Goal: Task Accomplishment & Management: Manage account settings

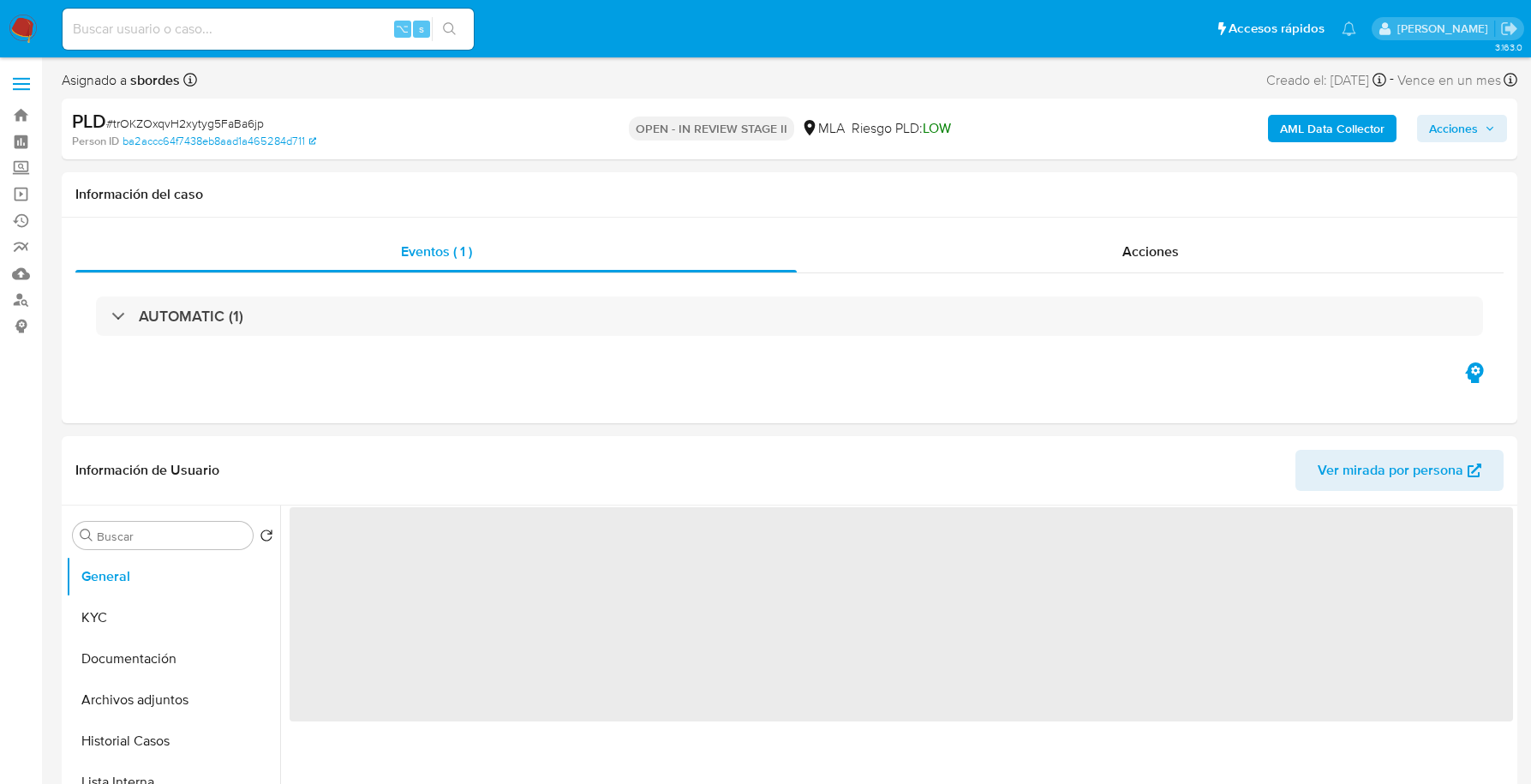
select select "10"
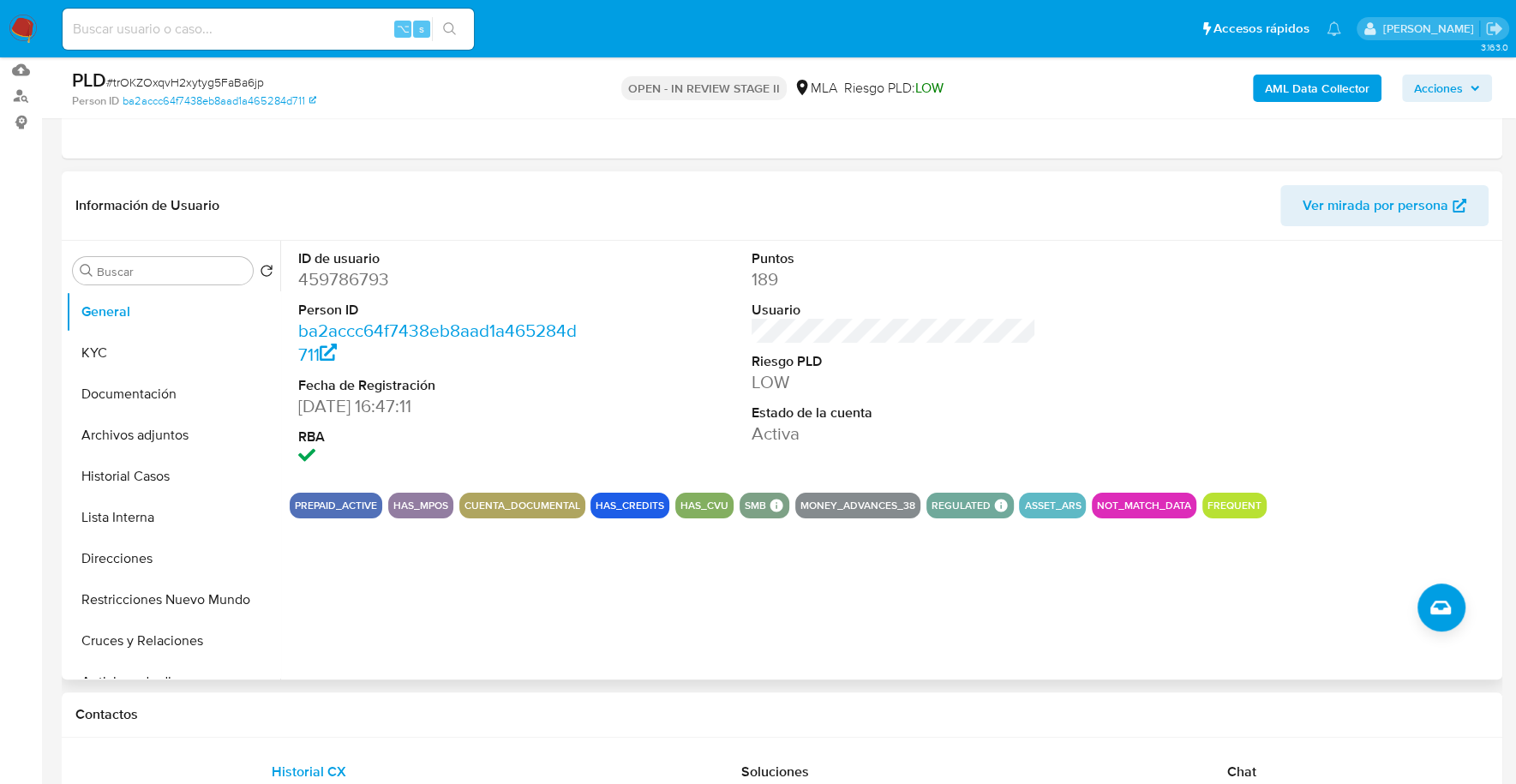
scroll to position [206, 0]
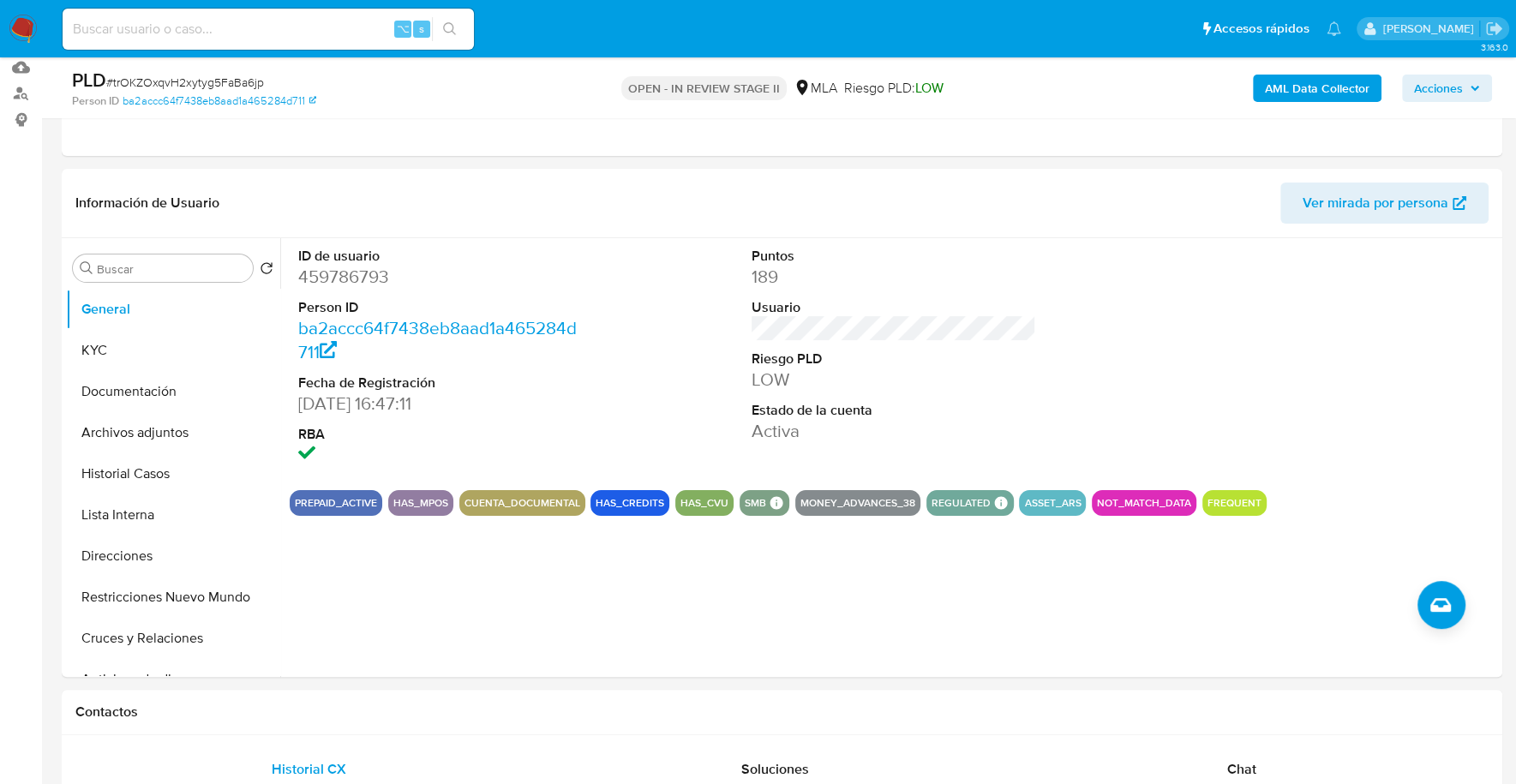
drag, startPoint x: 249, startPoint y: 47, endPoint x: 252, endPoint y: 34, distance: 13.3
click at [249, 47] on div "⌥ s" at bounding box center [268, 29] width 411 height 41
click at [253, 30] on input at bounding box center [268, 30] width 411 height 23
paste input "459786793"
type input "459786793"
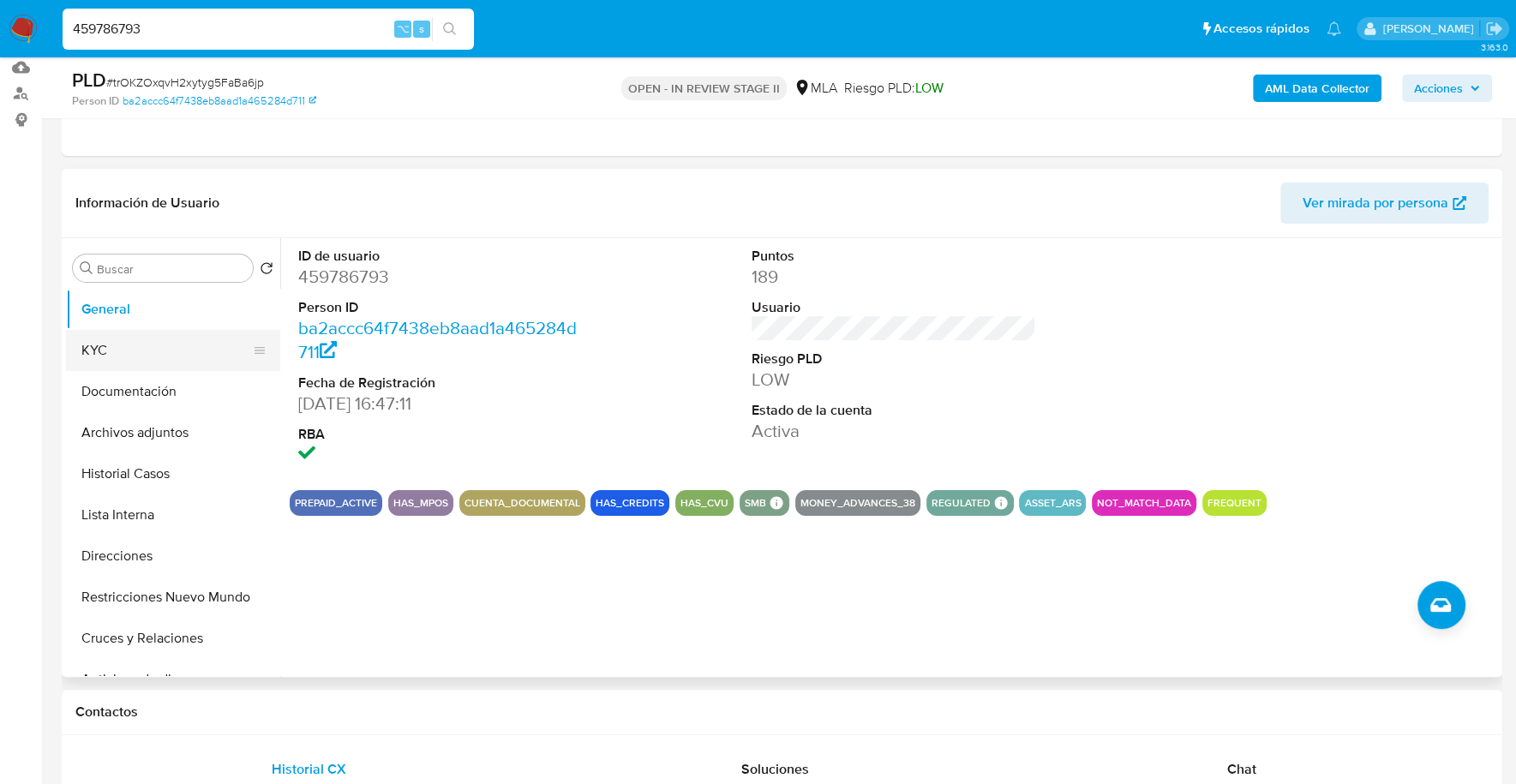
click at [146, 352] on button "KYC" at bounding box center [166, 350] width 200 height 41
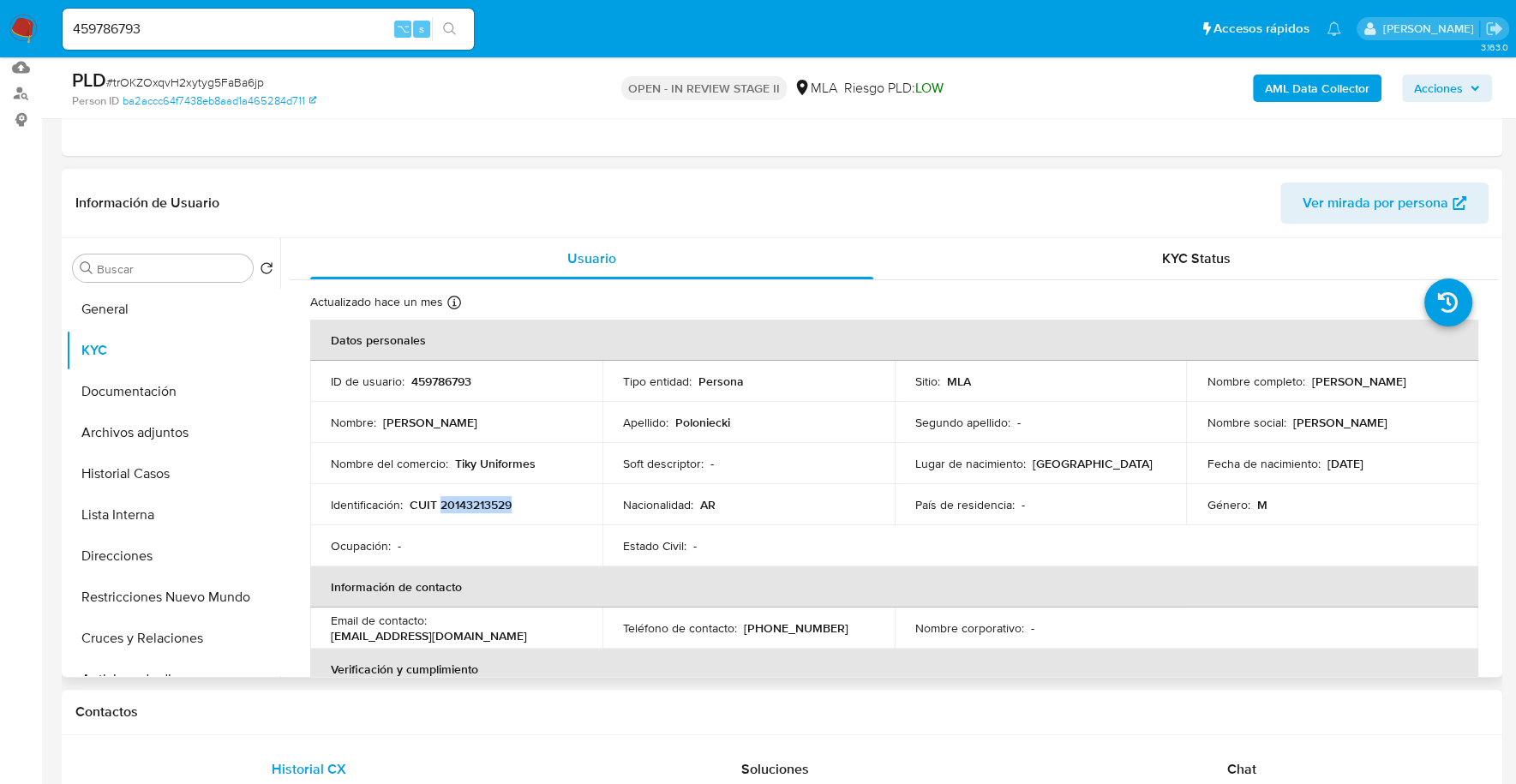
copy p "20143213529"
drag, startPoint x: 457, startPoint y: 460, endPoint x: 535, endPoint y: 464, distance: 78.1
click at [535, 464] on div "Nombre del comercio : Tiky Uniformes" at bounding box center [457, 463] width 251 height 16
click at [459, 461] on p "Tiky Uniformes" at bounding box center [495, 463] width 80 height 16
drag, startPoint x: 454, startPoint y: 462, endPoint x: 580, endPoint y: 467, distance: 126.1
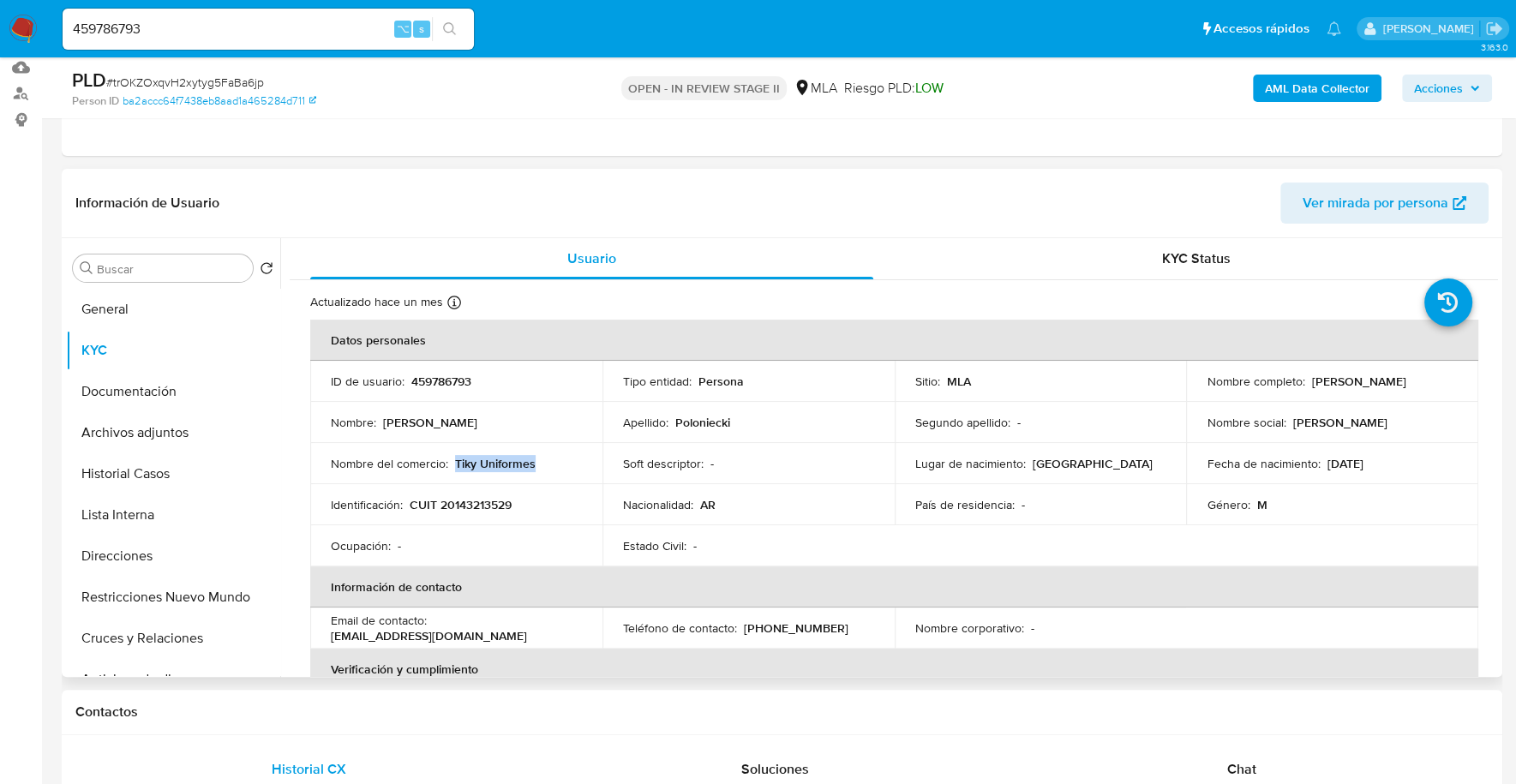
click at [580, 467] on td "Nombre del comercio : Tiky Uniformes" at bounding box center [456, 463] width 292 height 41
copy p "Tiky Uniformes"
click at [480, 500] on p "CUIT 20143213529" at bounding box center [460, 504] width 102 height 16
copy p "20143213529"
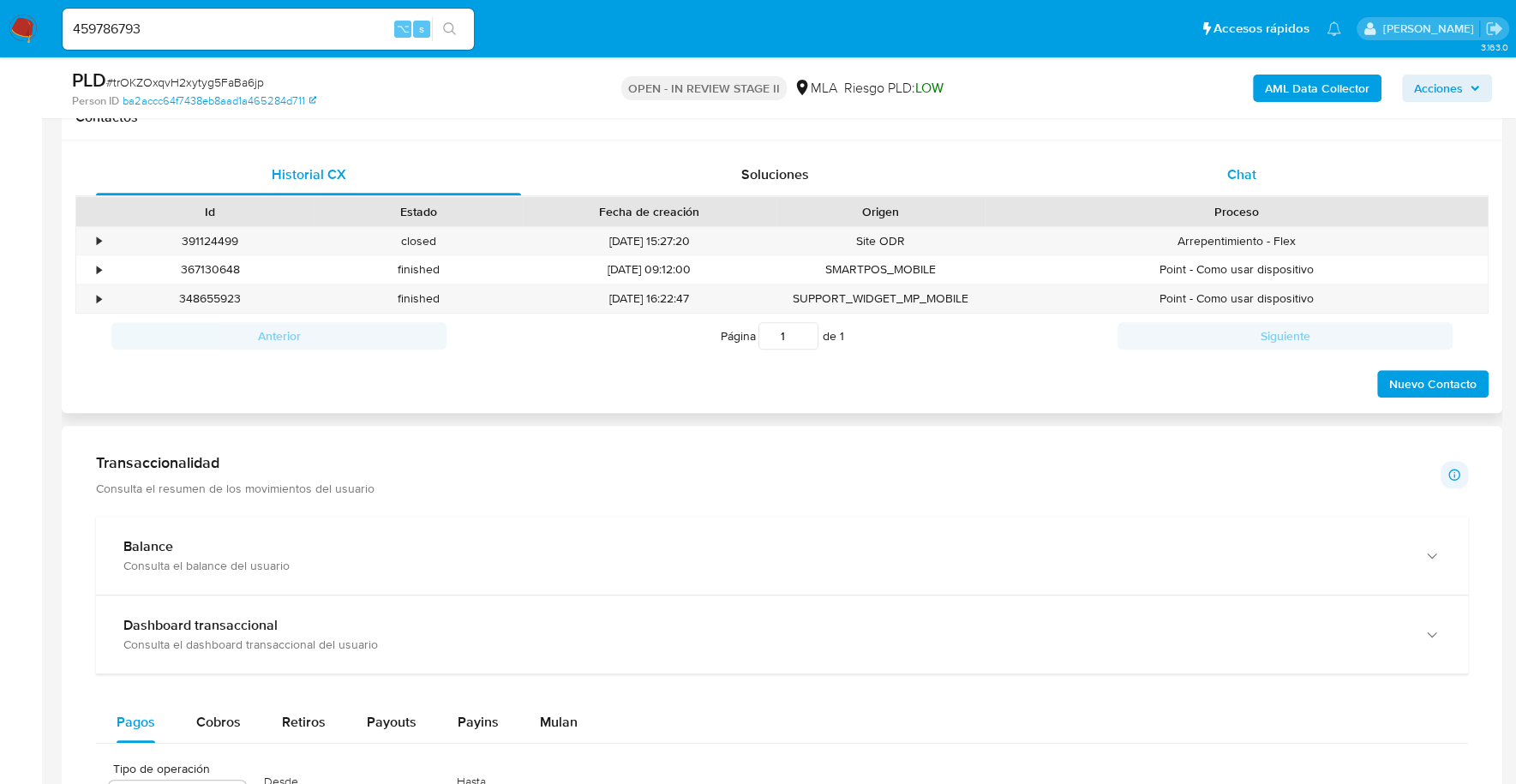
scroll to position [744, 0]
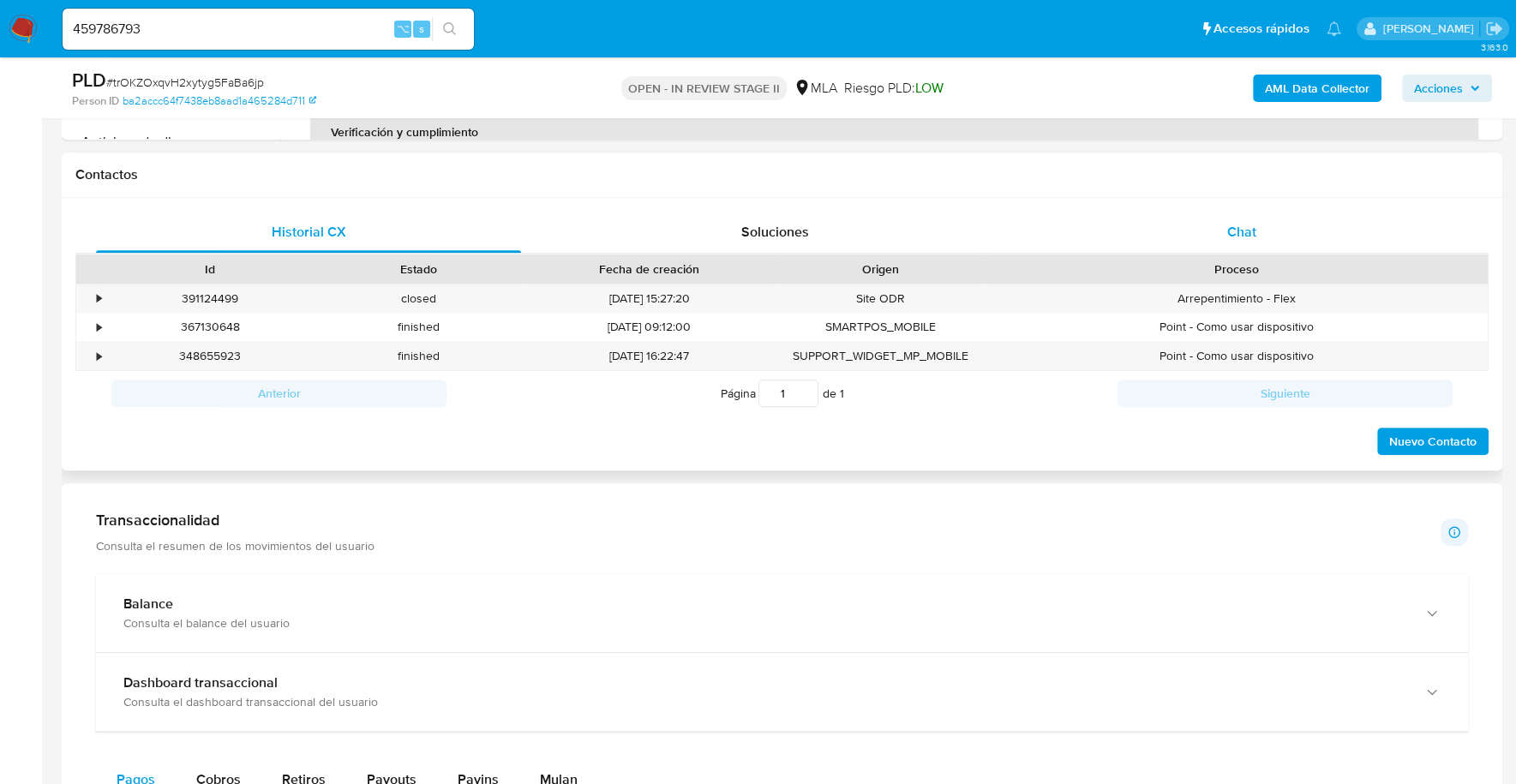
click at [1278, 240] on div "Chat" at bounding box center [1241, 232] width 425 height 41
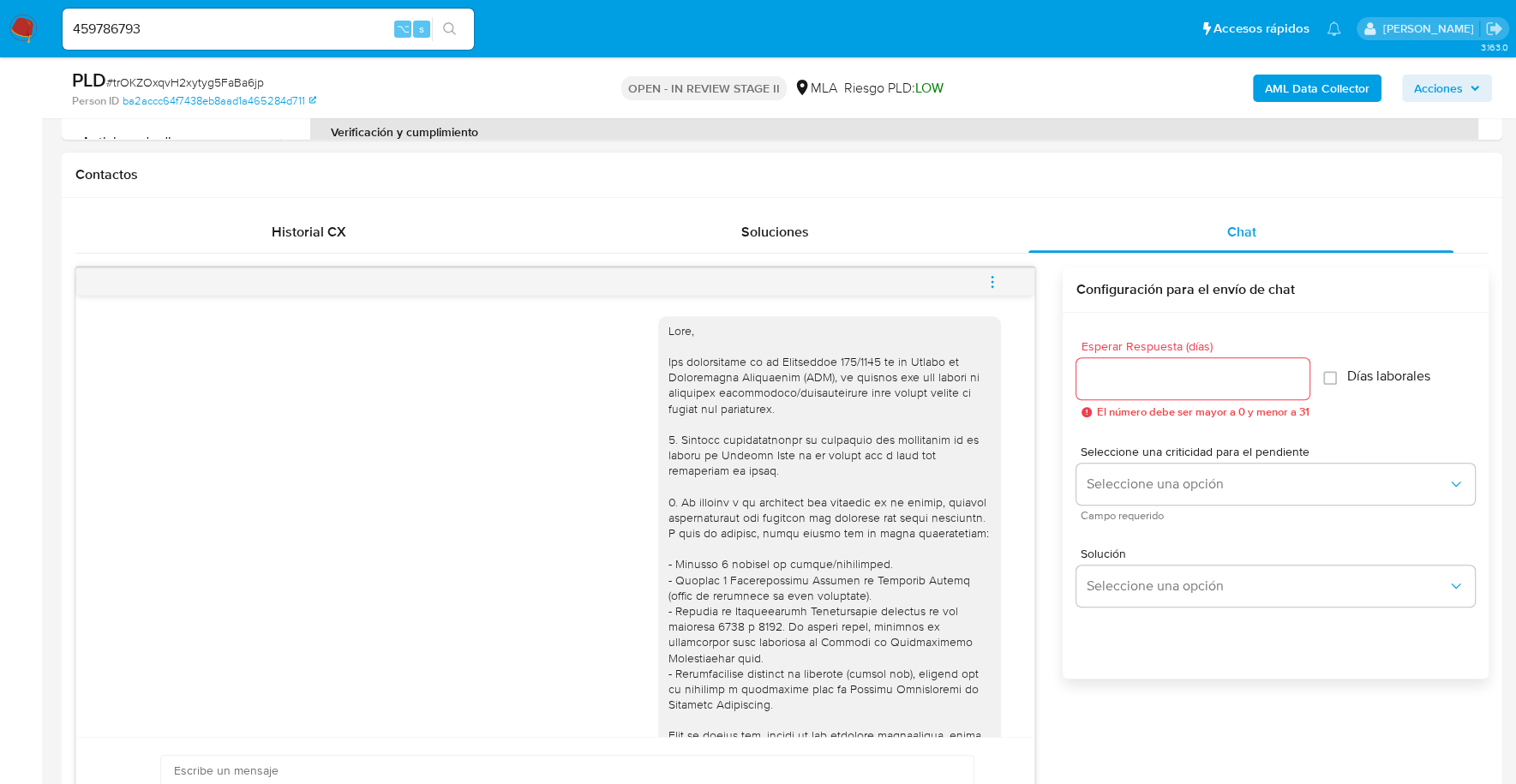
scroll to position [814, 0]
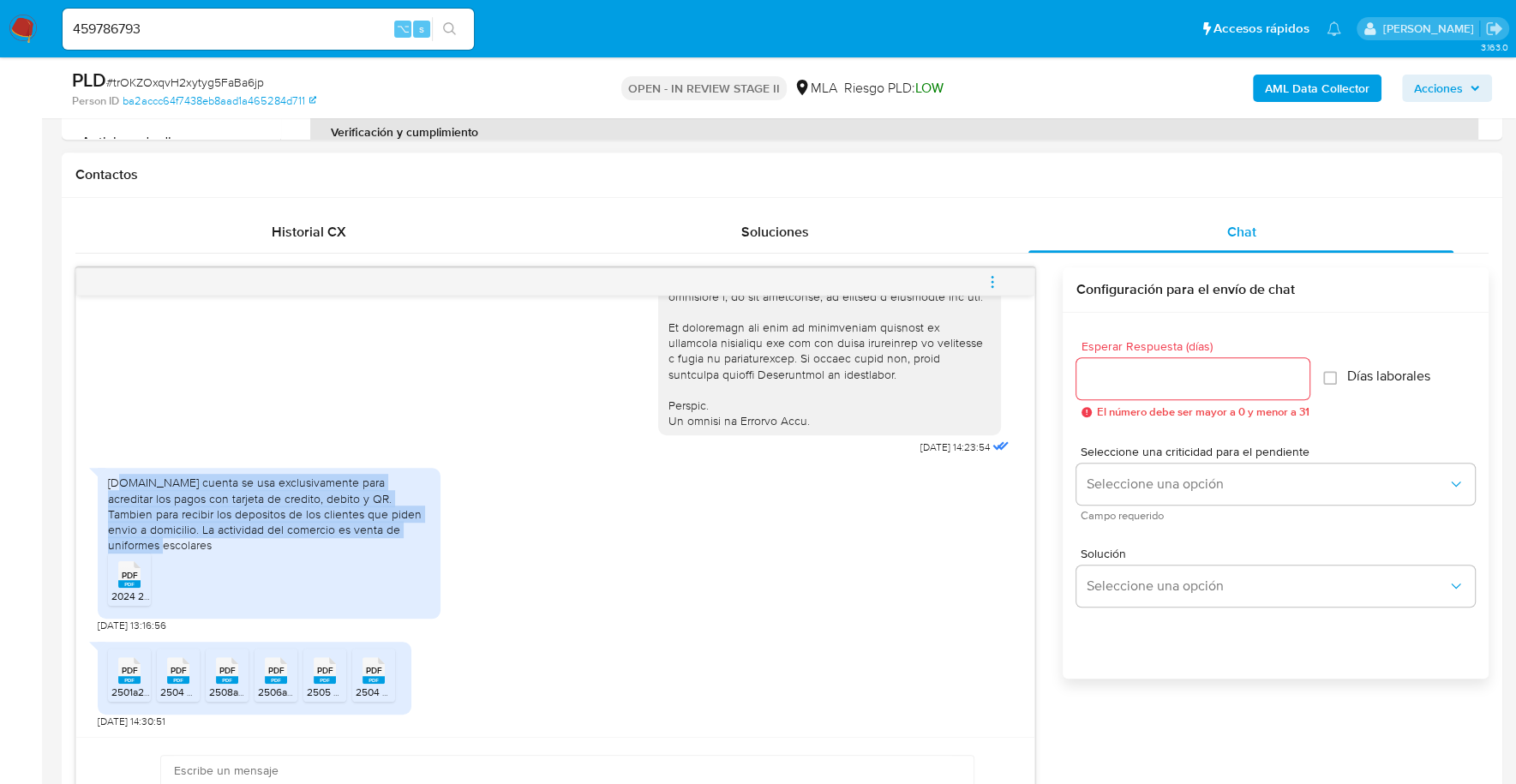
drag, startPoint x: 117, startPoint y: 477, endPoint x: 419, endPoint y: 528, distance: 306.3
click at [419, 528] on div "1.La cuenta se usa exclusivamente para acreditar los pagos con tarjeta de credi…" at bounding box center [269, 513] width 322 height 78
copy div "La cuenta se usa exclusivamente para acreditar los pagos con tarjeta de credito…"
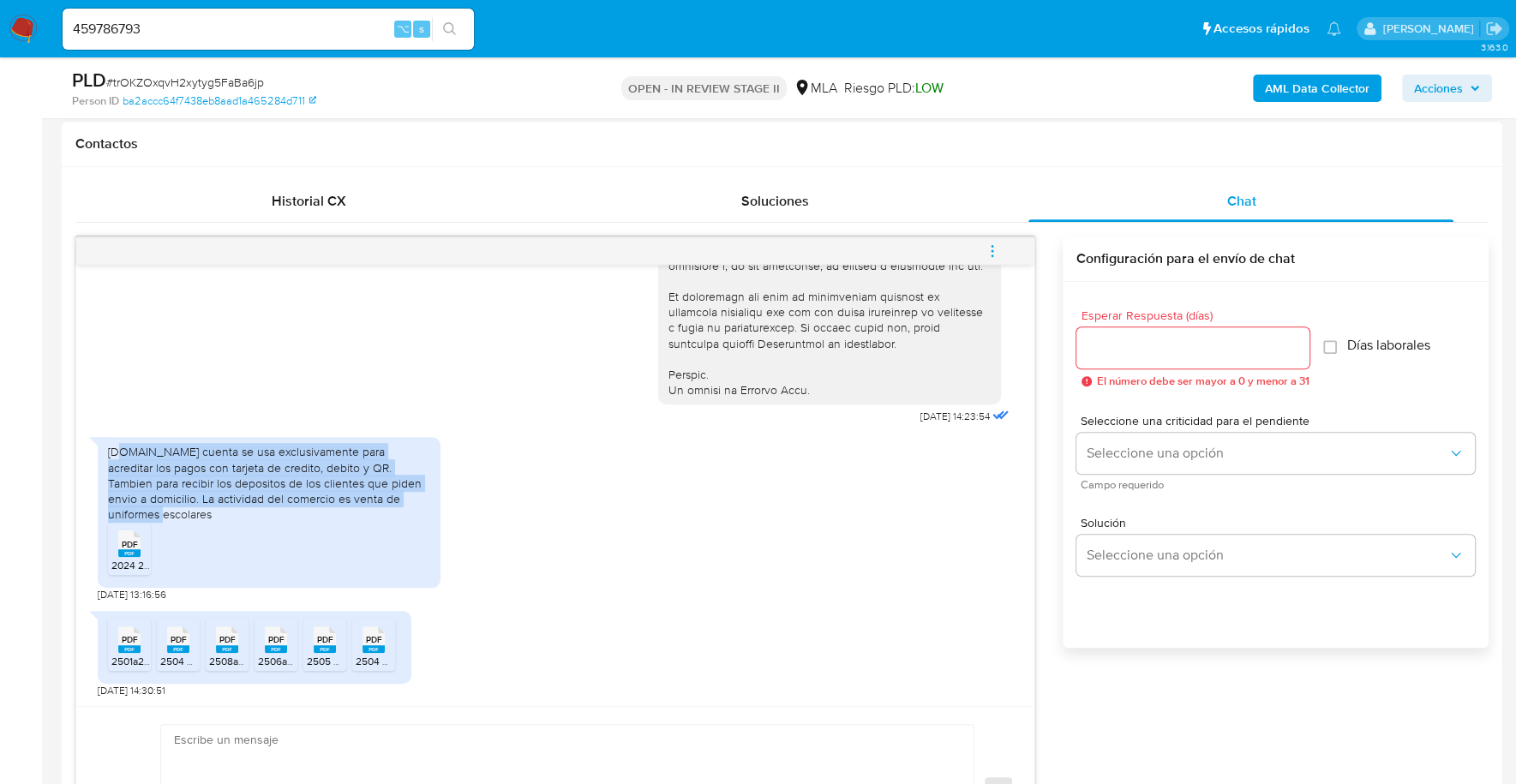
scroll to position [933, 0]
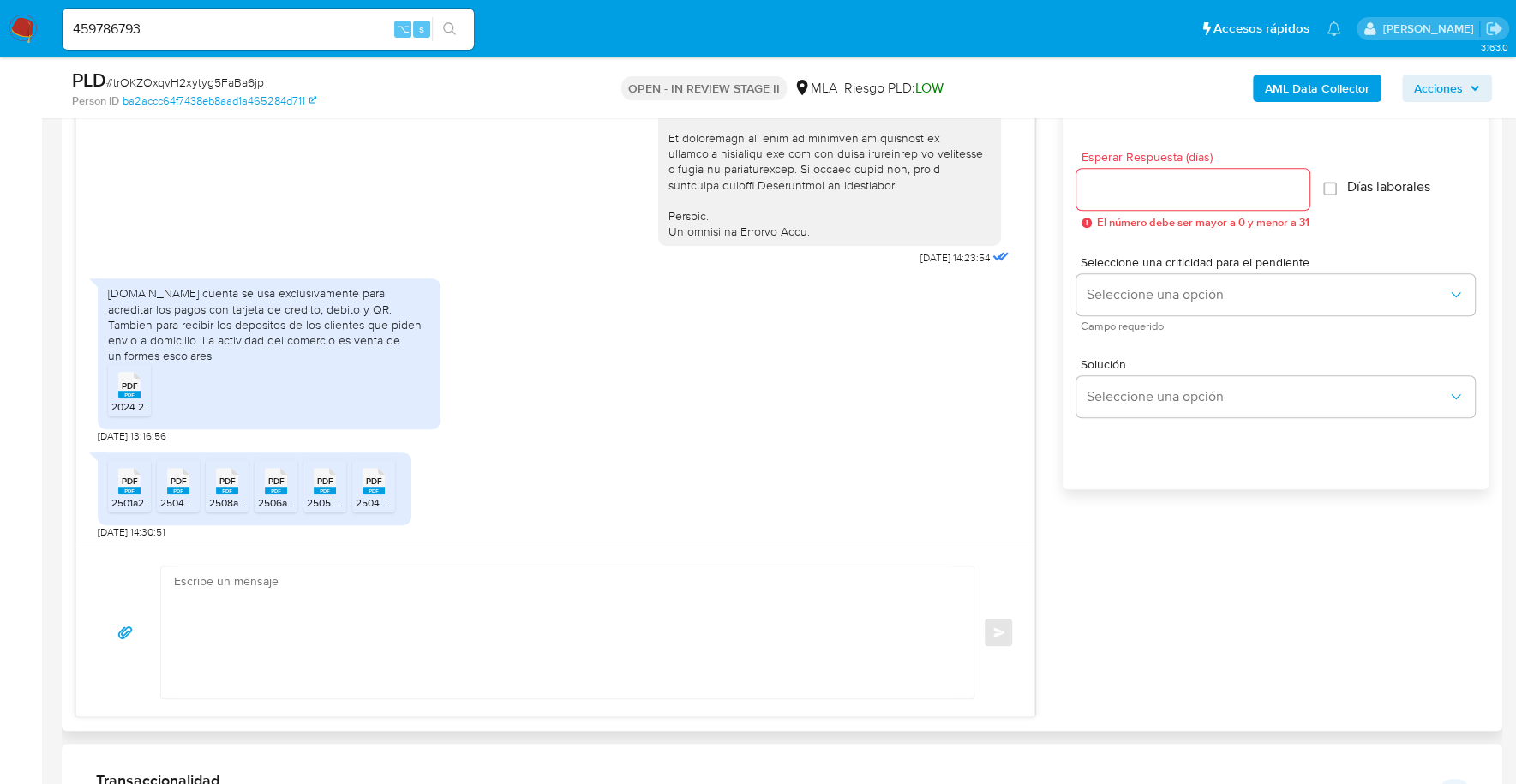
click at [400, 633] on textarea at bounding box center [563, 632] width 778 height 132
paste textarea "Hola, ¡Muchas gracias por tu respuesta! Confirmamos la recepción de la document…"
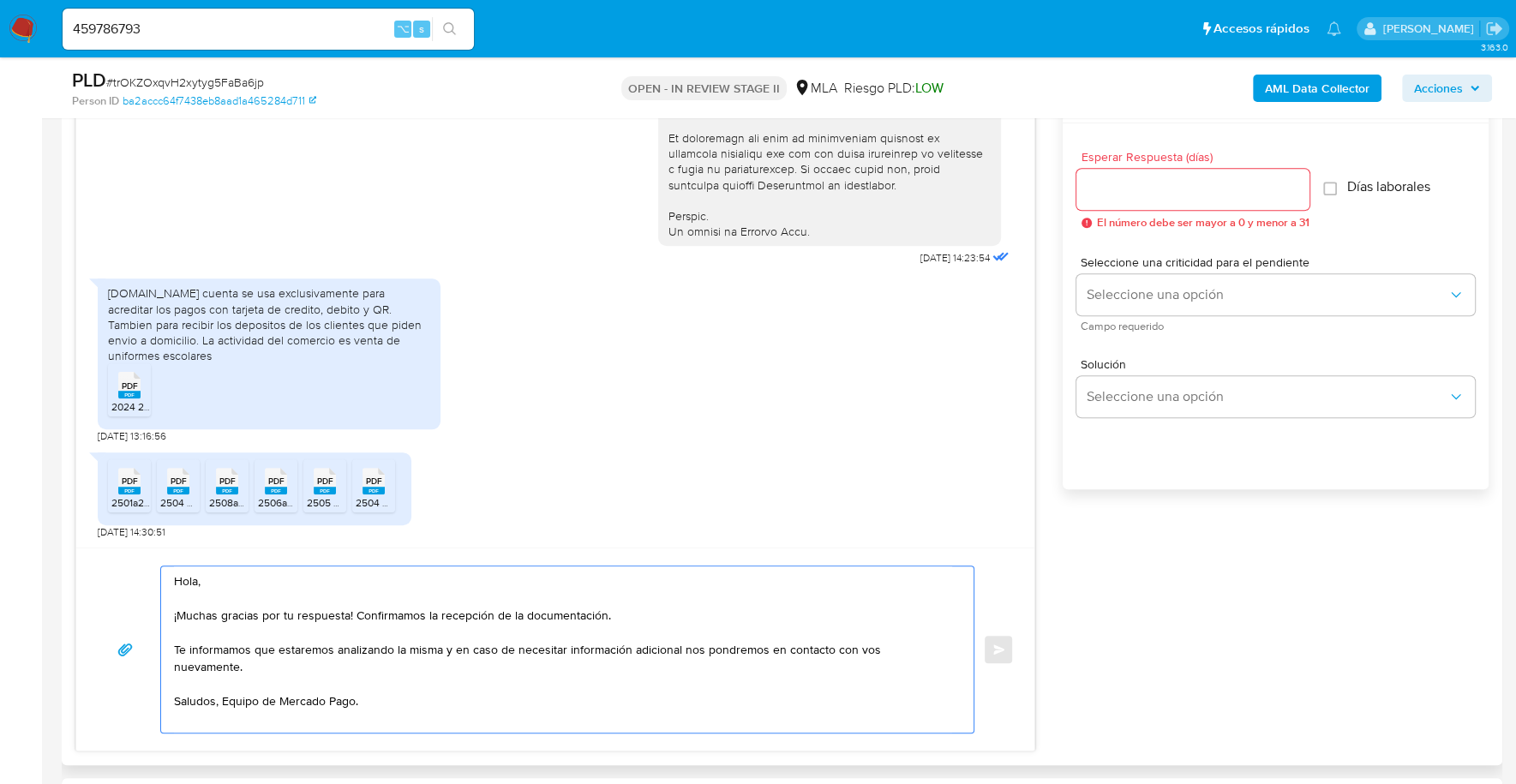
type textarea "Hola, ¡Muchas gracias por tu respuesta! Confirmamos la recepción de la document…"
click at [1260, 190] on input "Esperar Respuesta (días)" at bounding box center [1193, 190] width 233 height 23
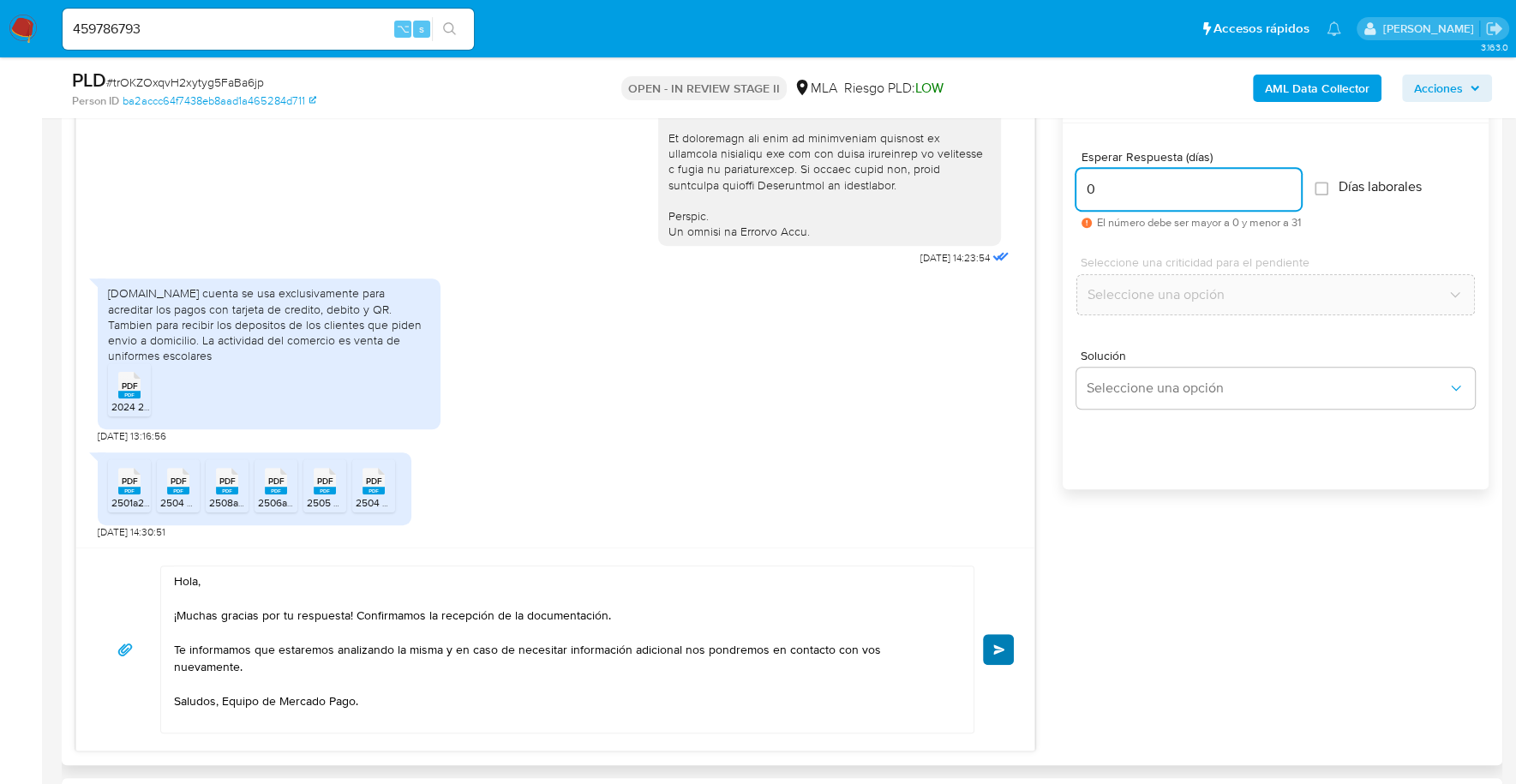
type input "0"
click at [1003, 648] on span "Enviar" at bounding box center [999, 650] width 12 height 10
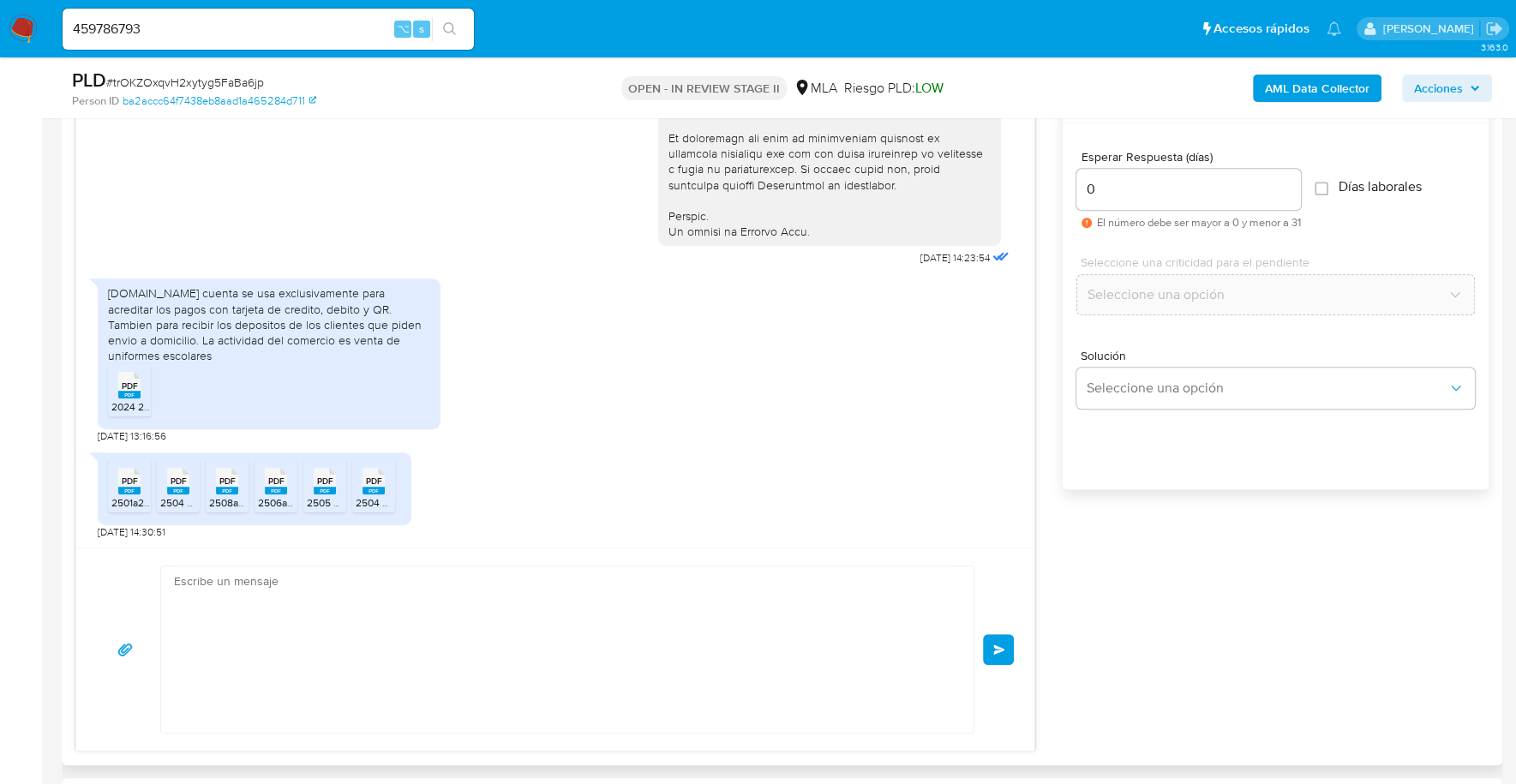
scroll to position [1020, 0]
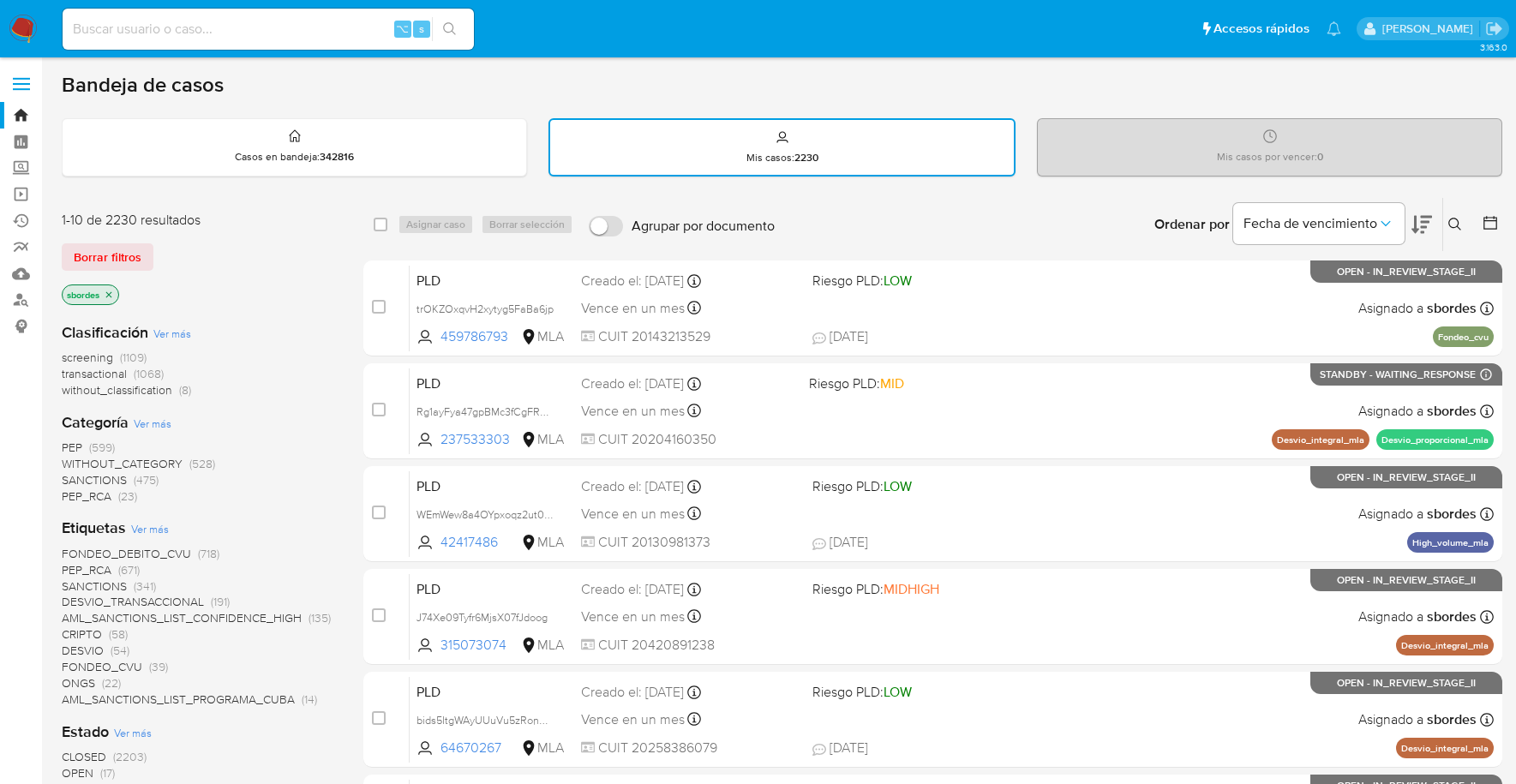
scroll to position [145, 0]
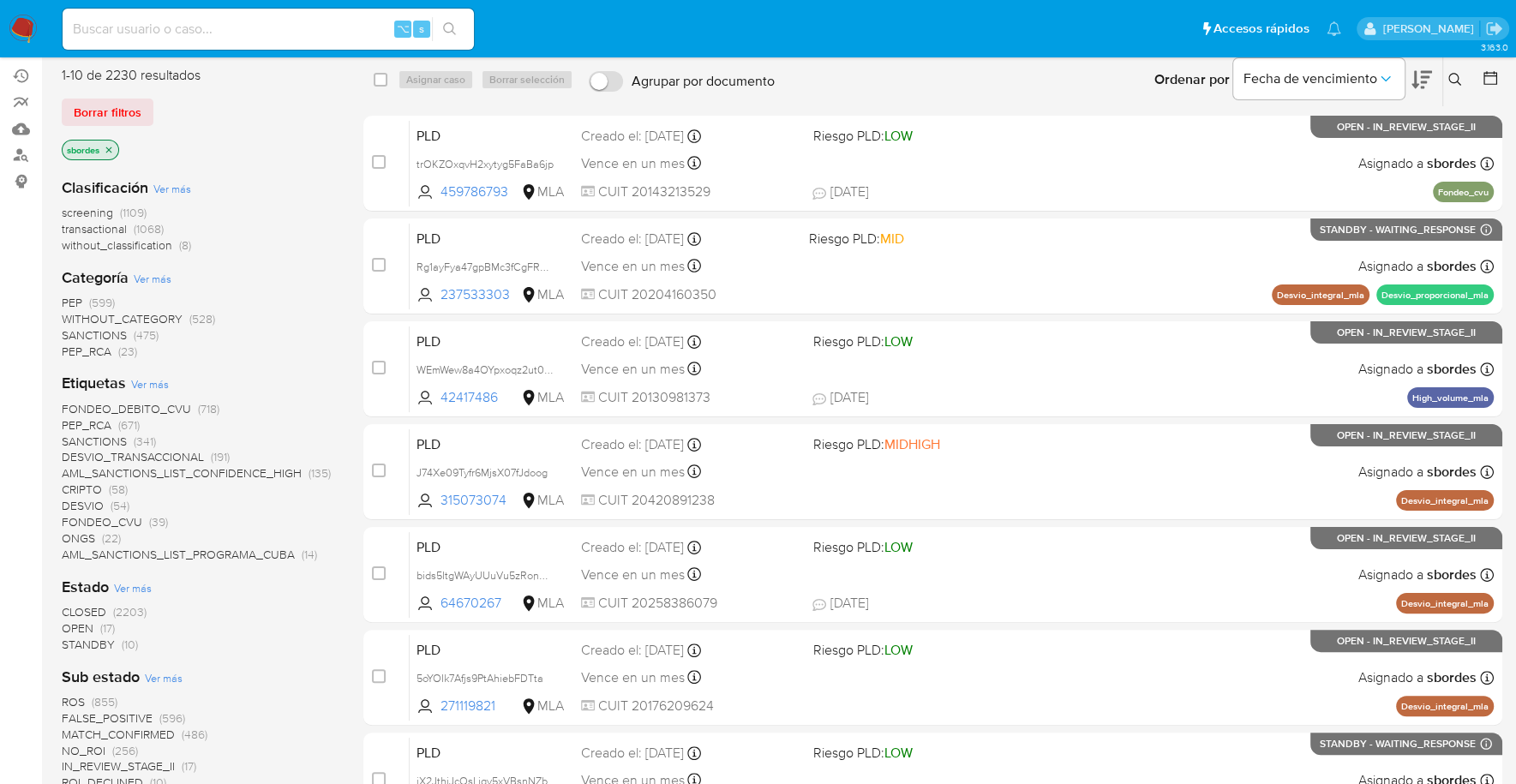
click at [26, 30] on img at bounding box center [23, 29] width 29 height 29
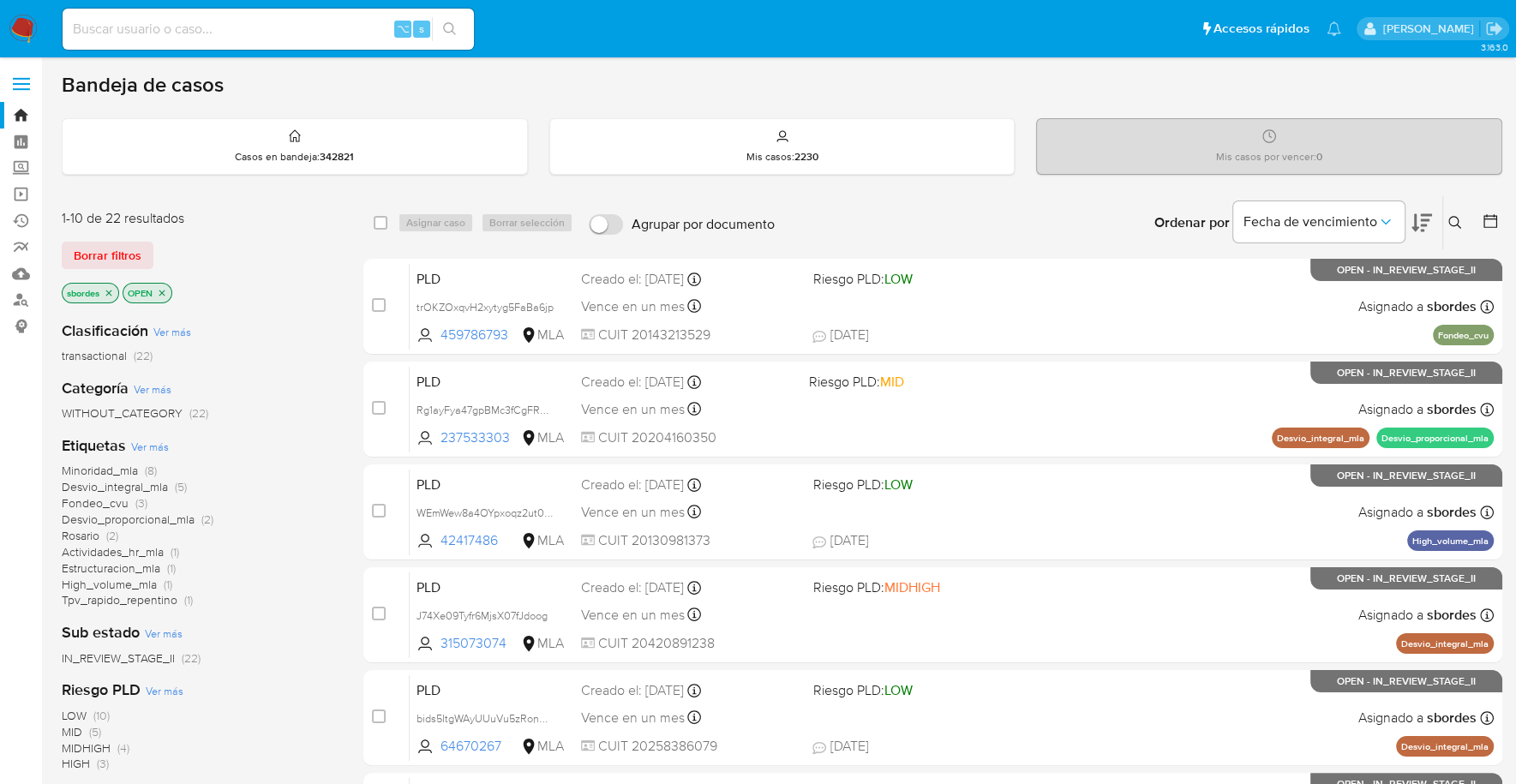
click at [112, 291] on icon "close-filter" at bounding box center [109, 293] width 10 height 10
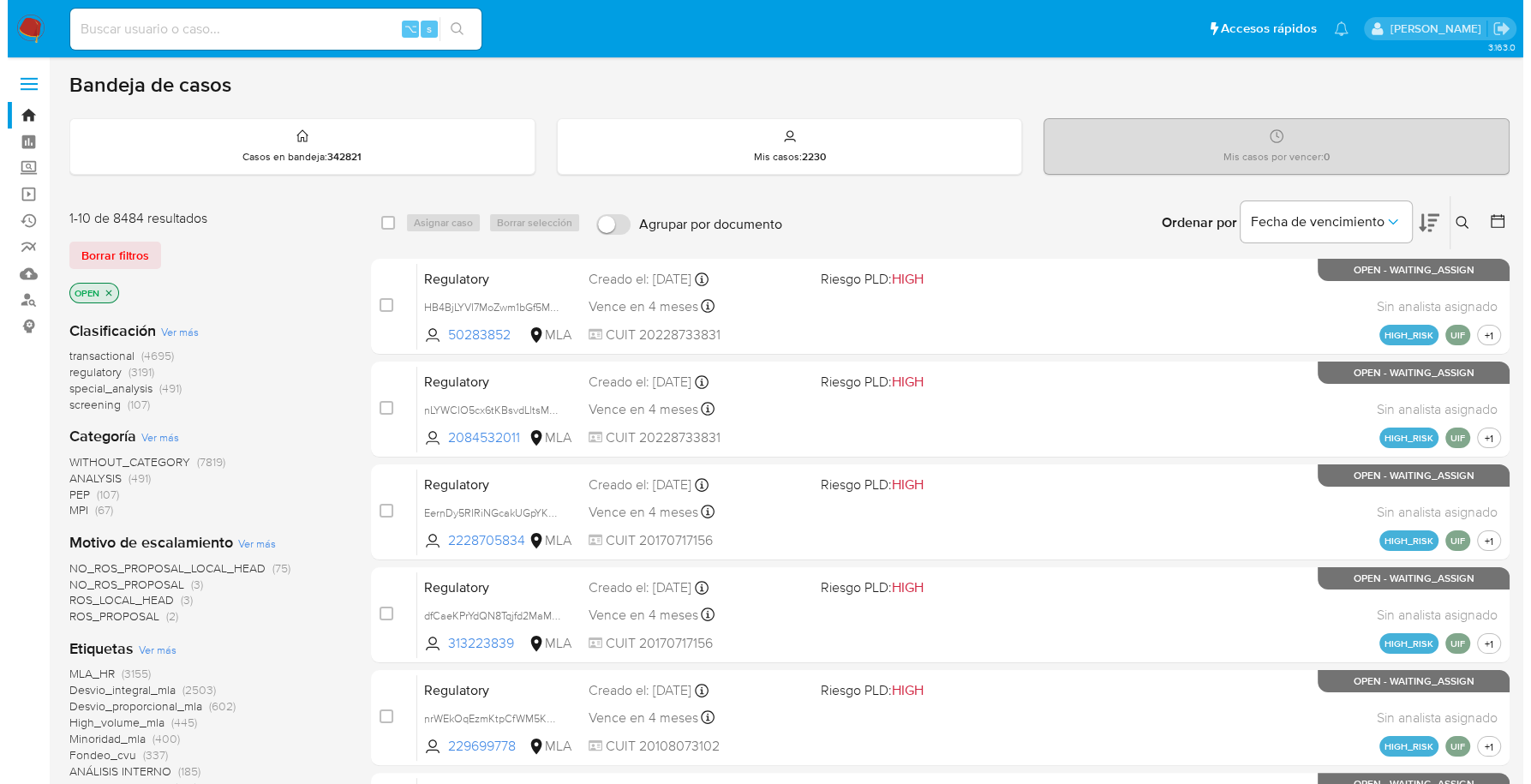
scroll to position [719, 0]
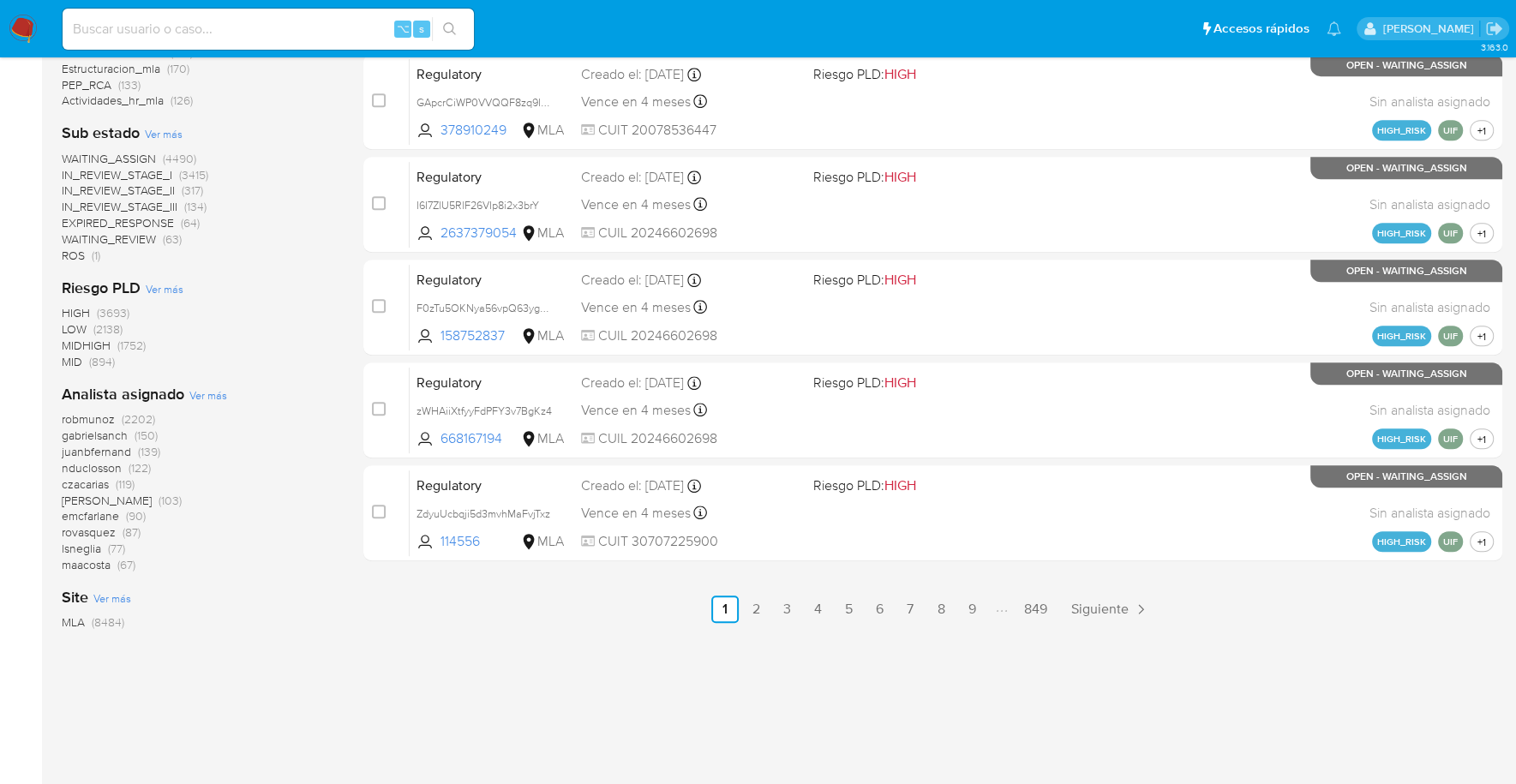
click at [200, 390] on span "Ver más" at bounding box center [207, 395] width 37 height 16
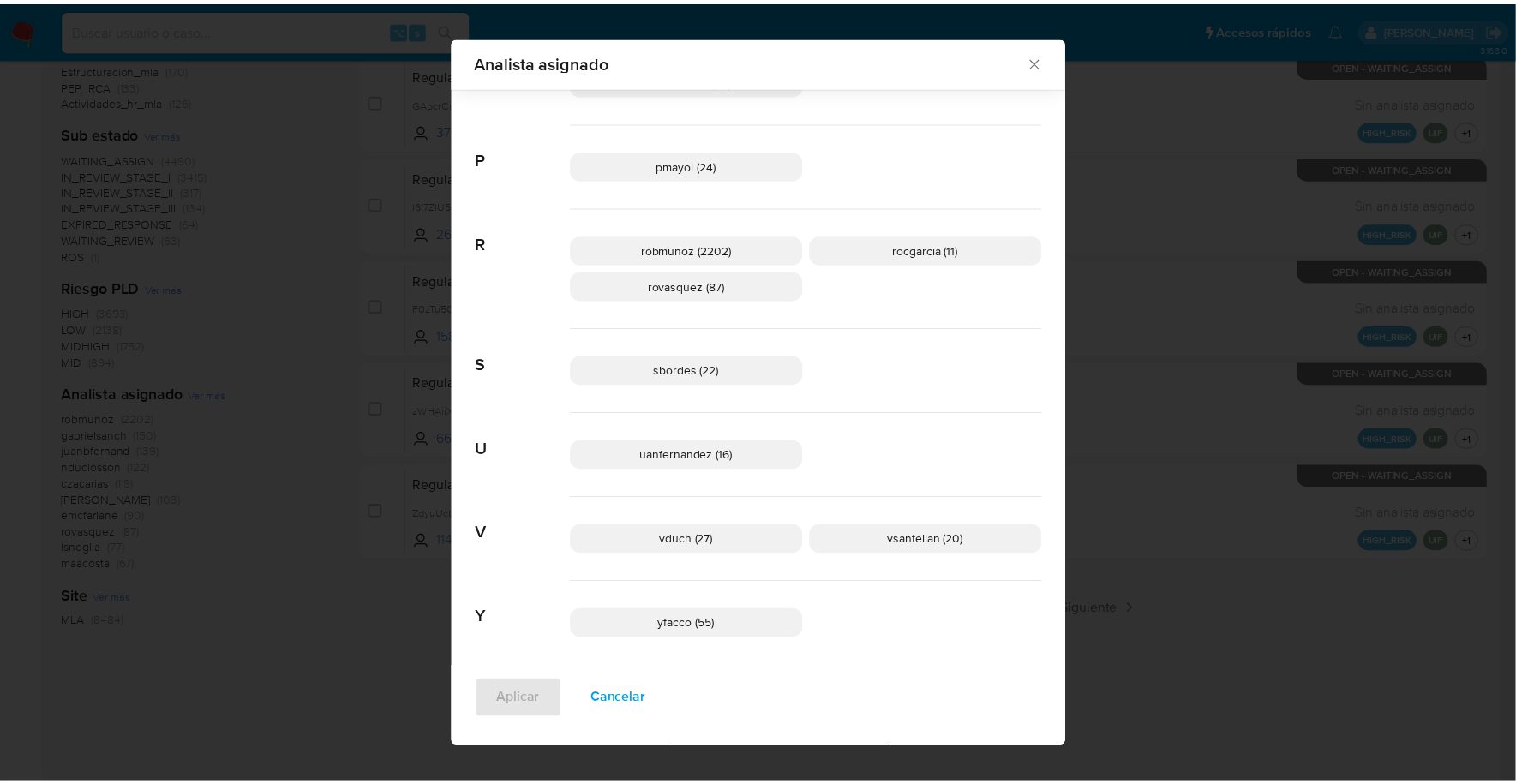
scroll to position [1291, 0]
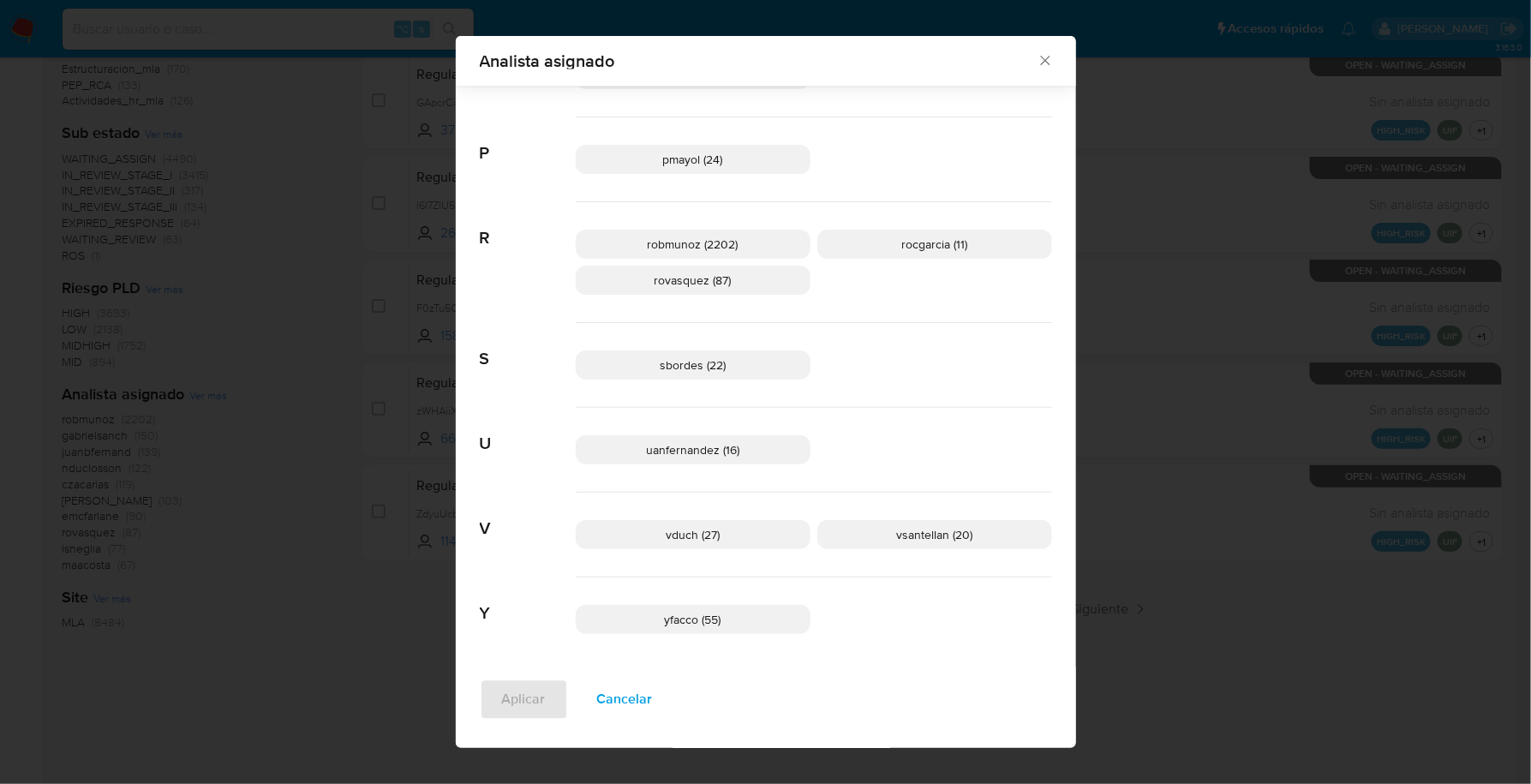
click at [1044, 56] on icon "Cerrar" at bounding box center [1046, 61] width 17 height 17
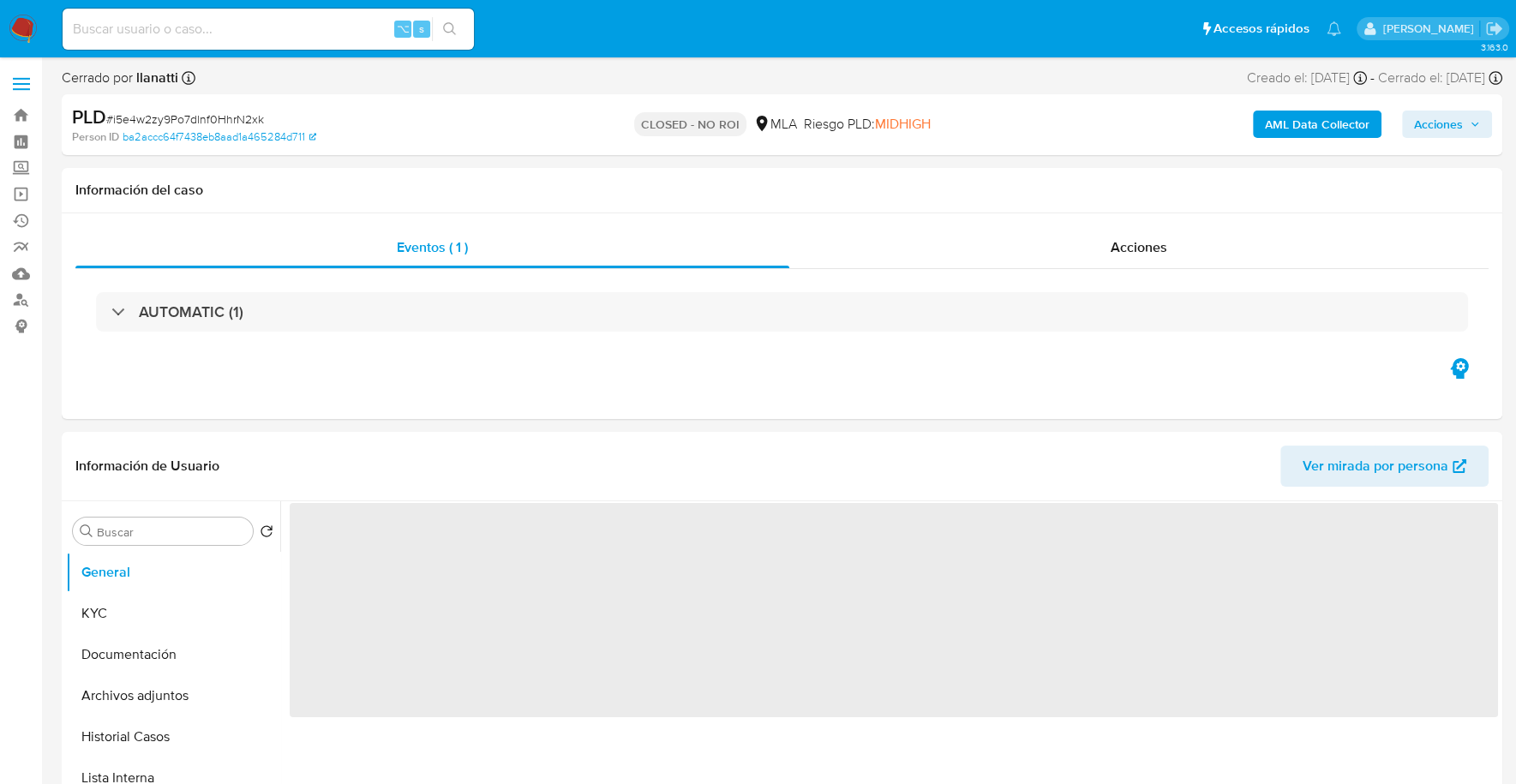
select select "10"
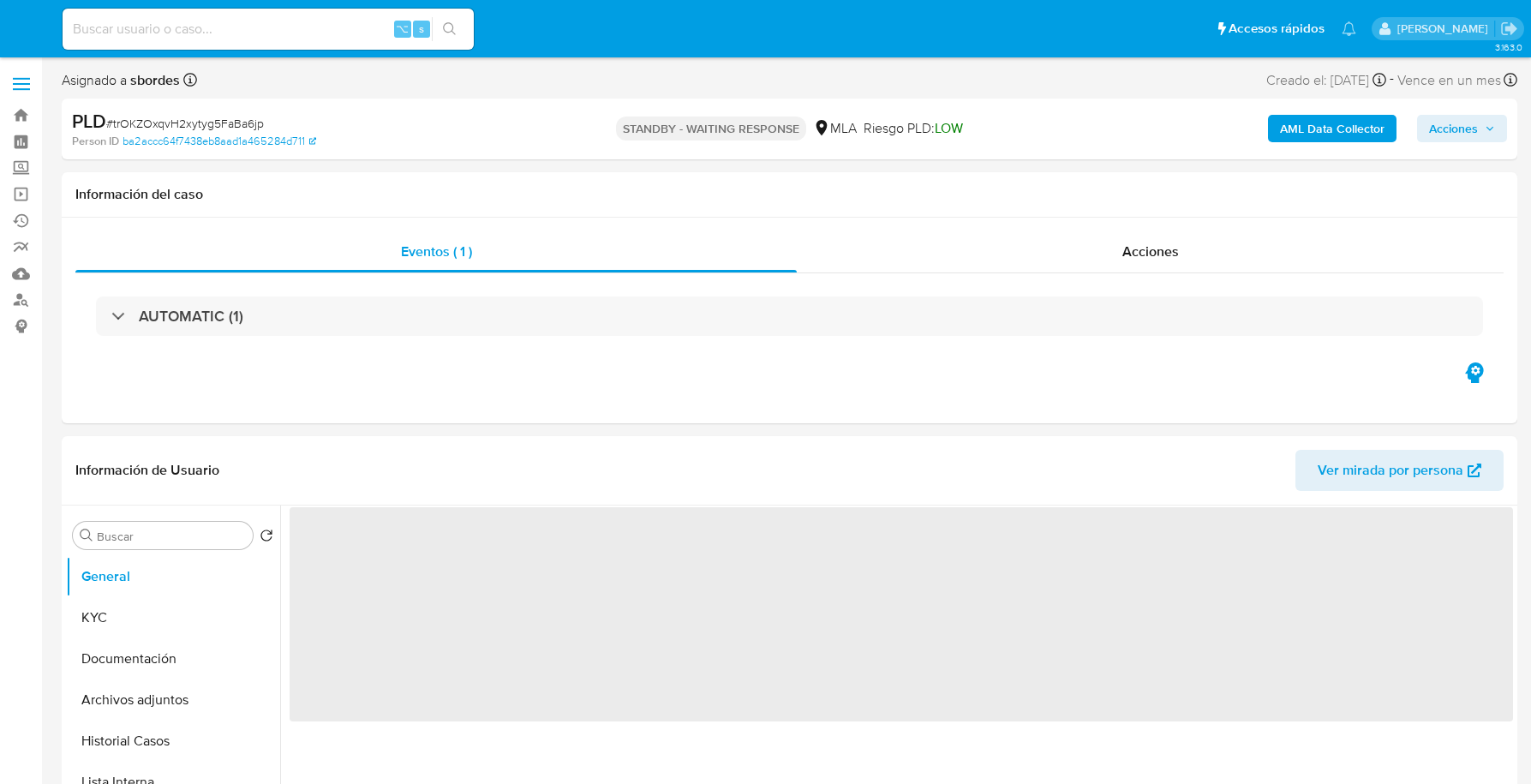
select select "10"
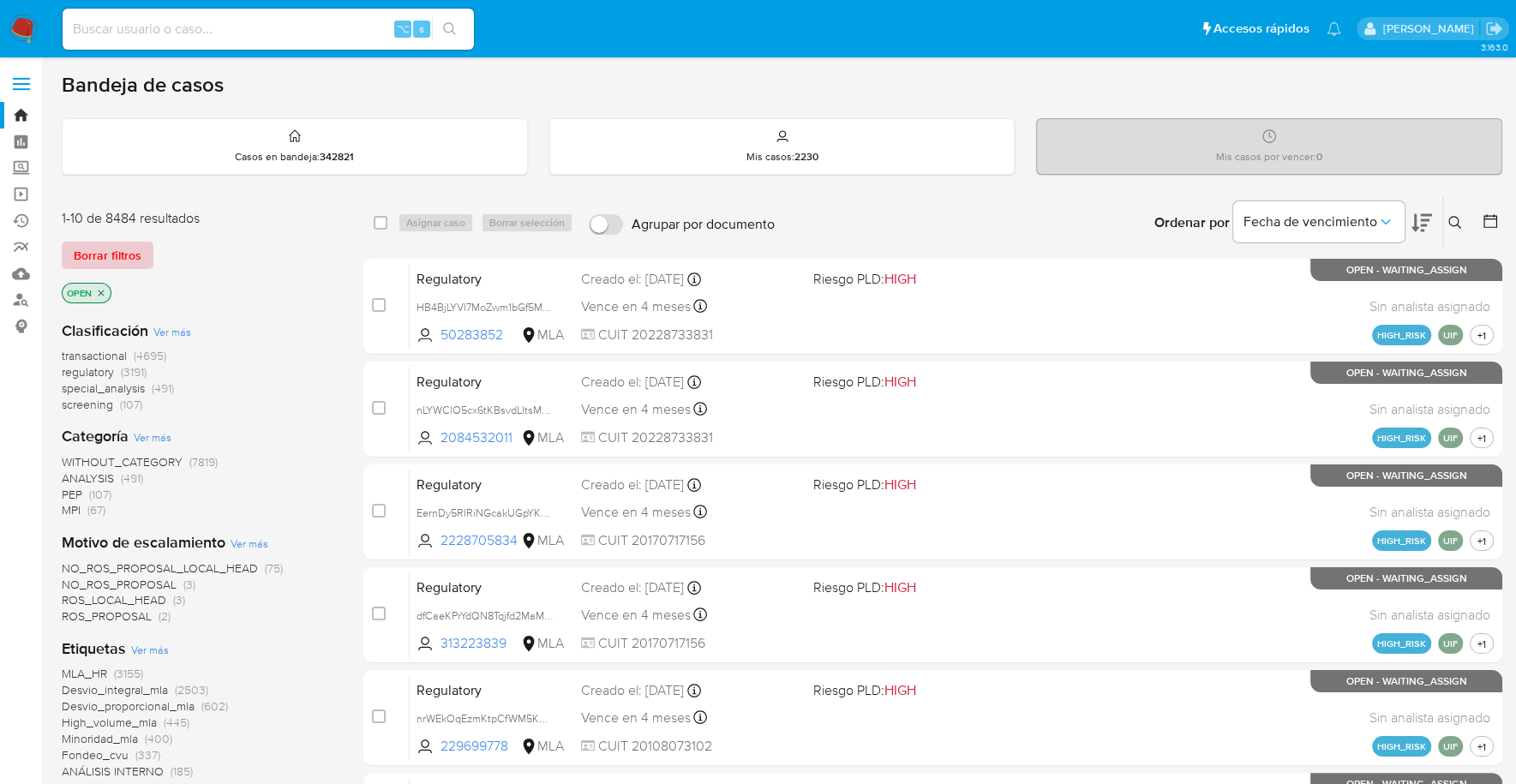
click at [100, 256] on span "Borrar filtros" at bounding box center [108, 255] width 68 height 24
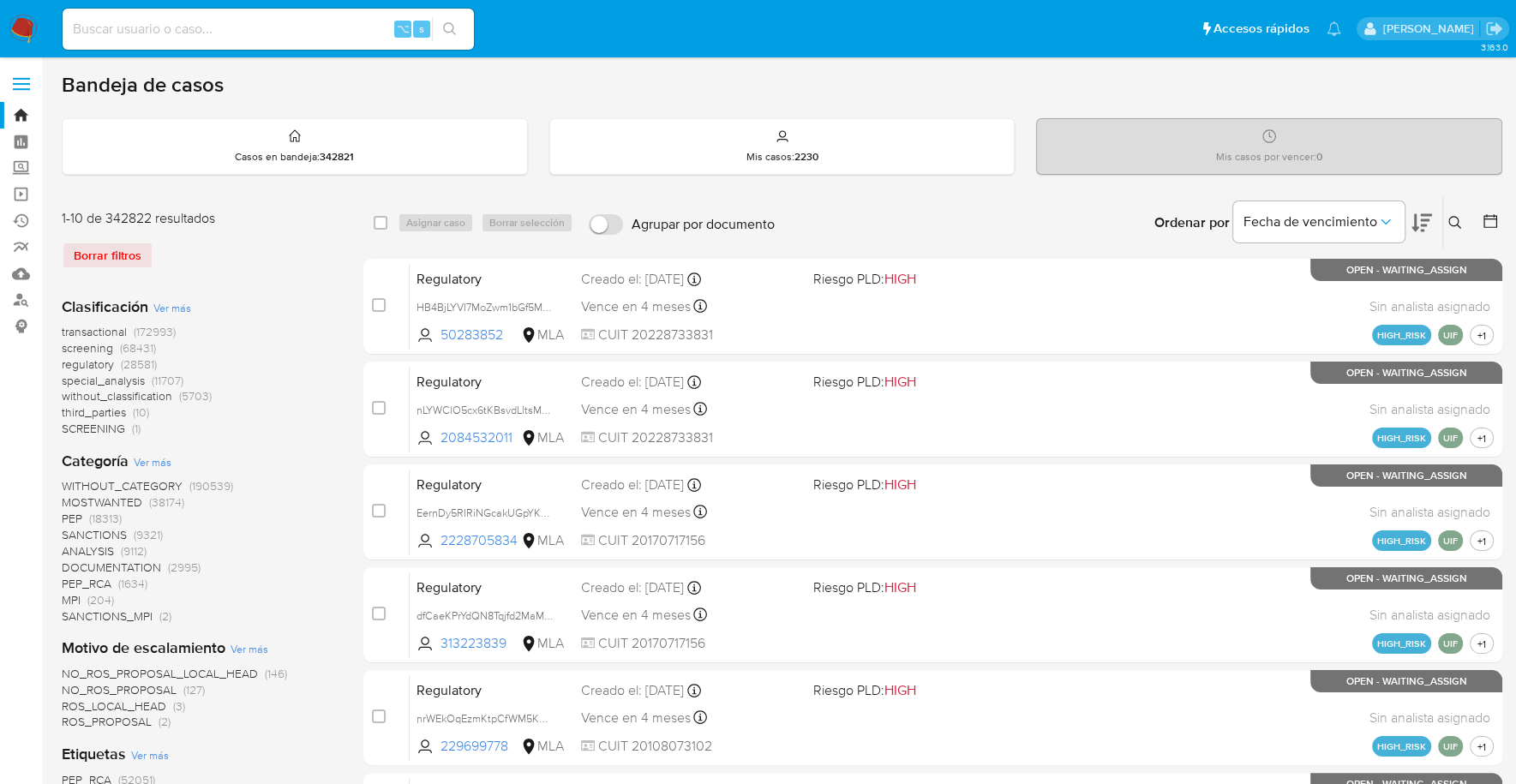
click at [1452, 218] on icon at bounding box center [1455, 223] width 14 height 14
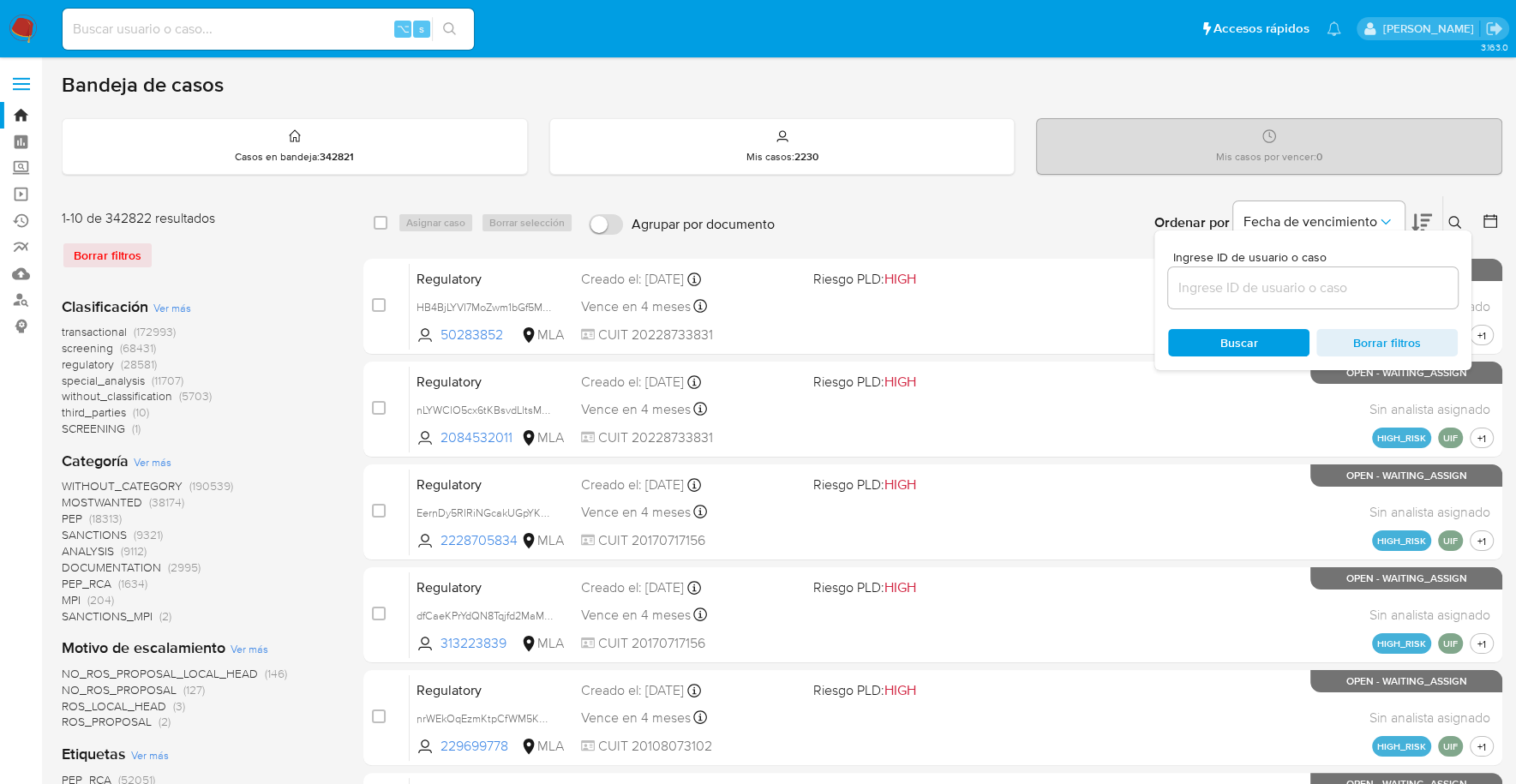
click at [1350, 287] on input at bounding box center [1312, 288] width 289 height 23
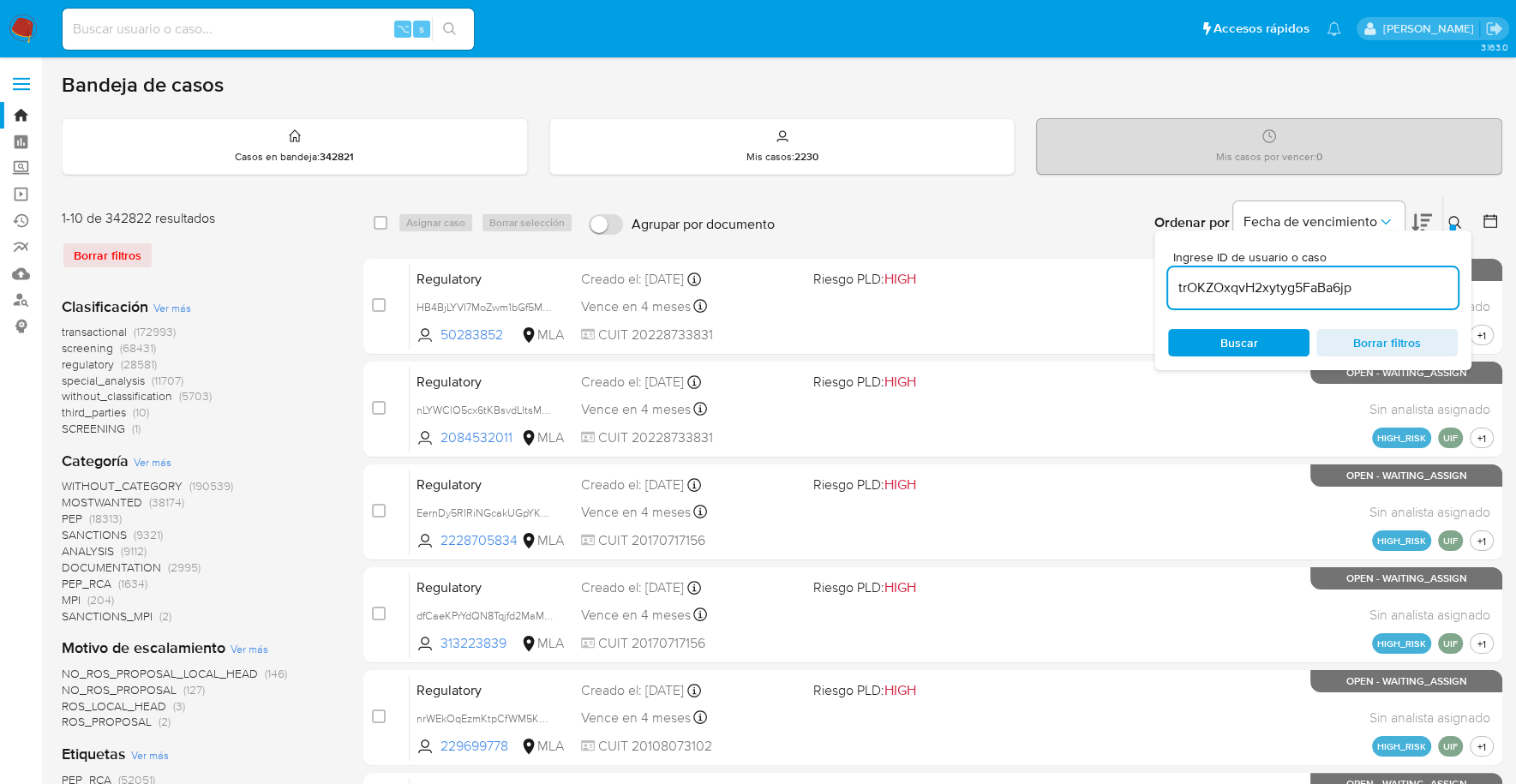
type input "trOKZOxqvH2xytyg5FaBa6jp"
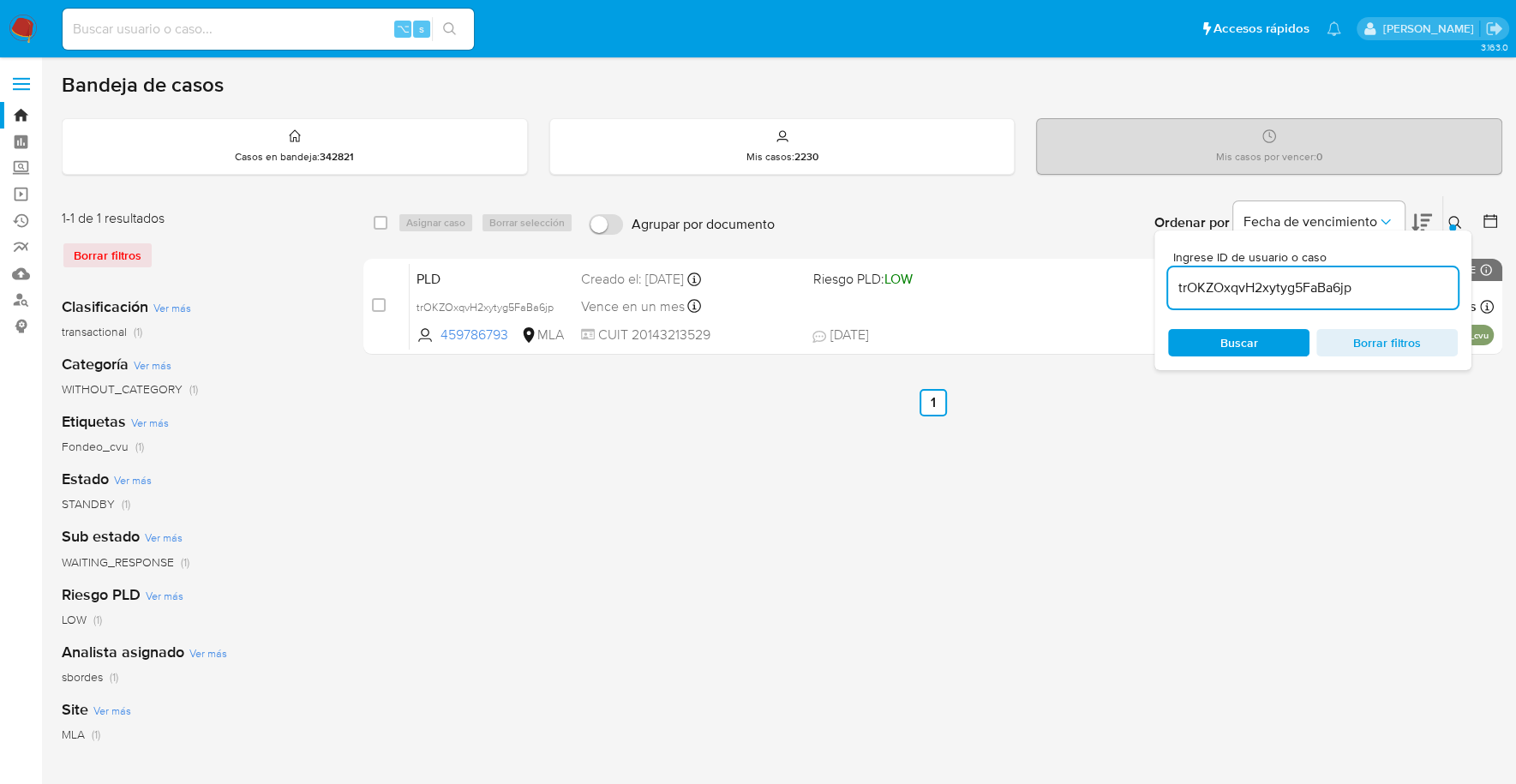
click at [1446, 221] on button at bounding box center [1457, 223] width 28 height 21
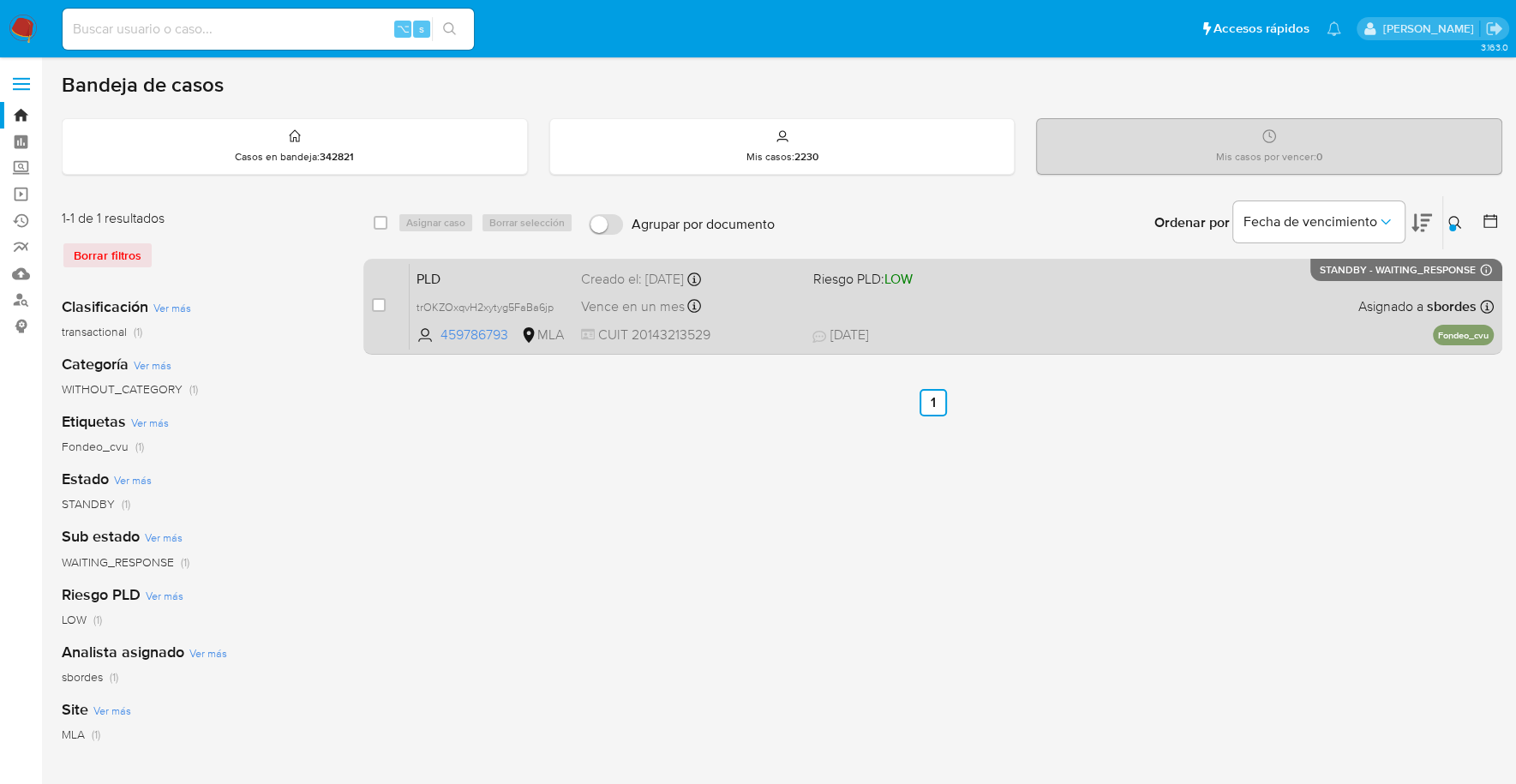
click at [371, 306] on div "case-item-checkbox No es posible asignar el caso PLD trOKZOxqvH2xytyg5FaBa6jp 4…" at bounding box center [932, 307] width 1139 height 96
click at [376, 307] on input "checkbox" at bounding box center [379, 305] width 14 height 14
checkbox input "true"
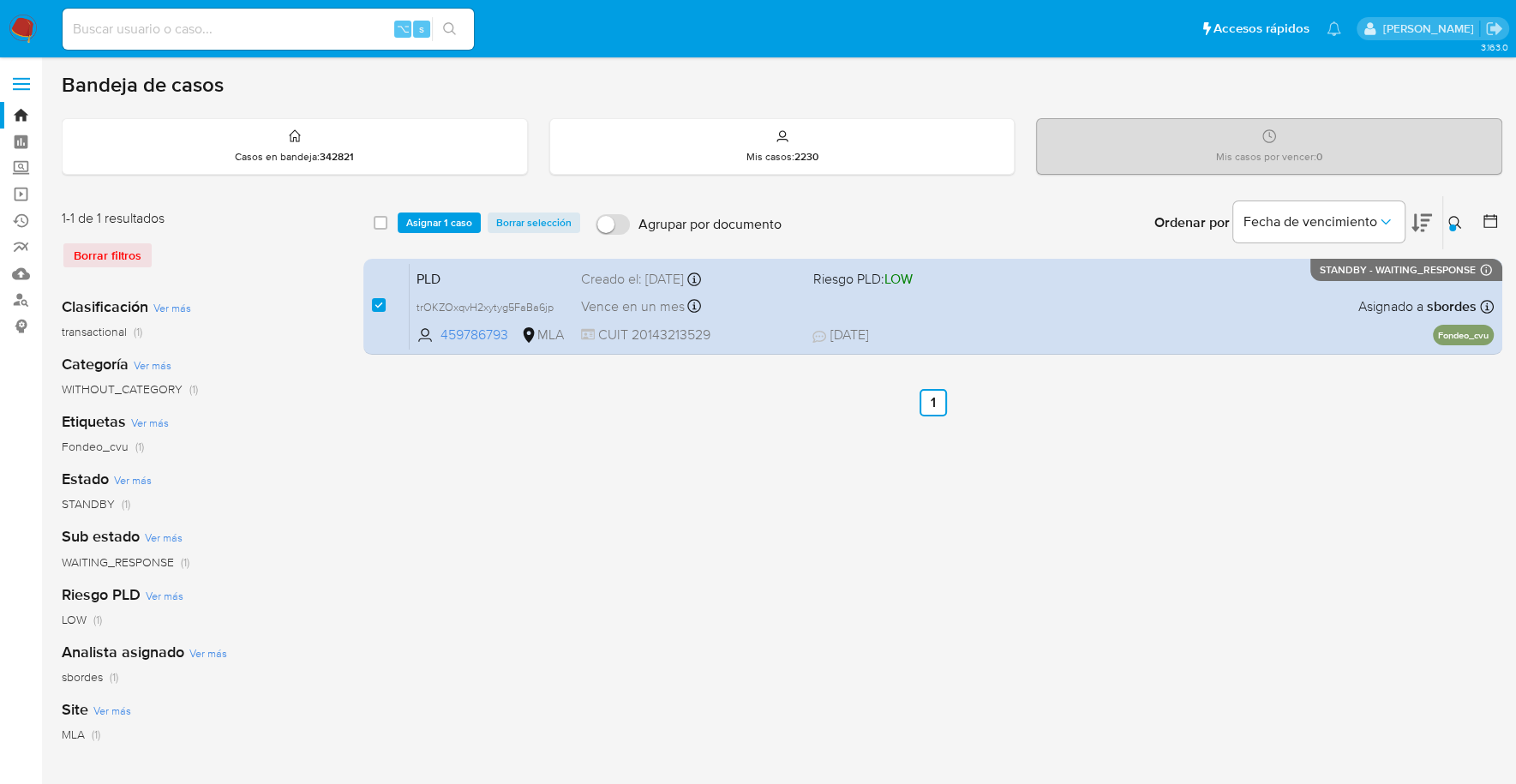
click at [416, 209] on div "select-all-cases-checkbox Asignar 1 caso Borrar selección Agrupar por documento…" at bounding box center [932, 222] width 1139 height 53
click at [427, 218] on span "Asignar 1 caso" at bounding box center [439, 223] width 66 height 17
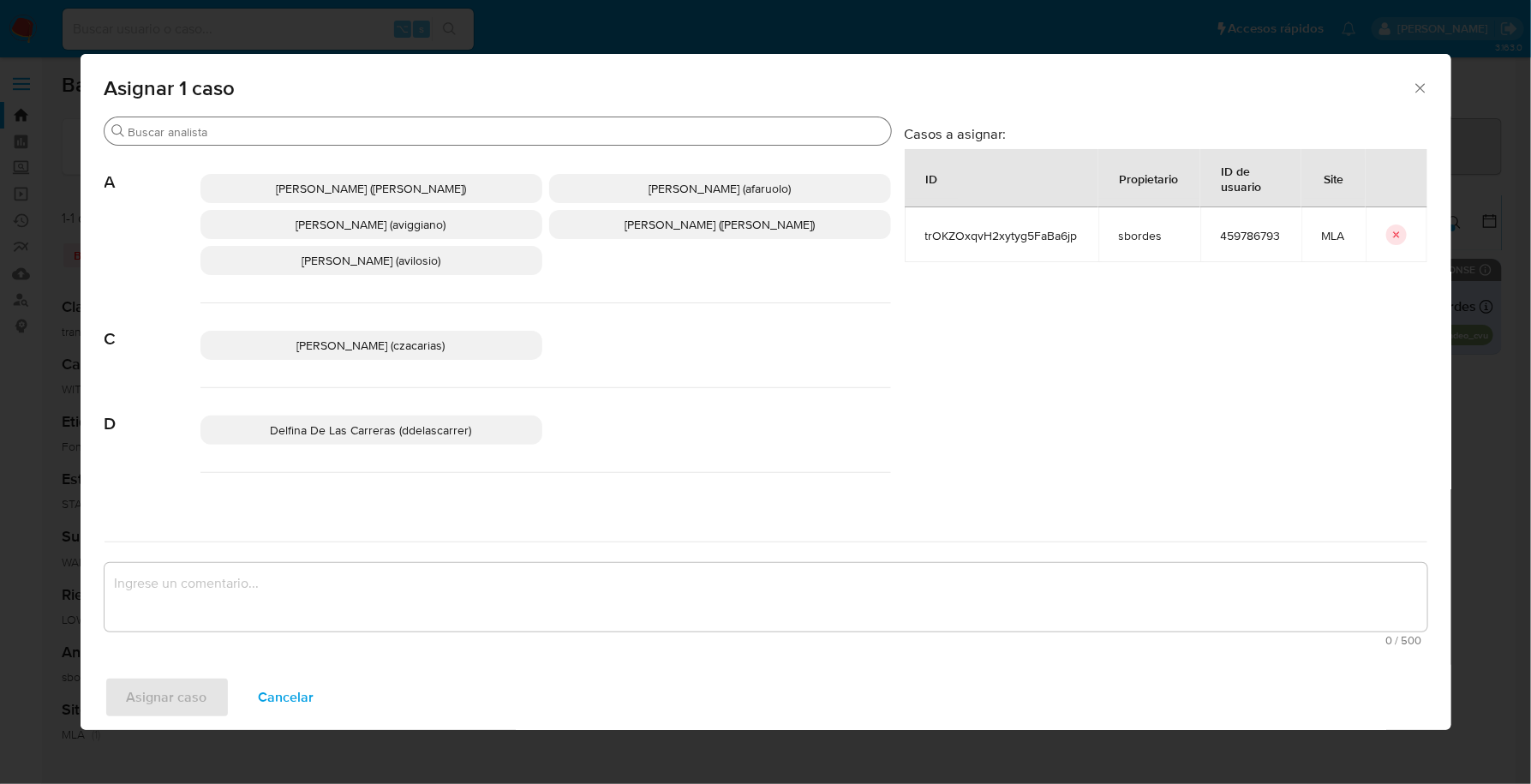
click at [302, 123] on div "Buscar" at bounding box center [498, 131] width 787 height 27
click at [305, 128] on input "Buscar" at bounding box center [506, 132] width 755 height 16
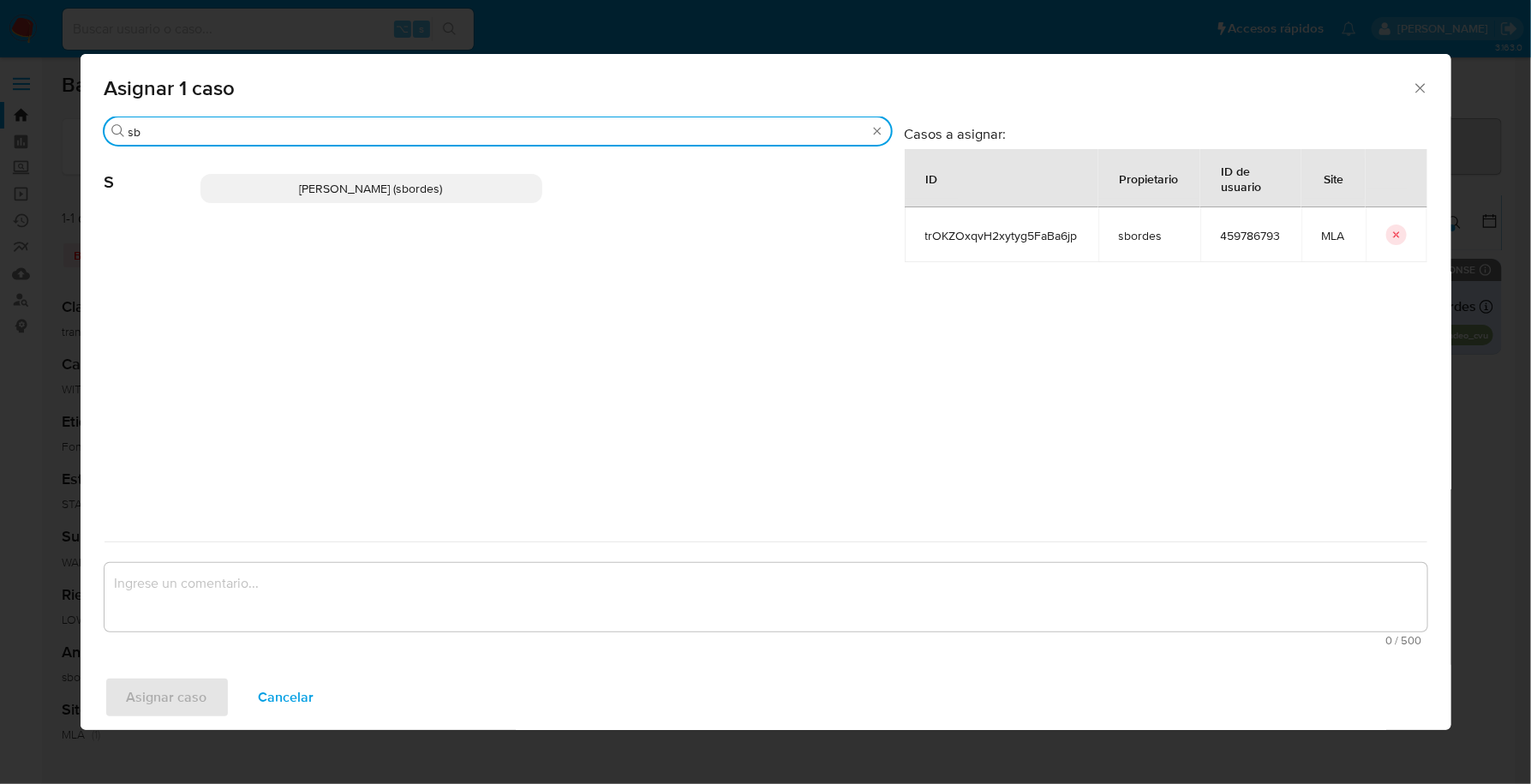
type input "sb"
click at [303, 195] on span "Stefania Bordes (sbordes)" at bounding box center [371, 189] width 143 height 17
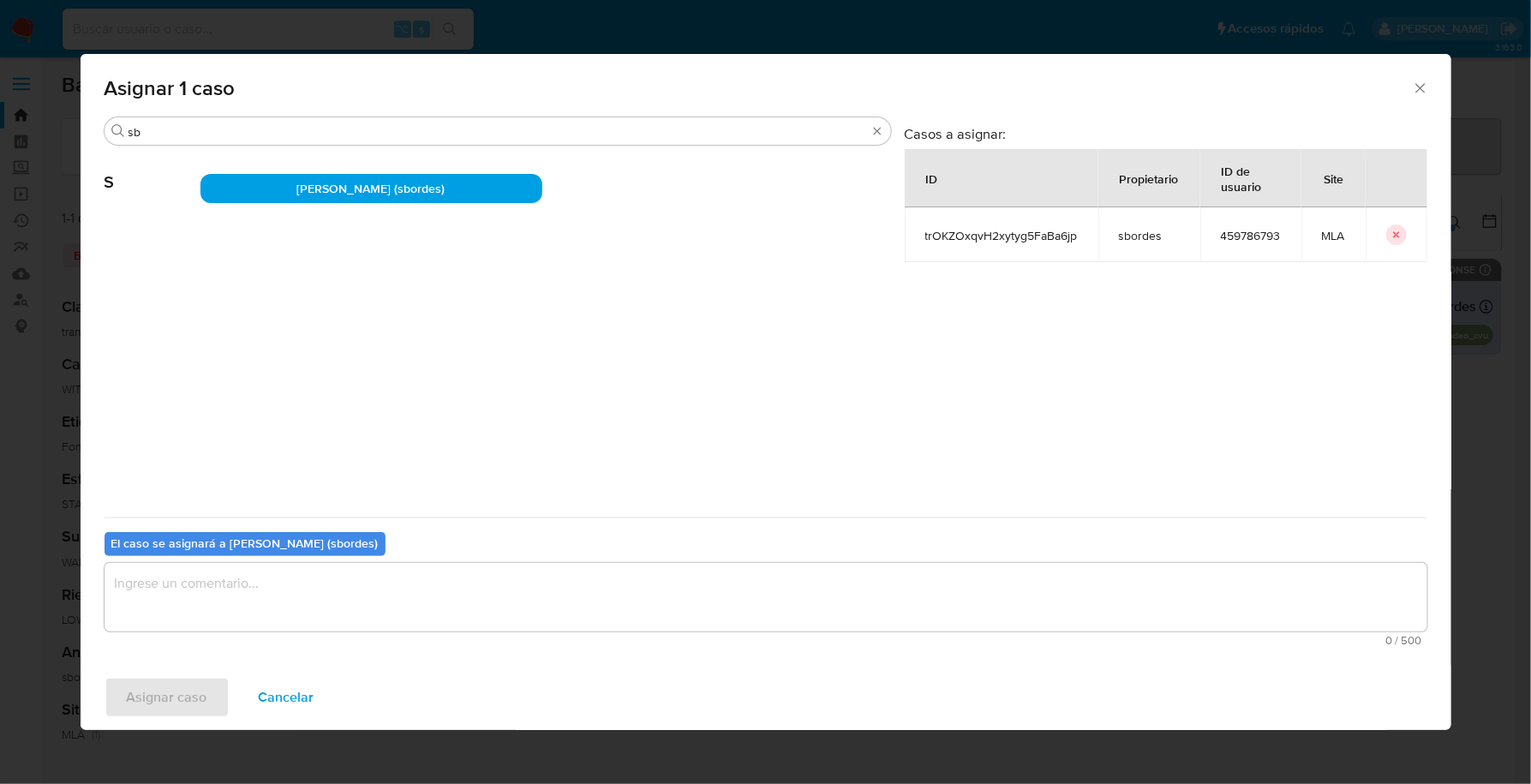
click at [247, 591] on textarea "assign-modal" at bounding box center [766, 597] width 1323 height 69
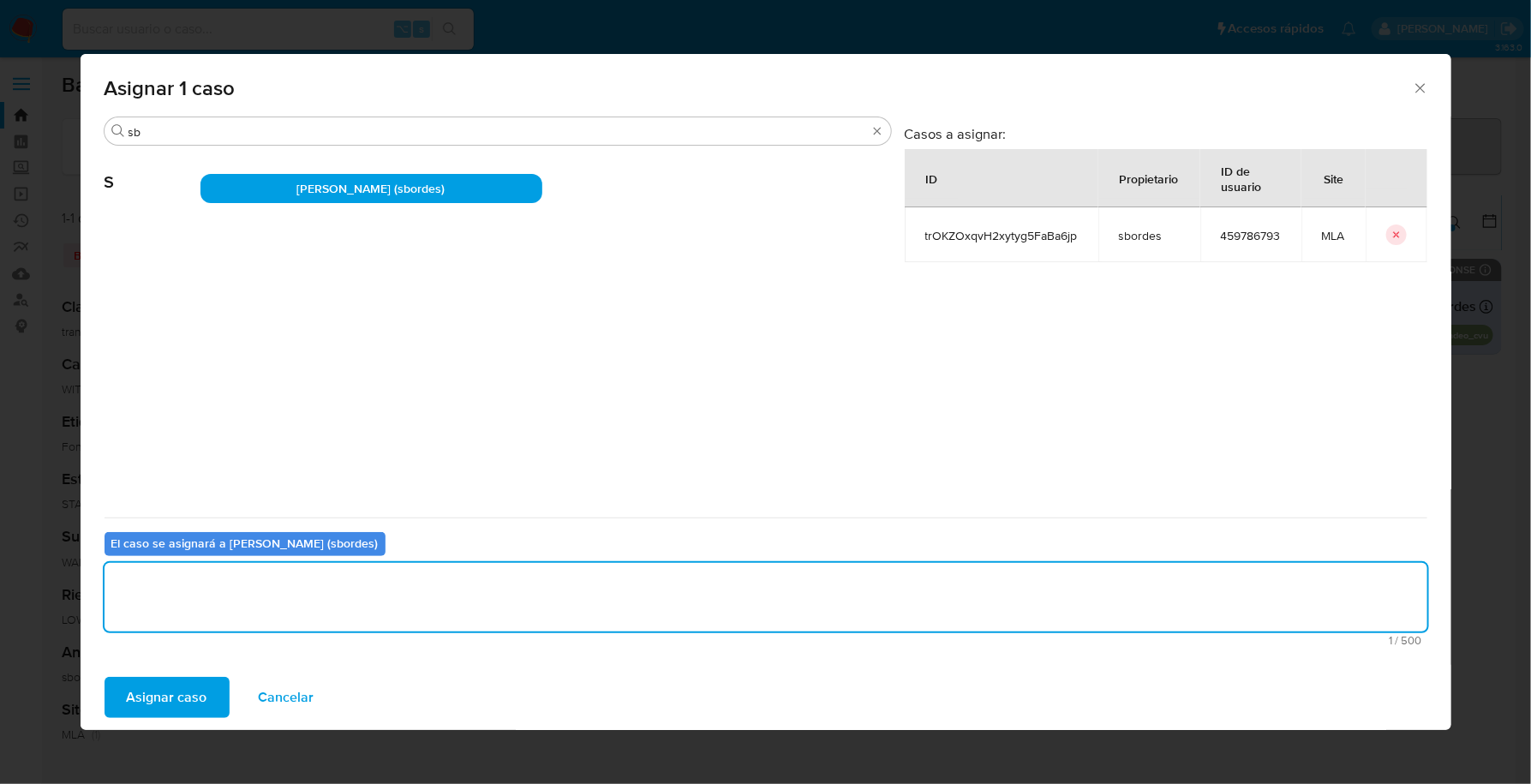
click at [176, 697] on span "Asignar caso" at bounding box center [167, 697] width 80 height 37
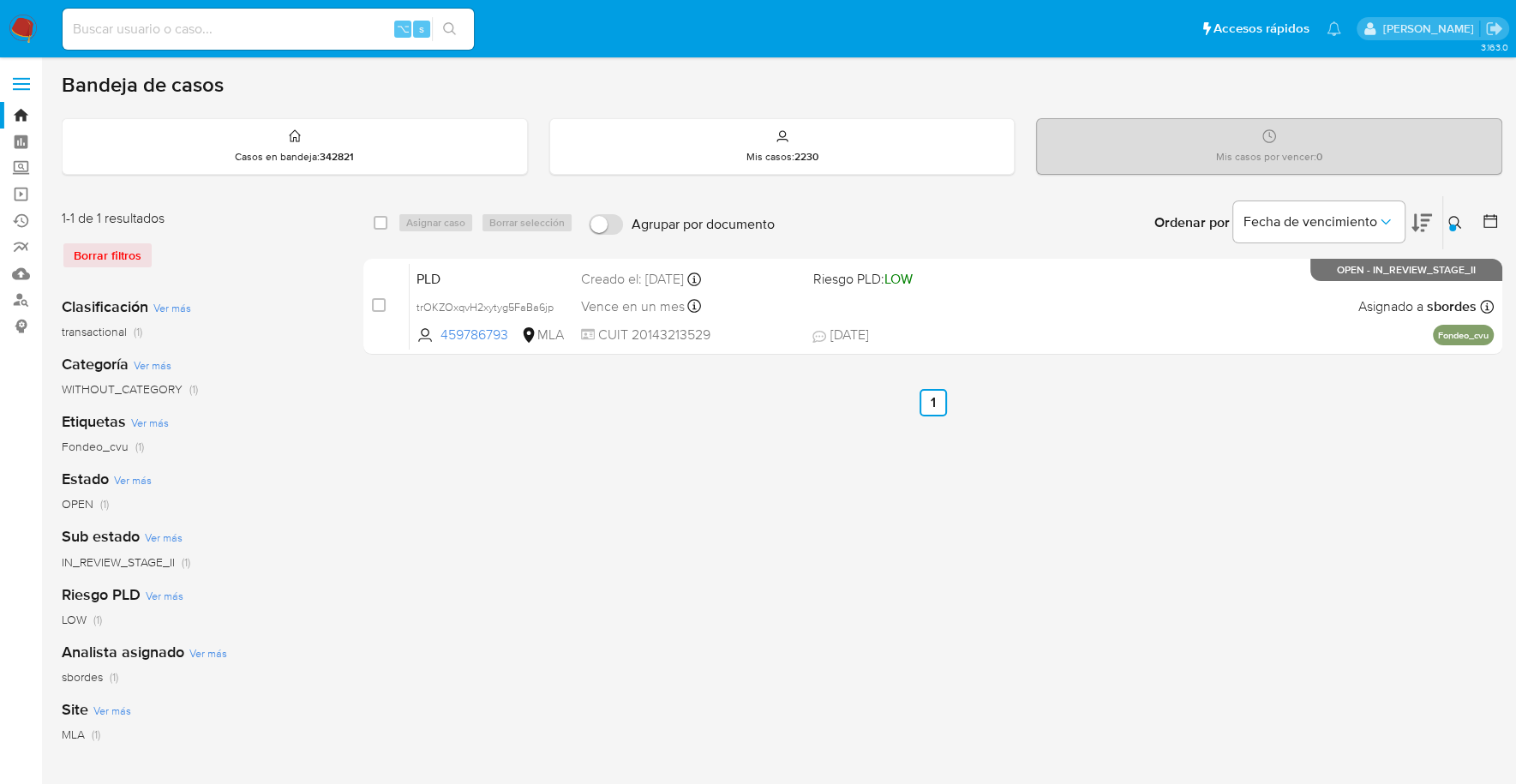
click at [1454, 219] on icon at bounding box center [1455, 223] width 14 height 14
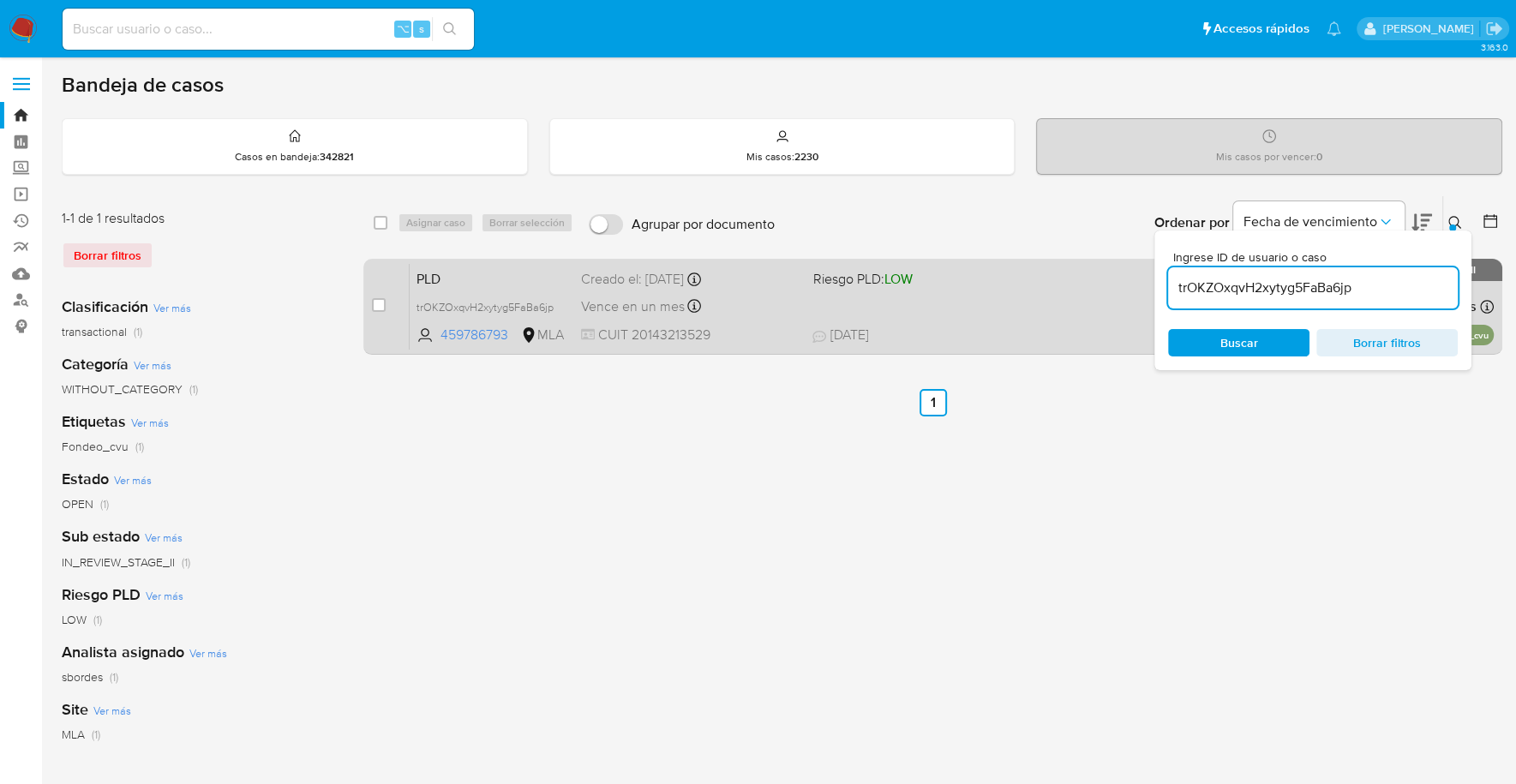
drag, startPoint x: 1379, startPoint y: 294, endPoint x: 1117, endPoint y: 292, distance: 262.0
click at [1117, 292] on div "select-all-cases-checkbox Asignar caso Borrar selección Agrupar por documento O…" at bounding box center [932, 278] width 1139 height 166
type input "4darnuQ0yMdxUxuBcy7bFEaB"
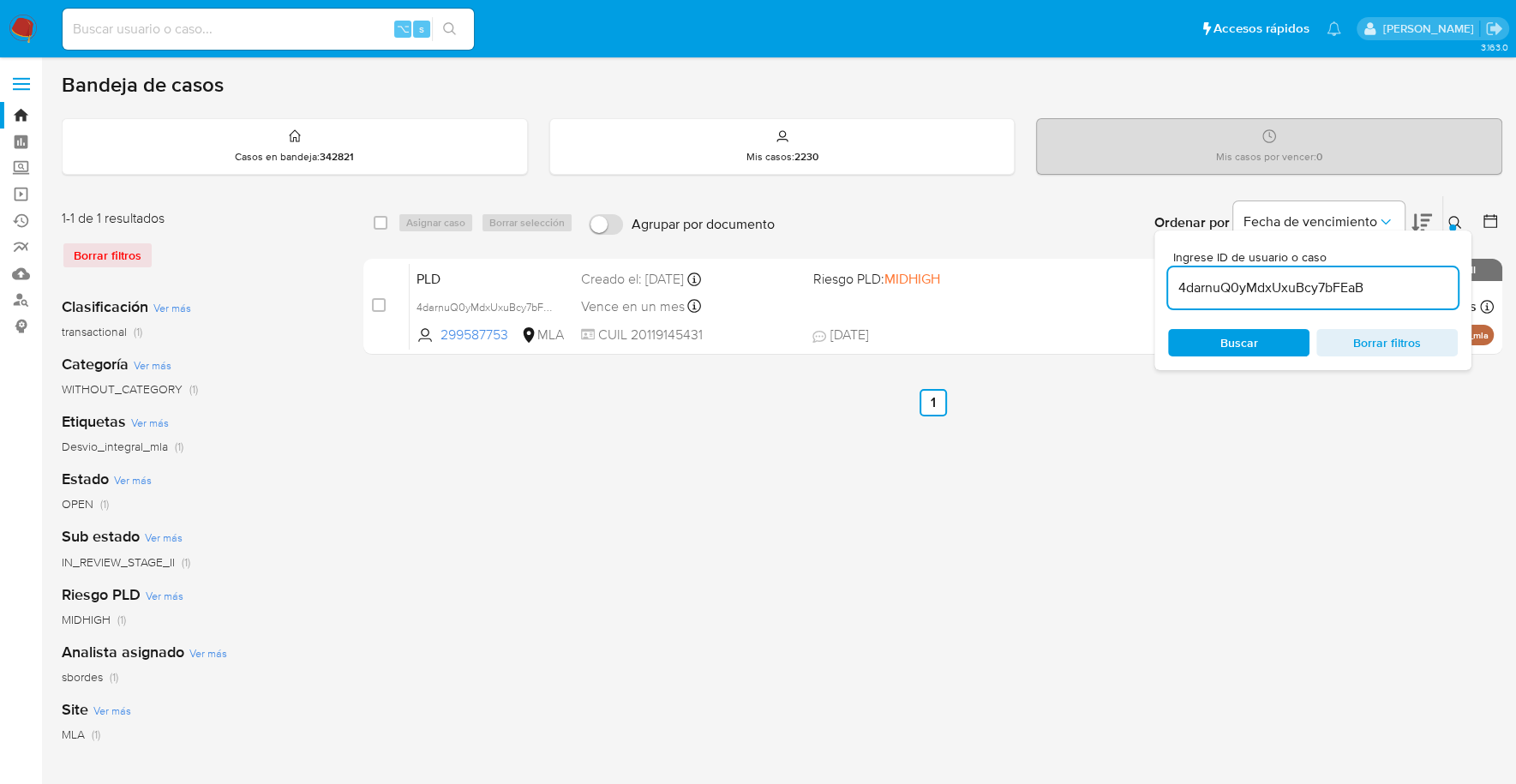
click at [1444, 222] on button at bounding box center [1457, 223] width 28 height 21
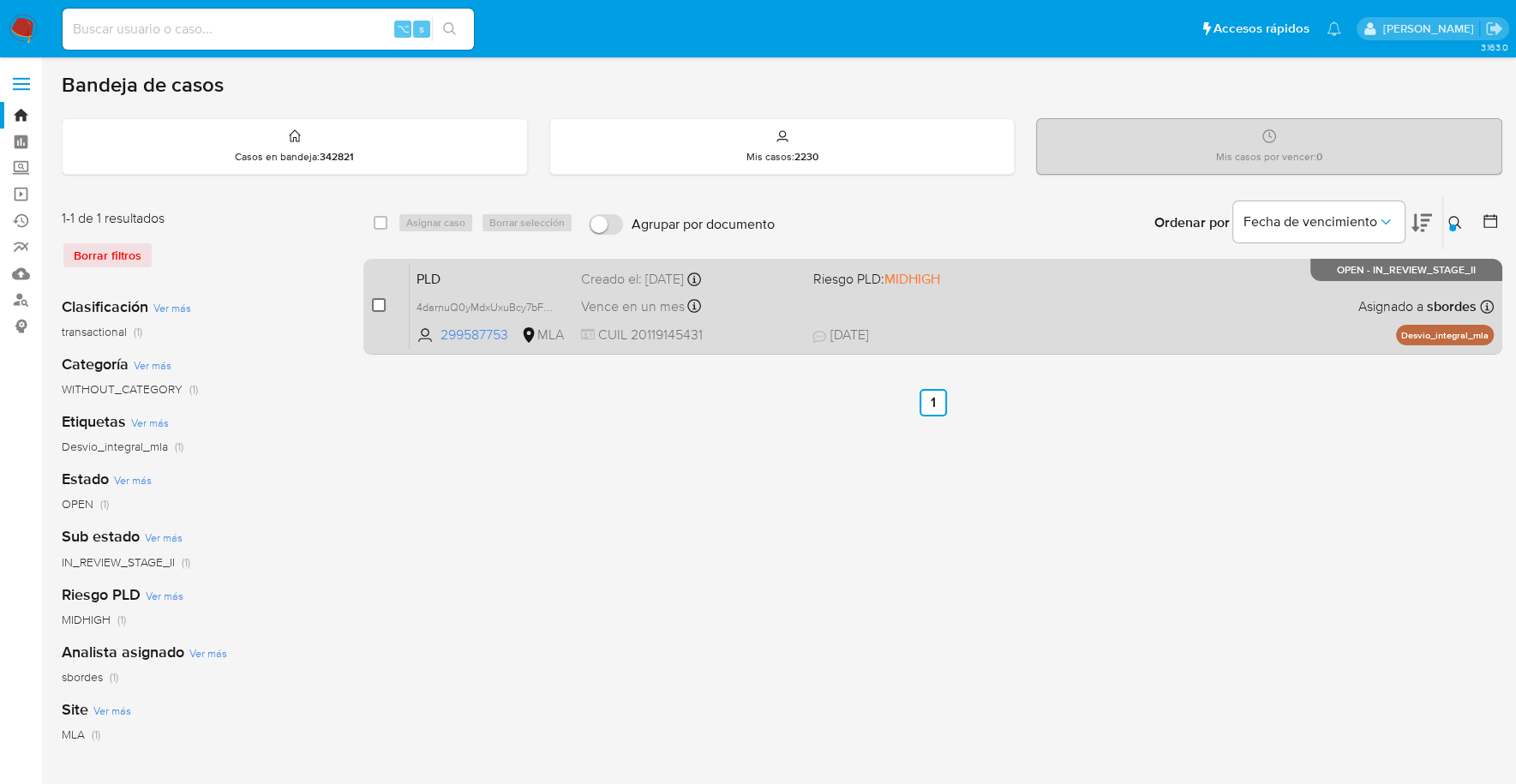
click at [373, 298] on input "checkbox" at bounding box center [379, 305] width 14 height 14
checkbox input "true"
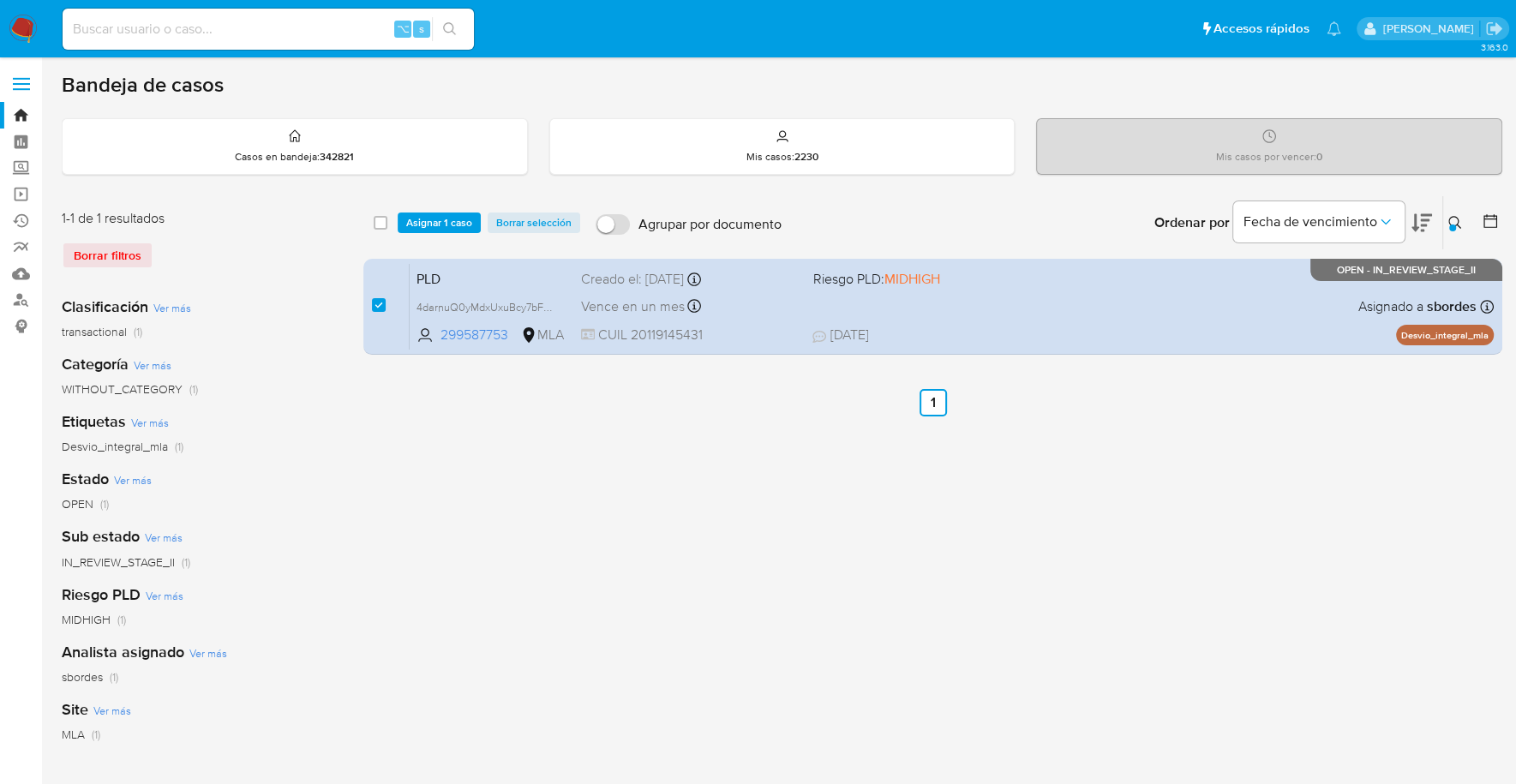
click at [525, 517] on div "select-all-cases-checkbox Asignar 1 caso Borrar selección Agrupar por documento…" at bounding box center [932, 571] width 1139 height 752
click at [38, 24] on nav "Pausado Ver notificaciones ⌥ s Accesos rápidos Presiona las siguientes teclas p…" at bounding box center [758, 29] width 1516 height 57
click at [23, 26] on img at bounding box center [23, 29] width 29 height 29
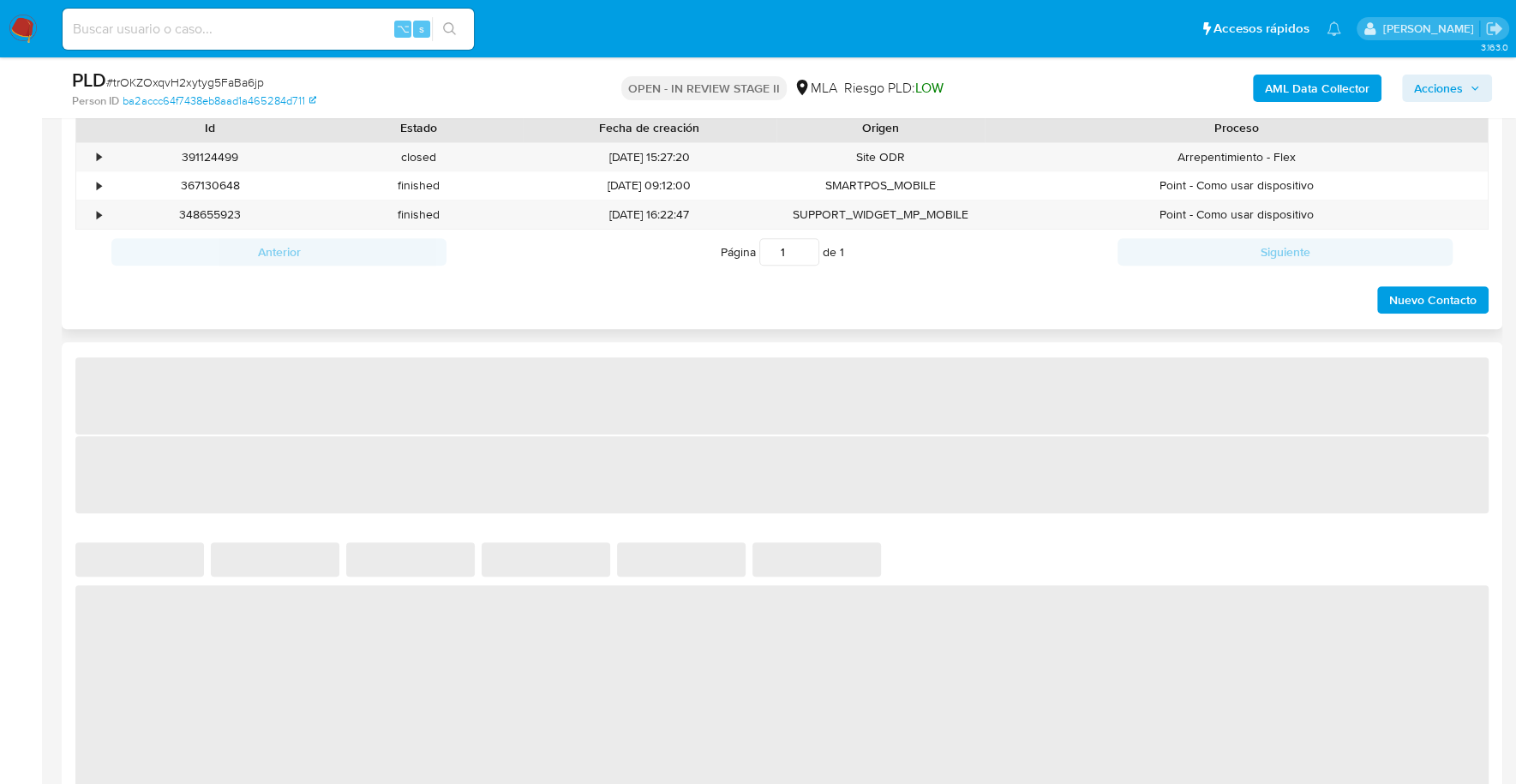
select select "10"
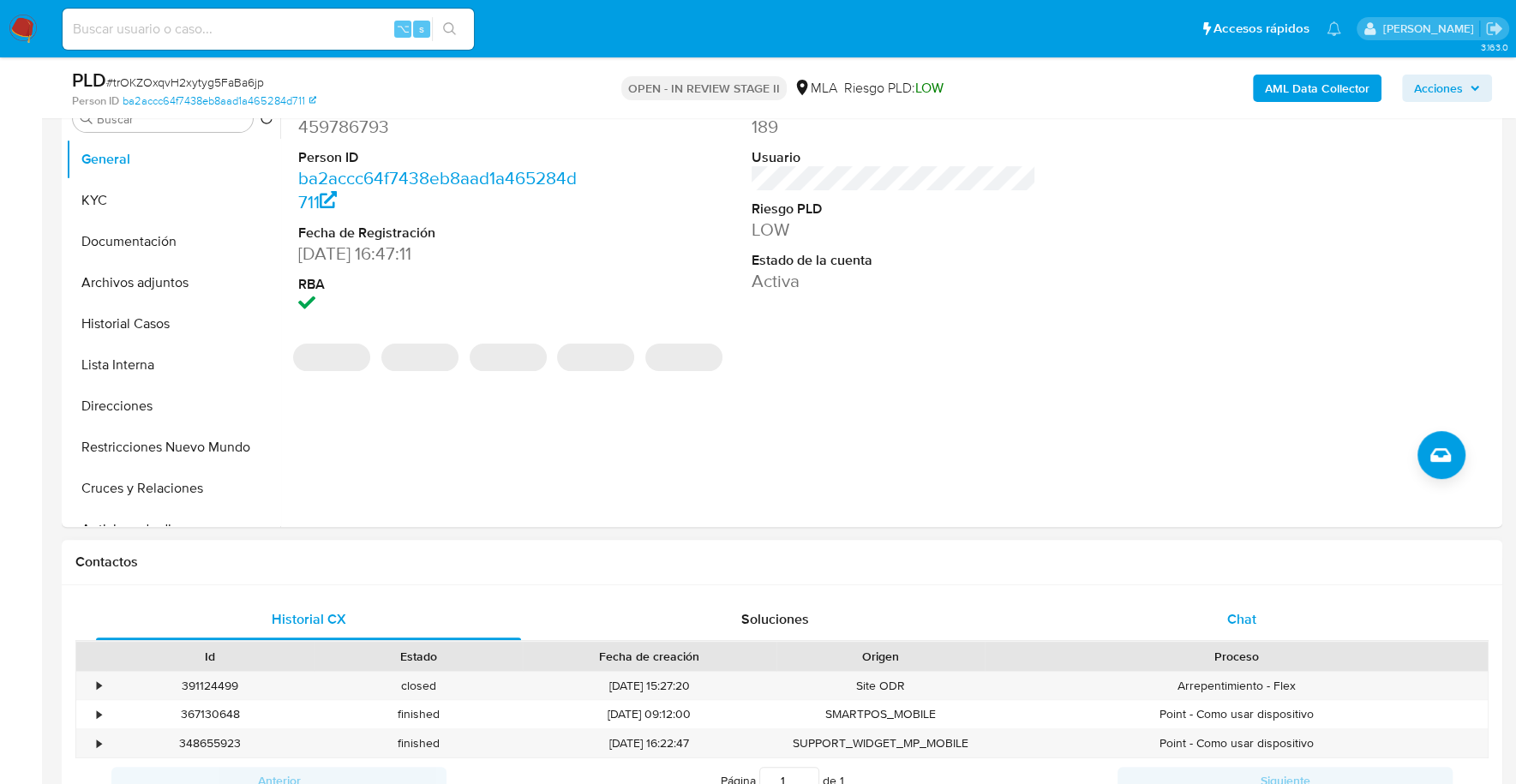
click at [1263, 628] on div "Chat" at bounding box center [1241, 618] width 425 height 41
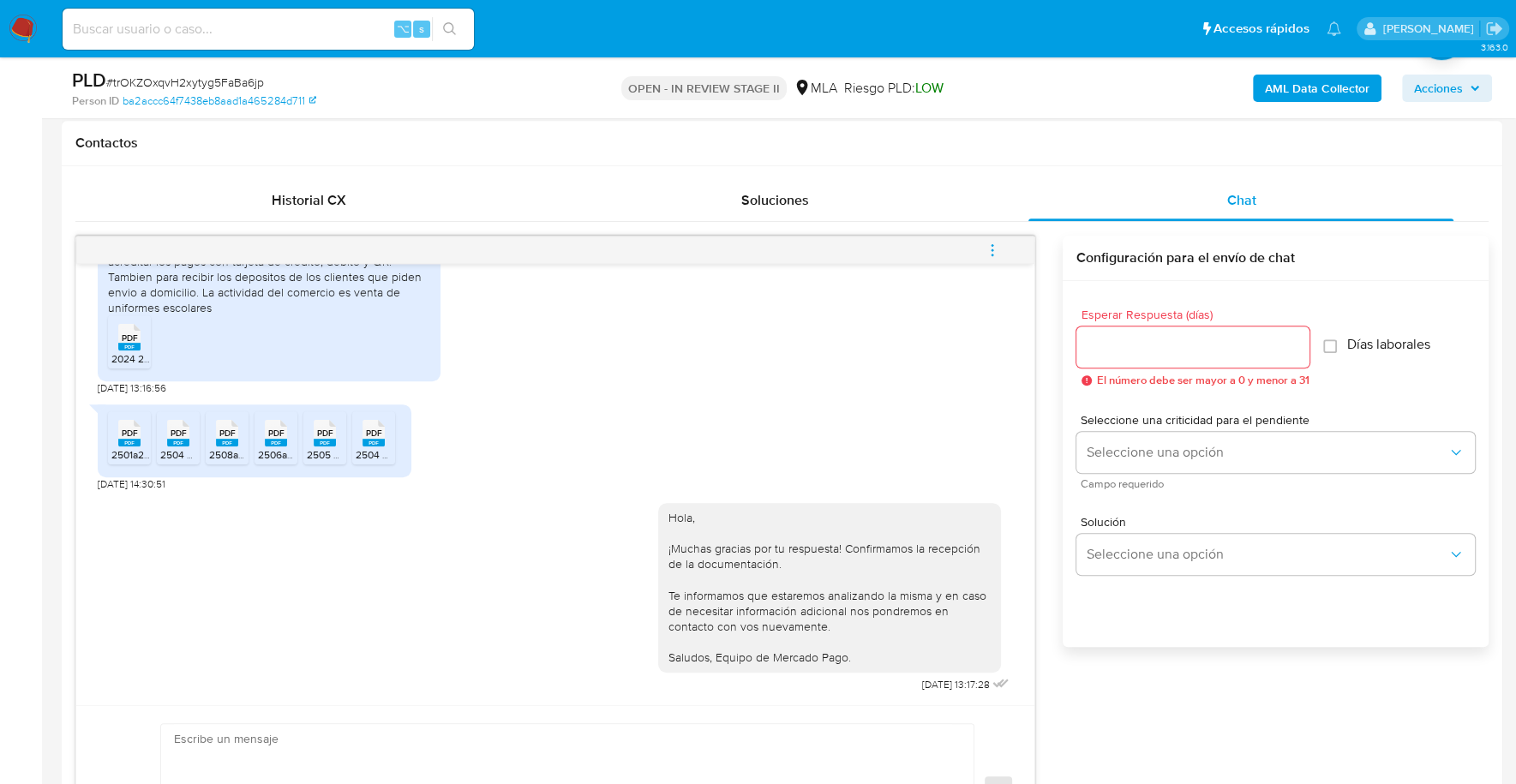
scroll to position [729, 0]
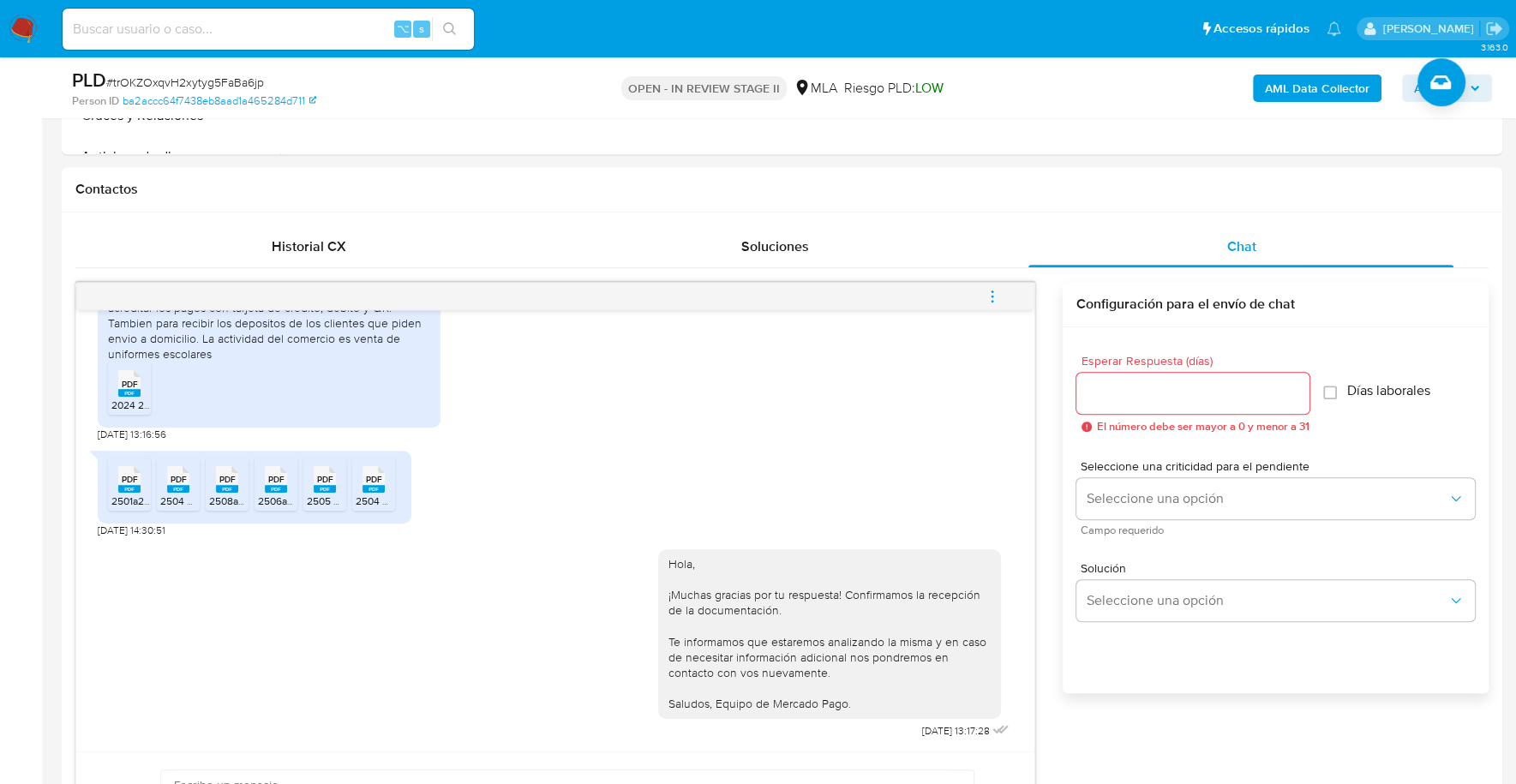
click at [1003, 292] on button "menu-action" at bounding box center [991, 296] width 57 height 41
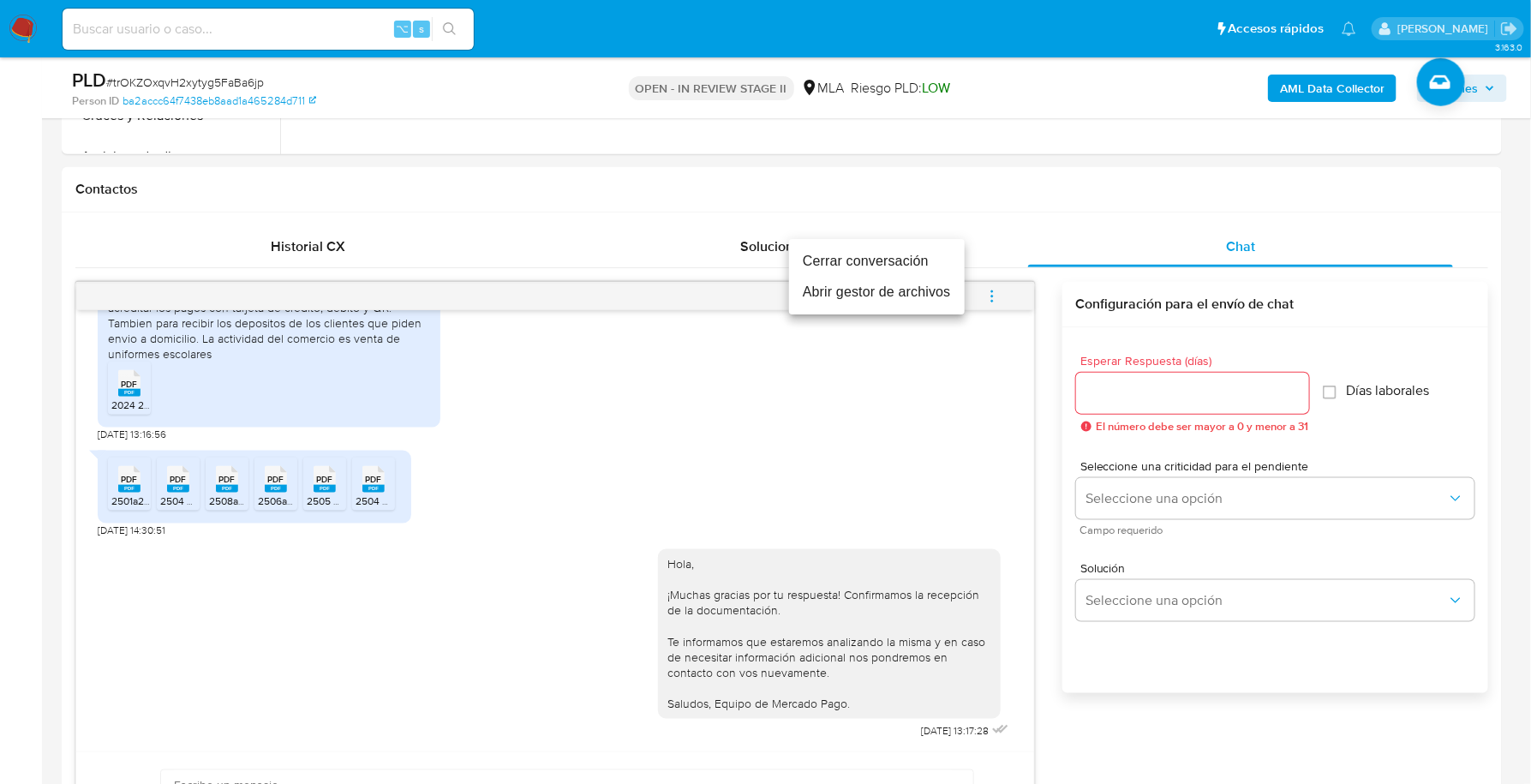
click at [886, 253] on li "Cerrar conversación" at bounding box center [877, 260] width 176 height 30
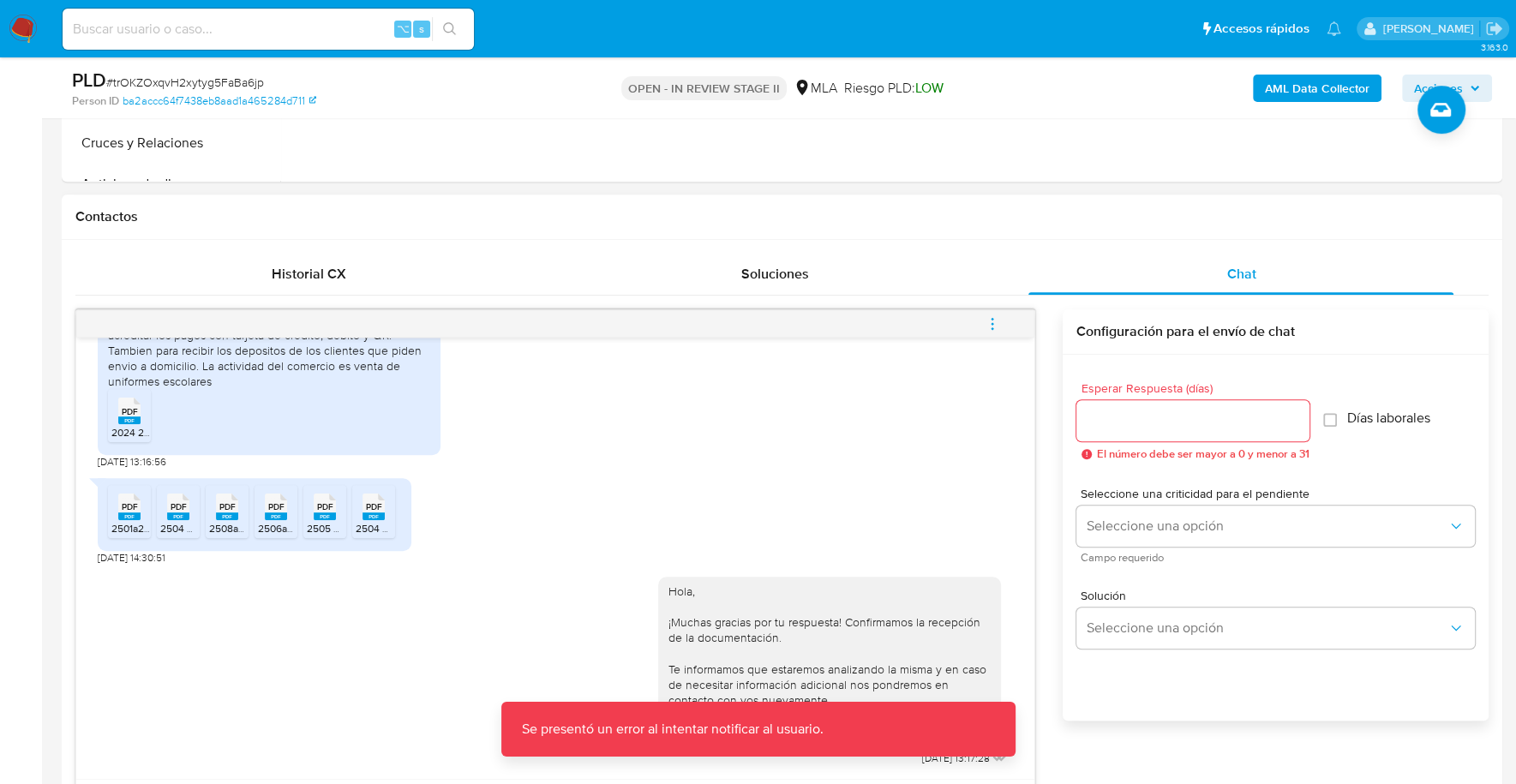
scroll to position [760, 0]
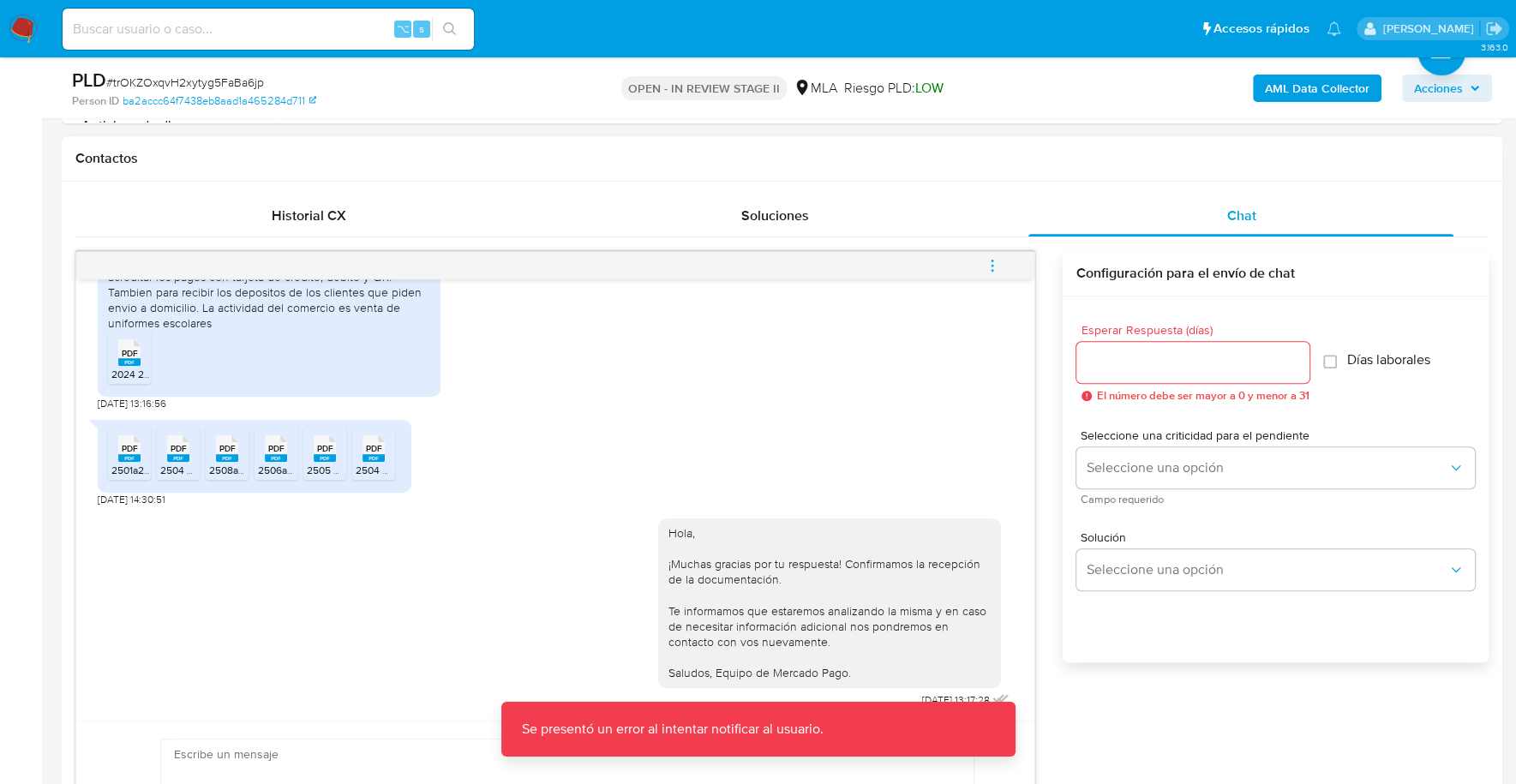
click at [992, 269] on icon "menu-action" at bounding box center [991, 270] width 2 height 2
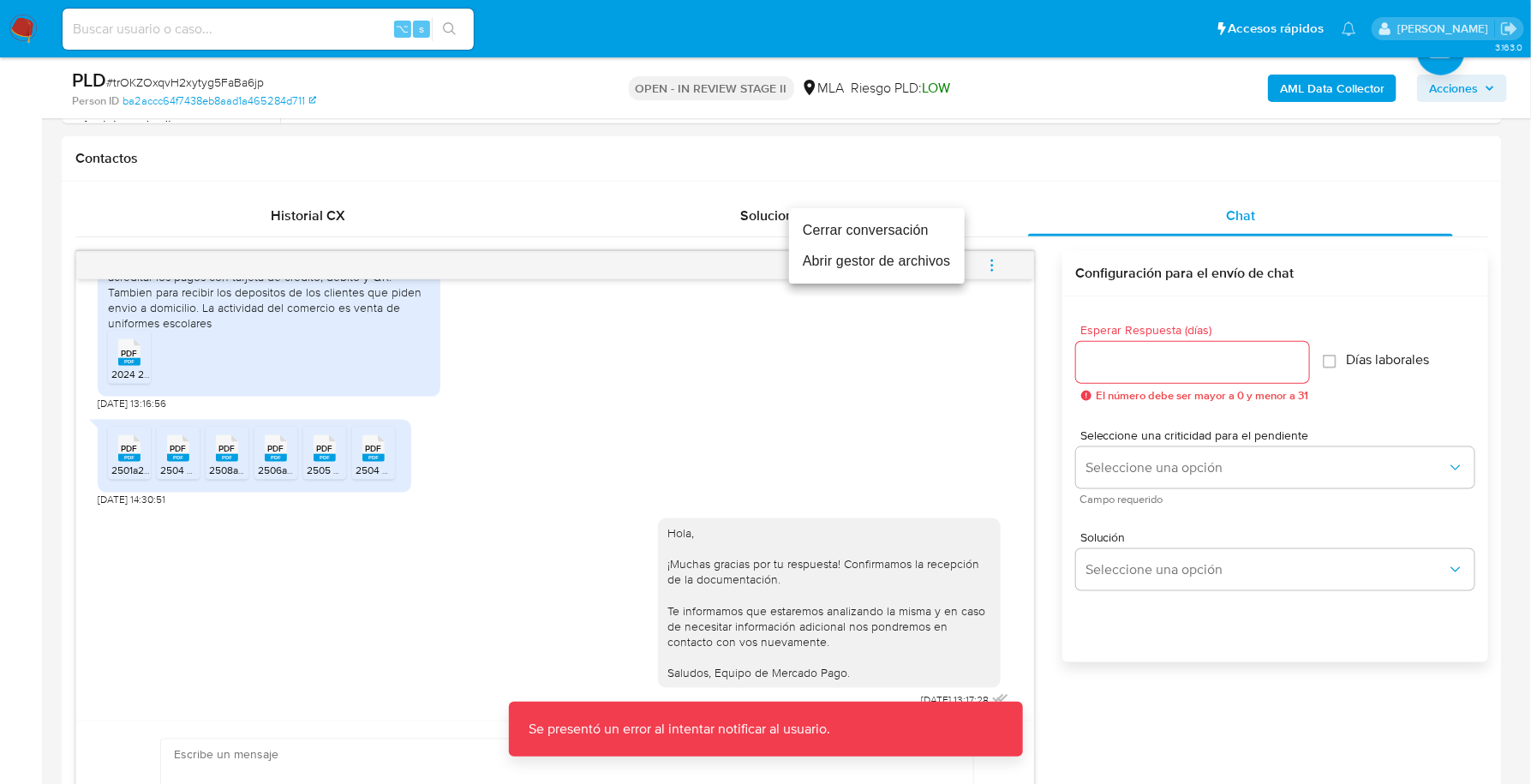
click at [861, 233] on li "Cerrar conversación" at bounding box center [877, 230] width 176 height 30
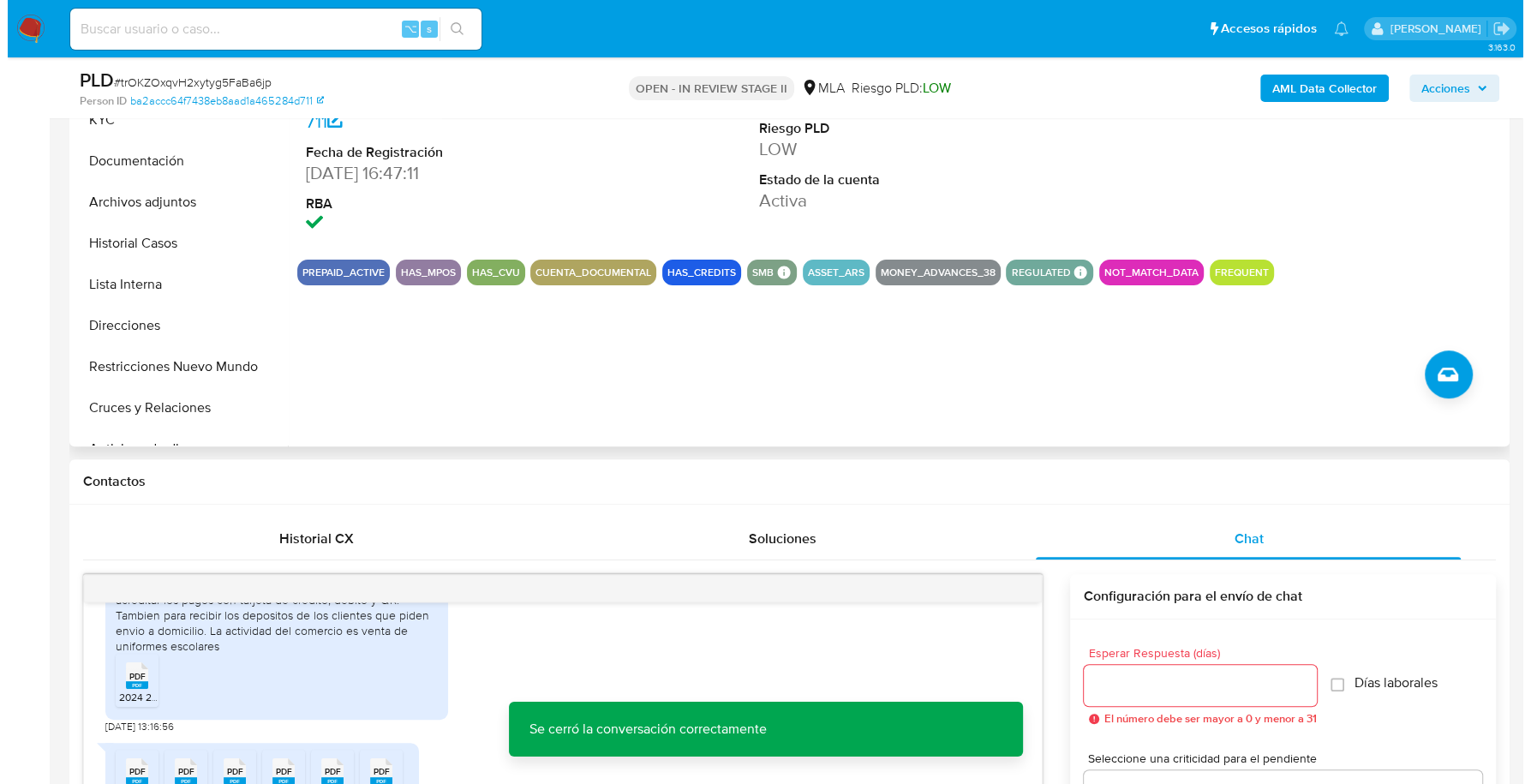
scroll to position [286, 0]
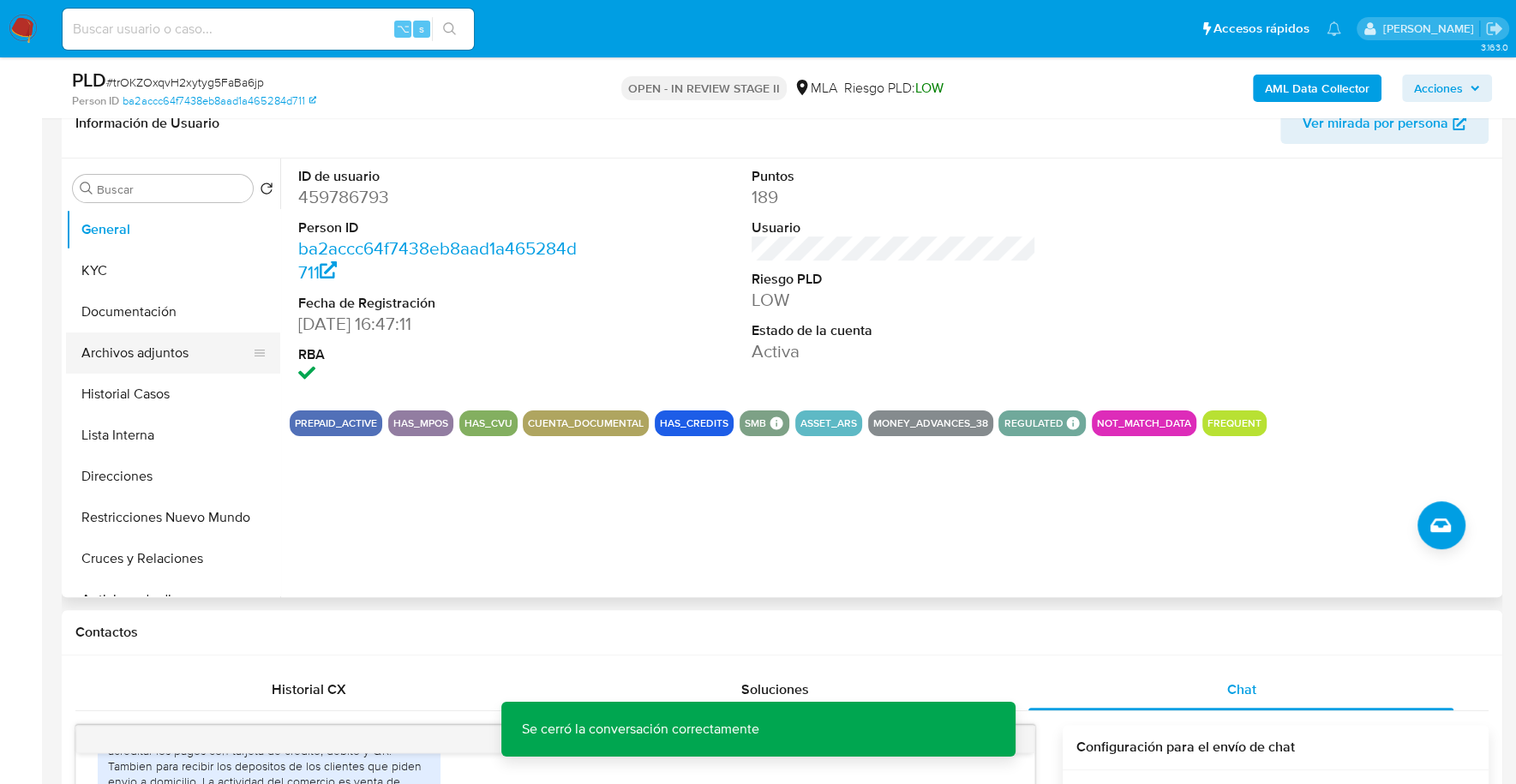
click at [161, 357] on button "Archivos adjuntos" at bounding box center [166, 353] width 200 height 41
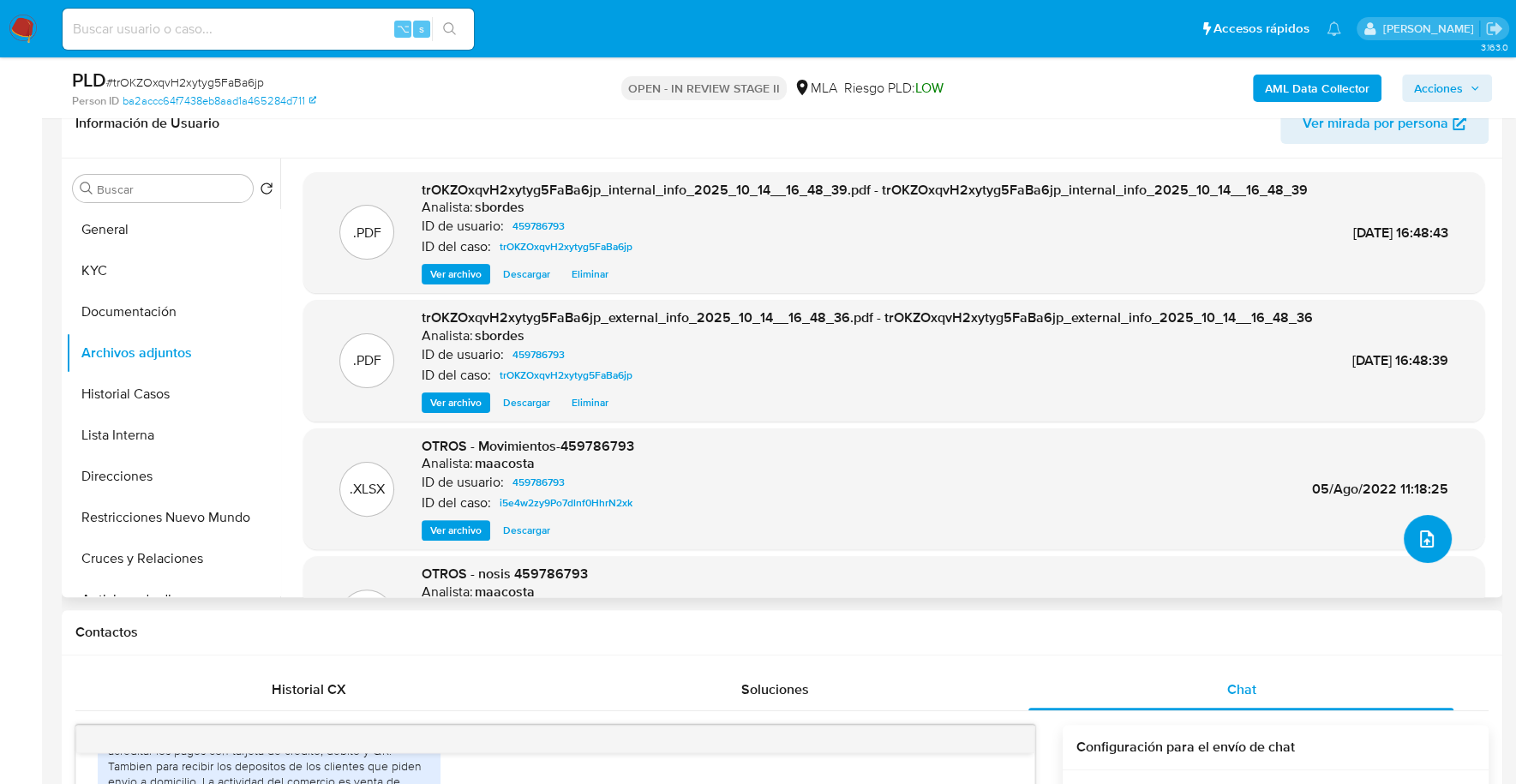
click at [1420, 534] on icon "upload-file" at bounding box center [1427, 539] width 14 height 17
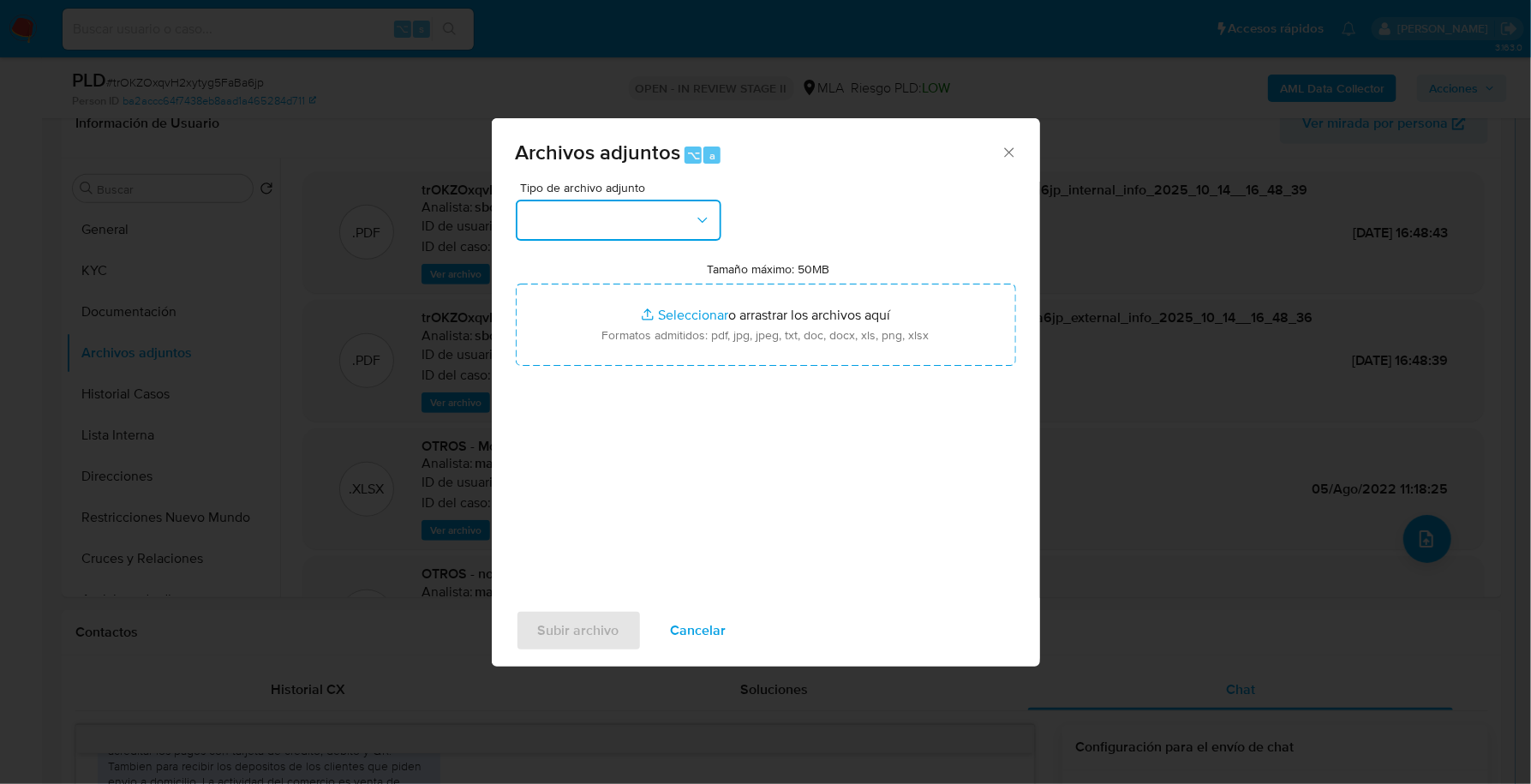
click at [601, 226] on button "button" at bounding box center [619, 220] width 206 height 41
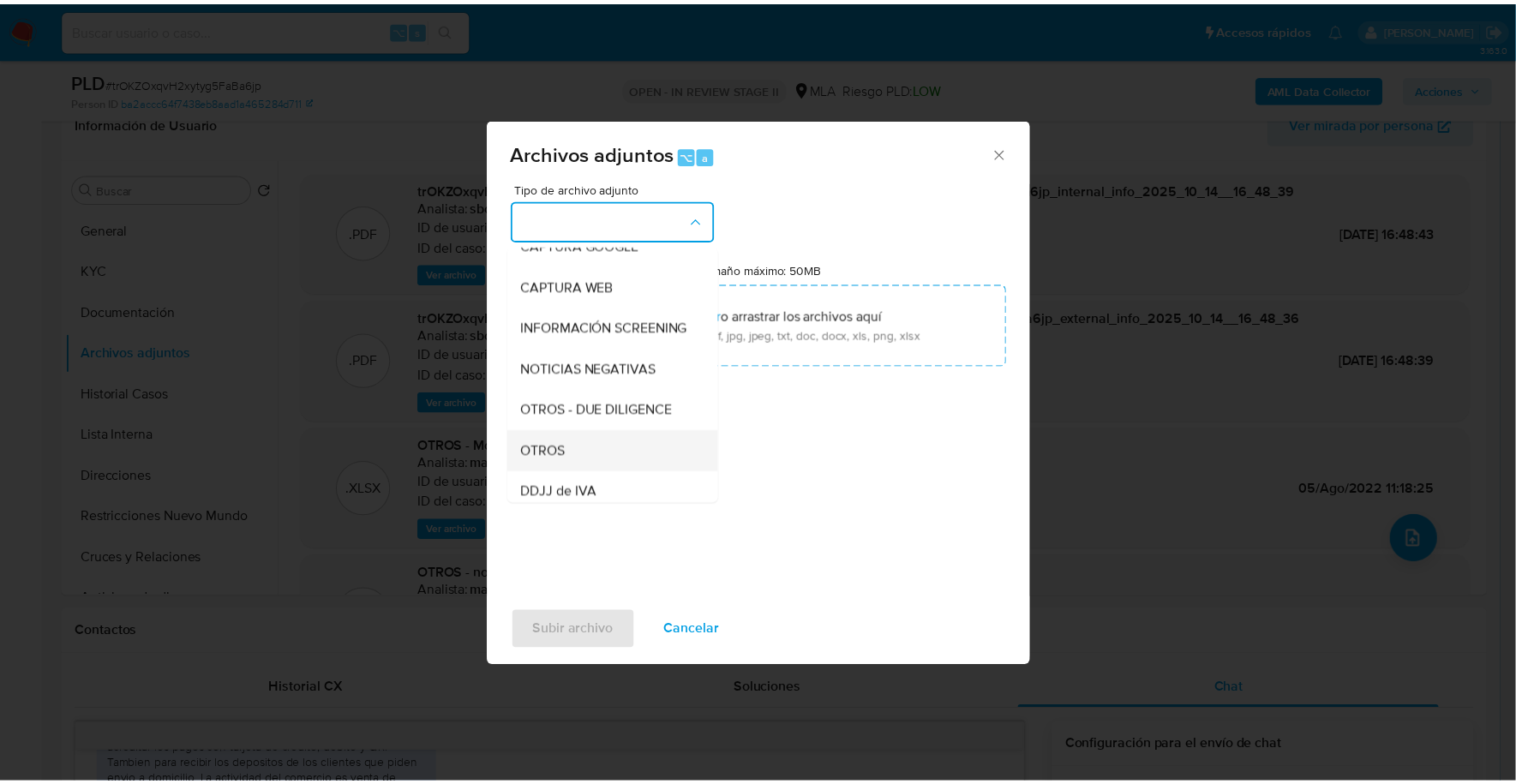
scroll to position [269, 0]
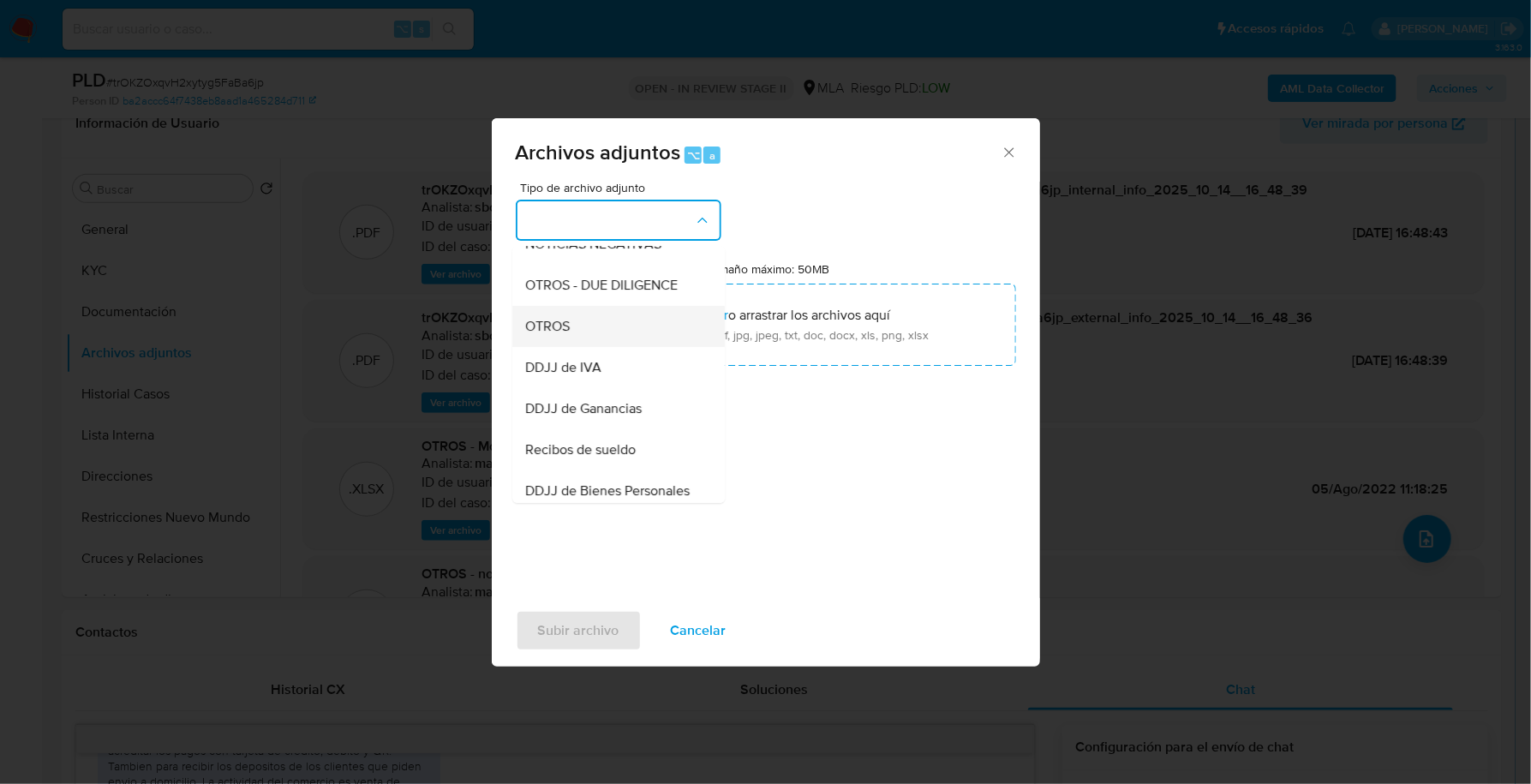
click at [595, 347] on div "OTROS" at bounding box center [613, 326] width 175 height 41
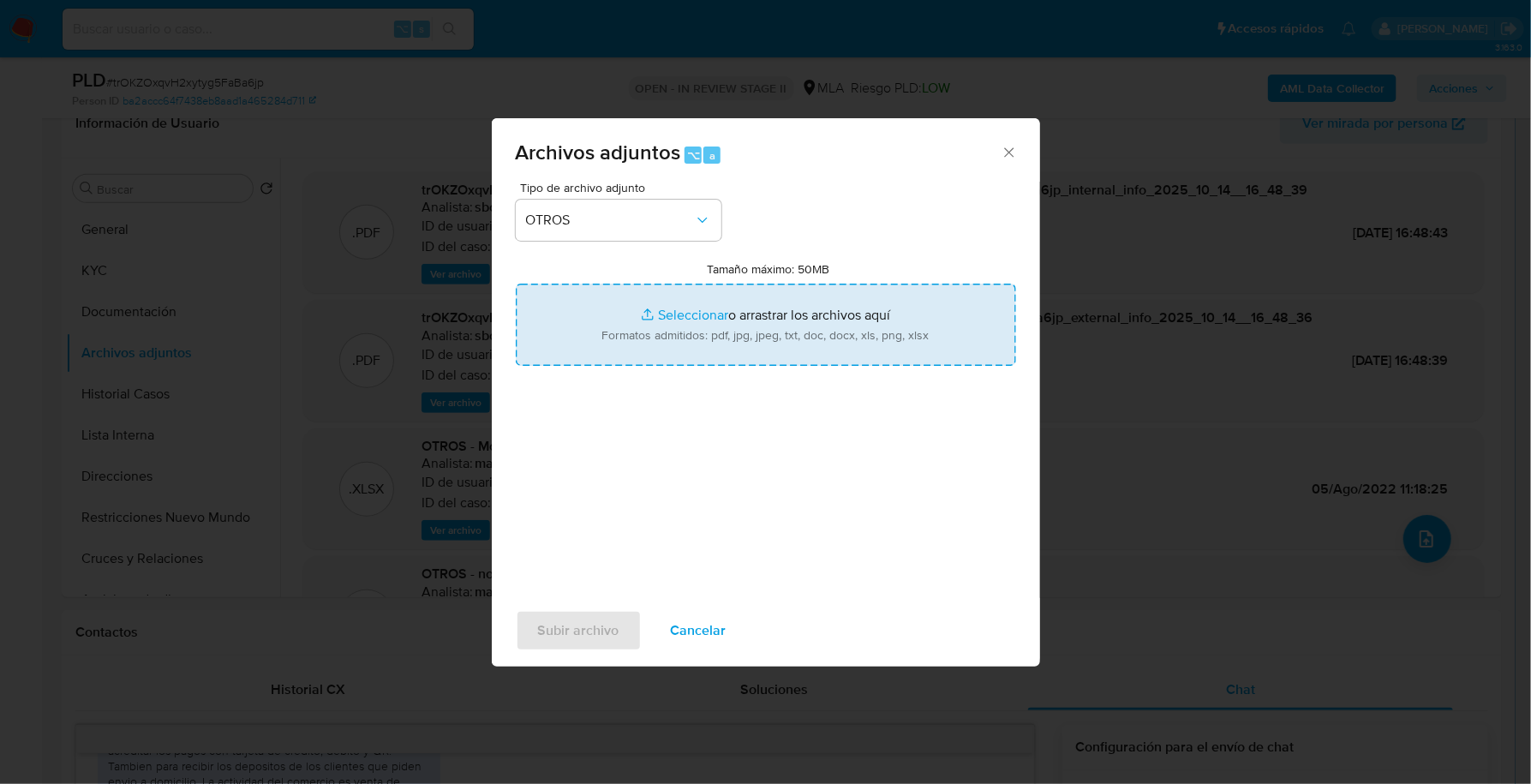
click at [689, 321] on input "Tamaño máximo: 50MB Seleccionar archivos" at bounding box center [766, 325] width 500 height 82
type input "C:\fakepath\Caselog trOKZOxqvH2xytyg5FaBa6jp_2025_09_17_11_27_54.docx"
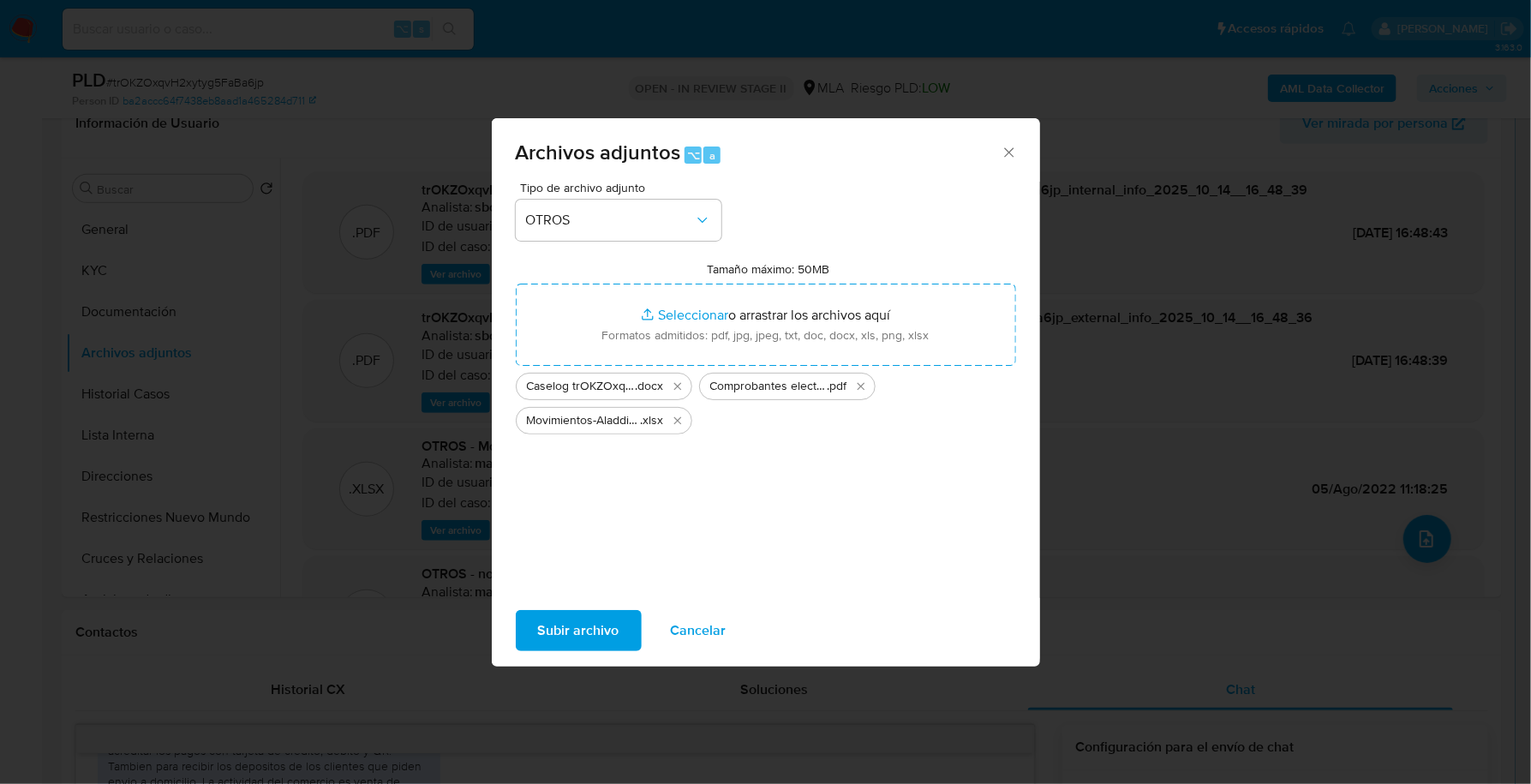
click at [577, 618] on span "Subir archivo" at bounding box center [579, 630] width 81 height 37
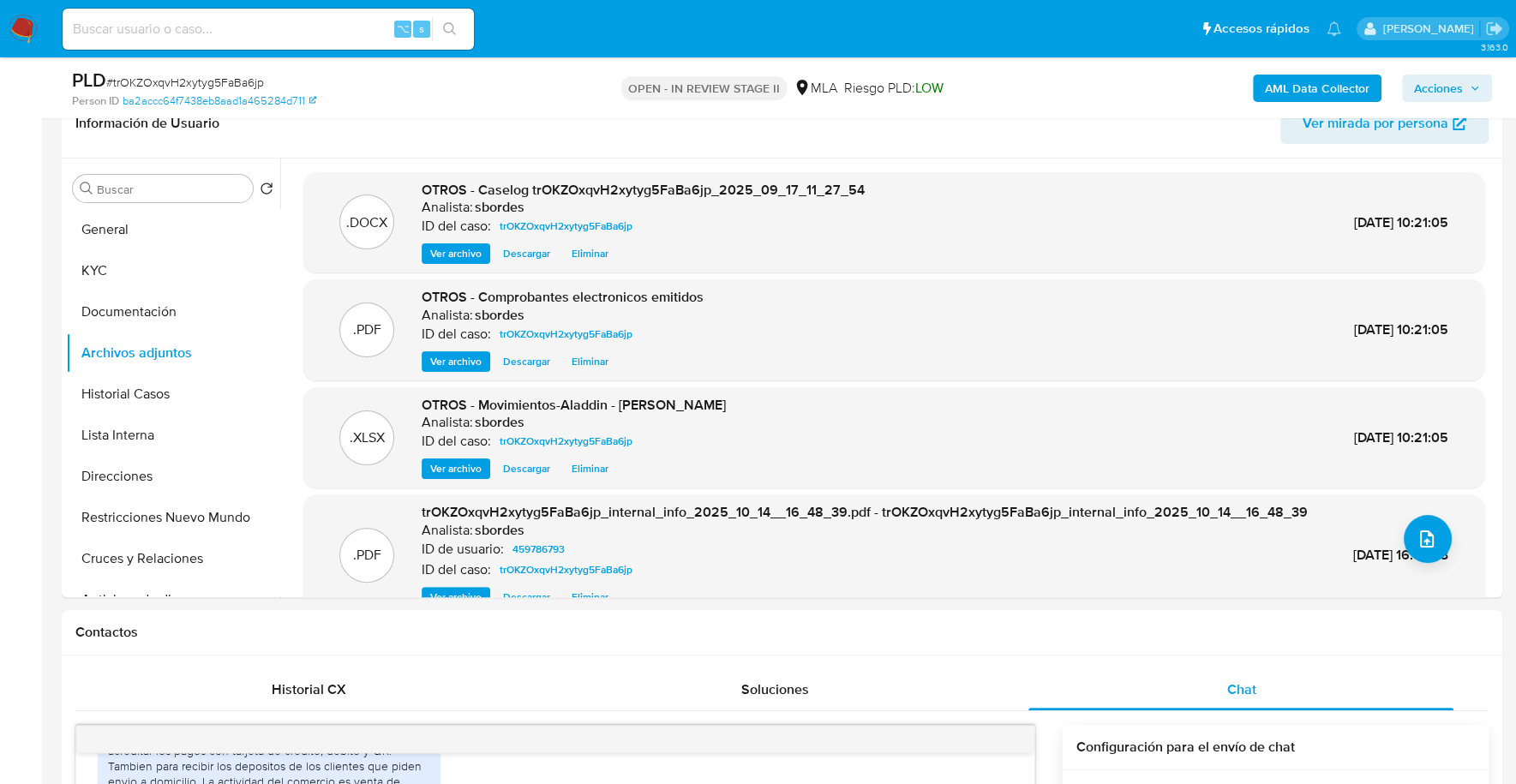
click at [1438, 98] on span "Acciones" at bounding box center [1438, 88] width 49 height 27
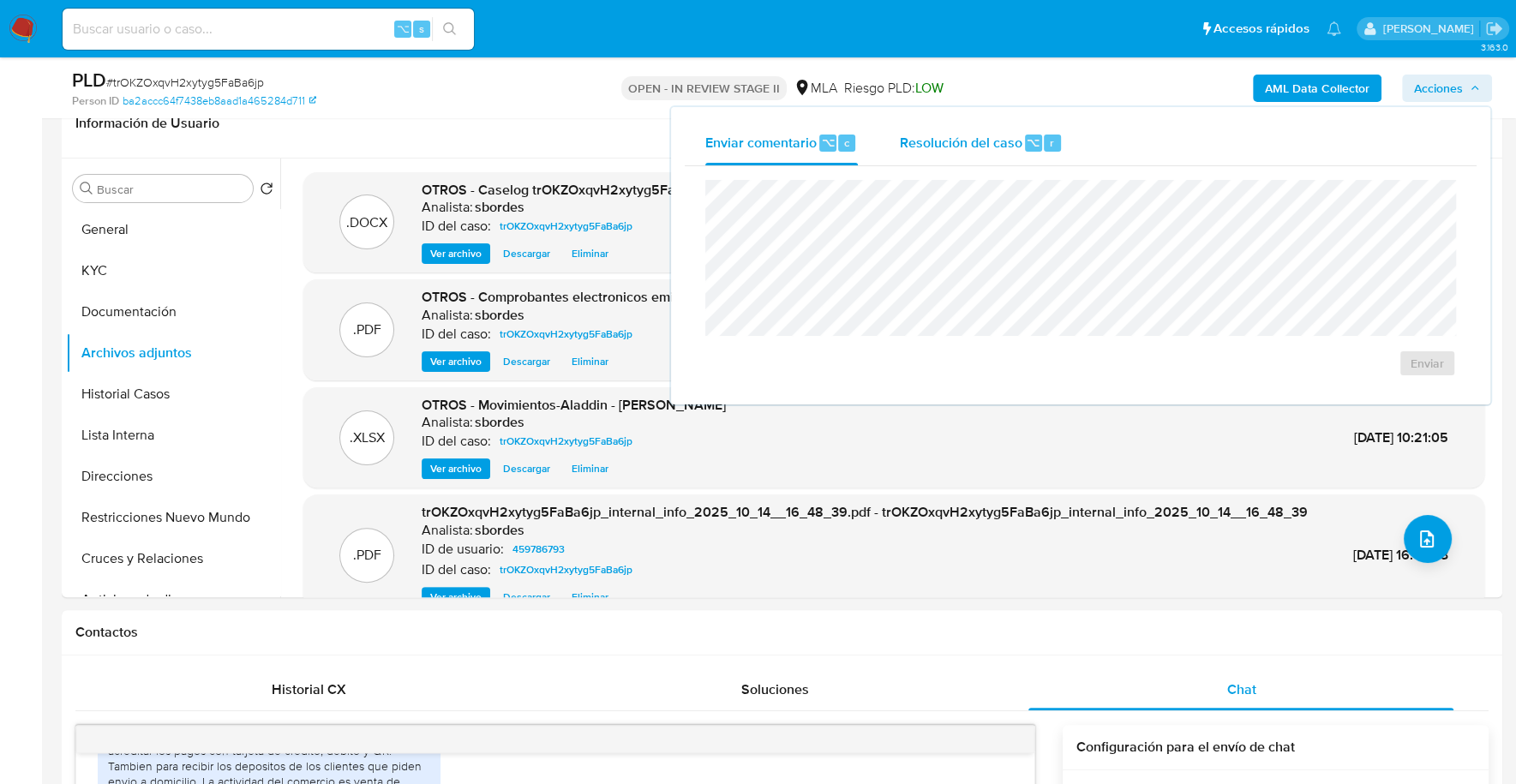
click at [953, 162] on div "Resolución del caso ⌥ r" at bounding box center [981, 143] width 164 height 44
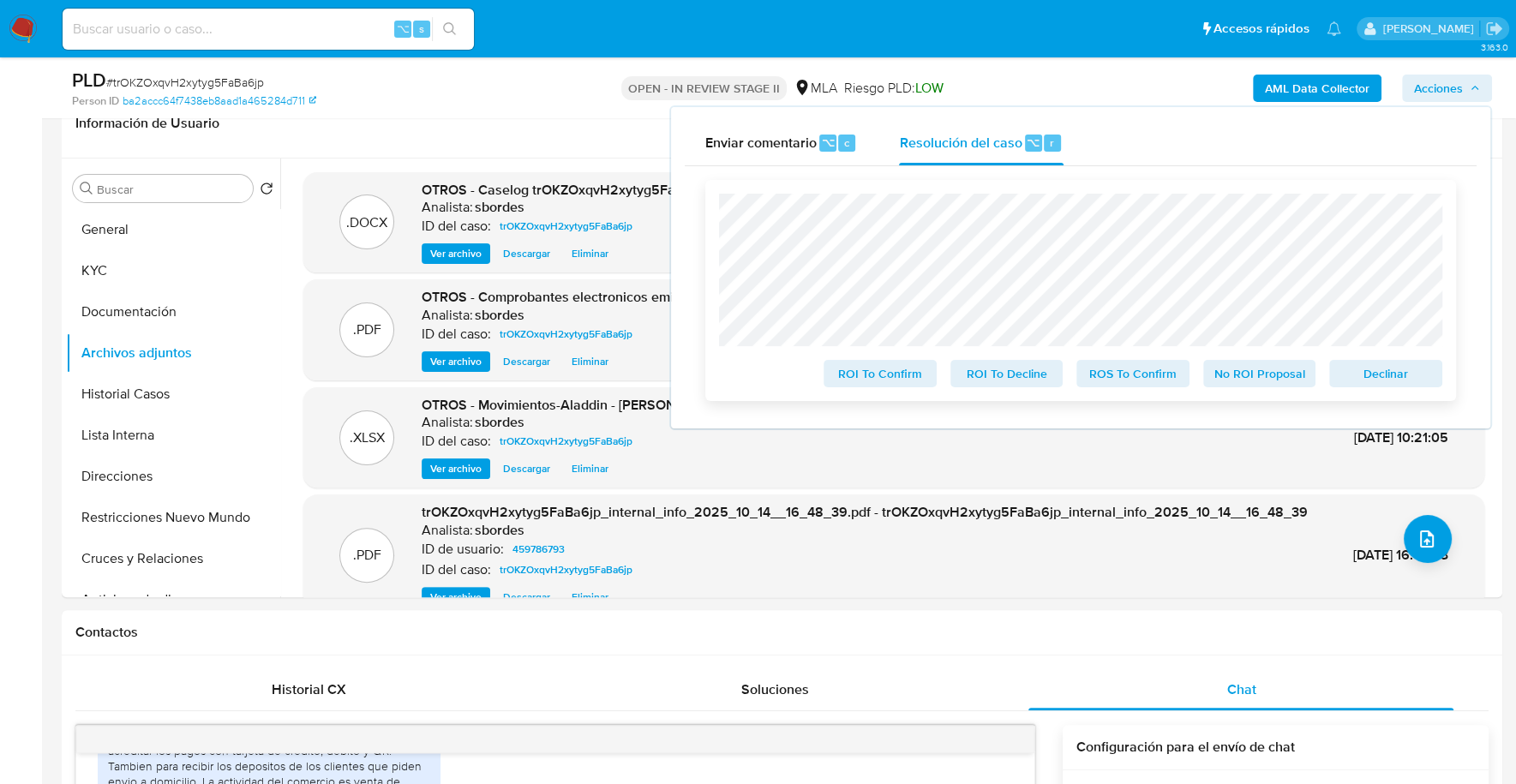
click at [1274, 383] on span "No ROI Proposal" at bounding box center [1260, 374] width 89 height 24
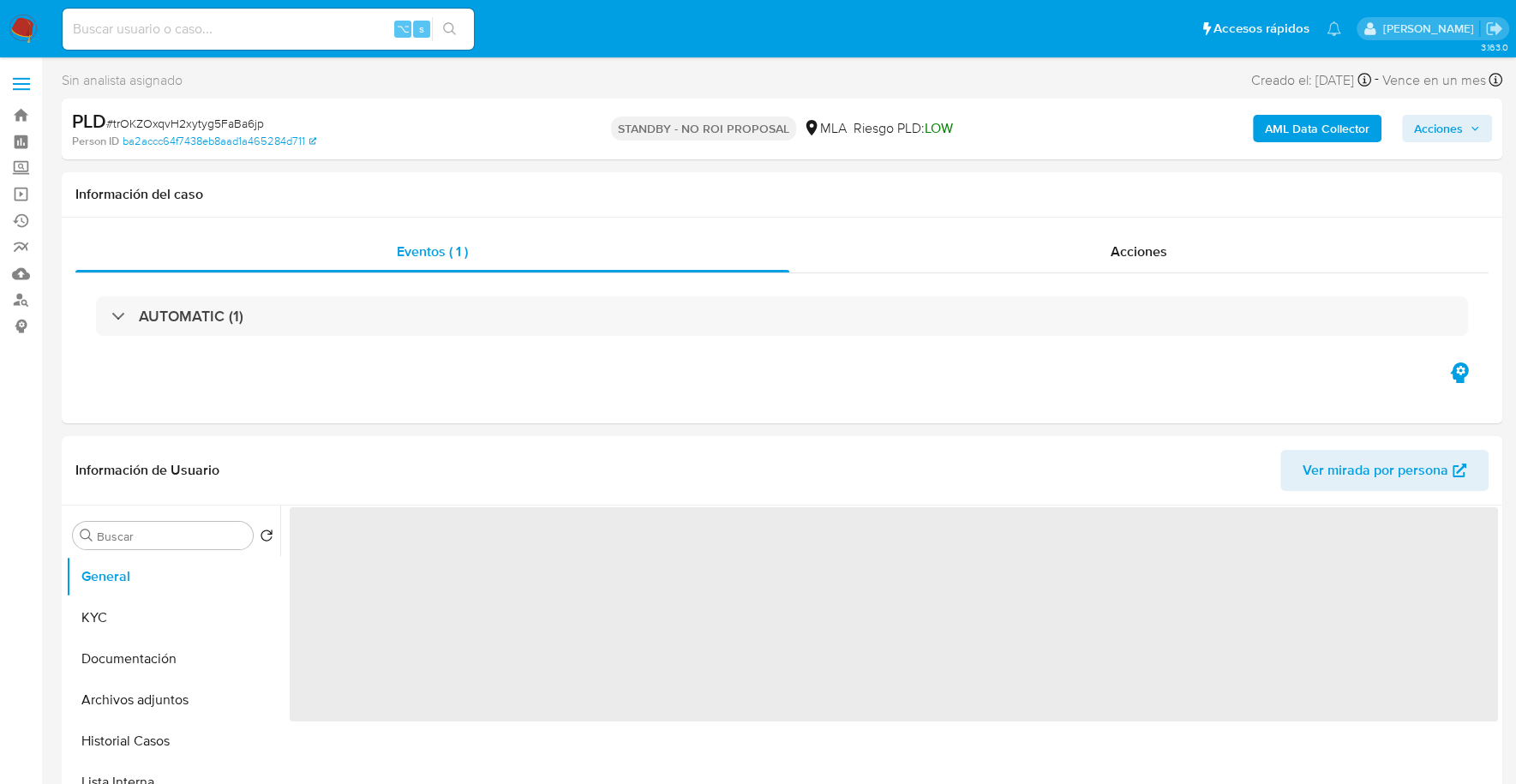
select select "10"
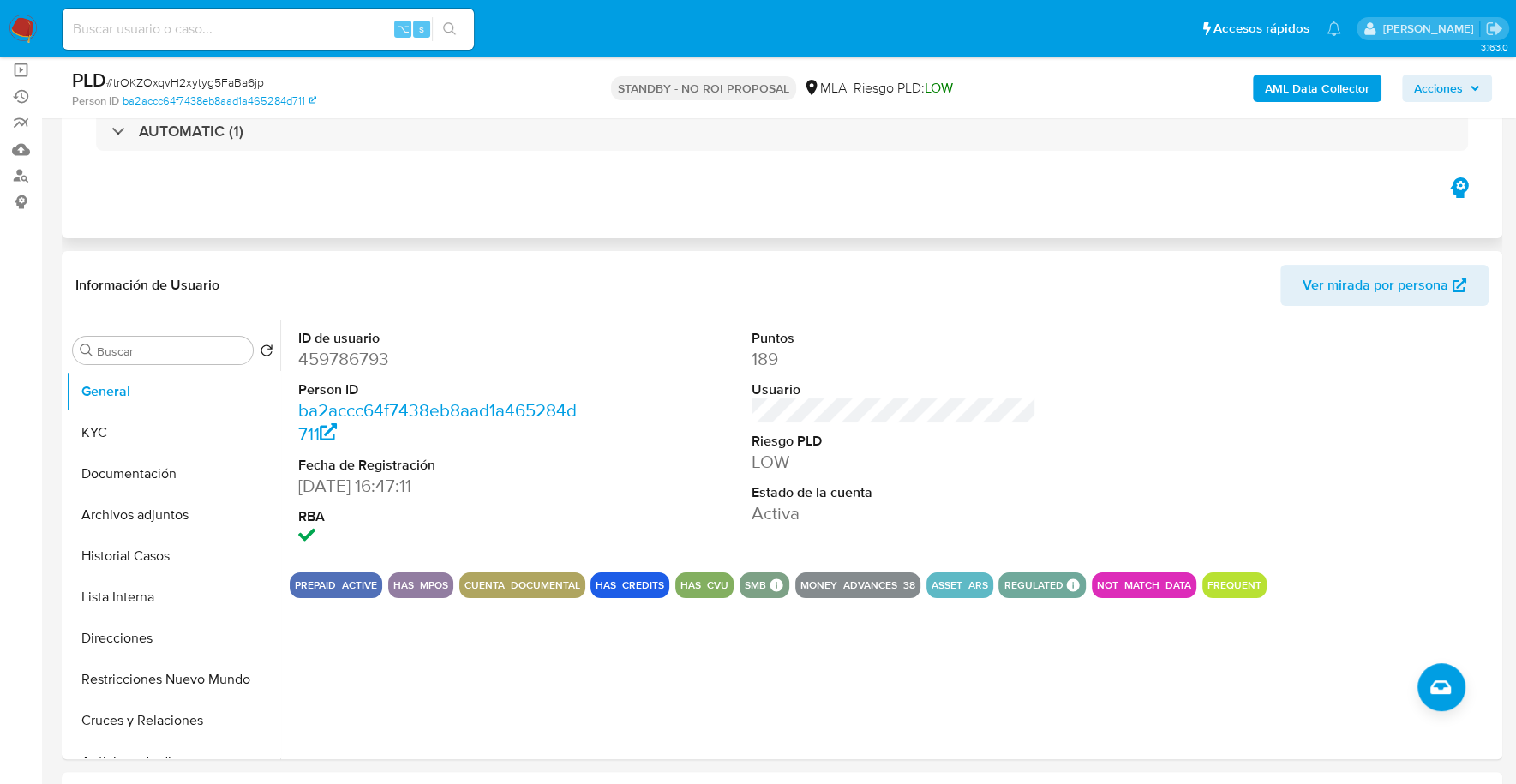
scroll to position [201, 0]
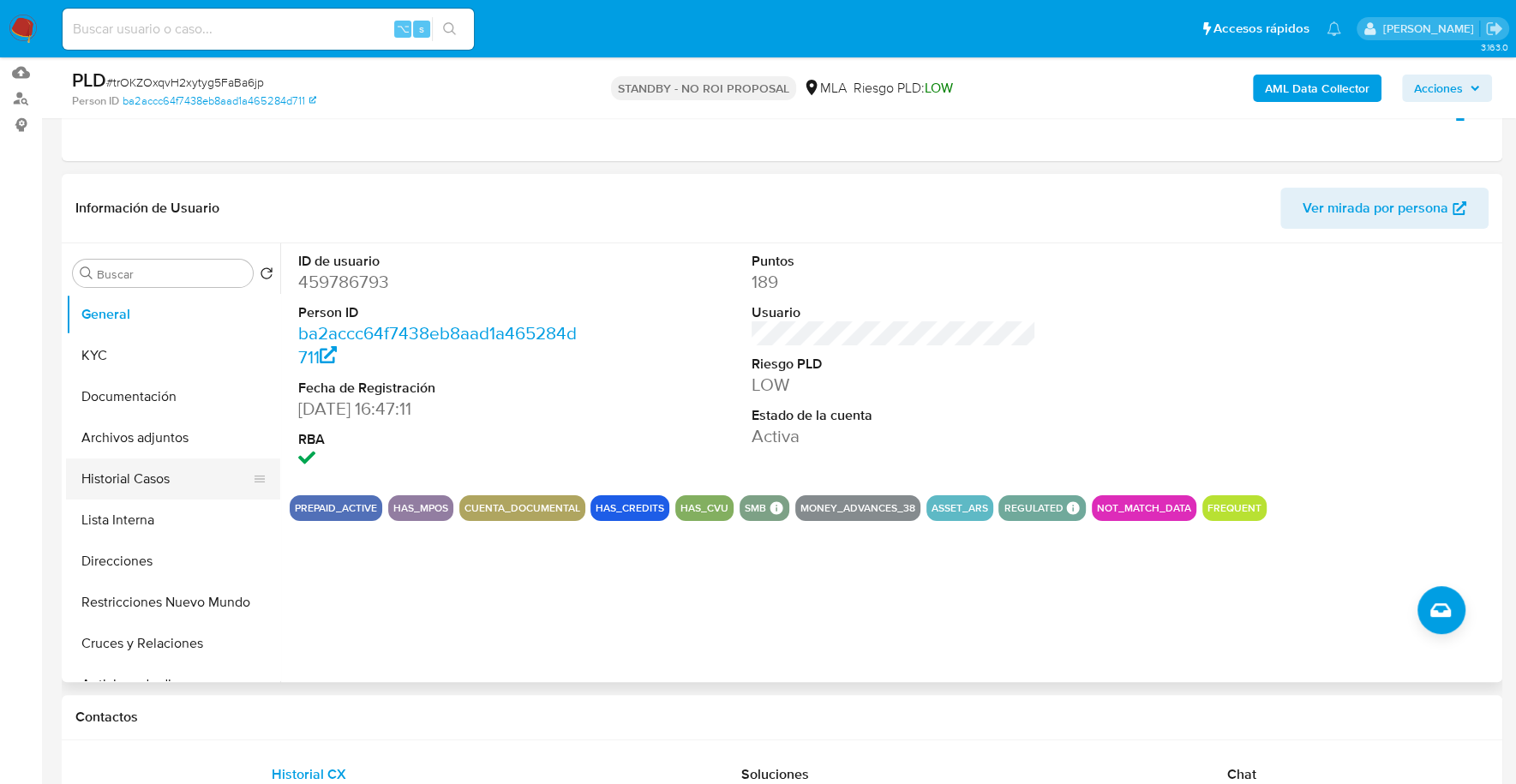
click at [74, 492] on button "Historial Casos" at bounding box center [166, 478] width 200 height 41
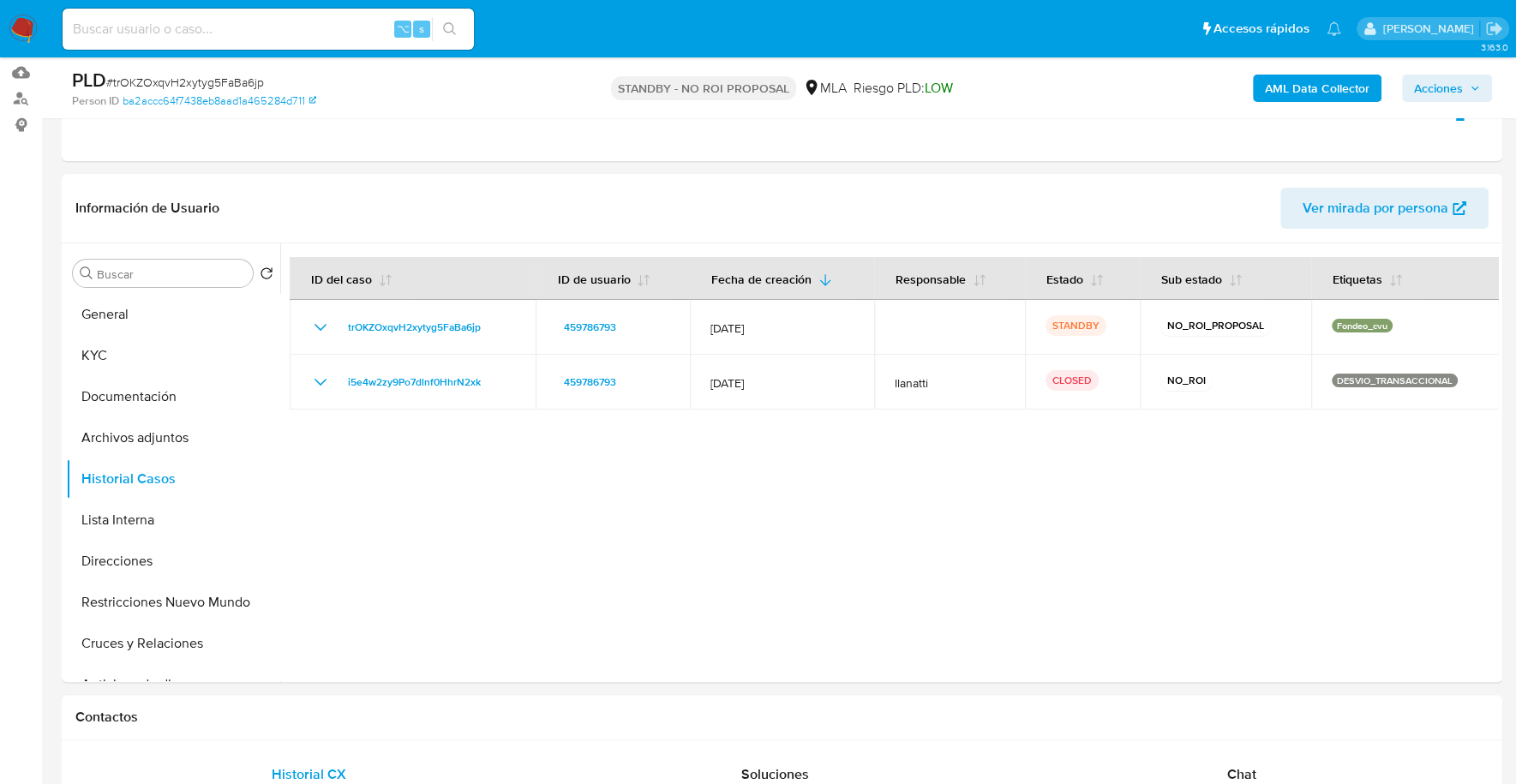
click at [230, 34] on input at bounding box center [268, 30] width 411 height 23
paste input "4darnuQ0yMdxUxuBcy7bFEaB"
type input "4darnuQ0yMdxUxuBcy7bFEaB"
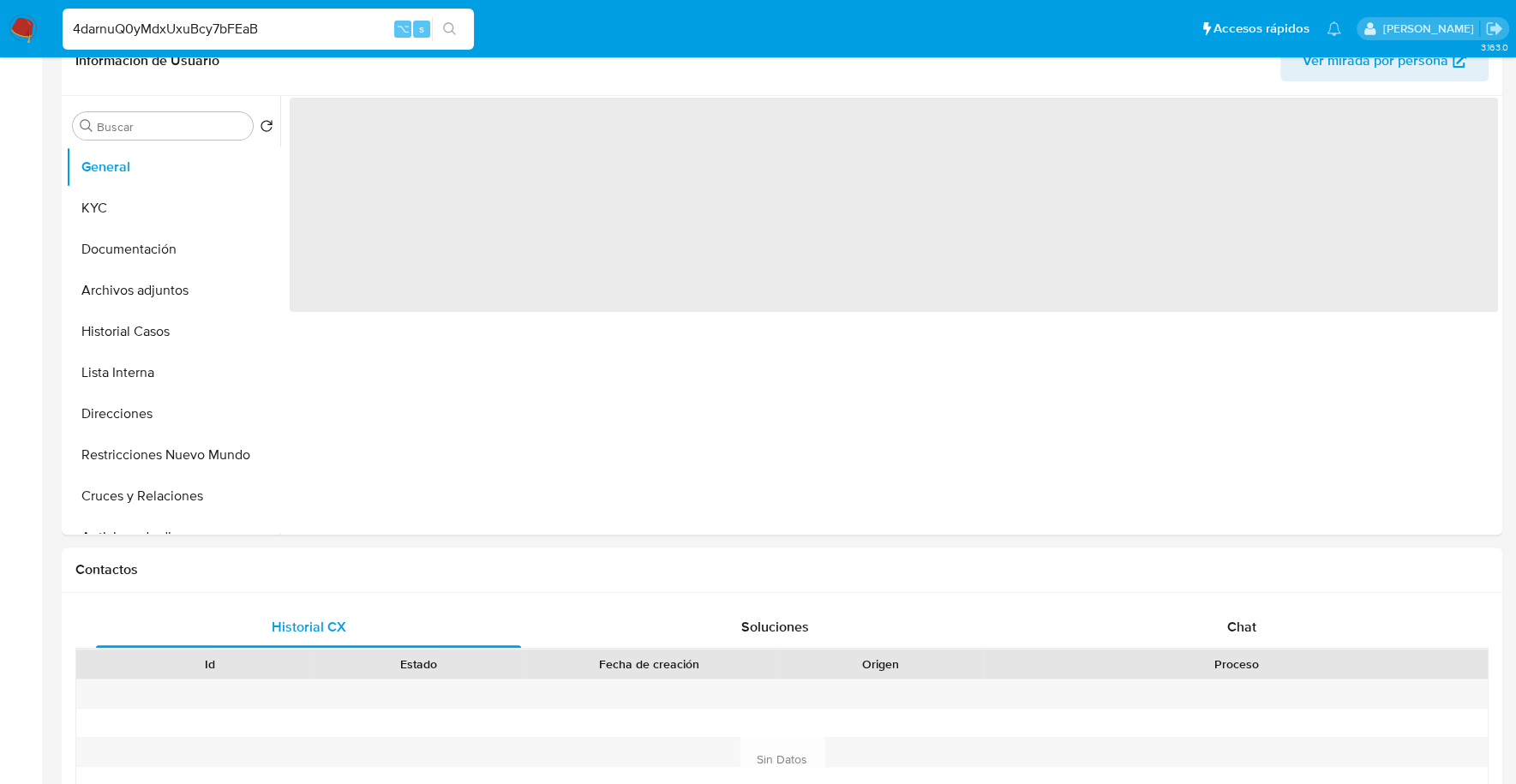
select select "10"
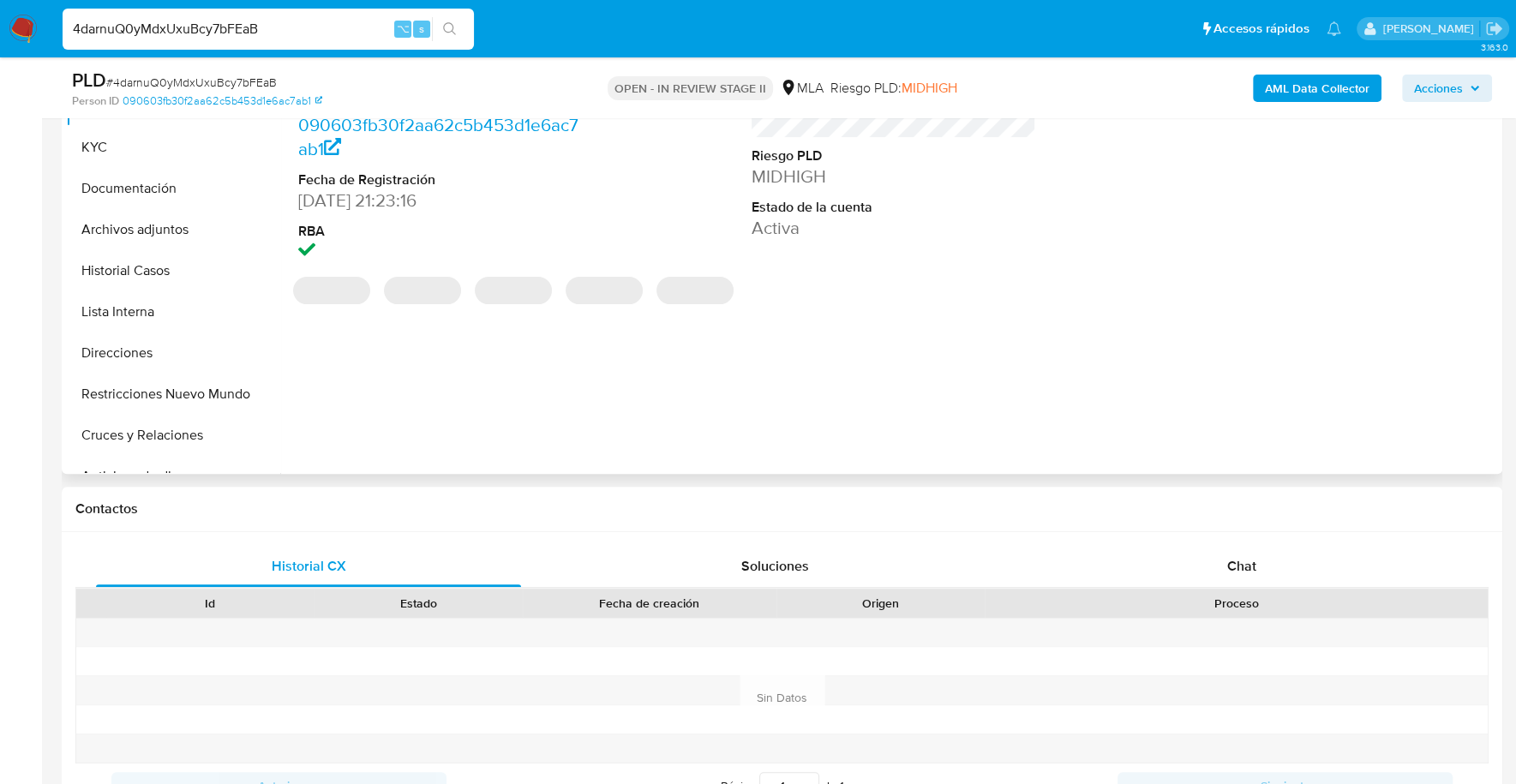
scroll to position [425, 0]
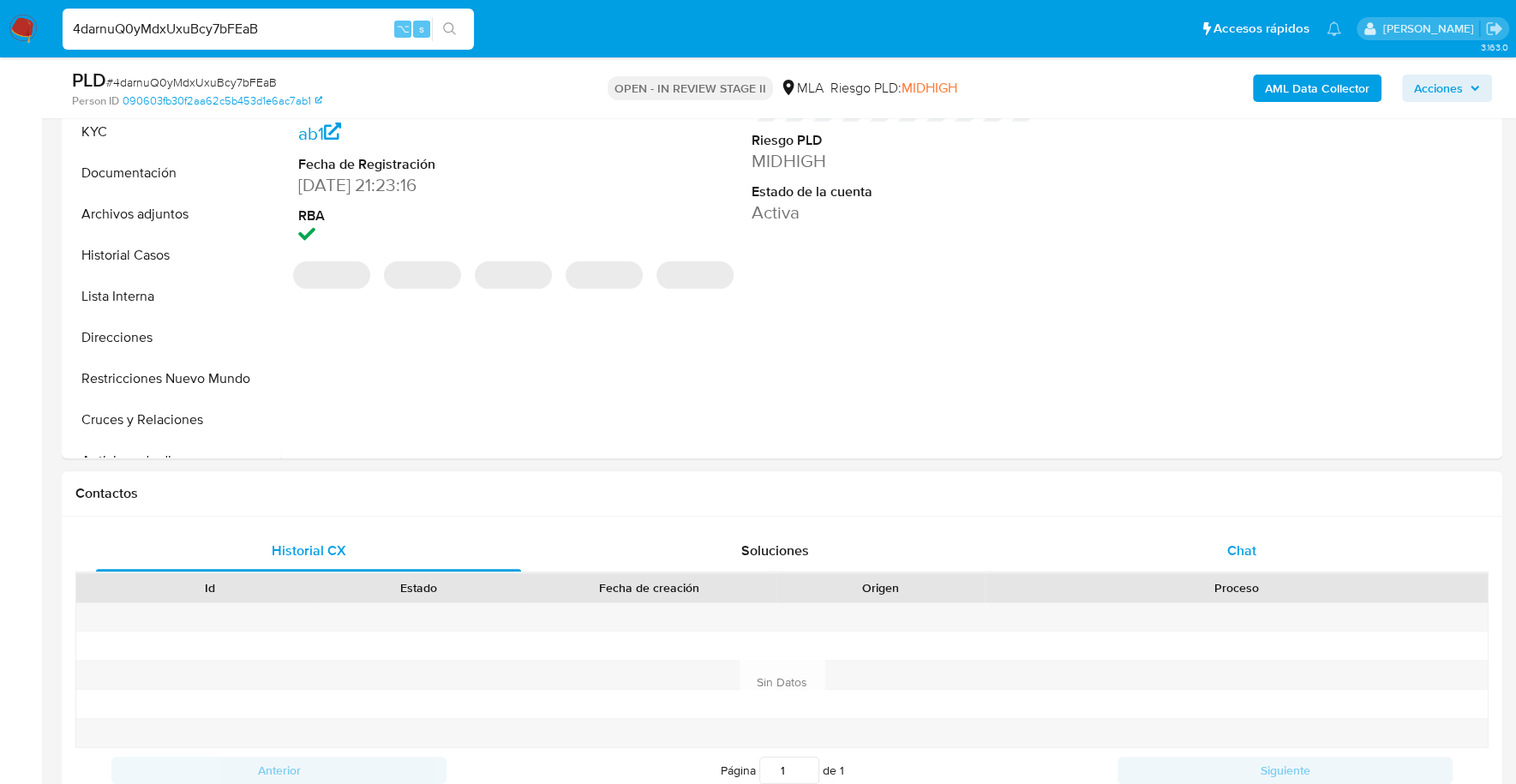
drag, startPoint x: 1210, startPoint y: 557, endPoint x: 1203, endPoint y: 544, distance: 14.8
click at [1210, 556] on div "Chat" at bounding box center [1241, 551] width 425 height 41
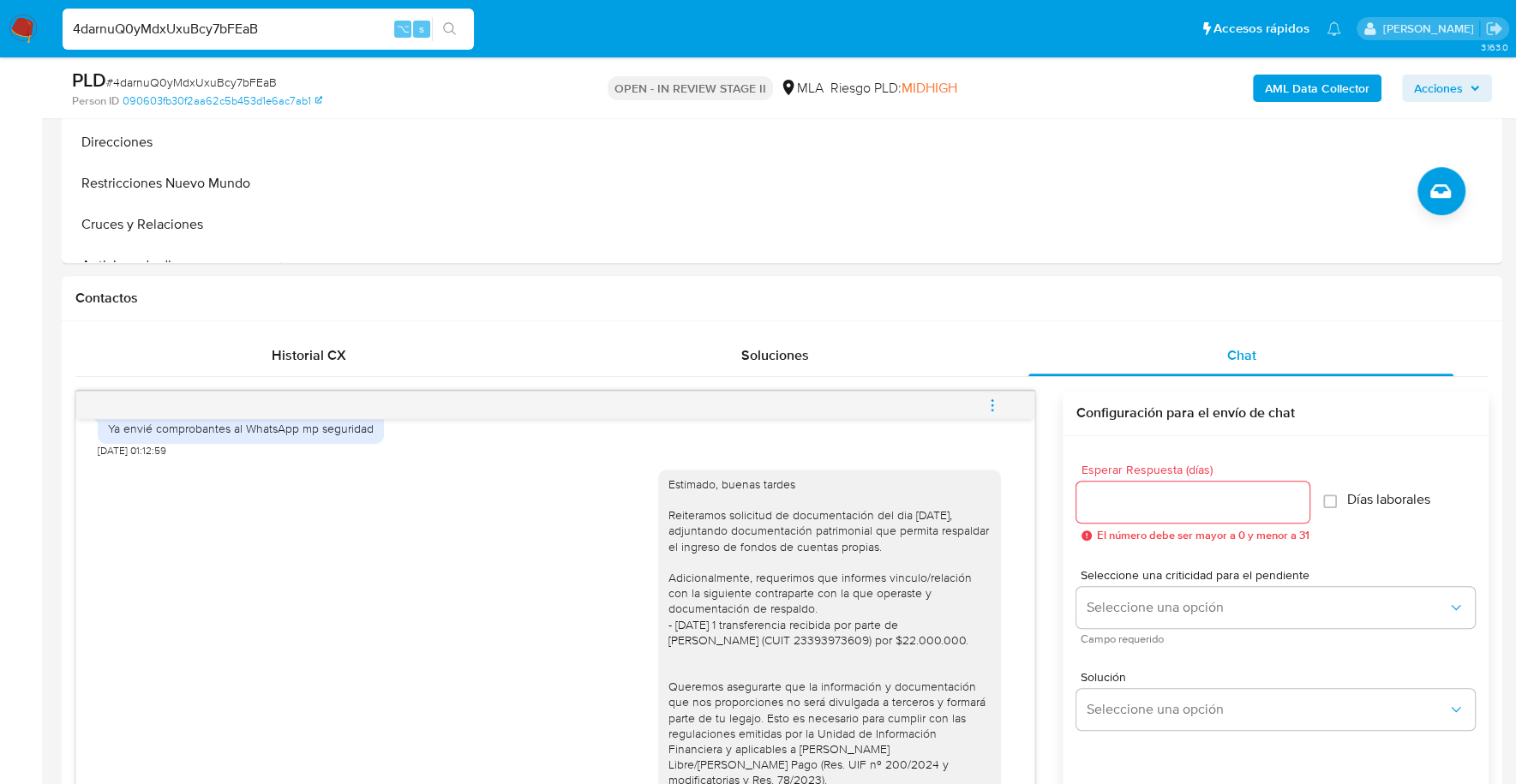
scroll to position [468, 0]
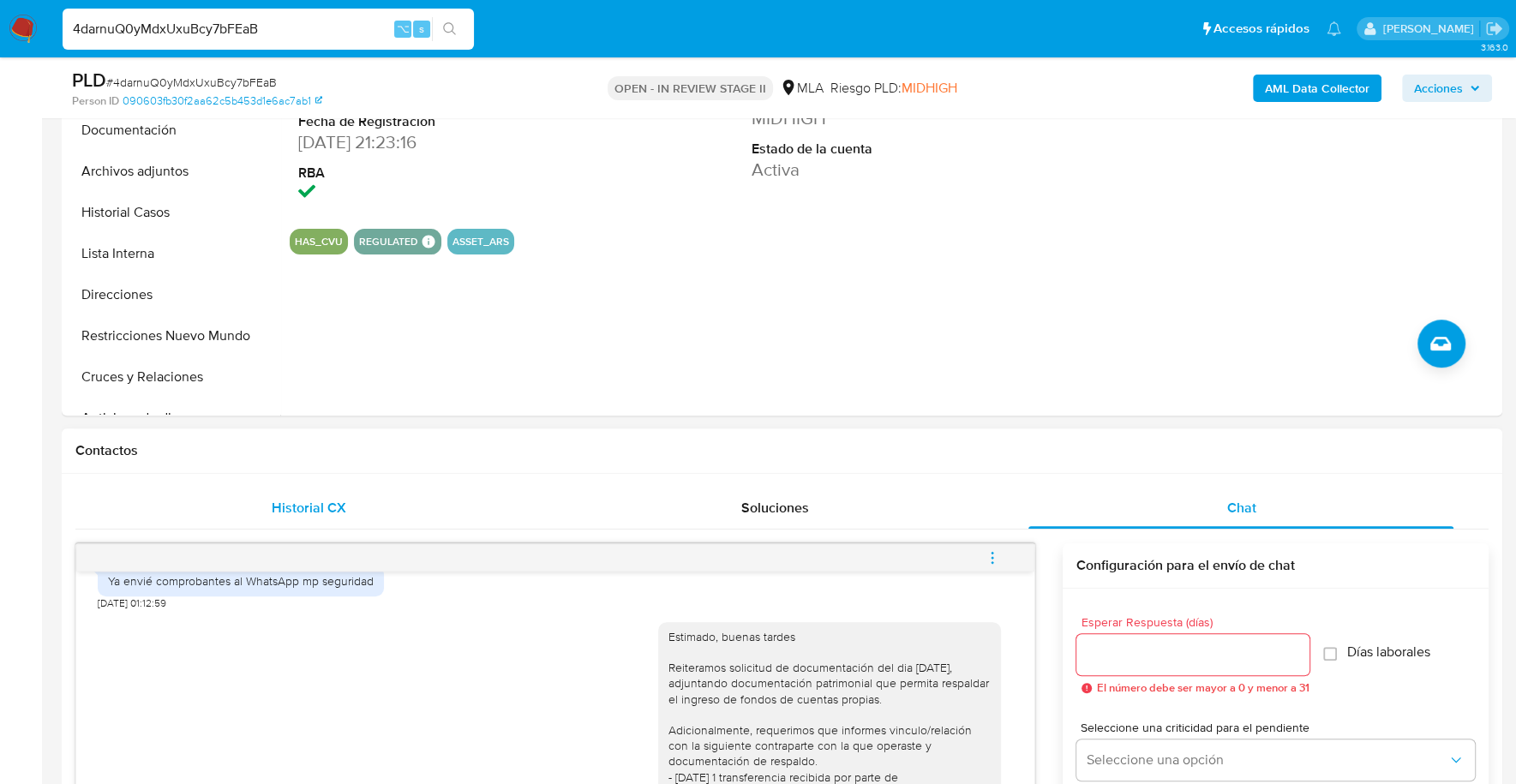
click at [250, 503] on div "Historial CX" at bounding box center [308, 508] width 425 height 41
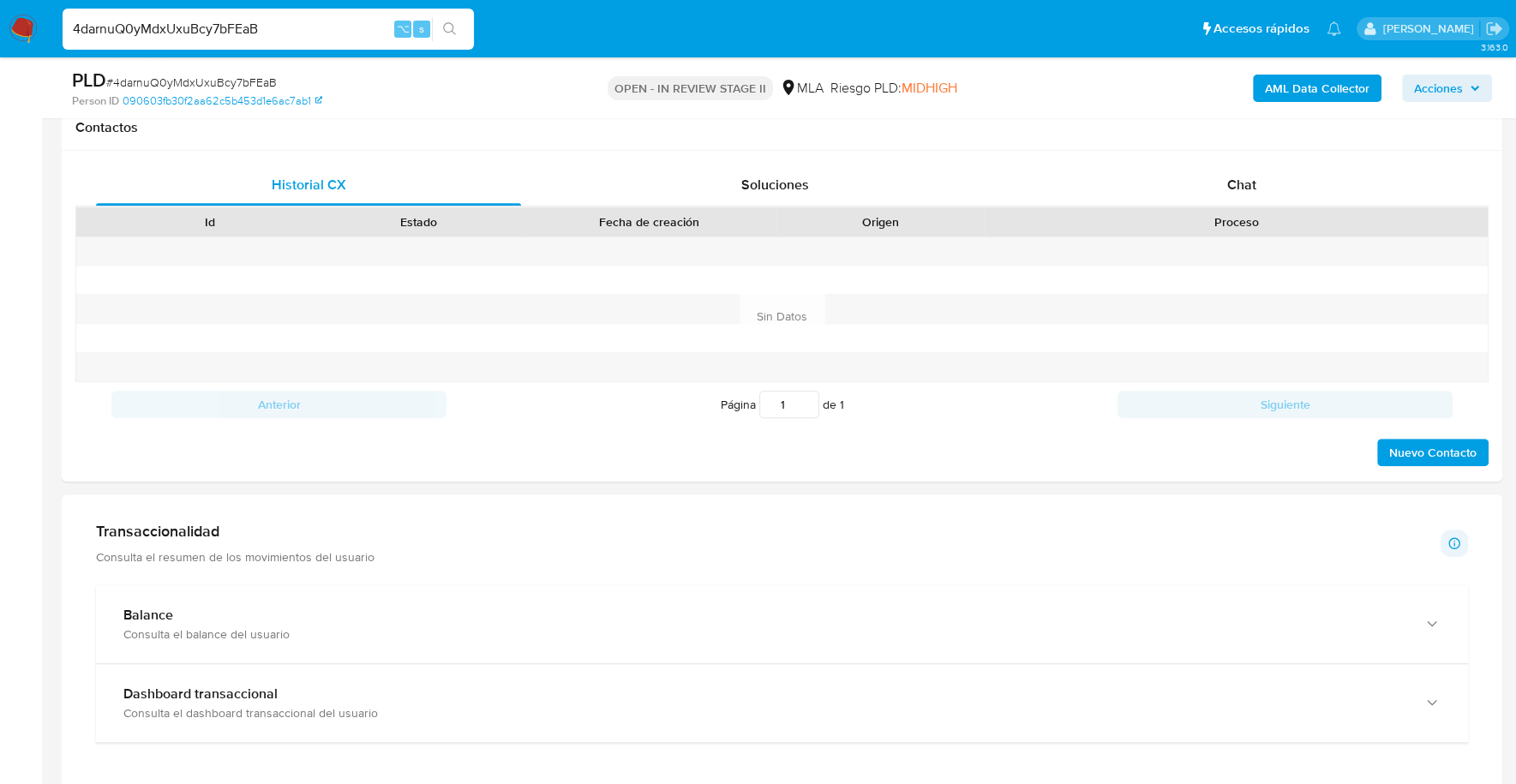
scroll to position [666, 0]
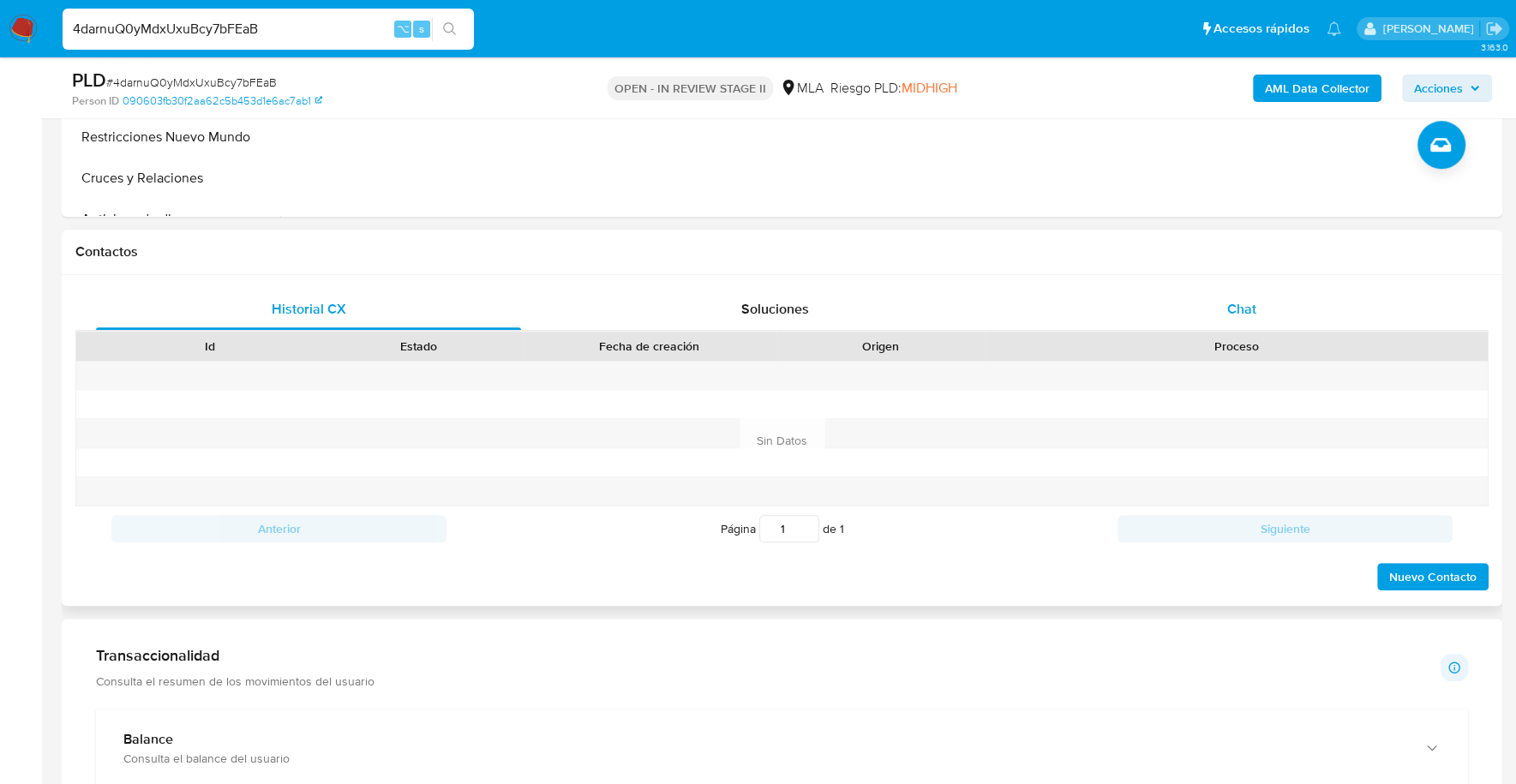
click at [1269, 326] on div "Chat" at bounding box center [1241, 308] width 425 height 41
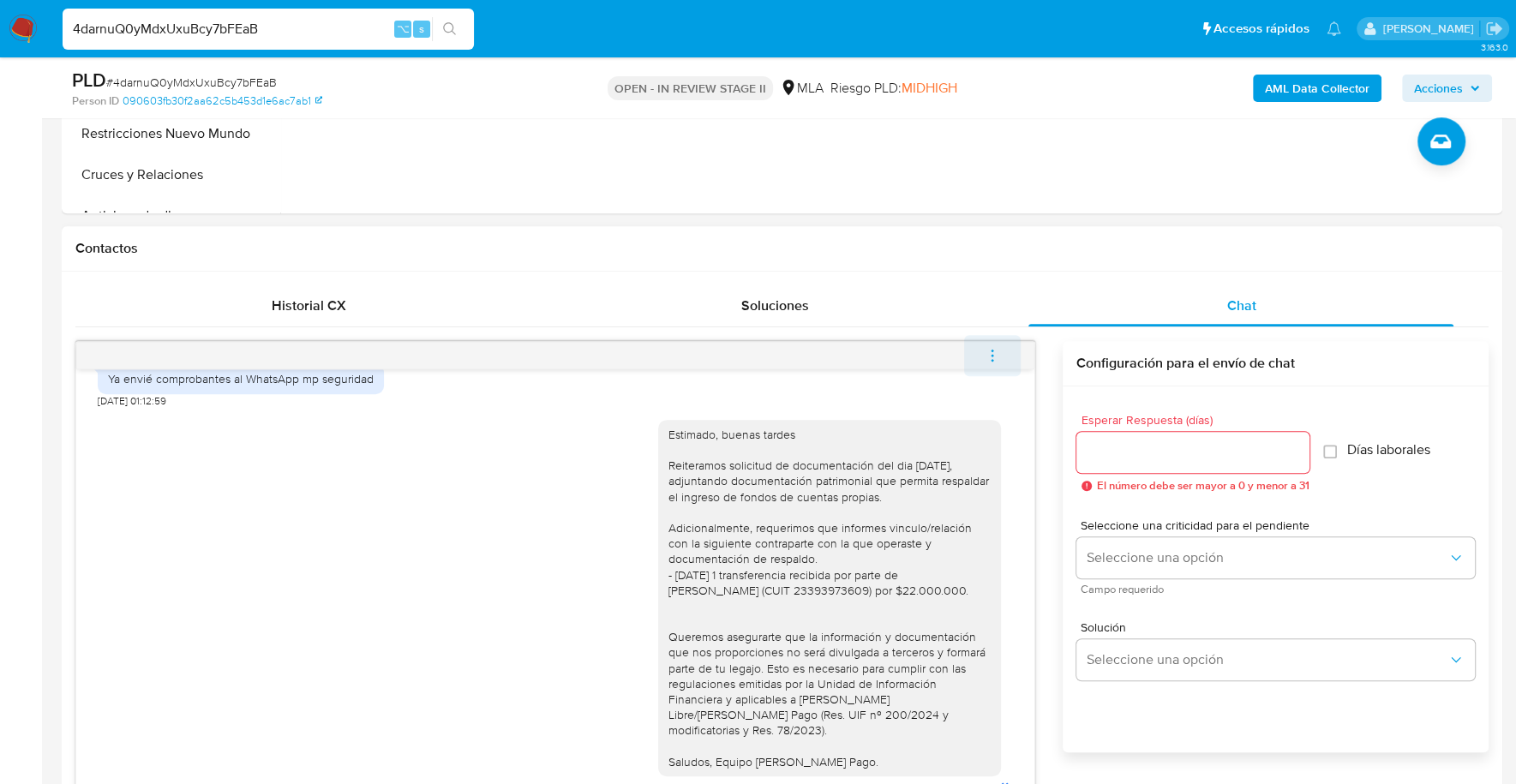
scroll to position [671, 0]
click at [995, 349] on icon "menu-action" at bounding box center [992, 355] width 16 height 16
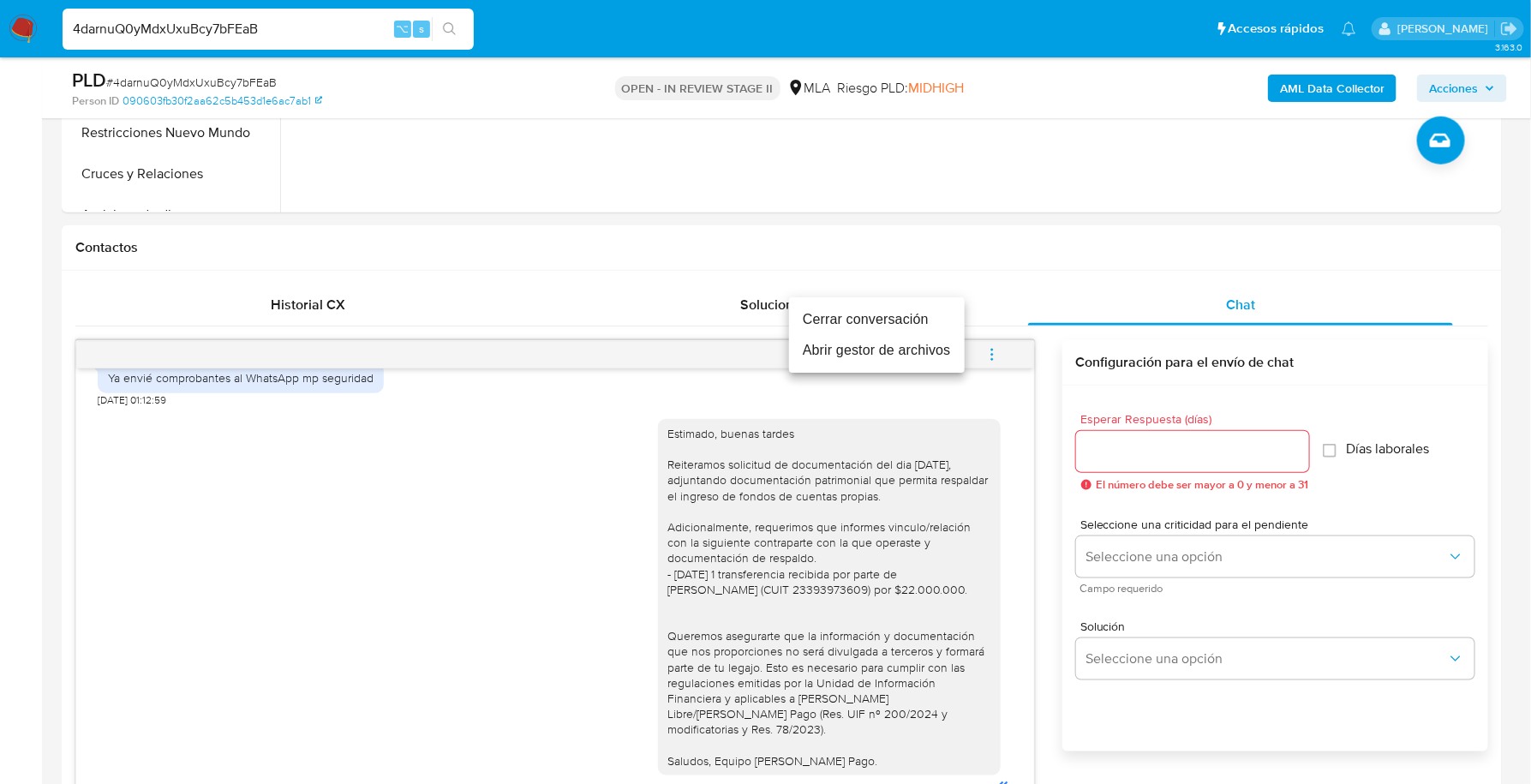
click at [902, 324] on li "Cerrar conversación" at bounding box center [877, 319] width 176 height 30
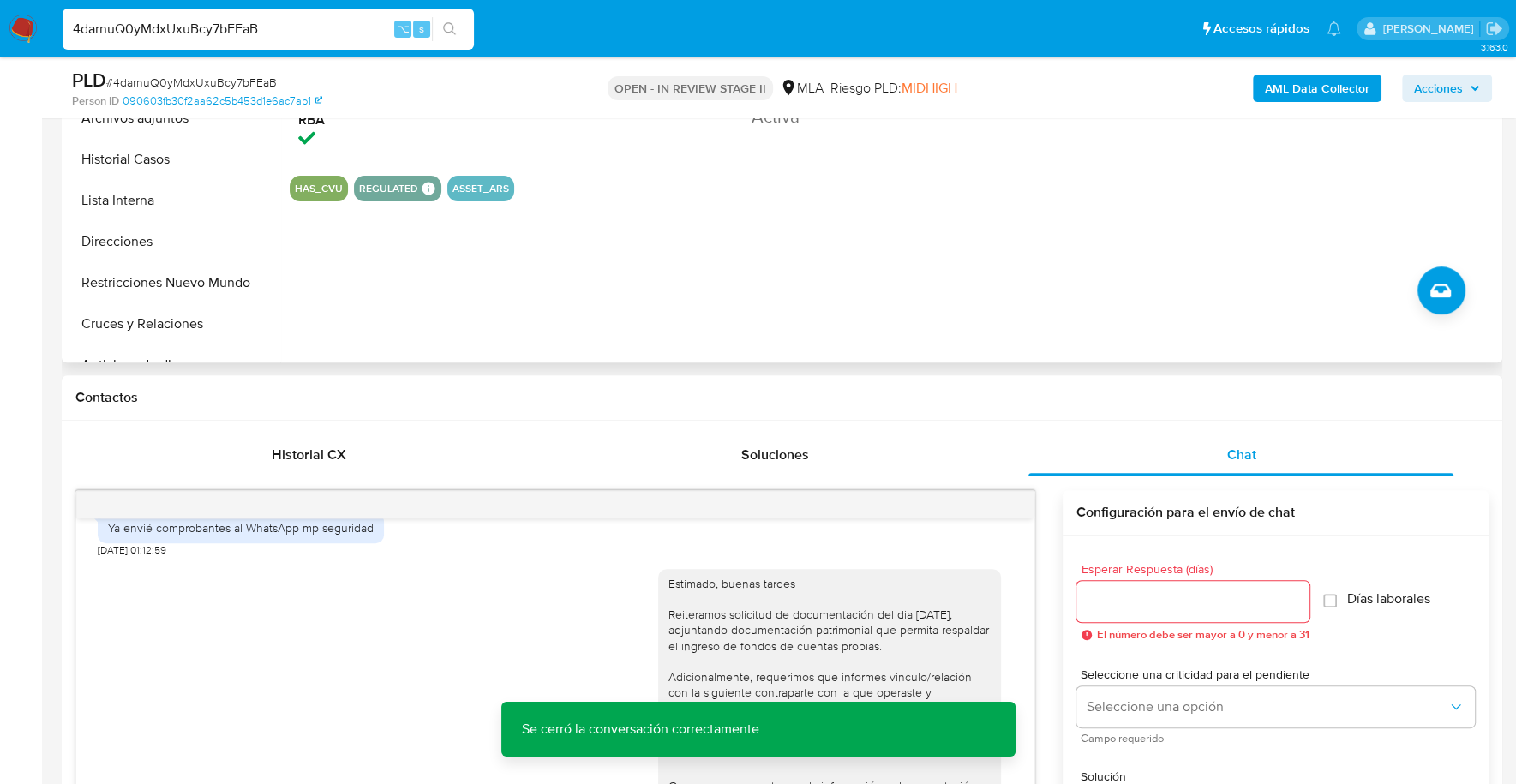
scroll to position [295, 0]
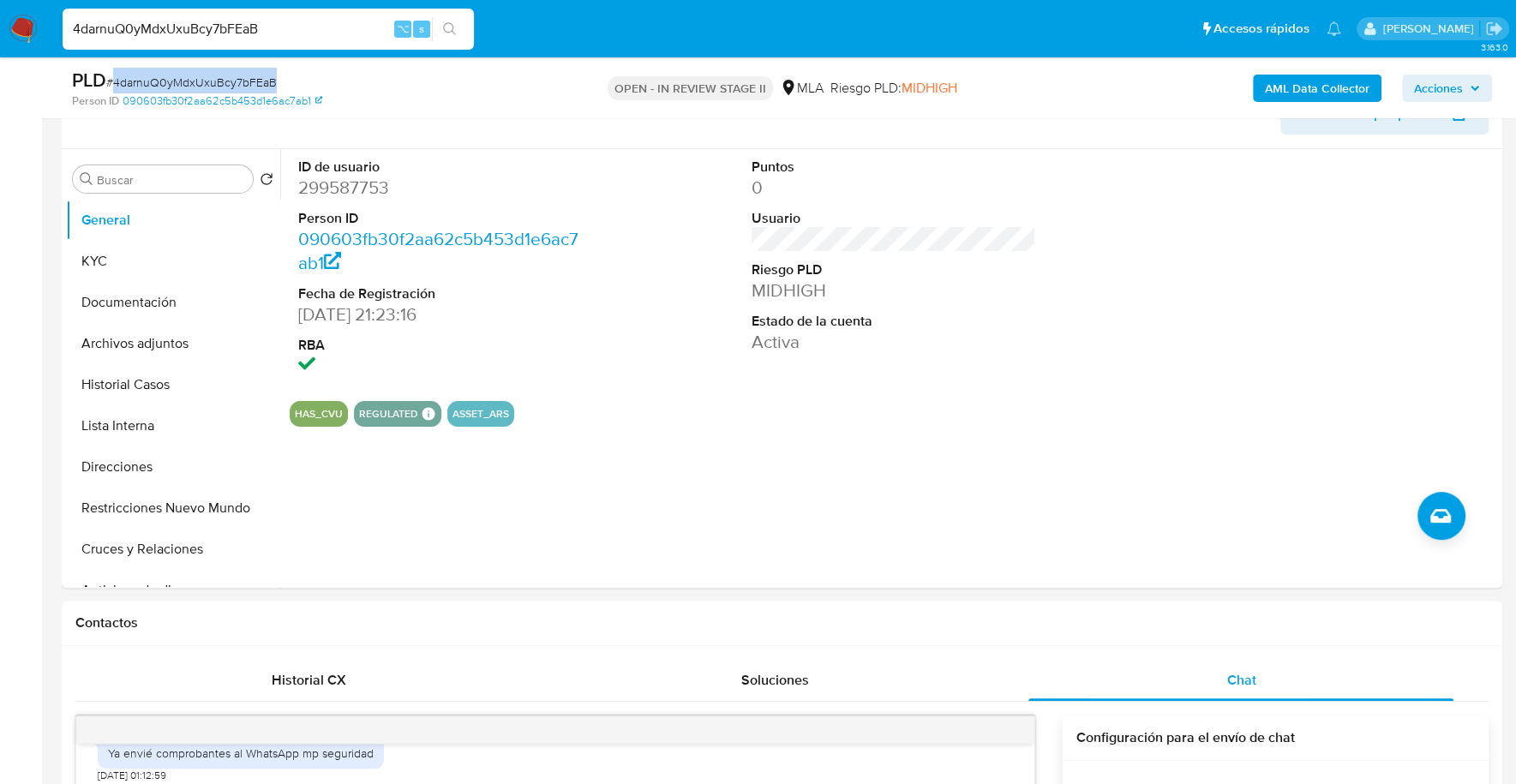
click at [1483, 78] on button "Acciones" at bounding box center [1446, 88] width 90 height 27
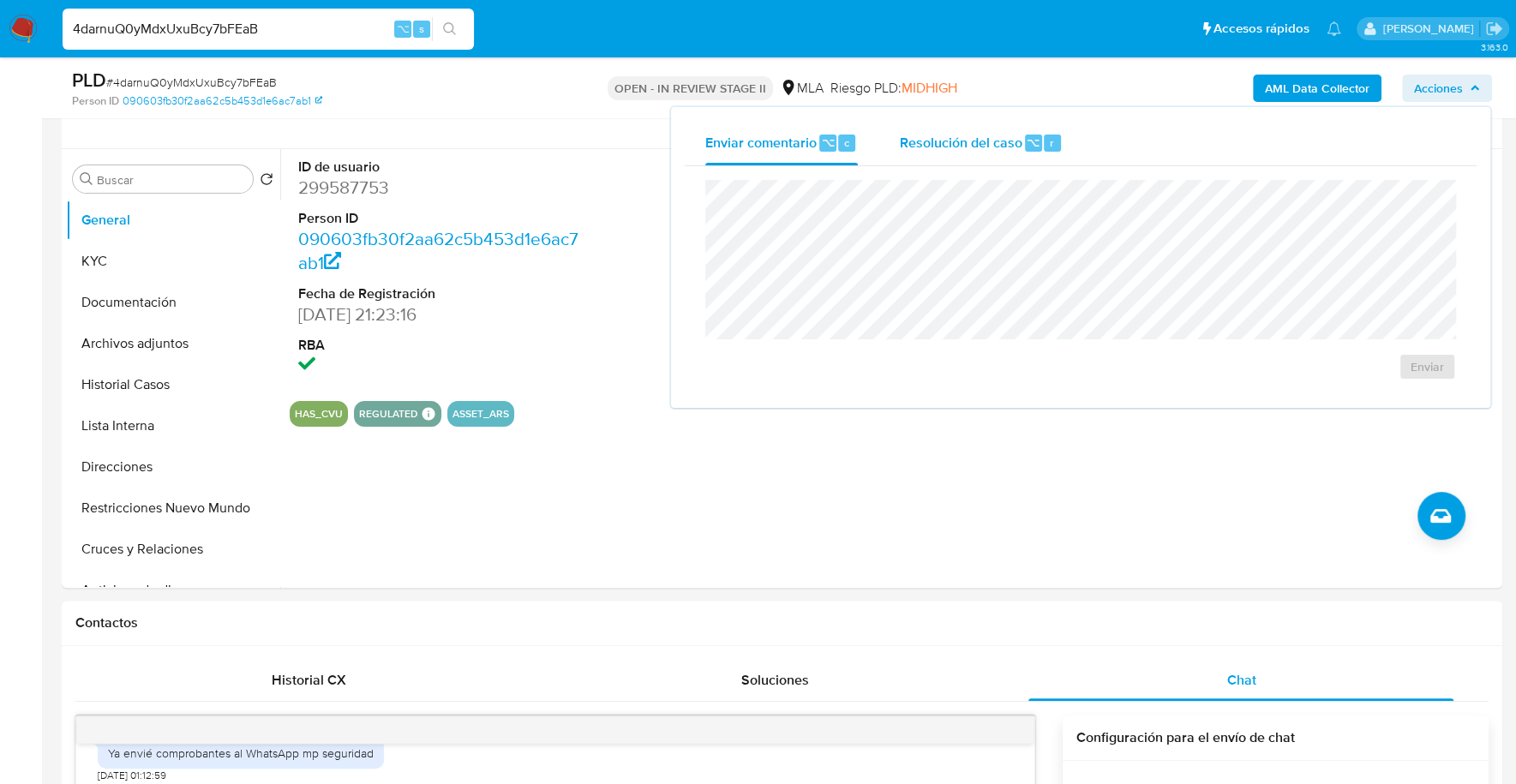
drag, startPoint x: 1016, startPoint y: 118, endPoint x: 1008, endPoint y: 131, distance: 15.3
click at [1015, 119] on div "Enviar comentario ⌥ c Resolución del caso ⌥ r Enviar" at bounding box center [1080, 257] width 819 height 301
click at [1004, 141] on span "Resolución del caso" at bounding box center [960, 141] width 123 height 20
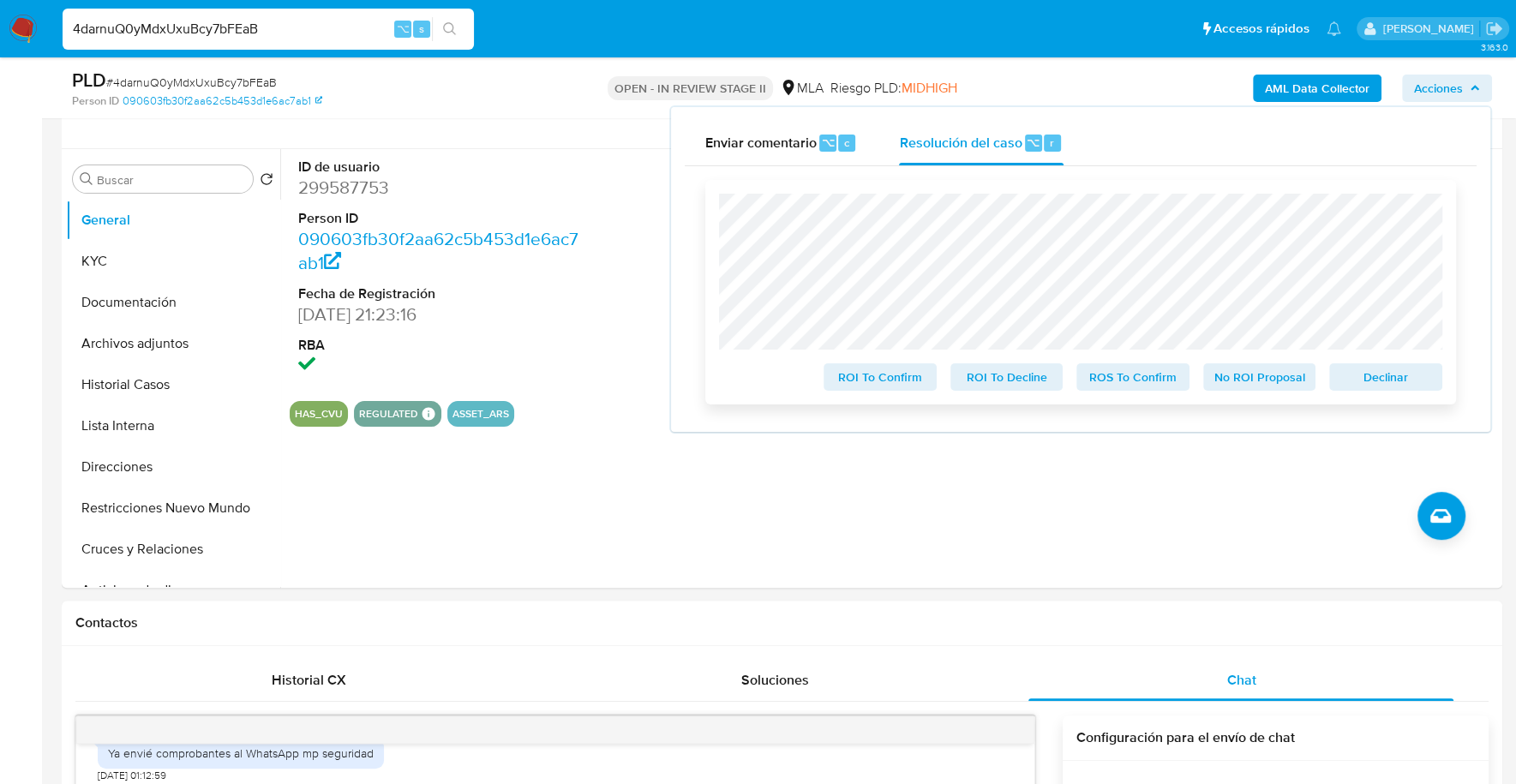
click at [1377, 367] on span "Declinar" at bounding box center [1385, 377] width 89 height 24
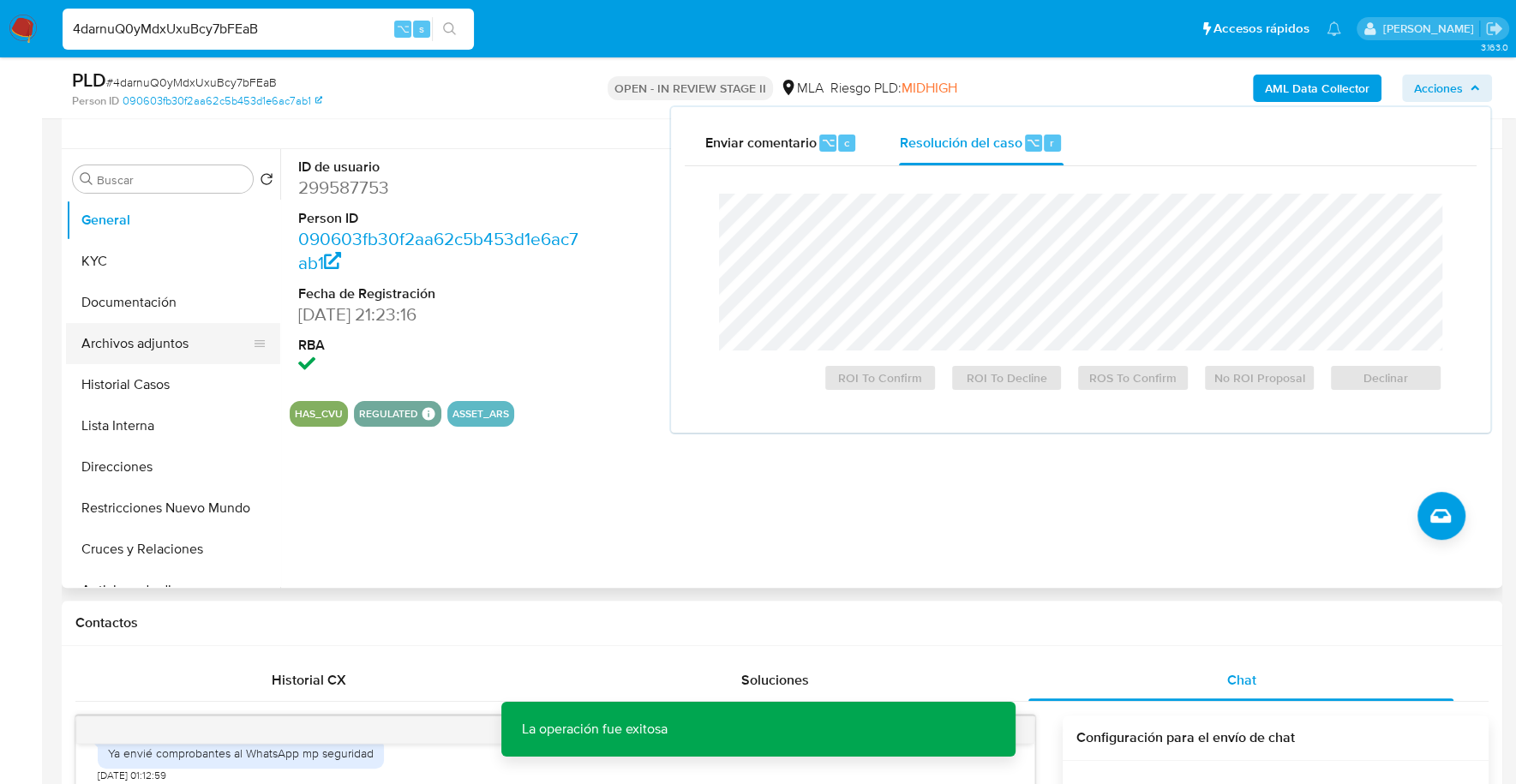
click at [158, 346] on button "Archivos adjuntos" at bounding box center [166, 343] width 200 height 41
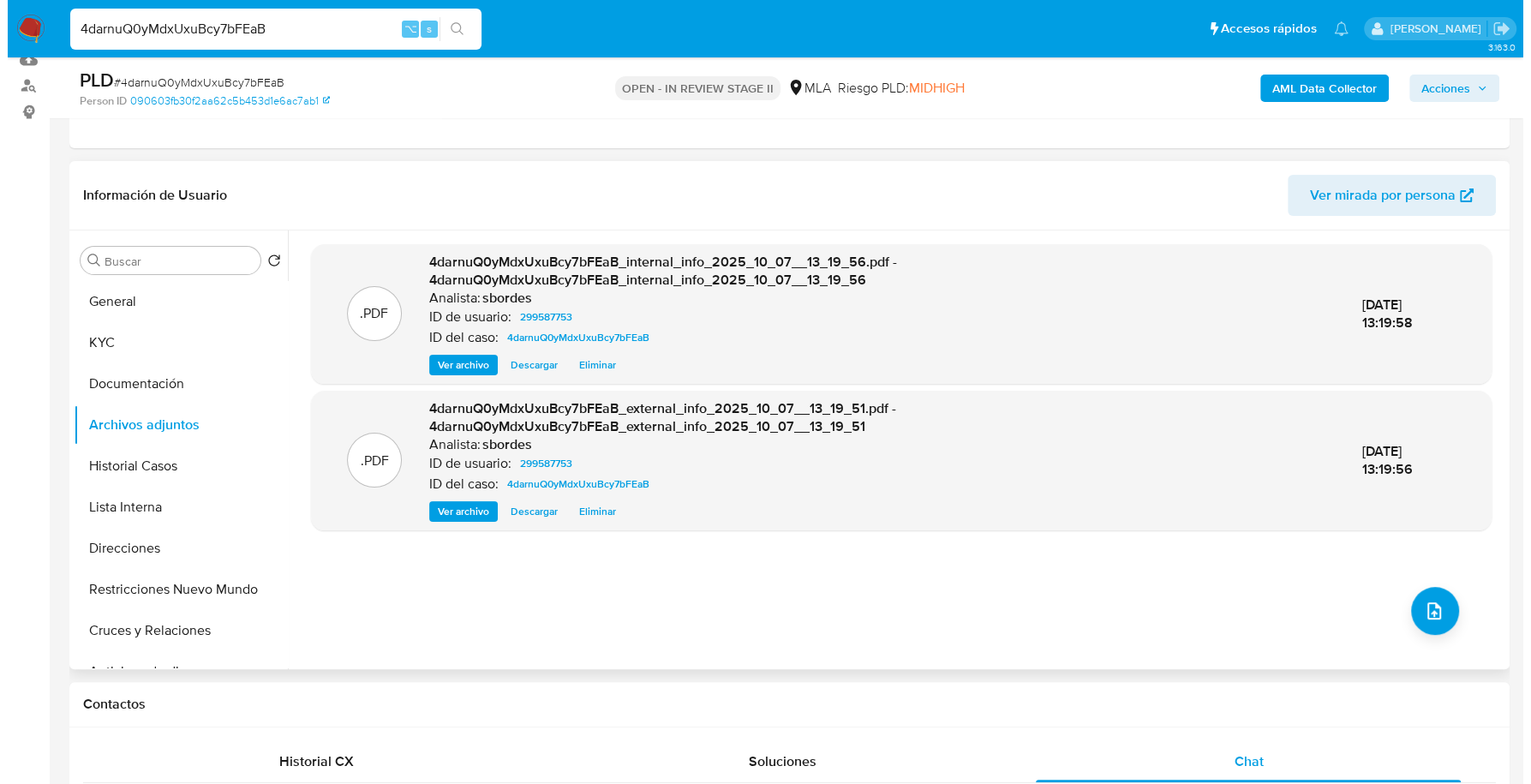
scroll to position [355, 0]
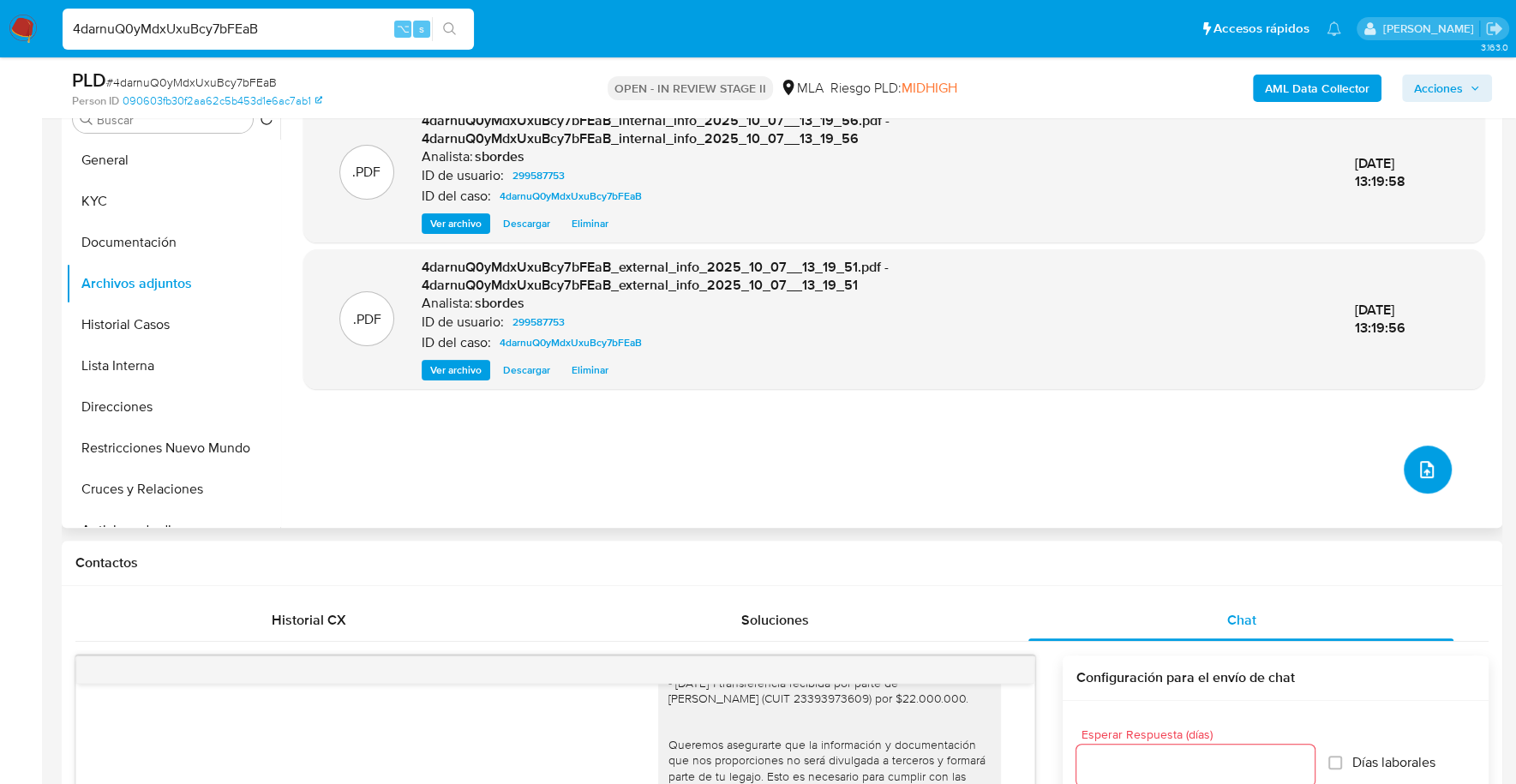
click at [1431, 473] on button "upload-file" at bounding box center [1427, 469] width 48 height 48
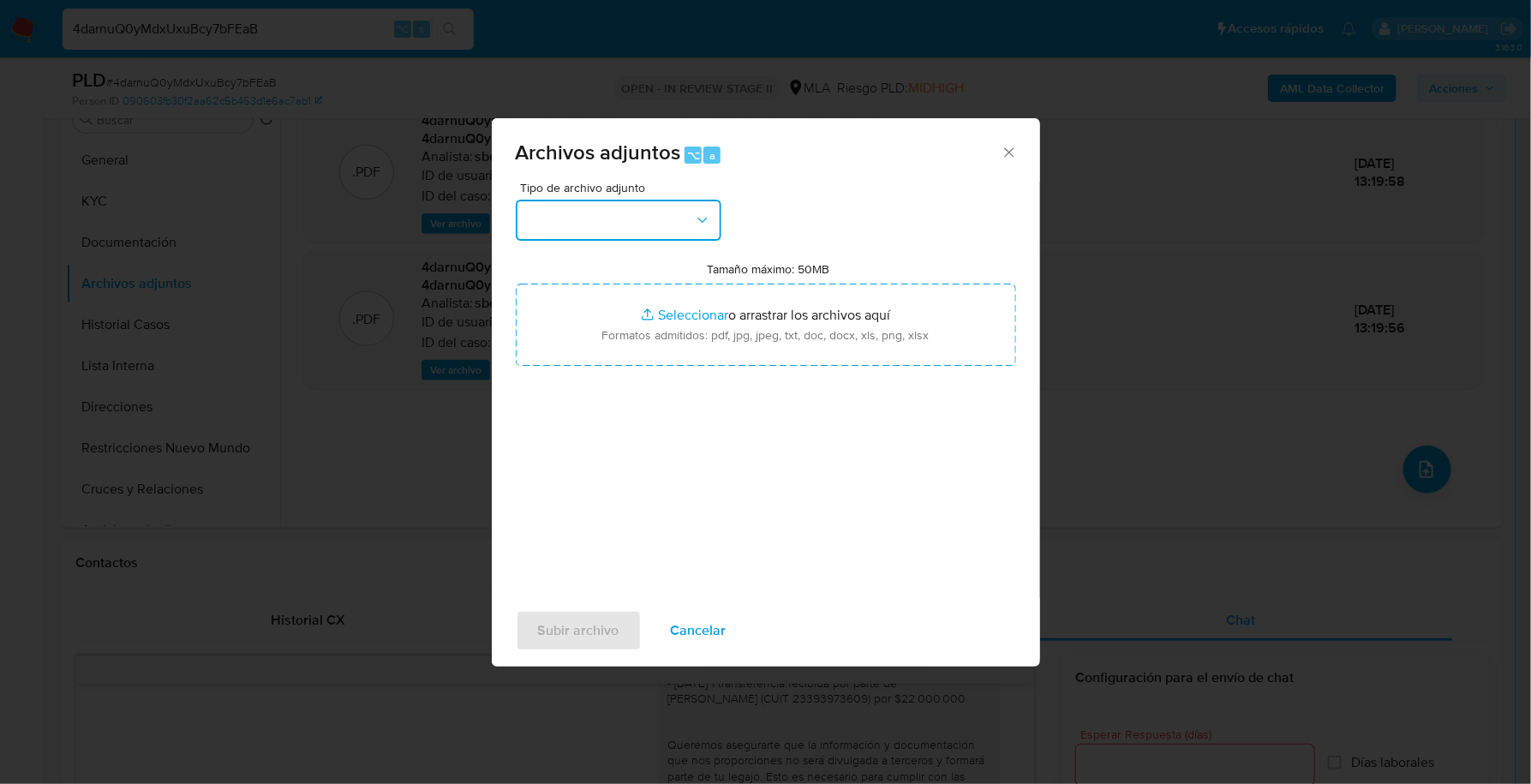
click at [642, 218] on button "button" at bounding box center [619, 220] width 206 height 41
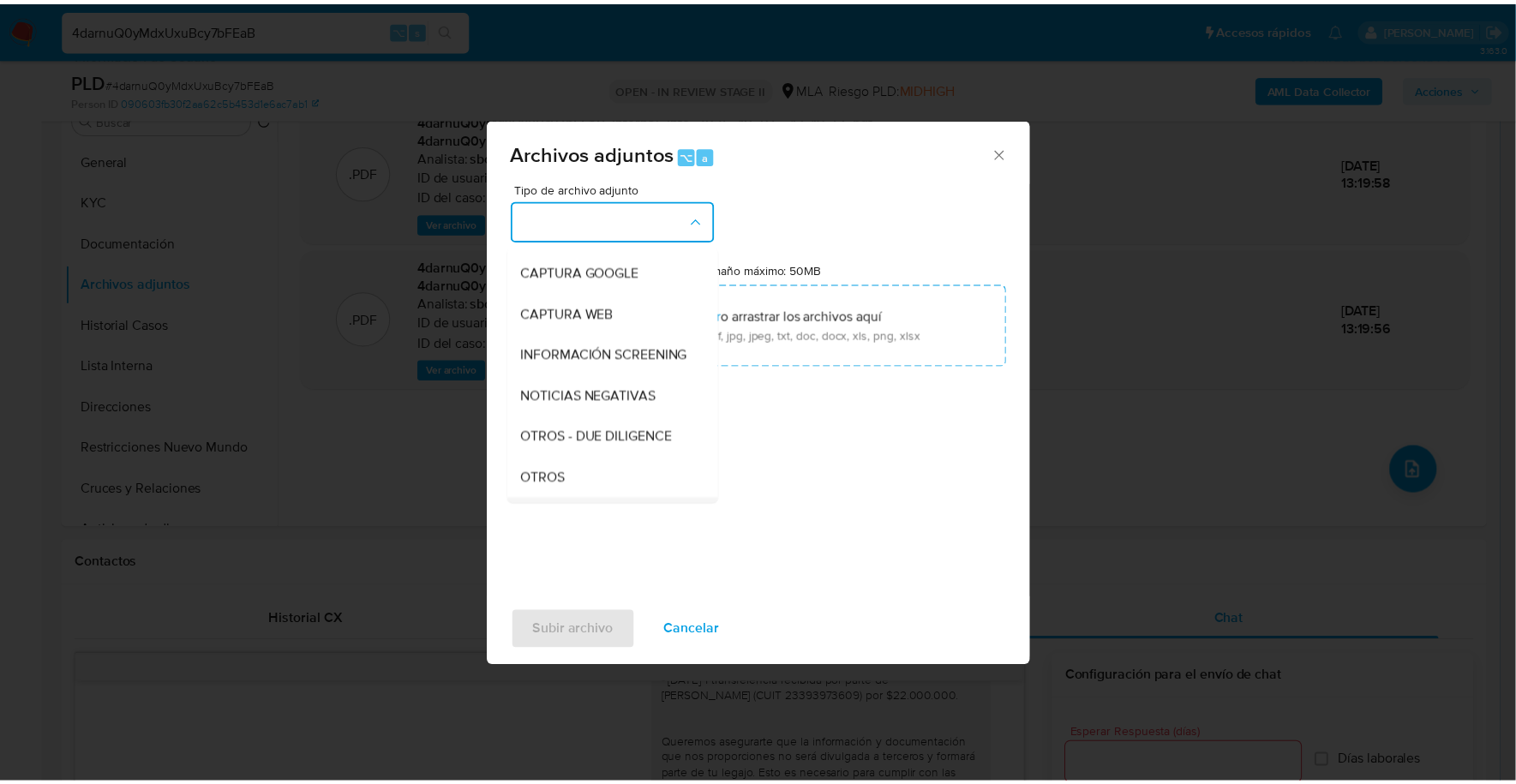
scroll to position [145, 0]
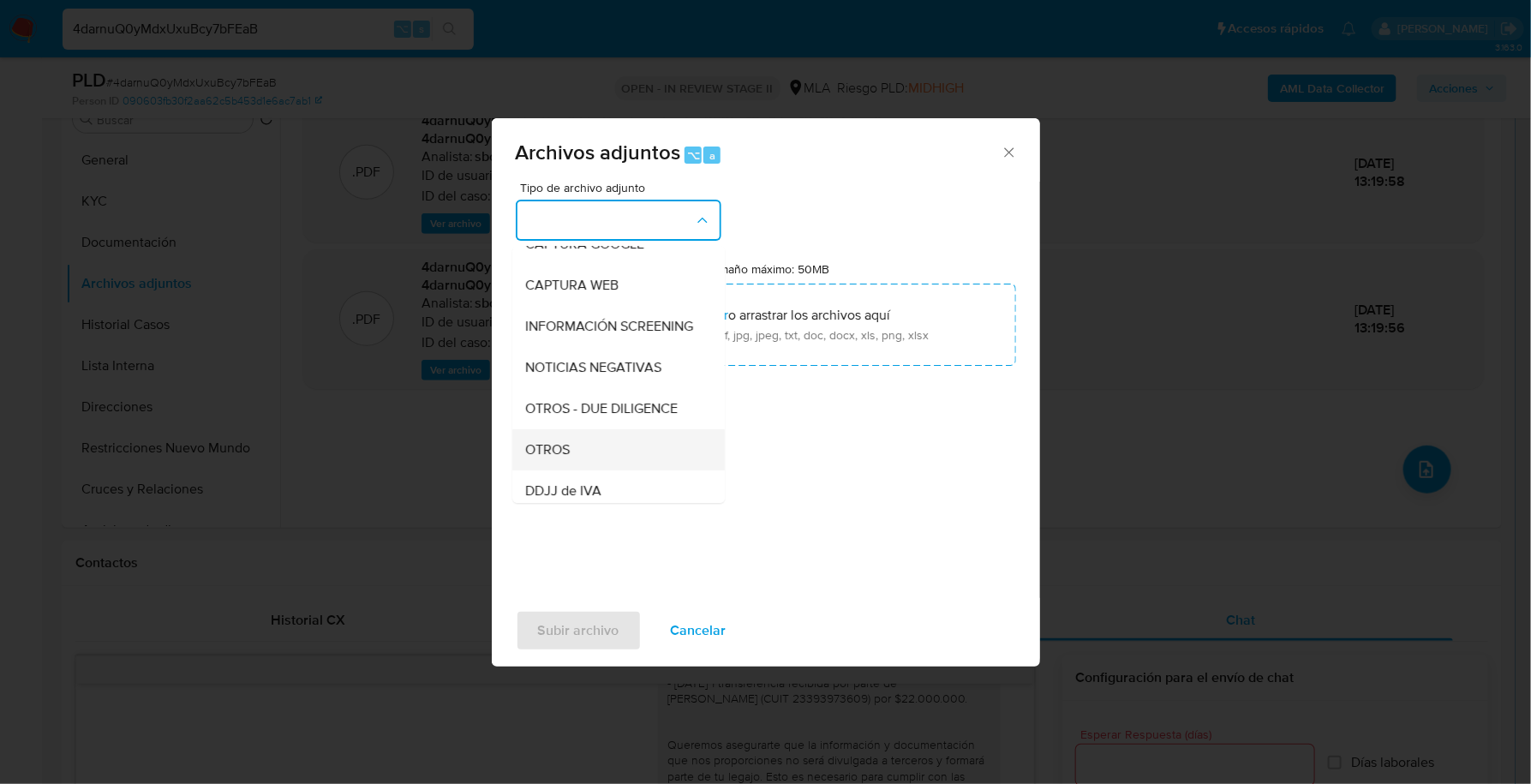
click at [580, 466] on div "OTROS" at bounding box center [613, 449] width 175 height 41
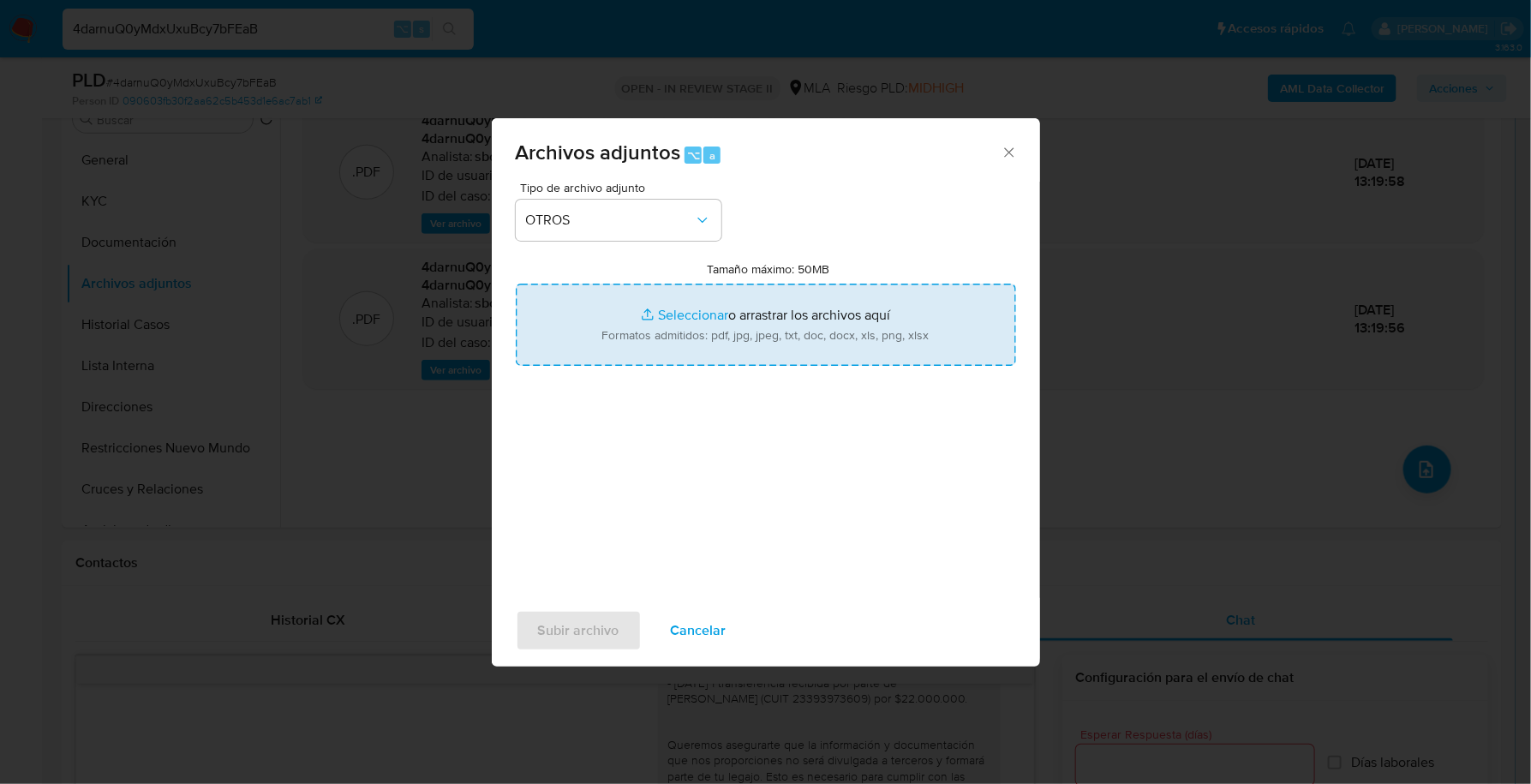
click at [672, 304] on input "Tamaño máximo: 50MB Seleccionar archivos" at bounding box center [766, 325] width 500 height 82
type input "C:\fakepath\Caselog 4darnuQ0yMdxUxuBcy7bFEaB_2025_09_17_09_57_56.docx"
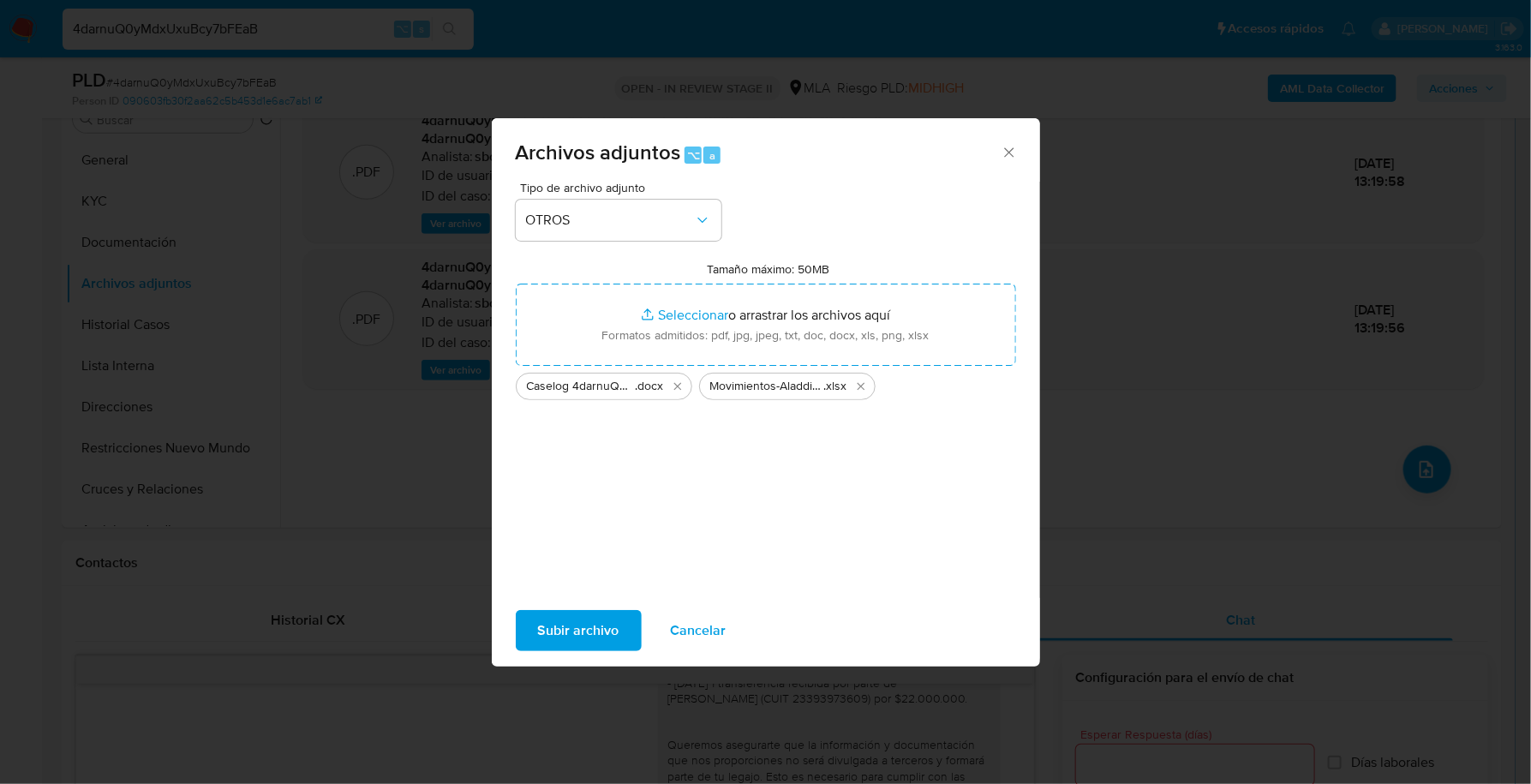
click at [564, 627] on span "Subir archivo" at bounding box center [579, 630] width 81 height 37
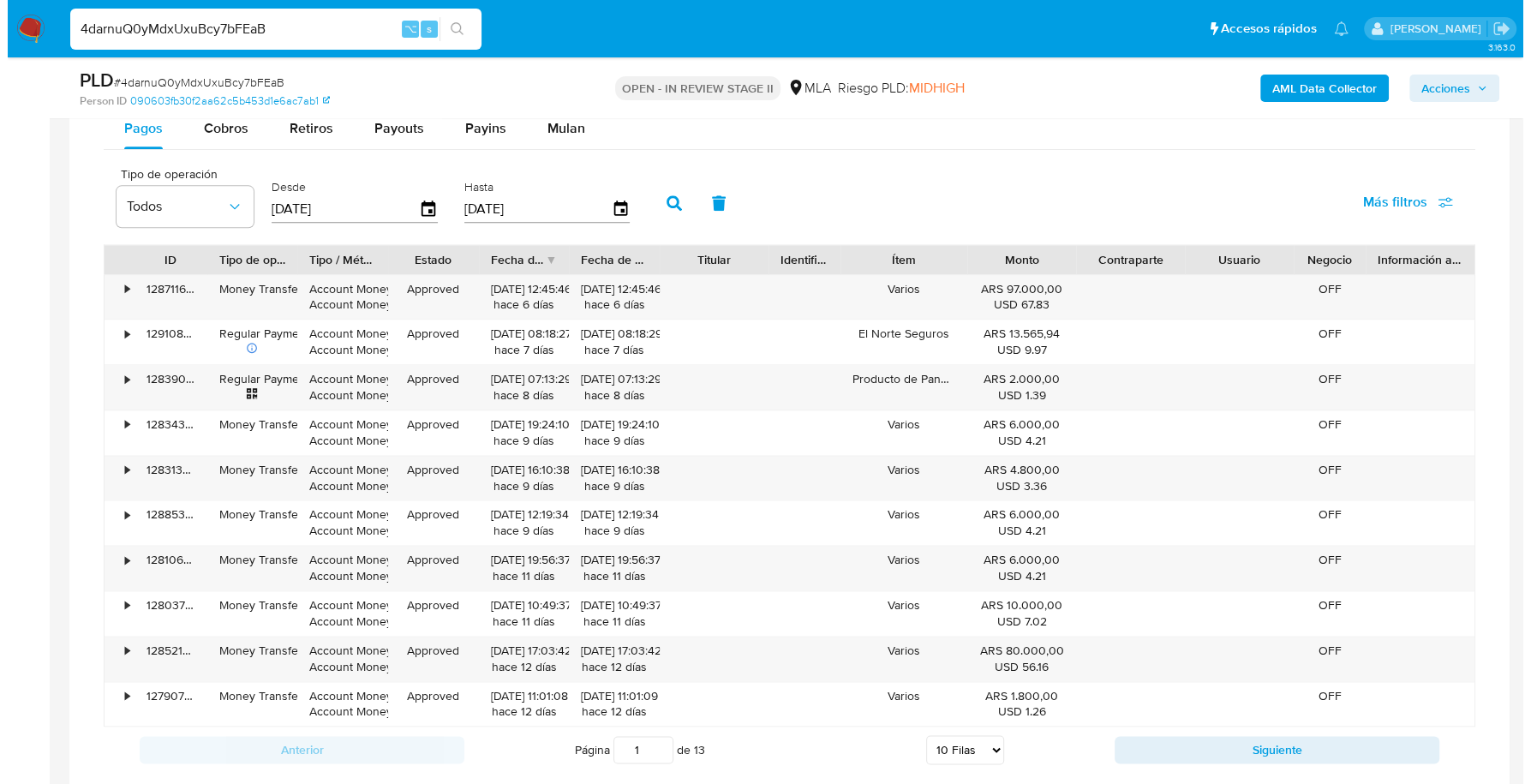
scroll to position [2409, 0]
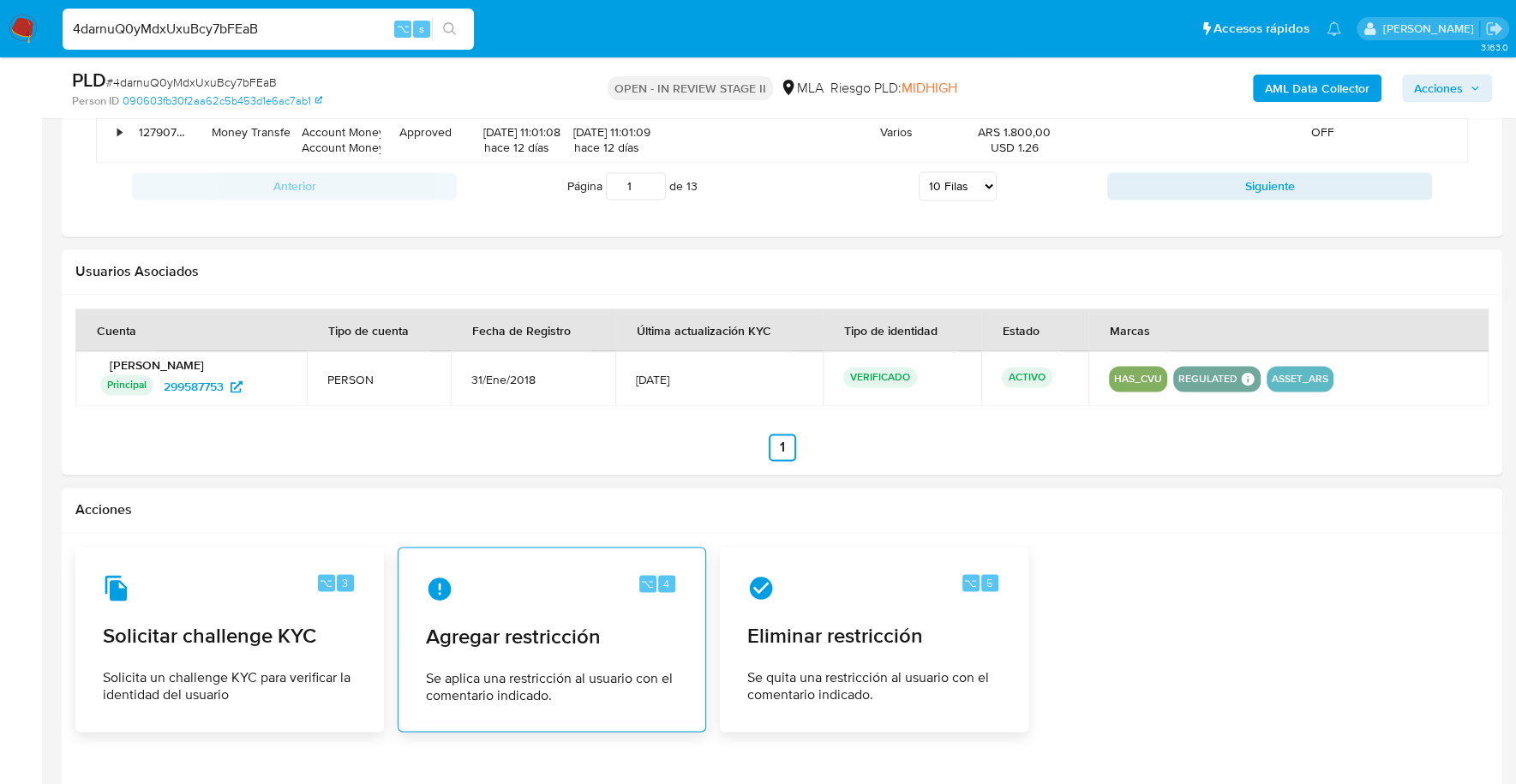
click at [558, 575] on div "⌥ 4" at bounding box center [552, 588] width 252 height 27
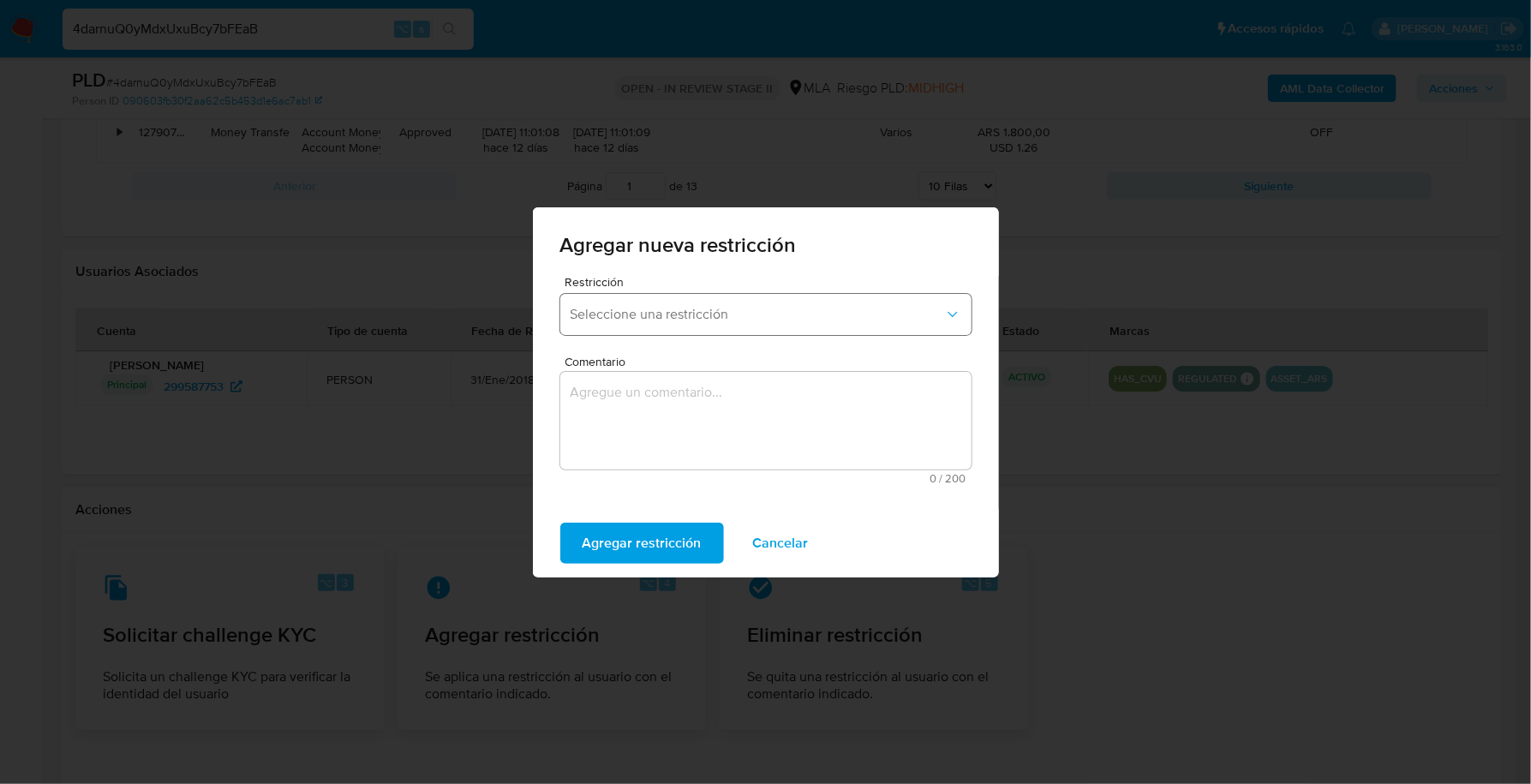
click at [688, 320] on span "Seleccione una restricción" at bounding box center [757, 314] width 374 height 17
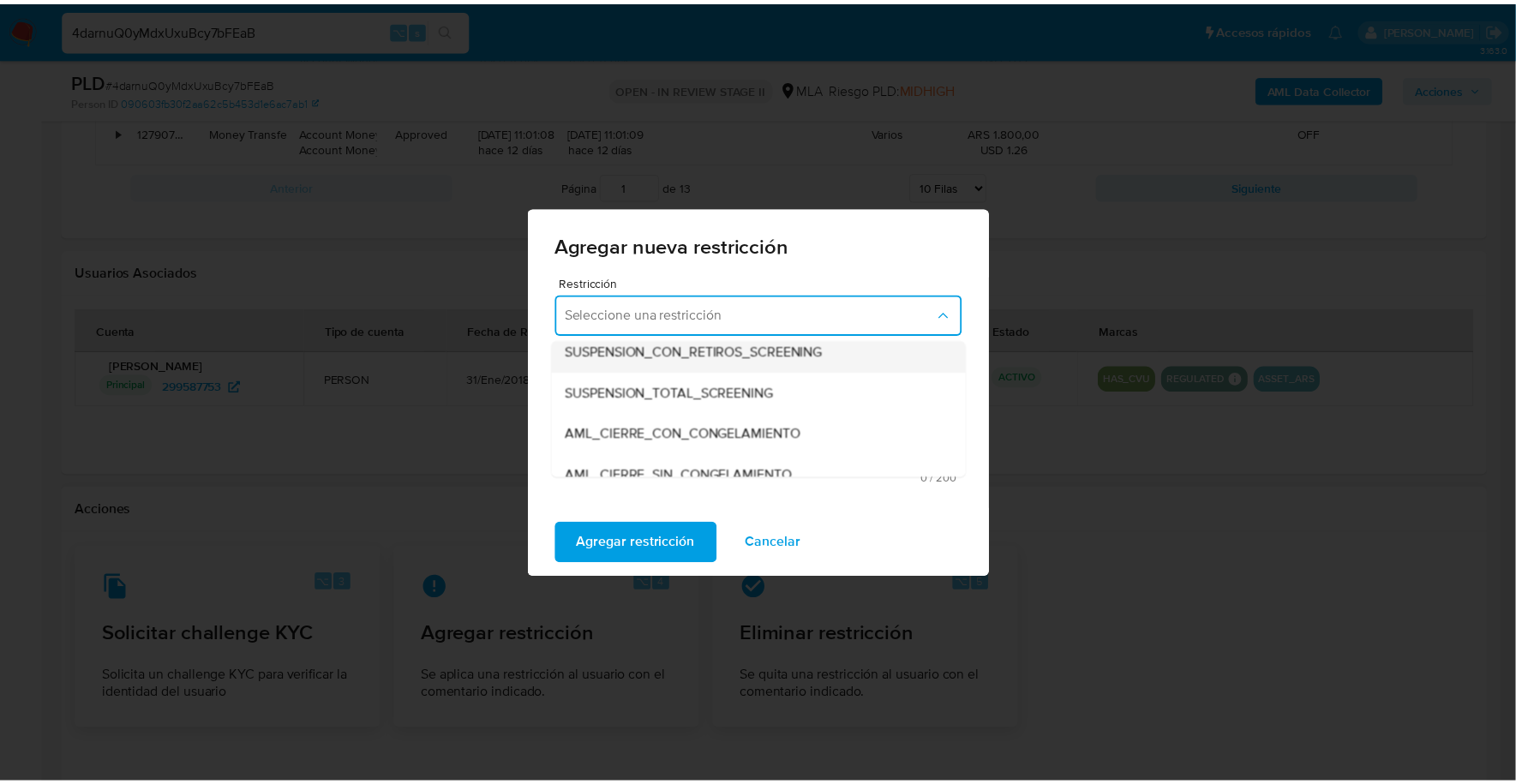
scroll to position [168, 0]
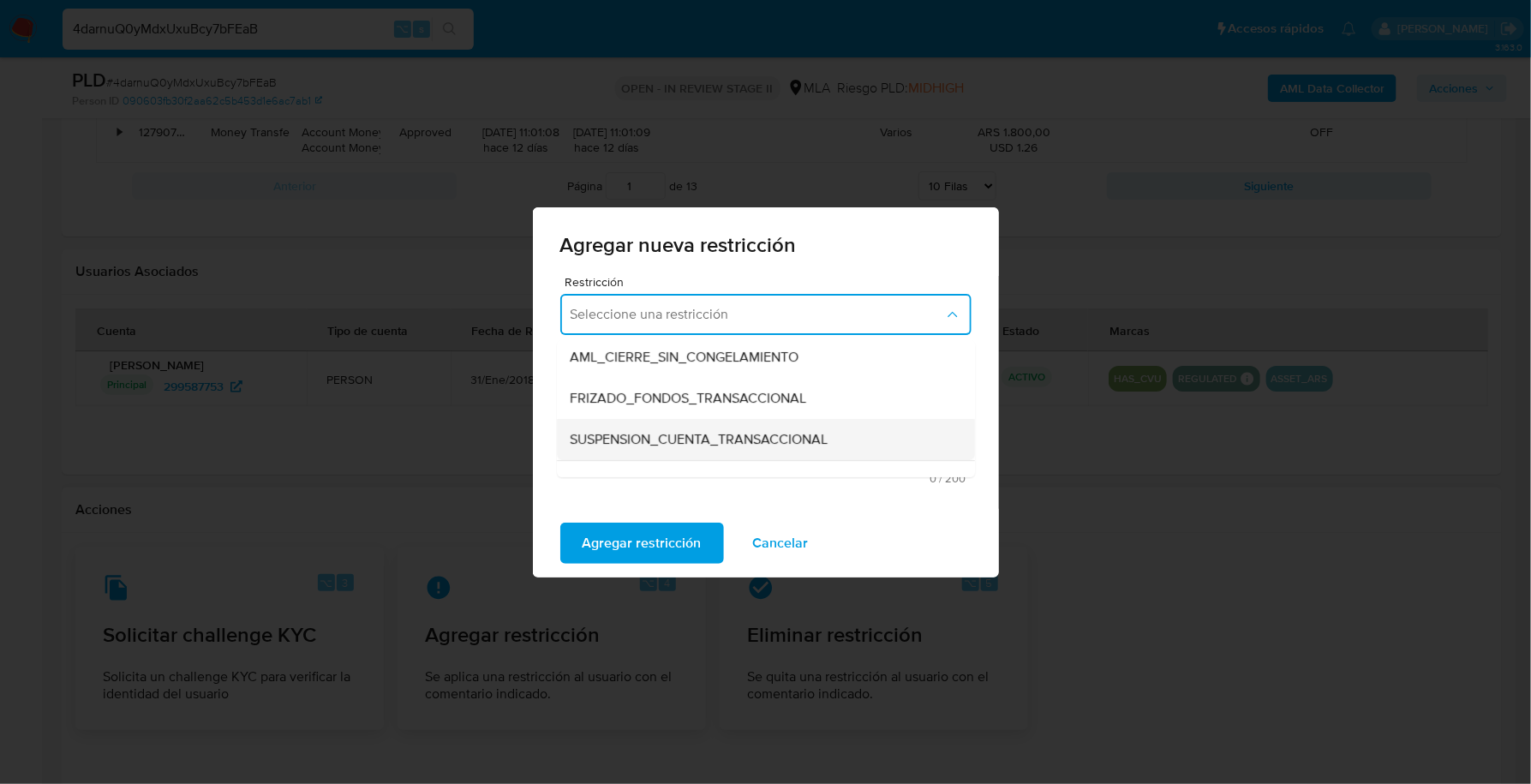
click at [684, 425] on div "SUSPENSION_CUENTA_TRANSACCIONAL" at bounding box center [761, 439] width 381 height 41
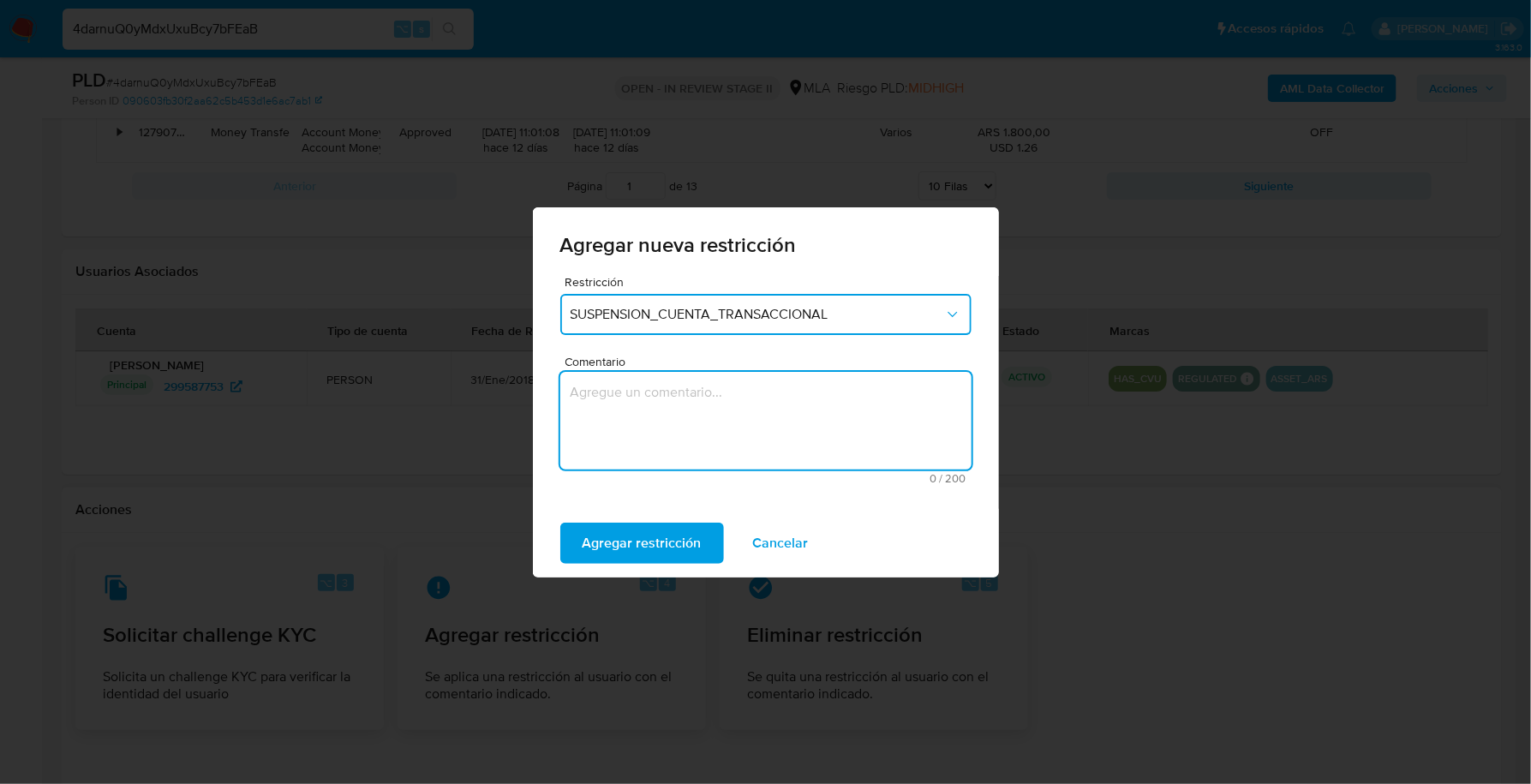
click at [684, 425] on textarea "Comentario" at bounding box center [766, 421] width 411 height 98
type textarea "AML"
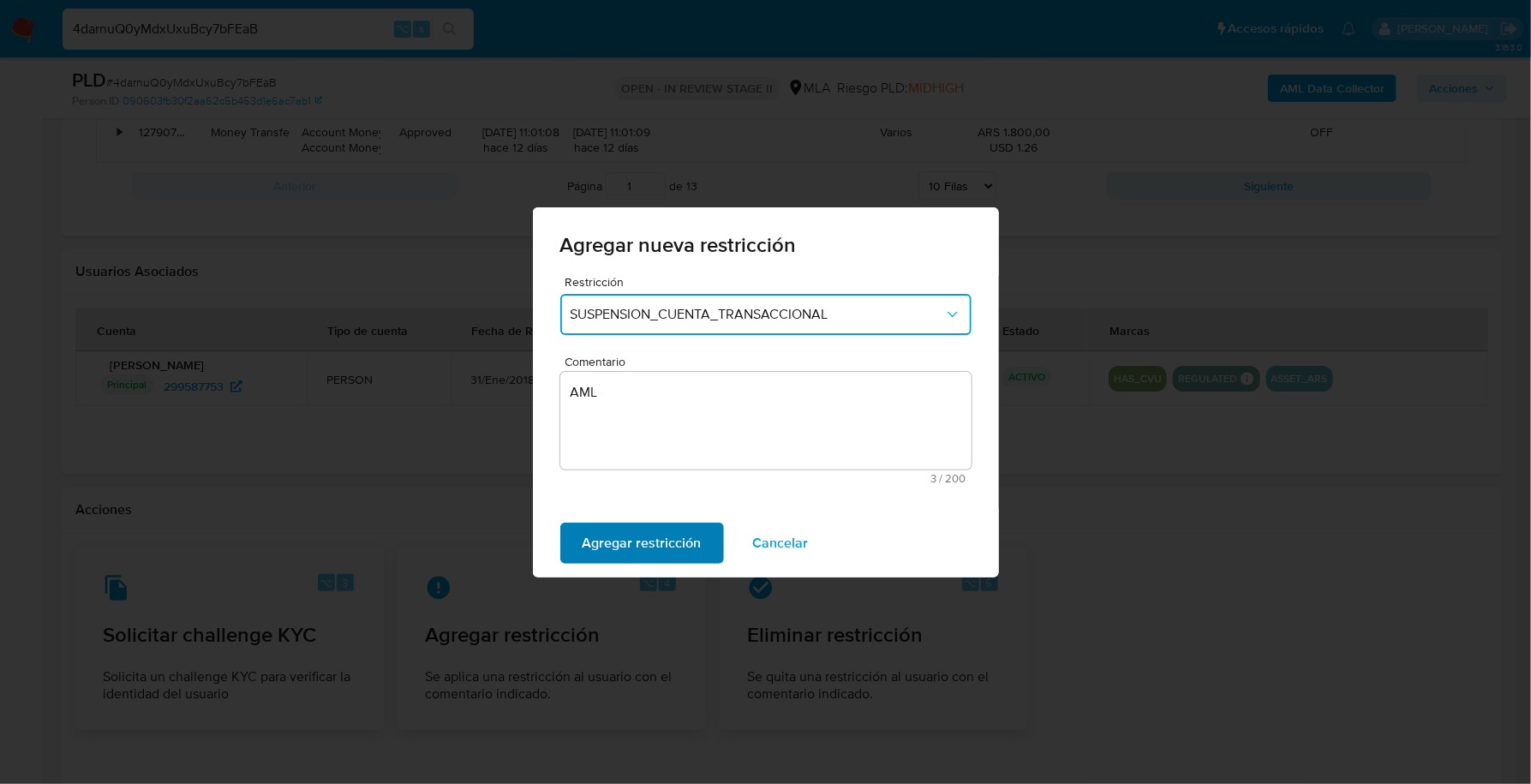
click at [619, 537] on span "Agregar restricción" at bounding box center [642, 543] width 119 height 37
click at [619, 537] on span "Confirmar" at bounding box center [613, 543] width 62 height 37
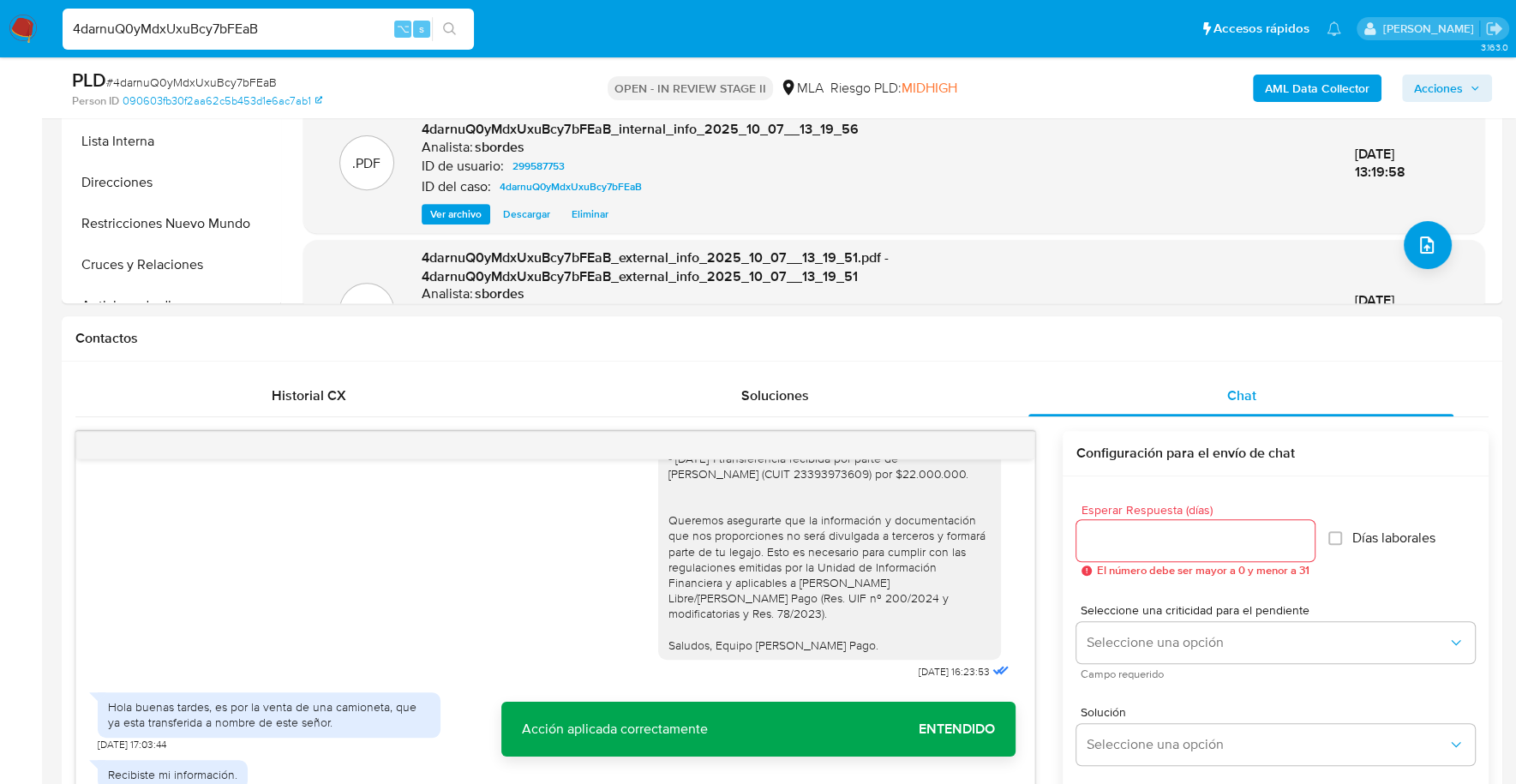
scroll to position [0, 0]
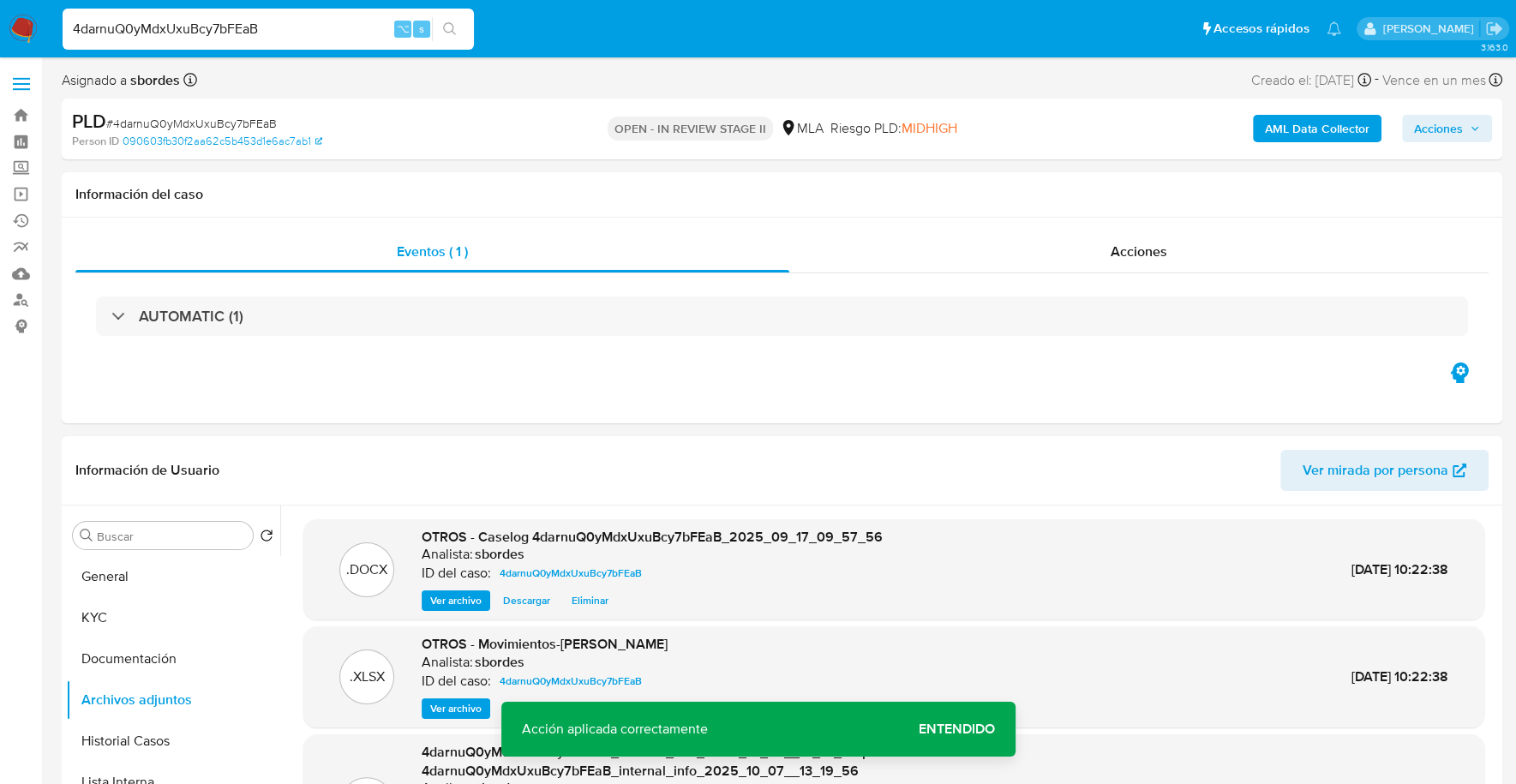
click at [1440, 124] on span "Acciones" at bounding box center [1438, 128] width 49 height 27
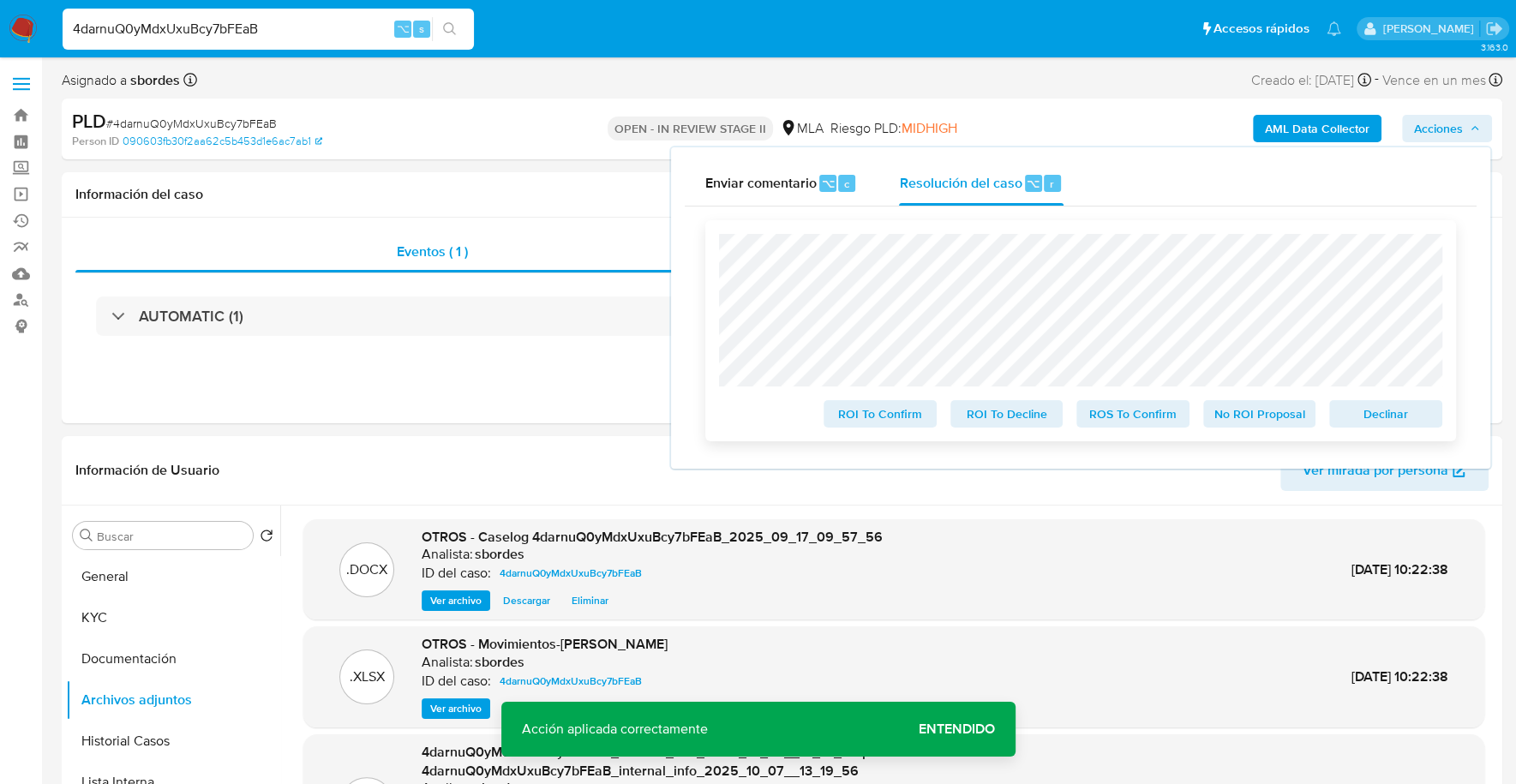
click at [1341, 417] on span "Declinar" at bounding box center [1385, 414] width 89 height 24
click at [1377, 412] on span "Declinar" at bounding box center [1385, 414] width 89 height 24
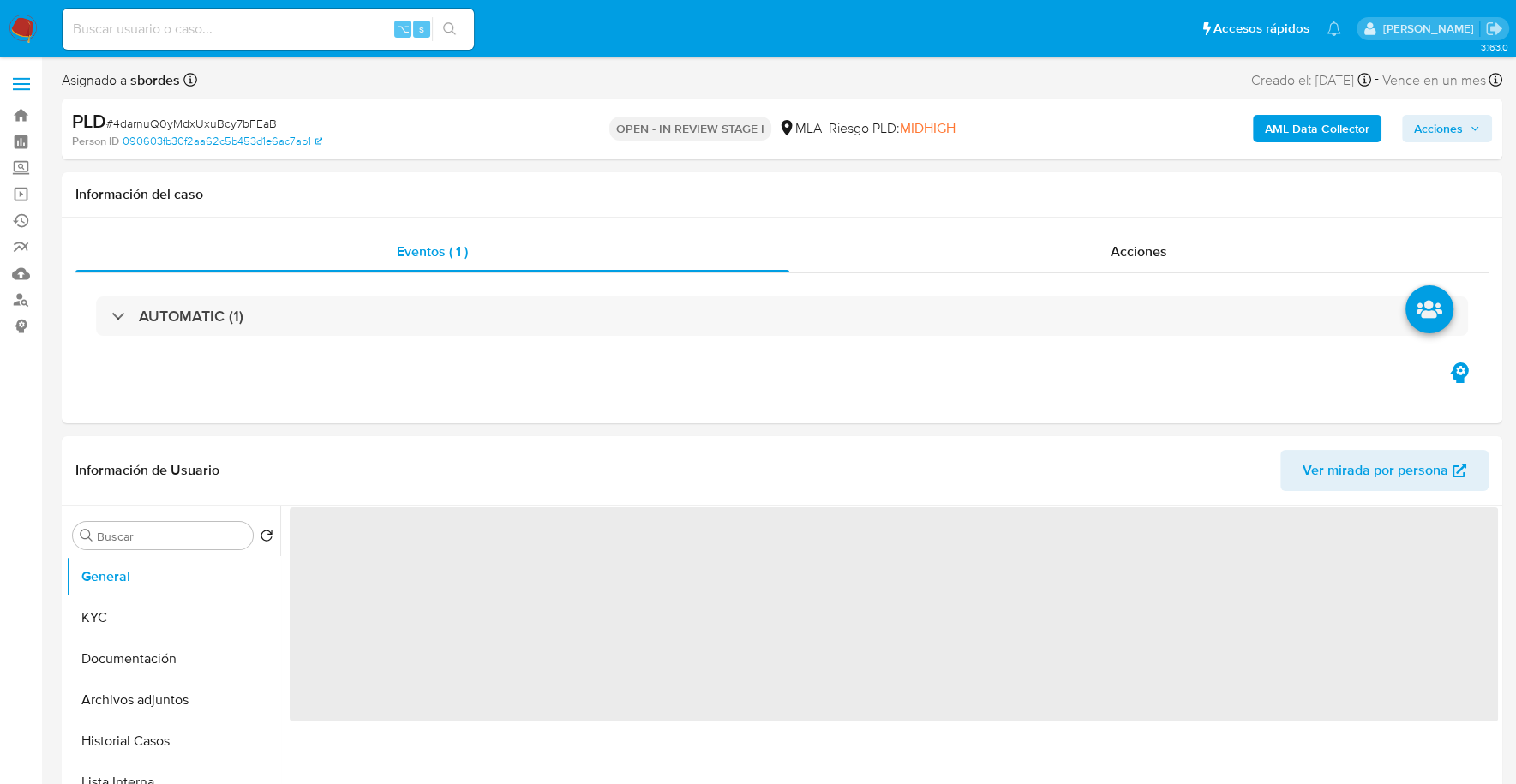
click at [1456, 126] on span "Acciones" at bounding box center [1438, 128] width 49 height 27
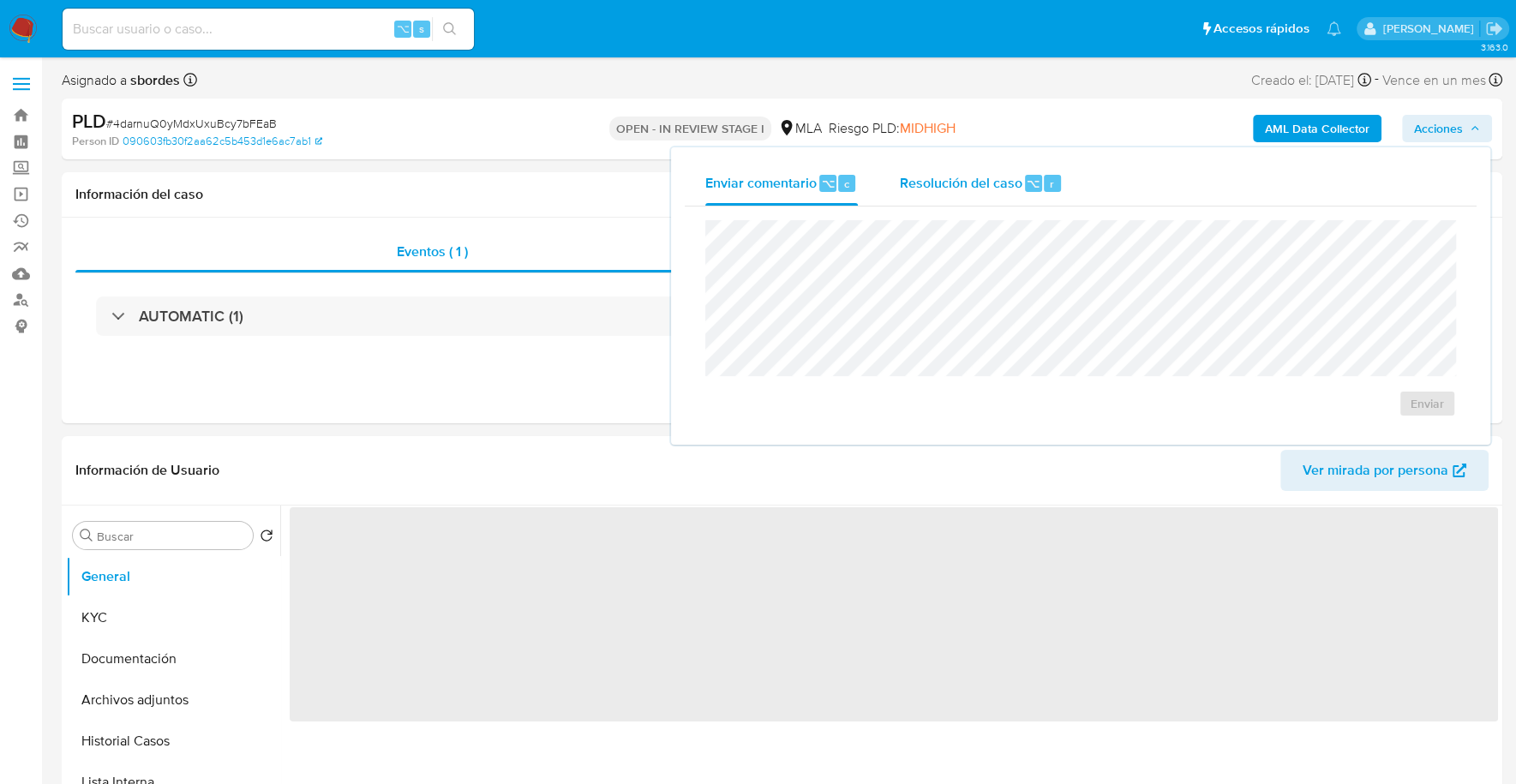
select select "10"
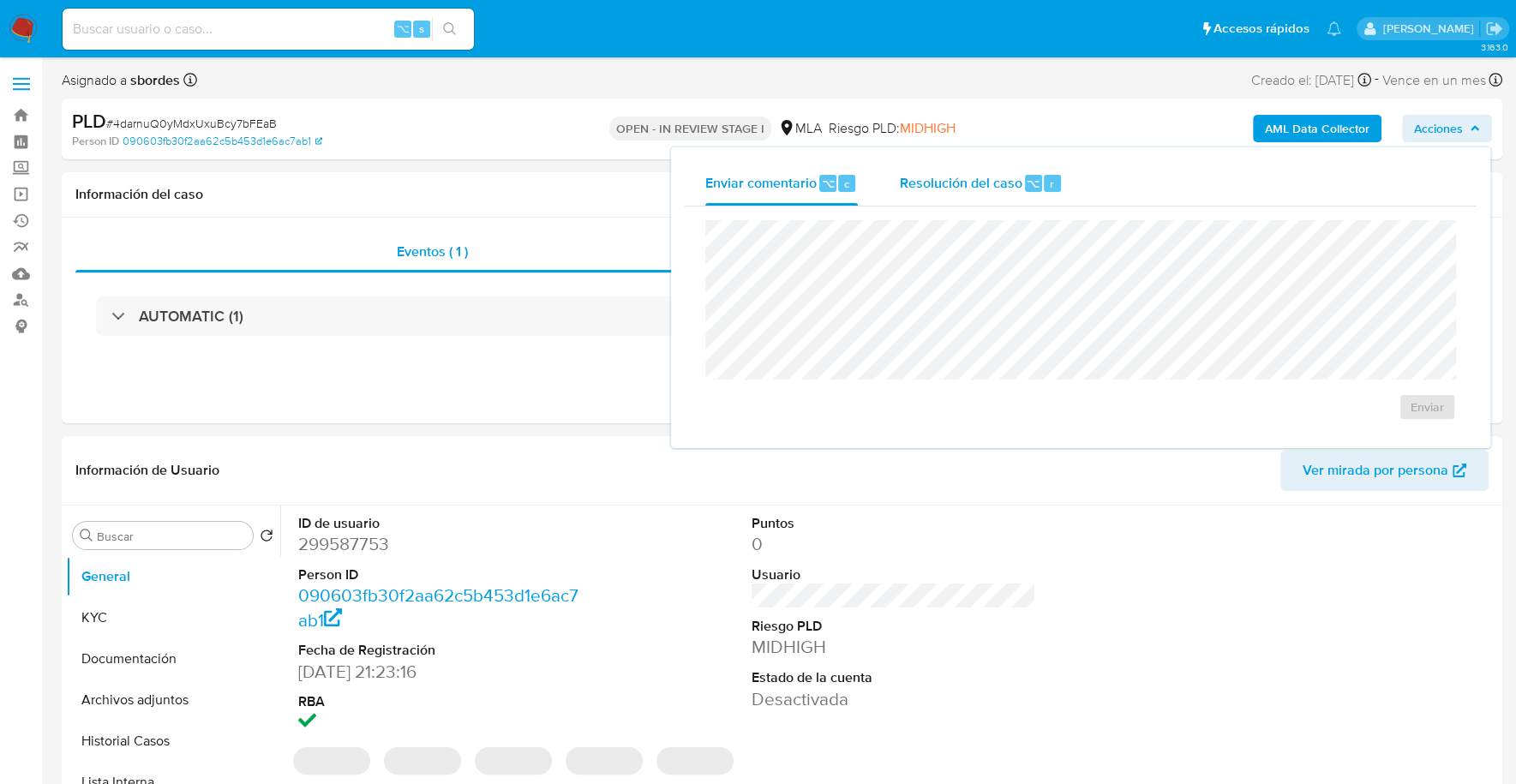
click at [987, 175] on span "Resolución del caso" at bounding box center [960, 183] width 123 height 20
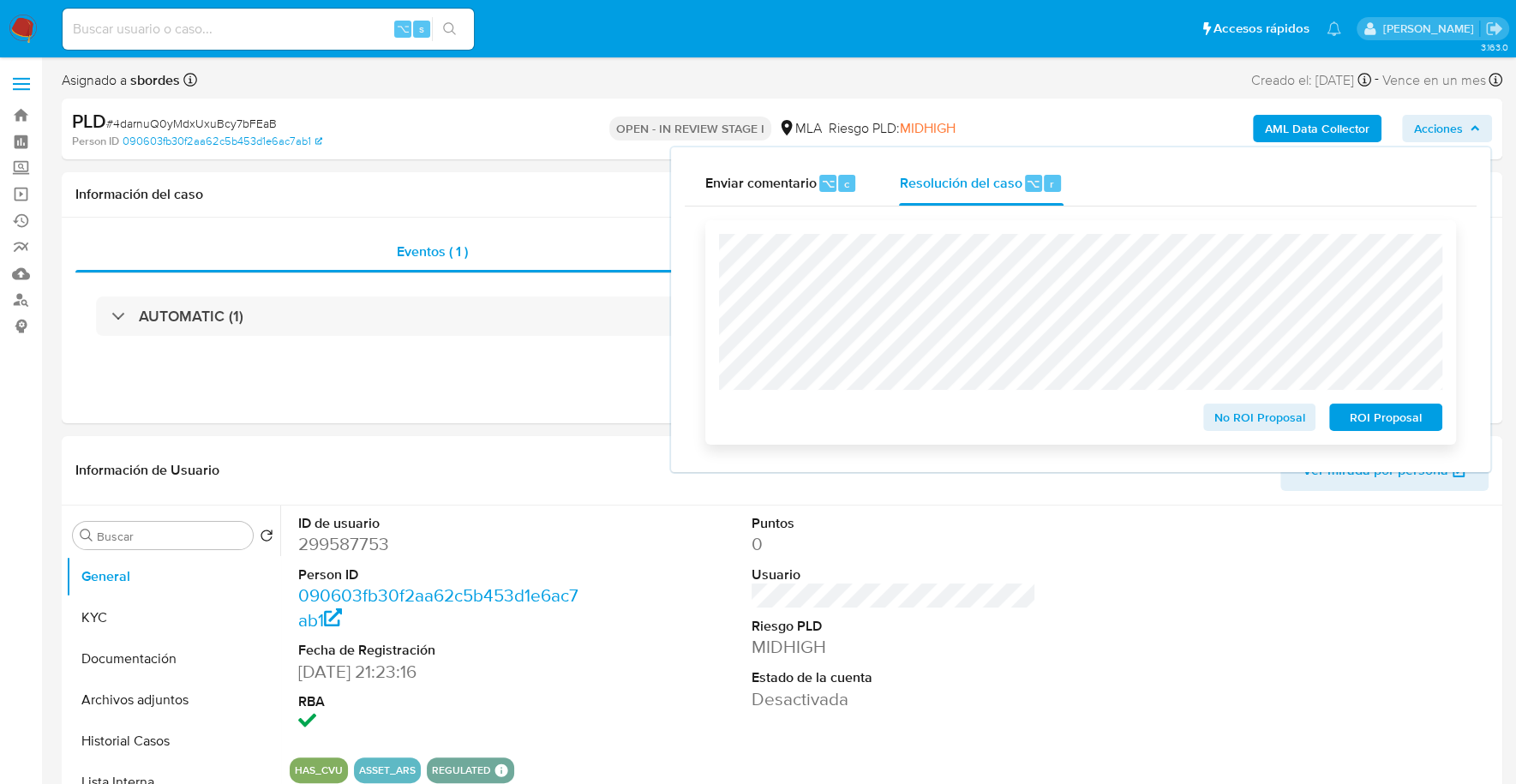
click at [1386, 421] on span "ROI Proposal" at bounding box center [1385, 417] width 89 height 24
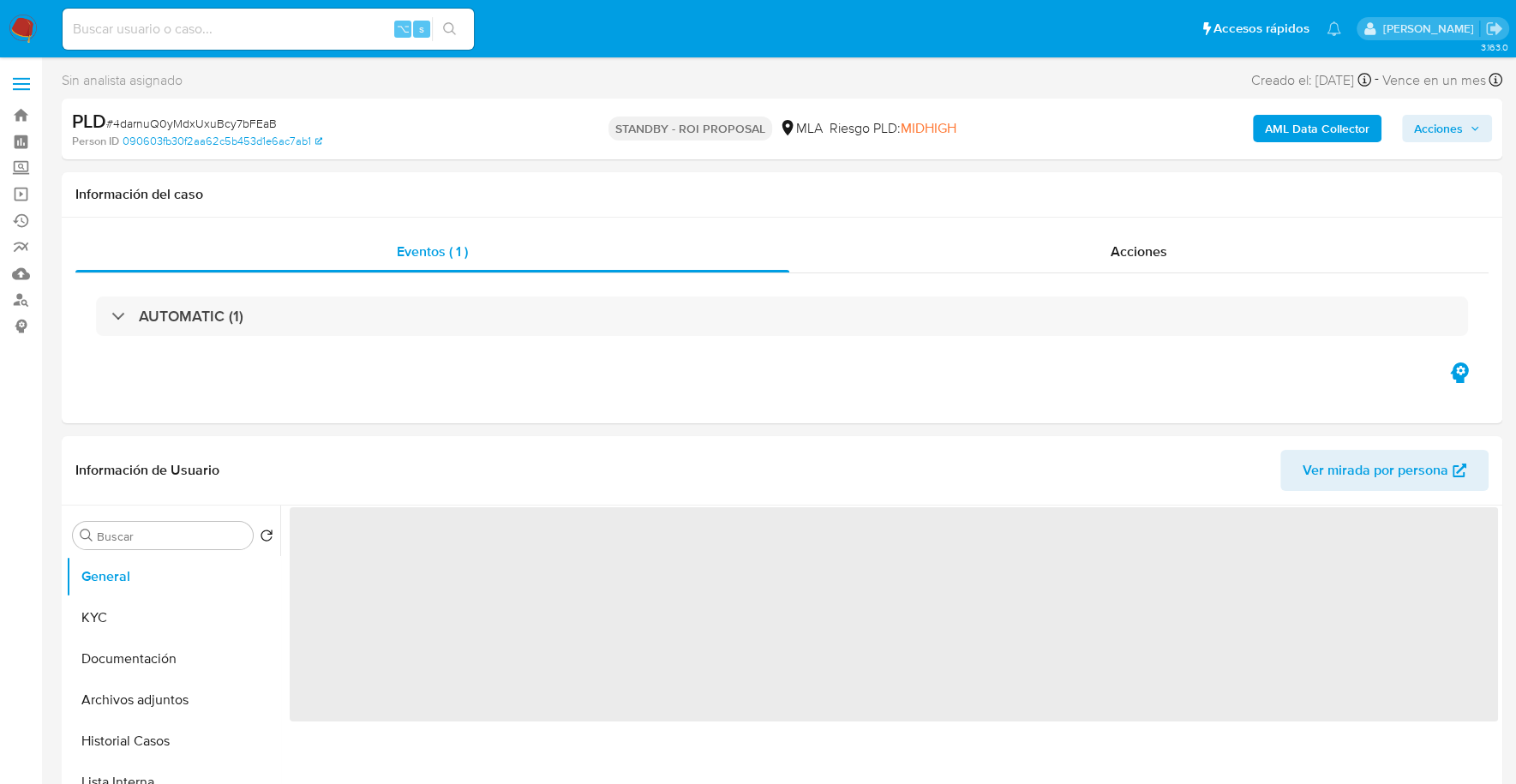
select select "10"
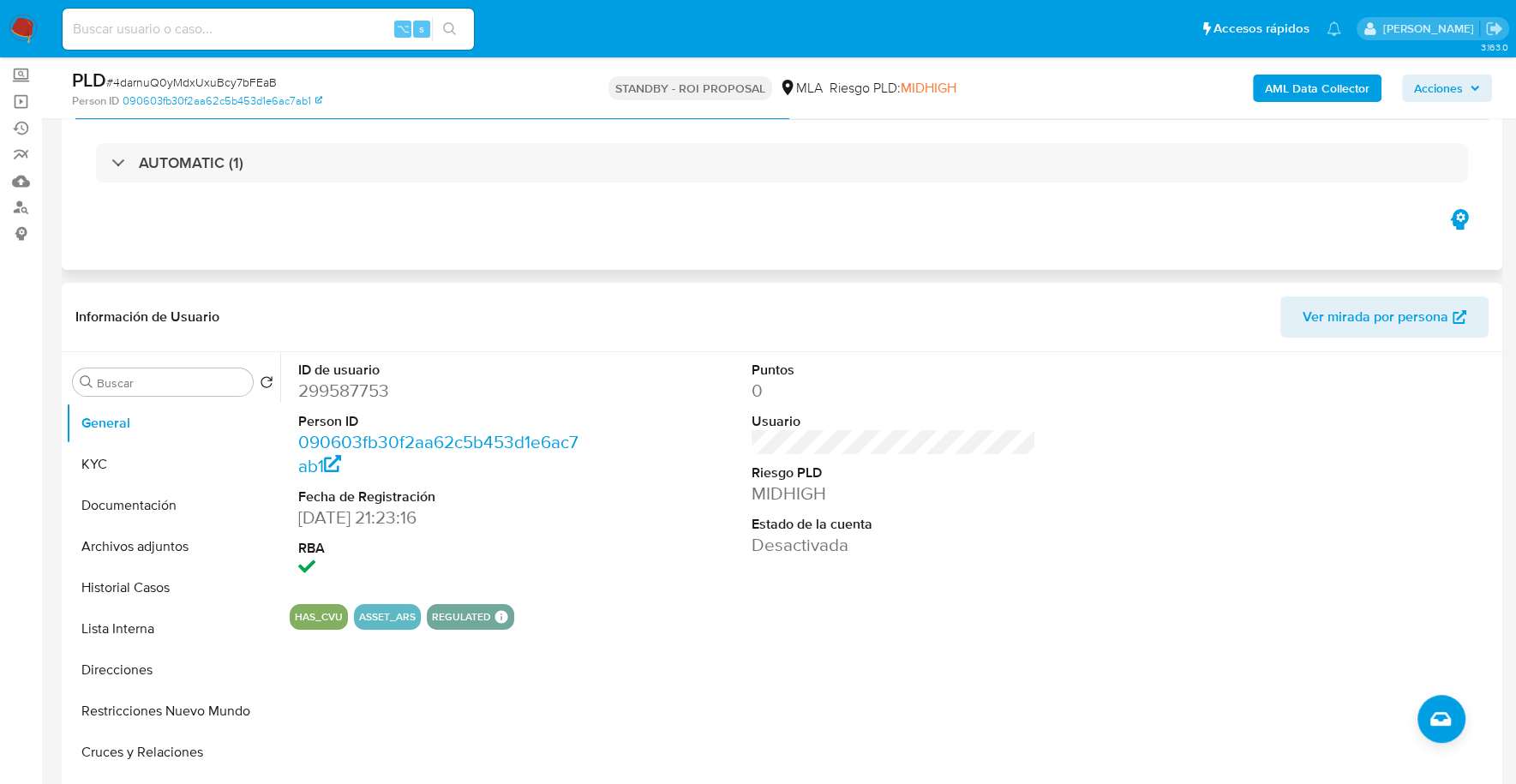
scroll to position [185, 0]
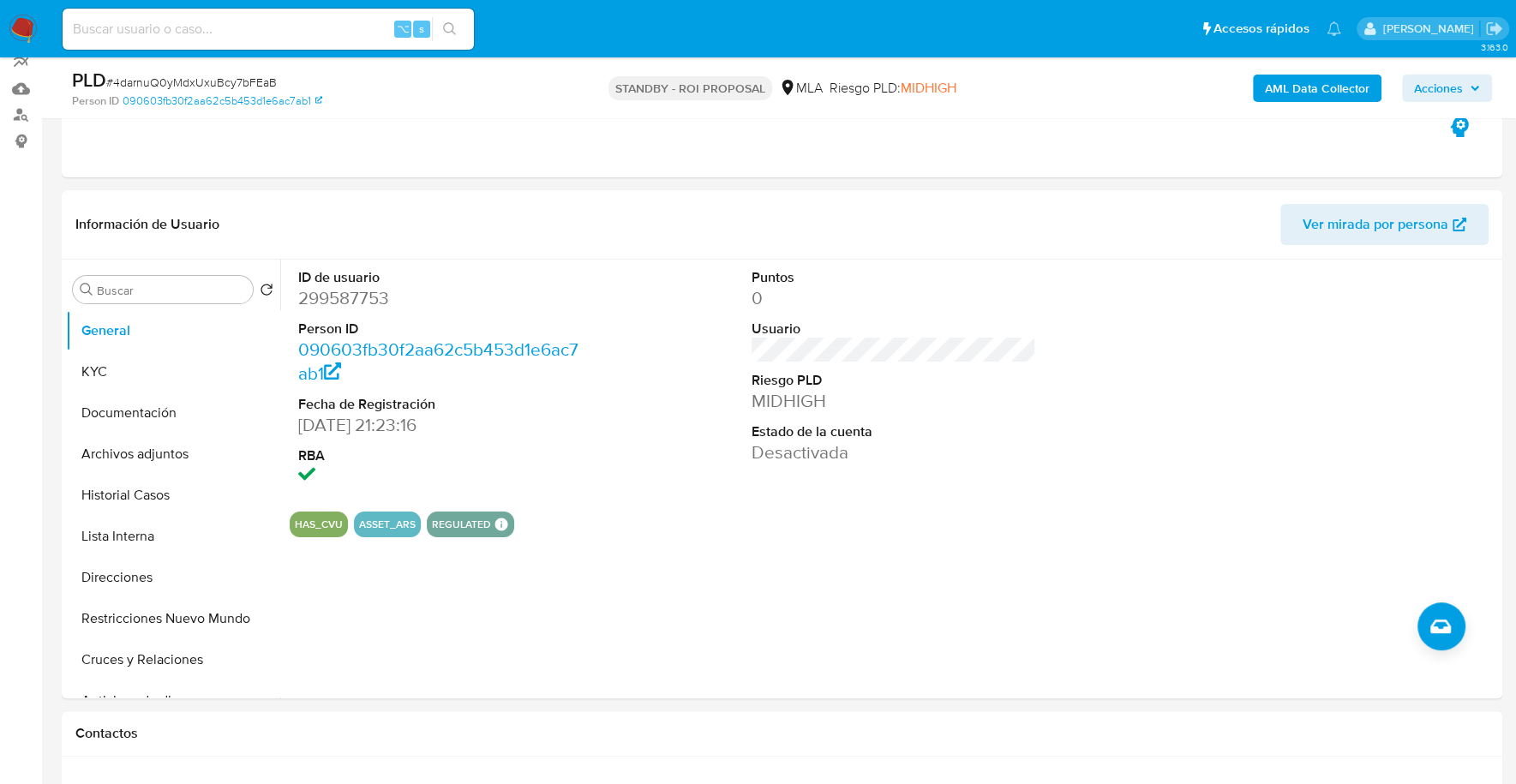
click at [315, 30] on input at bounding box center [268, 30] width 411 height 23
paste input "1883844060"
type input "1883844060"
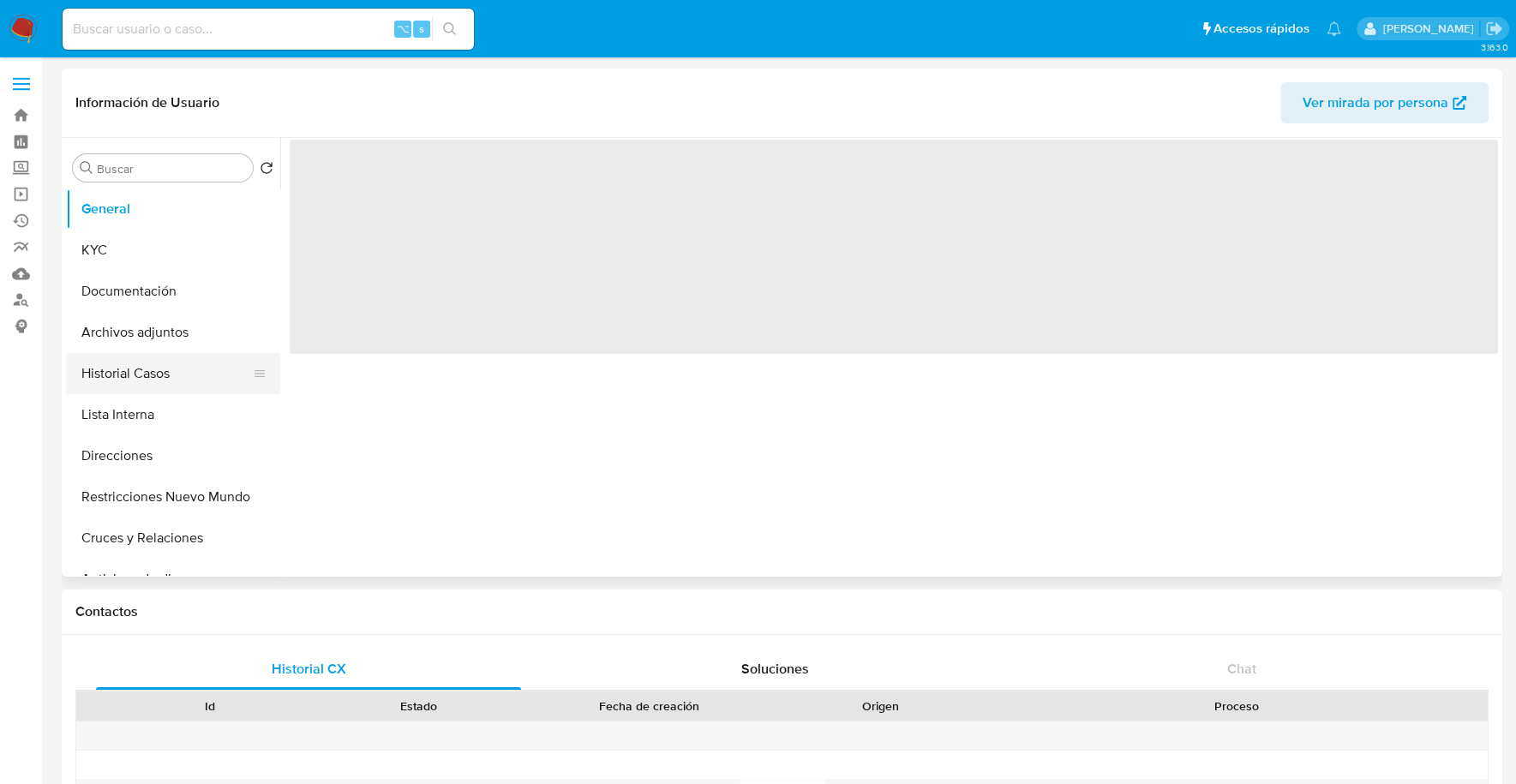
select select "10"
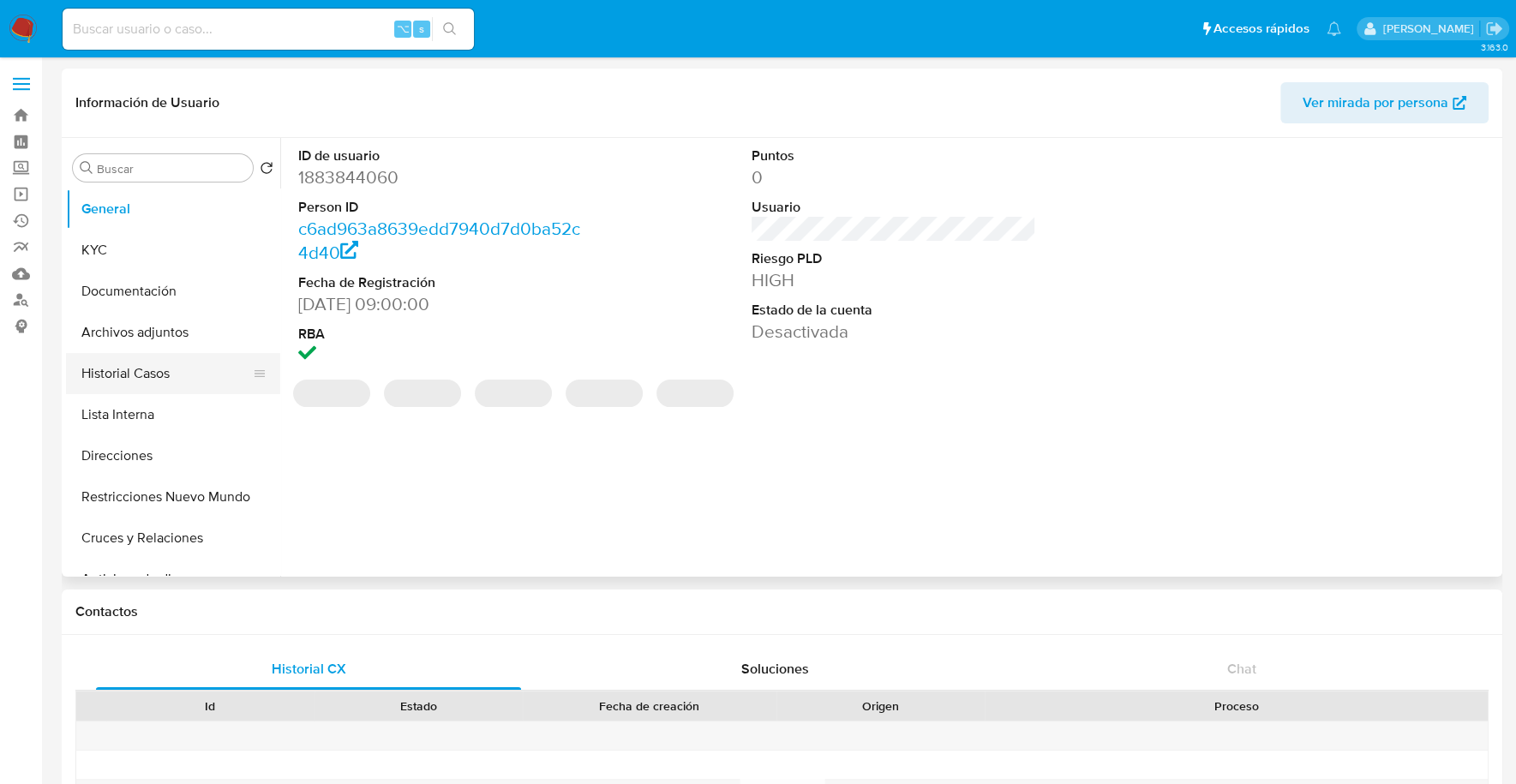
click at [139, 382] on button "Historial Casos" at bounding box center [166, 373] width 200 height 41
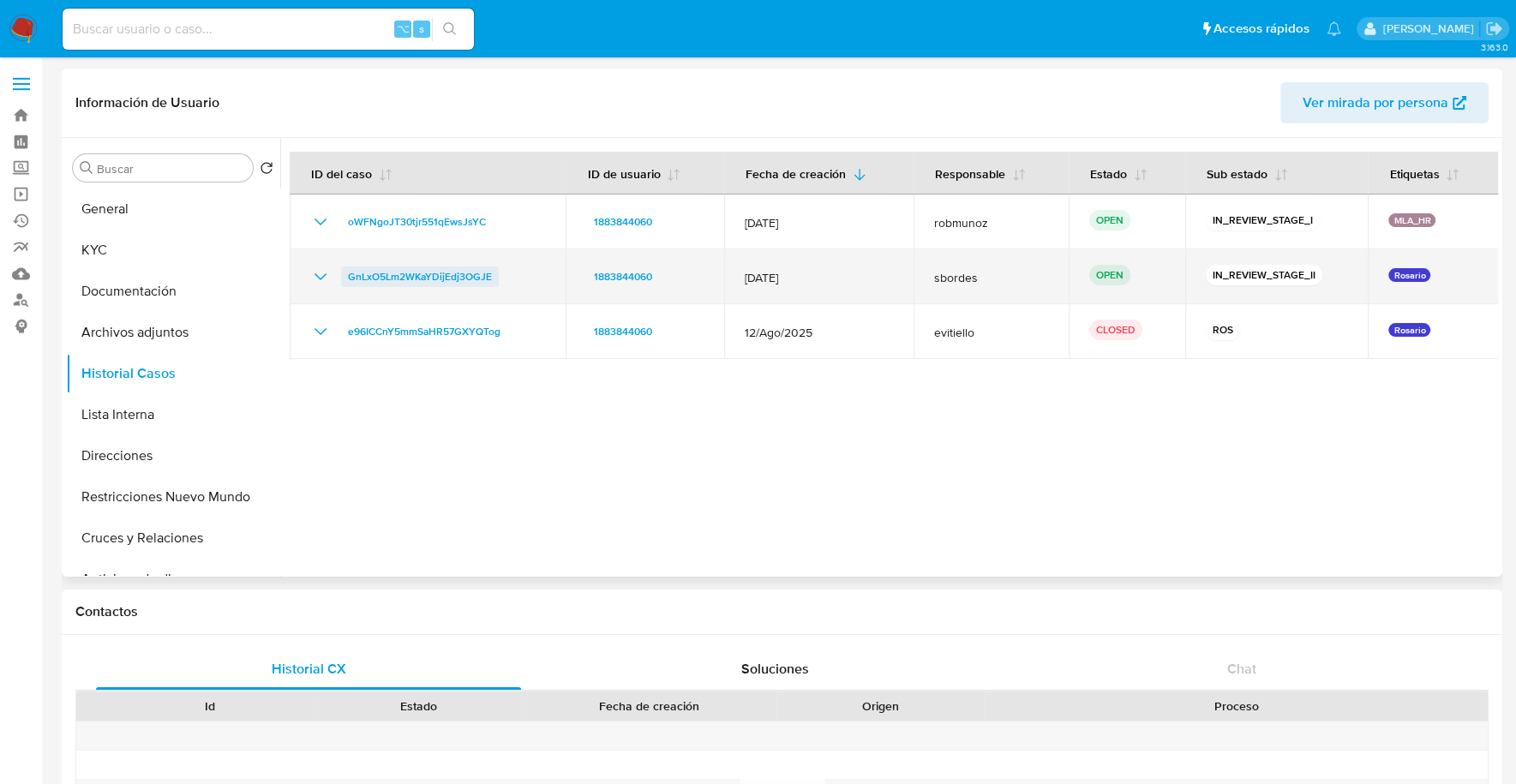
click at [401, 278] on span "GnLxO5Lm2WKaYDijEdj3OGJE" at bounding box center [419, 277] width 144 height 21
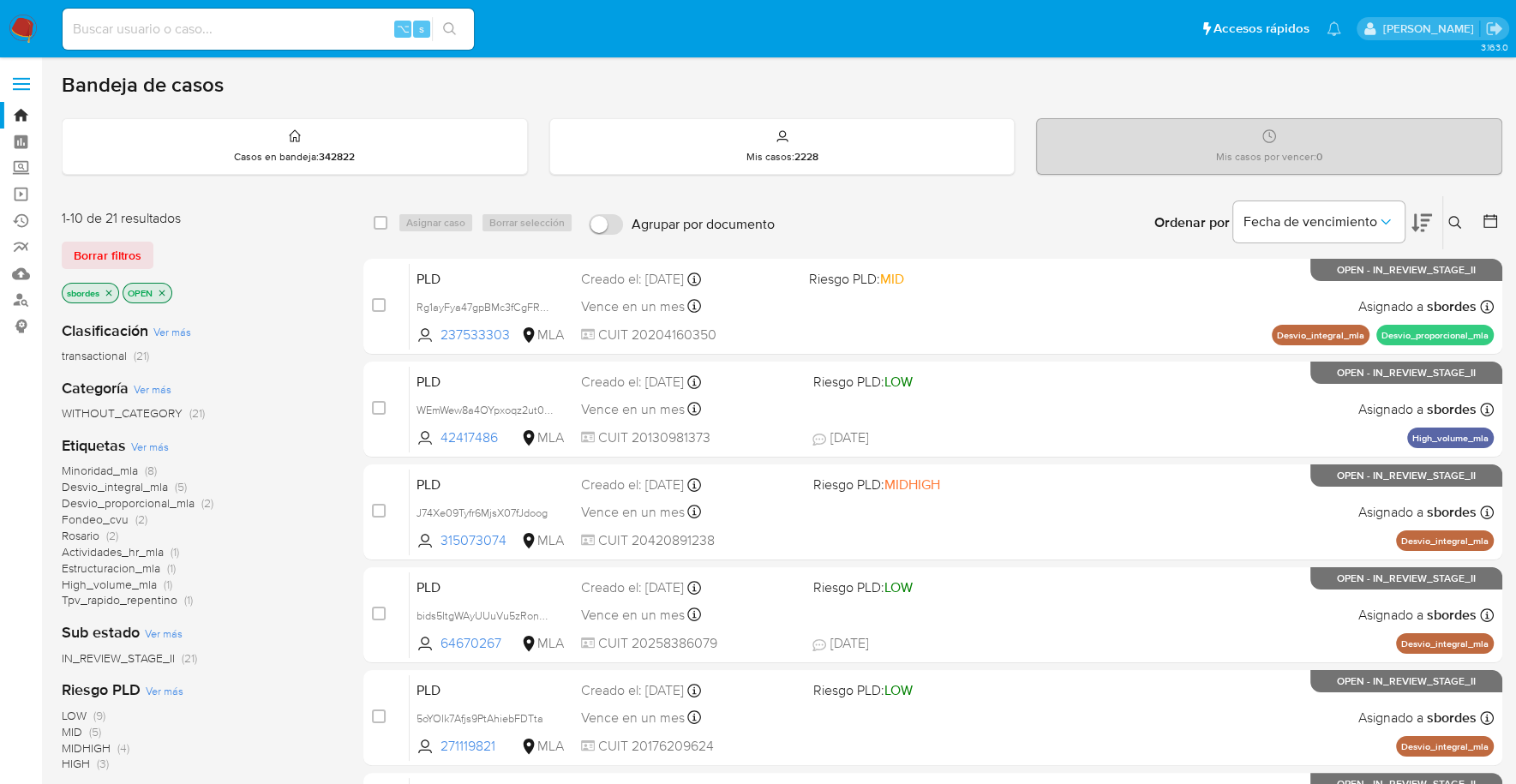
click at [162, 288] on icon "close-filter" at bounding box center [162, 293] width 10 height 10
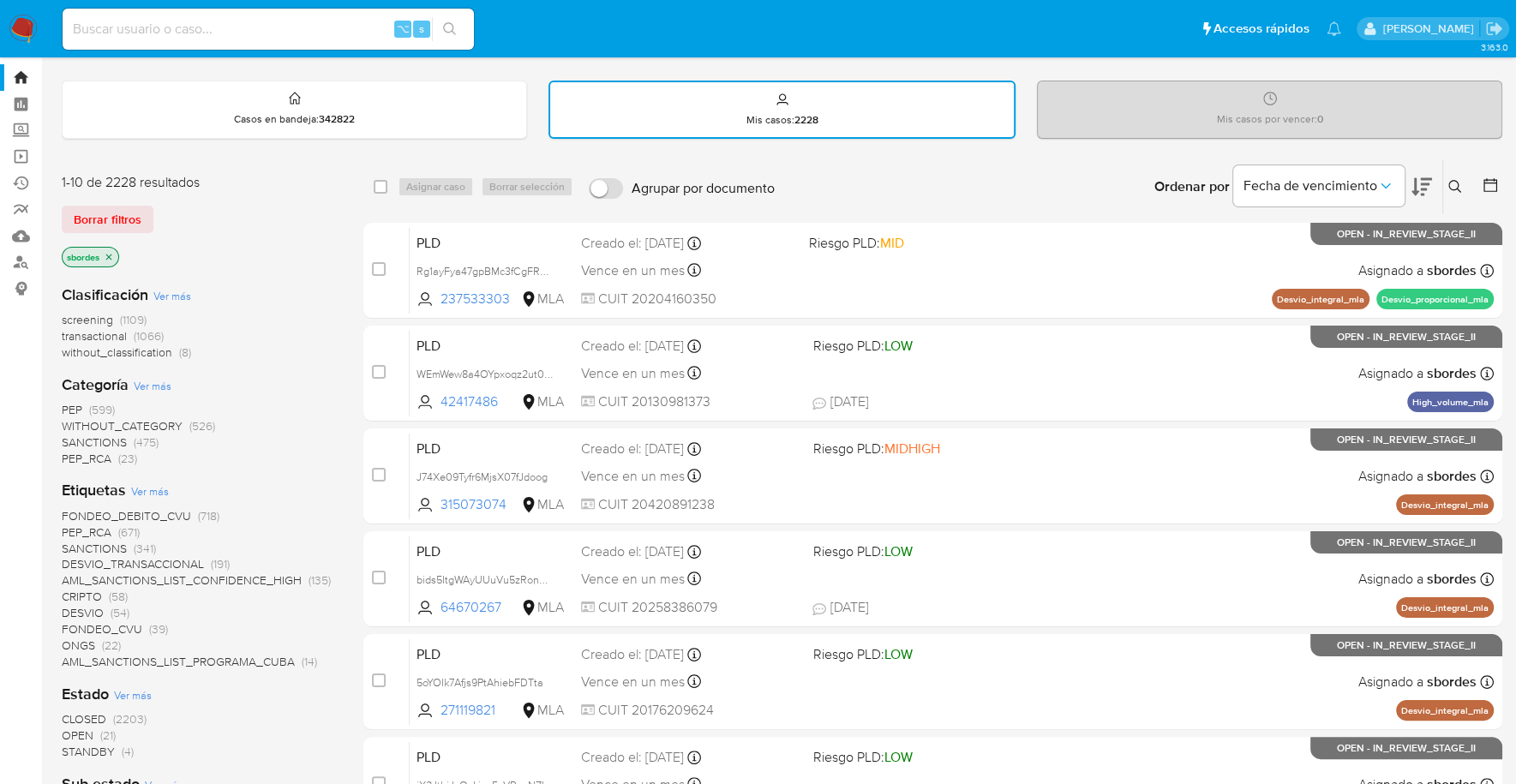
scroll to position [37, 0]
click at [114, 257] on icon "close-filter" at bounding box center [109, 258] width 10 height 10
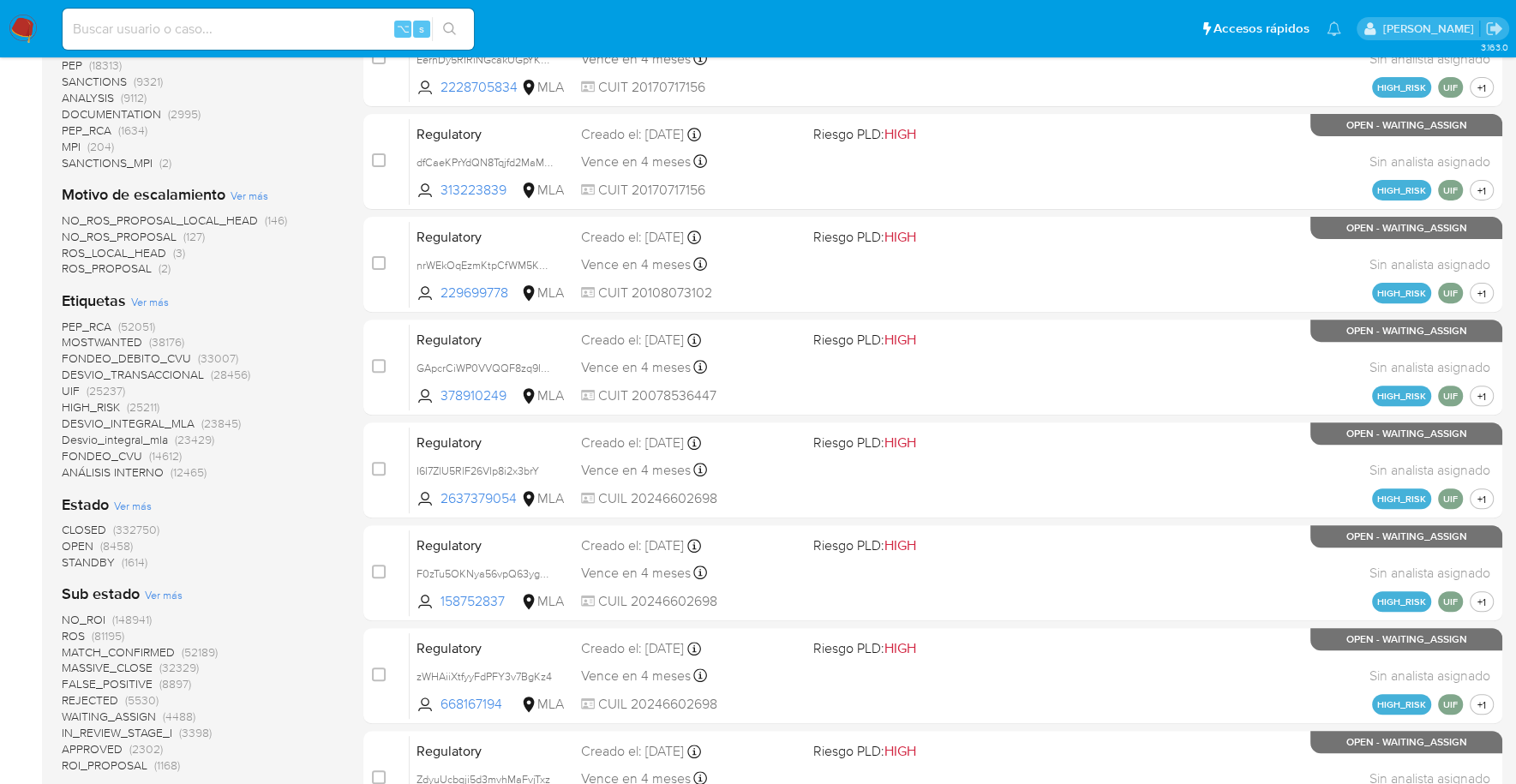
scroll to position [501, 0]
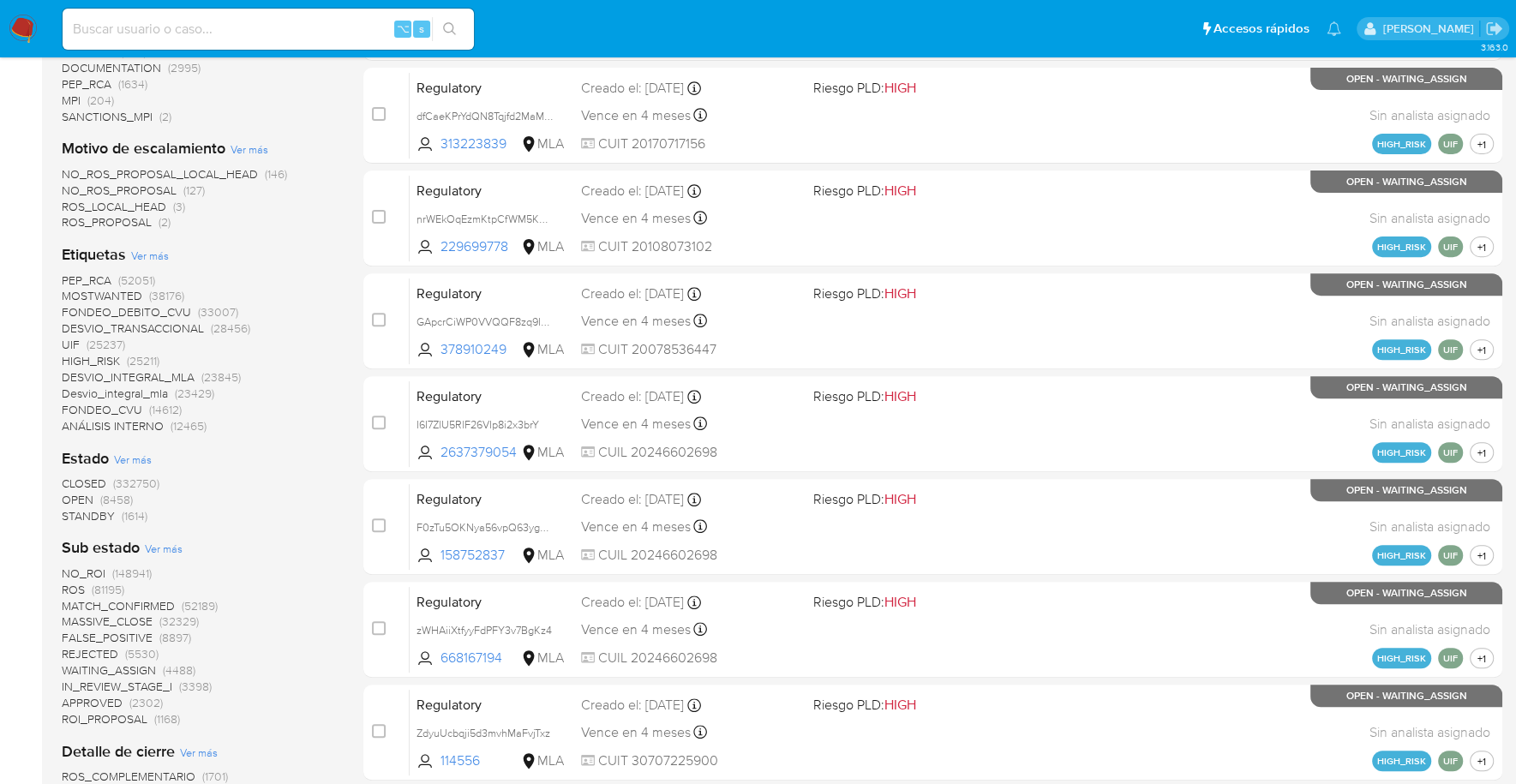
click at [100, 504] on span "(8458)" at bounding box center [116, 500] width 32 height 17
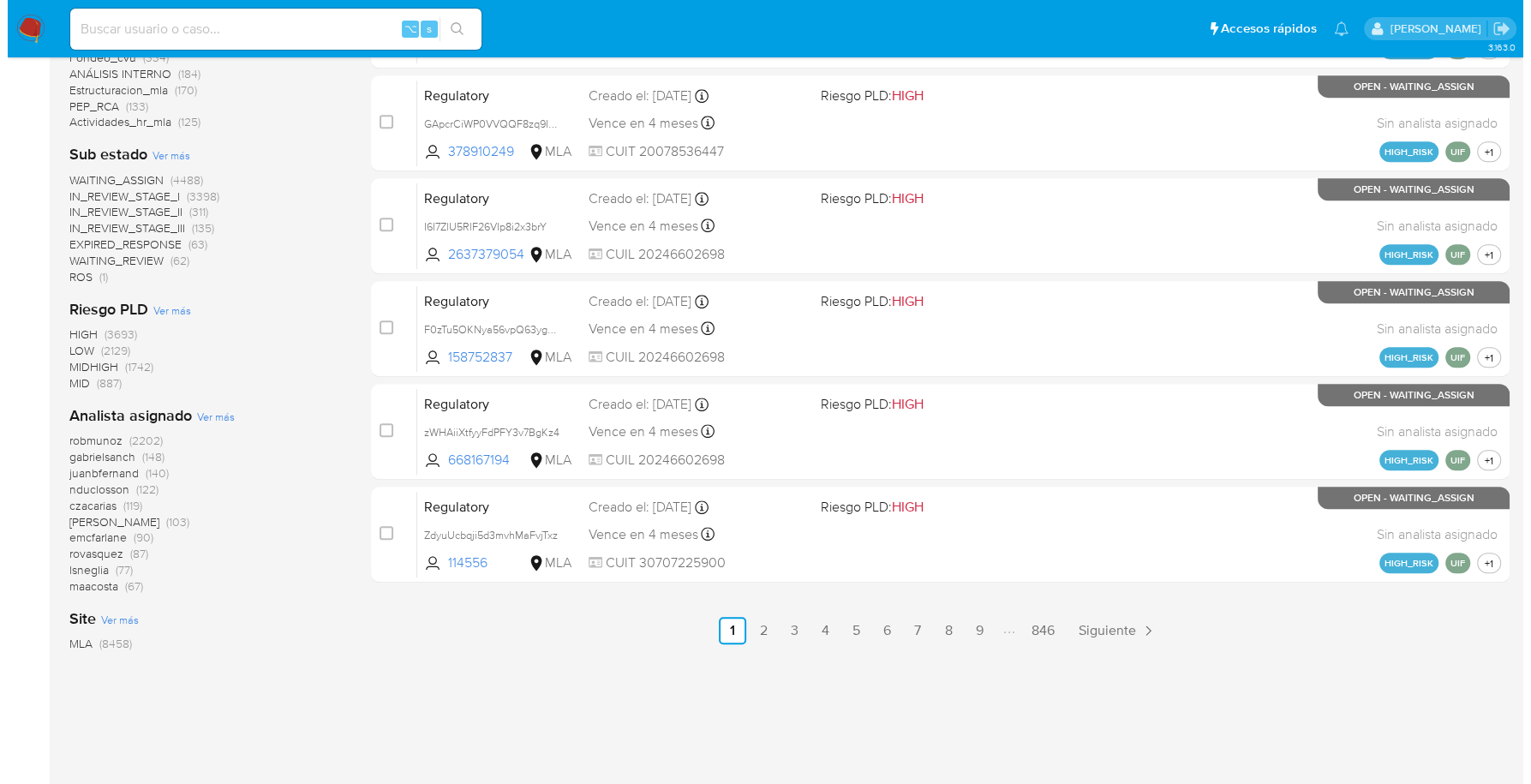
scroll to position [720, 0]
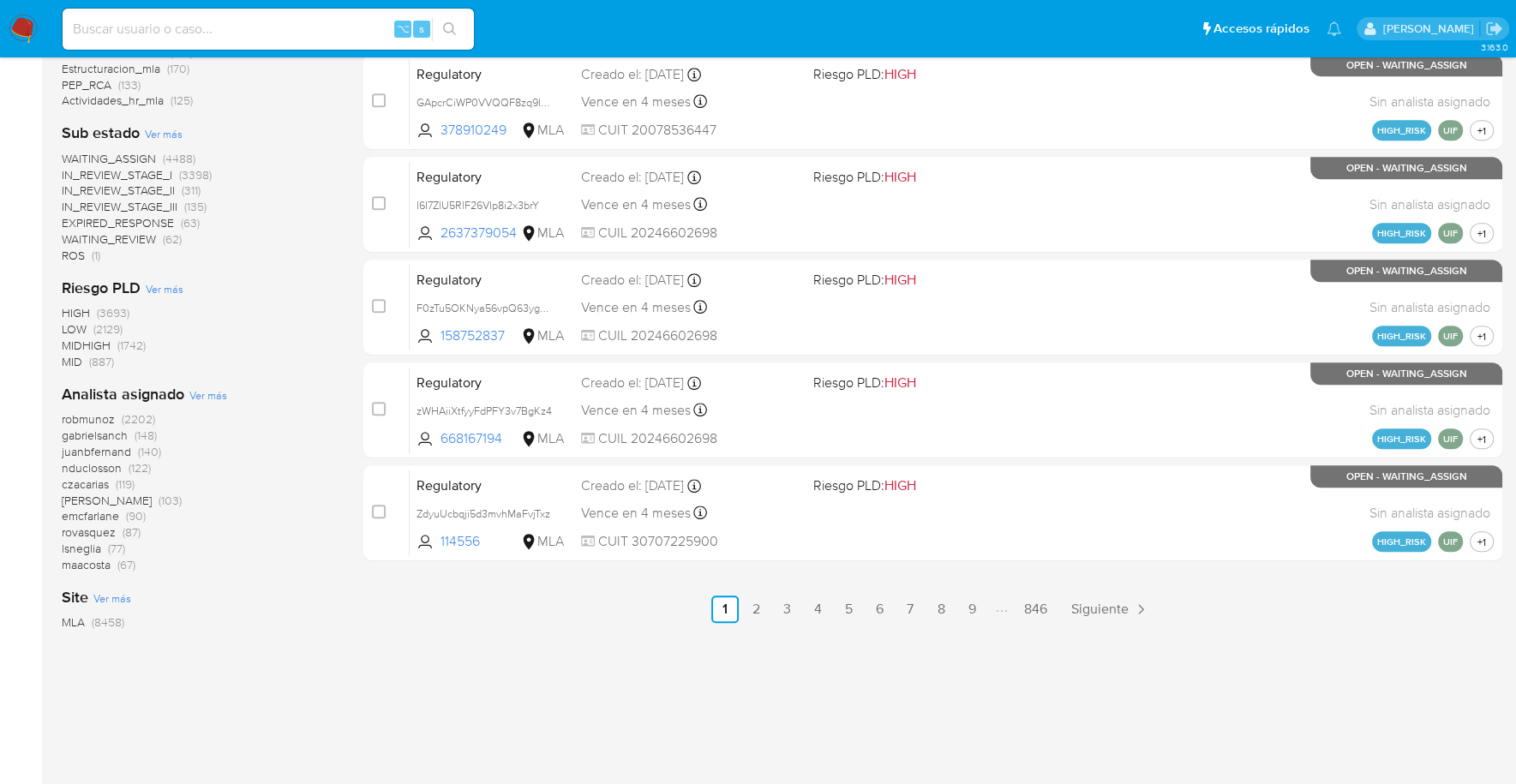
click at [214, 396] on span "Ver más" at bounding box center [207, 395] width 37 height 16
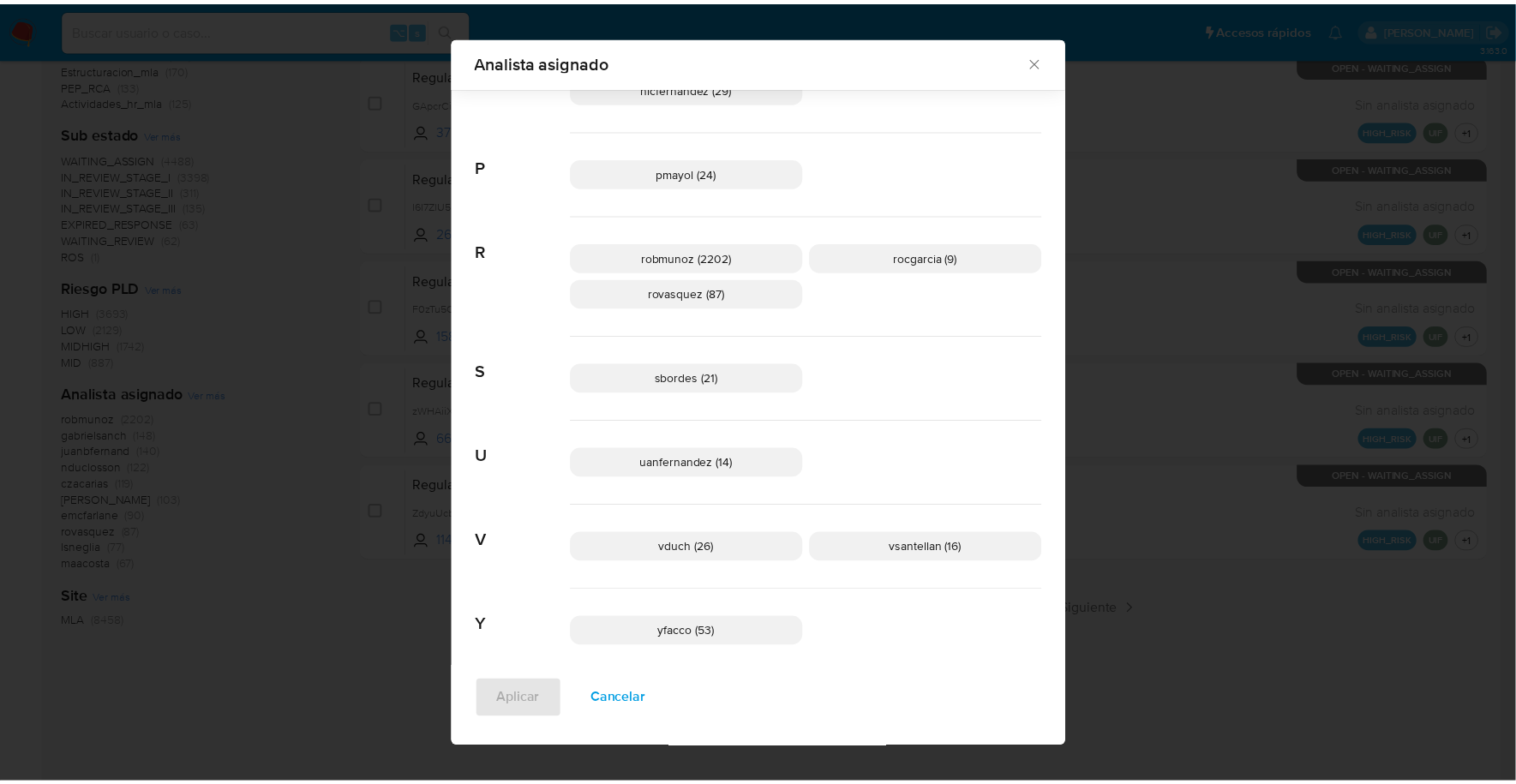
scroll to position [1291, 0]
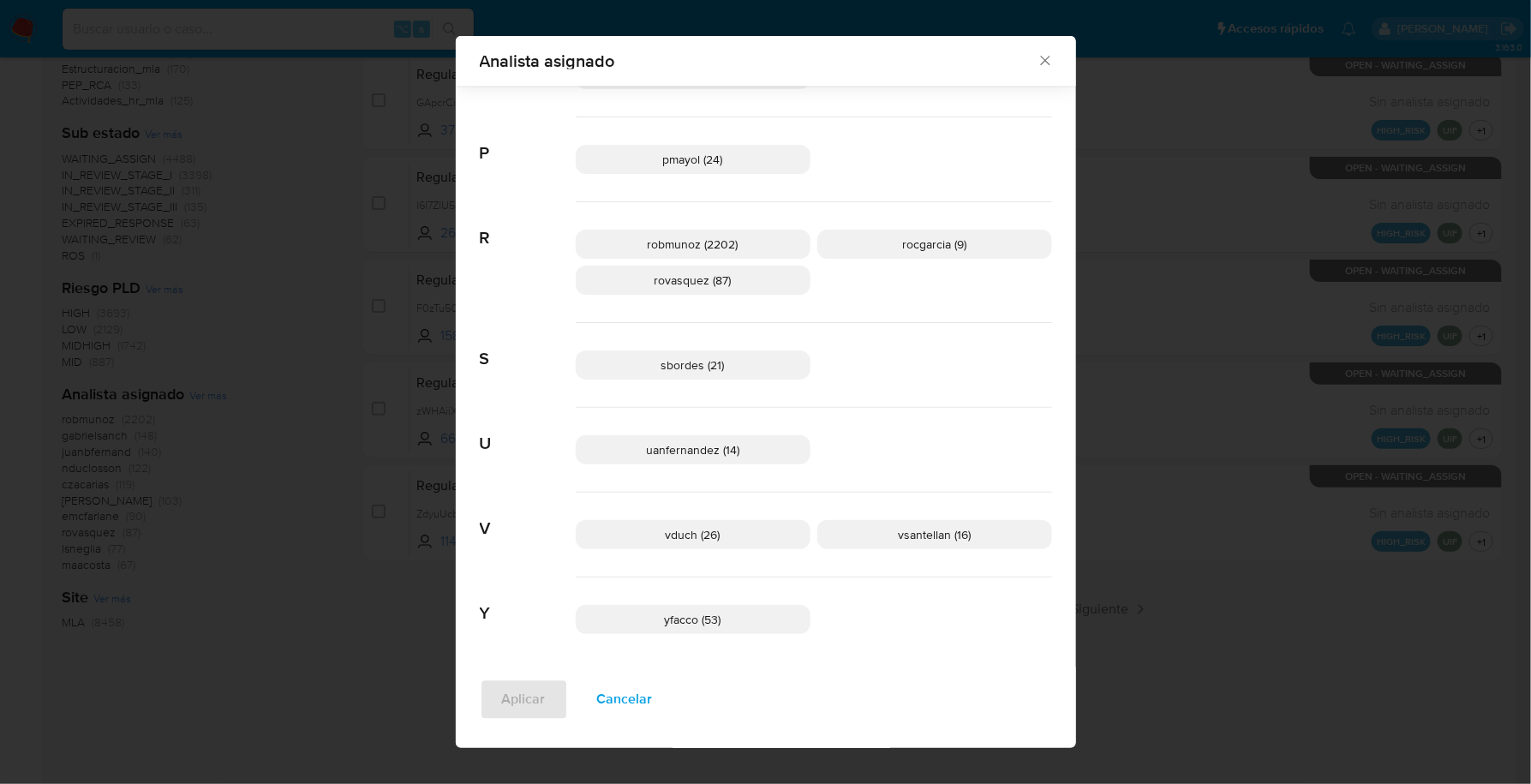
click at [1040, 60] on icon "Cerrar" at bounding box center [1045, 61] width 10 height 10
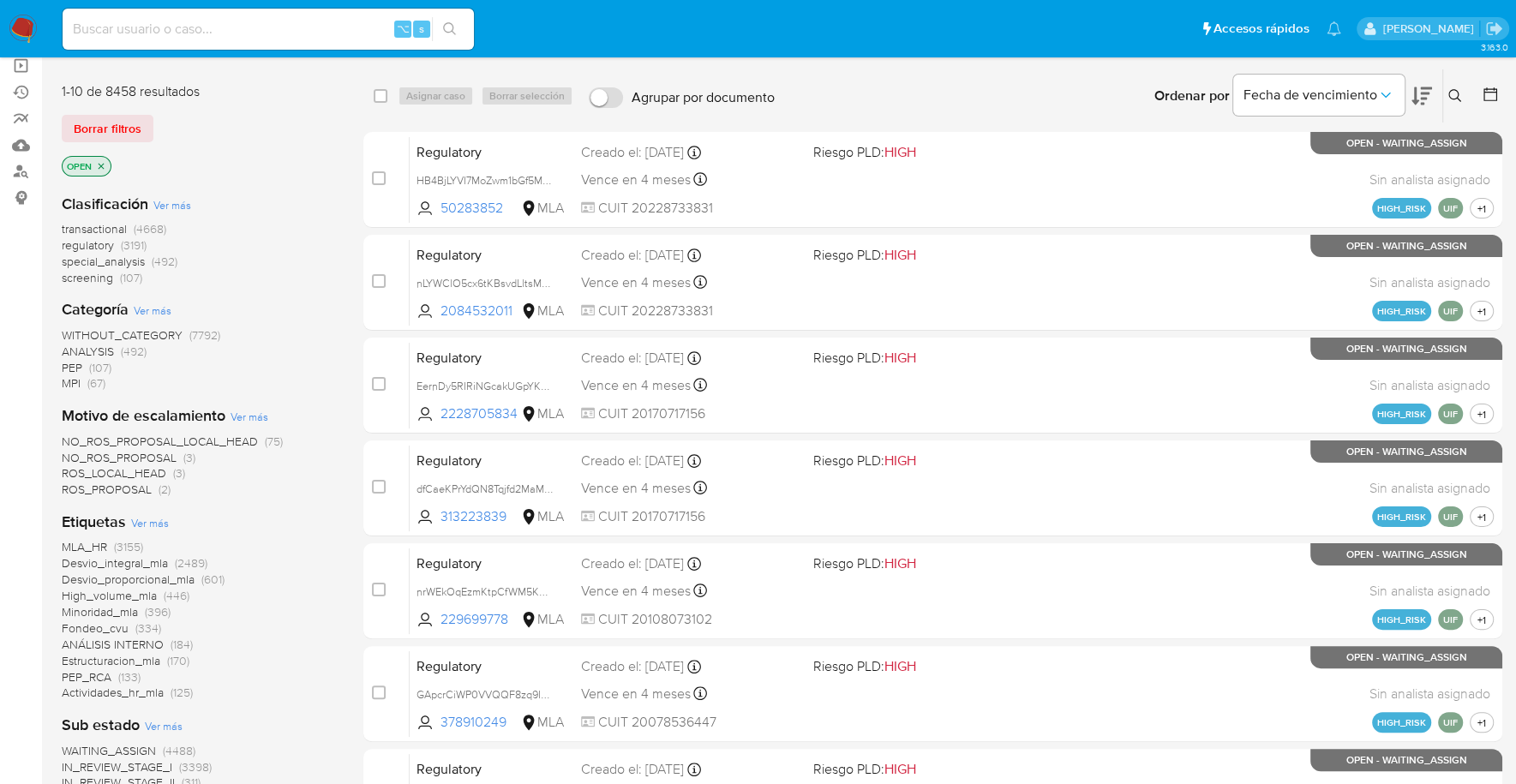
scroll to position [0, 0]
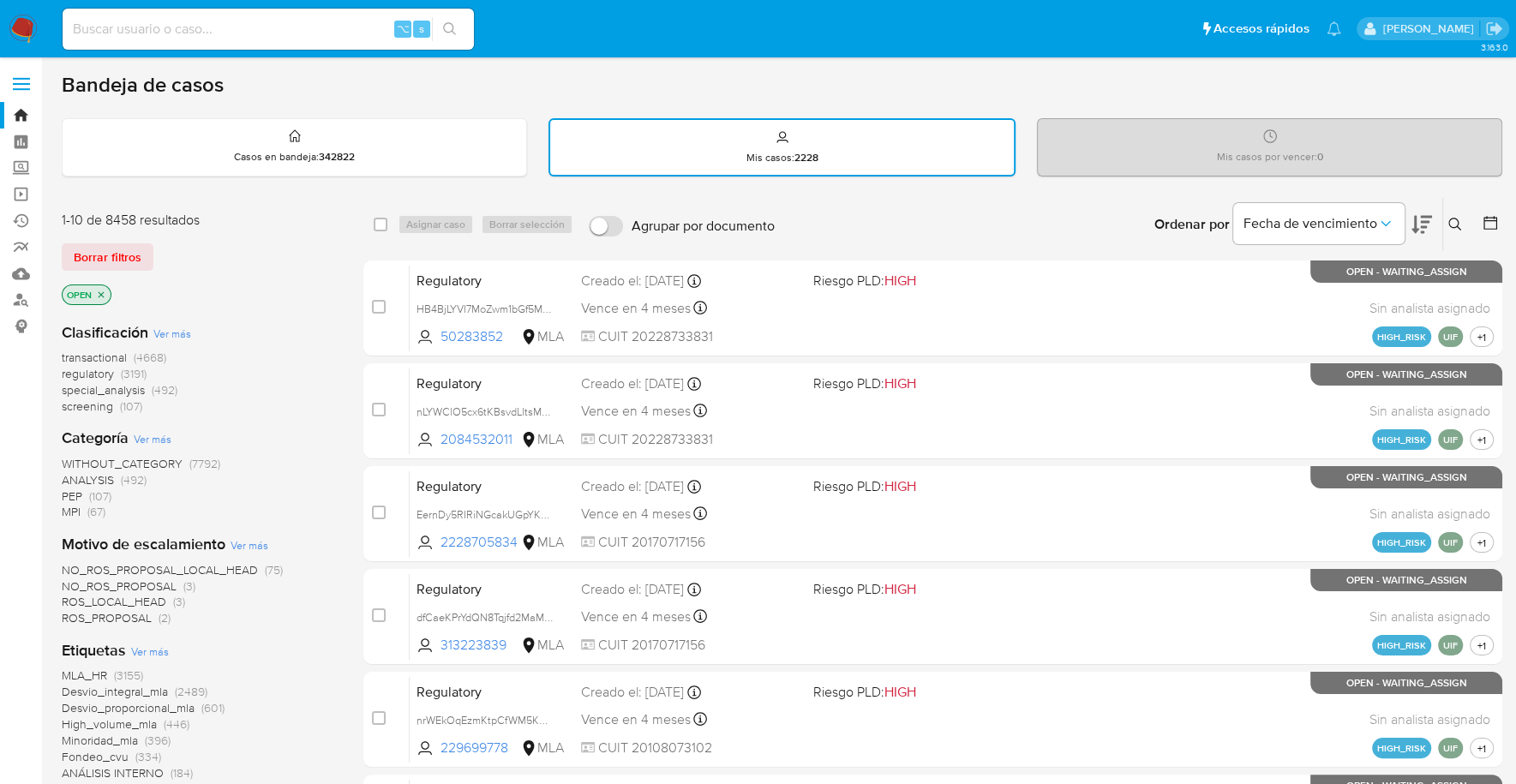
click at [1499, 222] on button at bounding box center [1492, 225] width 21 height 21
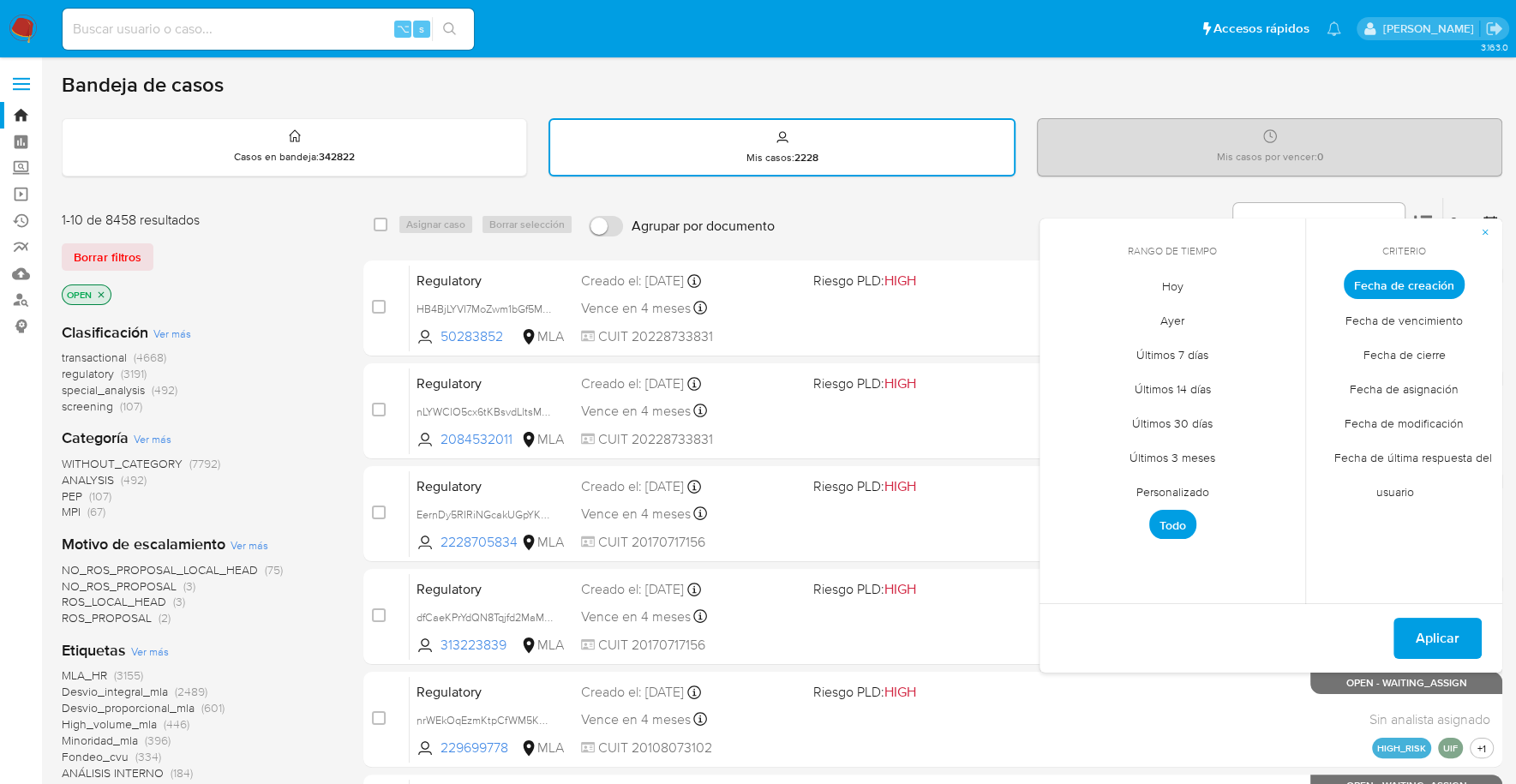
click at [1170, 486] on span "Personalizado" at bounding box center [1172, 491] width 109 height 35
click at [1056, 323] on icon "Mes anterior" at bounding box center [1066, 316] width 21 height 21
click at [1059, 311] on icon "Mes anterior" at bounding box center [1066, 316] width 21 height 21
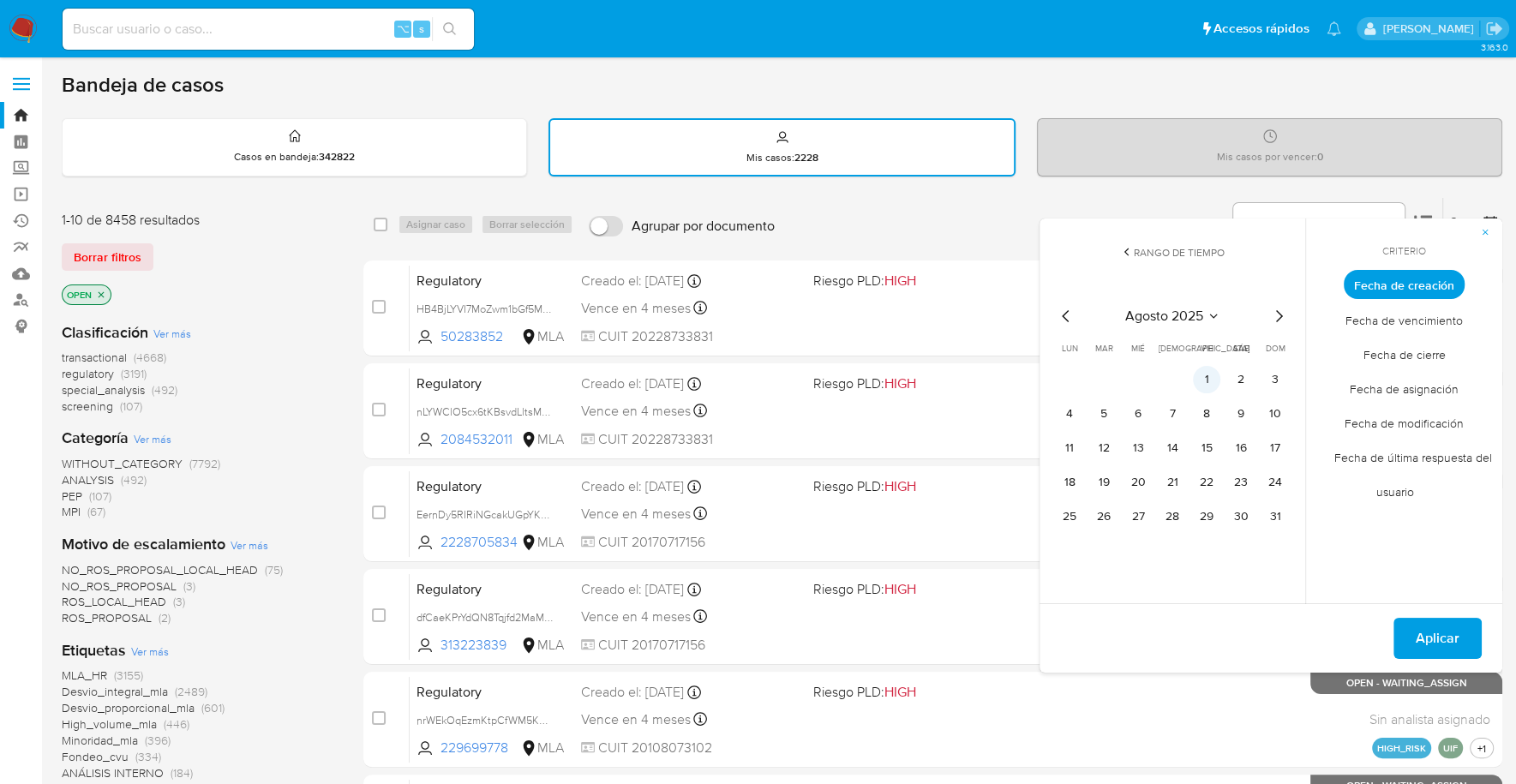
click at [1208, 378] on button "1" at bounding box center [1206, 379] width 27 height 27
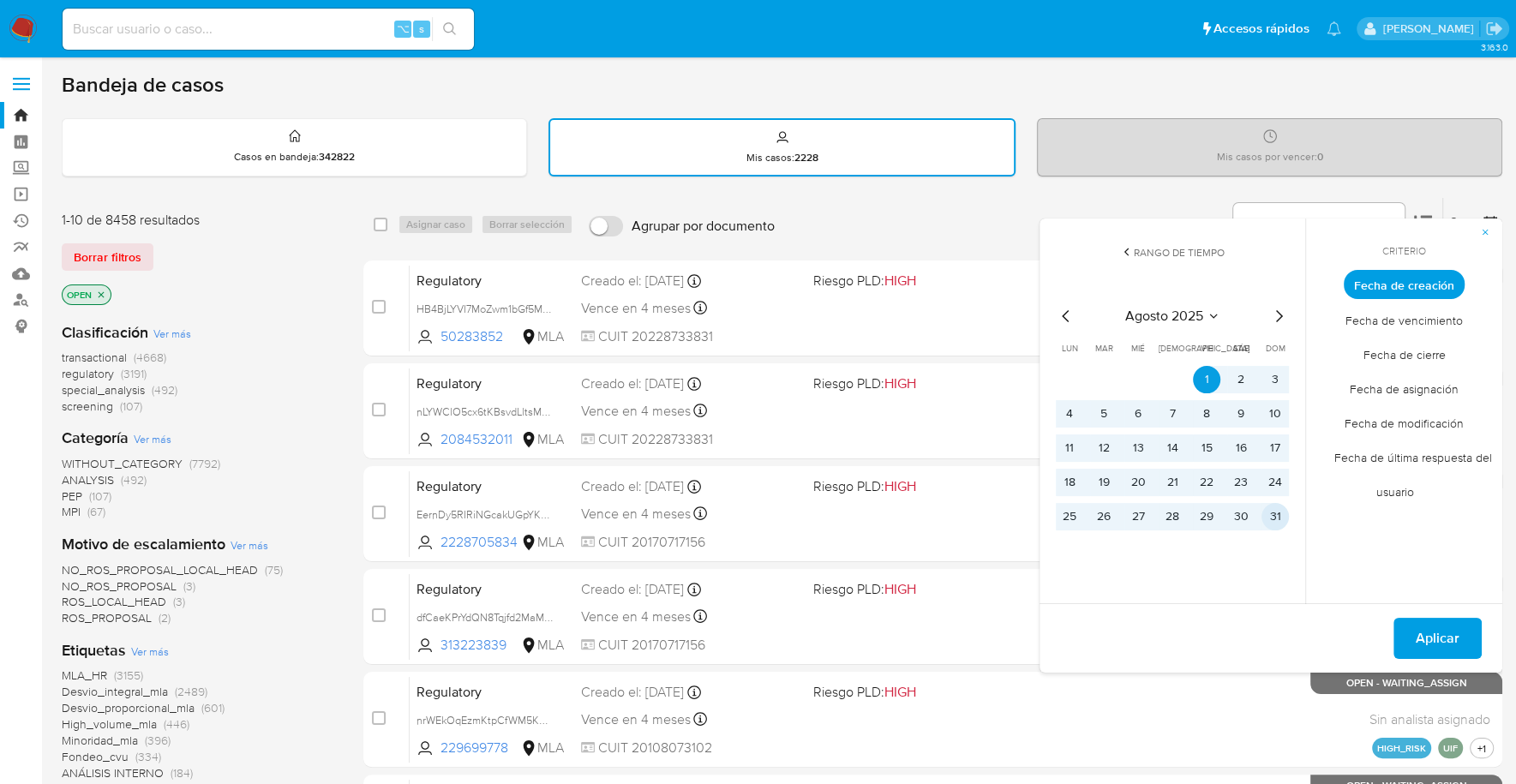
click at [1268, 510] on button "31" at bounding box center [1275, 516] width 27 height 27
click at [1448, 632] on span "Aplicar" at bounding box center [1438, 638] width 44 height 37
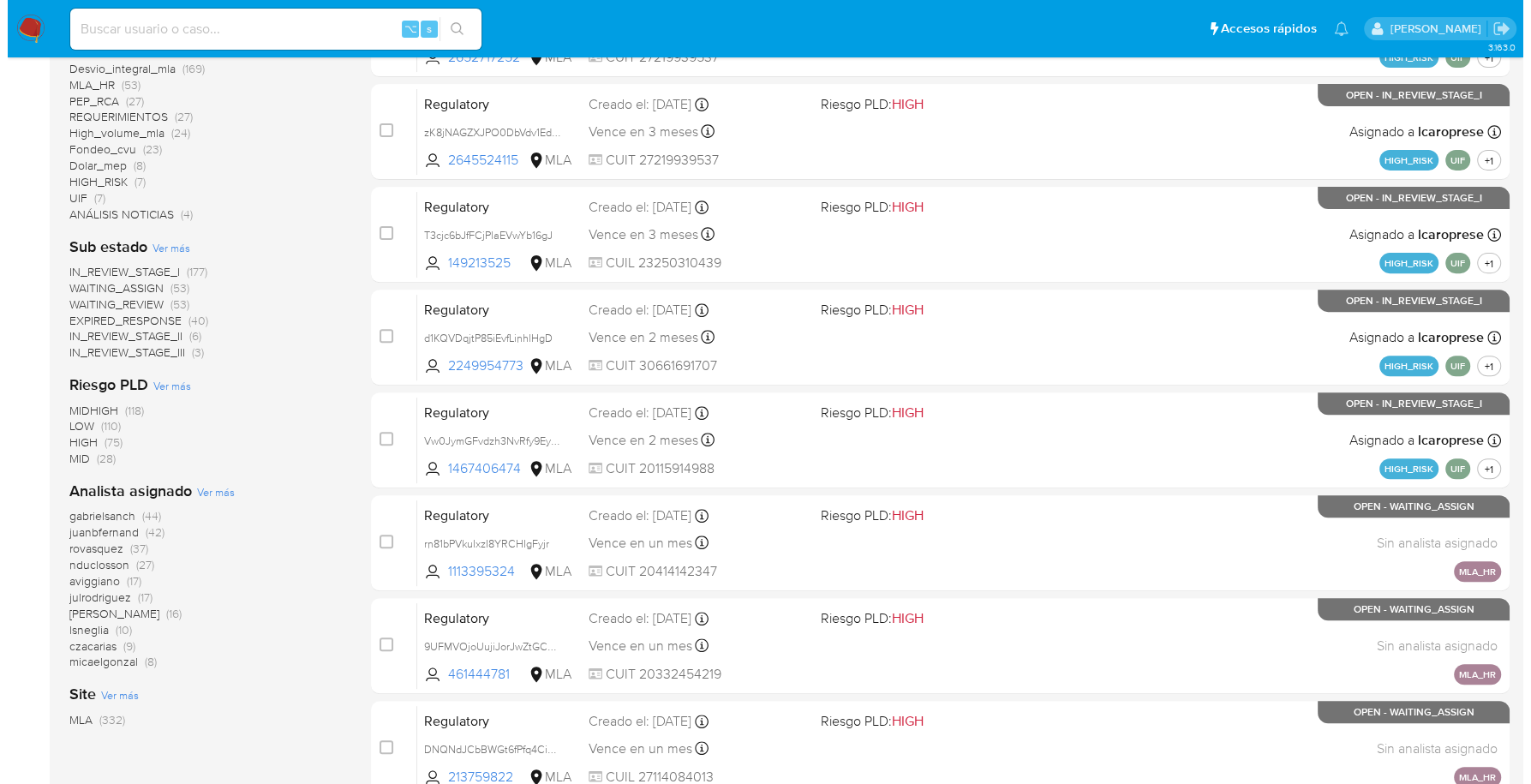
scroll to position [631, 0]
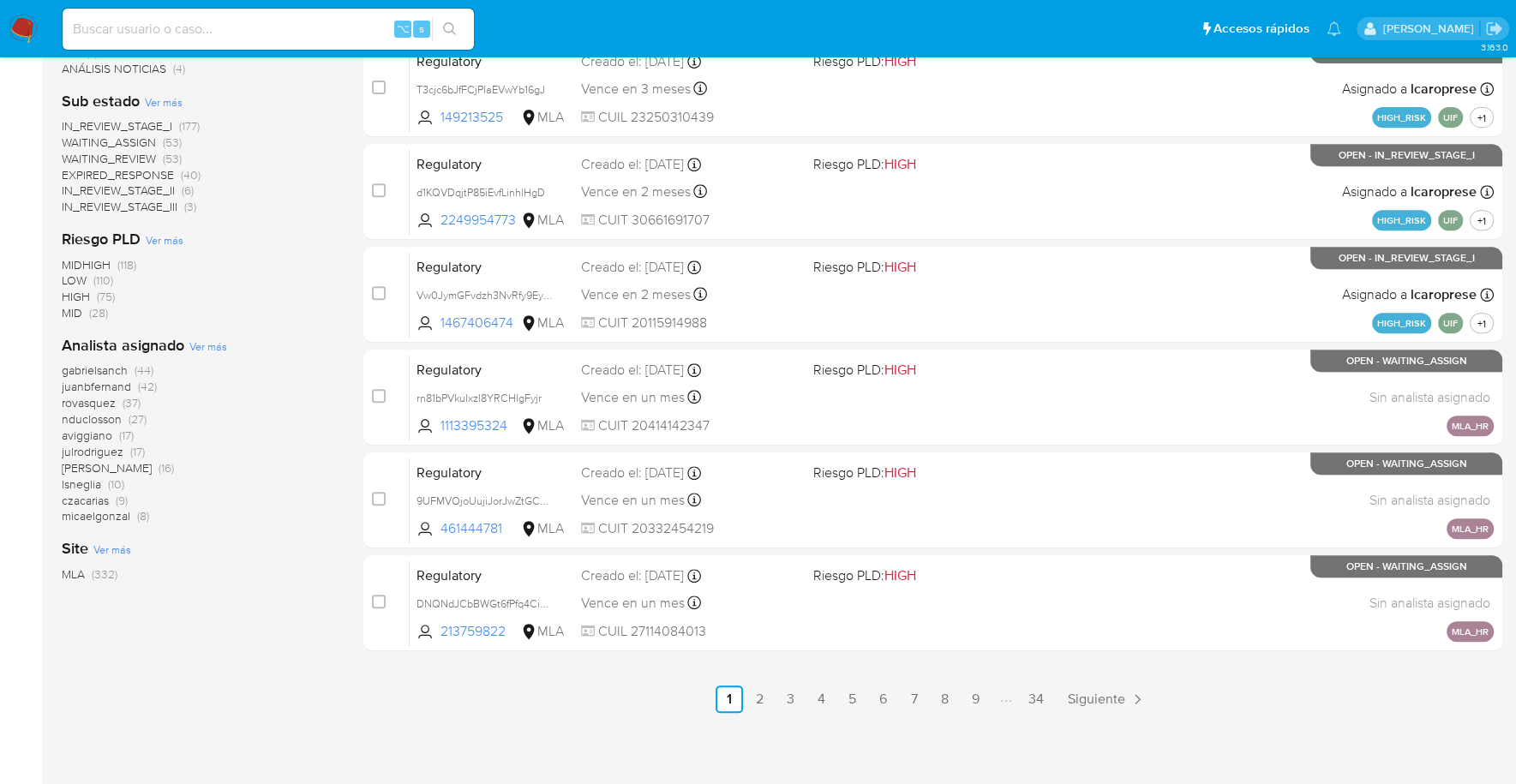
click at [202, 350] on span "Ver más" at bounding box center [207, 346] width 37 height 16
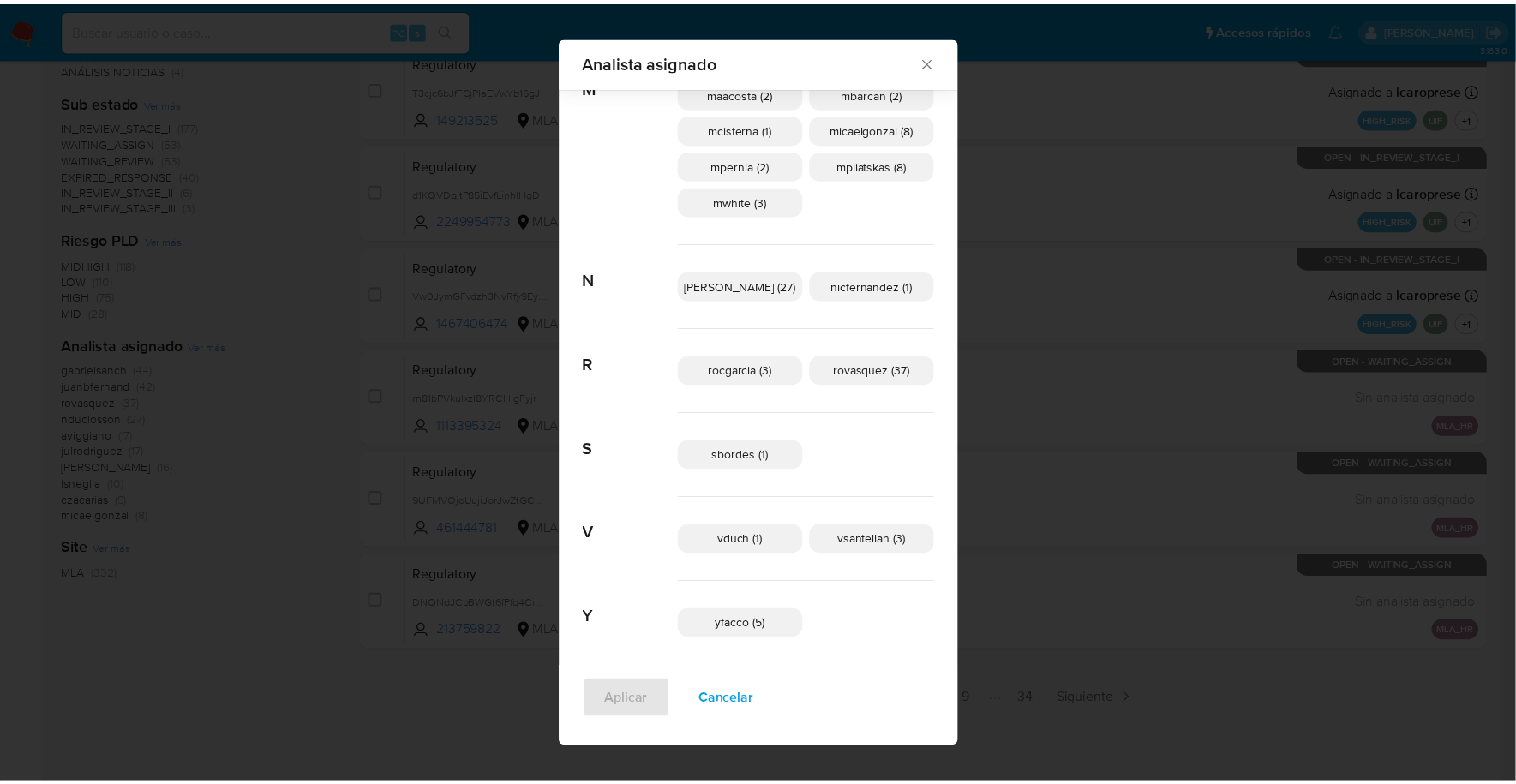
scroll to position [701, 0]
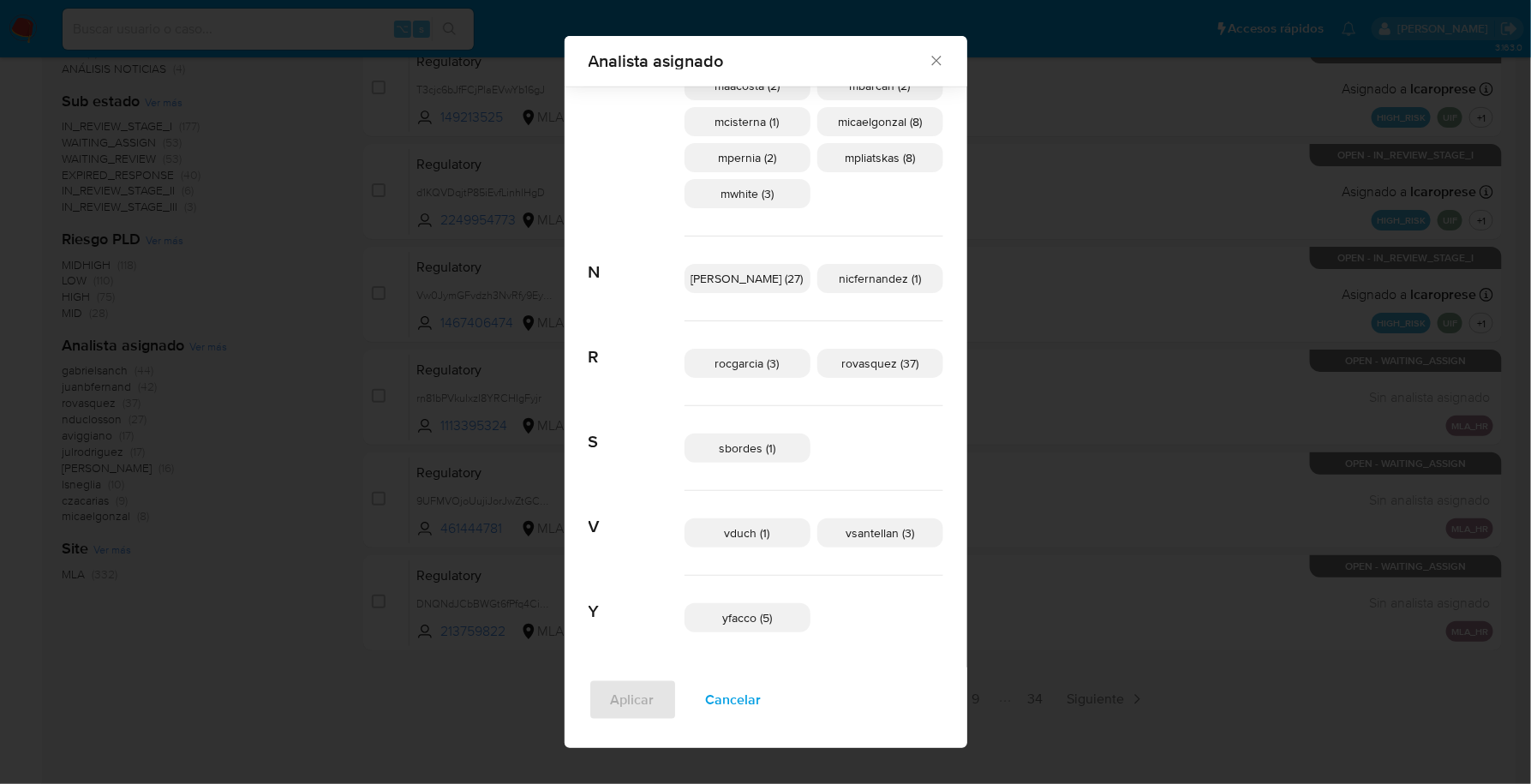
click at [928, 57] on icon "Cerrar" at bounding box center [937, 61] width 17 height 17
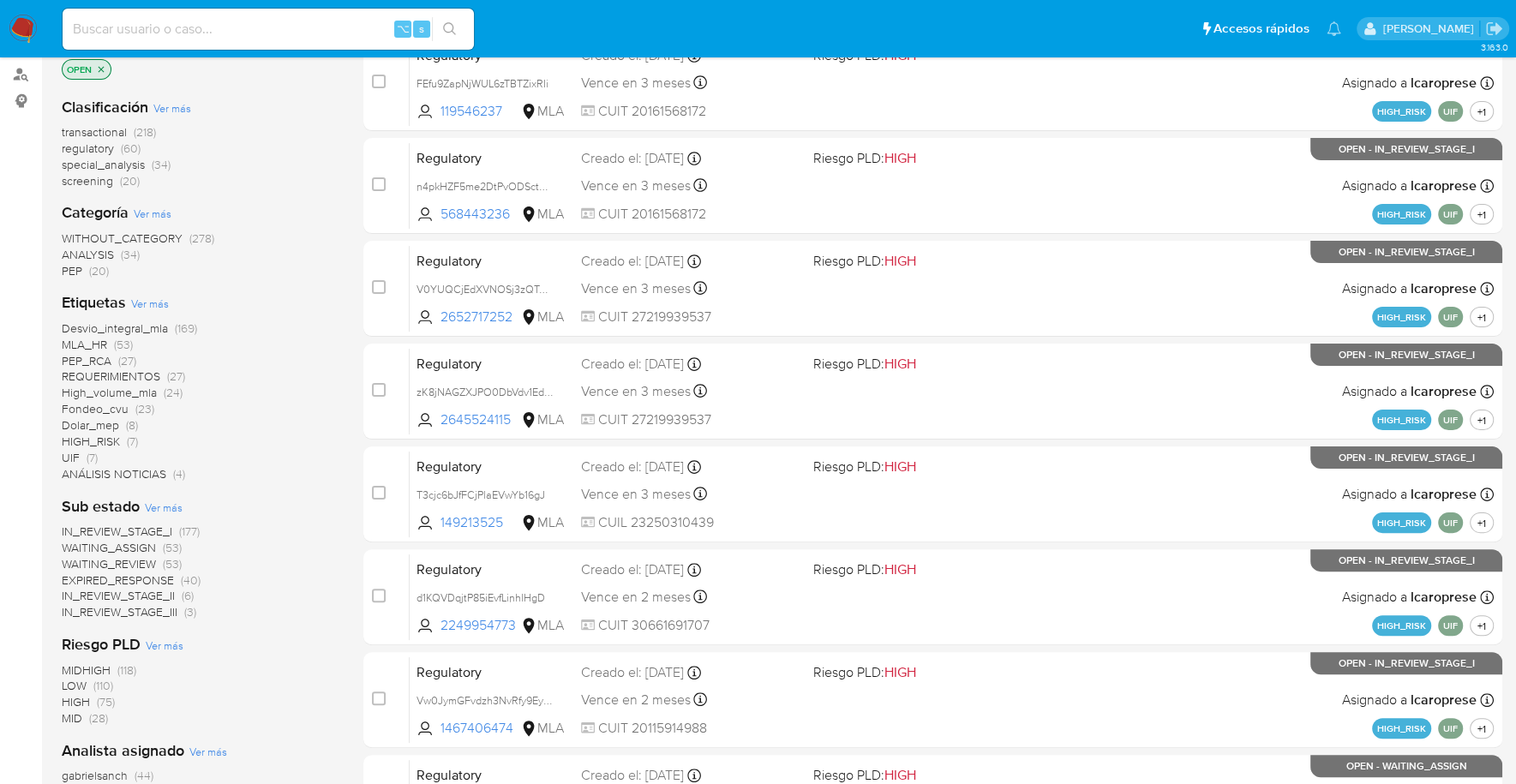
scroll to position [0, 0]
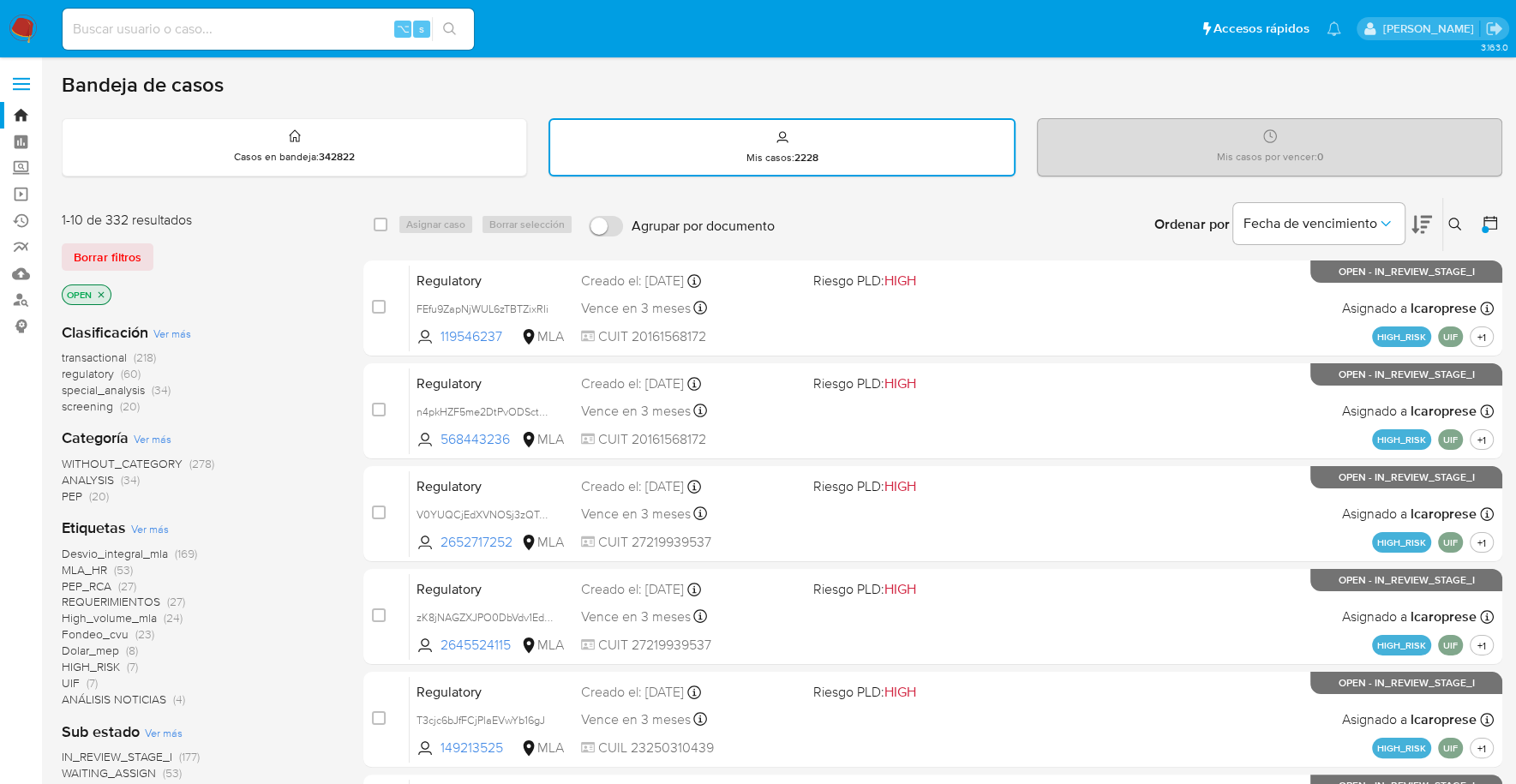
click at [1482, 227] on div at bounding box center [1485, 230] width 7 height 7
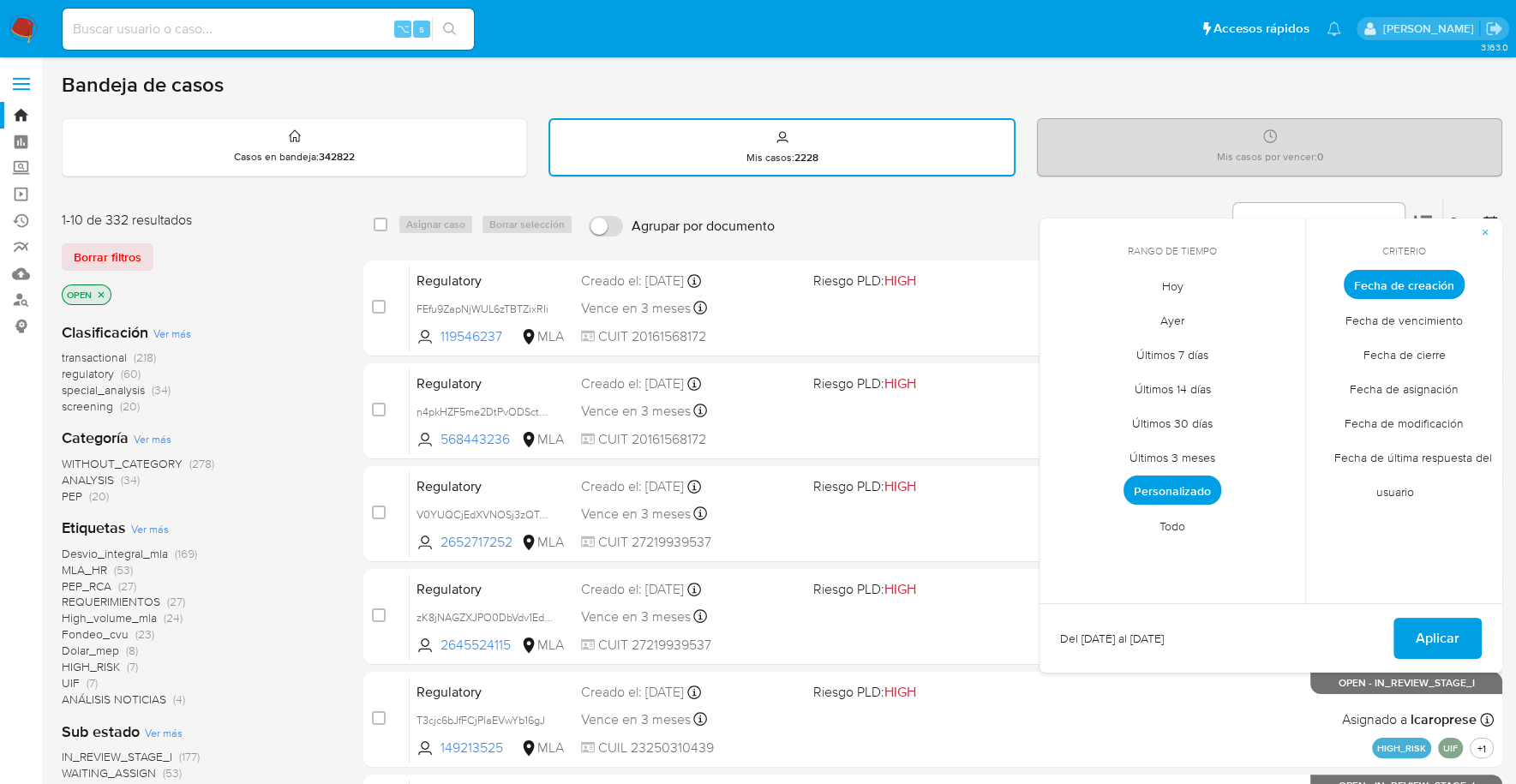
click at [1206, 493] on span "Personalizado" at bounding box center [1172, 490] width 98 height 29
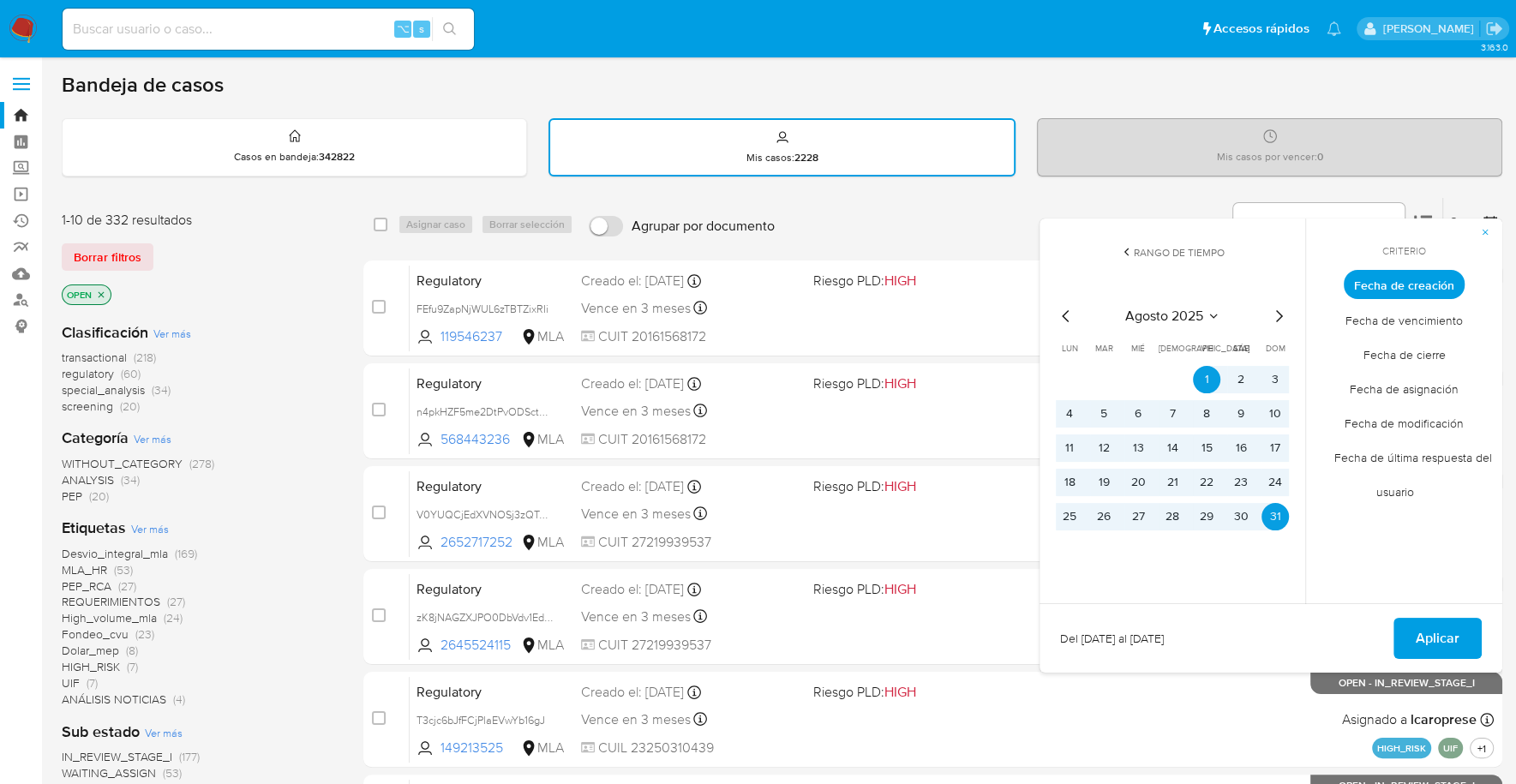
click at [1283, 316] on icon "Mes siguiente" at bounding box center [1279, 316] width 21 height 21
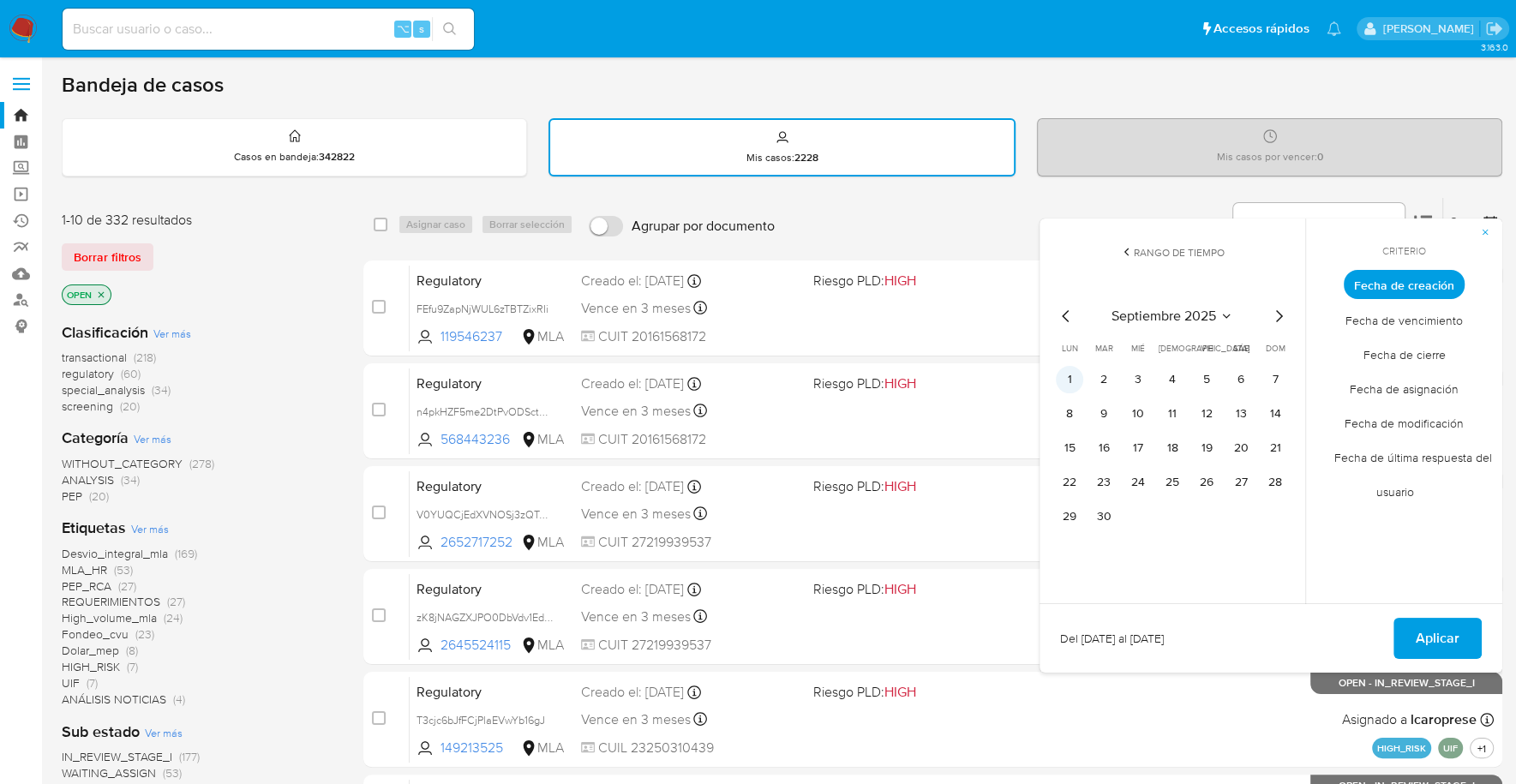
click at [1083, 381] on tr "1 2 3 4 5 6 7" at bounding box center [1173, 379] width 233 height 27
click at [1076, 377] on button "1" at bounding box center [1069, 379] width 27 height 27
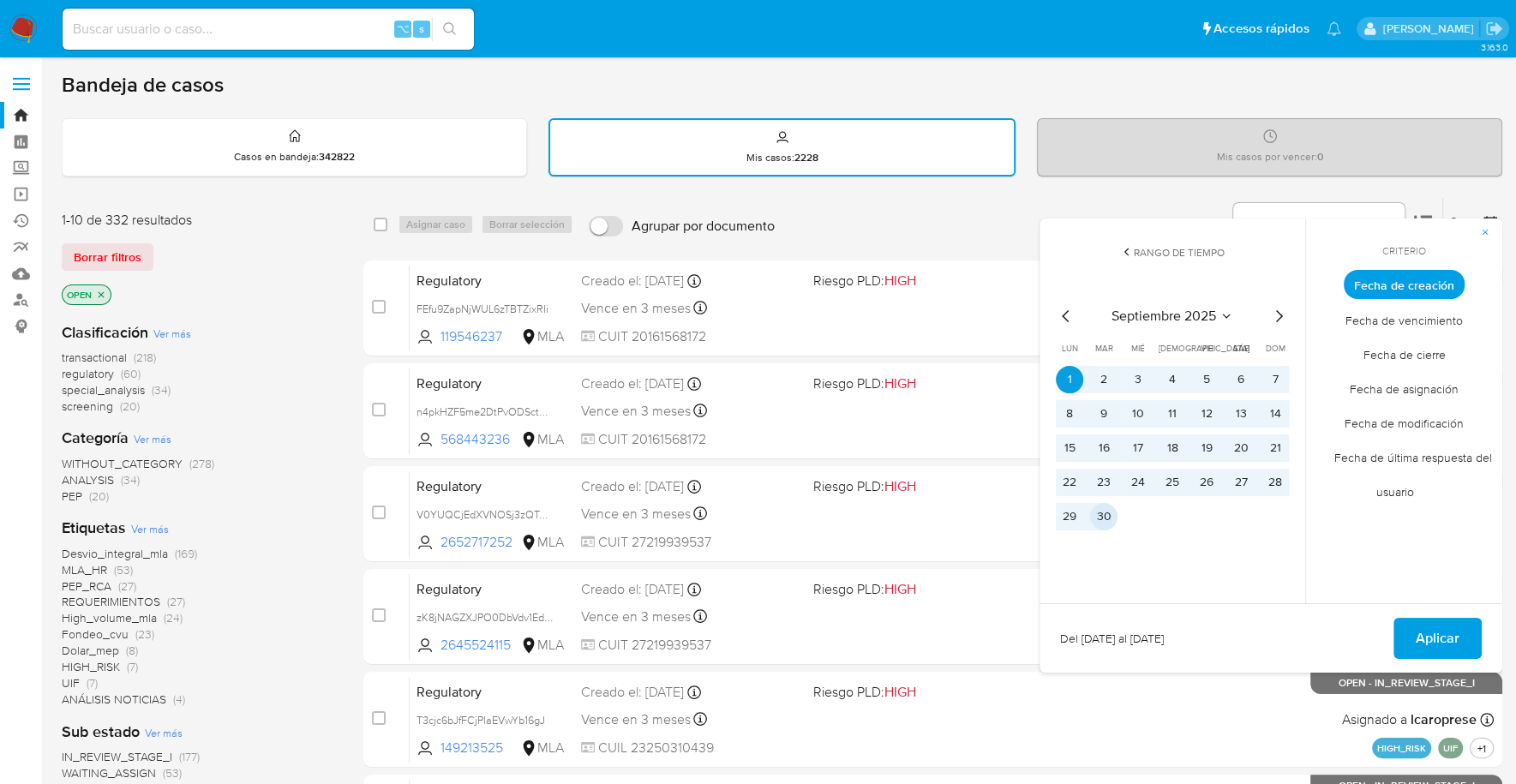
click at [1100, 513] on button "30" at bounding box center [1103, 516] width 27 height 27
click at [1422, 632] on span "Aplicar" at bounding box center [1438, 638] width 44 height 37
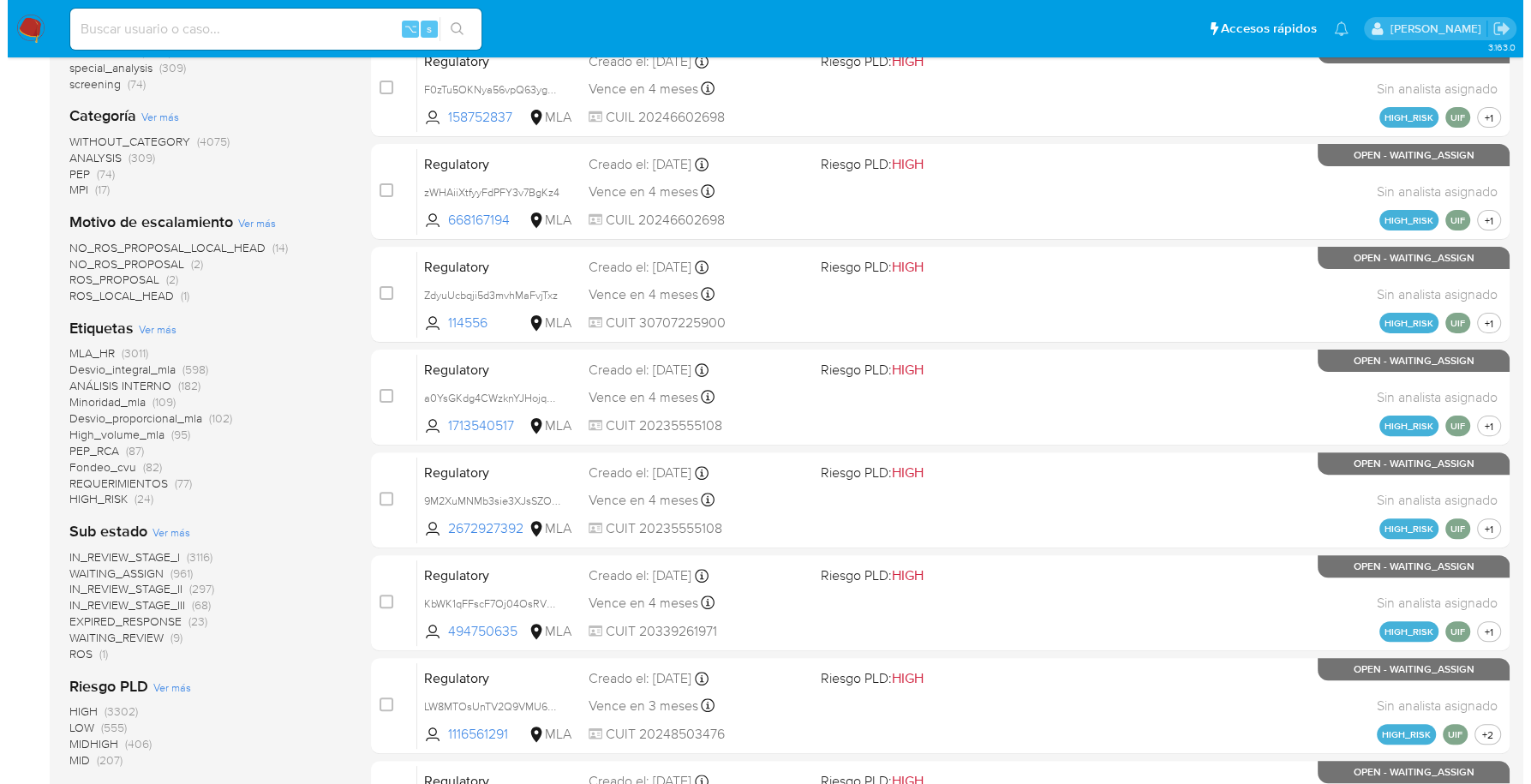
scroll to position [686, 0]
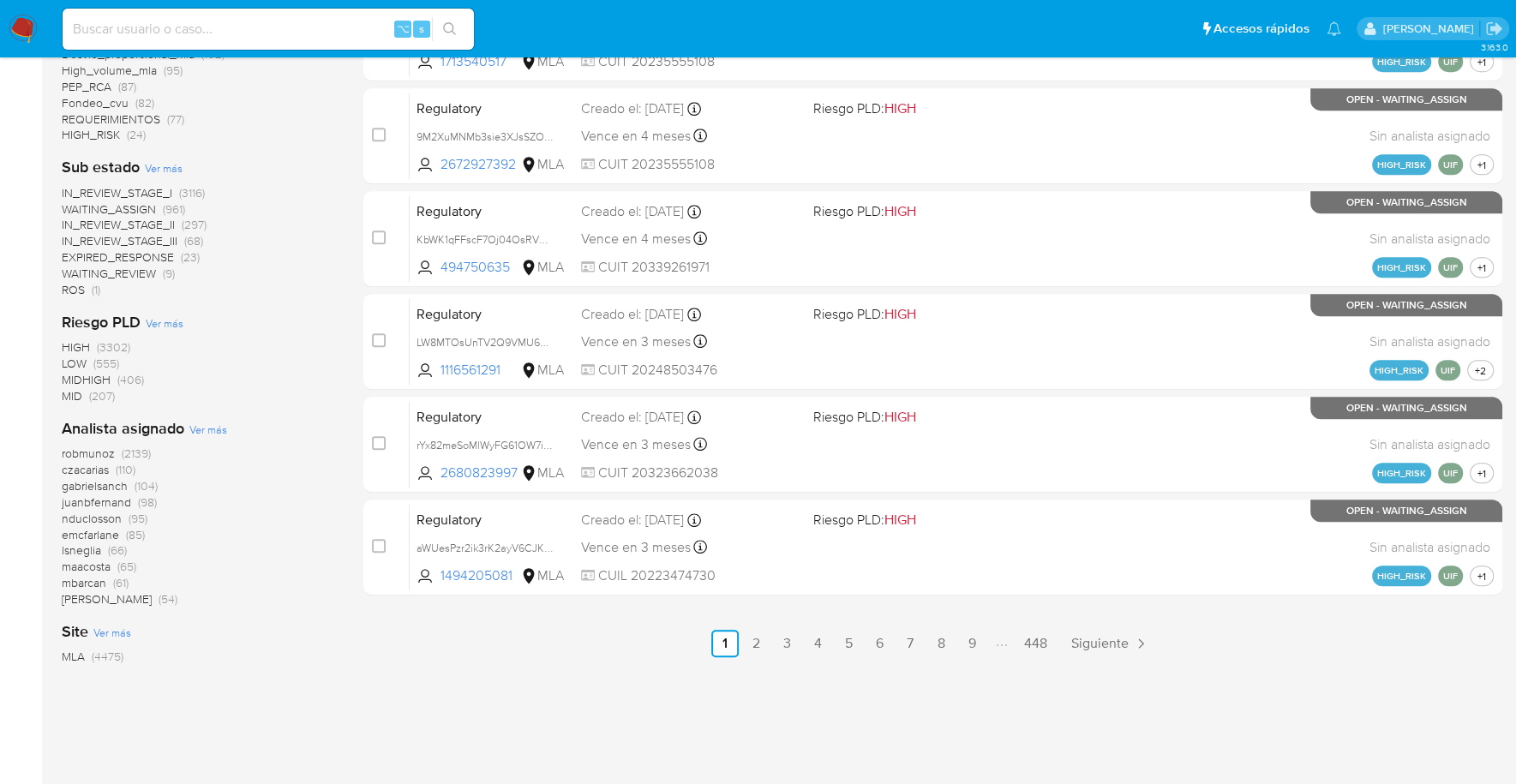
click at [219, 429] on span "Ver más" at bounding box center [207, 429] width 37 height 16
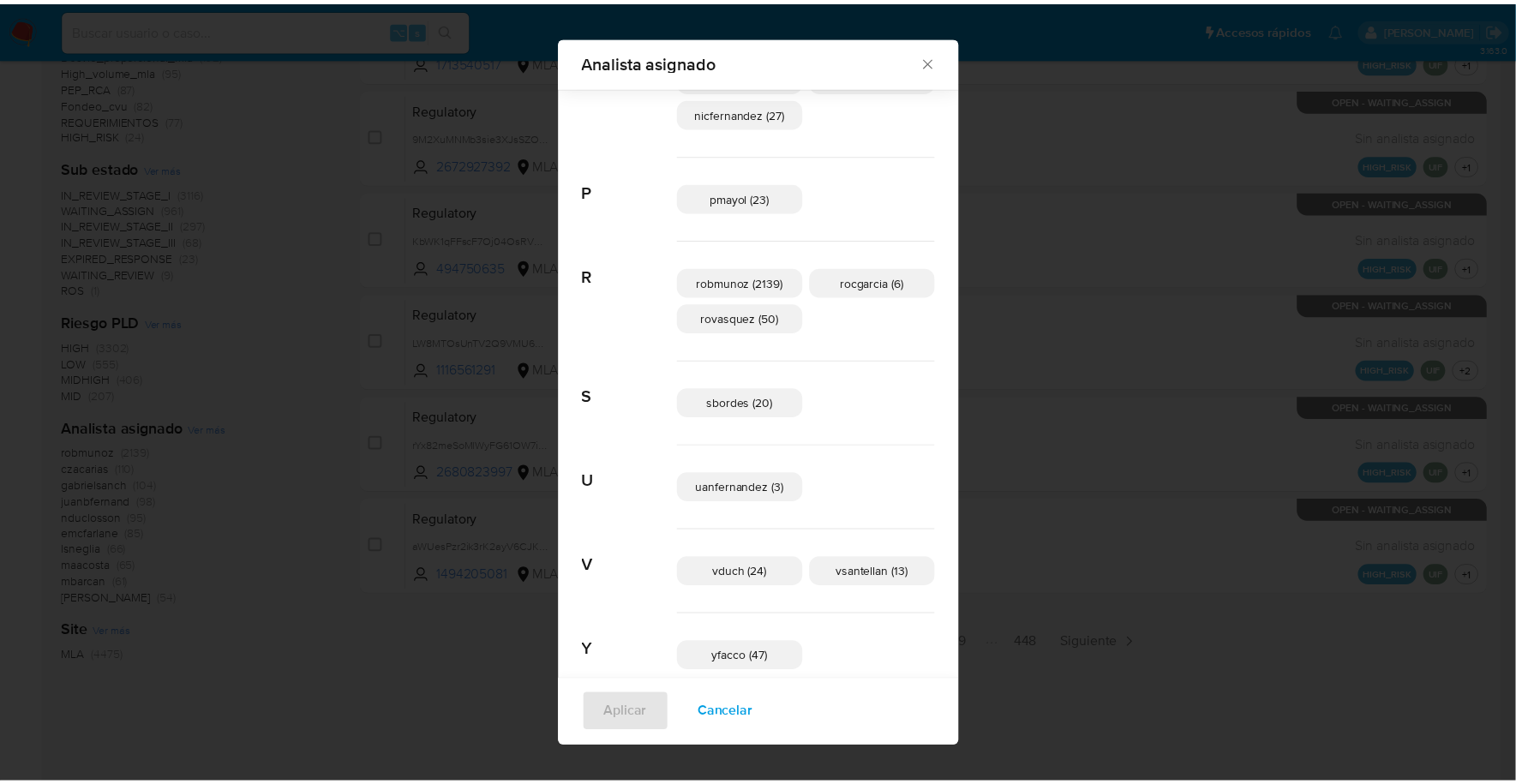
scroll to position [1027, 0]
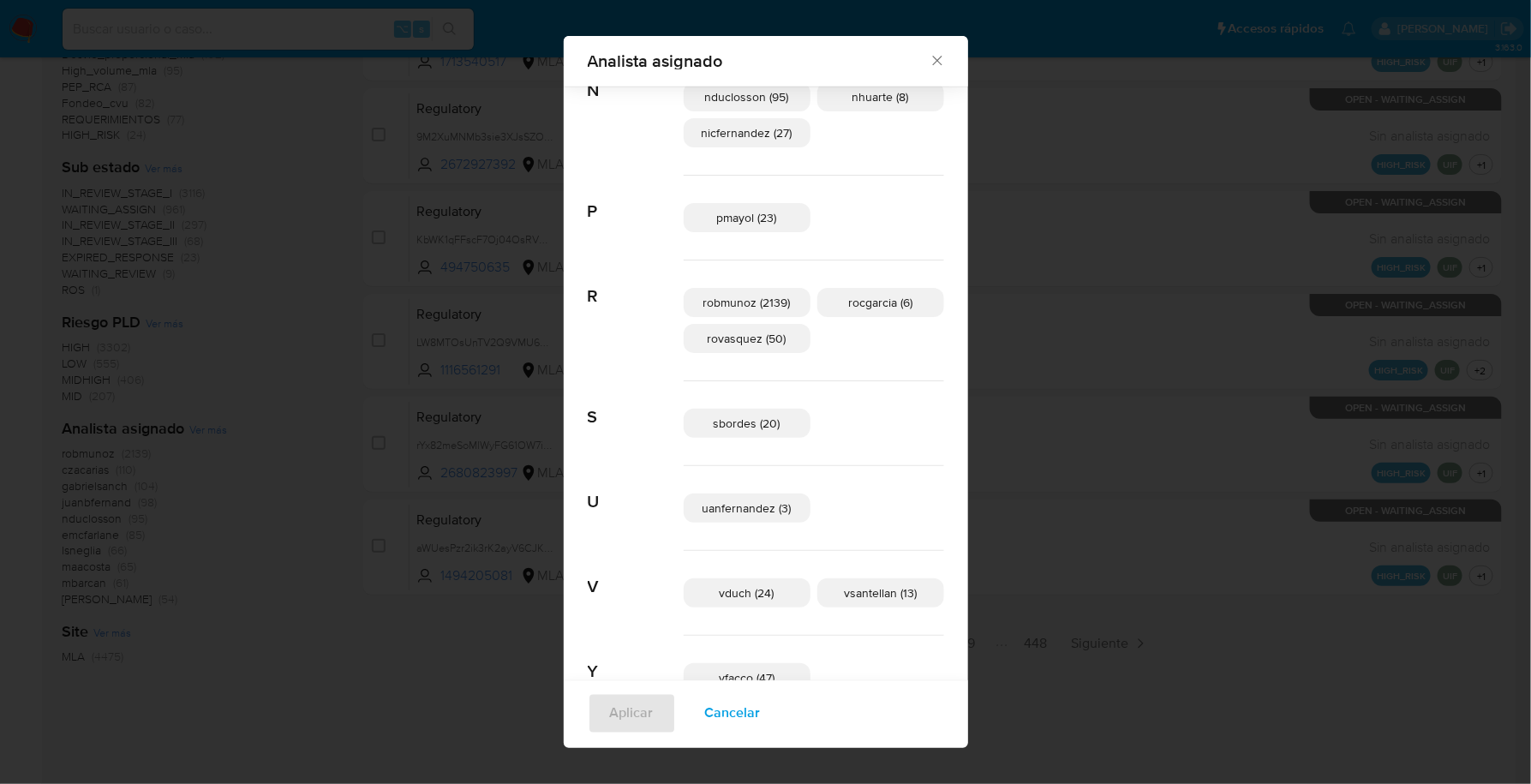
click at [929, 59] on icon "Cerrar" at bounding box center [938, 61] width 17 height 17
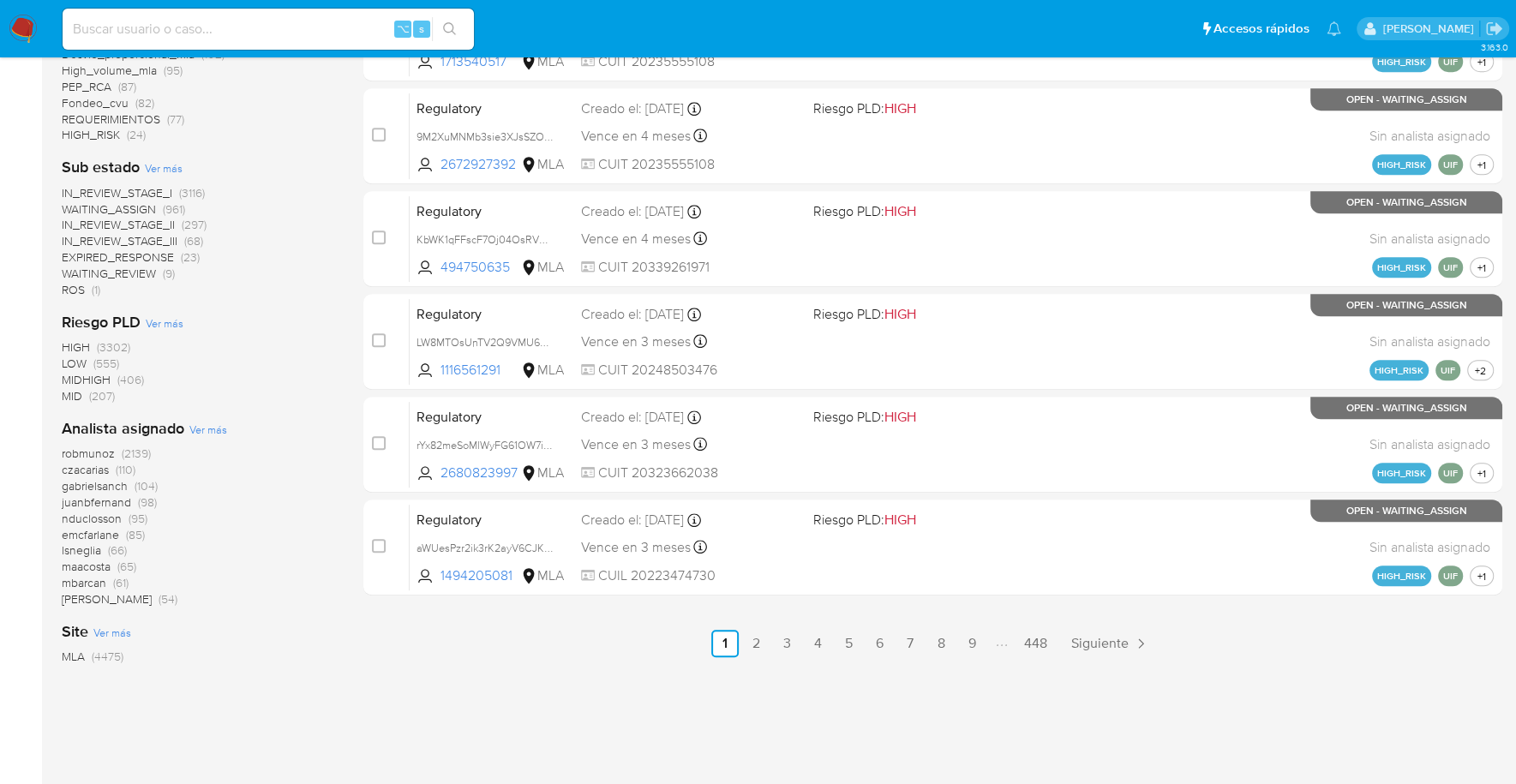
click at [18, 24] on img at bounding box center [23, 29] width 29 height 29
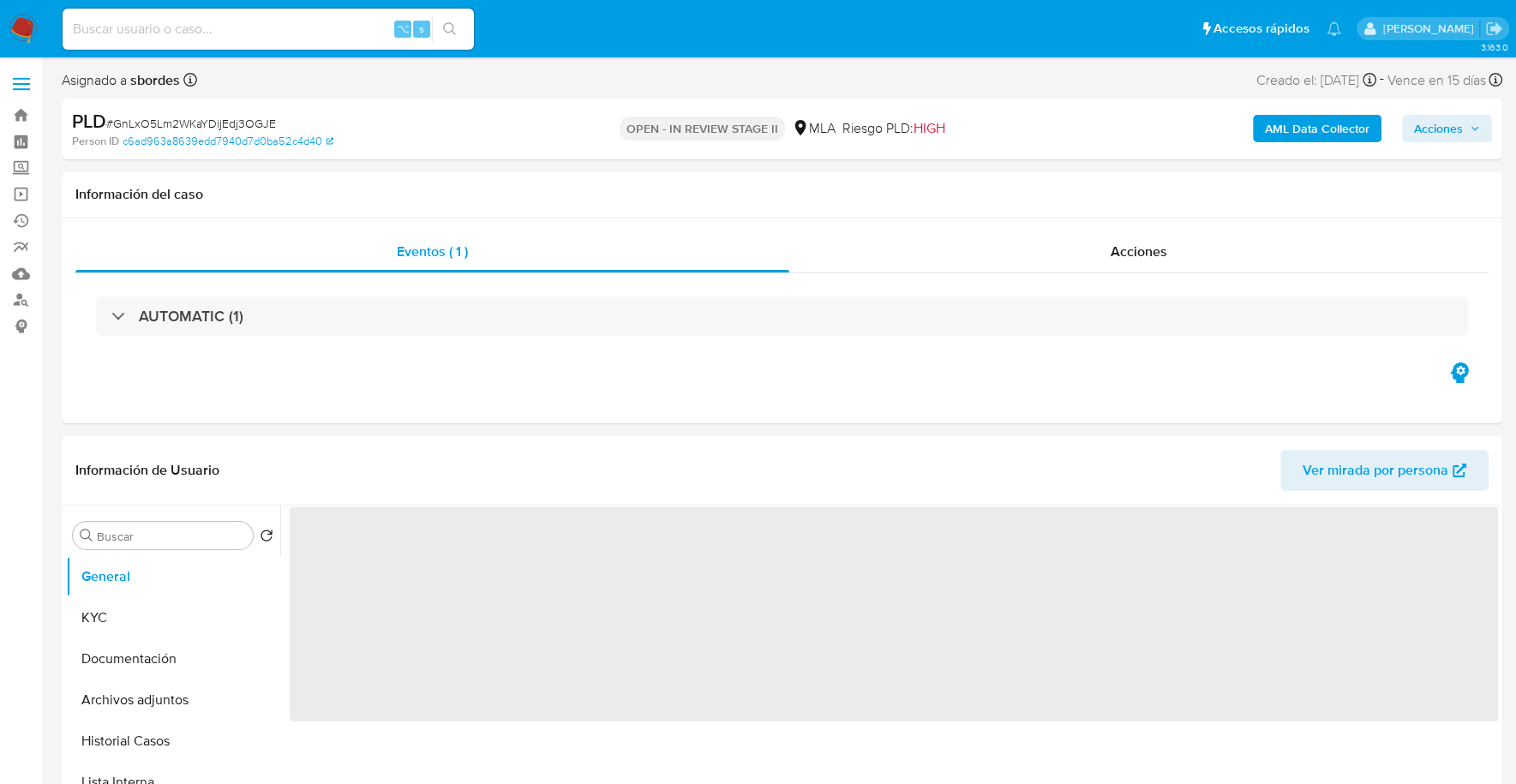
select select "10"
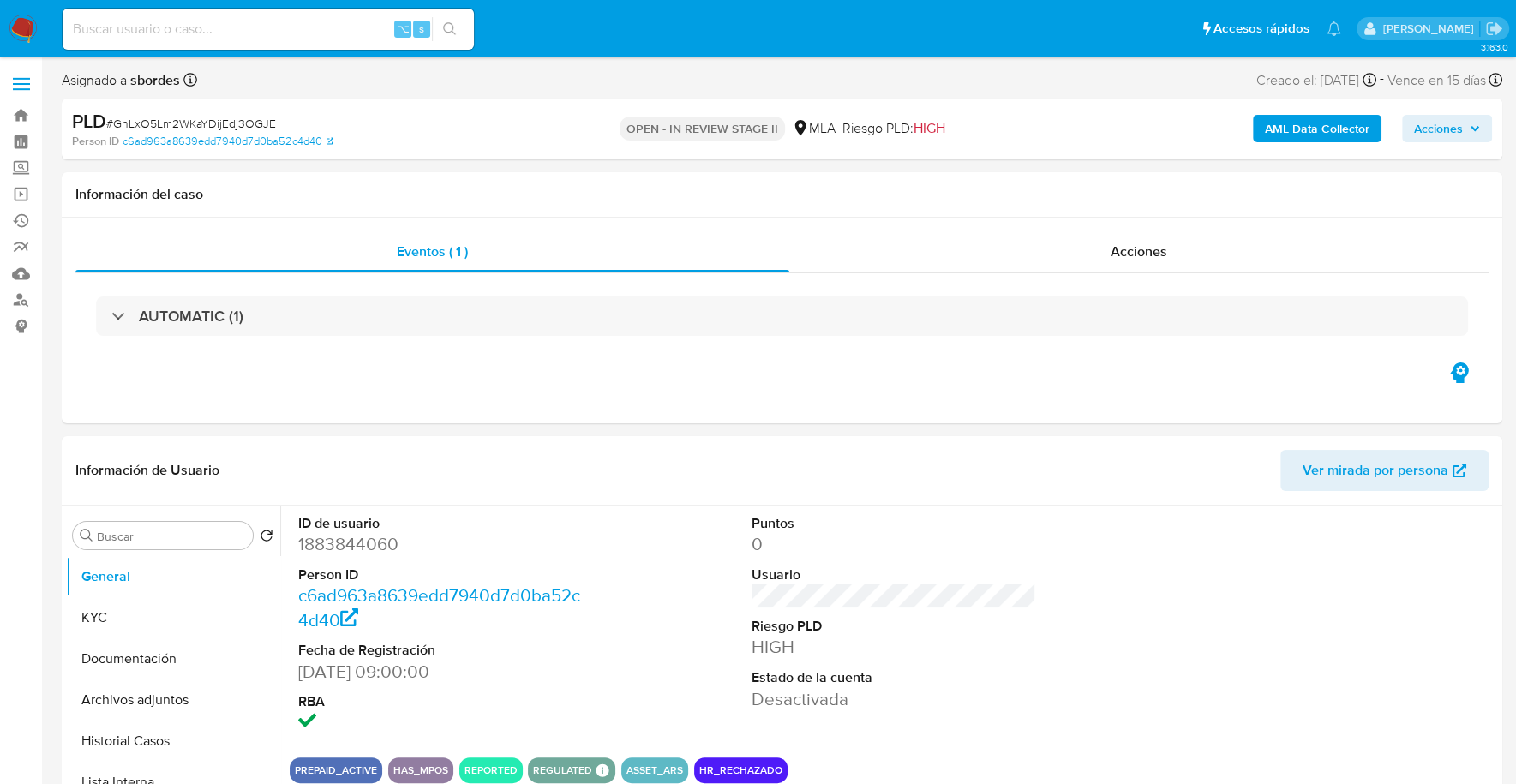
click at [288, 30] on input at bounding box center [268, 30] width 411 height 23
paste input "1883844060"
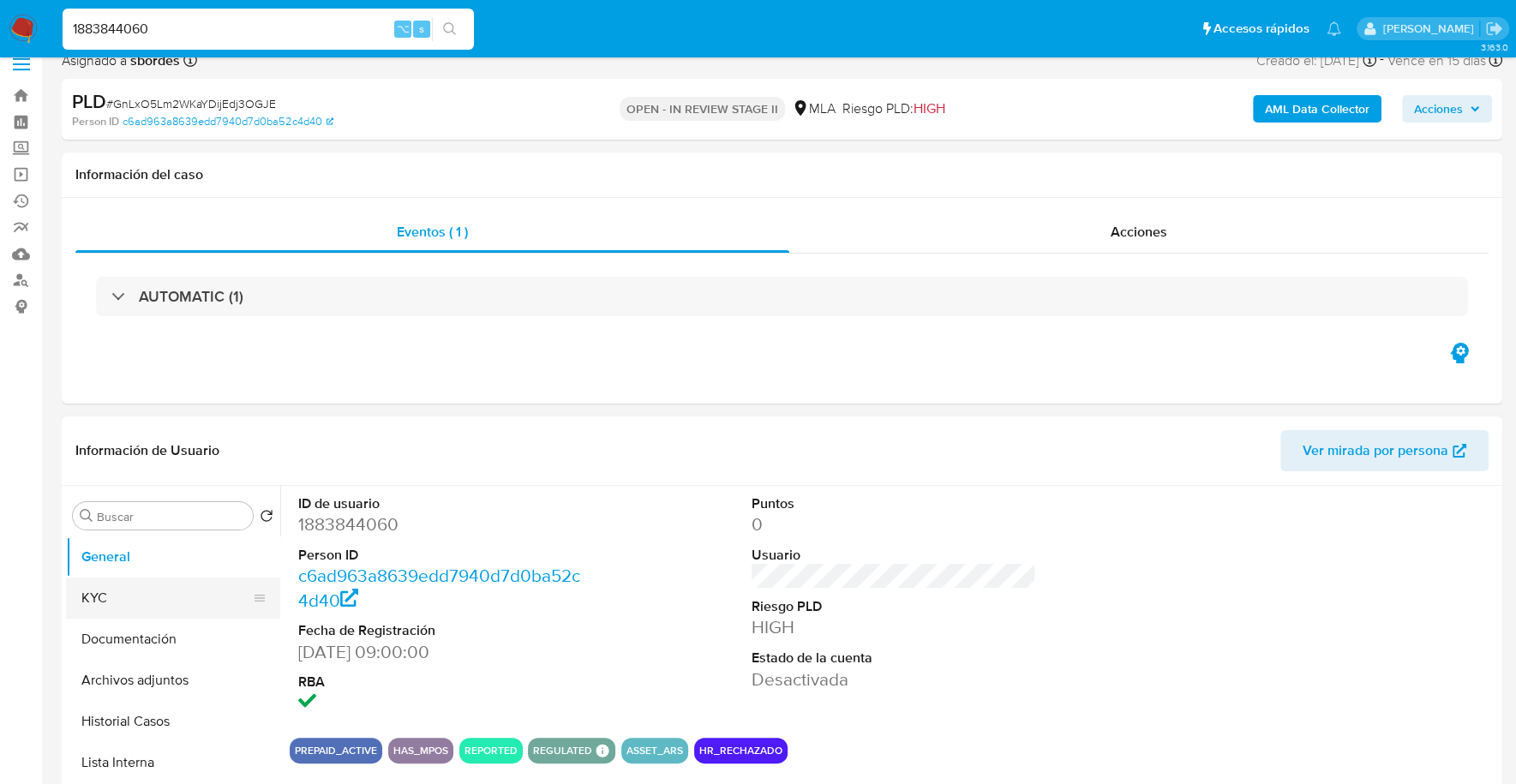
scroll to position [48, 0]
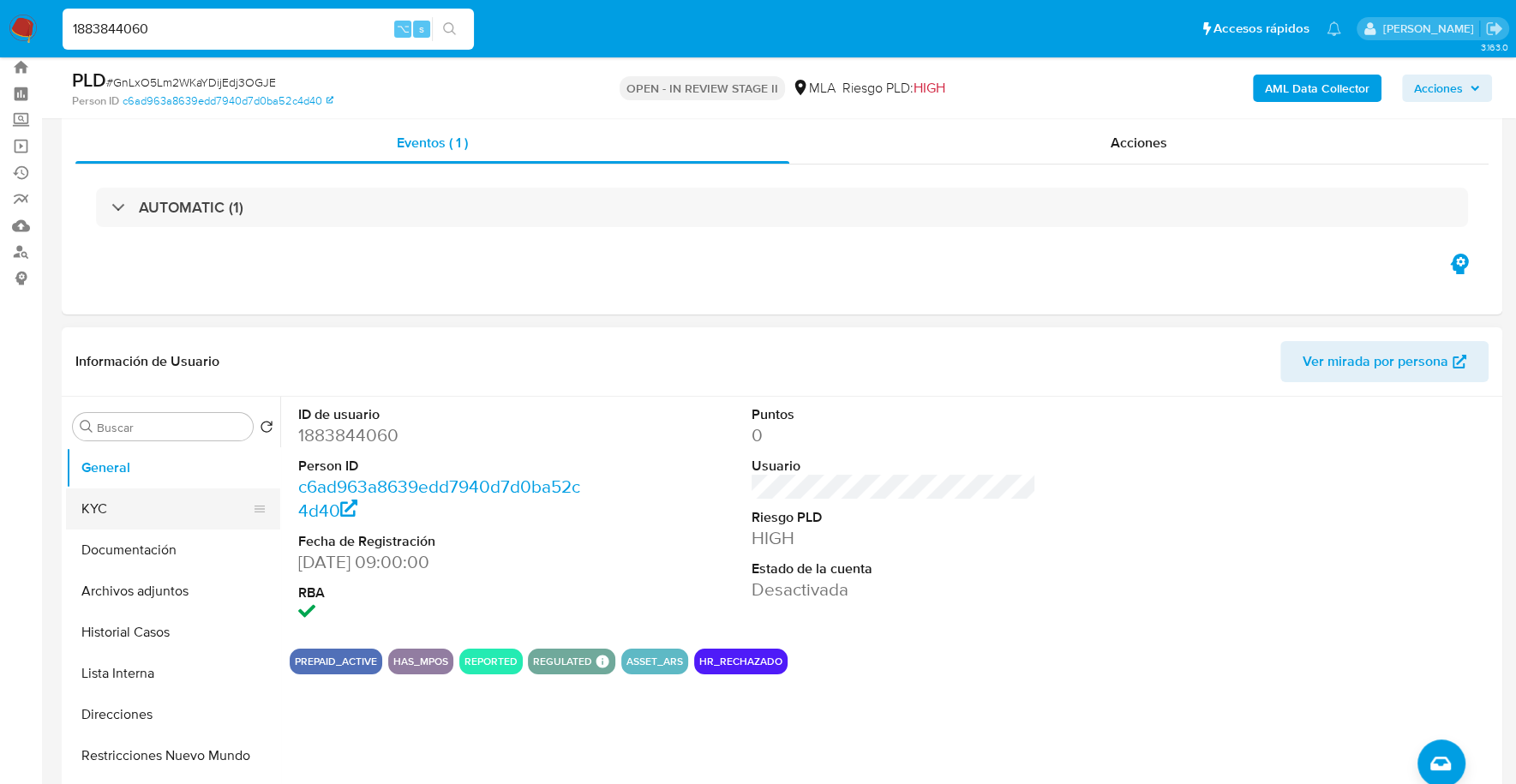
type input "1883844060"
click at [151, 497] on button "KYC" at bounding box center [166, 509] width 200 height 41
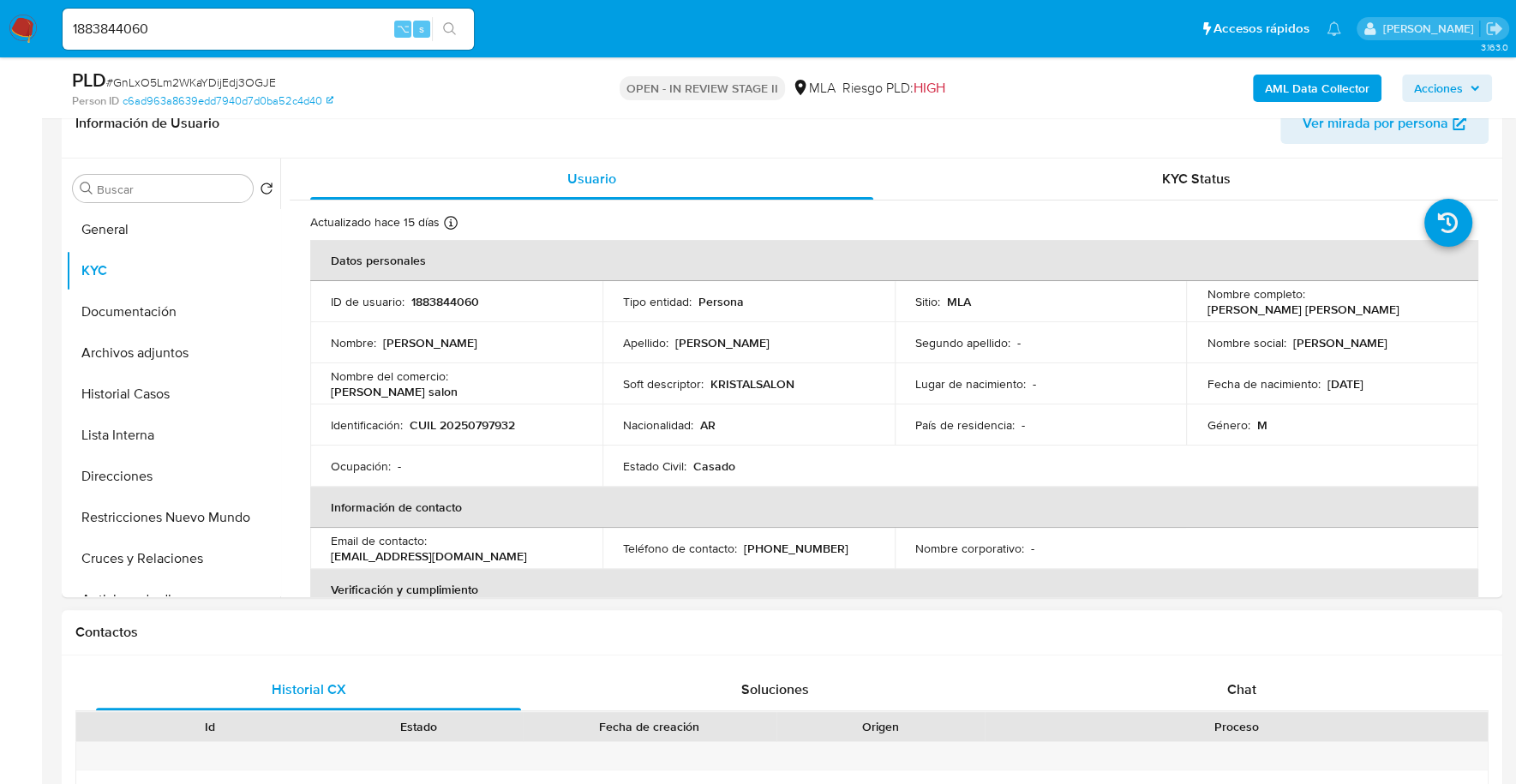
scroll to position [285, 0]
copy p "1883844060"
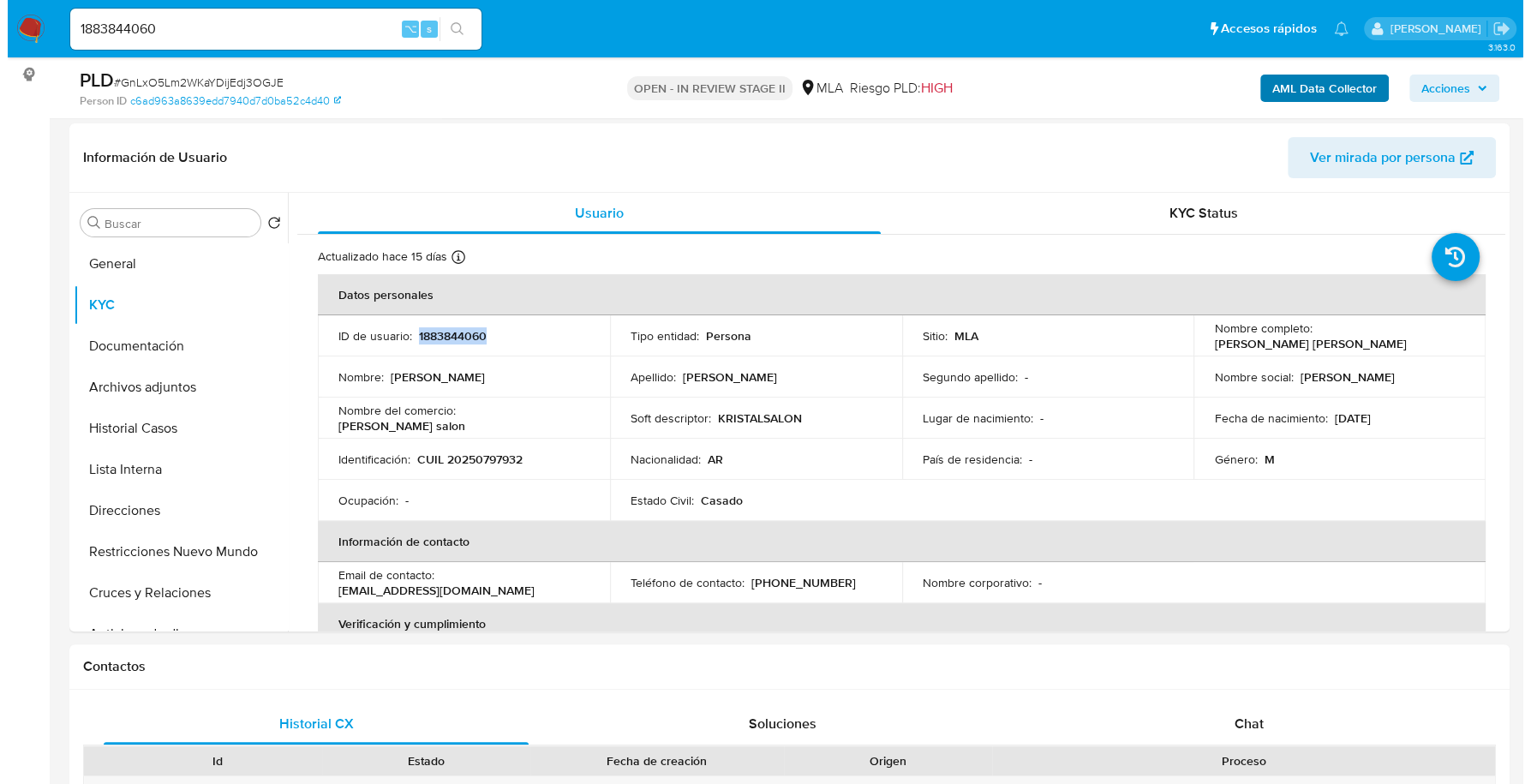
scroll to position [251, 0]
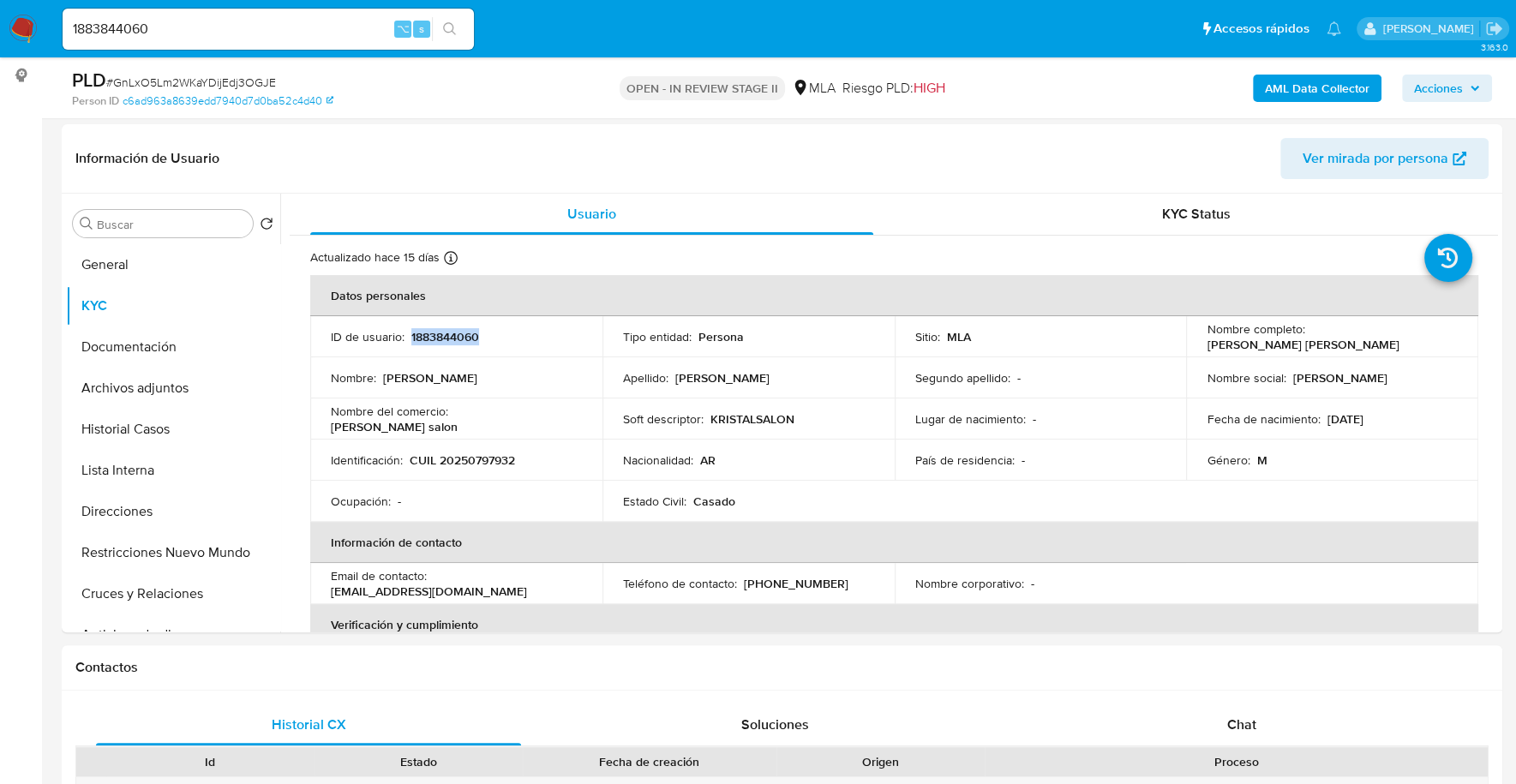
click at [1300, 88] on b "AML Data Collector" at bounding box center [1317, 88] width 105 height 27
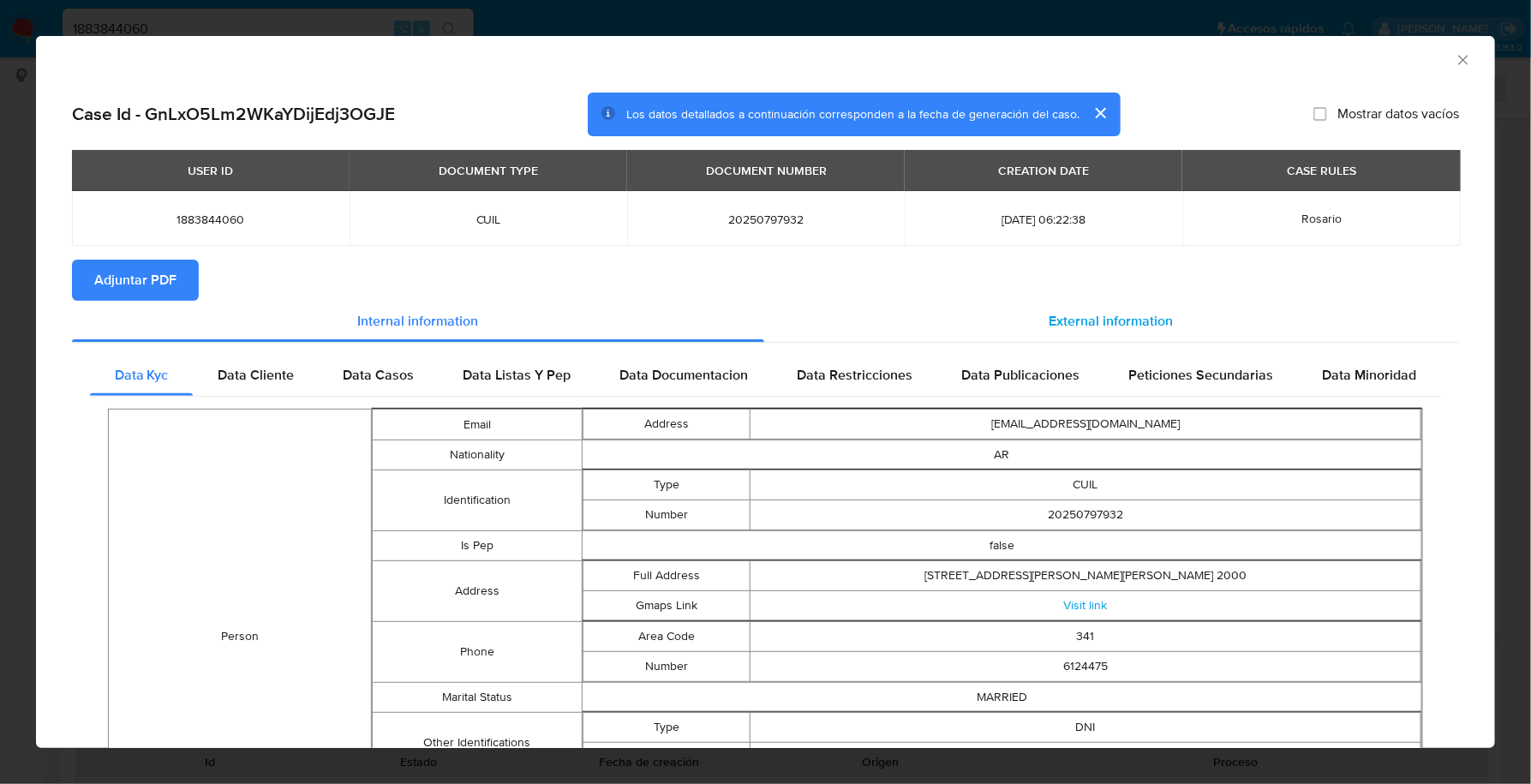
click at [971, 324] on div "External information" at bounding box center [1112, 321] width 696 height 41
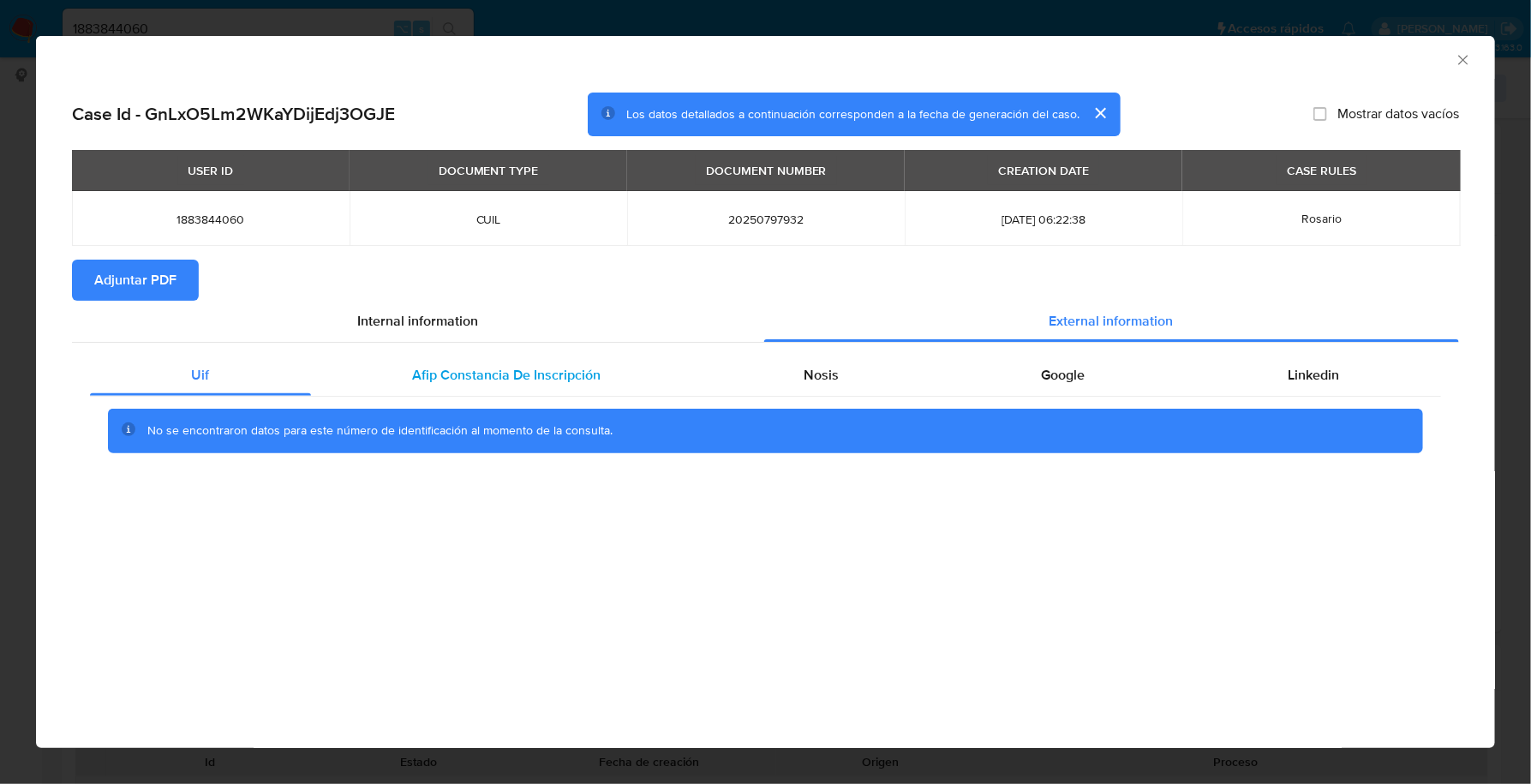
click at [488, 376] on span "Afip Constancia De Inscripción" at bounding box center [506, 375] width 188 height 20
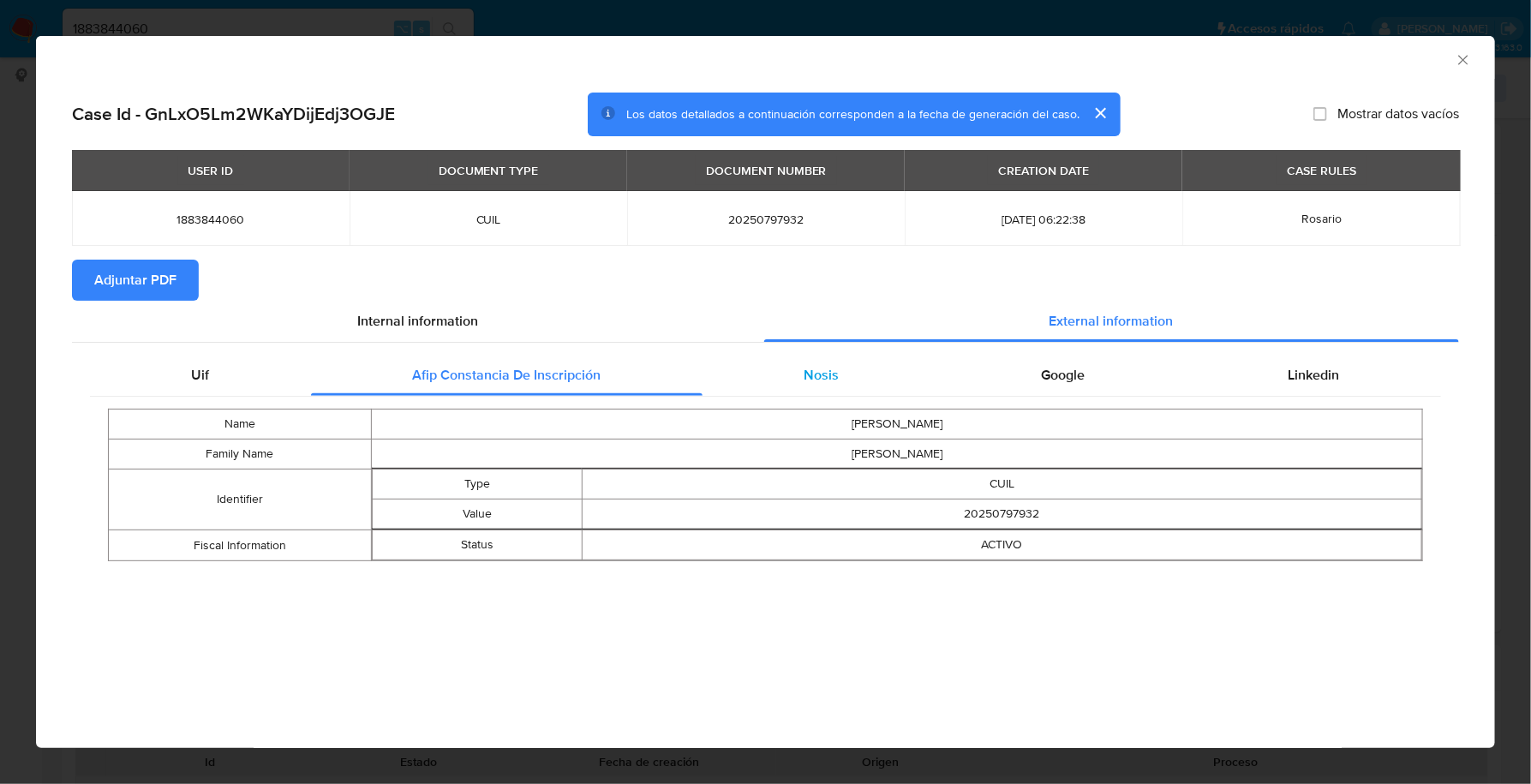
click at [850, 362] on div "Nosis" at bounding box center [821, 375] width 238 height 41
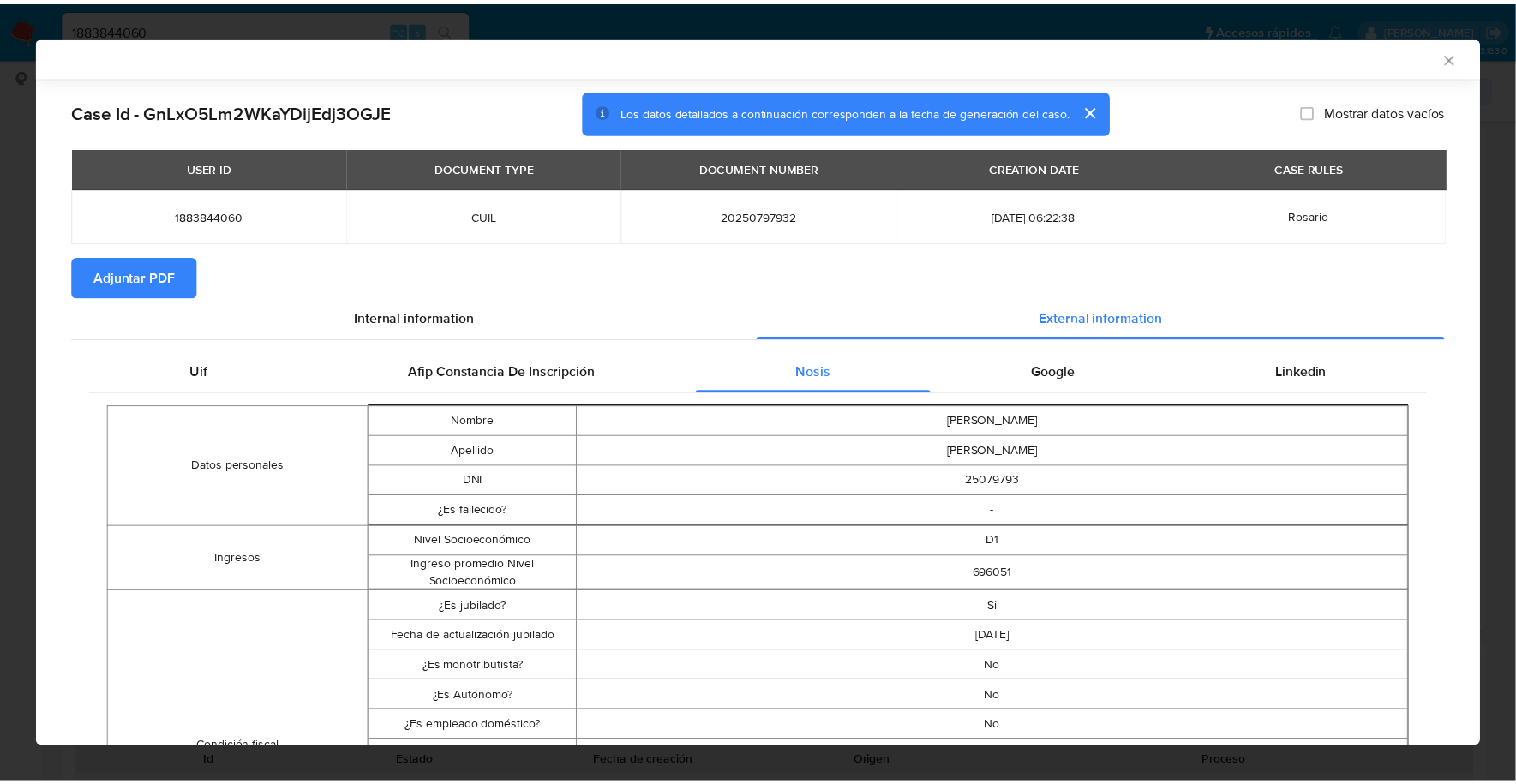
scroll to position [0, 0]
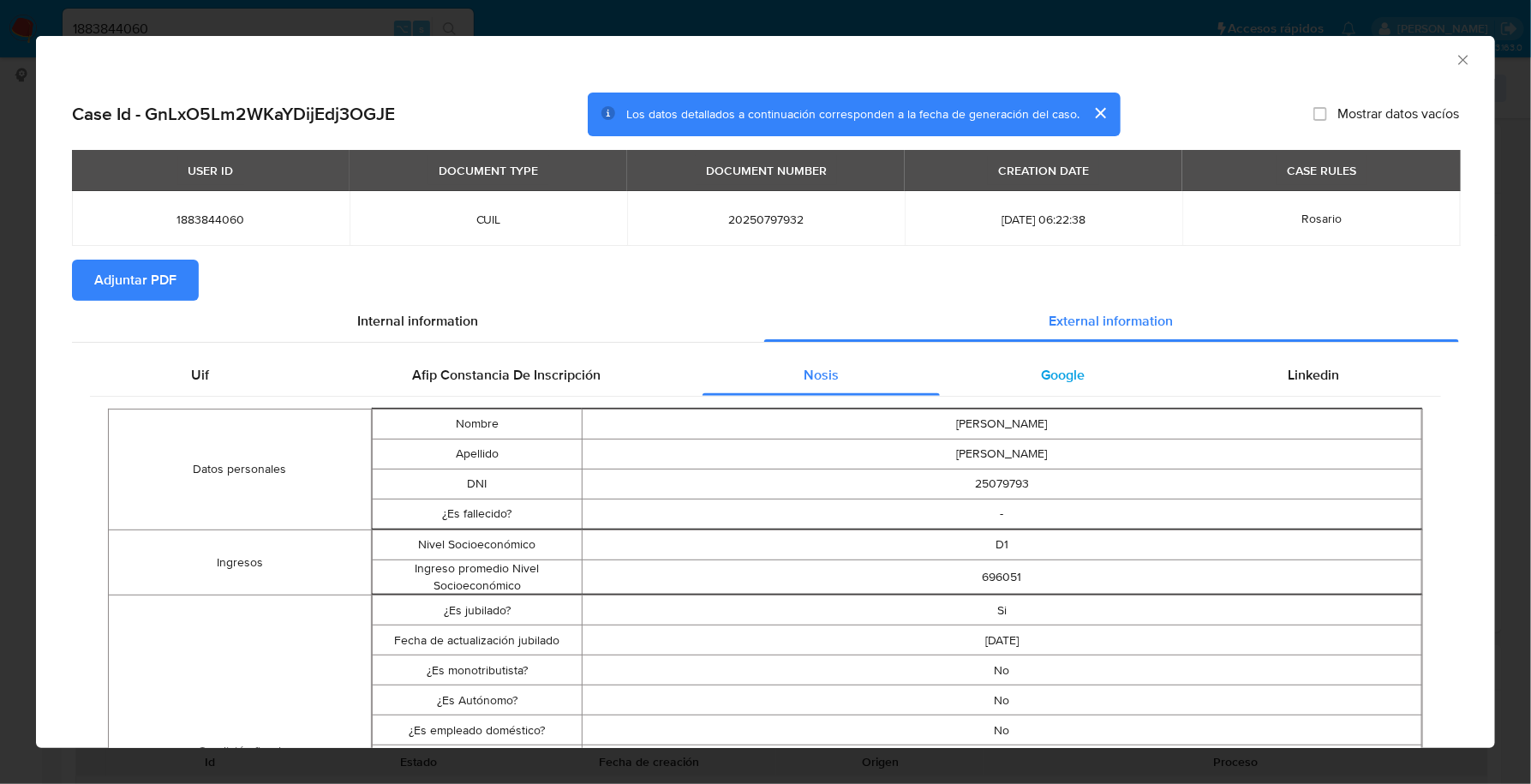
click at [1094, 355] on div "Google" at bounding box center [1063, 375] width 247 height 41
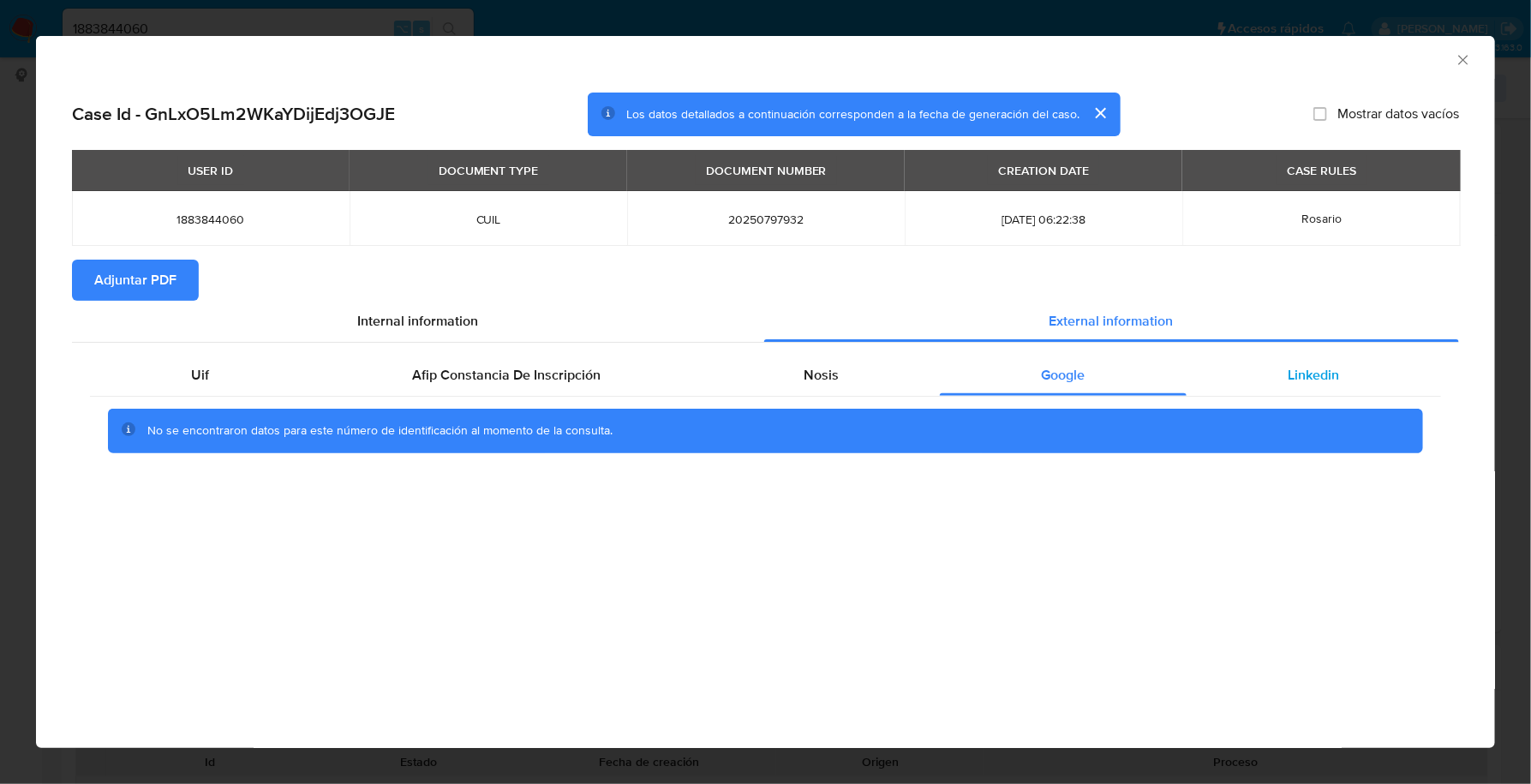
click at [1304, 376] on span "Linkedin" at bounding box center [1314, 375] width 51 height 20
click at [139, 271] on span "Adjuntar PDF" at bounding box center [135, 280] width 82 height 37
click at [1464, 59] on icon "Cerrar ventana" at bounding box center [1463, 59] width 10 height 10
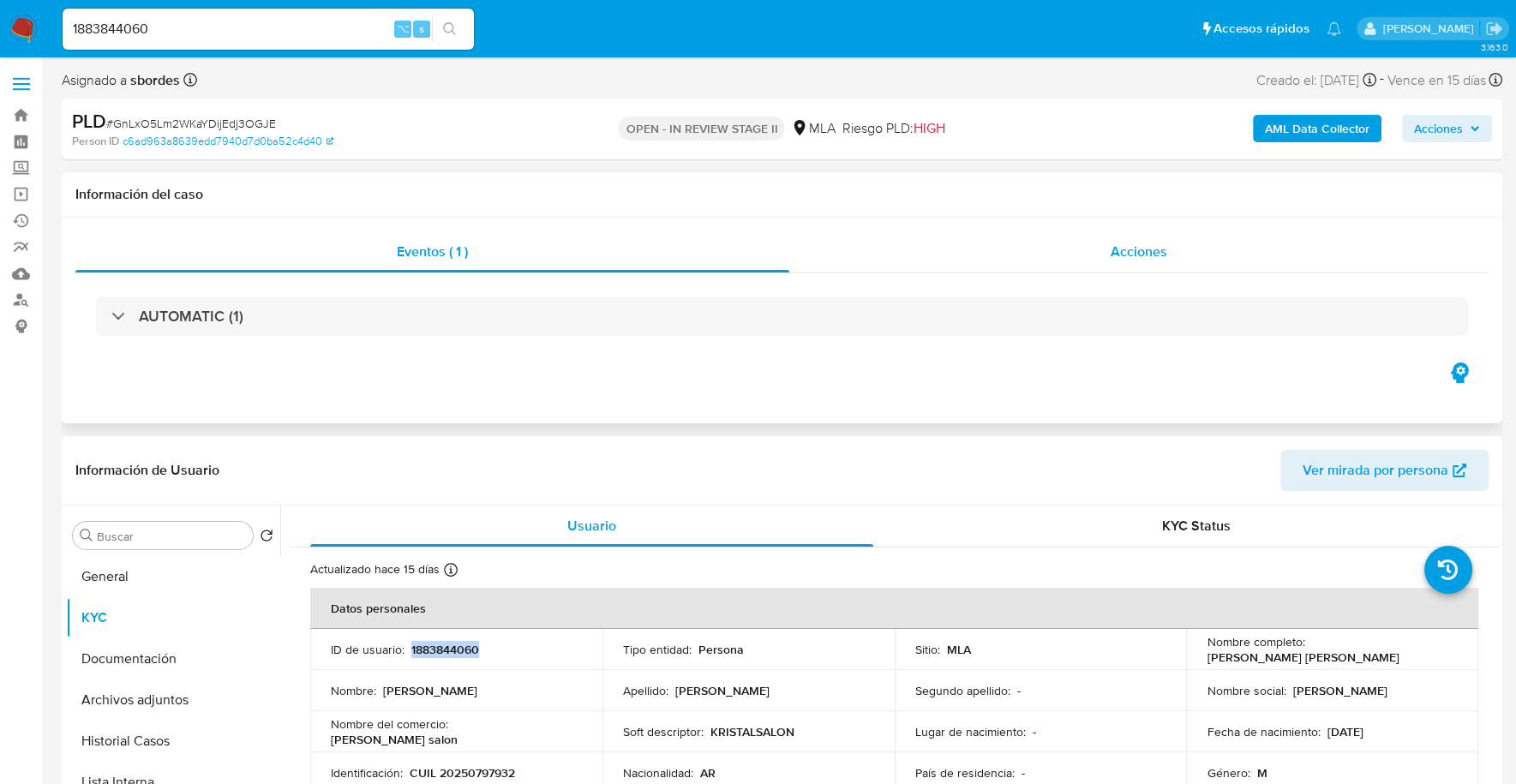
click at [1119, 242] on span "Acciones" at bounding box center [1139, 251] width 57 height 20
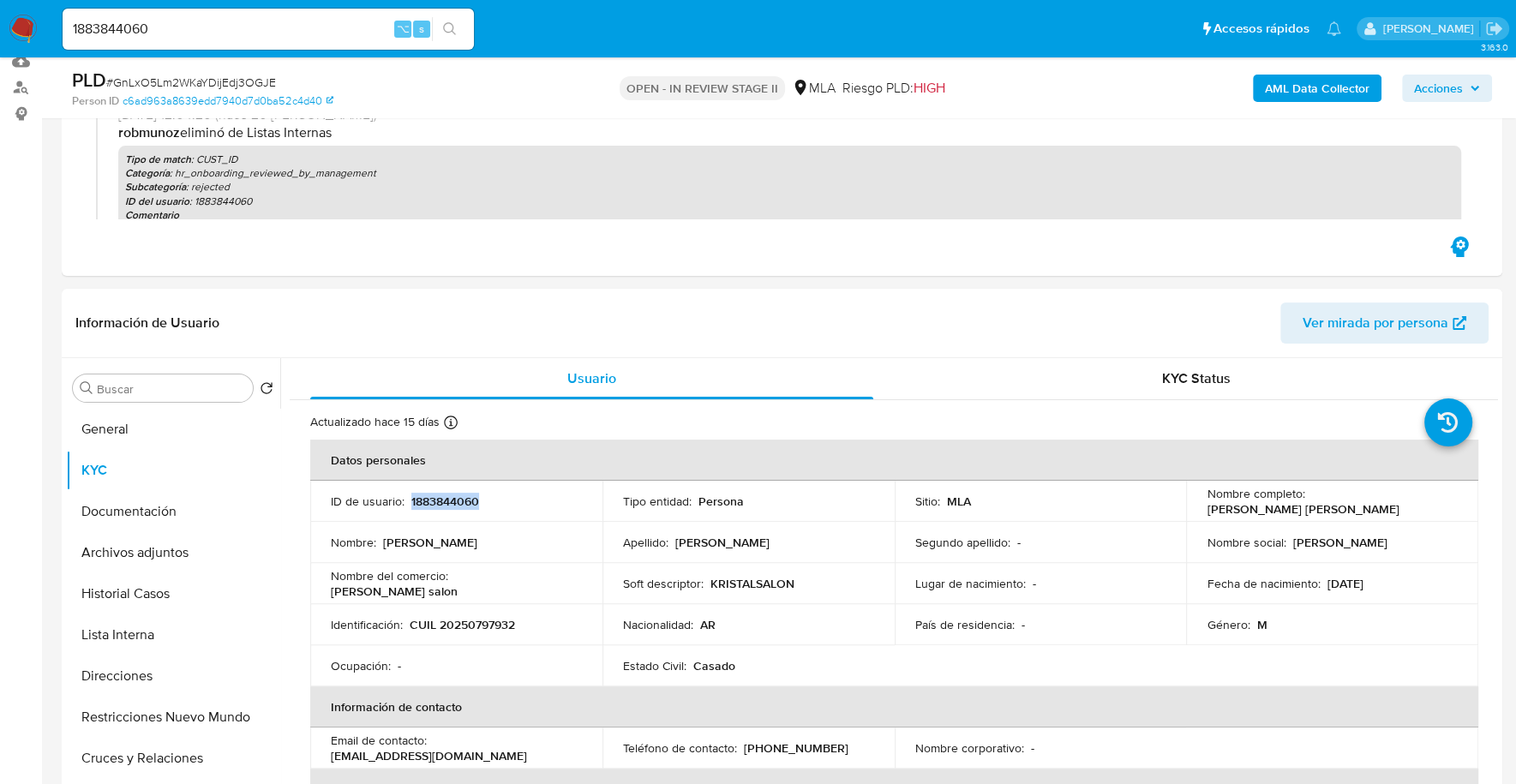
scroll to position [544, 0]
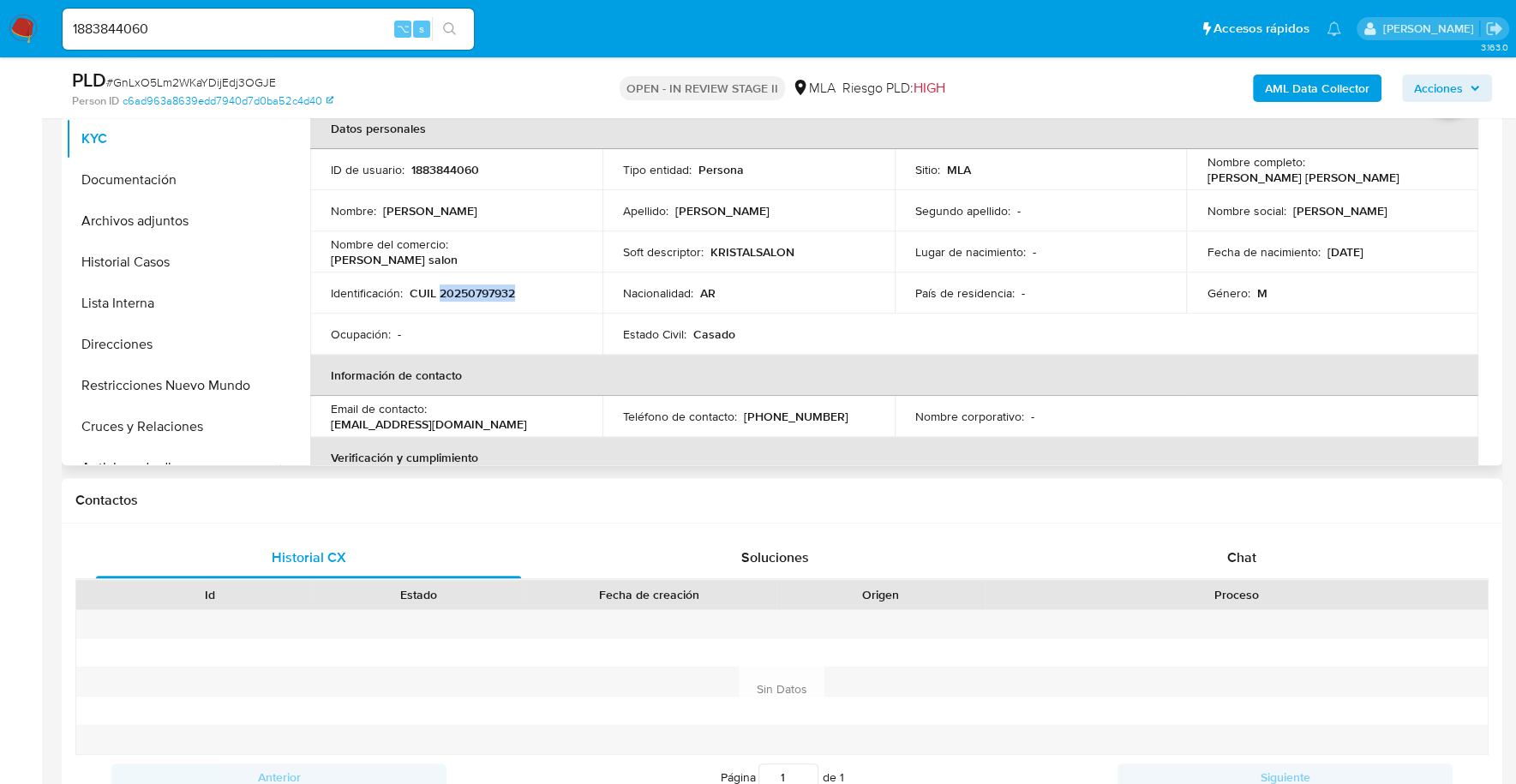
copy p "20250797932"
click at [1198, 551] on div "Chat" at bounding box center [1241, 558] width 425 height 41
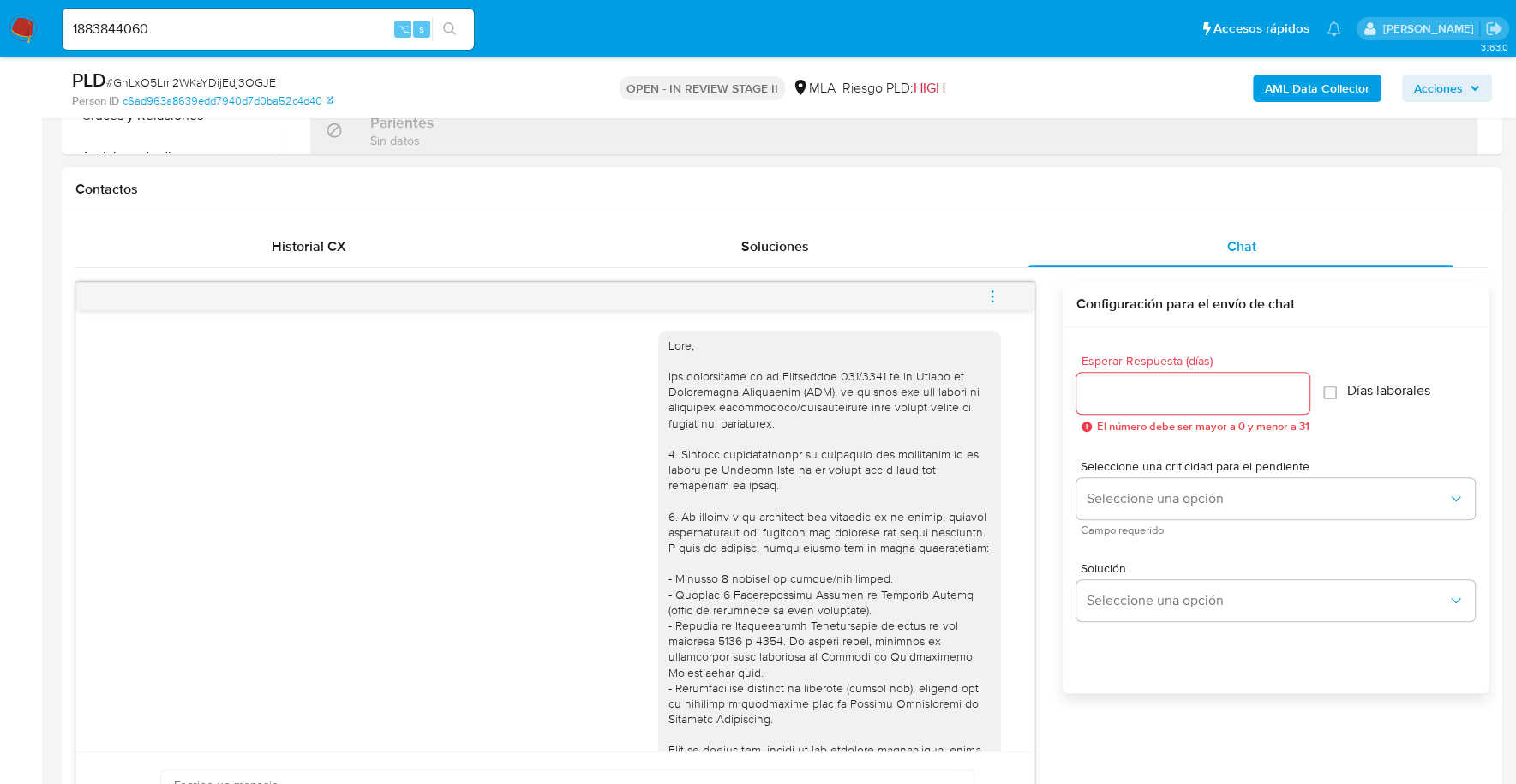
scroll to position [959, 0]
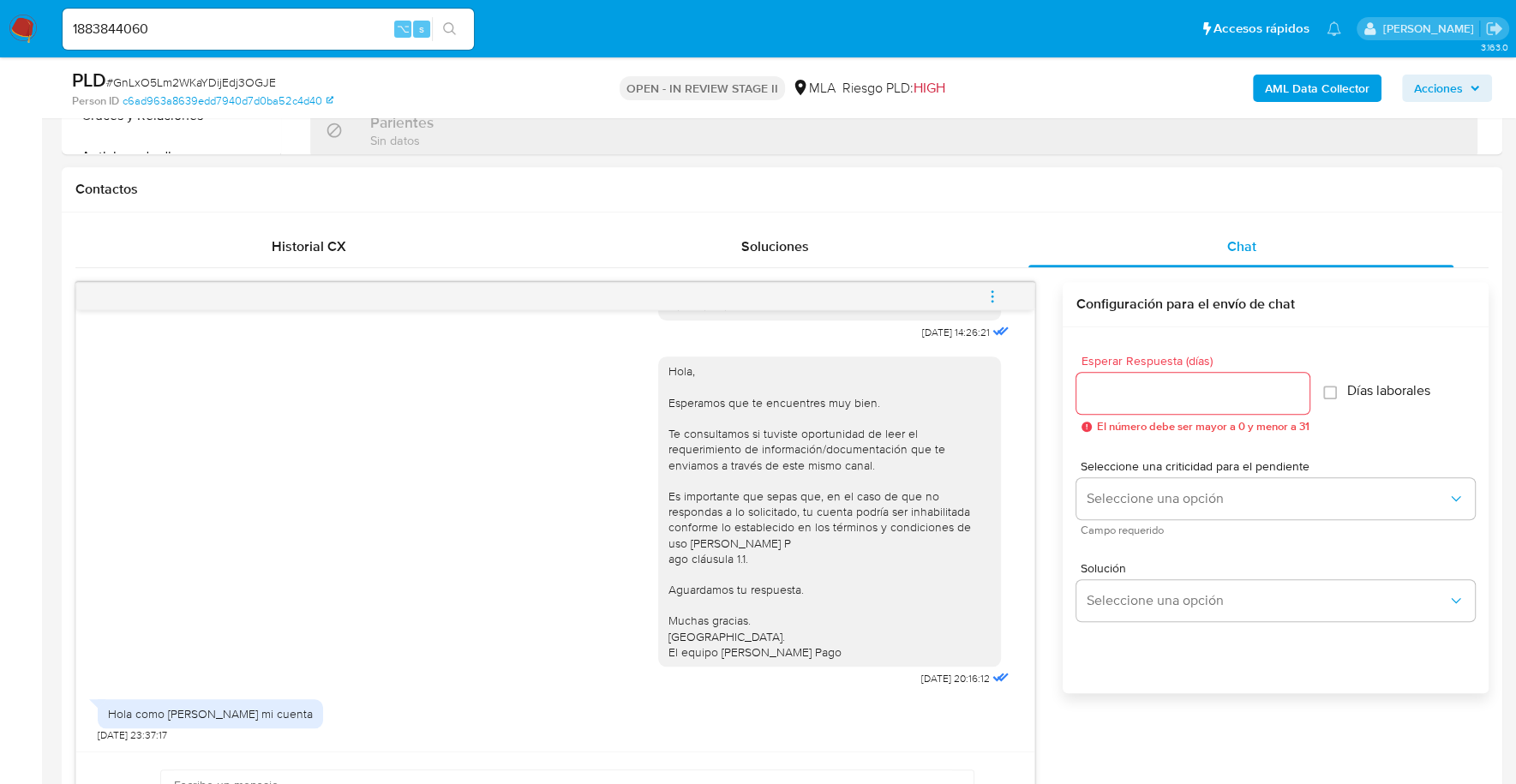
click at [994, 291] on icon "menu-action" at bounding box center [992, 296] width 16 height 16
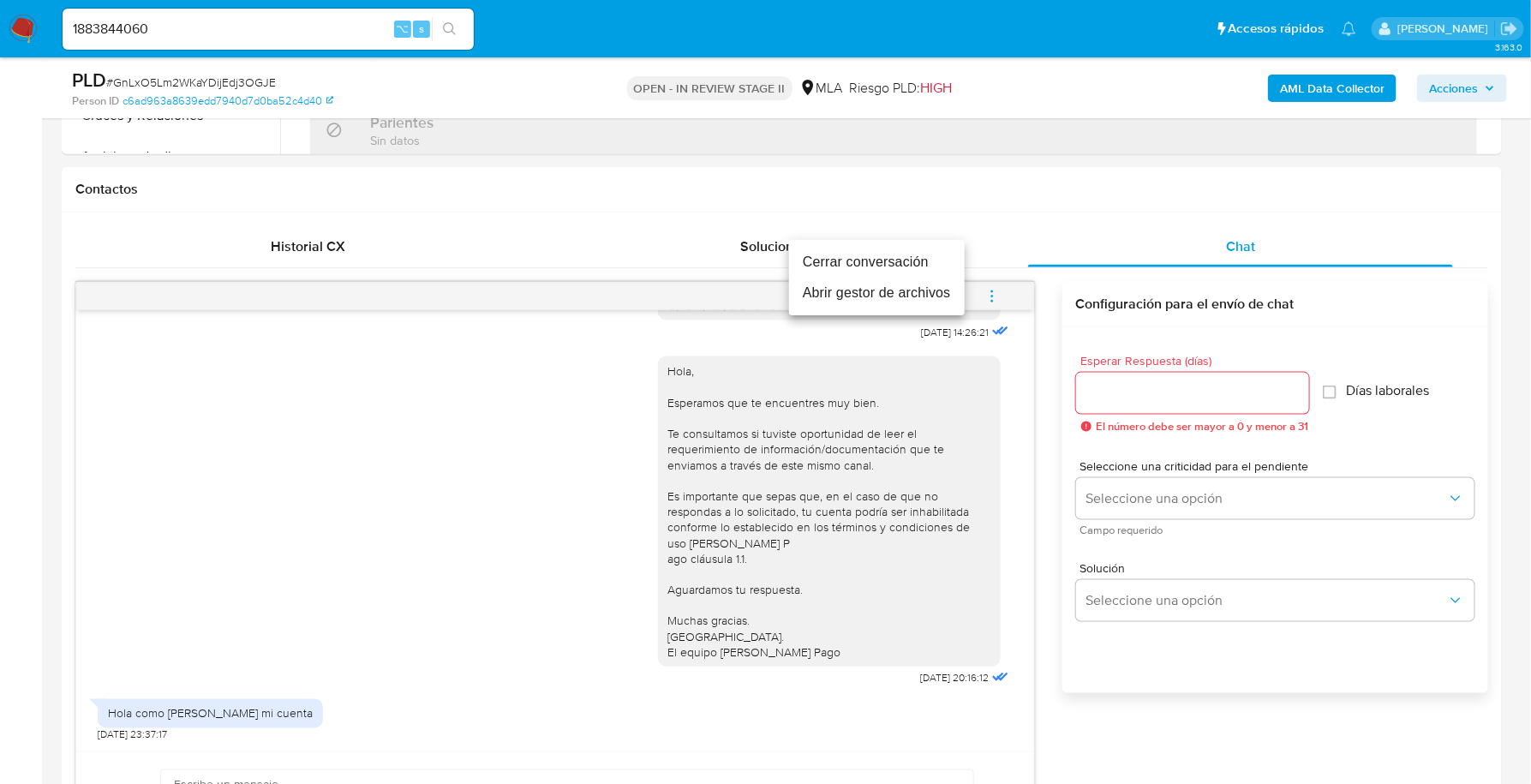
click at [925, 255] on li "Cerrar conversación" at bounding box center [877, 261] width 176 height 30
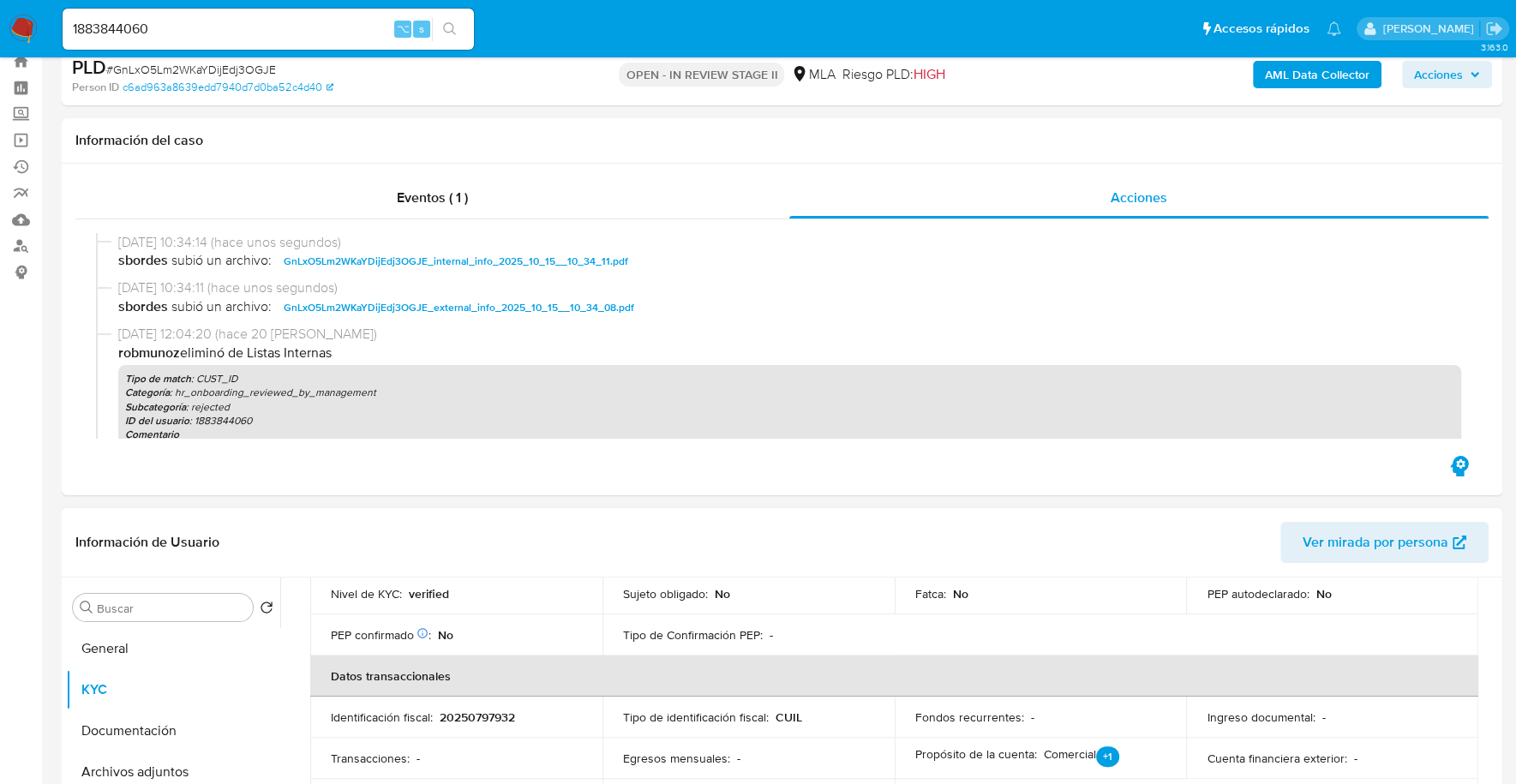
scroll to position [179, 0]
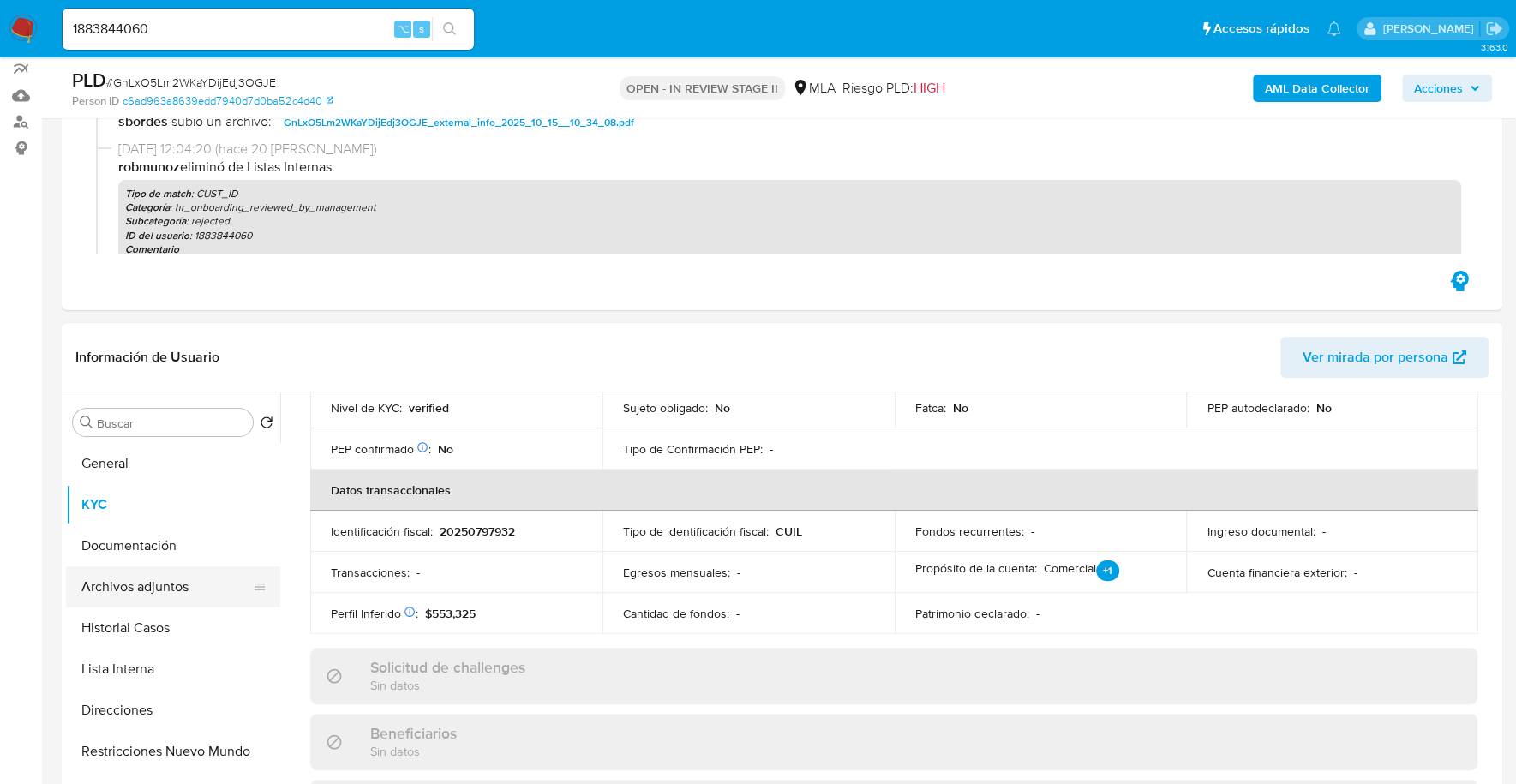
click at [143, 592] on button "Archivos adjuntos" at bounding box center [166, 586] width 200 height 41
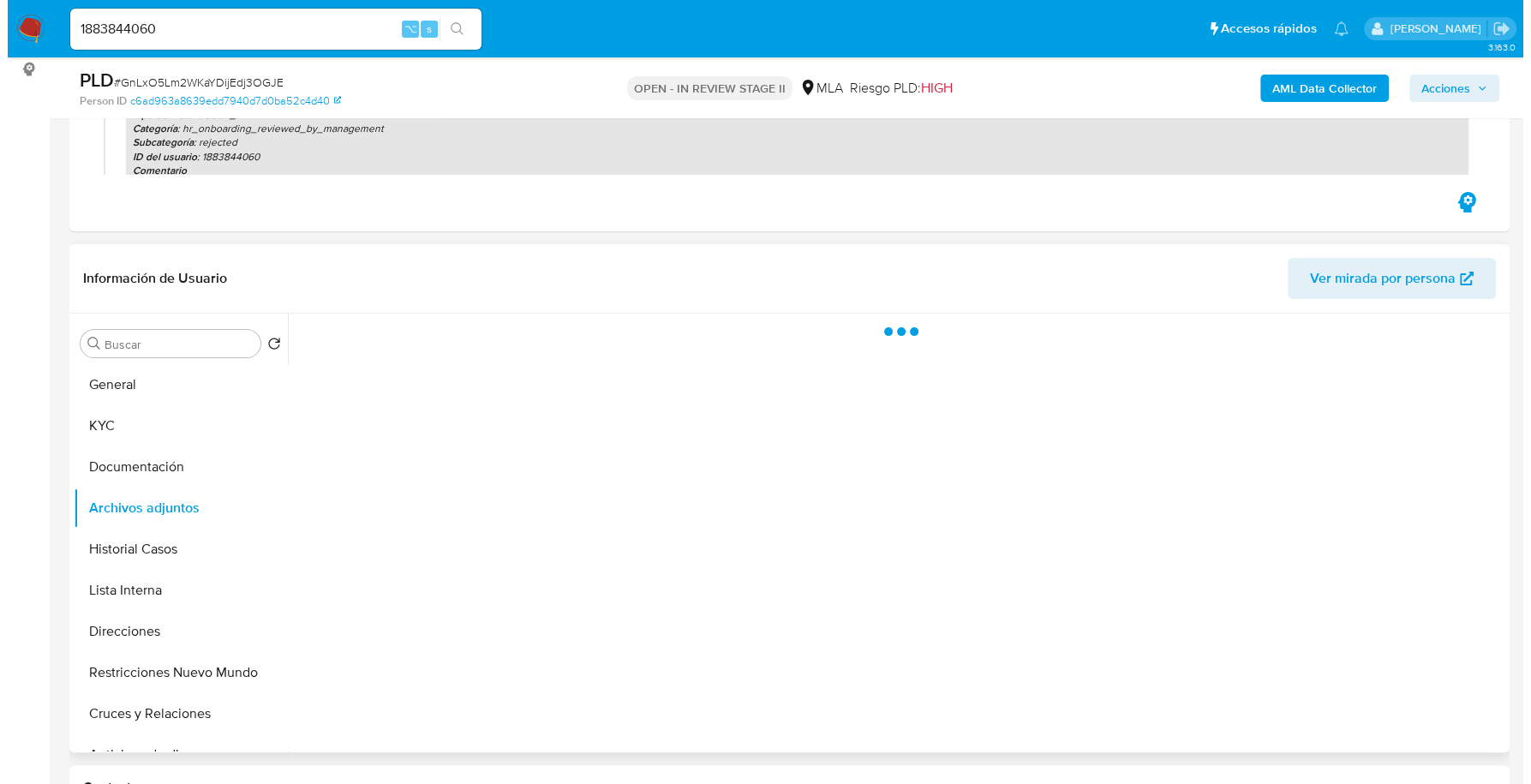
scroll to position [375, 0]
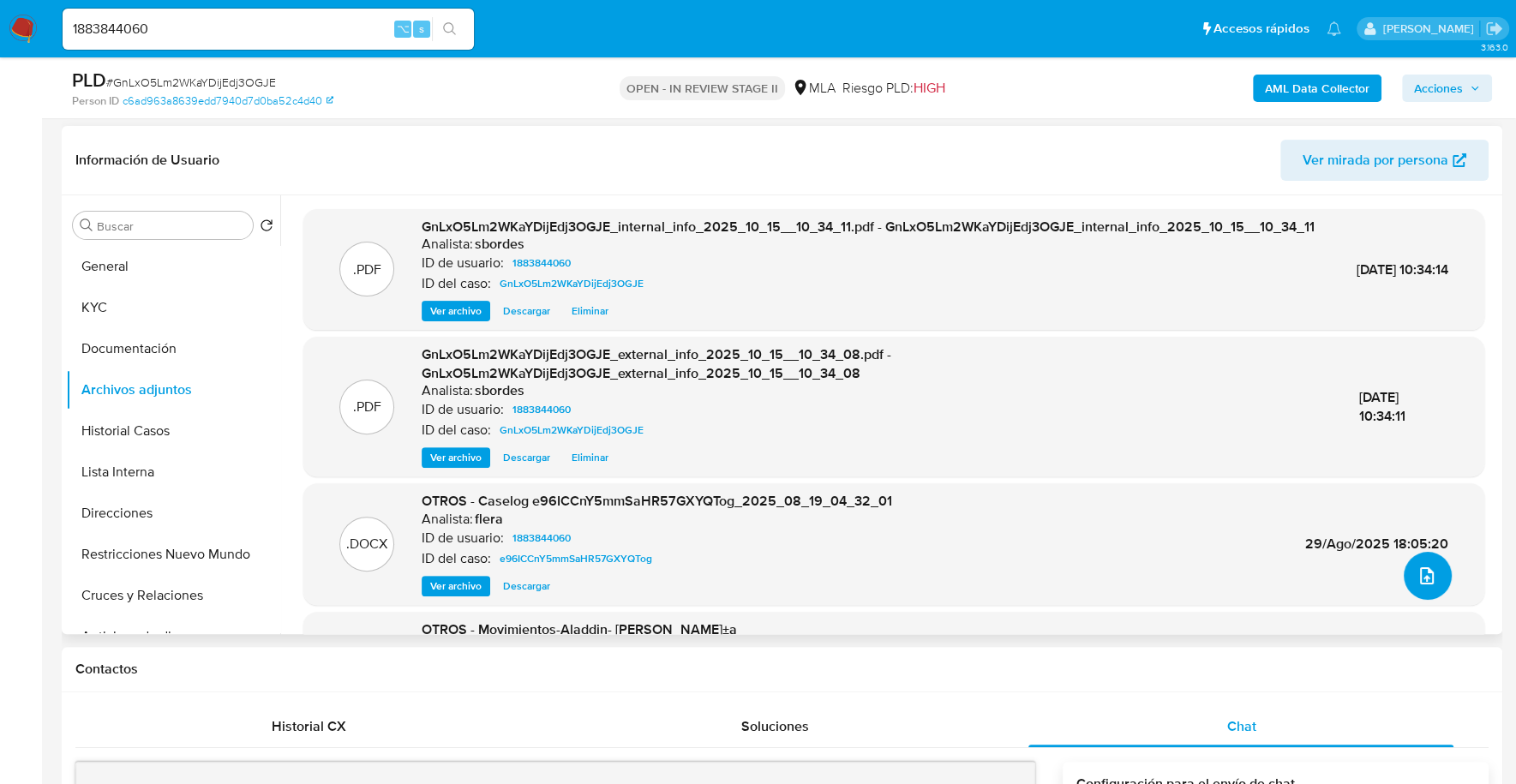
click at [1426, 573] on icon "upload-file" at bounding box center [1427, 576] width 14 height 17
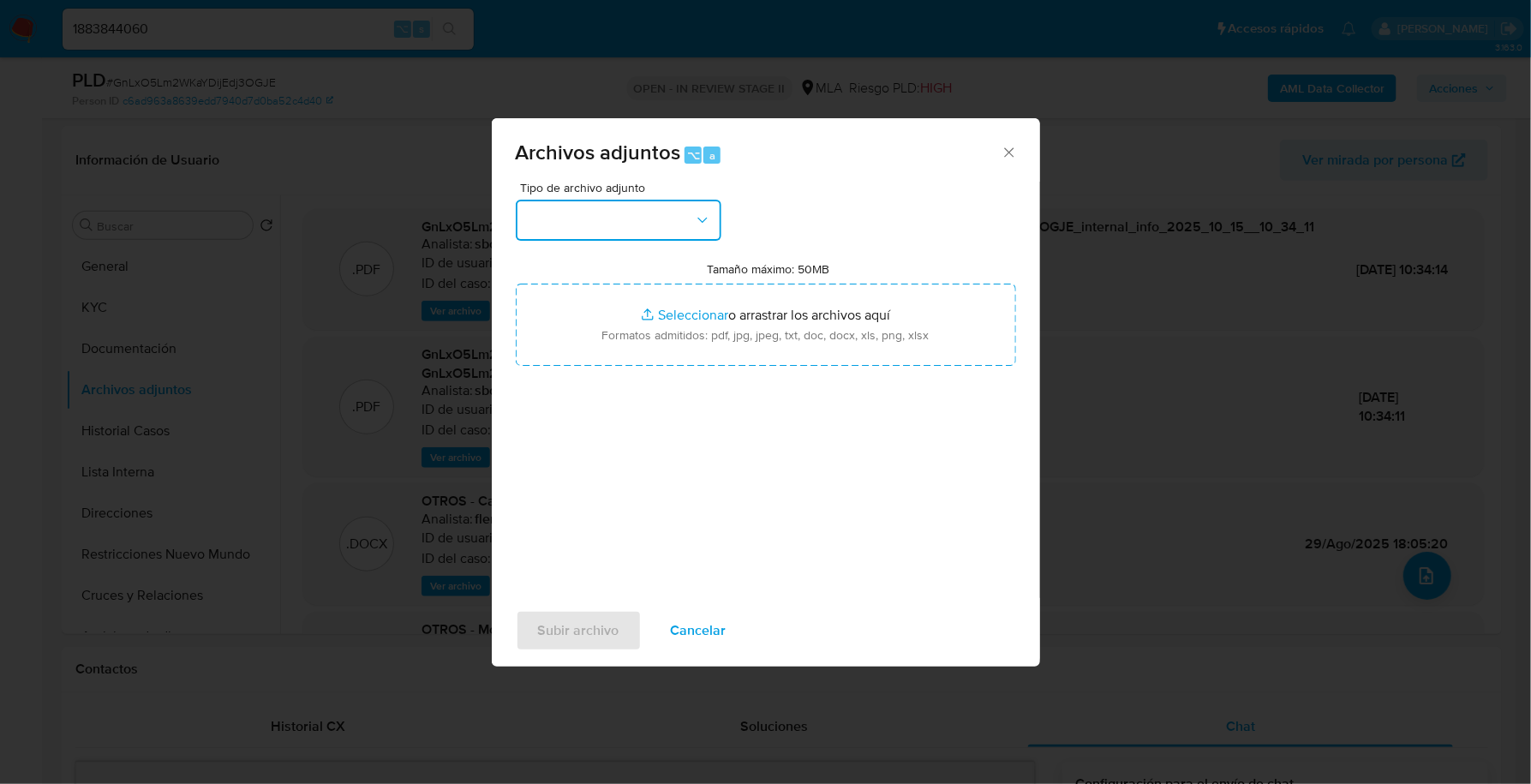
click at [655, 233] on button "button" at bounding box center [619, 220] width 206 height 41
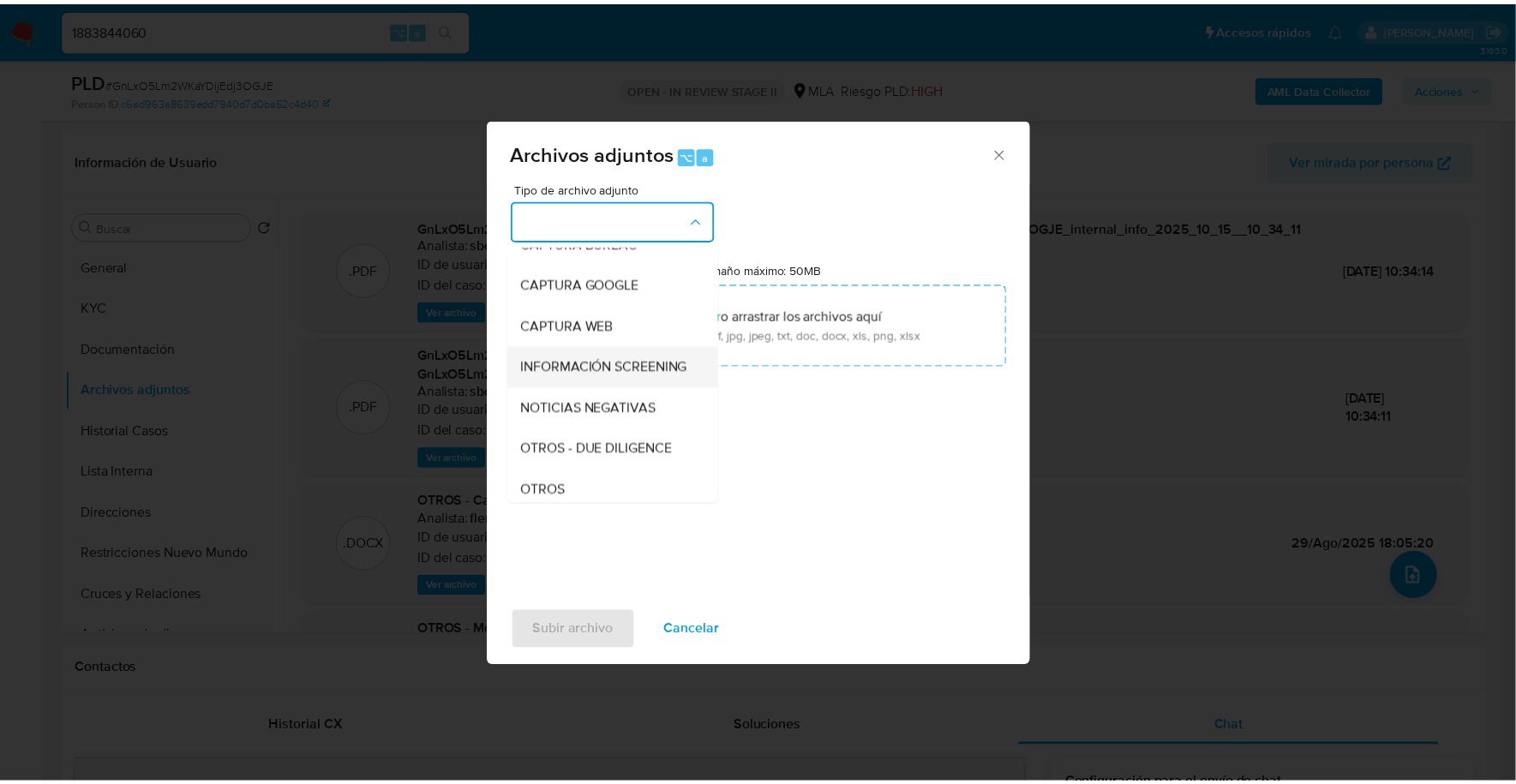
scroll to position [129, 0]
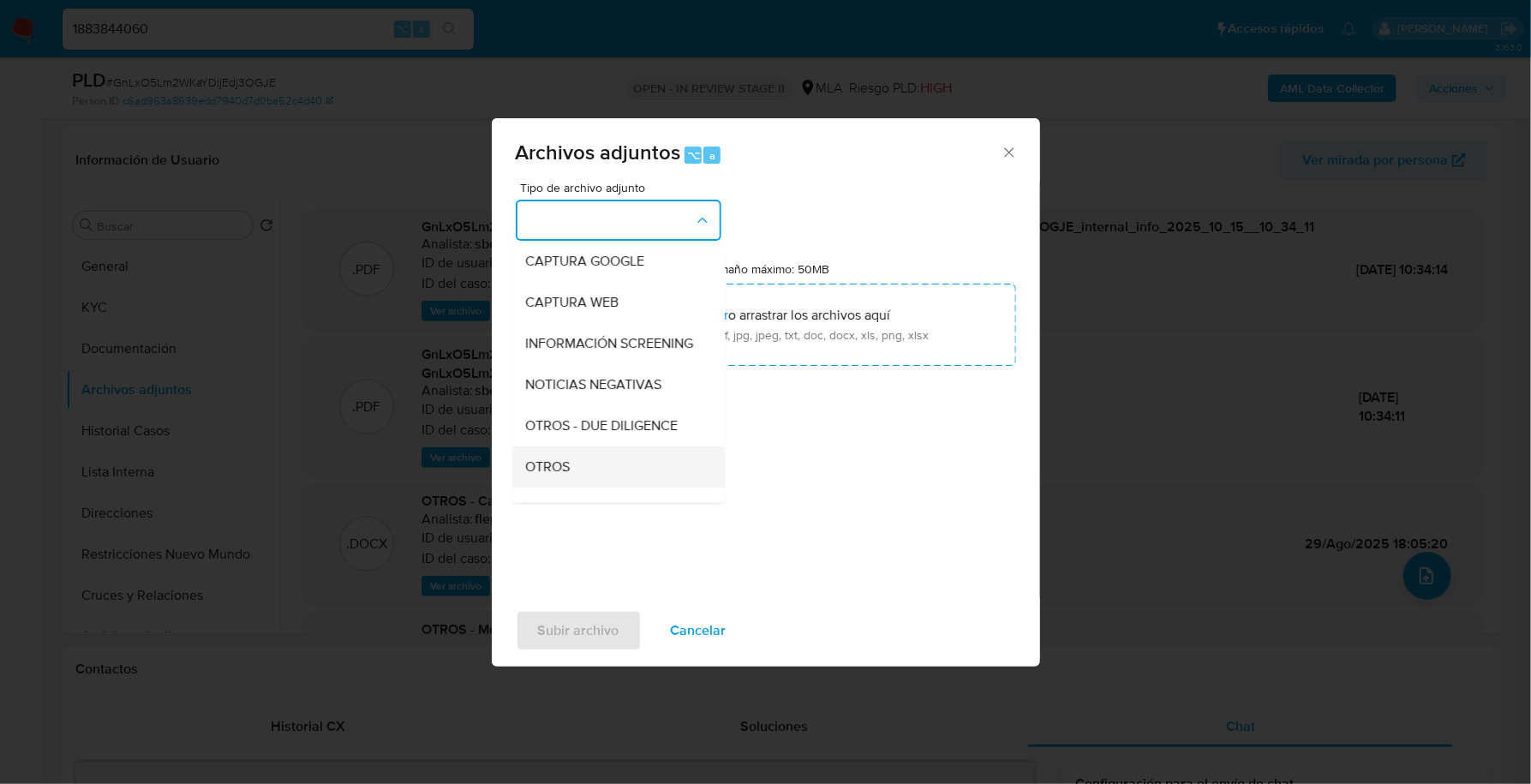
click at [566, 471] on div "OTROS" at bounding box center [613, 466] width 175 height 41
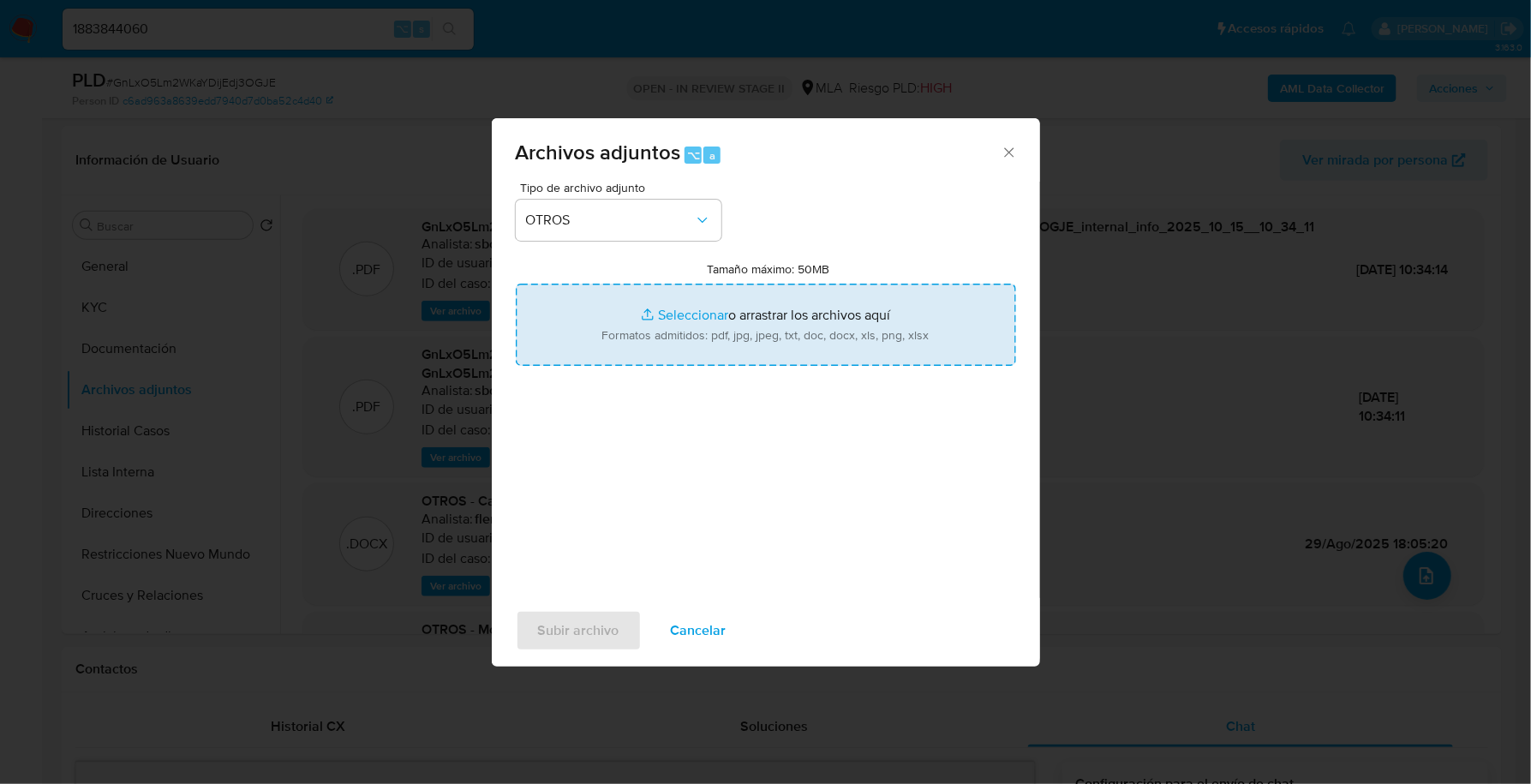
click at [694, 321] on input "Tamaño máximo: 50MB Seleccionar archivos" at bounding box center [766, 325] width 500 height 82
type input "C:\fakepath\Caselog GnLxO5Lm2WKaYDijEdj3OGJE_2025_10_13_10_43_04.docx"
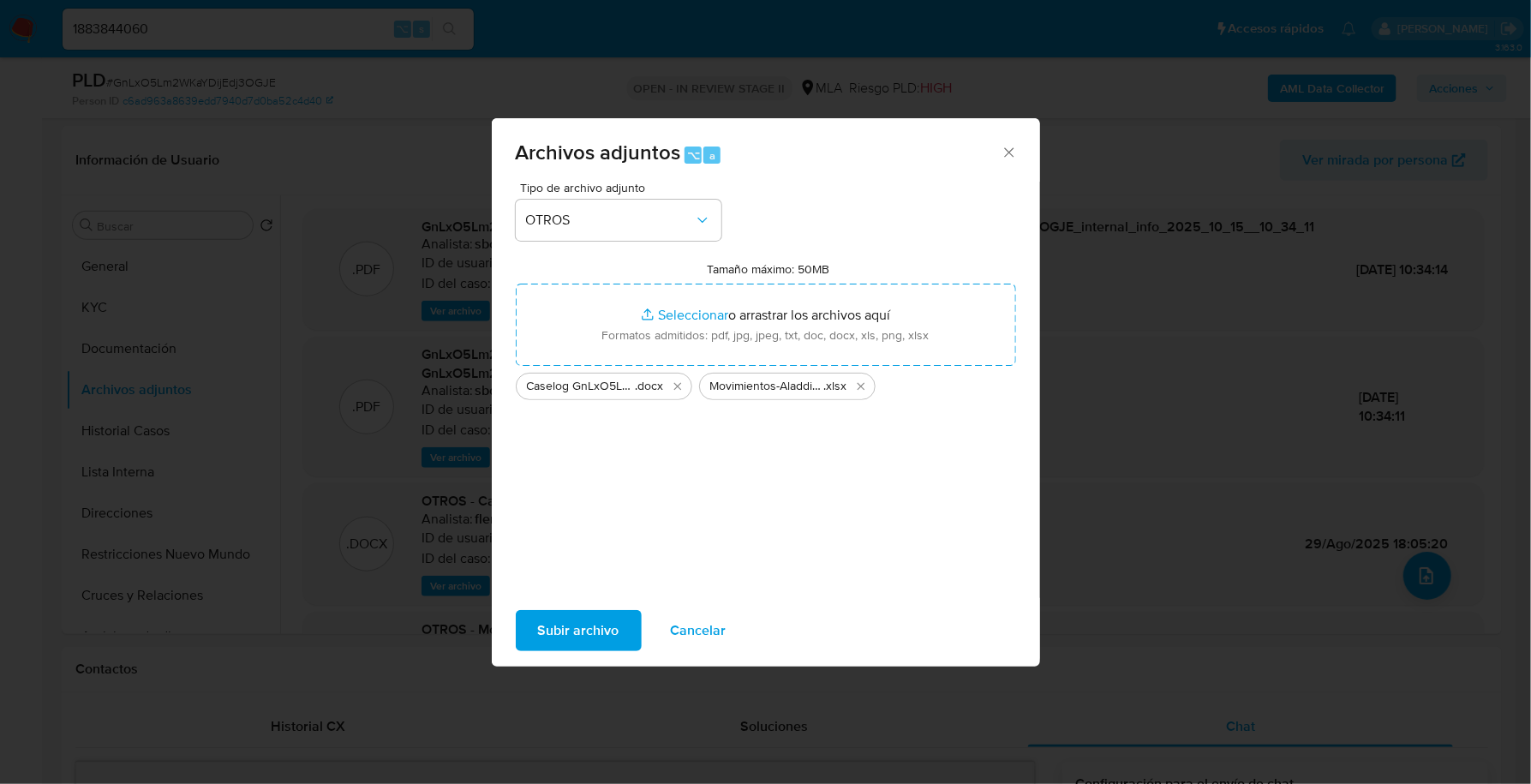
click at [585, 630] on span "Subir archivo" at bounding box center [579, 630] width 81 height 37
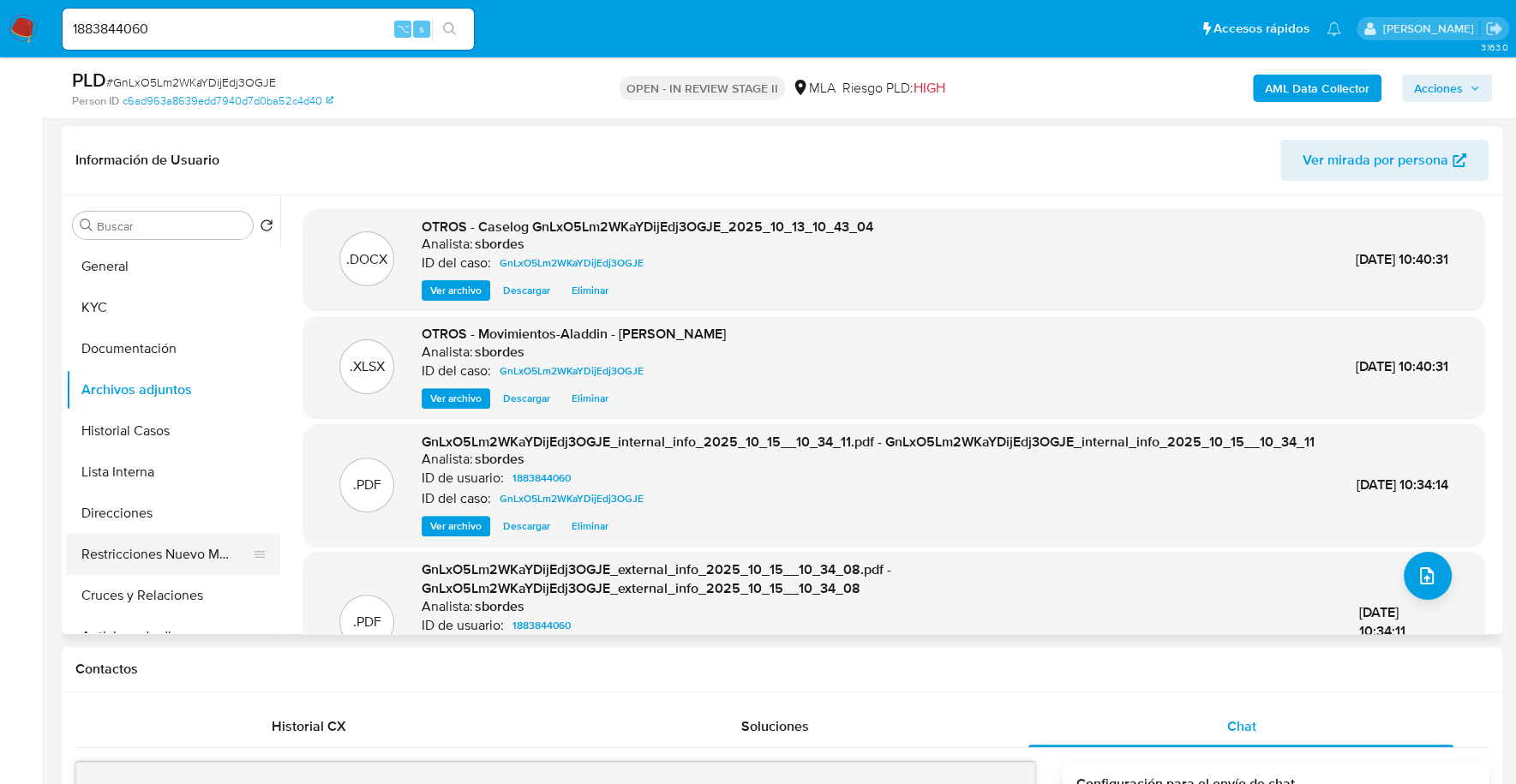
click at [167, 560] on button "Restricciones Nuevo Mundo" at bounding box center [166, 554] width 200 height 41
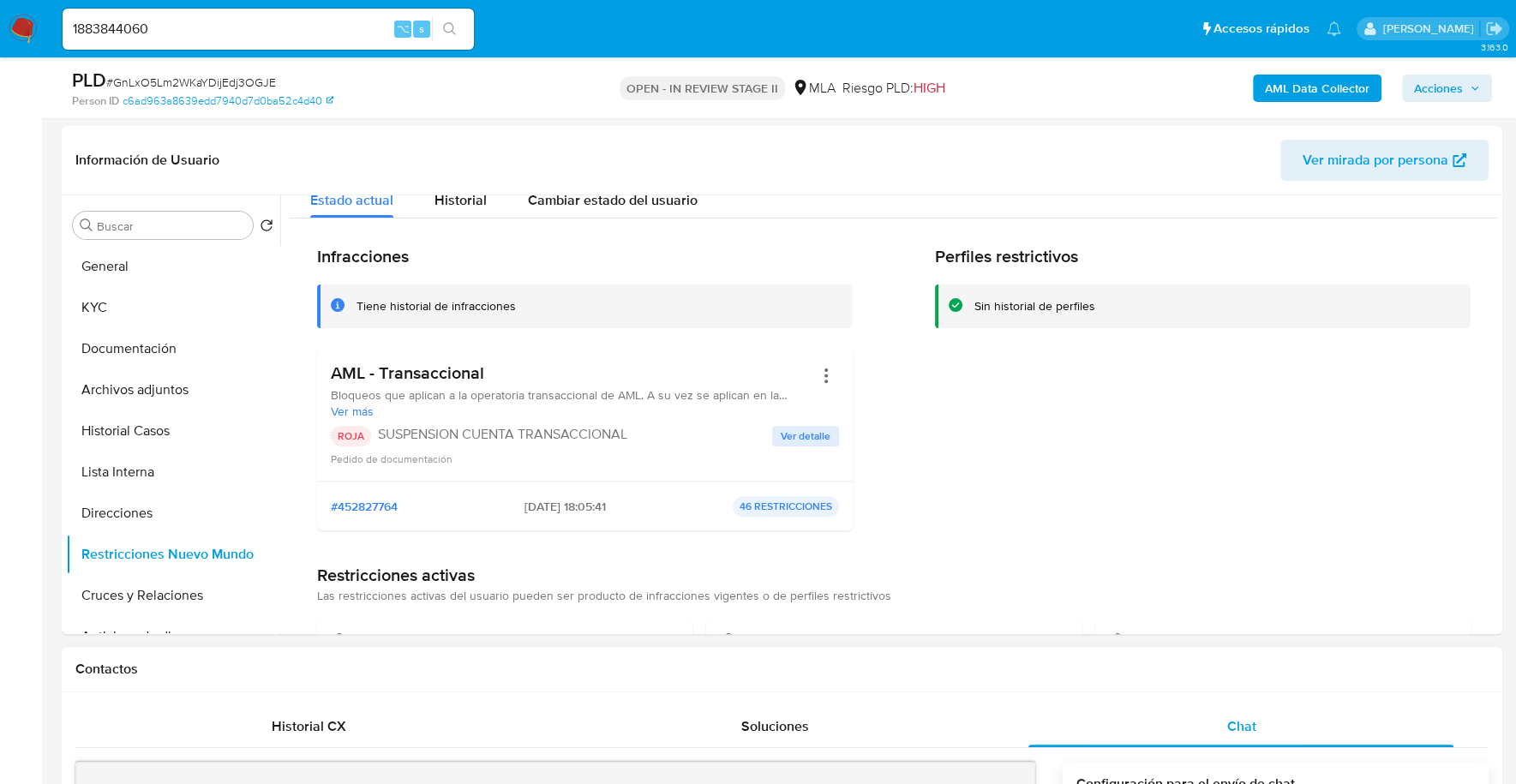
scroll to position [551, 0]
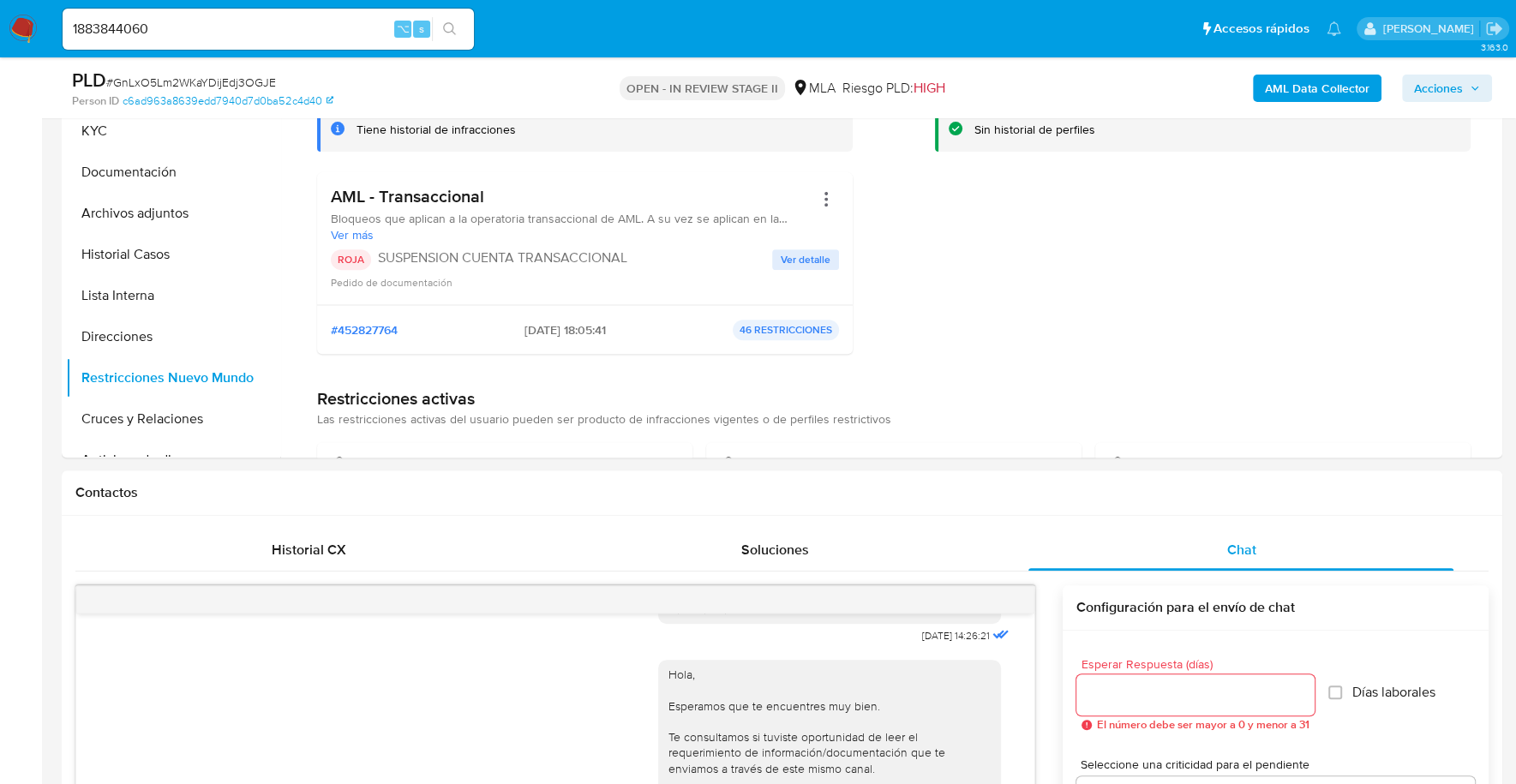
click at [1463, 87] on span "Acciones" at bounding box center [1447, 89] width 66 height 24
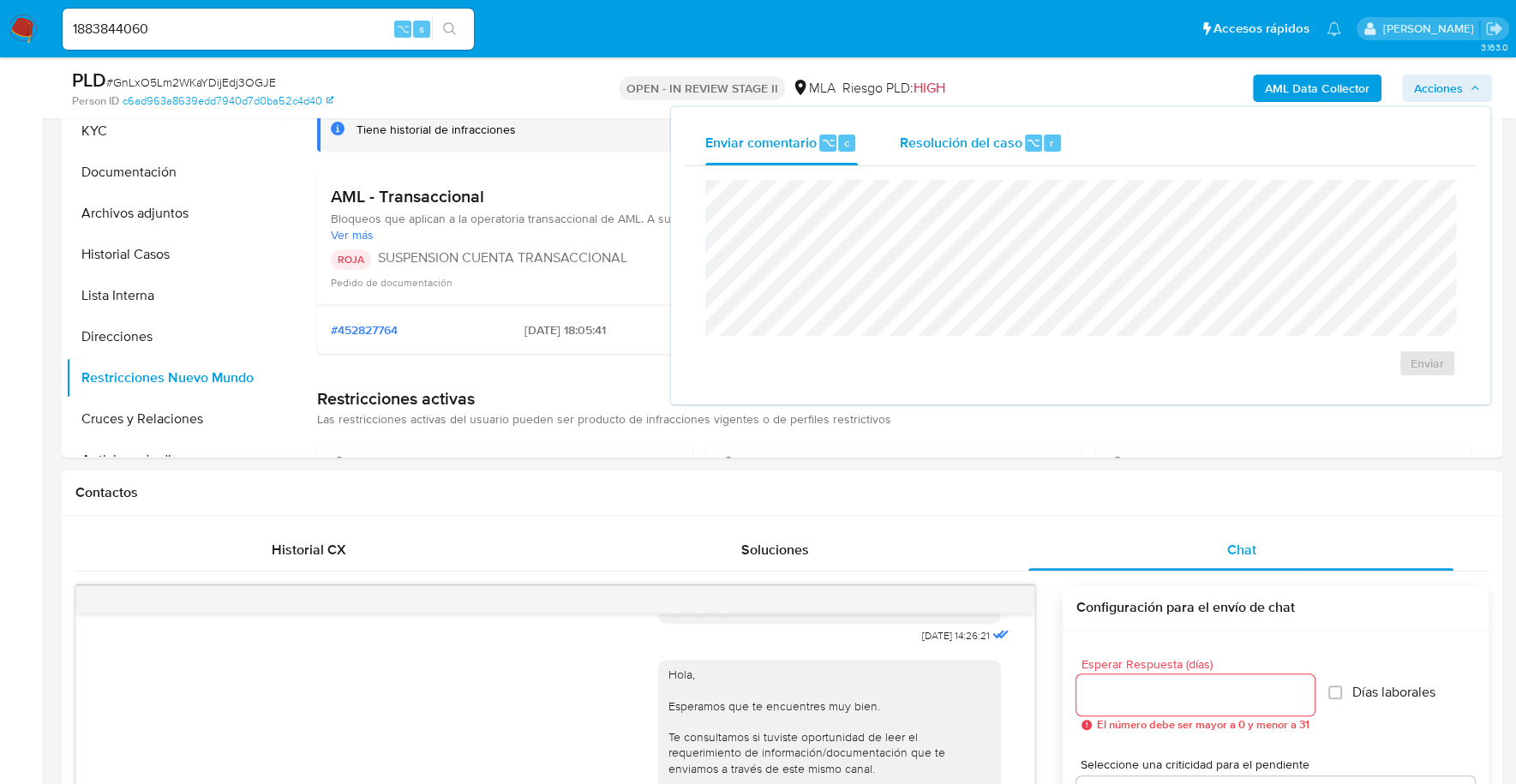
click at [1026, 139] on span "⌥" at bounding box center [1032, 142] width 13 height 17
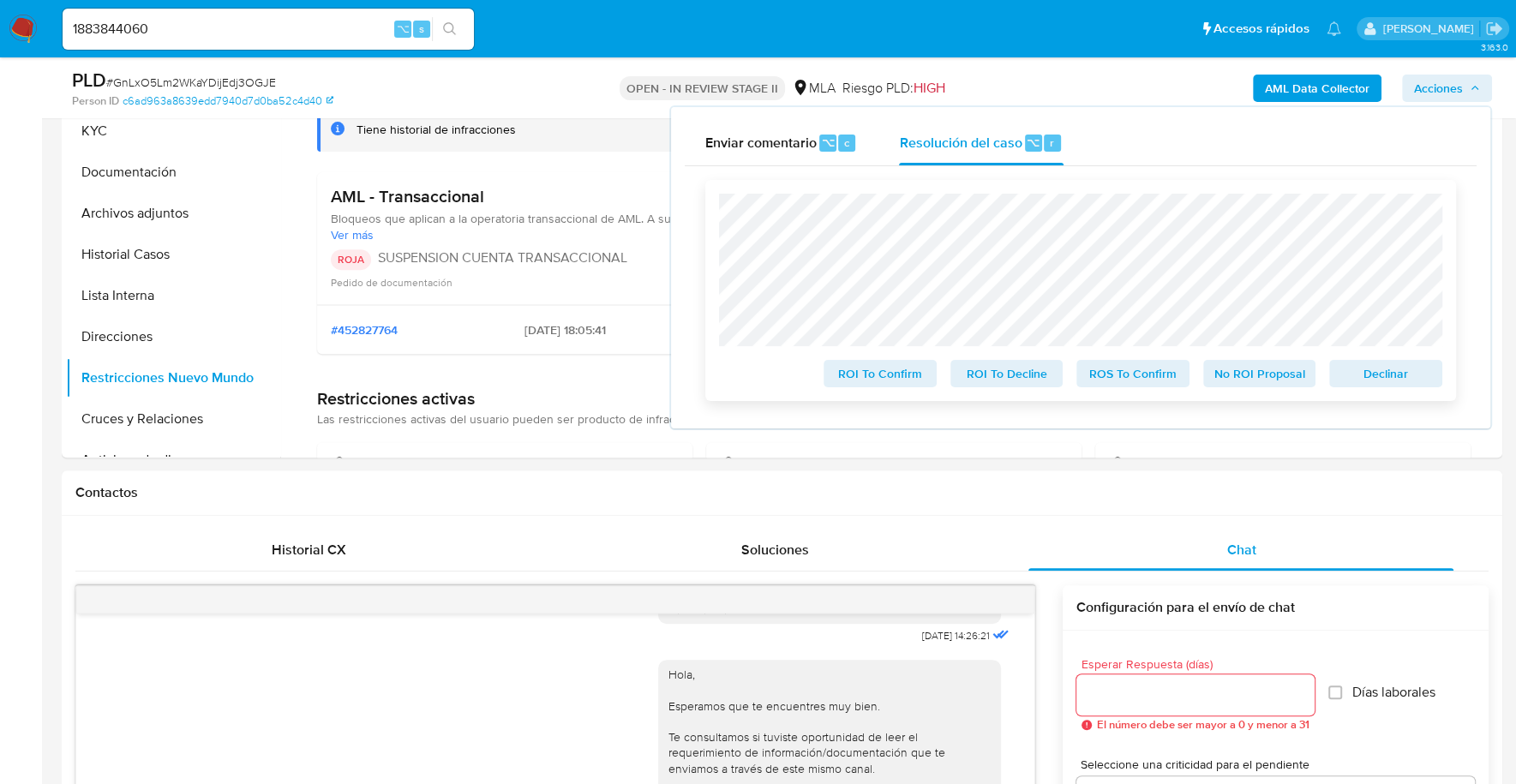
click at [1394, 371] on span "Declinar" at bounding box center [1385, 374] width 89 height 24
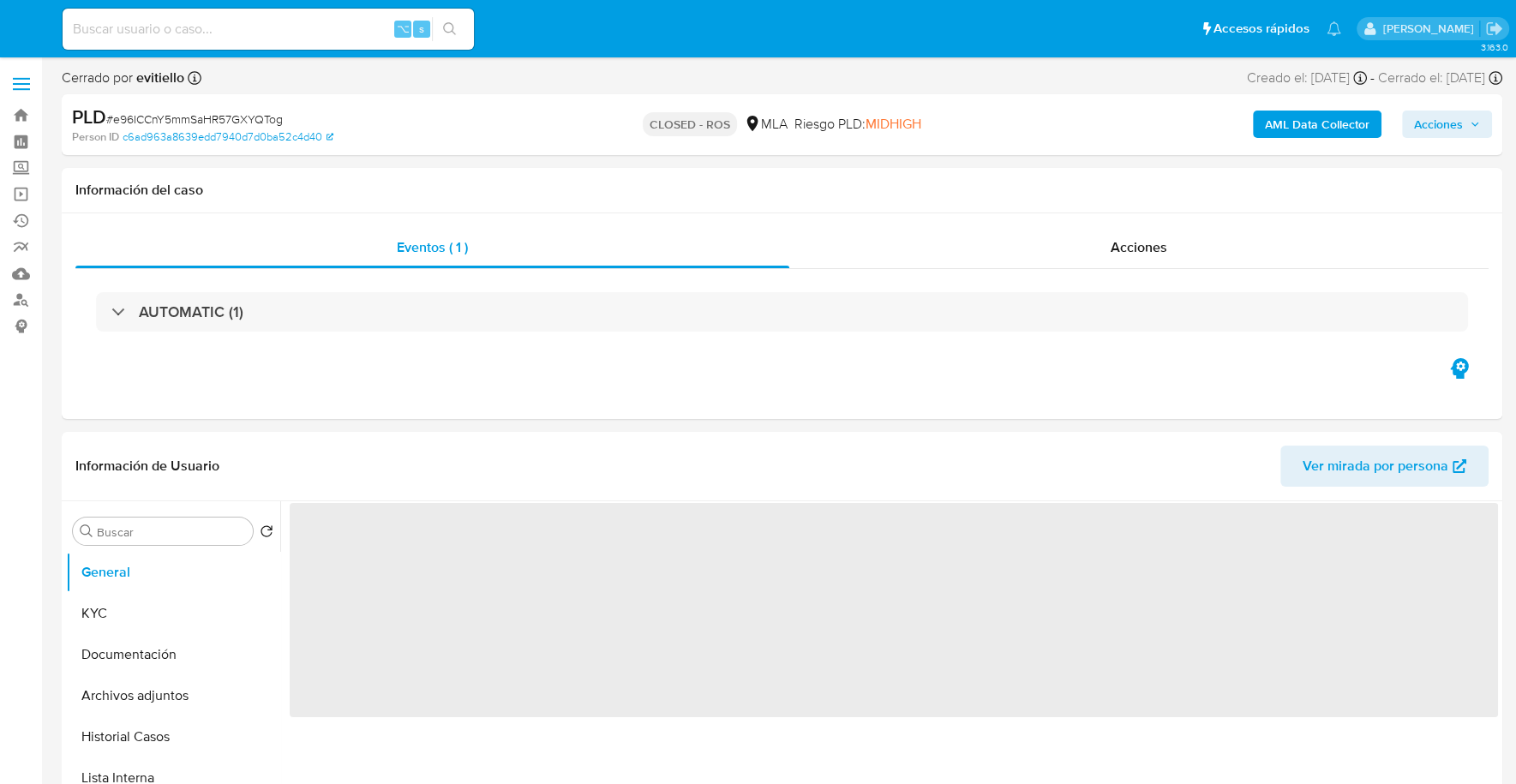
select select "10"
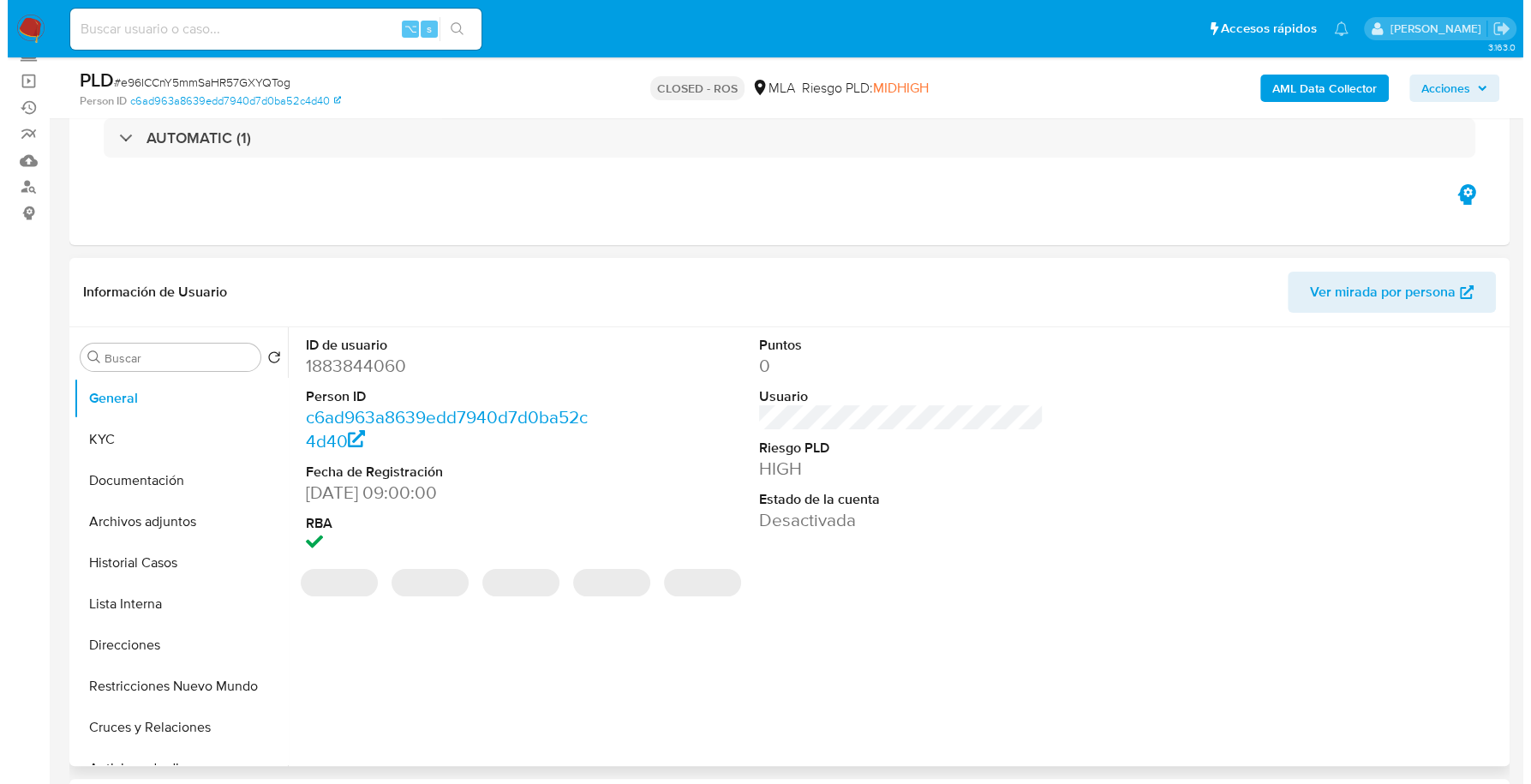
scroll to position [192, 0]
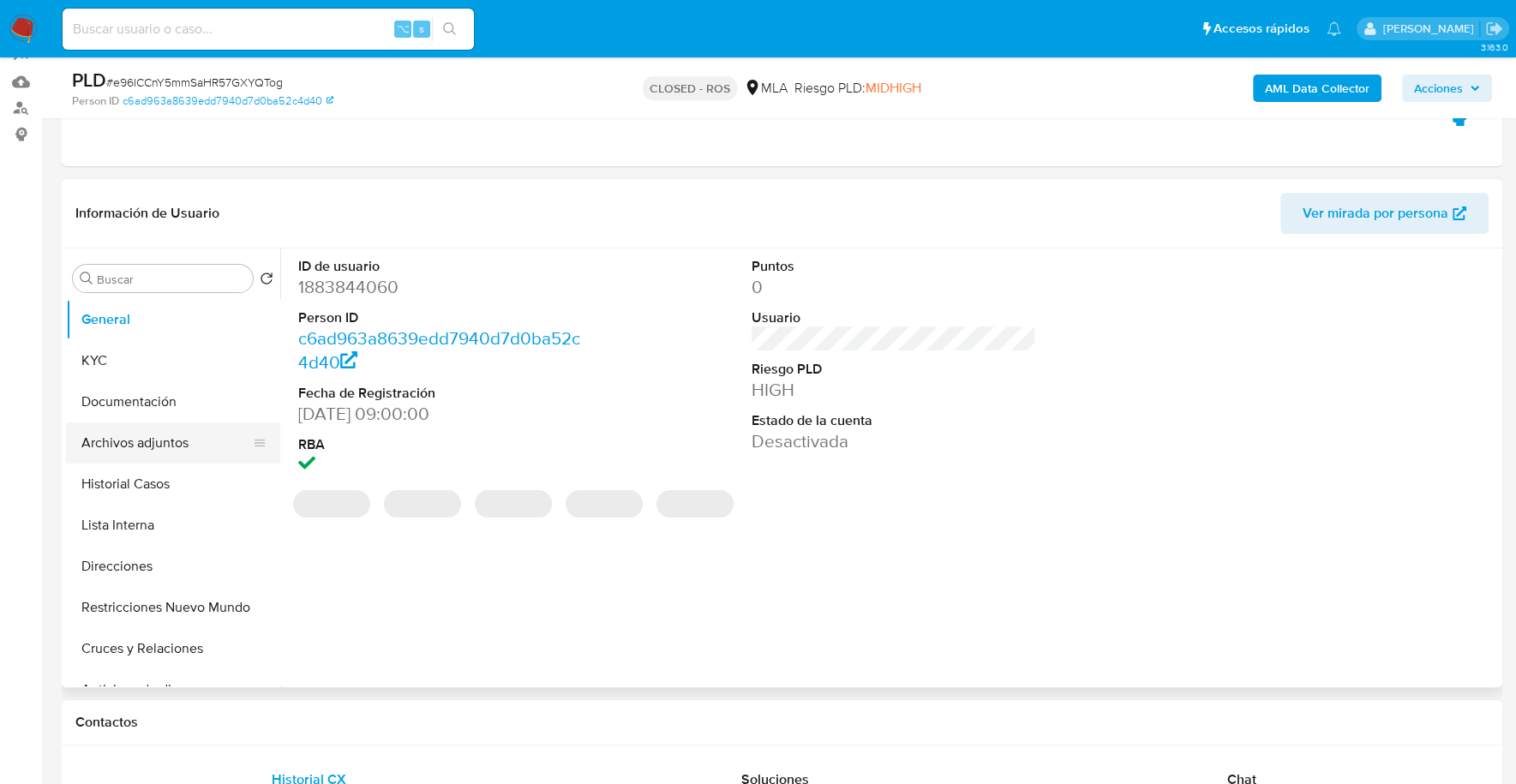
click at [159, 439] on button "Archivos adjuntos" at bounding box center [166, 443] width 200 height 41
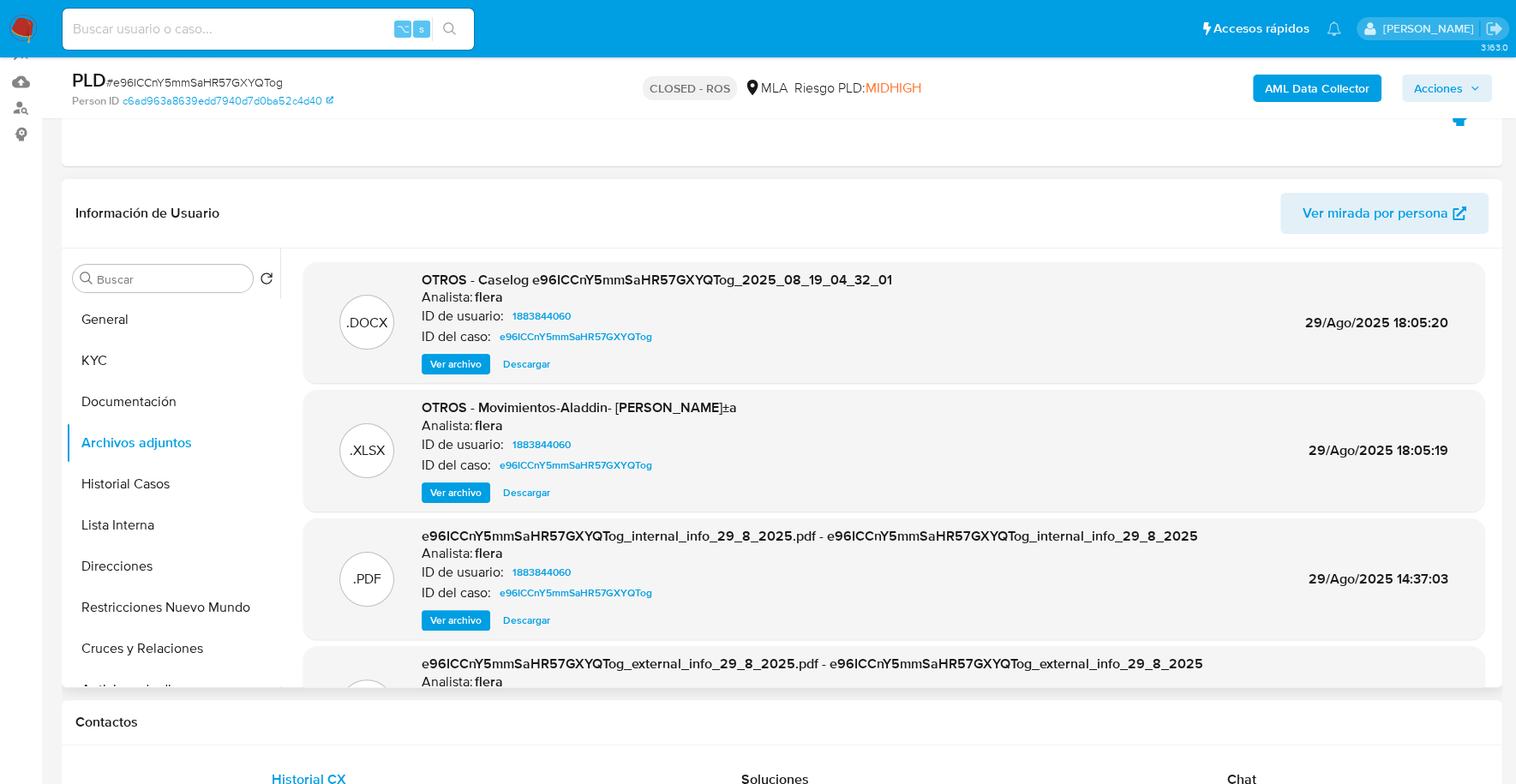
click at [471, 363] on span "Ver archivo" at bounding box center [456, 364] width 51 height 17
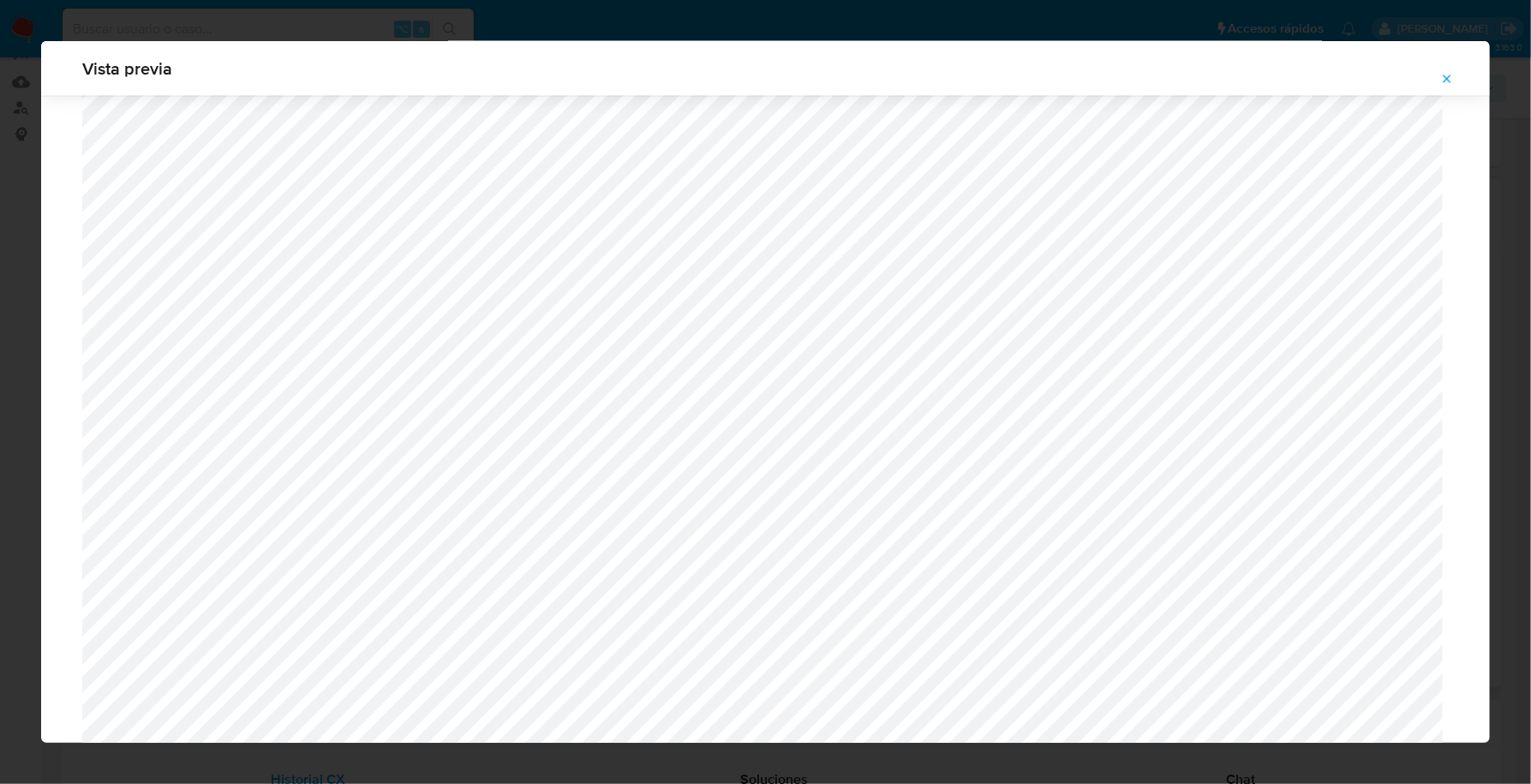
scroll to position [1396, 0]
click at [1450, 74] on icon "Attachment preview" at bounding box center [1447, 79] width 14 height 14
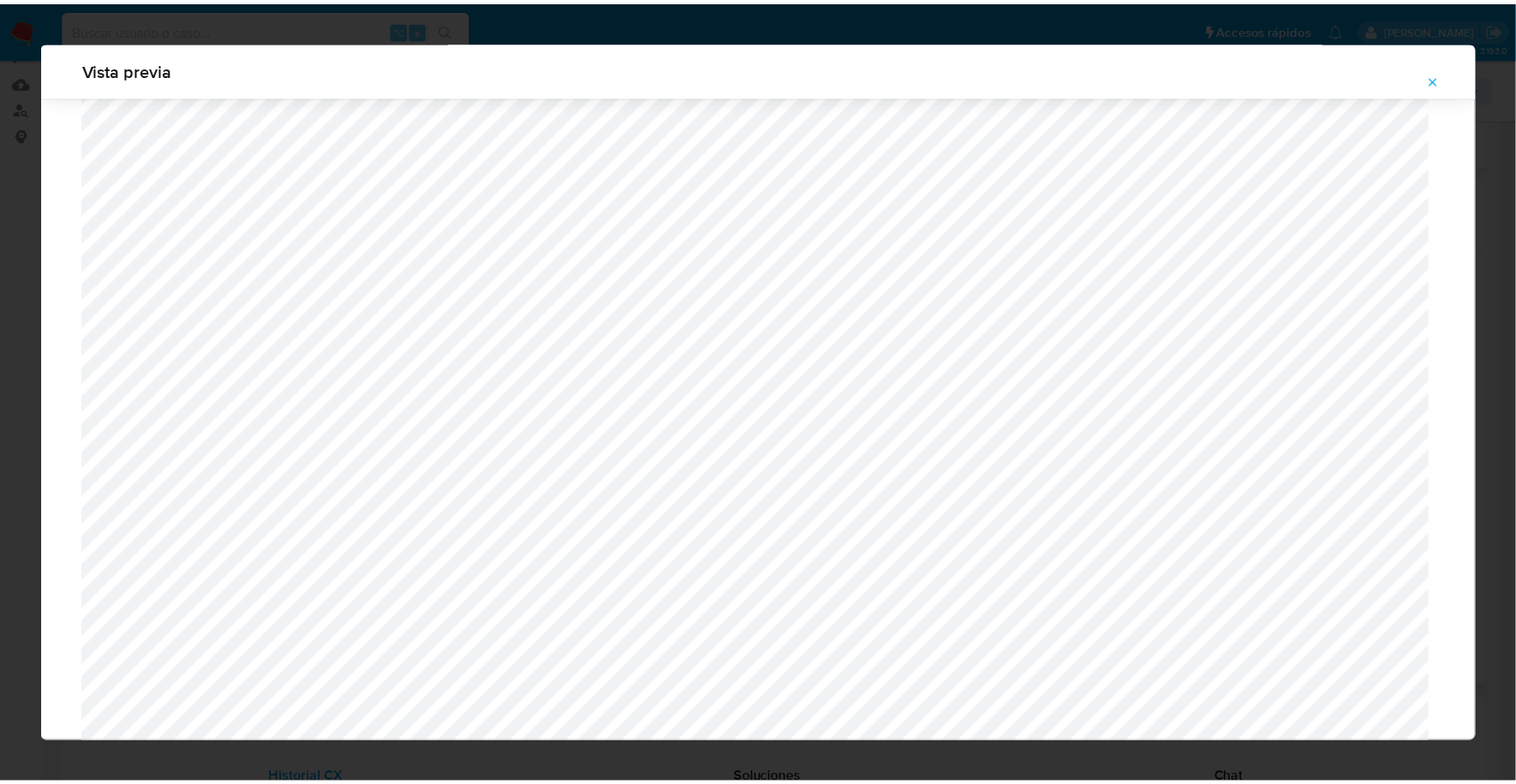
scroll to position [0, 0]
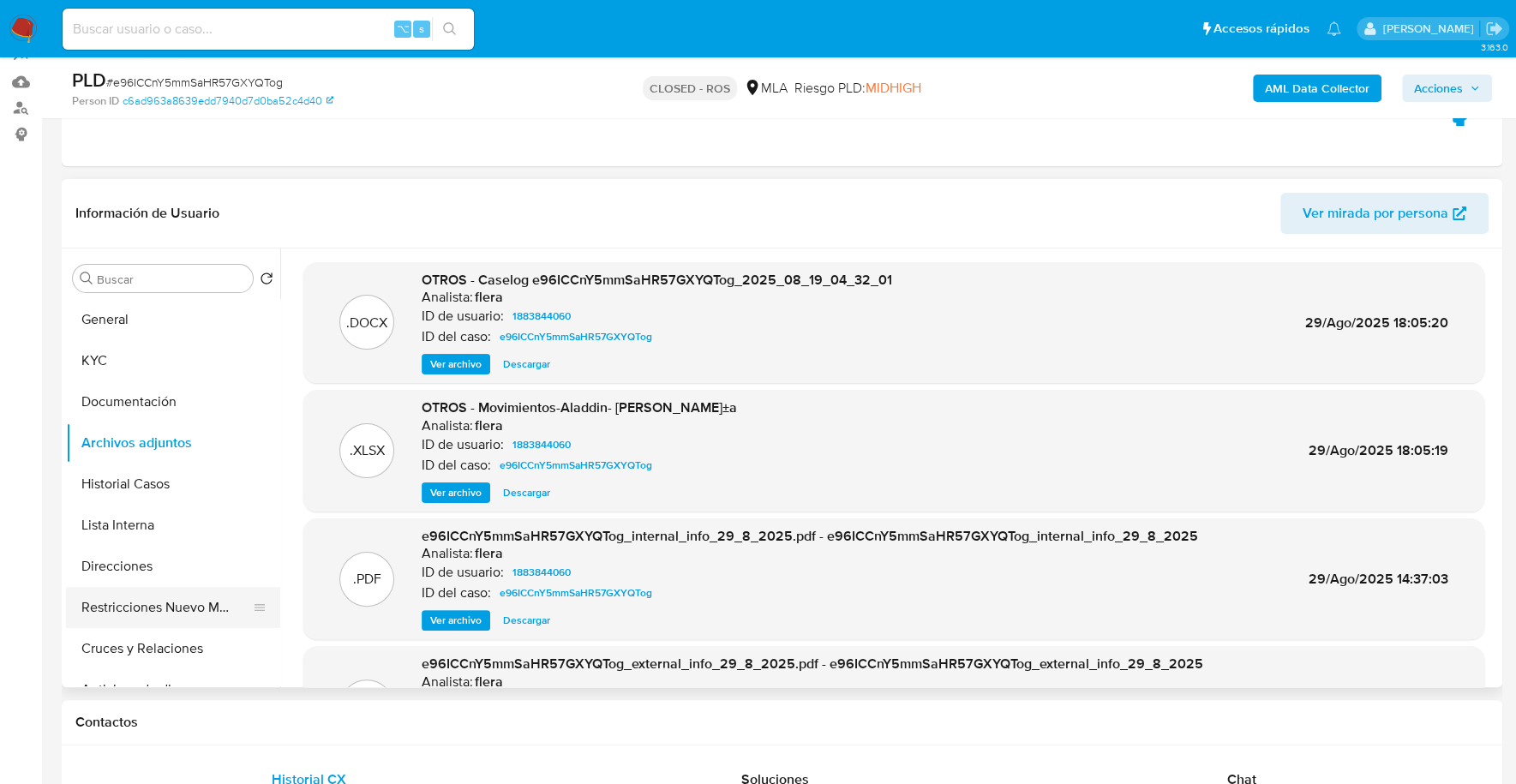
click at [145, 602] on button "Restricciones Nuevo Mundo" at bounding box center [166, 607] width 200 height 41
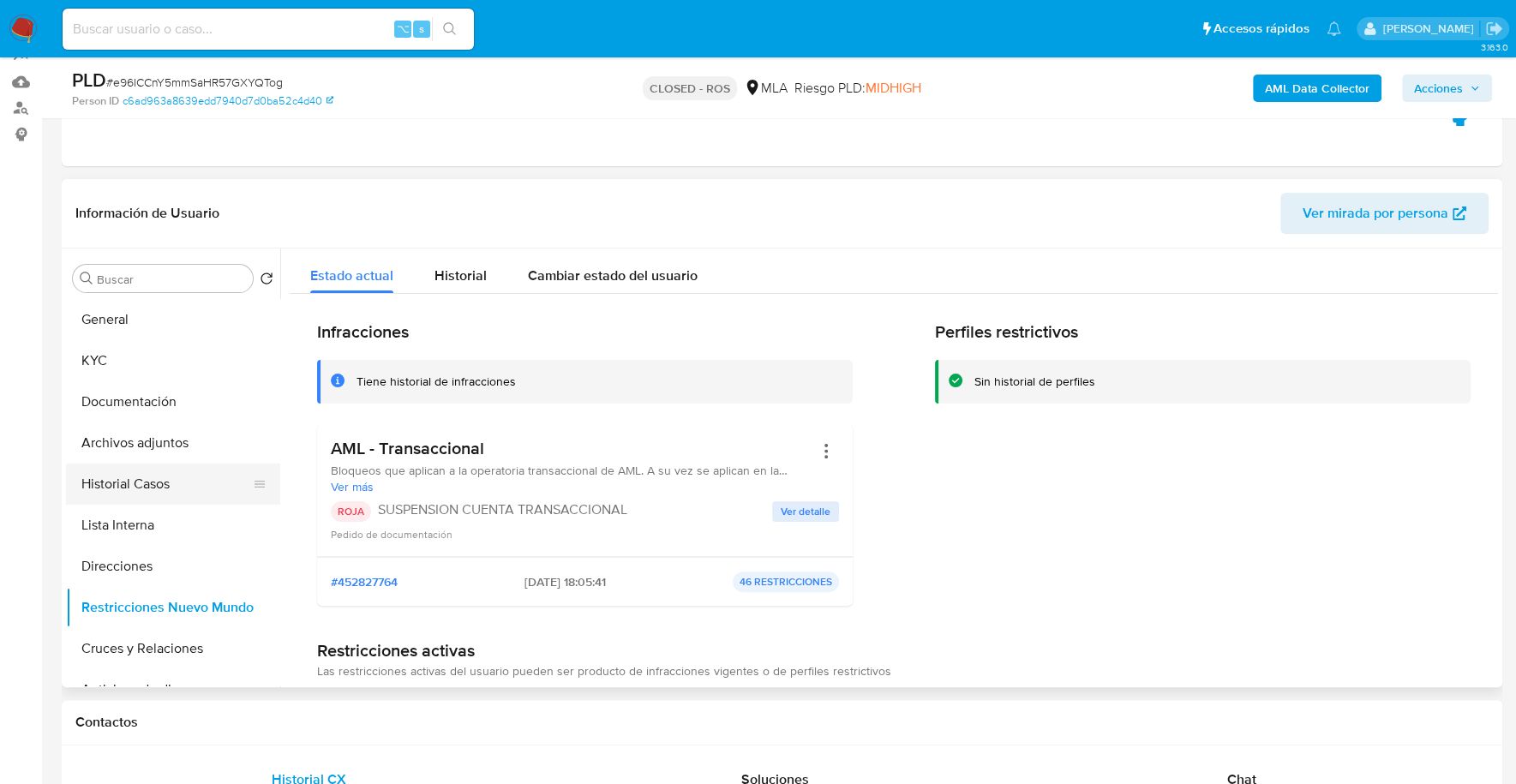
click at [137, 490] on button "Historial Casos" at bounding box center [166, 483] width 200 height 41
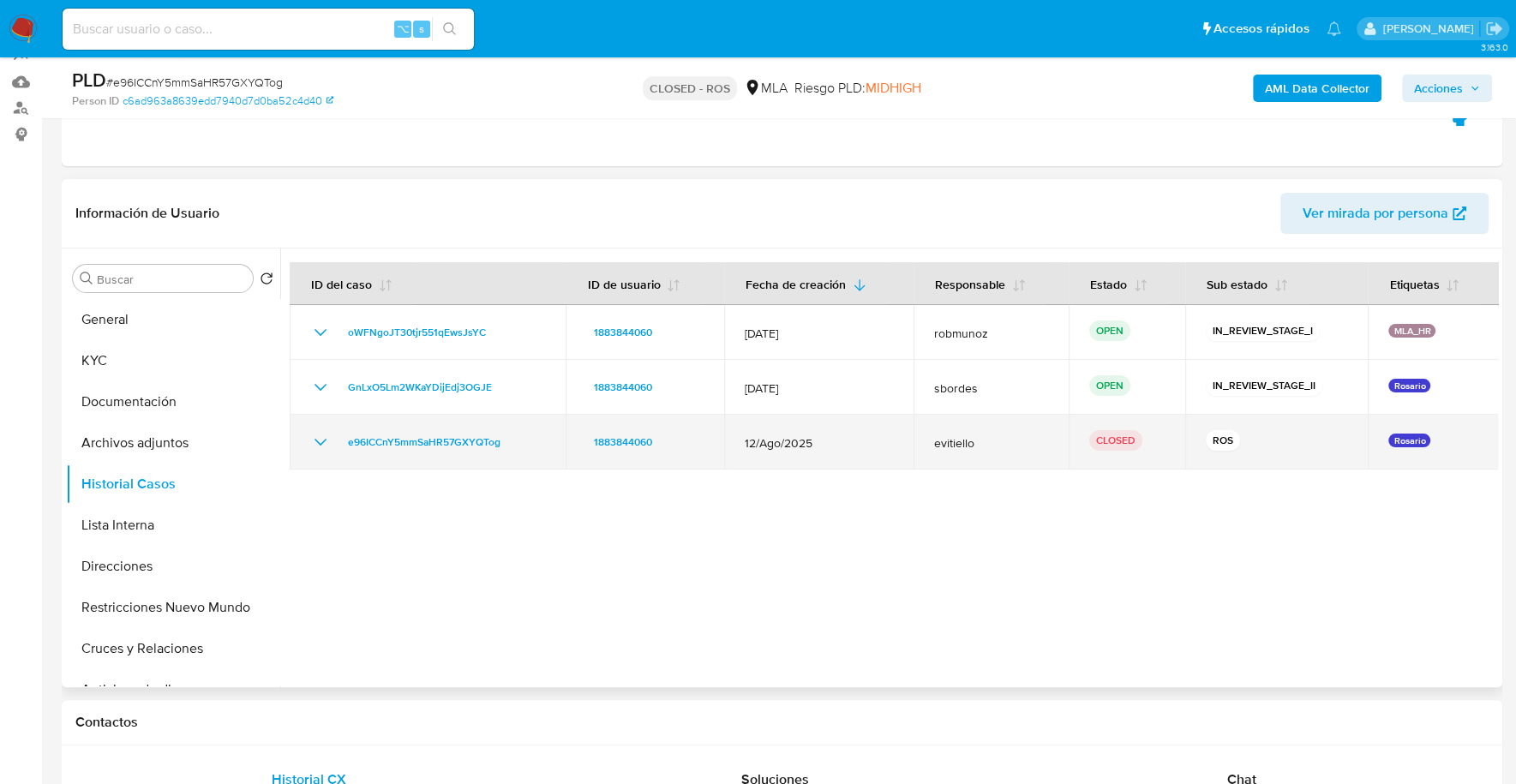
click at [311, 434] on icon "Mostrar/Ocultar" at bounding box center [321, 443] width 21 height 21
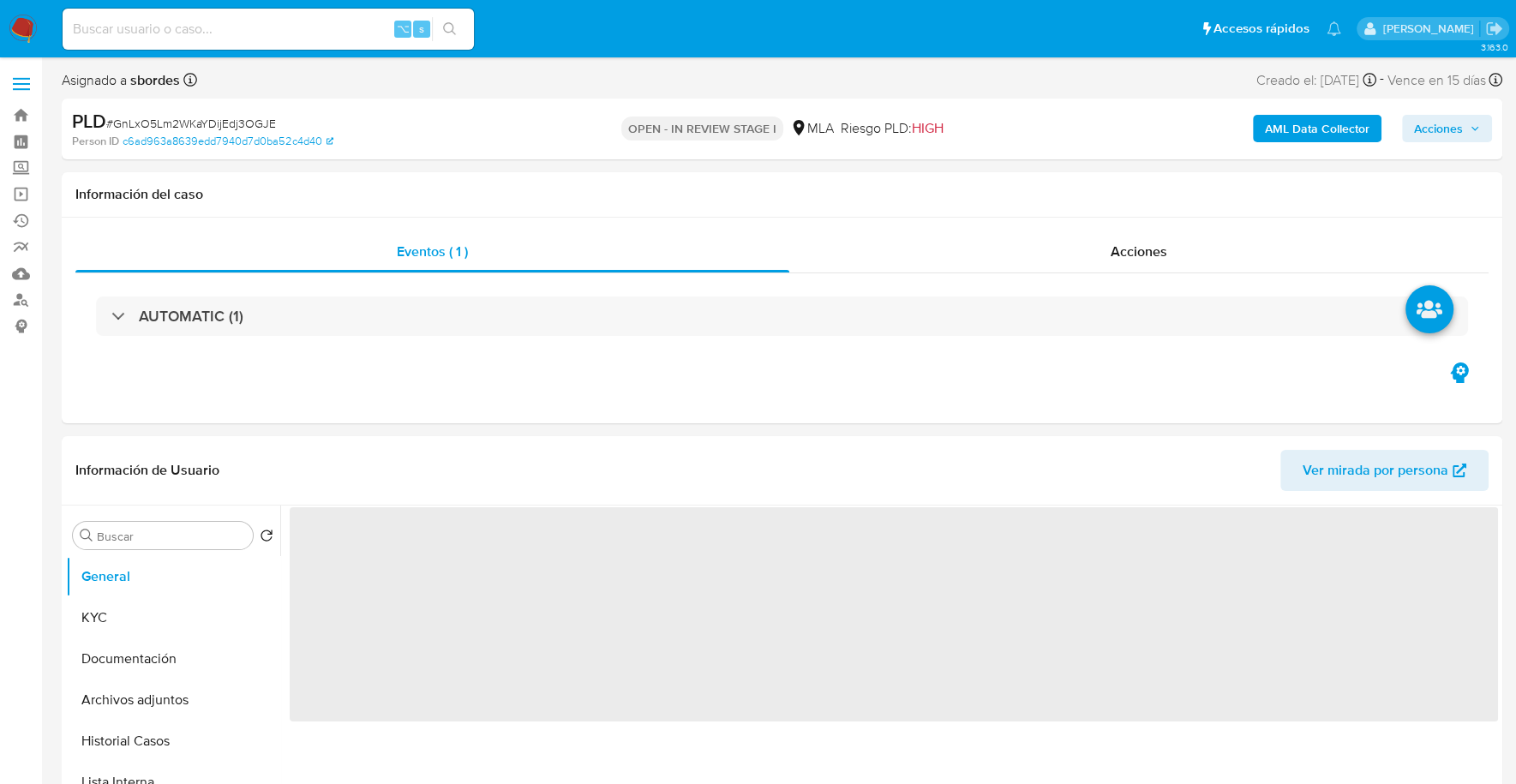
click at [1452, 132] on span "Acciones" at bounding box center [1438, 128] width 49 height 27
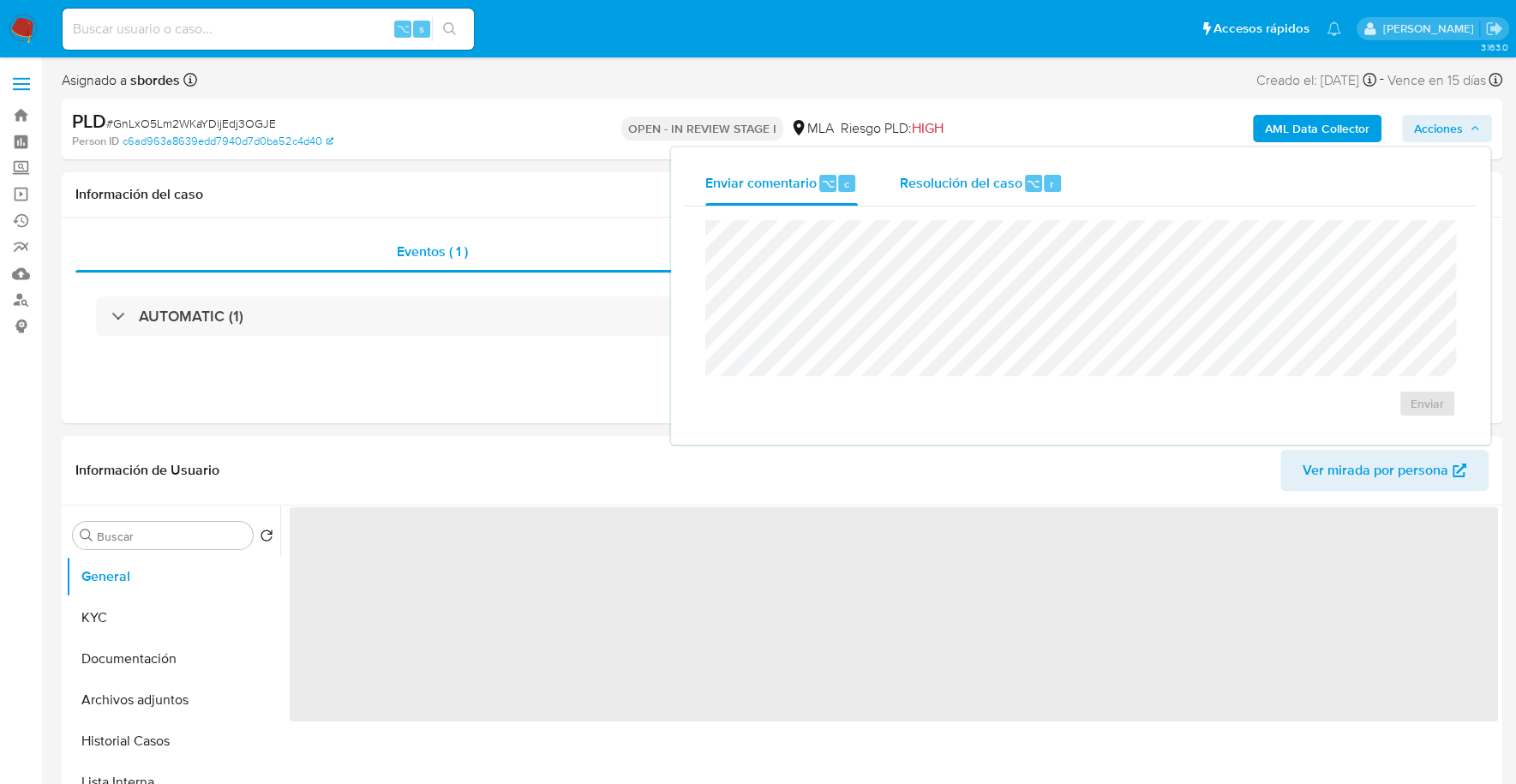
select select "10"
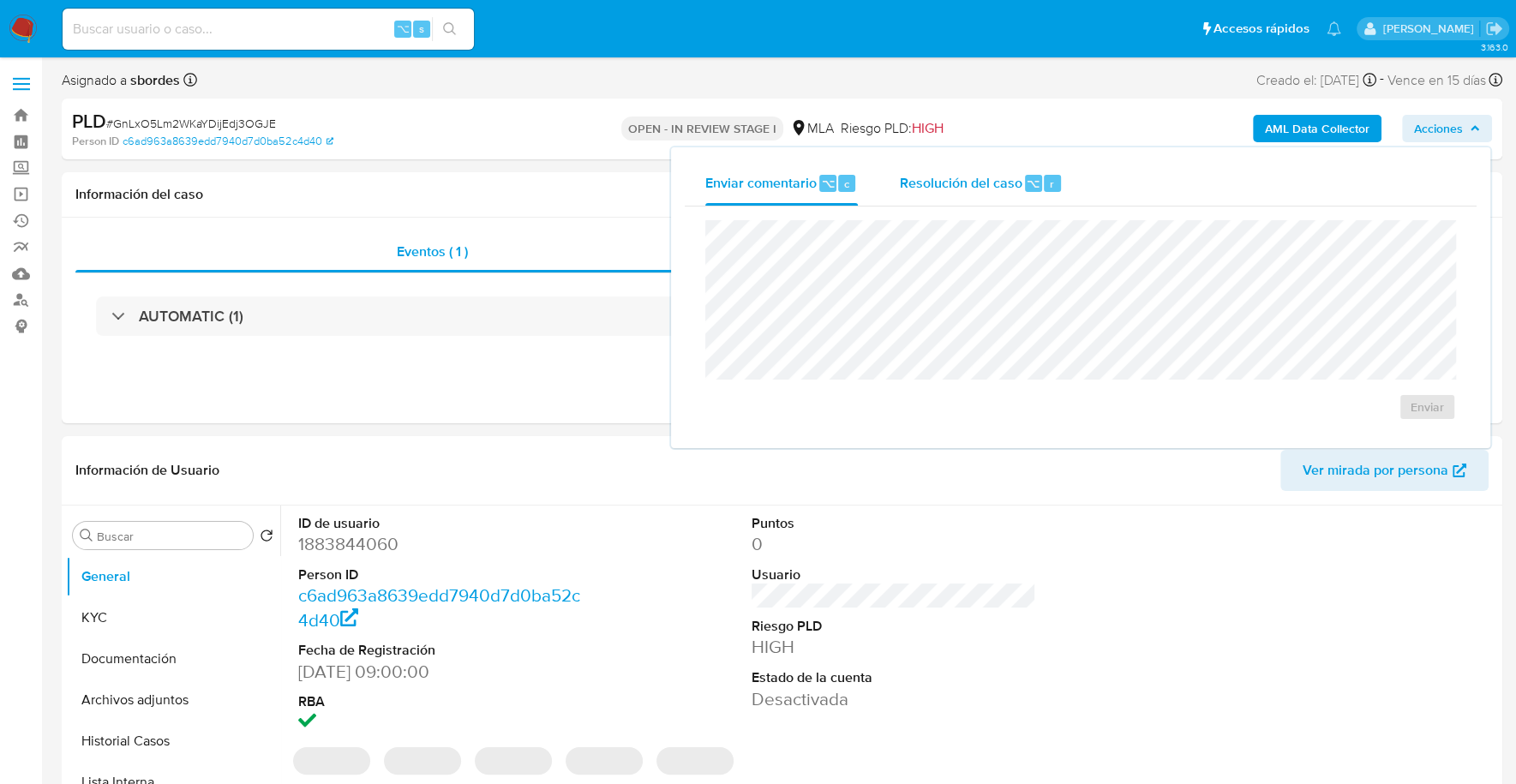
click at [1004, 197] on div "Resolución del caso ⌥ r" at bounding box center [981, 183] width 164 height 44
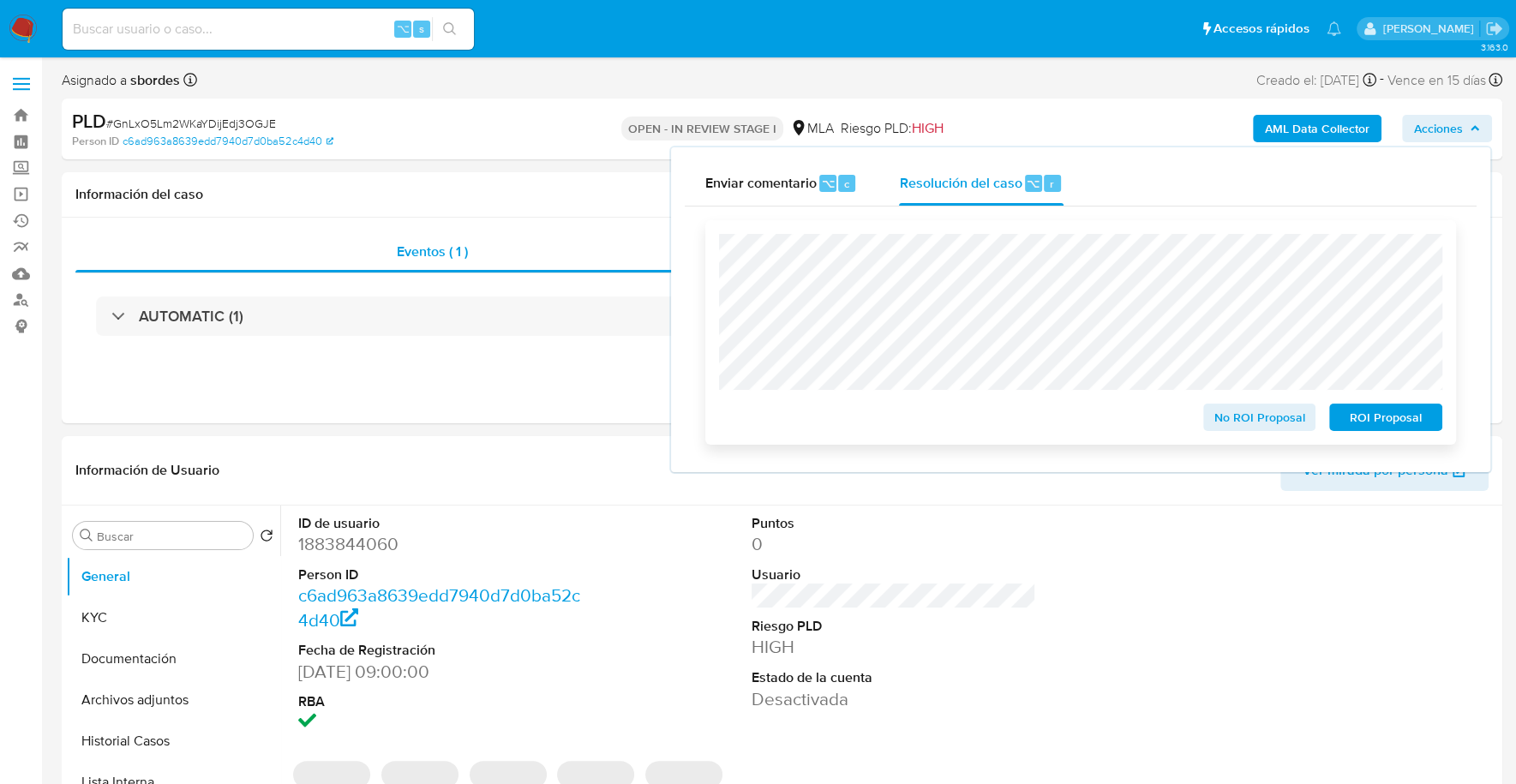
click at [1384, 418] on span "ROI Proposal" at bounding box center [1385, 417] width 89 height 24
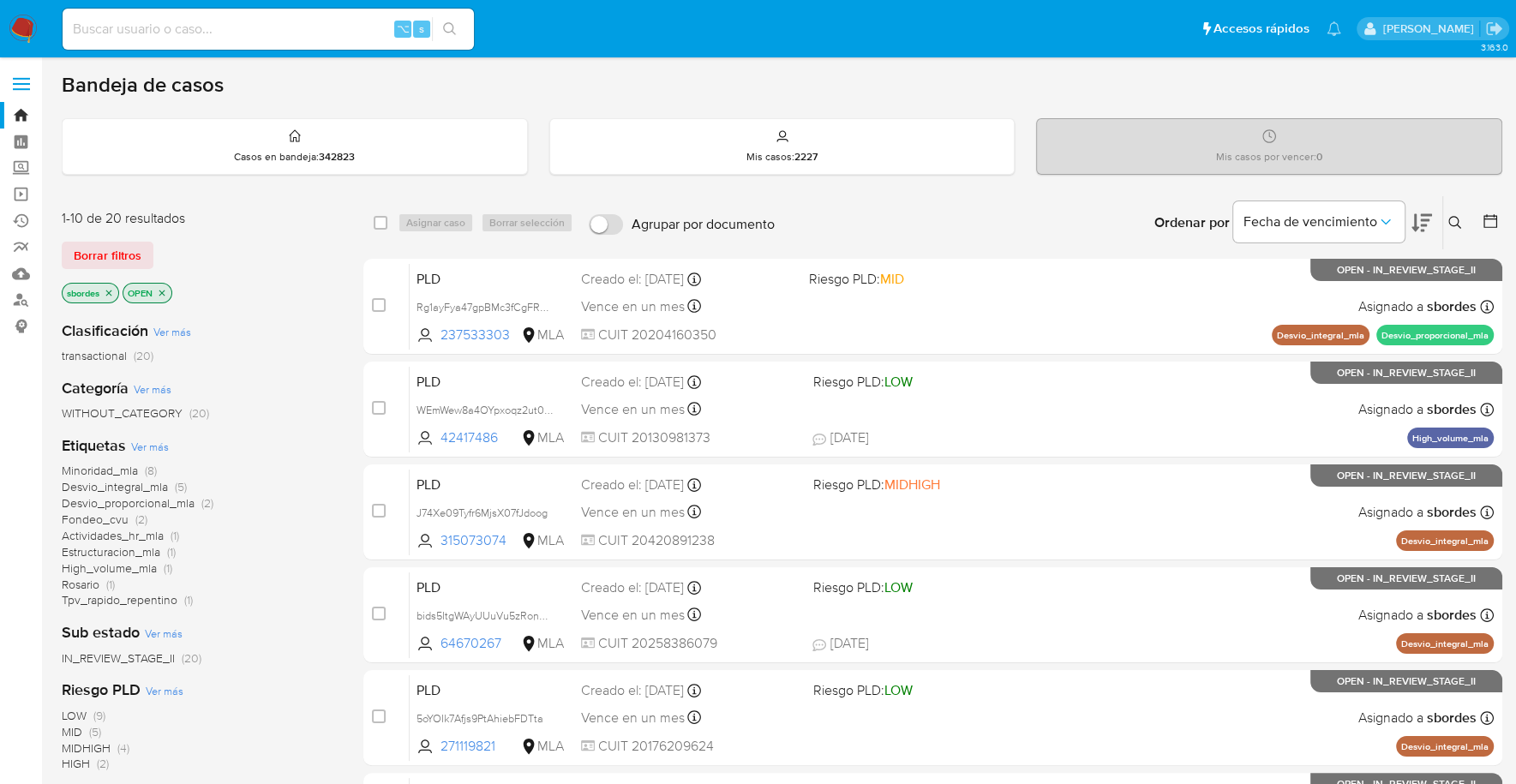
click at [109, 294] on icon "close-filter" at bounding box center [109, 293] width 10 height 10
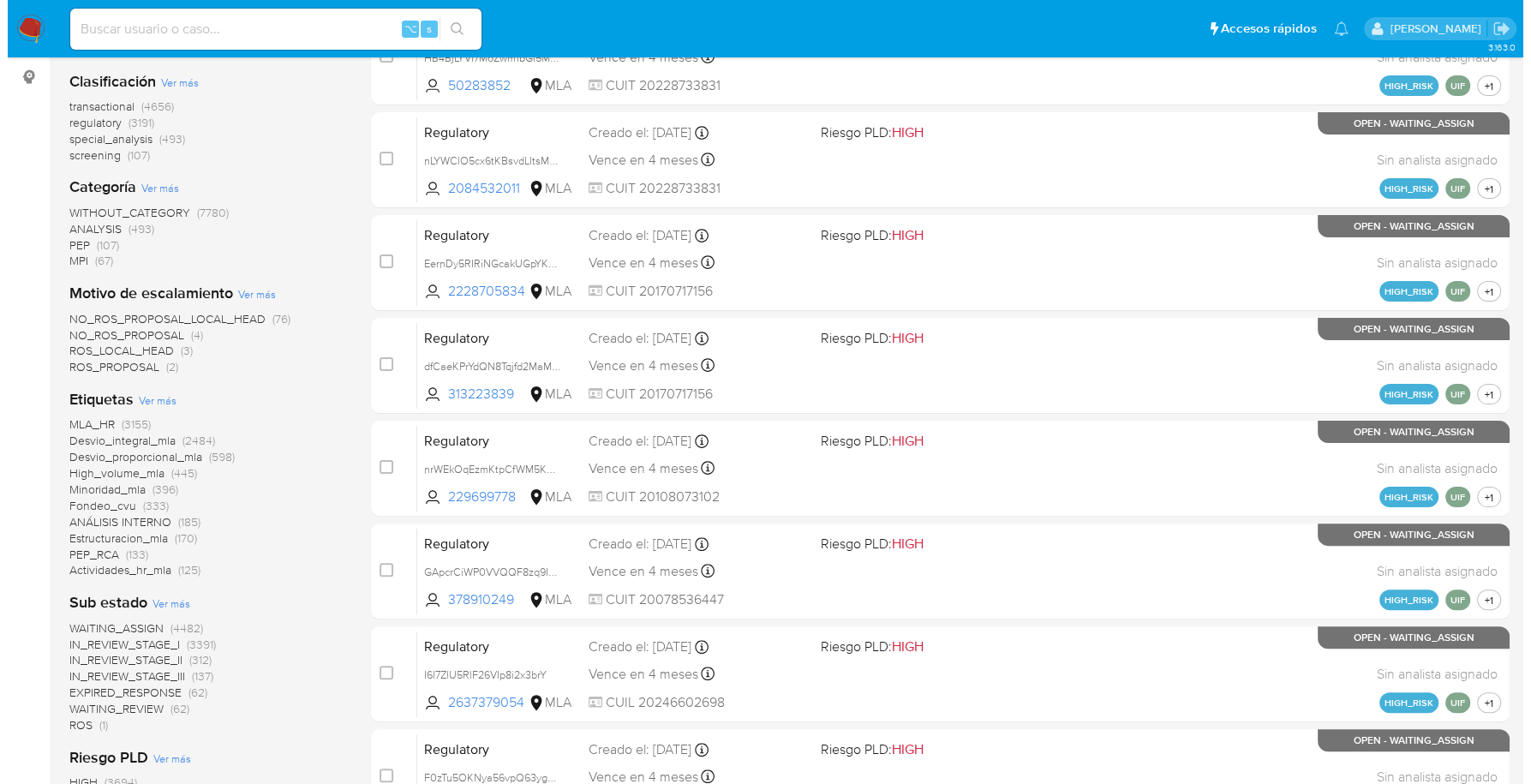
scroll to position [700, 0]
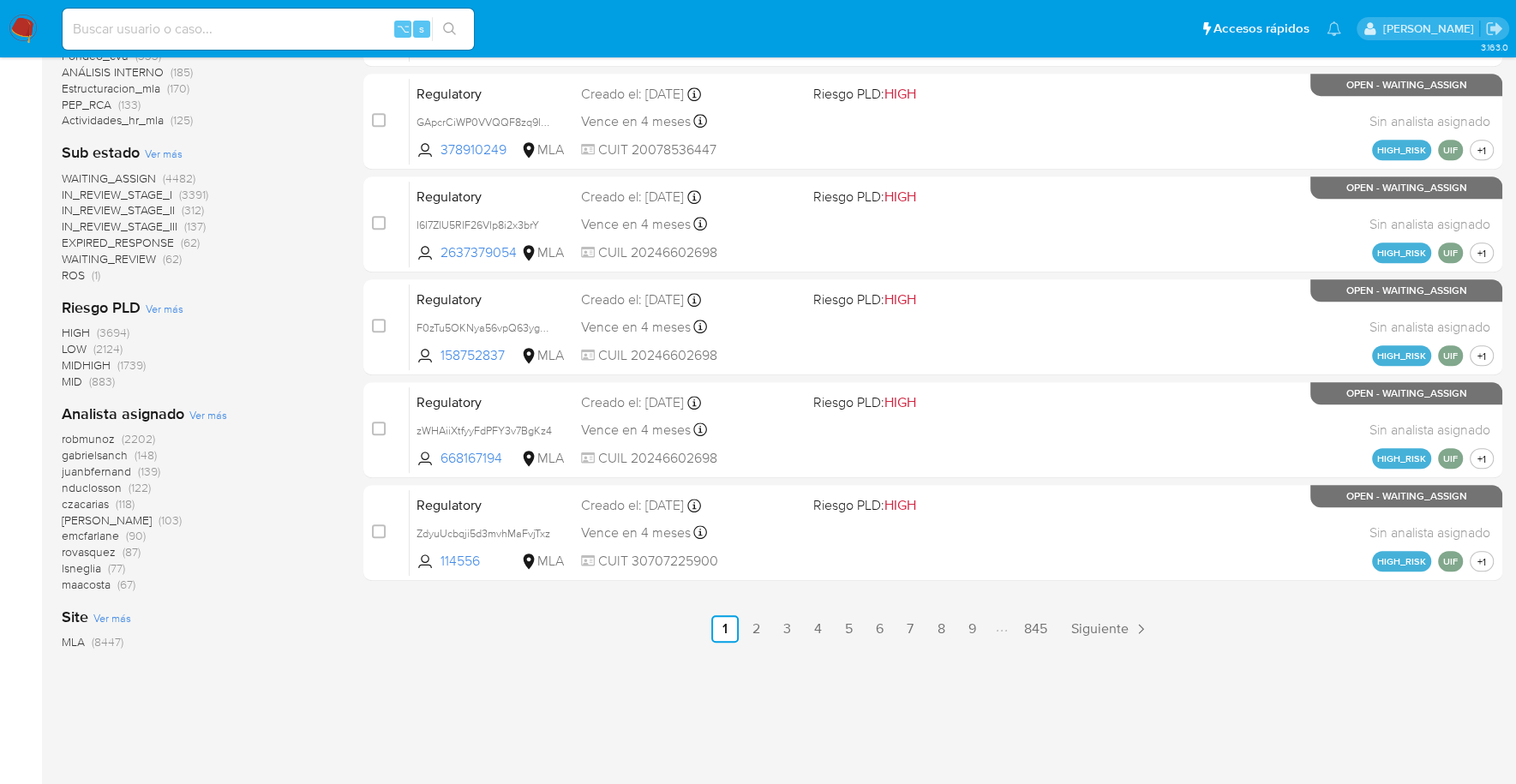
click at [196, 411] on span "Ver más" at bounding box center [207, 415] width 37 height 16
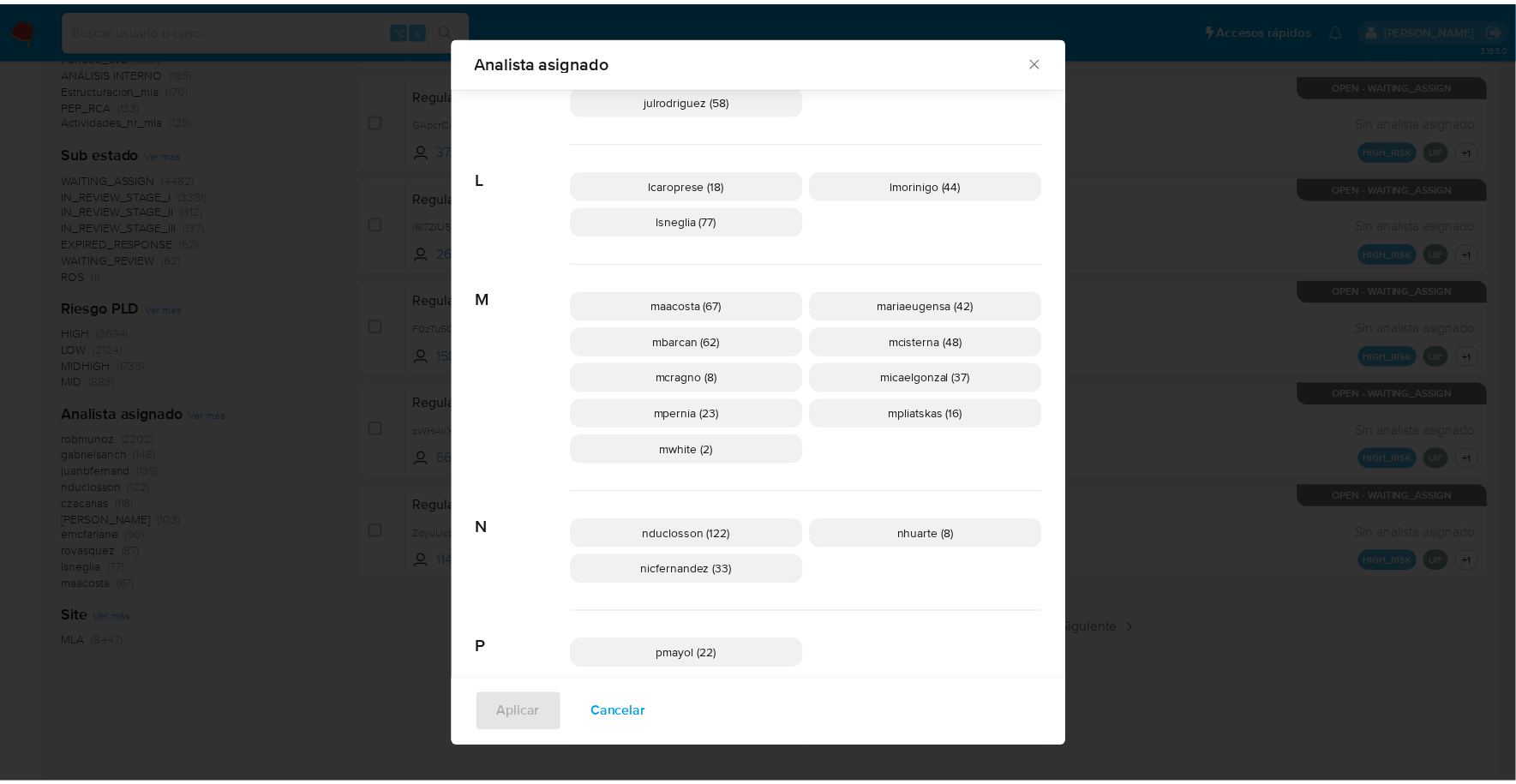
scroll to position [801, 0]
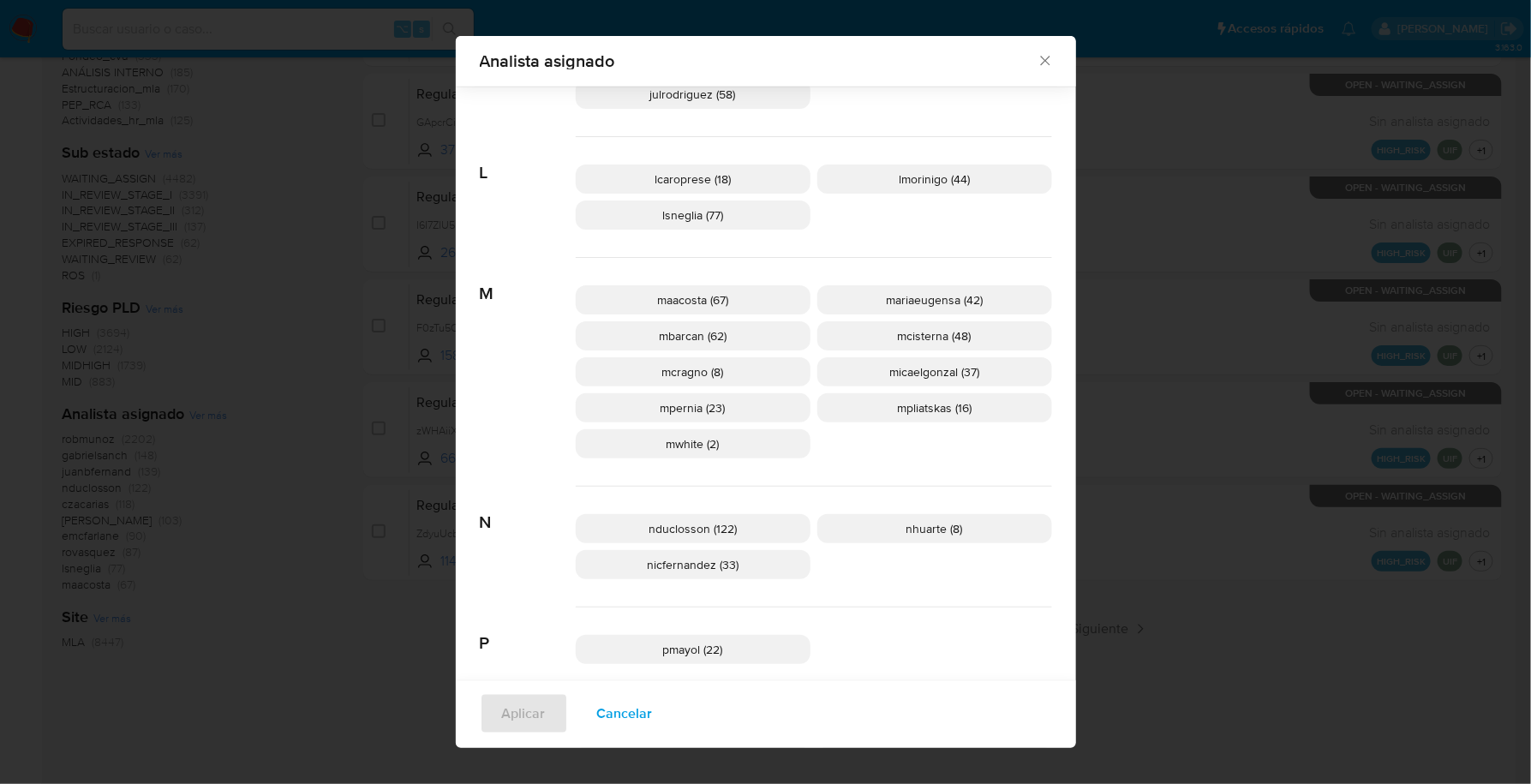
click at [1043, 58] on icon "Cerrar" at bounding box center [1046, 61] width 17 height 17
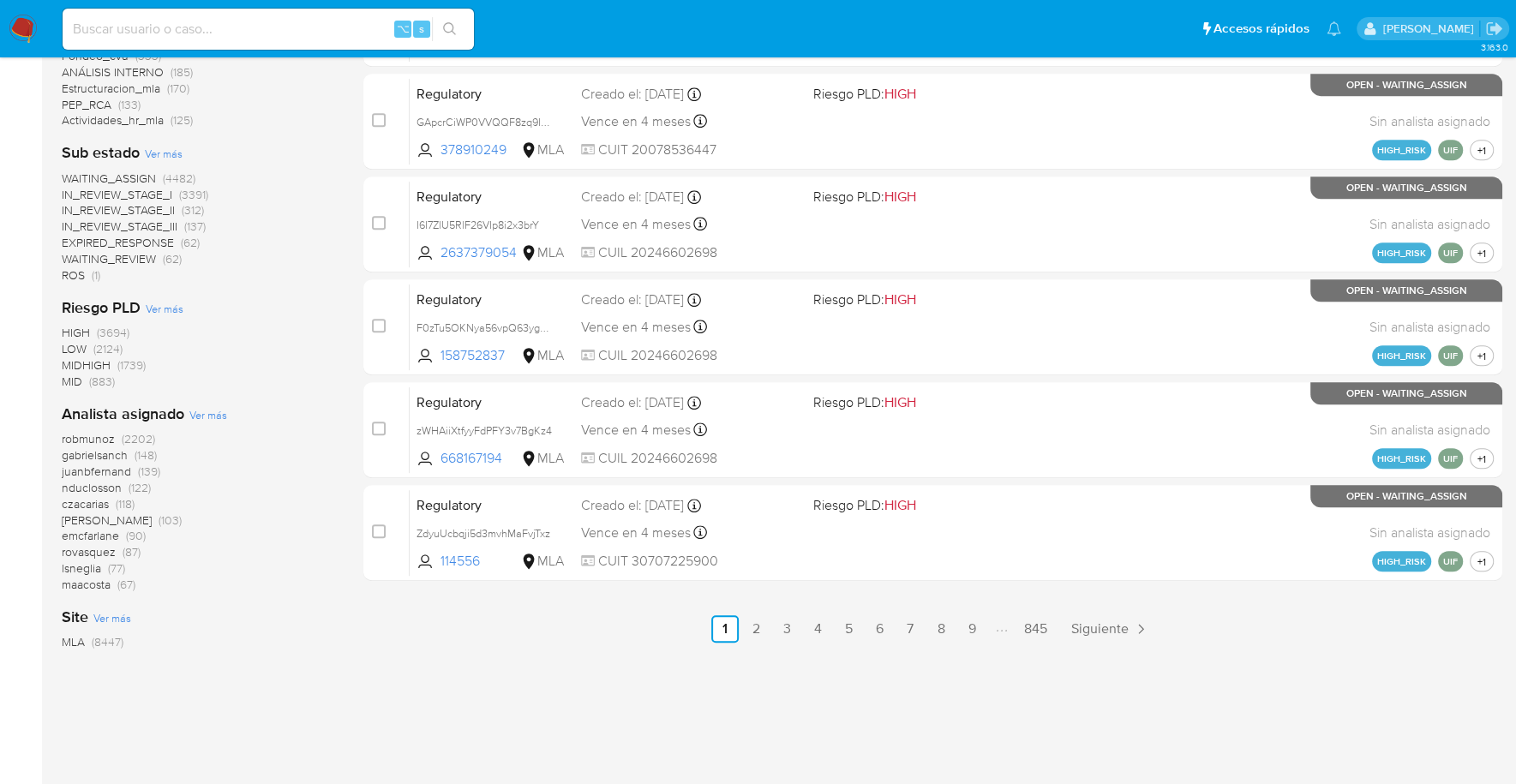
click at [36, 41] on img at bounding box center [23, 29] width 29 height 29
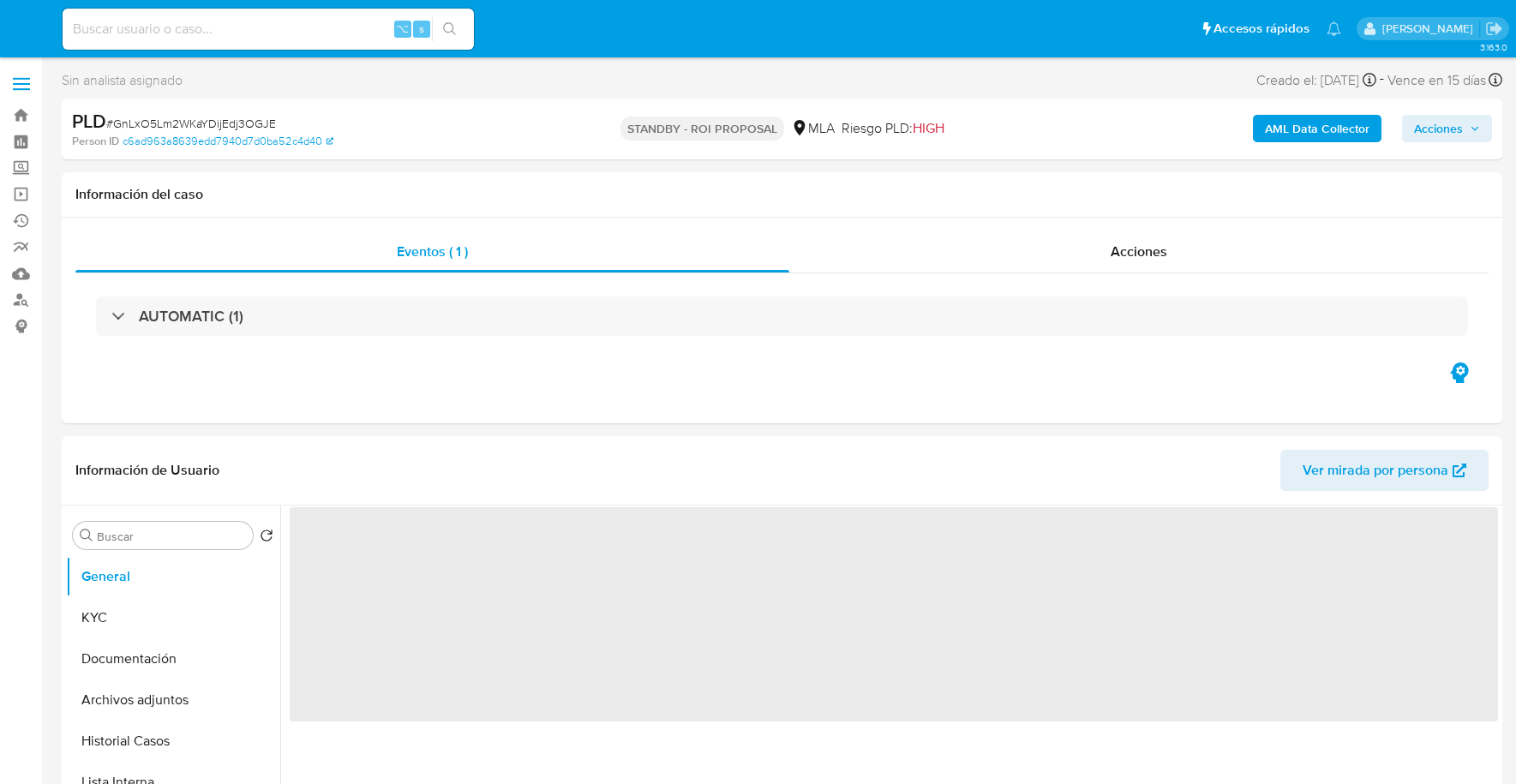
select select "10"
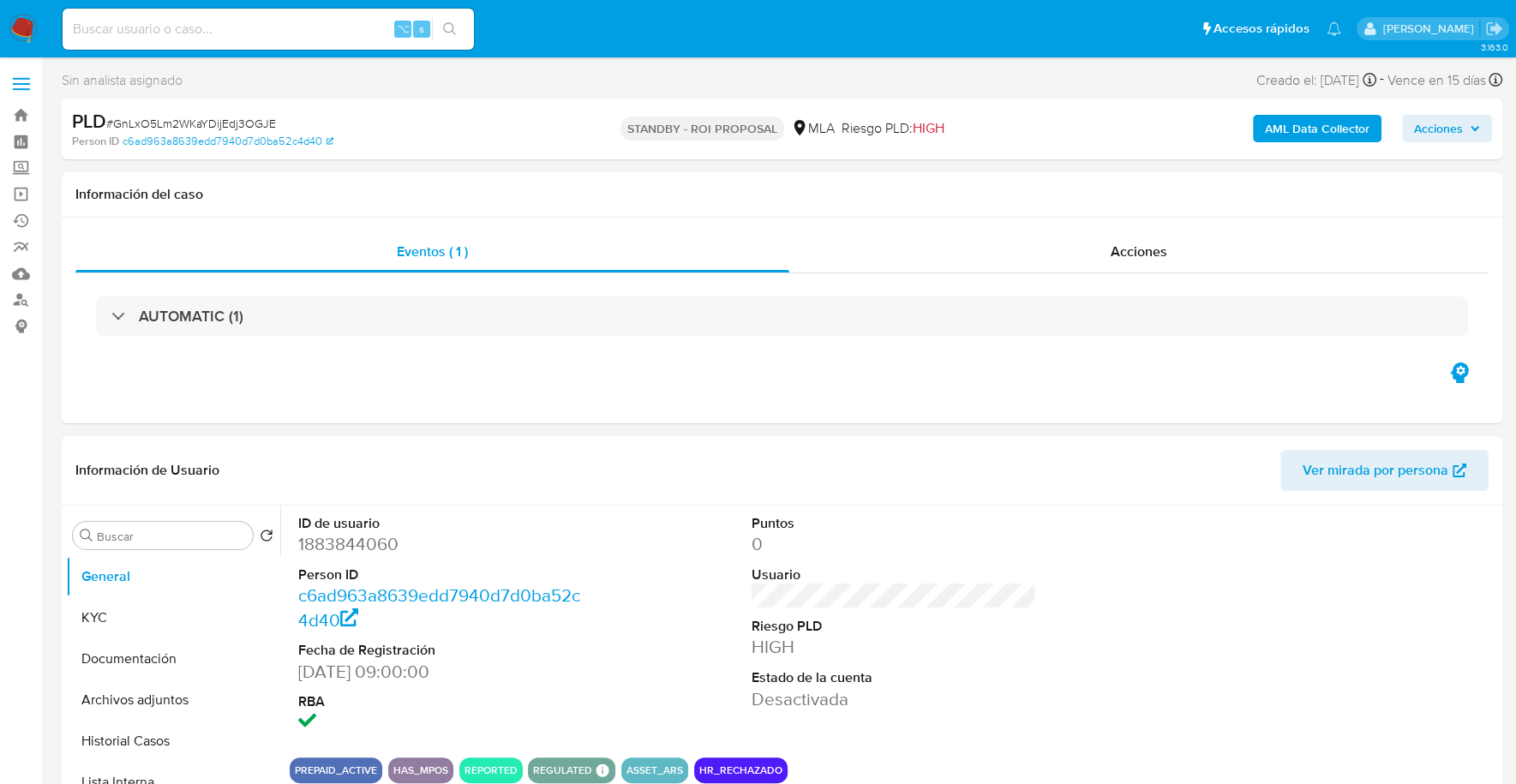
click at [199, 30] on input at bounding box center [268, 30] width 411 height 23
paste input "2491979408"
type input "2491979408"
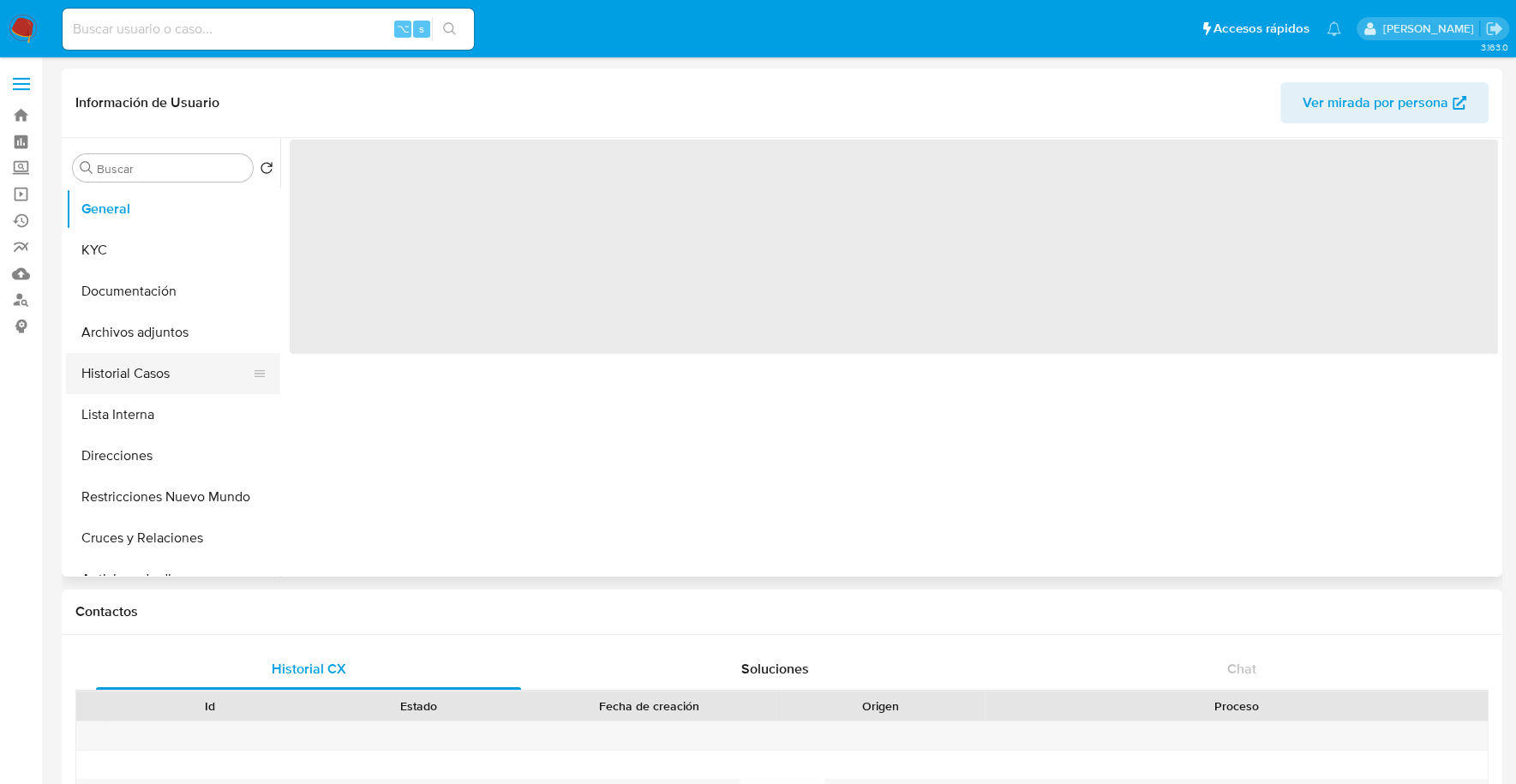
select select "10"
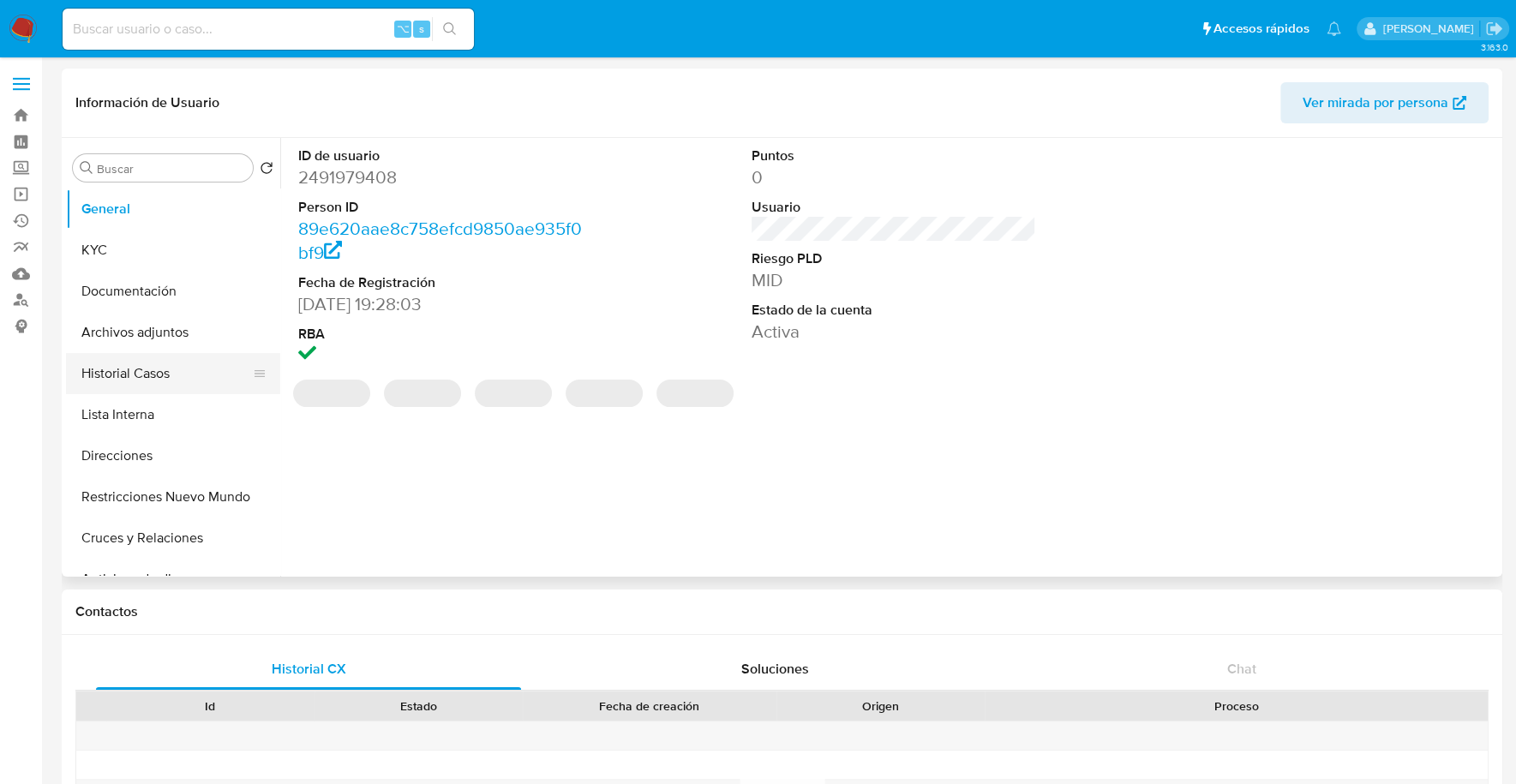
click at [123, 378] on button "Historial Casos" at bounding box center [166, 373] width 200 height 41
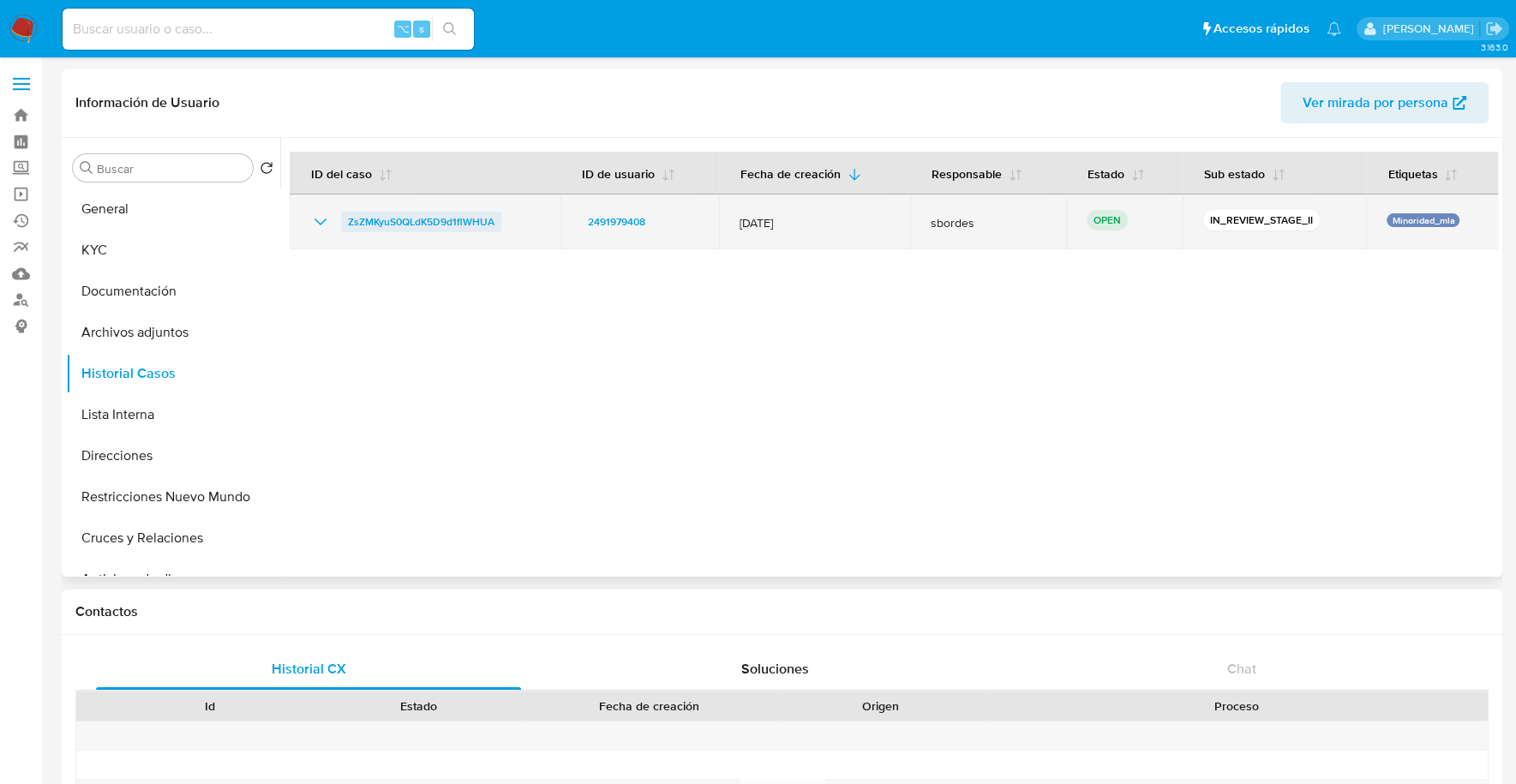
click at [417, 221] on span "ZsZMKyuS0QLdK5D9d1flWHUA" at bounding box center [421, 222] width 146 height 21
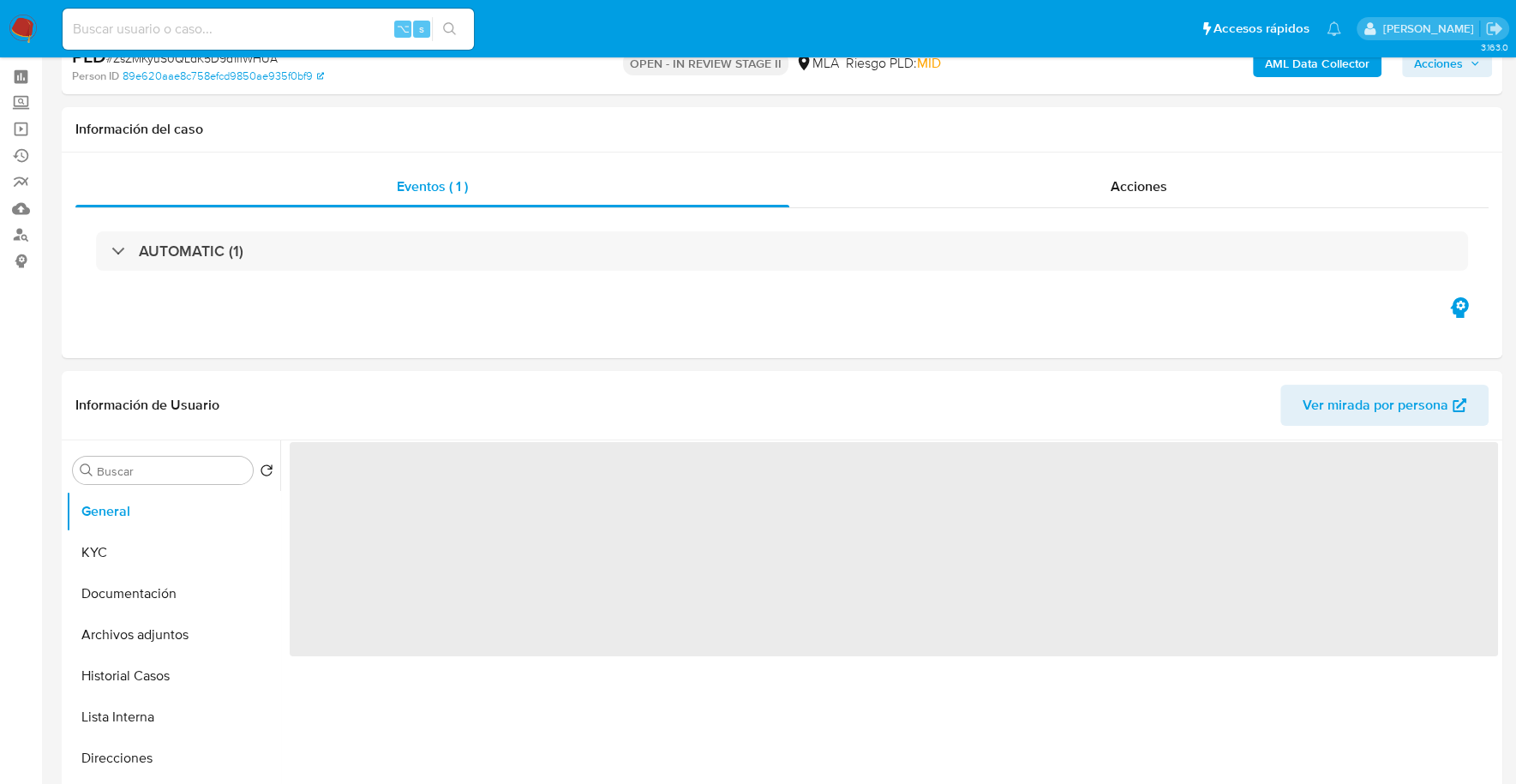
scroll to position [183, 0]
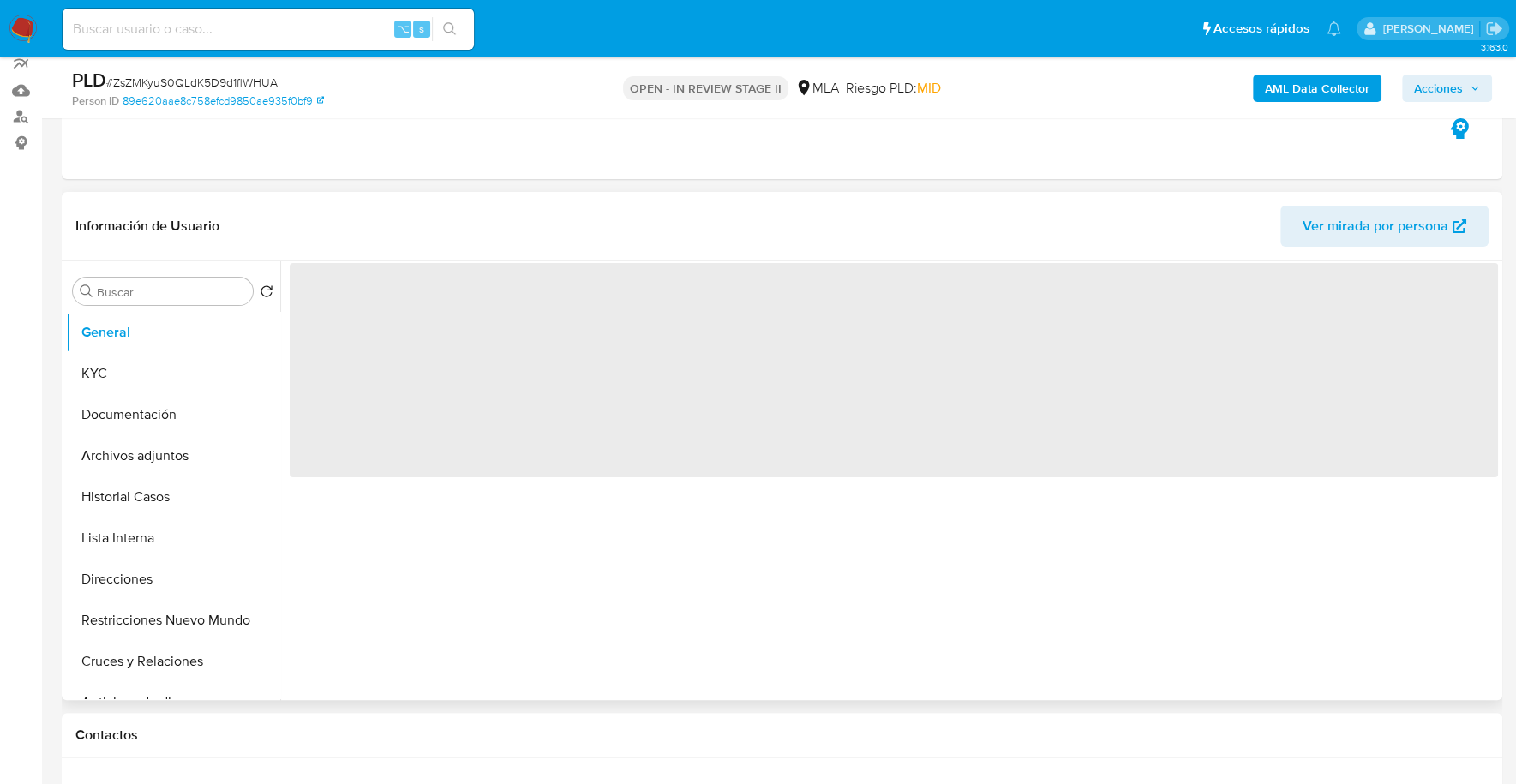
select select "10"
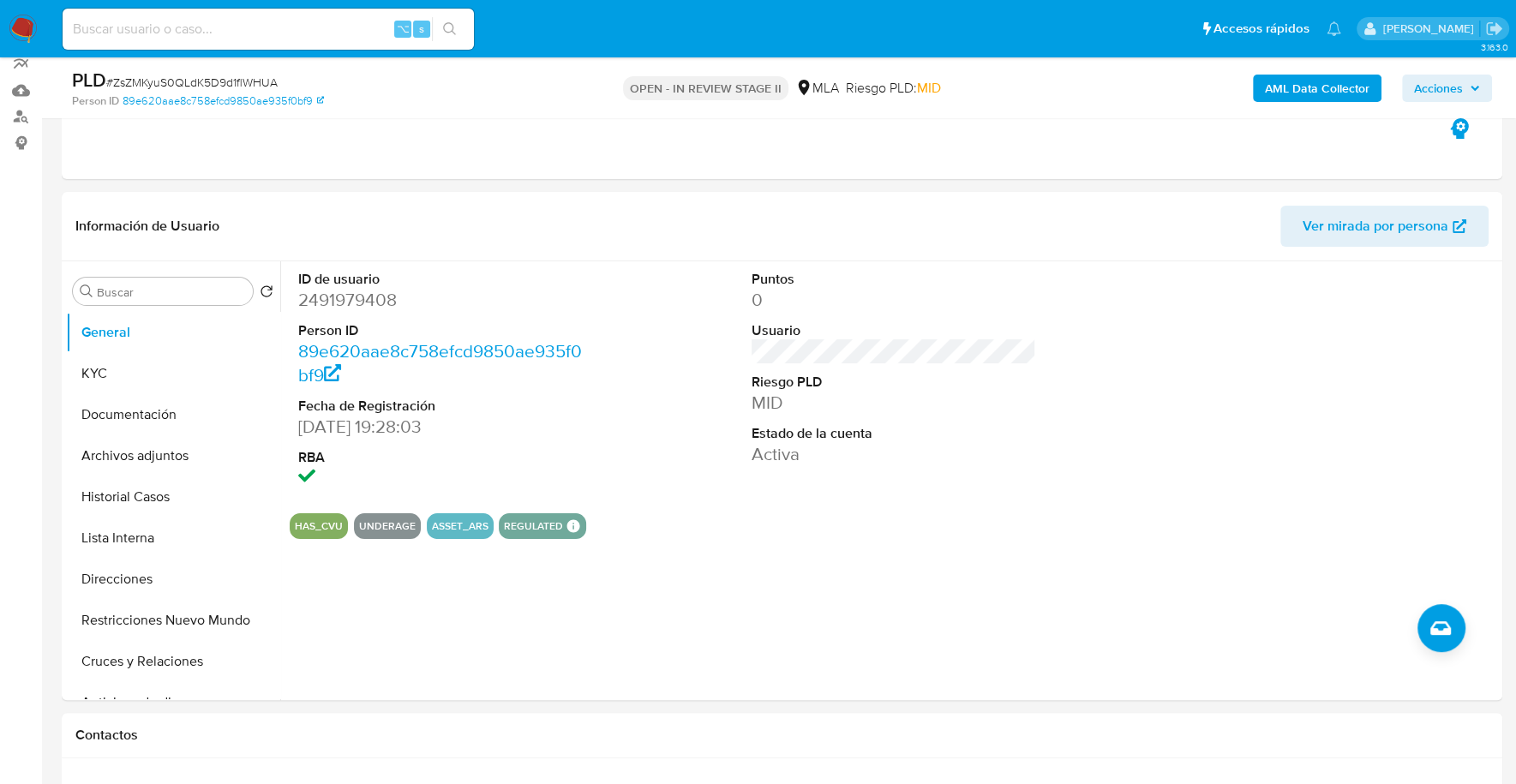
click at [268, 25] on input at bounding box center [268, 30] width 411 height 23
paste input "2491979408"
type input "2491979408"
click at [134, 382] on button "KYC" at bounding box center [166, 373] width 200 height 41
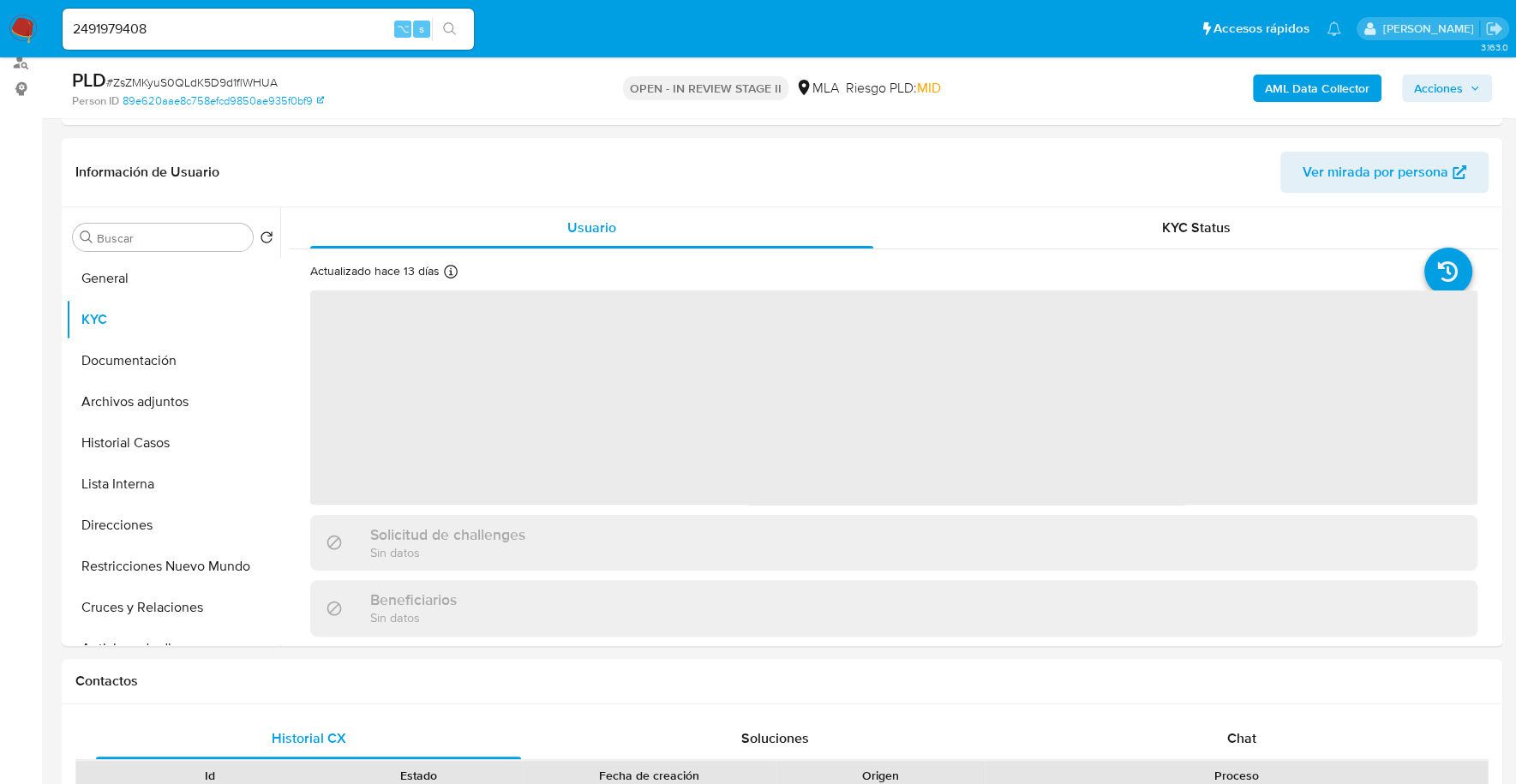
scroll to position [339, 0]
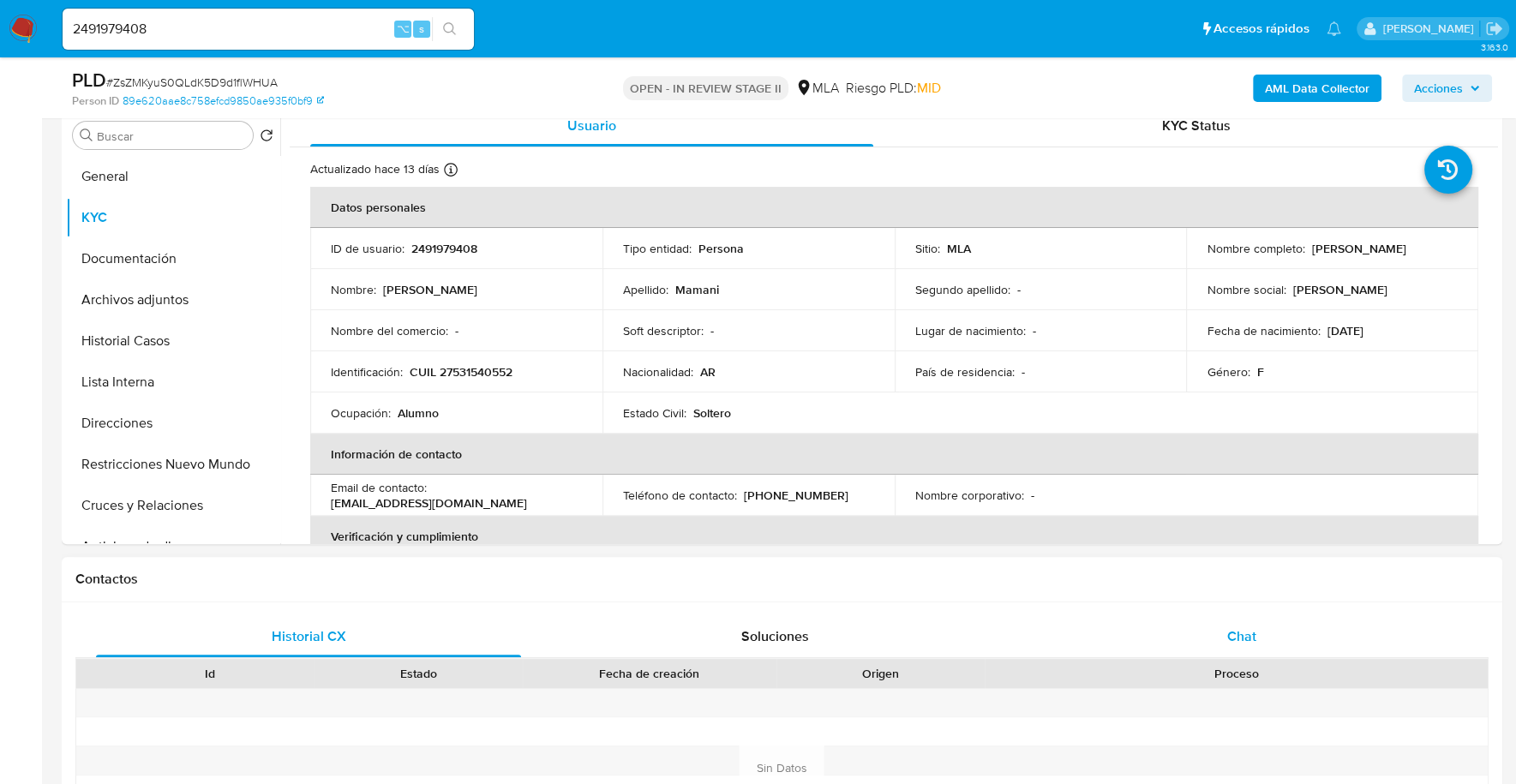
click at [1184, 634] on div "Chat" at bounding box center [1241, 636] width 425 height 41
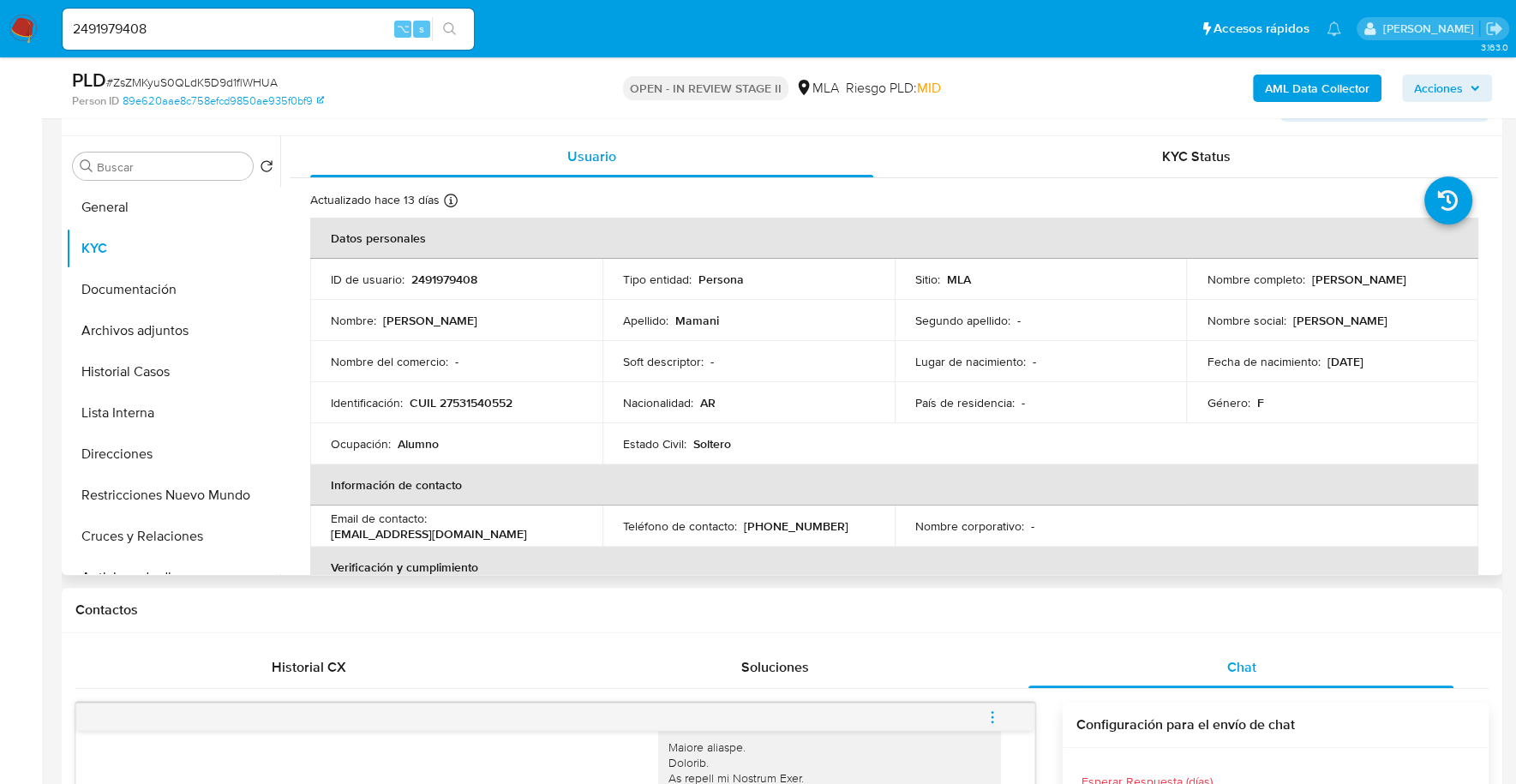
scroll to position [306, 0]
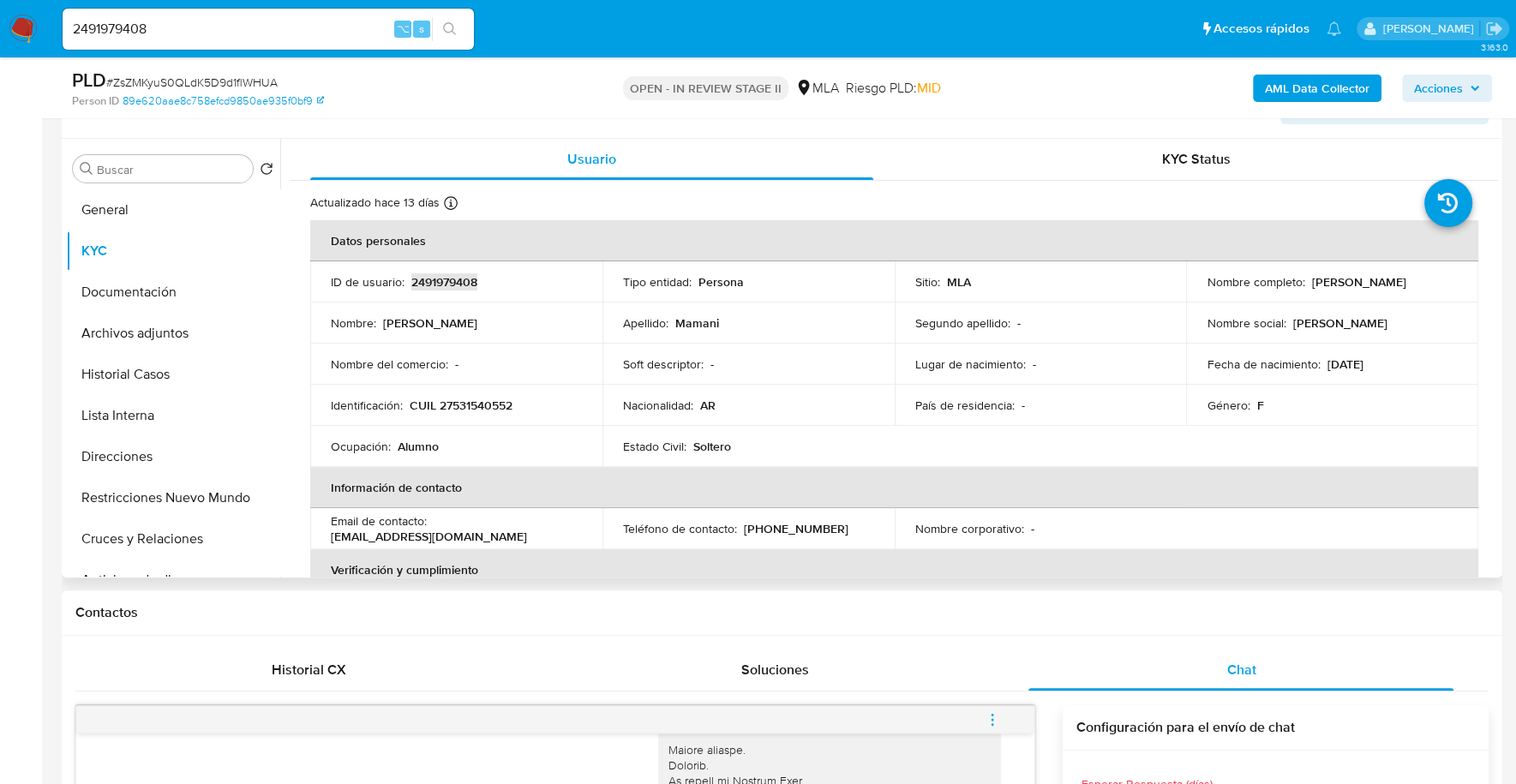
copy p "2491979408"
click at [93, 294] on button "Documentación" at bounding box center [166, 292] width 200 height 41
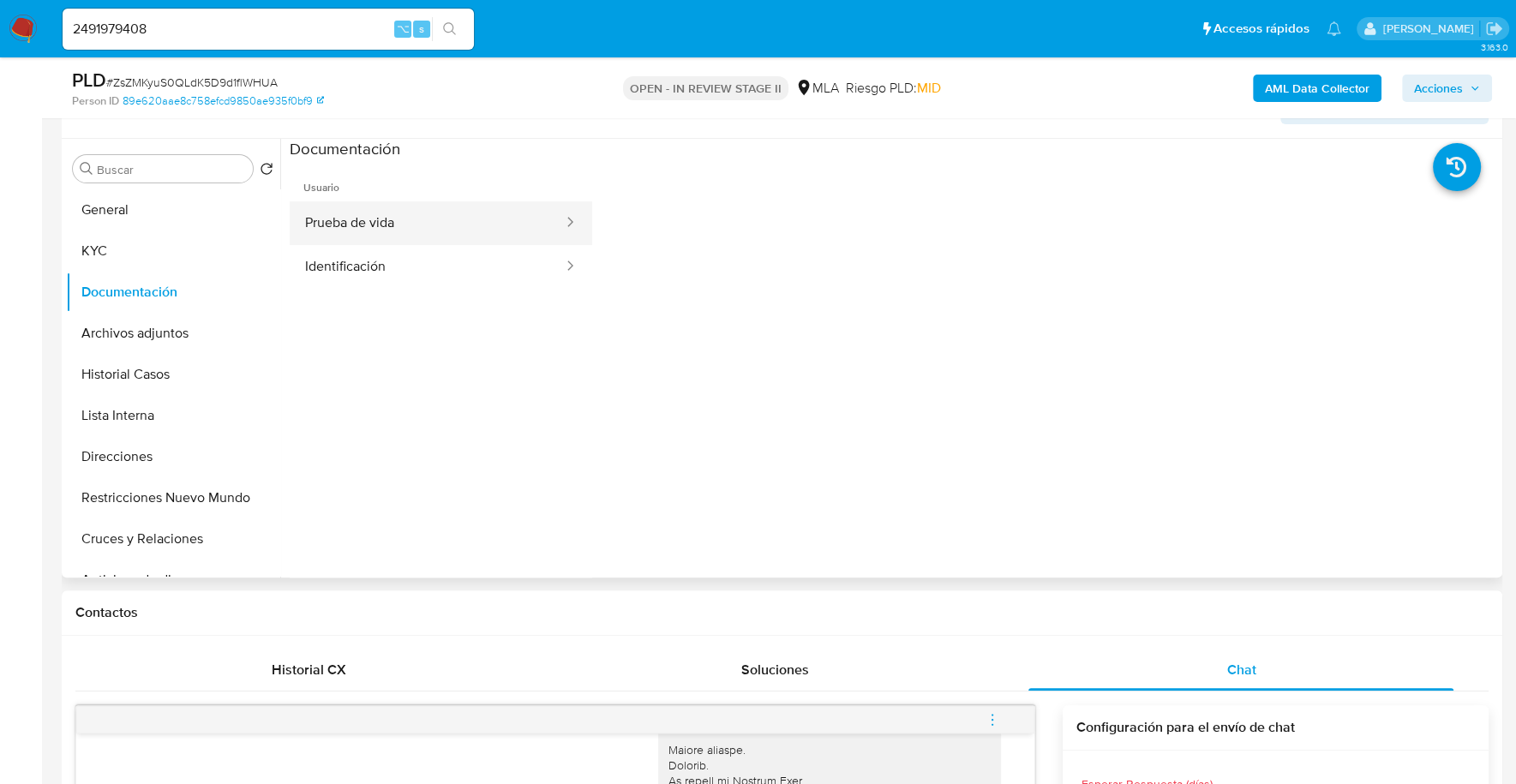
click at [379, 217] on button "Prueba de vida" at bounding box center [427, 223] width 275 height 44
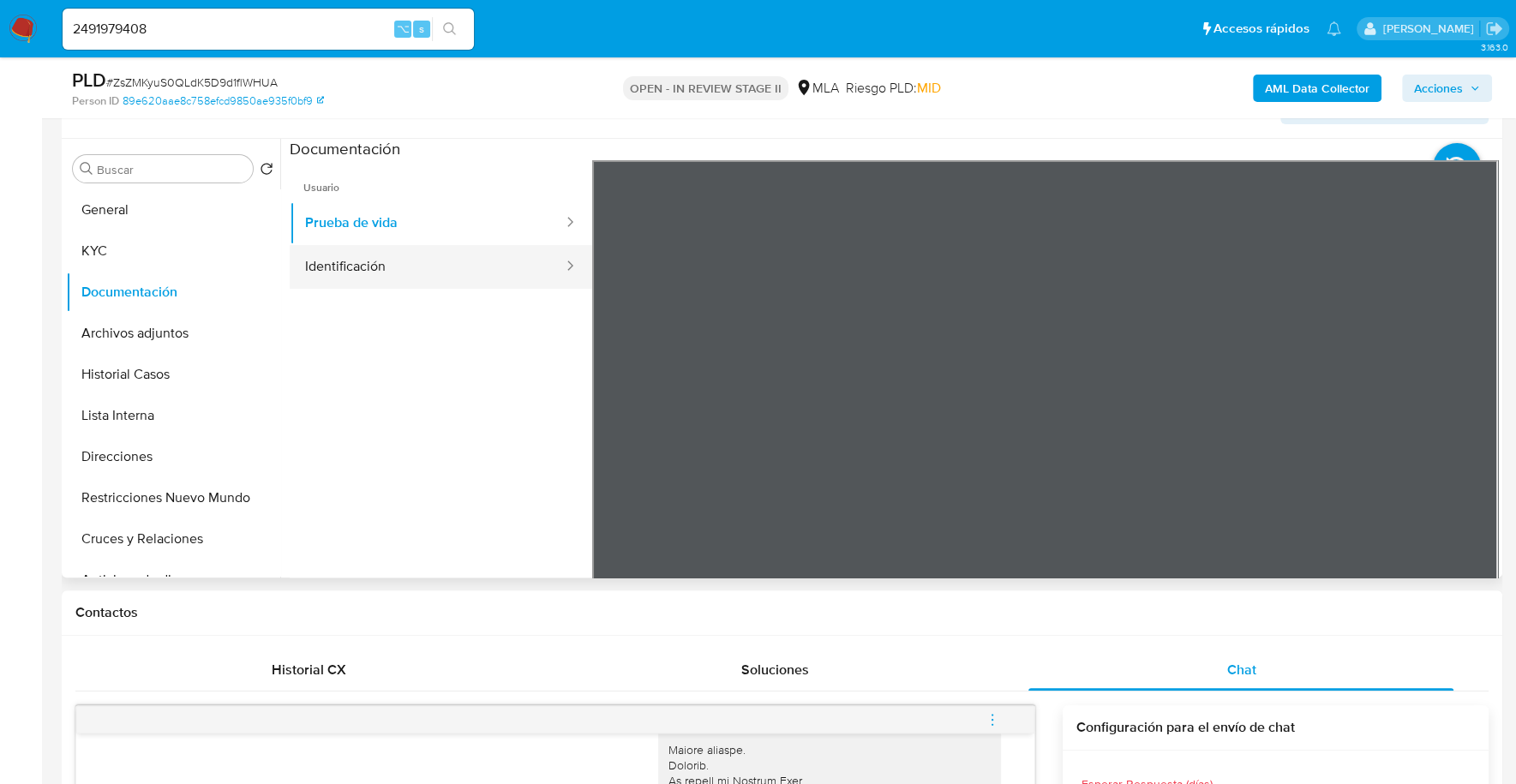
click at [389, 257] on button "Identificación" at bounding box center [427, 267] width 275 height 44
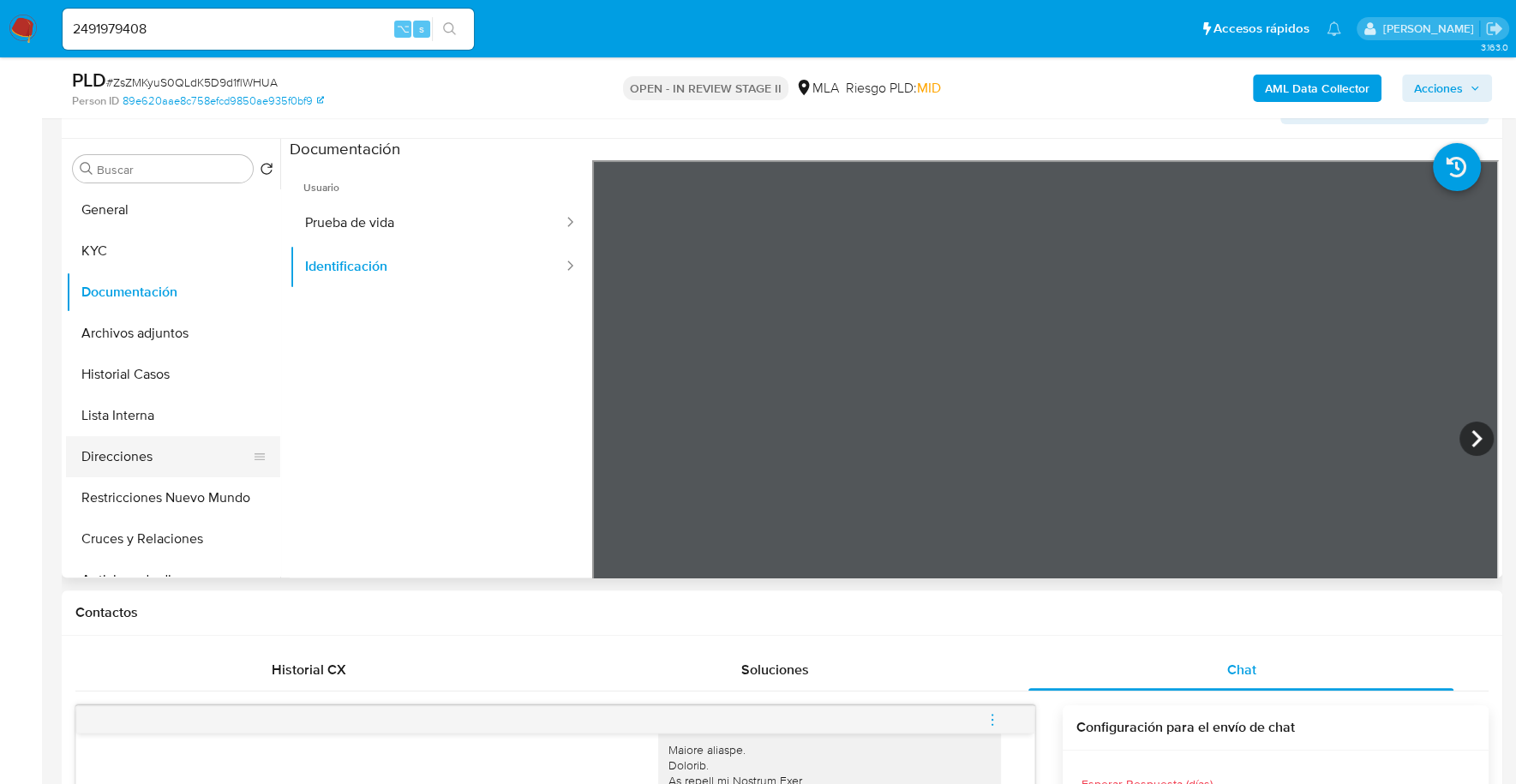
click at [128, 456] on button "Direcciones" at bounding box center [166, 456] width 200 height 41
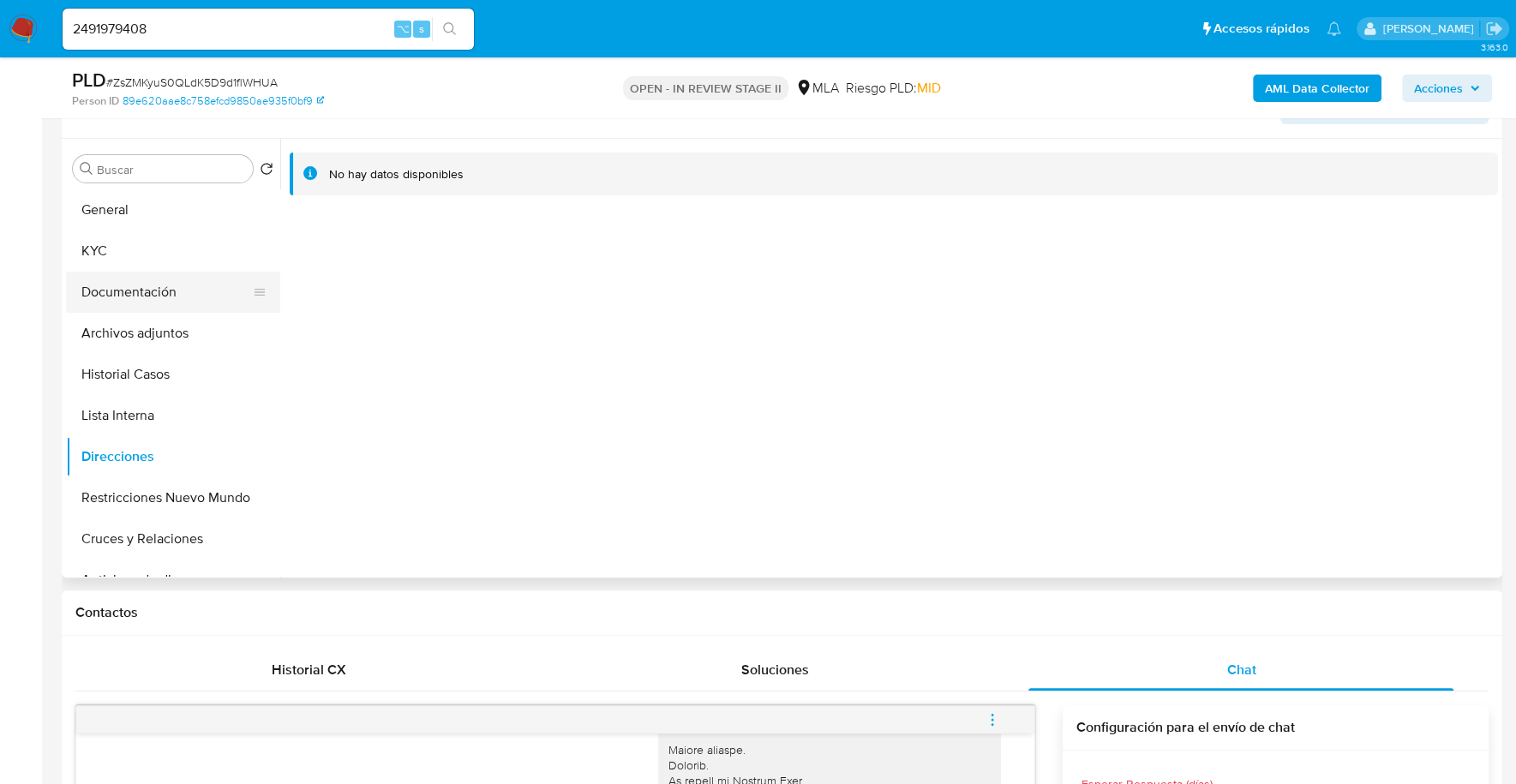
click at [125, 285] on button "Documentación" at bounding box center [166, 292] width 200 height 41
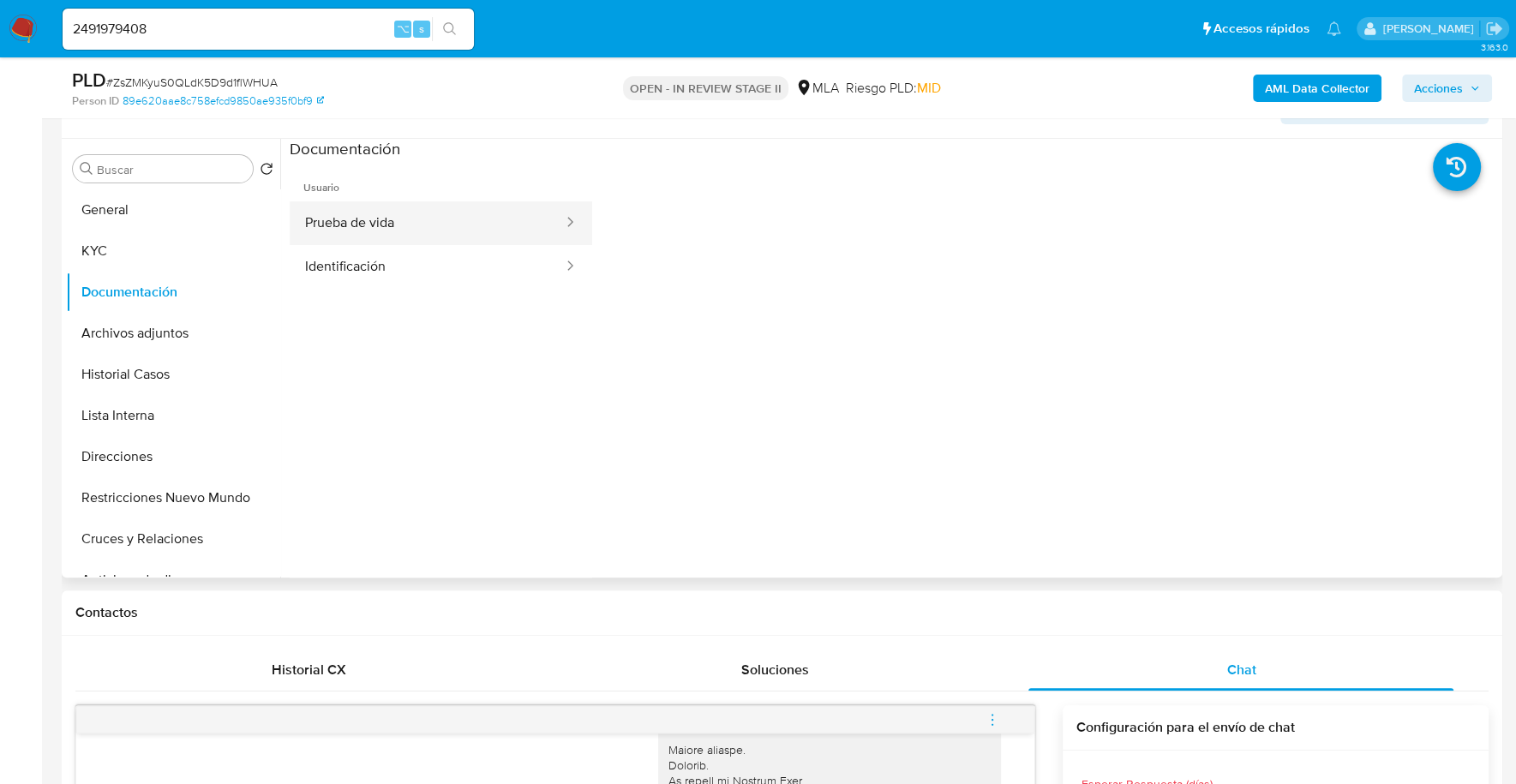
click at [434, 231] on button "Prueba de vida" at bounding box center [427, 223] width 275 height 44
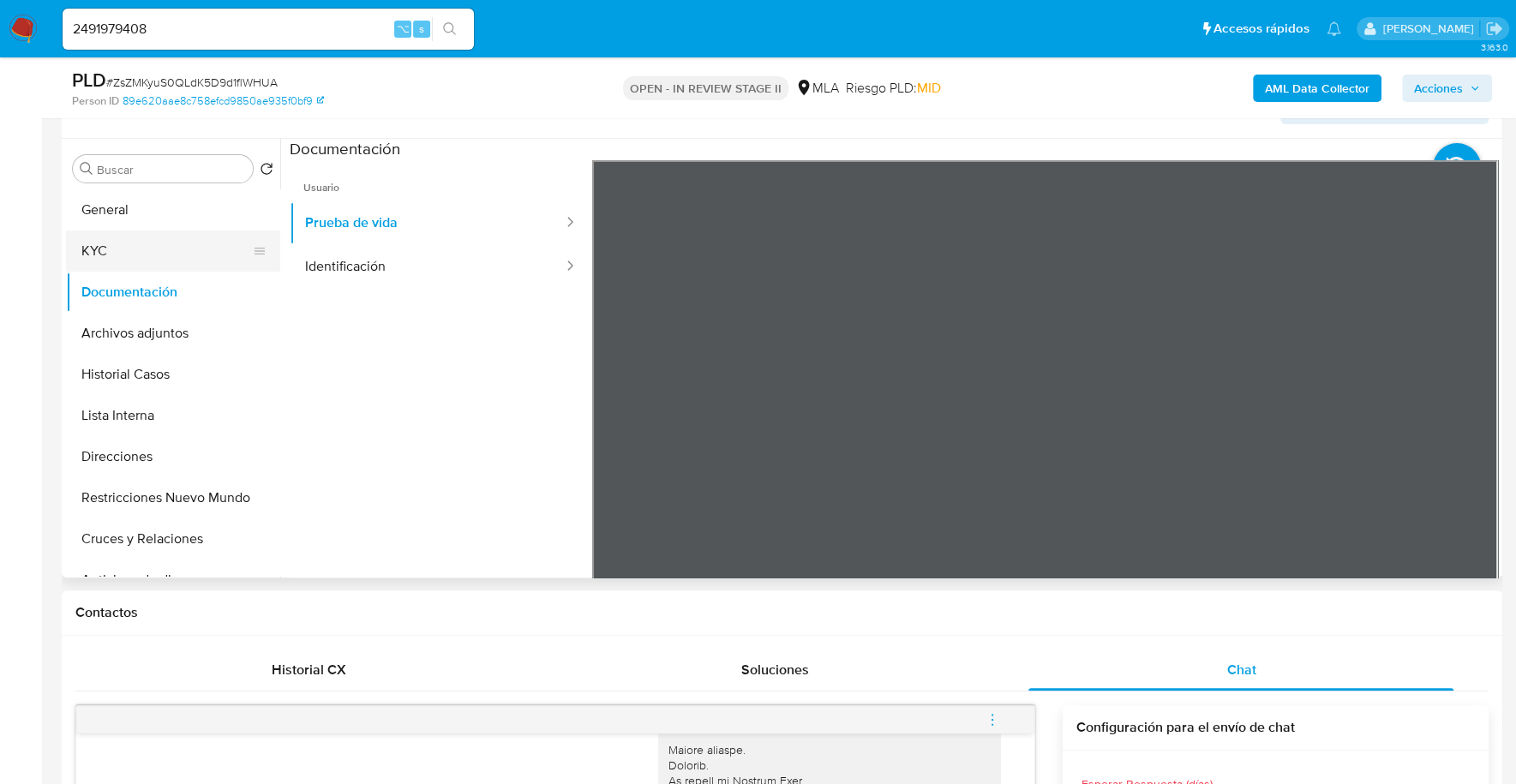
click at [114, 253] on button "KYC" at bounding box center [166, 251] width 200 height 41
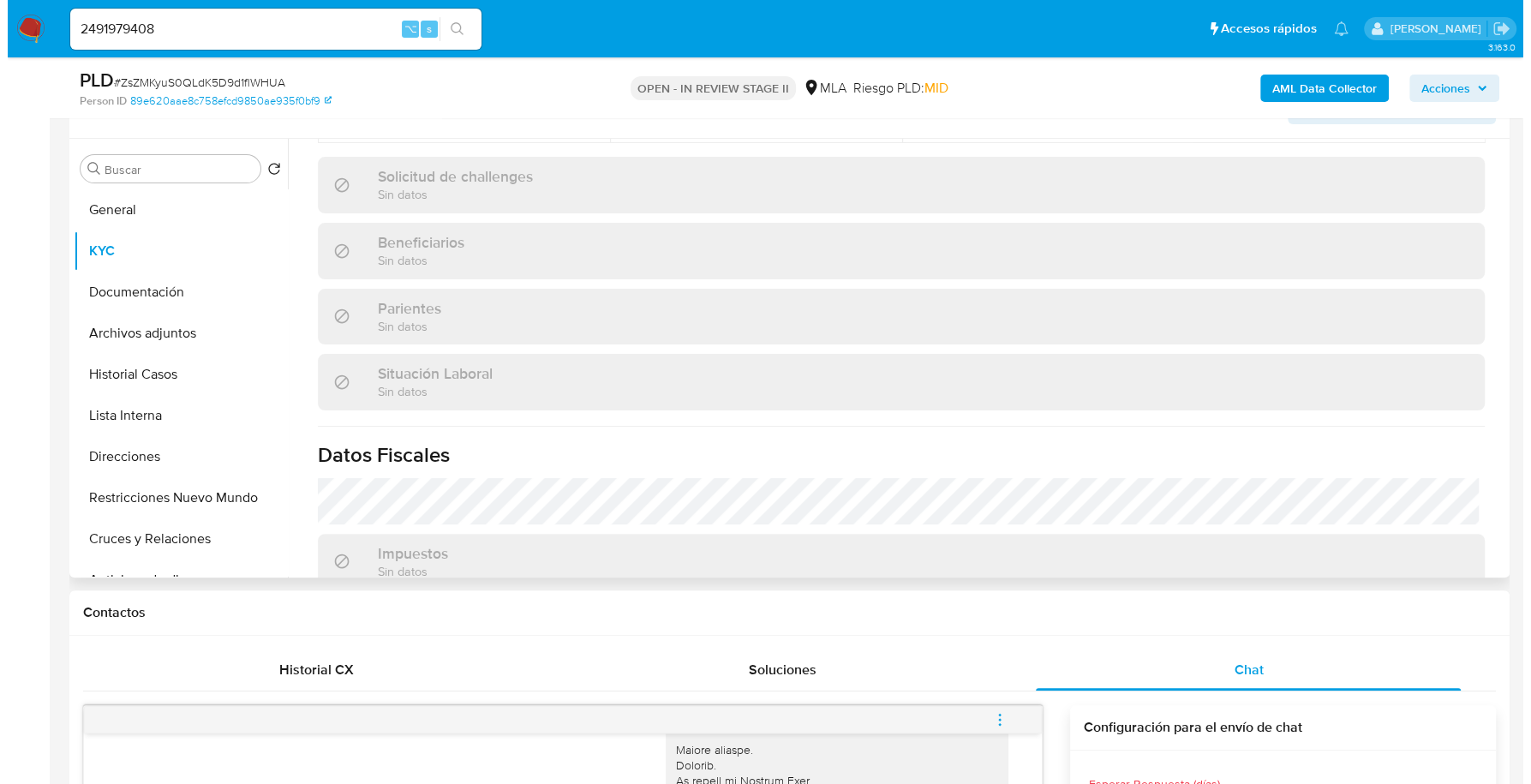
scroll to position [902, 0]
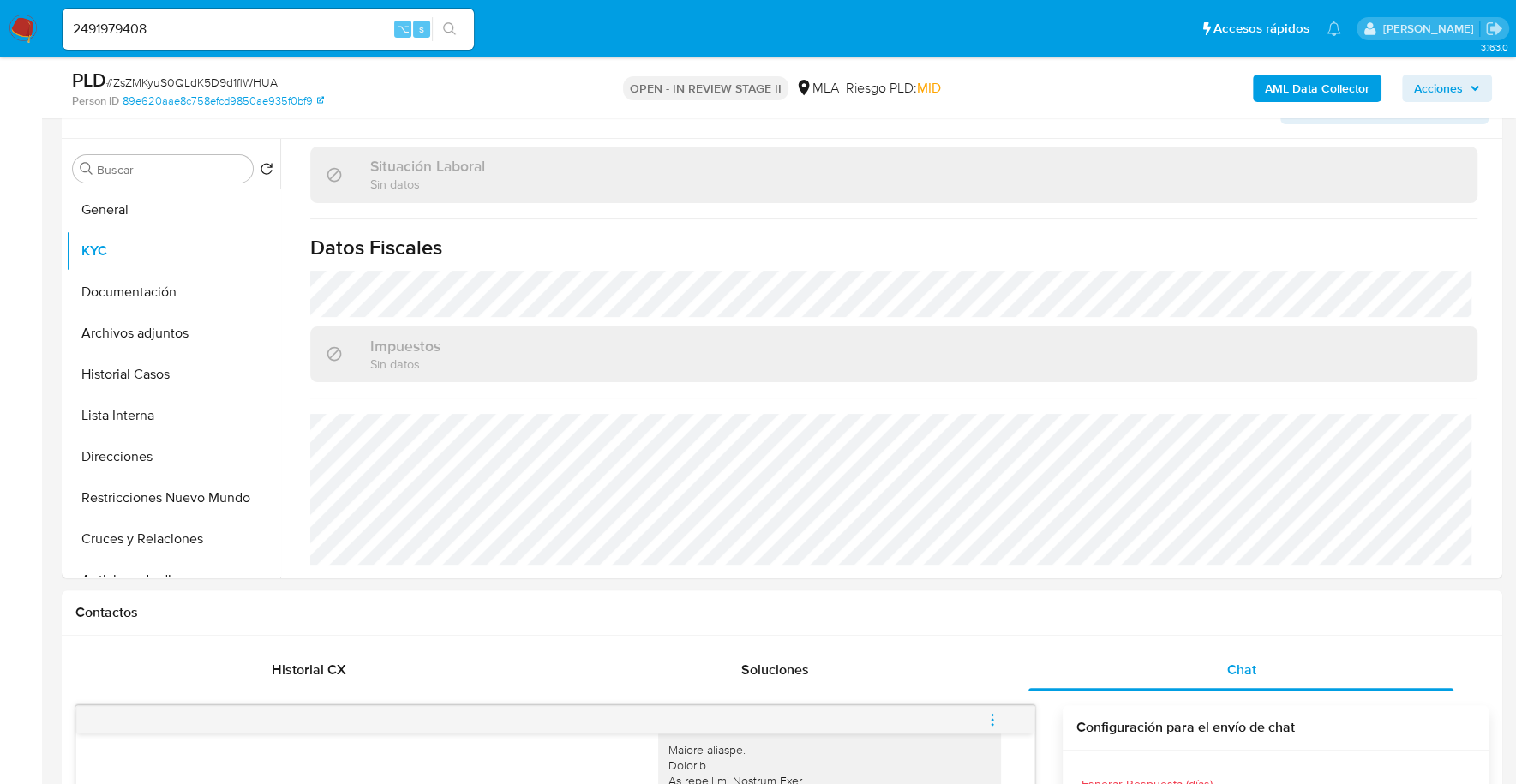
click at [1342, 90] on b "AML Data Collector" at bounding box center [1317, 88] width 105 height 27
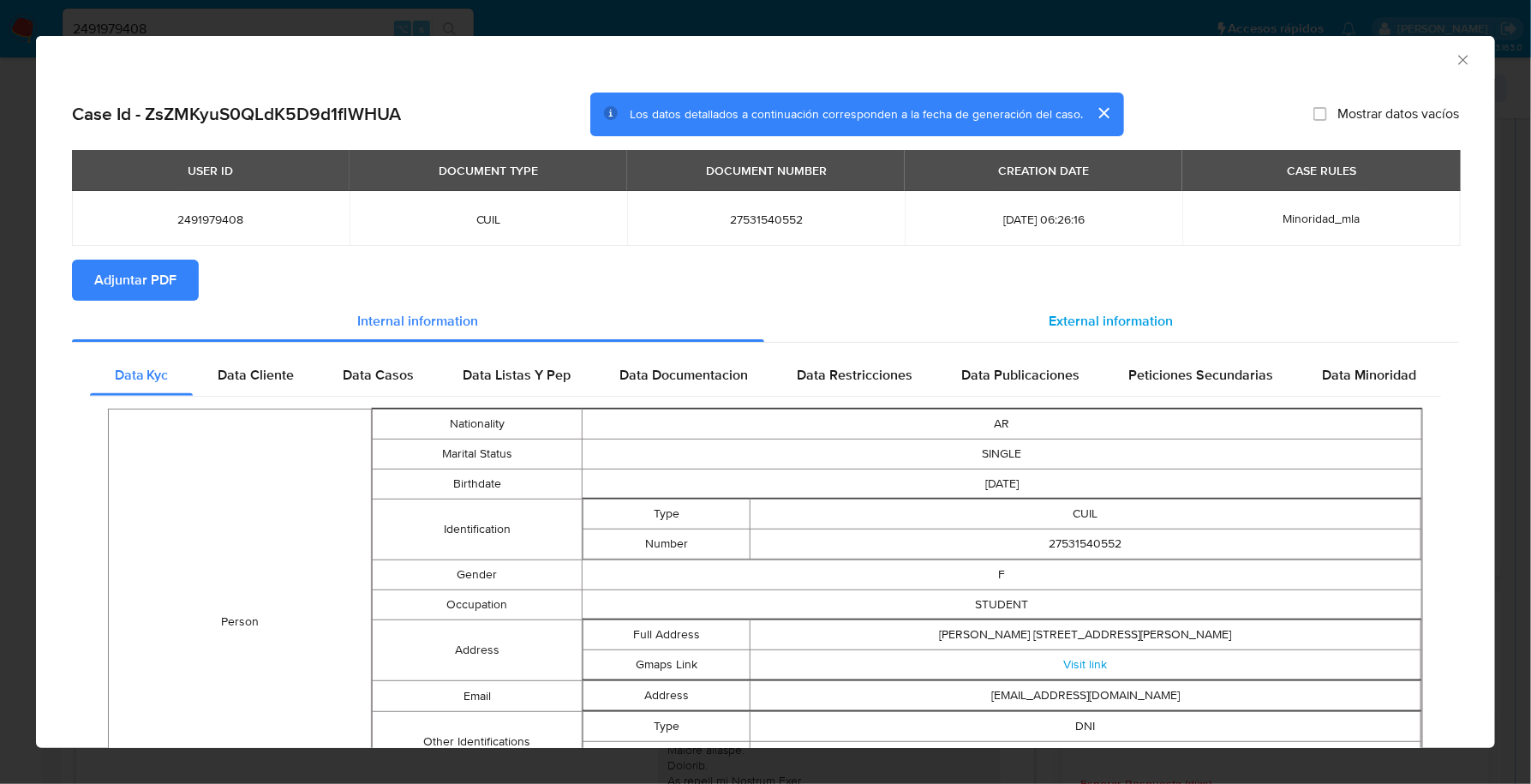
click at [1057, 322] on span "External information" at bounding box center [1112, 321] width 125 height 20
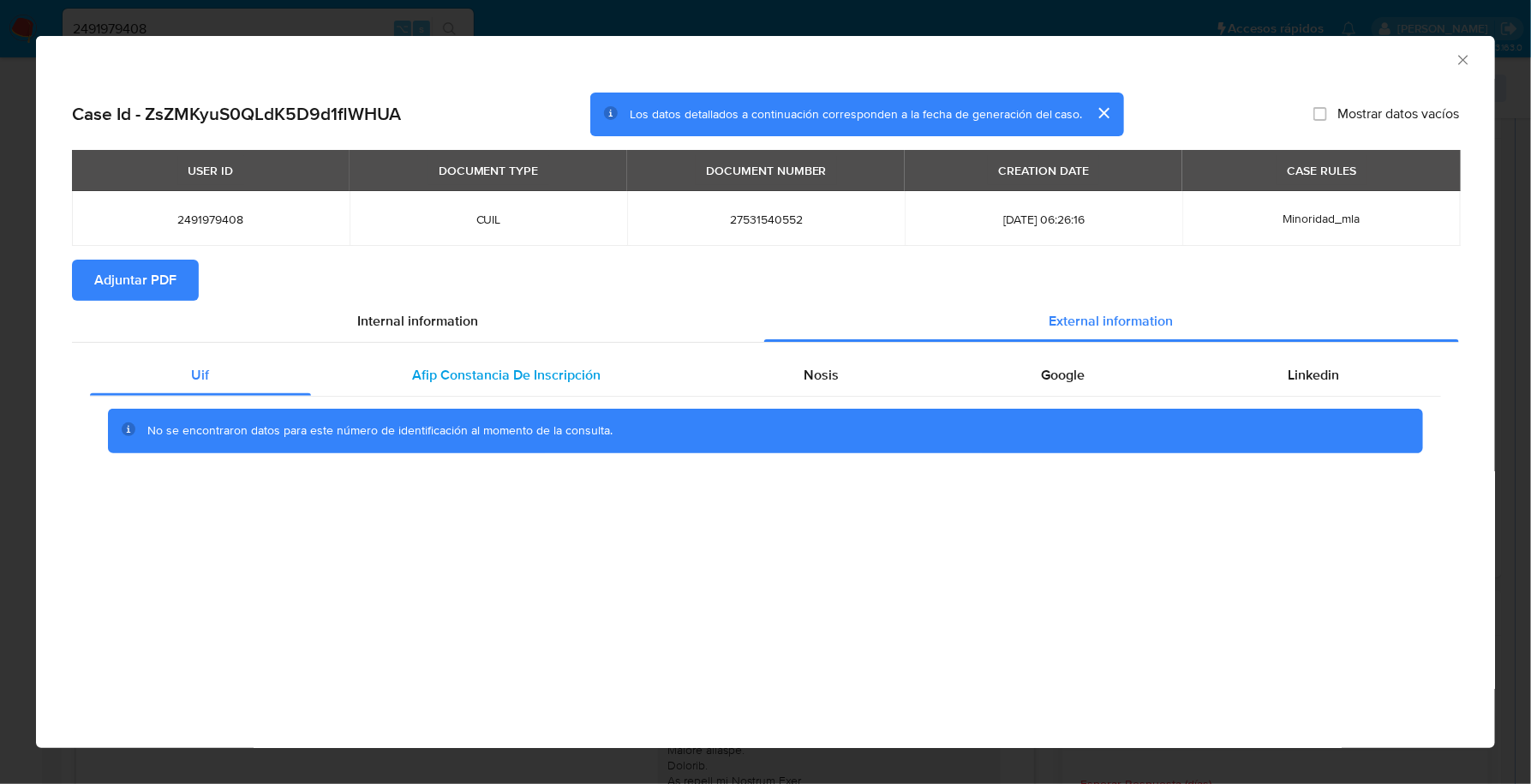
click at [498, 371] on span "Afip Constancia De Inscripción" at bounding box center [506, 375] width 188 height 20
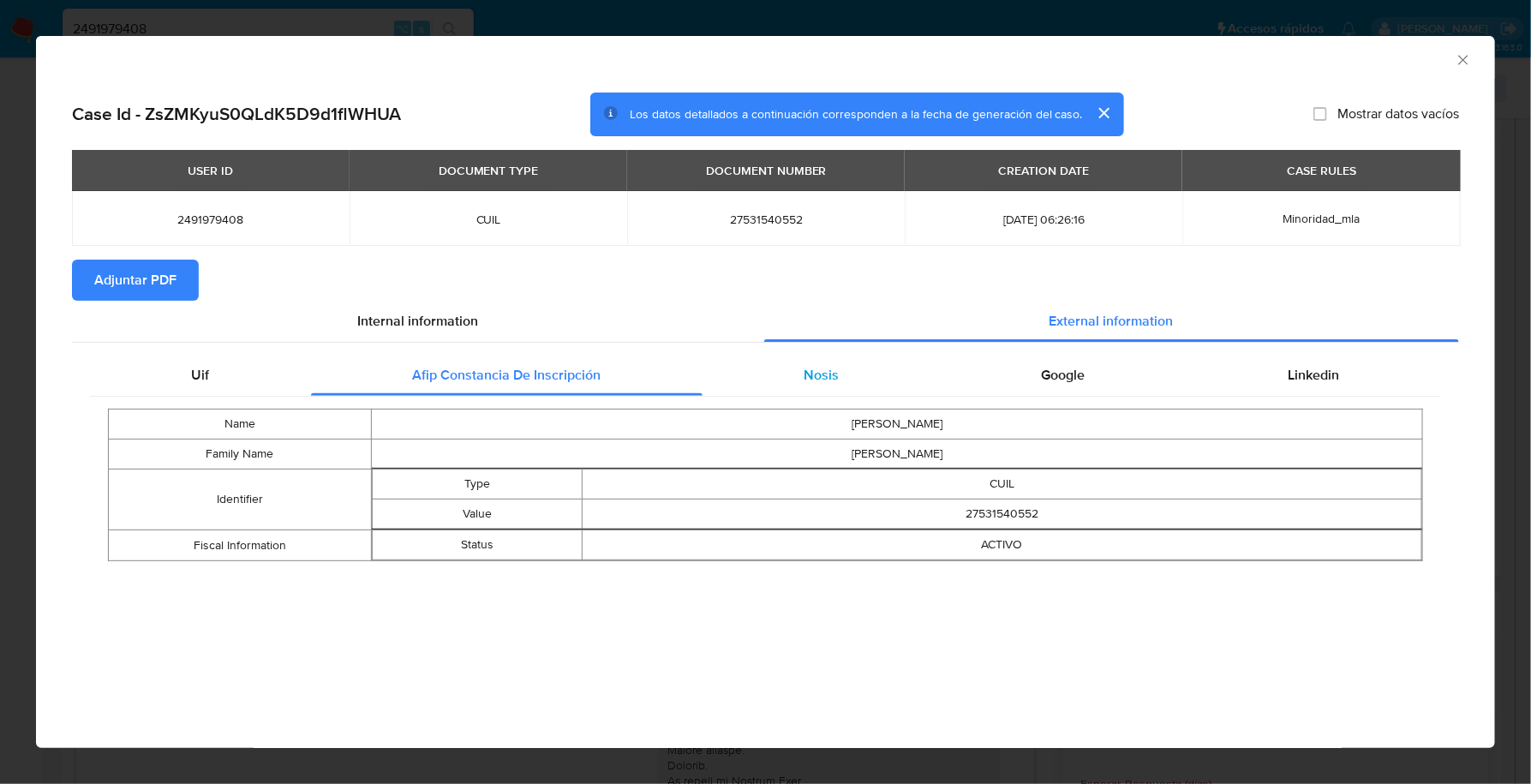
click at [859, 390] on div "Nosis" at bounding box center [821, 375] width 238 height 41
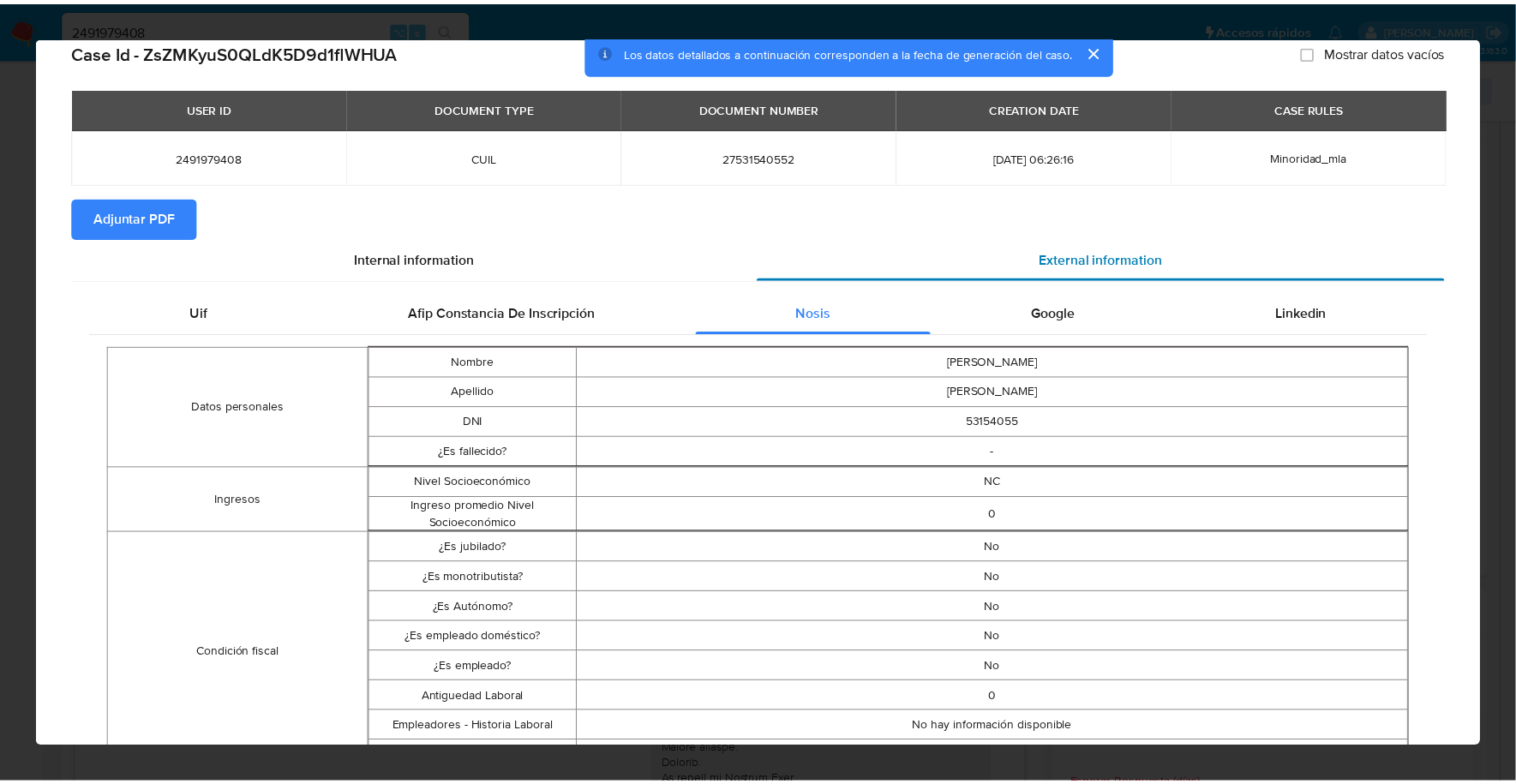
scroll to position [0, 0]
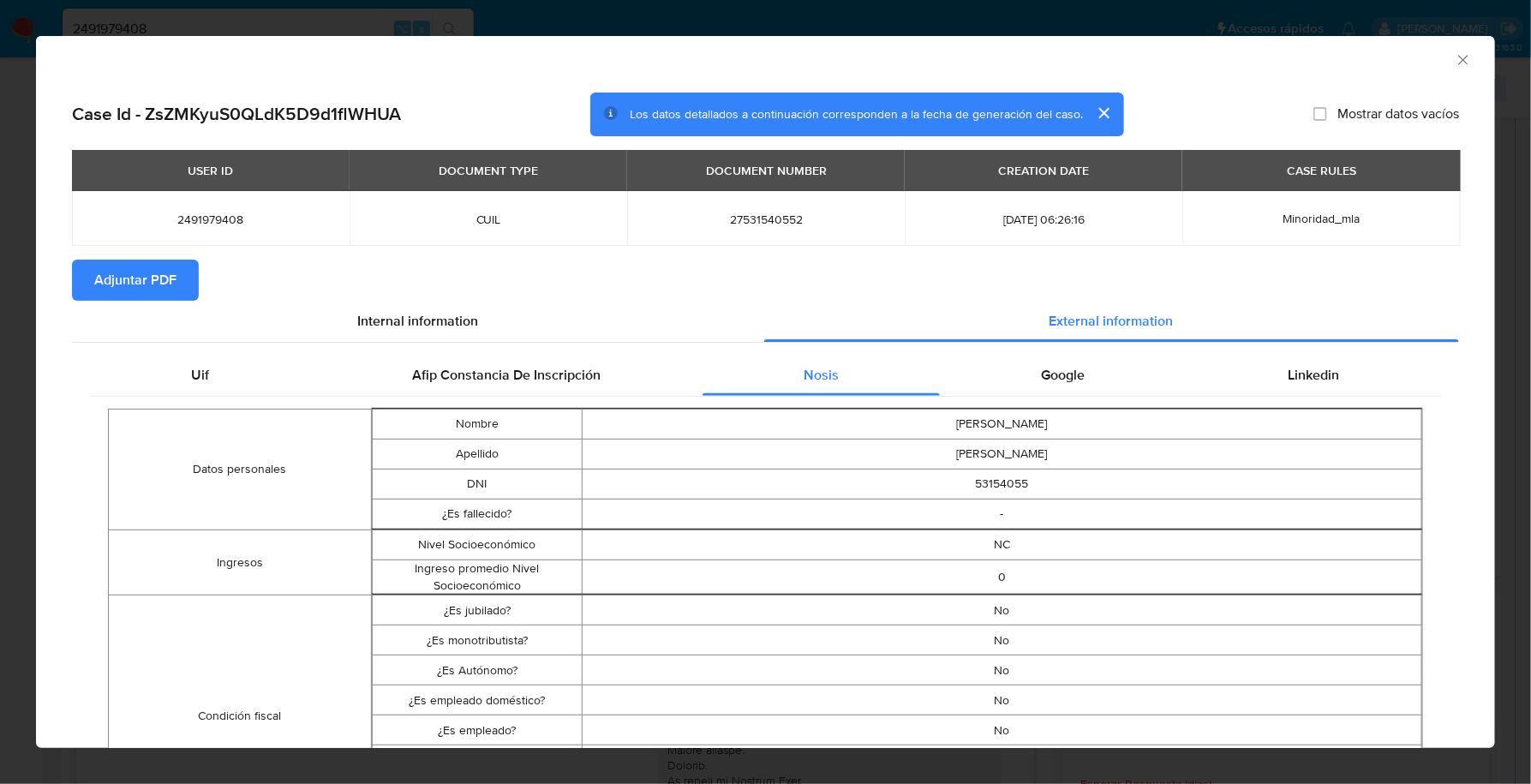
click at [142, 282] on span "Adjuntar PDF" at bounding box center [135, 280] width 82 height 37
drag, startPoint x: 1437, startPoint y: 57, endPoint x: 1450, endPoint y: 57, distance: 13.0
click at [1438, 57] on div "AML Data Collector" at bounding box center [751, 57] width 1407 height 19
click at [1455, 57] on icon "Cerrar ventana" at bounding box center [1464, 60] width 17 height 17
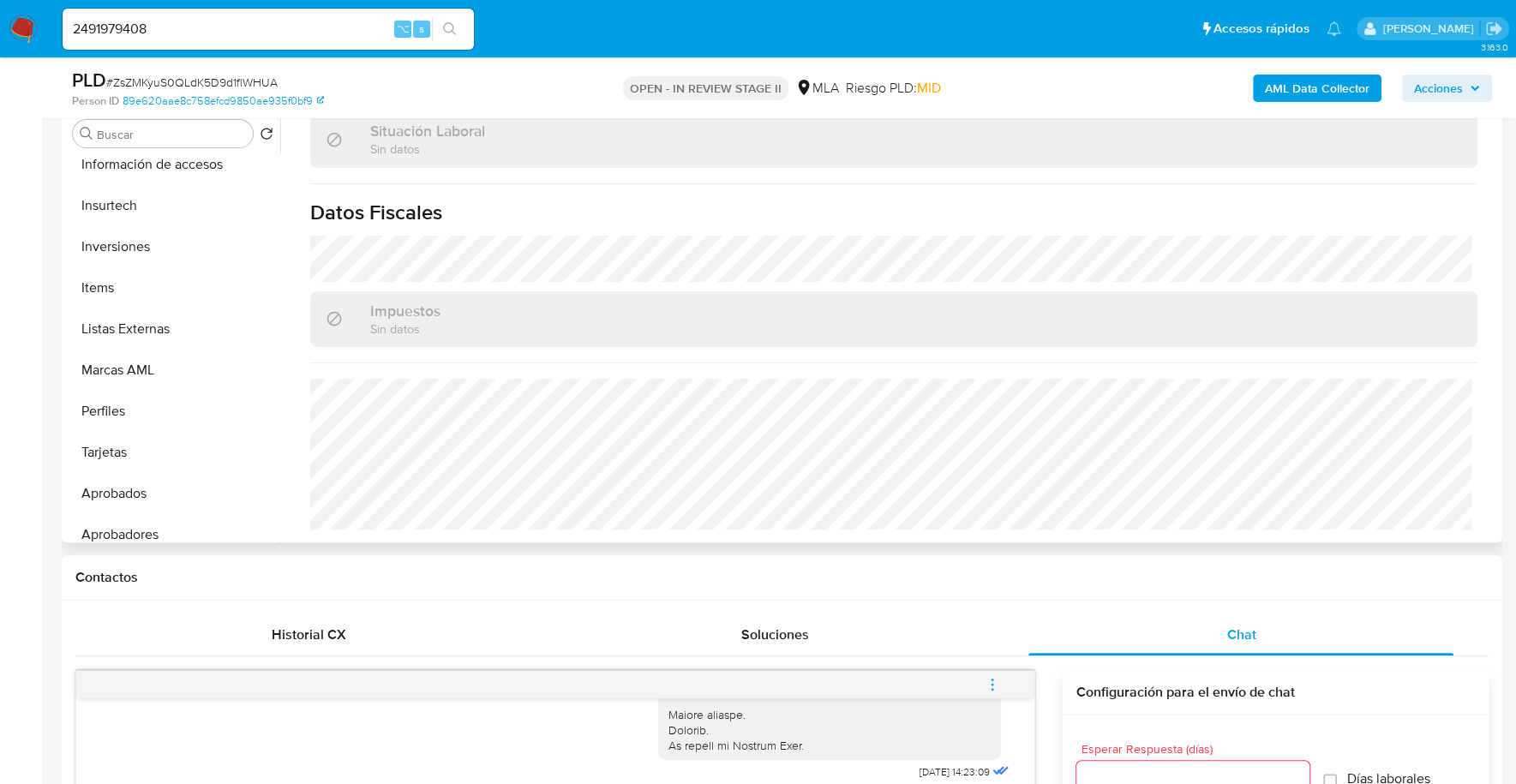
scroll to position [929, 0]
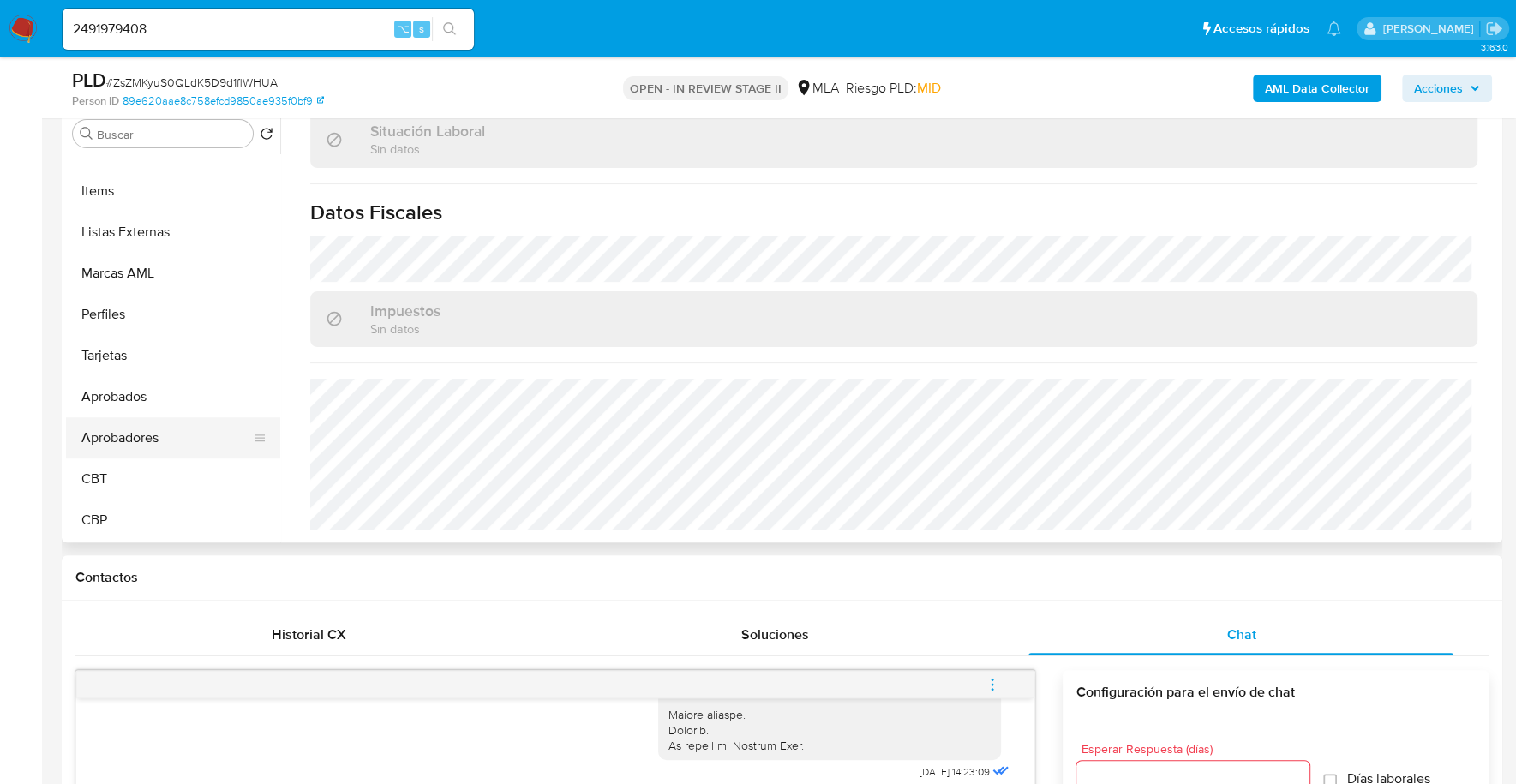
click at [151, 433] on button "Aprobadores" at bounding box center [166, 437] width 200 height 41
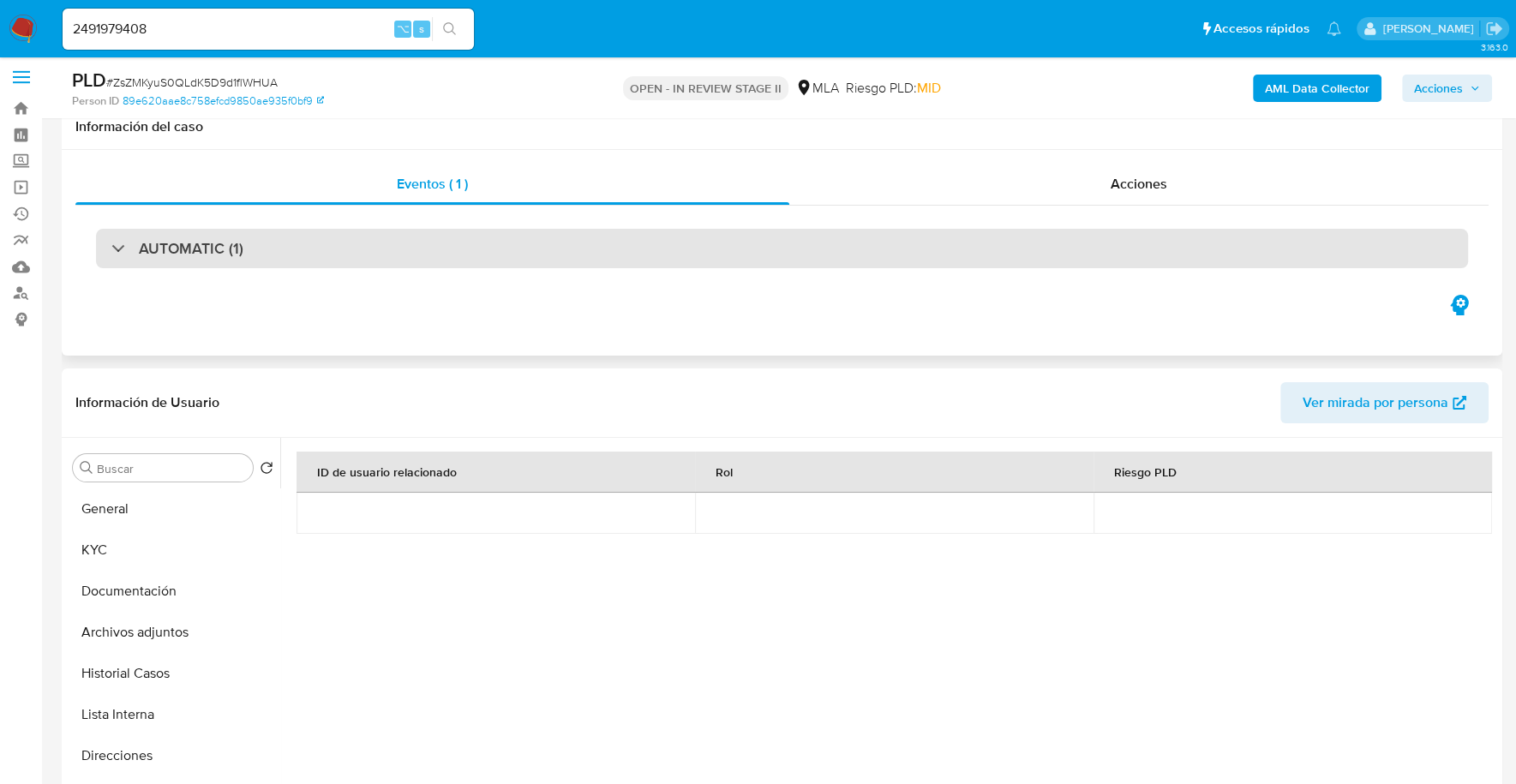
scroll to position [0, 0]
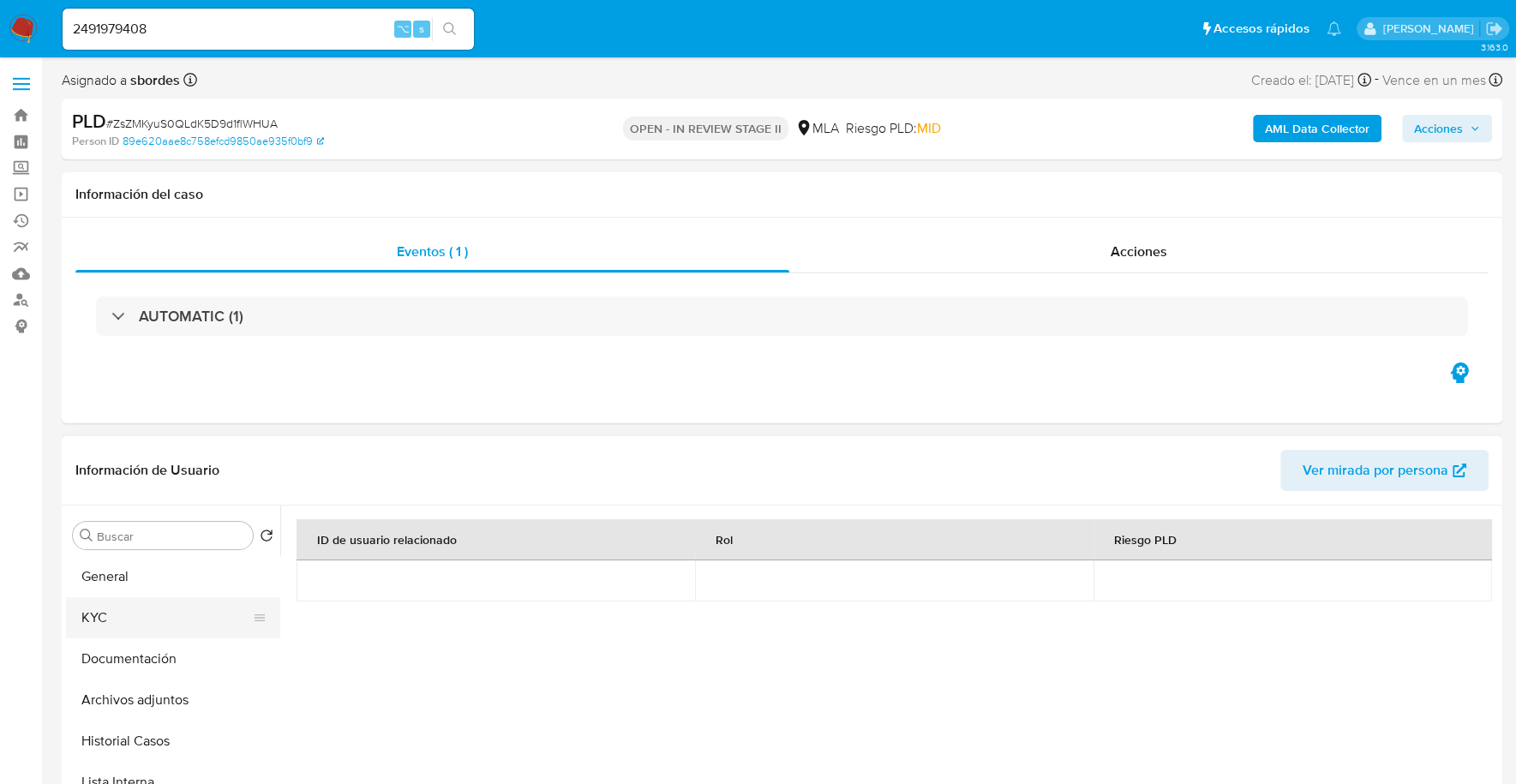
click at [186, 636] on button "KYC" at bounding box center [166, 617] width 200 height 41
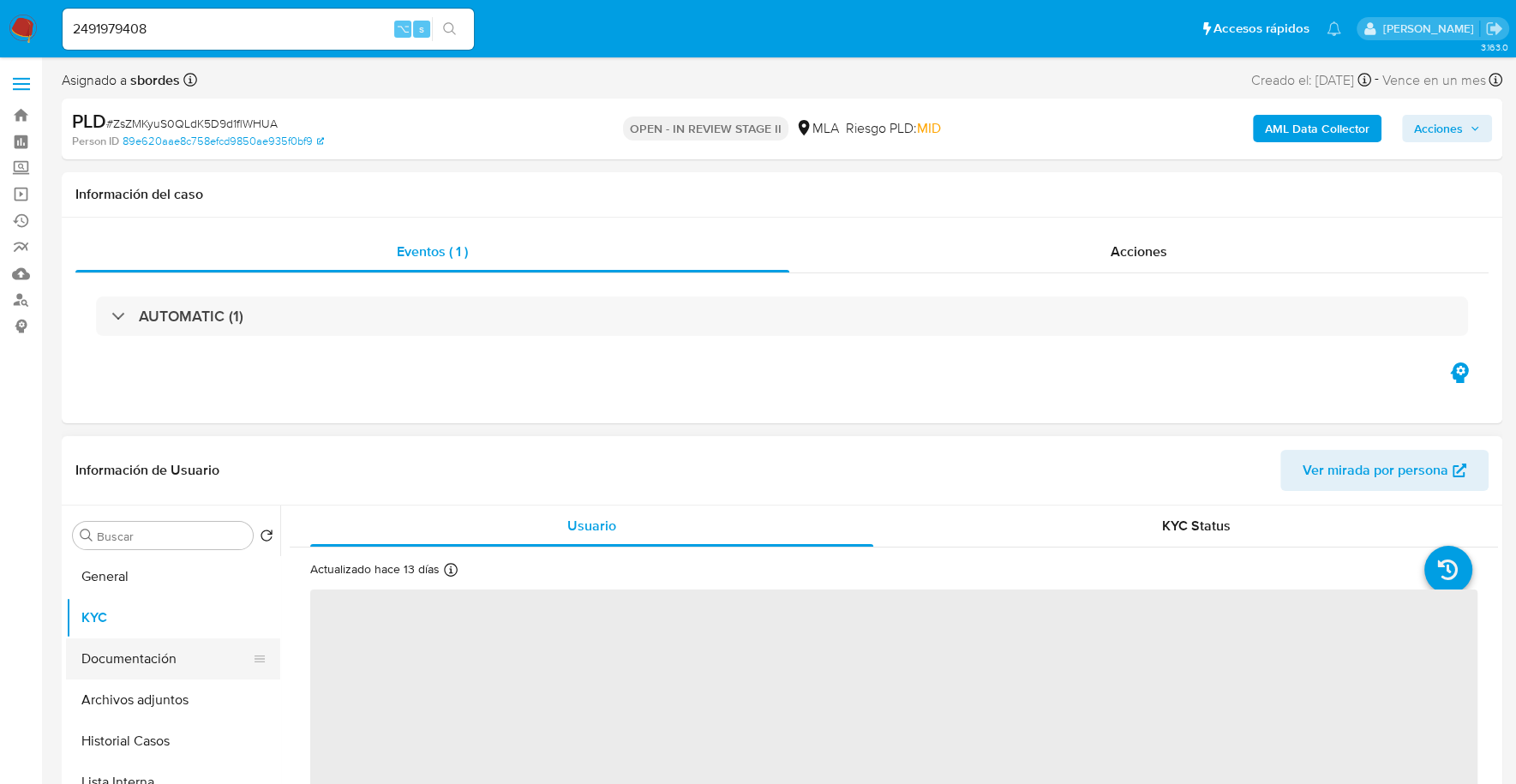
click at [185, 647] on button "Documentación" at bounding box center [166, 659] width 200 height 41
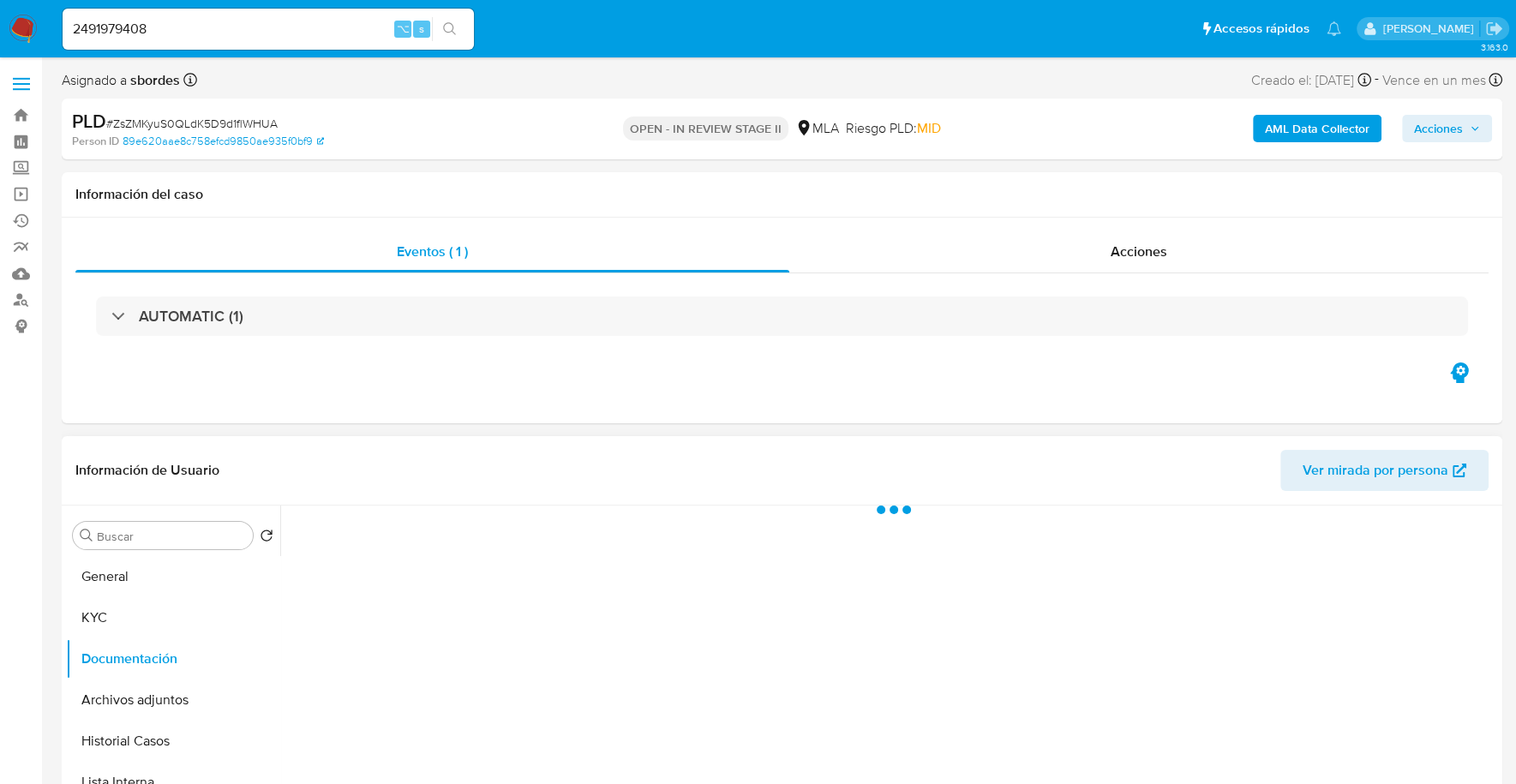
scroll to position [176, 0]
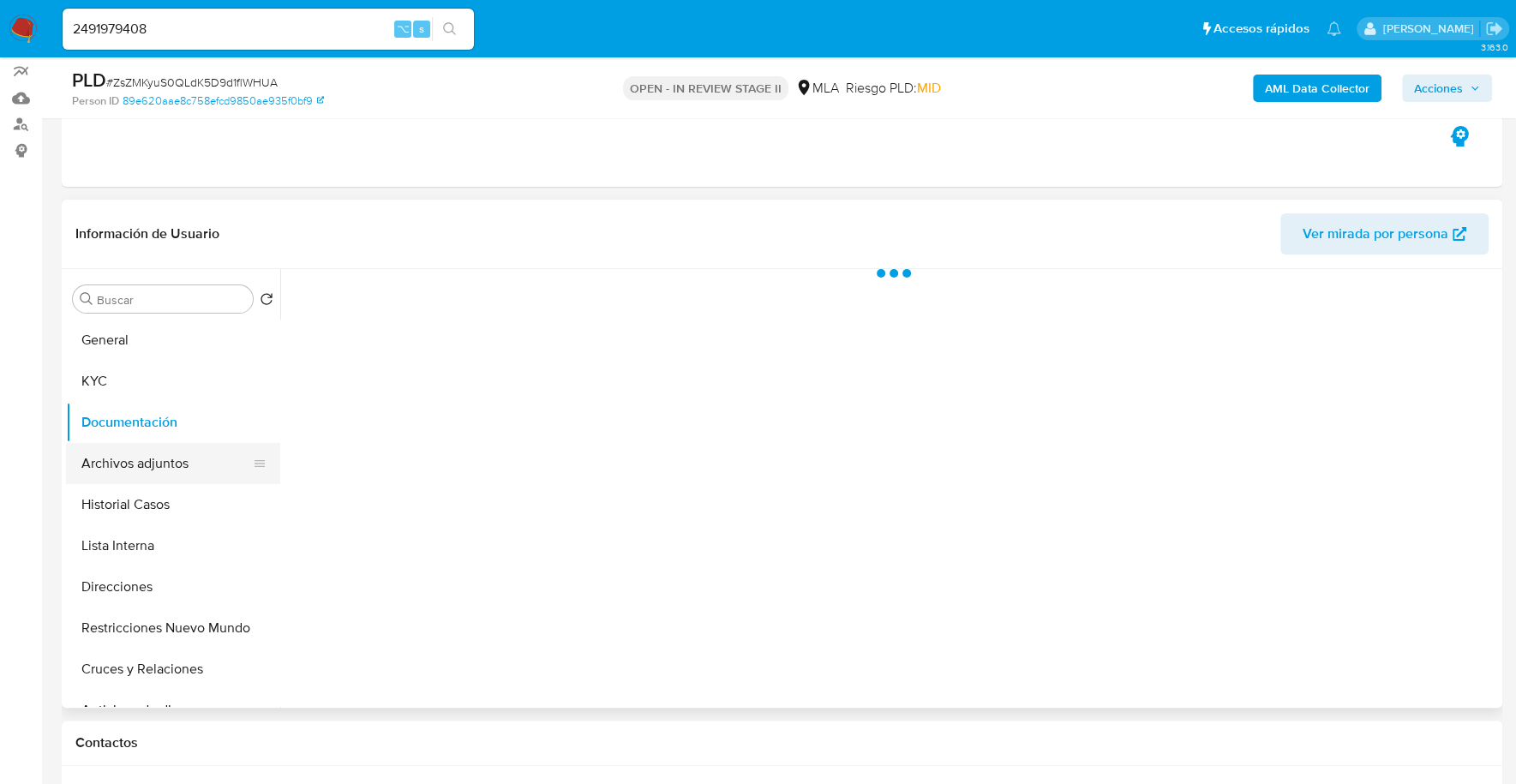
click at [125, 461] on button "Archivos adjuntos" at bounding box center [166, 463] width 200 height 41
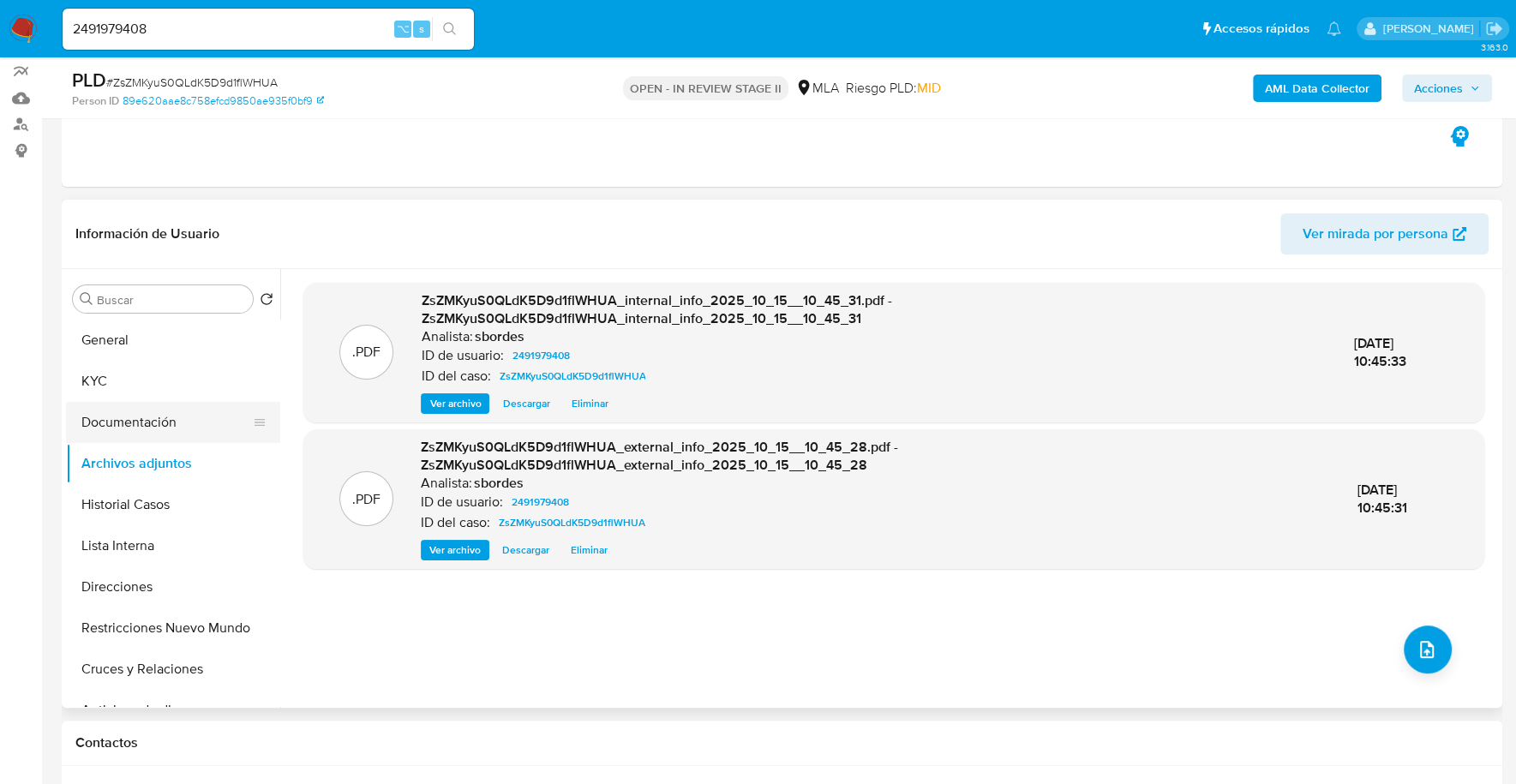
click at [125, 433] on button "Documentación" at bounding box center [166, 422] width 200 height 41
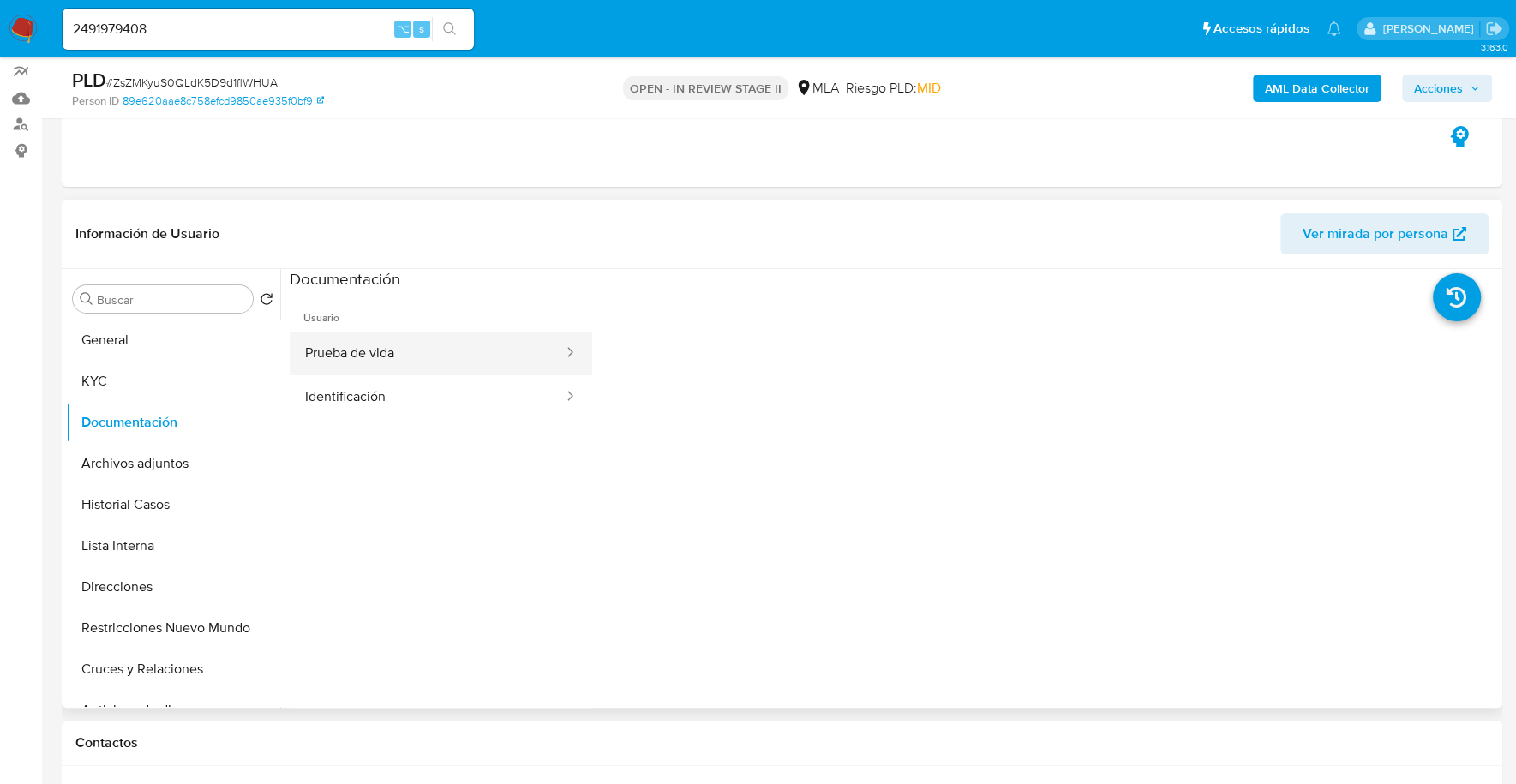
click at [355, 342] on button "Prueba de vida" at bounding box center [427, 354] width 275 height 44
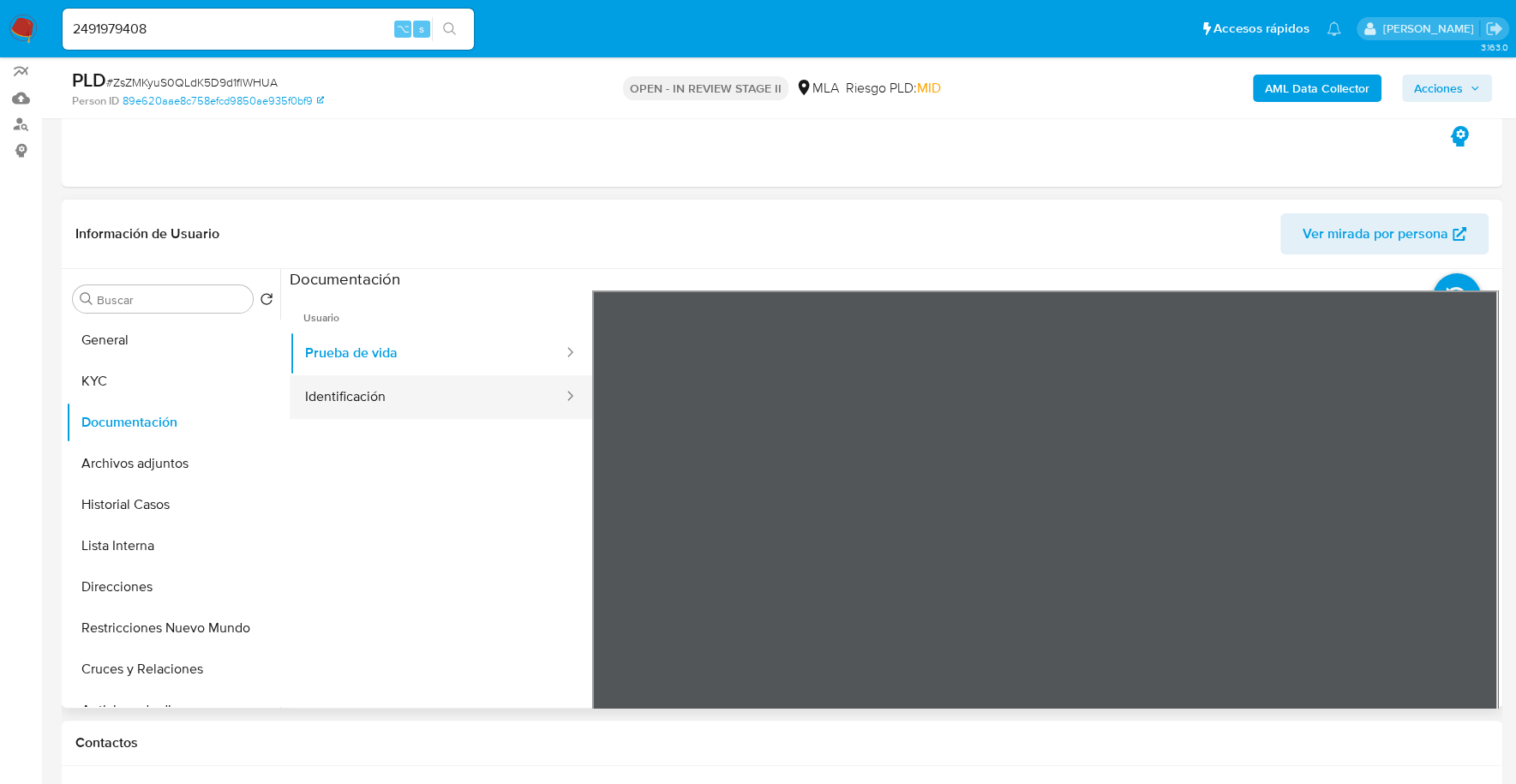
click at [358, 414] on button "Identificación" at bounding box center [427, 397] width 275 height 44
click at [1472, 558] on icon at bounding box center [1476, 568] width 34 height 34
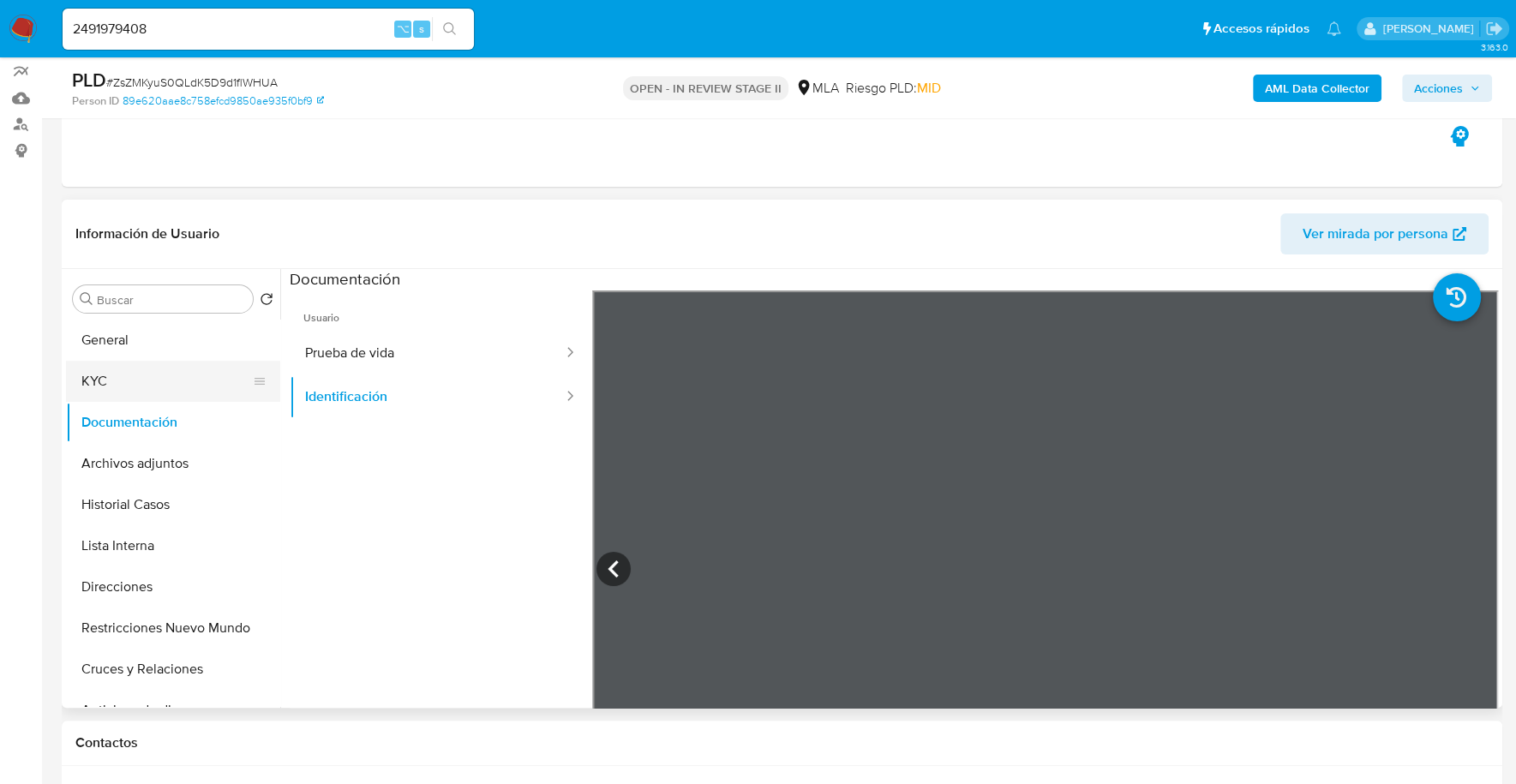
click at [134, 375] on button "KYC" at bounding box center [166, 381] width 200 height 41
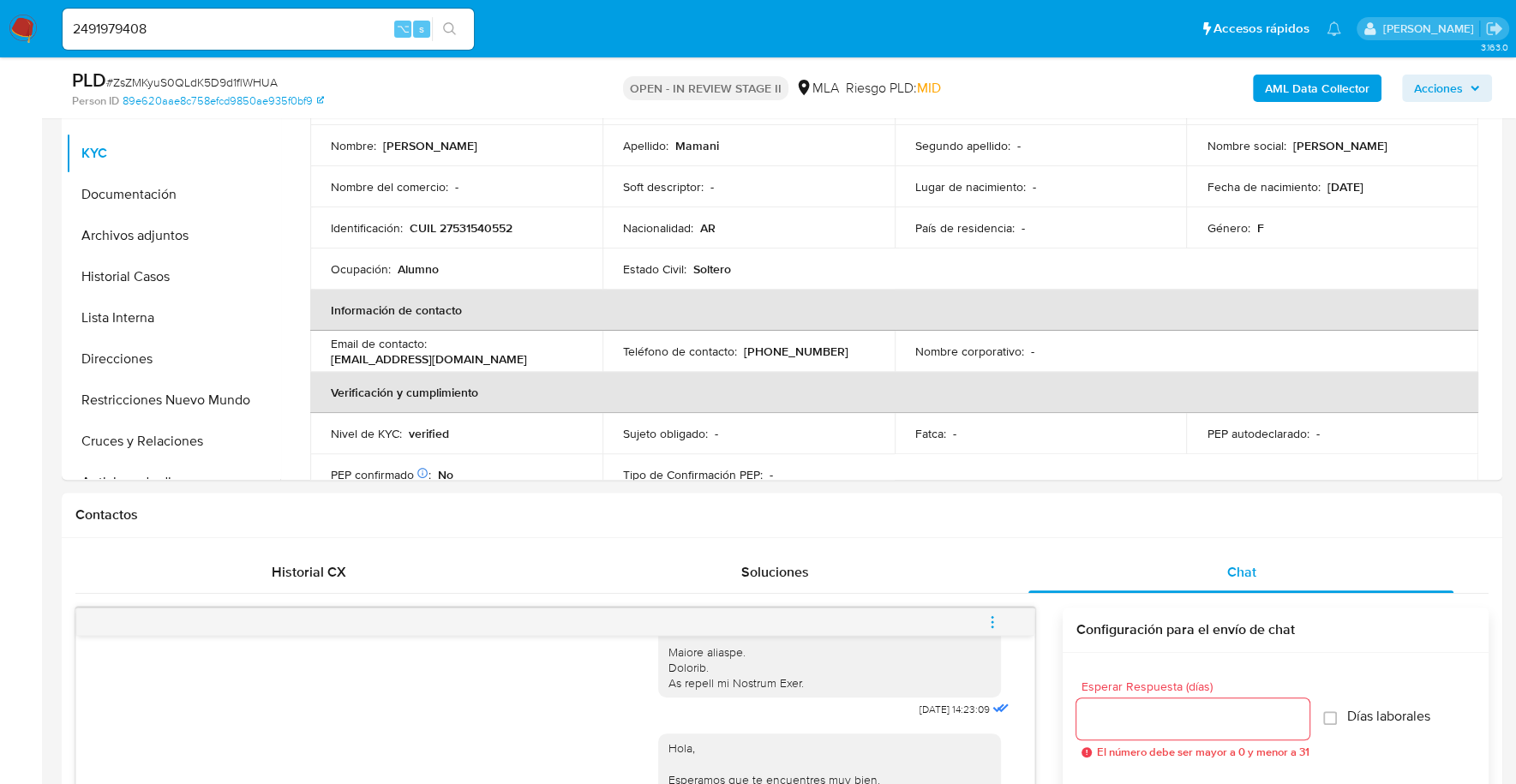
scroll to position [80, 0]
click at [1002, 609] on button "menu-action" at bounding box center [991, 621] width 57 height 41
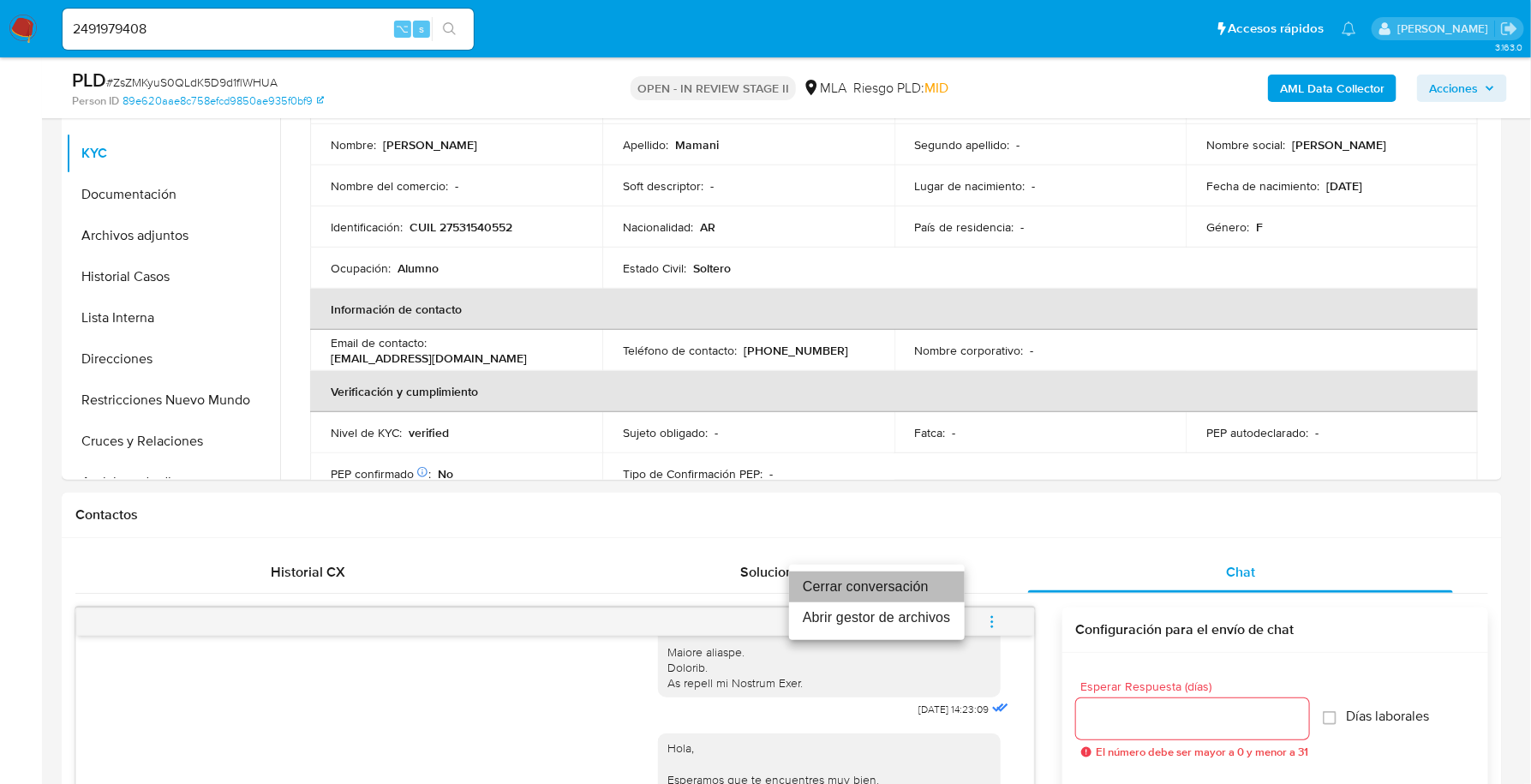
click at [946, 578] on li "Cerrar conversación" at bounding box center [877, 586] width 176 height 30
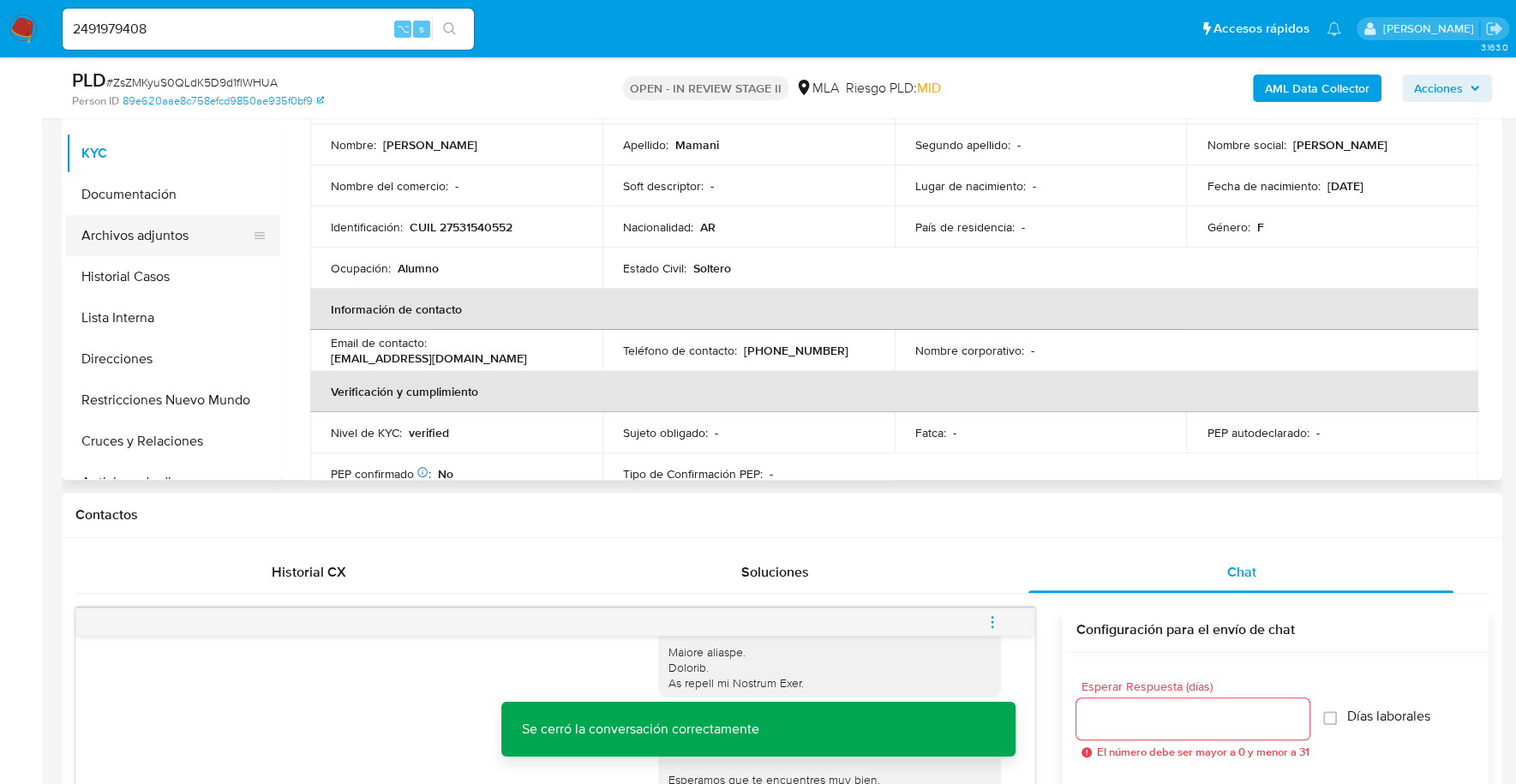
click at [152, 242] on button "Archivos adjuntos" at bounding box center [166, 235] width 200 height 41
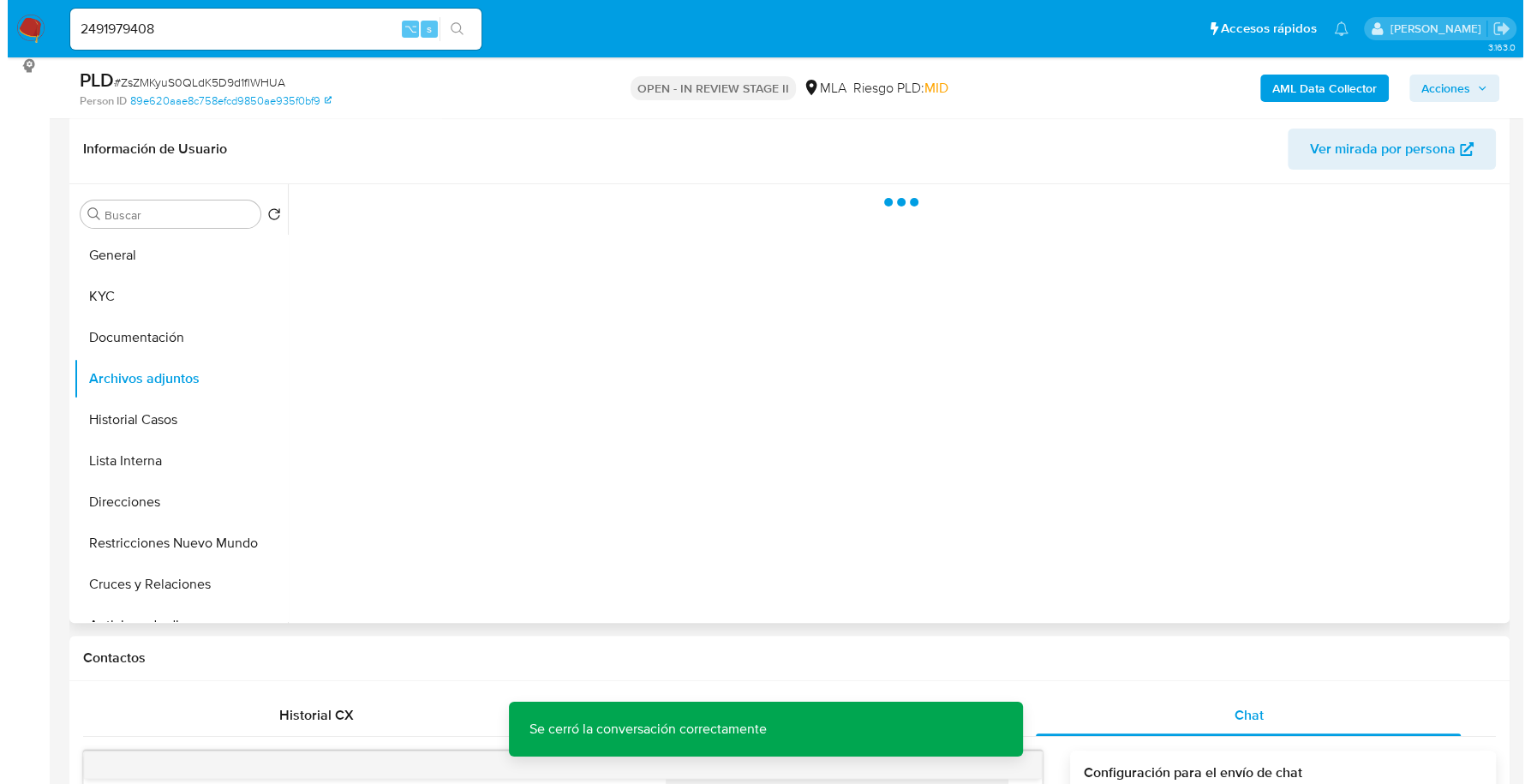
scroll to position [237, 0]
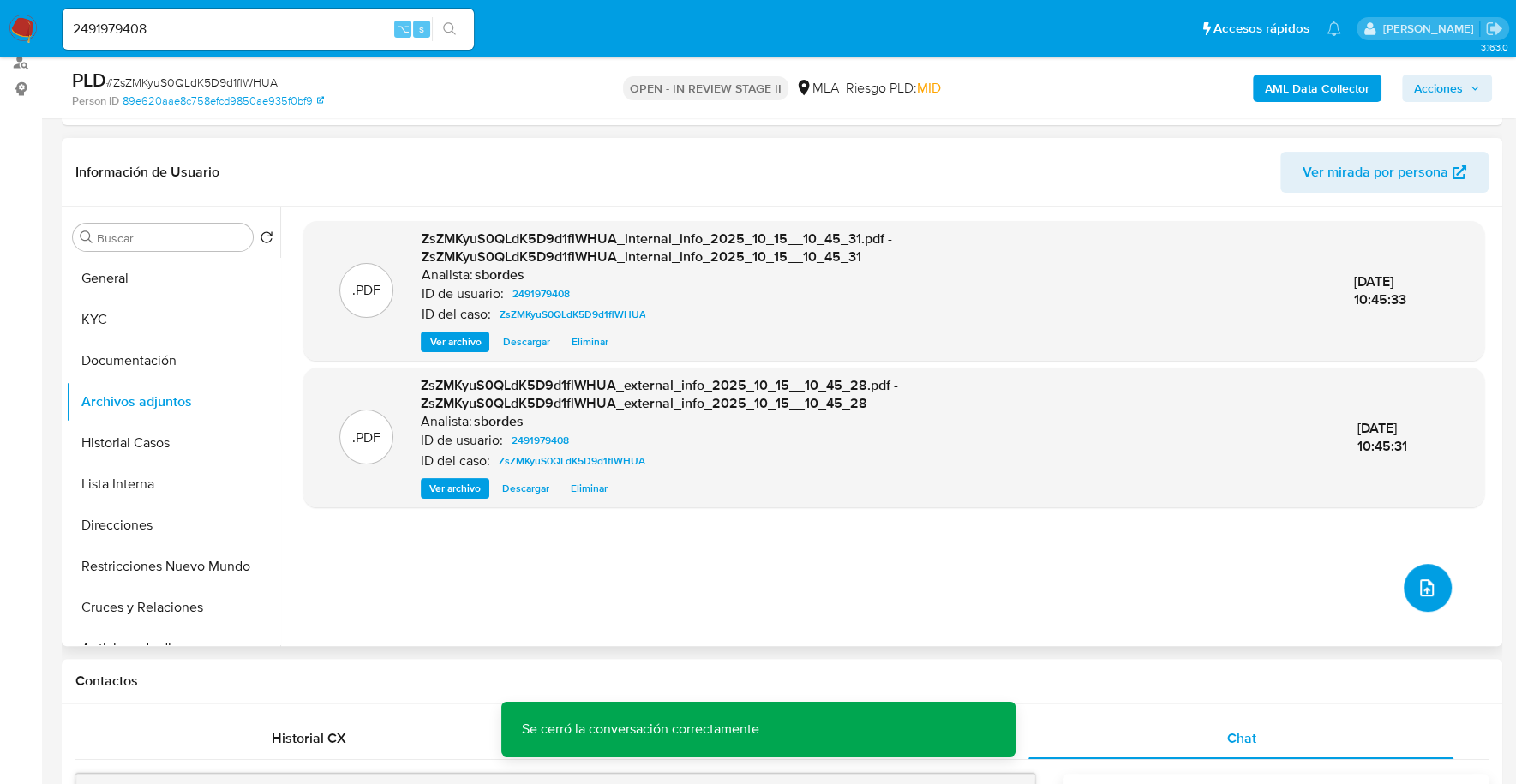
click at [1417, 586] on icon "upload-file" at bounding box center [1427, 588] width 21 height 21
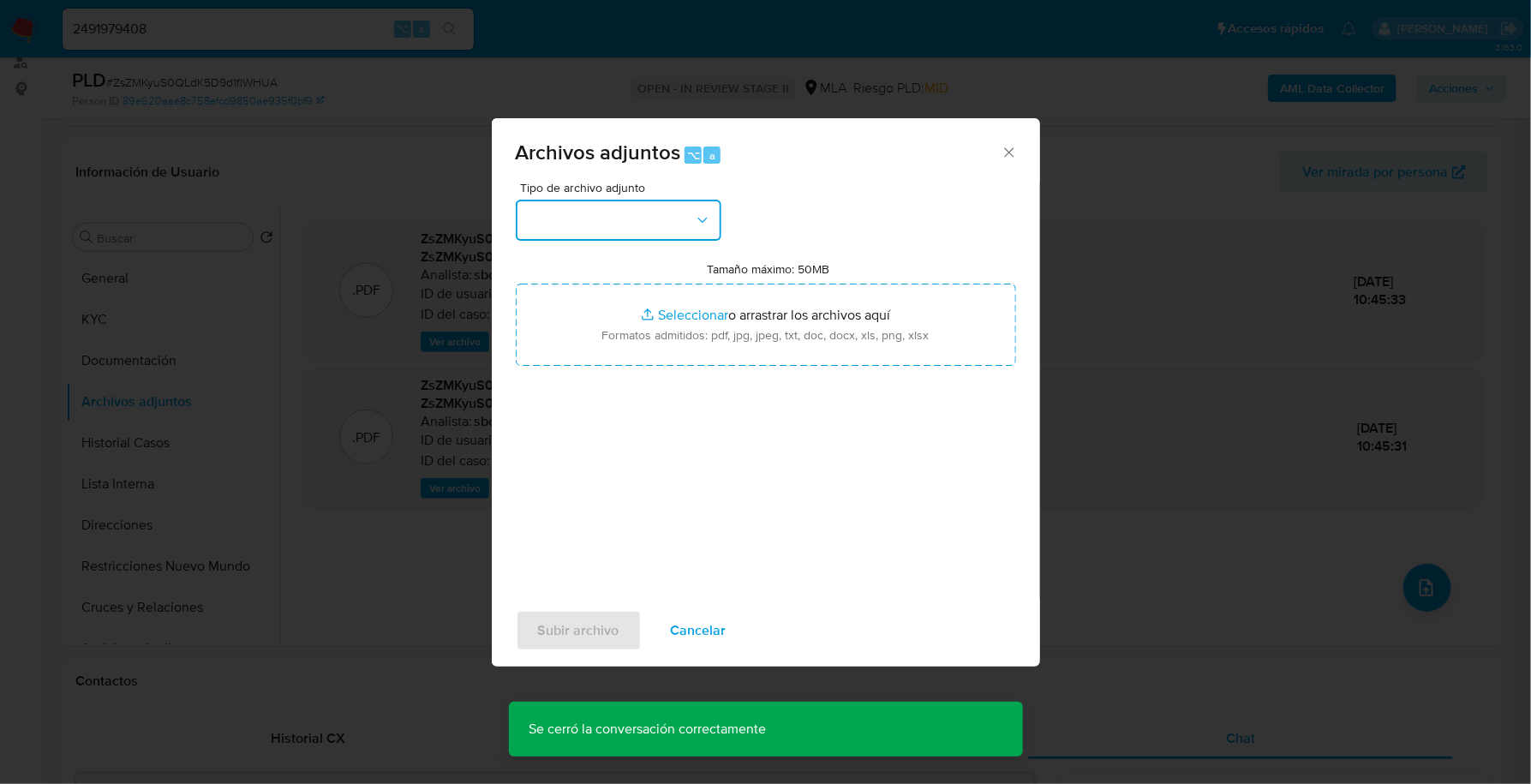
click at [637, 231] on button "button" at bounding box center [619, 220] width 206 height 41
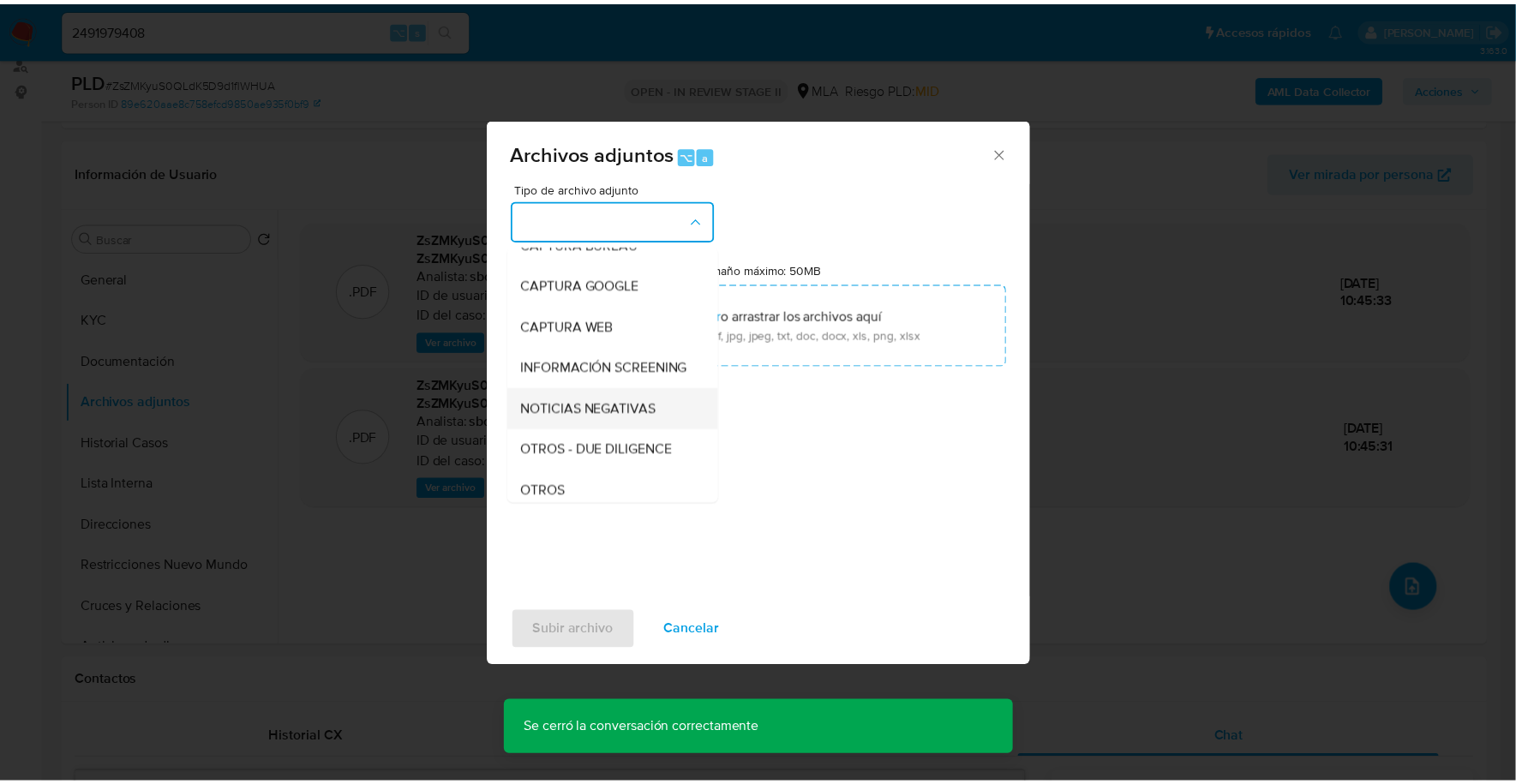
scroll to position [125, 0]
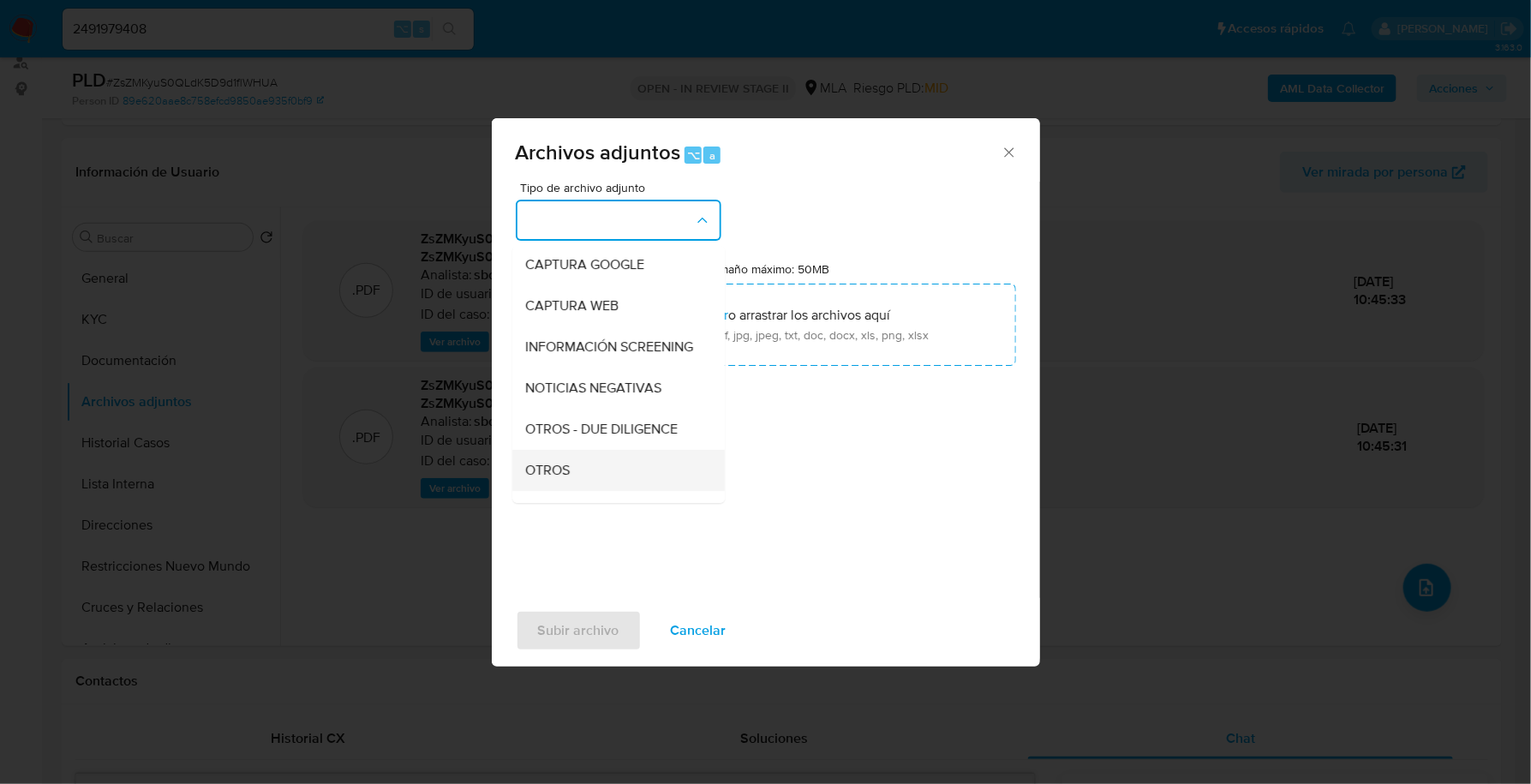
click at [552, 479] on span "OTROS" at bounding box center [548, 470] width 44 height 17
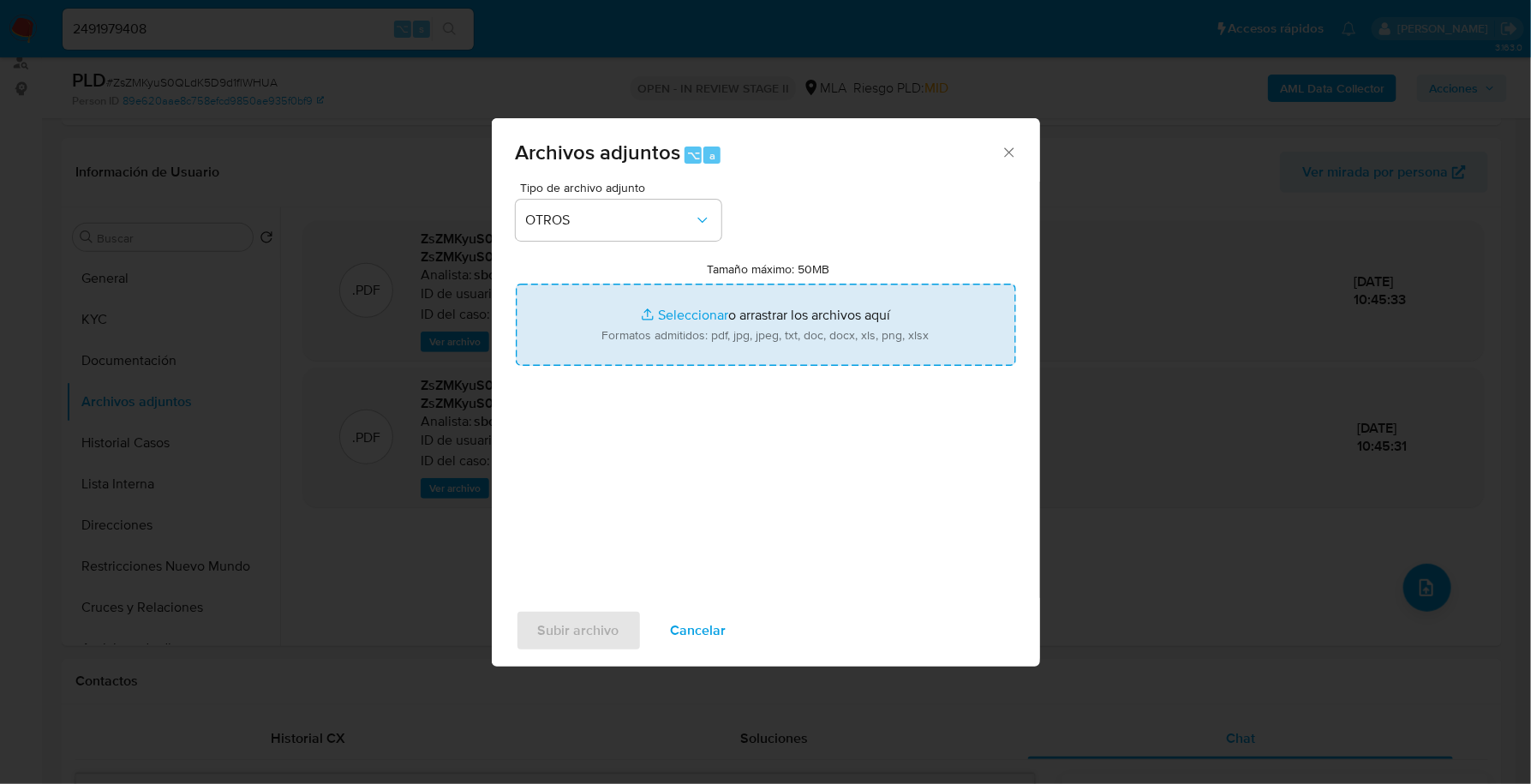
click at [676, 305] on input "Tamaño máximo: 50MB Seleccionar archivos" at bounding box center [766, 325] width 500 height 82
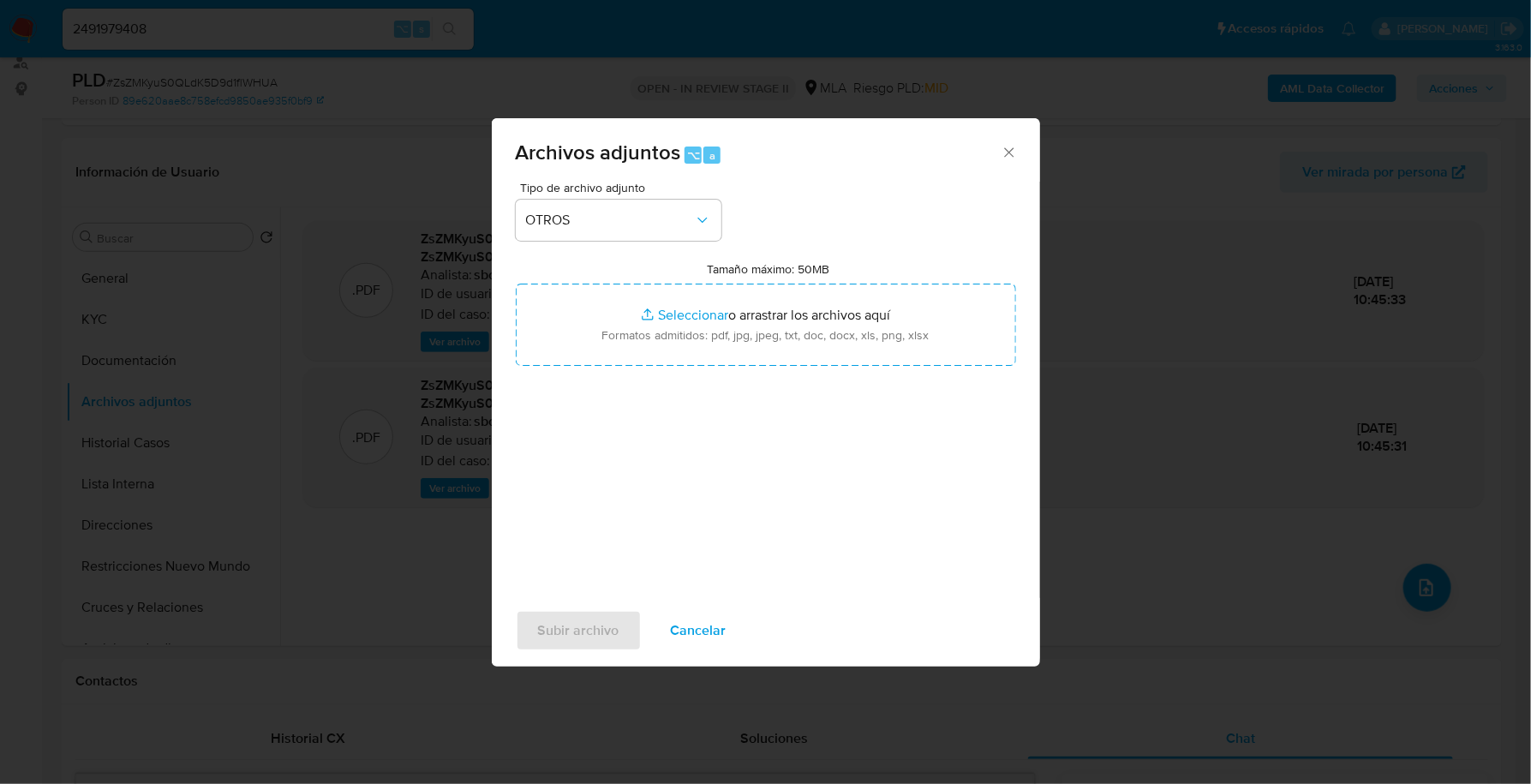
type input "C:\fakepath\Caselog ZsZMKyuS0QLdK5D9d1flWHUA_2025_09_18_01_22_08.docx"
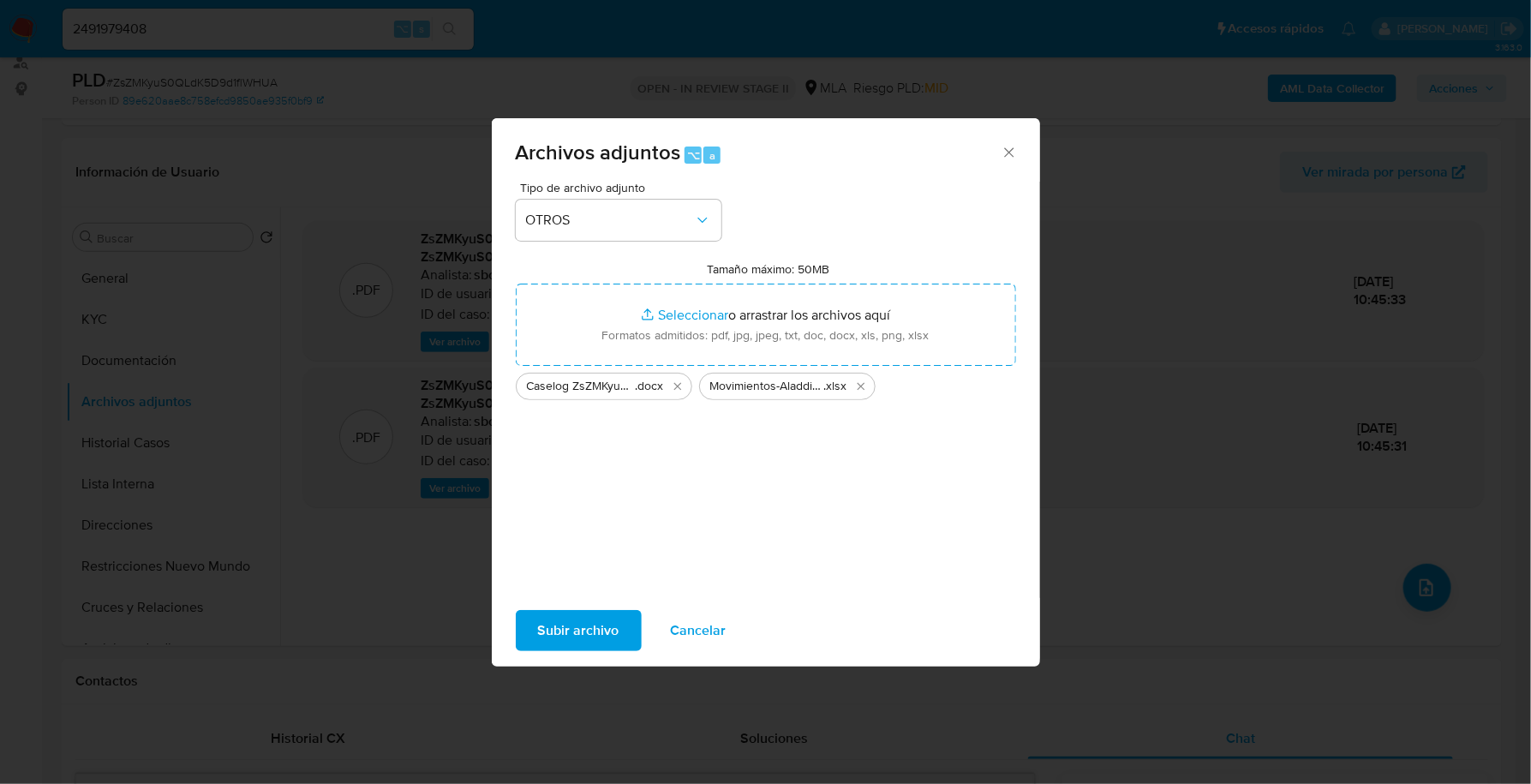
click at [552, 618] on span "Subir archivo" at bounding box center [579, 630] width 81 height 37
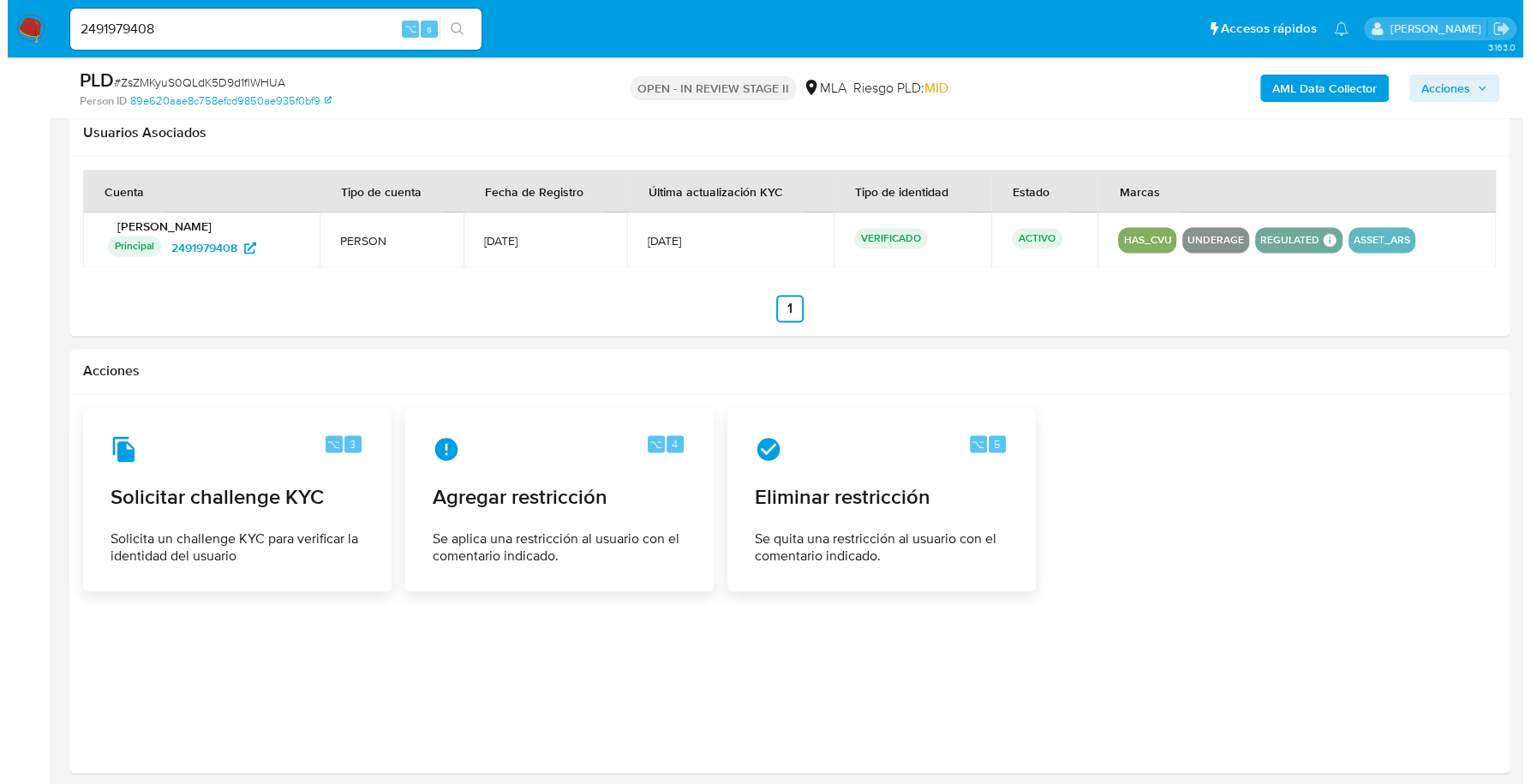
scroll to position [2612, 0]
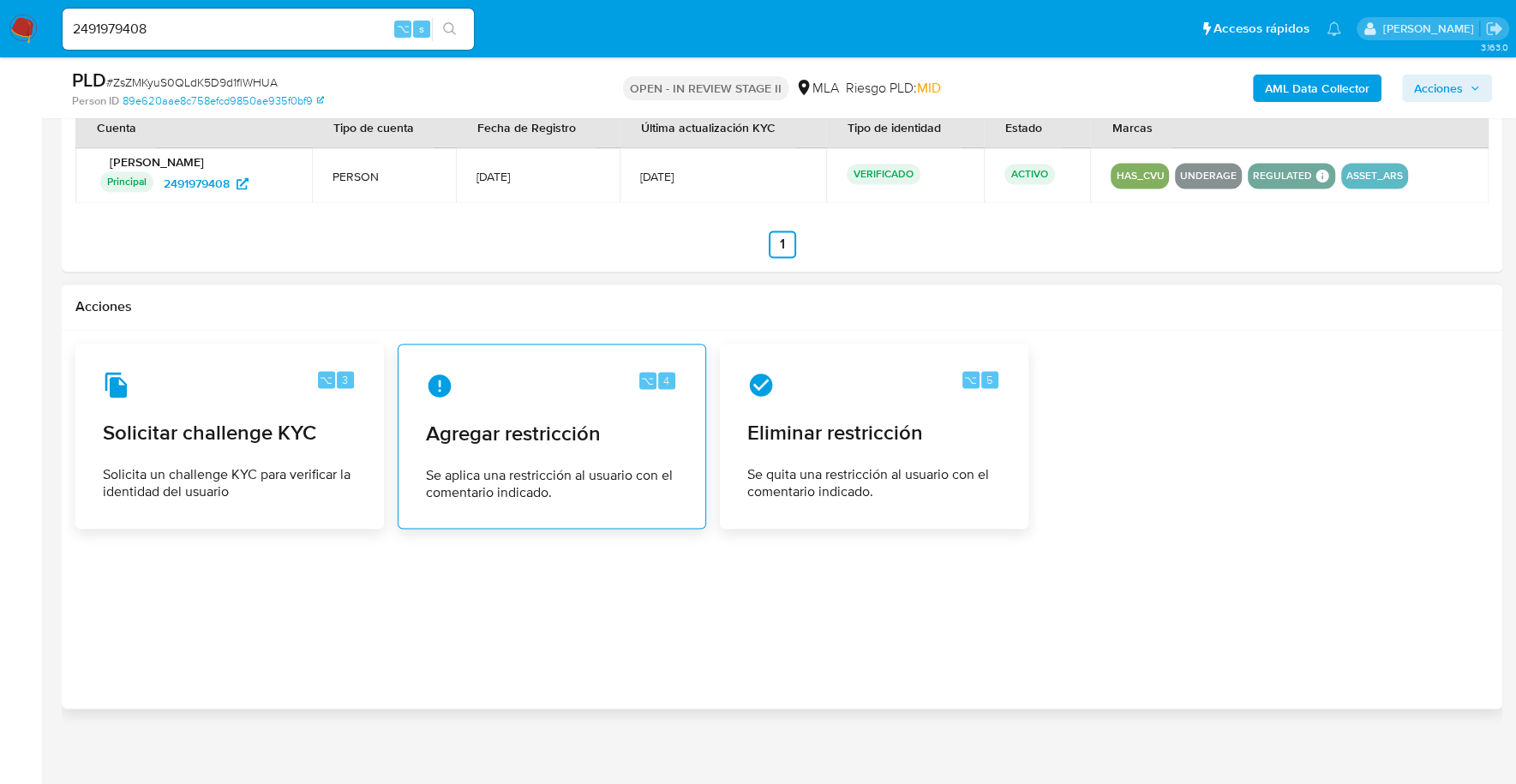
click at [500, 452] on div "⌥ 4 Agregar restricción Se aplica una restricción al usuario con el comentario …" at bounding box center [552, 436] width 280 height 156
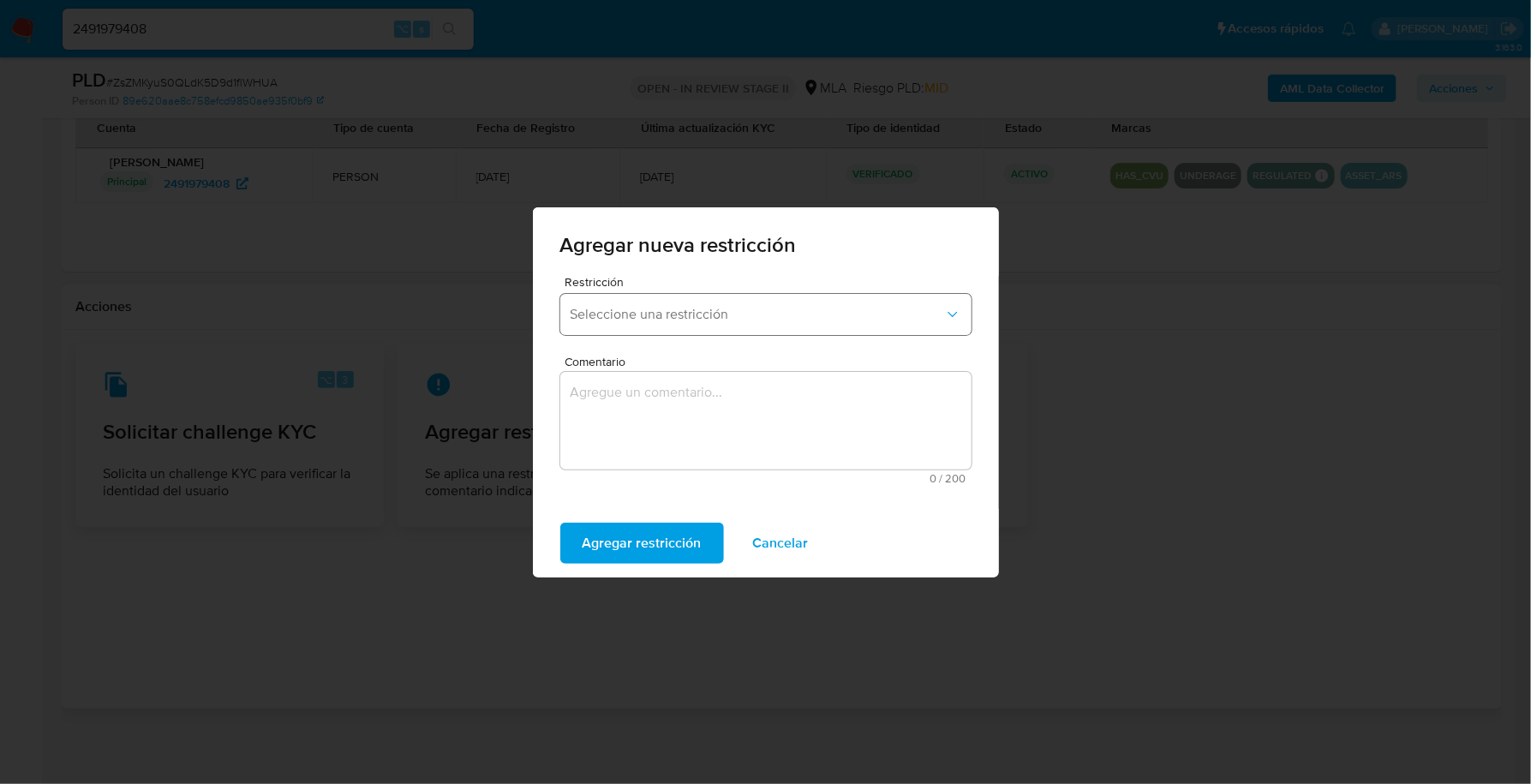
click at [758, 315] on span "Seleccione una restricción" at bounding box center [757, 314] width 374 height 17
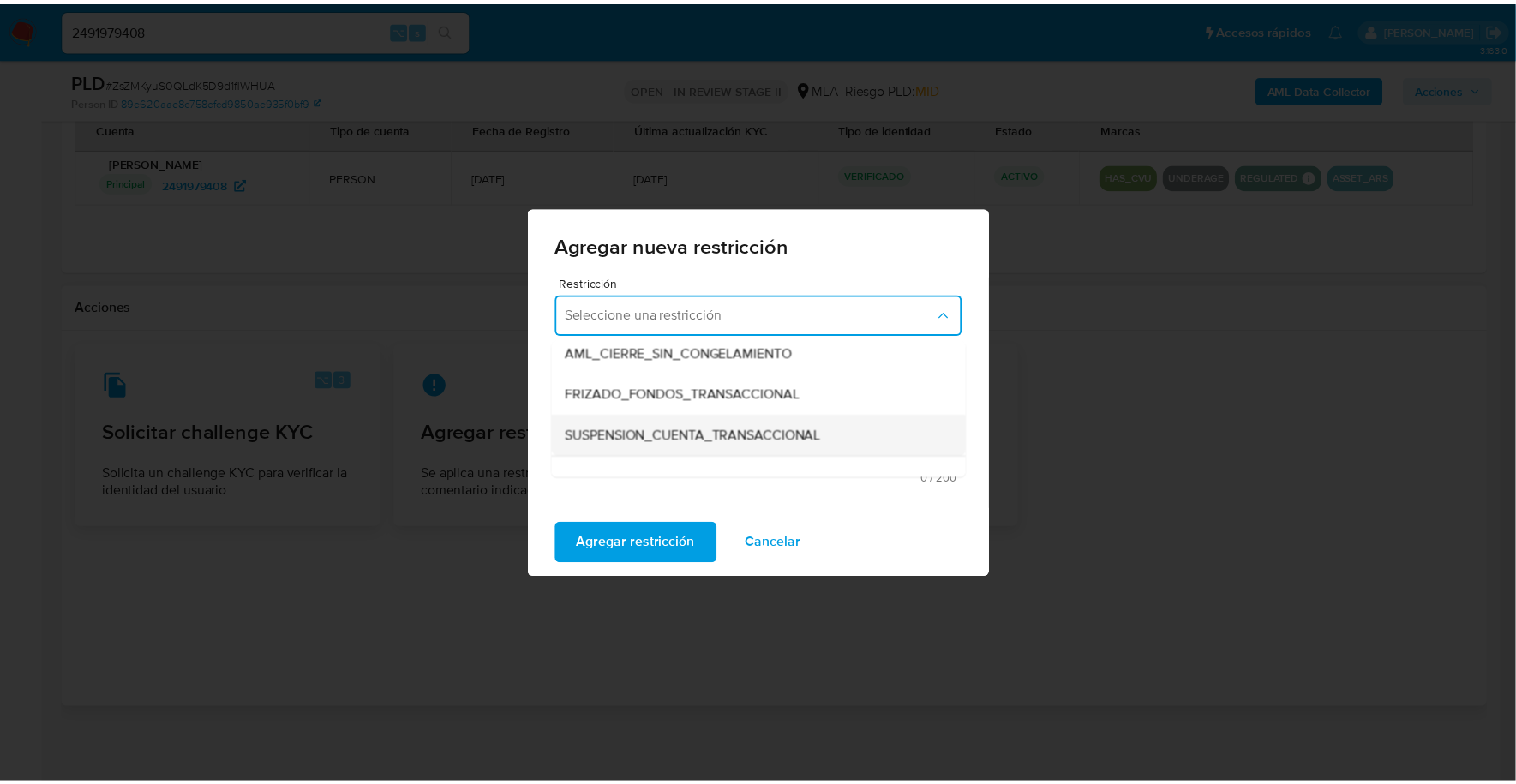
scroll to position [172, 0]
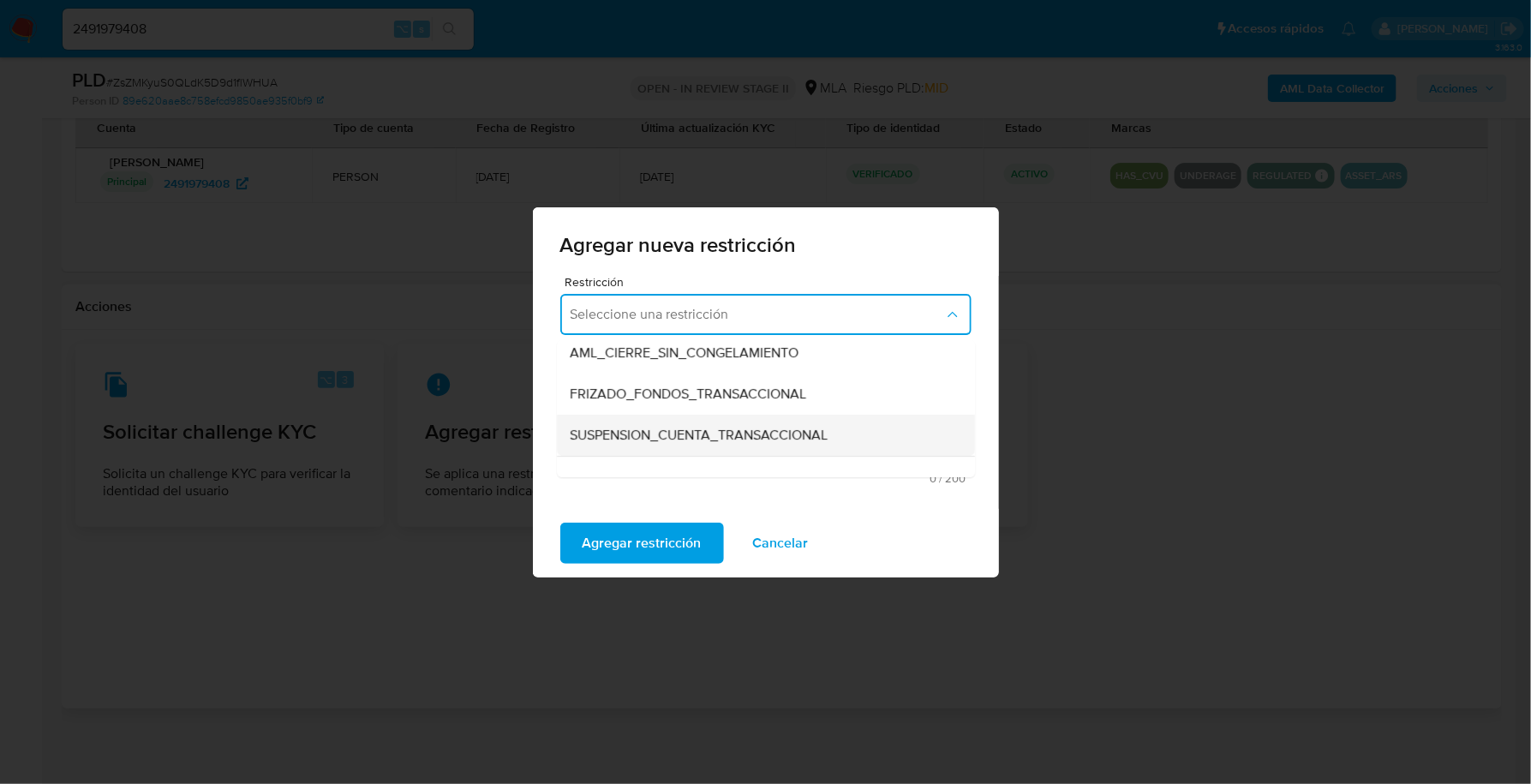
click at [718, 439] on span "SUSPENSION_CUENTA_TRANSACCIONAL" at bounding box center [700, 436] width 258 height 17
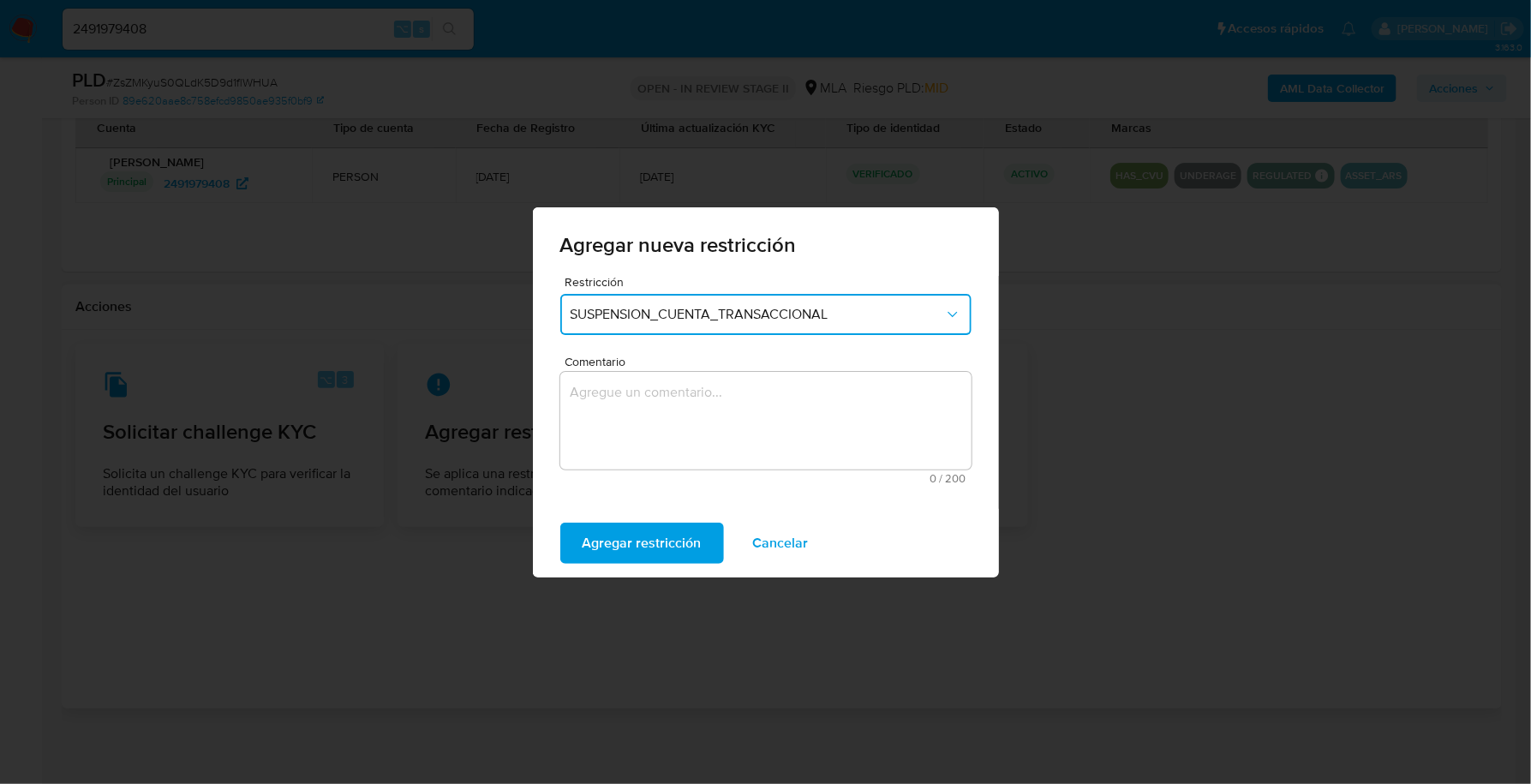
click at [714, 410] on textarea "Comentario" at bounding box center [766, 421] width 411 height 98
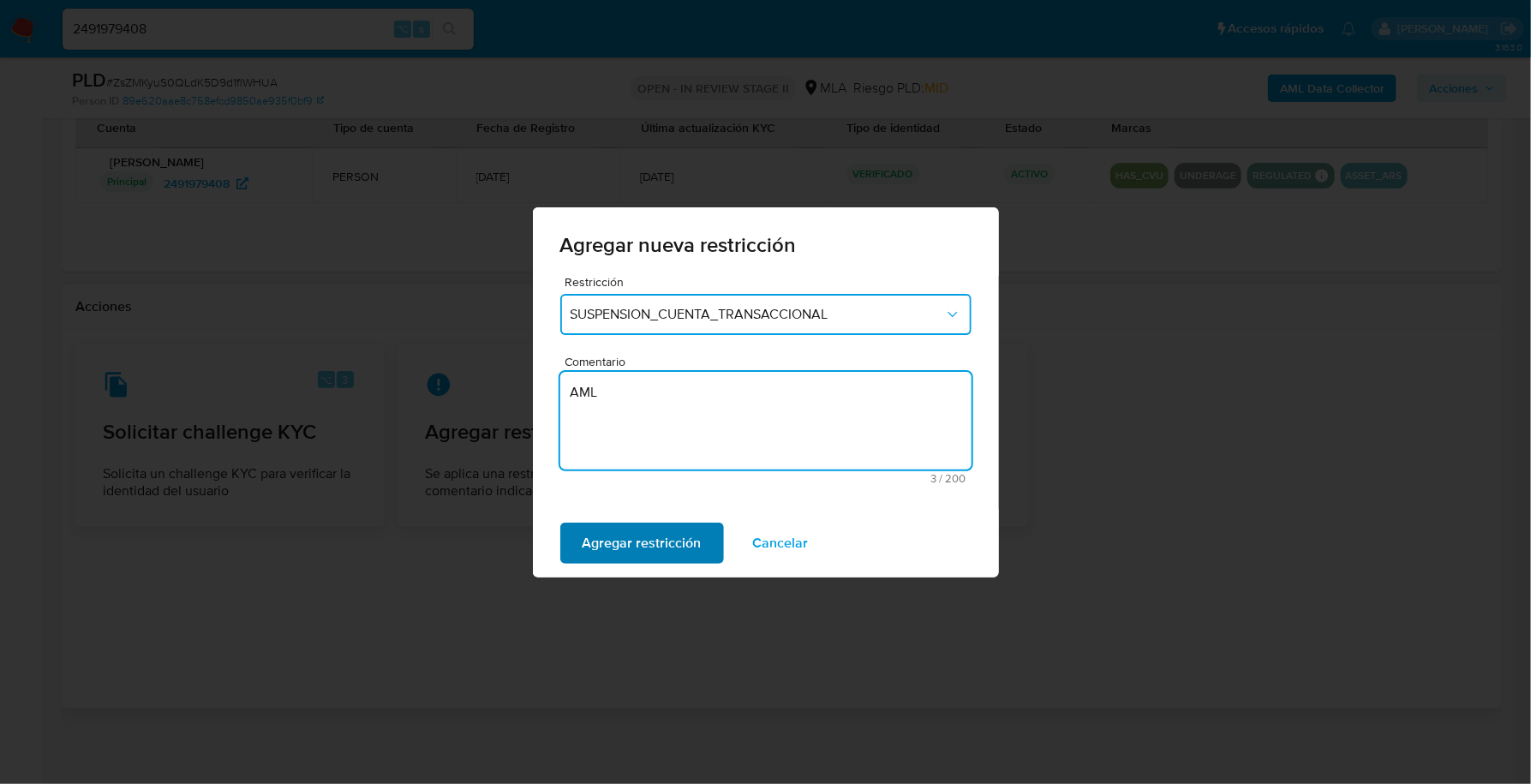
type textarea "AML"
click at [658, 558] on span "Agregar restricción" at bounding box center [642, 543] width 119 height 37
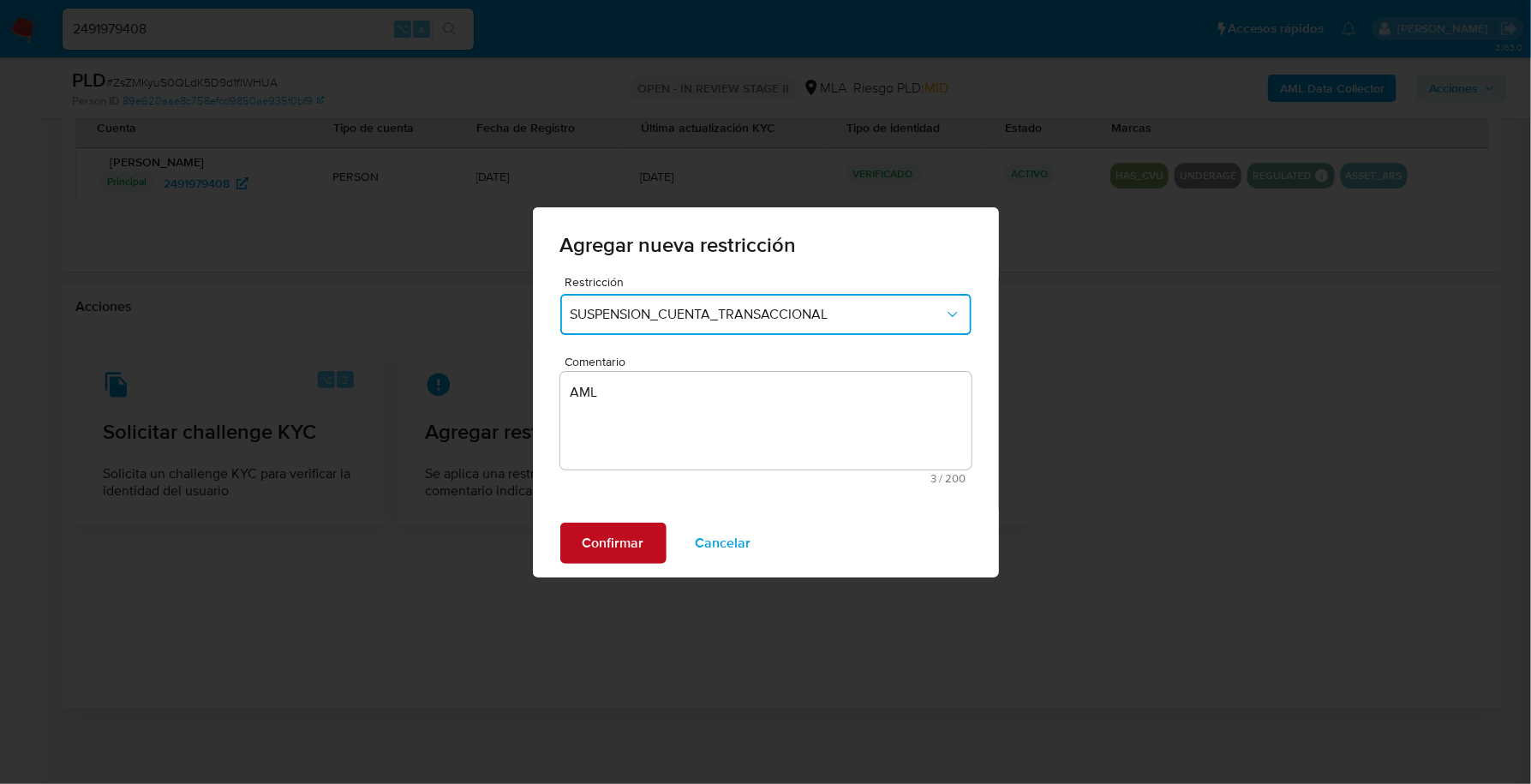
click at [634, 549] on span "Confirmar" at bounding box center [613, 543] width 62 height 37
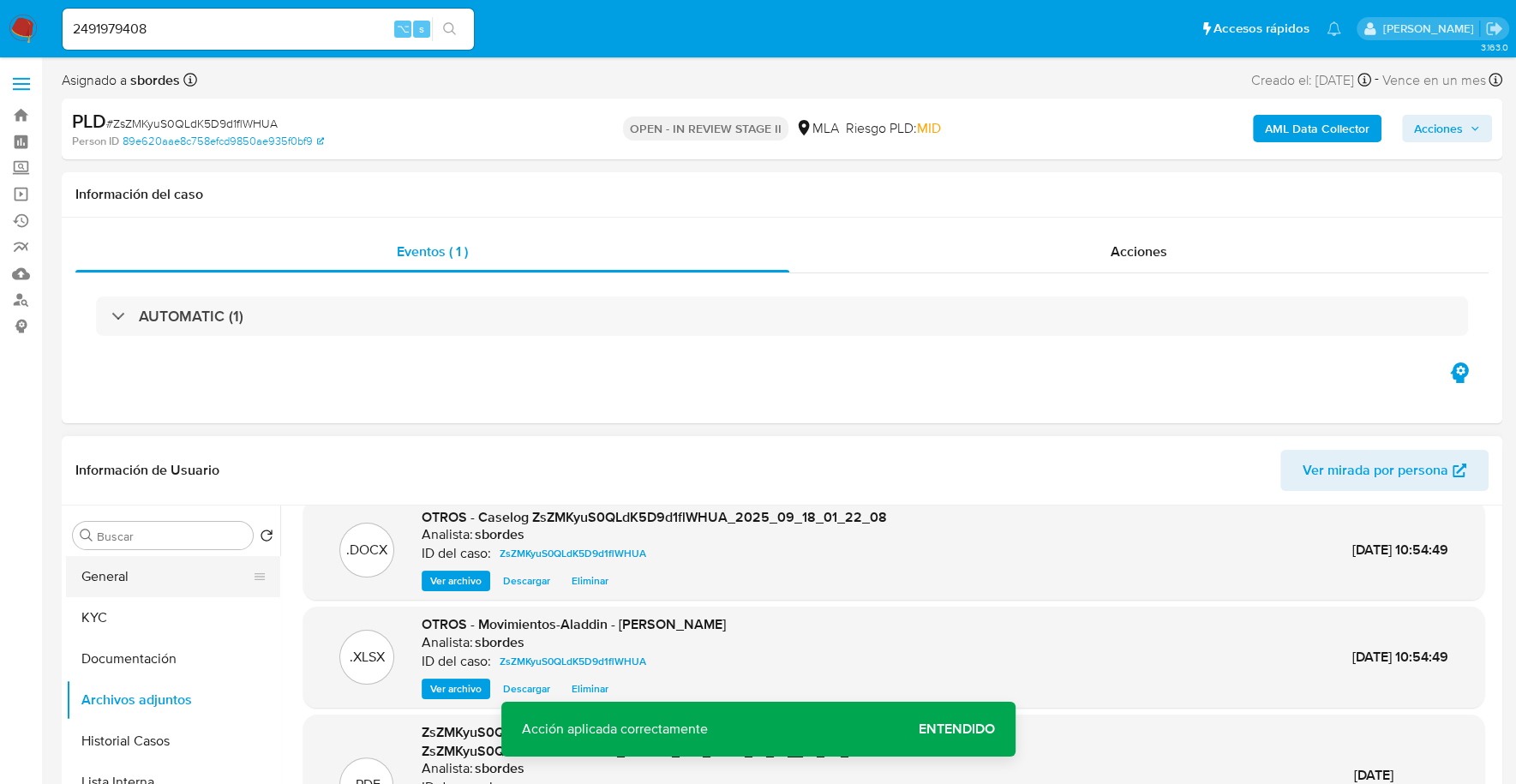
scroll to position [44, 0]
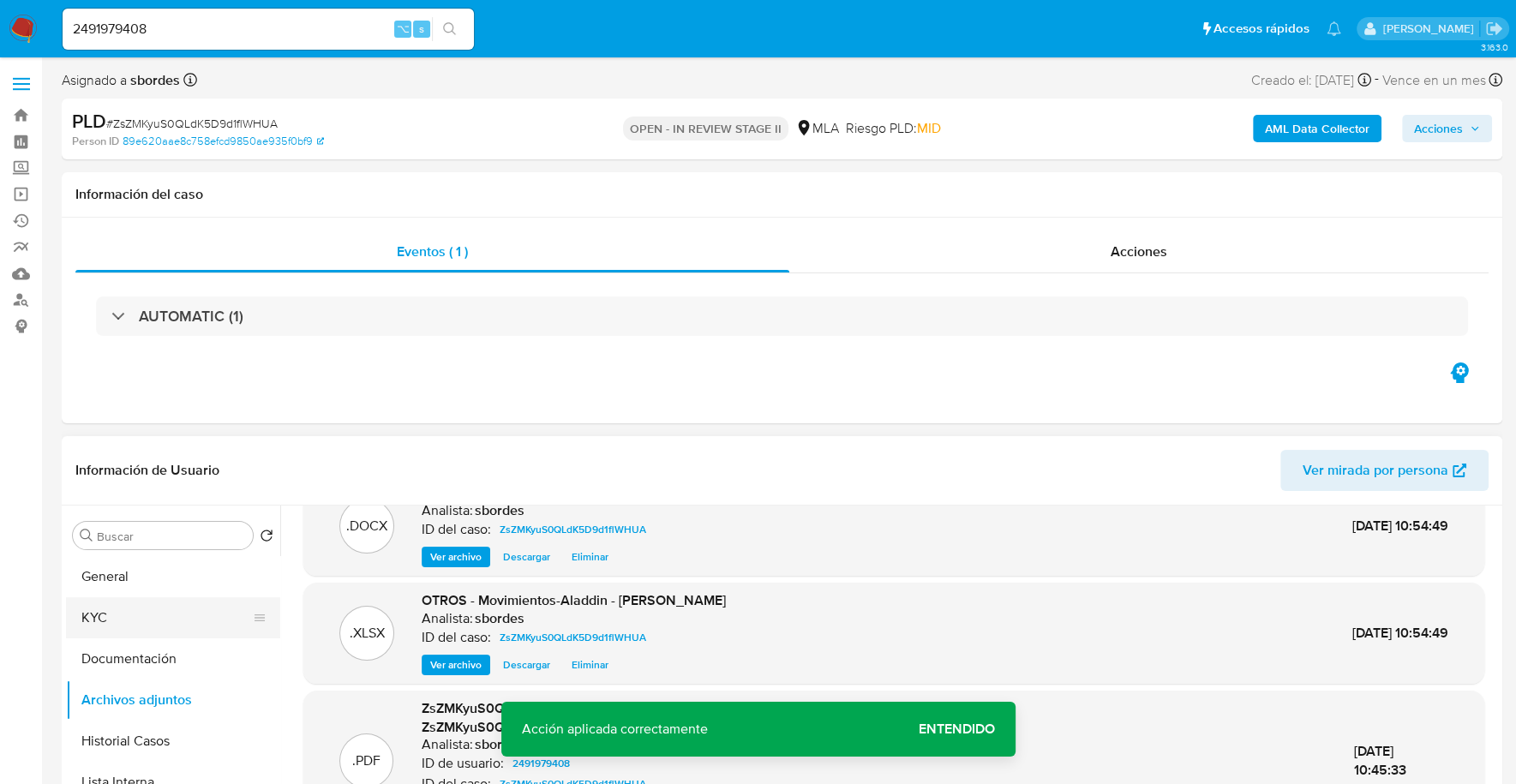
click at [96, 618] on button "KYC" at bounding box center [166, 617] width 200 height 41
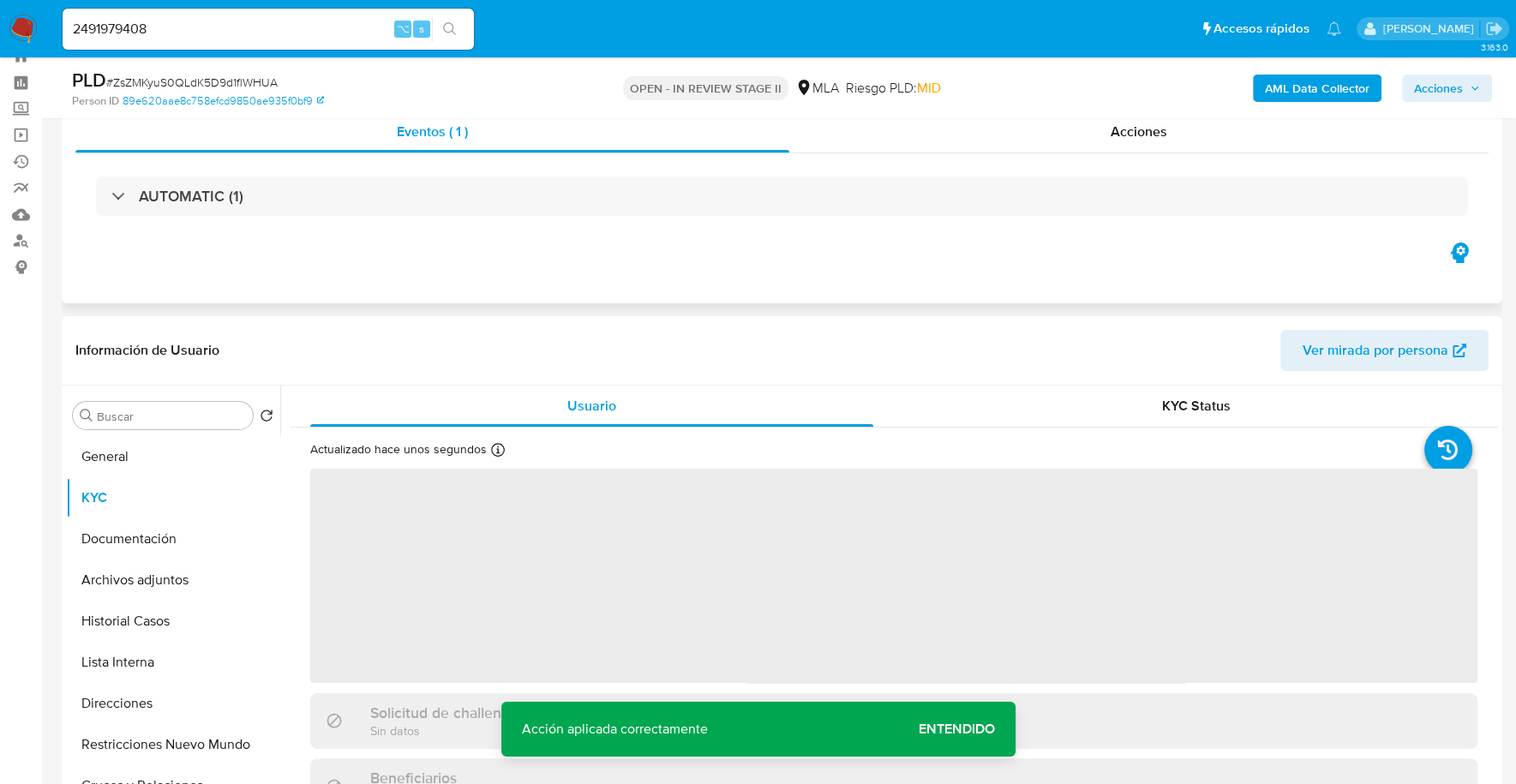
scroll to position [354, 0]
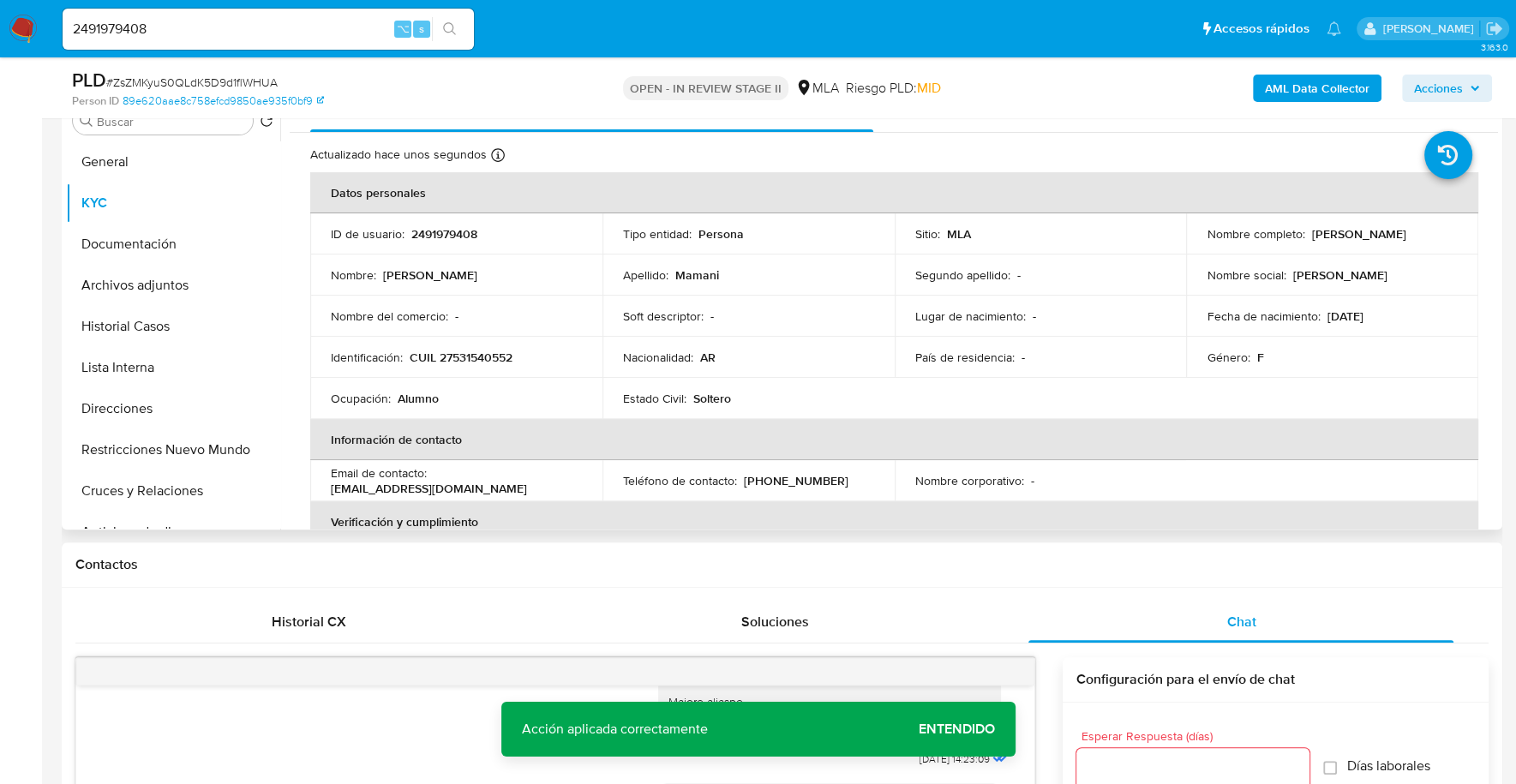
click at [403, 485] on p "amiramamani74@gmail.com" at bounding box center [429, 489] width 196 height 16
drag, startPoint x: 517, startPoint y: 489, endPoint x: 490, endPoint y: 489, distance: 27.0
click at [517, 489] on div "Email de contacto : amiramamani74@gmail.com" at bounding box center [457, 480] width 251 height 30
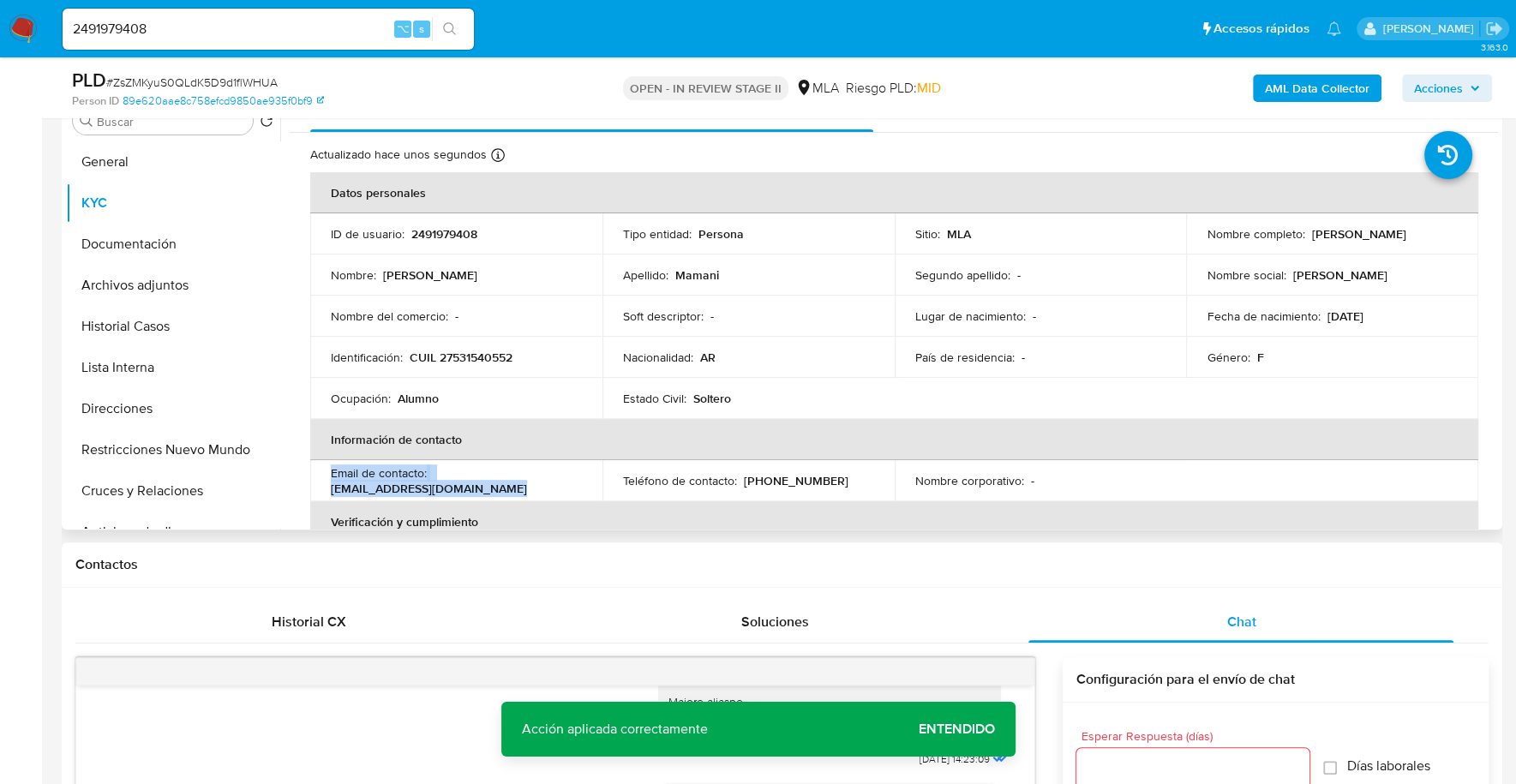
drag, startPoint x: 484, startPoint y: 490, endPoint x: 339, endPoint y: 490, distance: 145.0
click at [348, 487] on div "Email de contacto : amiramamani74@gmail.com" at bounding box center [457, 480] width 251 height 30
click at [337, 490] on p "amiramamani74@gmail.com" at bounding box center [429, 489] width 196 height 16
drag, startPoint x: 331, startPoint y: 490, endPoint x: 471, endPoint y: 490, distance: 140.0
click at [484, 493] on div "Email de contacto : amiramamani74@gmail.com" at bounding box center [457, 480] width 251 height 30
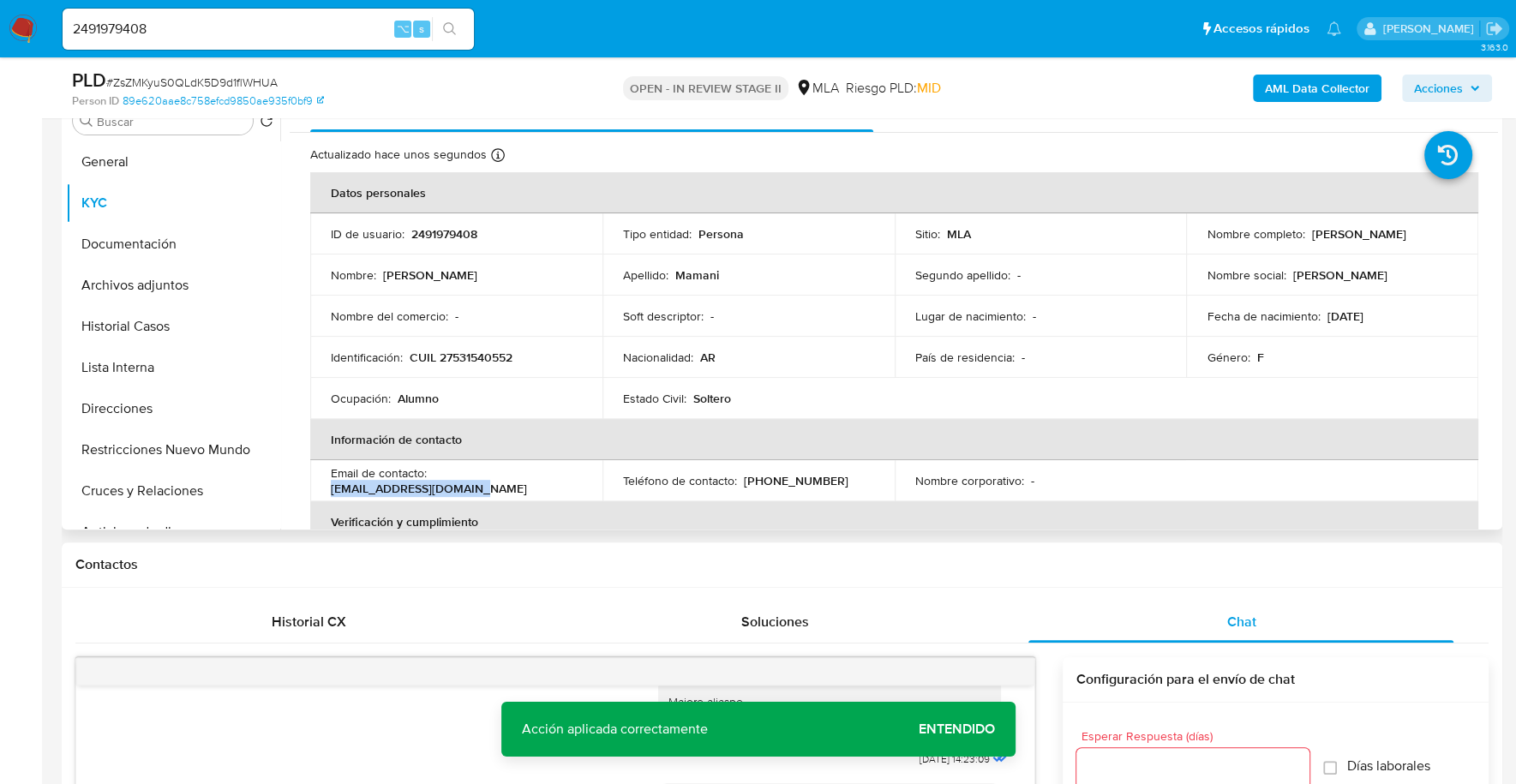
copy p "amiramamani74@gmail.com"
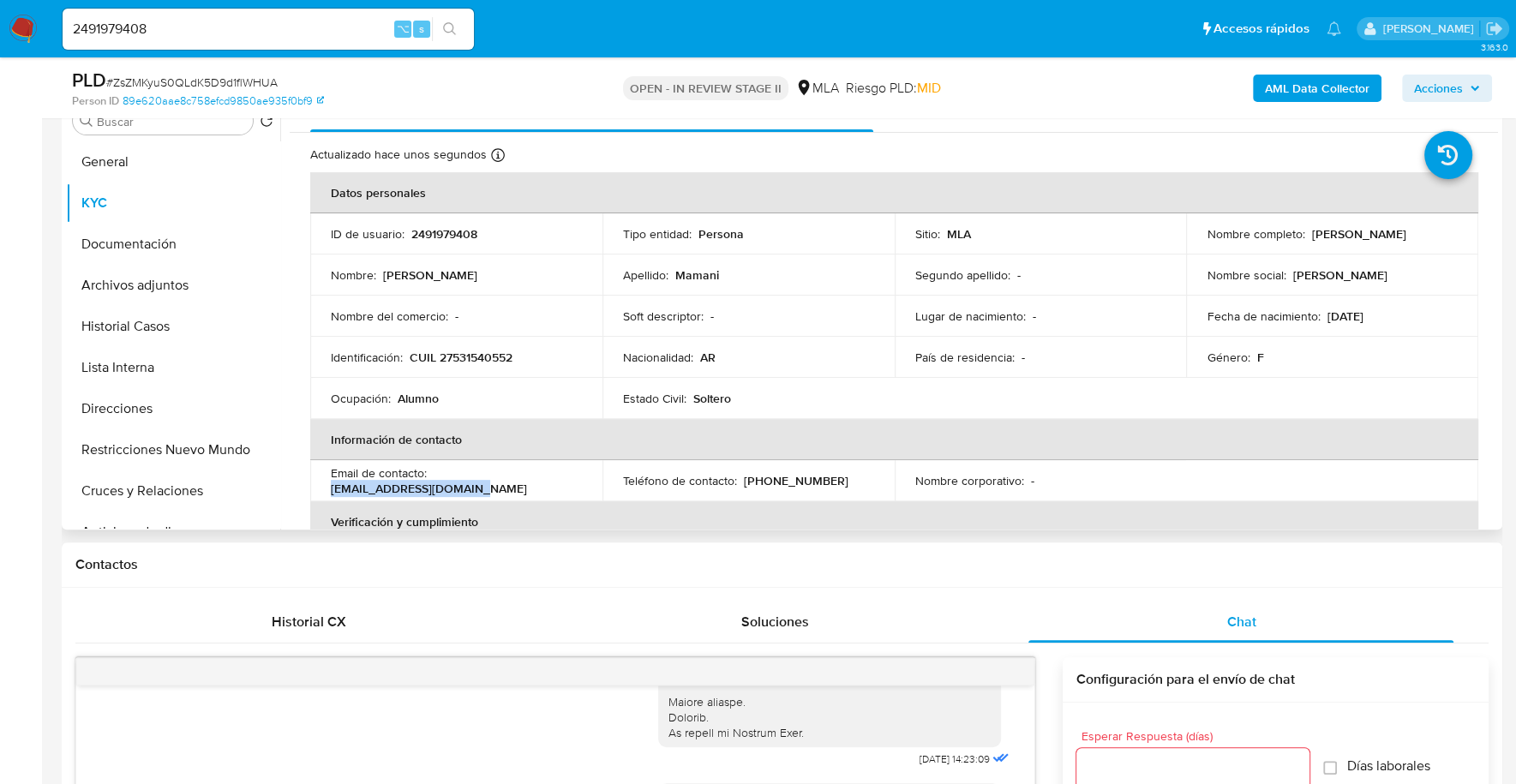
scroll to position [0, 0]
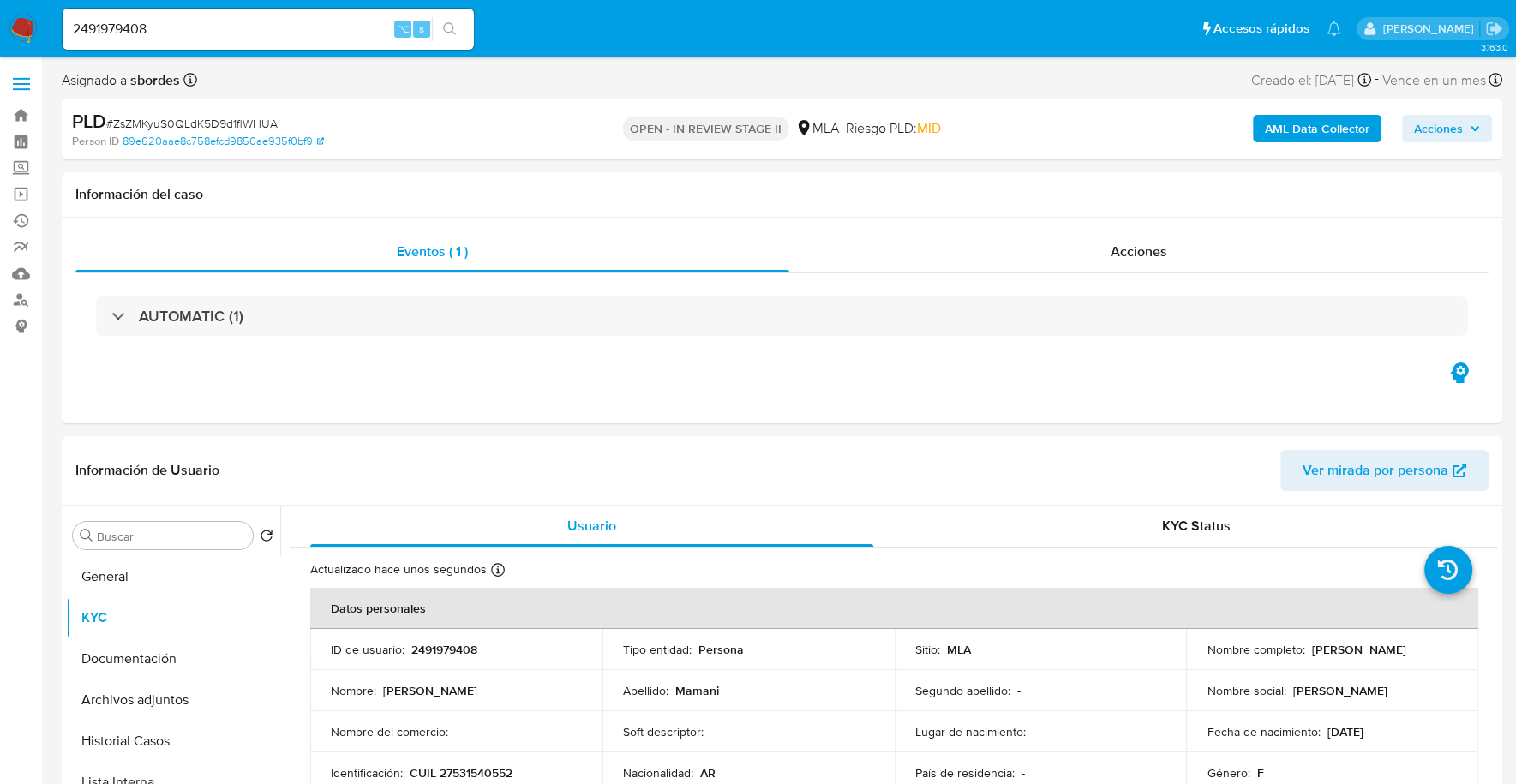
click at [1432, 118] on span "Acciones" at bounding box center [1438, 128] width 49 height 27
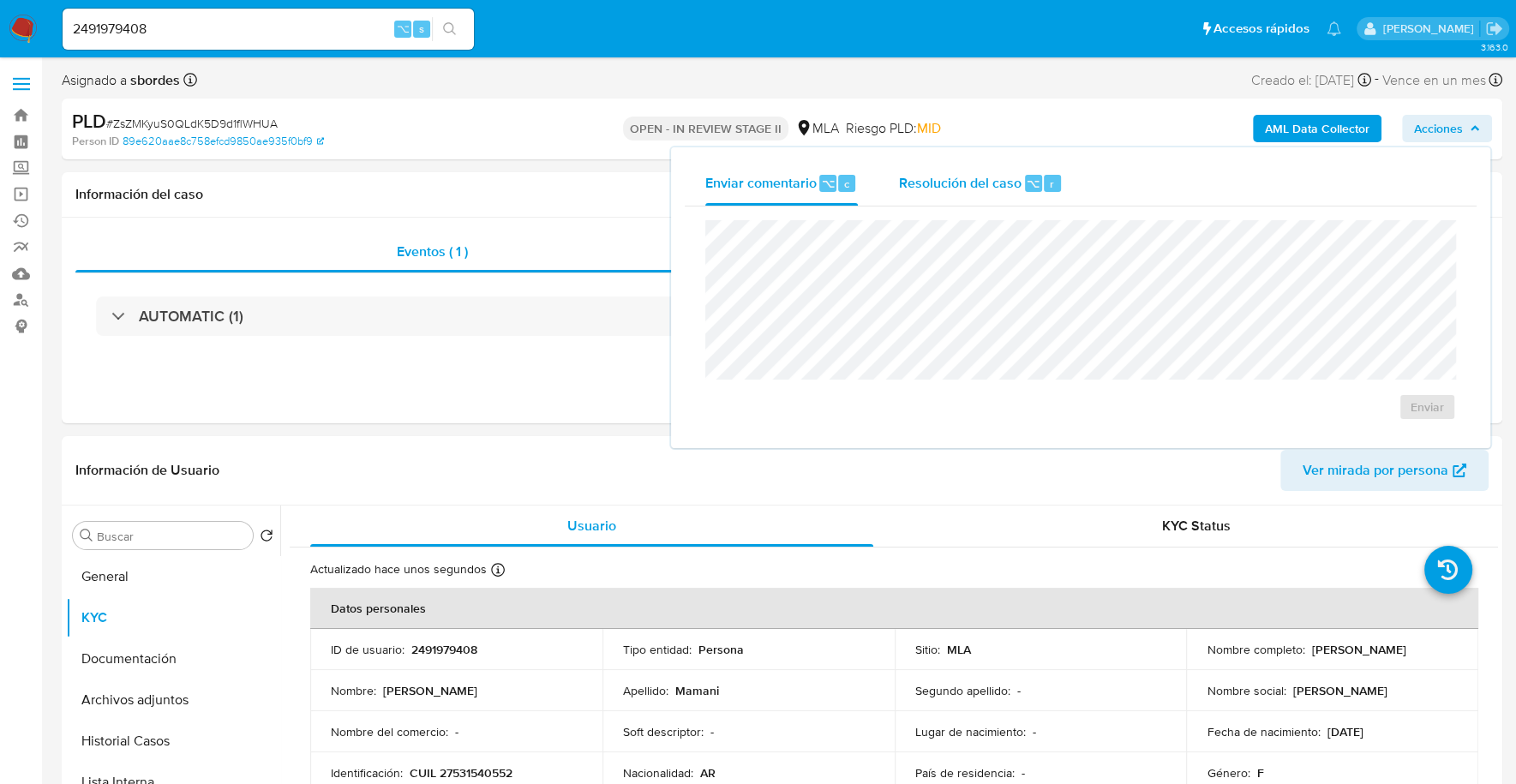
click at [920, 190] on span "Resolución del caso" at bounding box center [960, 183] width 123 height 20
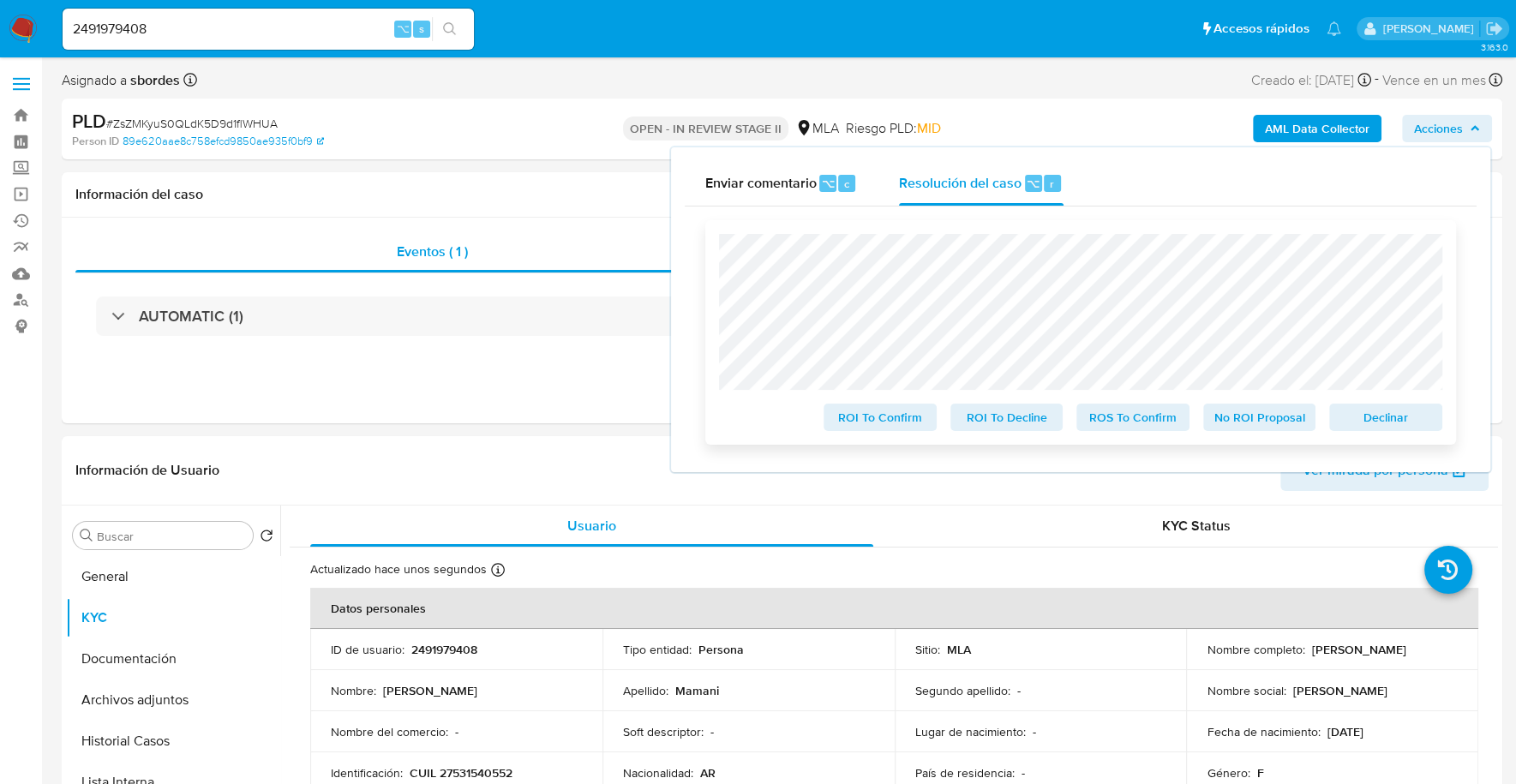
click at [1364, 415] on span "Declinar" at bounding box center [1385, 417] width 89 height 24
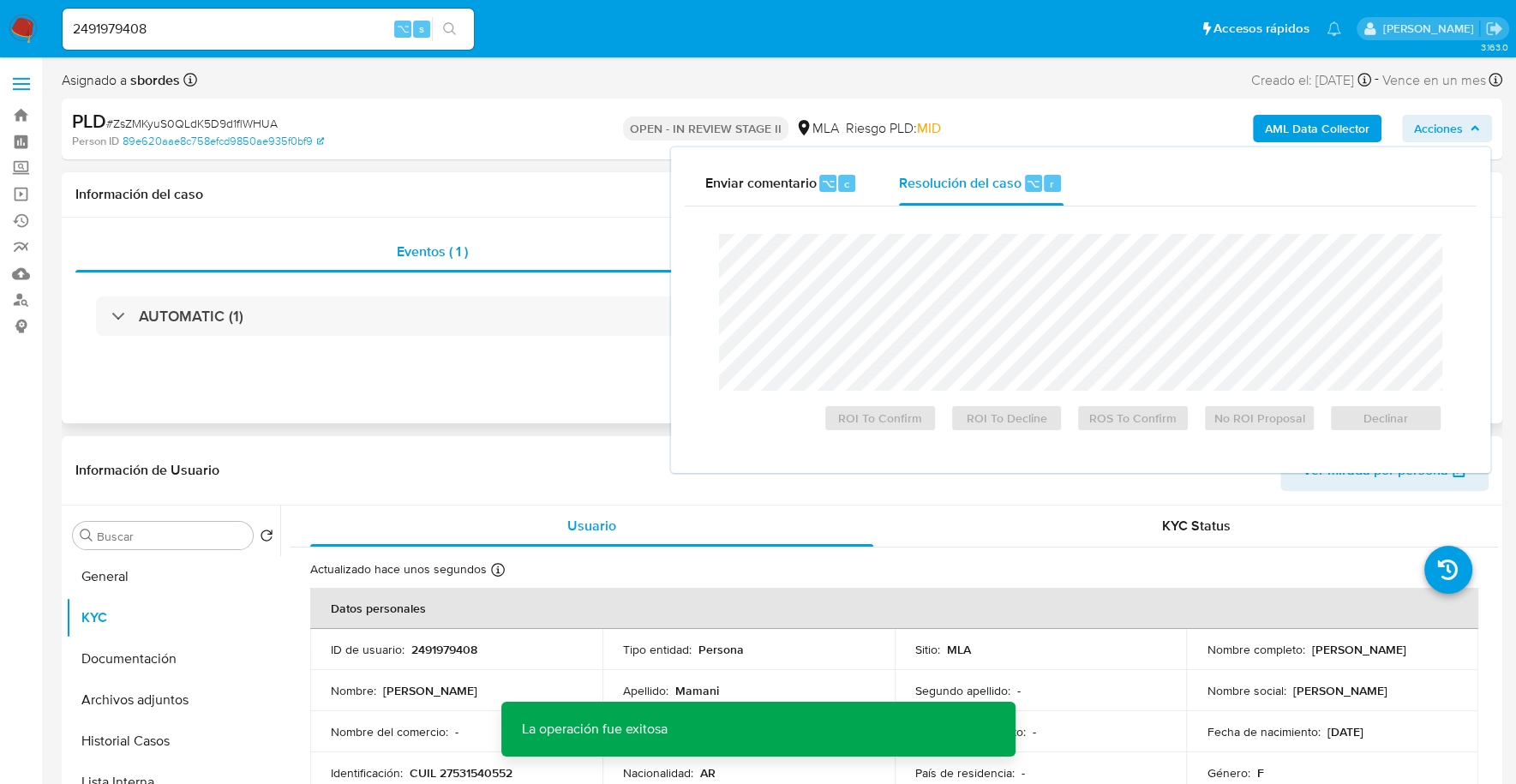
click at [526, 197] on h1 "Información del caso" at bounding box center [782, 194] width 1413 height 17
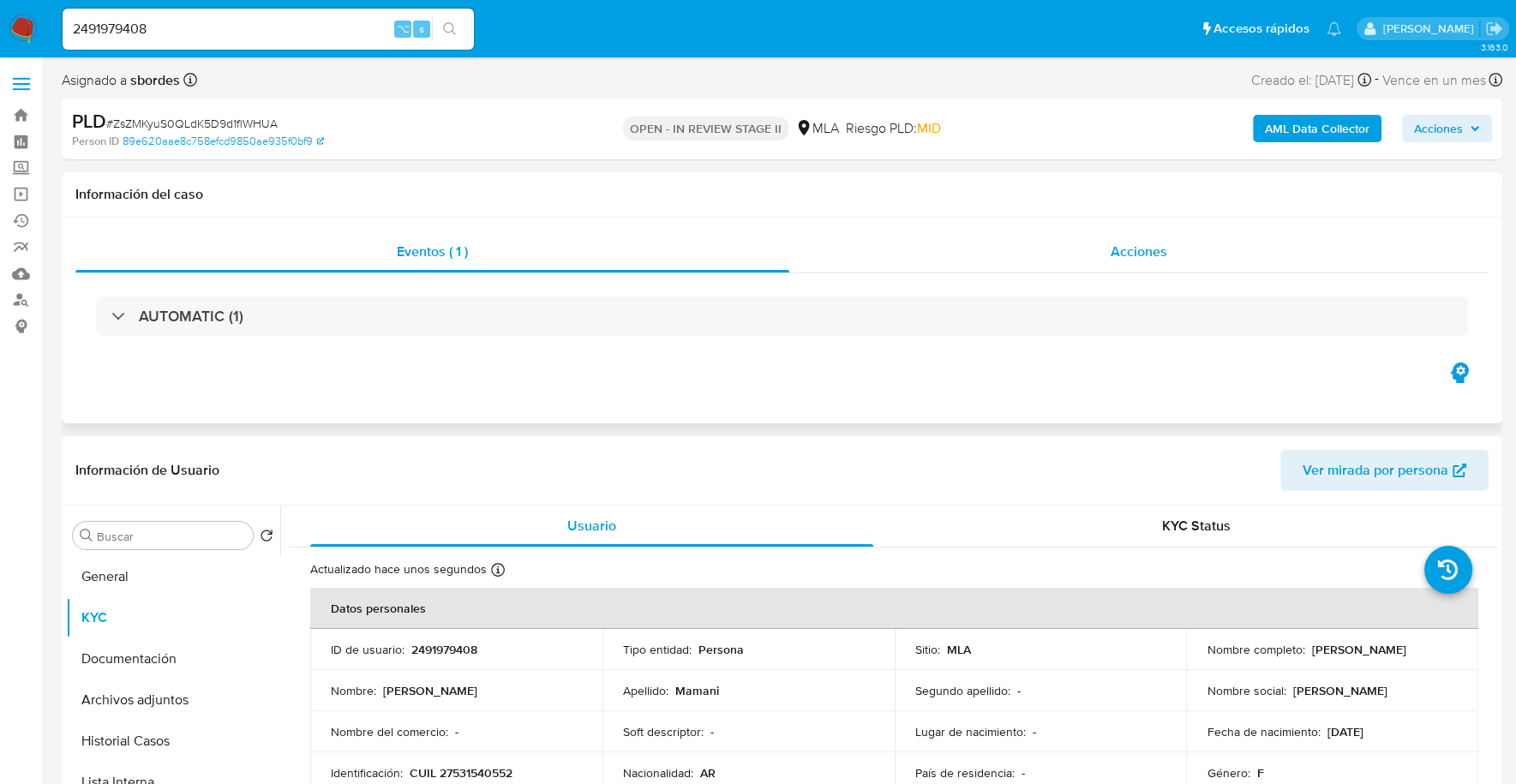
click at [1113, 238] on div "Acciones" at bounding box center [1139, 252] width 700 height 41
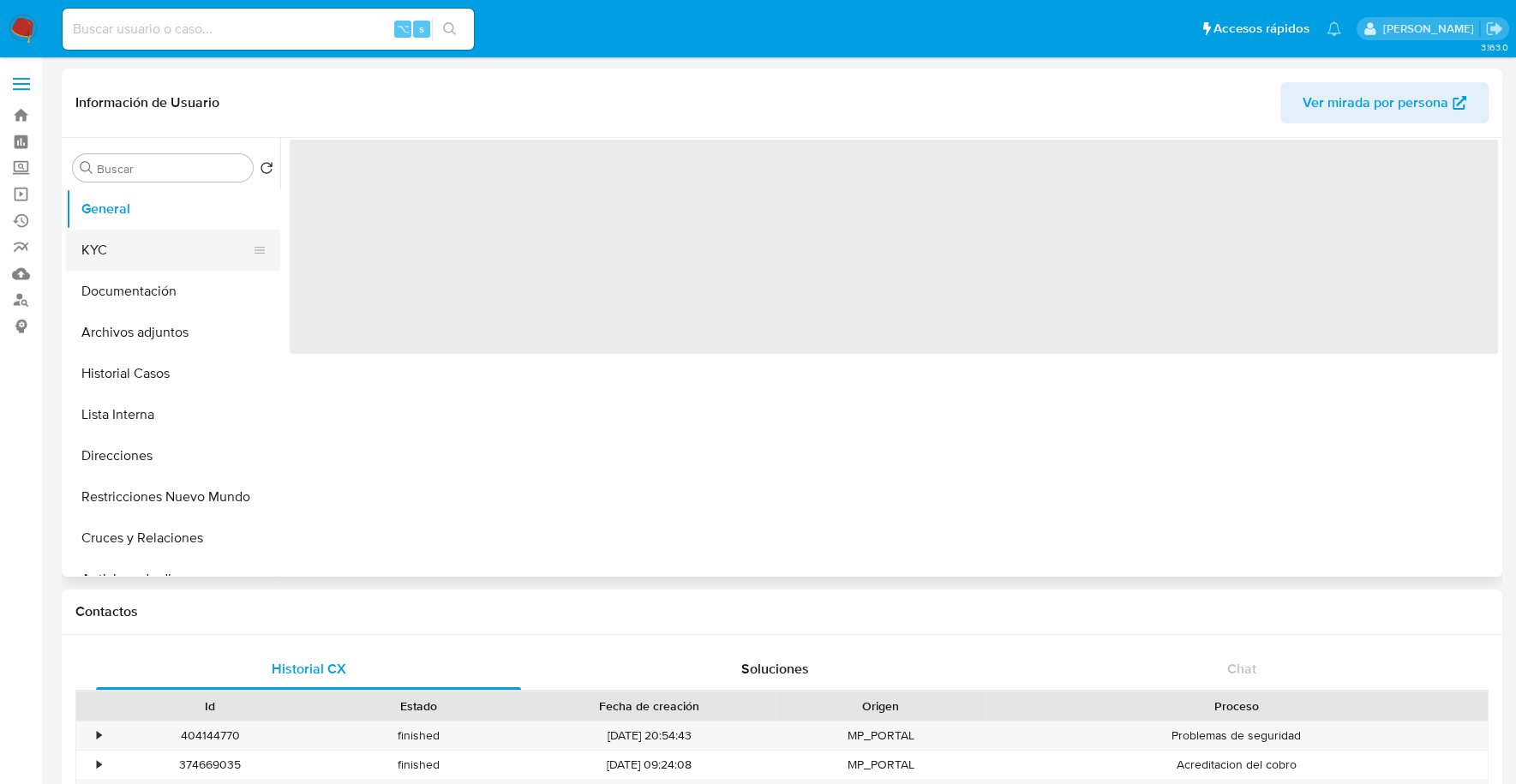
select select "10"
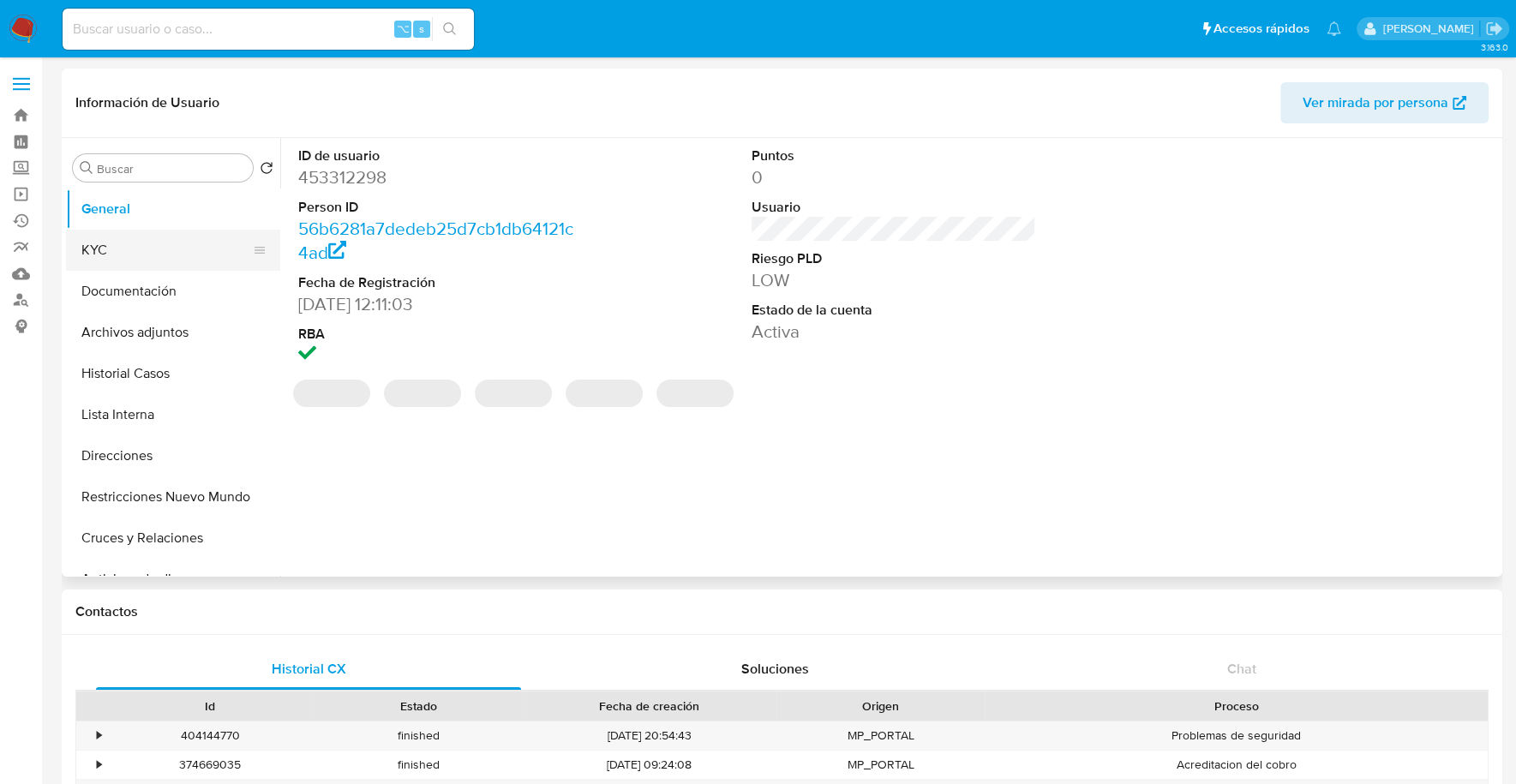
click at [113, 243] on button "KYC" at bounding box center [166, 250] width 200 height 41
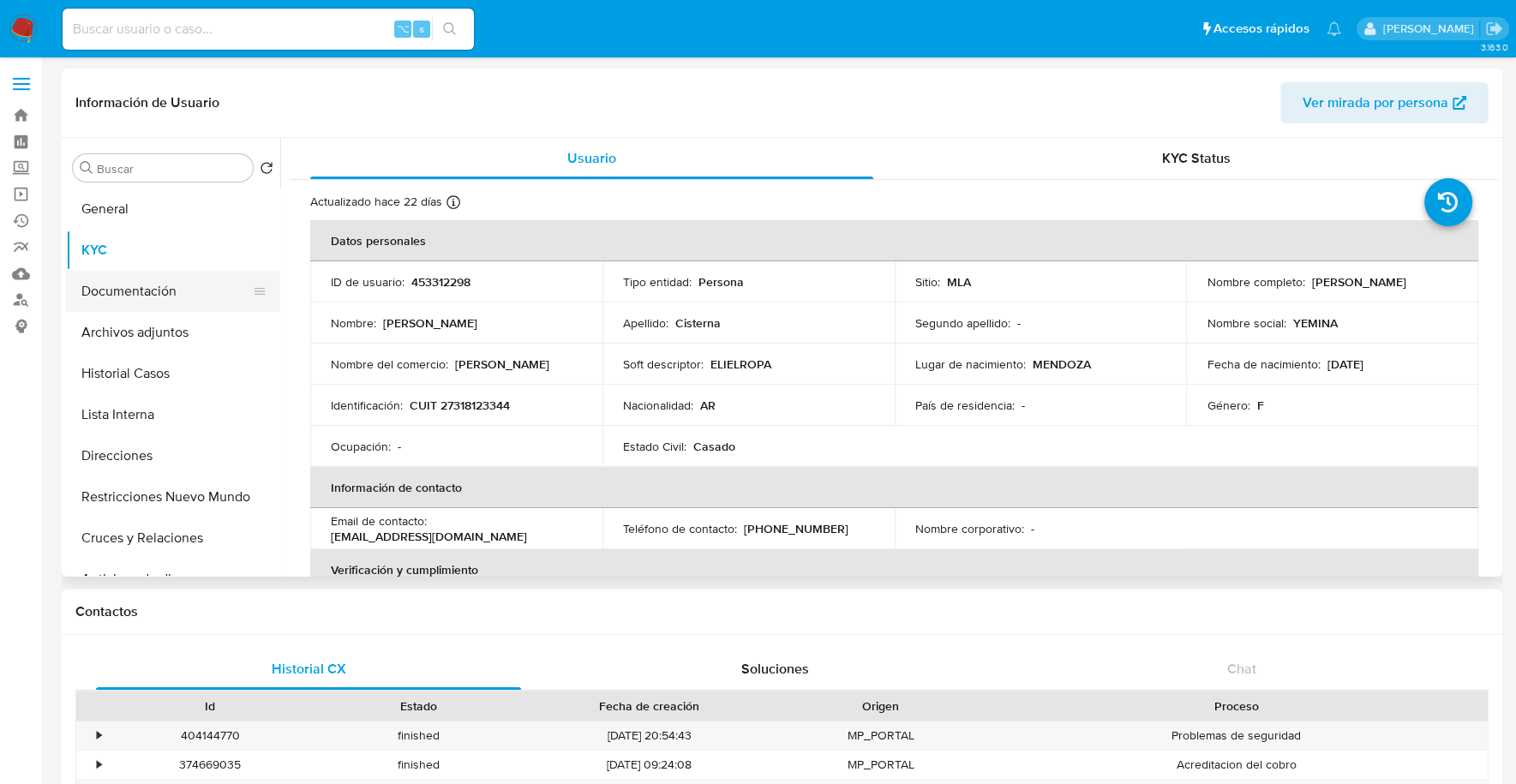
click at [124, 294] on button "Documentación" at bounding box center [166, 291] width 200 height 41
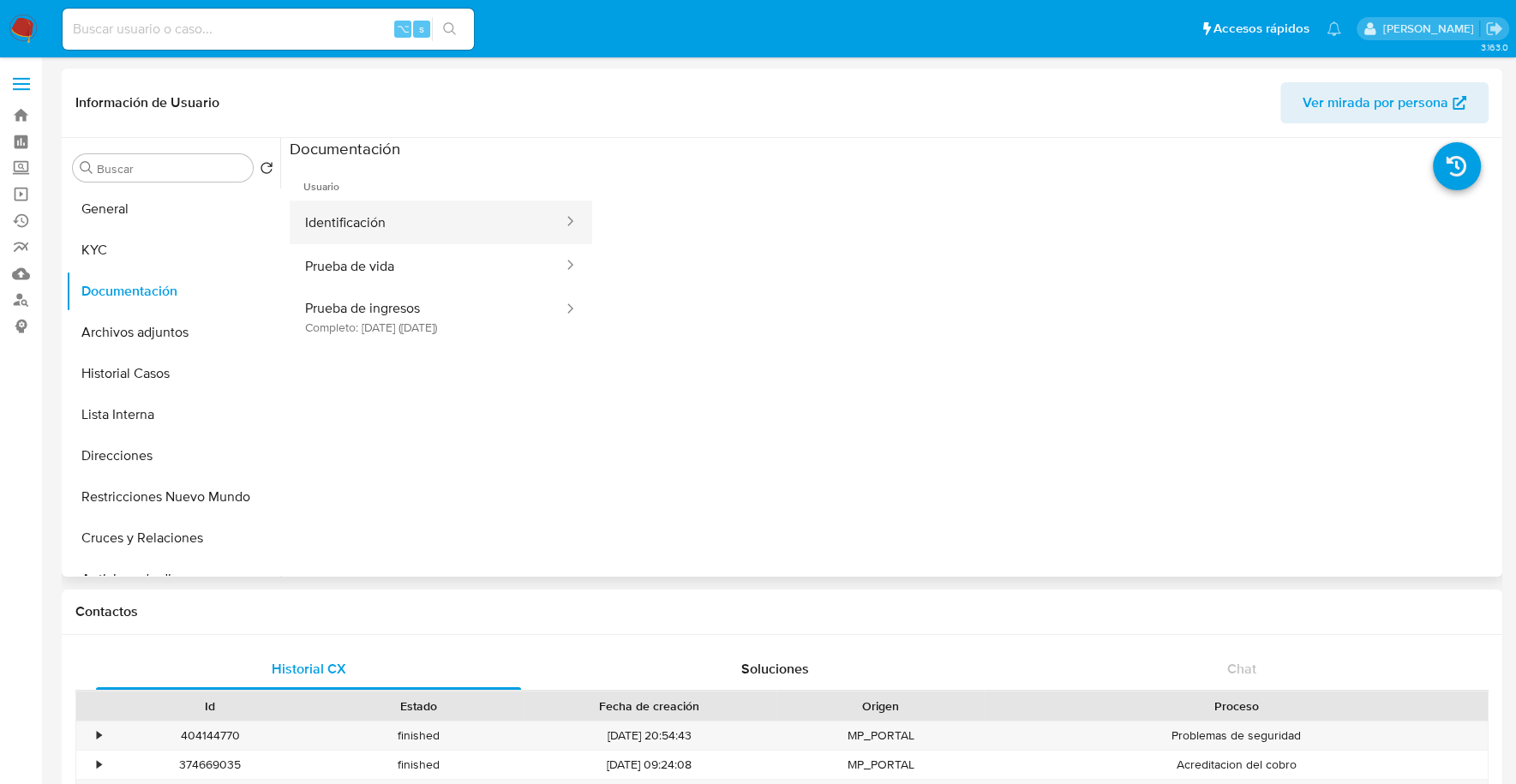
click at [437, 222] on button "Identificación" at bounding box center [427, 222] width 275 height 44
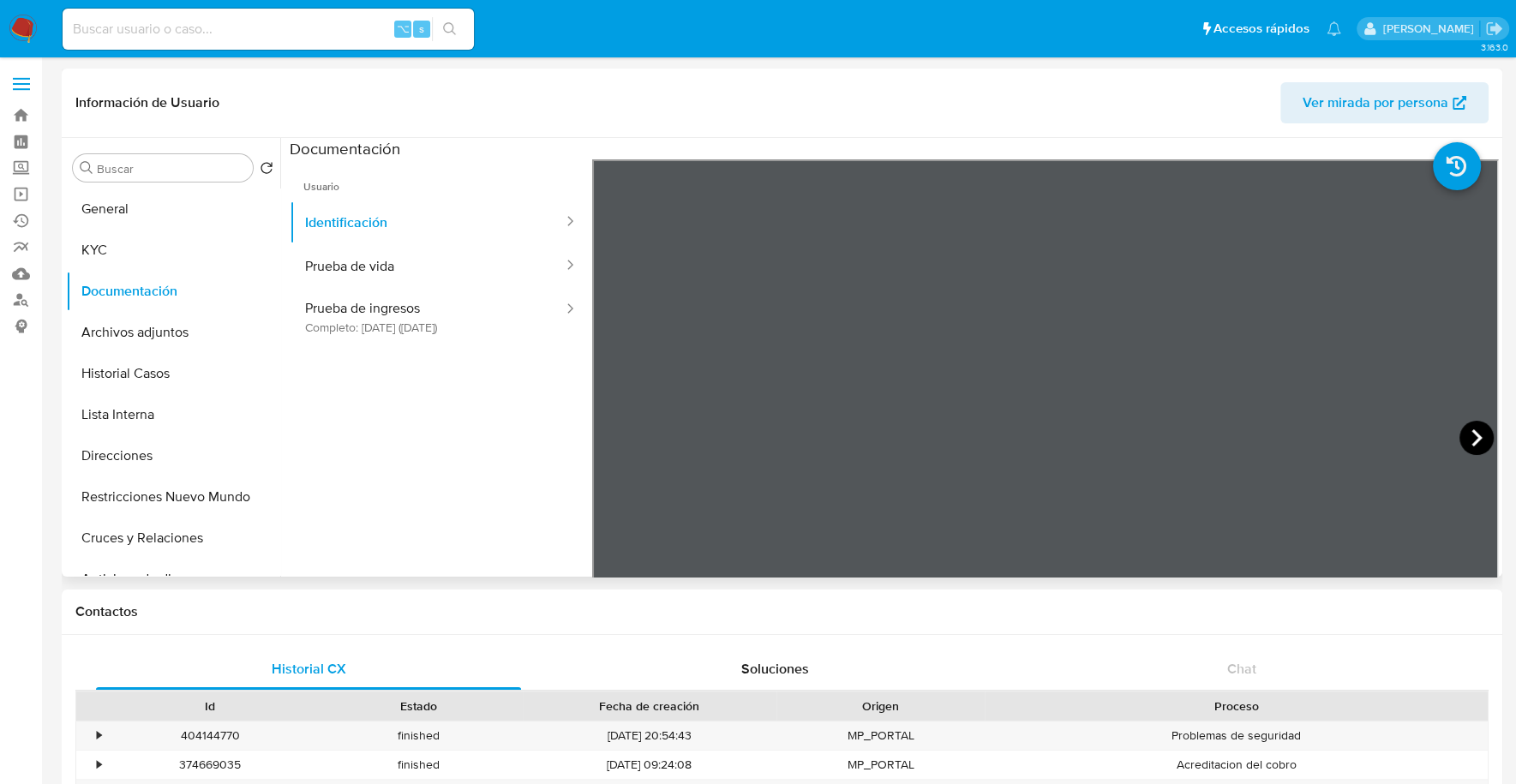
click at [1473, 440] on icon at bounding box center [1476, 437] width 34 height 34
click at [382, 258] on button "Prueba de vida" at bounding box center [427, 266] width 275 height 44
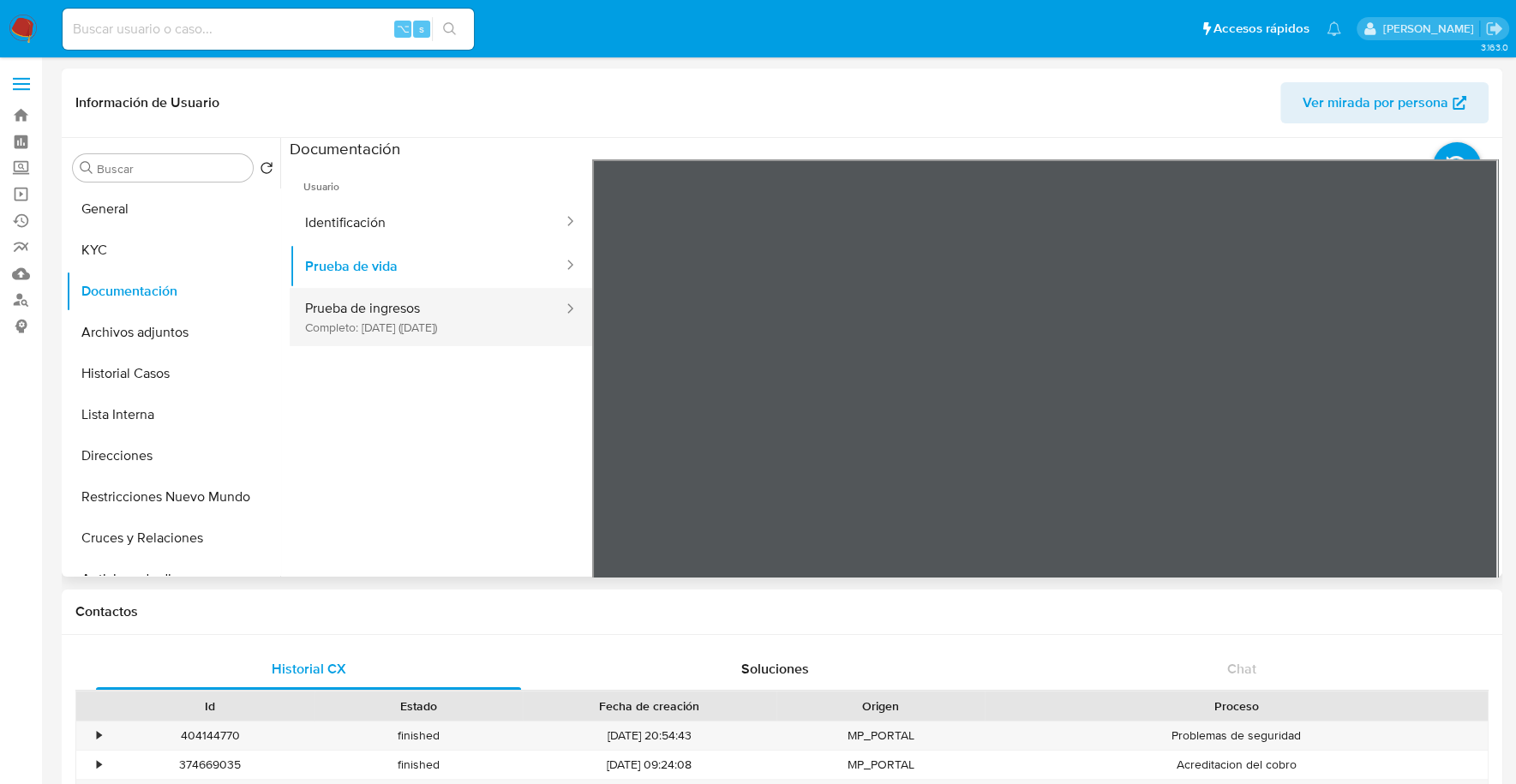
click at [446, 314] on button "Prueba de ingresos Completo: [DATE] ([DATE])" at bounding box center [427, 316] width 275 height 58
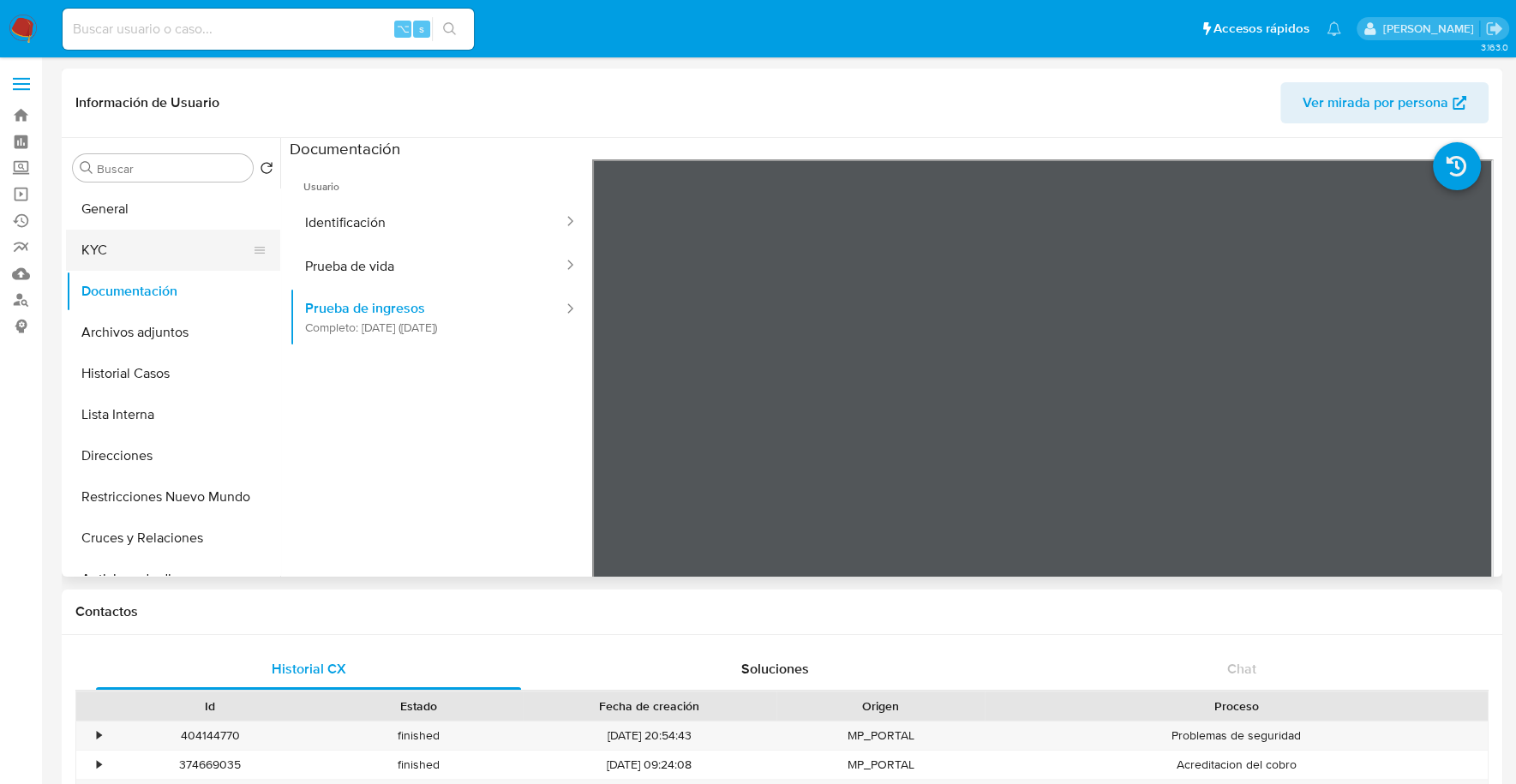
click at [134, 252] on button "KYC" at bounding box center [166, 250] width 200 height 41
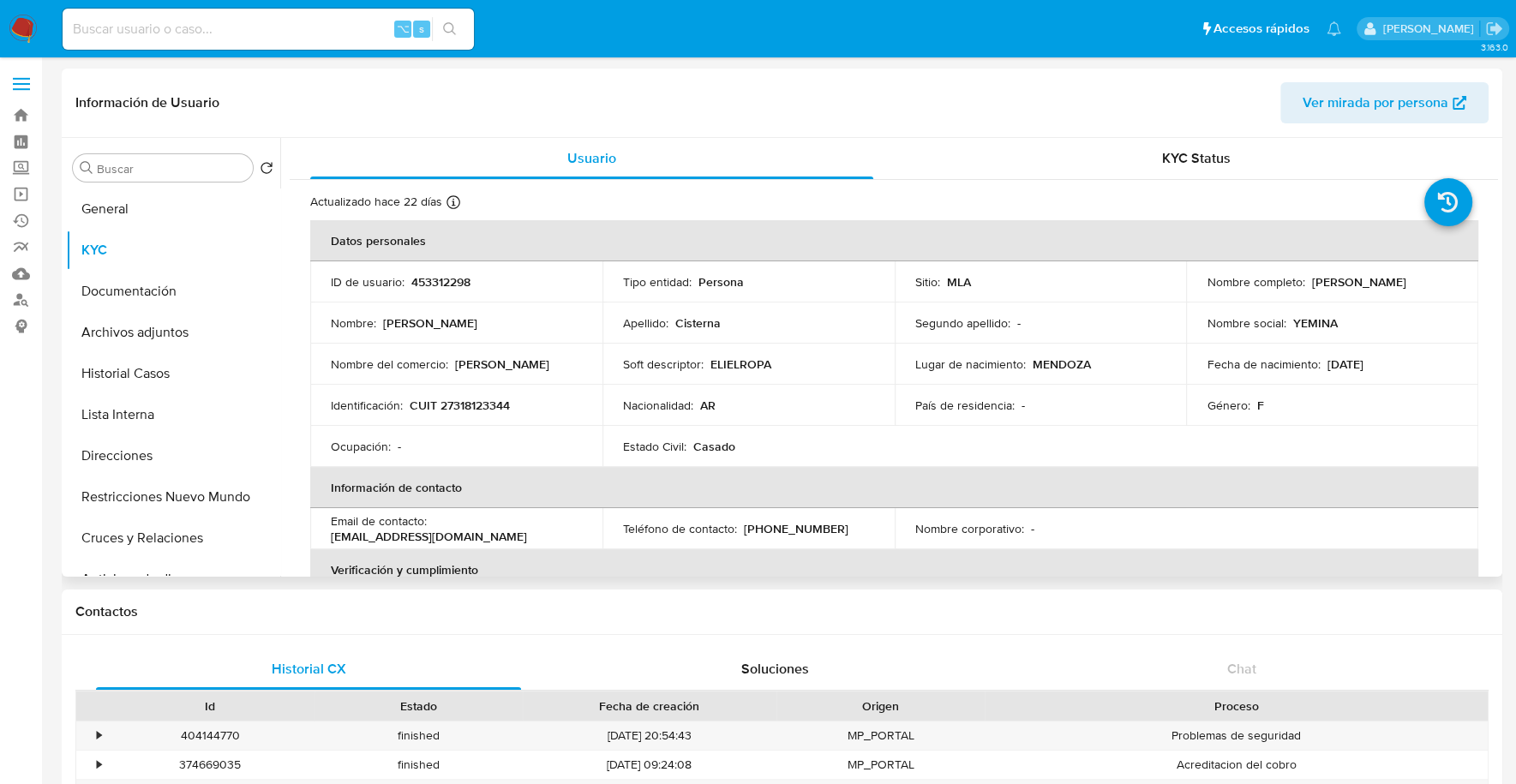
drag, startPoint x: 1310, startPoint y: 278, endPoint x: 1446, endPoint y: 278, distance: 136.0
click at [1446, 278] on div "Nombre completo : Yemina Belen Cisterna" at bounding box center [1332, 282] width 251 height 16
copy p "emina Belen Cisterna"
click at [468, 407] on p "CUIT 27318123344" at bounding box center [459, 405] width 100 height 16
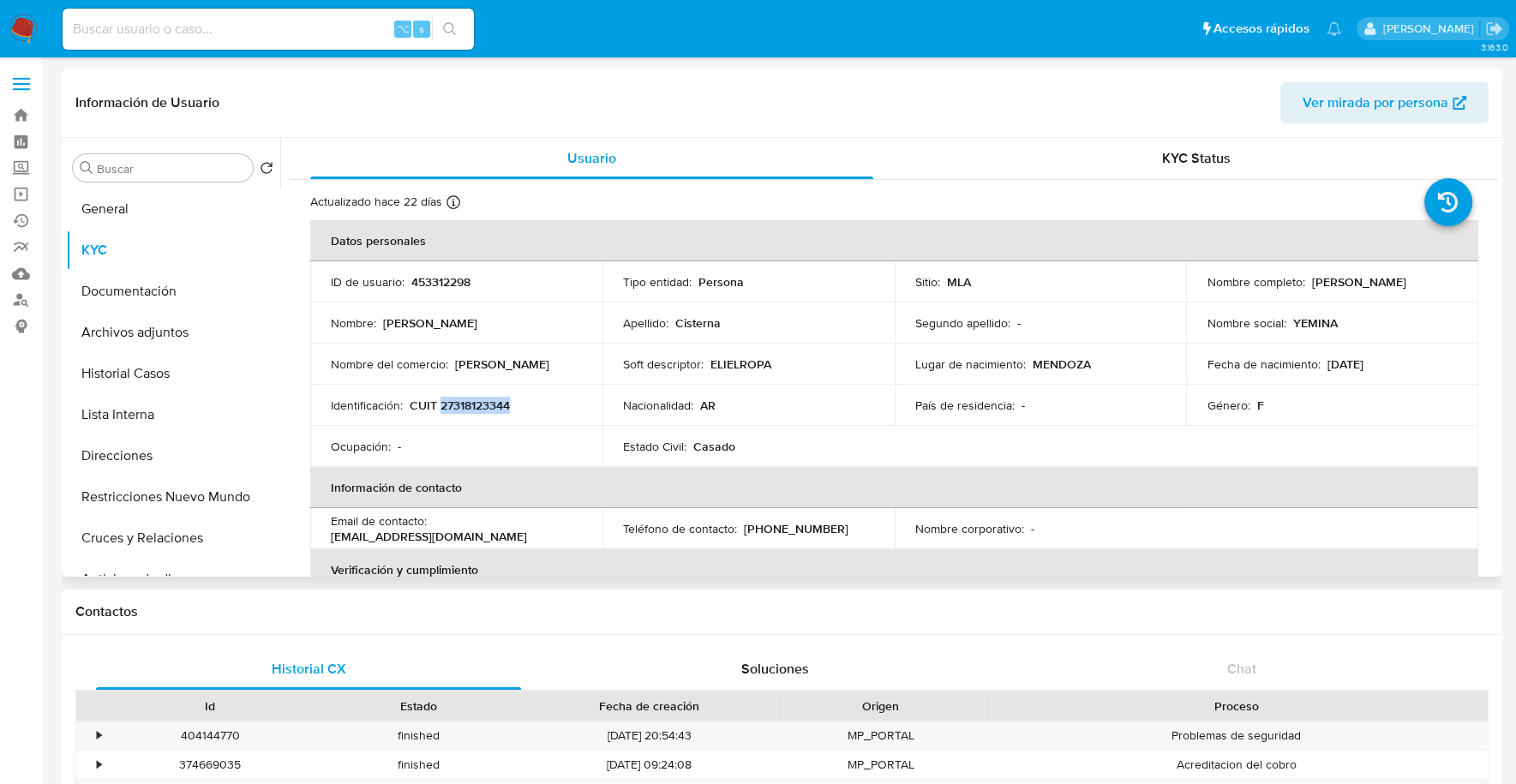
copy p "27318123344"
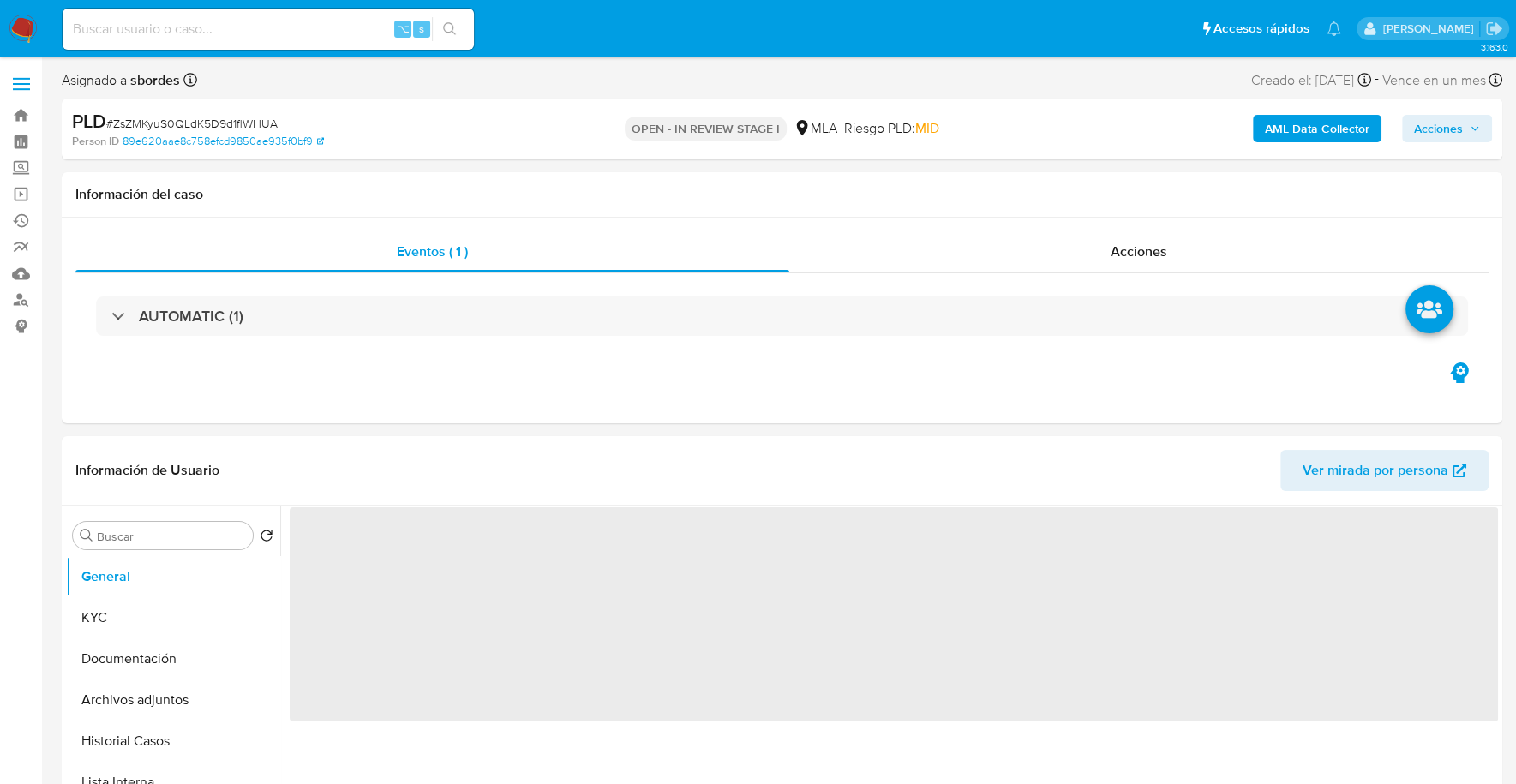
select select "10"
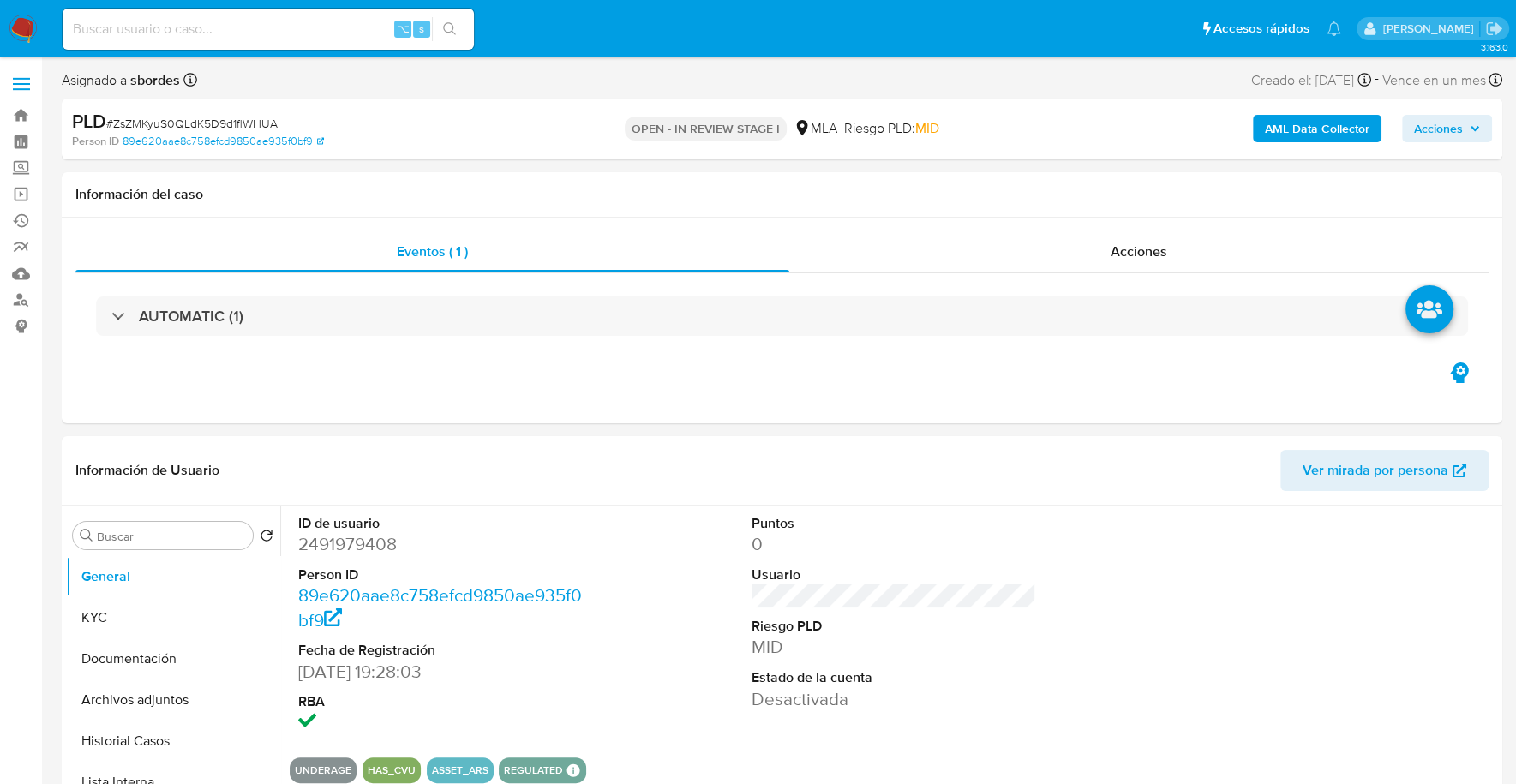
click at [1460, 132] on span "Acciones" at bounding box center [1438, 128] width 49 height 27
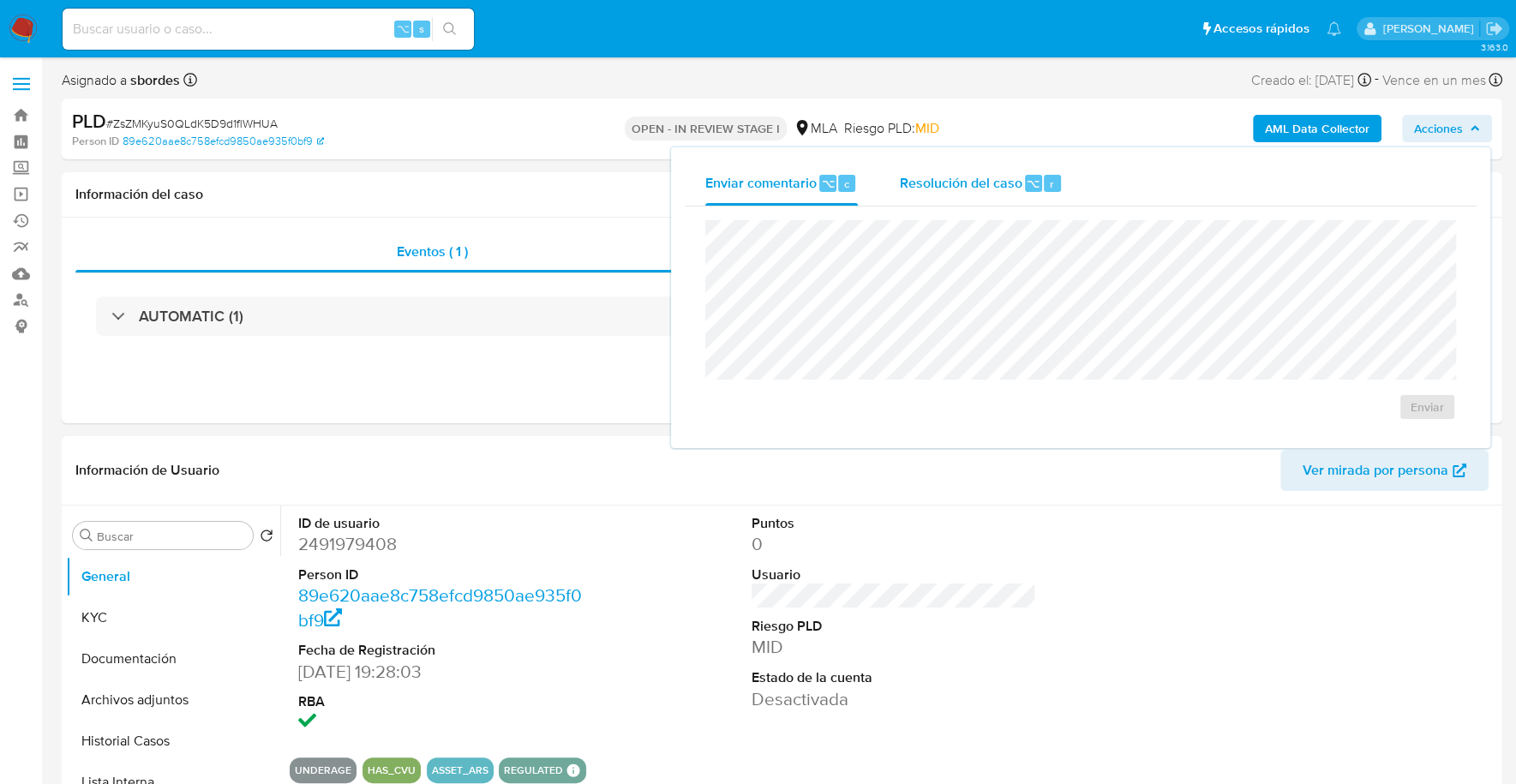
click at [946, 192] on span "Resolución del caso" at bounding box center [960, 183] width 123 height 20
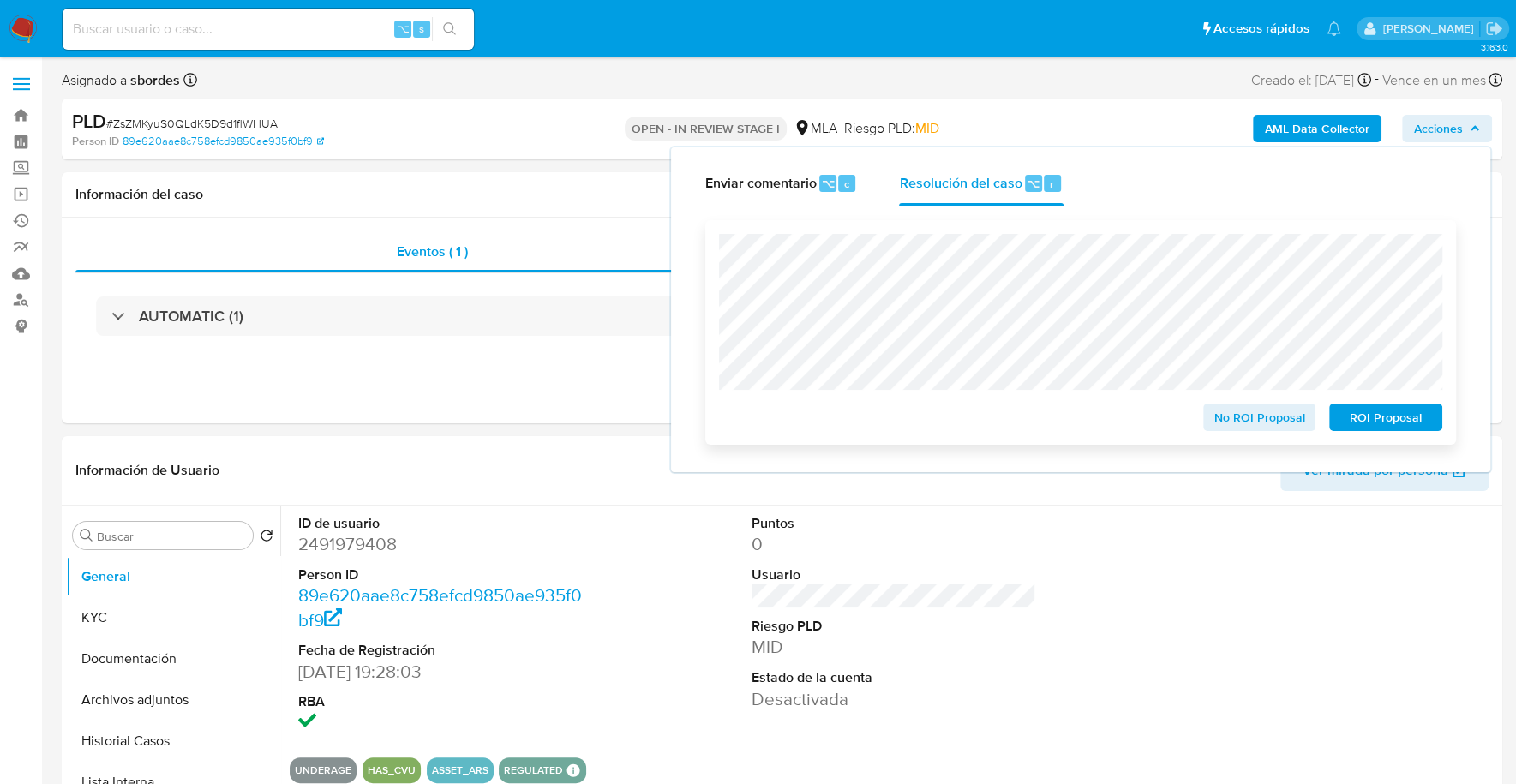
click at [1407, 416] on span "ROI Proposal" at bounding box center [1385, 417] width 89 height 24
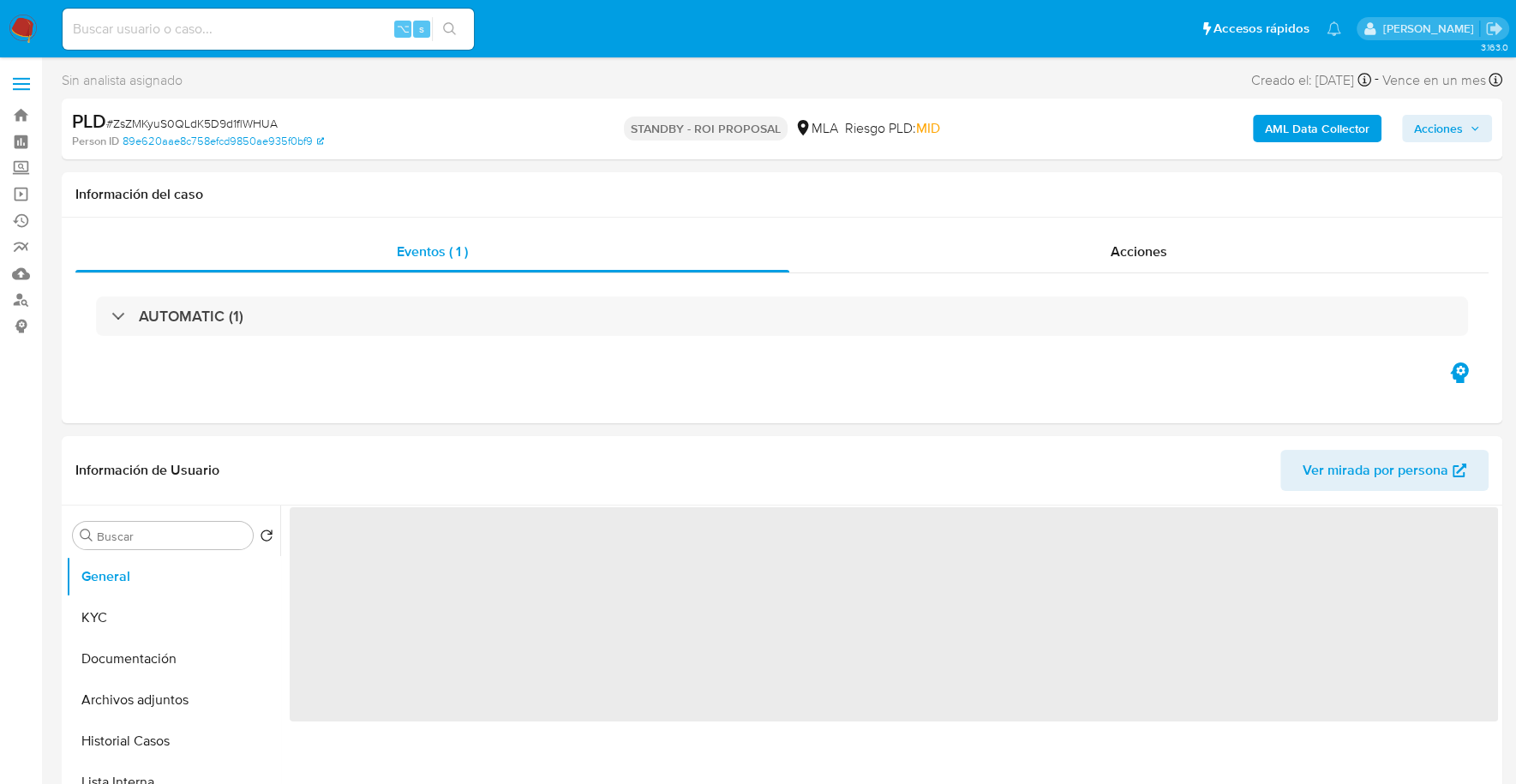
select select "10"
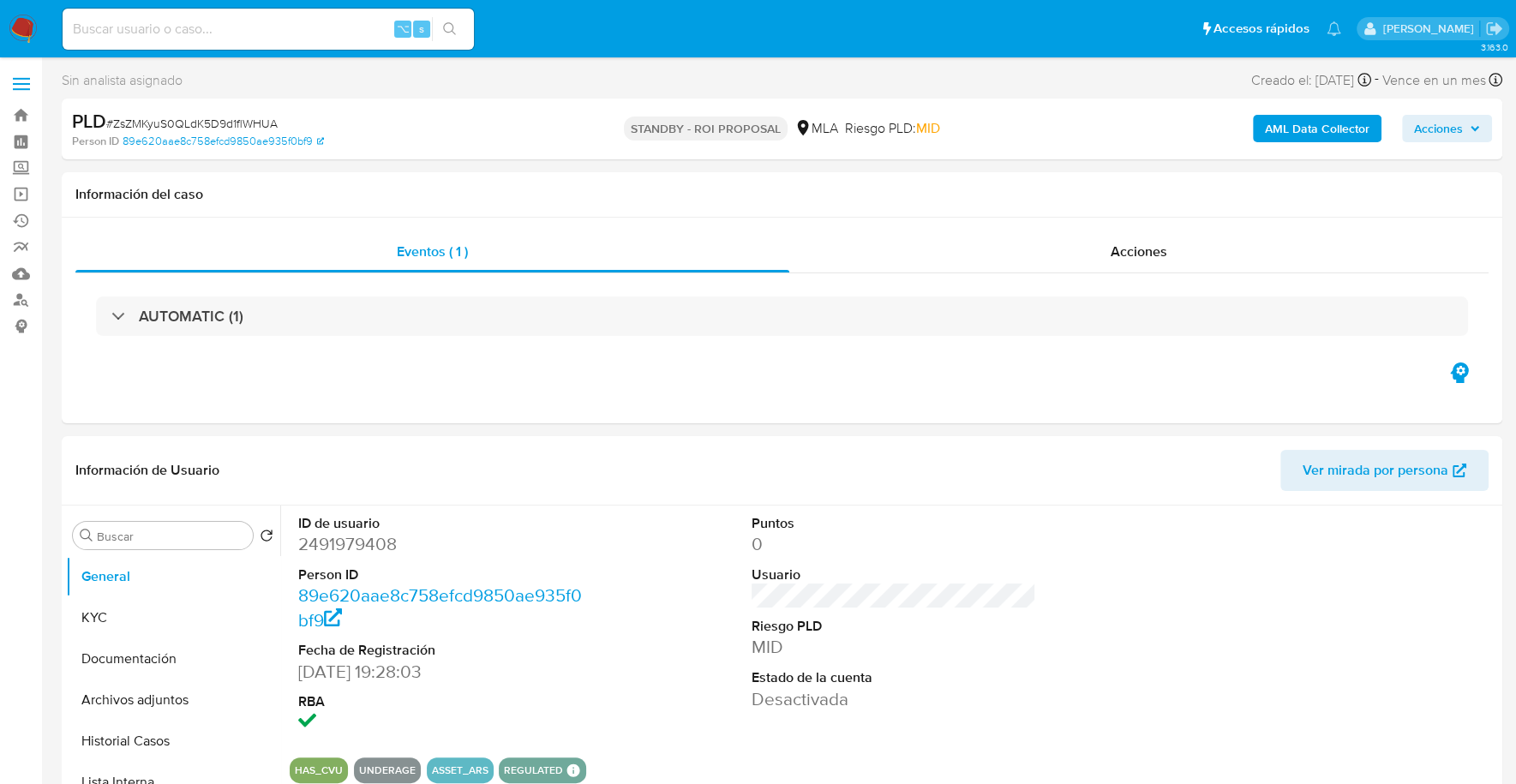
click at [284, 20] on input at bounding box center [268, 30] width 411 height 23
paste input "1764643635"
type input "1764643635"
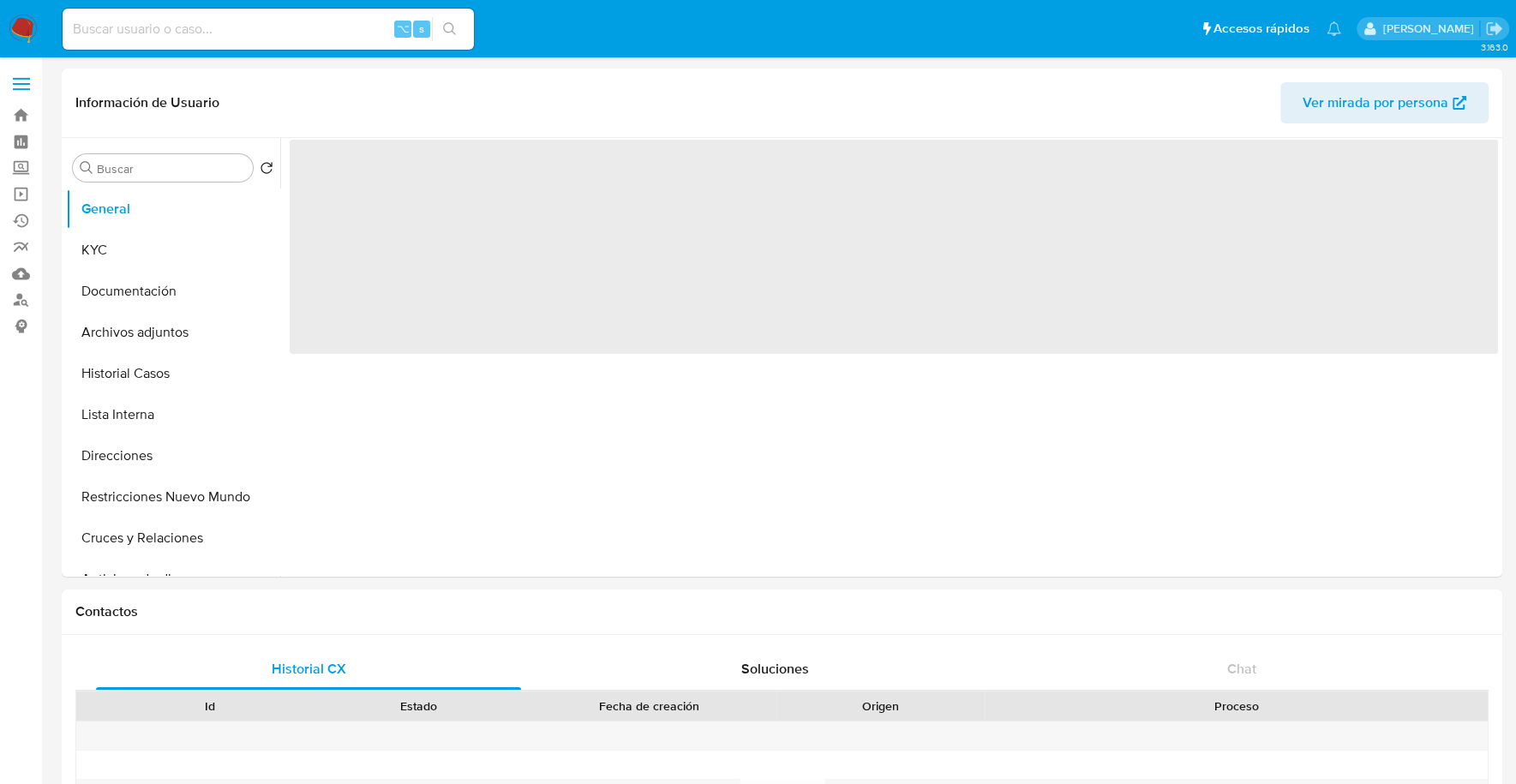
select select "10"
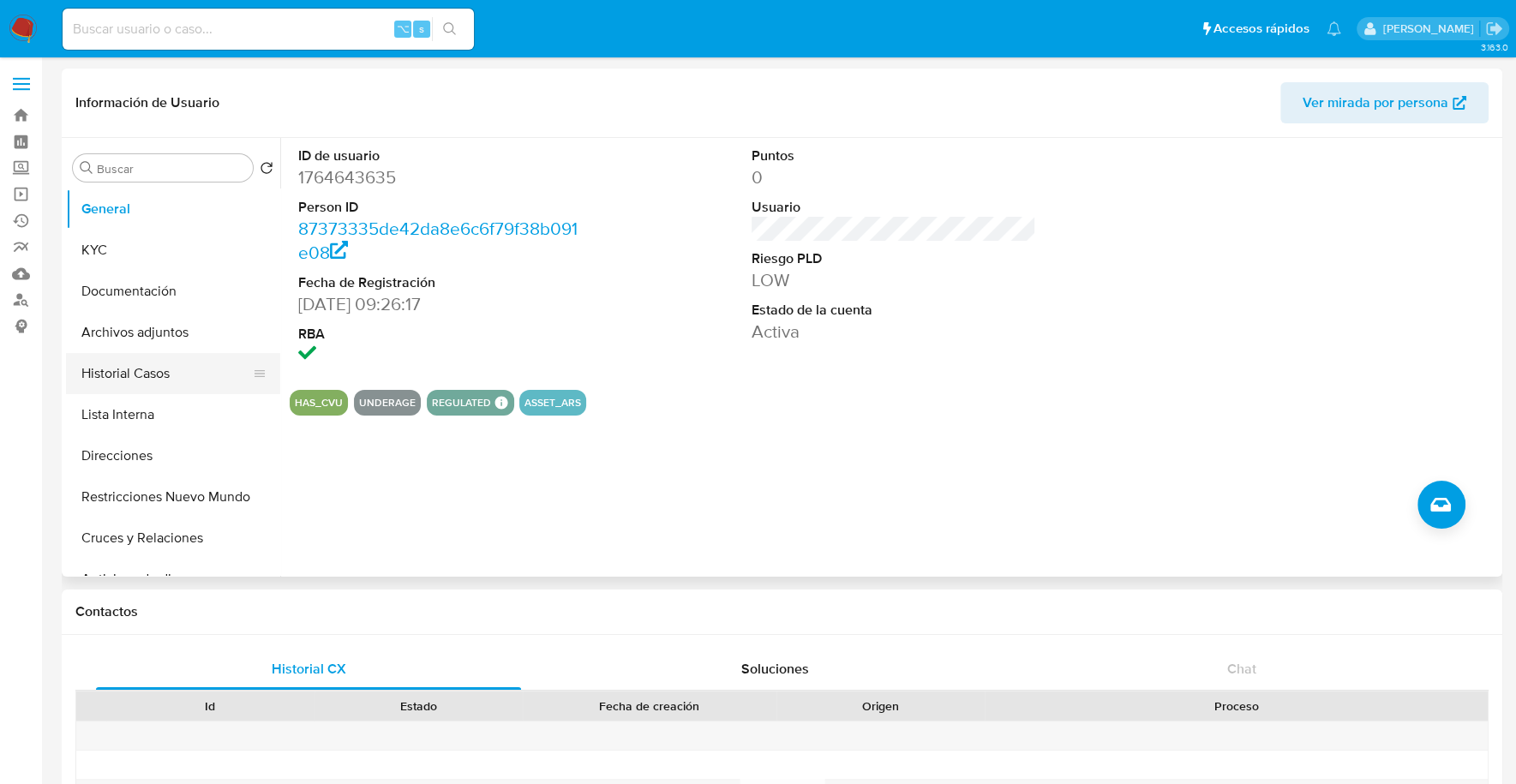
click at [164, 379] on button "Historial Casos" at bounding box center [166, 373] width 200 height 41
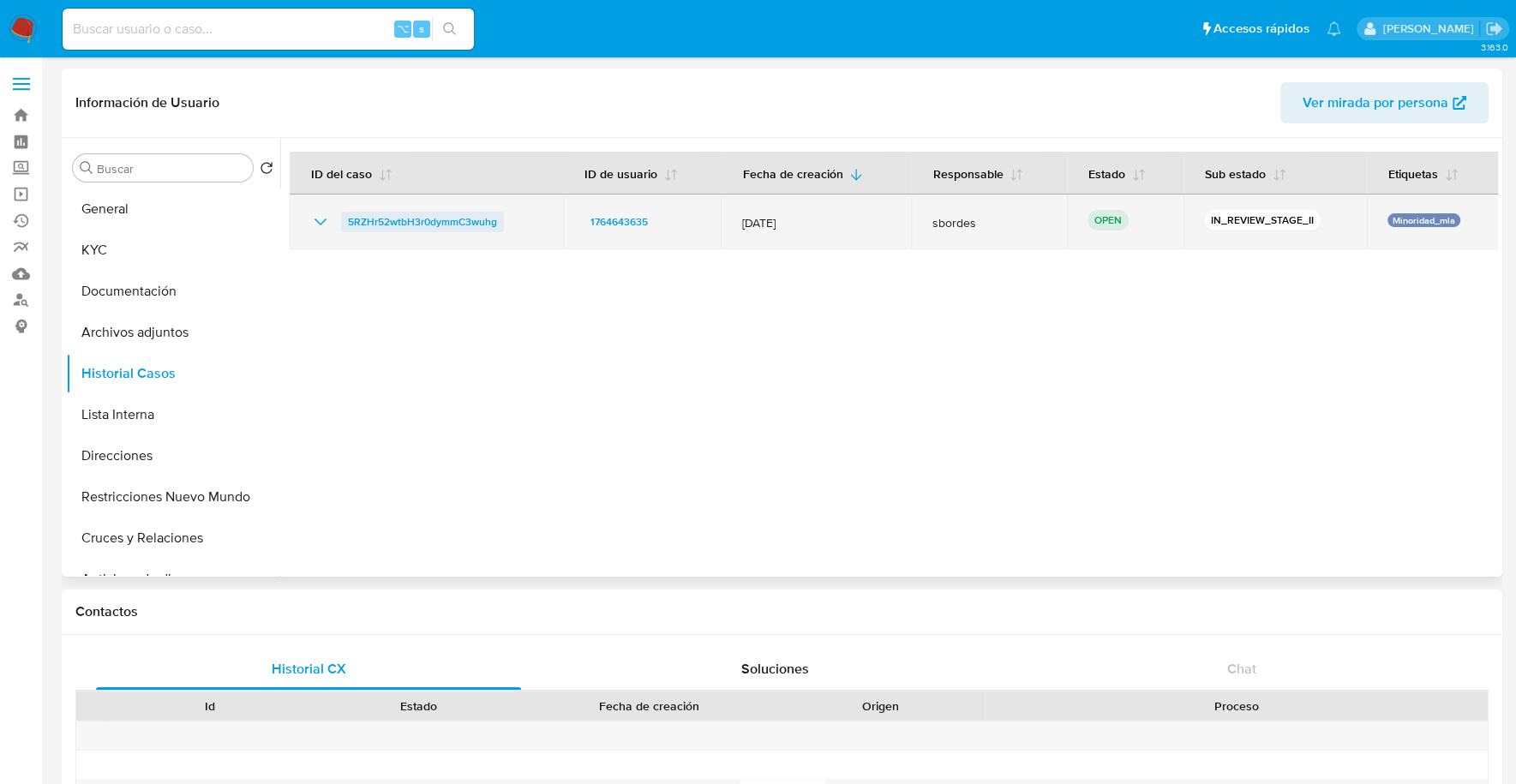
click at [434, 216] on span "5RZHr52wtbH3r0dymmC3wuhg" at bounding box center [422, 222] width 149 height 21
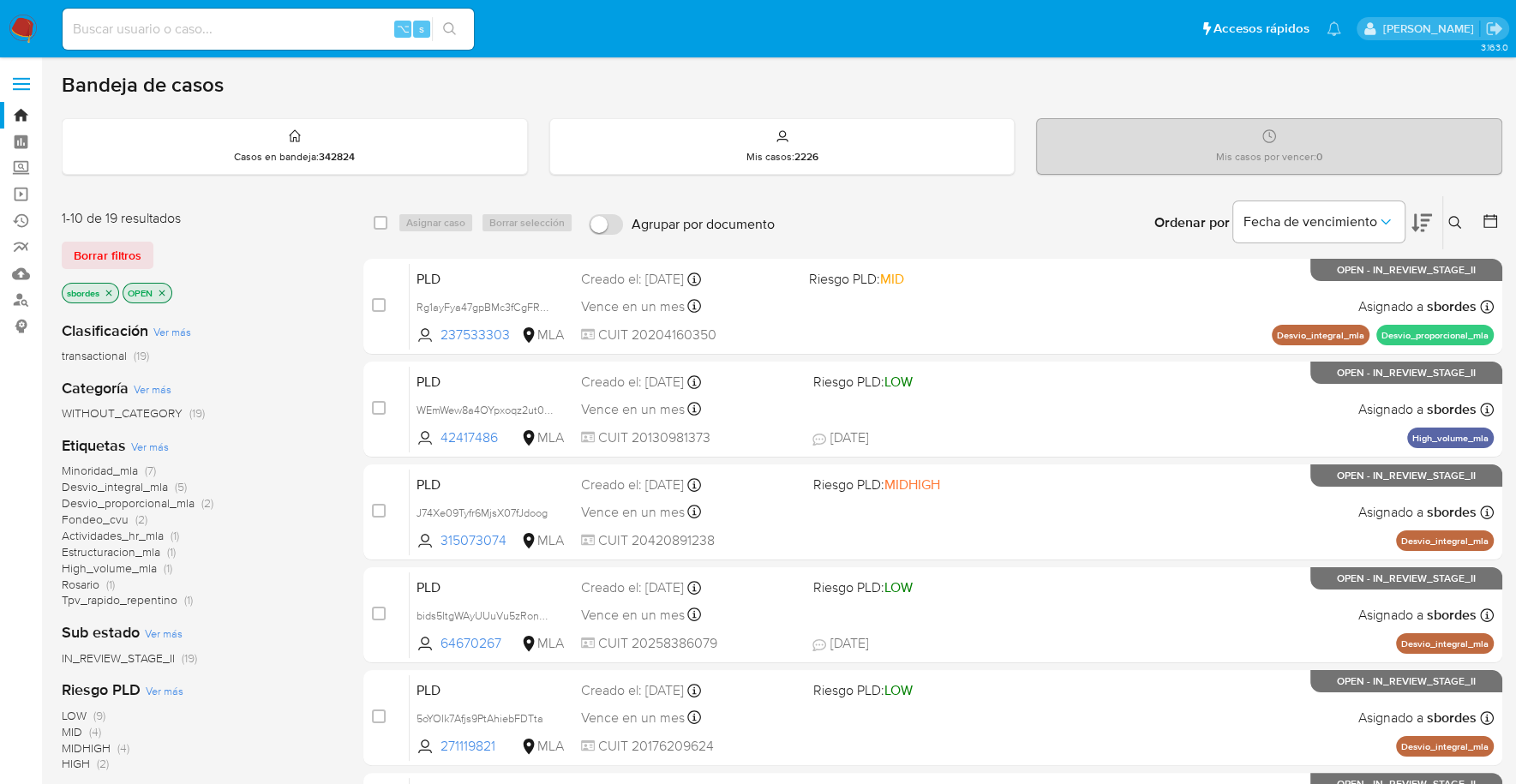
click at [108, 290] on icon "close-filter" at bounding box center [109, 293] width 10 height 10
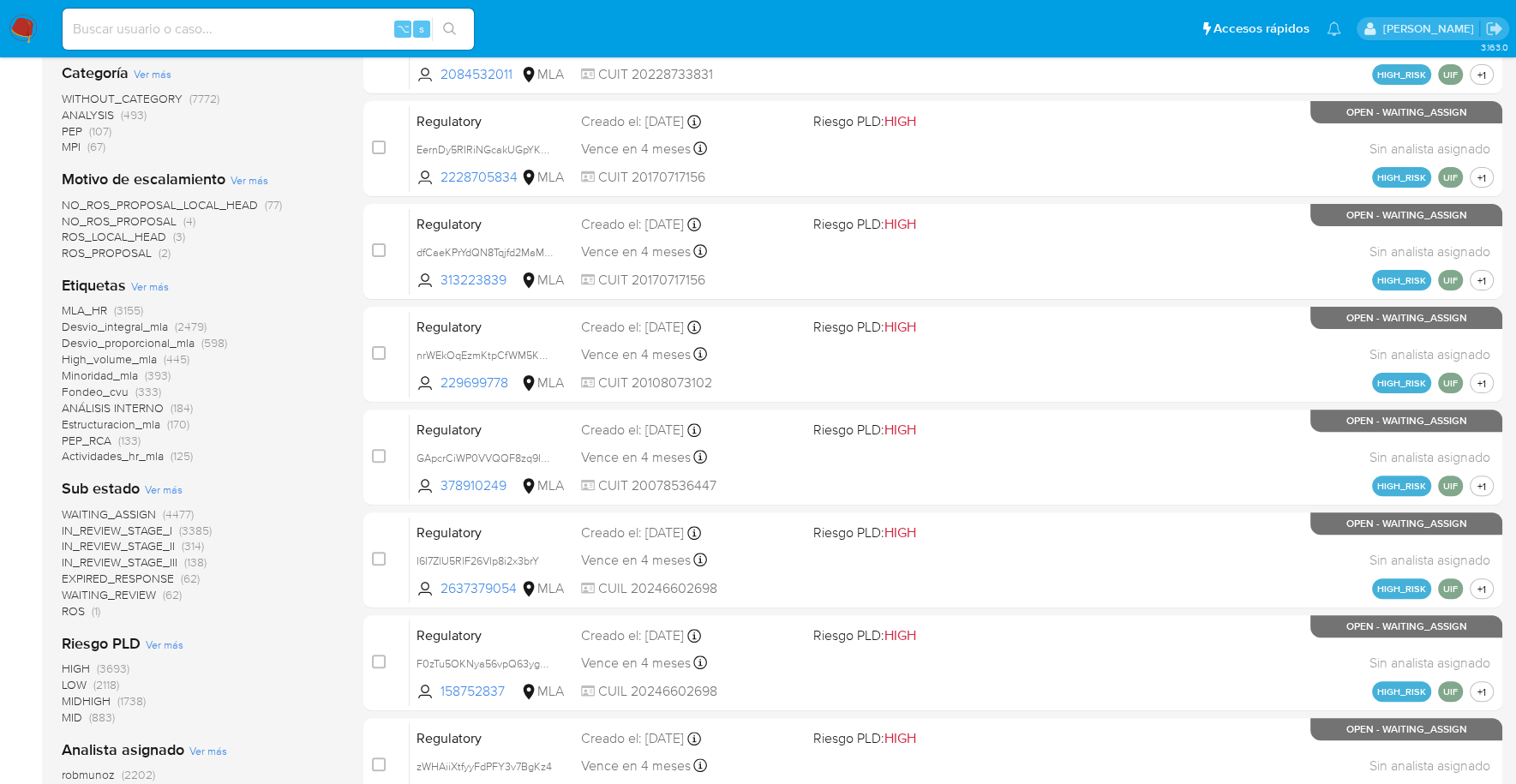
scroll to position [719, 0]
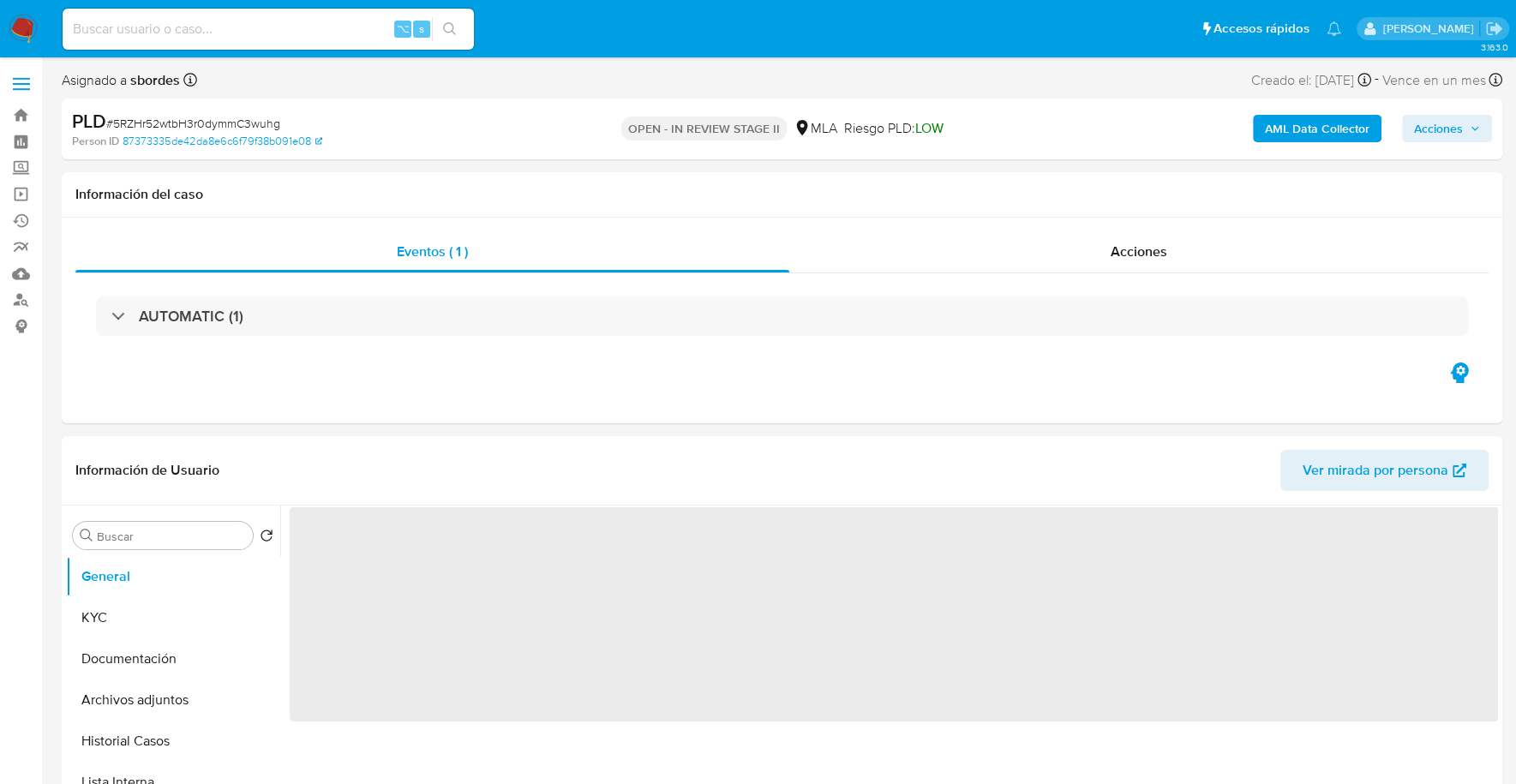
select select "10"
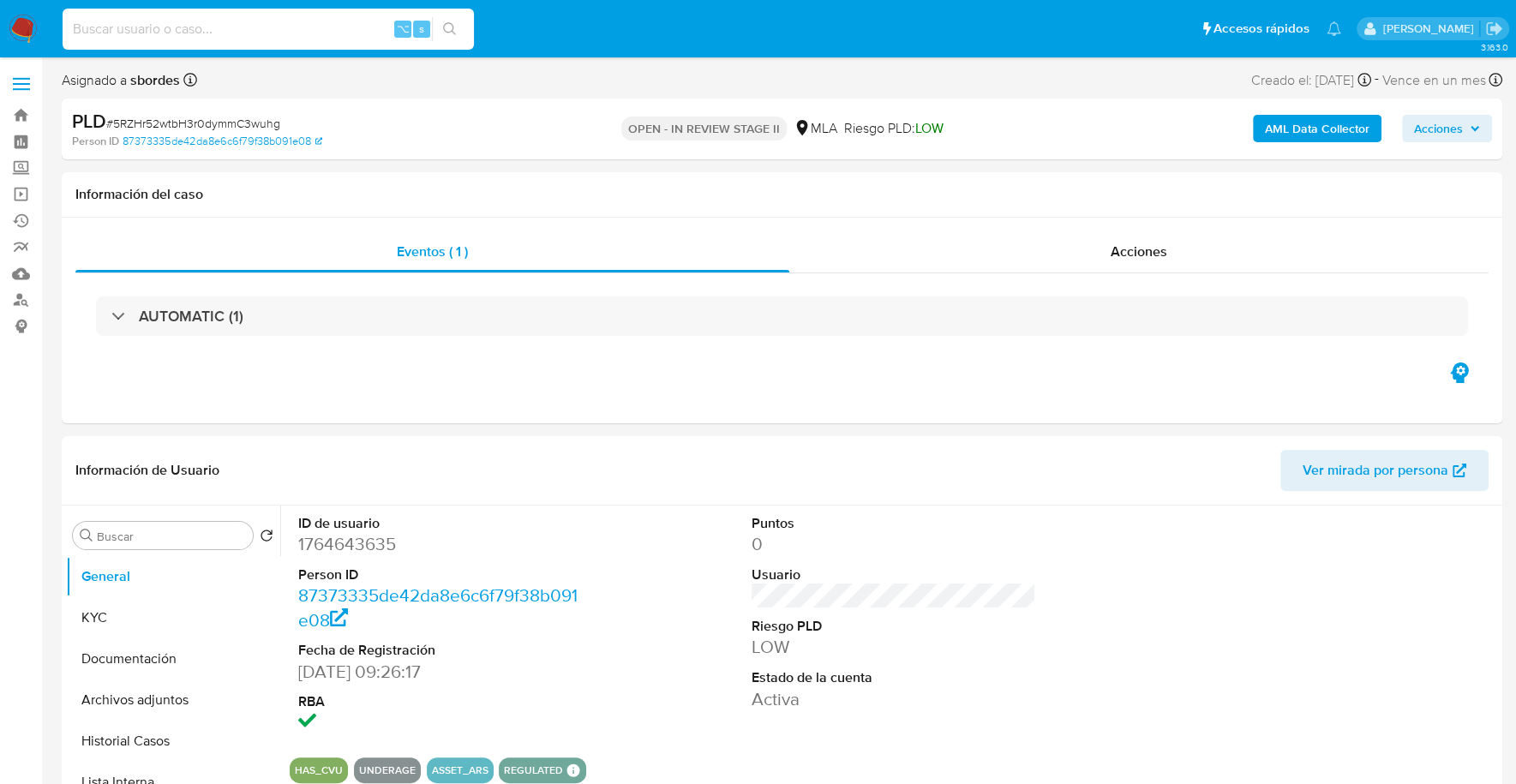
click at [244, 24] on input at bounding box center [268, 30] width 411 height 23
paste input "1764643635"
type input "1764643635"
click at [116, 626] on button "KYC" at bounding box center [166, 617] width 200 height 41
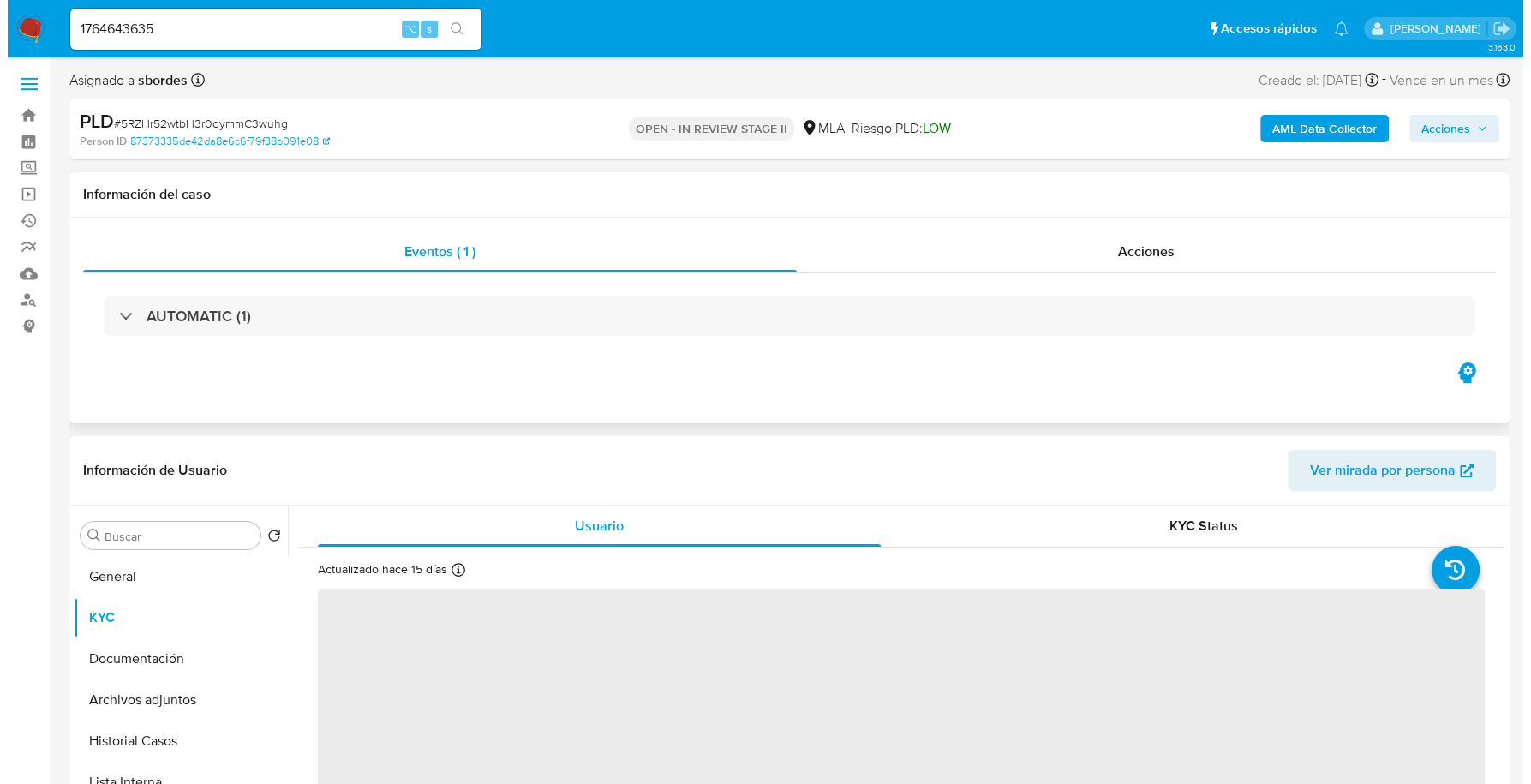
scroll to position [183, 0]
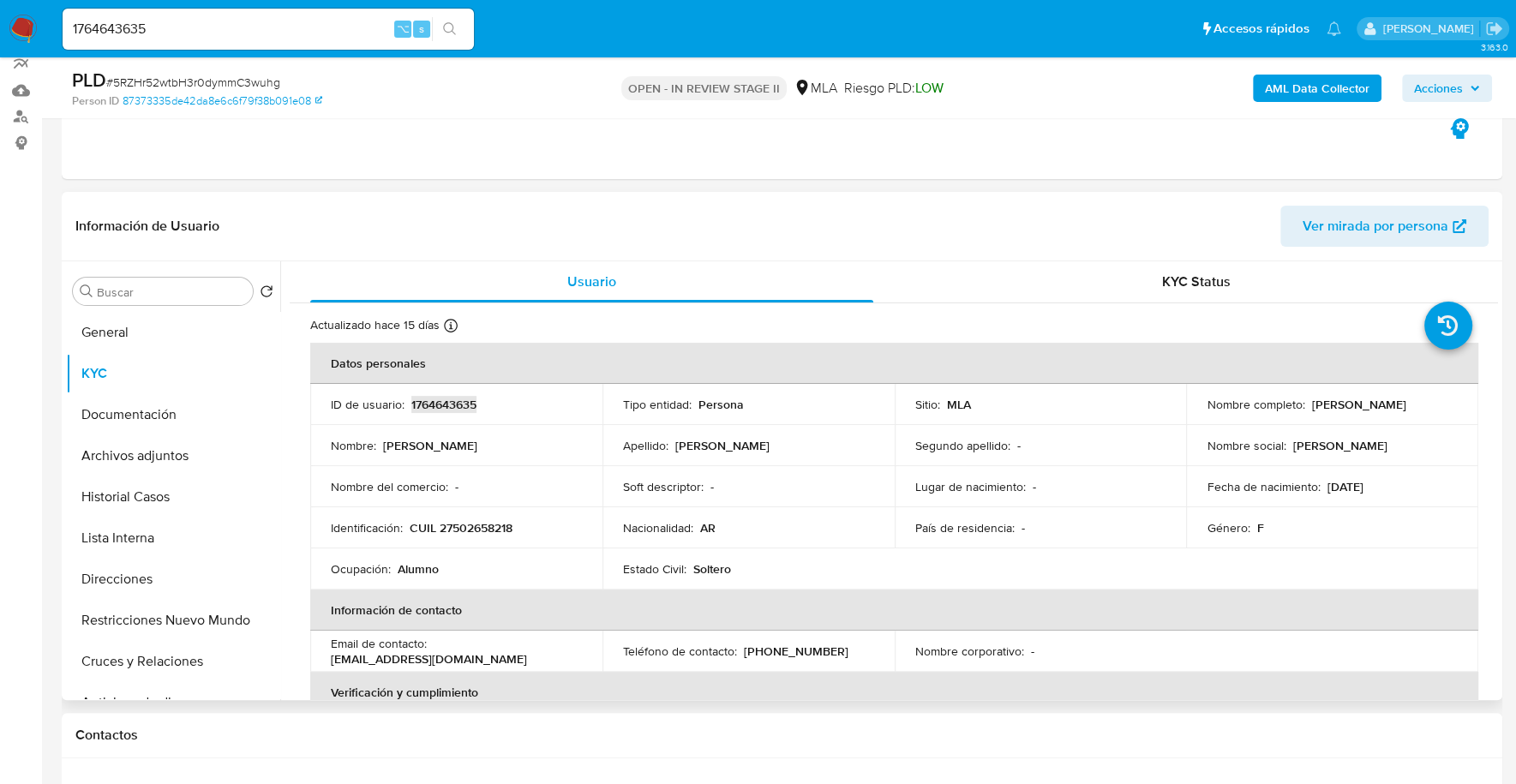
copy p "1764643635"
click at [1311, 78] on b "AML Data Collector" at bounding box center [1317, 88] width 105 height 27
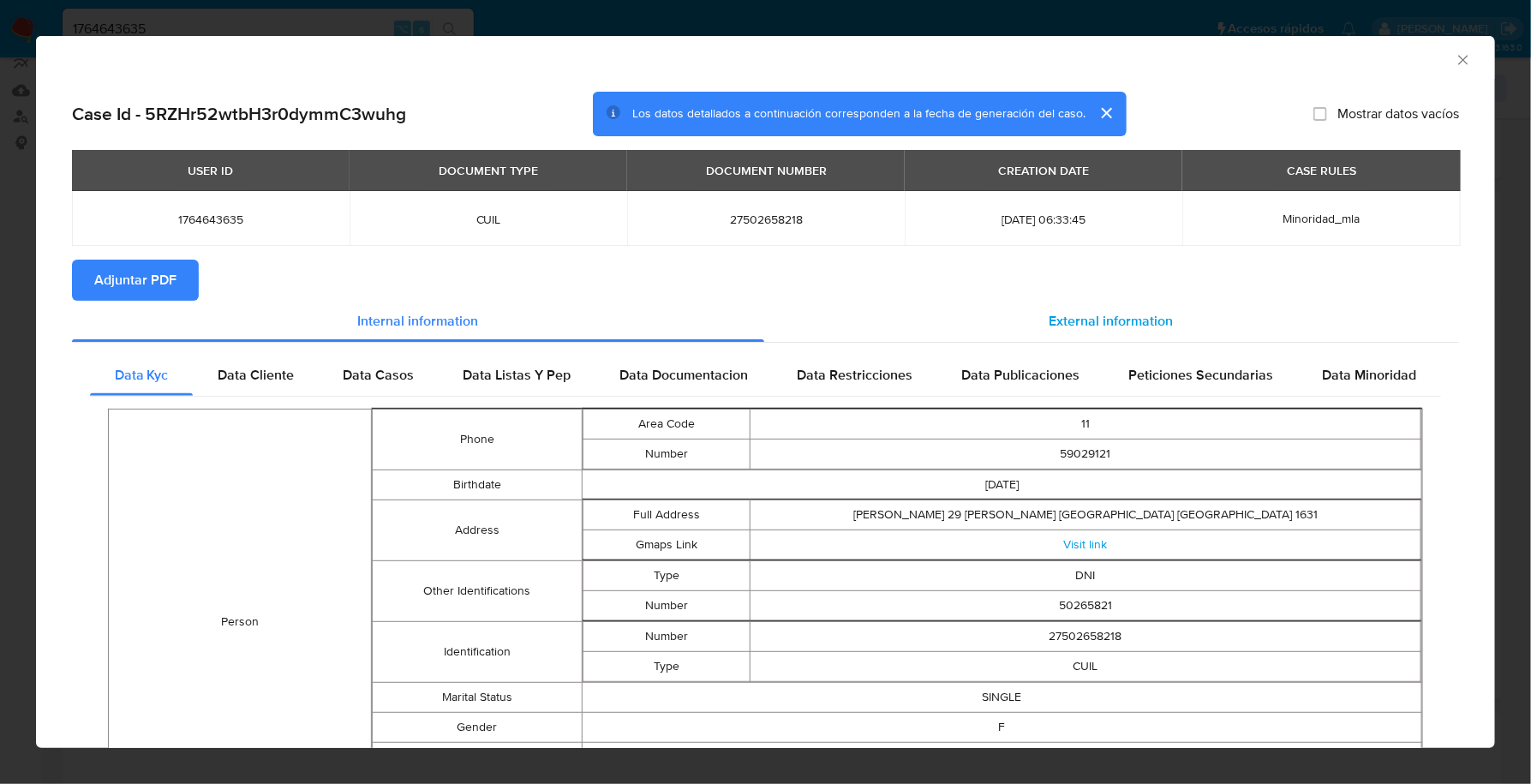
click at [1072, 322] on span "External information" at bounding box center [1112, 321] width 125 height 20
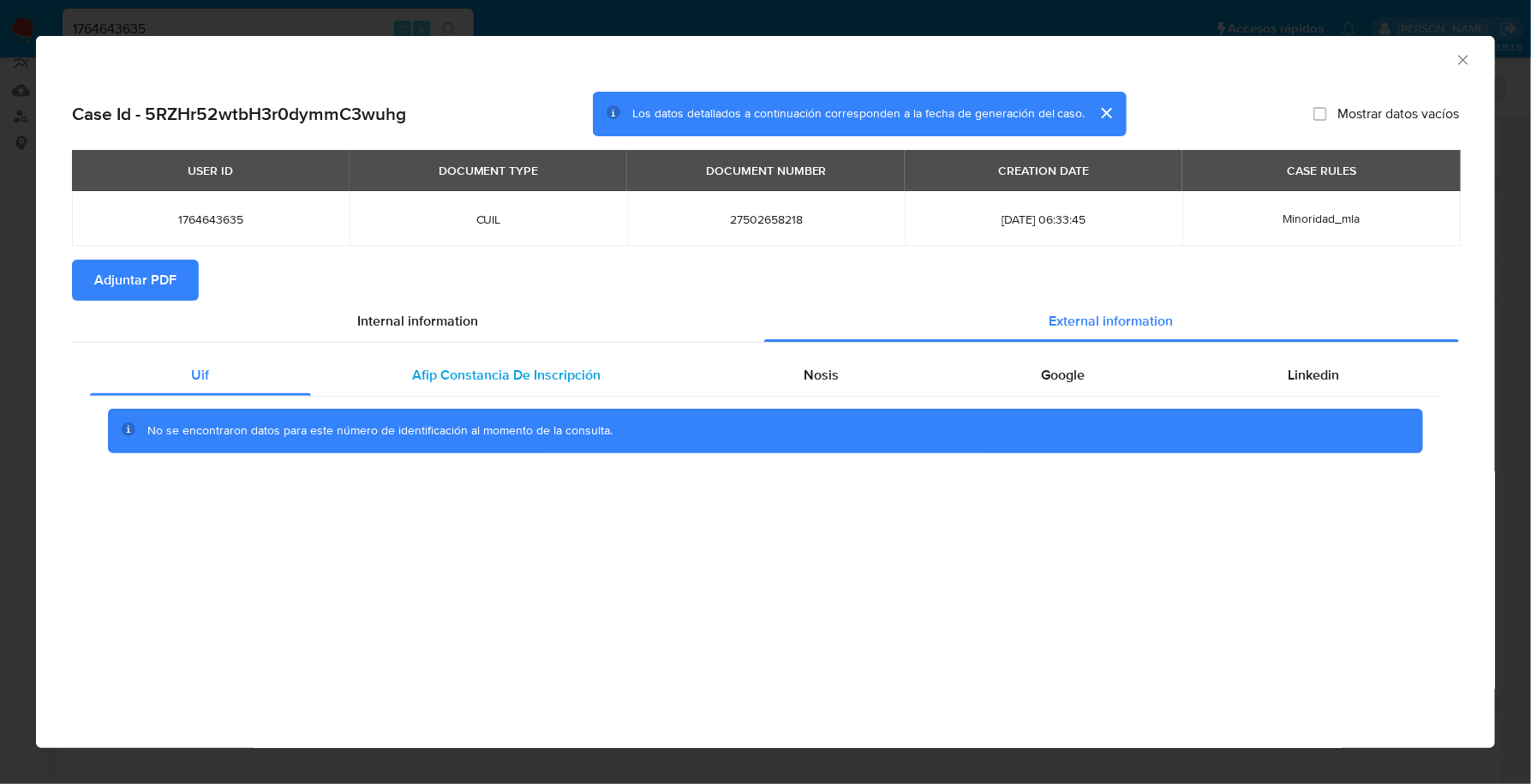
click at [499, 370] on span "Afip Constancia De Inscripción" at bounding box center [506, 375] width 188 height 20
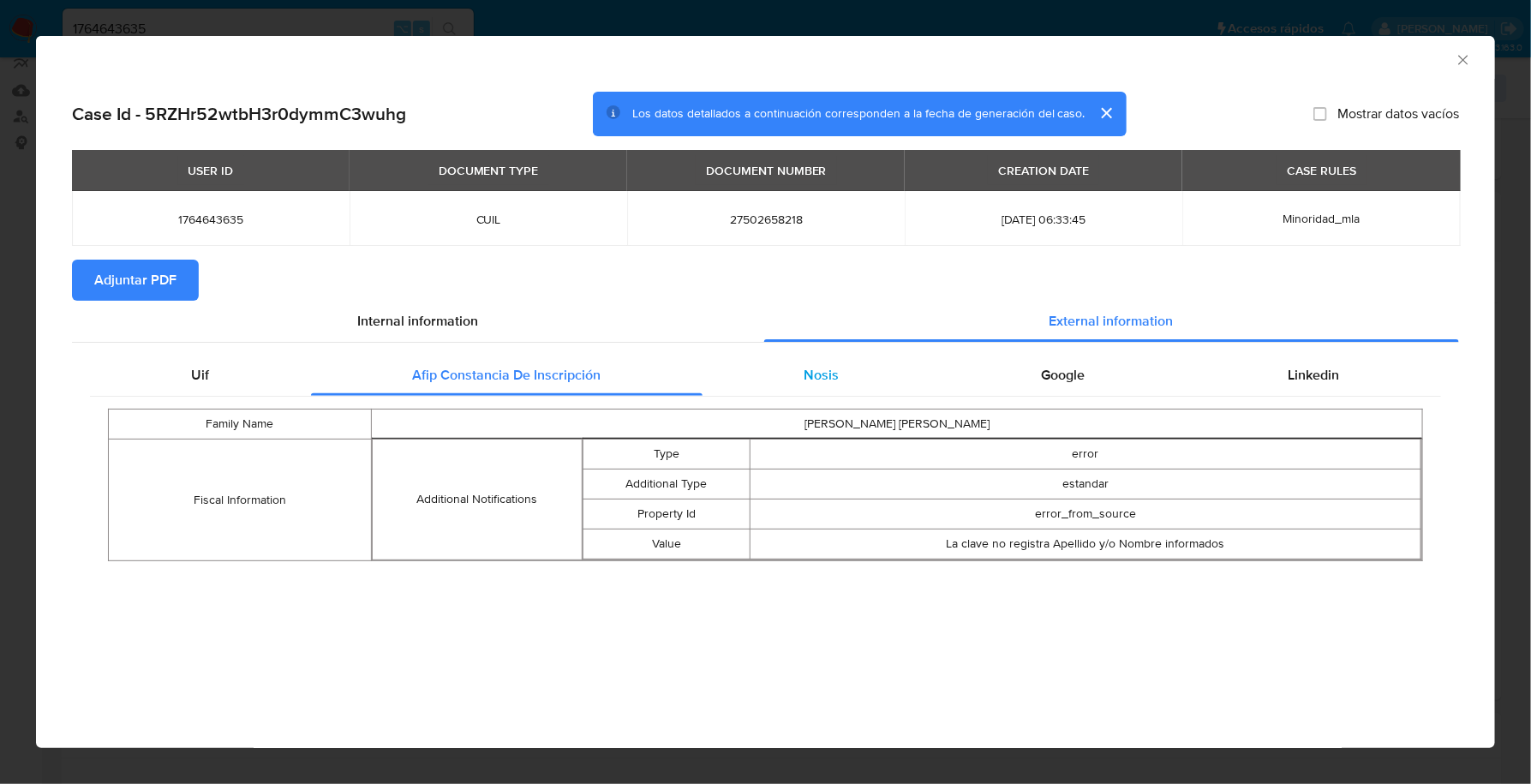
click at [879, 372] on div "Nosis" at bounding box center [821, 375] width 238 height 41
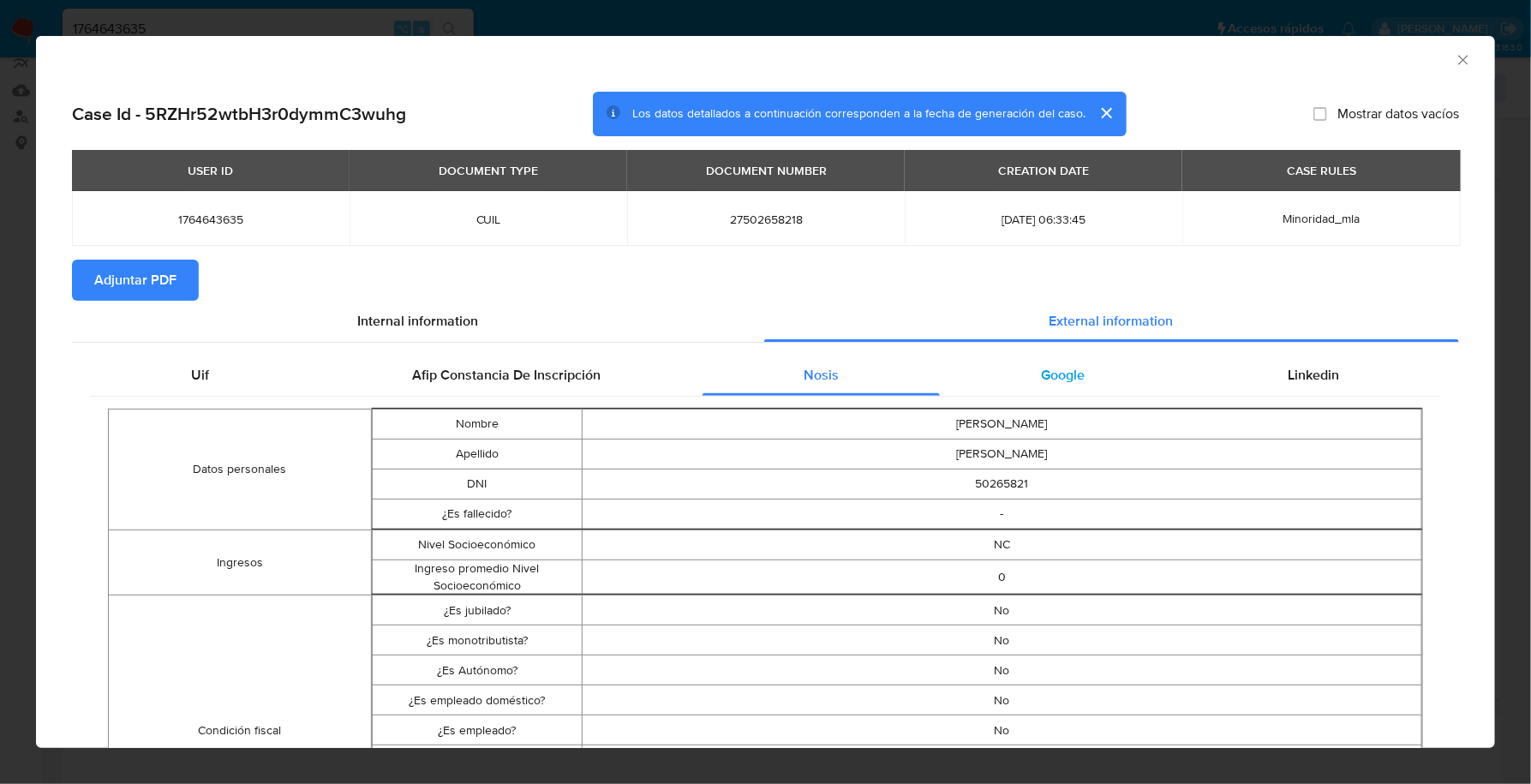
click at [1011, 379] on div "Google" at bounding box center [1063, 375] width 247 height 41
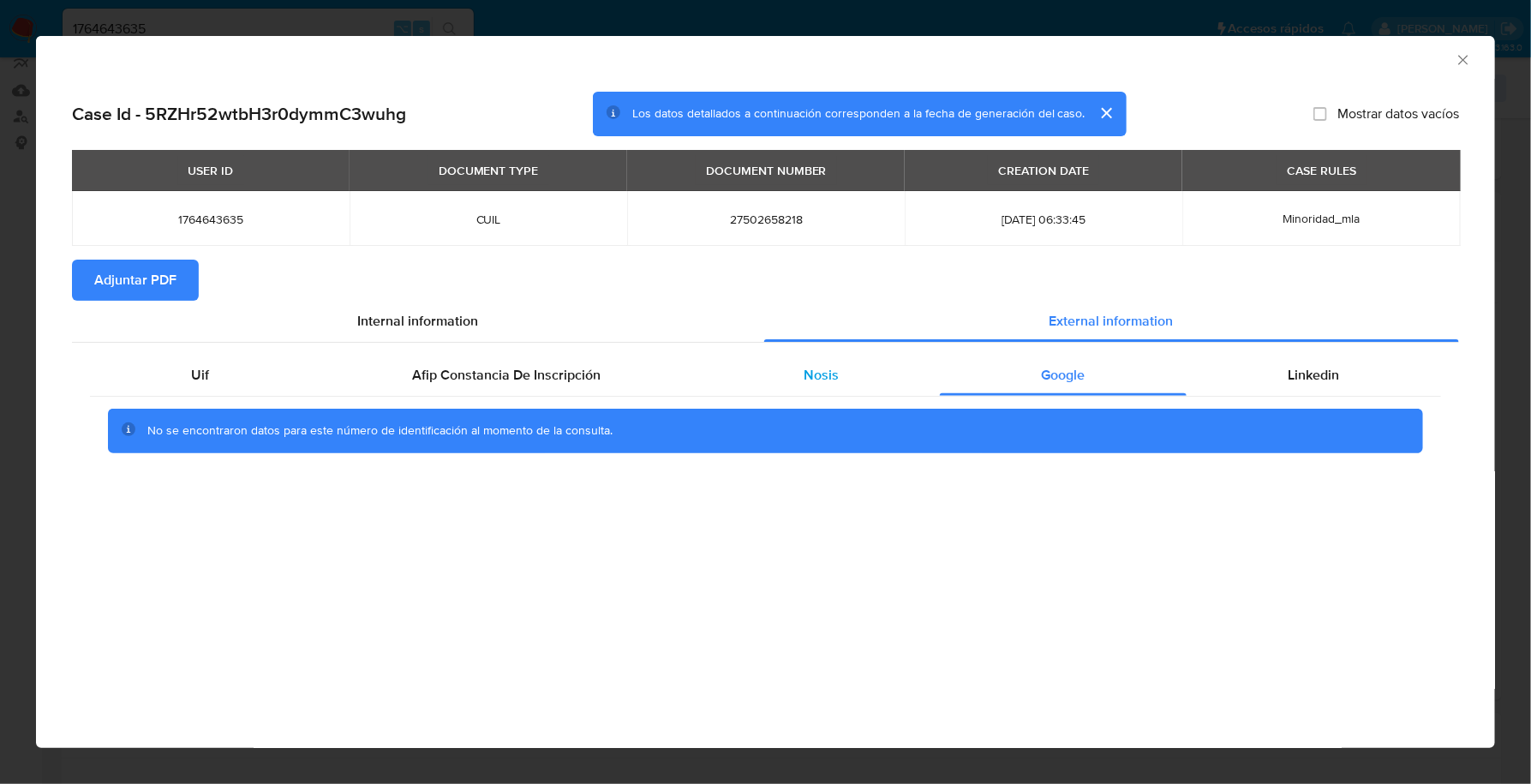
click at [832, 379] on span "Nosis" at bounding box center [821, 375] width 35 height 20
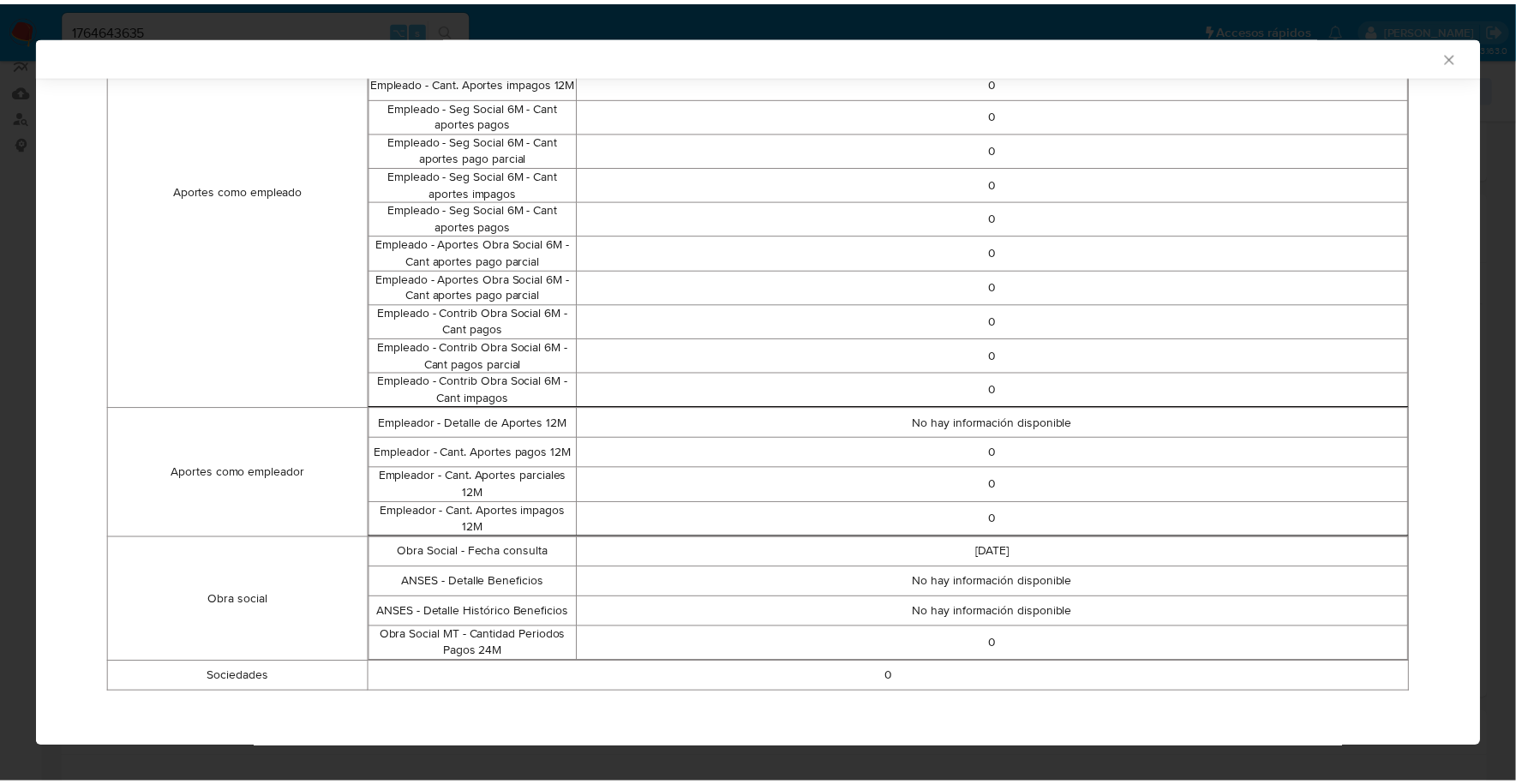
scroll to position [0, 0]
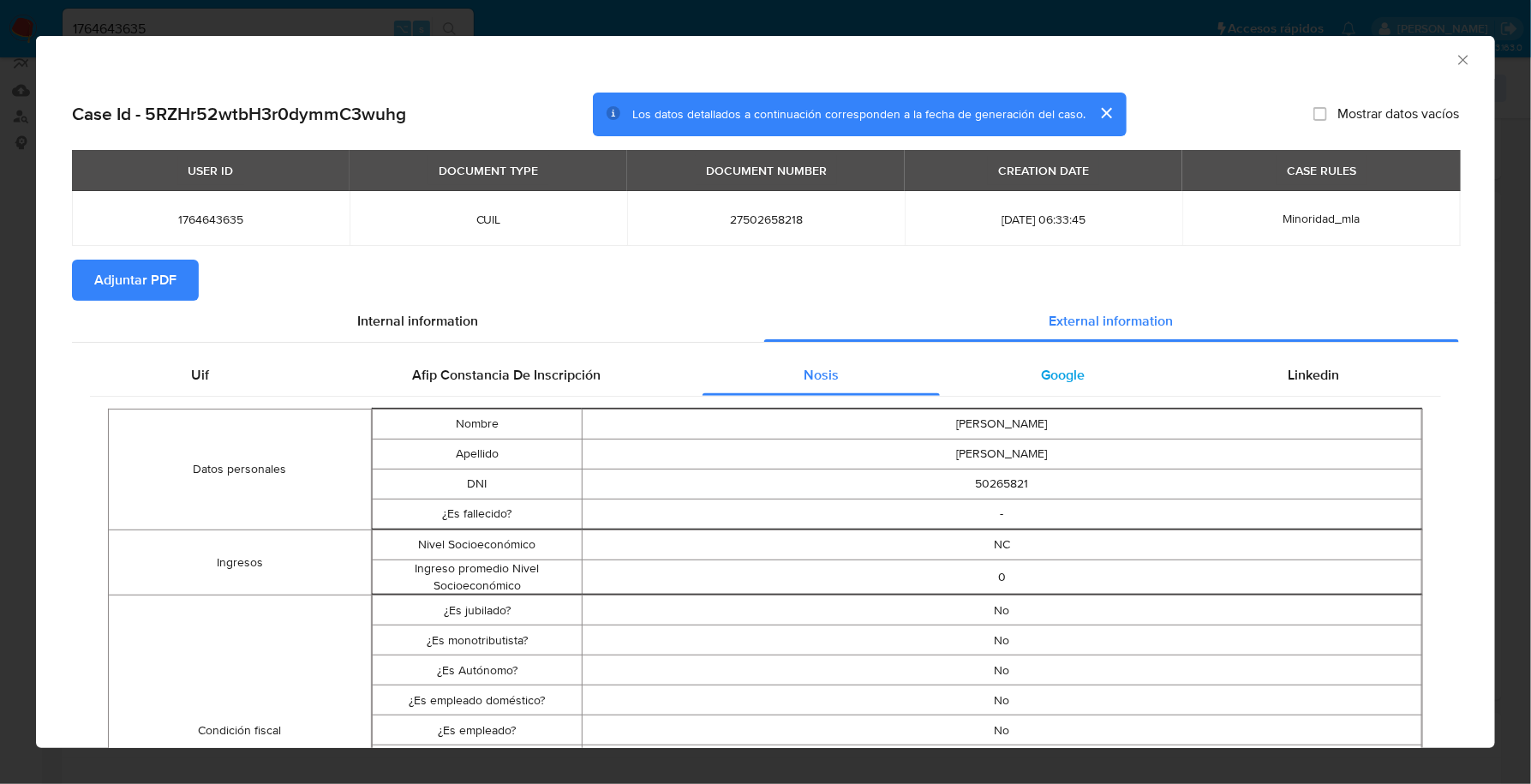
click at [1091, 383] on div "Google" at bounding box center [1063, 375] width 247 height 41
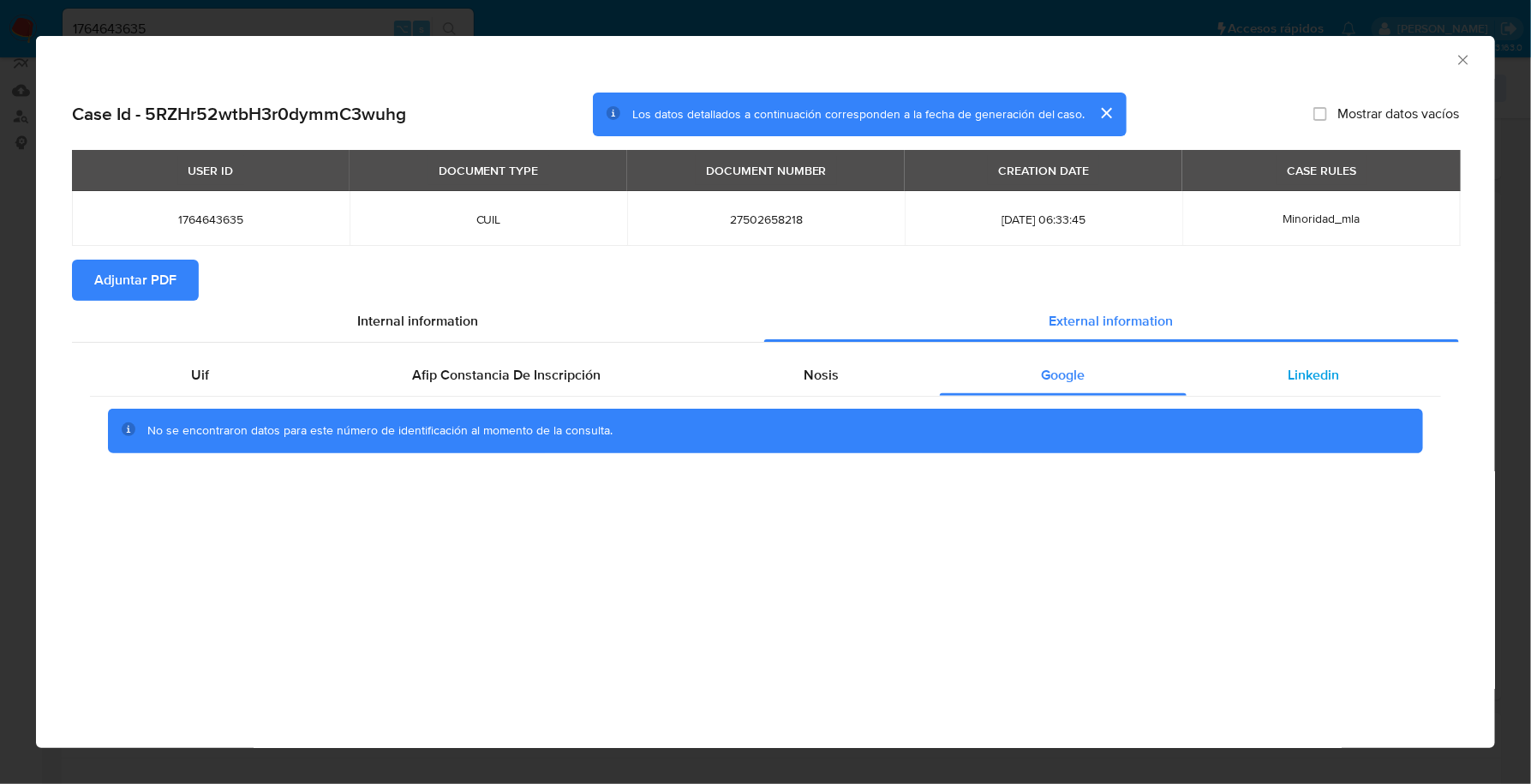
click at [1339, 369] on span "Linkedin" at bounding box center [1314, 375] width 51 height 20
click at [142, 280] on span "Adjuntar PDF" at bounding box center [135, 280] width 82 height 37
click at [1471, 52] on icon "Cerrar ventana" at bounding box center [1464, 60] width 17 height 17
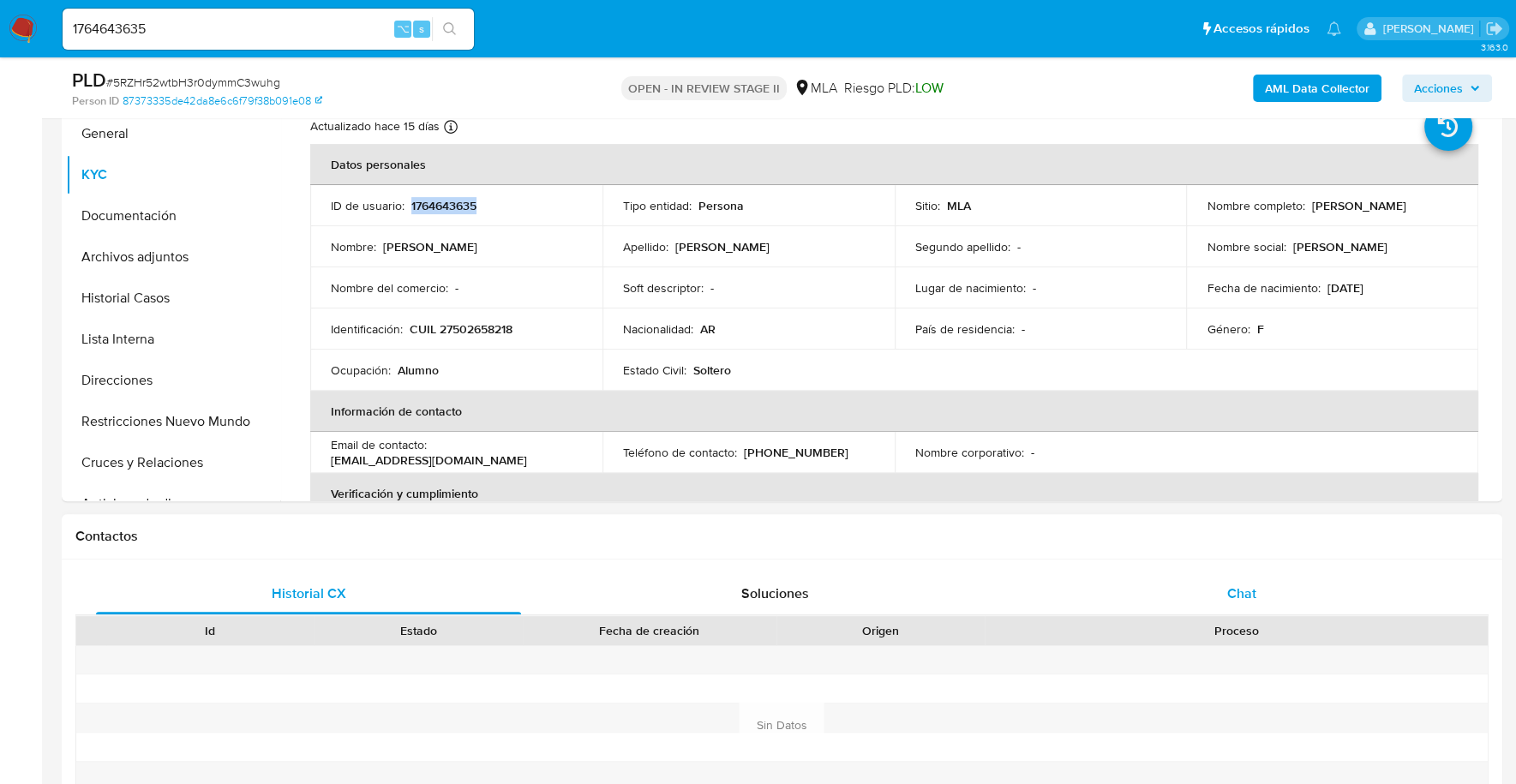
scroll to position [587, 0]
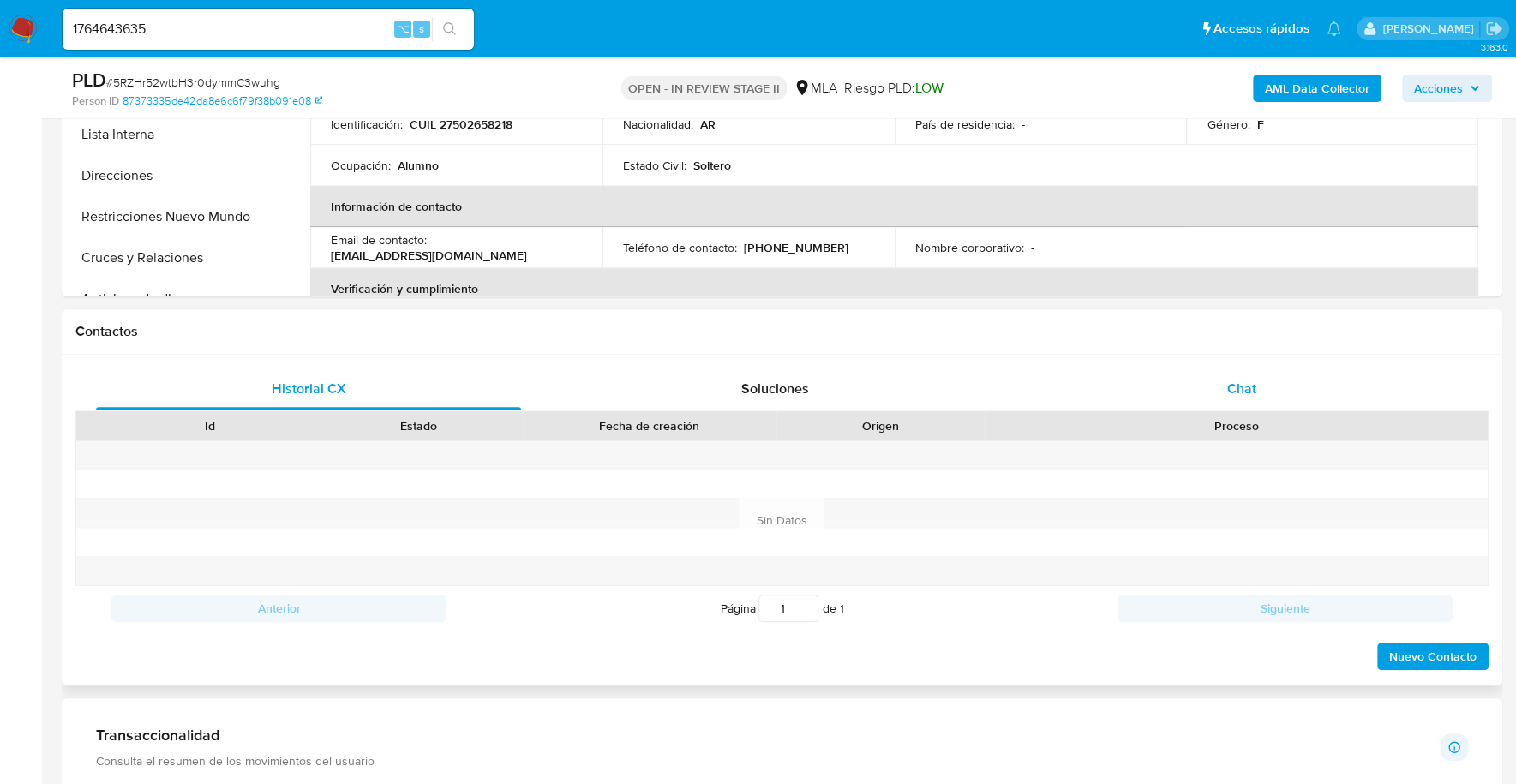
click at [1236, 402] on div "Chat" at bounding box center [1241, 389] width 425 height 41
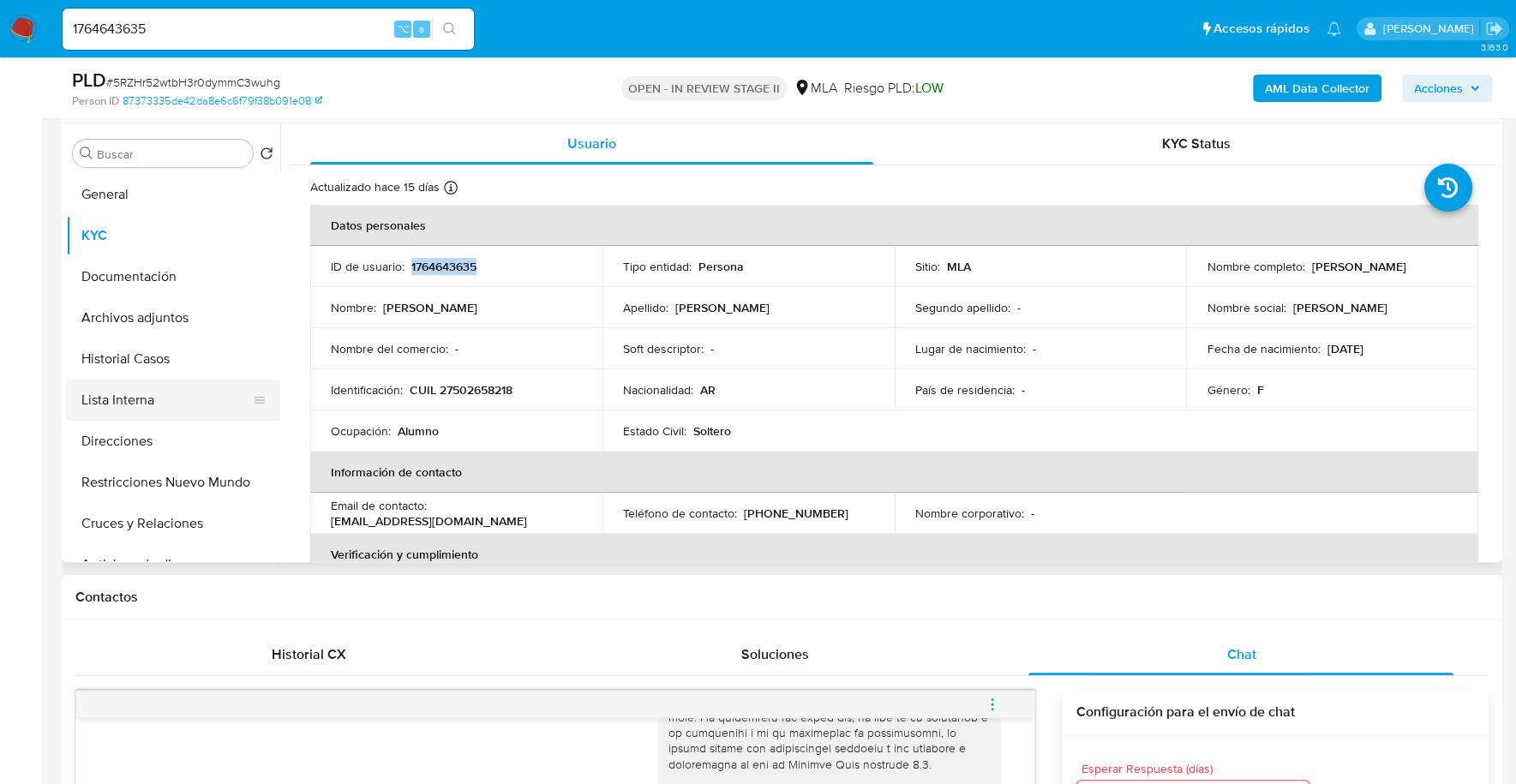
scroll to position [929, 0]
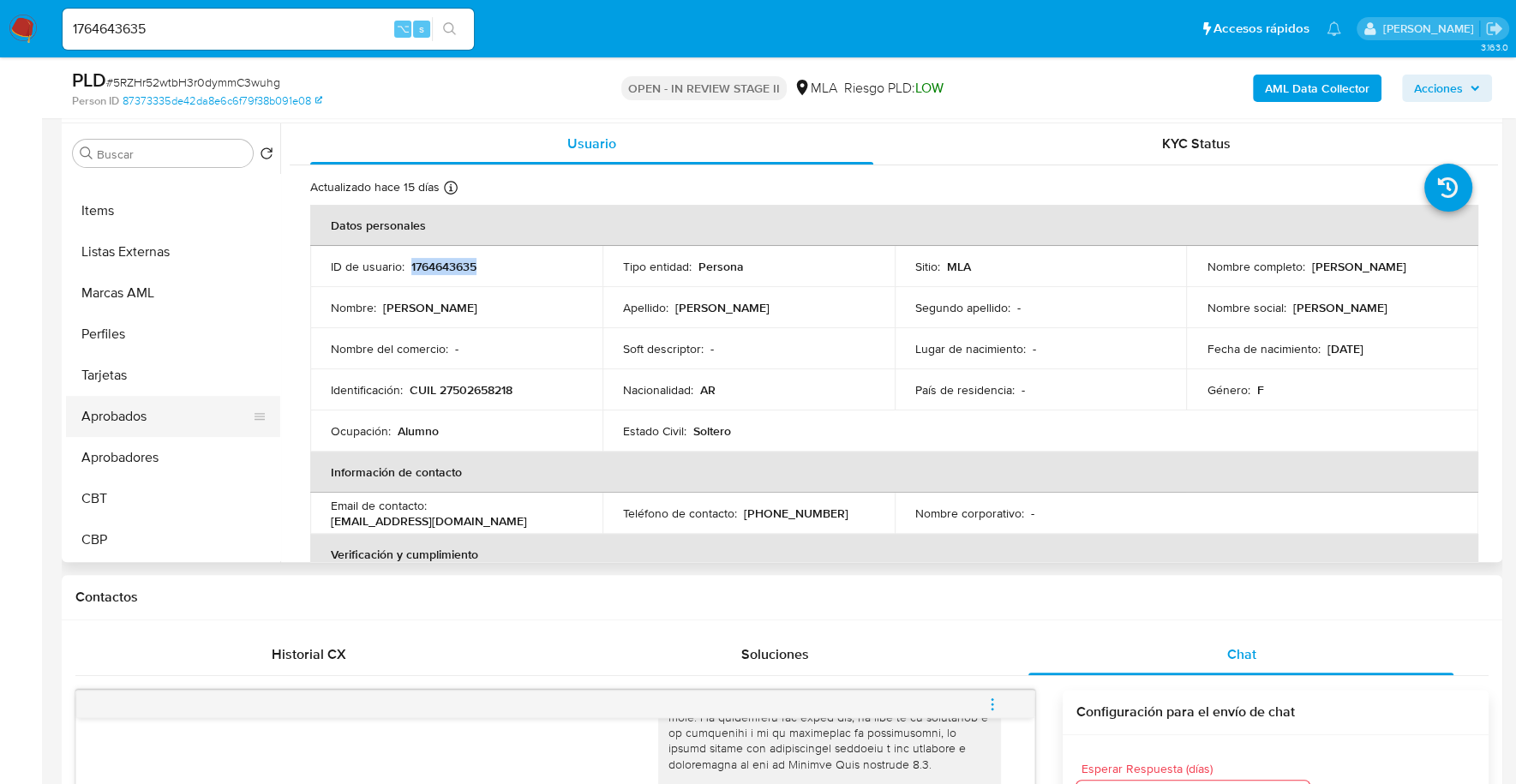
click at [154, 423] on button "Aprobados" at bounding box center [166, 416] width 200 height 41
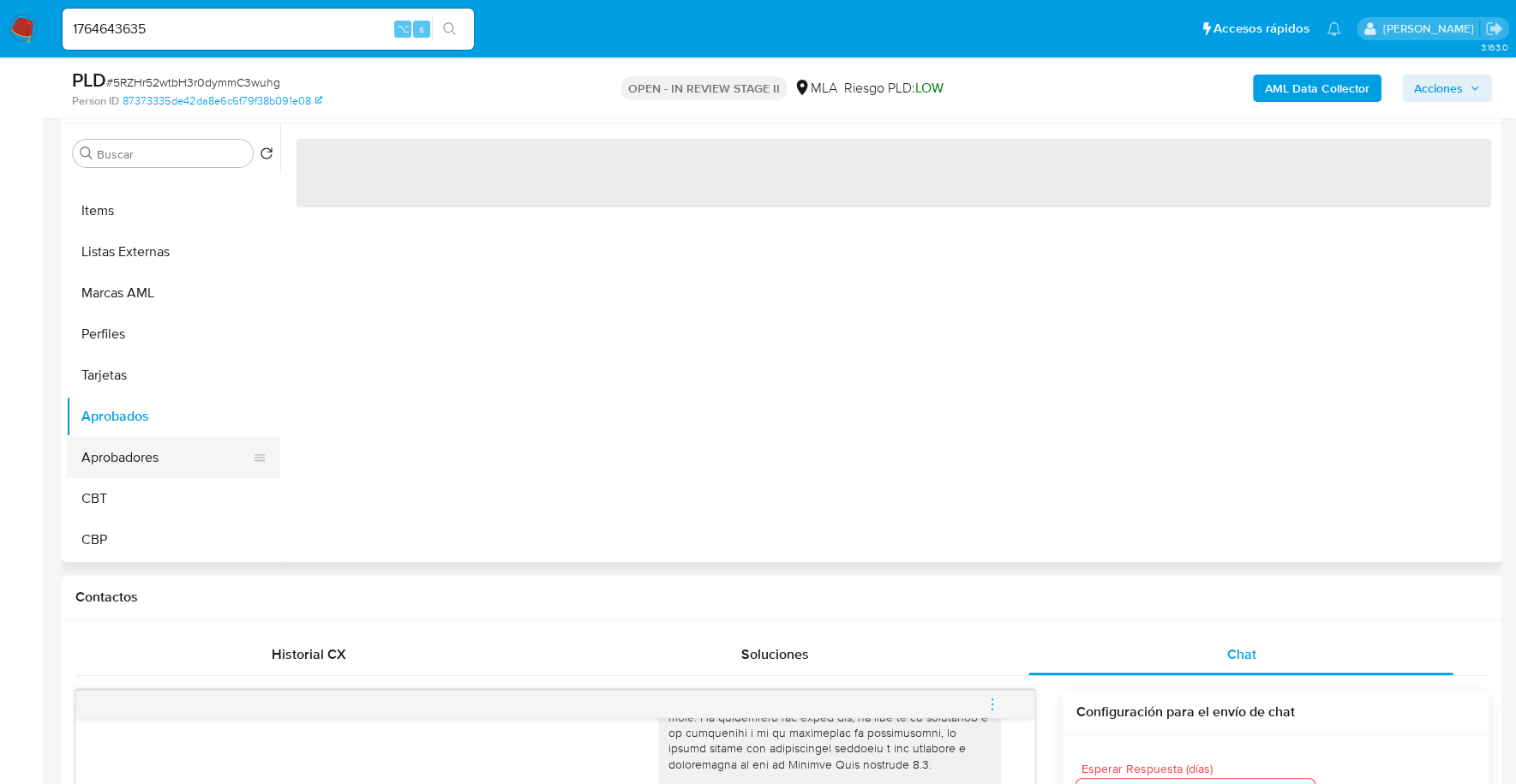
click at [152, 462] on button "Aprobadores" at bounding box center [166, 457] width 200 height 41
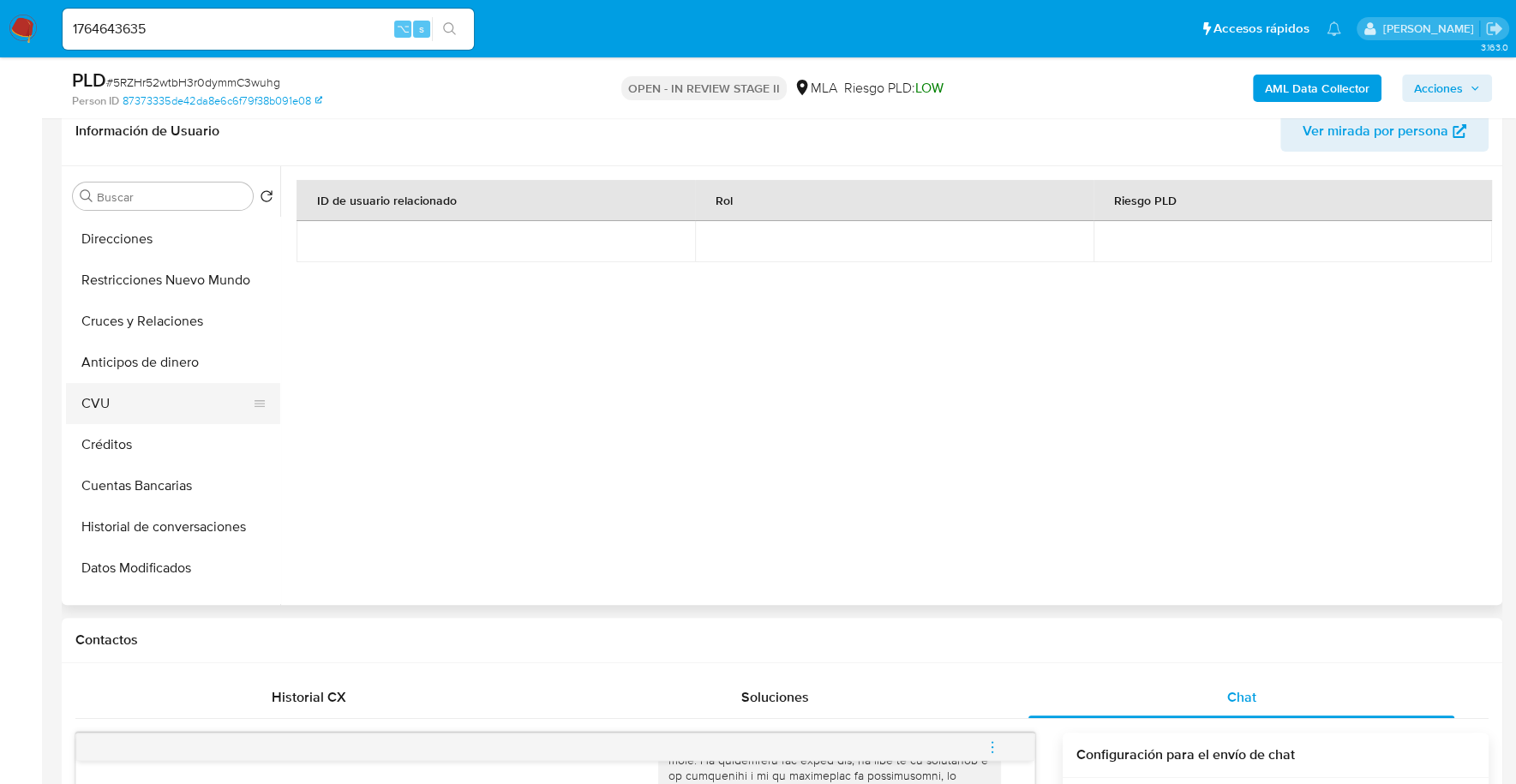
scroll to position [0, 0]
click at [130, 277] on button "KYC" at bounding box center [166, 278] width 200 height 41
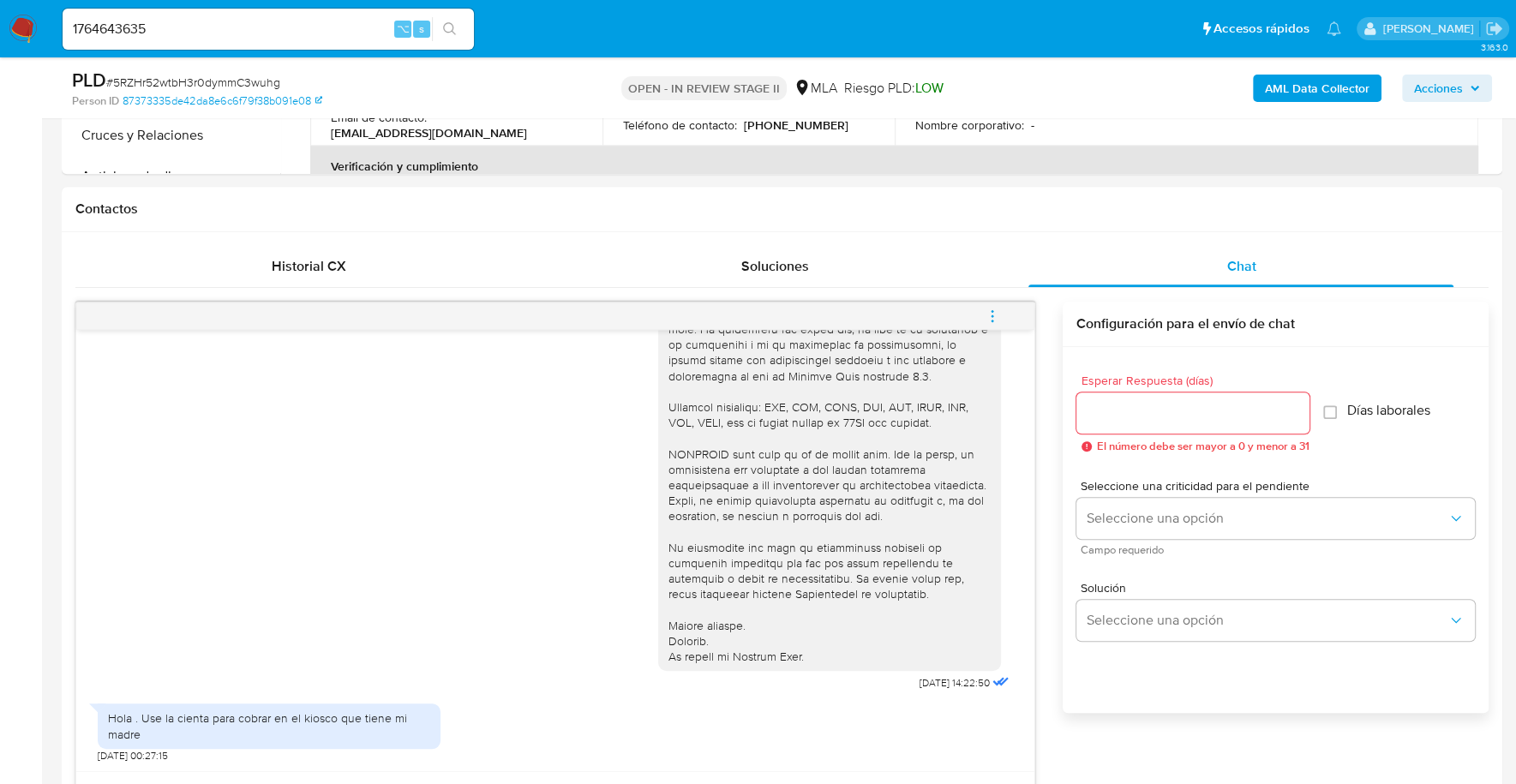
scroll to position [990, 0]
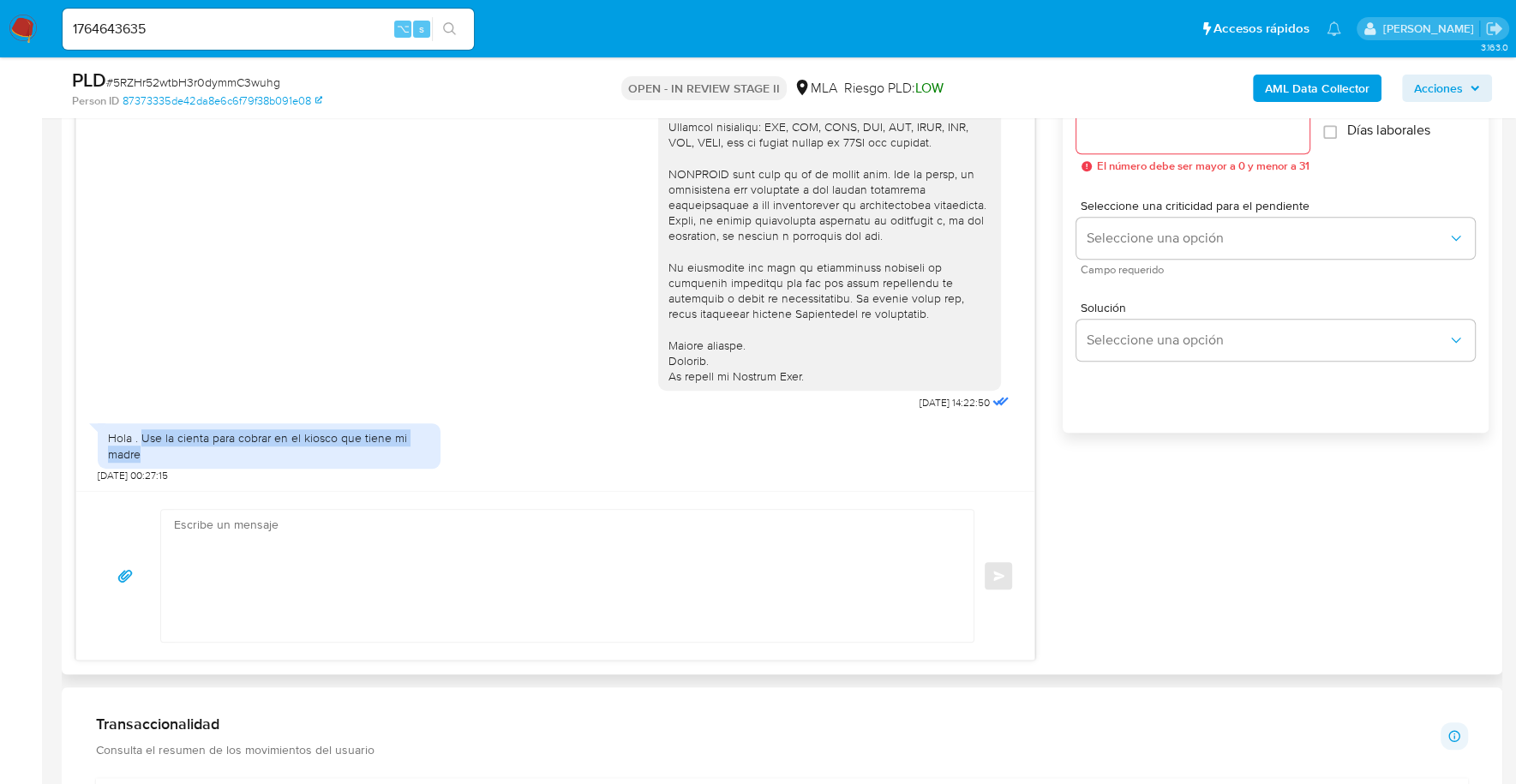
drag, startPoint x: 143, startPoint y: 432, endPoint x: 201, endPoint y: 450, distance: 60.7
click at [201, 450] on div "Hola . Use la cienta para cobrar en el kiosco que tiene mi madre" at bounding box center [269, 445] width 322 height 30
copy div "Use la cienta para cobrar en el kiosco que tiene mi madre"
click at [395, 580] on textarea at bounding box center [563, 575] width 778 height 132
paste textarea "Hola! Queremos informarte que el uso de la cuenta es personal y no se deben can…"
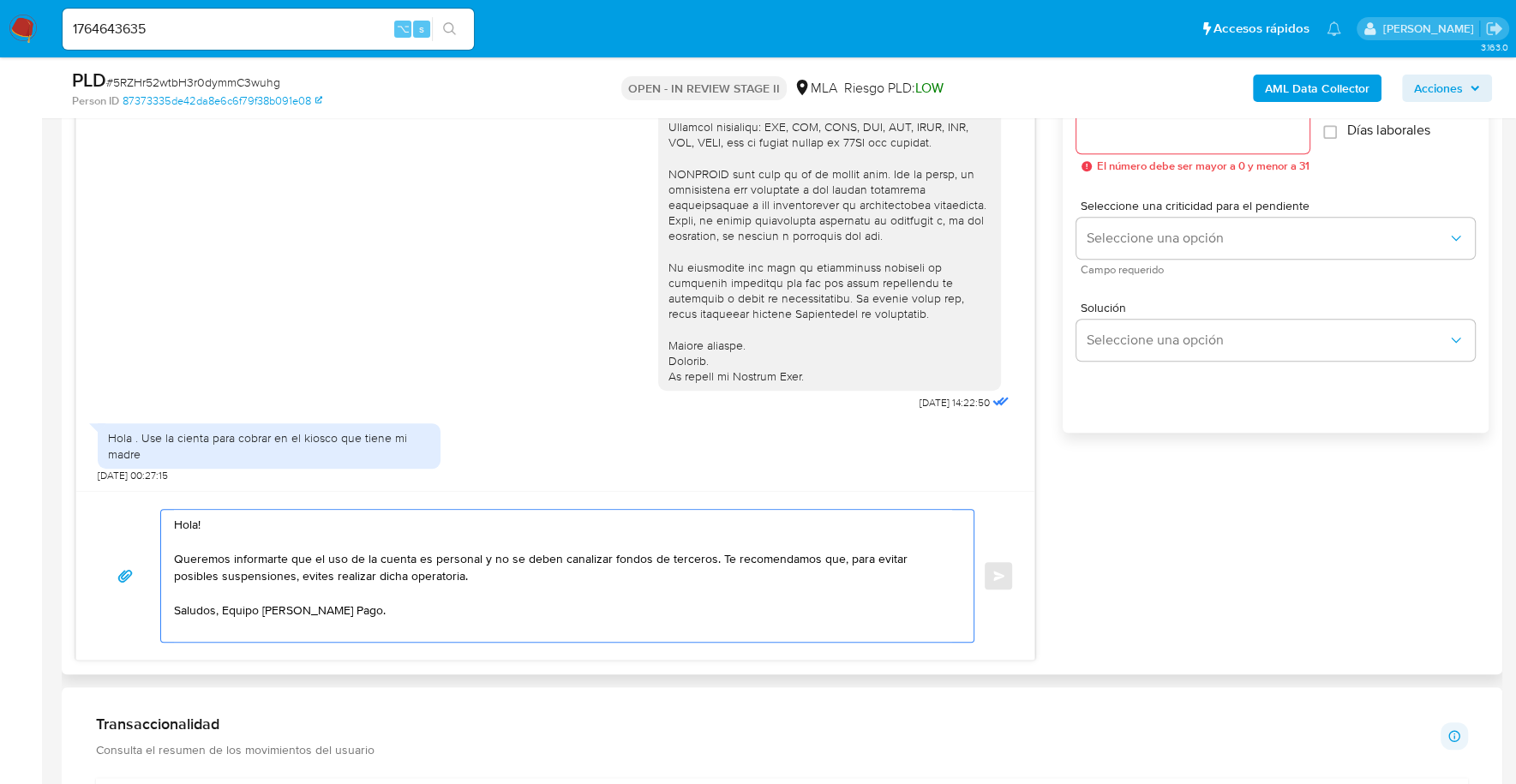
click at [219, 524] on textarea "Hola! Queremos informarte que el uso de la cuenta es personal y no se deben can…" at bounding box center [563, 575] width 778 height 132
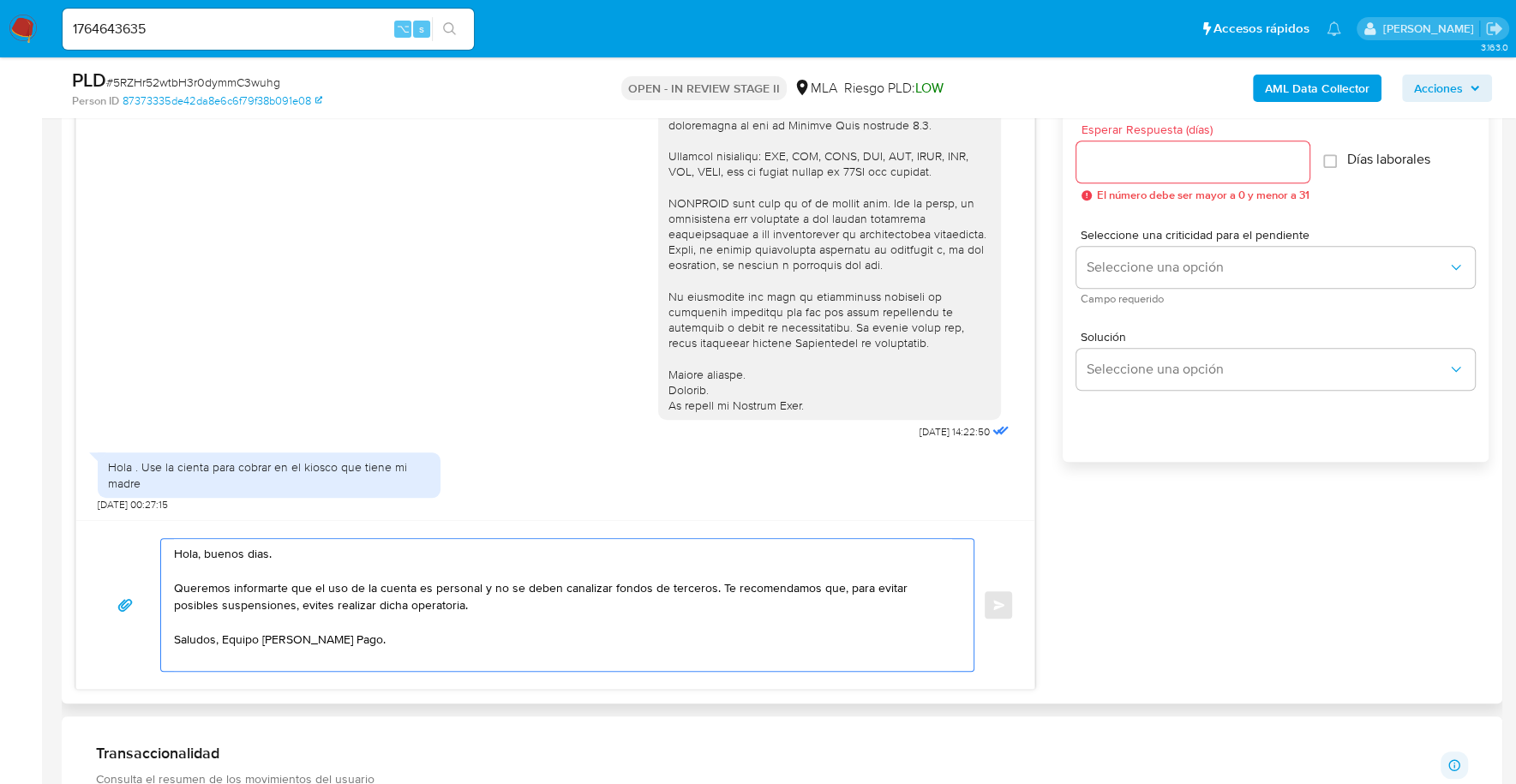
scroll to position [946, 0]
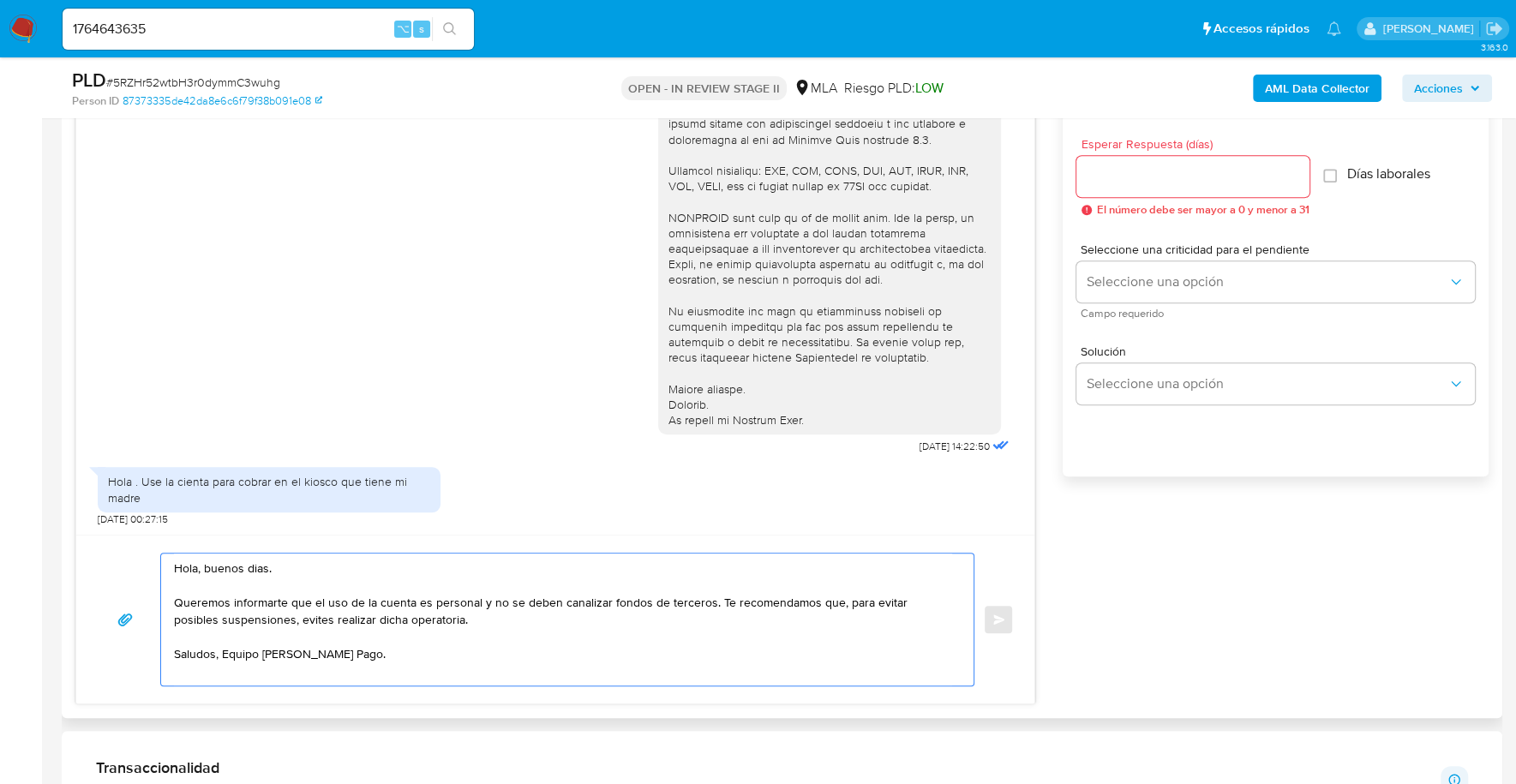
type textarea "Hola, buenos [PERSON_NAME]. Queremos informarte que el uso de la cuenta es pers…"
click at [1139, 178] on input "Esperar Respuesta (días)" at bounding box center [1193, 177] width 233 height 23
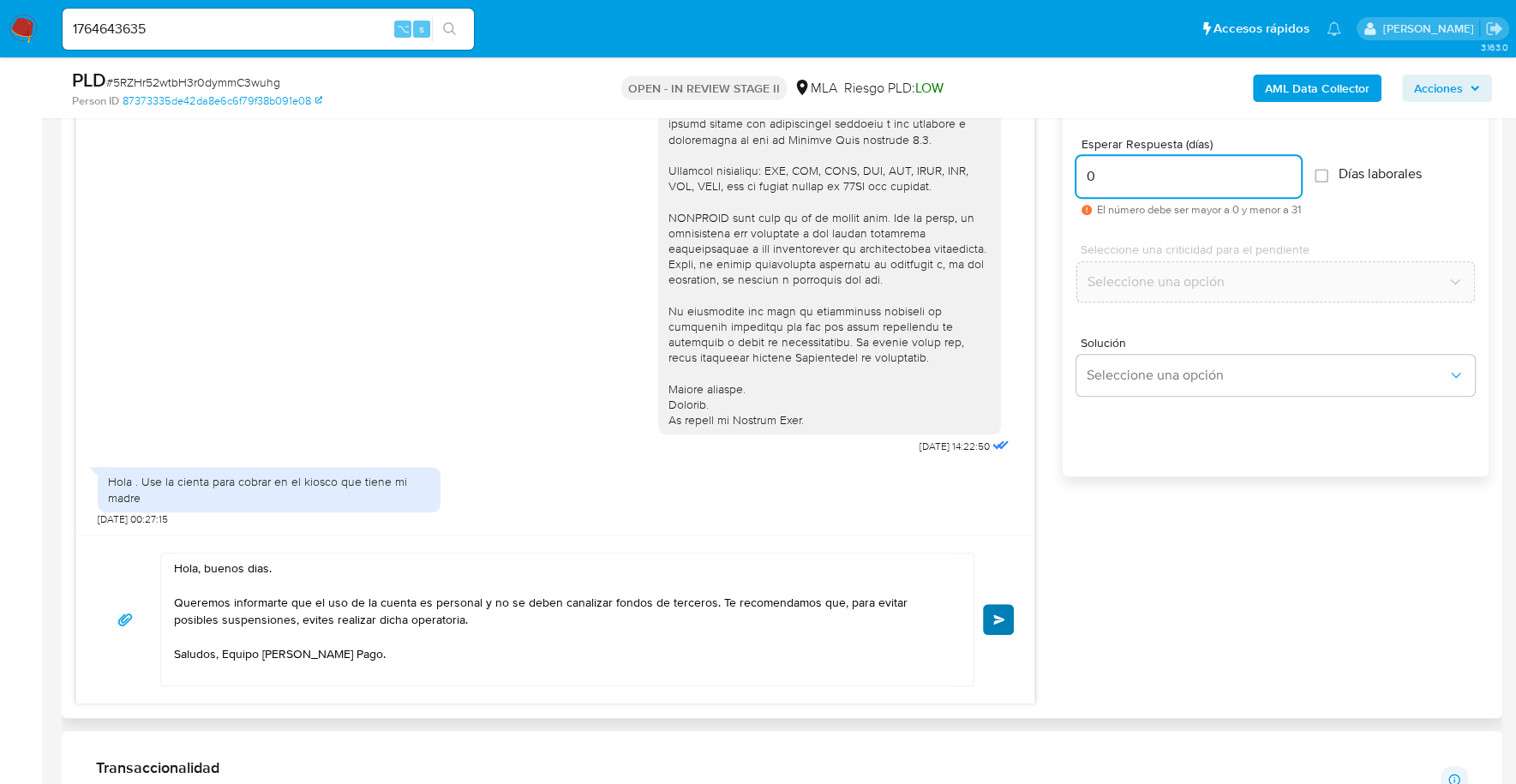
type input "0"
click at [1005, 618] on span "Enviar" at bounding box center [999, 619] width 12 height 10
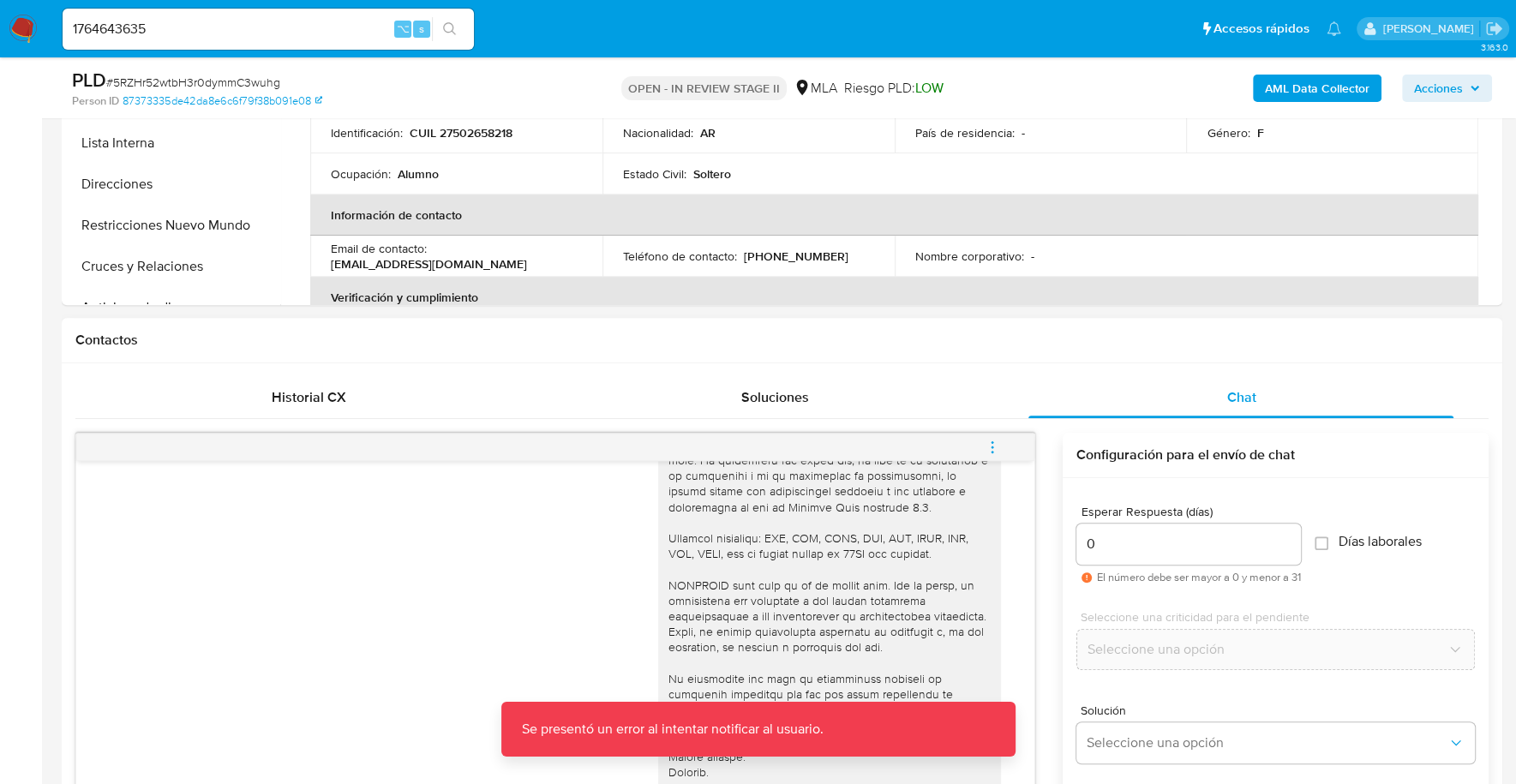
scroll to position [969, 0]
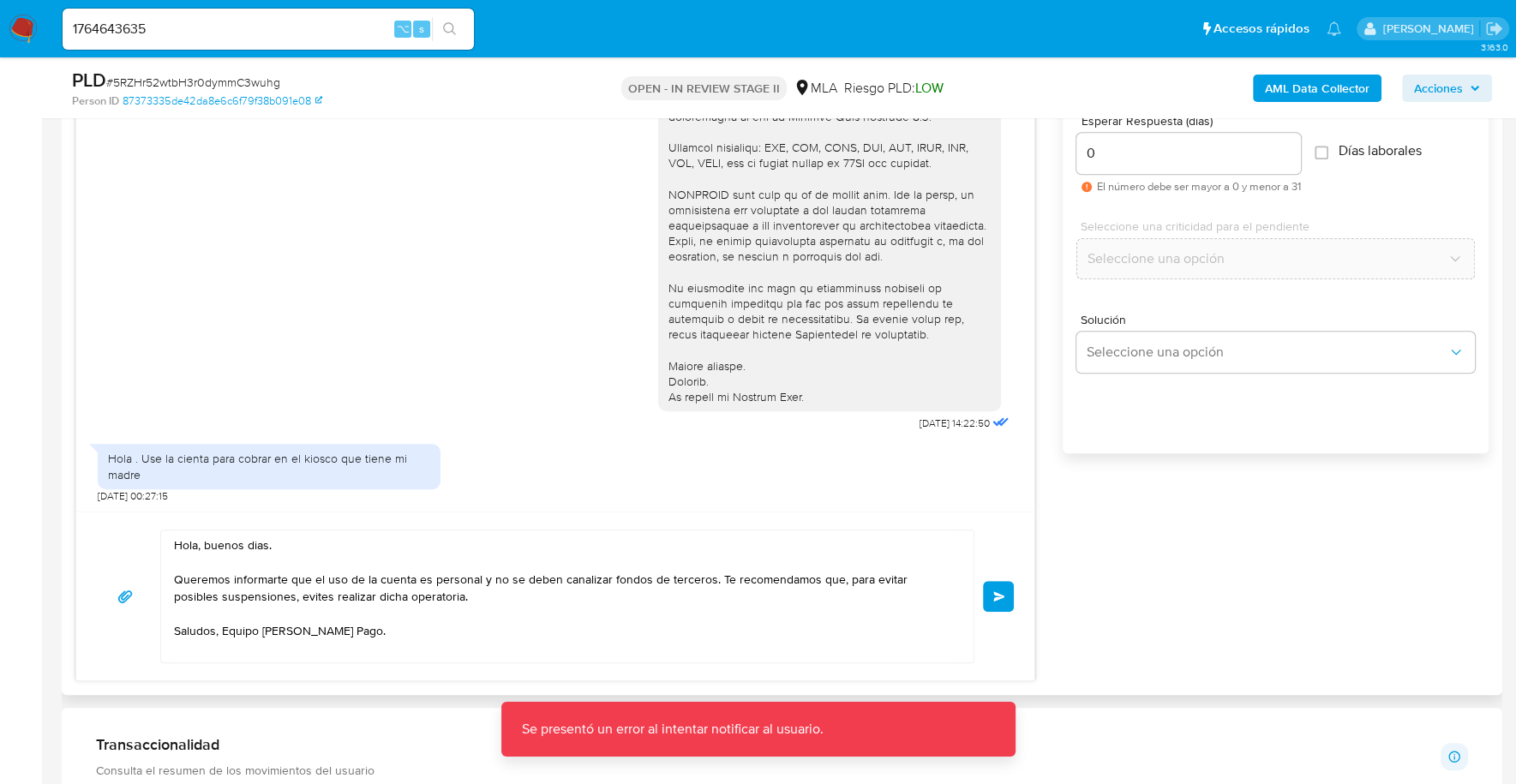
click at [998, 596] on span "Enviar" at bounding box center [999, 597] width 12 height 10
click at [991, 592] on button "Enviar" at bounding box center [998, 596] width 30 height 30
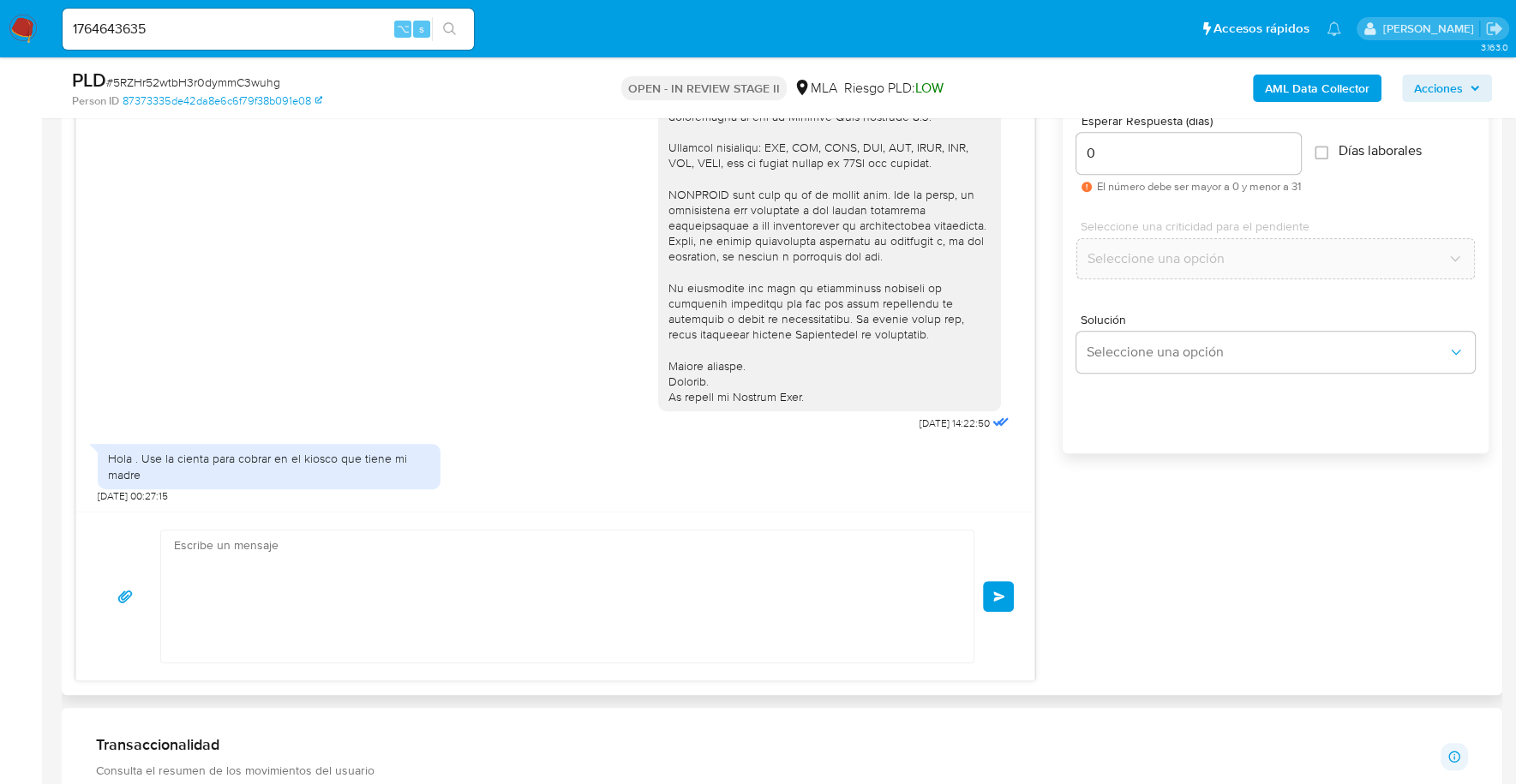
scroll to position [600, 0]
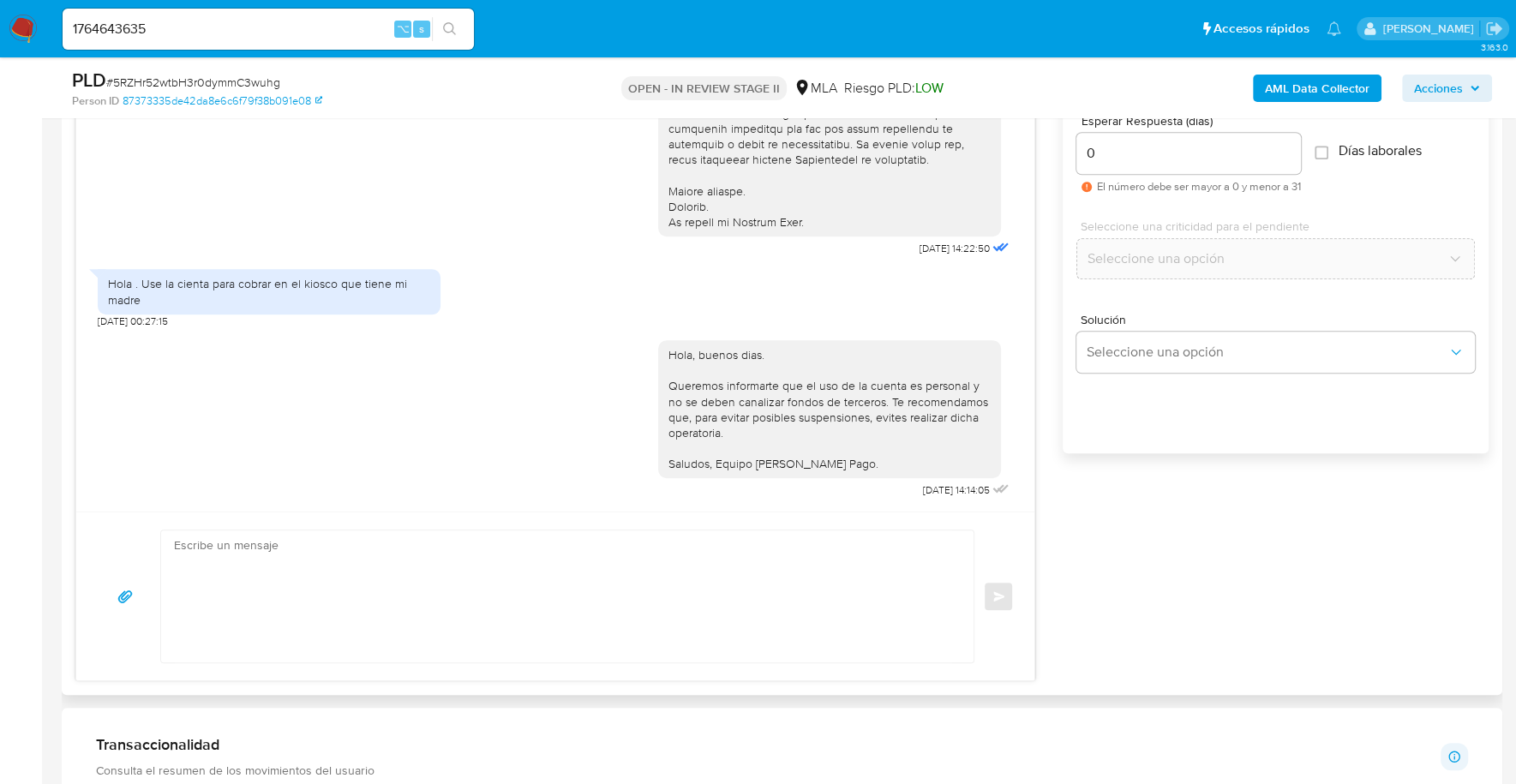
click at [998, 592] on div "Enviar" at bounding box center [555, 596] width 917 height 133
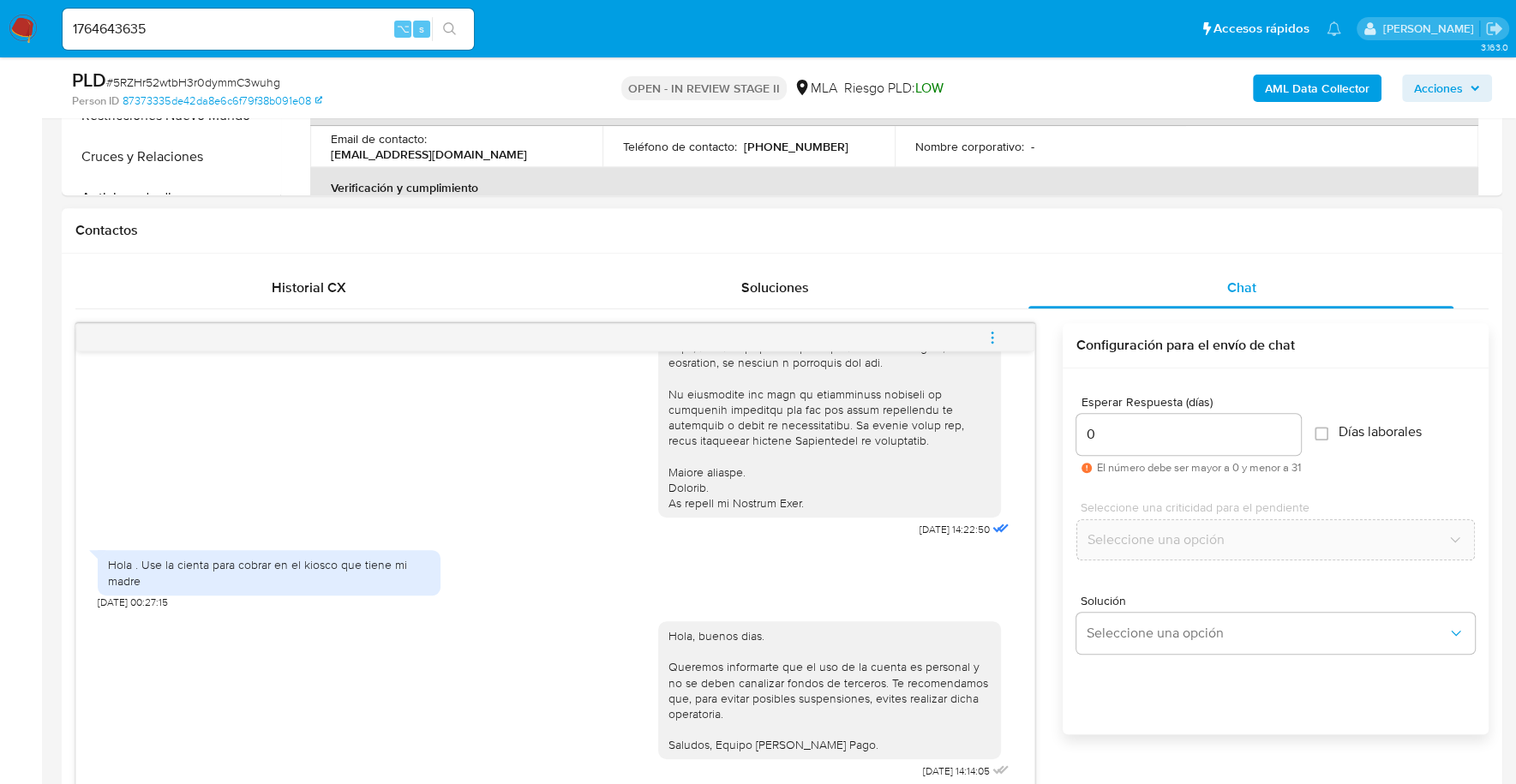
scroll to position [492, 0]
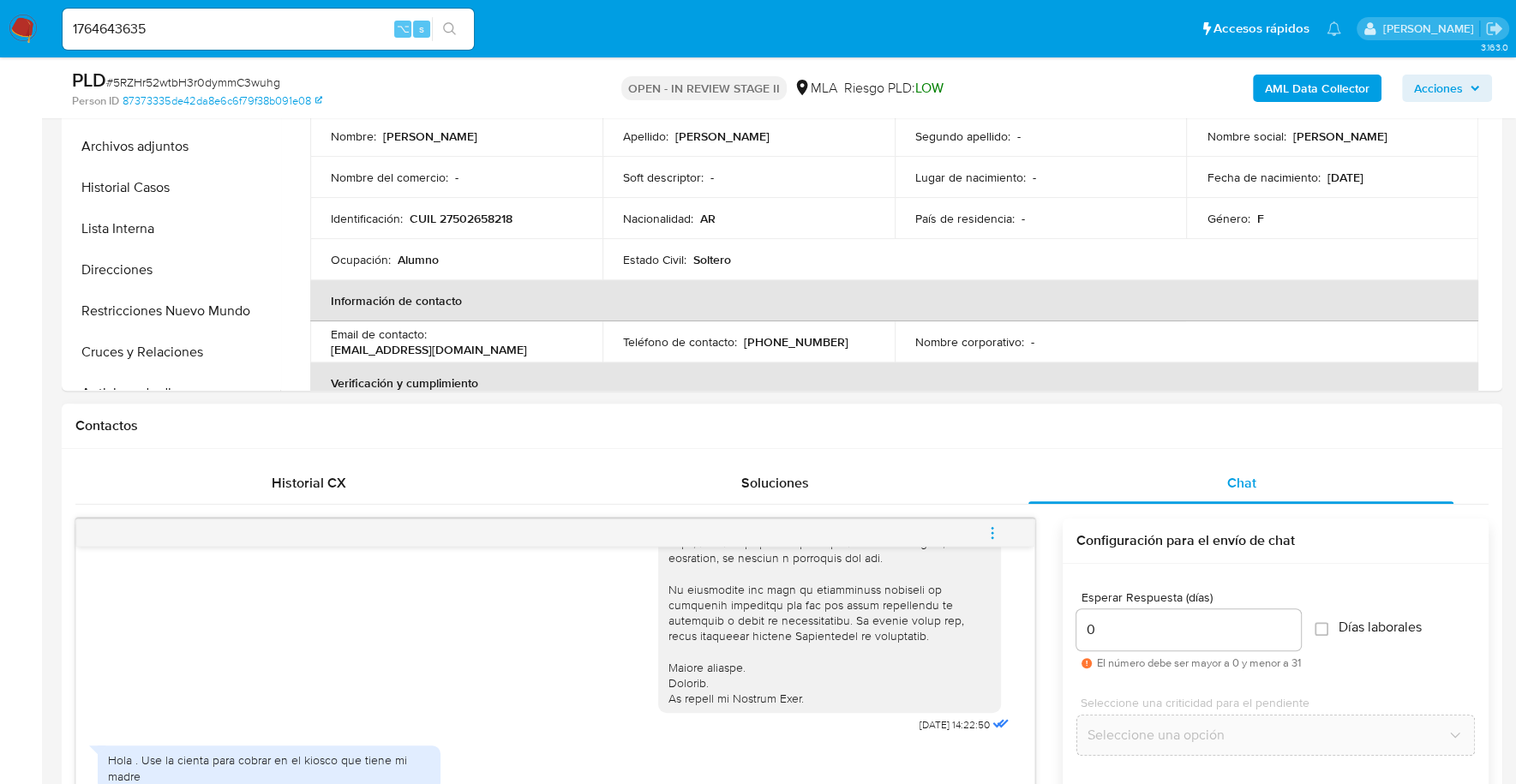
click at [997, 533] on icon "menu-action" at bounding box center [992, 533] width 16 height 16
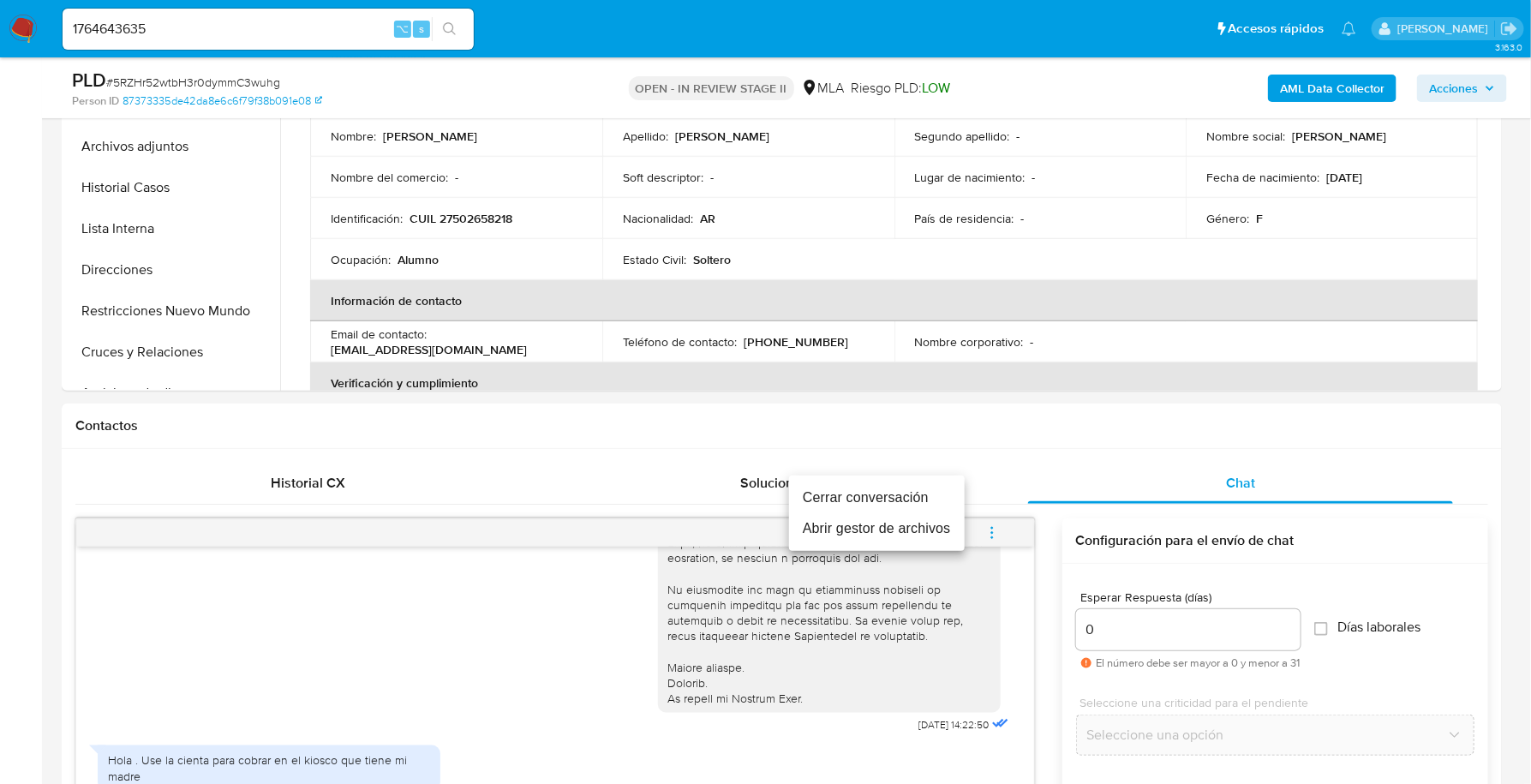
click at [894, 503] on li "Cerrar conversación" at bounding box center [877, 497] width 176 height 30
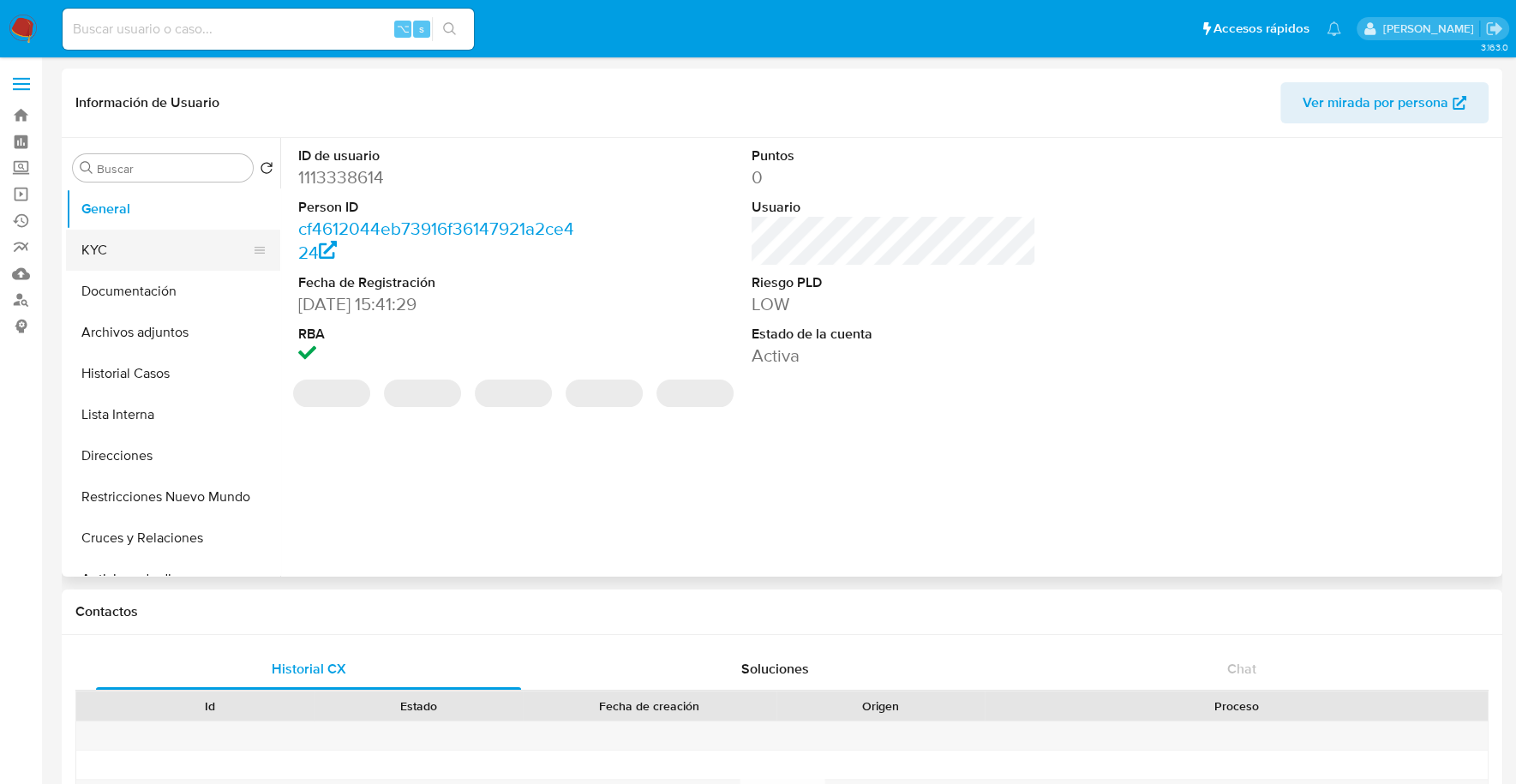
select select "10"
click at [118, 255] on button "KYC" at bounding box center [166, 250] width 200 height 41
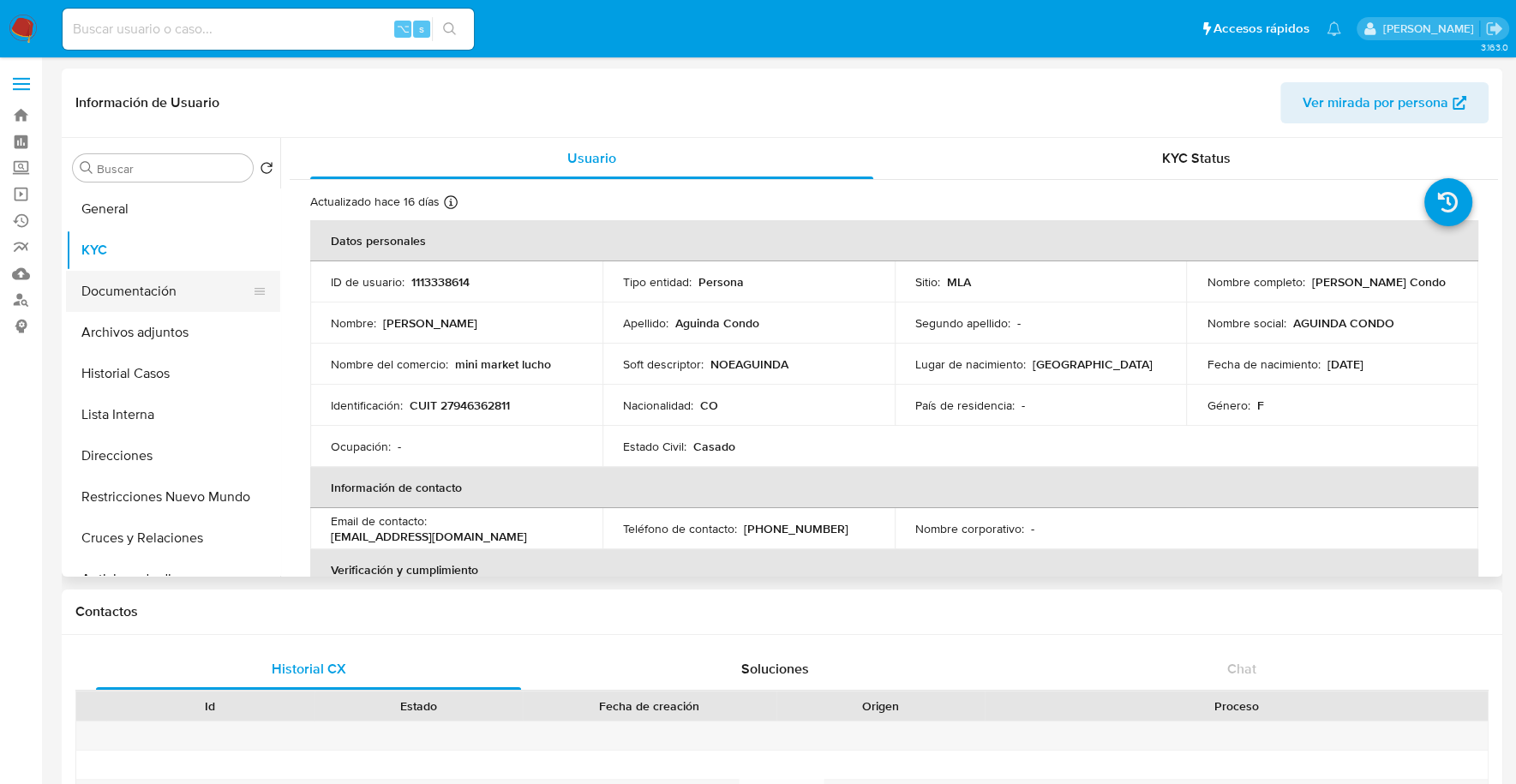
click at [159, 285] on button "Documentación" at bounding box center [166, 291] width 200 height 41
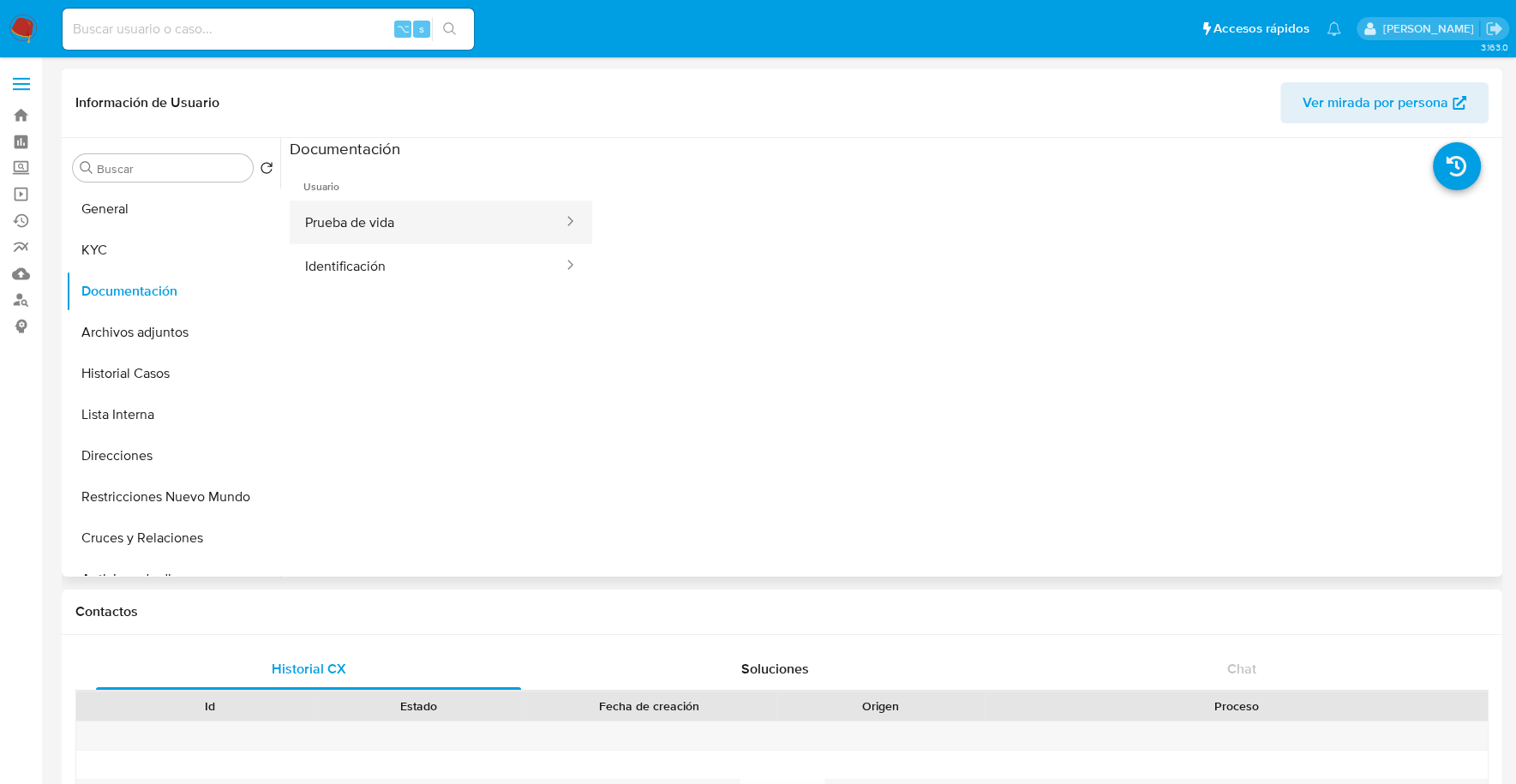
click at [551, 220] on div at bounding box center [564, 222] width 27 height 20
click at [403, 236] on button "Prueba de vida" at bounding box center [427, 222] width 275 height 44
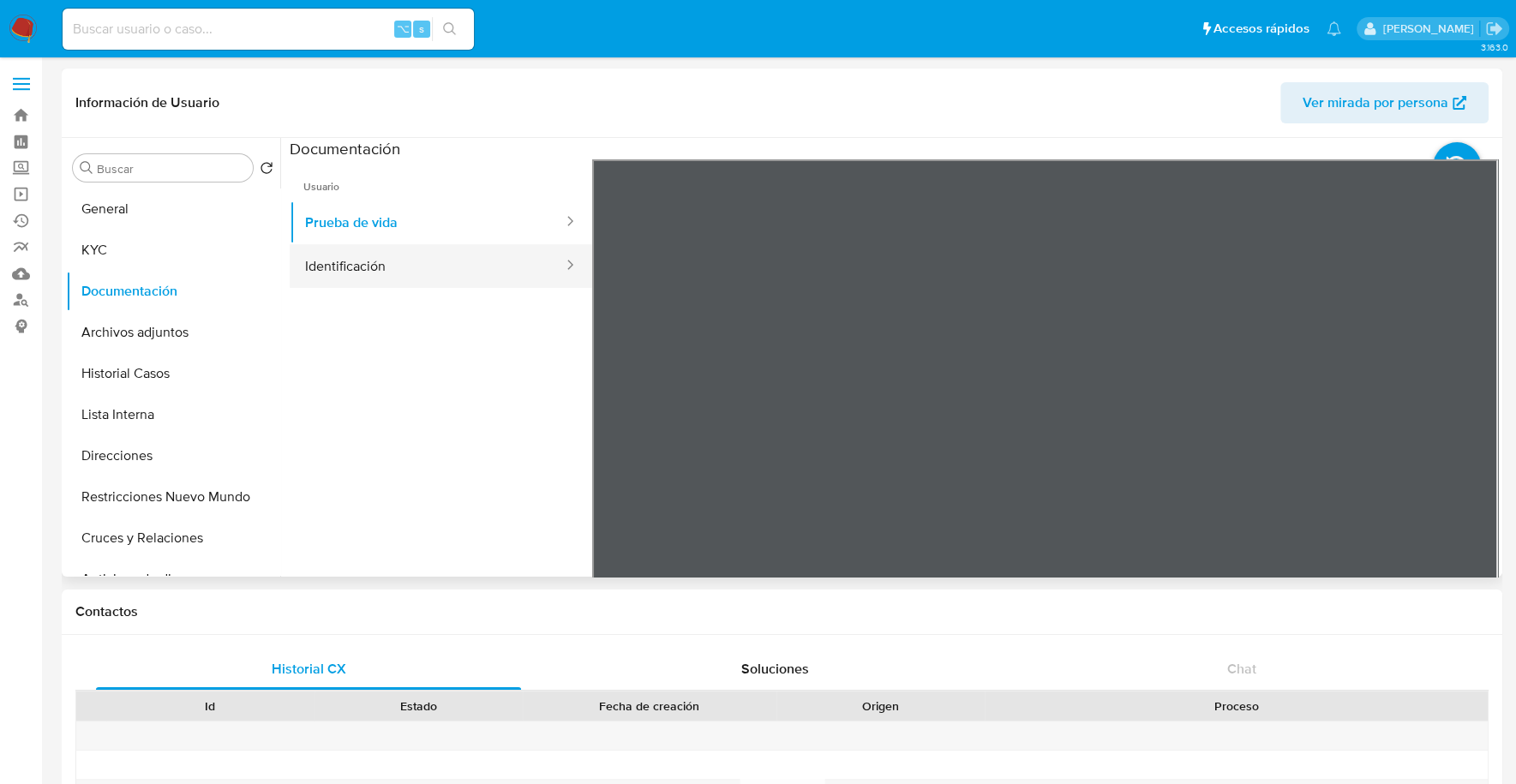
click at [386, 266] on button "Identificación" at bounding box center [427, 266] width 275 height 44
click at [1462, 439] on icon at bounding box center [1476, 437] width 34 height 34
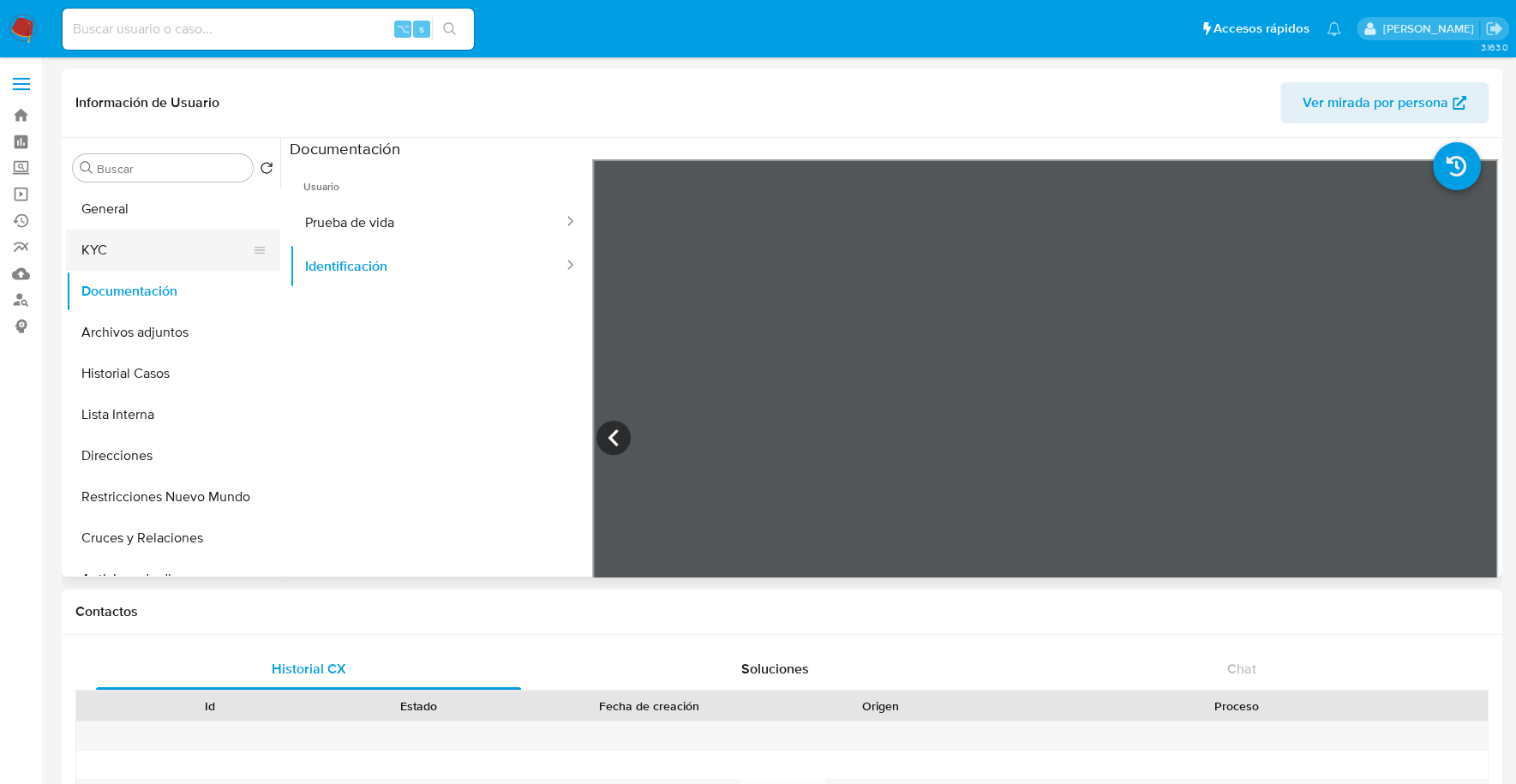
click at [177, 236] on button "KYC" at bounding box center [166, 250] width 200 height 41
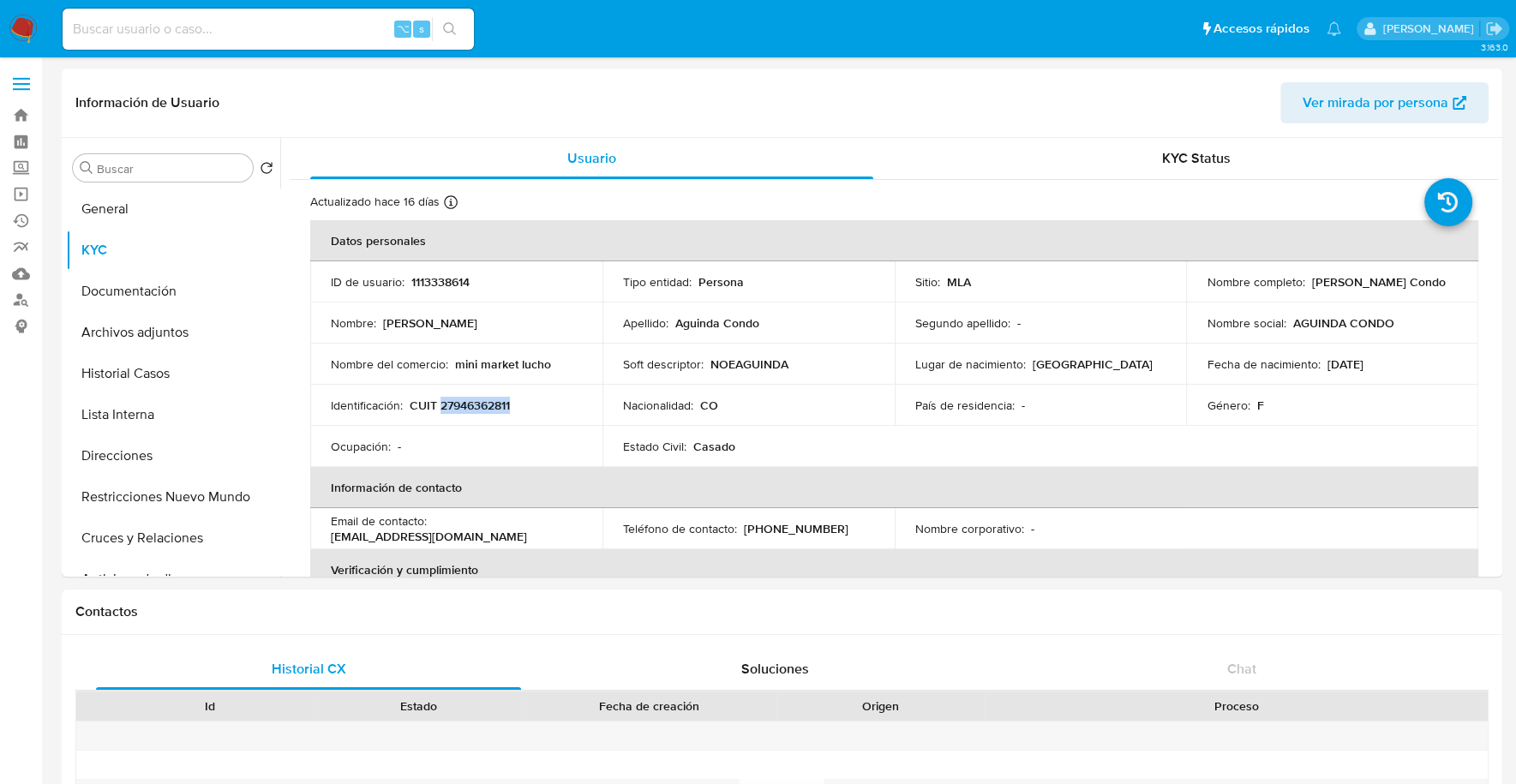
copy p "27946362811"
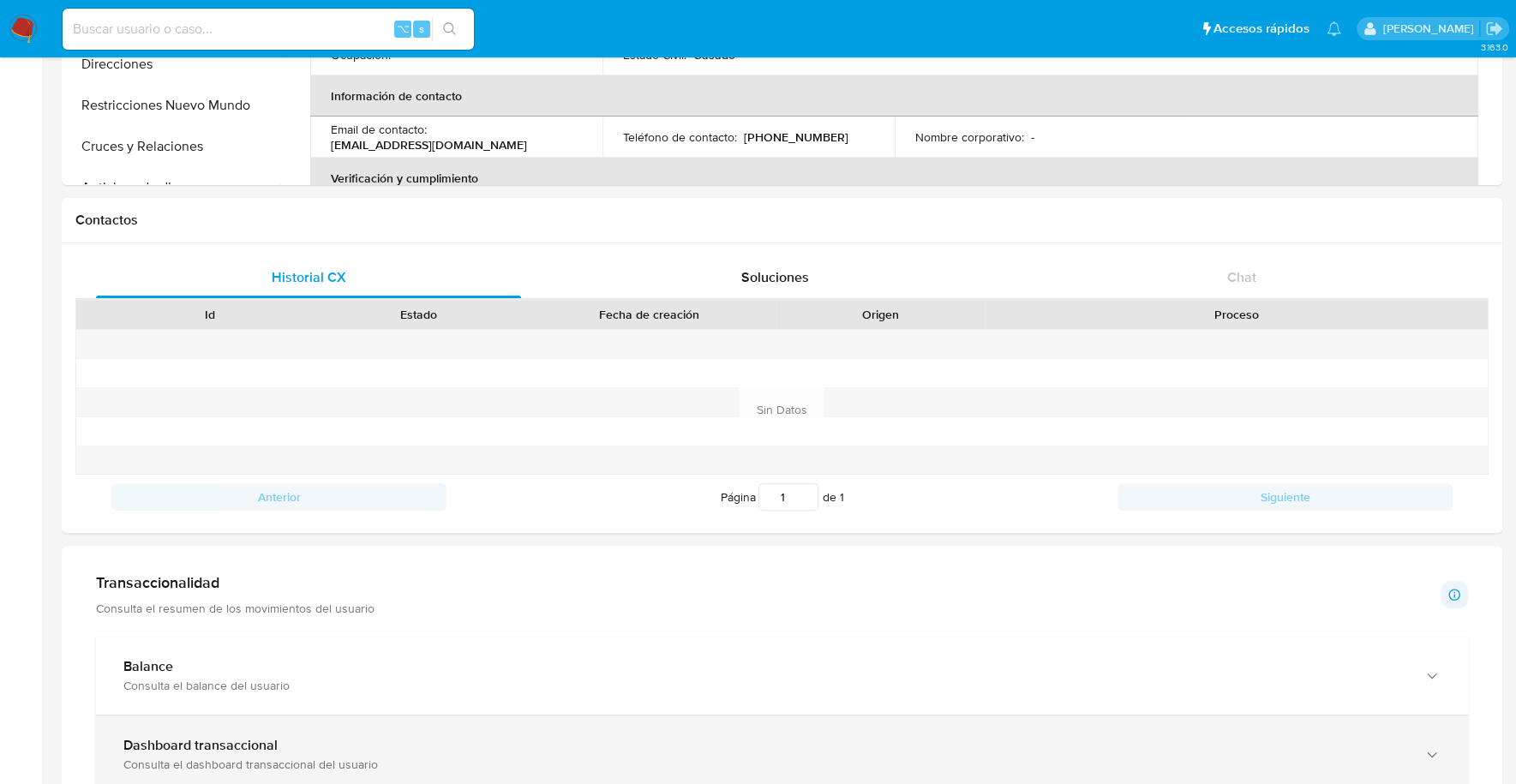
scroll to position [399, 0]
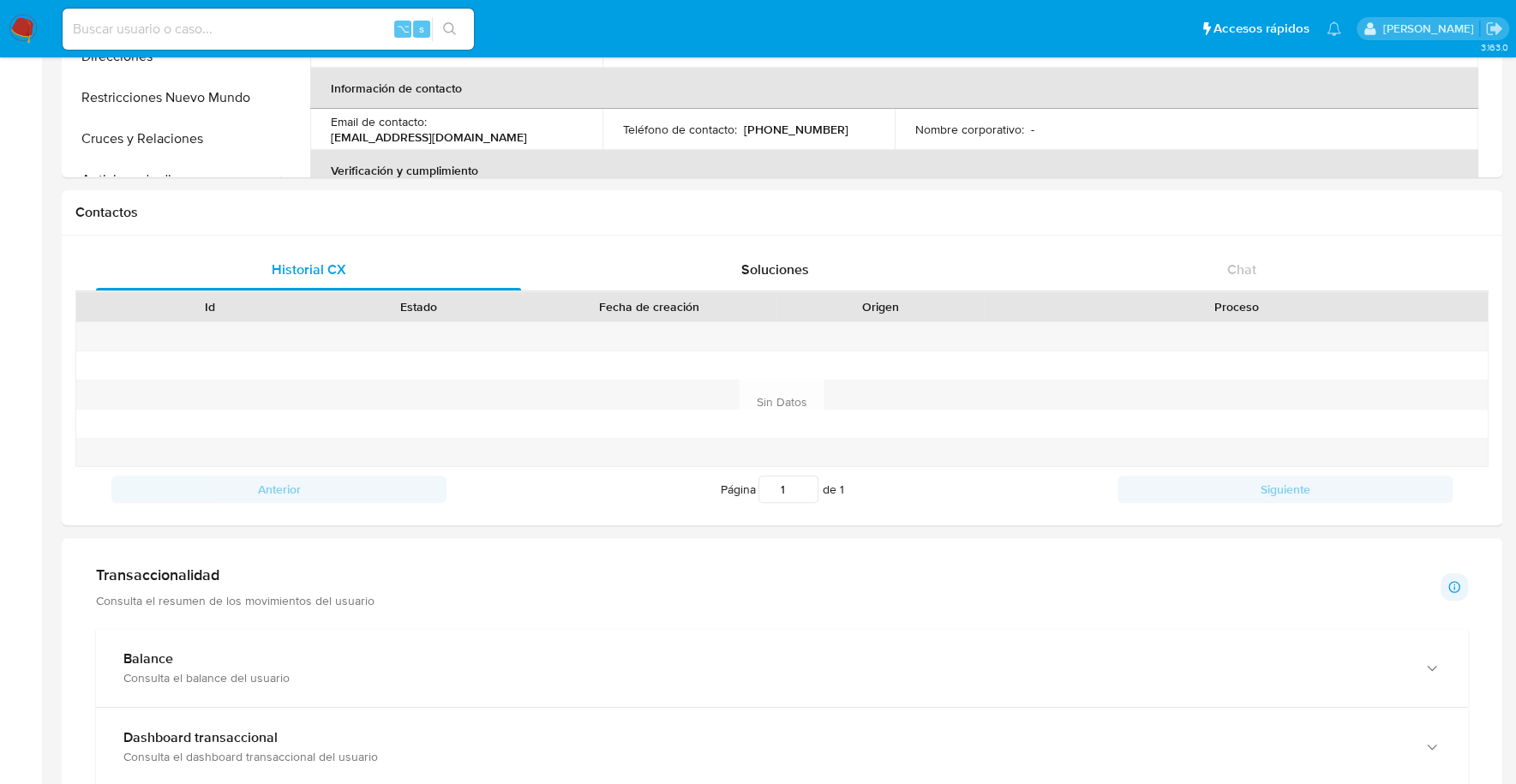
click at [213, 601] on p "Consulta el resumen de los movimientos del usuario" at bounding box center [235, 601] width 279 height 16
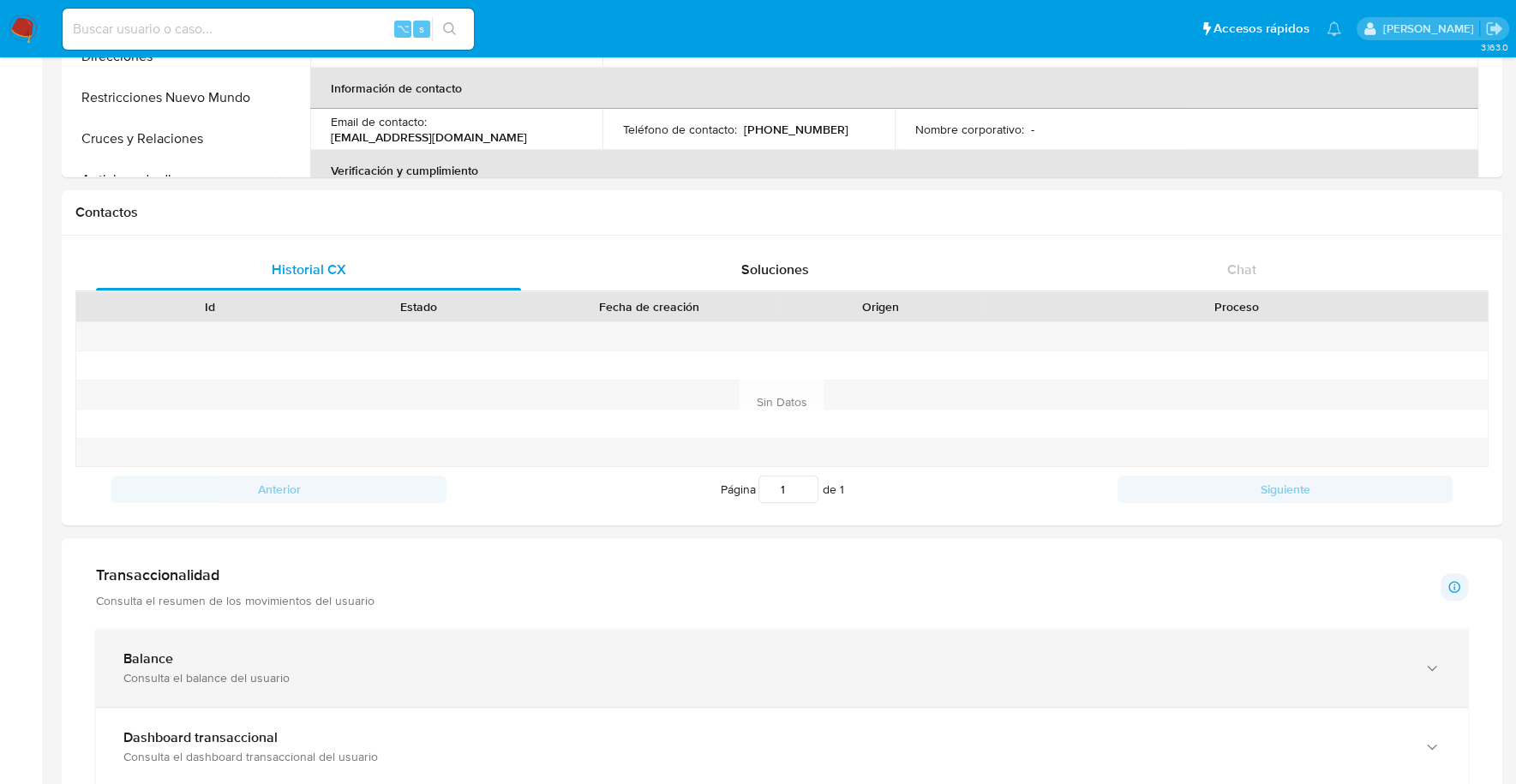
click at [225, 665] on div "Balance Consulta el balance del usuario" at bounding box center [765, 667] width 1283 height 35
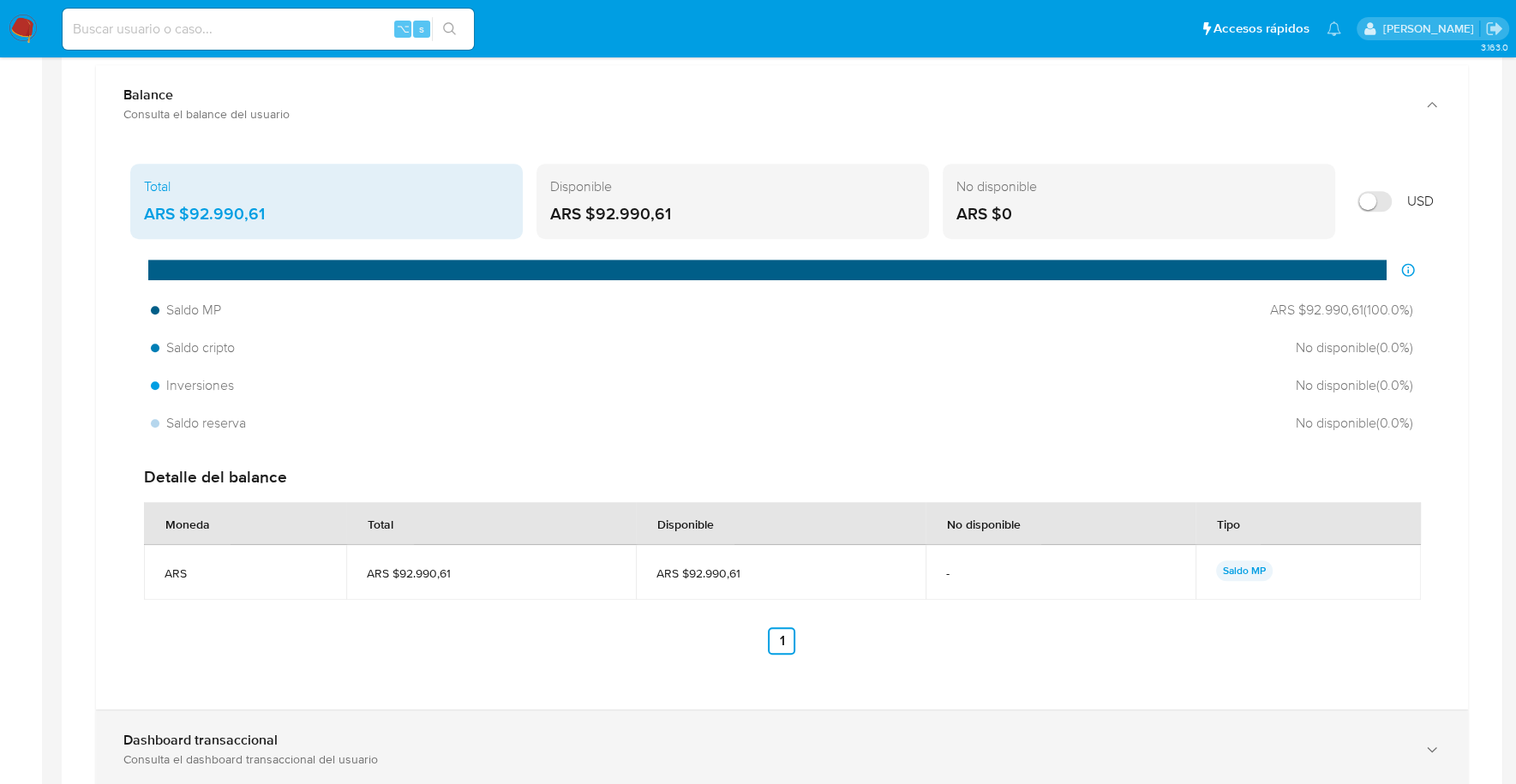
scroll to position [1141, 0]
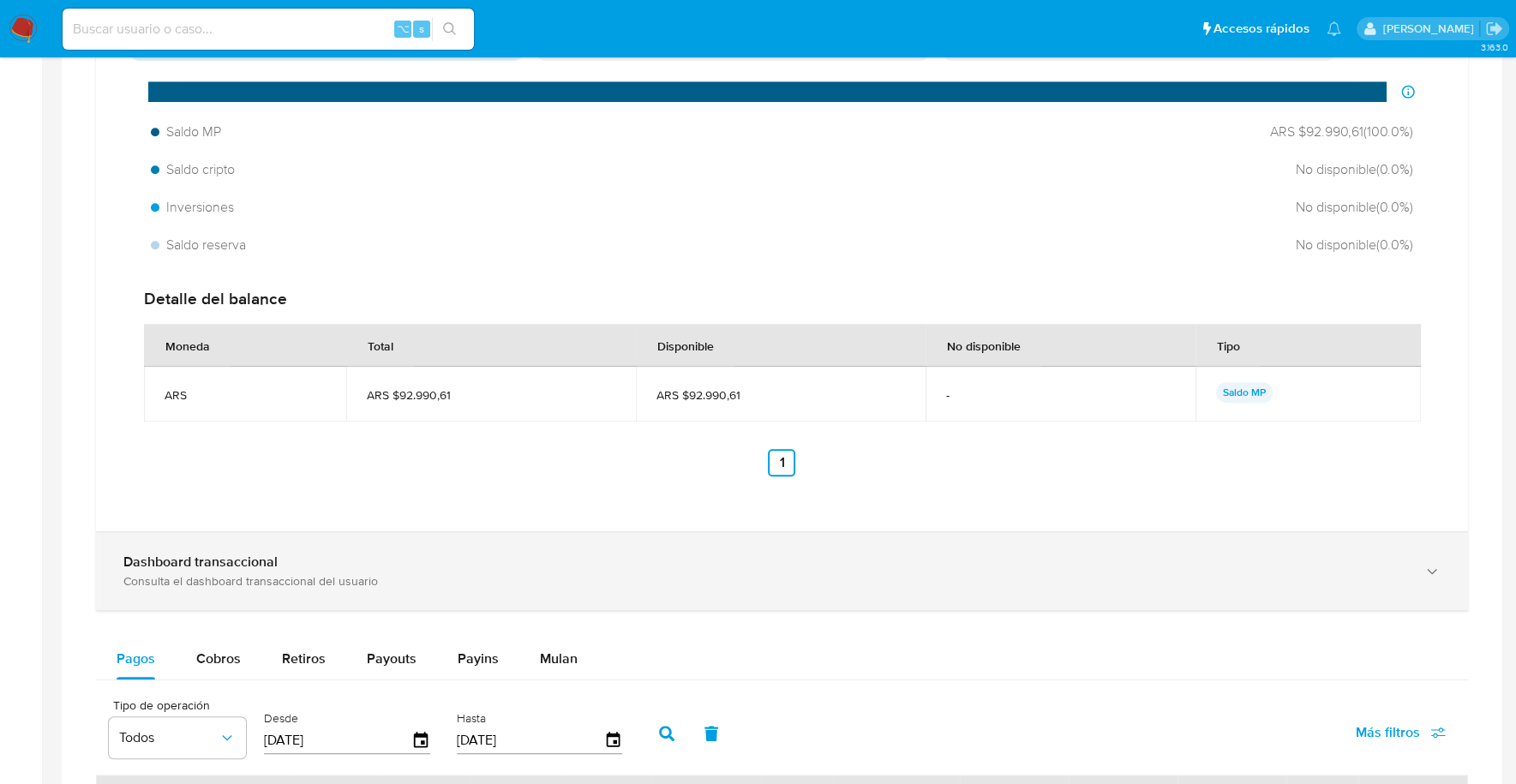
click at [215, 585] on div "Dashboard transaccional Consulta el dashboard transaccional del usuario" at bounding box center [782, 571] width 1372 height 78
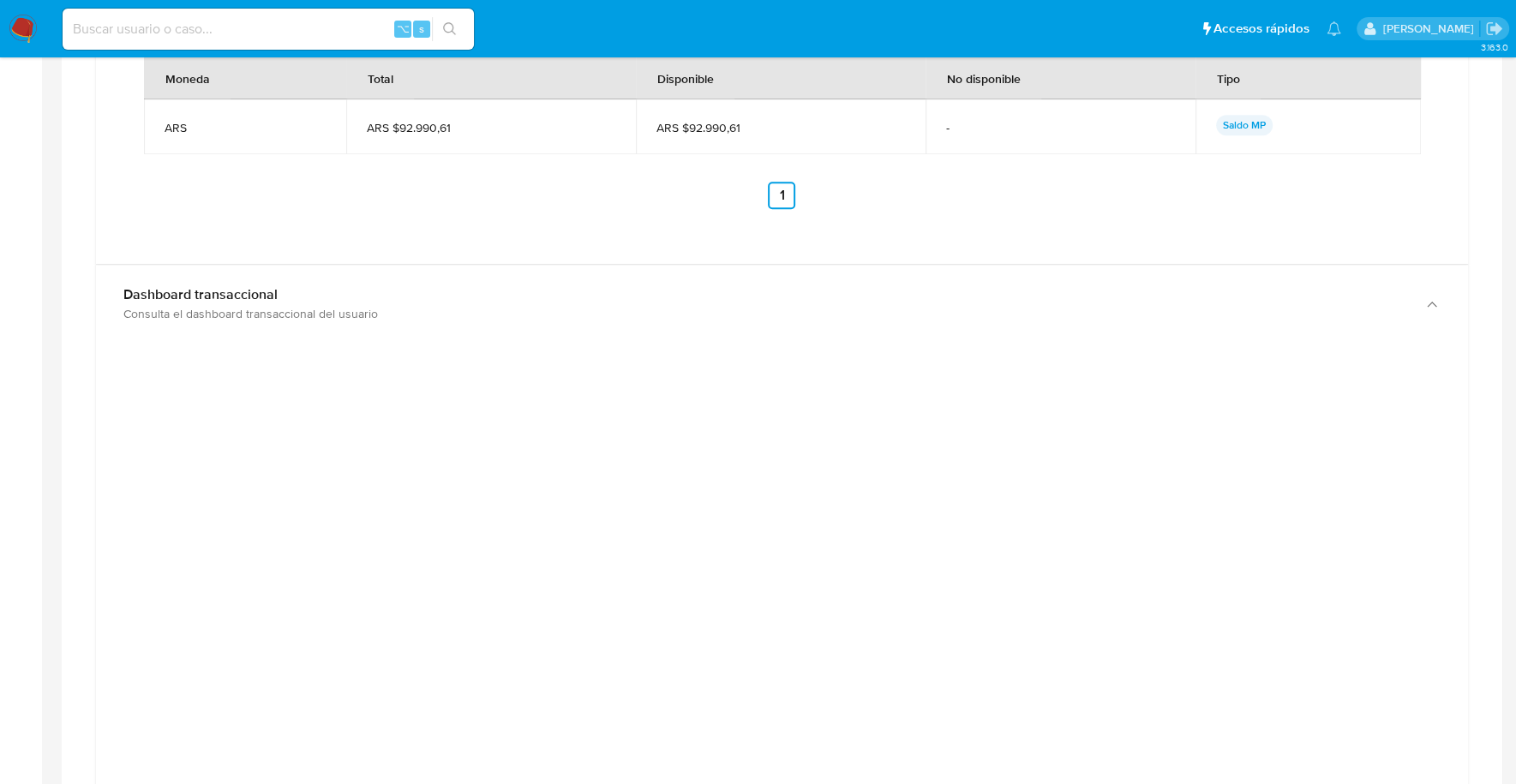
scroll to position [1331, 0]
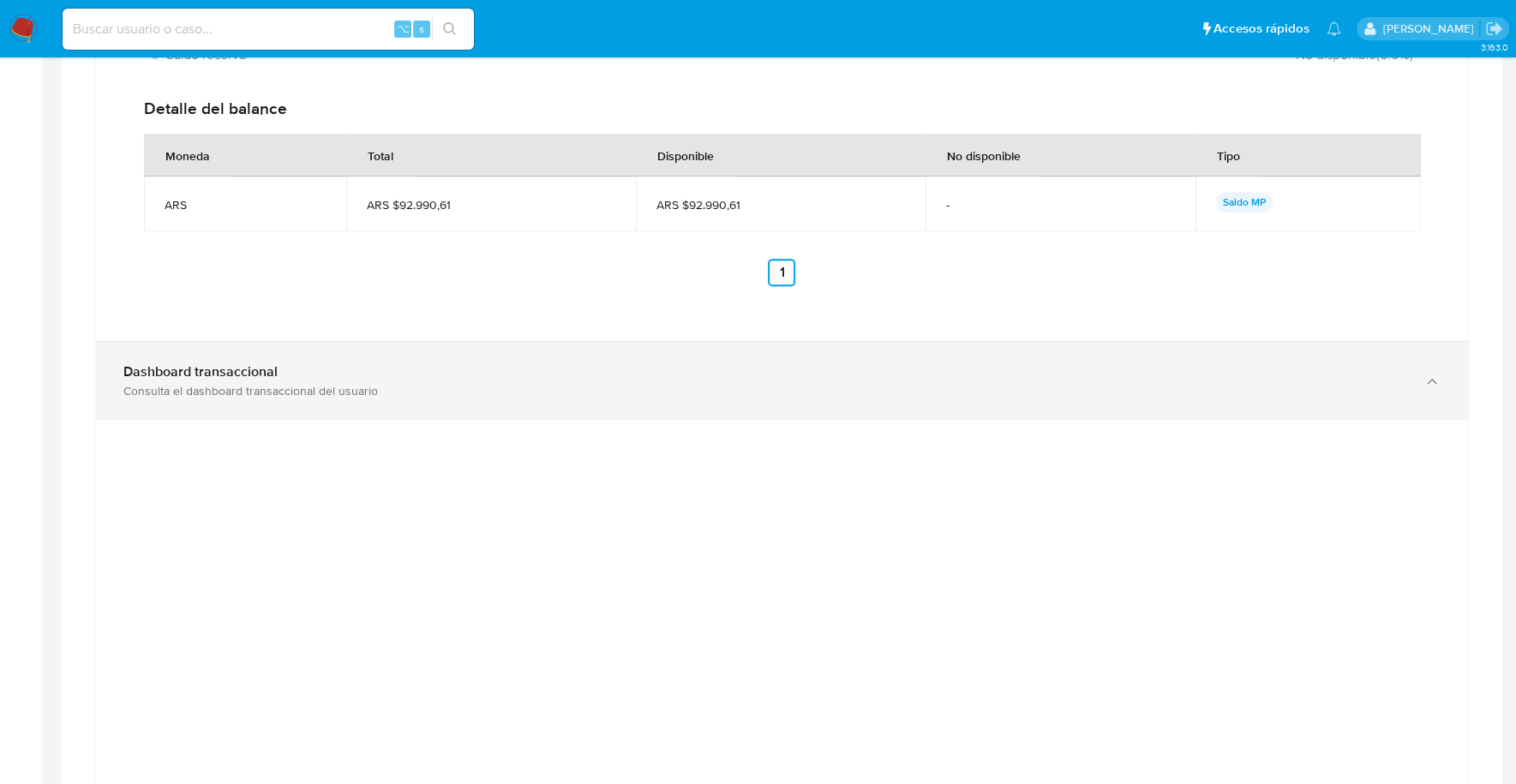
click at [297, 369] on div "Dashboard transaccional" at bounding box center [765, 372] width 1283 height 17
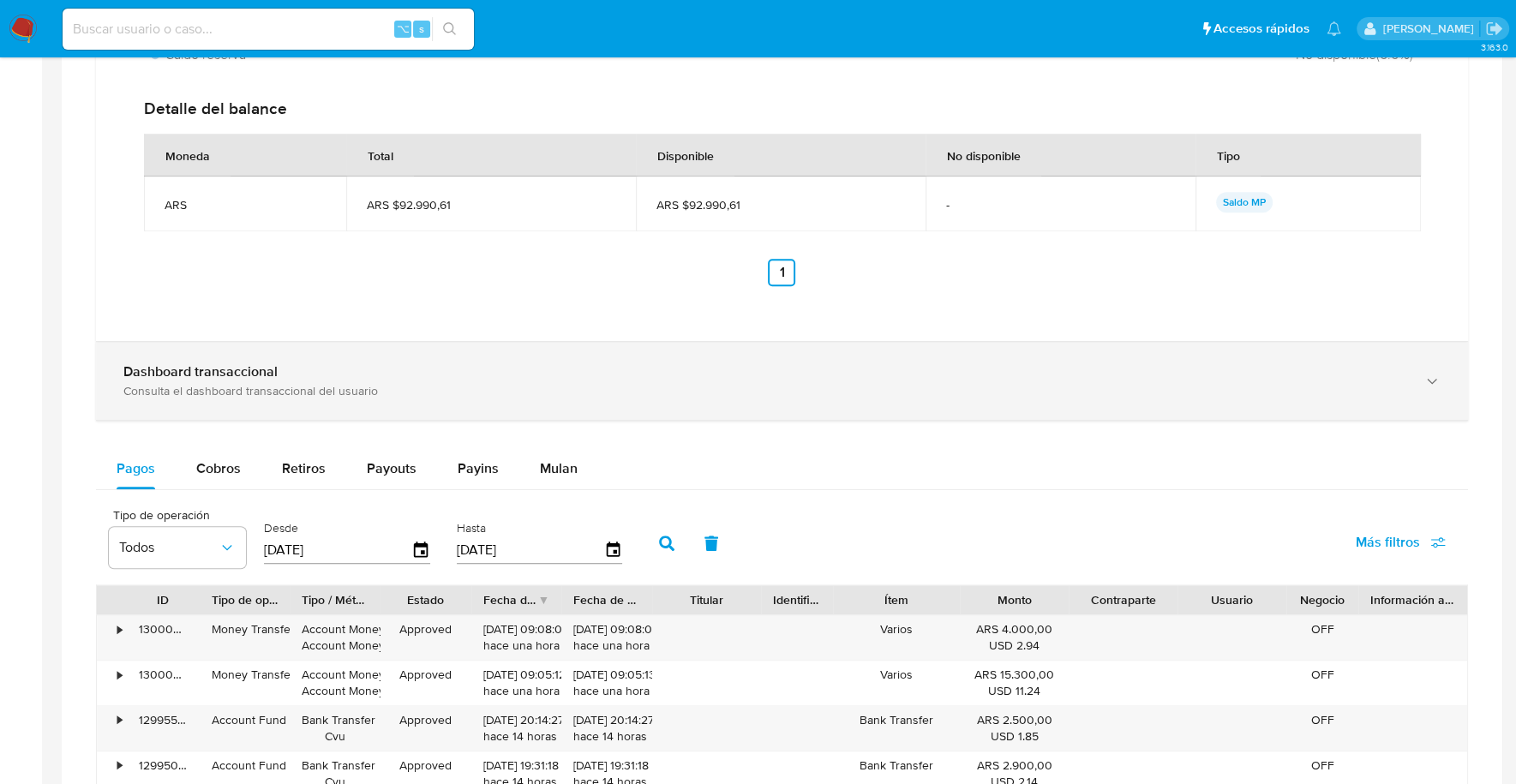
click at [212, 363] on b "Dashboard transaccional" at bounding box center [200, 371] width 154 height 20
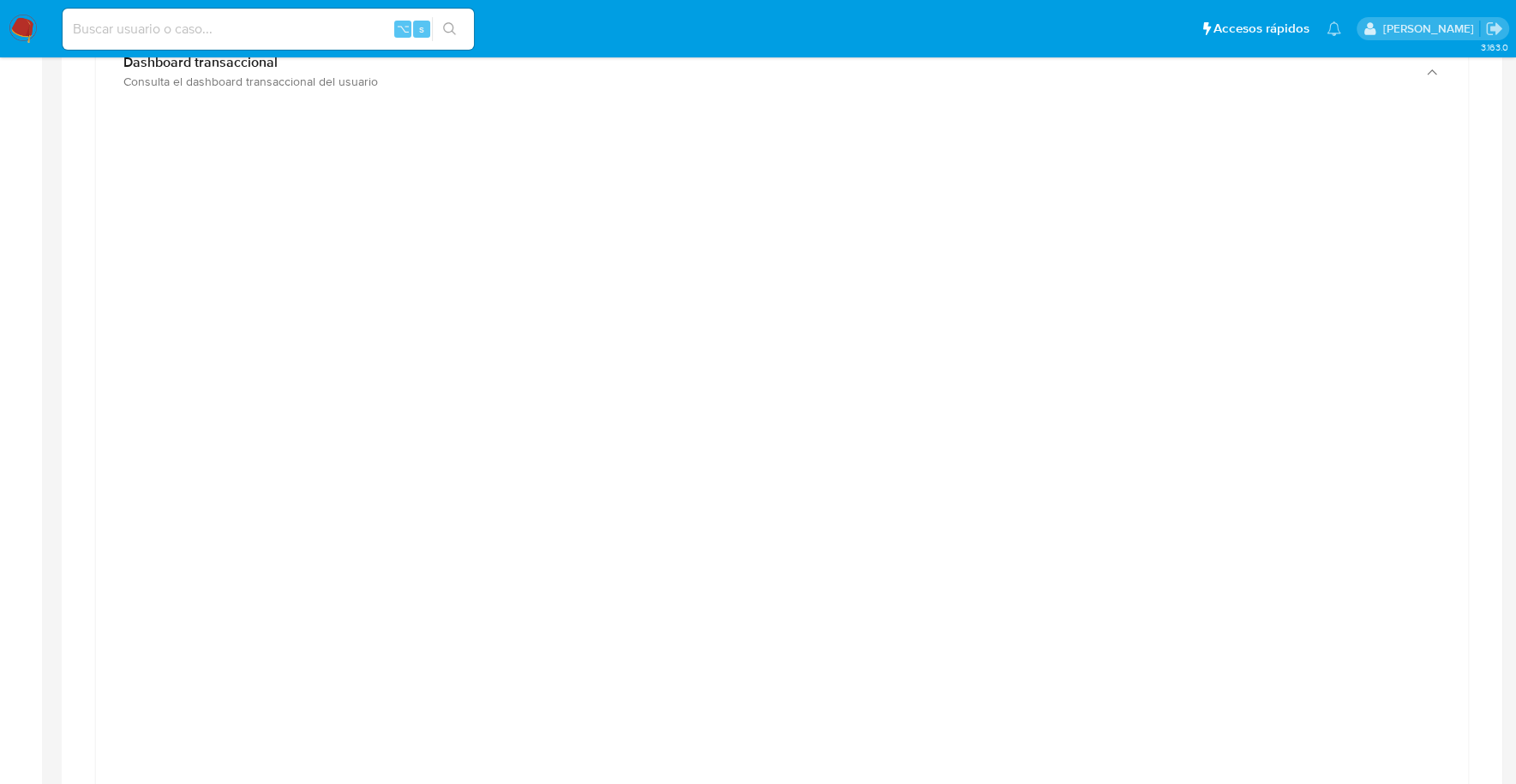
scroll to position [1692, 0]
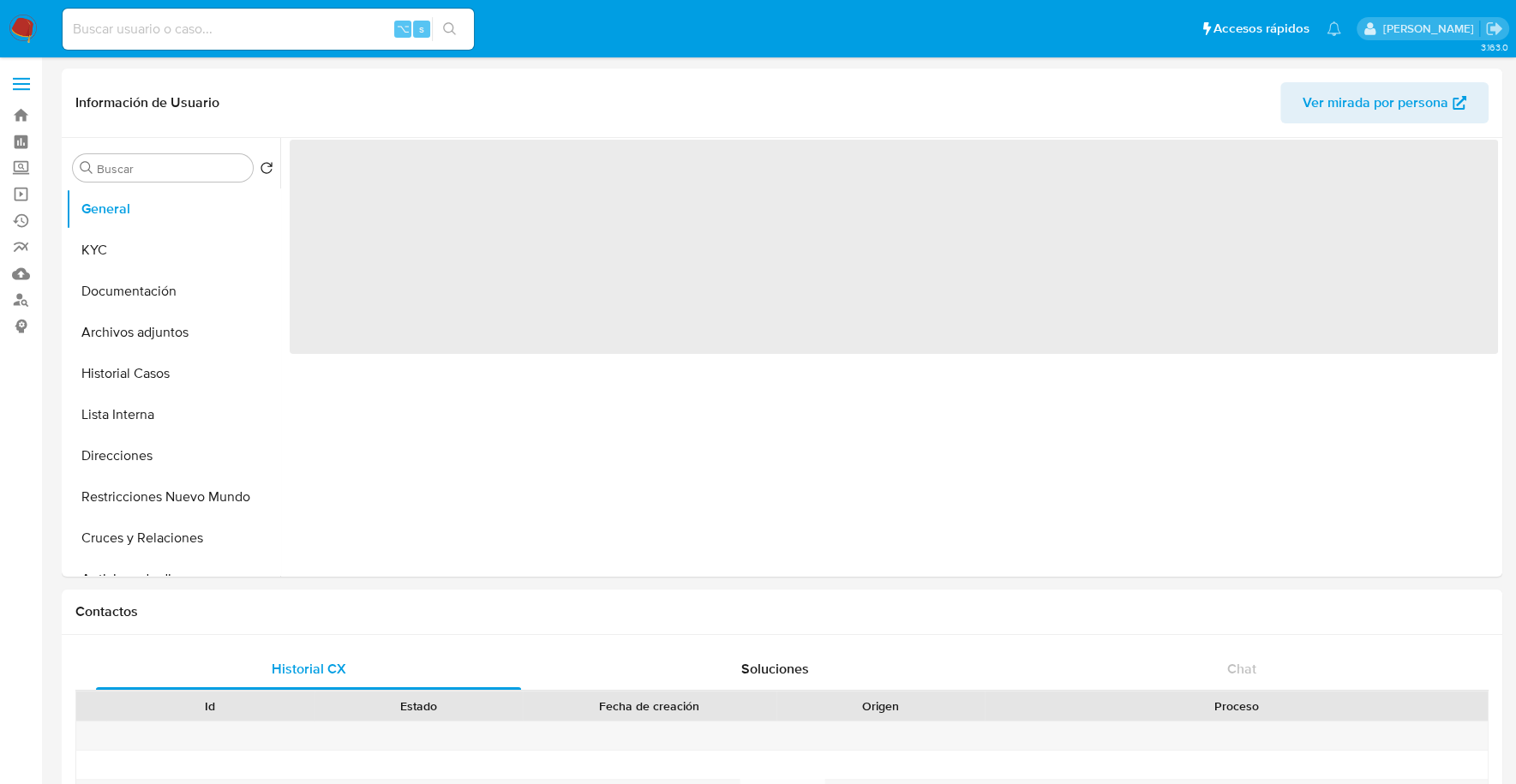
select select "10"
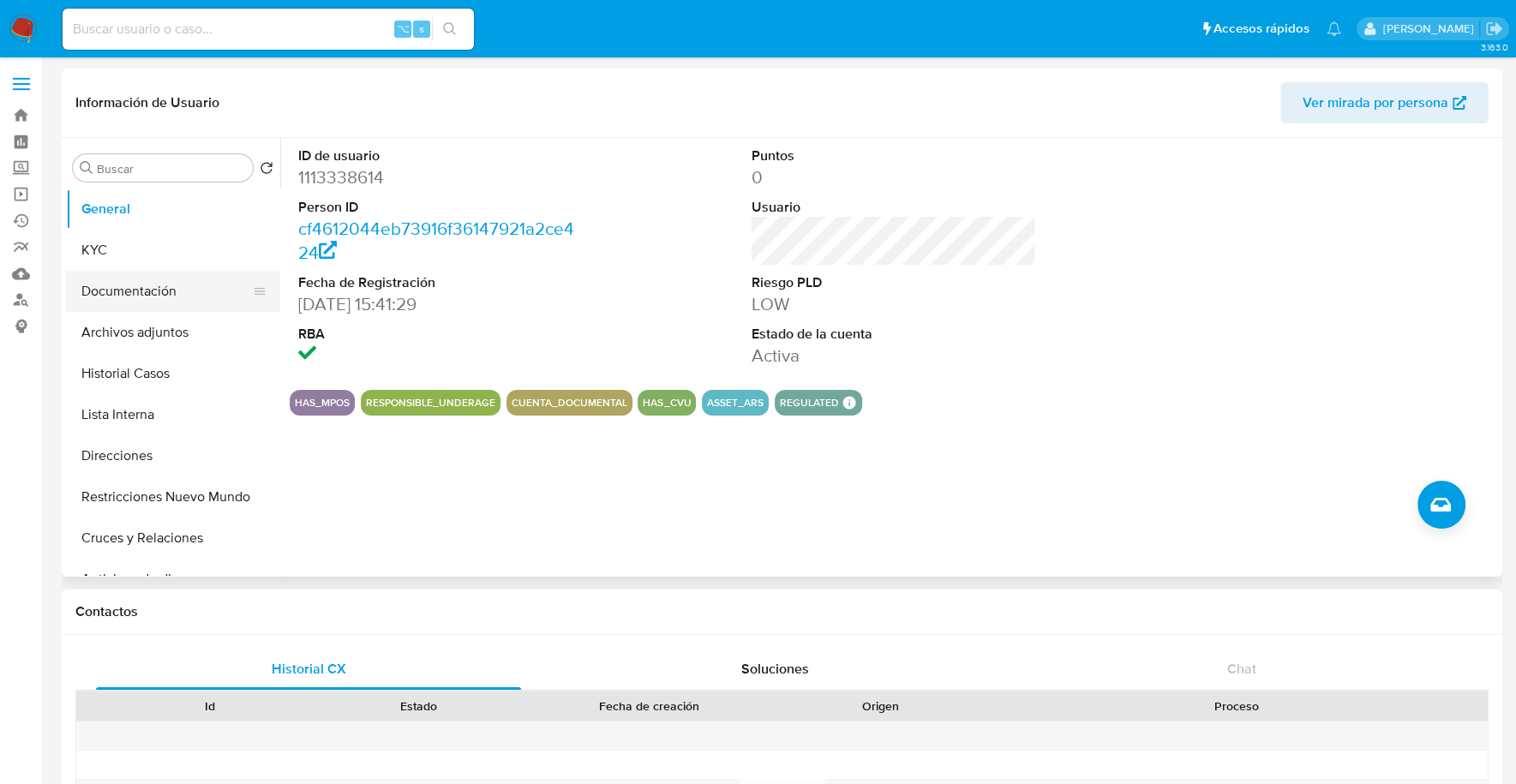
click at [74, 279] on button "Documentación" at bounding box center [166, 291] width 200 height 41
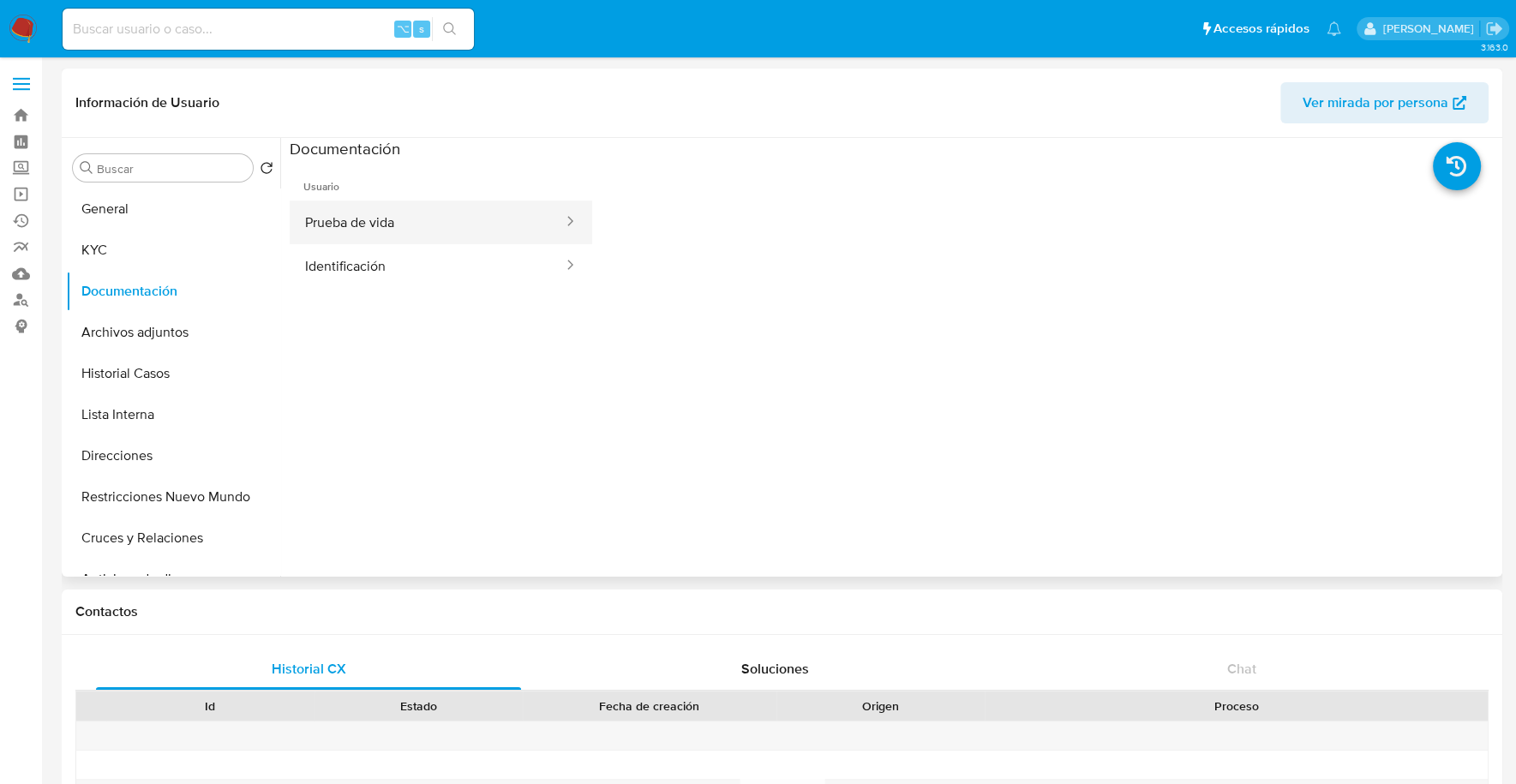
click at [385, 221] on button "Prueba de vida" at bounding box center [427, 222] width 275 height 44
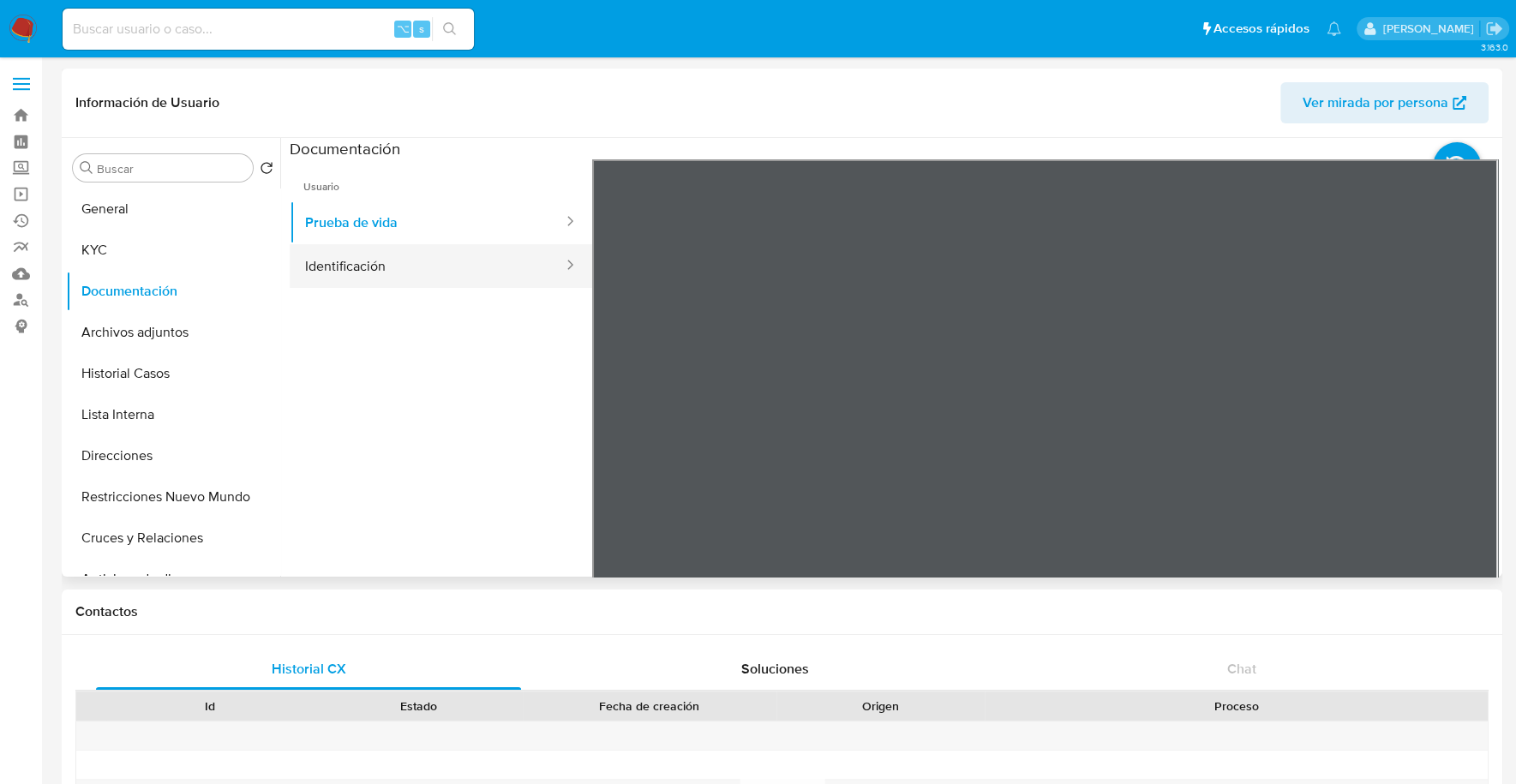
click at [386, 285] on button "Identificación" at bounding box center [427, 266] width 275 height 44
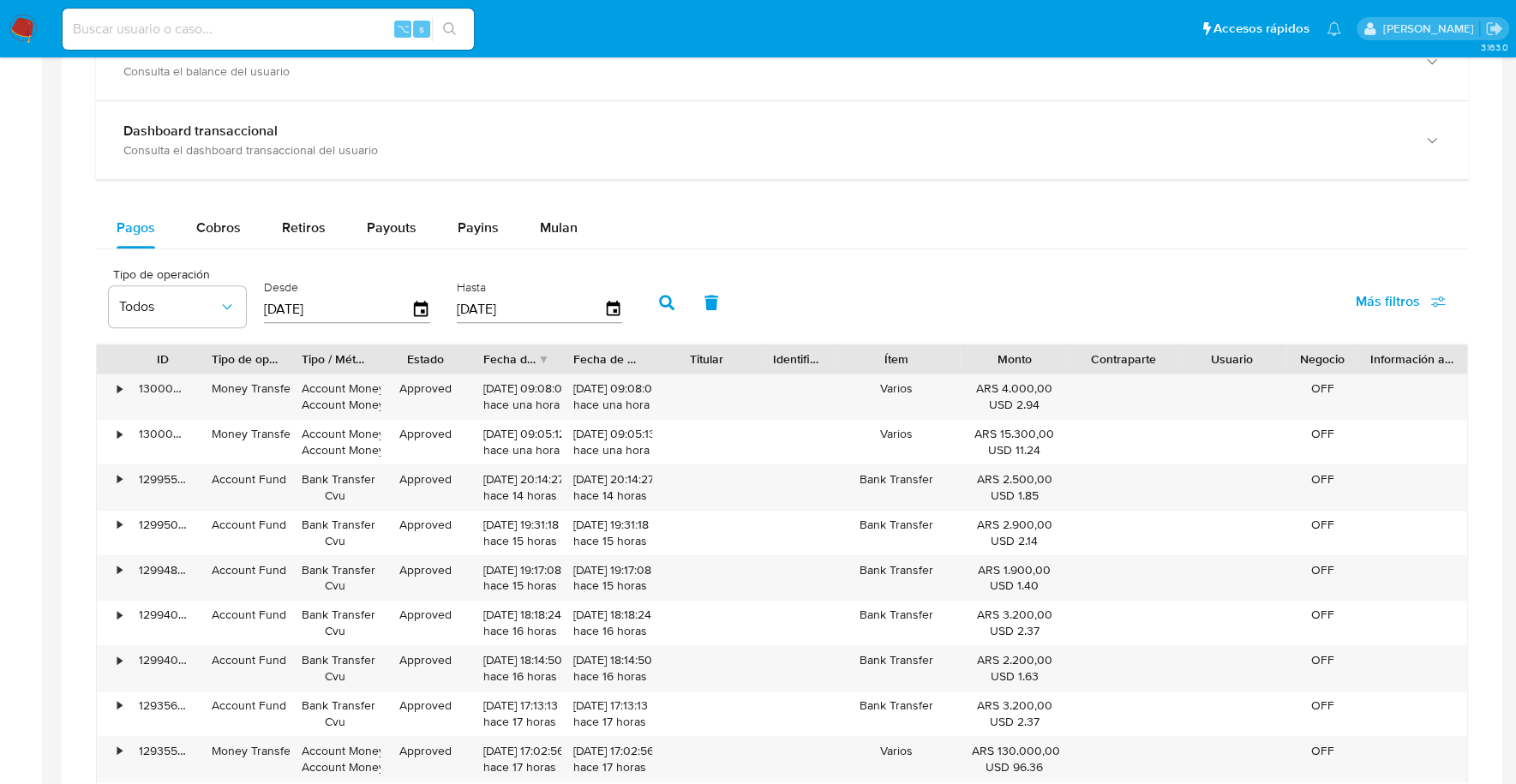
scroll to position [952, 0]
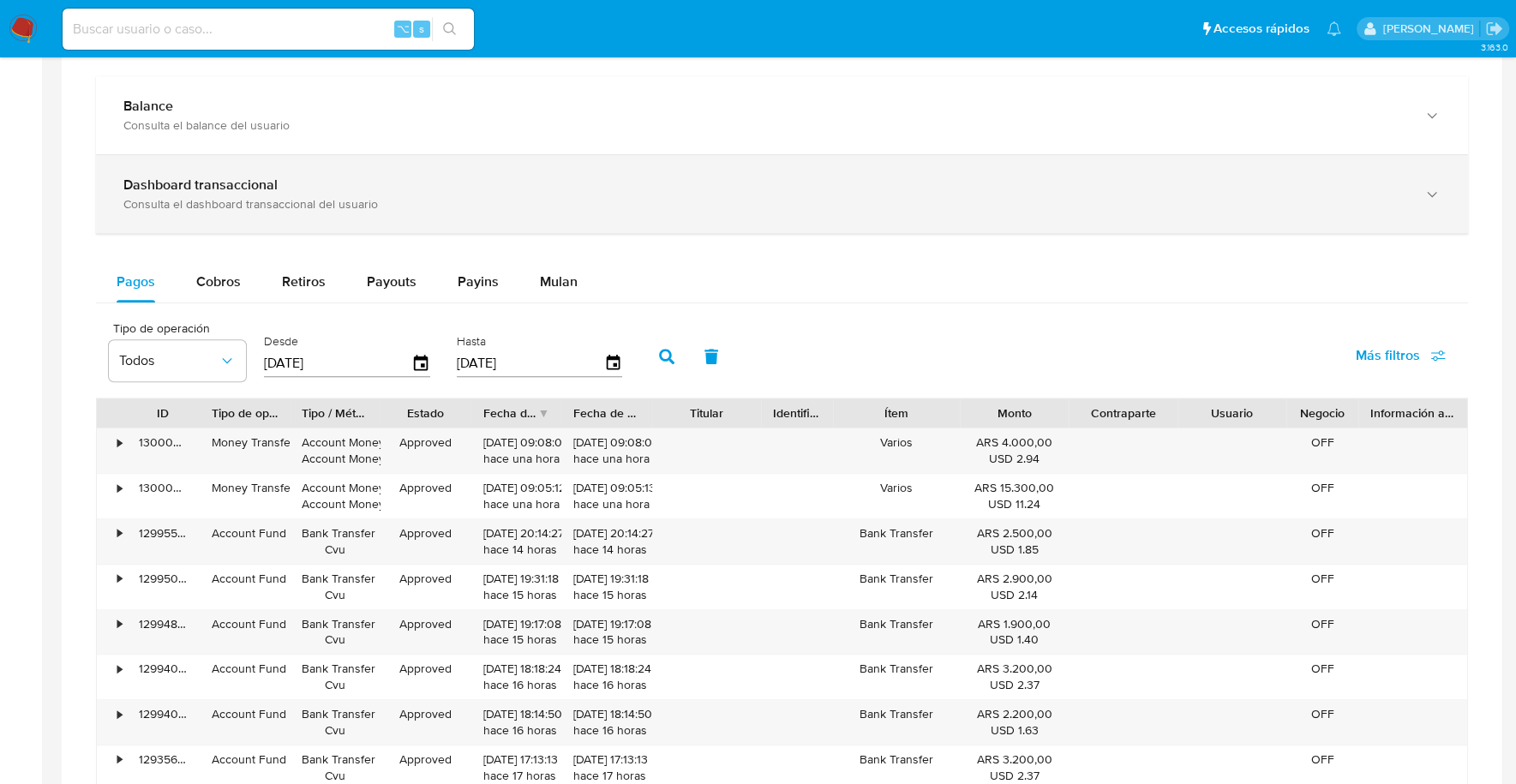
click at [224, 186] on b "Dashboard transaccional" at bounding box center [200, 185] width 154 height 20
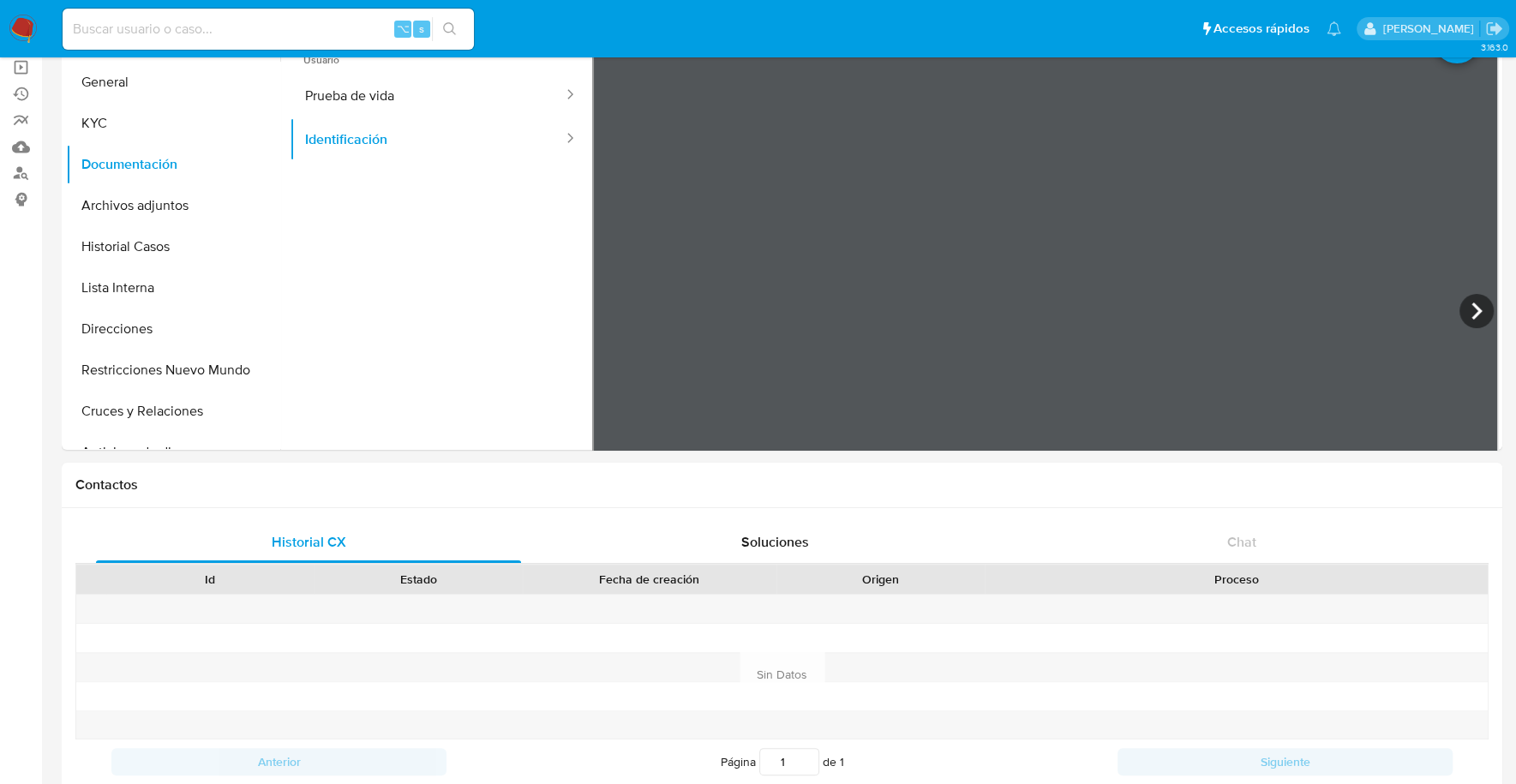
scroll to position [0, 0]
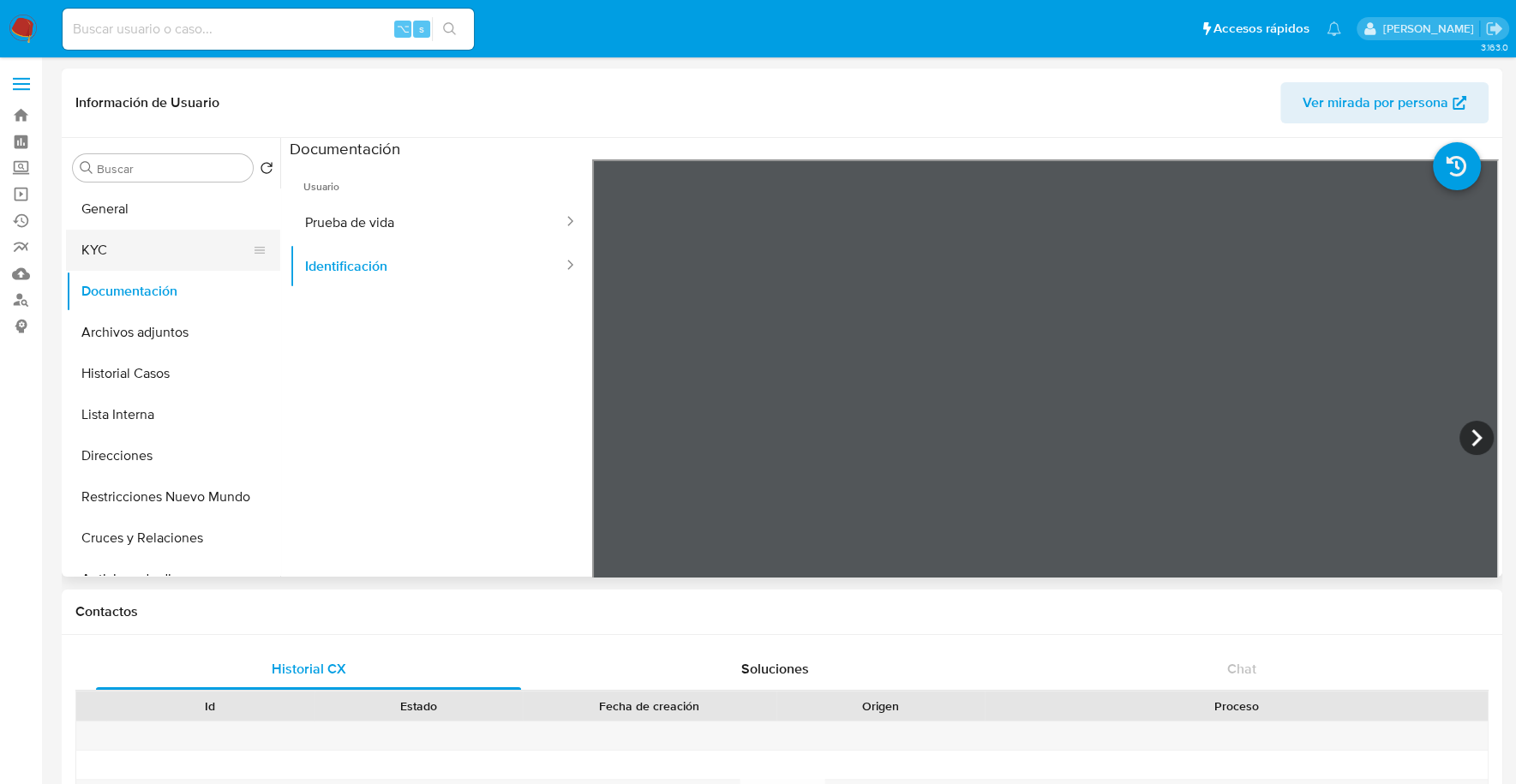
click at [106, 246] on button "KYC" at bounding box center [166, 250] width 200 height 41
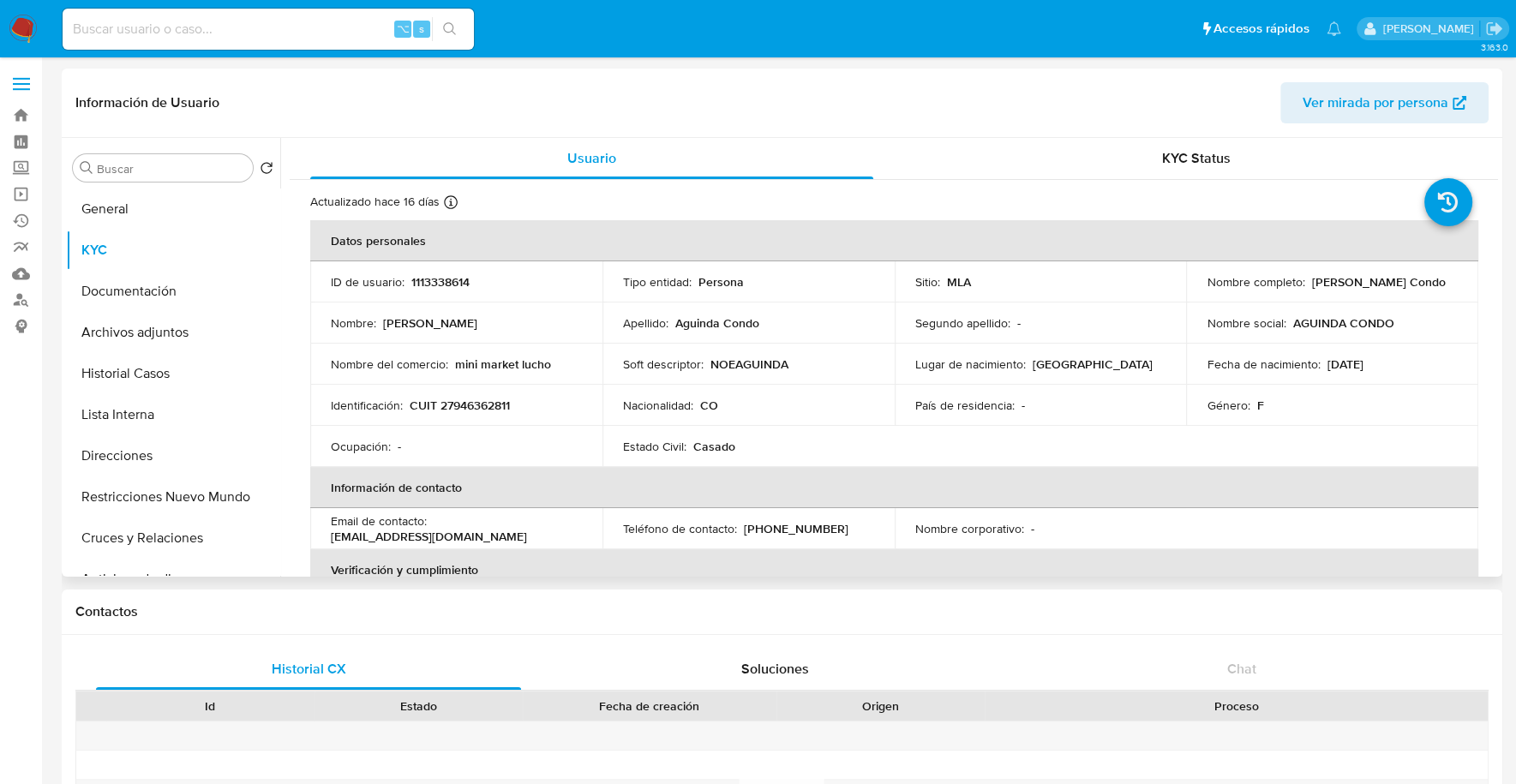
drag, startPoint x: 1203, startPoint y: 291, endPoint x: 1389, endPoint y: 287, distance: 186.0
click at [1425, 289] on div "Nombre completo : Nohemi Cleonice Aguinda Condo" at bounding box center [1332, 282] width 251 height 16
copy p "Nohemi Cleonice Aguinda Condo"
copy p "27946362811"
drag, startPoint x: 457, startPoint y: 368, endPoint x: 595, endPoint y: 374, distance: 138.1
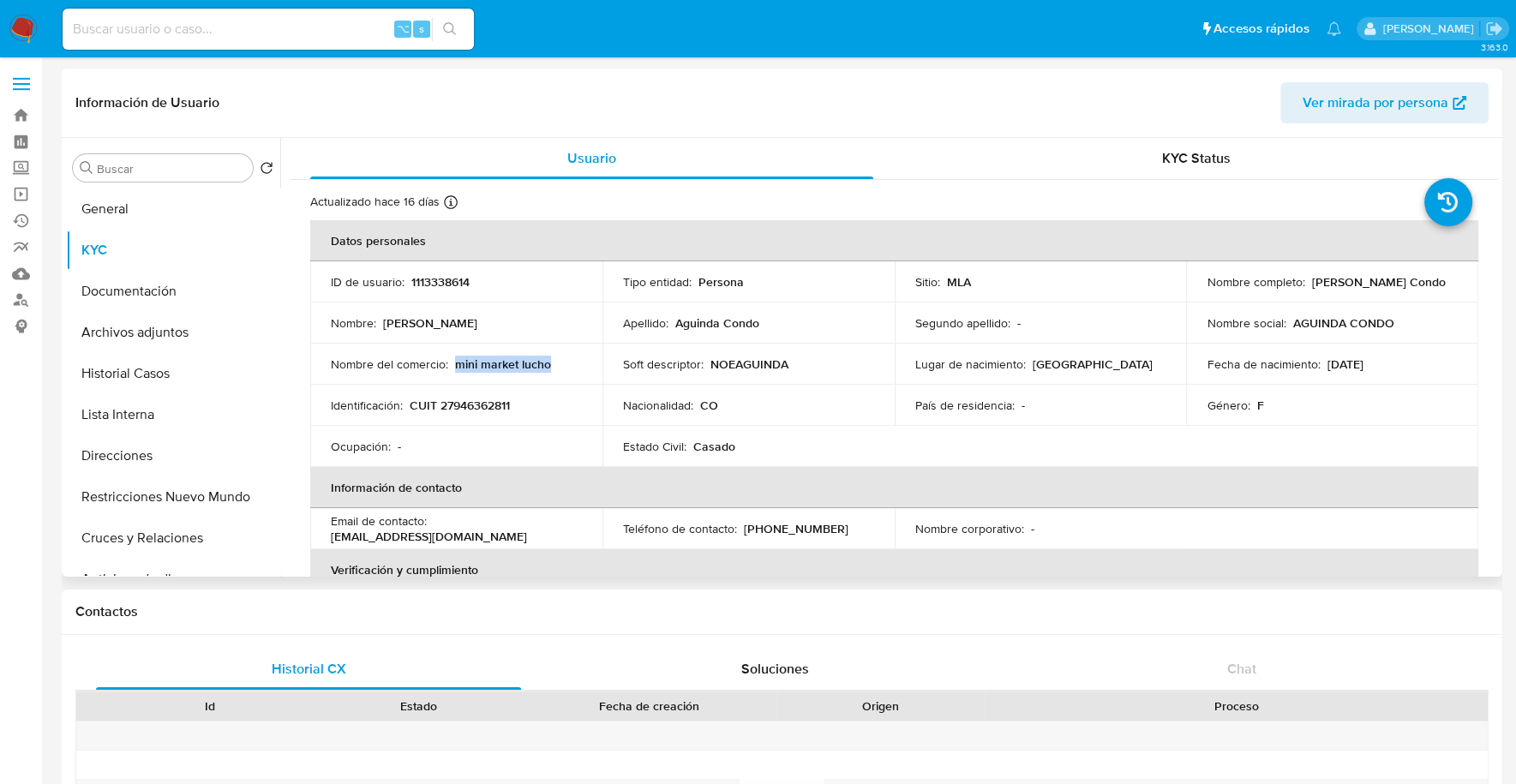
click at [595, 374] on td "Nombre del comercio : mini market lucho" at bounding box center [456, 363] width 292 height 41
copy p "mini market lucho"
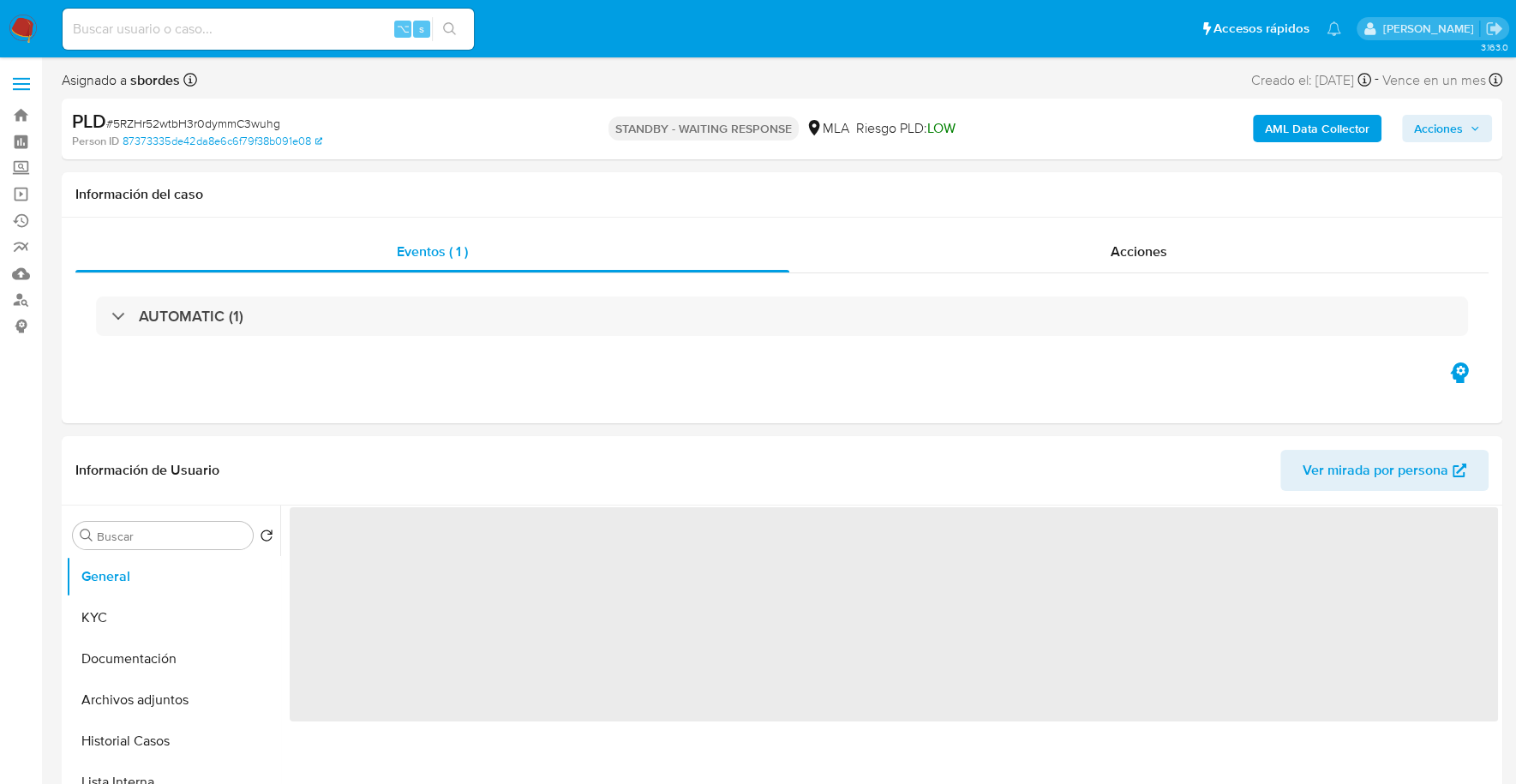
select select "10"
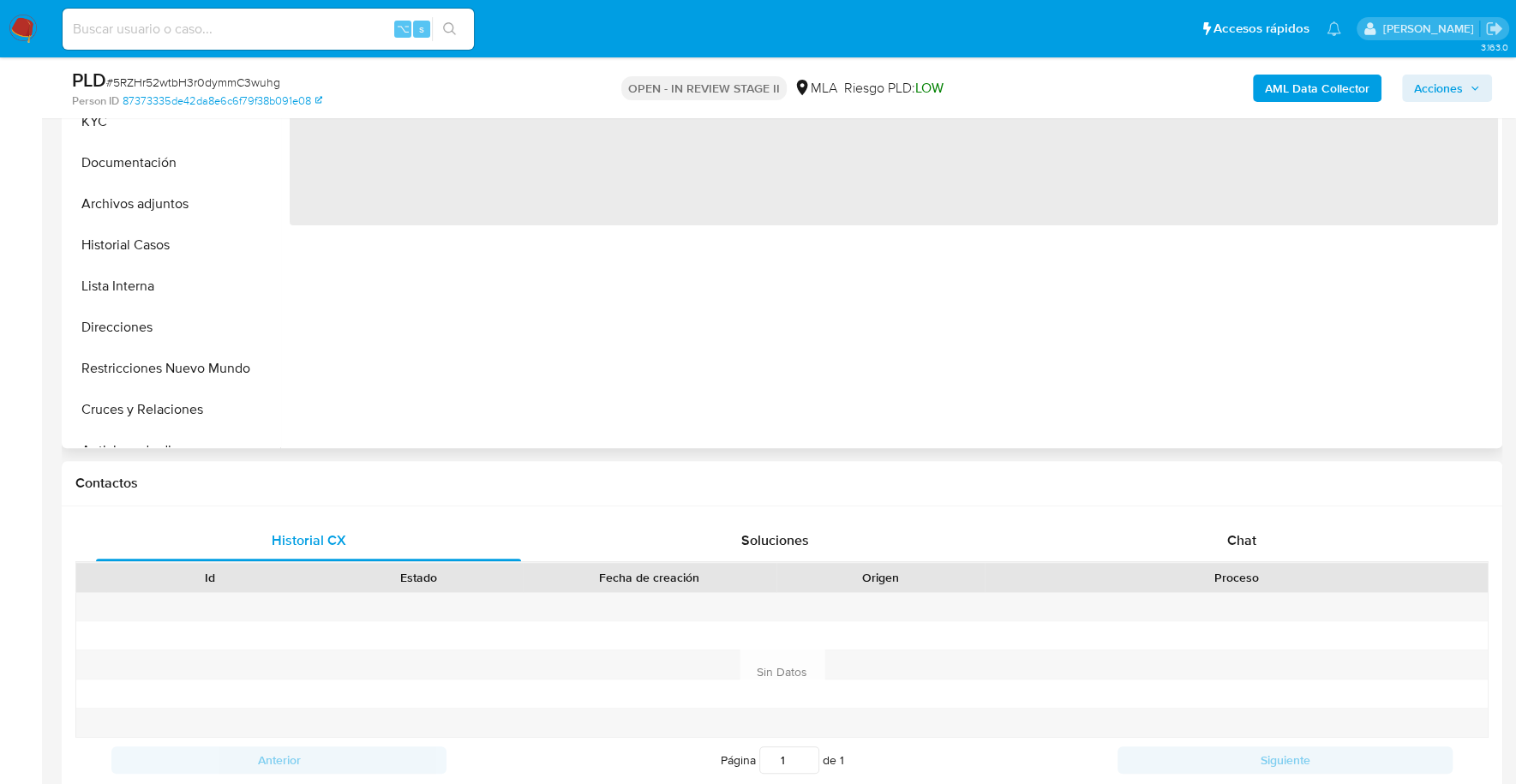
select select "10"
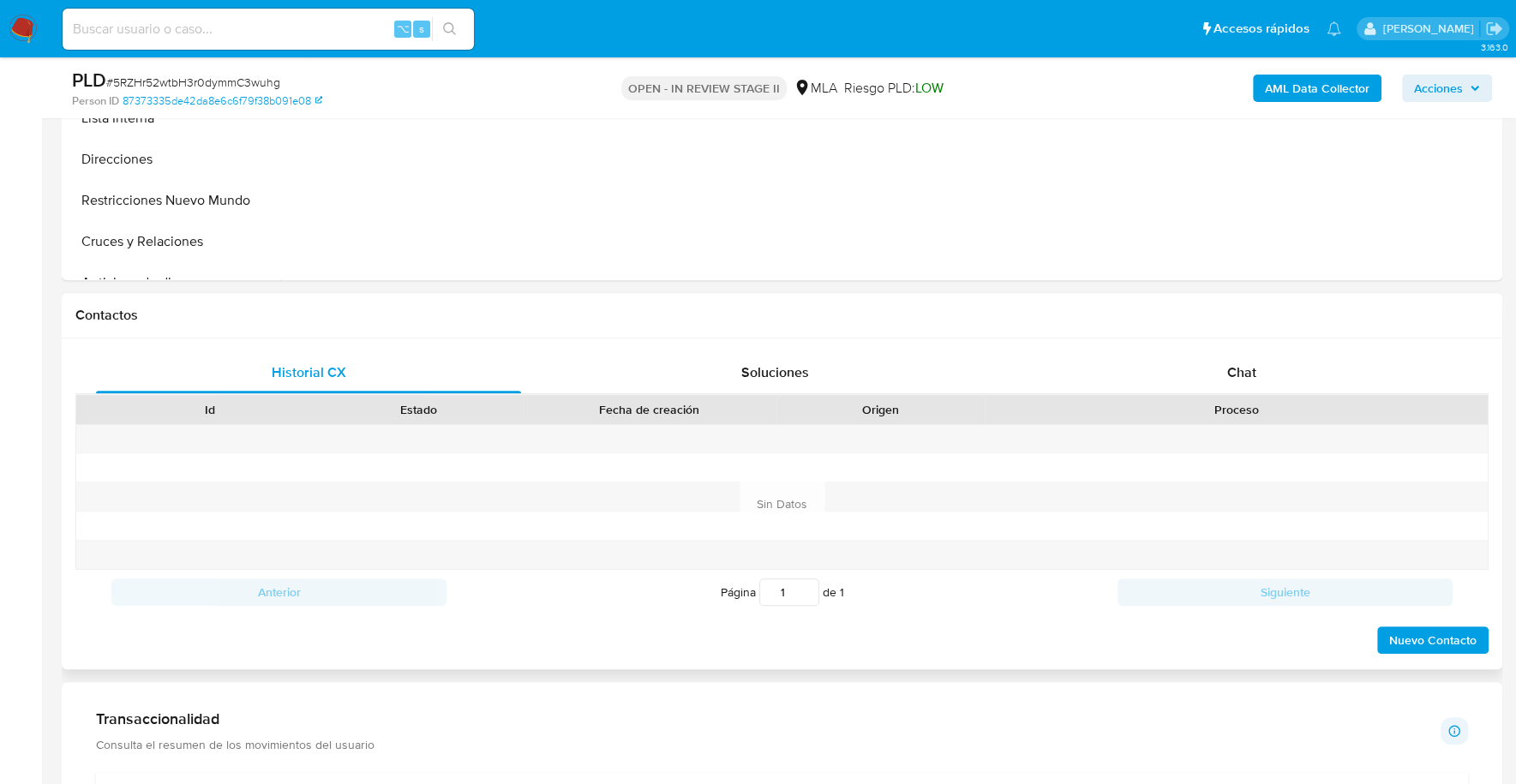
scroll to position [636, 0]
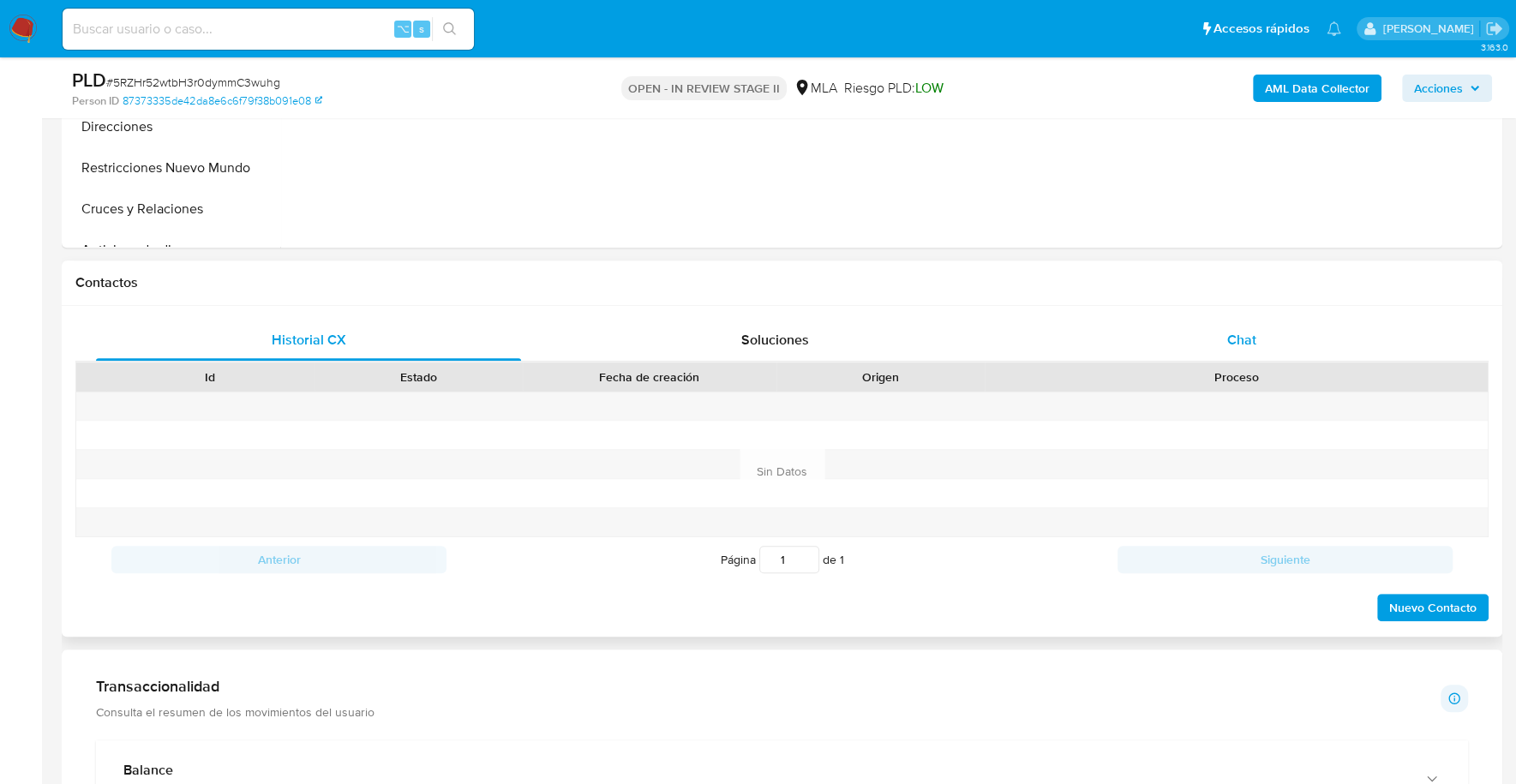
click at [1284, 346] on div "Chat" at bounding box center [1241, 340] width 425 height 41
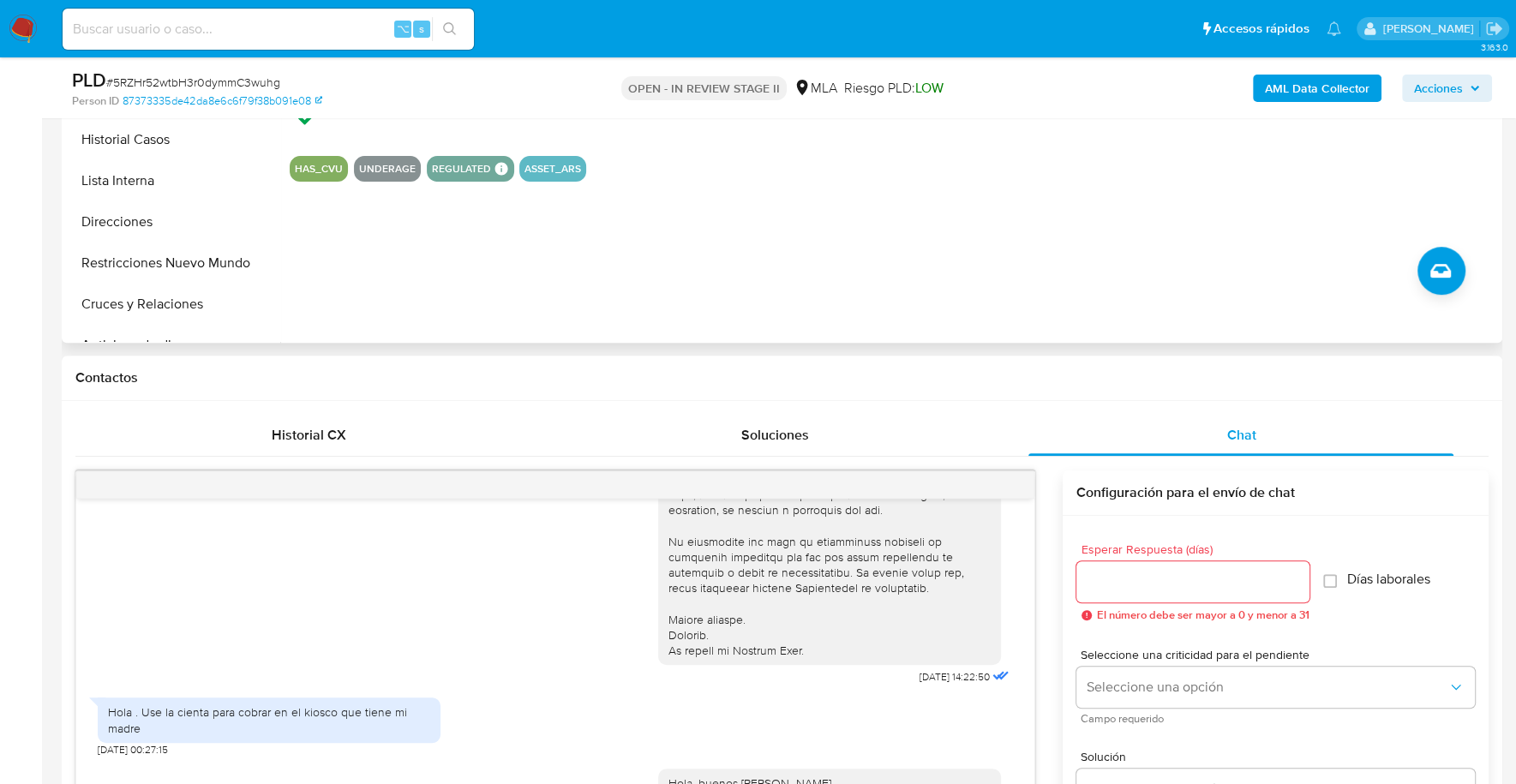
scroll to position [415, 0]
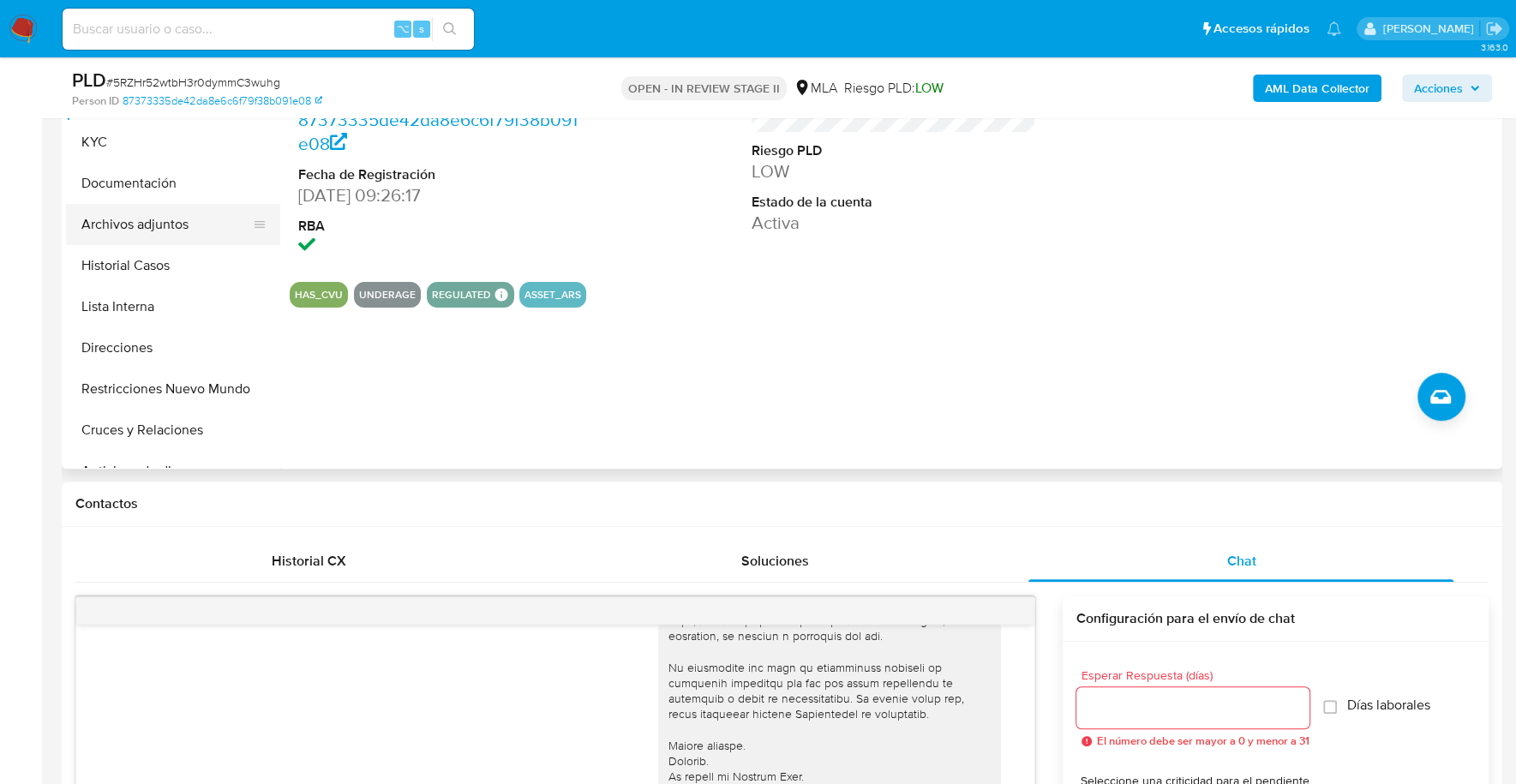
click at [127, 239] on button "Archivos adjuntos" at bounding box center [166, 224] width 200 height 41
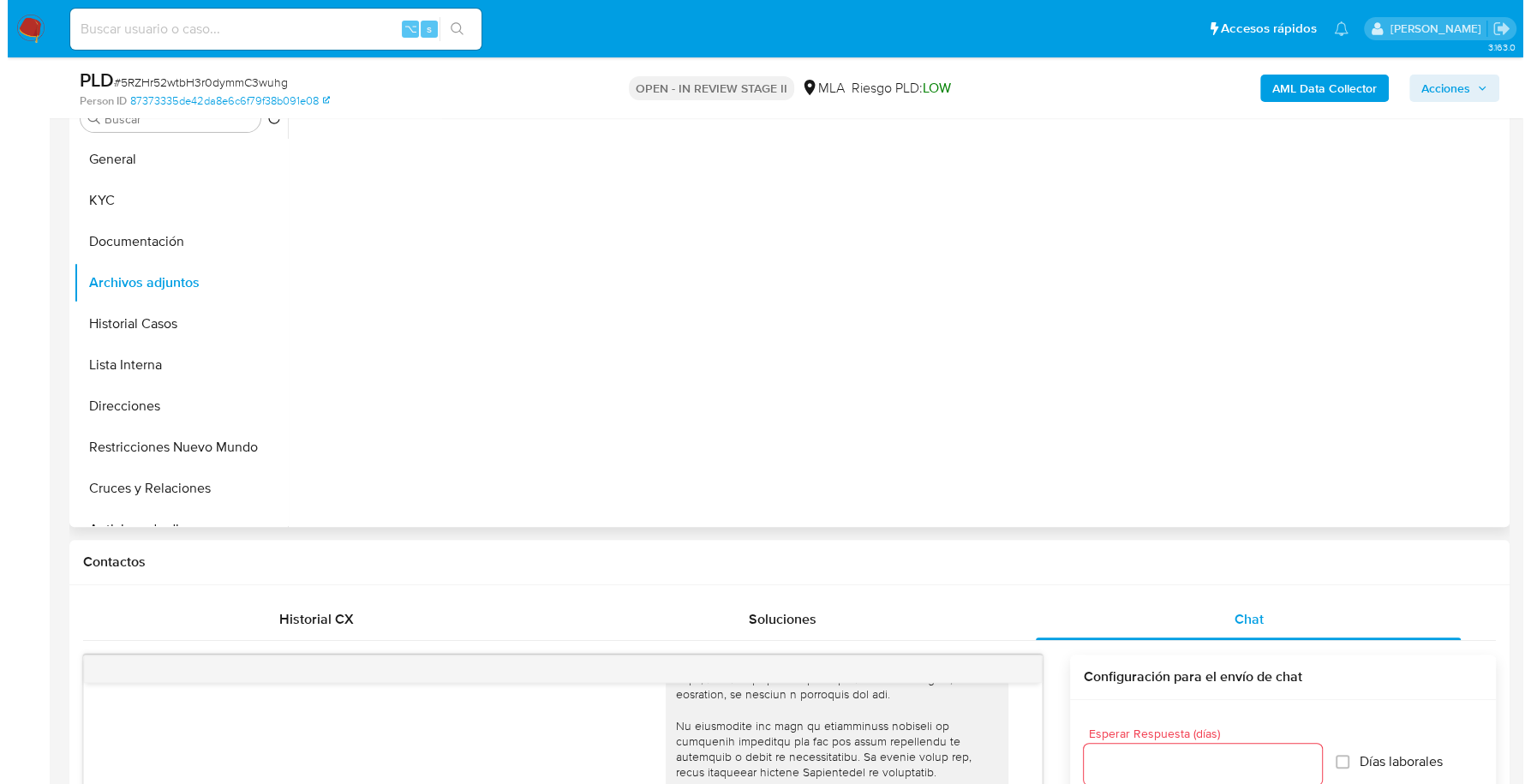
scroll to position [238, 0]
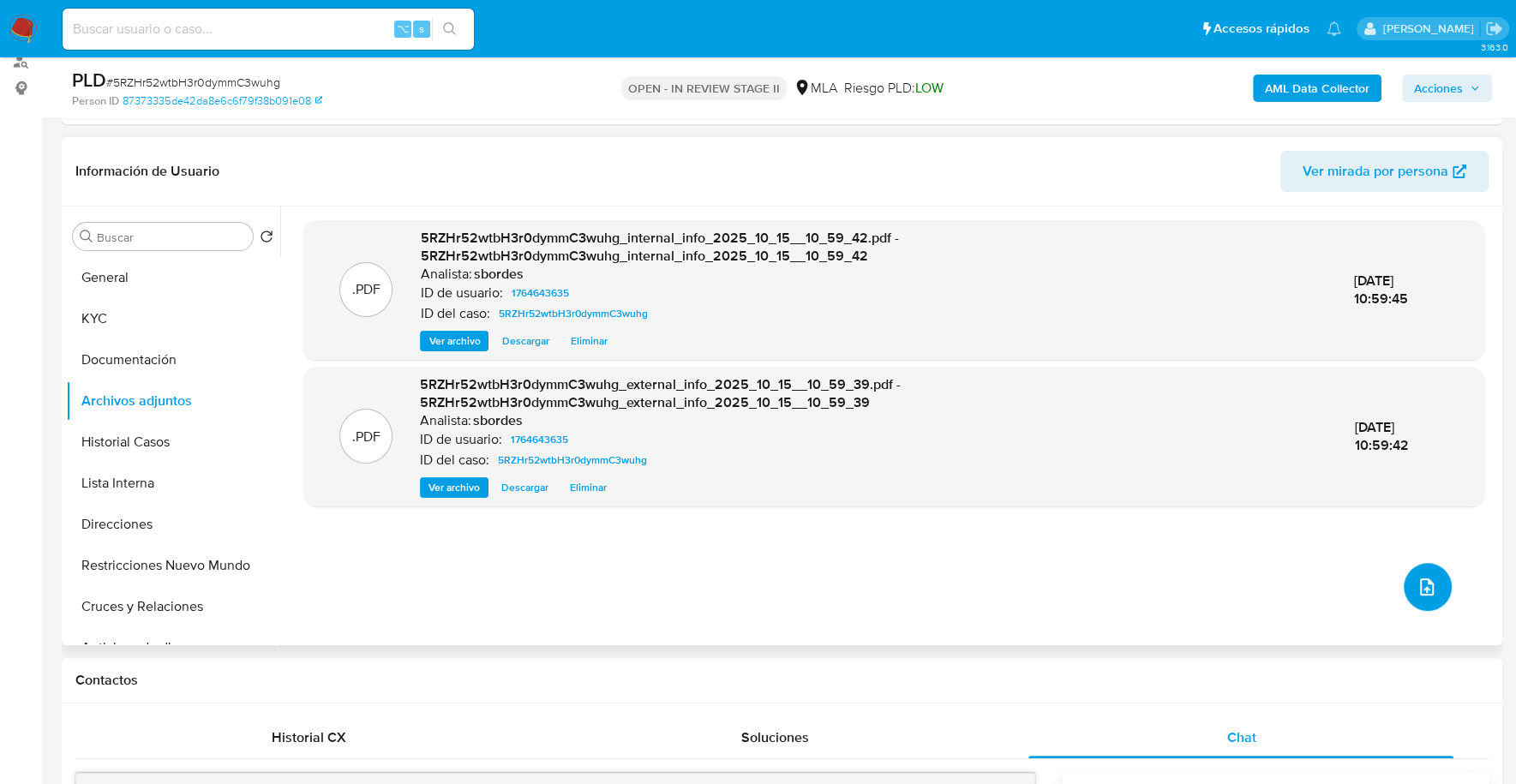
click at [1417, 586] on icon "upload-file" at bounding box center [1427, 587] width 21 height 21
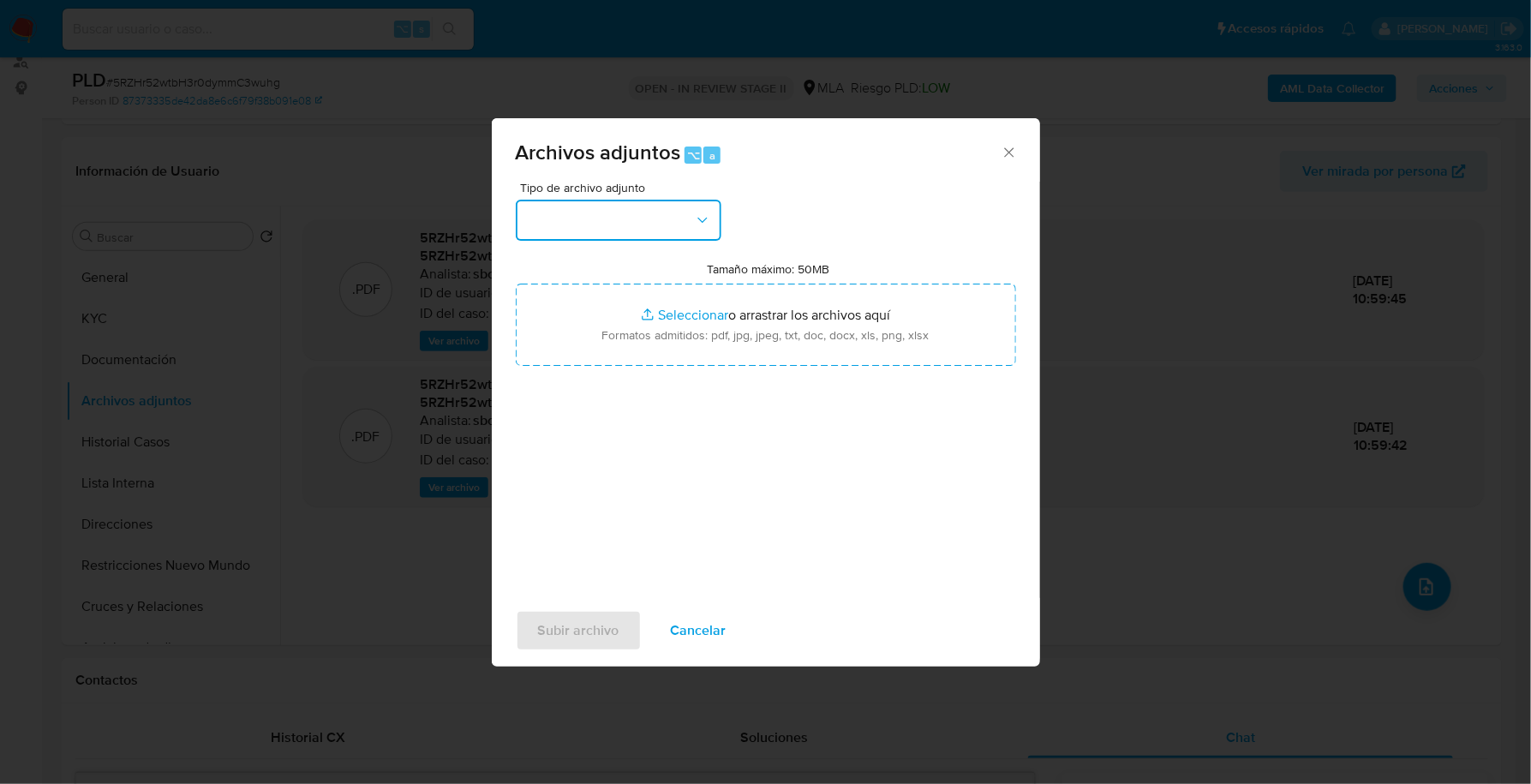
click at [610, 213] on button "button" at bounding box center [619, 220] width 206 height 41
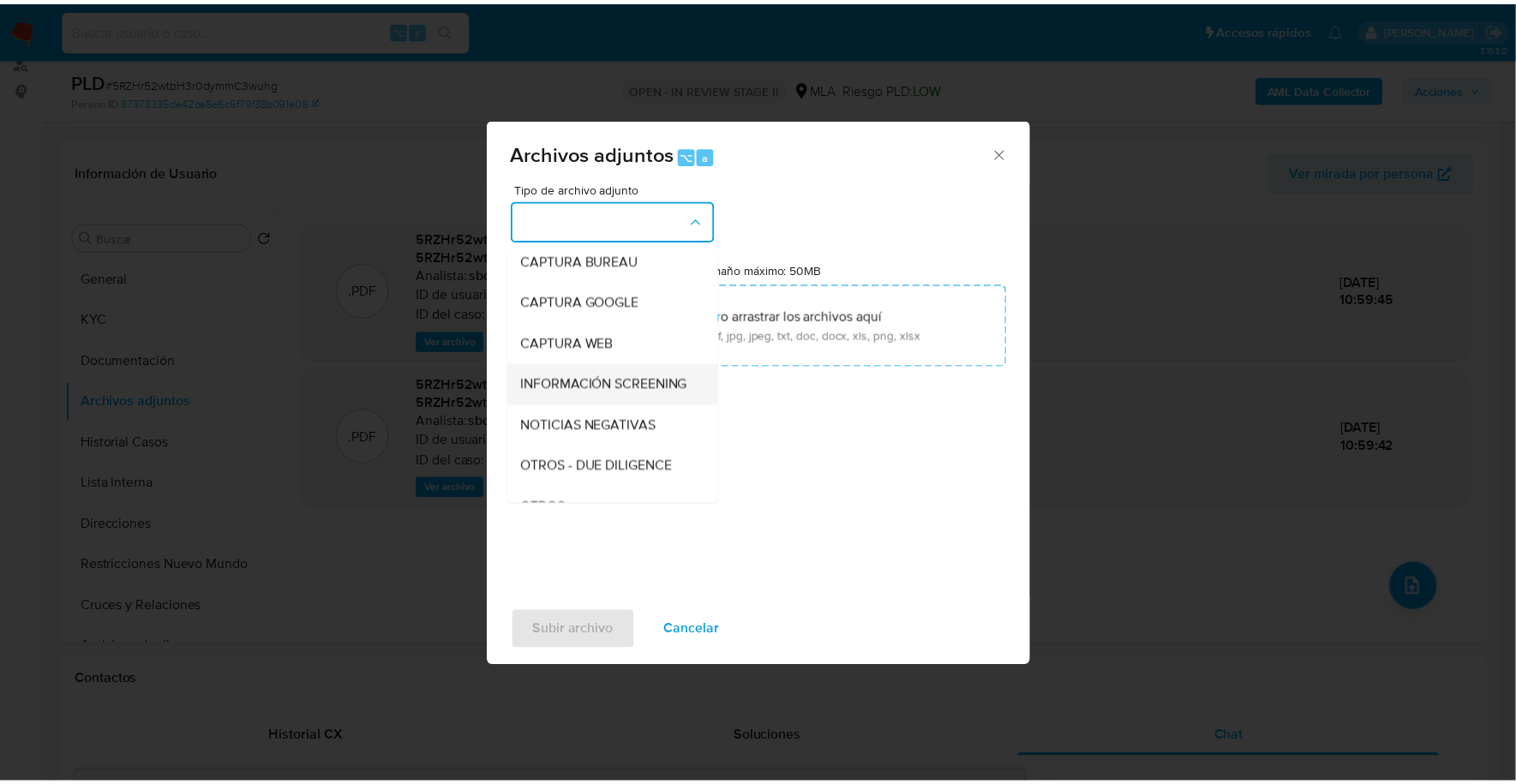
scroll to position [269, 0]
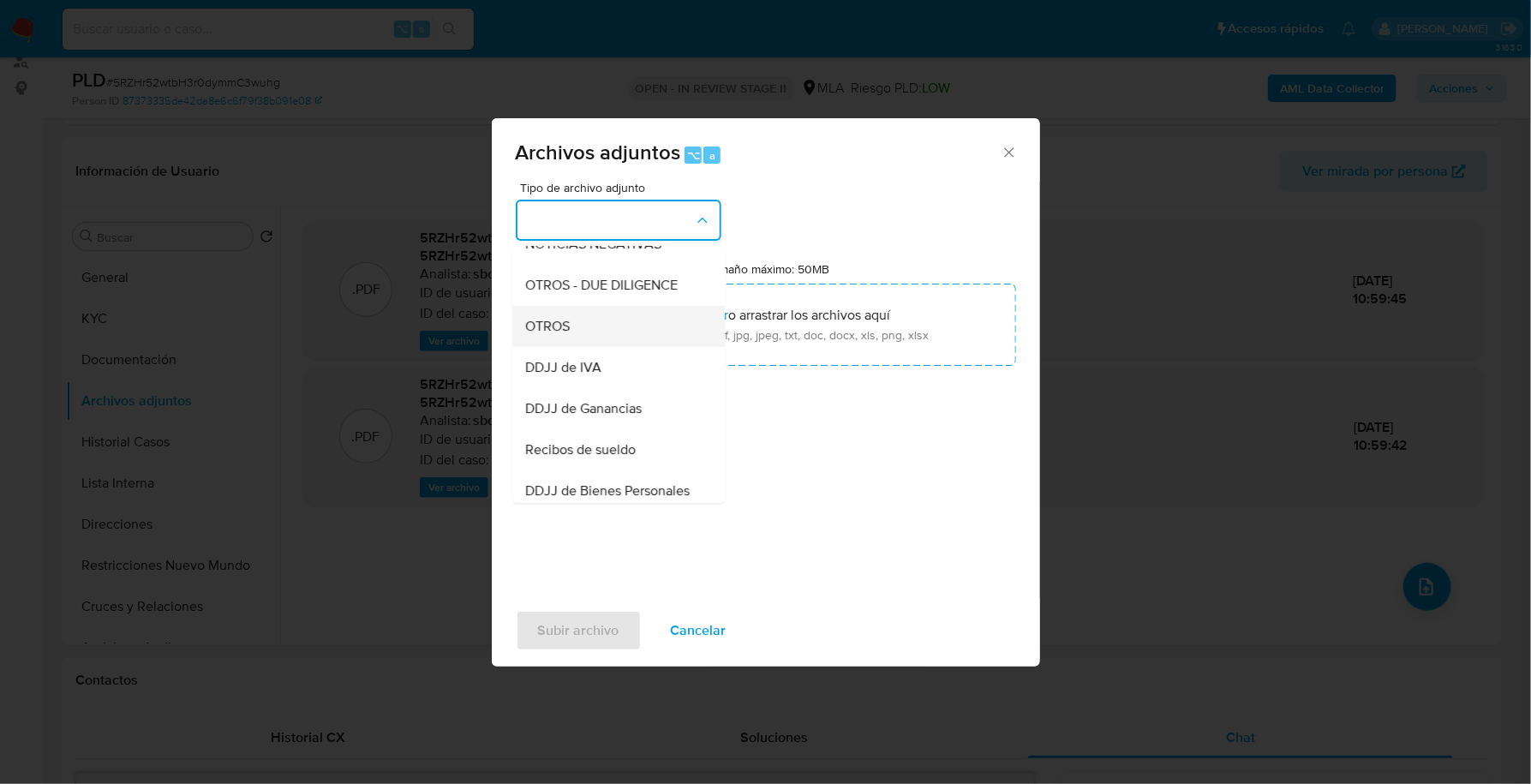
click at [572, 344] on div "OTROS" at bounding box center [613, 326] width 175 height 41
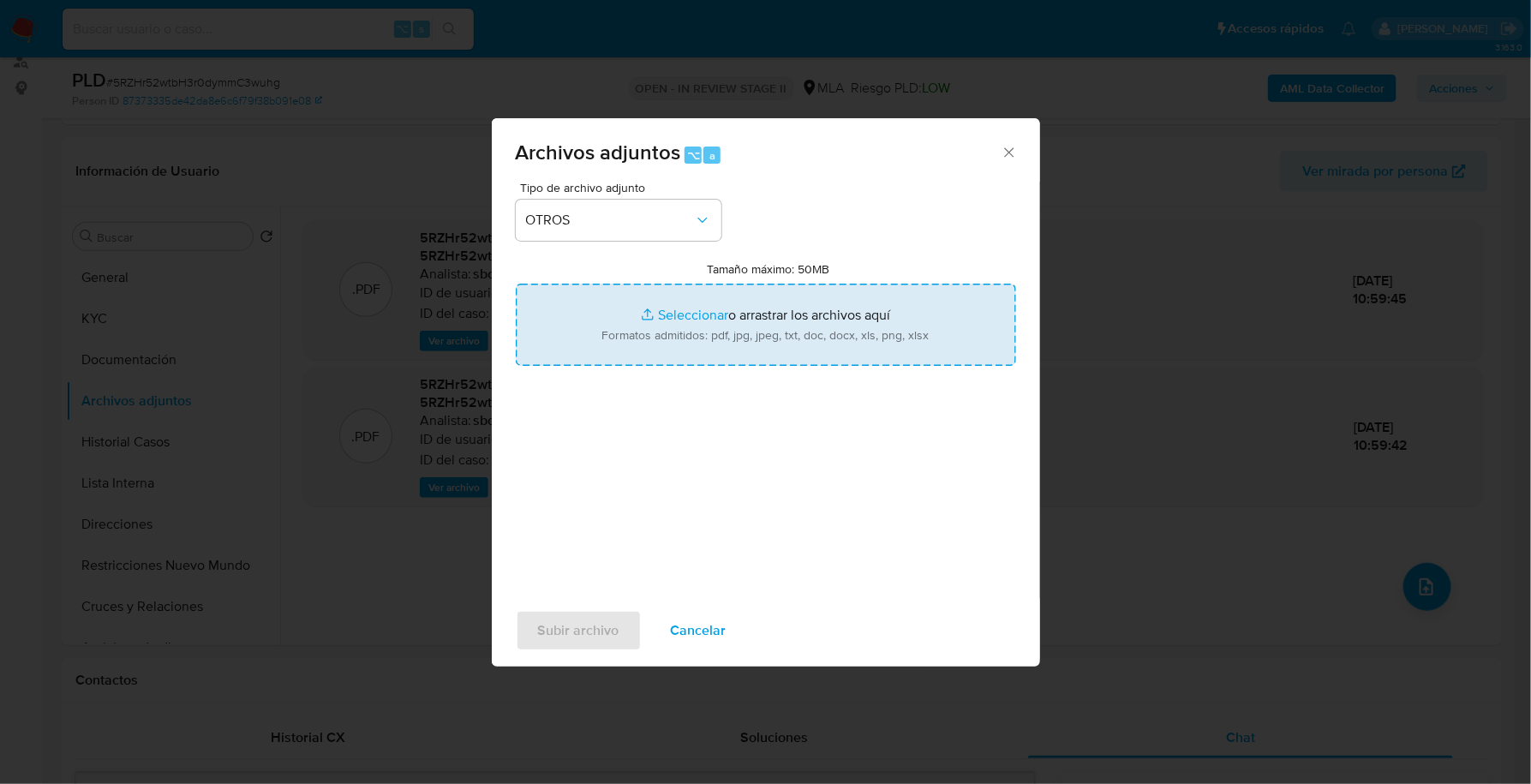
click at [691, 311] on input "Tamaño máximo: 50MB Seleccionar archivos" at bounding box center [766, 325] width 500 height 82
type input "C:\fakepath\Caselog 5RZHr52wtbH3r0dymmC3wuhg_2025_09_18_02_09_34.docx"
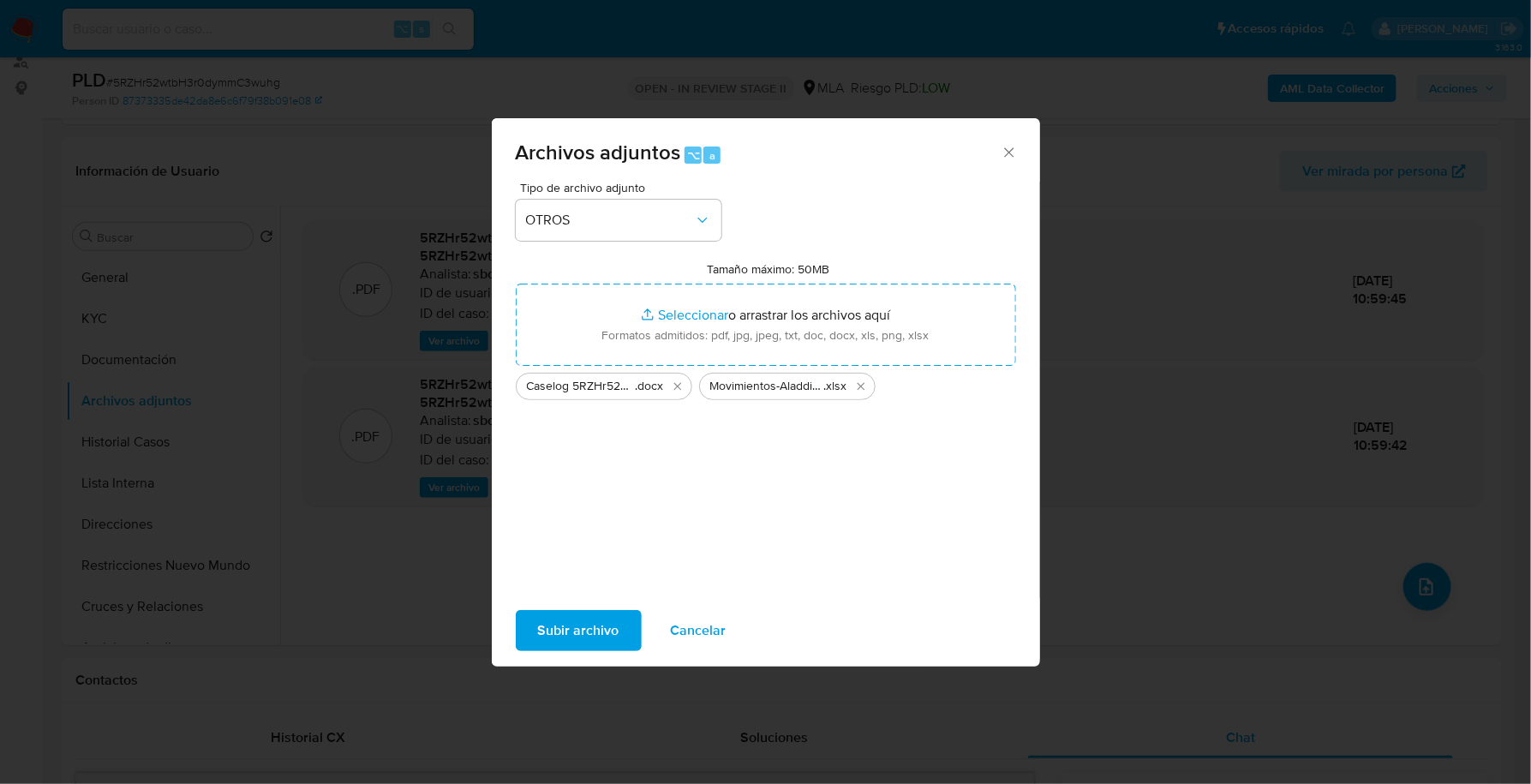
click at [582, 635] on span "Subir archivo" at bounding box center [579, 630] width 81 height 37
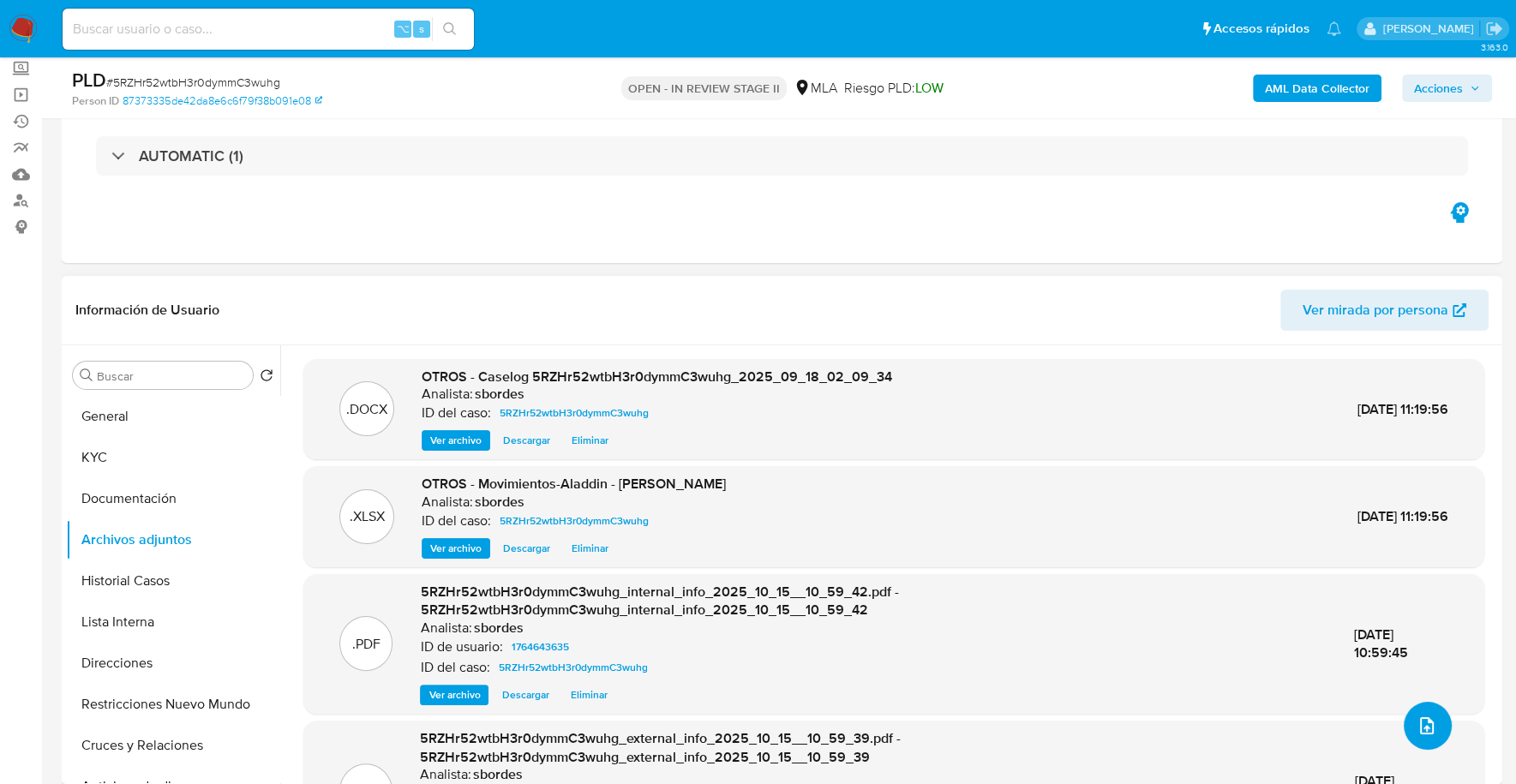
scroll to position [0, 0]
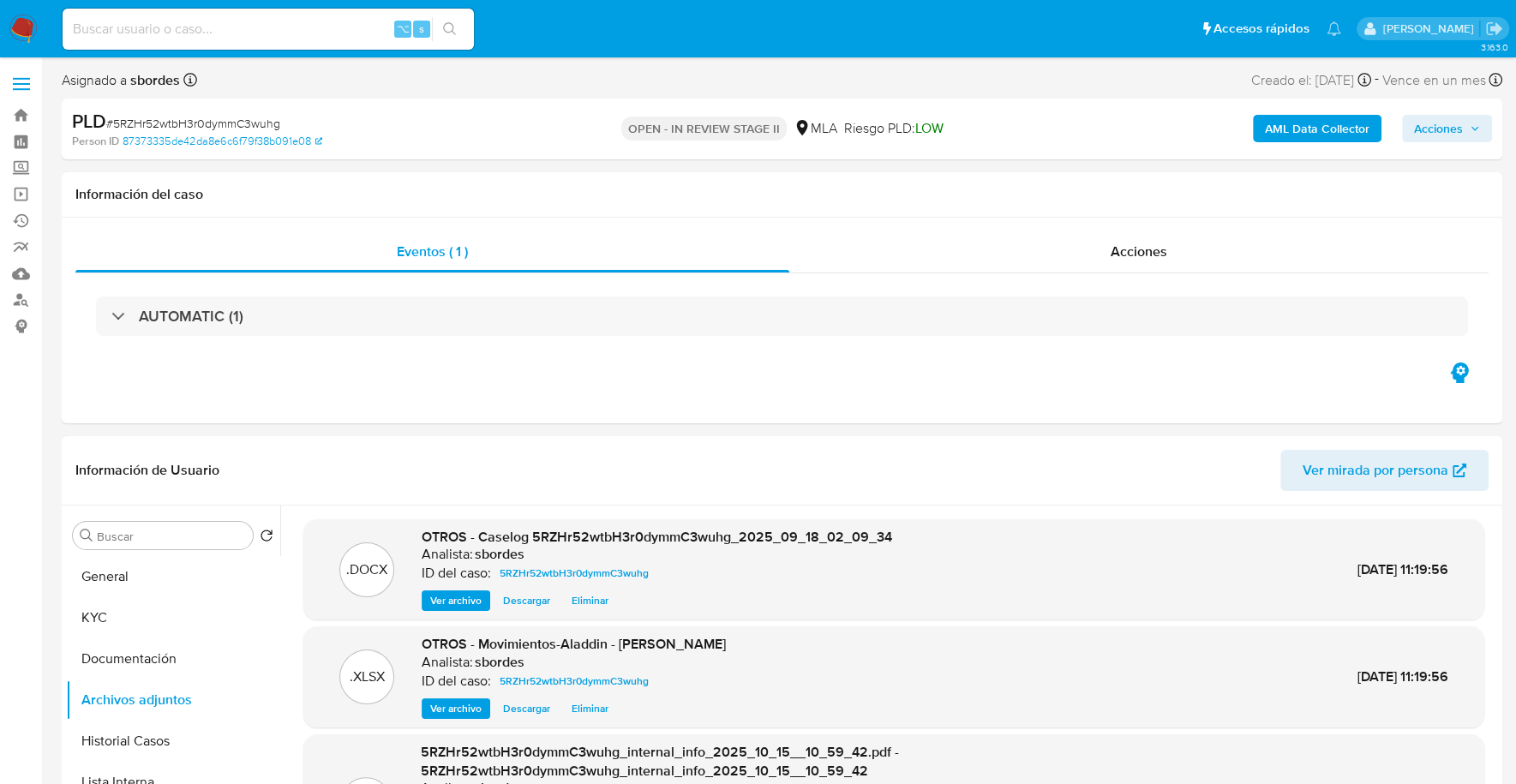
click at [1471, 130] on icon "button" at bounding box center [1475, 129] width 10 height 10
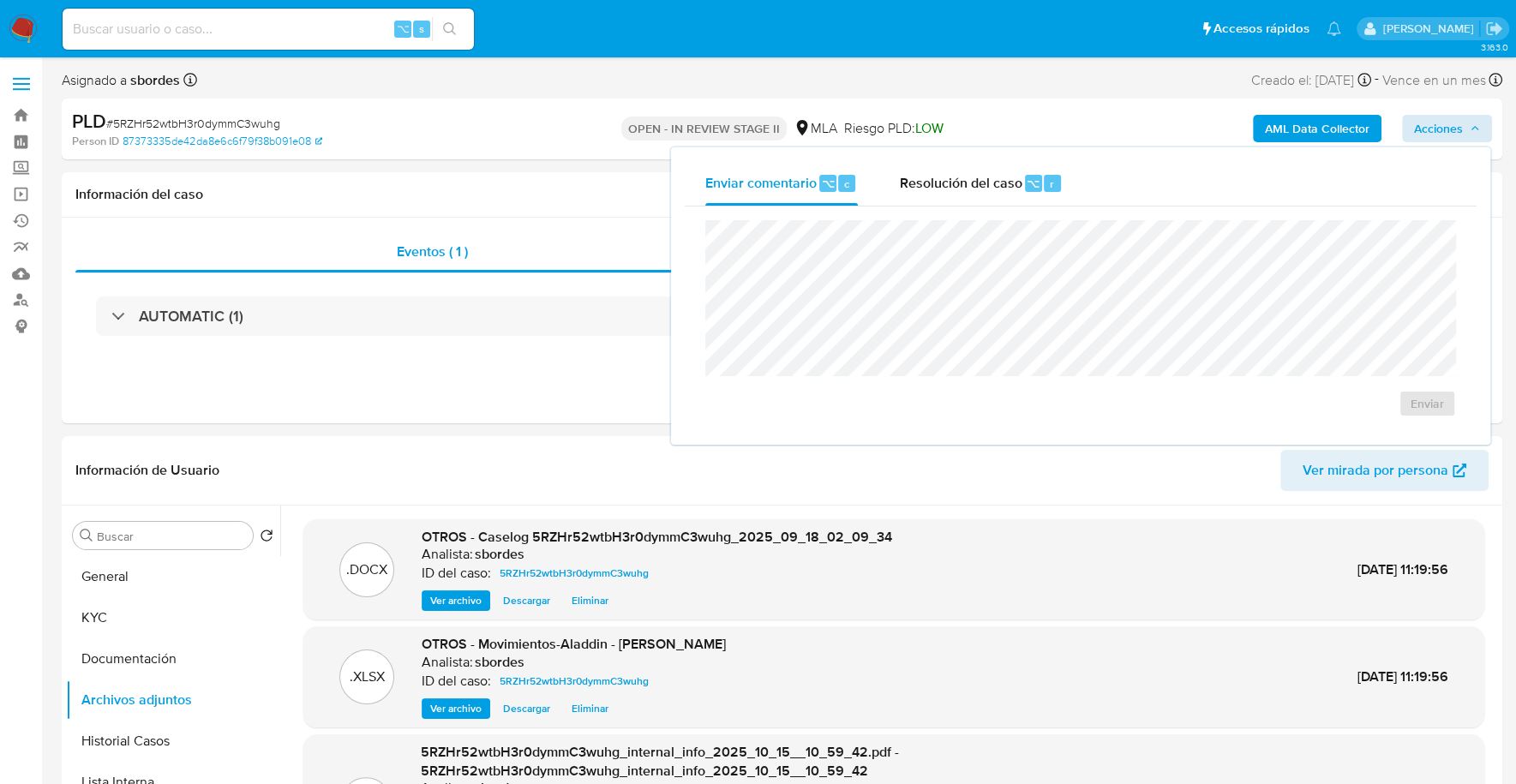
click at [958, 160] on div "Enviar comentario ⌥ c Resolución del caso ⌥ r Enviar" at bounding box center [1080, 295] width 819 height 297
click at [958, 176] on span "Resolución del caso" at bounding box center [960, 183] width 123 height 20
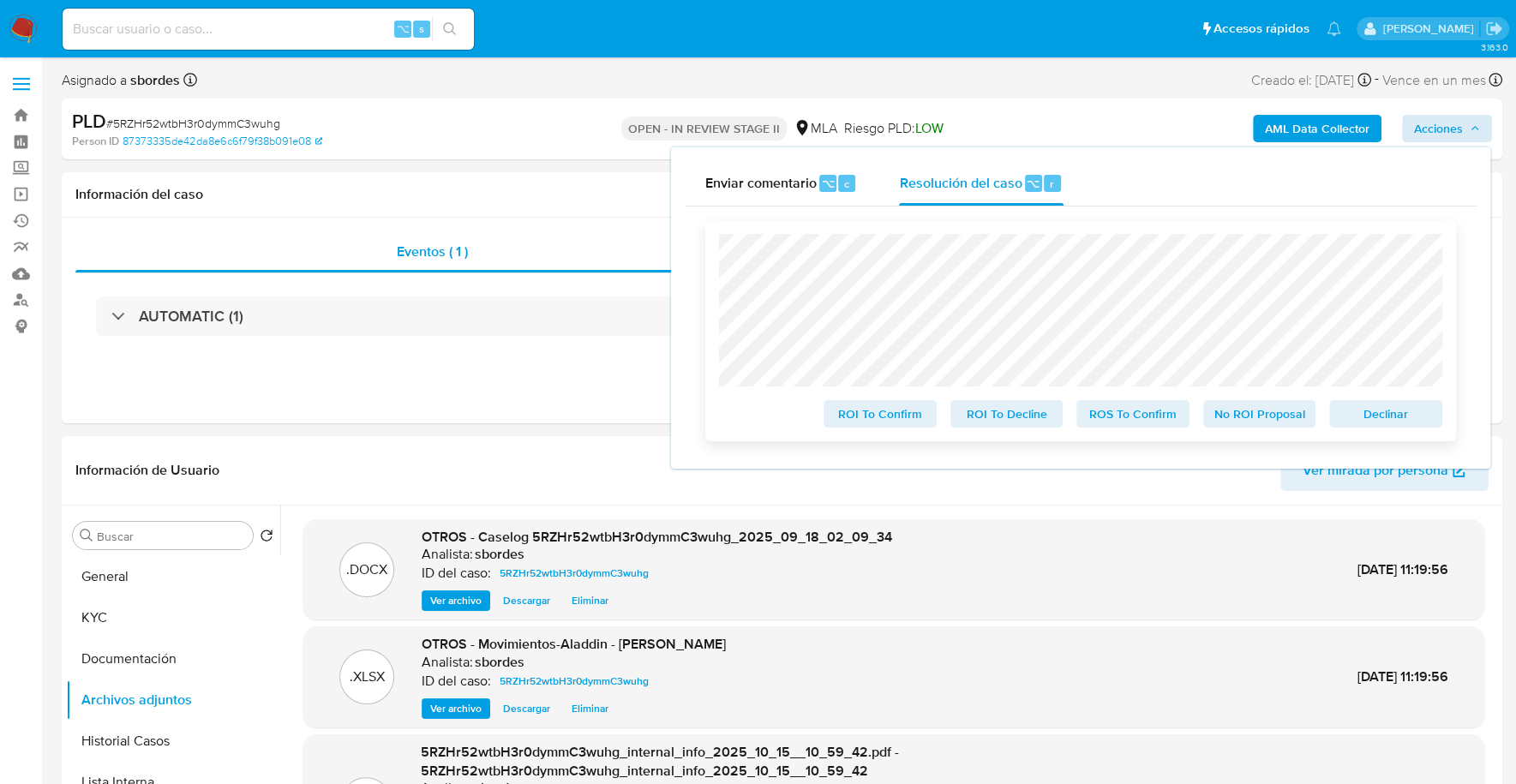
click at [1266, 413] on span "No ROI Proposal" at bounding box center [1260, 414] width 89 height 24
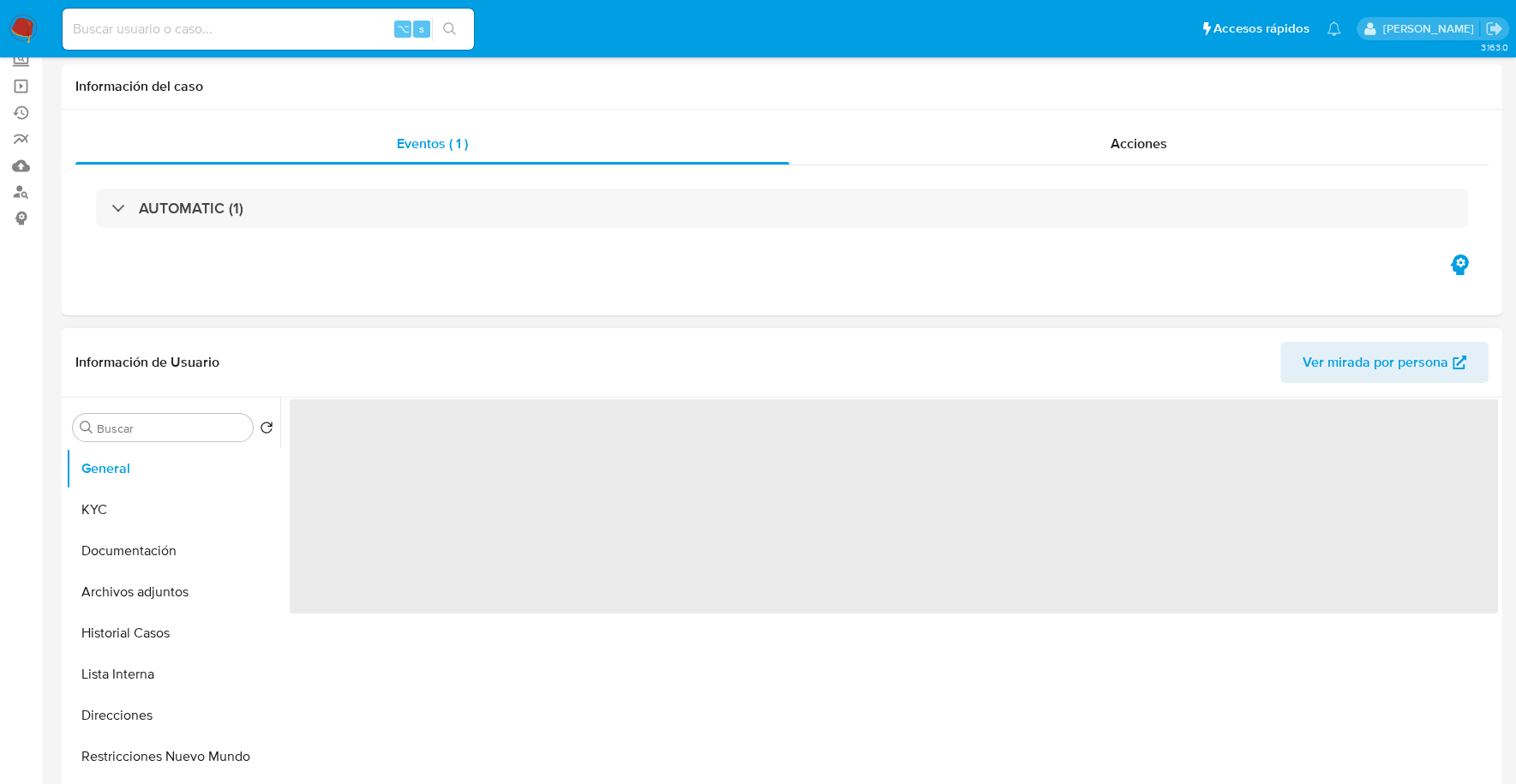
select select "10"
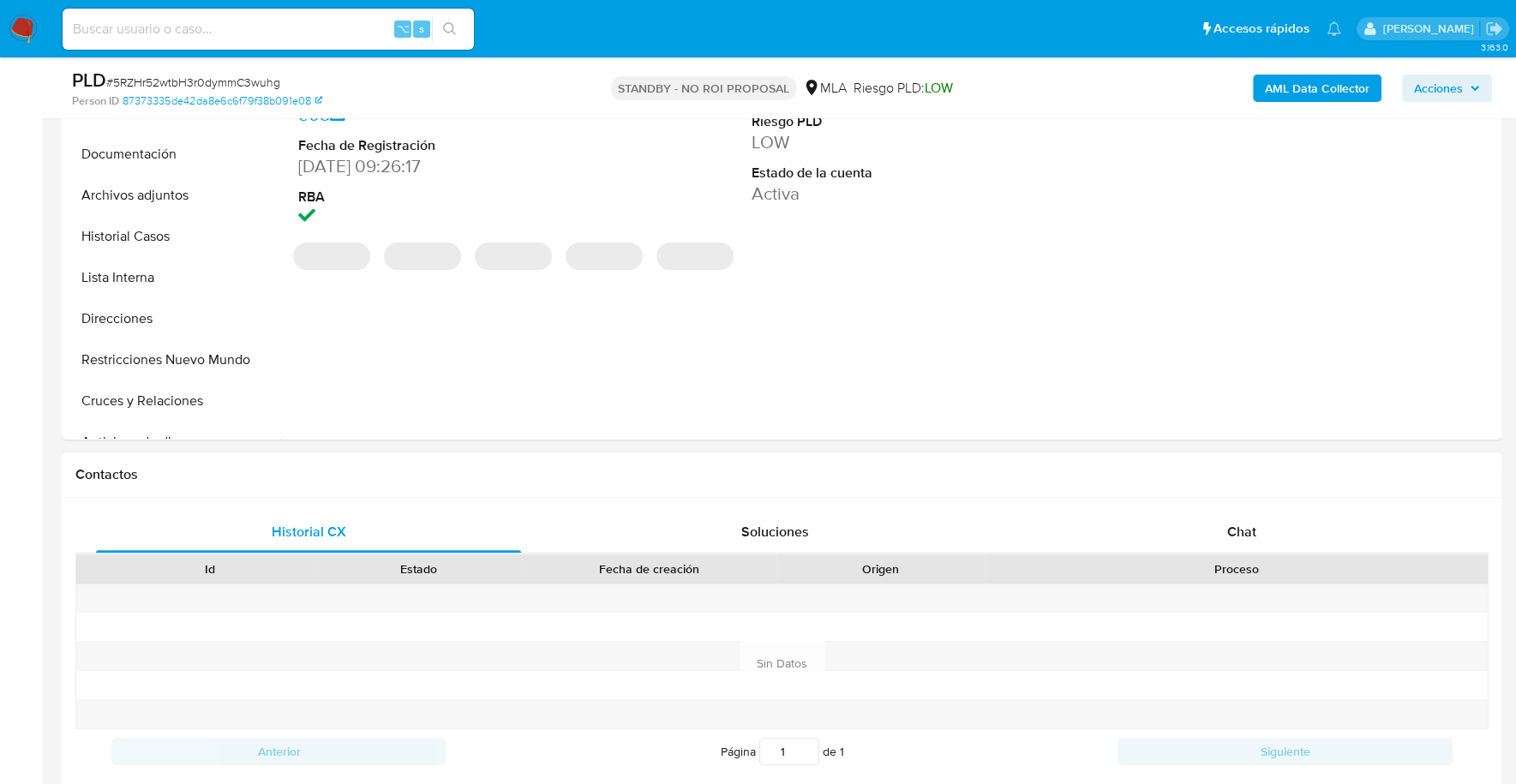
scroll to position [598, 0]
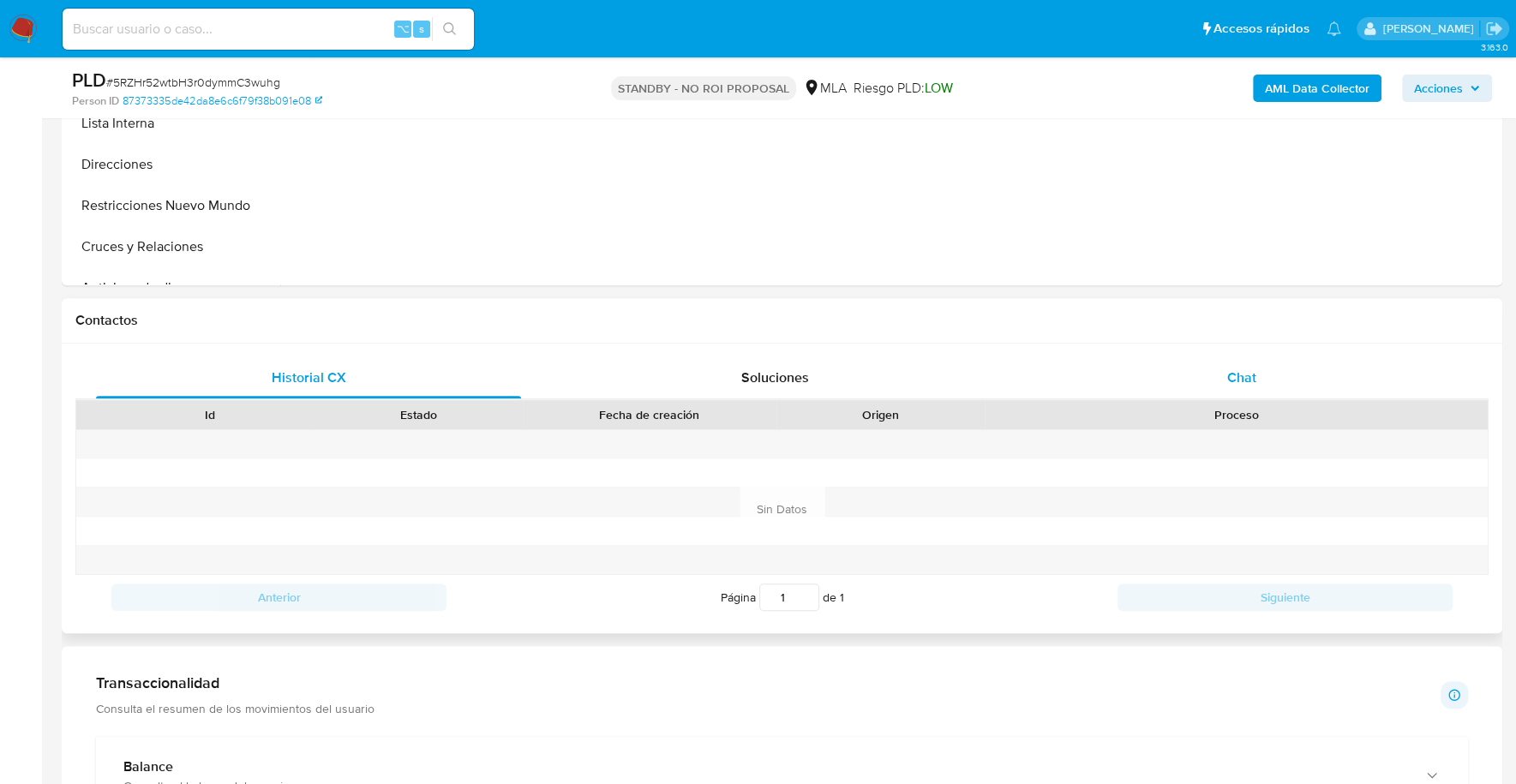
click at [1293, 389] on div "Chat" at bounding box center [1241, 377] width 425 height 41
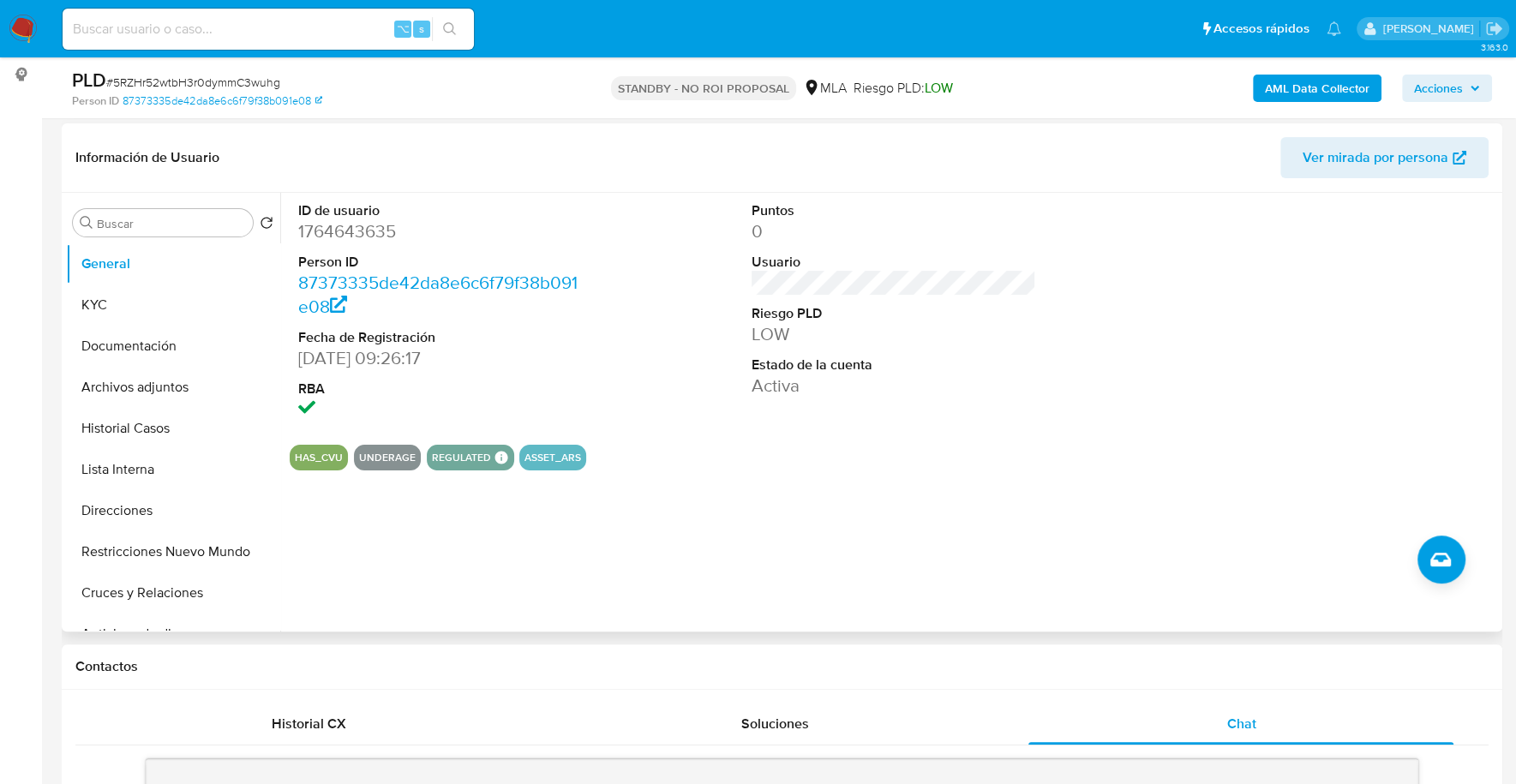
scroll to position [147, 0]
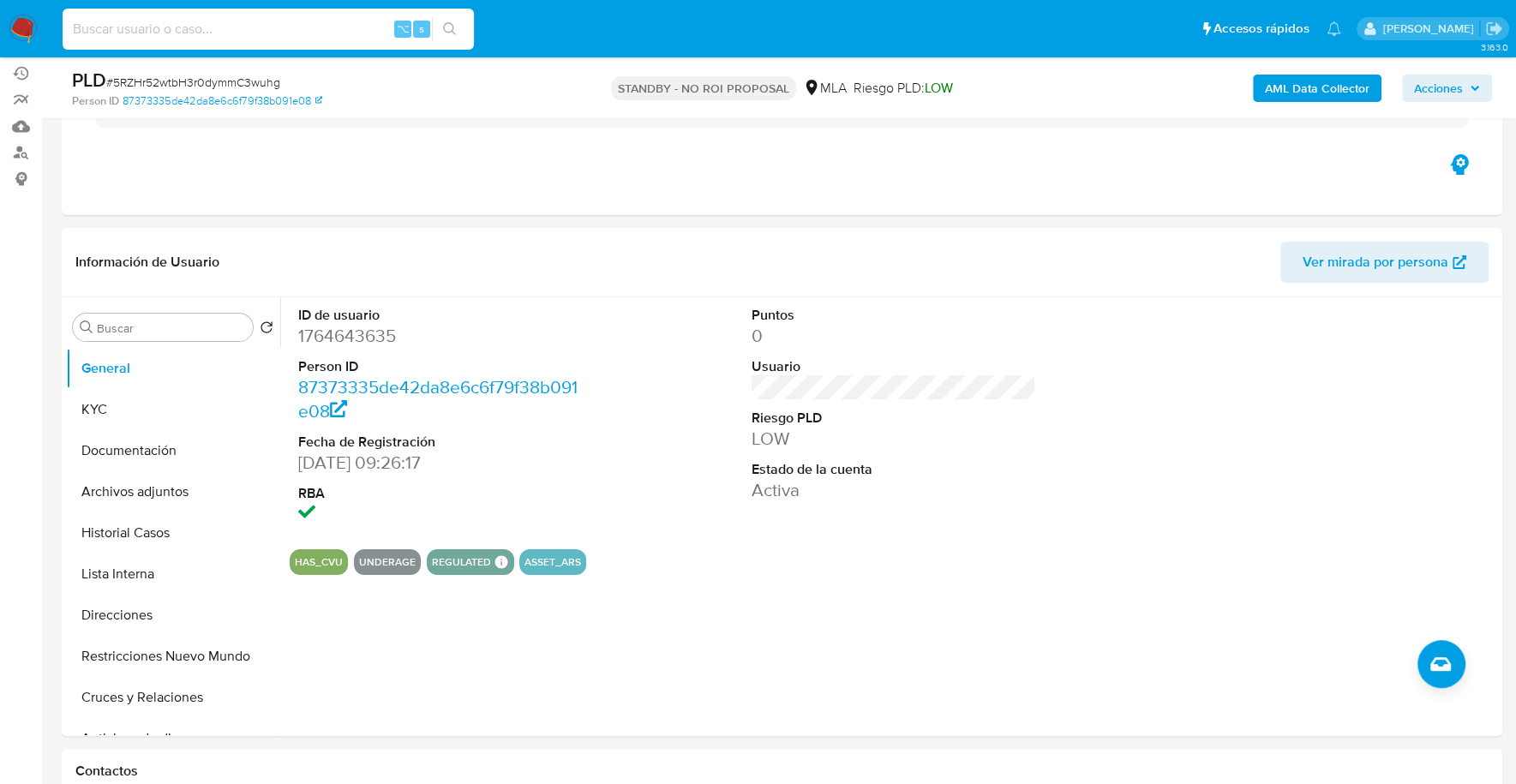
click at [337, 34] on input at bounding box center [268, 30] width 411 height 23
paste input "1394444908"
type input "1394444908"
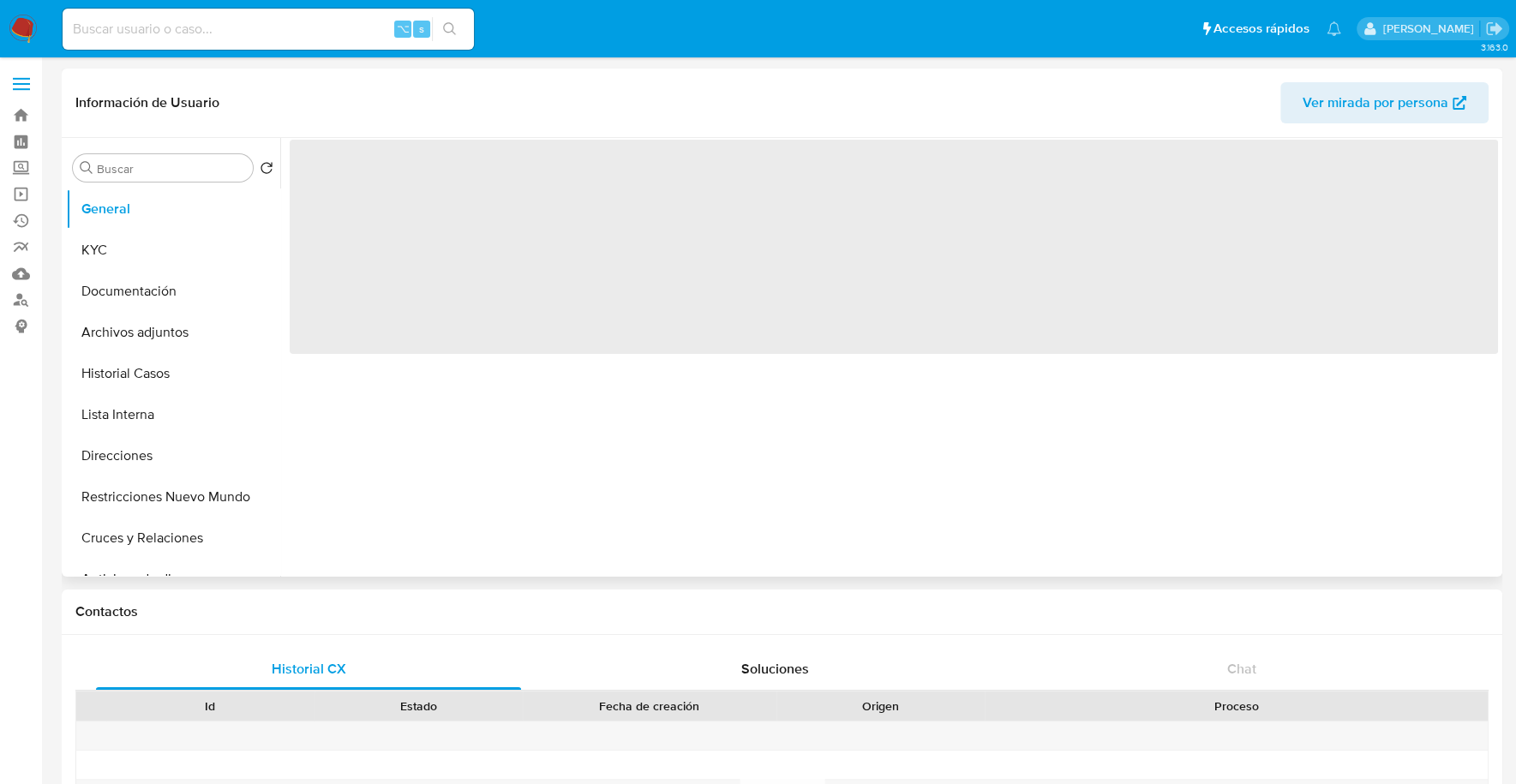
select select "10"
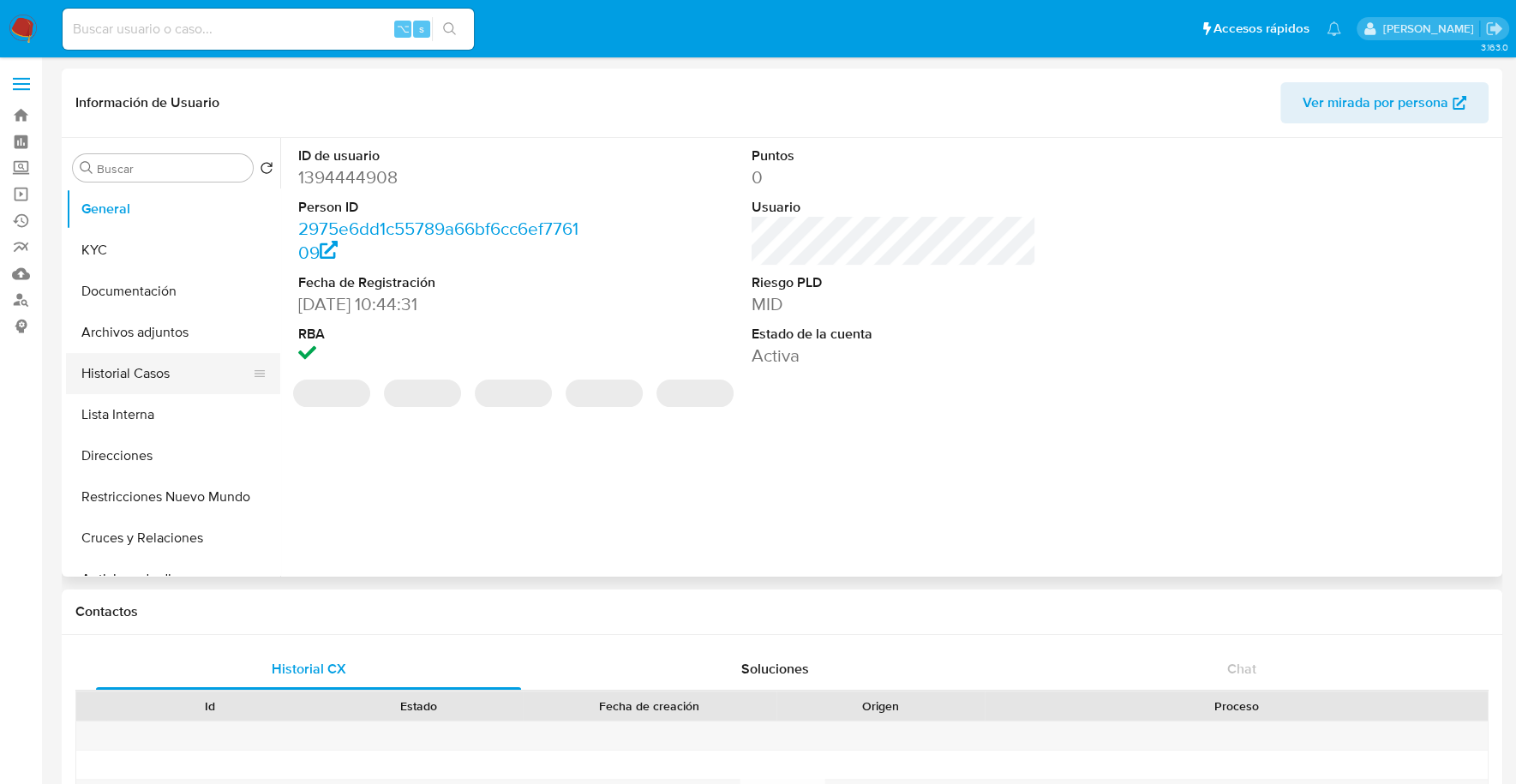
click at [97, 378] on button "Historial Casos" at bounding box center [166, 373] width 200 height 41
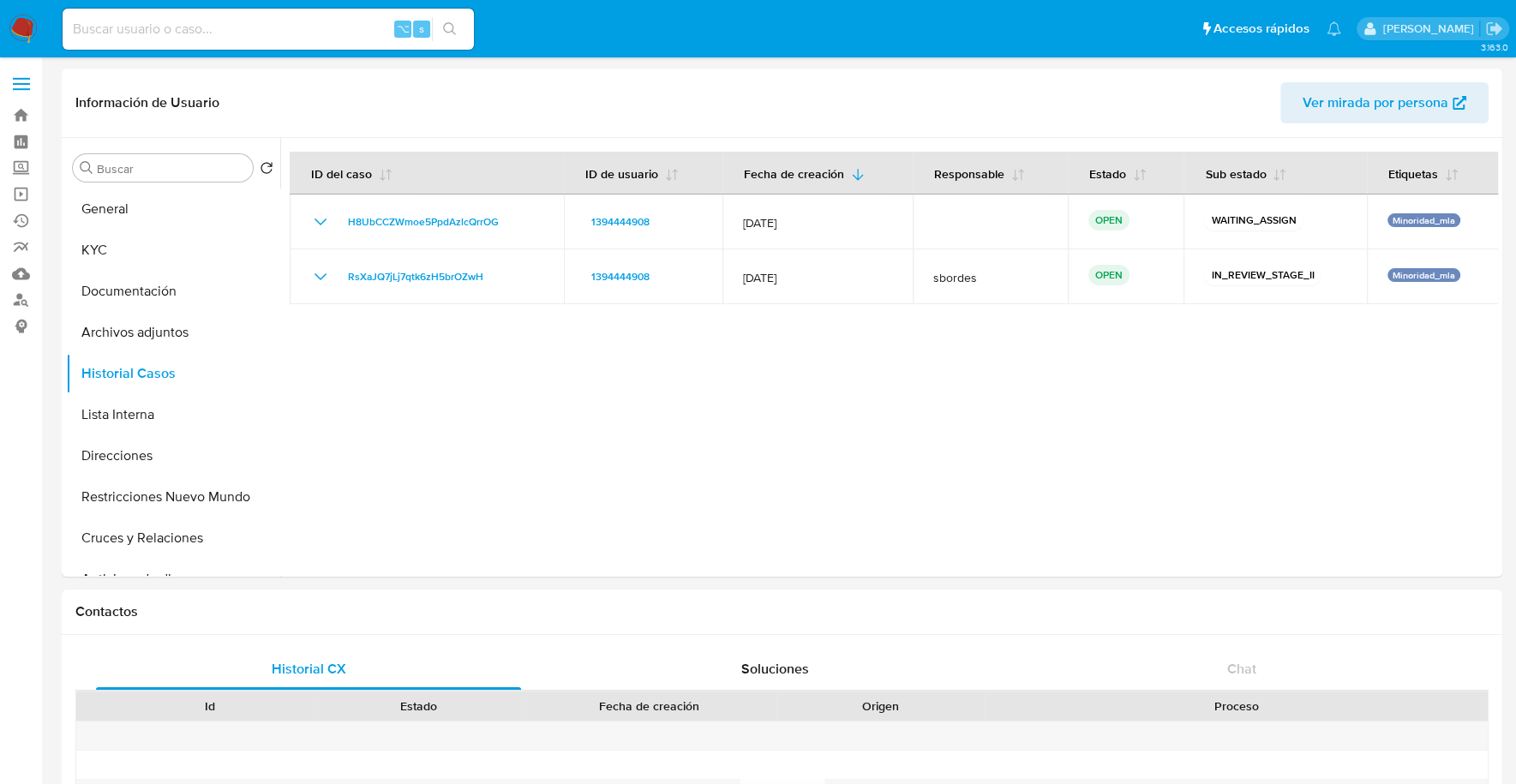
click at [197, 49] on div "⌥ s" at bounding box center [268, 29] width 411 height 41
click at [197, 33] on input at bounding box center [268, 30] width 411 height 23
paste input "1293699889"
type input "1293699889"
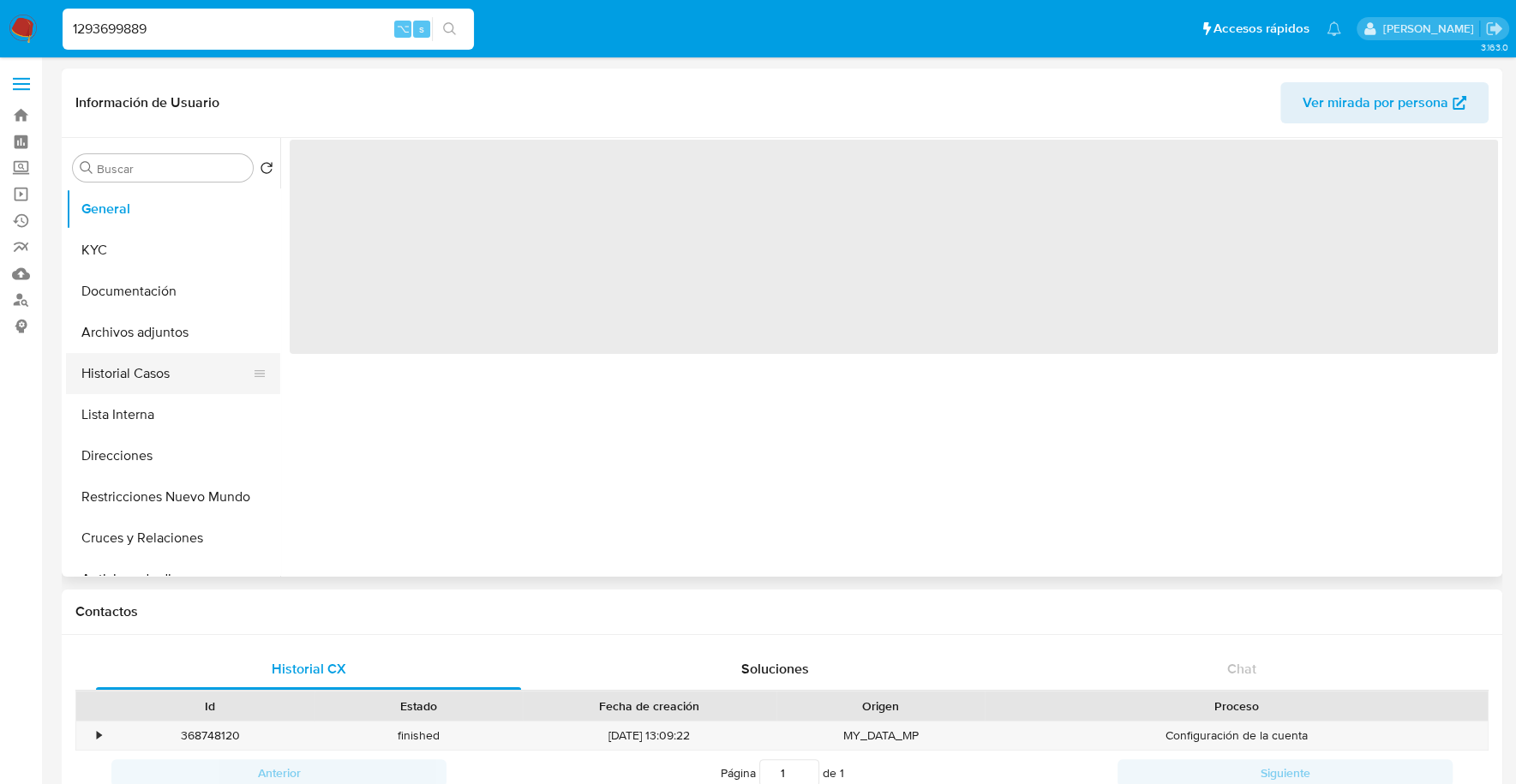
select select "10"
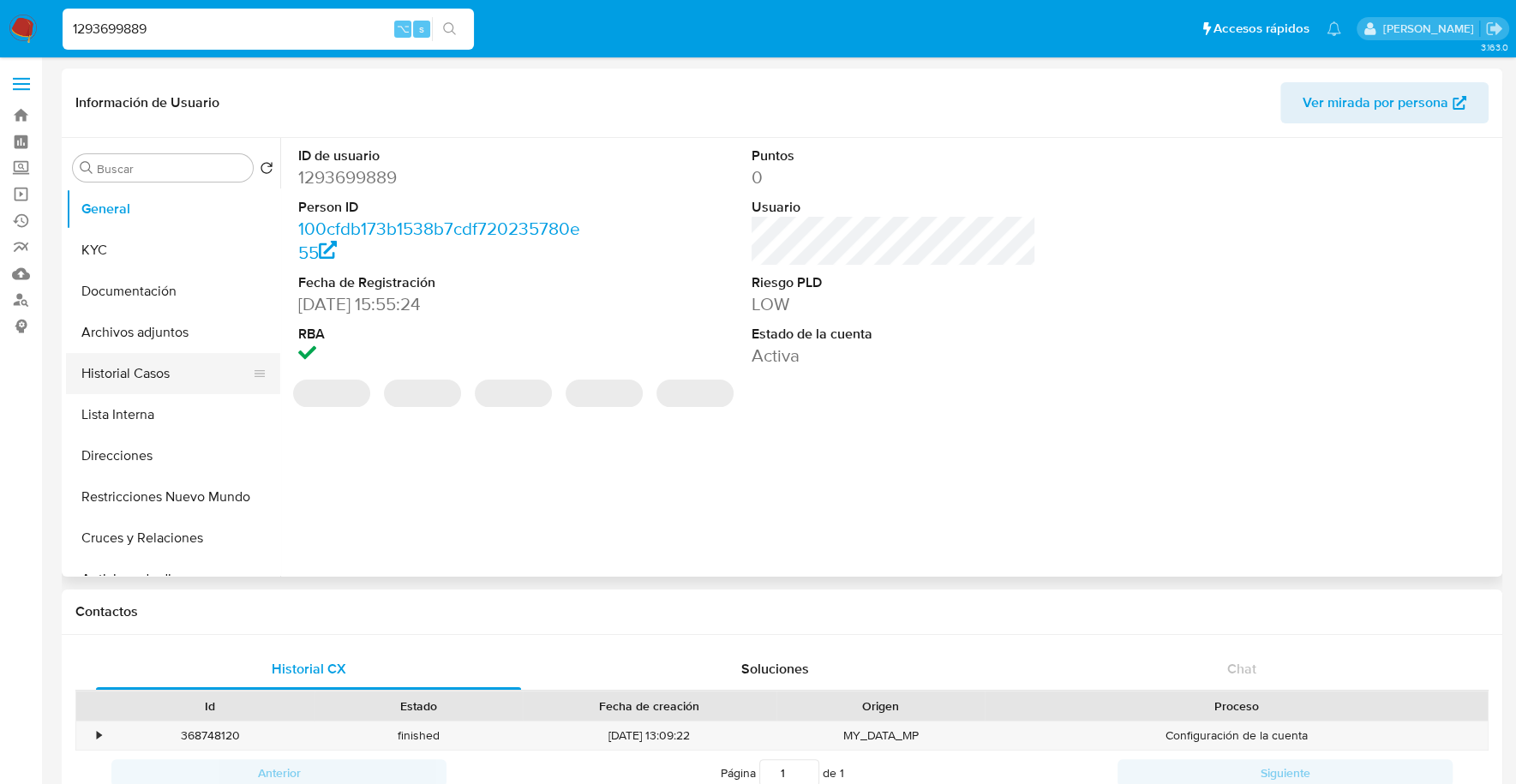
click at [150, 370] on button "Historial Casos" at bounding box center [166, 373] width 200 height 41
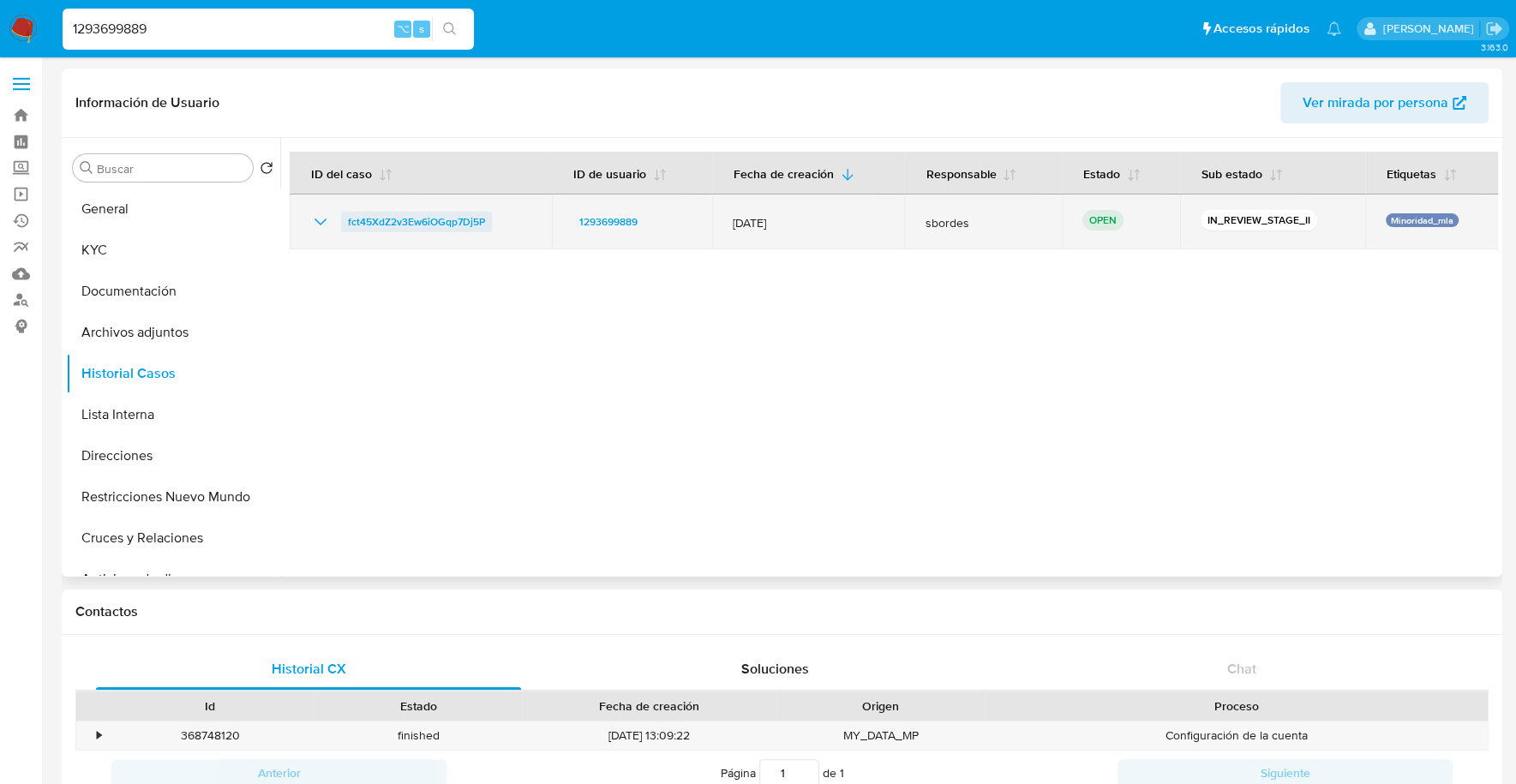
click at [410, 222] on span "fct45XdZ2v3Ew6iOGqp7Dj5P" at bounding box center [416, 222] width 137 height 21
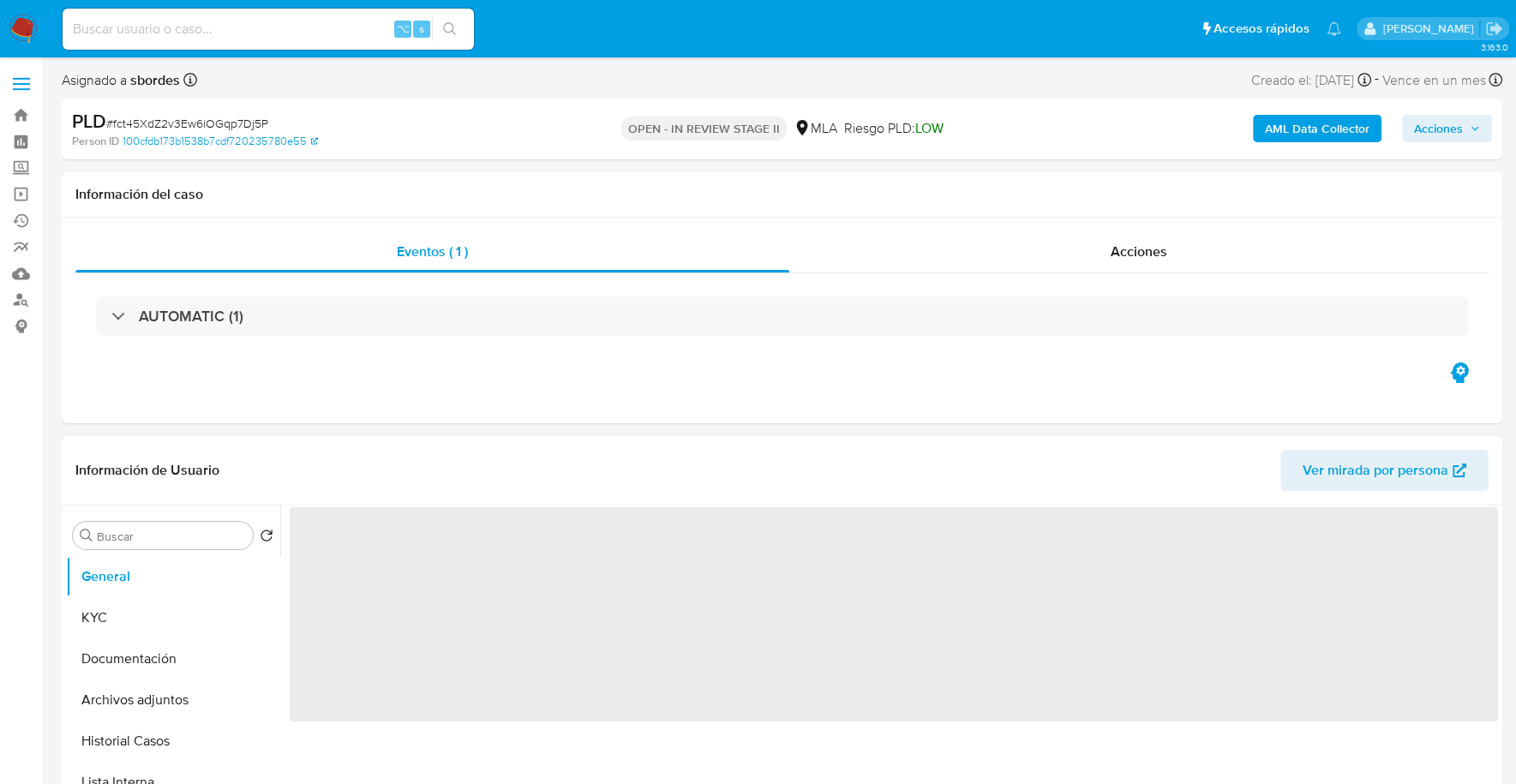
select select "10"
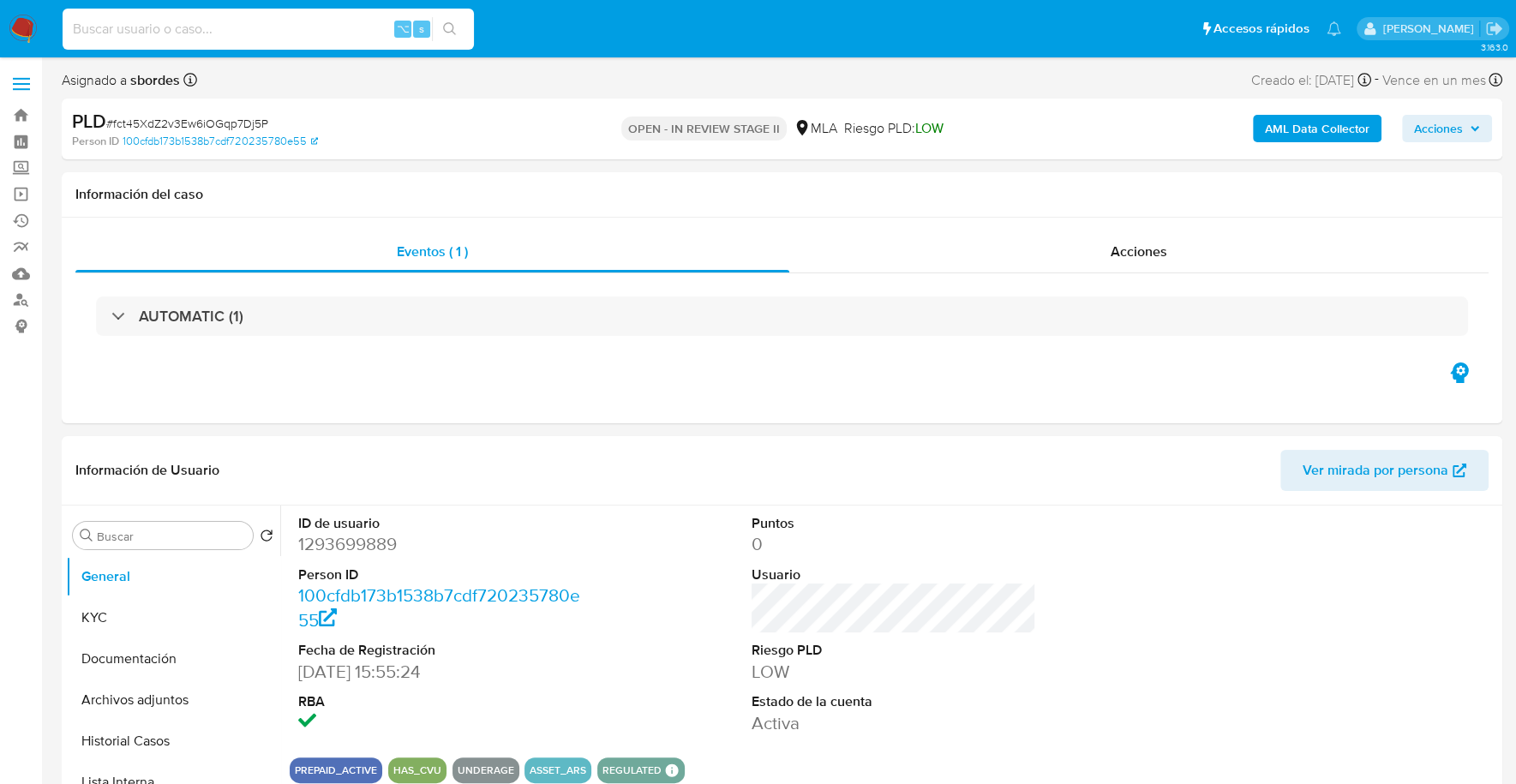
click at [233, 35] on input at bounding box center [268, 30] width 411 height 23
paste input "1293699889"
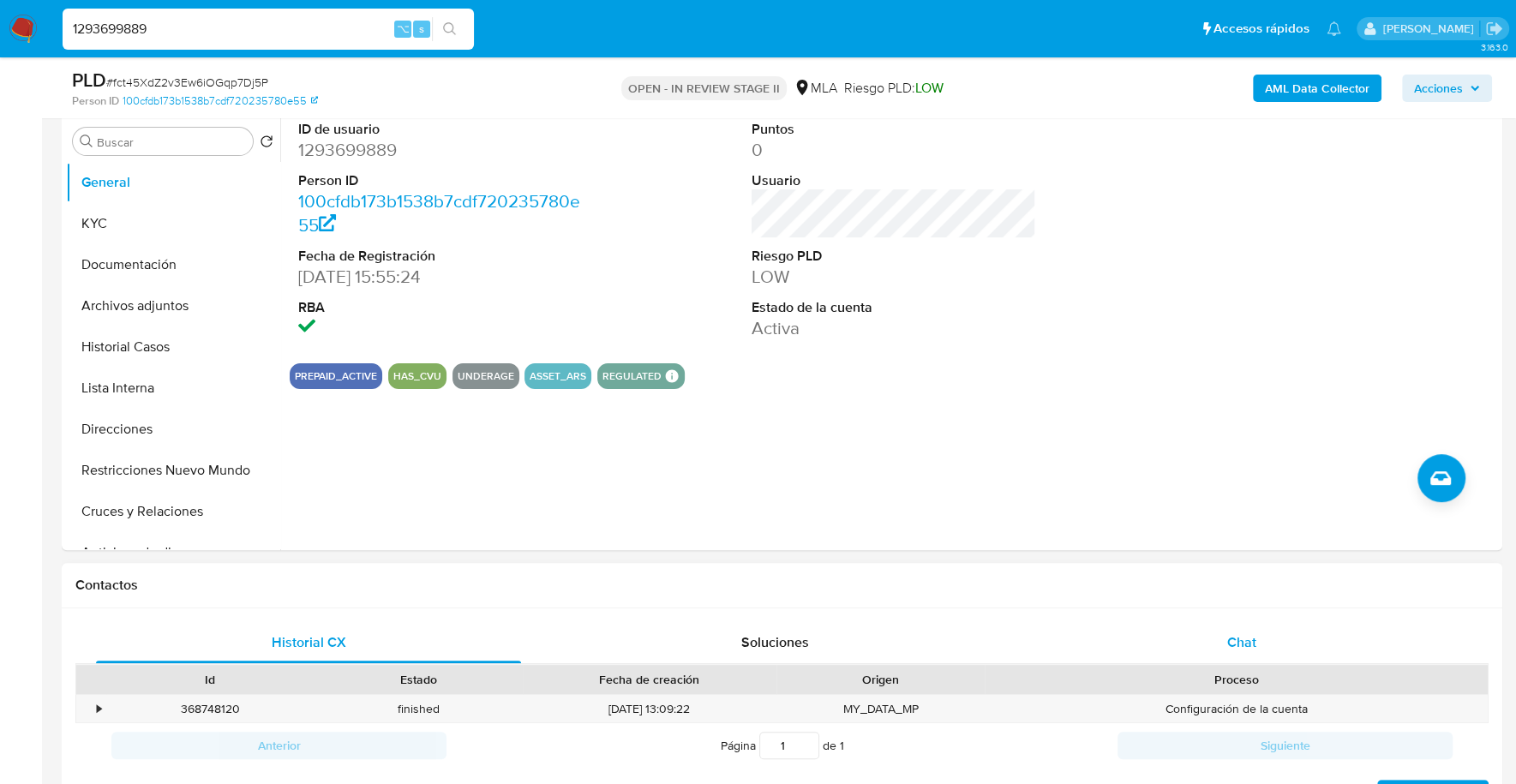
type input "1293699889"
click at [1187, 642] on div "Chat" at bounding box center [1241, 642] width 425 height 41
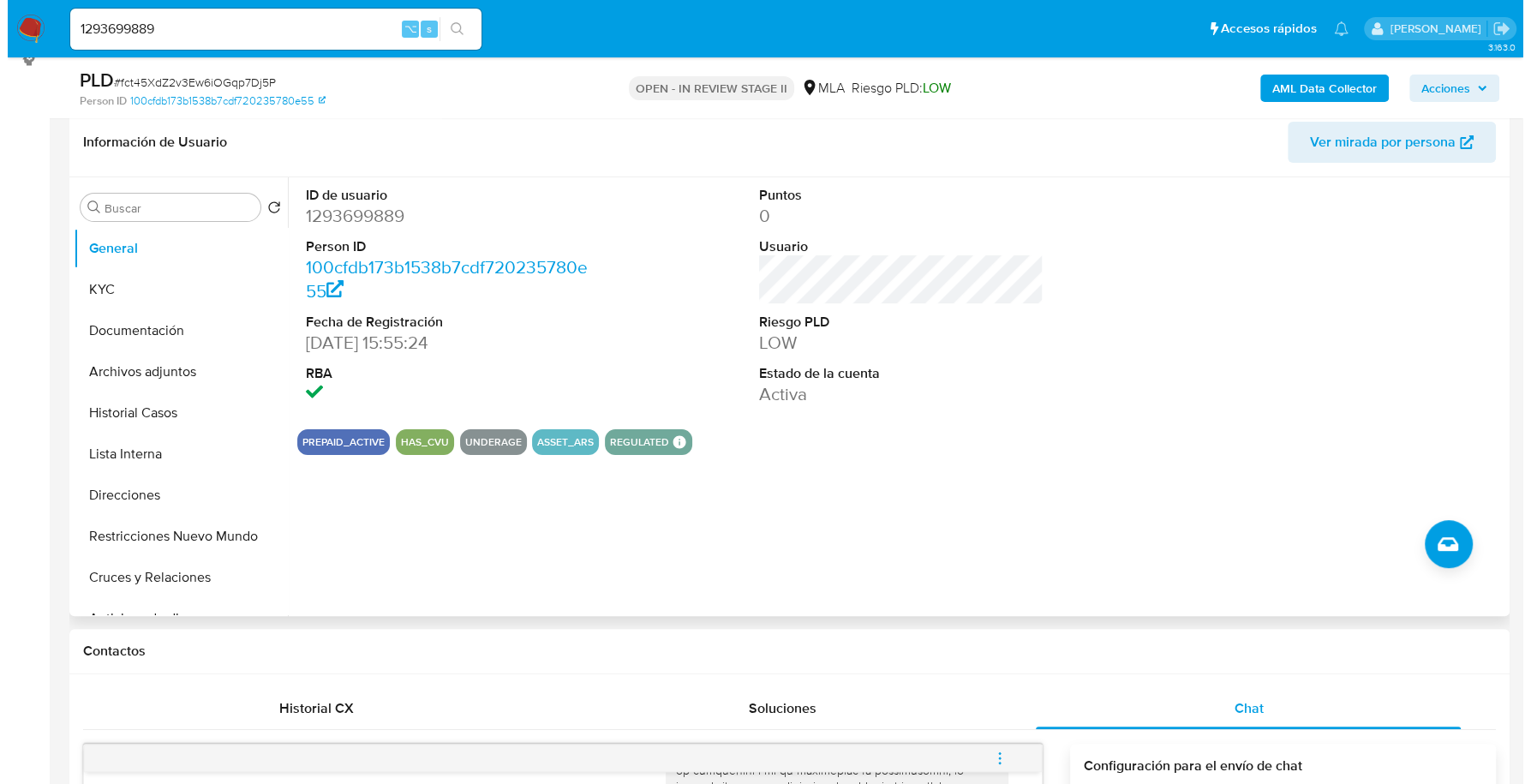
scroll to position [267, 0]
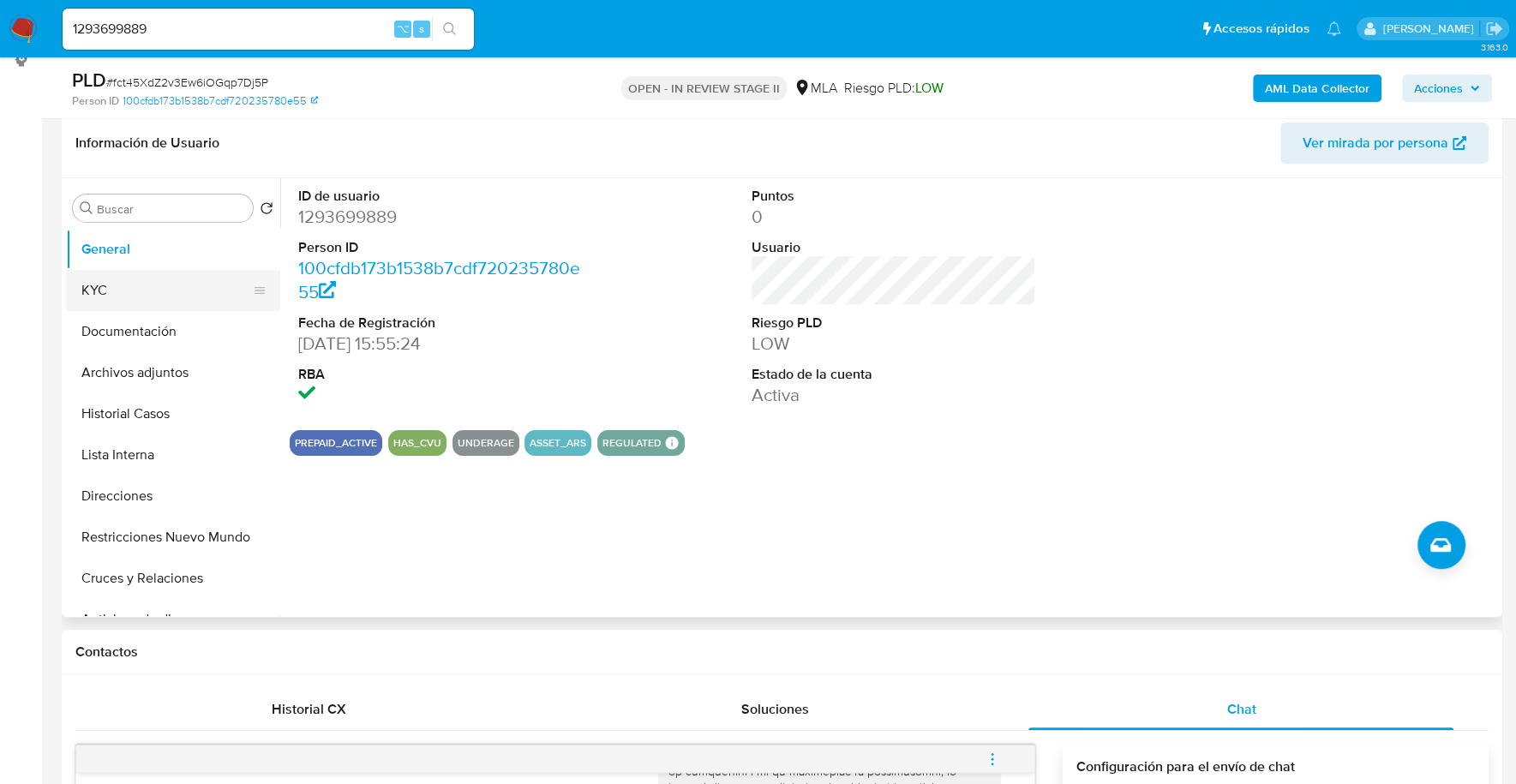
click at [128, 294] on button "KYC" at bounding box center [166, 290] width 200 height 41
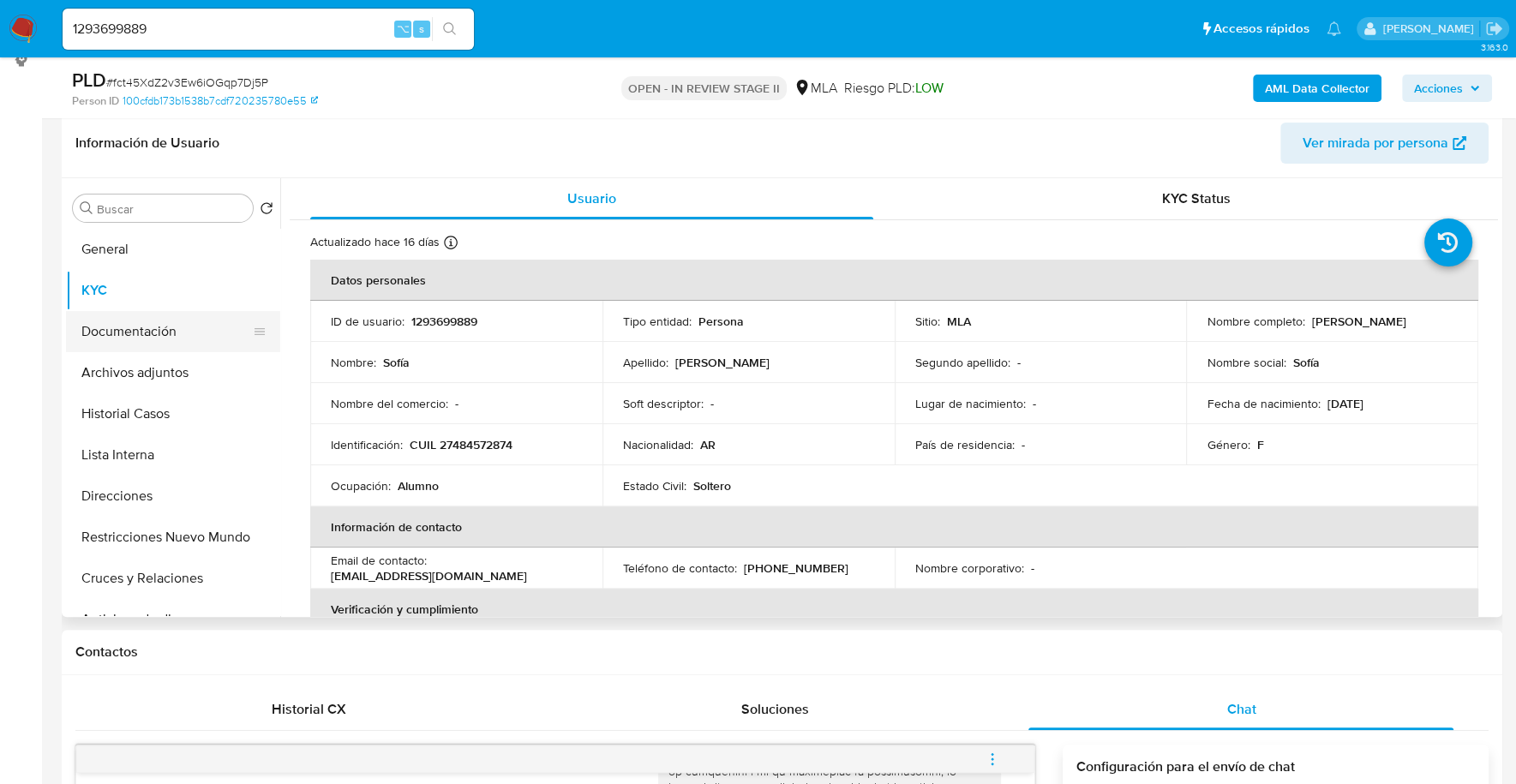
click at [158, 324] on button "Documentación" at bounding box center [166, 331] width 200 height 41
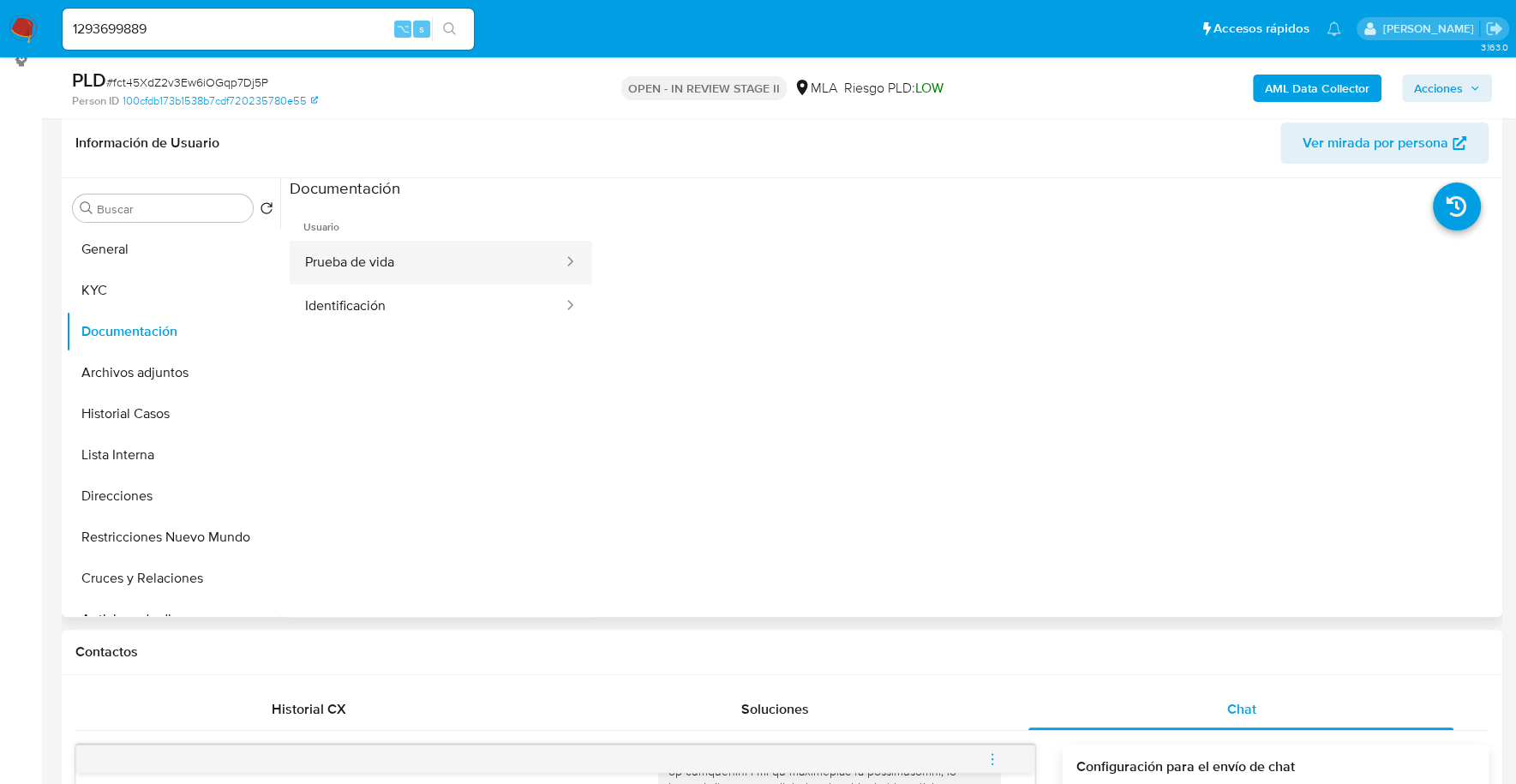
click at [414, 264] on button "Prueba de vida" at bounding box center [427, 262] width 275 height 44
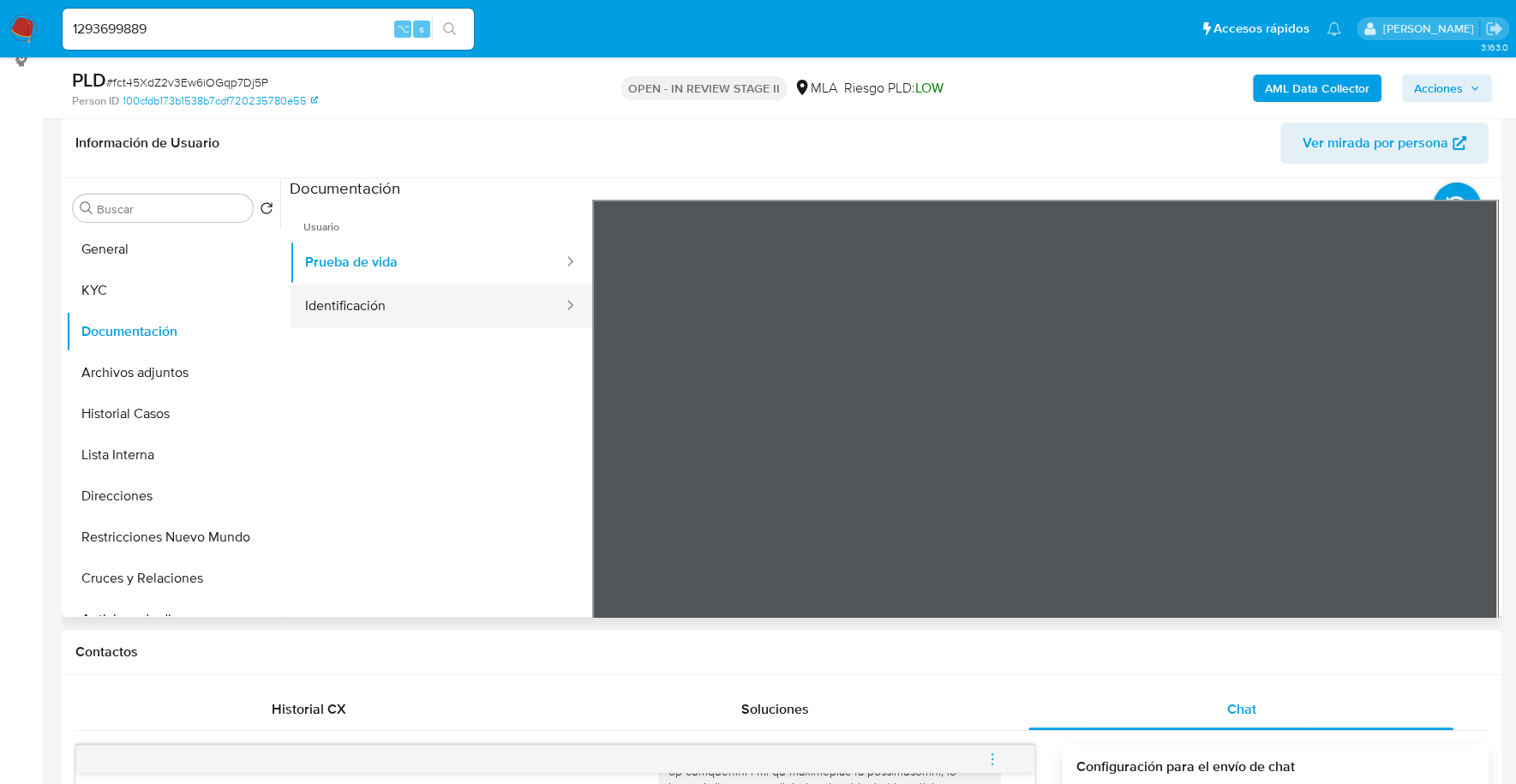
click at [383, 317] on button "Identificación" at bounding box center [427, 307] width 275 height 44
click at [1474, 486] on icon at bounding box center [1476, 477] width 34 height 34
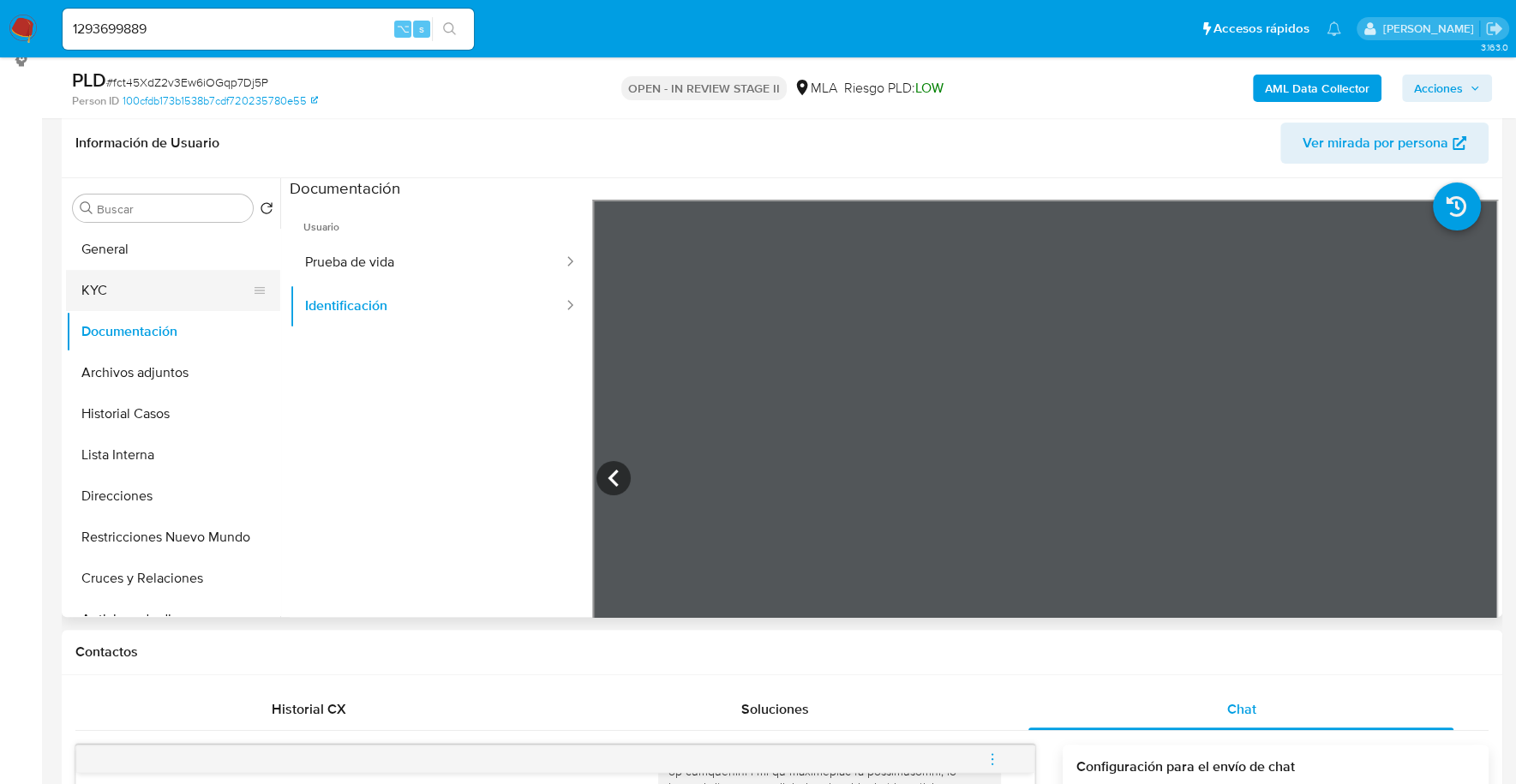
click at [139, 291] on button "KYC" at bounding box center [166, 290] width 200 height 41
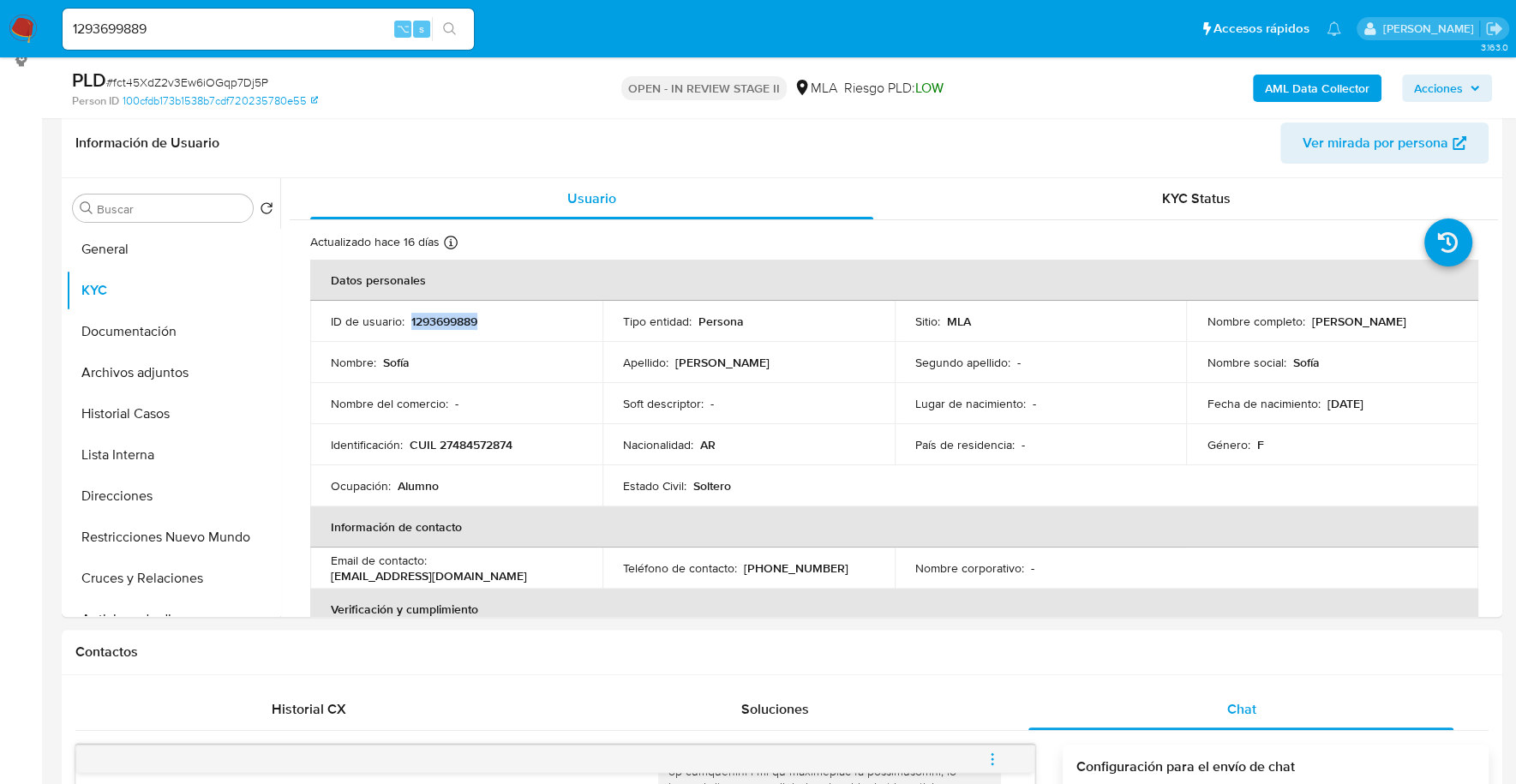
copy p "1293699889"
click at [1308, 85] on b "AML Data Collector" at bounding box center [1317, 88] width 105 height 27
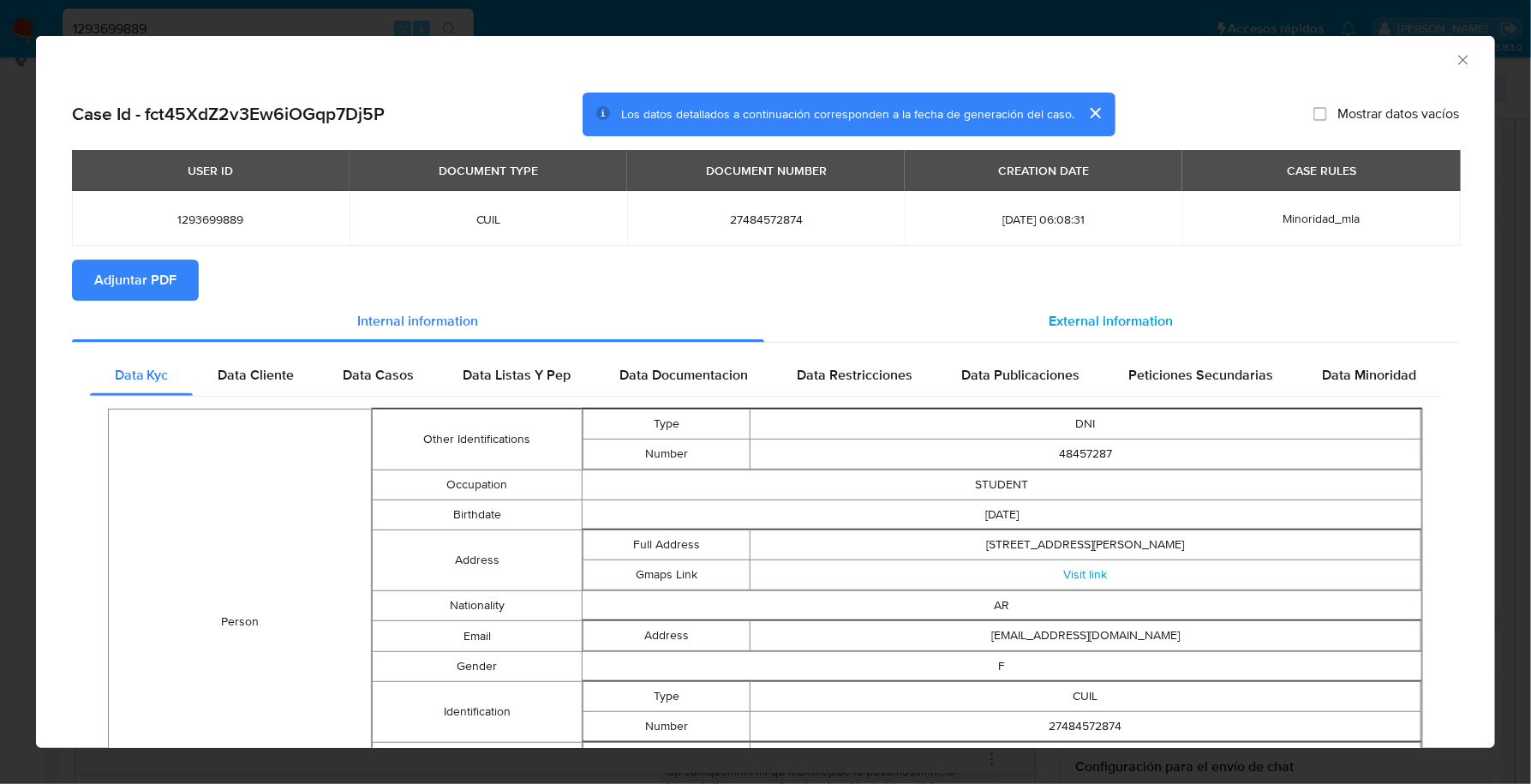
click at [1122, 317] on span "External information" at bounding box center [1112, 321] width 125 height 20
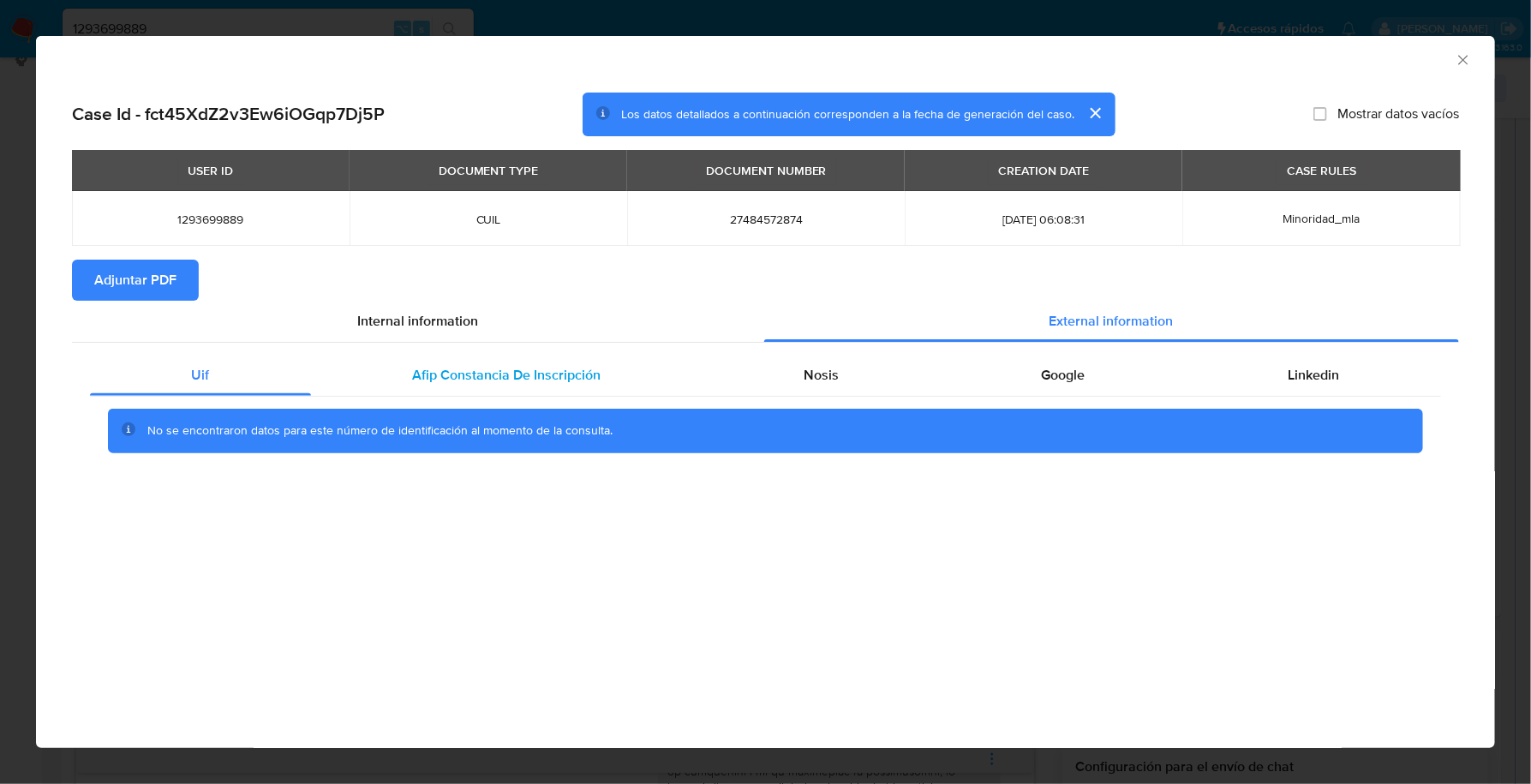
click at [510, 387] on div "Afip Constancia De Inscripción" at bounding box center [506, 375] width 391 height 41
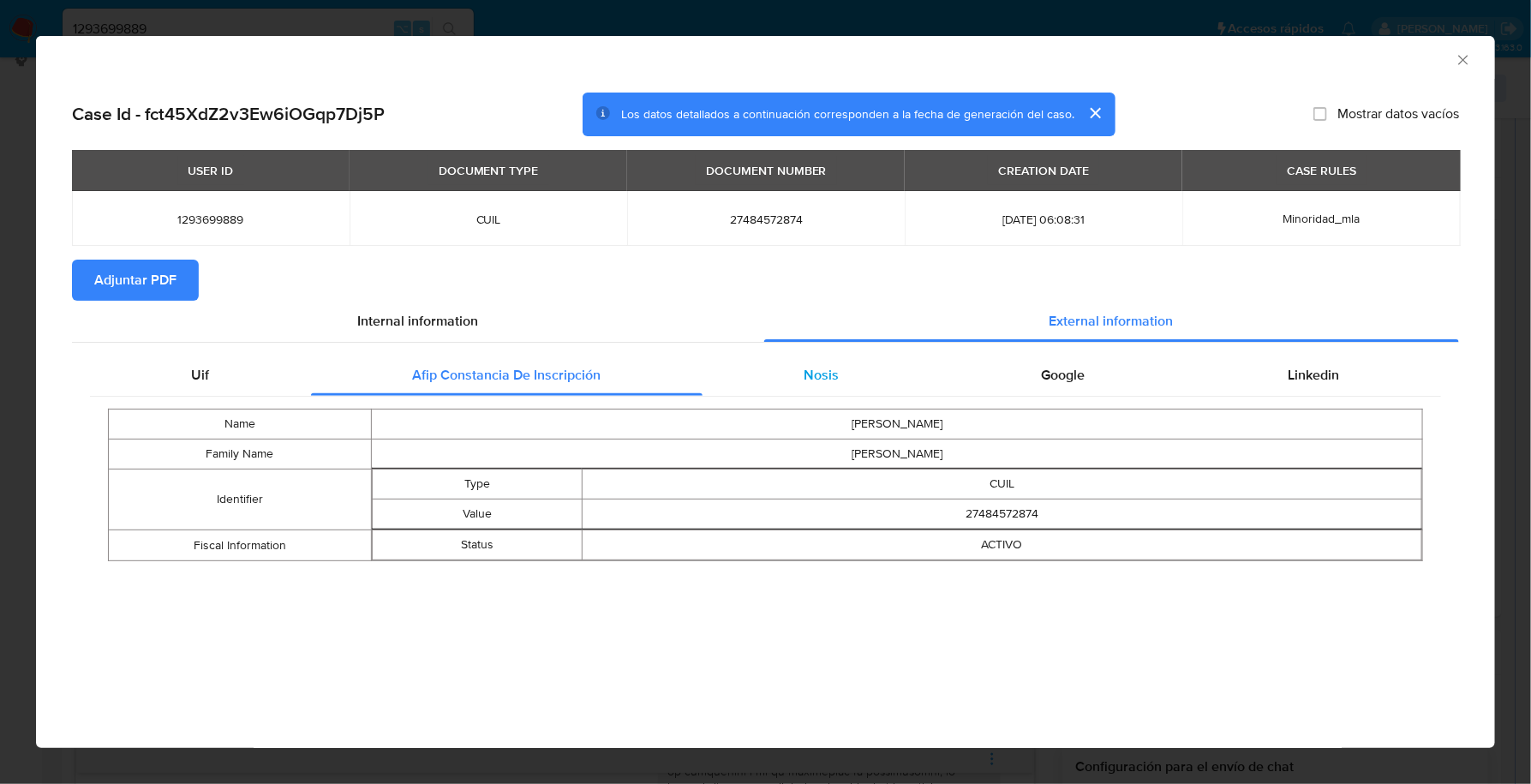
click at [815, 377] on span "Nosis" at bounding box center [821, 375] width 35 height 20
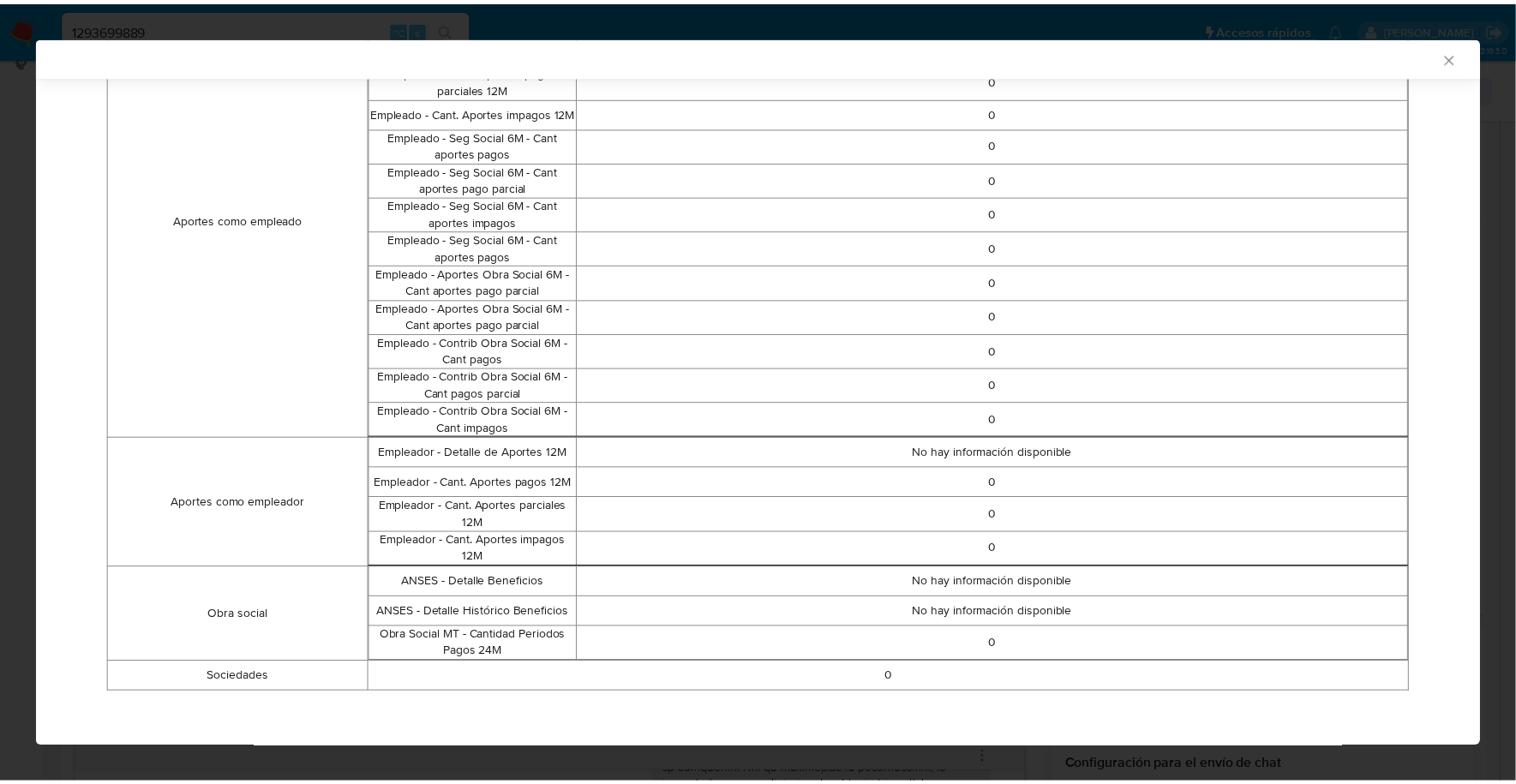
scroll to position [0, 0]
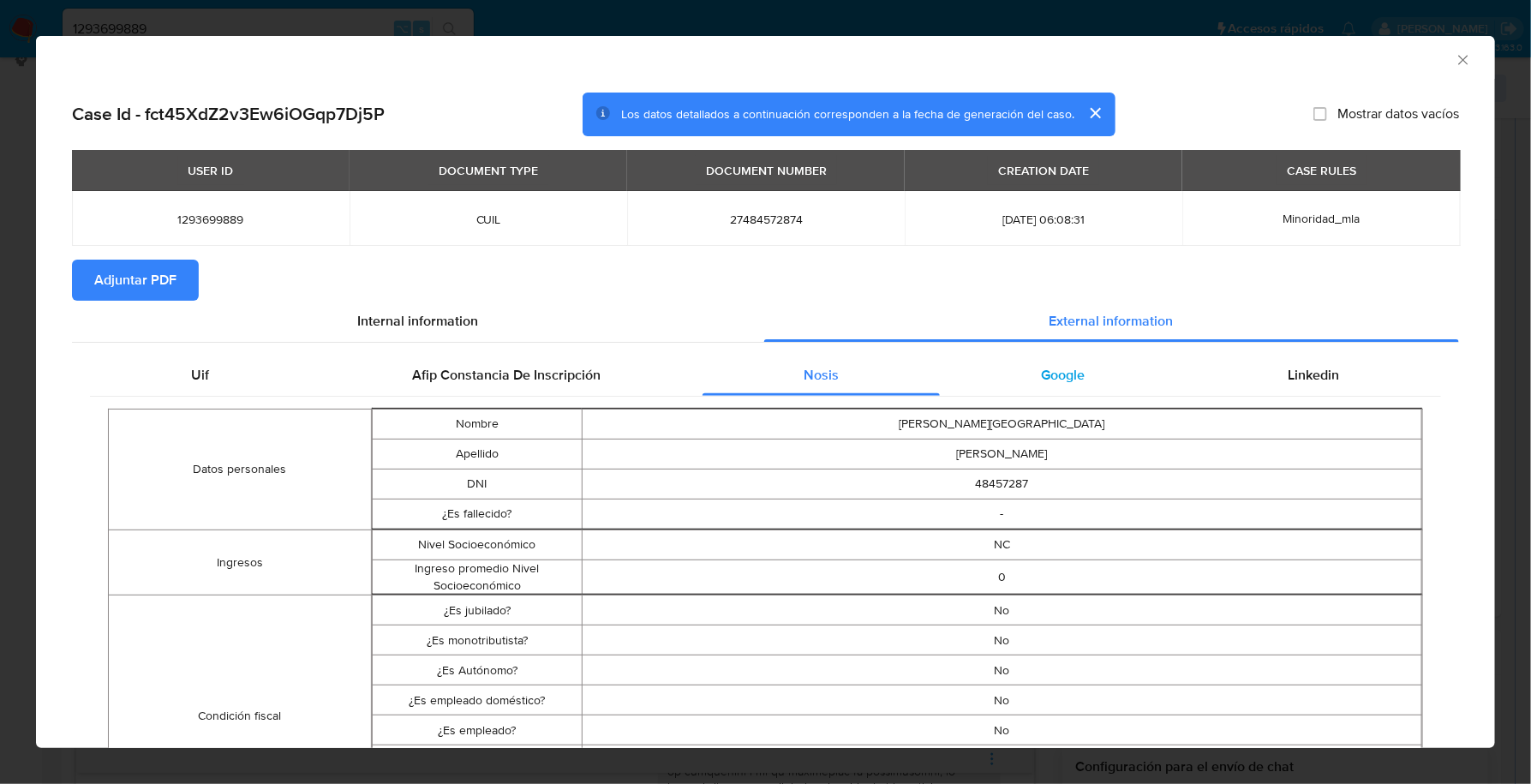
click at [1065, 375] on span "Google" at bounding box center [1064, 375] width 44 height 20
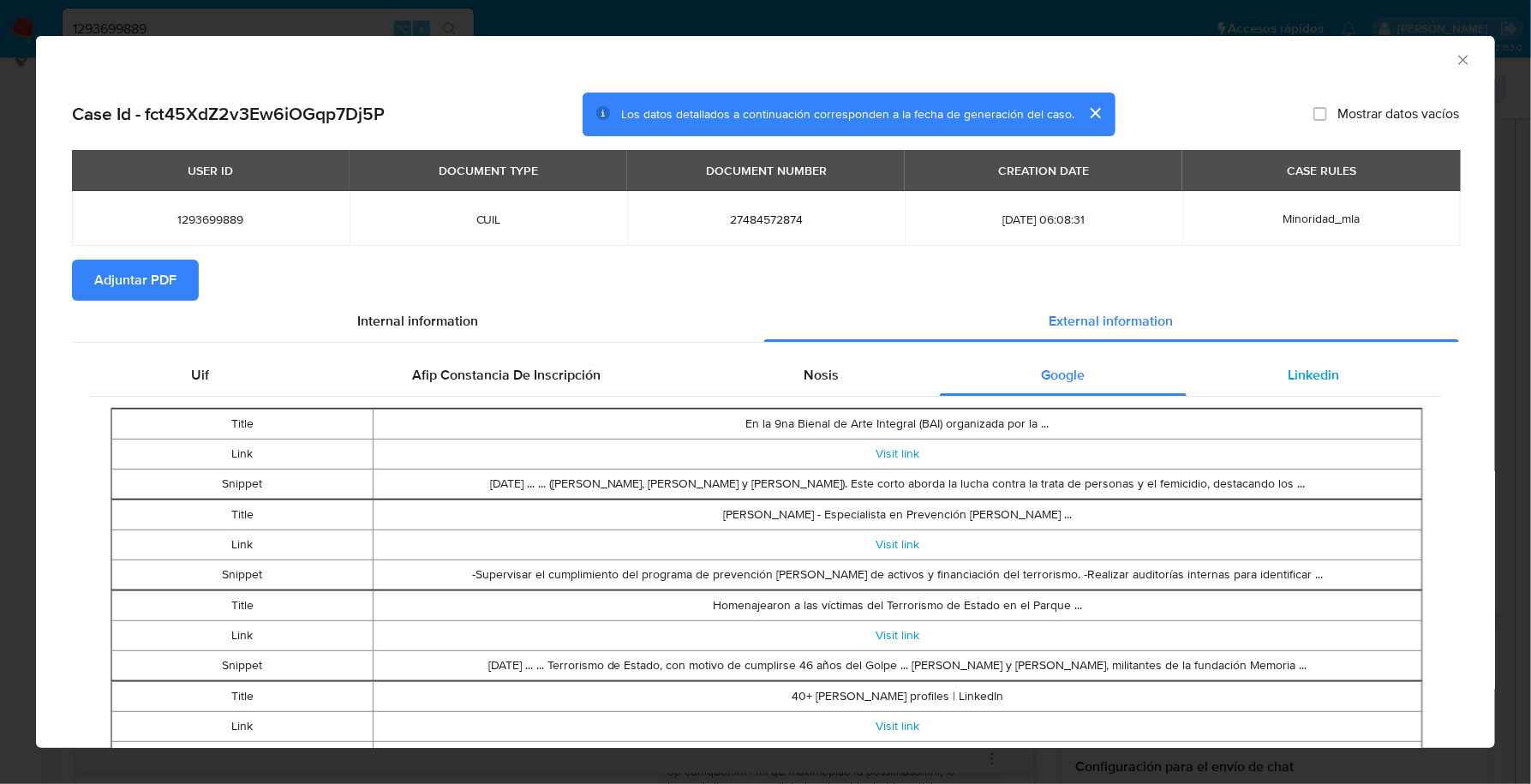
click at [1287, 362] on div "Linkedin" at bounding box center [1314, 375] width 254 height 41
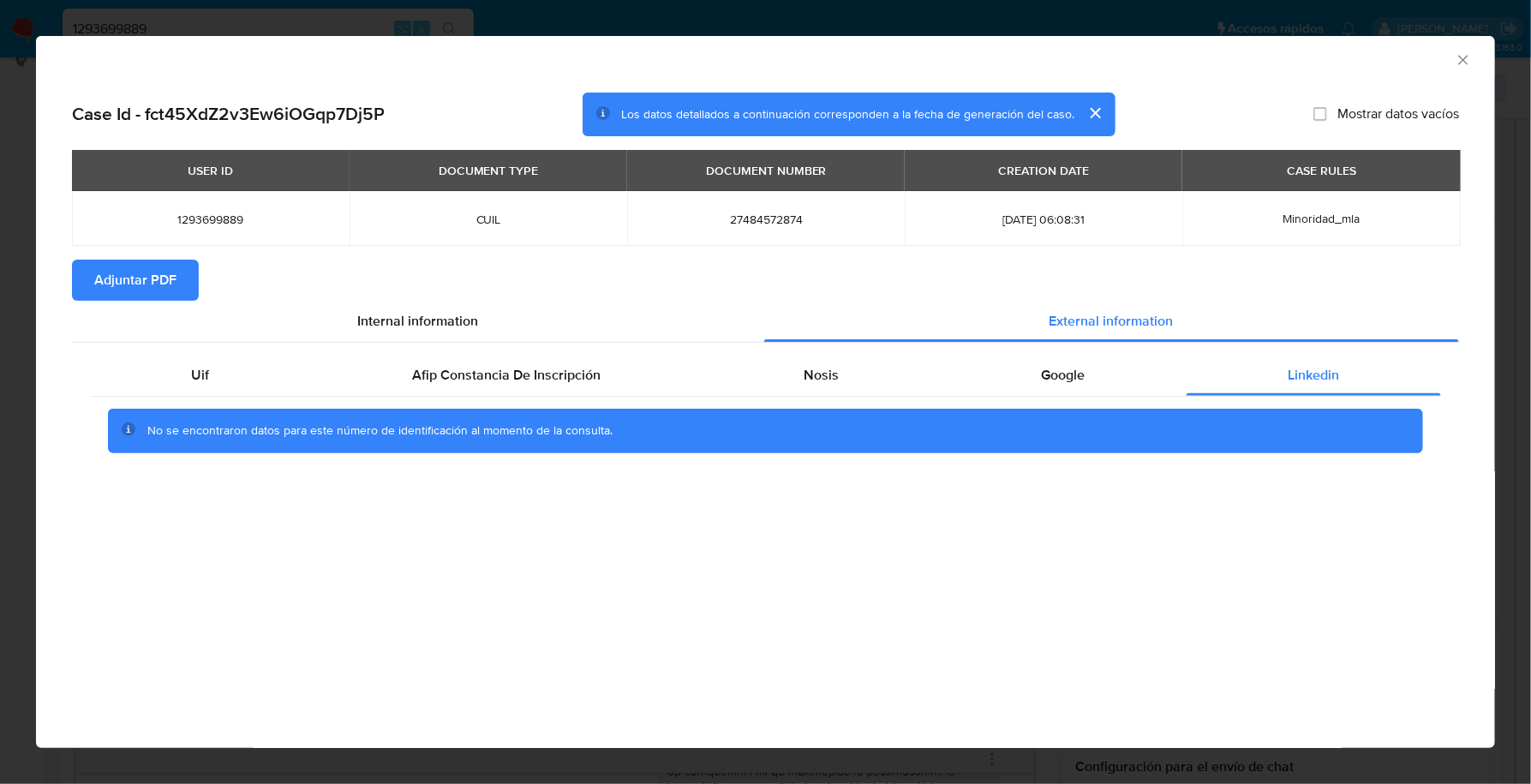
click at [134, 271] on span "Adjuntar PDF" at bounding box center [135, 280] width 82 height 37
click at [1468, 60] on icon "Cerrar ventana" at bounding box center [1464, 60] width 17 height 17
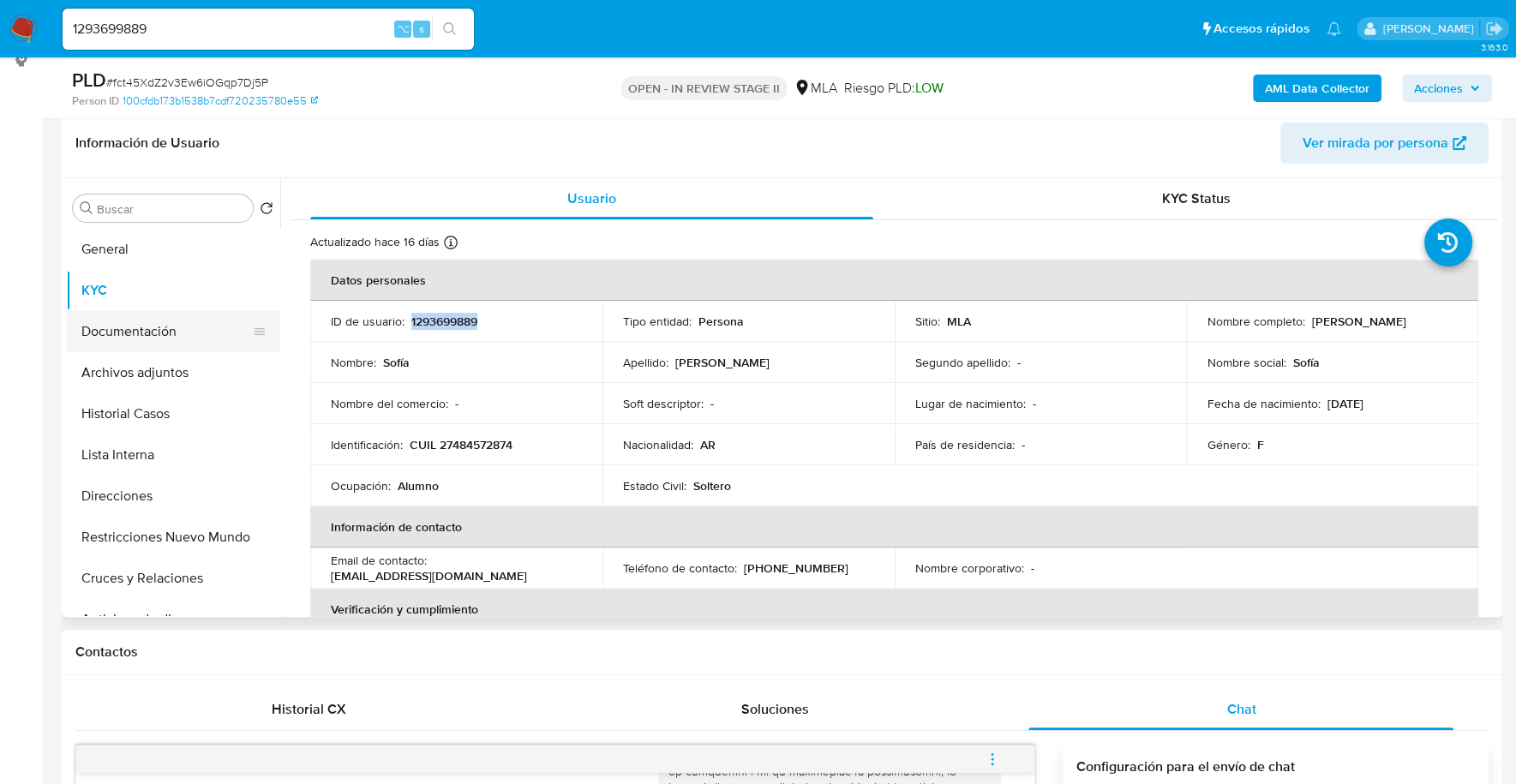
click at [153, 329] on button "Documentación" at bounding box center [166, 331] width 200 height 41
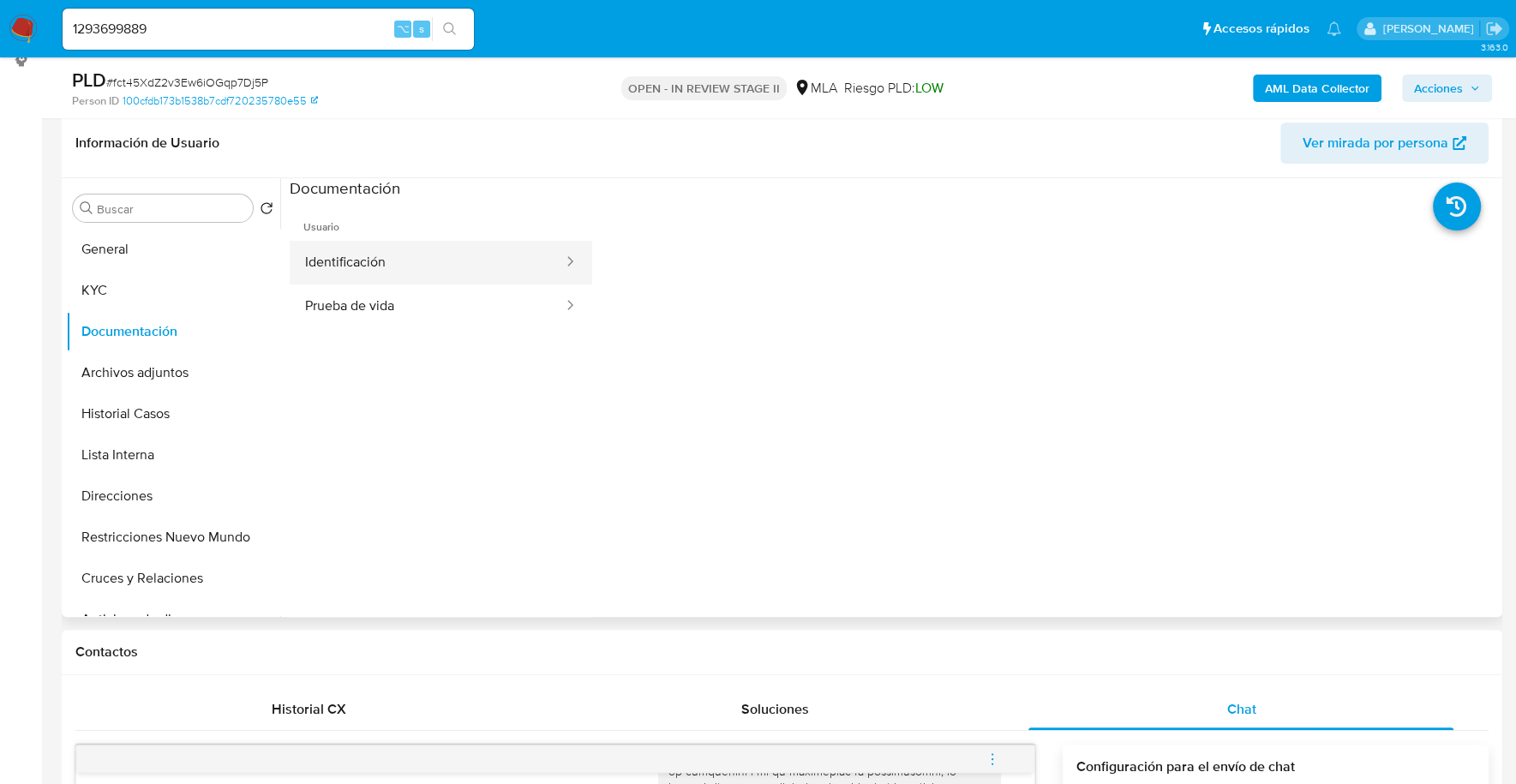
click at [425, 273] on button "Identificación" at bounding box center [427, 262] width 275 height 44
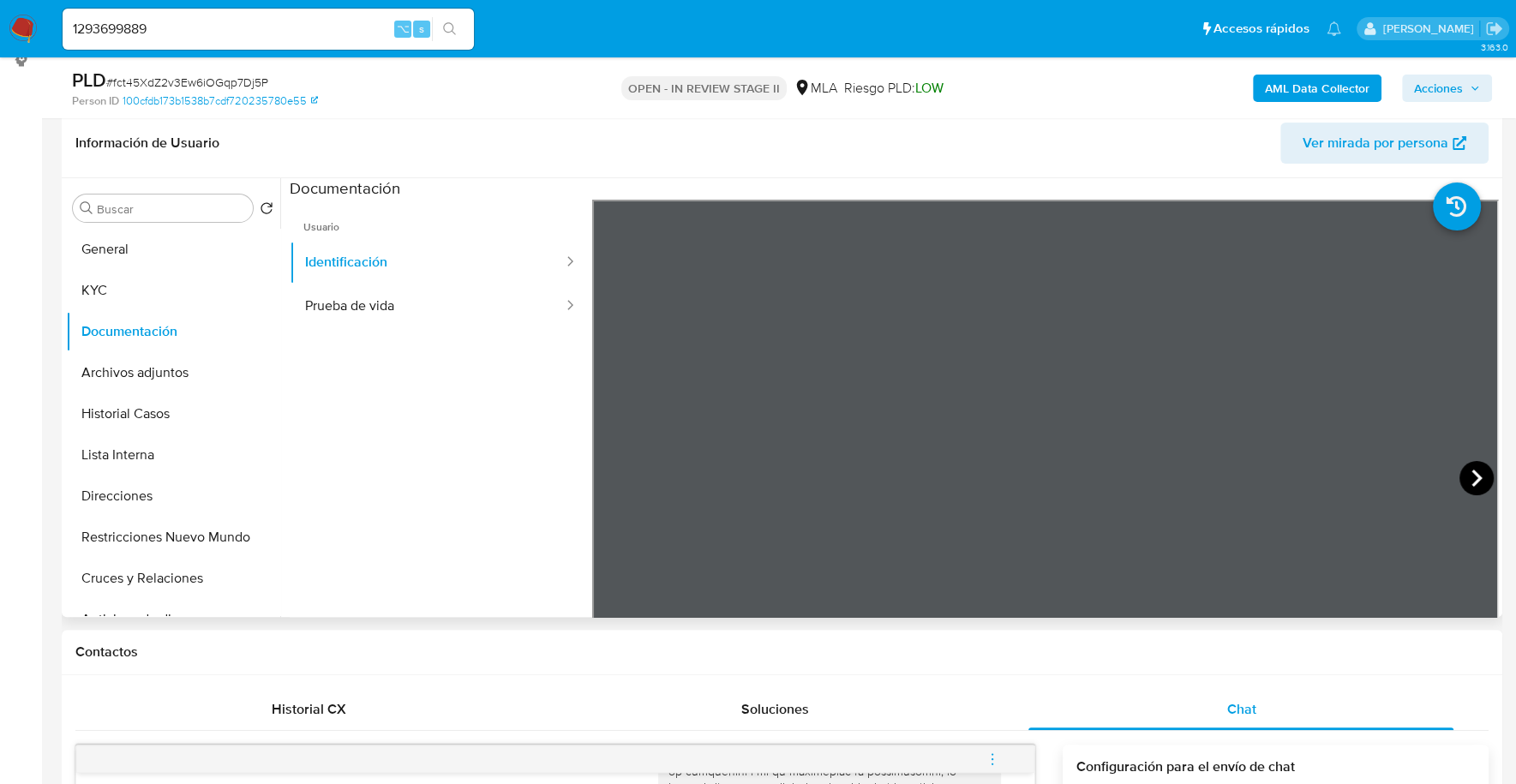
click at [1460, 474] on icon at bounding box center [1476, 477] width 34 height 34
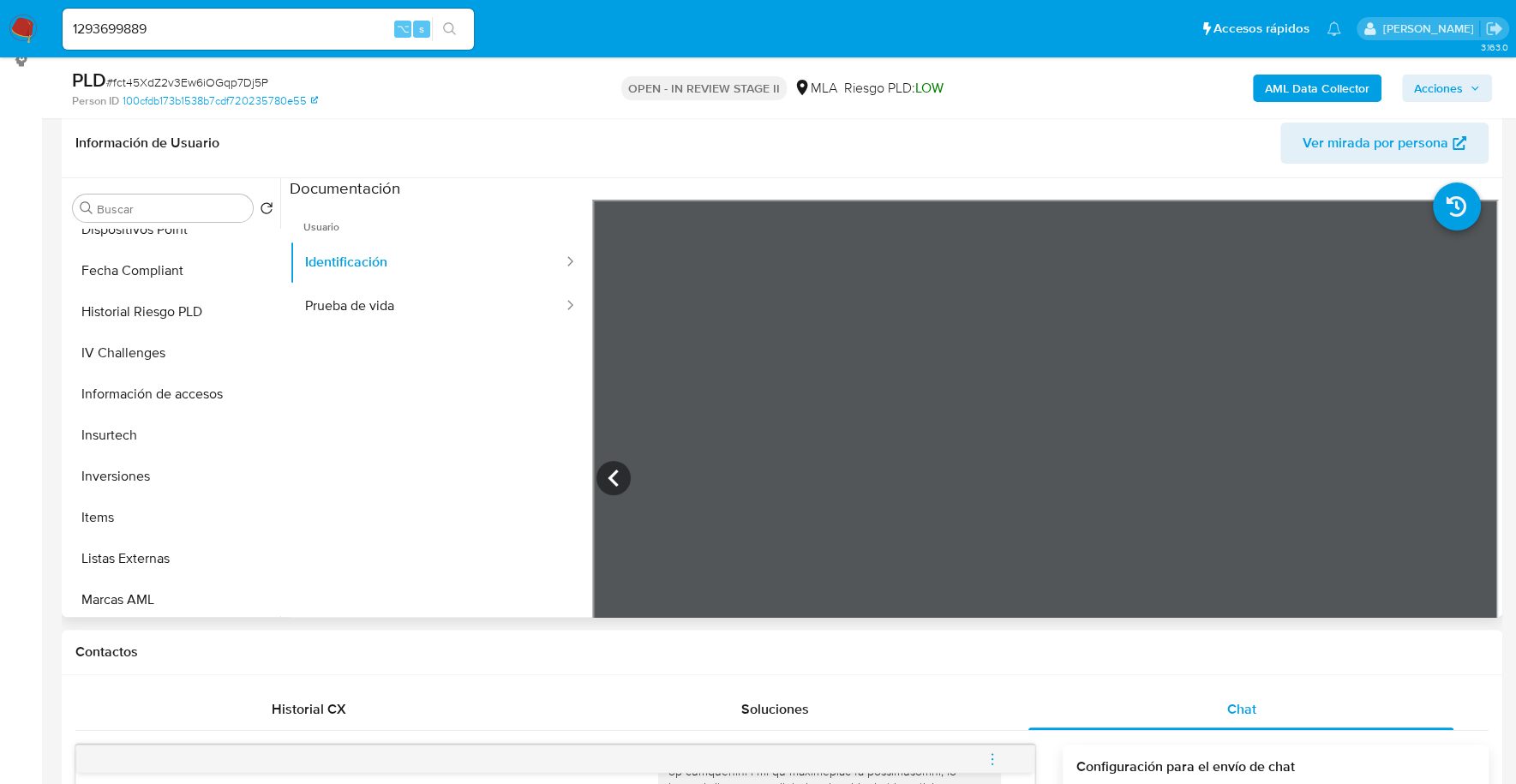
scroll to position [929, 0]
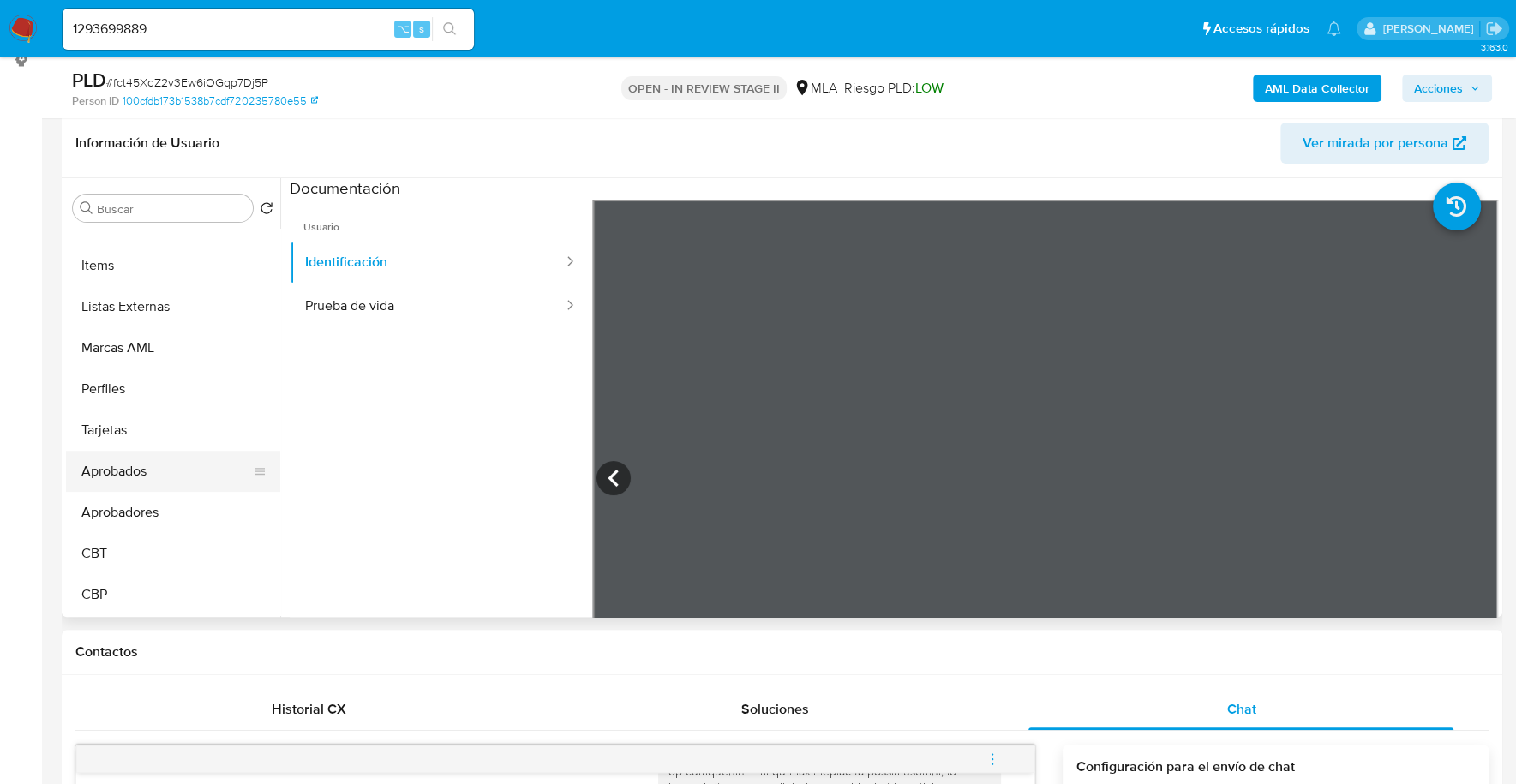
click at [113, 471] on button "Aprobados" at bounding box center [166, 470] width 200 height 41
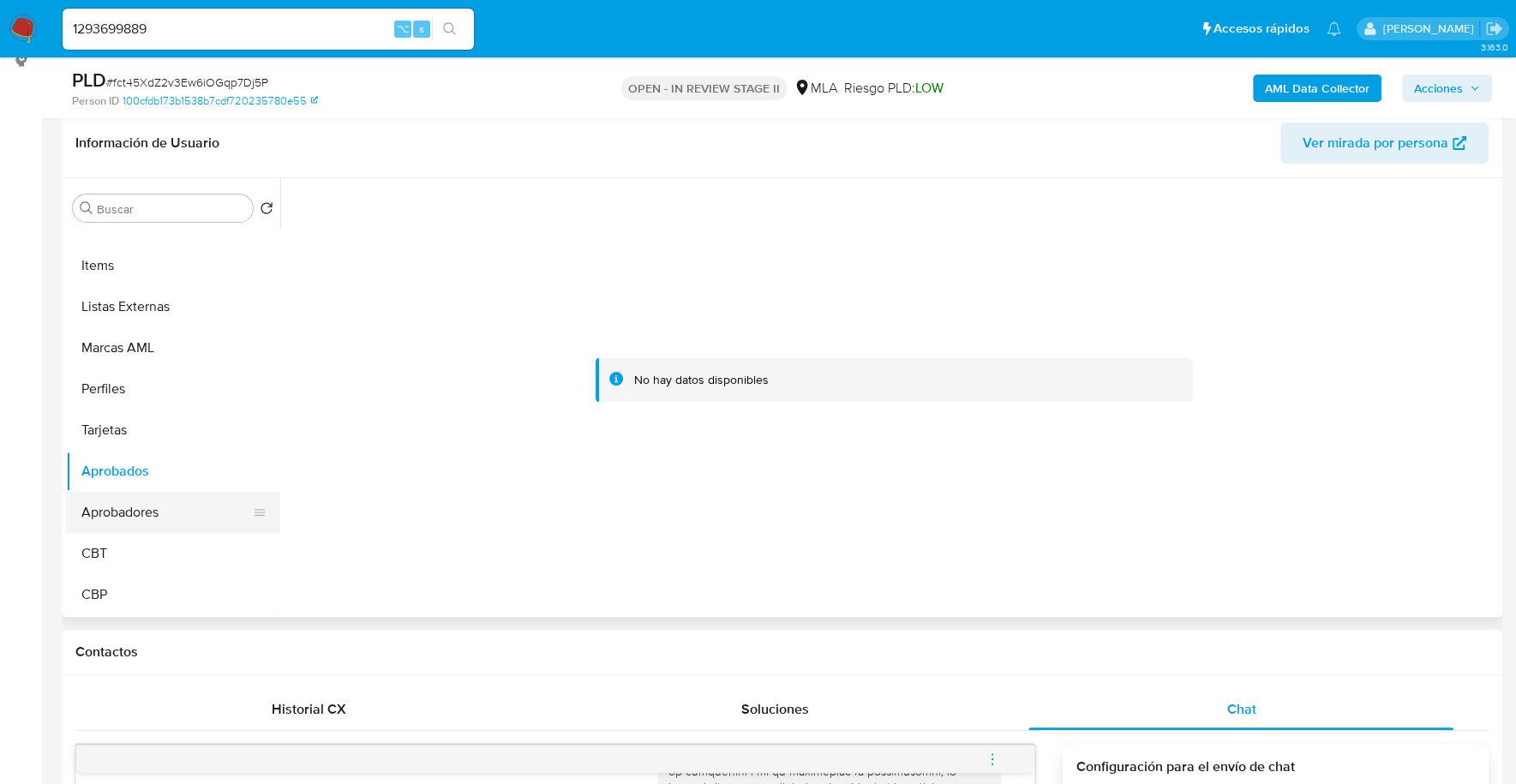
click at [113, 498] on button "Aprobadores" at bounding box center [166, 512] width 200 height 41
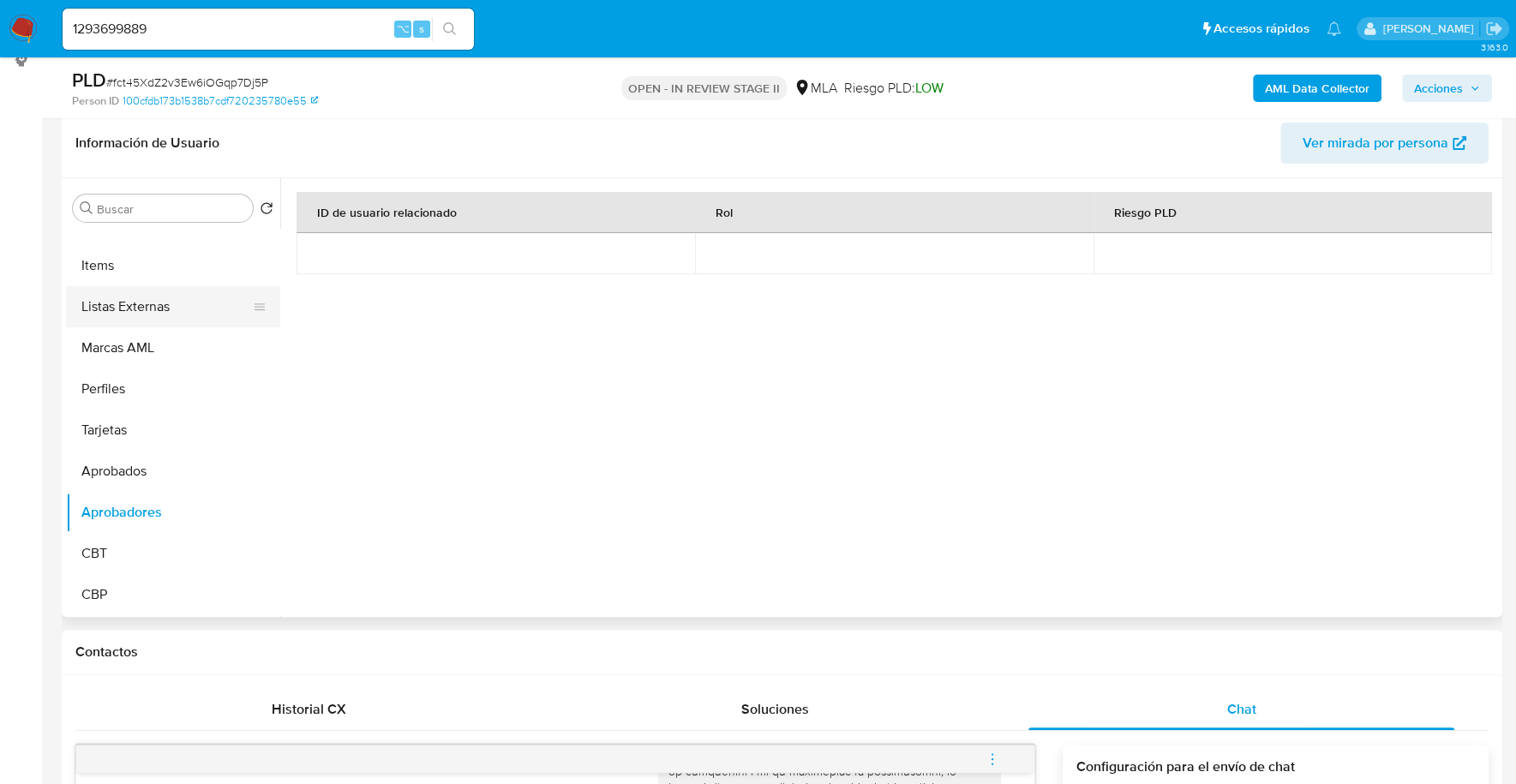
scroll to position [0, 0]
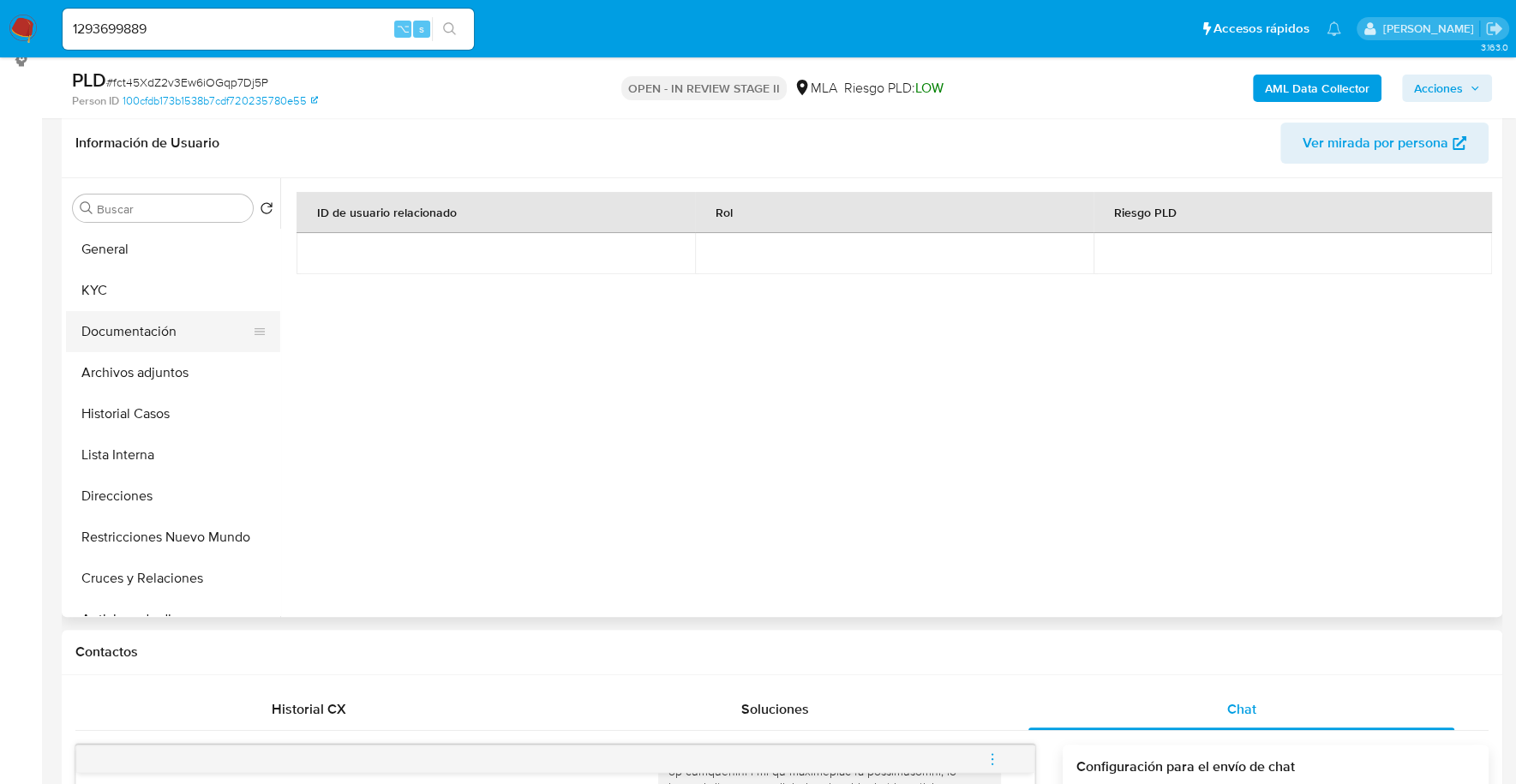
click at [155, 336] on button "Documentación" at bounding box center [166, 331] width 200 height 41
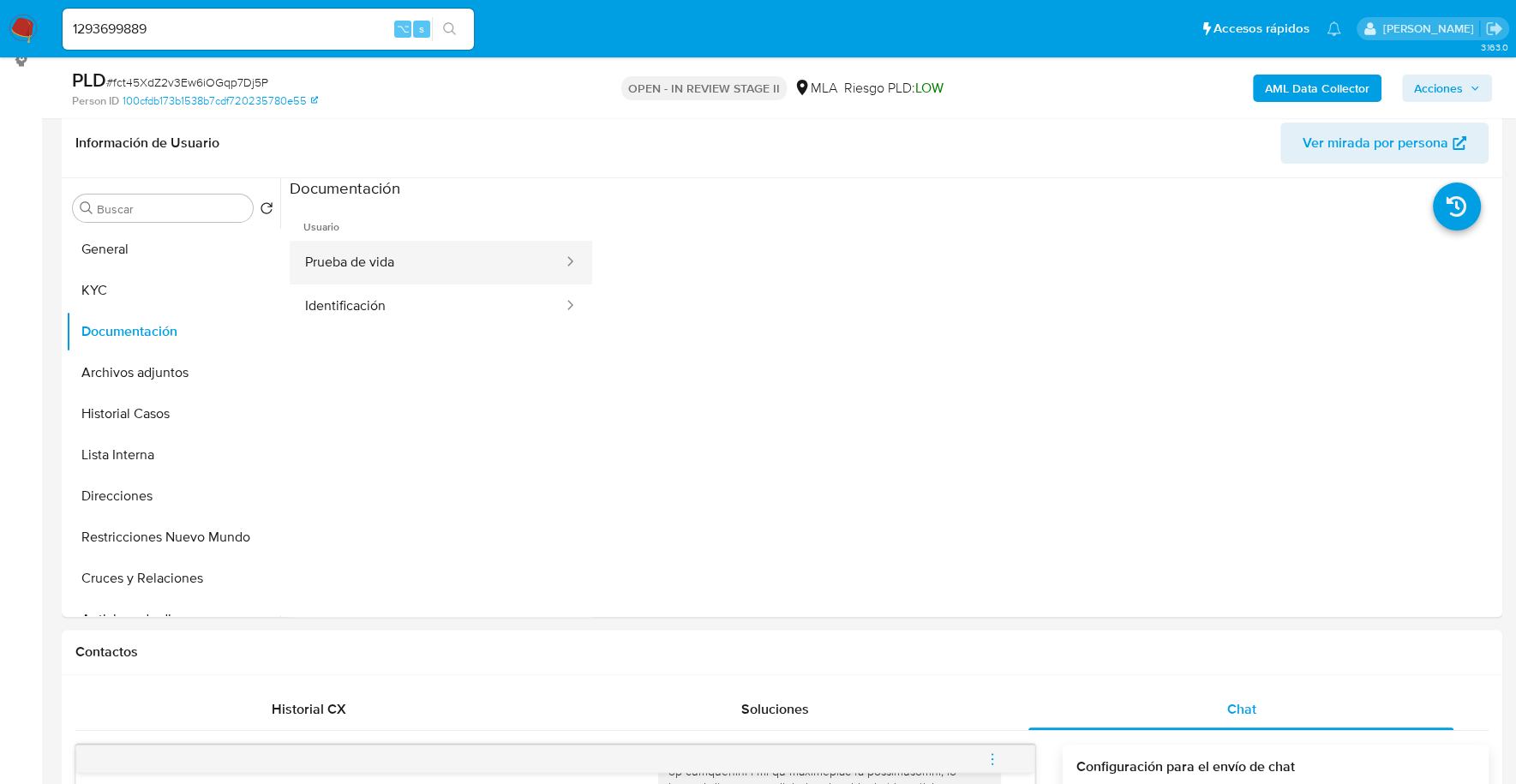
click at [362, 254] on button "Prueba de vida" at bounding box center [427, 262] width 275 height 44
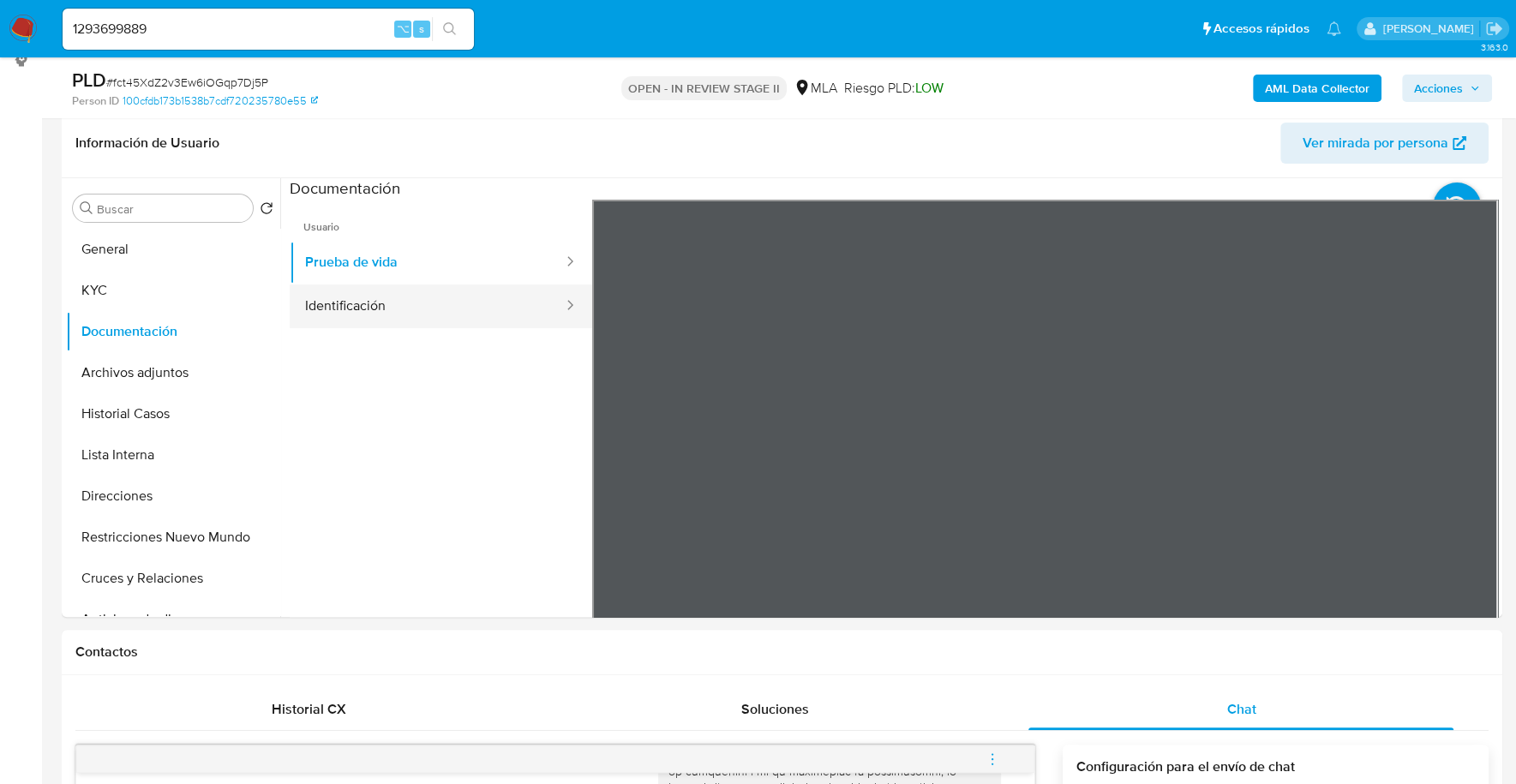
click at [425, 302] on button "Identificación" at bounding box center [427, 307] width 275 height 44
click at [1472, 487] on icon at bounding box center [1476, 477] width 34 height 34
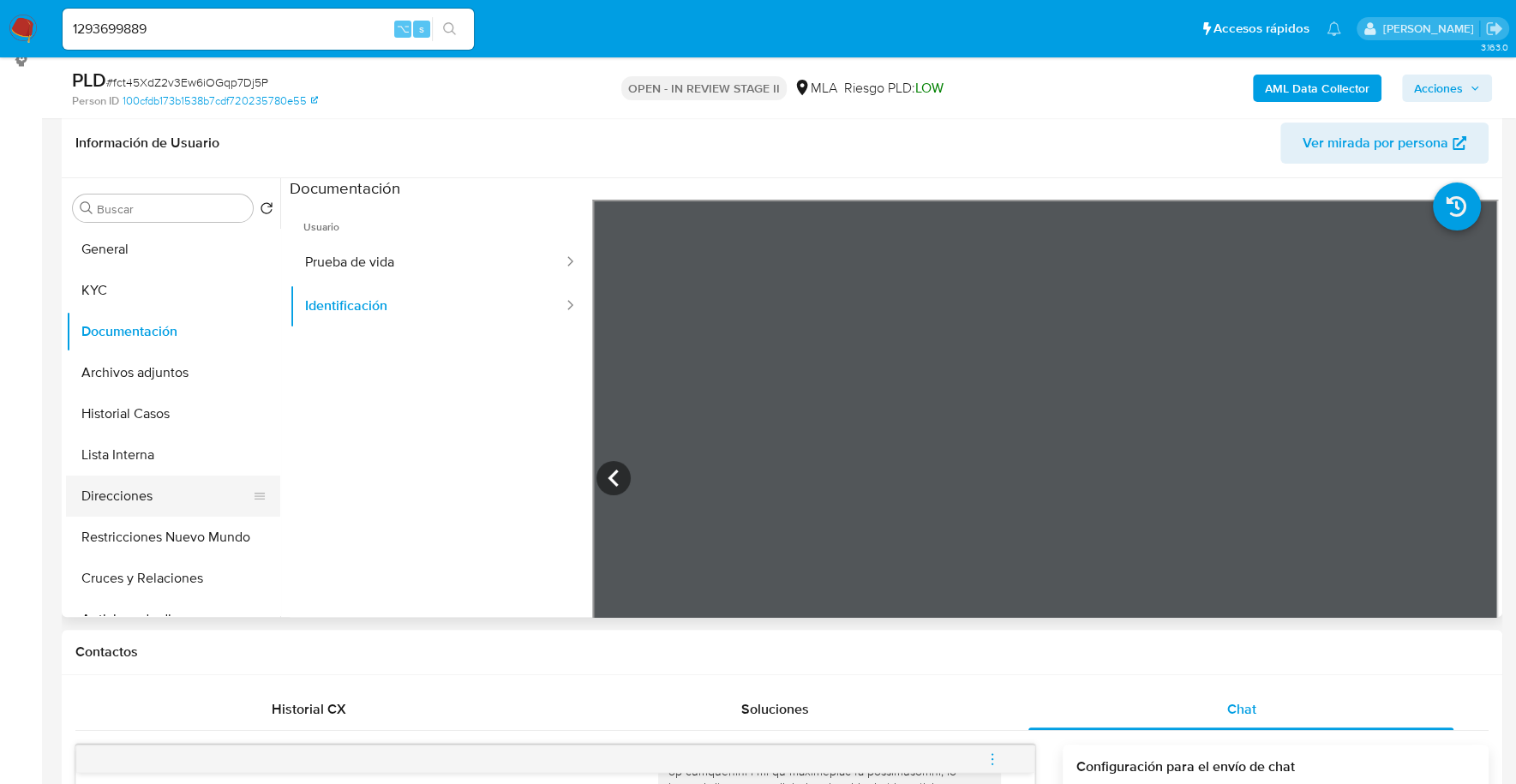
scroll to position [929, 0]
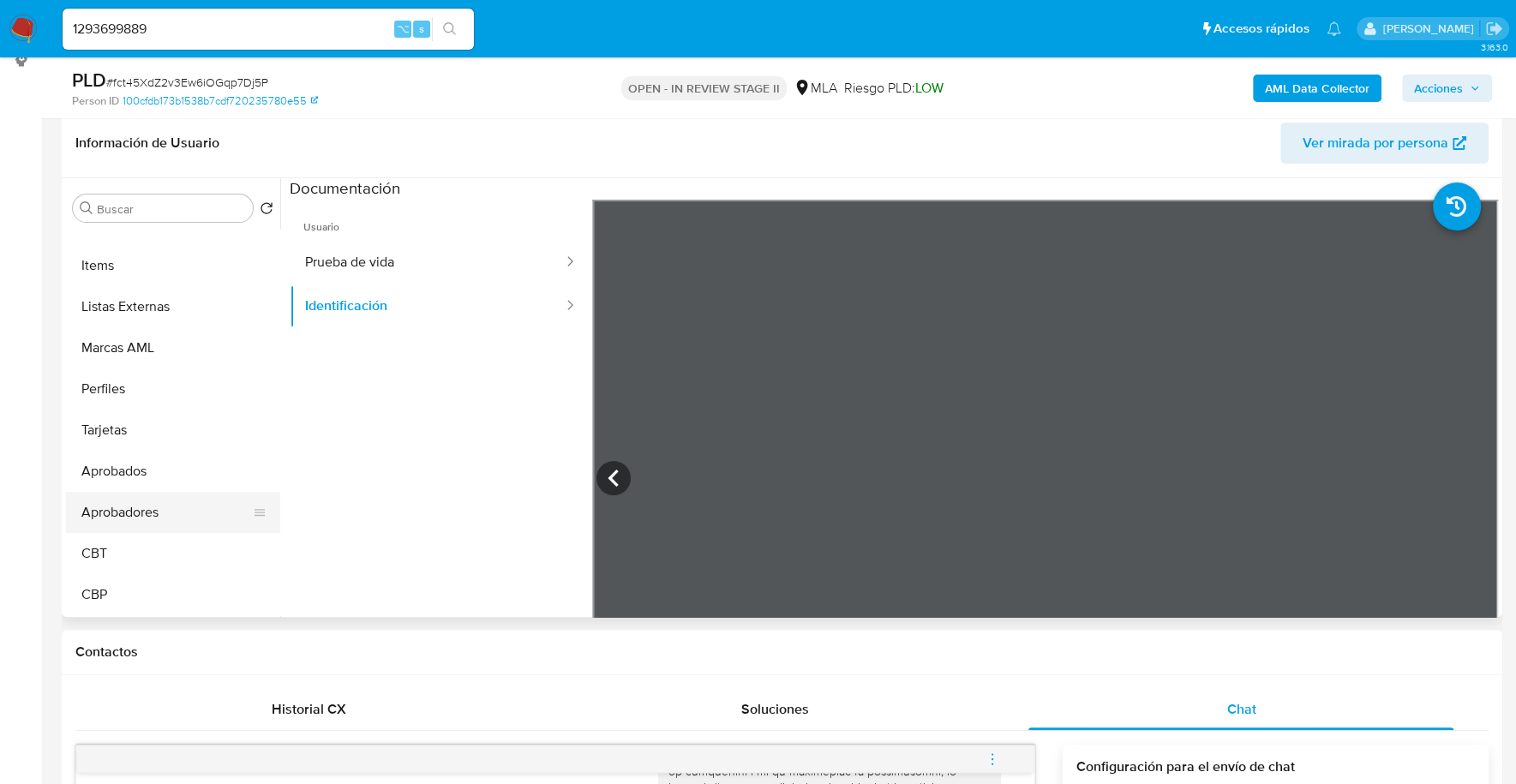
click at [153, 492] on button "Aprobadores" at bounding box center [166, 512] width 200 height 41
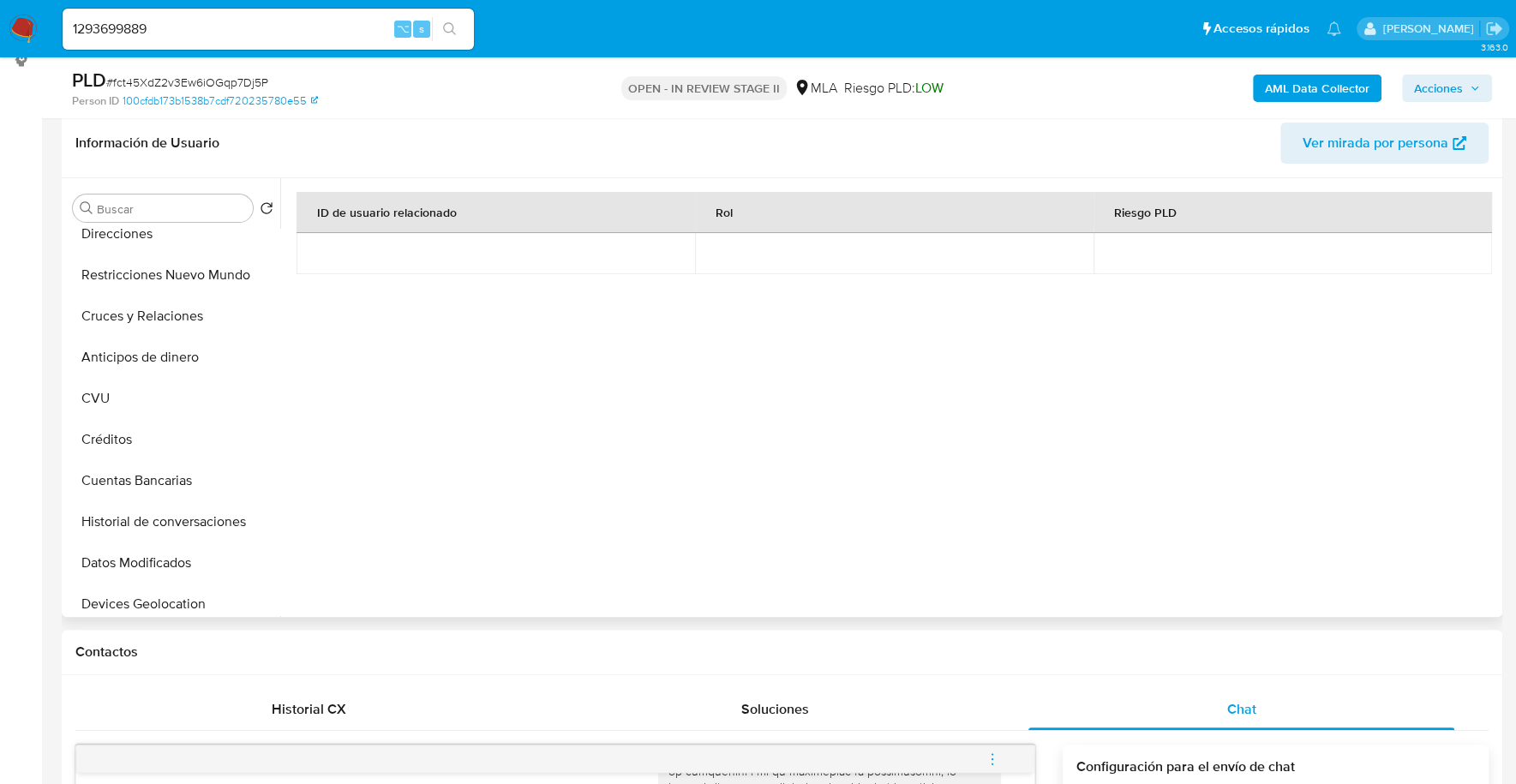
scroll to position [0, 0]
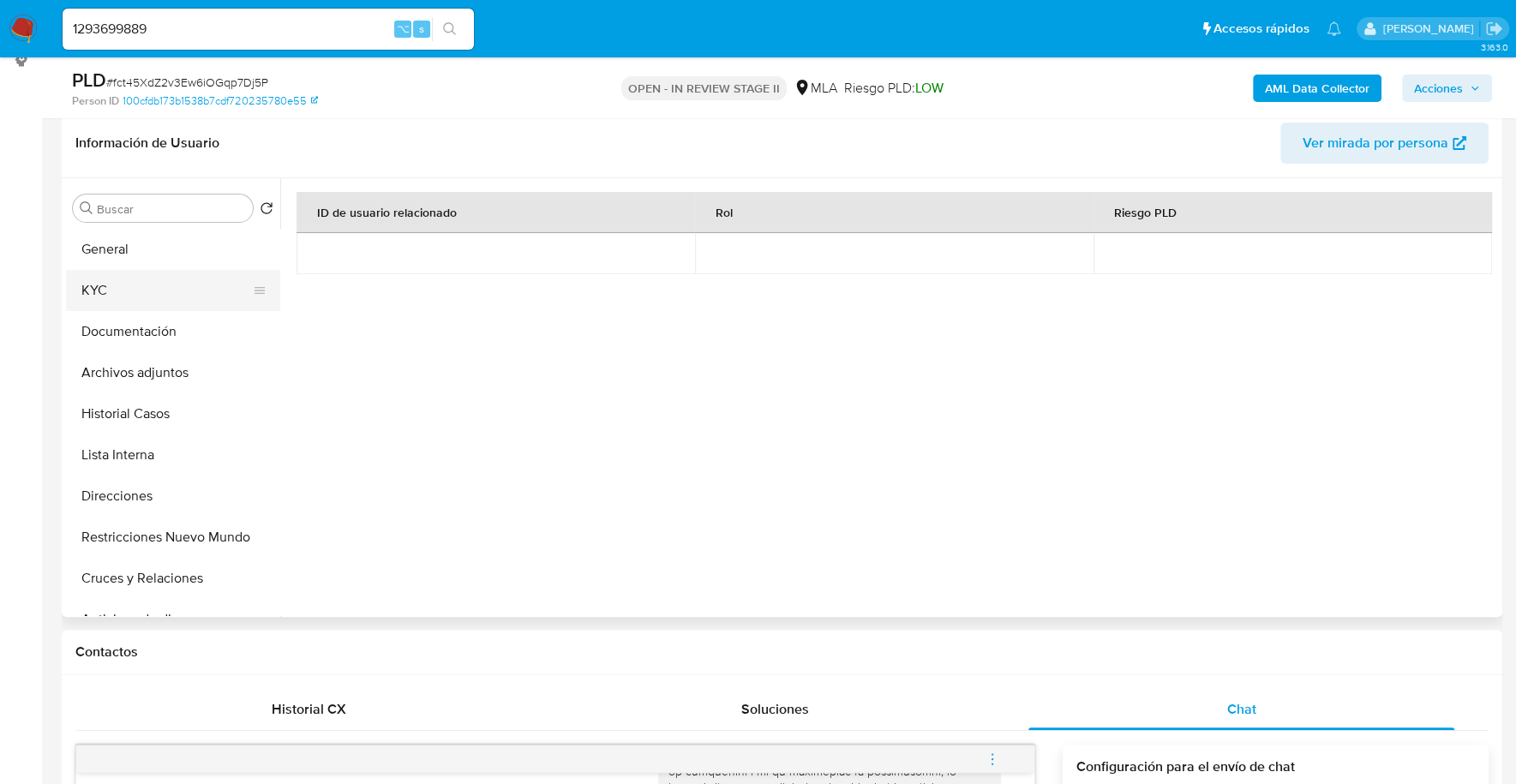
click at [127, 295] on button "KYC" at bounding box center [166, 290] width 200 height 41
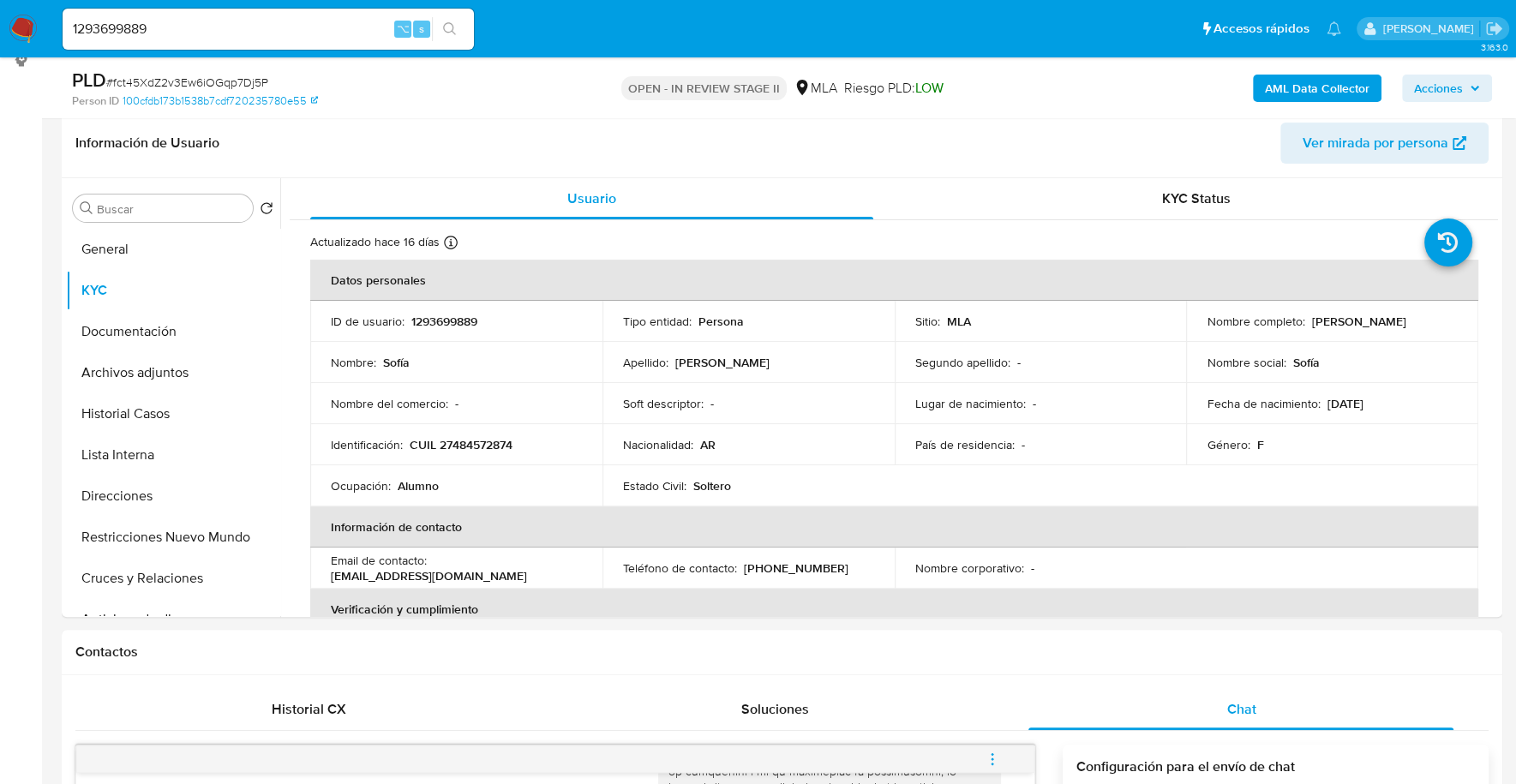
drag, startPoint x: 1308, startPoint y: 320, endPoint x: 1377, endPoint y: 321, distance: 69.0
click at [1377, 321] on p "[PERSON_NAME]" at bounding box center [1358, 321] width 94 height 16
copy p "Sofía Santilla"
click at [143, 349] on button "Documentación" at bounding box center [166, 331] width 200 height 41
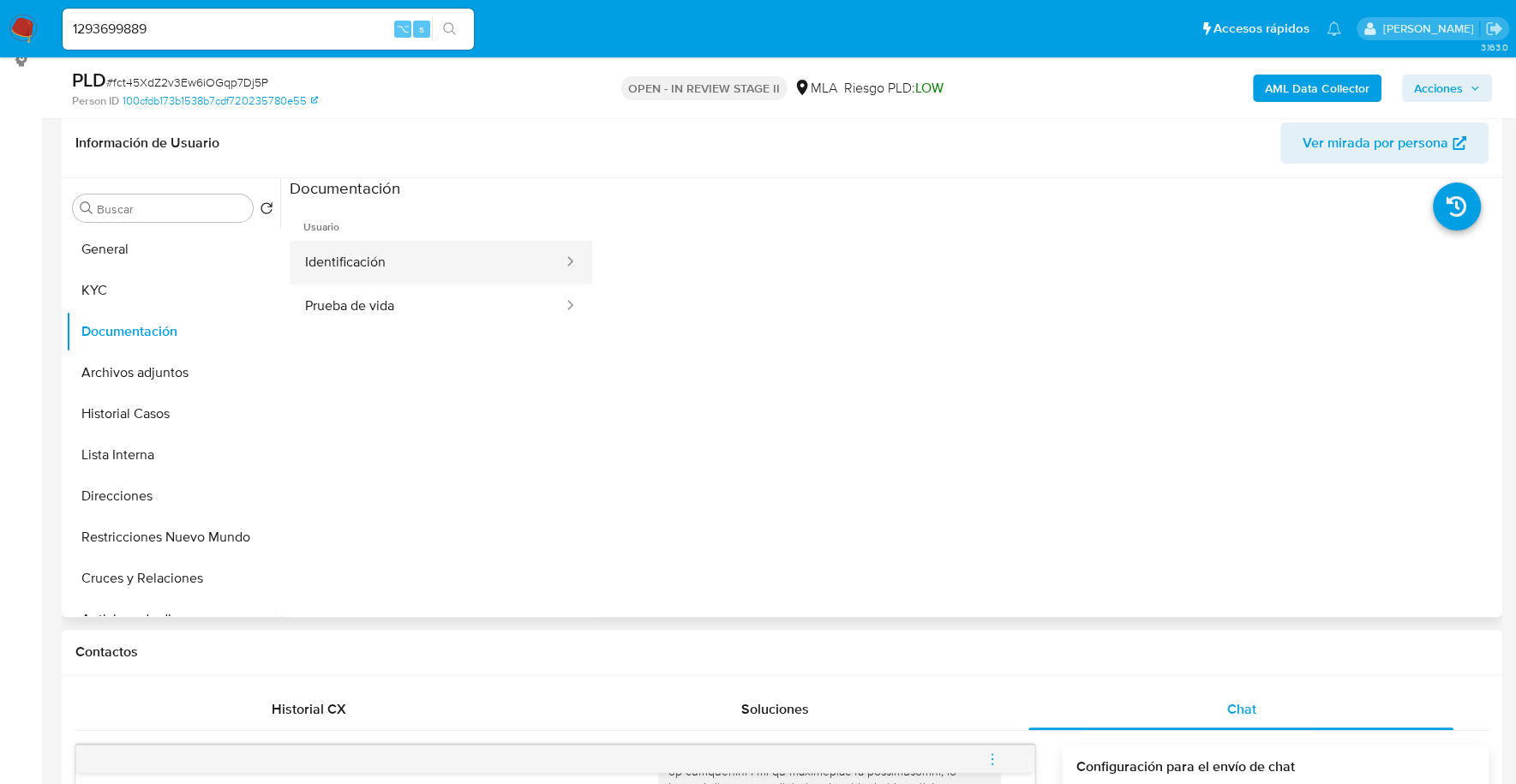
click at [441, 261] on button "Identificación" at bounding box center [427, 262] width 275 height 44
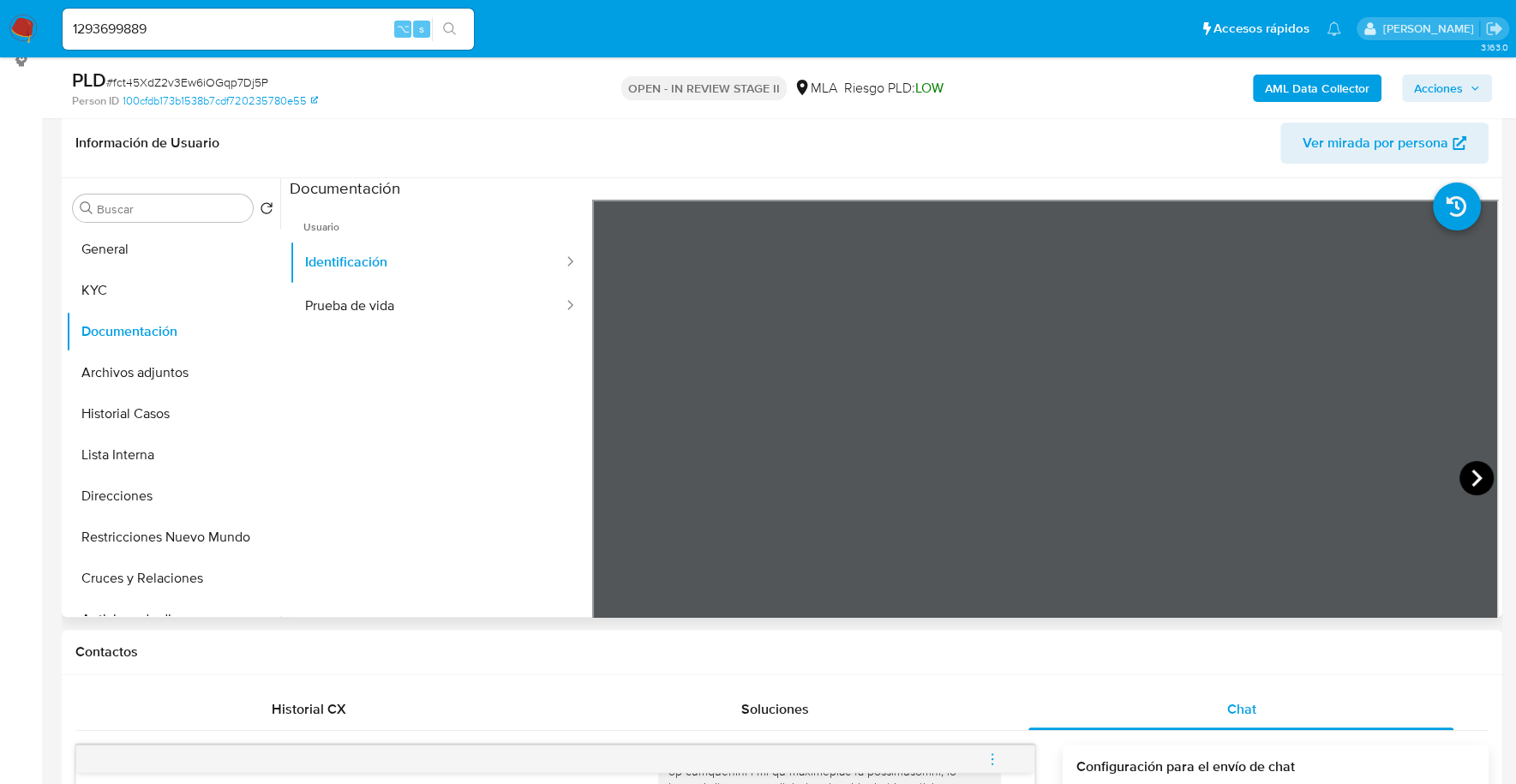
click at [1469, 463] on icon at bounding box center [1476, 477] width 34 height 34
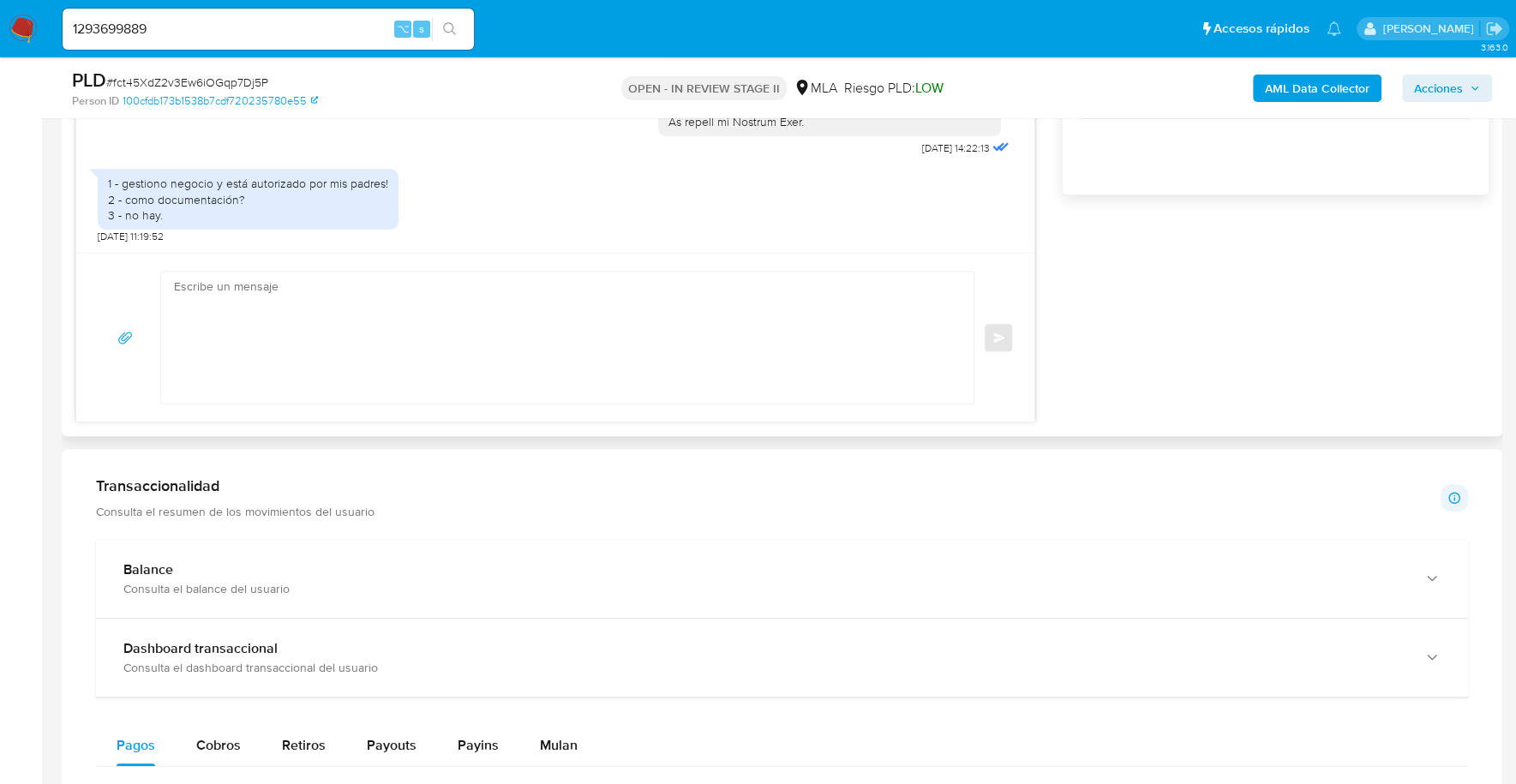
scroll to position [1201, 0]
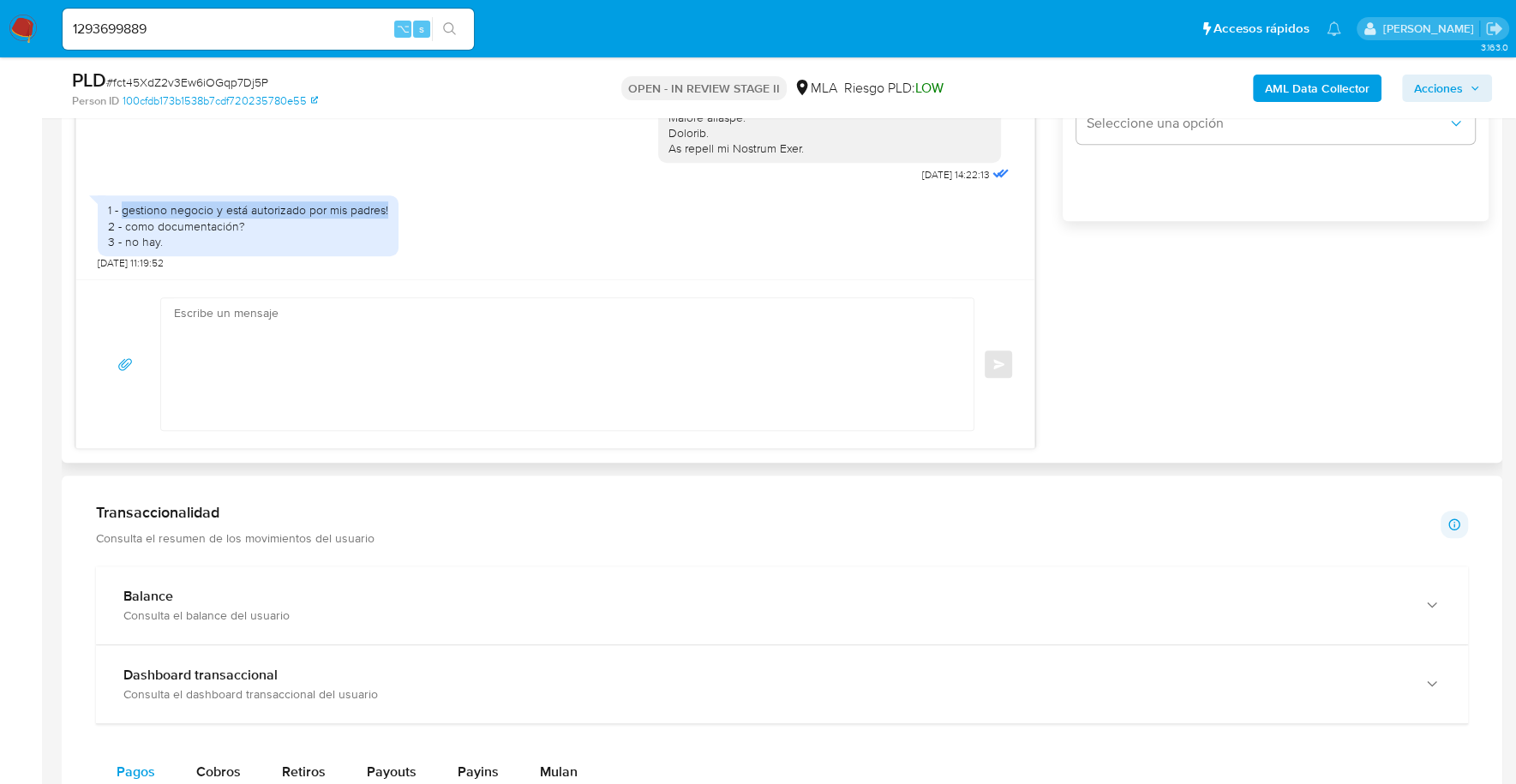
drag, startPoint x: 122, startPoint y: 208, endPoint x: 401, endPoint y: 206, distance: 279.0
click at [401, 206] on div "1 - gestiono negocio y está autorizado por mis padres! 2 - como documentación? …" at bounding box center [555, 227] width 915 height 83
copy div "gestiono negocio y está autorizado por mis padres!"
click at [285, 394] on textarea at bounding box center [563, 363] width 778 height 132
paste textarea "Hola, Muchas gracias por la respuesta. Analizamos tu caso y notamos que la info…"
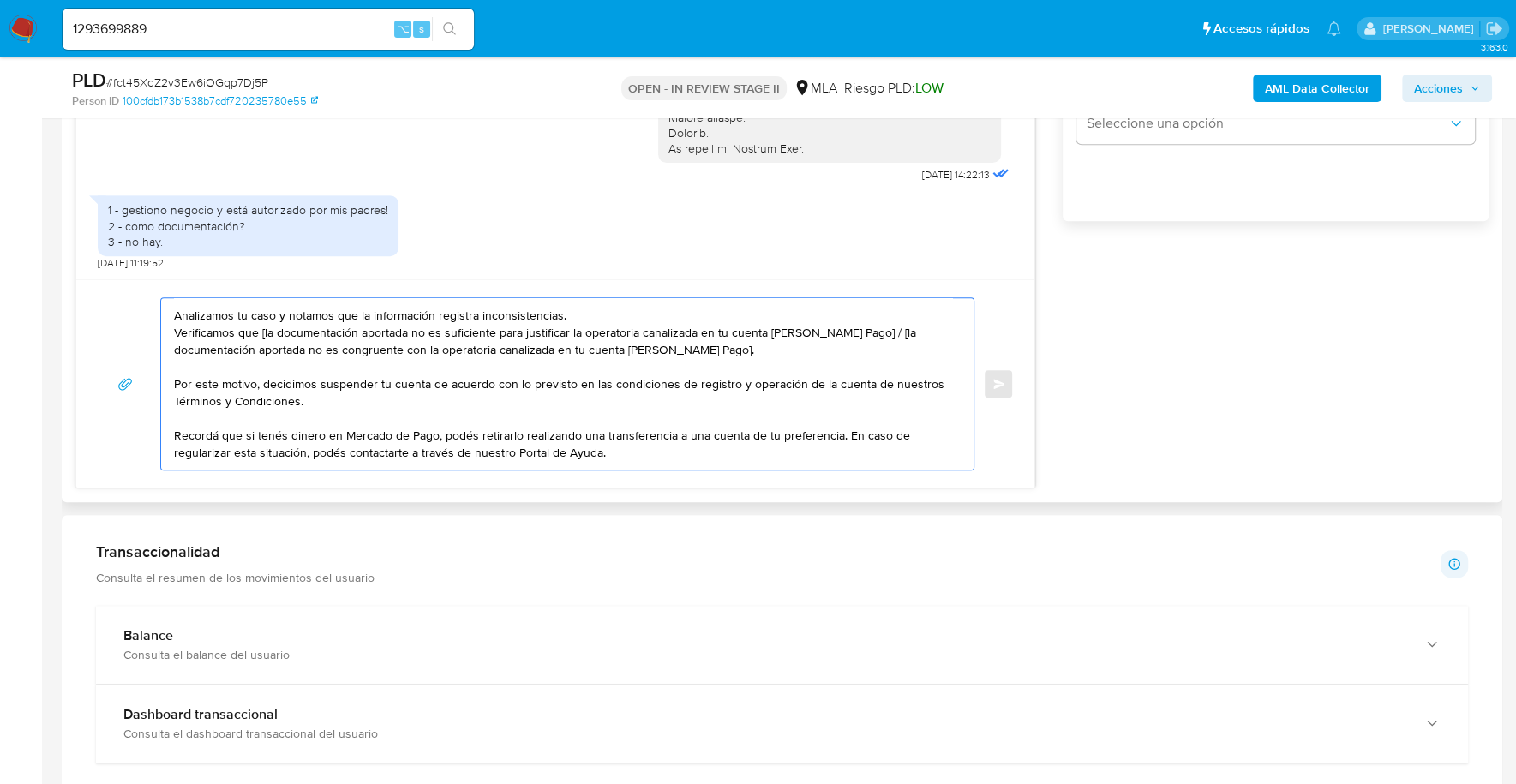
scroll to position [0, 0]
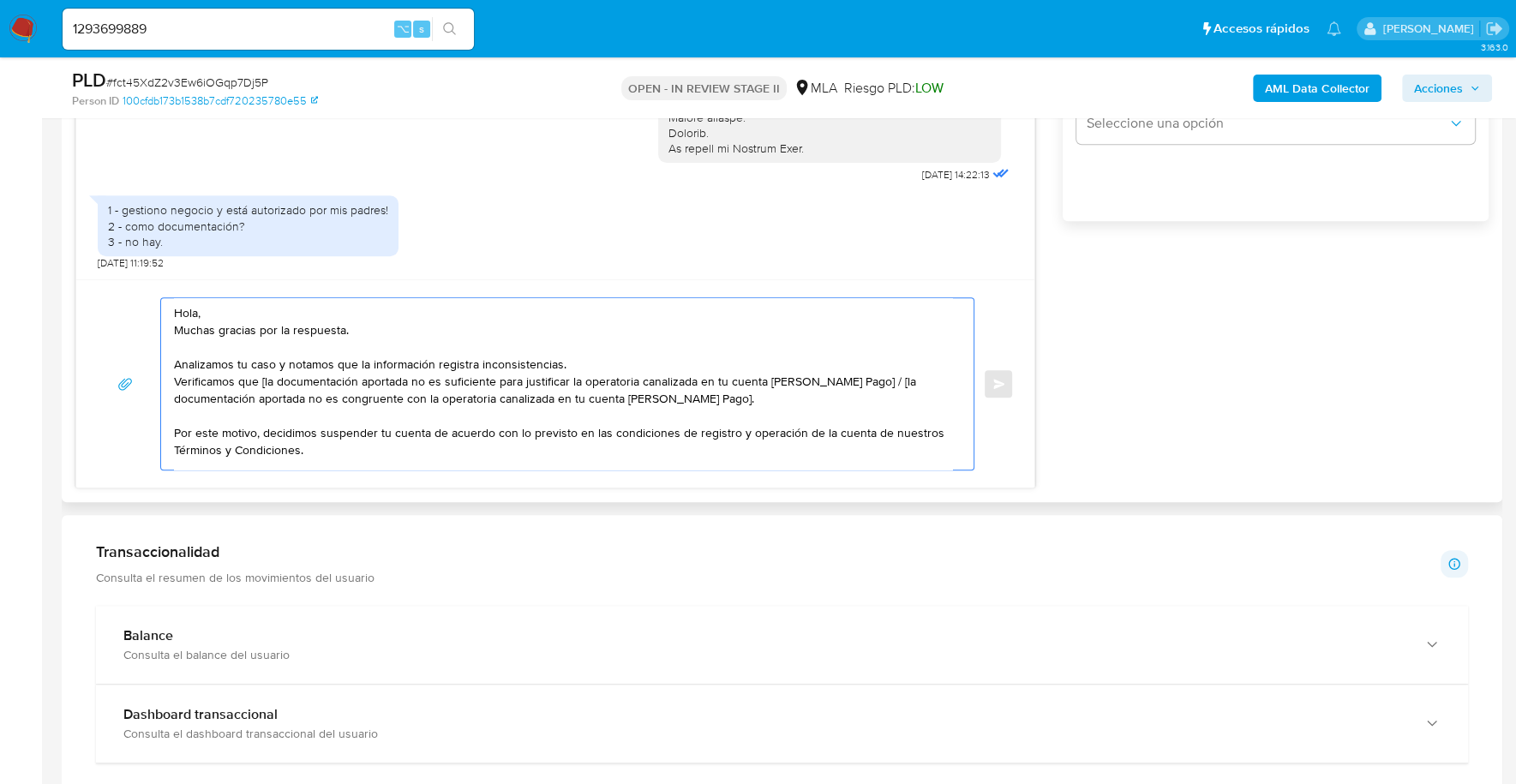
click at [261, 382] on textarea "Hola, Muchas gracias por la respuesta. Analizamos tu caso y notamos que la info…" at bounding box center [563, 383] width 778 height 172
drag, startPoint x: 817, startPoint y: 401, endPoint x: 856, endPoint y: 375, distance: 46.9
click at [856, 375] on textarea "Hola, Muchas gracias por la respuesta. Analizamos tu caso y notamos que la info…" at bounding box center [563, 383] width 778 height 172
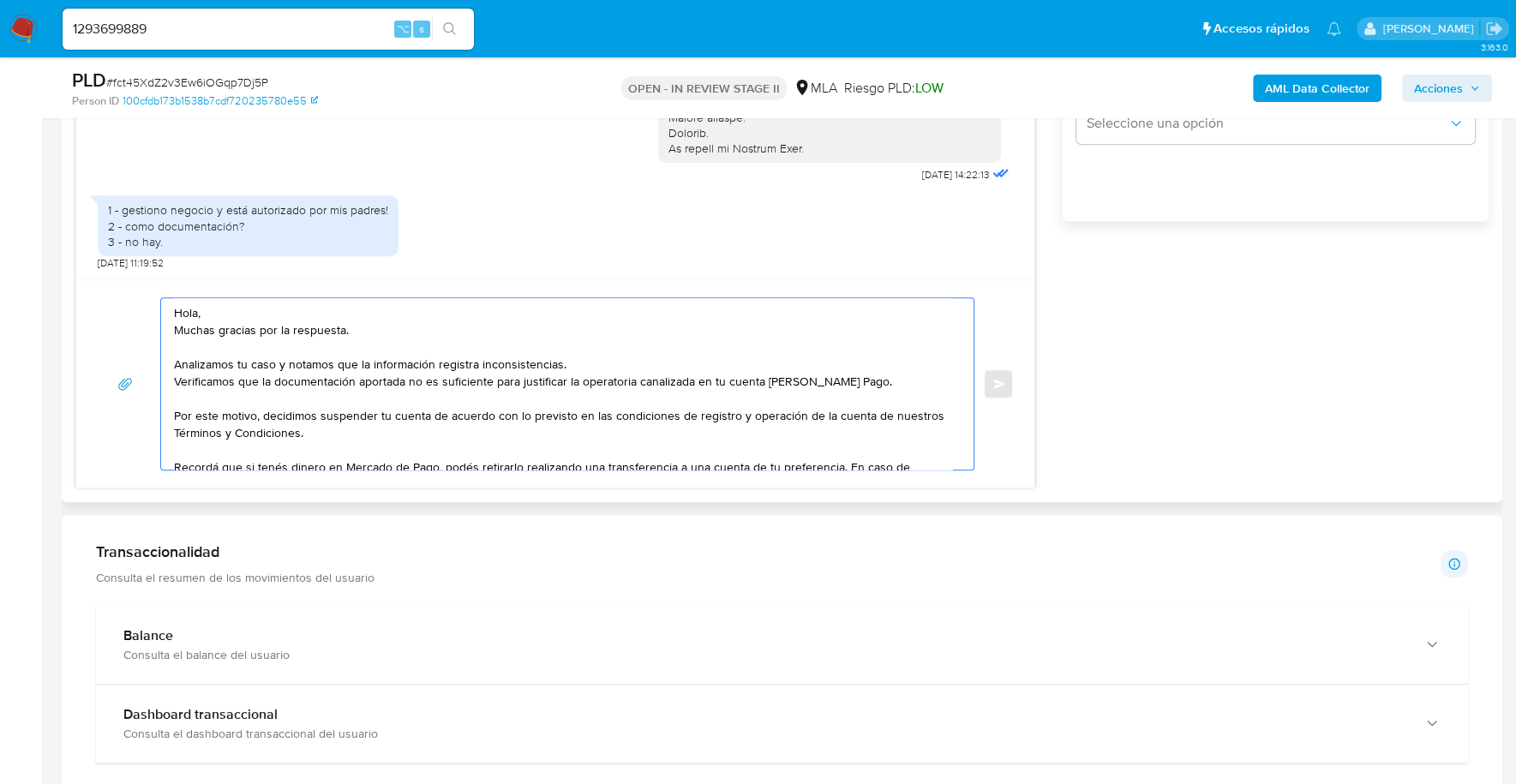
click at [334, 375] on textarea "Hola, Muchas gracias por la respuesta. Analizamos tu caso y notamos que la info…" at bounding box center [563, 383] width 778 height 172
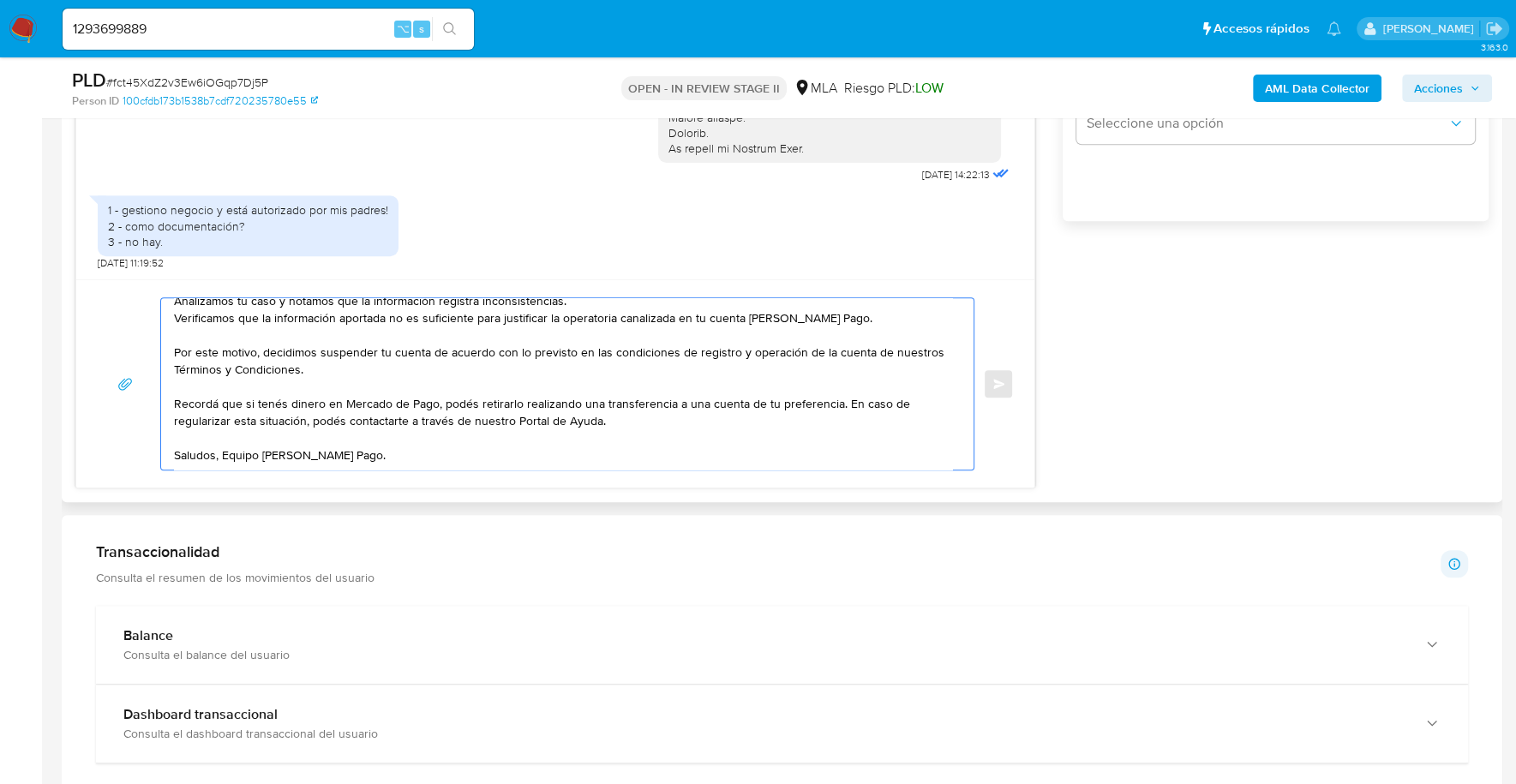
scroll to position [986, 0]
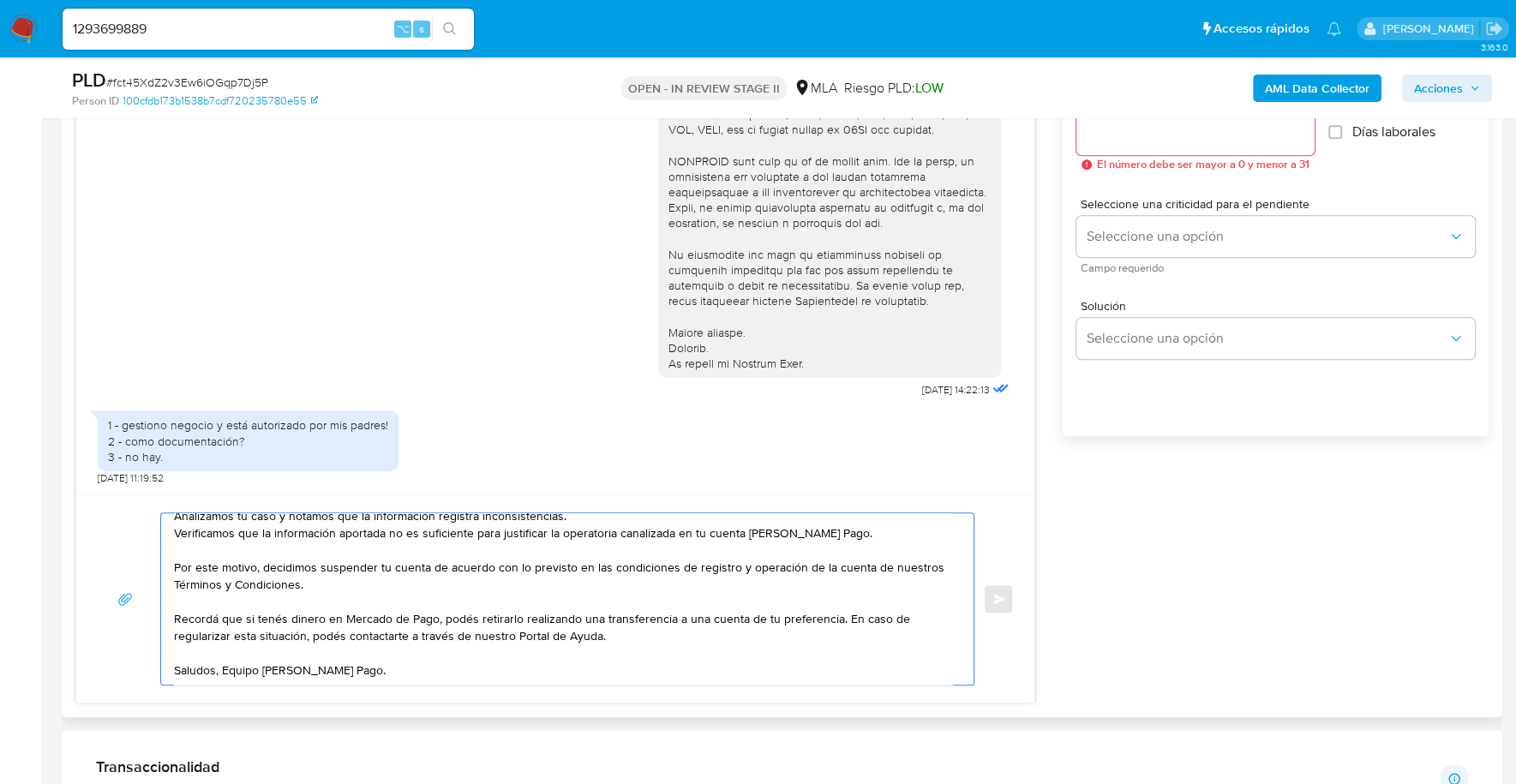
type textarea "Hola, Muchas gracias por la respuesta. Analizamos tu caso y notamos que la info…"
click at [1154, 139] on input "Esperar Respuesta (días)" at bounding box center [1195, 135] width 238 height 23
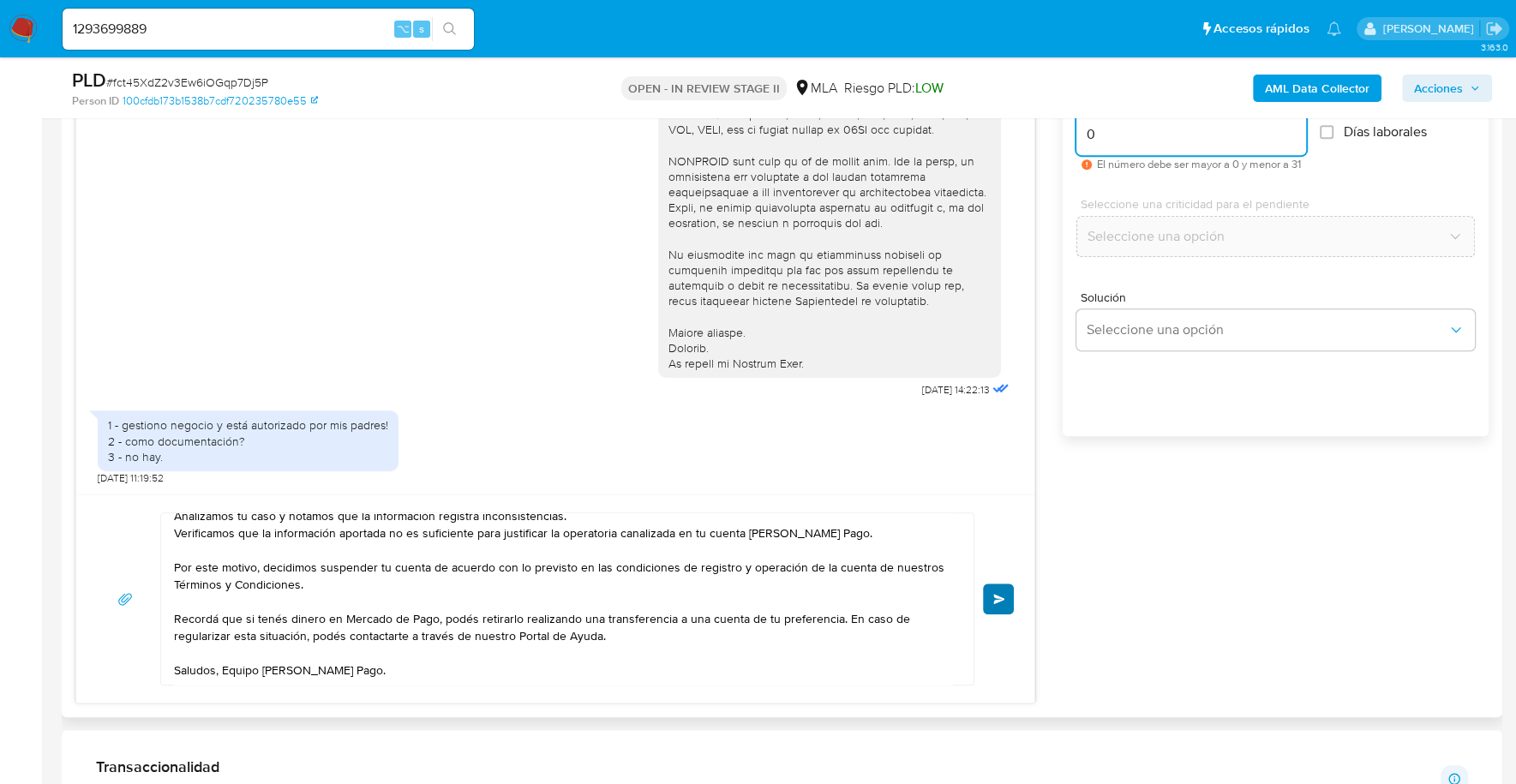
type input "0"
click at [1002, 594] on span "Enviar" at bounding box center [999, 599] width 12 height 10
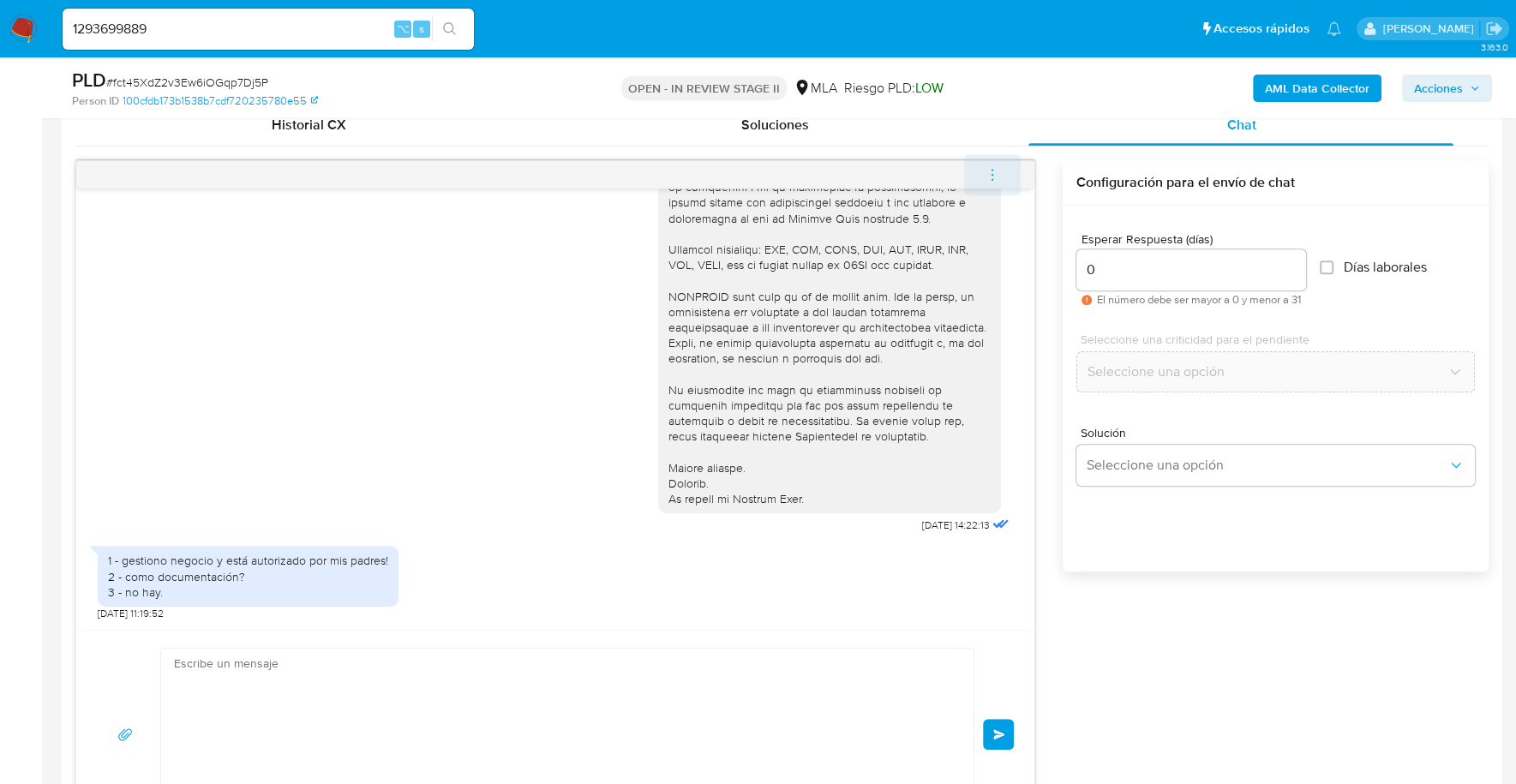
scroll to position [788, 0]
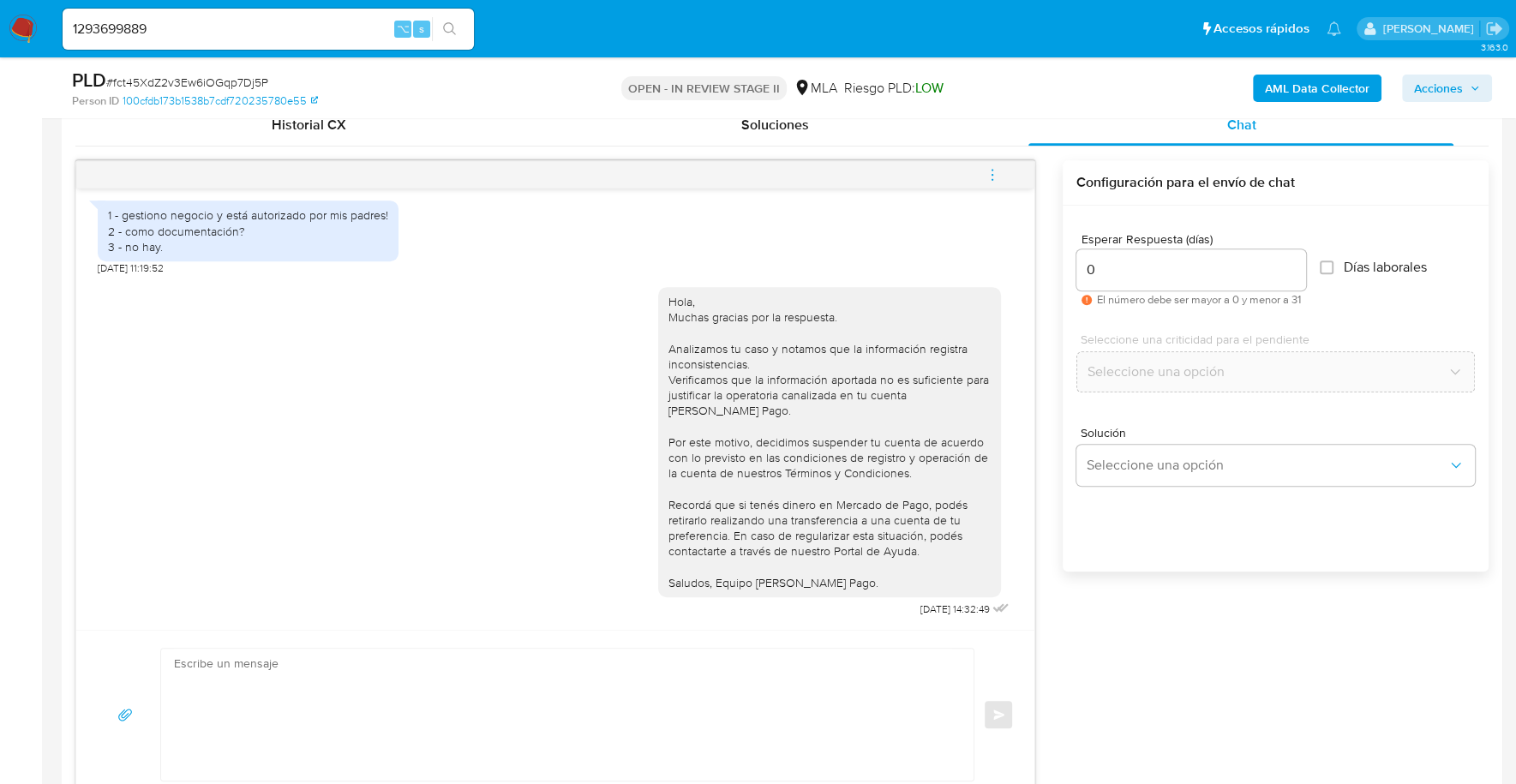
click at [998, 179] on span "menu-action" at bounding box center [992, 174] width 16 height 41
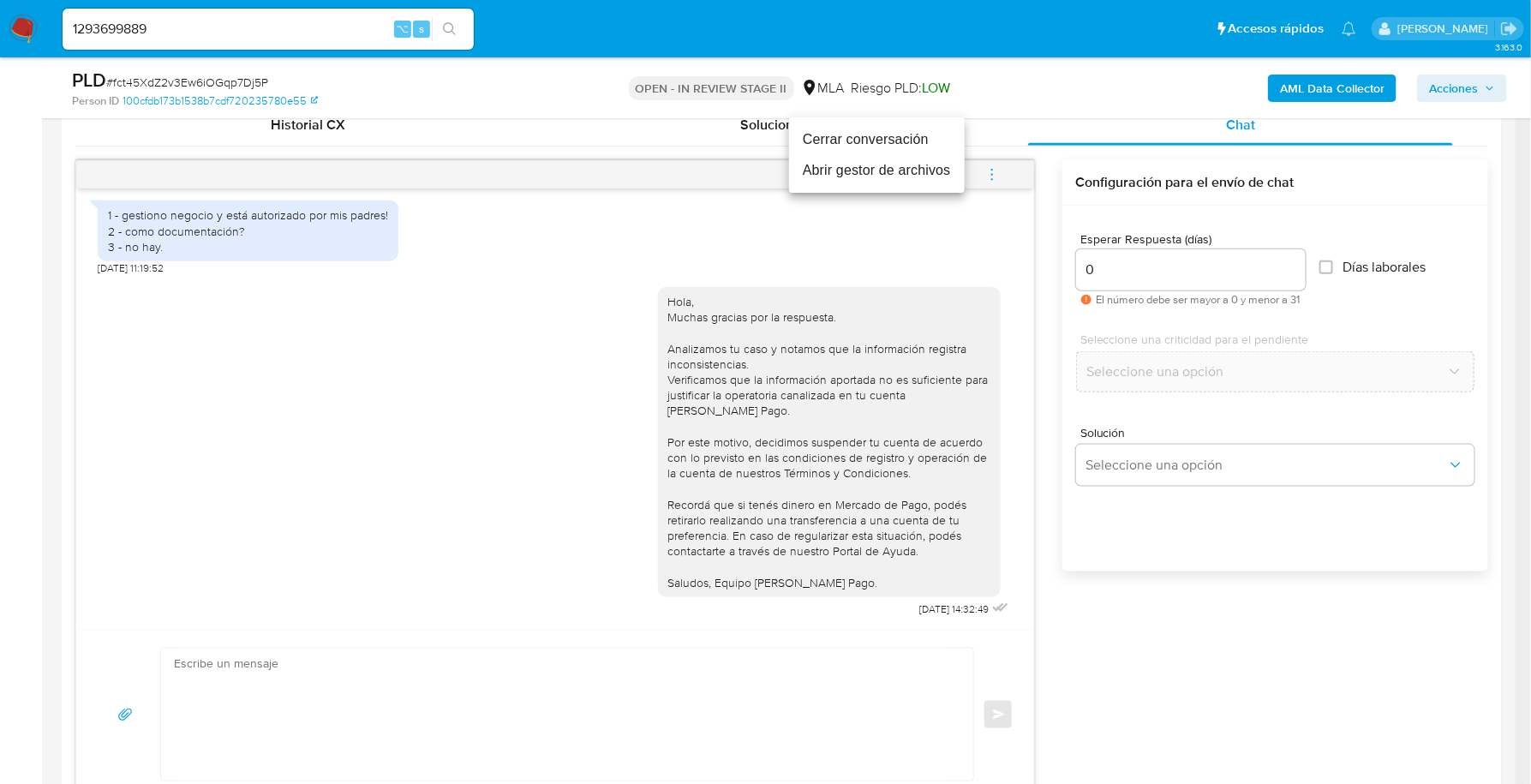
click at [867, 141] on li "Cerrar conversación" at bounding box center [877, 139] width 176 height 30
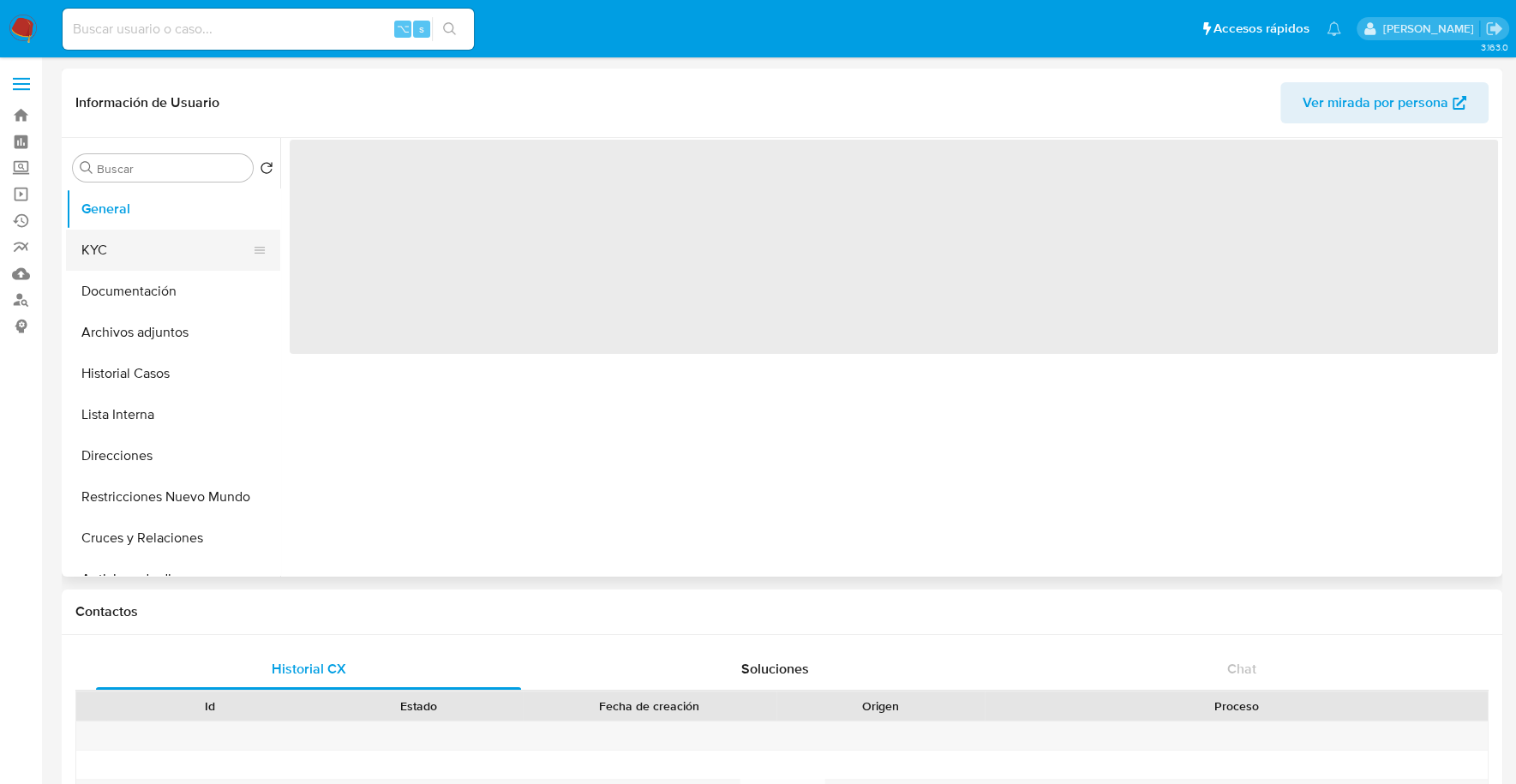
click at [112, 242] on button "KYC" at bounding box center [166, 250] width 200 height 41
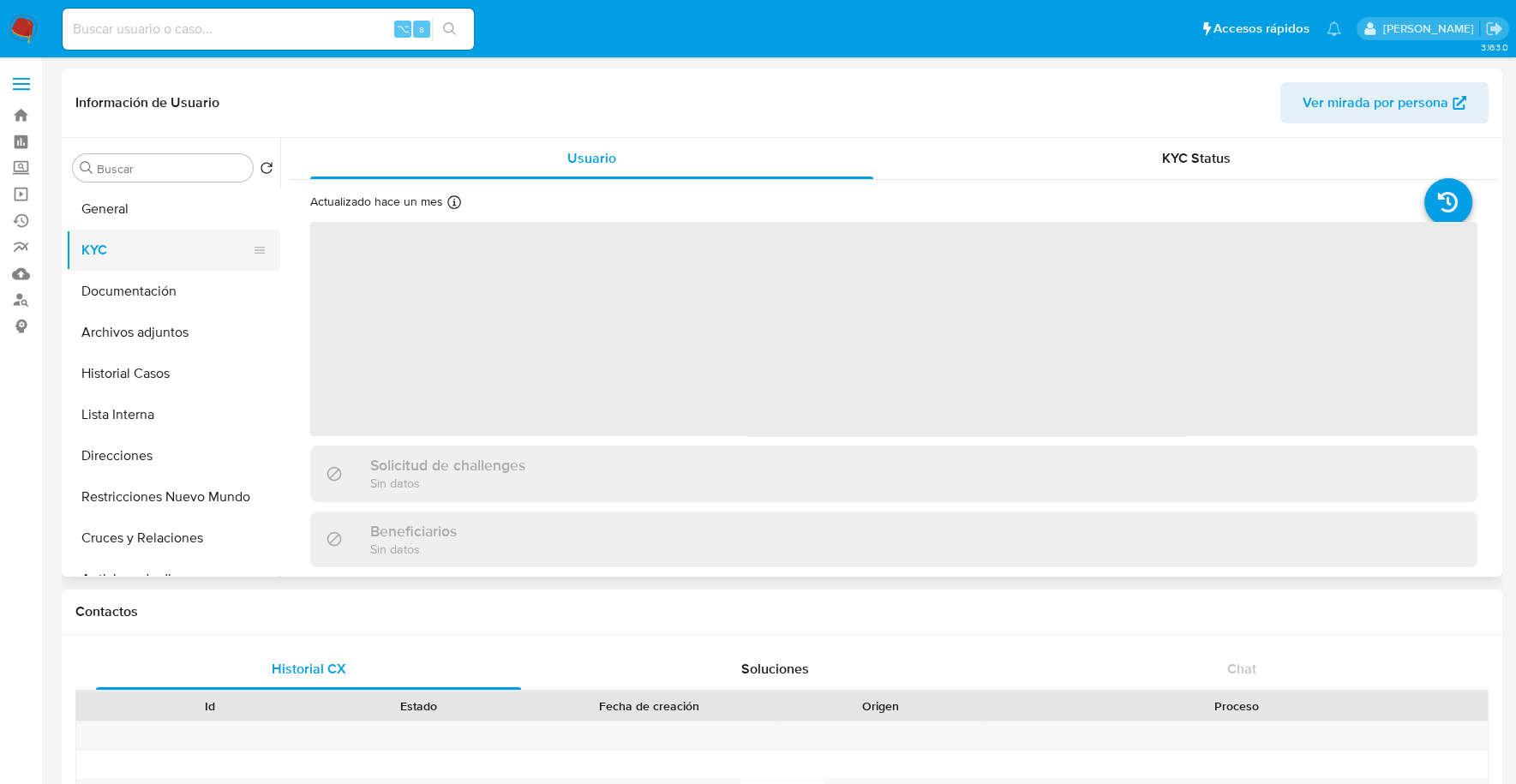
select select "10"
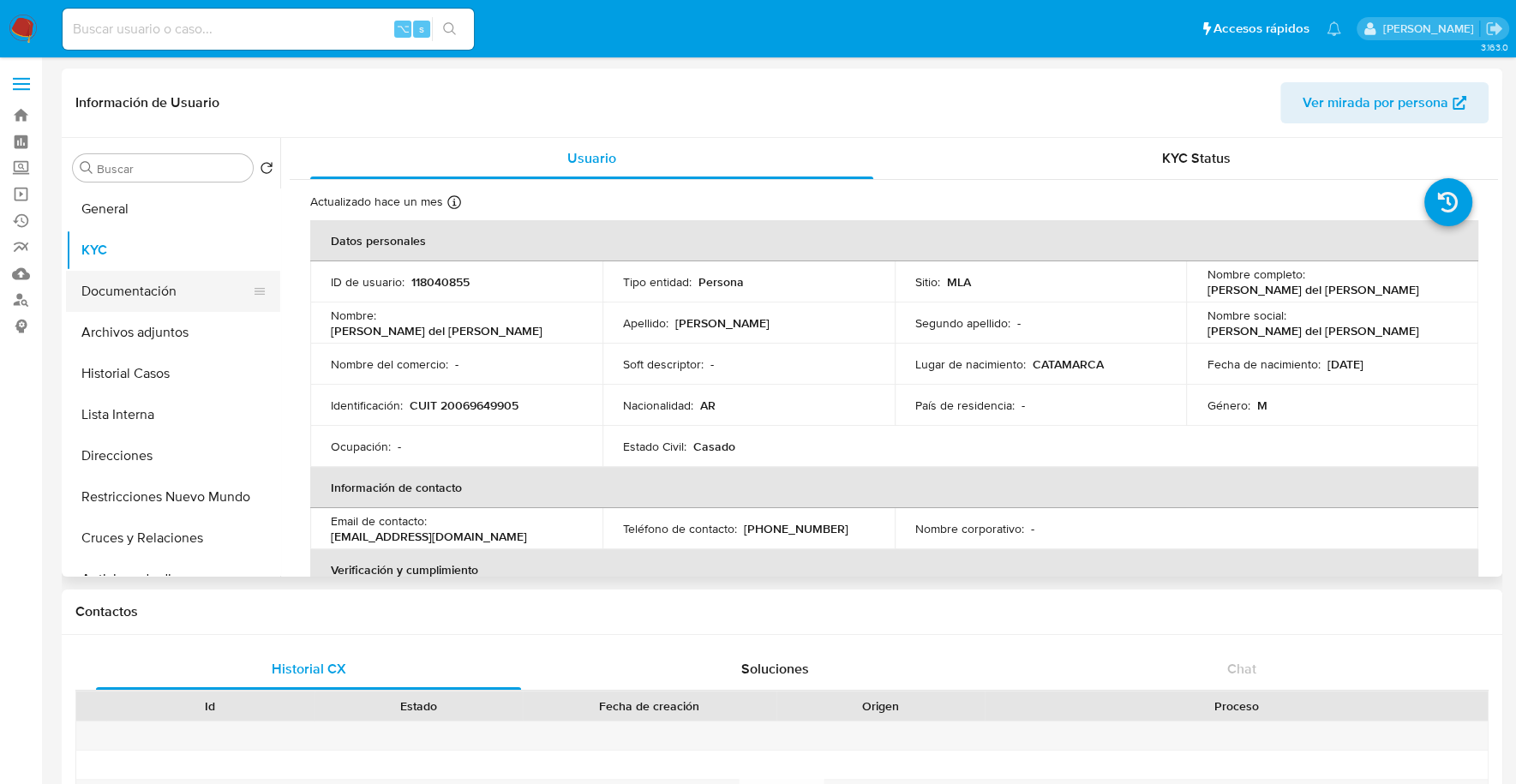
click at [128, 292] on button "Documentación" at bounding box center [166, 291] width 200 height 41
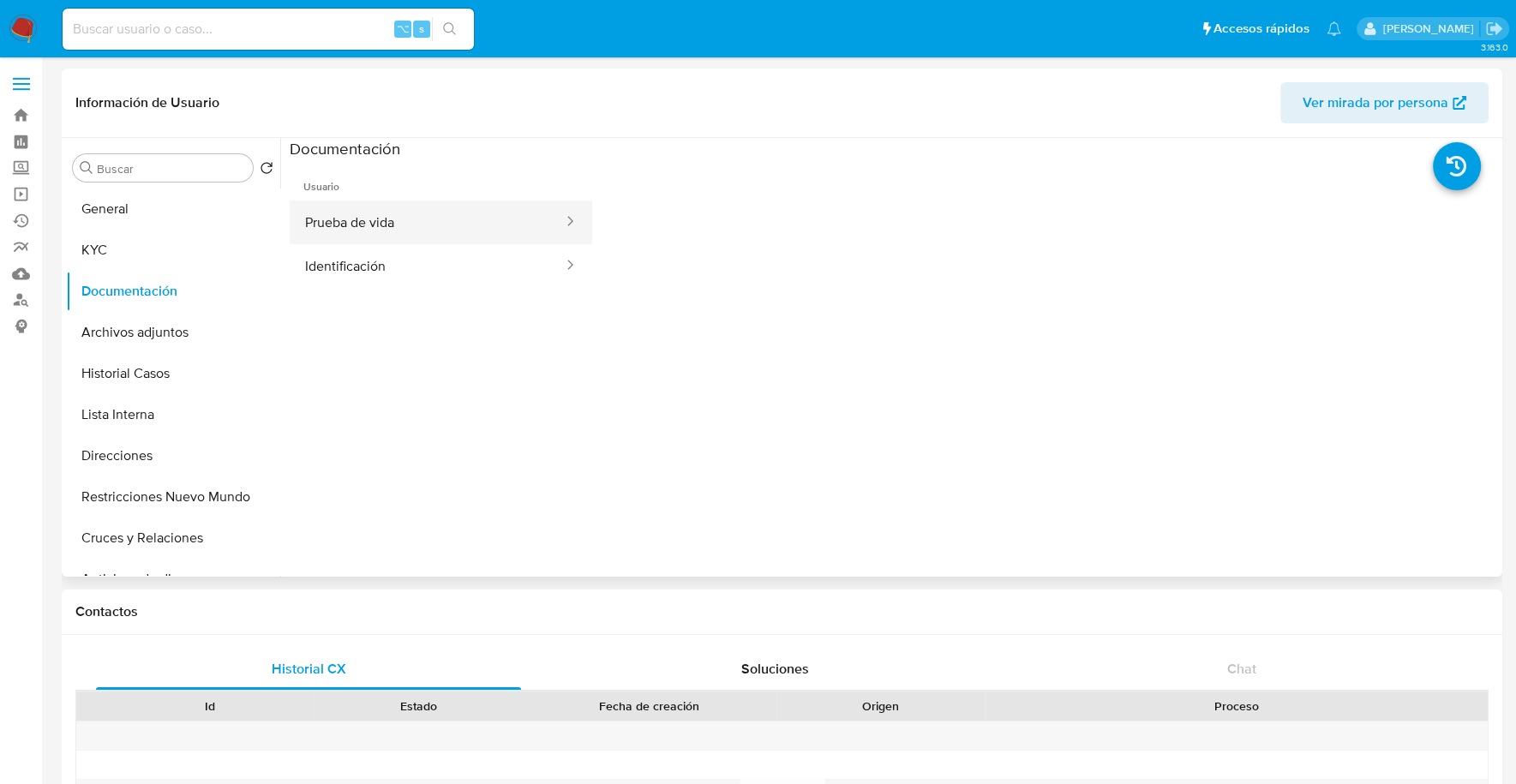
click at [499, 234] on button "Prueba de vida" at bounding box center [427, 222] width 275 height 44
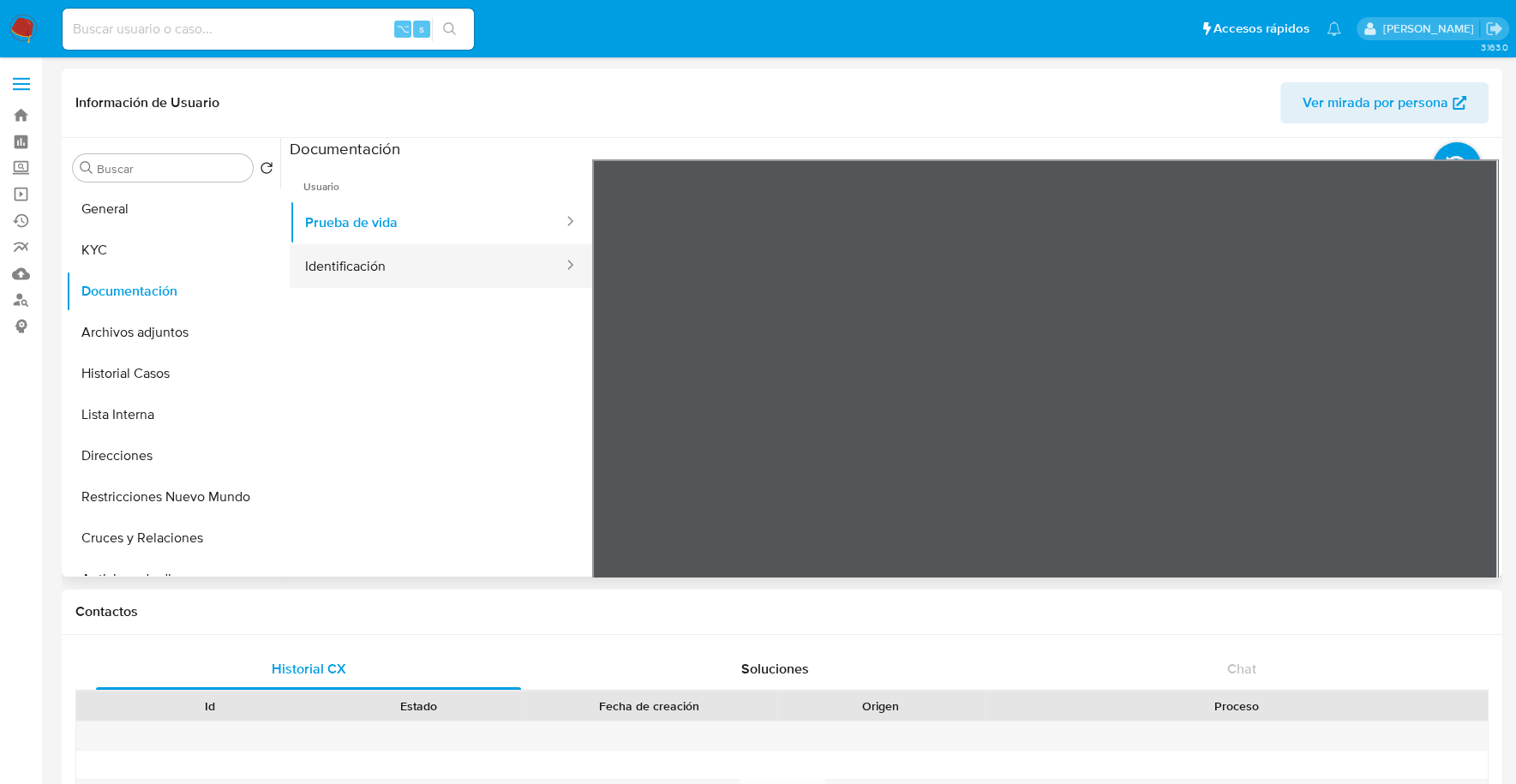
click at [494, 271] on button "Identificación" at bounding box center [427, 266] width 275 height 44
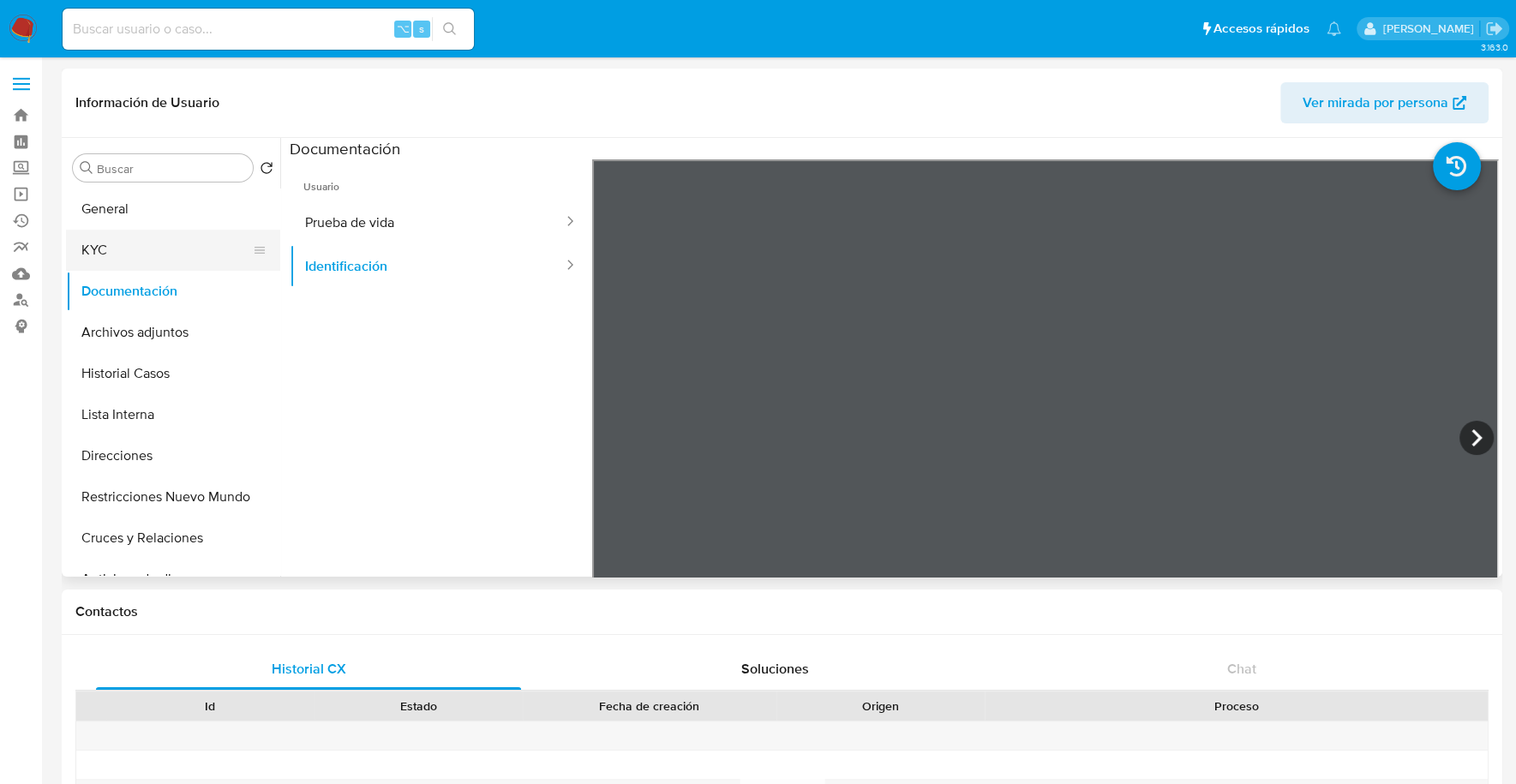
click at [97, 267] on button "KYC" at bounding box center [166, 250] width 200 height 41
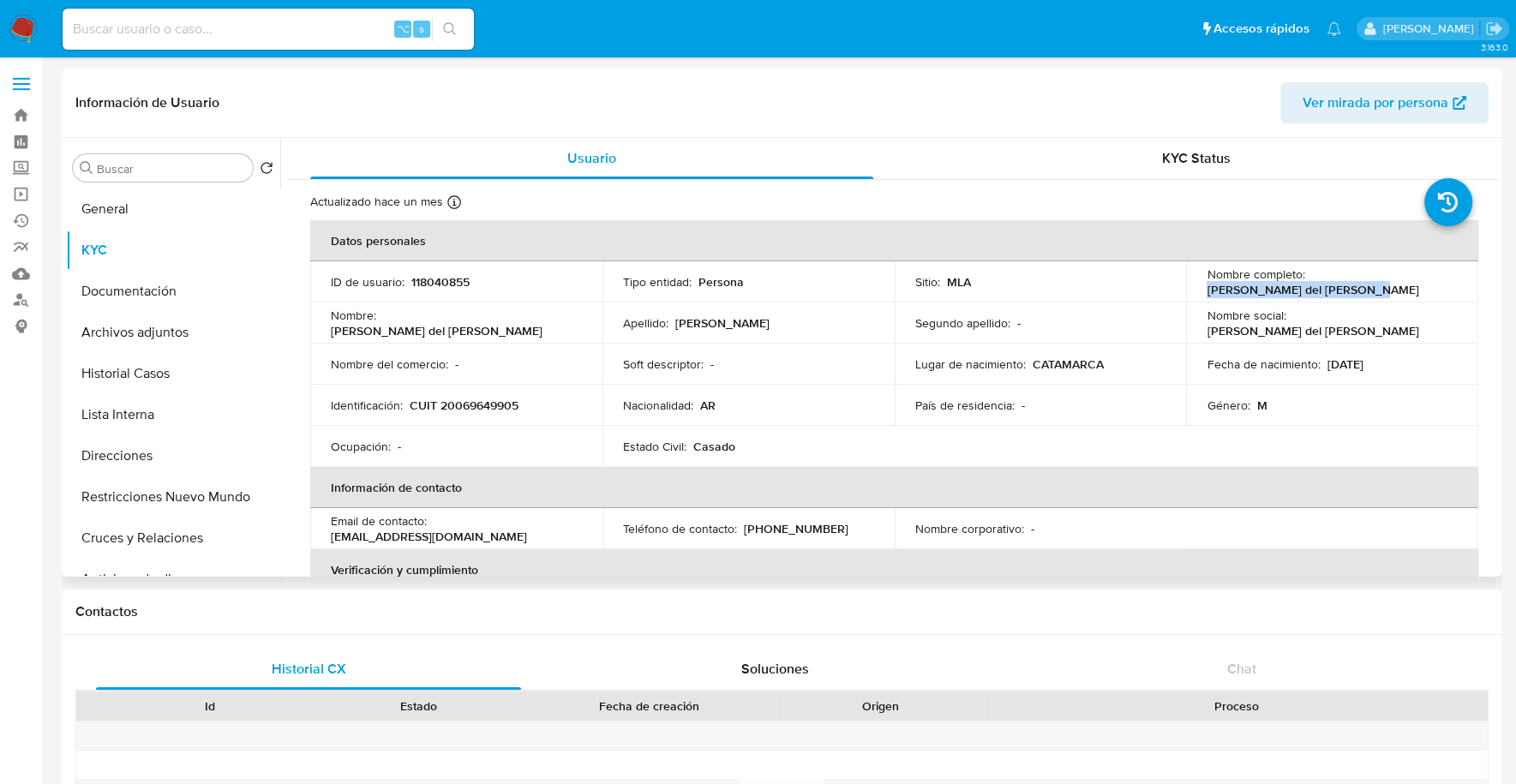
drag, startPoint x: 1309, startPoint y: 282, endPoint x: 1445, endPoint y: 283, distance: 136.0
click at [1445, 283] on div "Nombre completo : [PERSON_NAME] del [PERSON_NAME]" at bounding box center [1332, 281] width 251 height 30
copy p "[PERSON_NAME] del [PERSON_NAME]"
click at [508, 403] on p "CUIT 20069649905" at bounding box center [464, 405] width 109 height 16
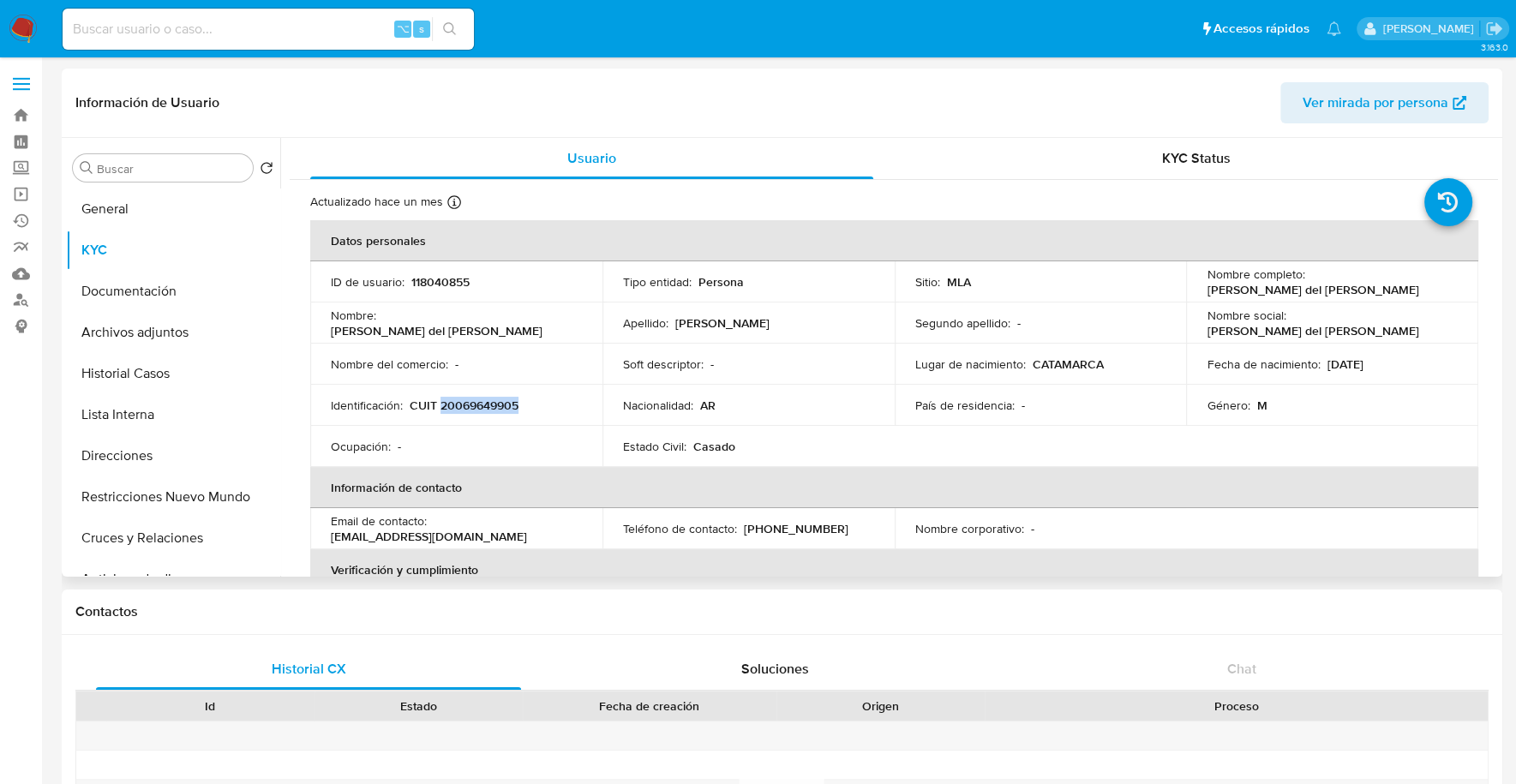
copy p "20069649905"
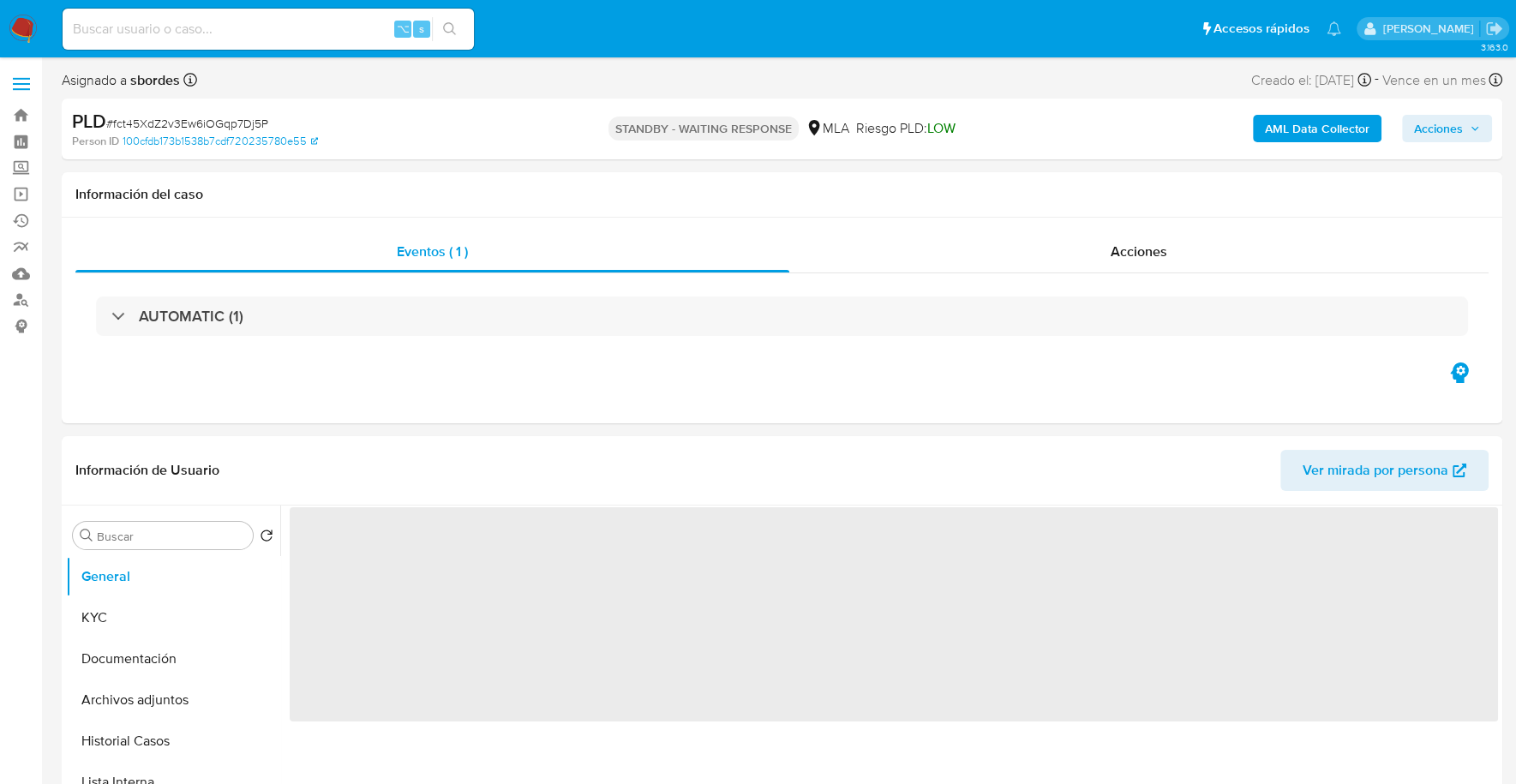
click at [219, 124] on span "# fct45XdZ2v3Ew6iOGqp7Dj5P" at bounding box center [187, 124] width 162 height 17
select select "10"
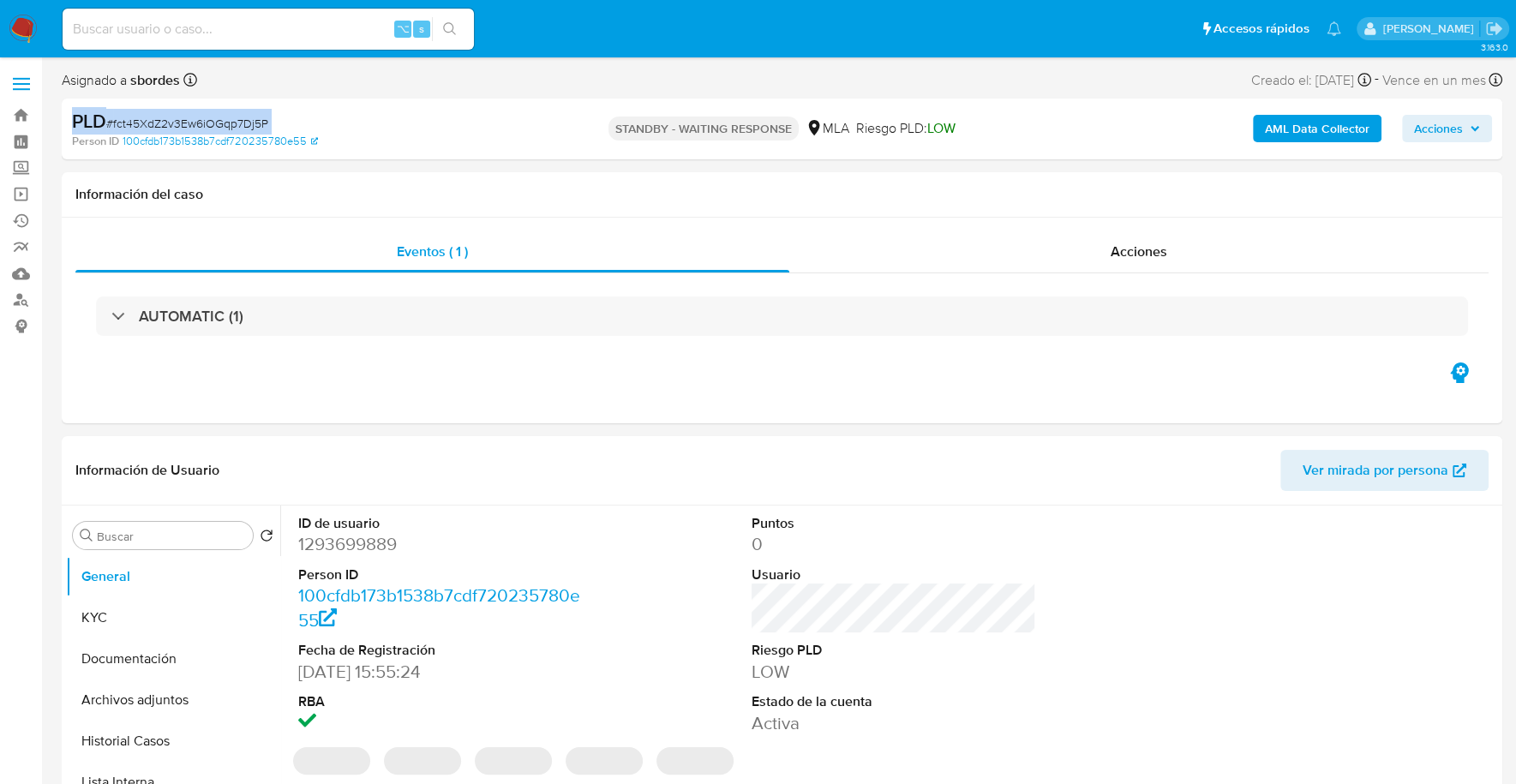
click at [219, 124] on span "# fct45XdZ2v3Ew6iOGqp7Dj5P" at bounding box center [187, 124] width 162 height 17
click at [217, 125] on span "# fct45XdZ2v3Ew6iOGqp7Dj5P" at bounding box center [187, 124] width 162 height 17
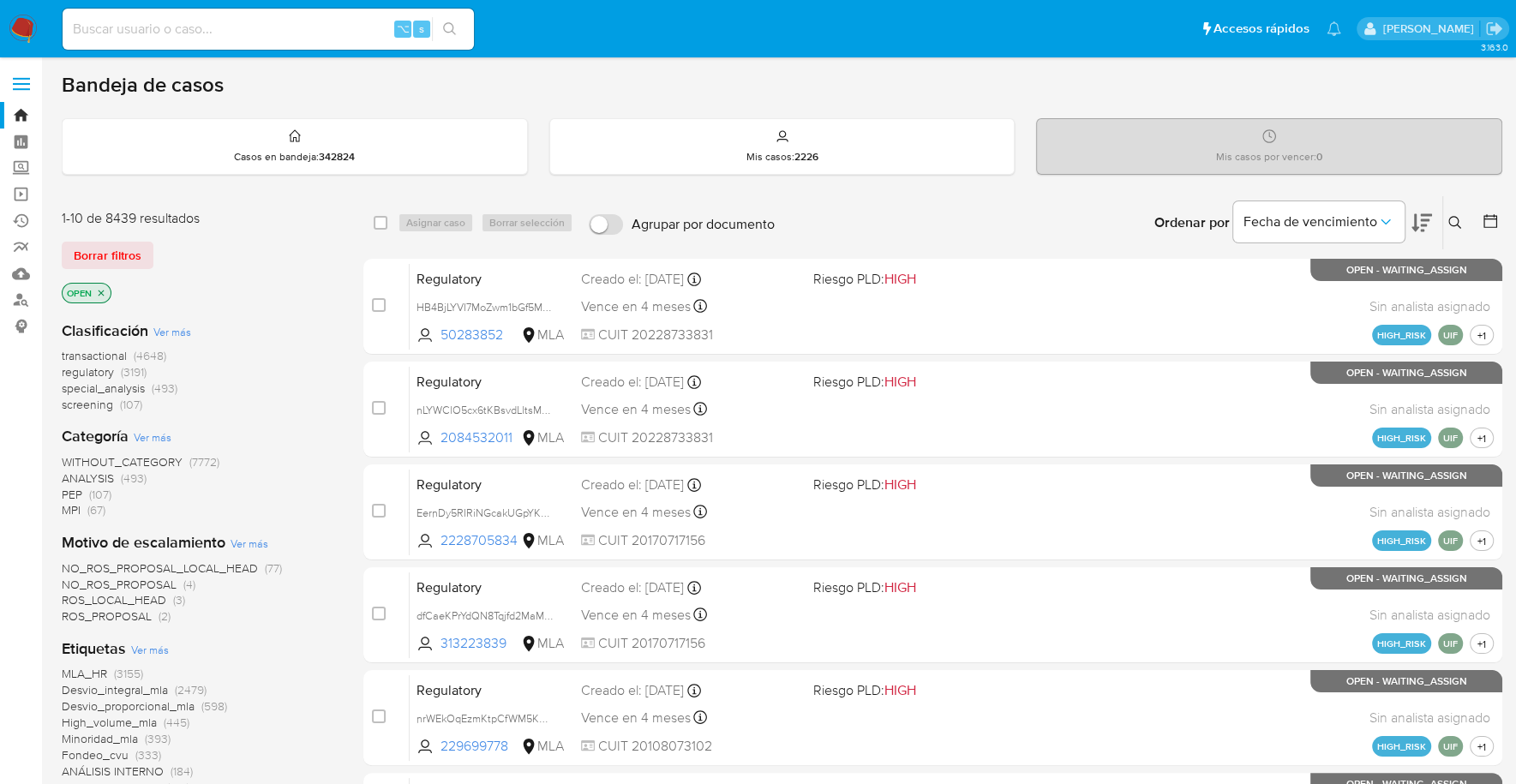
click at [1452, 226] on icon at bounding box center [1455, 223] width 14 height 14
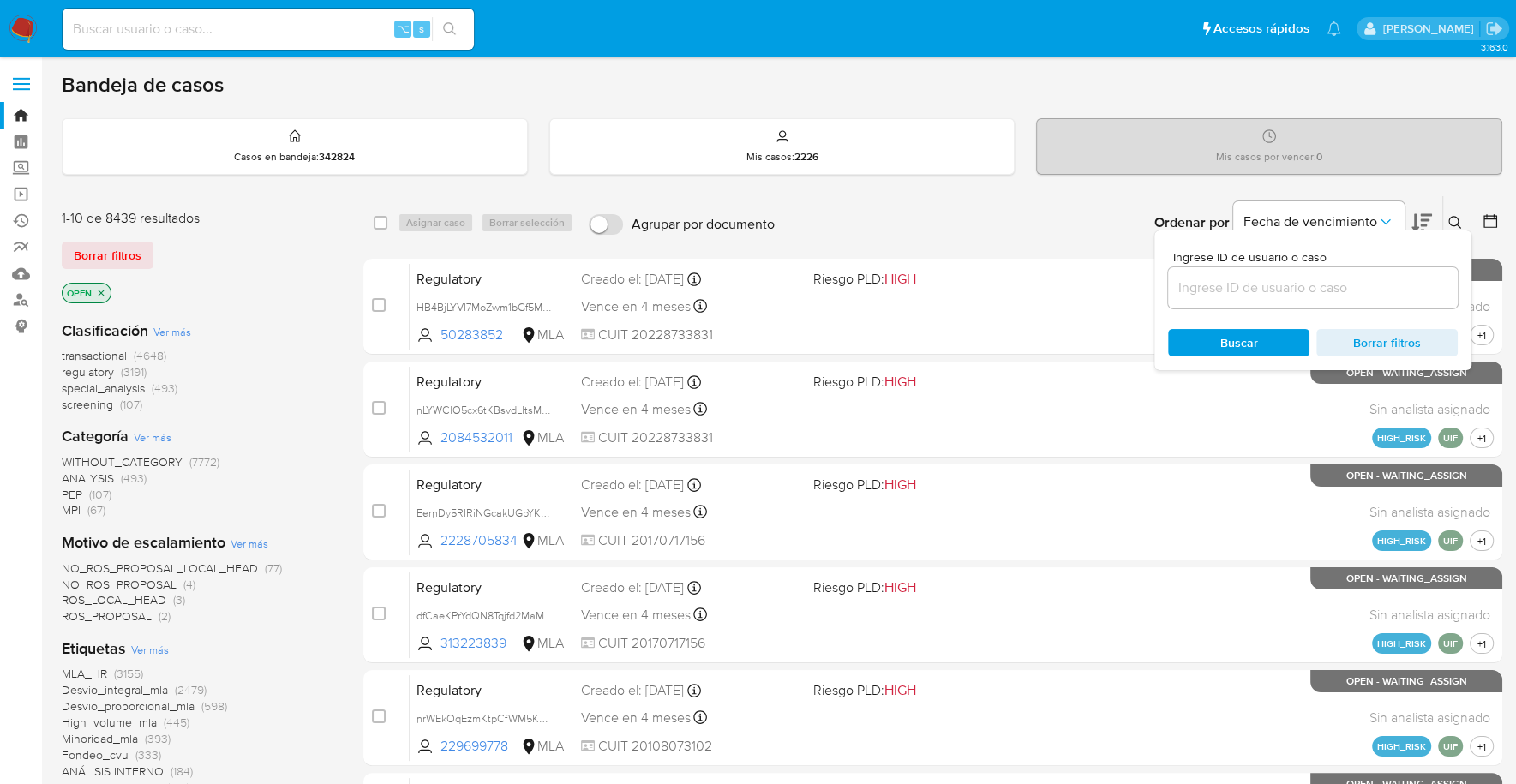
click at [1297, 301] on div at bounding box center [1312, 287] width 289 height 41
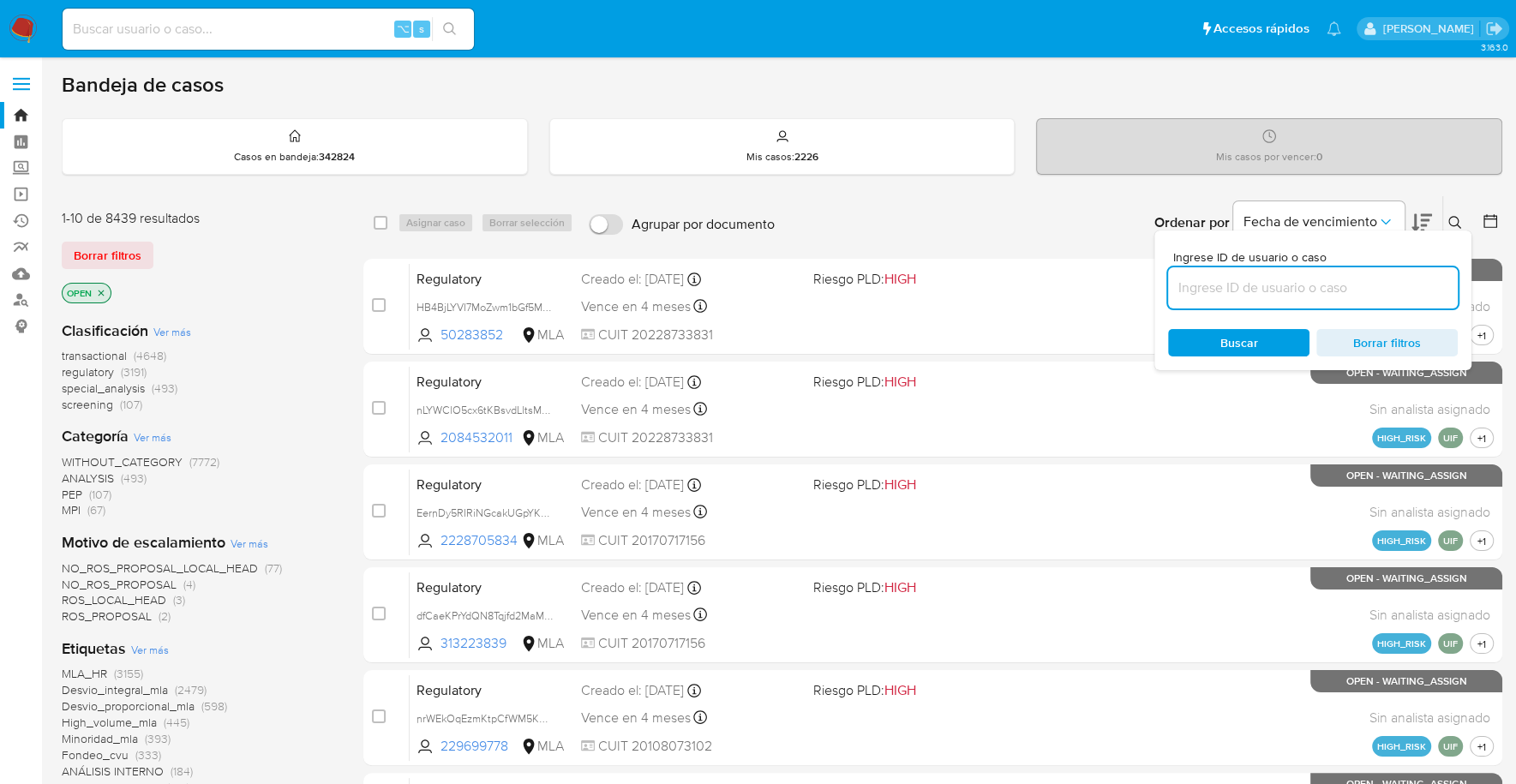
click at [1297, 290] on input at bounding box center [1312, 288] width 289 height 23
paste input "fct45XdZ2v3Ew6iOGqp7Dj5P"
type input "fct45XdZ2v3Ew6iOGqp7Dj5P"
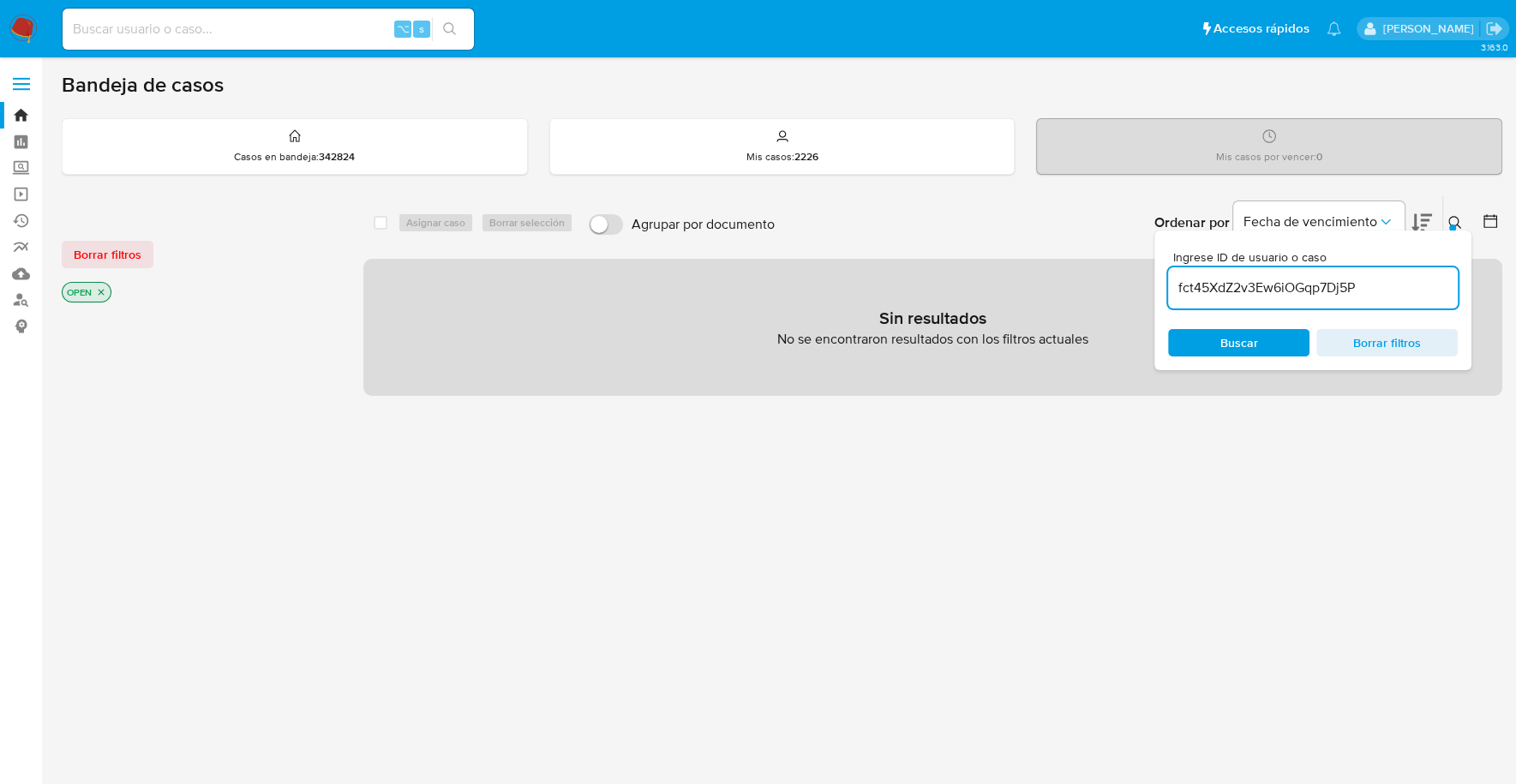
click at [1456, 218] on icon at bounding box center [1455, 223] width 14 height 14
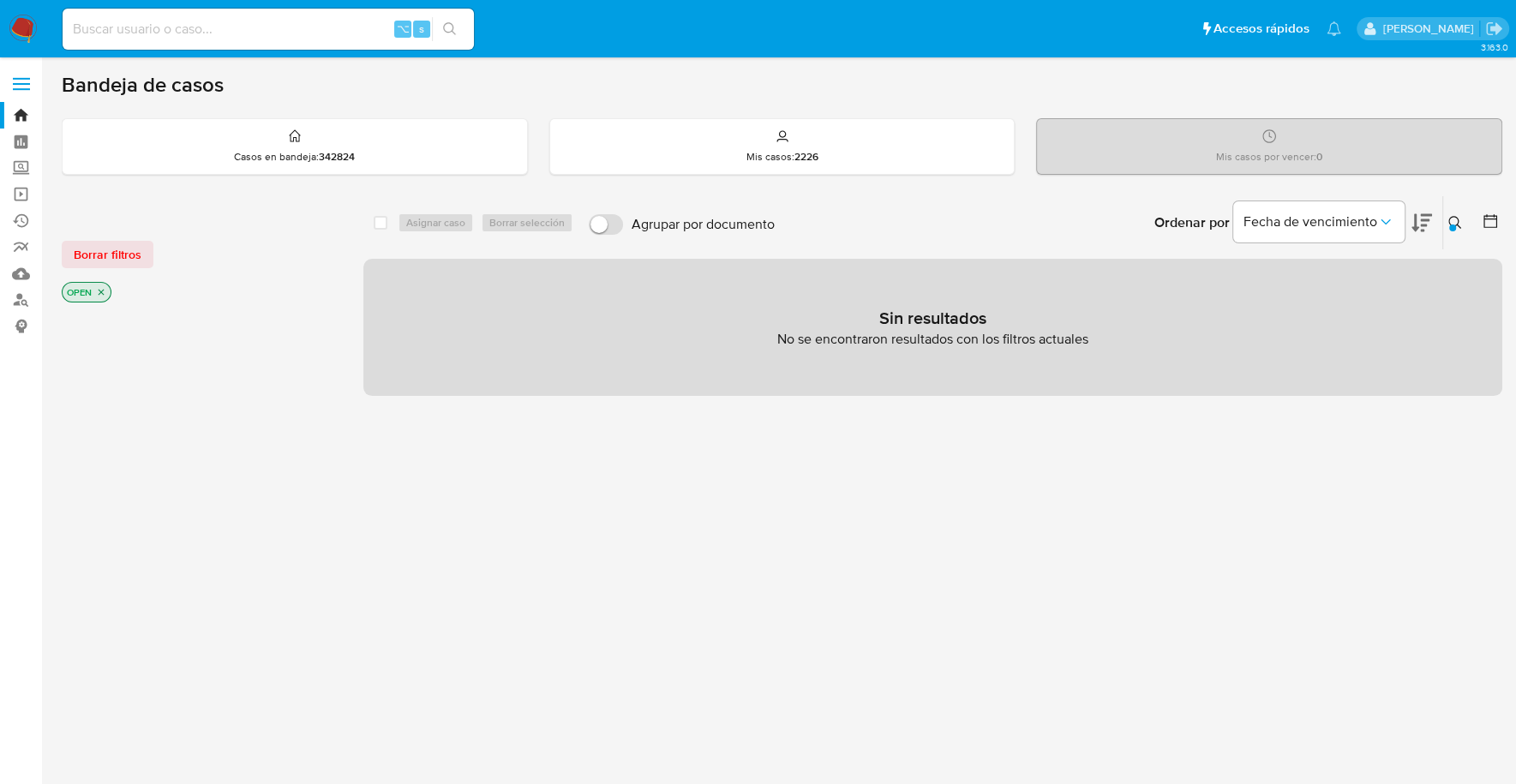
click at [99, 290] on icon "close-filter" at bounding box center [101, 292] width 6 height 6
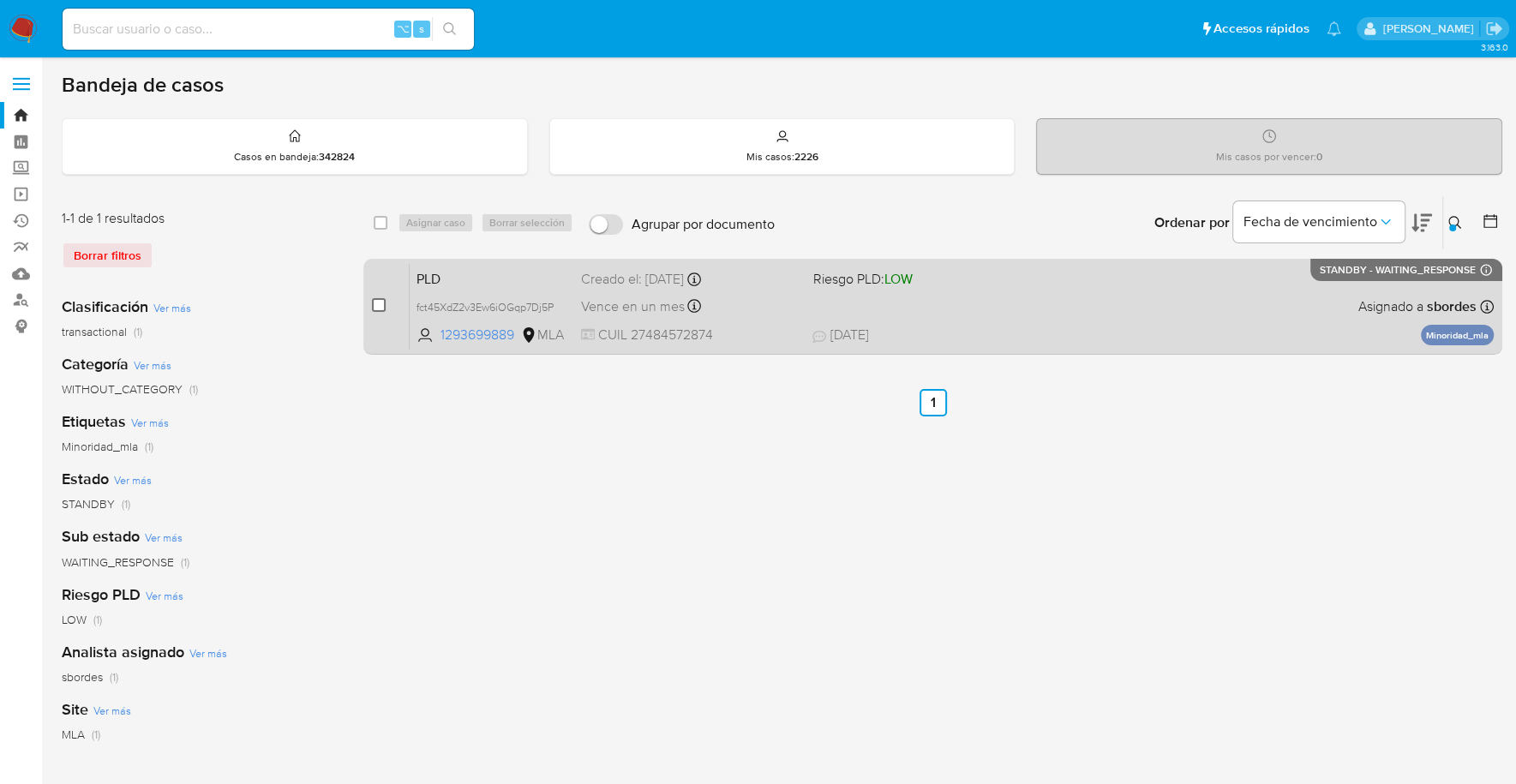
click at [381, 305] on input "checkbox" at bounding box center [379, 305] width 14 height 14
checkbox input "true"
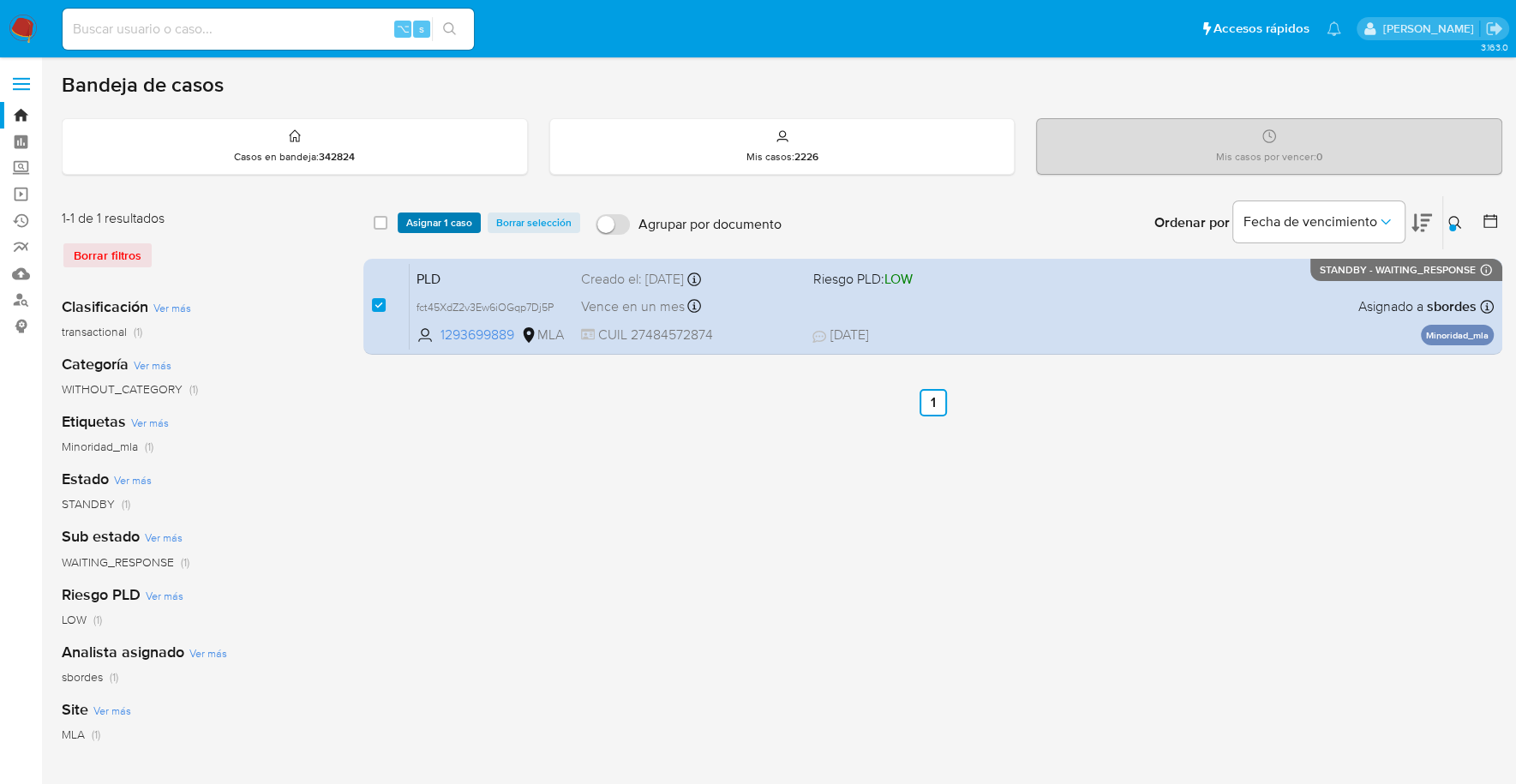
click at [441, 221] on span "Asignar 1 caso" at bounding box center [439, 223] width 66 height 17
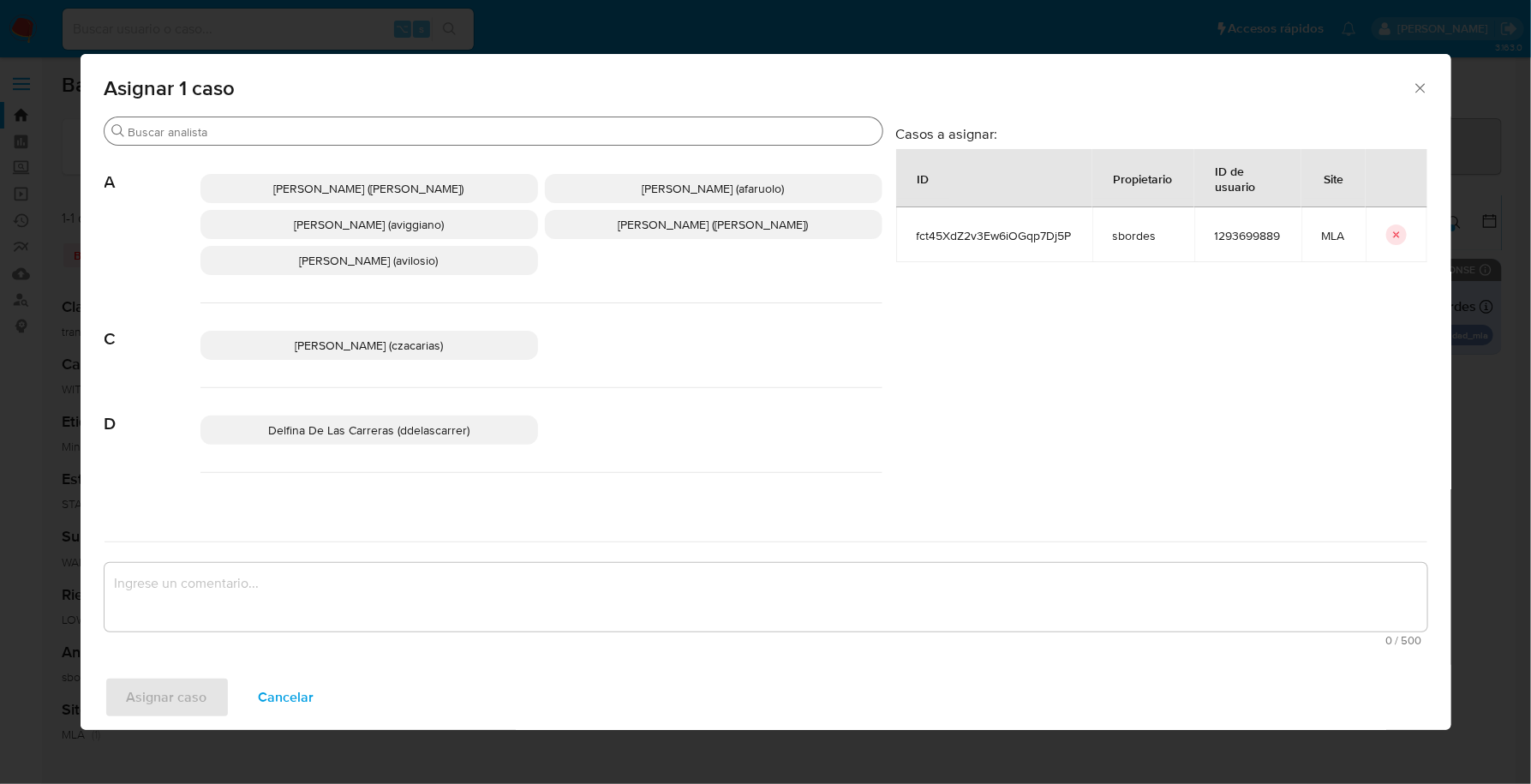
click at [254, 133] on input "Buscar" at bounding box center [503, 132] width 748 height 16
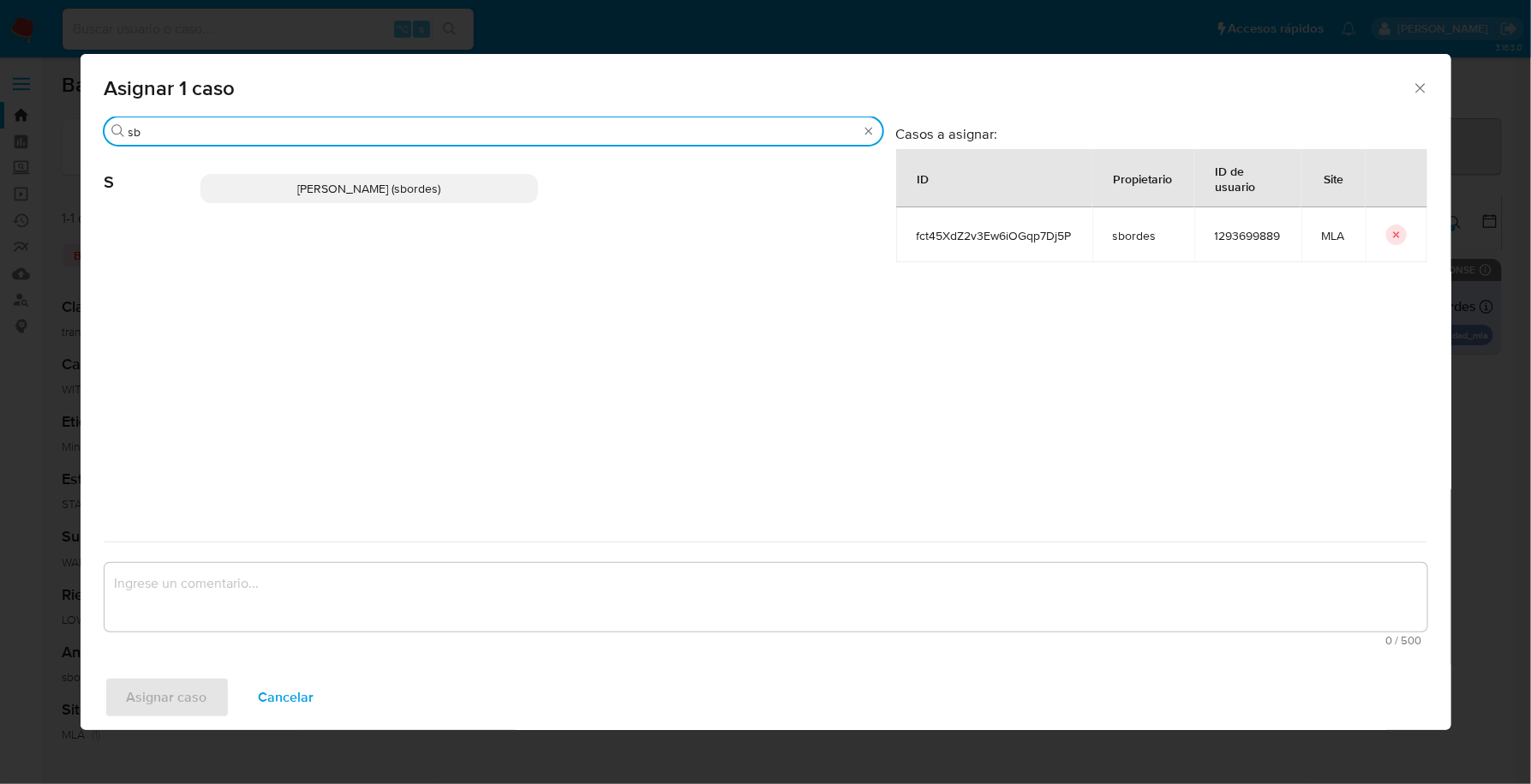
type input "sb"
click at [268, 175] on p "[PERSON_NAME] (sbordes)" at bounding box center [369, 188] width 337 height 29
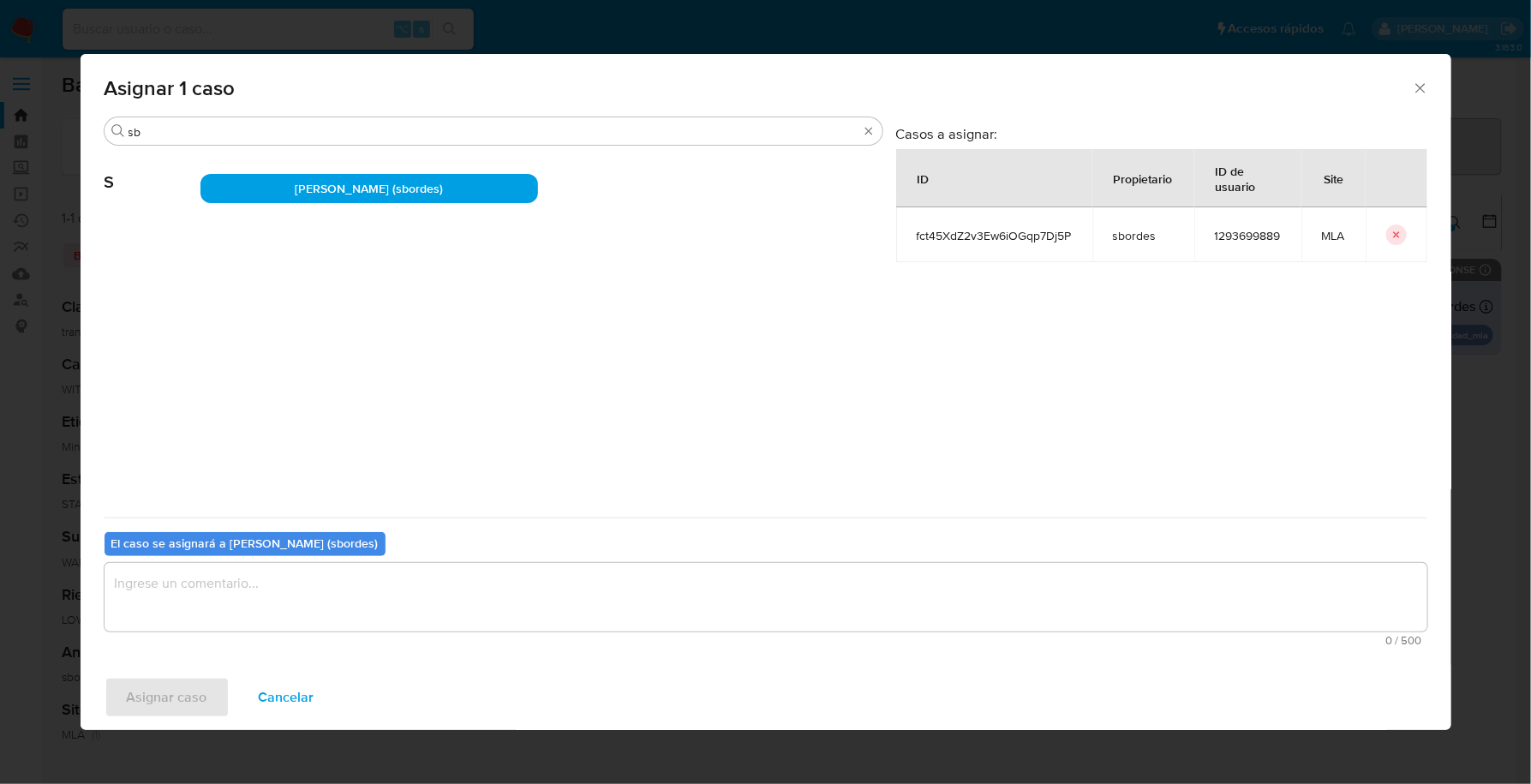
click at [293, 570] on textarea "assign-modal" at bounding box center [766, 597] width 1323 height 69
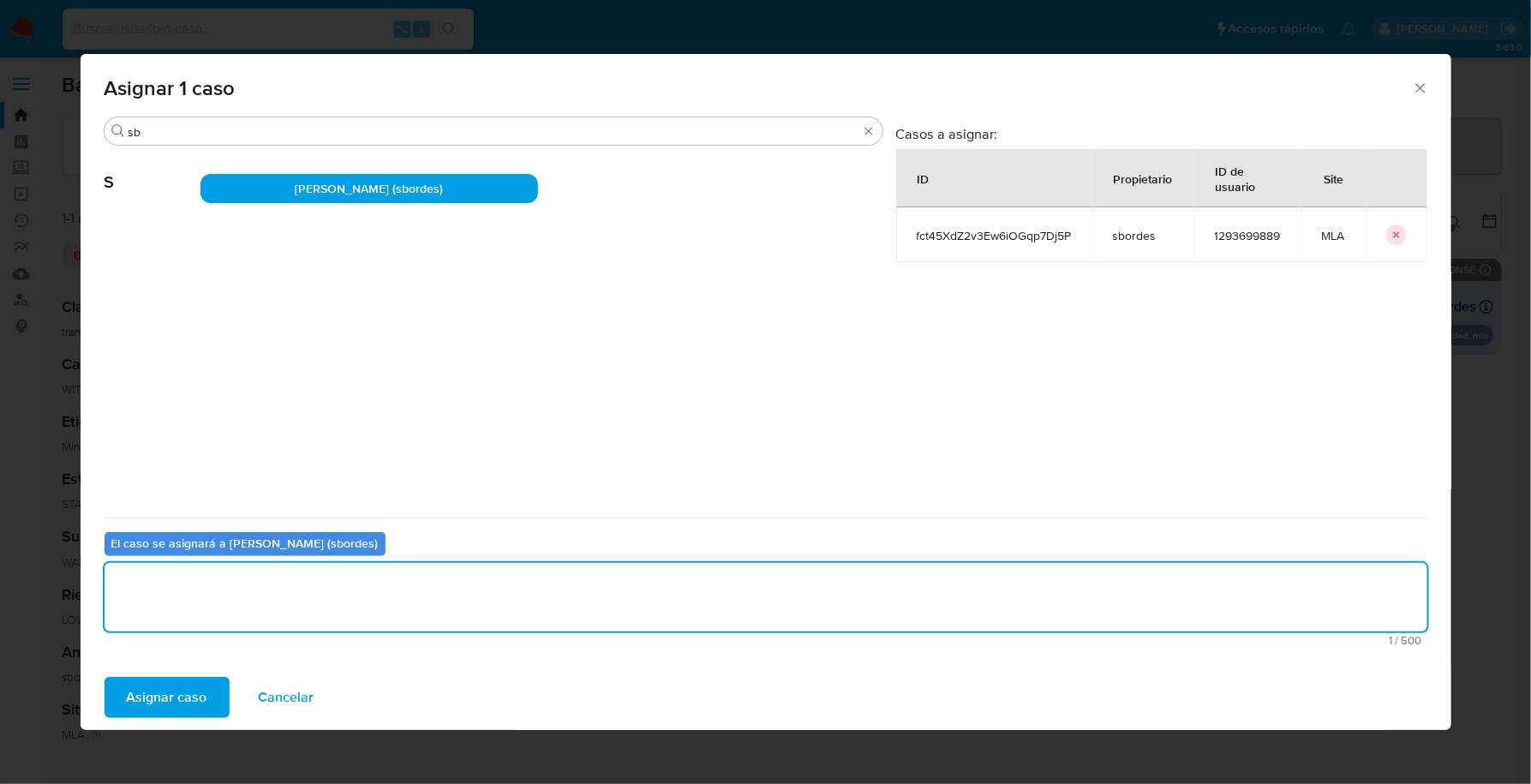
click at [159, 689] on span "Asignar caso" at bounding box center [167, 697] width 80 height 37
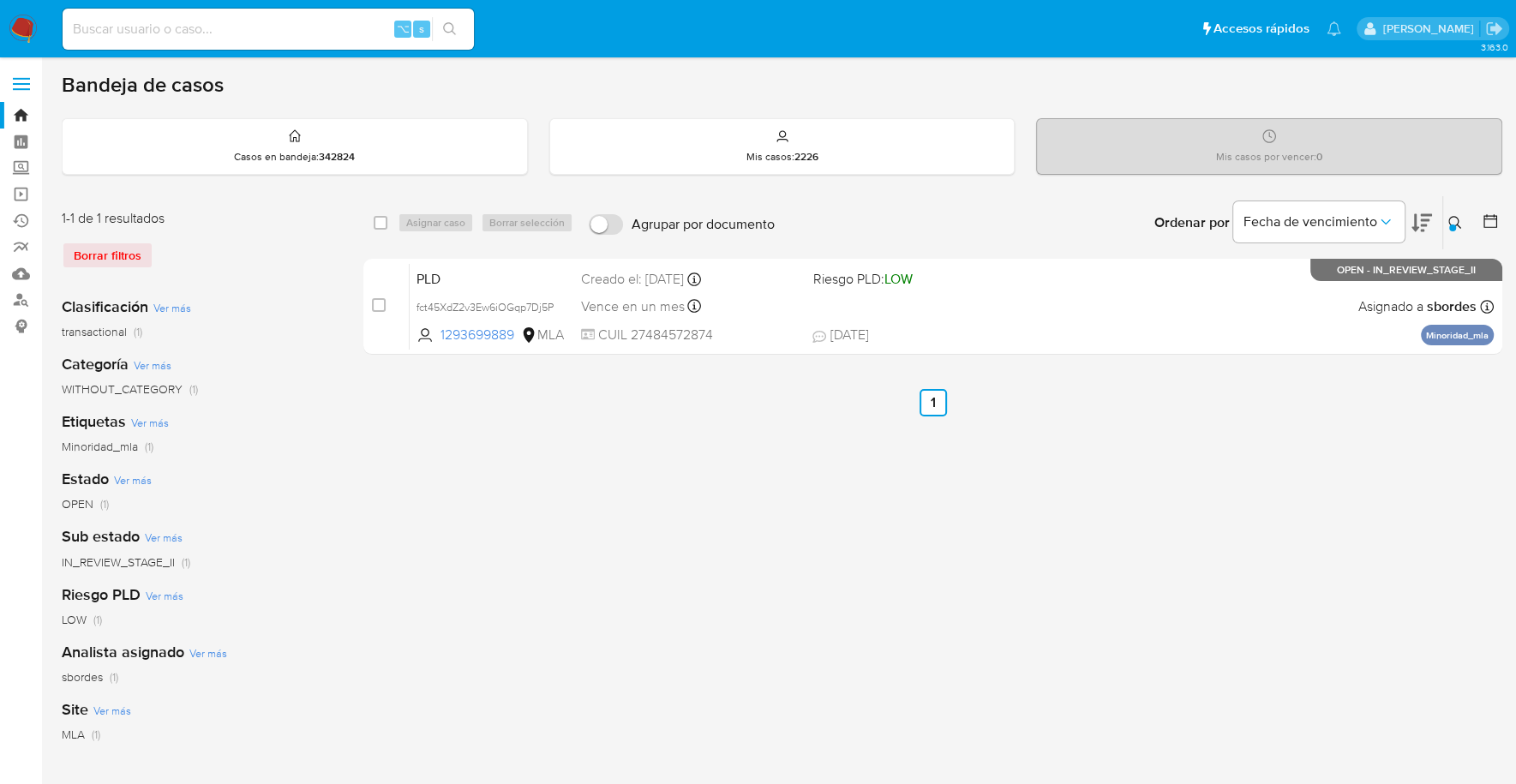
click at [19, 43] on nav "Pausado Ver notificaciones ⌥ s Accesos rápidos Presiona las siguientes teclas p…" at bounding box center [758, 29] width 1516 height 57
click at [19, 33] on img at bounding box center [23, 29] width 29 height 29
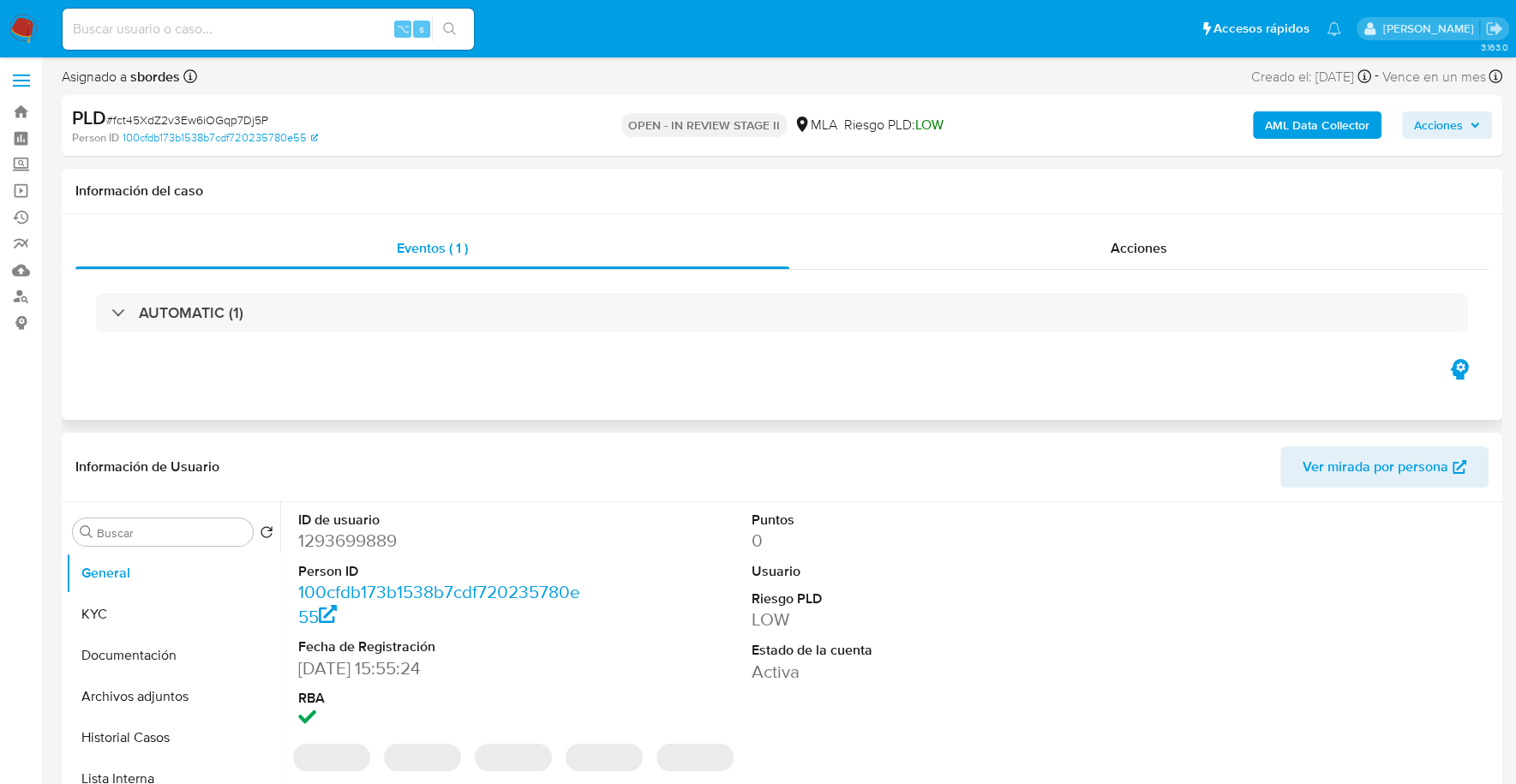
scroll to position [4, 0]
select select "10"
click at [1416, 126] on span "Acciones" at bounding box center [1438, 124] width 49 height 27
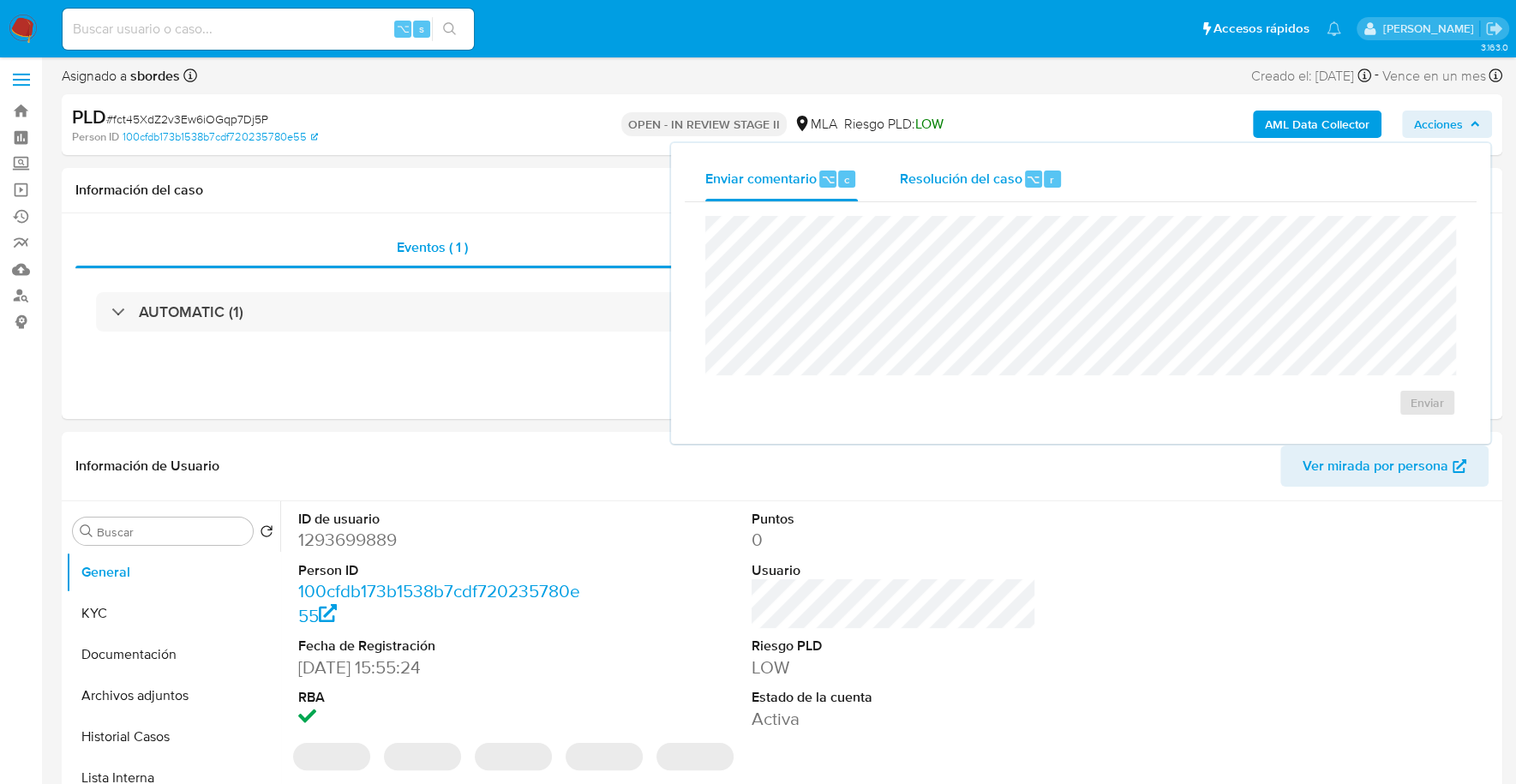
click at [998, 175] on span "Resolución del caso" at bounding box center [960, 179] width 123 height 20
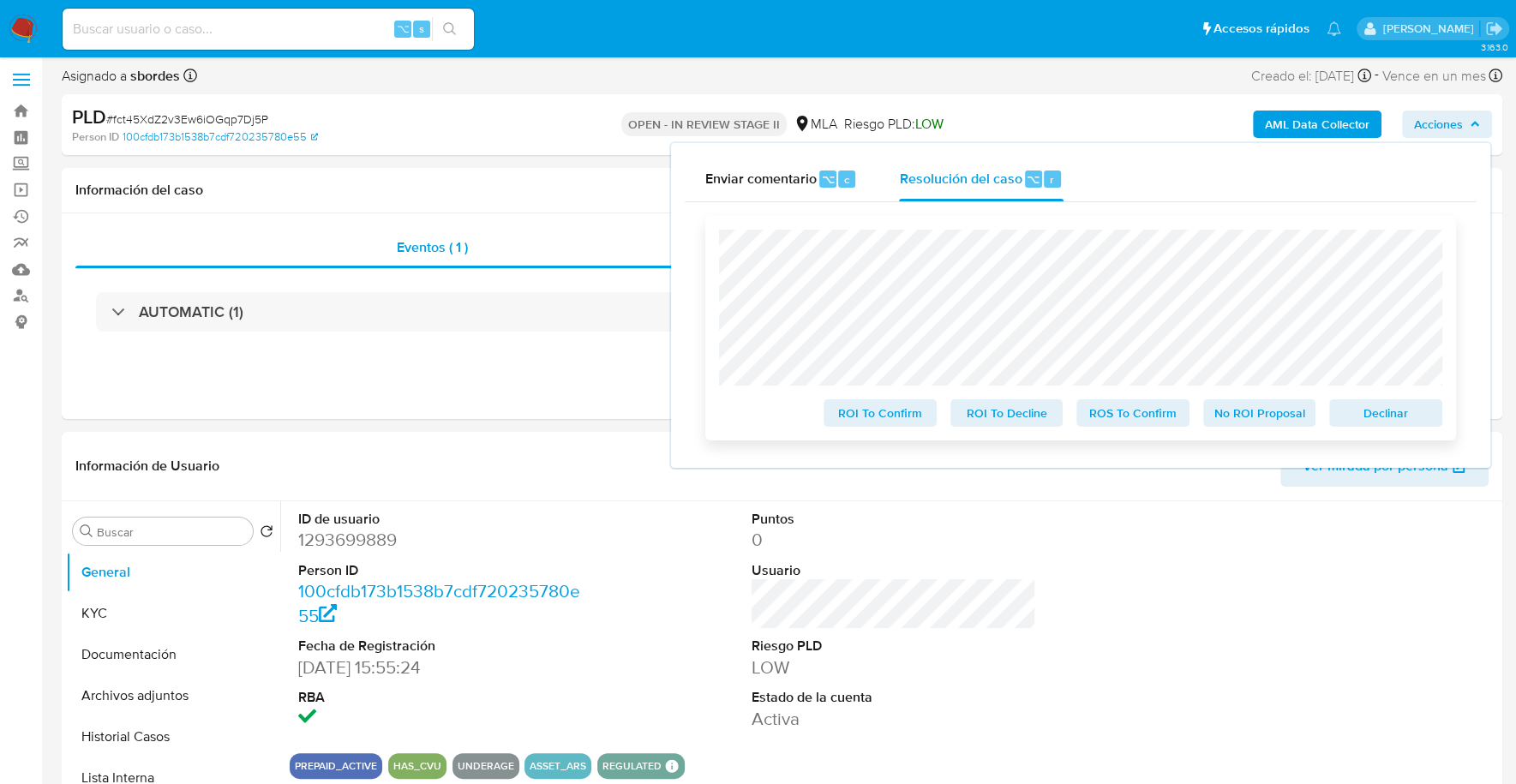
click at [1385, 406] on span "Declinar" at bounding box center [1385, 413] width 89 height 24
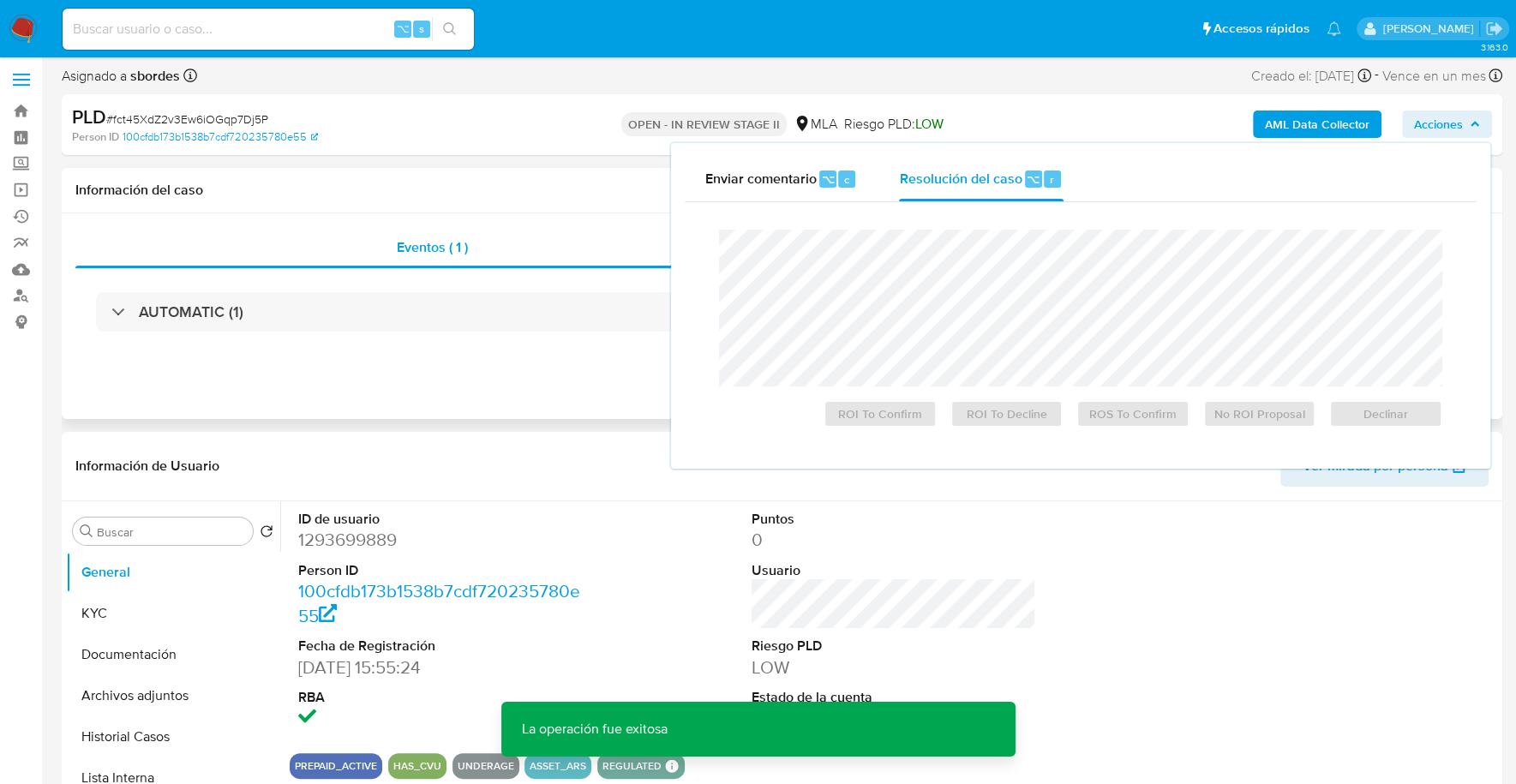
scroll to position [187, 0]
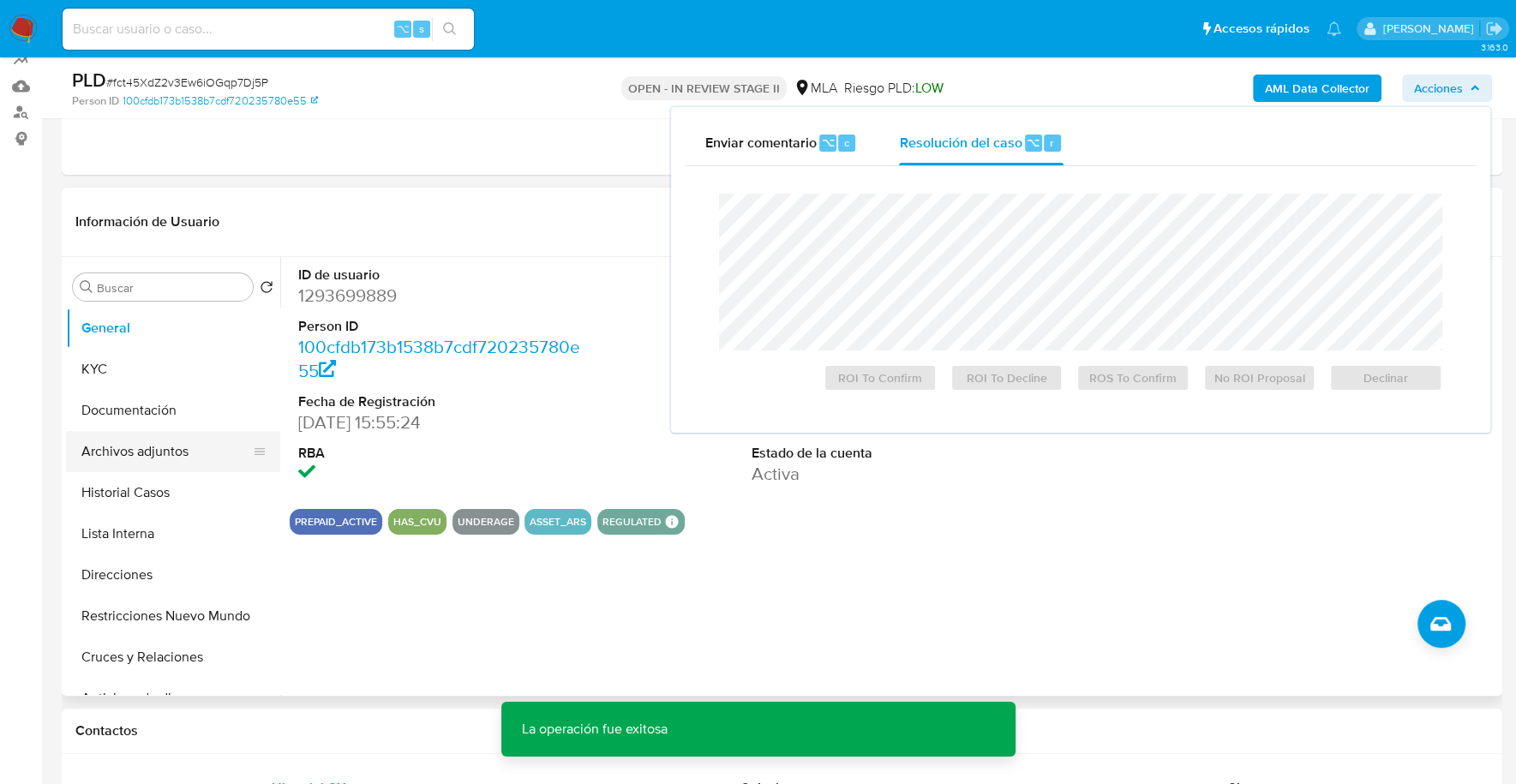
click at [152, 437] on button "Archivos adjuntos" at bounding box center [166, 451] width 200 height 41
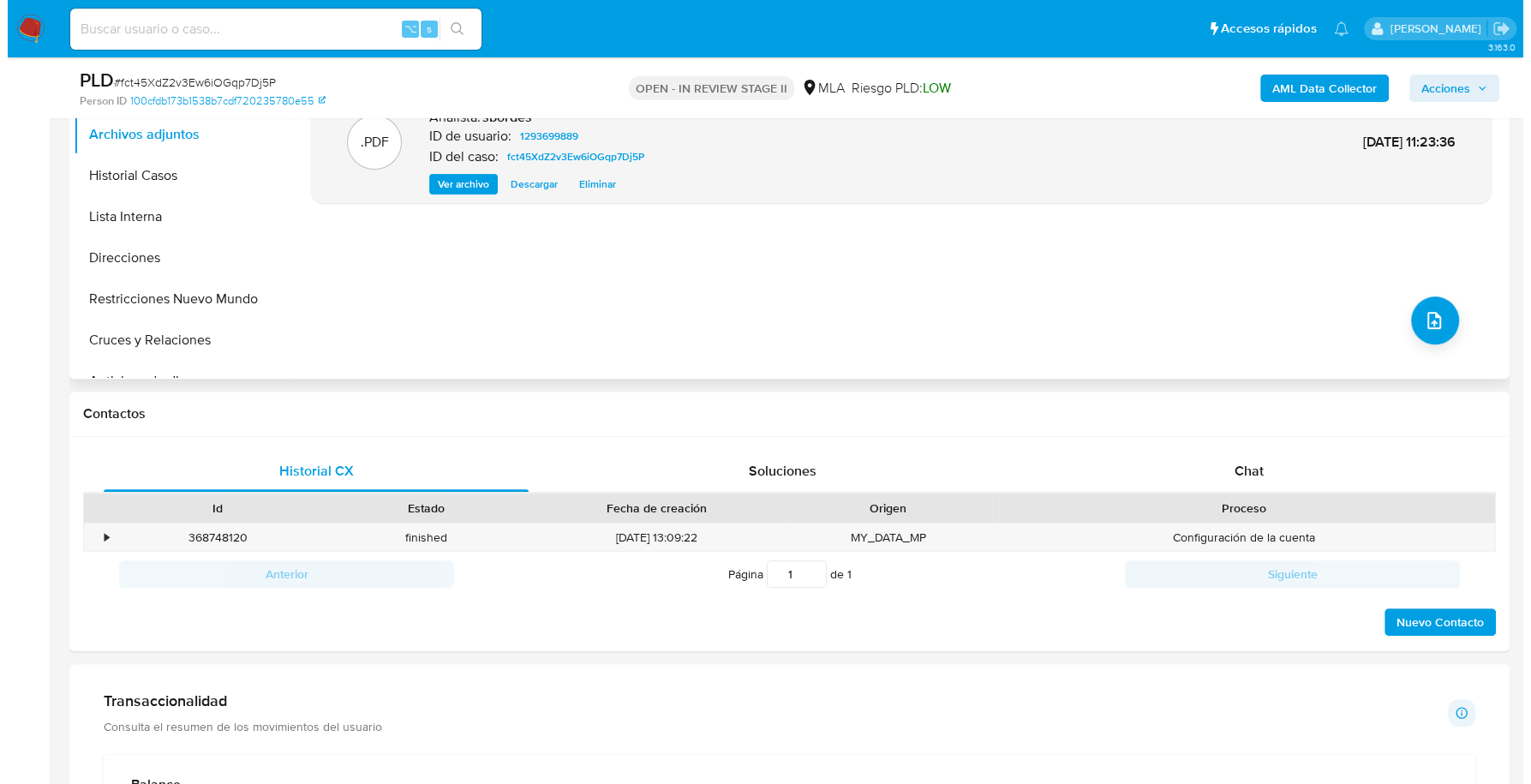
scroll to position [344, 0]
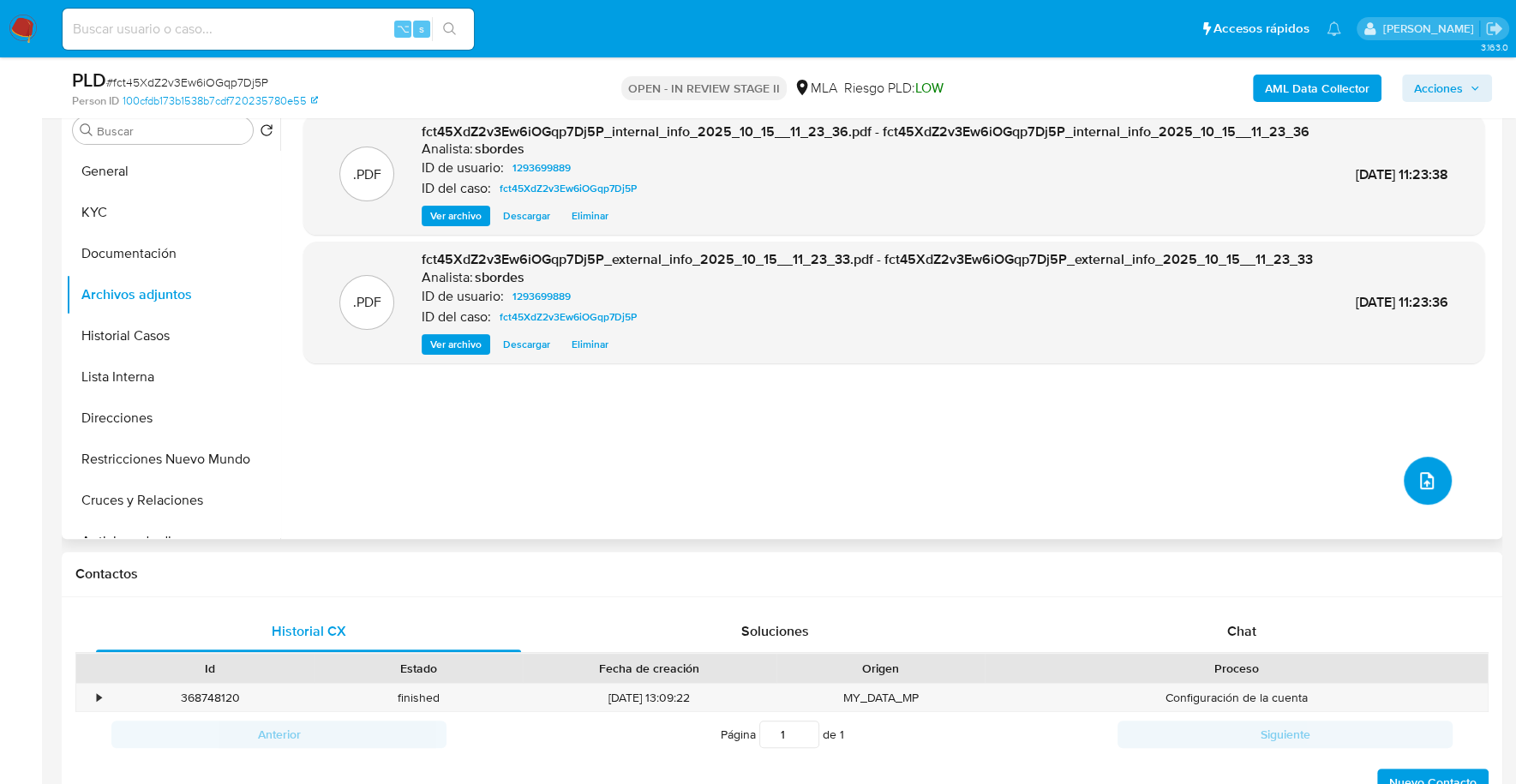
click at [1426, 491] on button "upload-file" at bounding box center [1427, 480] width 48 height 48
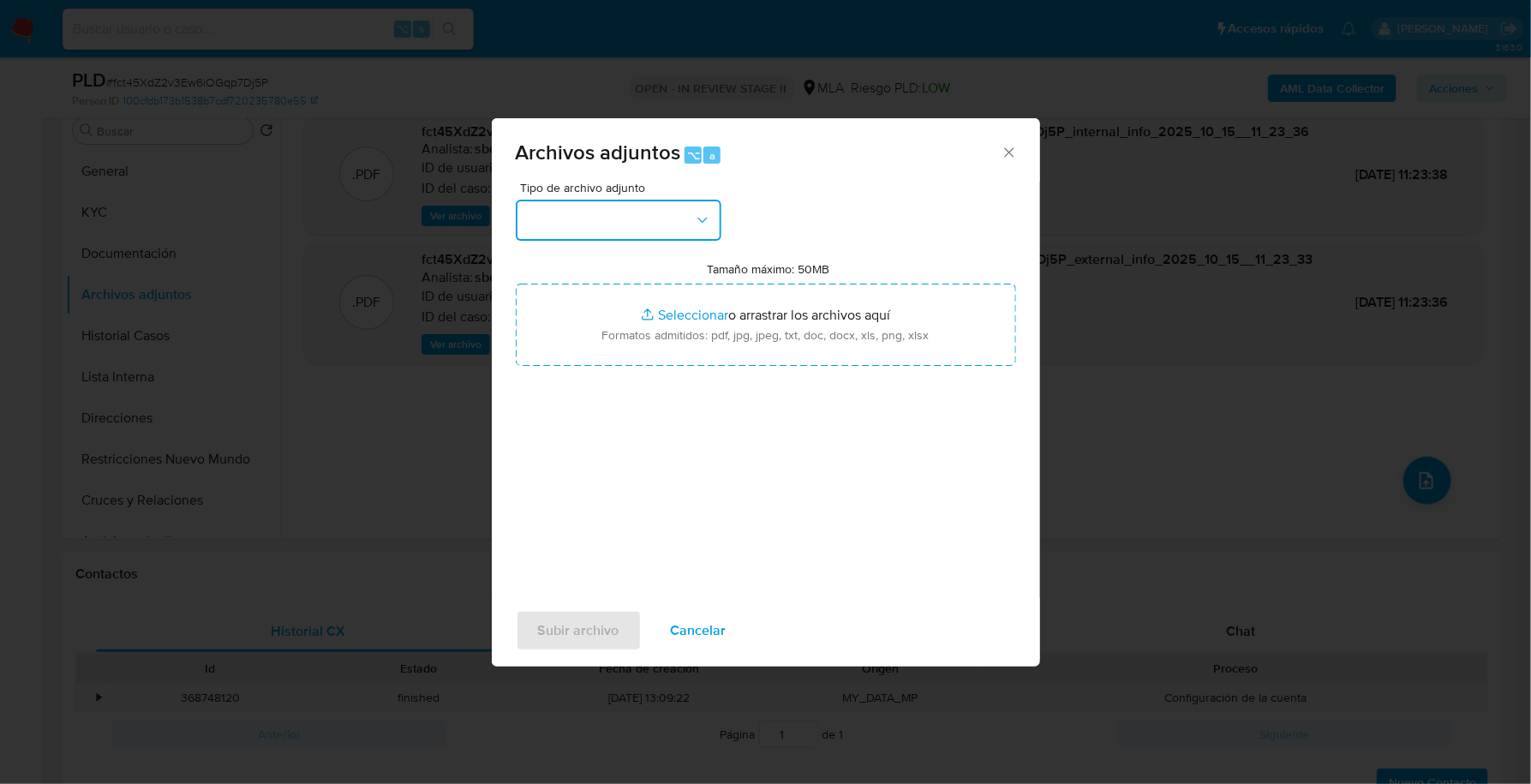
click at [589, 232] on button "button" at bounding box center [619, 220] width 206 height 41
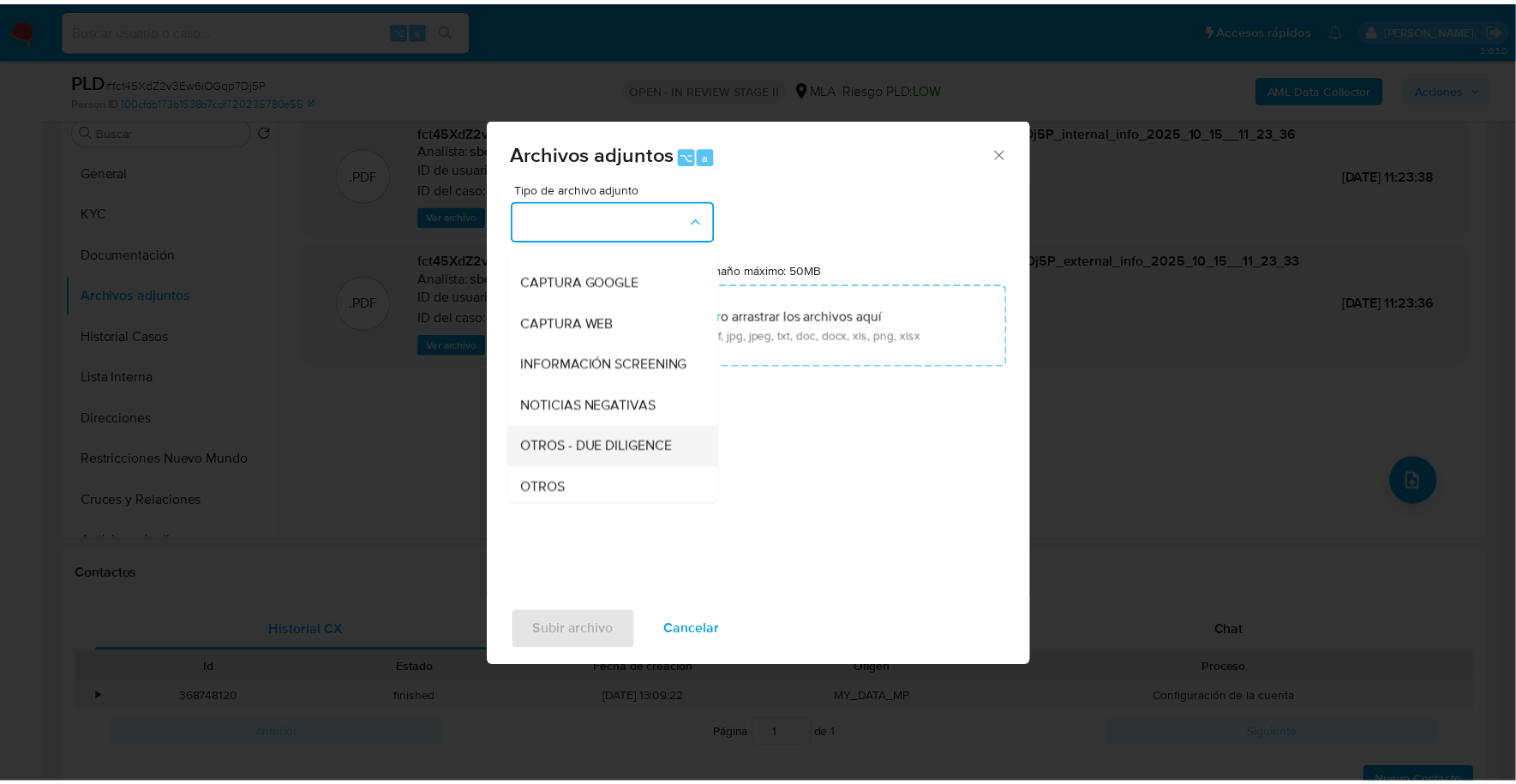
scroll to position [132, 0]
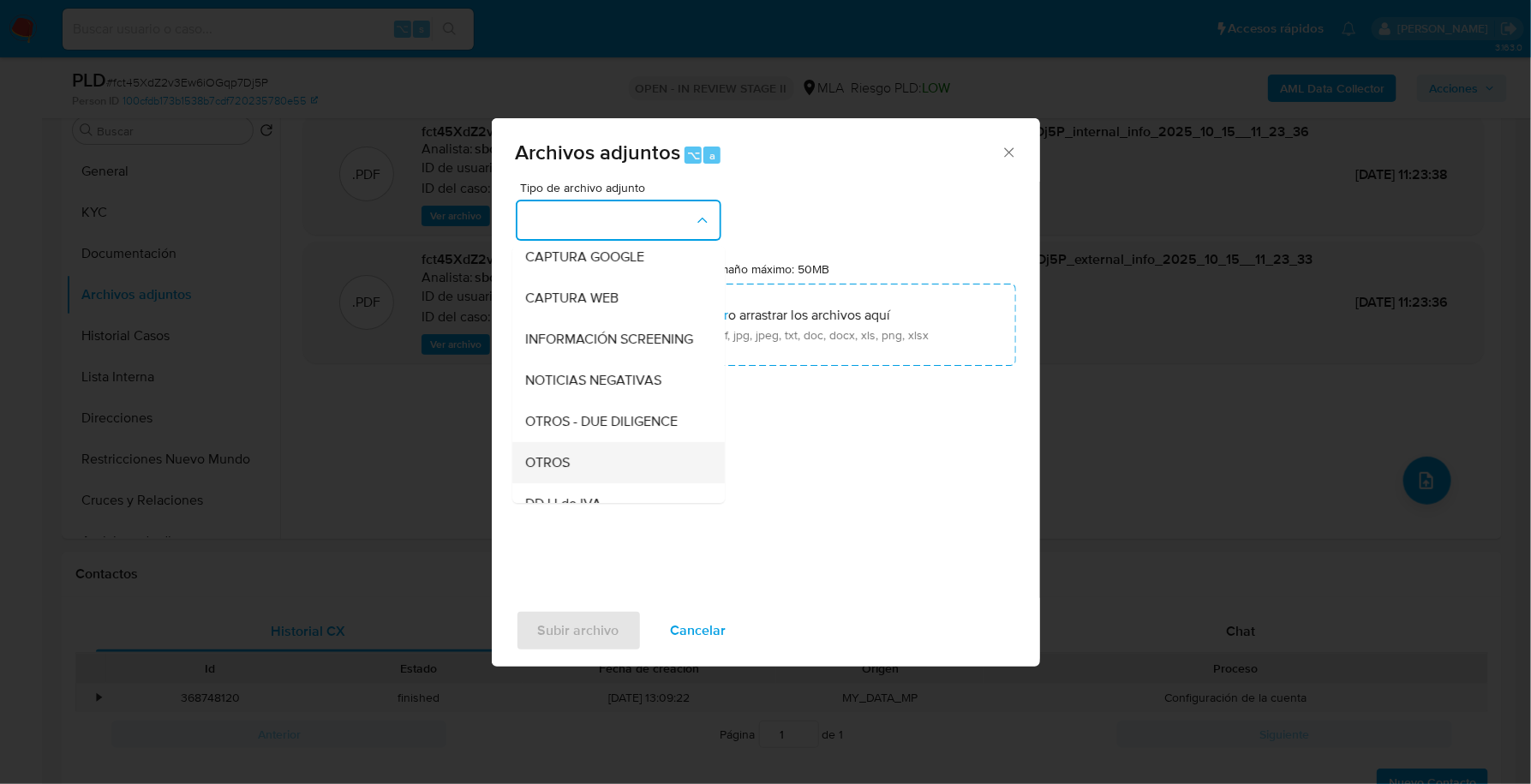
click at [593, 472] on div "OTROS" at bounding box center [613, 462] width 175 height 41
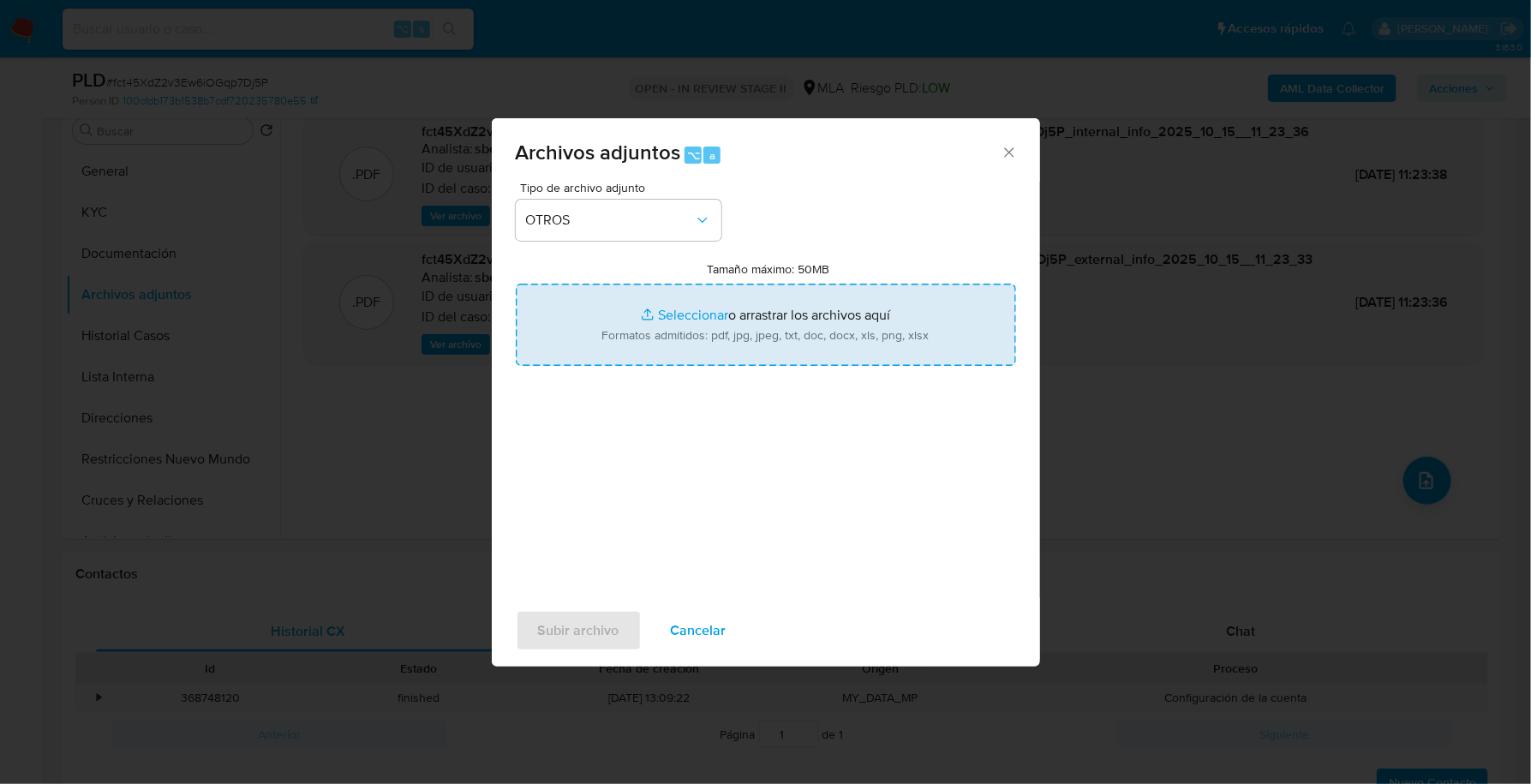
click at [663, 308] on input "Tamaño máximo: 50MB Seleccionar archivos" at bounding box center [766, 325] width 500 height 82
type input "C:\fakepath\Caselog fct45XdZ2v3Ew6iOGqp7Dj5P_2025_09_18_00_44_12.docx"
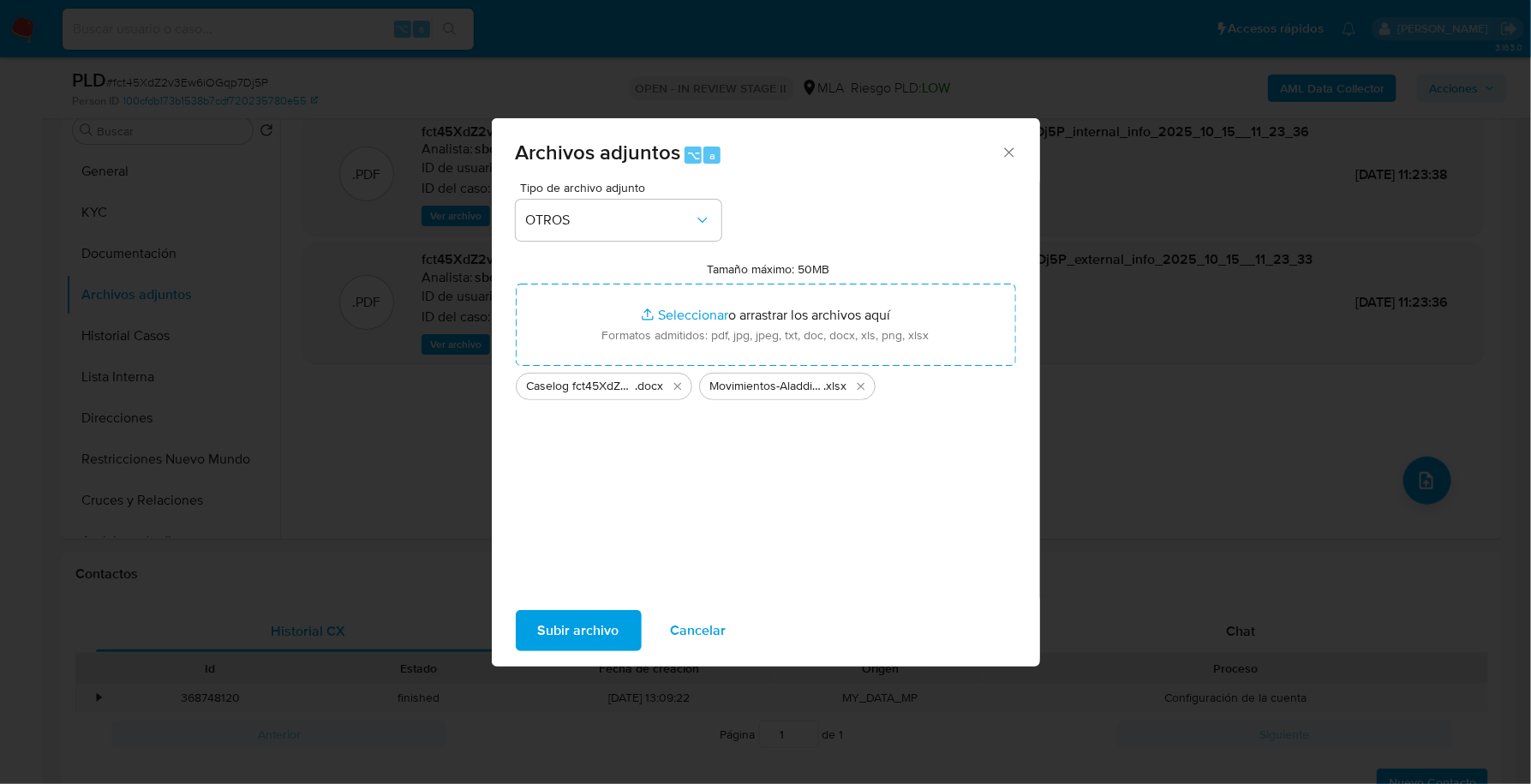
click at [513, 625] on div "Subir archivo Cancelar" at bounding box center [766, 630] width 548 height 65
click at [529, 625] on button "Subir archivo" at bounding box center [579, 630] width 126 height 41
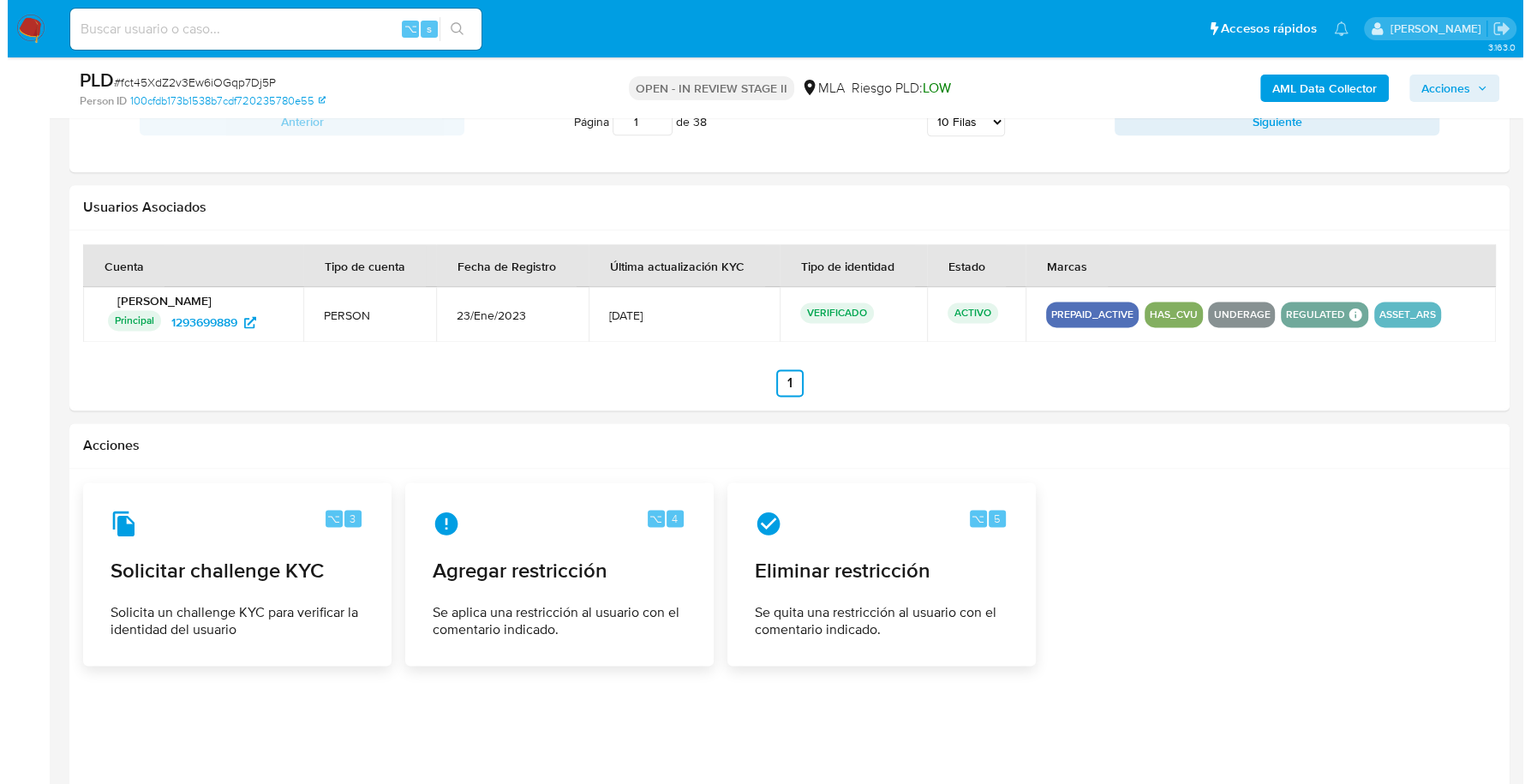
scroll to position [2138, 0]
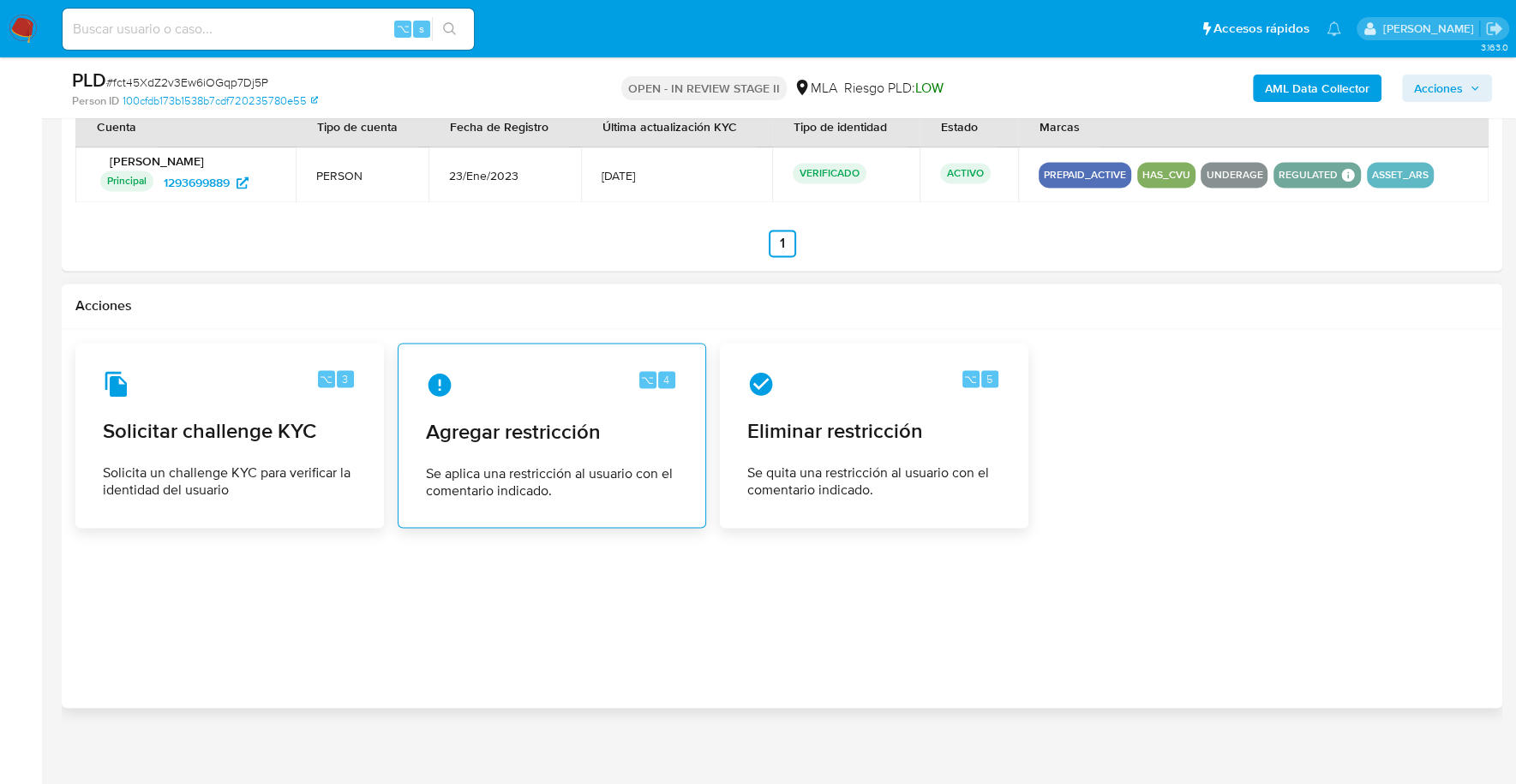
click at [545, 429] on span "Agregar restricción" at bounding box center [552, 432] width 252 height 26
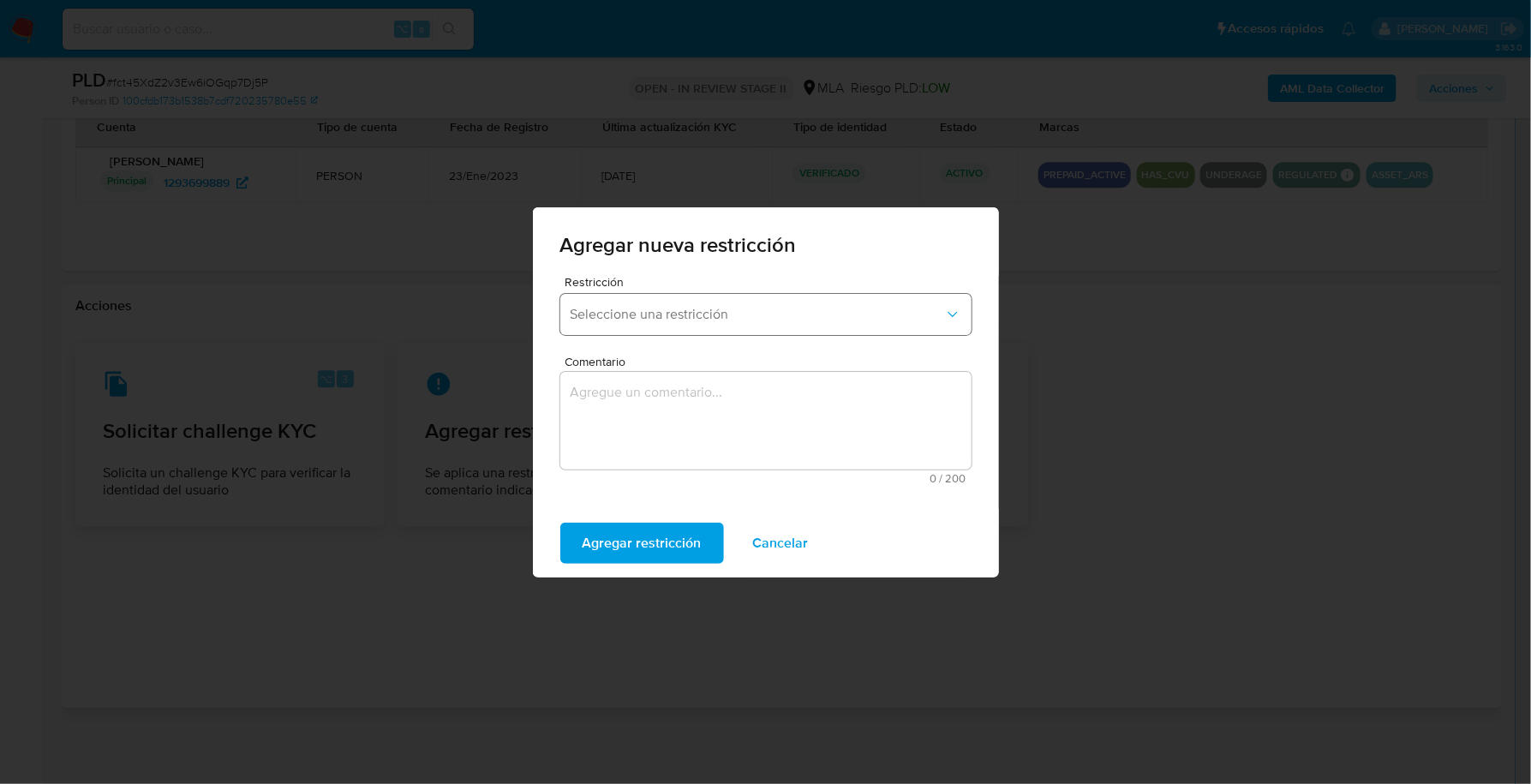
click at [722, 310] on span "Seleccione una restricción" at bounding box center [757, 314] width 374 height 17
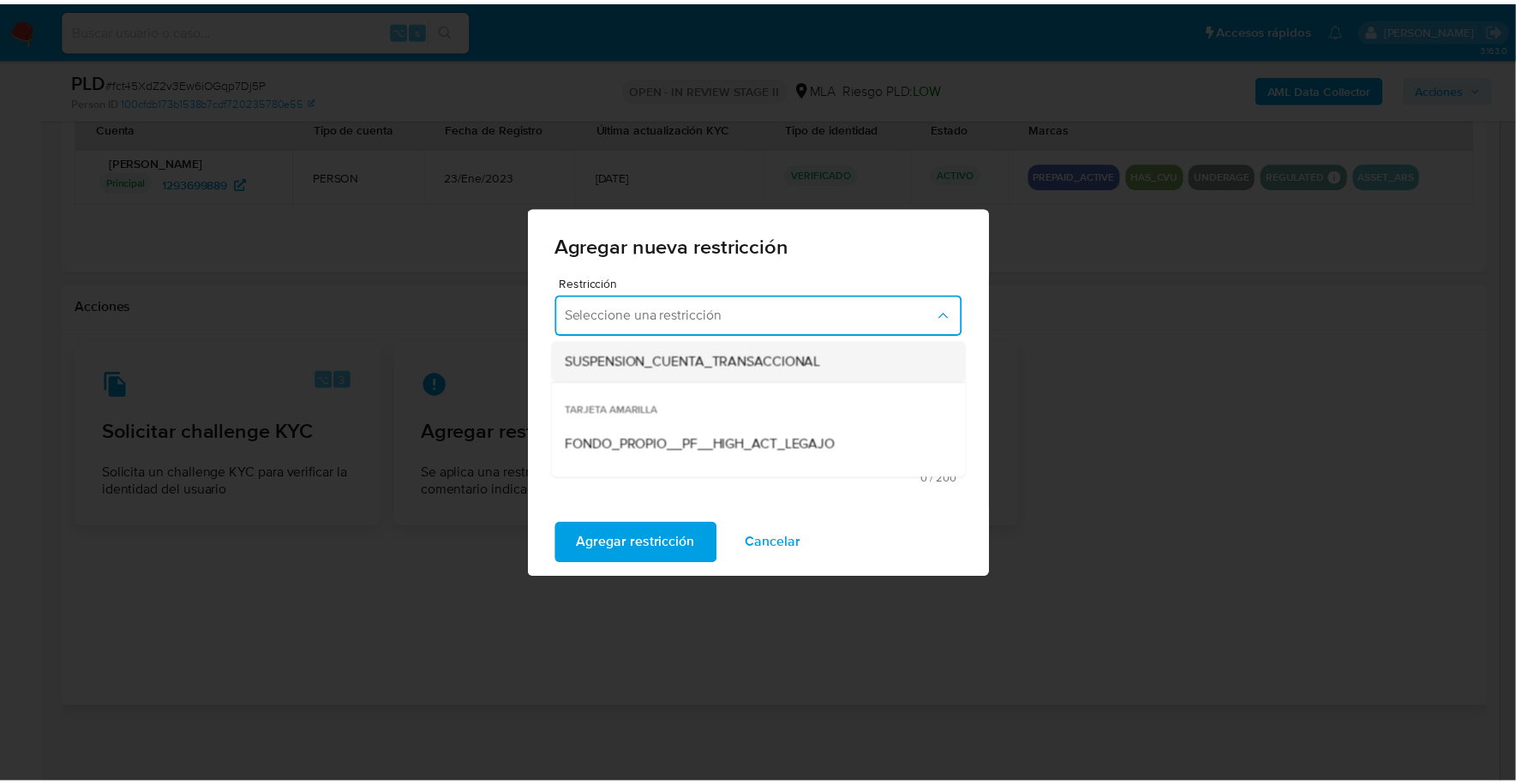
scroll to position [246, 0]
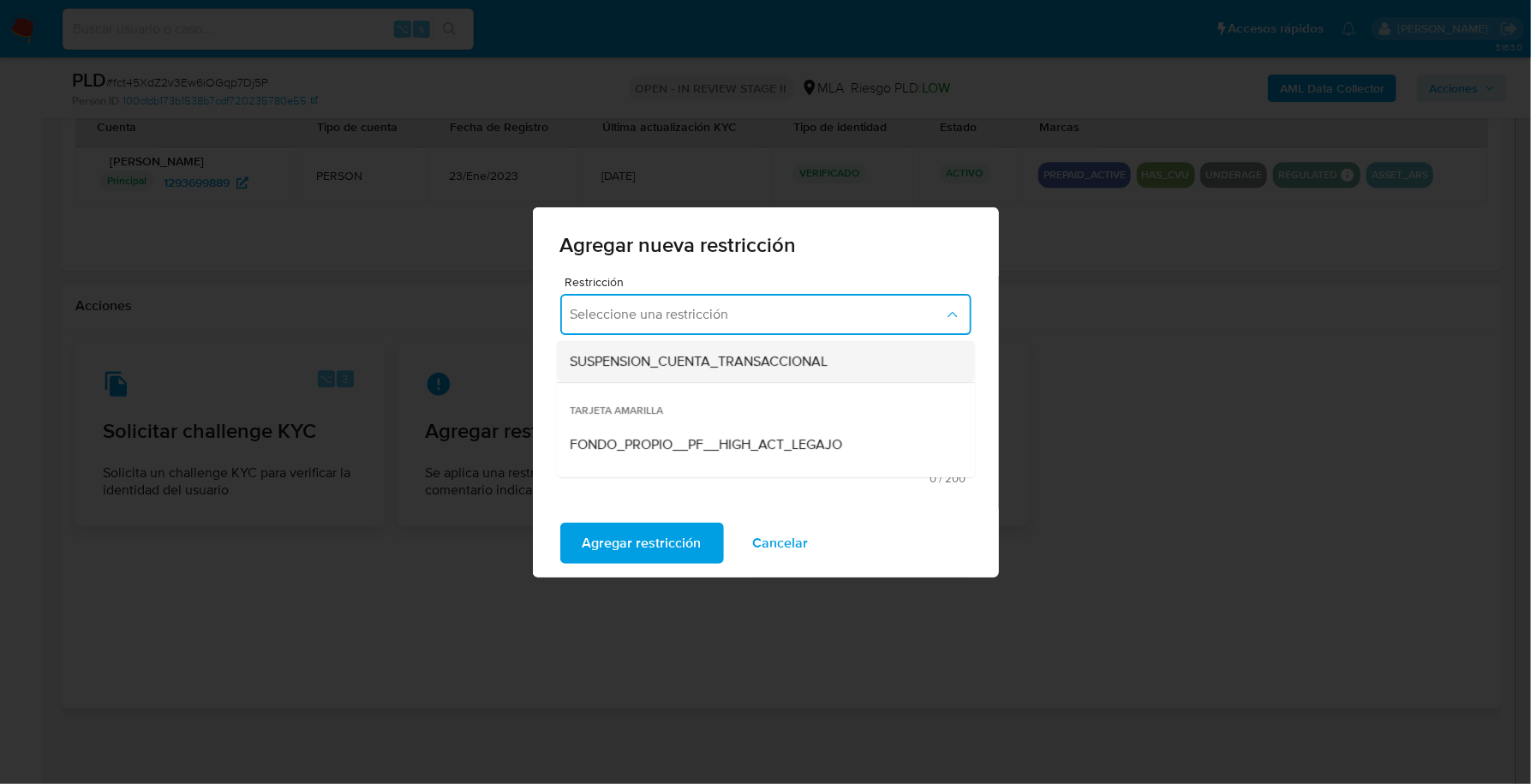
click at [728, 370] on span "SUSPENSION_CUENTA_TRANSACCIONAL" at bounding box center [700, 362] width 258 height 17
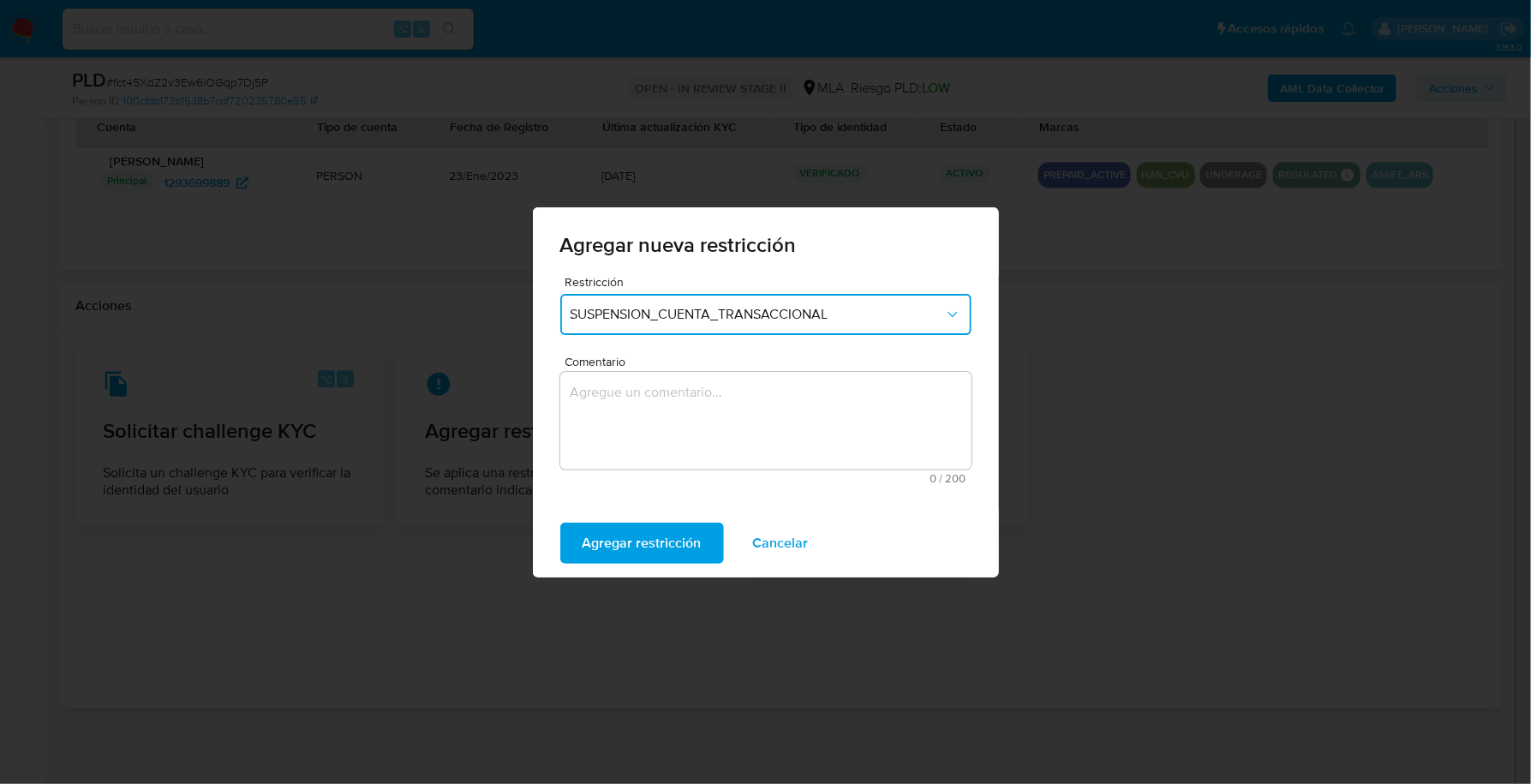
click at [678, 452] on textarea "Comentario" at bounding box center [766, 421] width 411 height 98
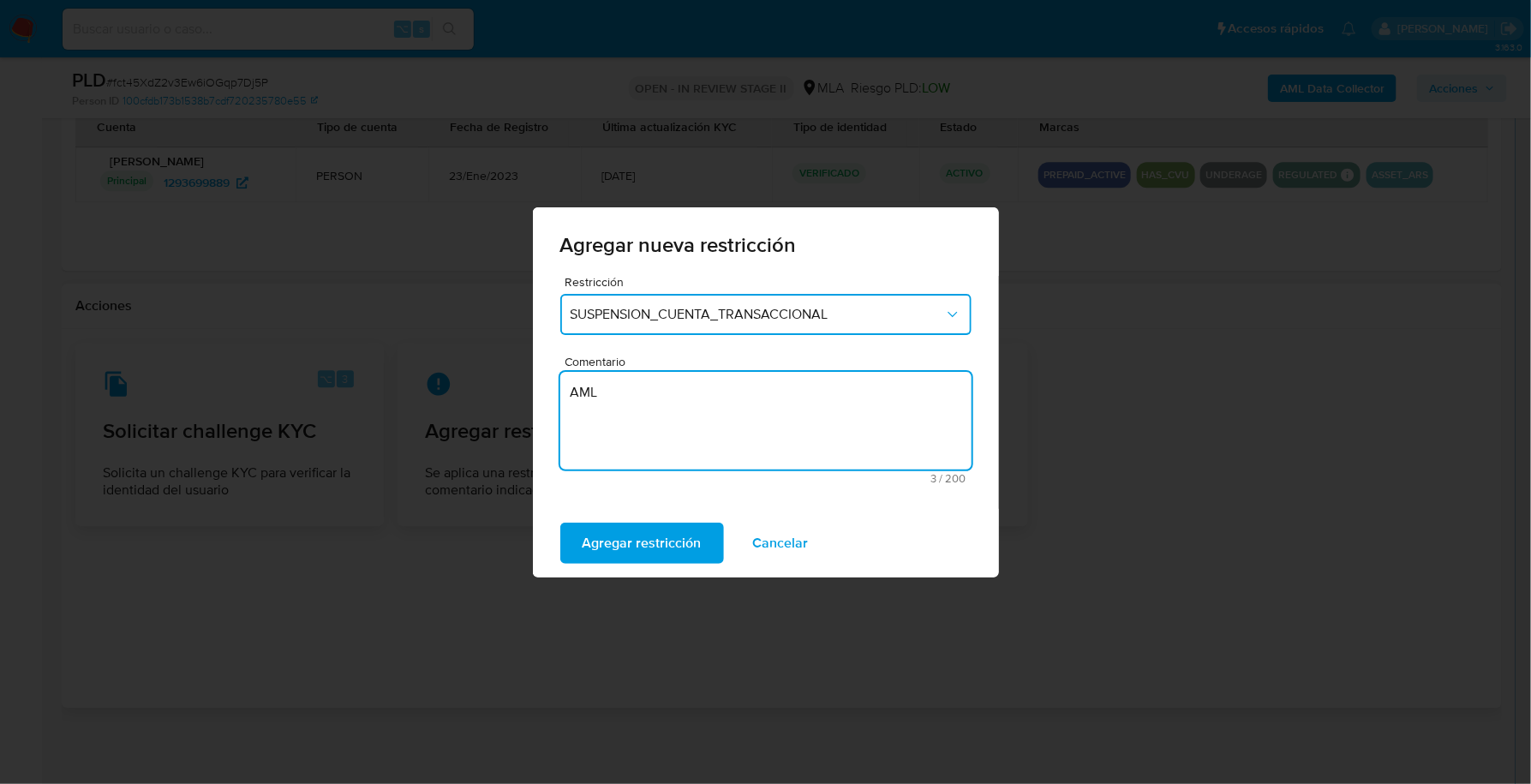
type textarea "AML"
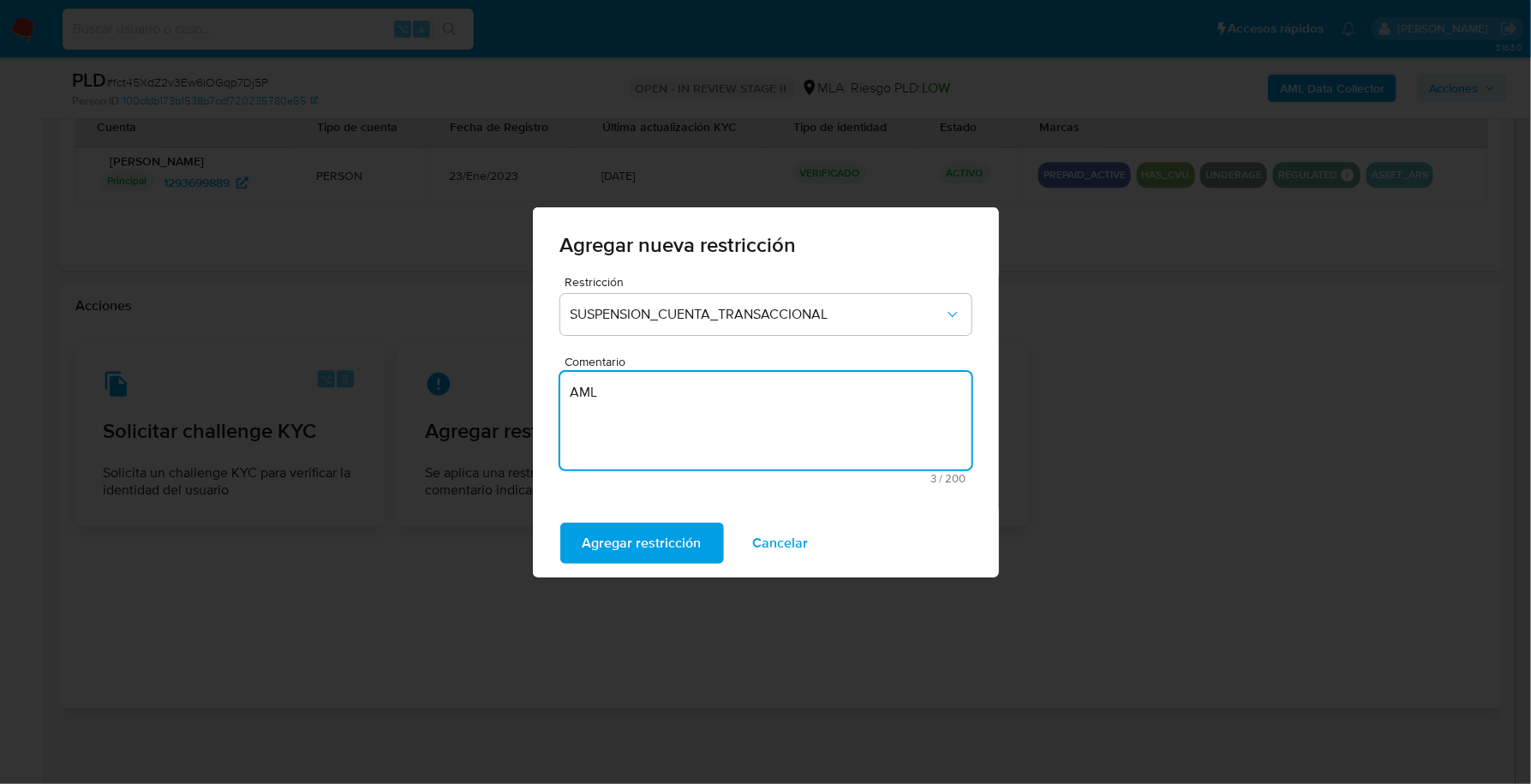
click at [658, 586] on div "Agregar nueva restricción Restricción SUSPENSION_CUENTA_TRANSACCIONAL Comentari…" at bounding box center [765, 392] width 1531 height 784
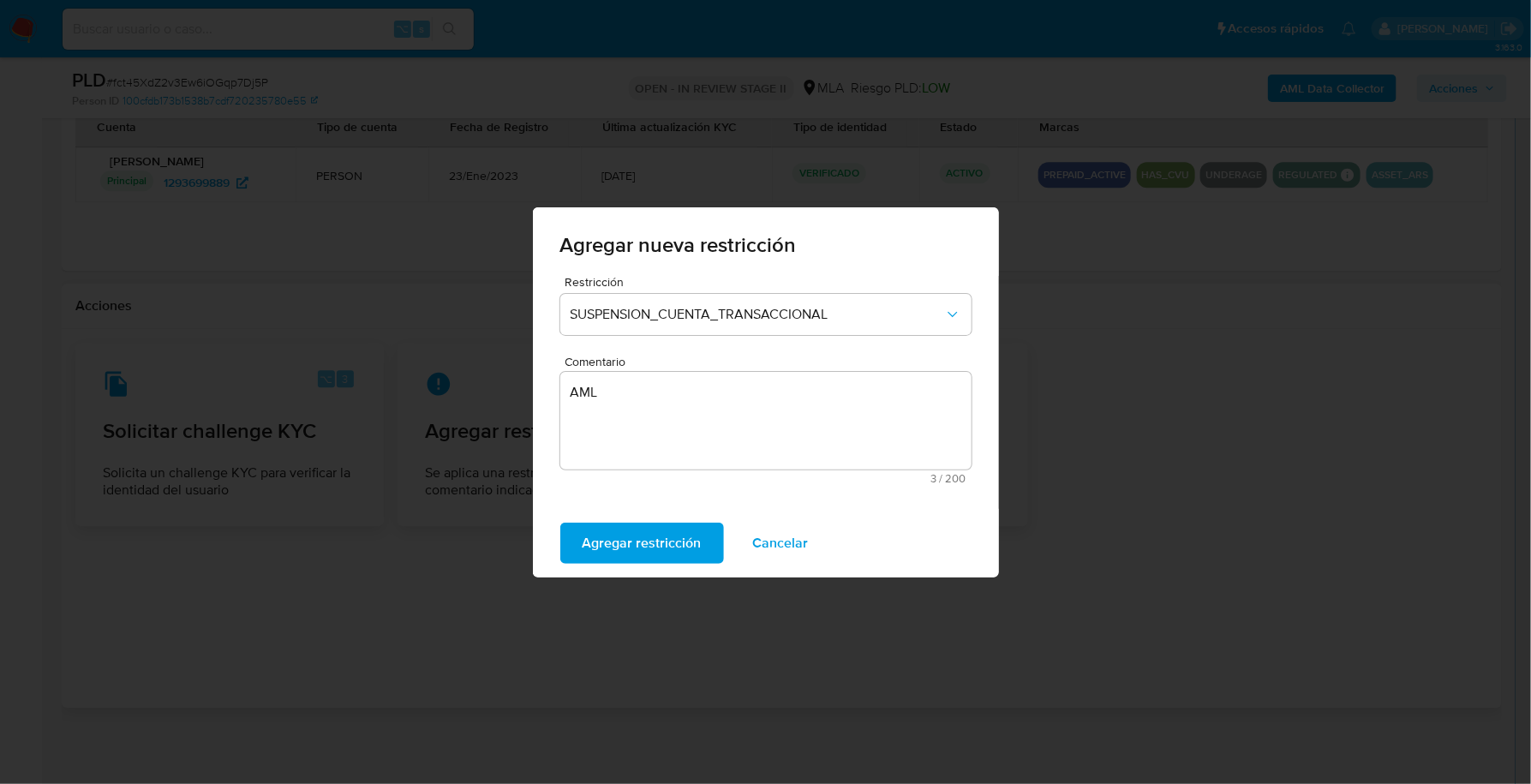
click at [674, 543] on span "Agregar restricción" at bounding box center [642, 543] width 119 height 37
click at [623, 545] on span "Confirmar" at bounding box center [613, 543] width 62 height 37
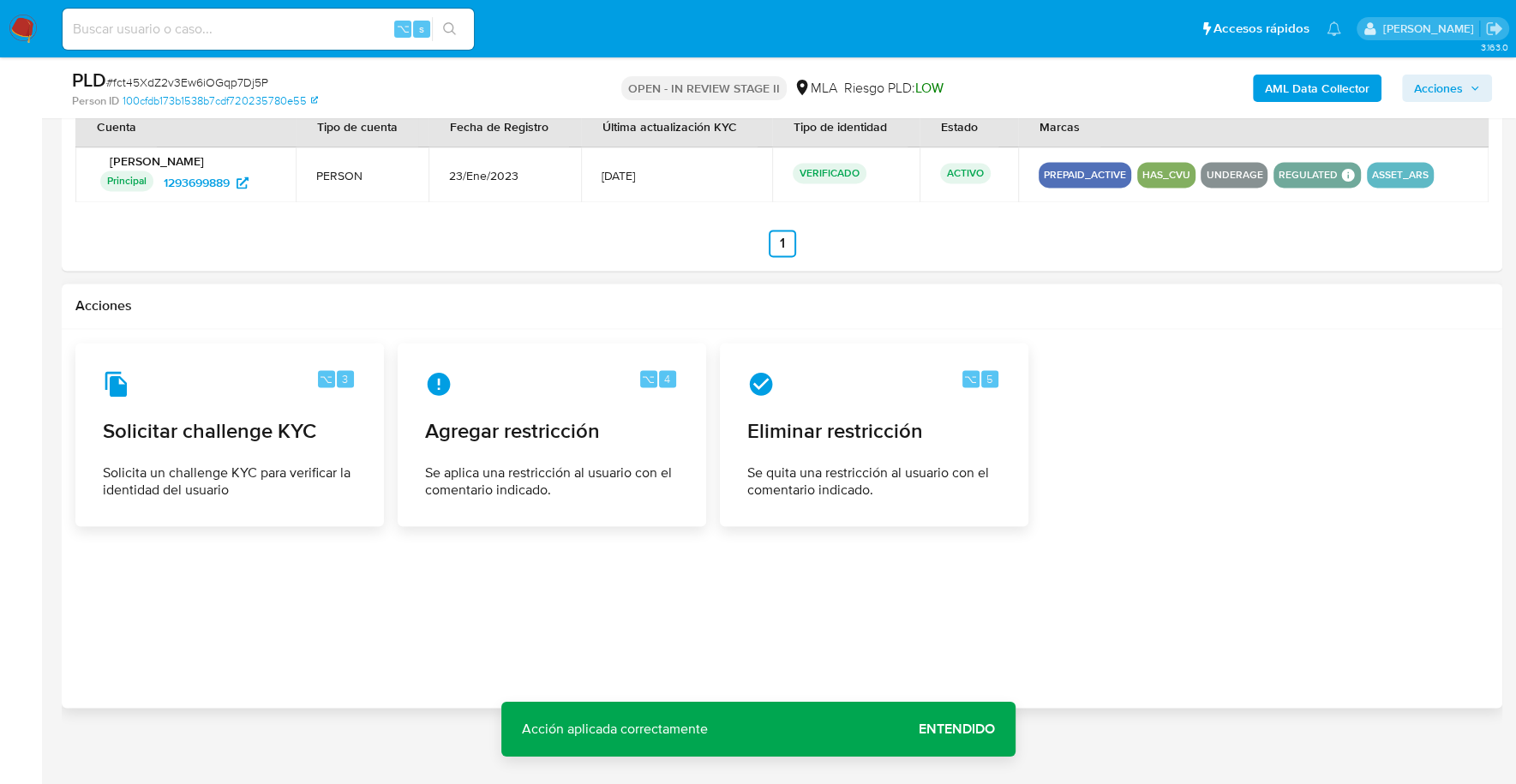
click at [1454, 84] on span "Acciones" at bounding box center [1438, 88] width 49 height 27
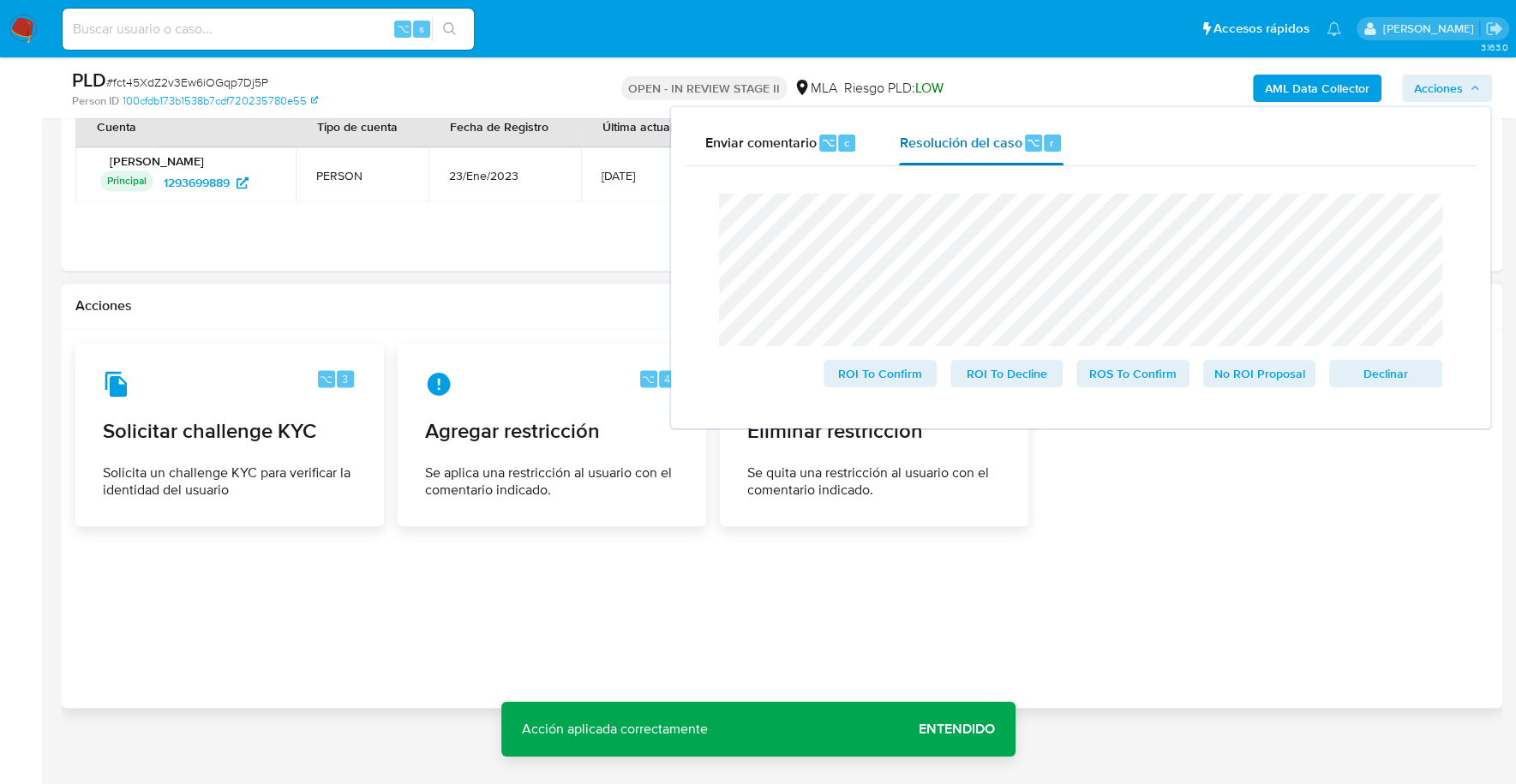
click at [978, 148] on span "Resolución del caso" at bounding box center [960, 141] width 123 height 20
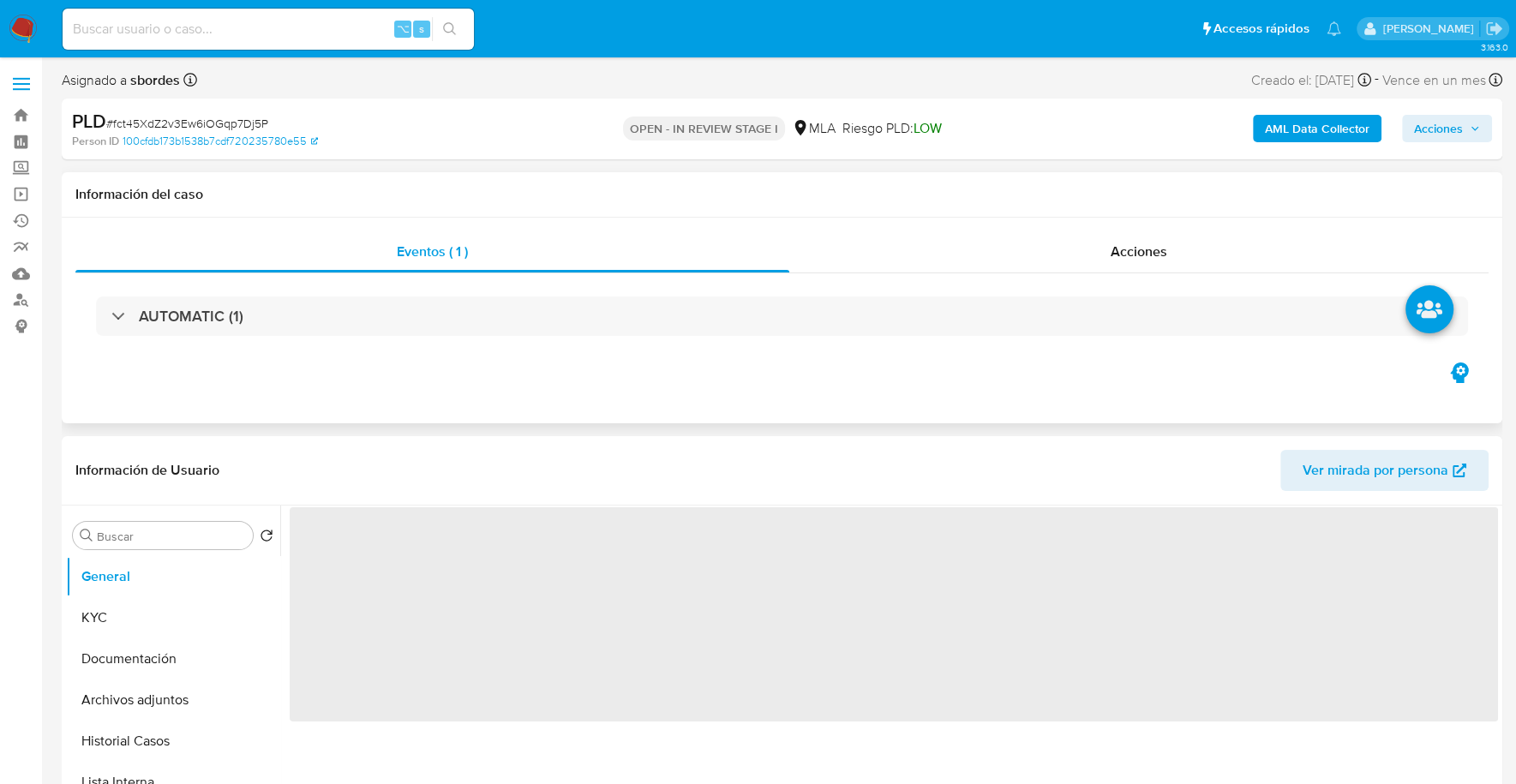
select select "10"
click at [1052, 265] on div "Acciones" at bounding box center [1139, 252] width 700 height 41
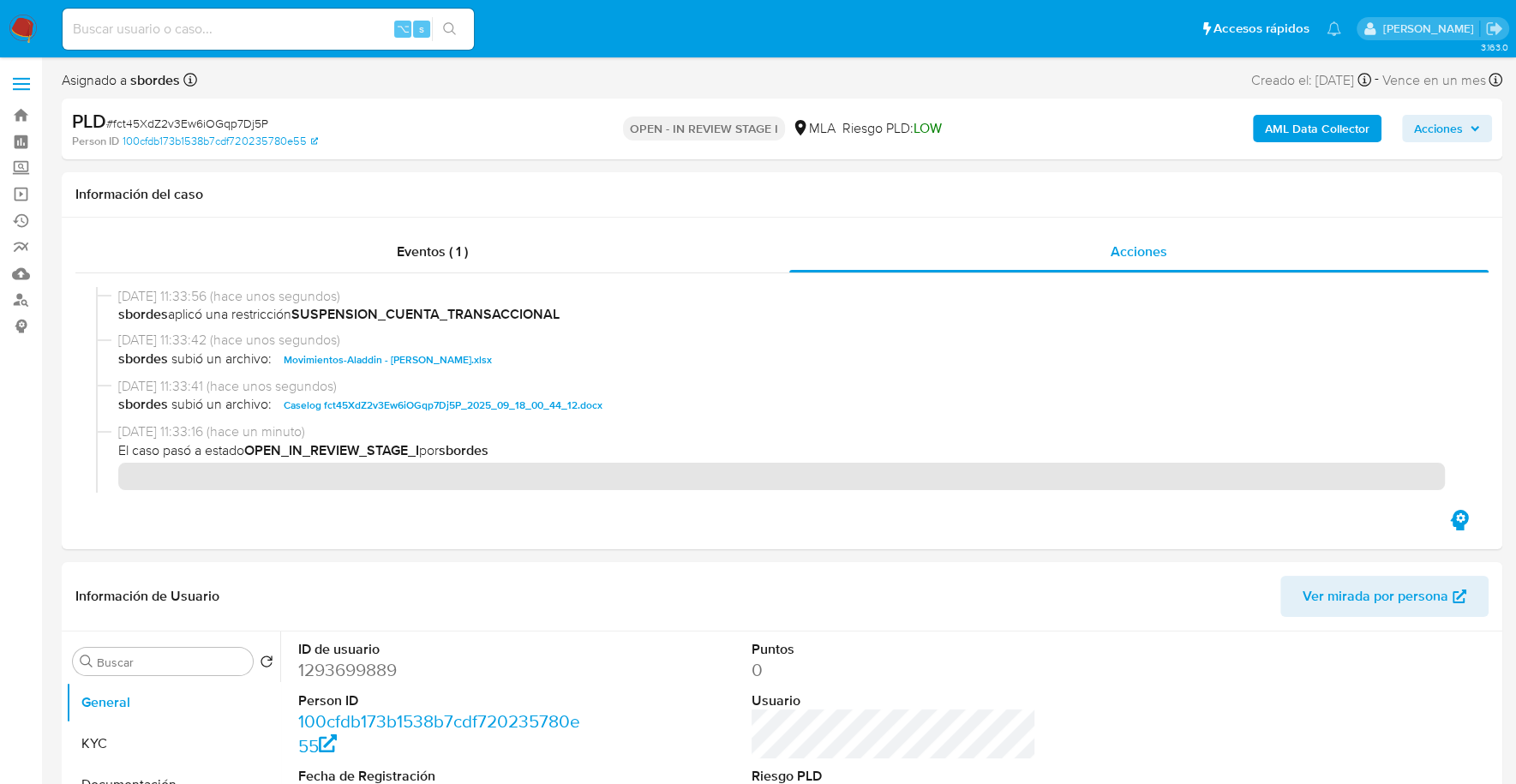
click at [1438, 132] on span "Acciones" at bounding box center [1438, 128] width 49 height 27
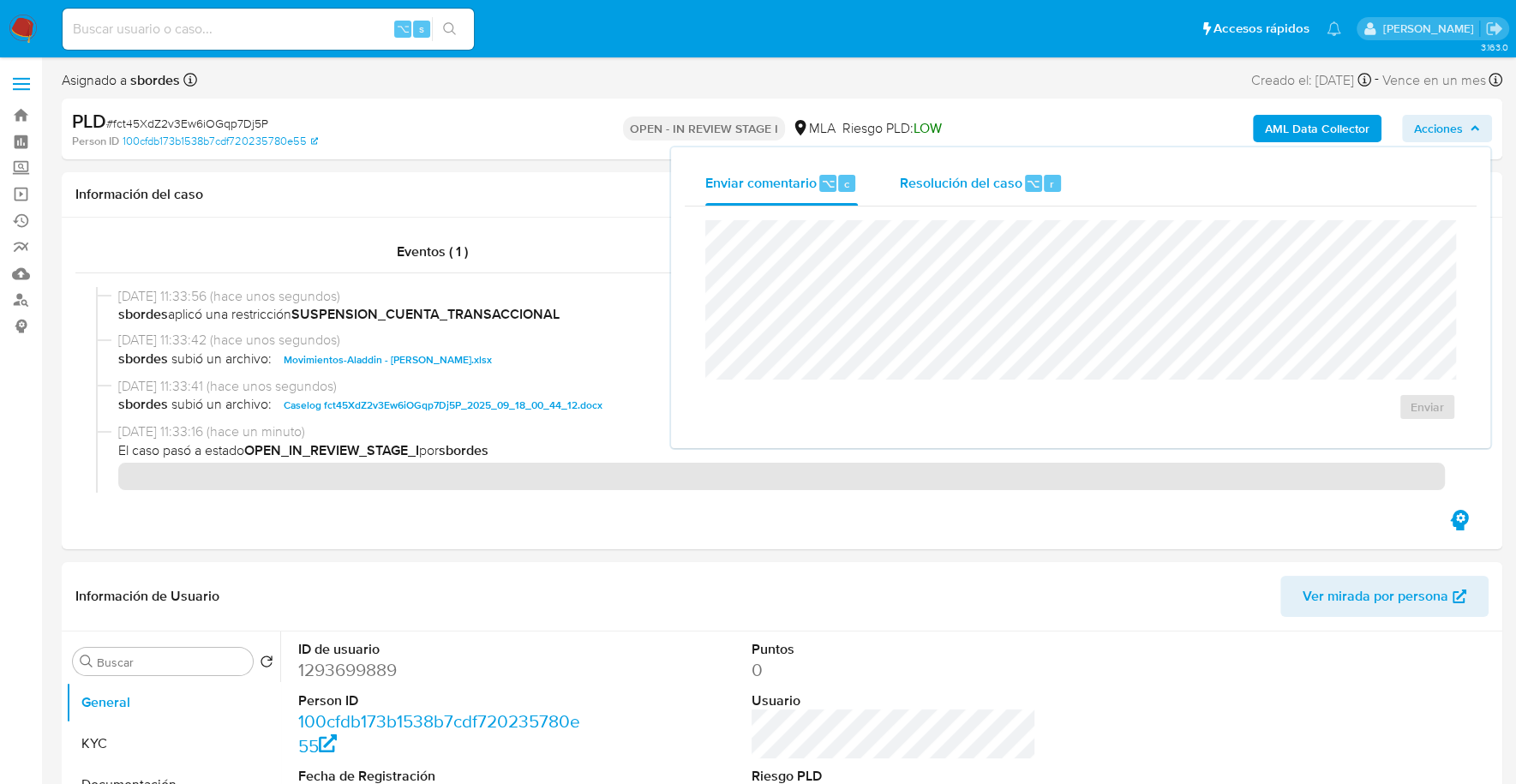
click at [964, 188] on span "Resolución del caso" at bounding box center [960, 183] width 123 height 20
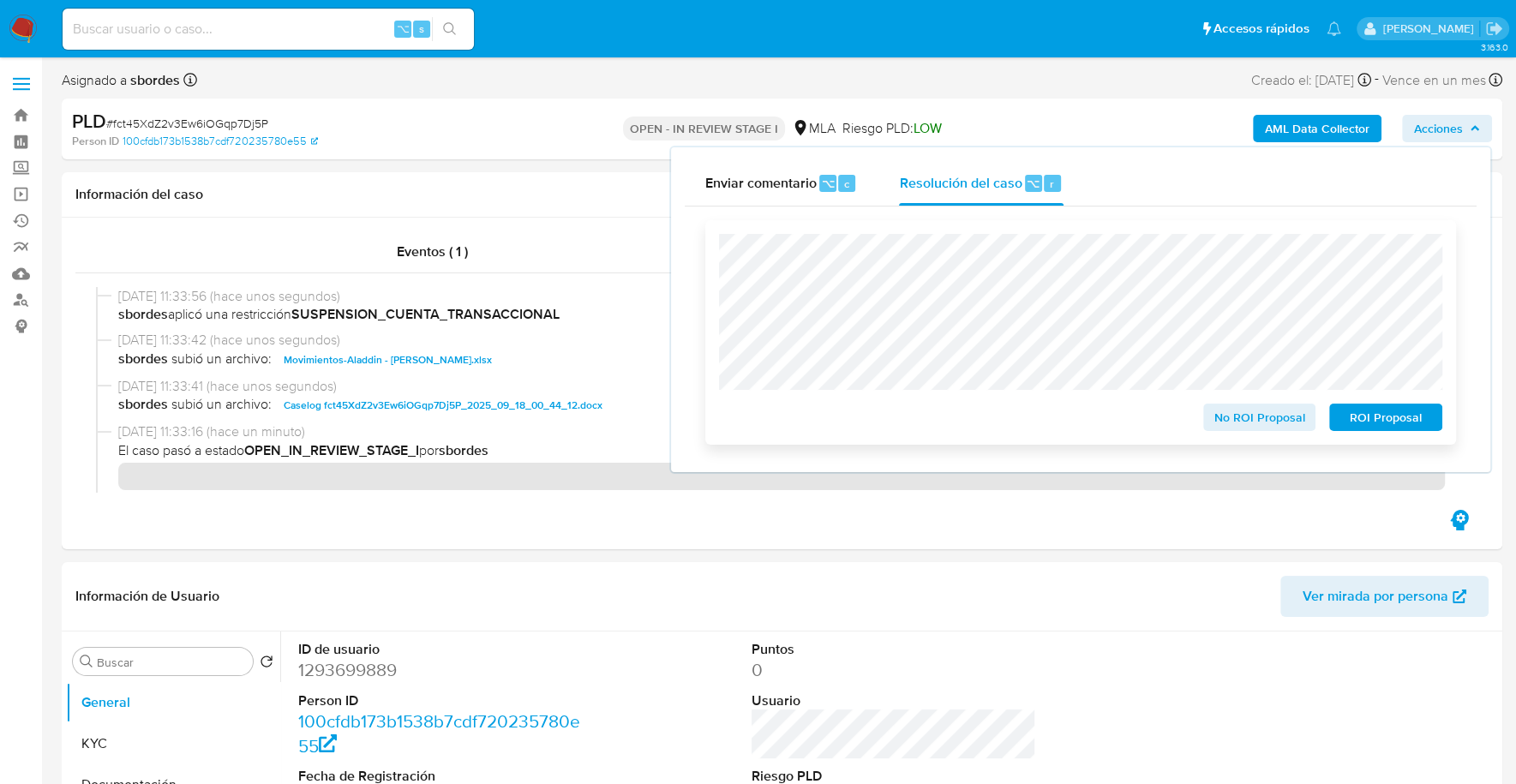
click at [1359, 422] on span "ROI Proposal" at bounding box center [1385, 417] width 89 height 24
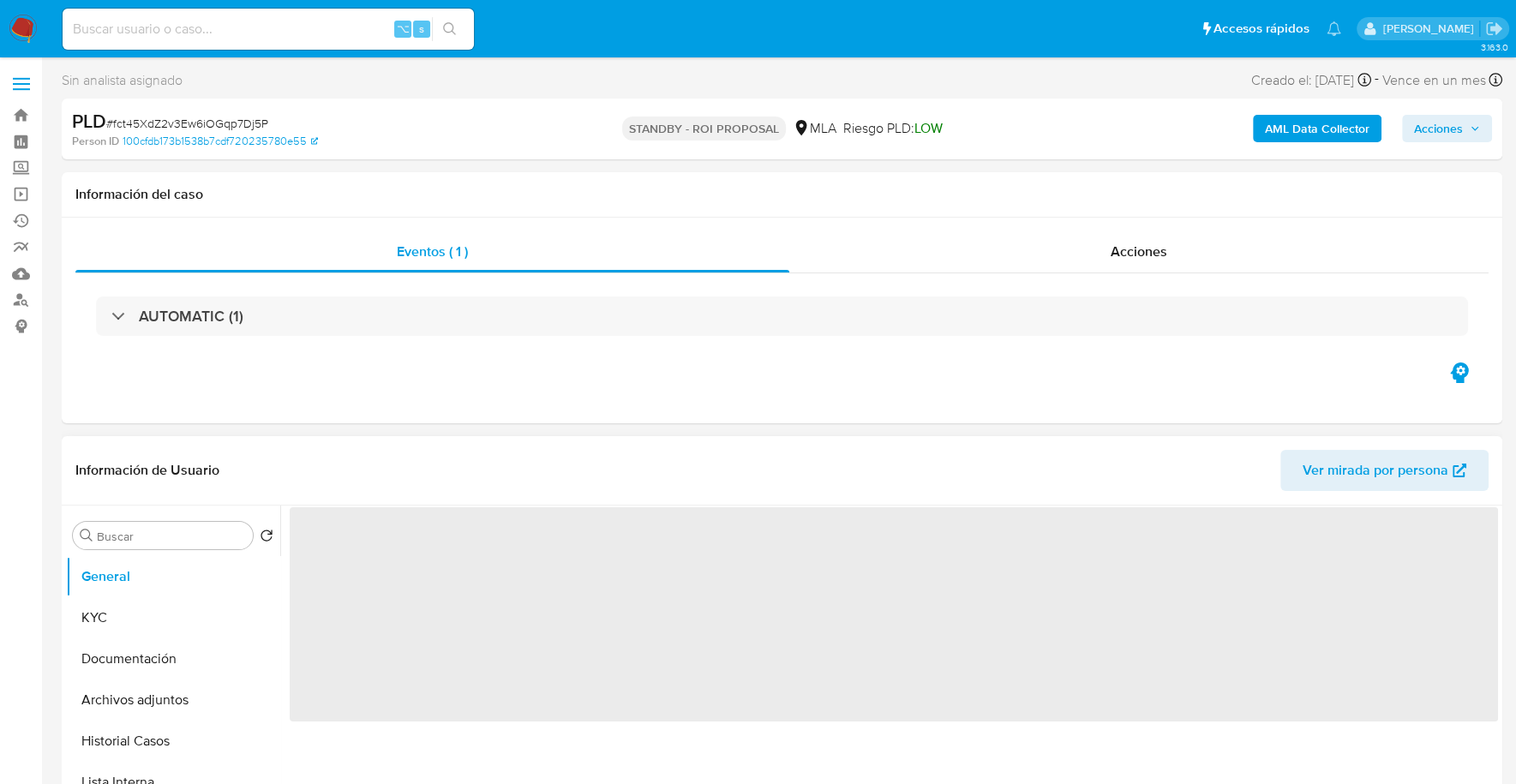
select select "10"
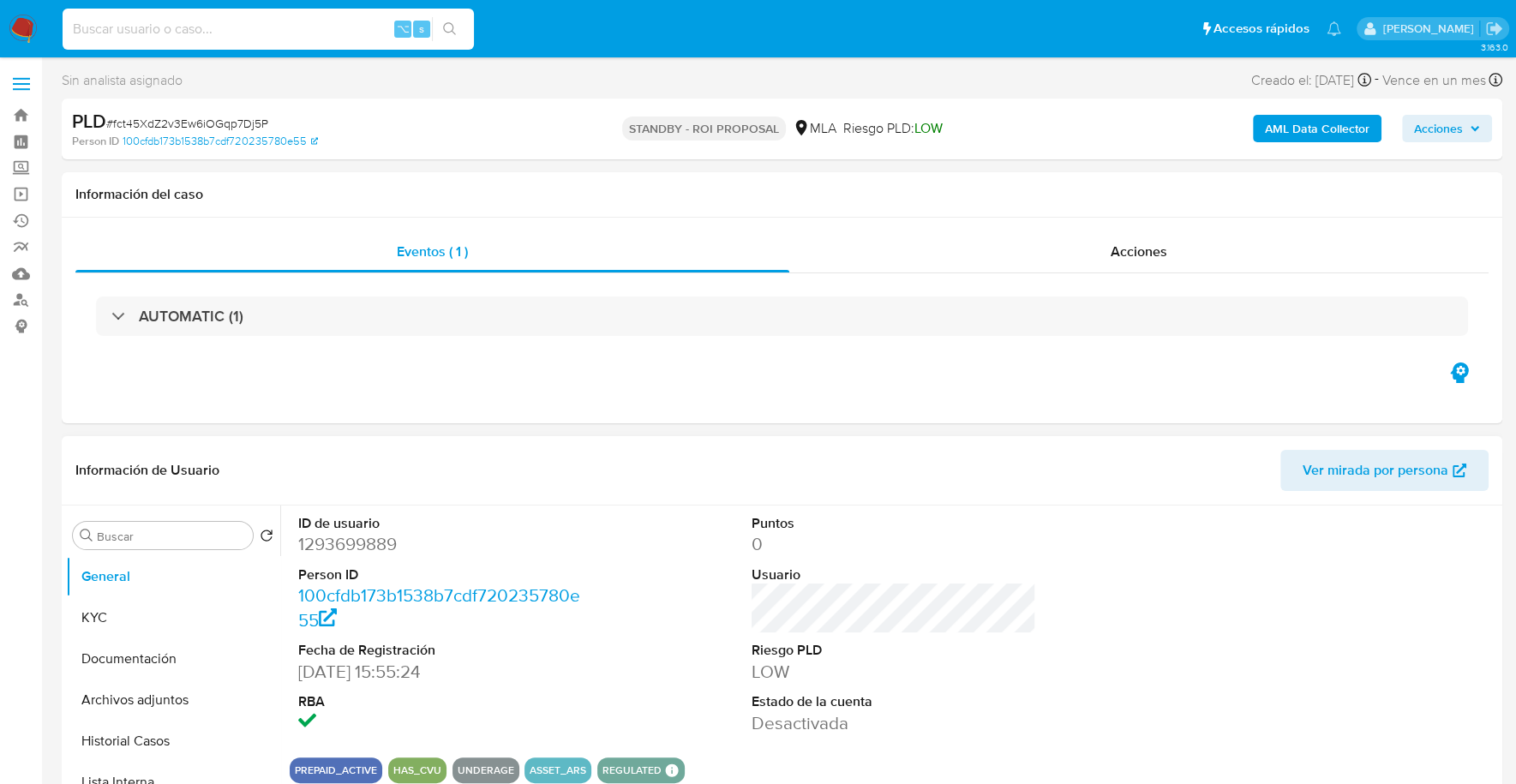
click at [157, 23] on input at bounding box center [268, 30] width 411 height 23
paste input "522530716"
type input "522530716"
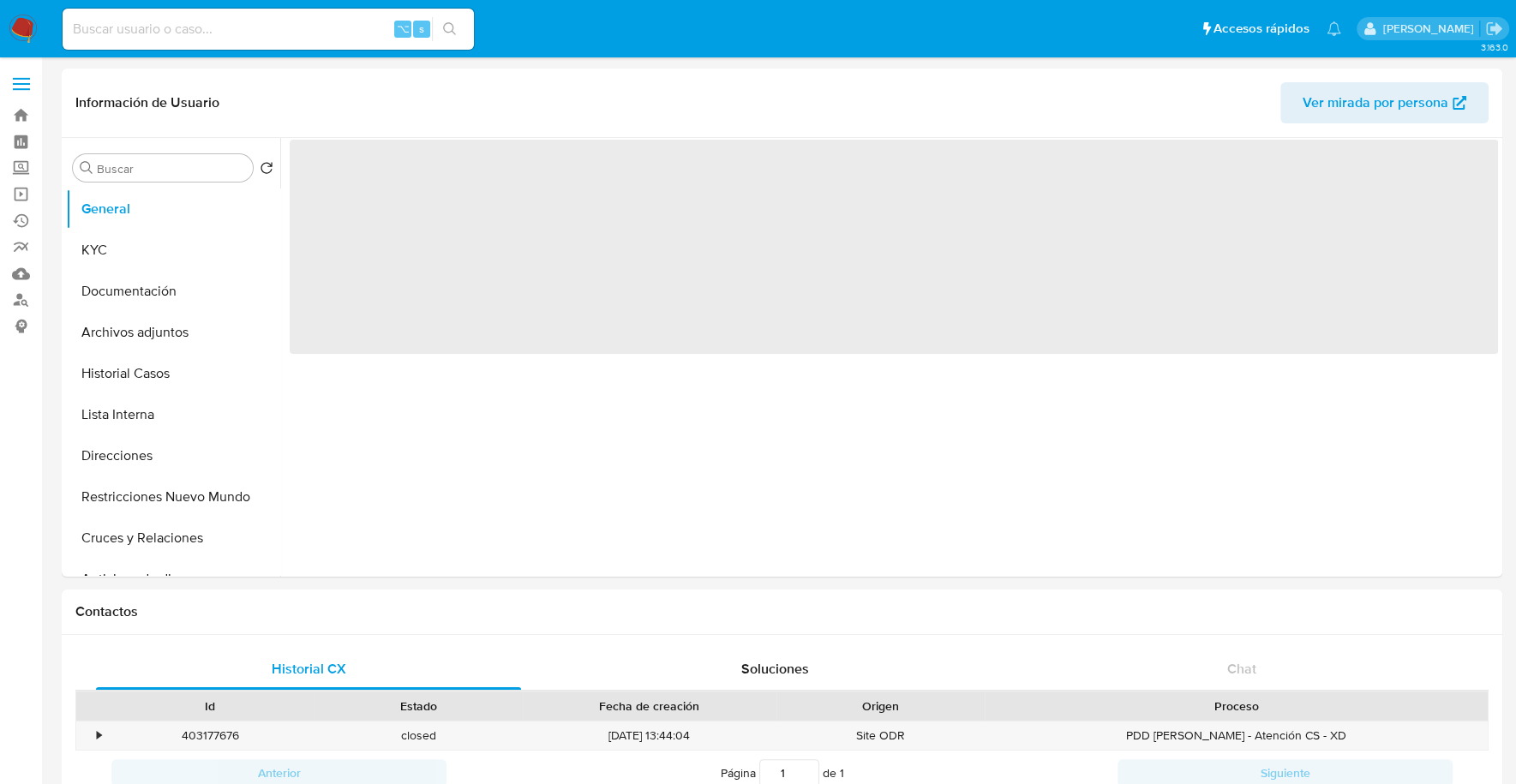
select select "10"
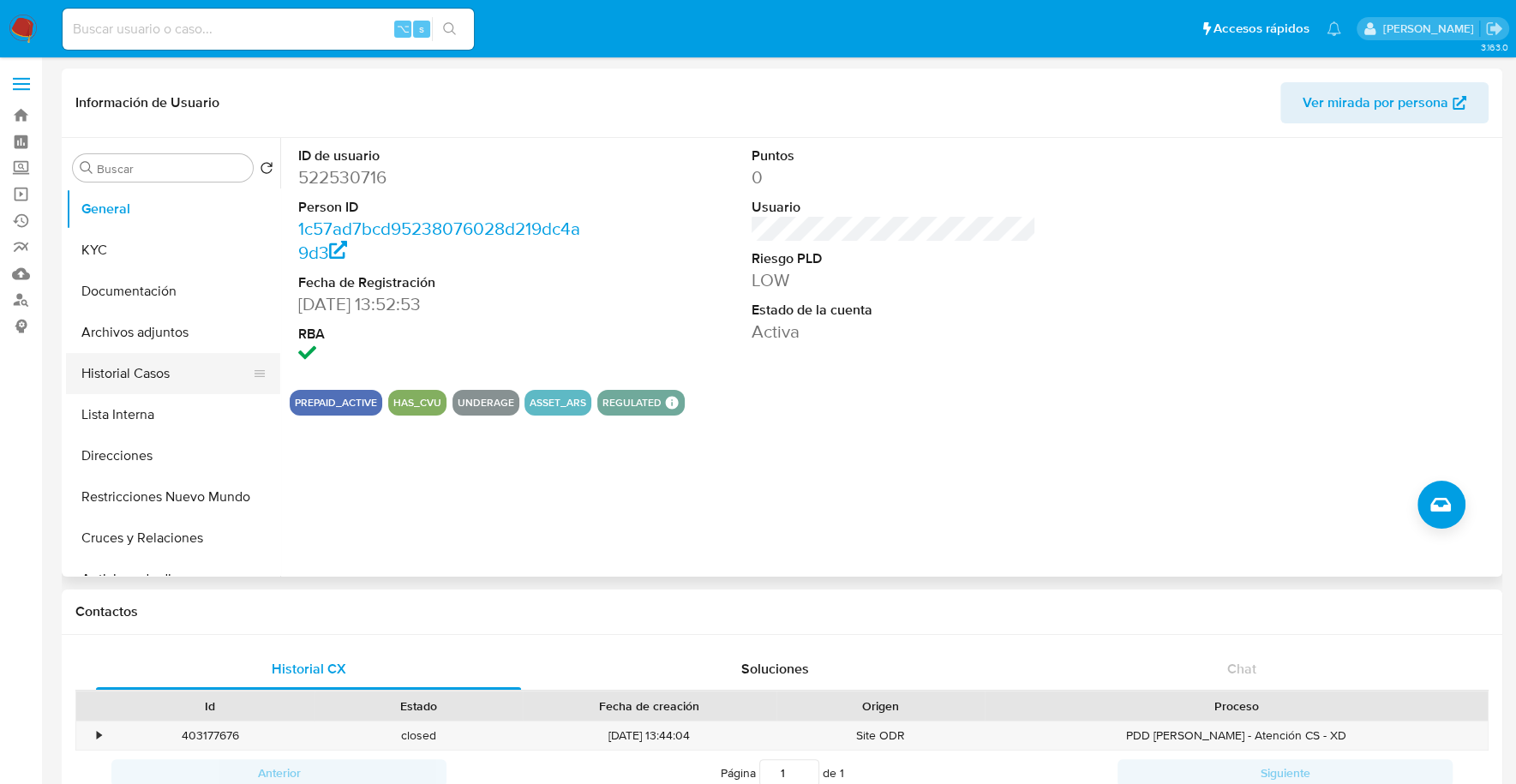
click at [122, 375] on button "Historial Casos" at bounding box center [166, 373] width 200 height 41
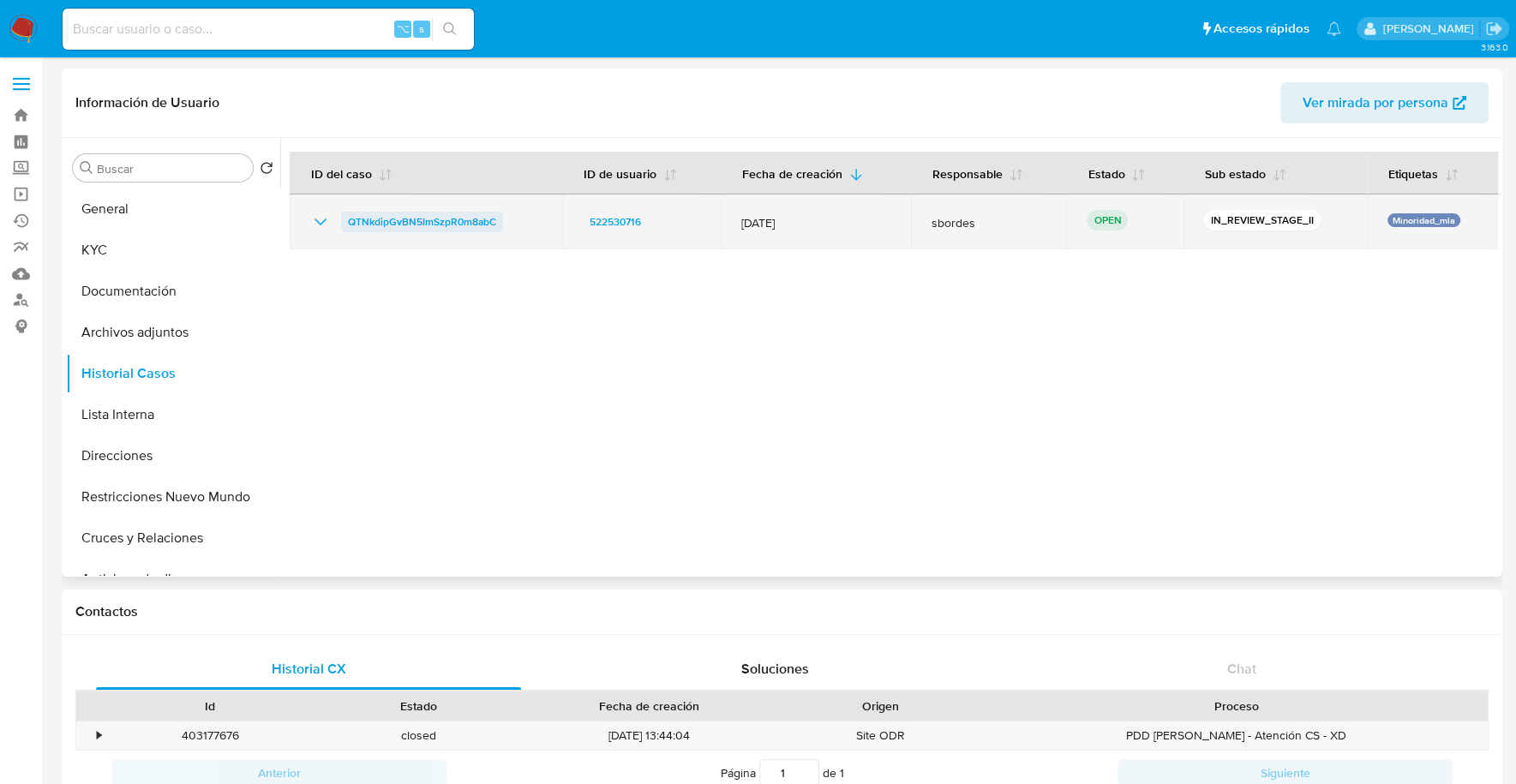
click at [361, 222] on span "QTNkdipGvBN5ImSzpR0m8abC" at bounding box center [422, 222] width 148 height 21
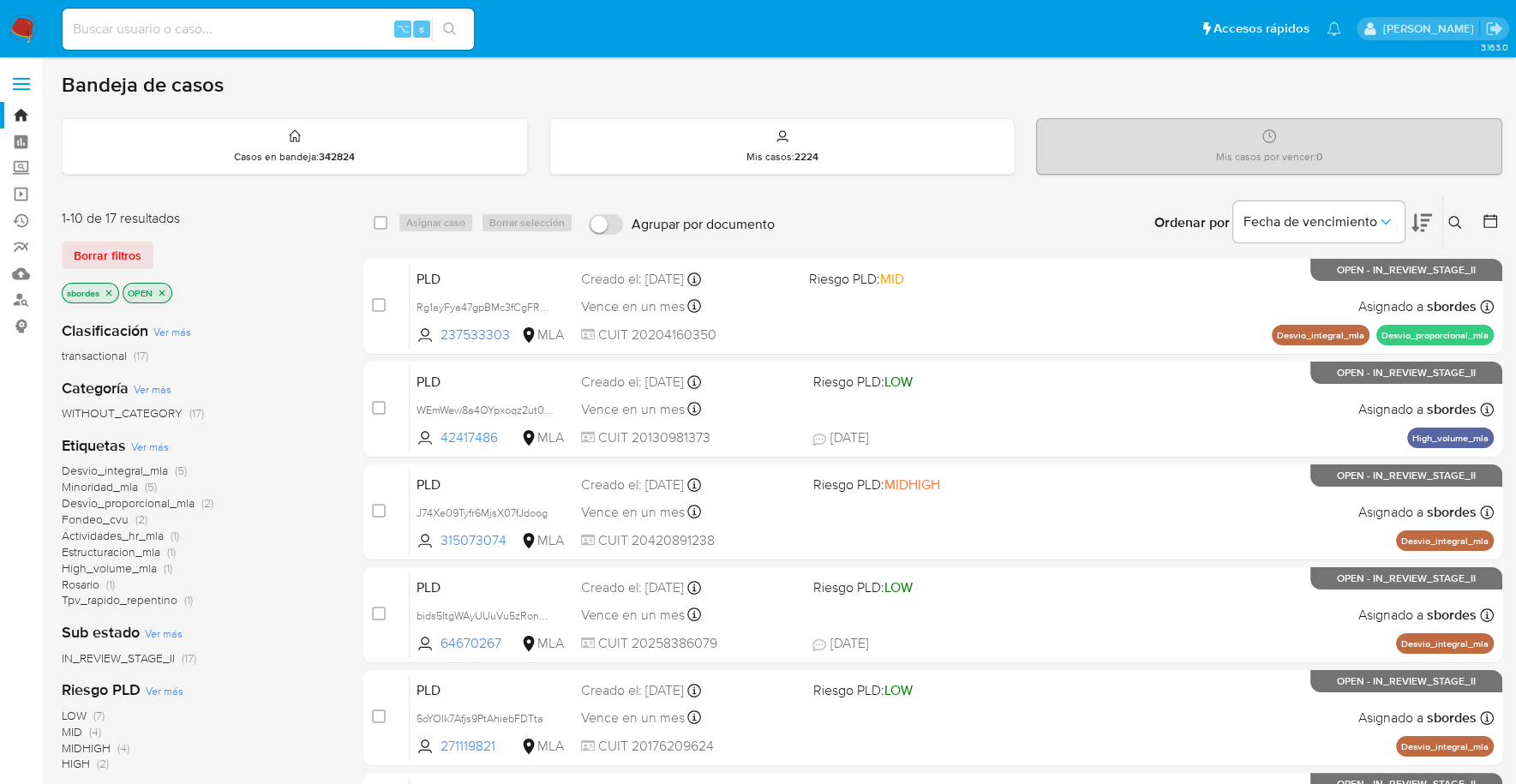
click at [109, 293] on icon "close-filter" at bounding box center [109, 293] width 10 height 10
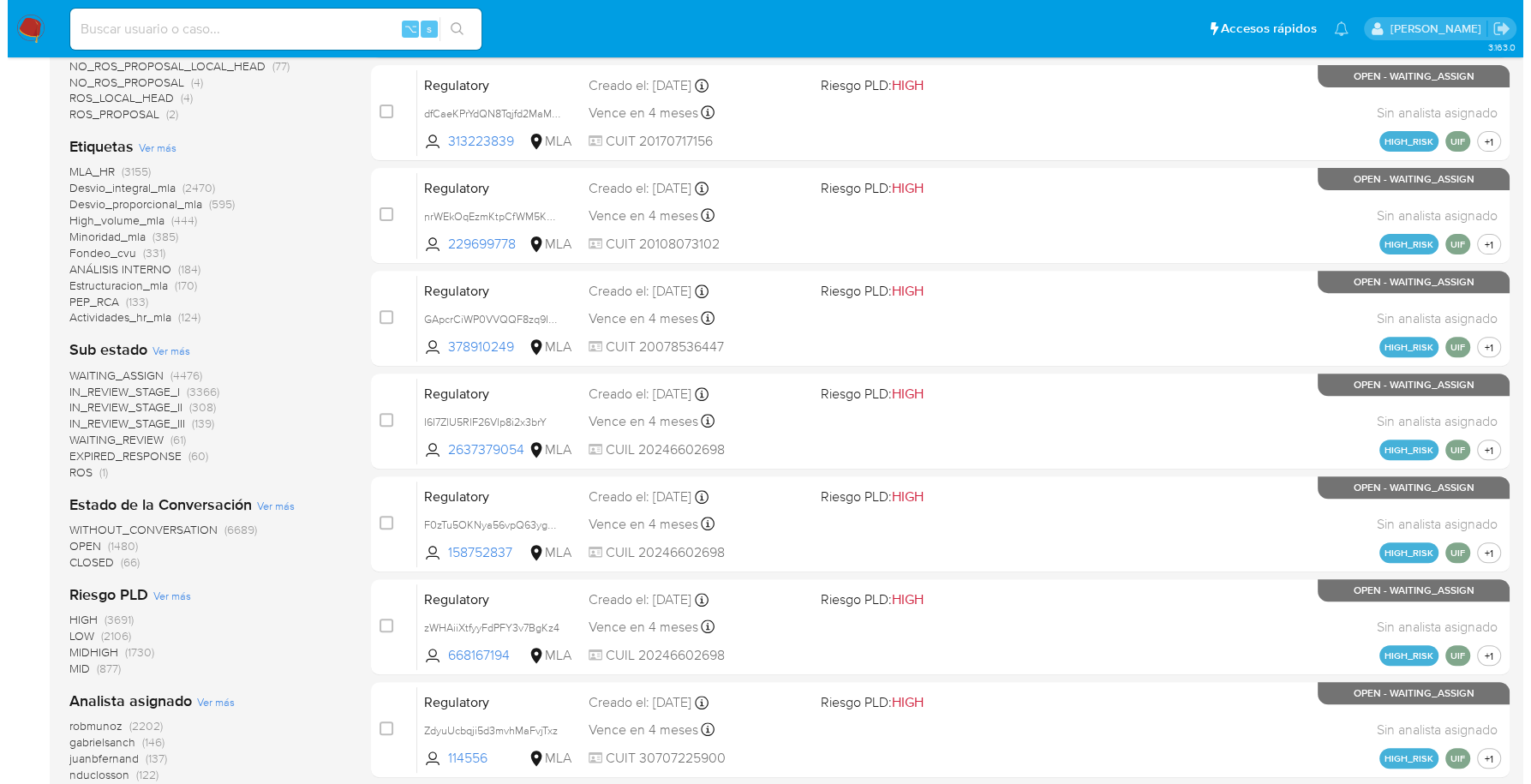
scroll to position [808, 0]
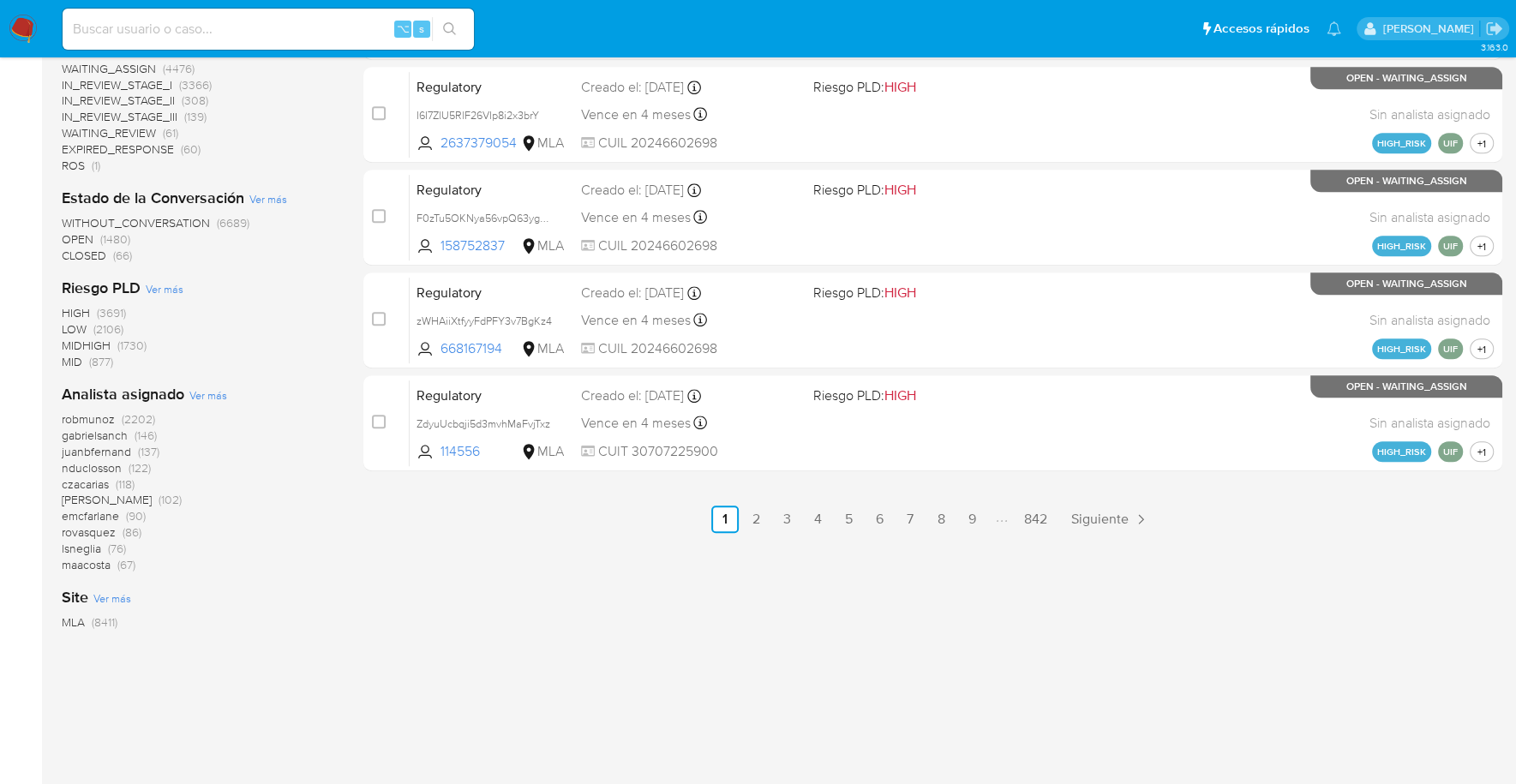
click at [205, 395] on span "Ver más" at bounding box center [207, 395] width 37 height 16
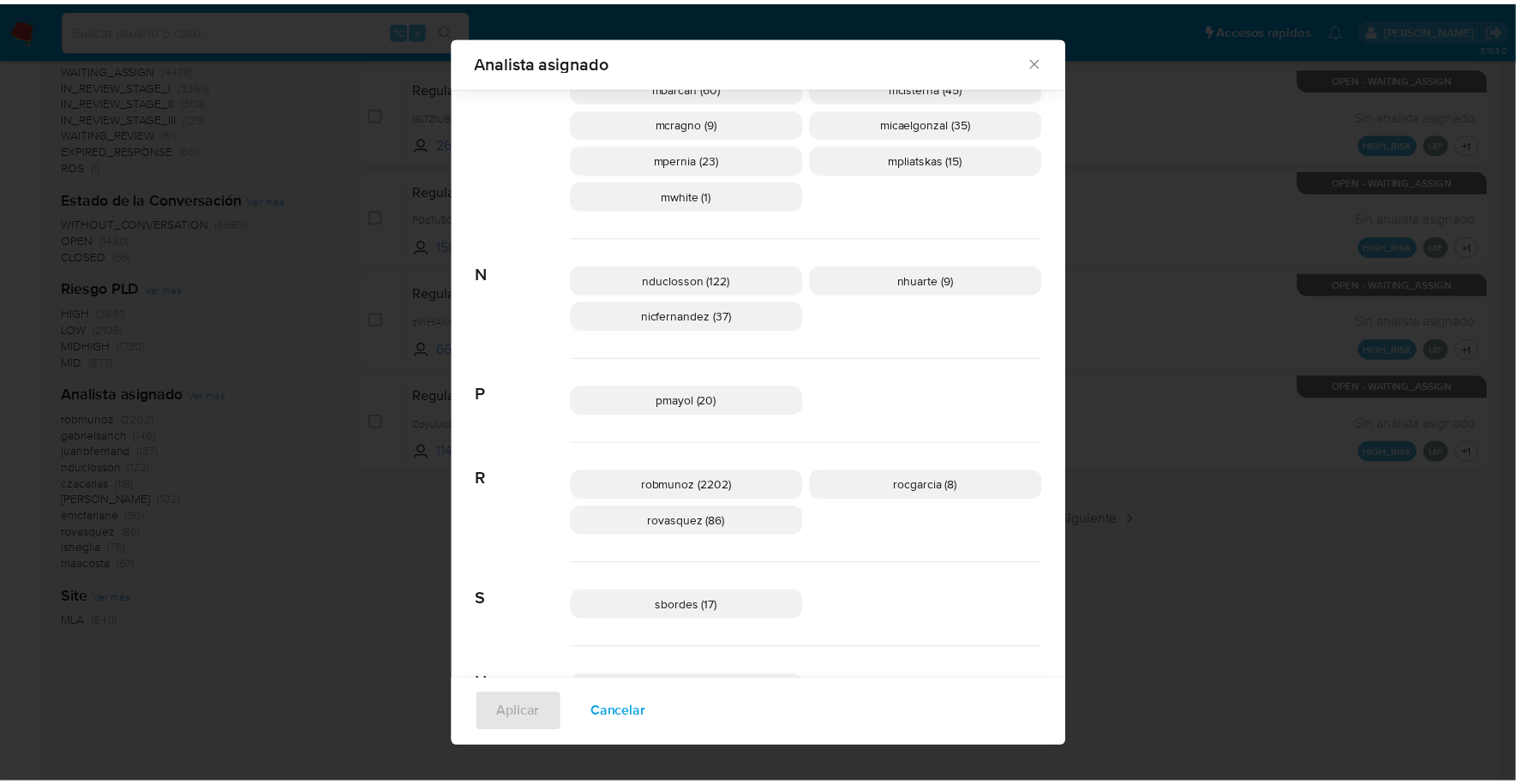
scroll to position [1008, 0]
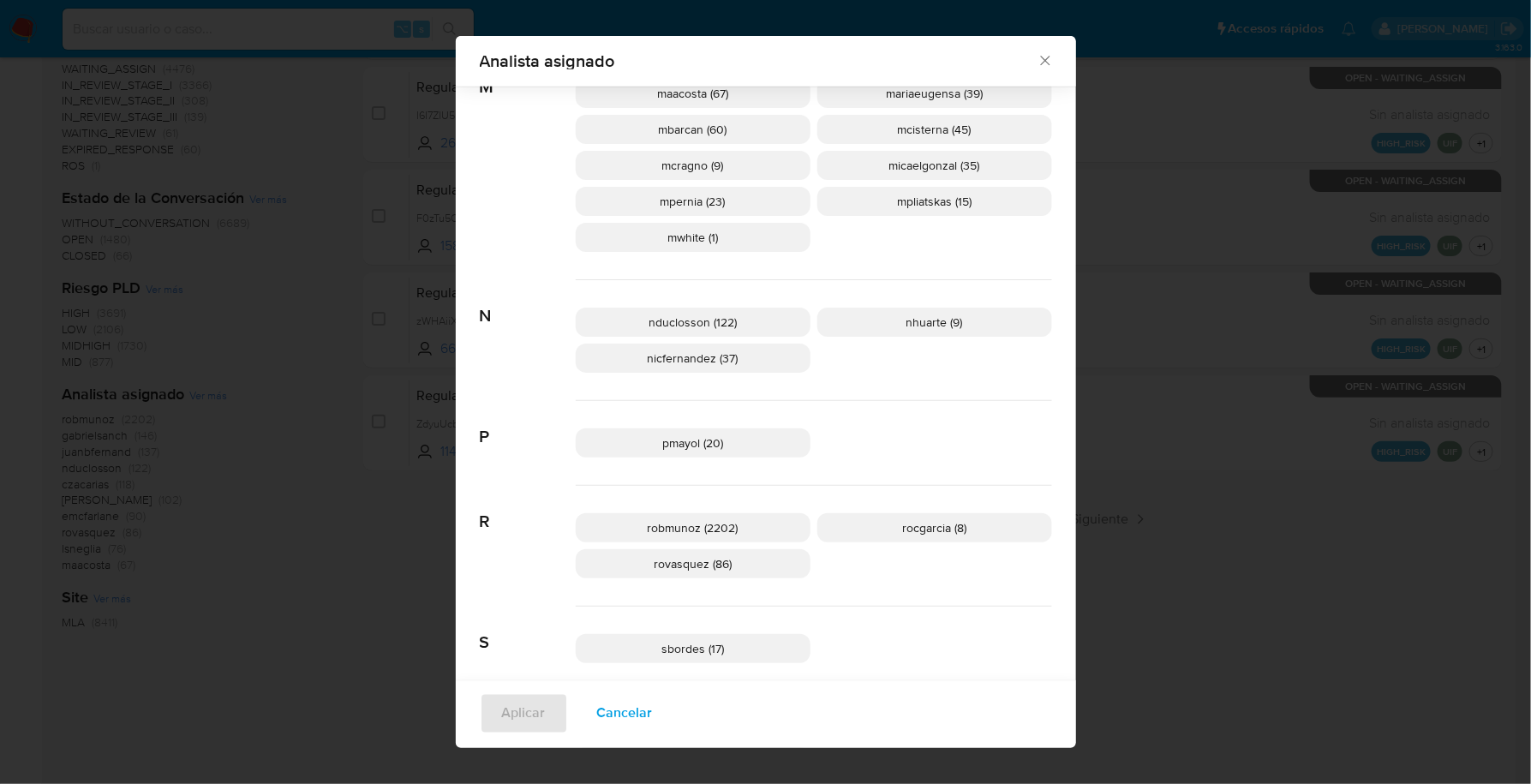
click at [1038, 66] on icon "Cerrar" at bounding box center [1046, 61] width 17 height 17
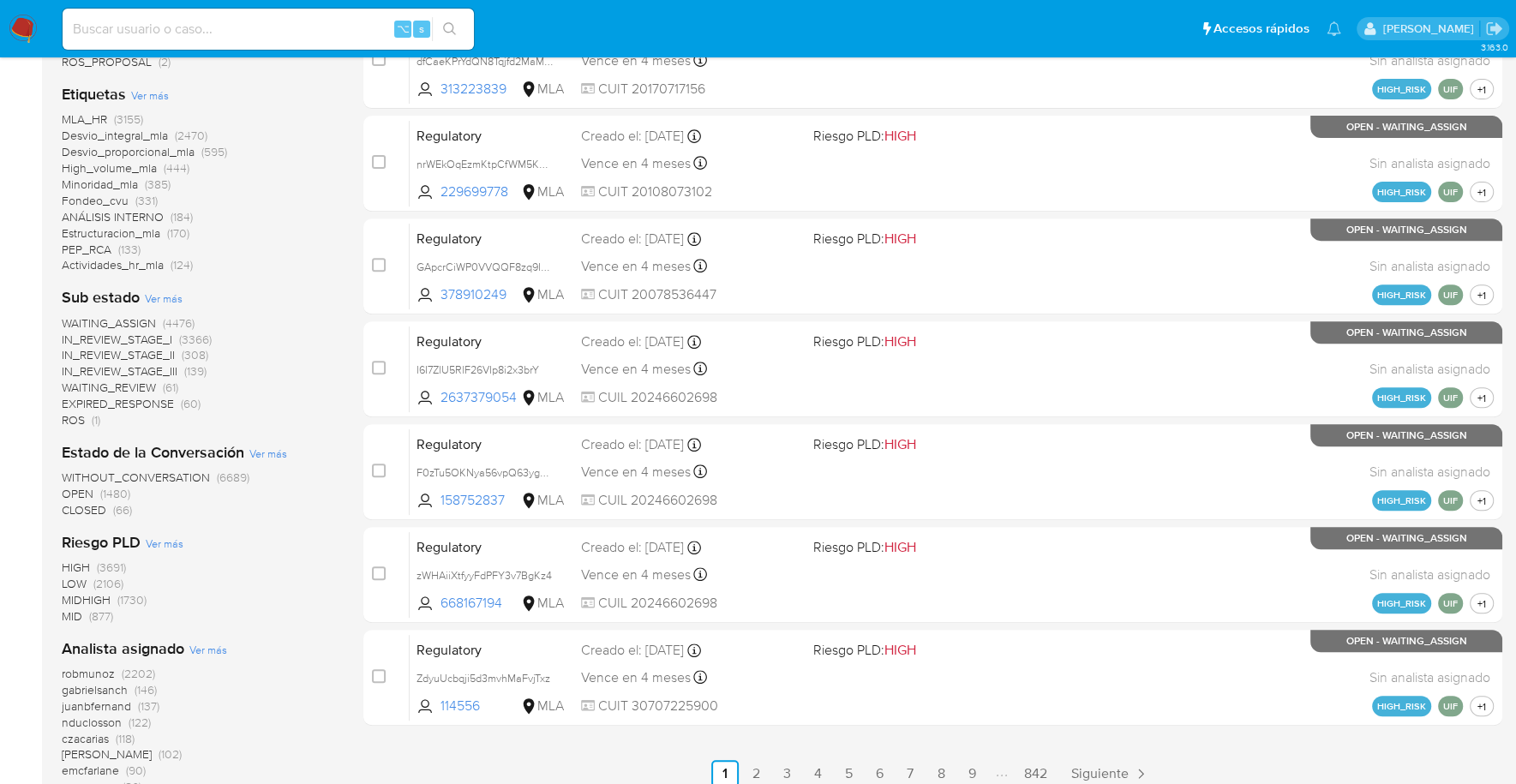
scroll to position [0, 0]
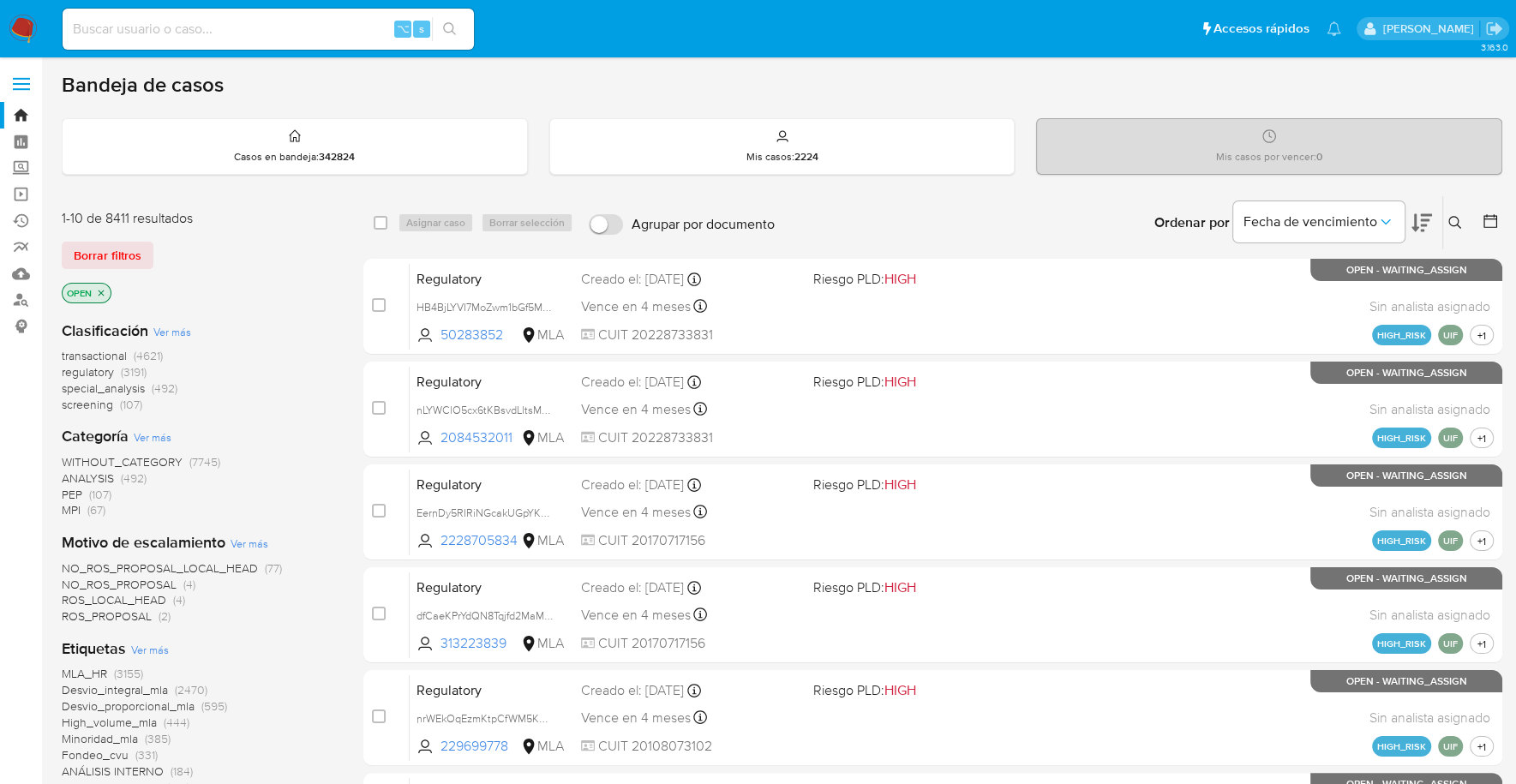
click at [103, 287] on icon "close-filter" at bounding box center [101, 293] width 10 height 10
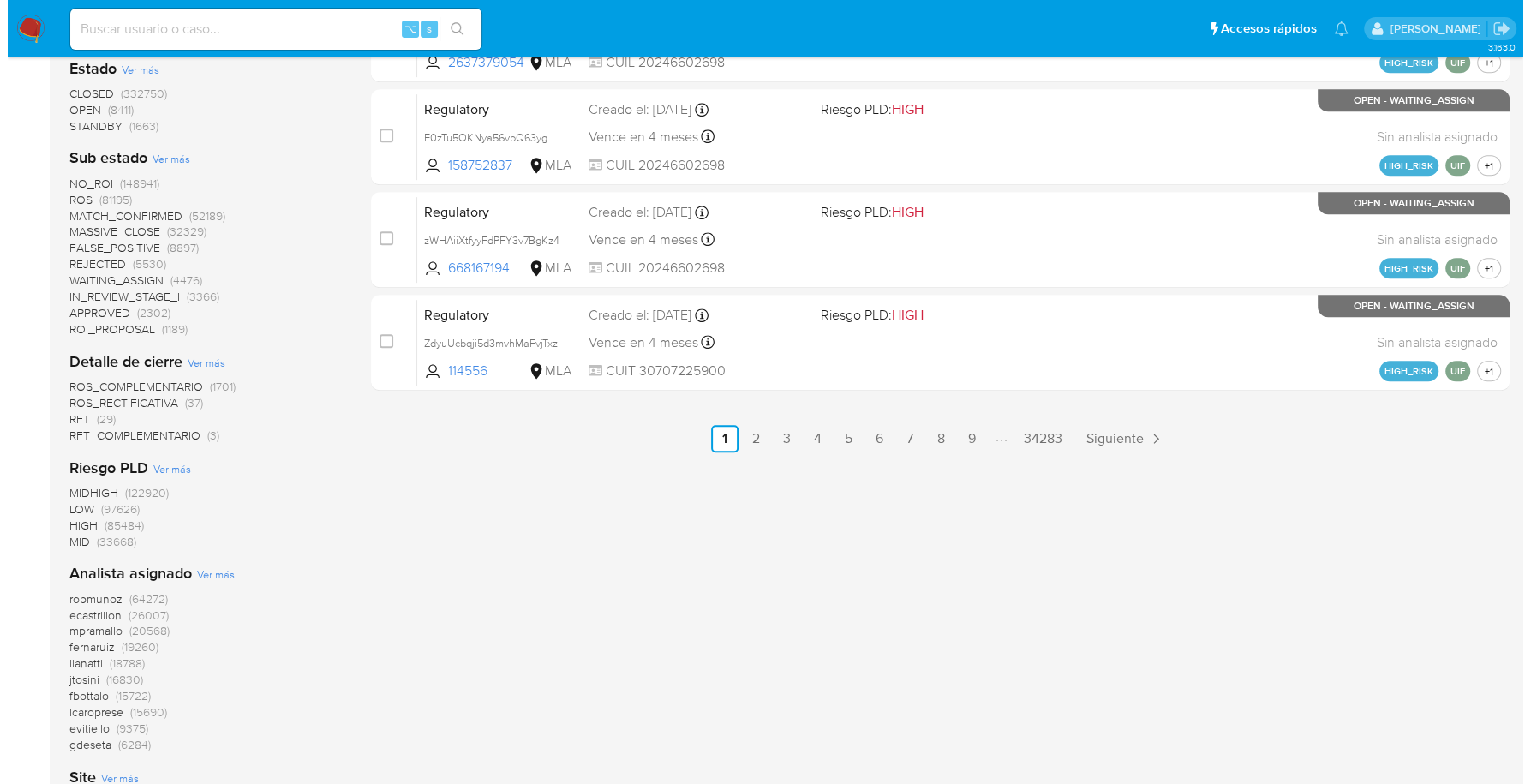
scroll to position [1069, 0]
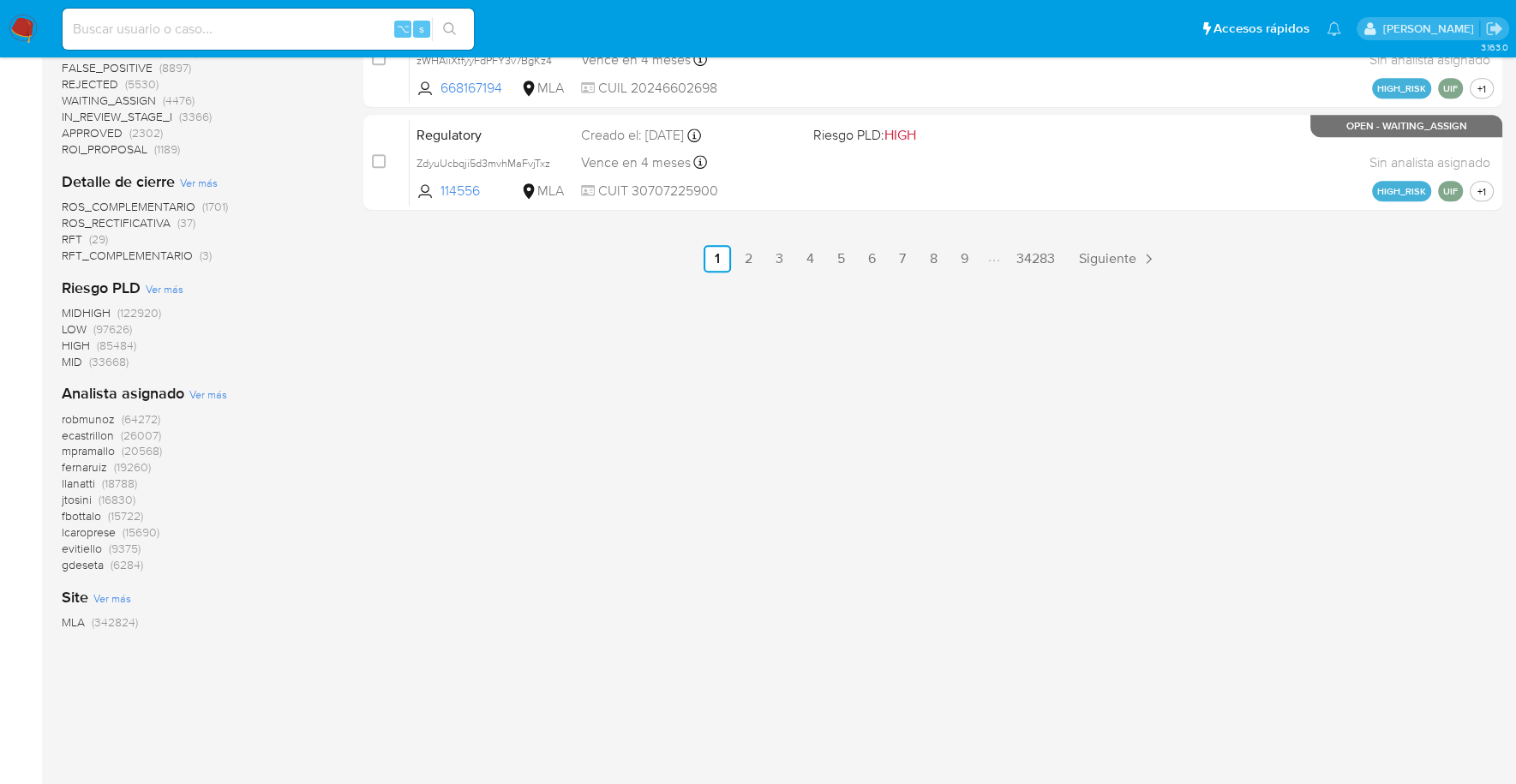
click at [217, 396] on span "Ver más" at bounding box center [207, 395] width 37 height 16
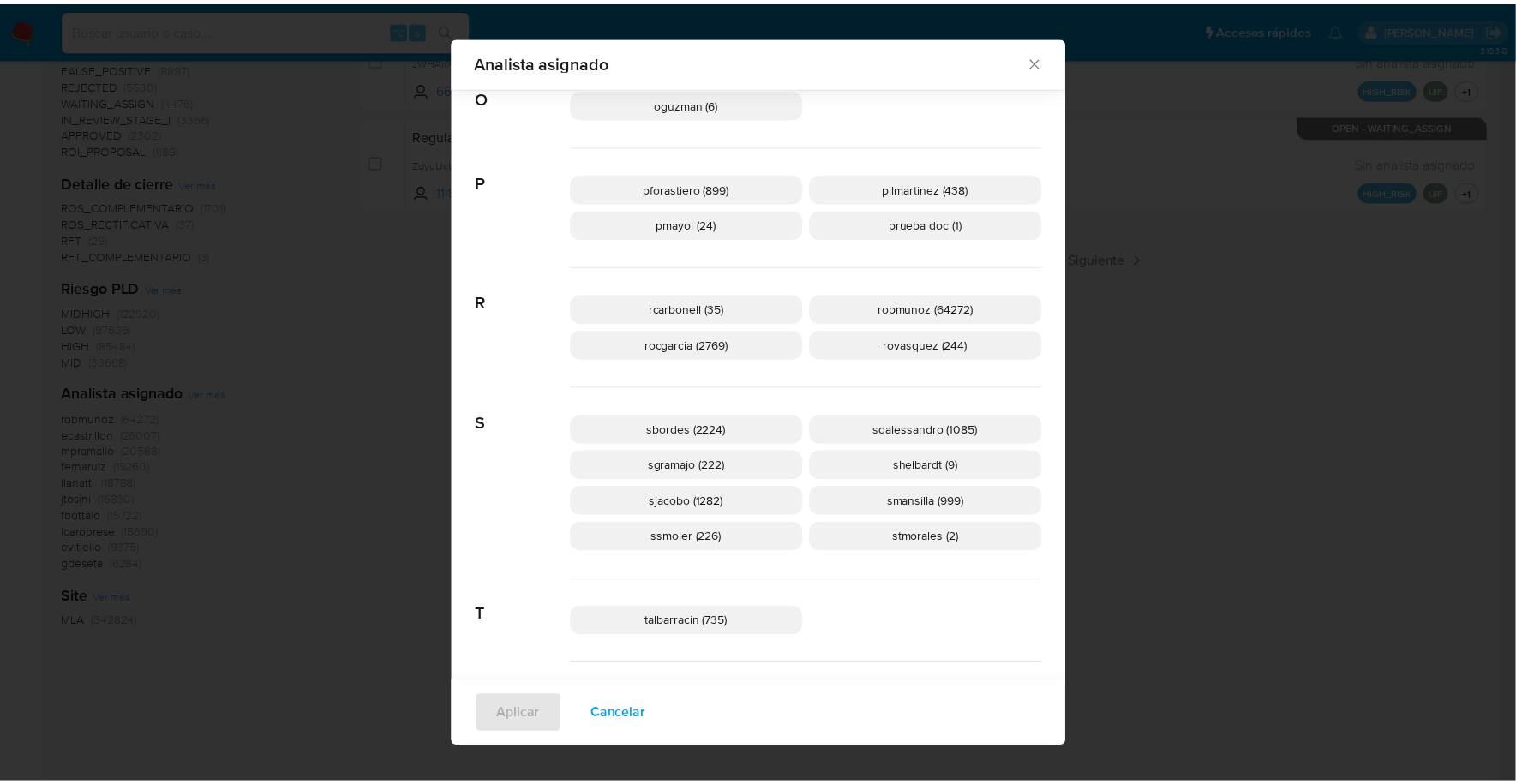
scroll to position [2213, 0]
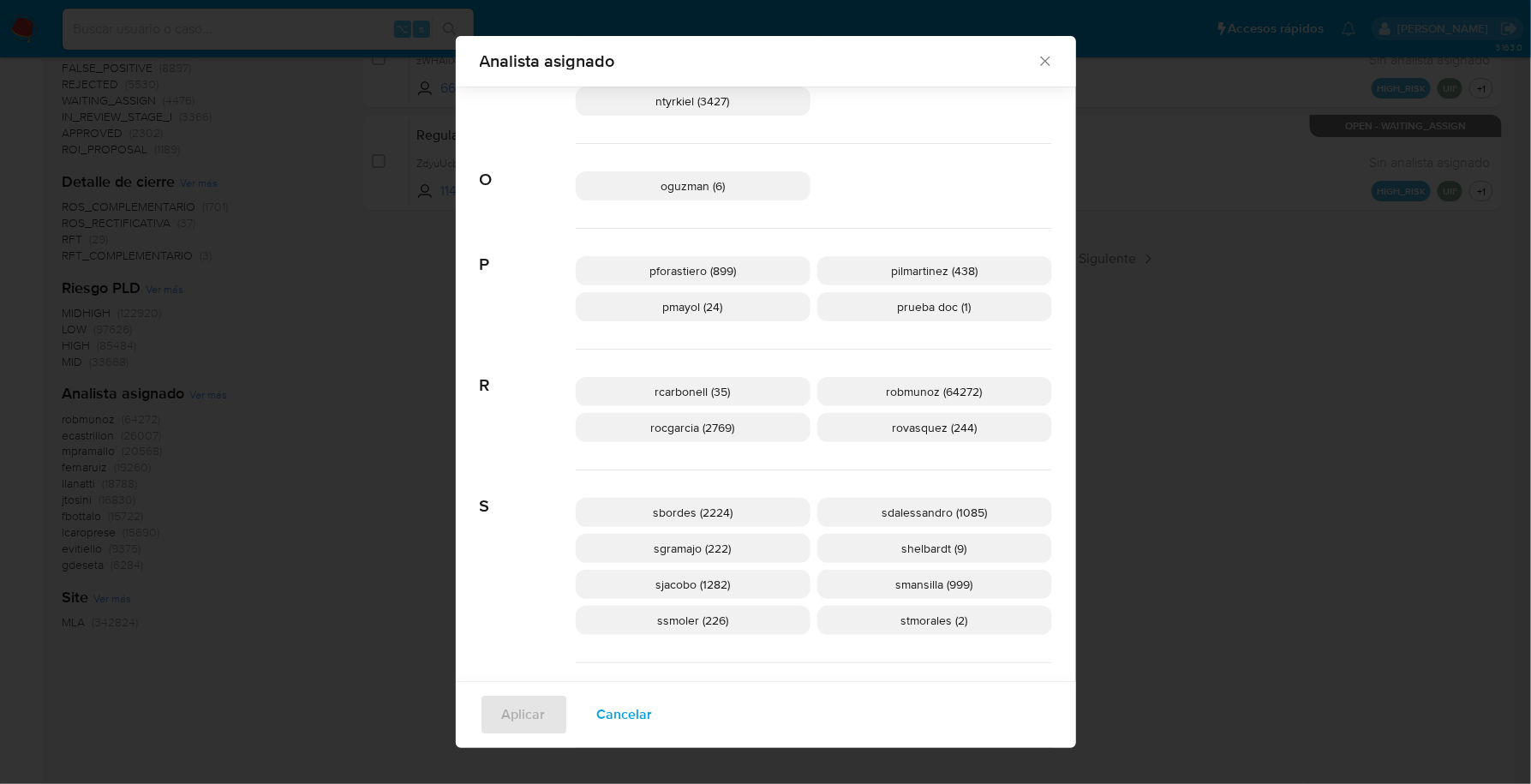
click at [1040, 60] on icon "Cerrar" at bounding box center [1045, 61] width 10 height 10
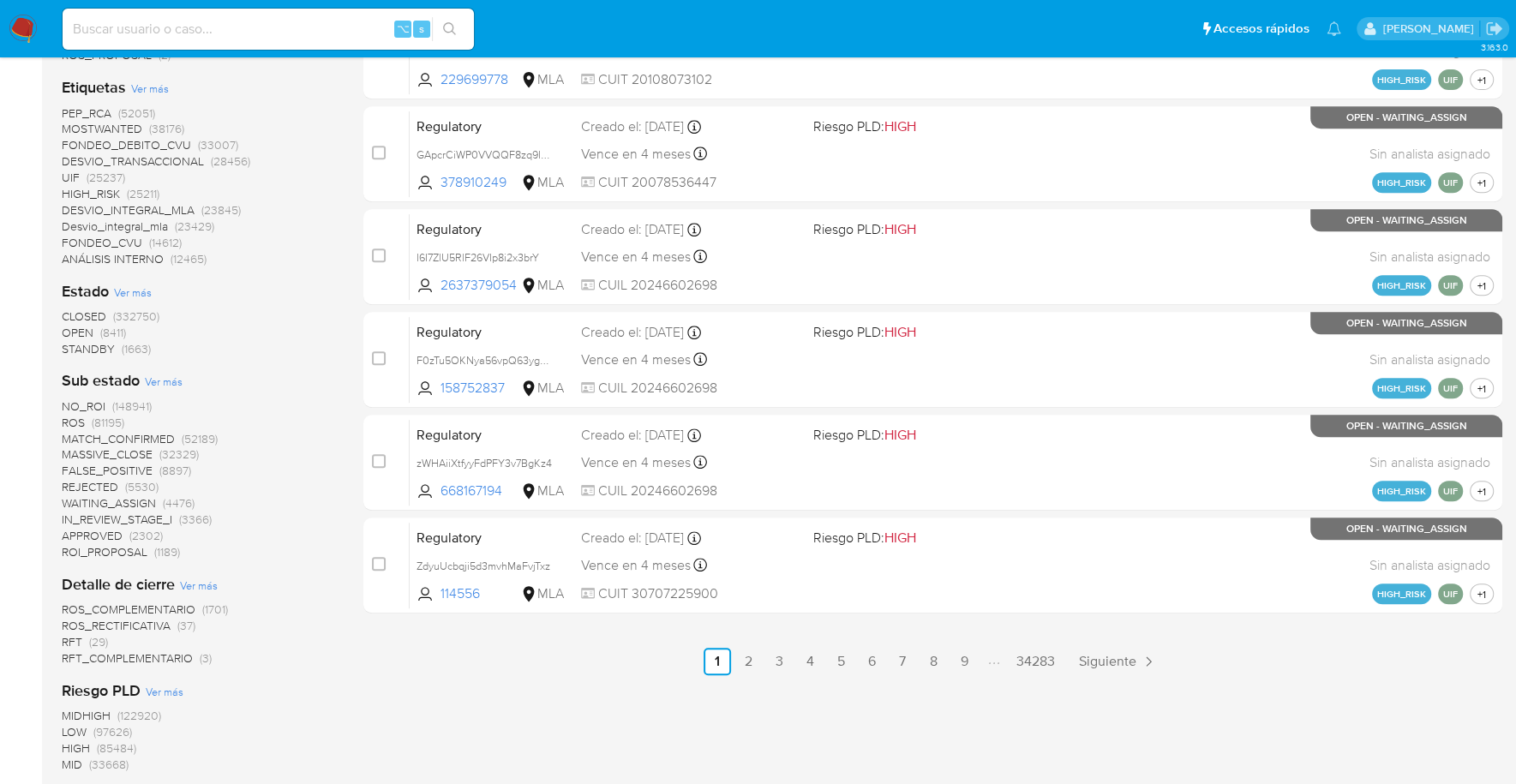
scroll to position [555, 0]
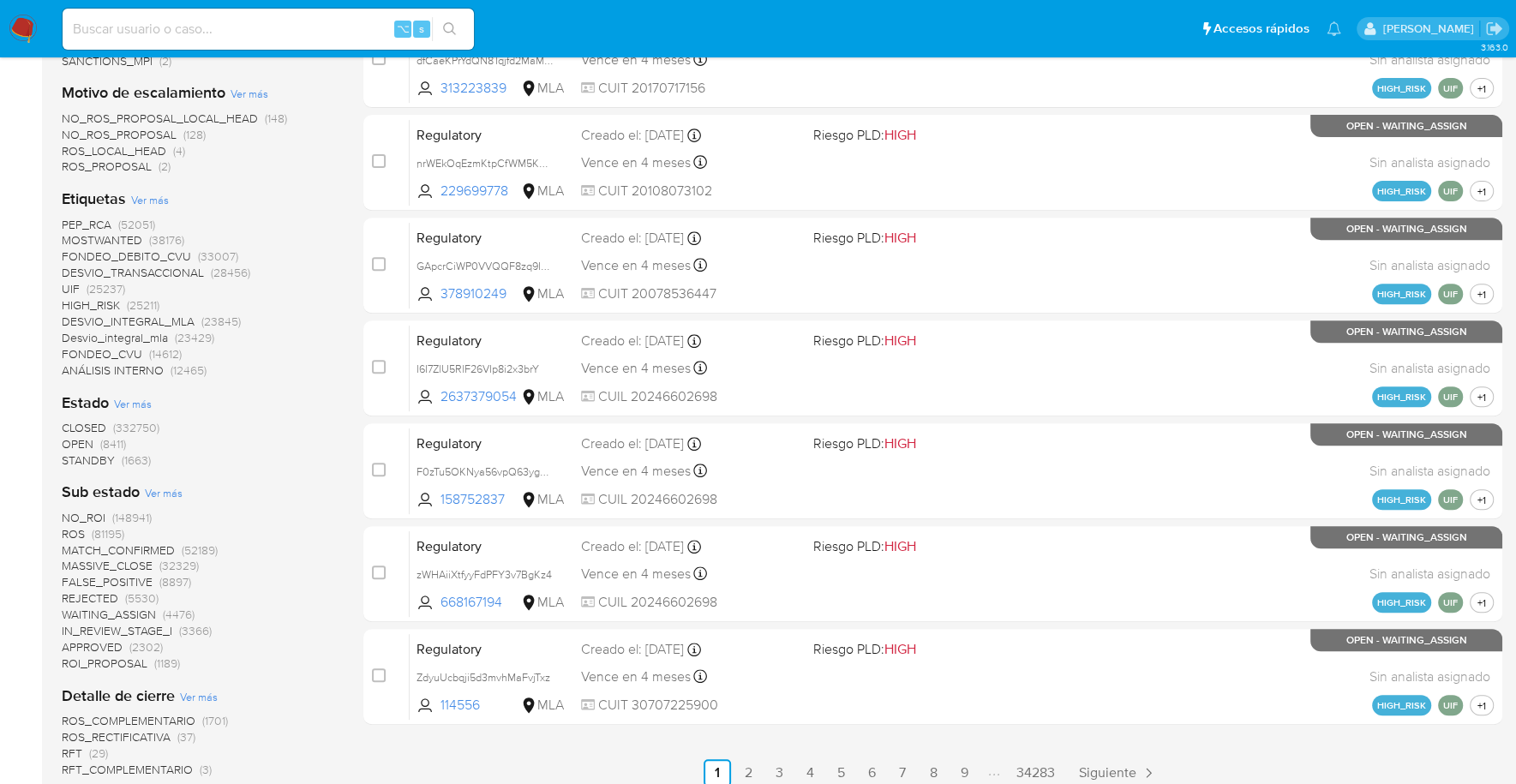
click at [108, 456] on span "STANDBY" at bounding box center [88, 460] width 53 height 17
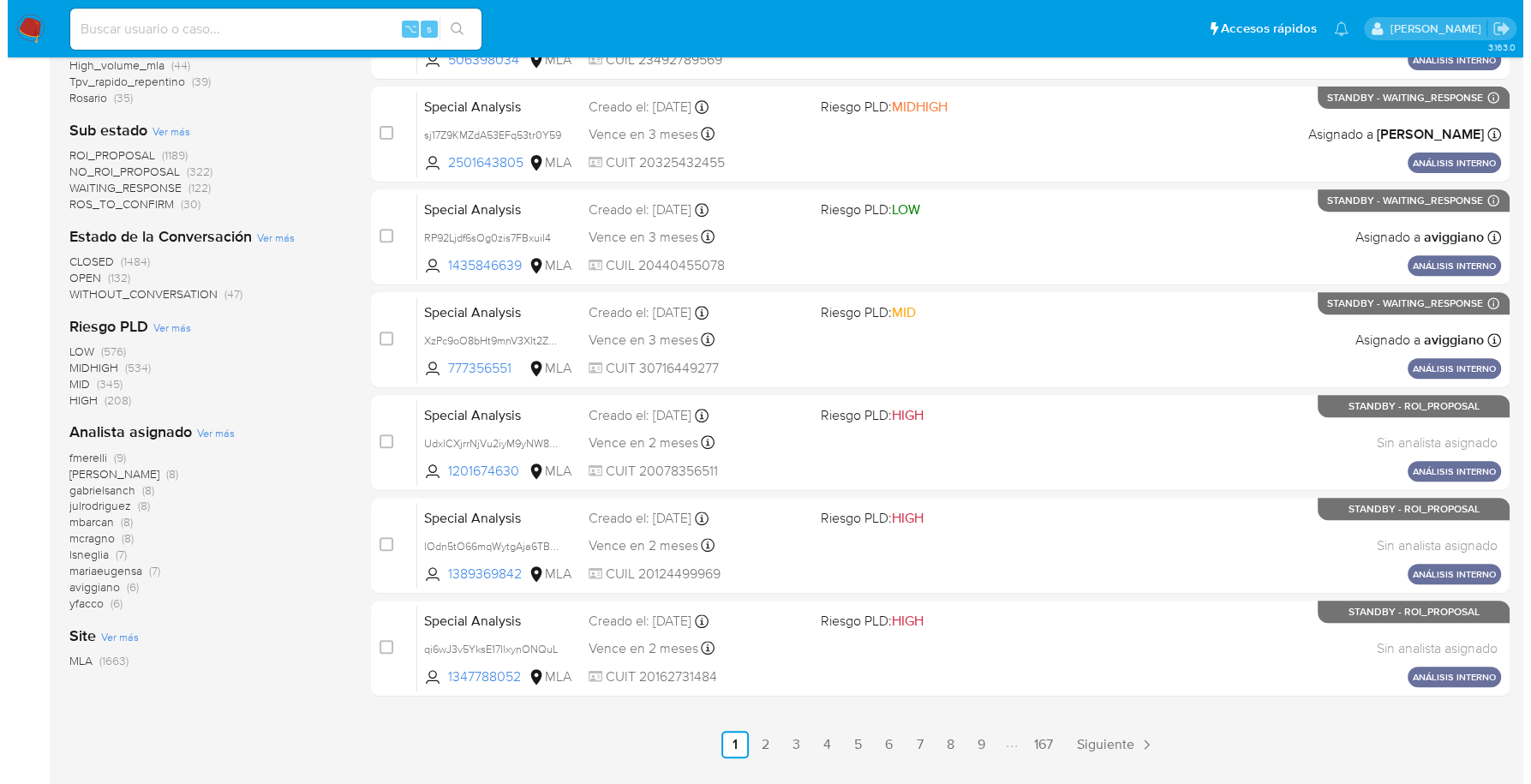
scroll to position [628, 0]
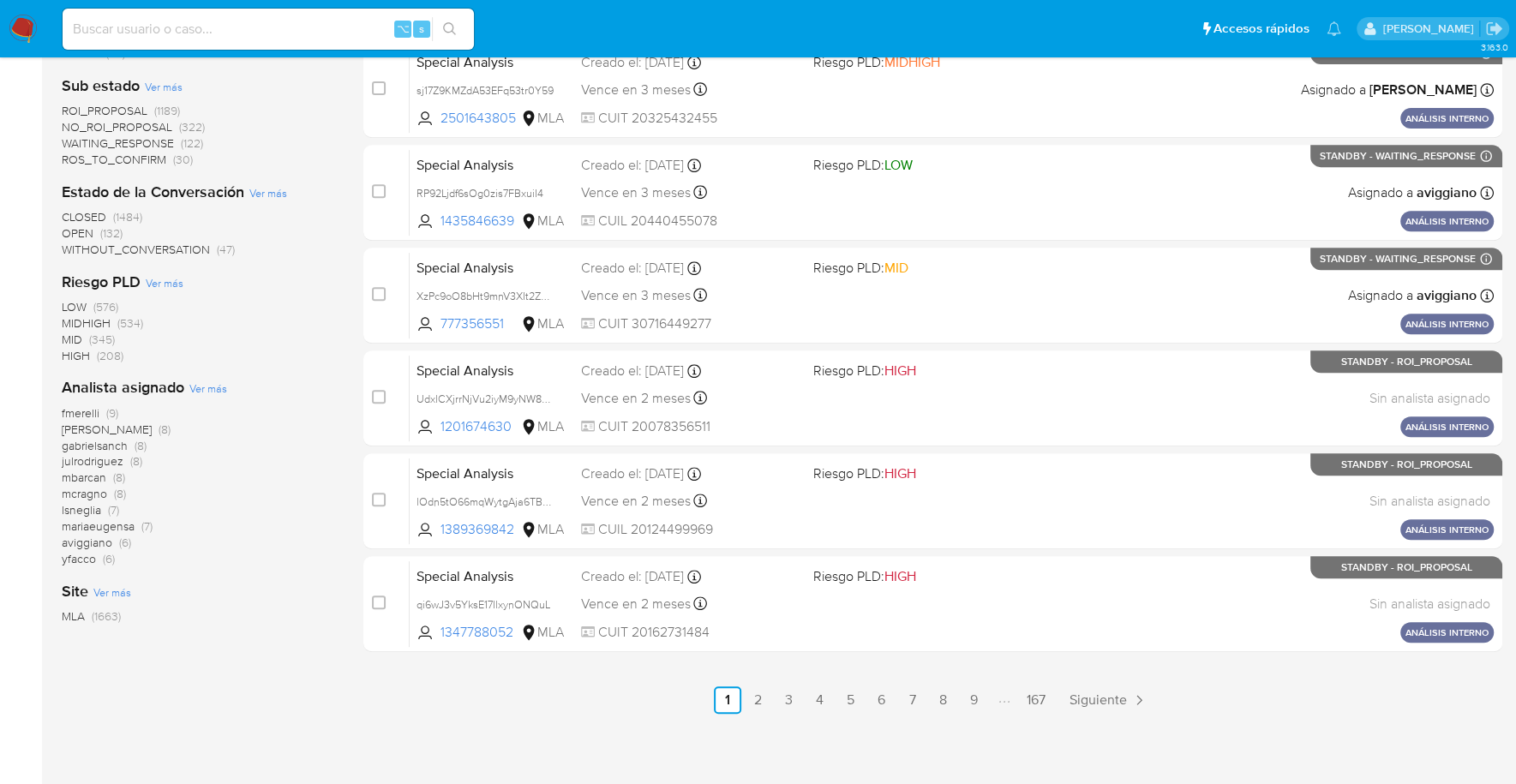
click at [209, 388] on span "Ver más" at bounding box center [207, 389] width 37 height 16
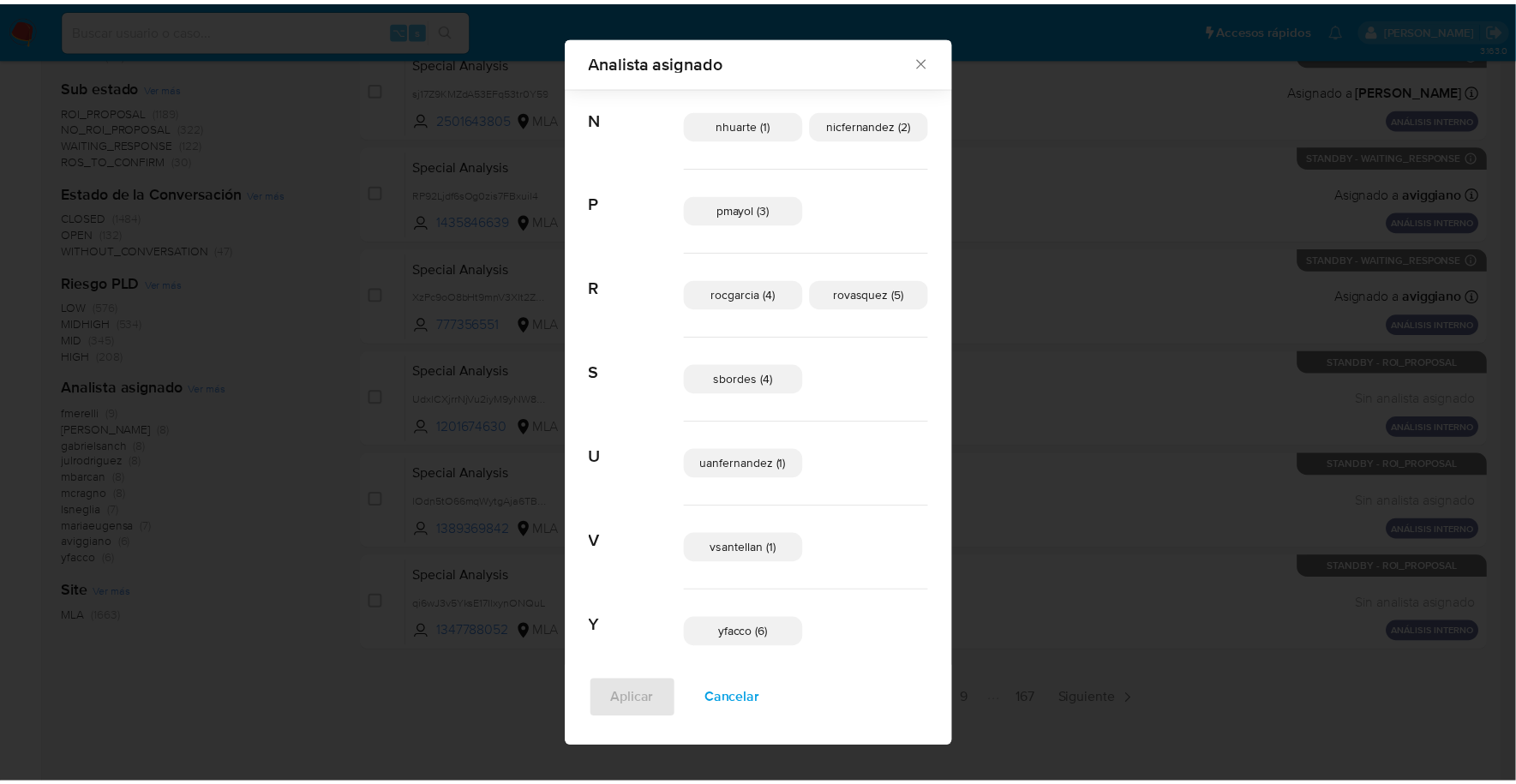
scroll to position [907, 0]
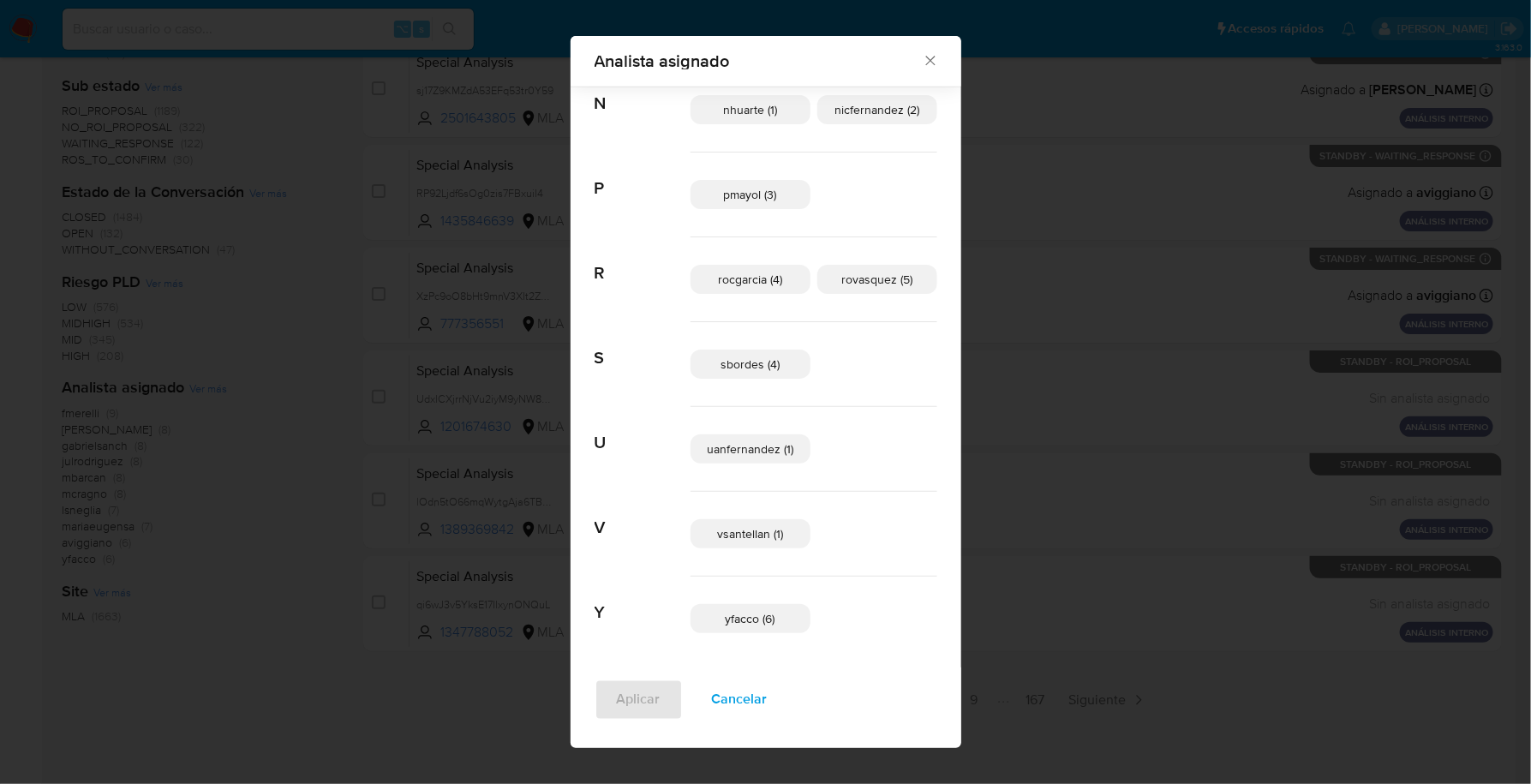
click at [922, 57] on icon "Cerrar" at bounding box center [931, 61] width 17 height 17
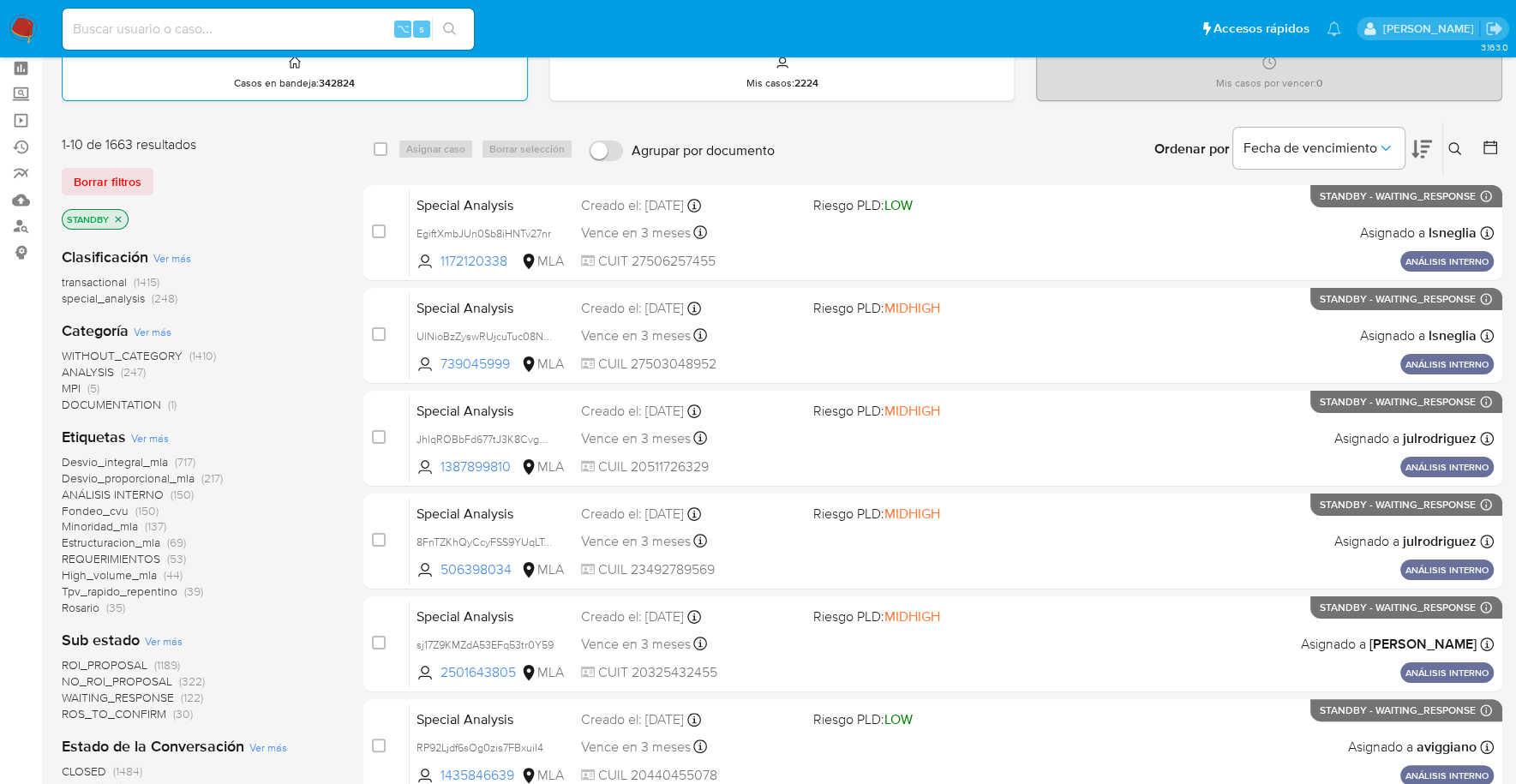
scroll to position [0, 0]
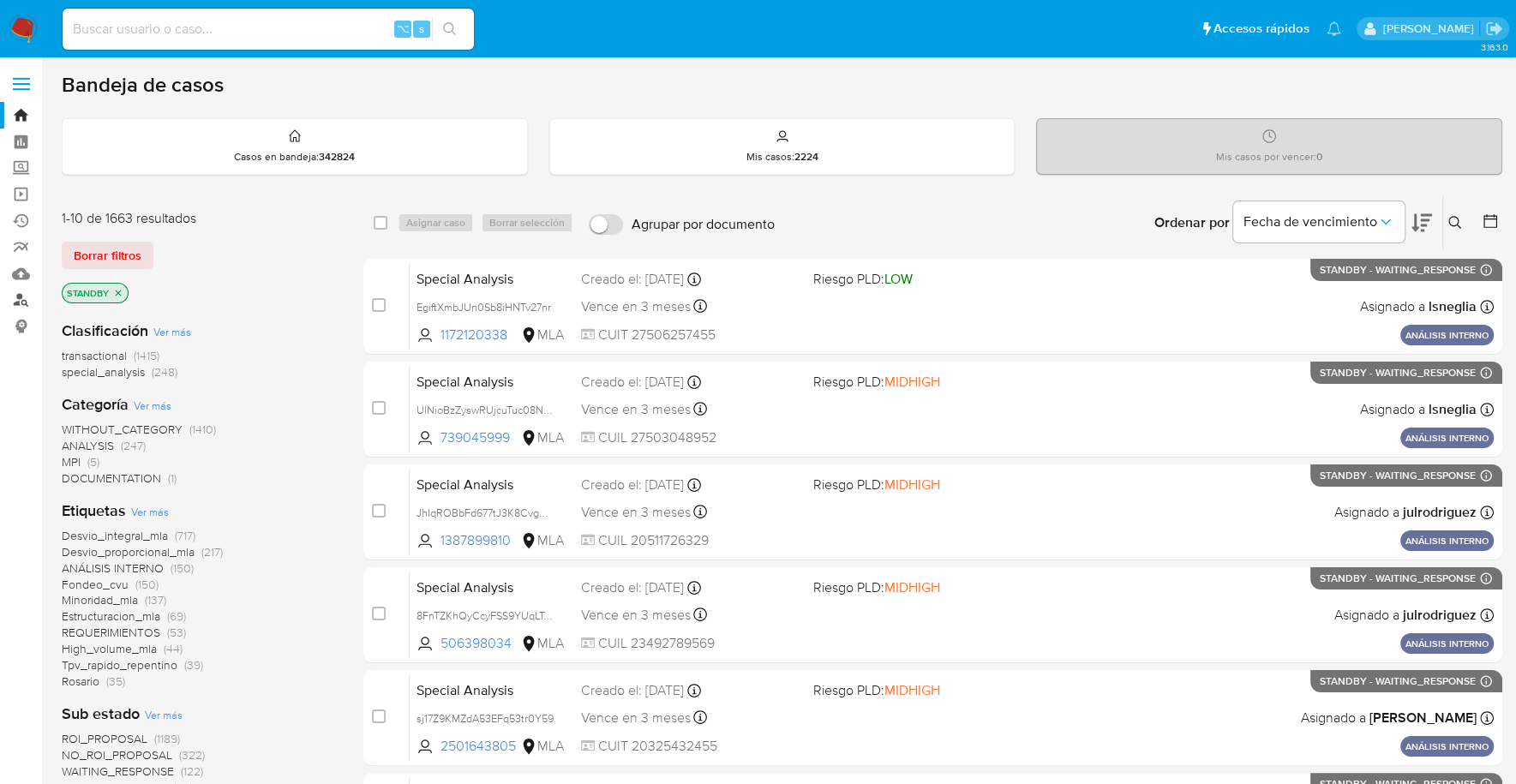
click at [31, 298] on link "Buscador de personas" at bounding box center [102, 300] width 204 height 26
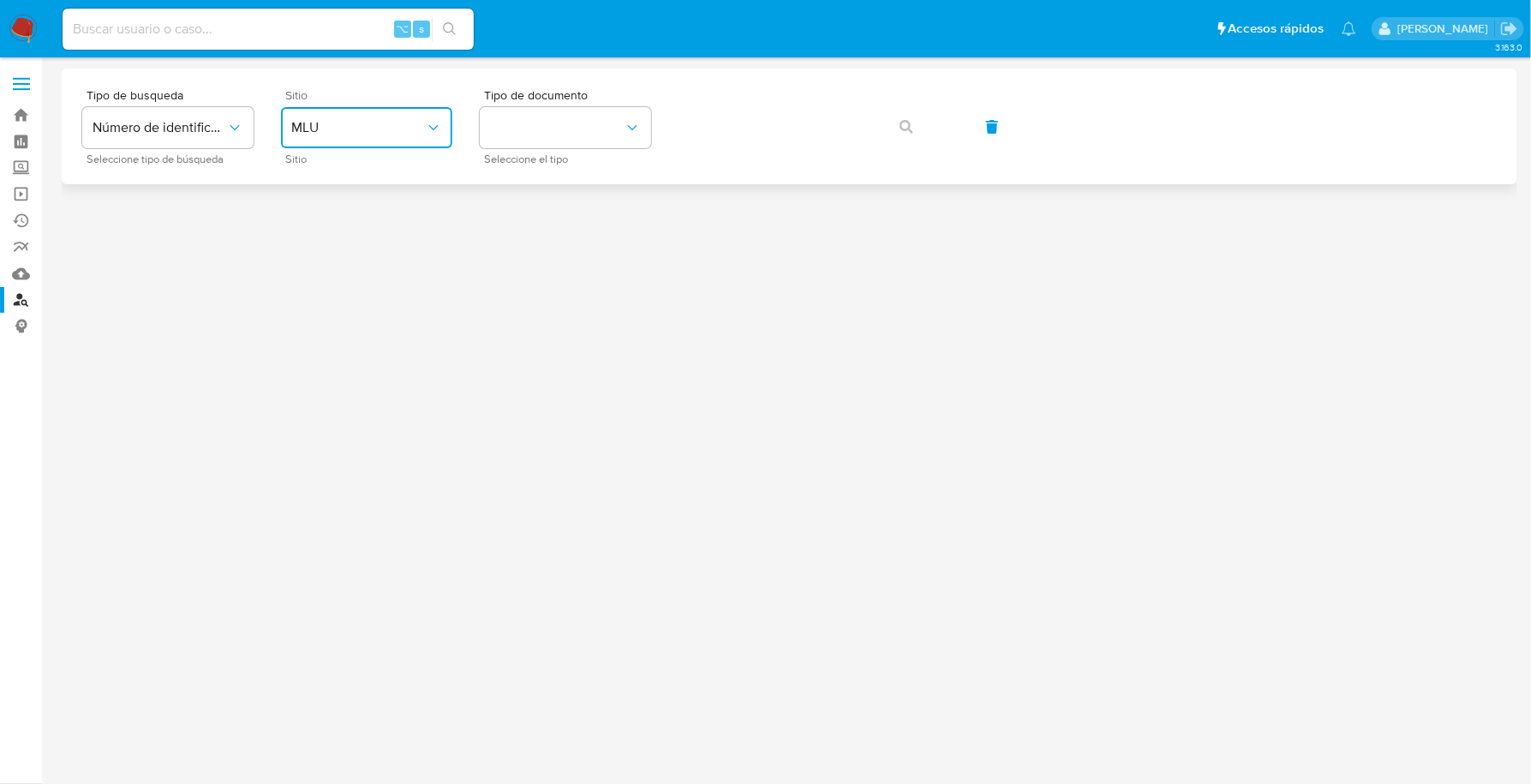
click at [352, 139] on button "MLU" at bounding box center [367, 127] width 172 height 41
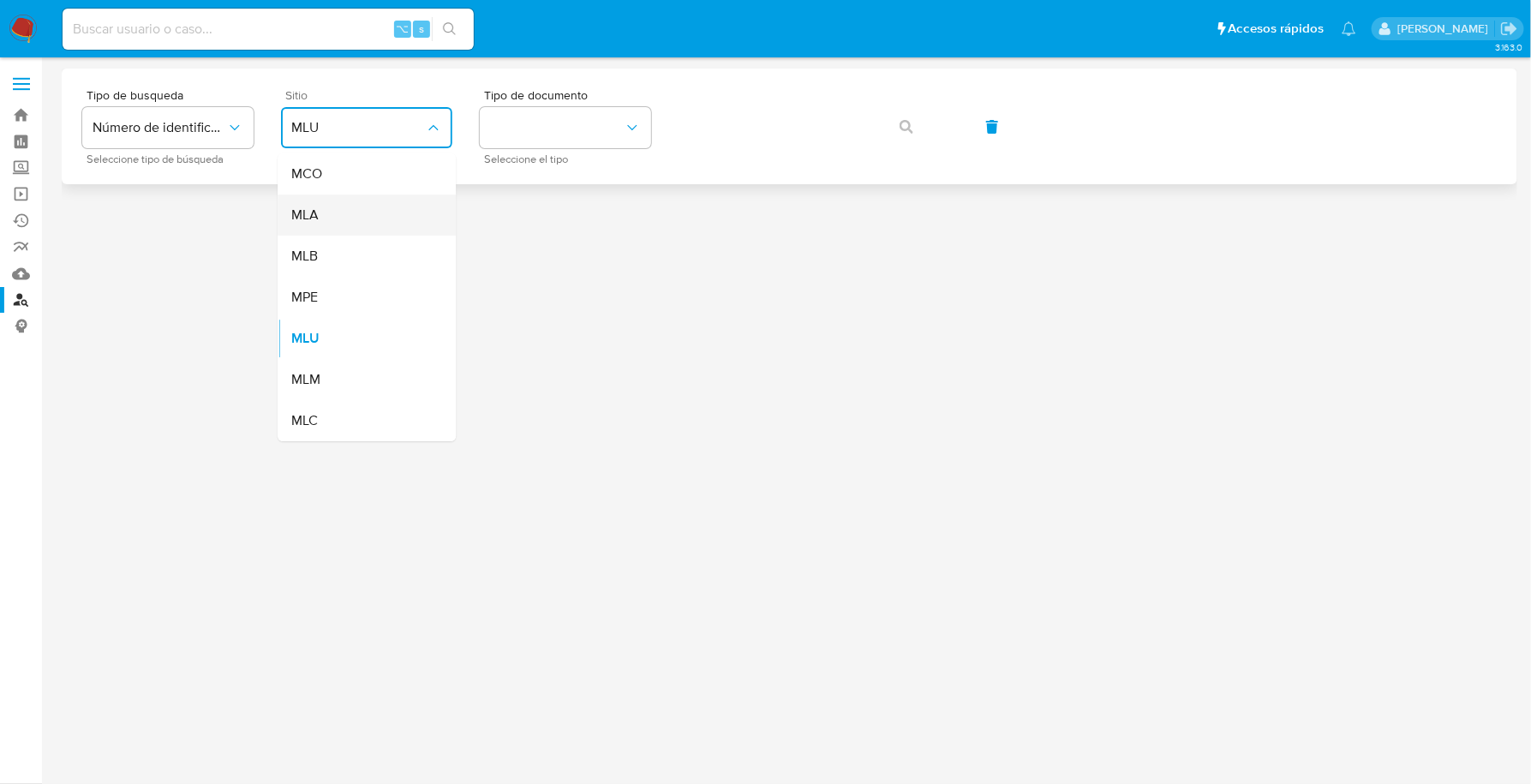
click at [351, 213] on div "MLA" at bounding box center [361, 214] width 140 height 41
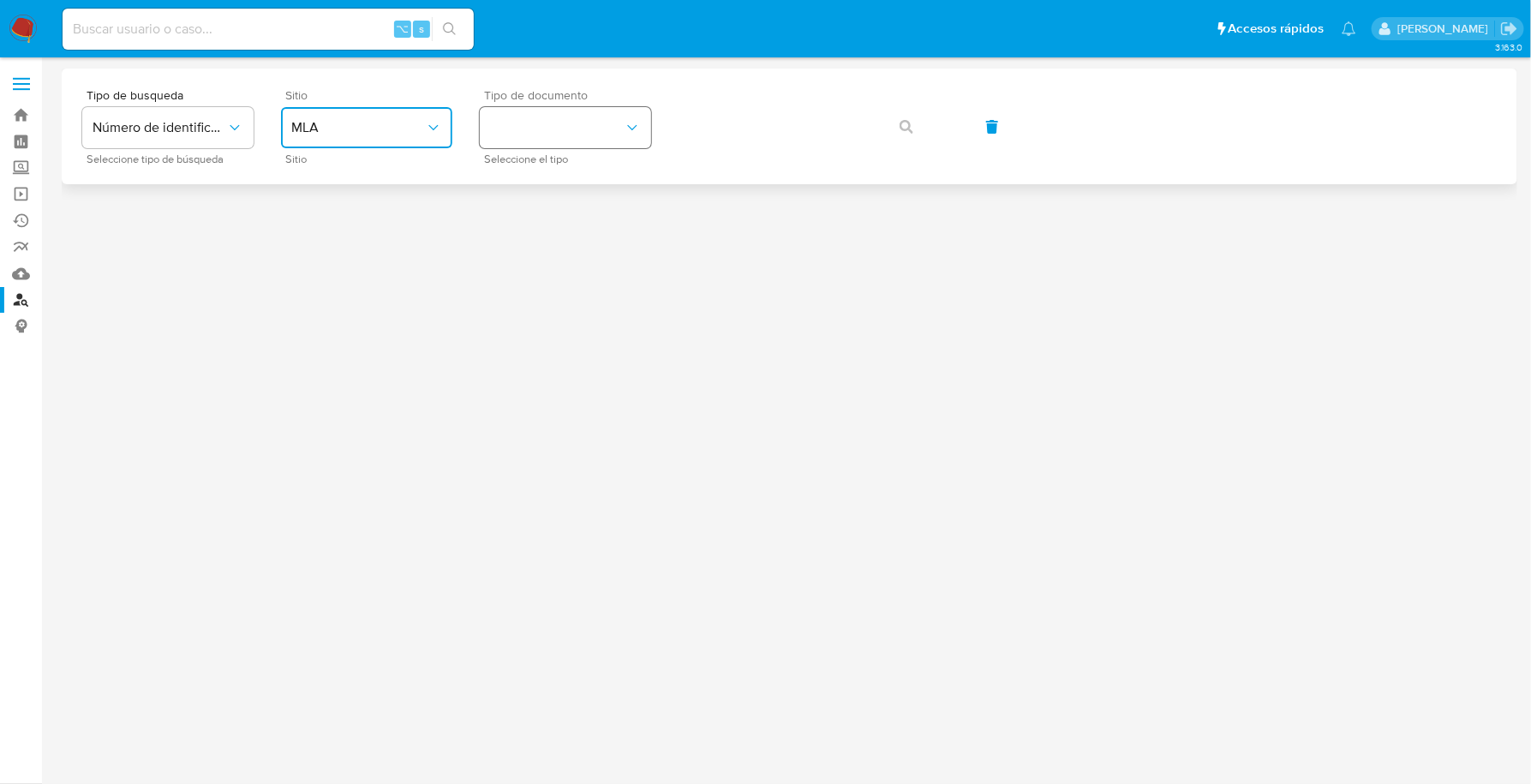
click at [555, 126] on button "identificationType" at bounding box center [566, 127] width 172 height 41
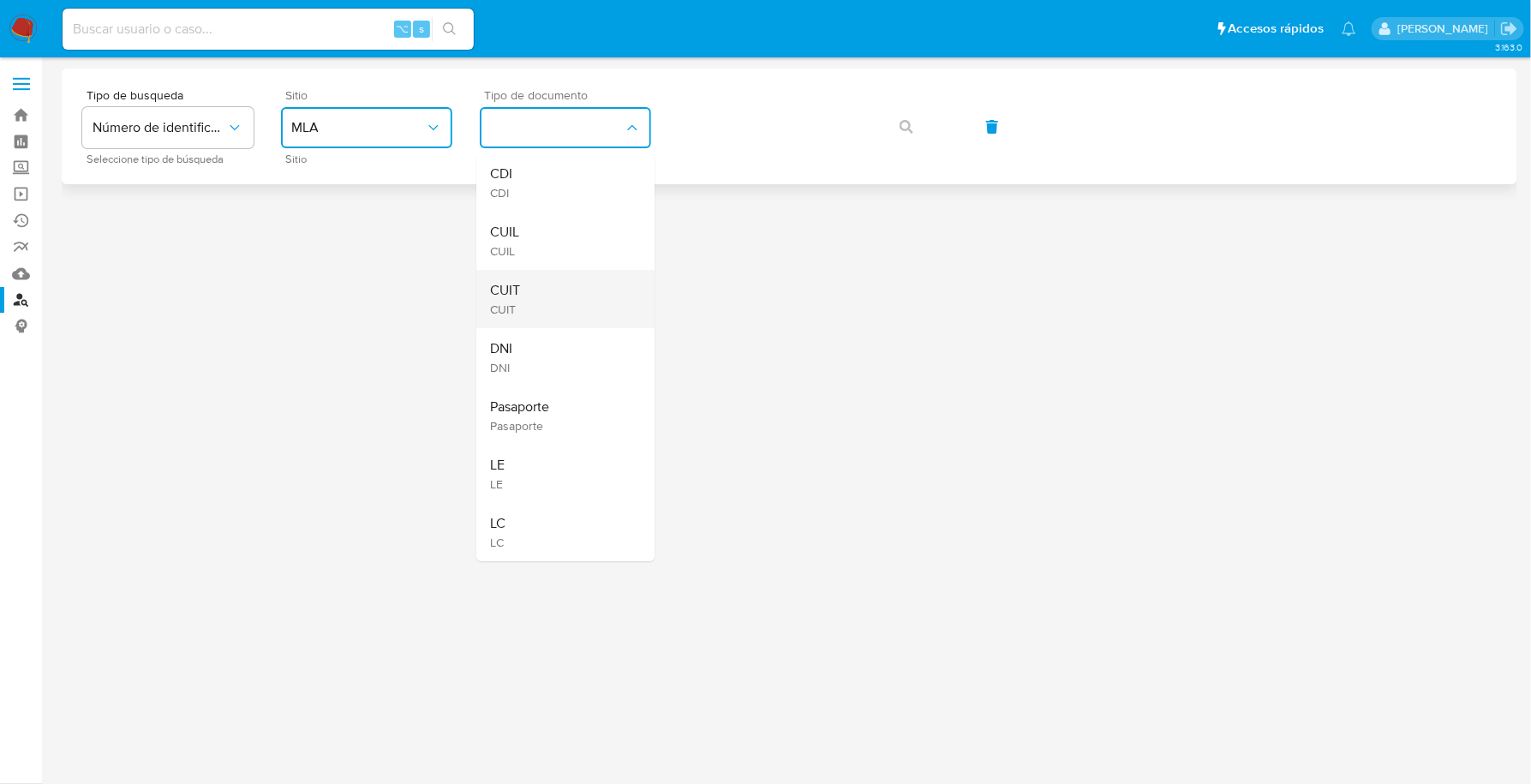
click at [552, 307] on div "CUIT CUIT" at bounding box center [560, 299] width 140 height 58
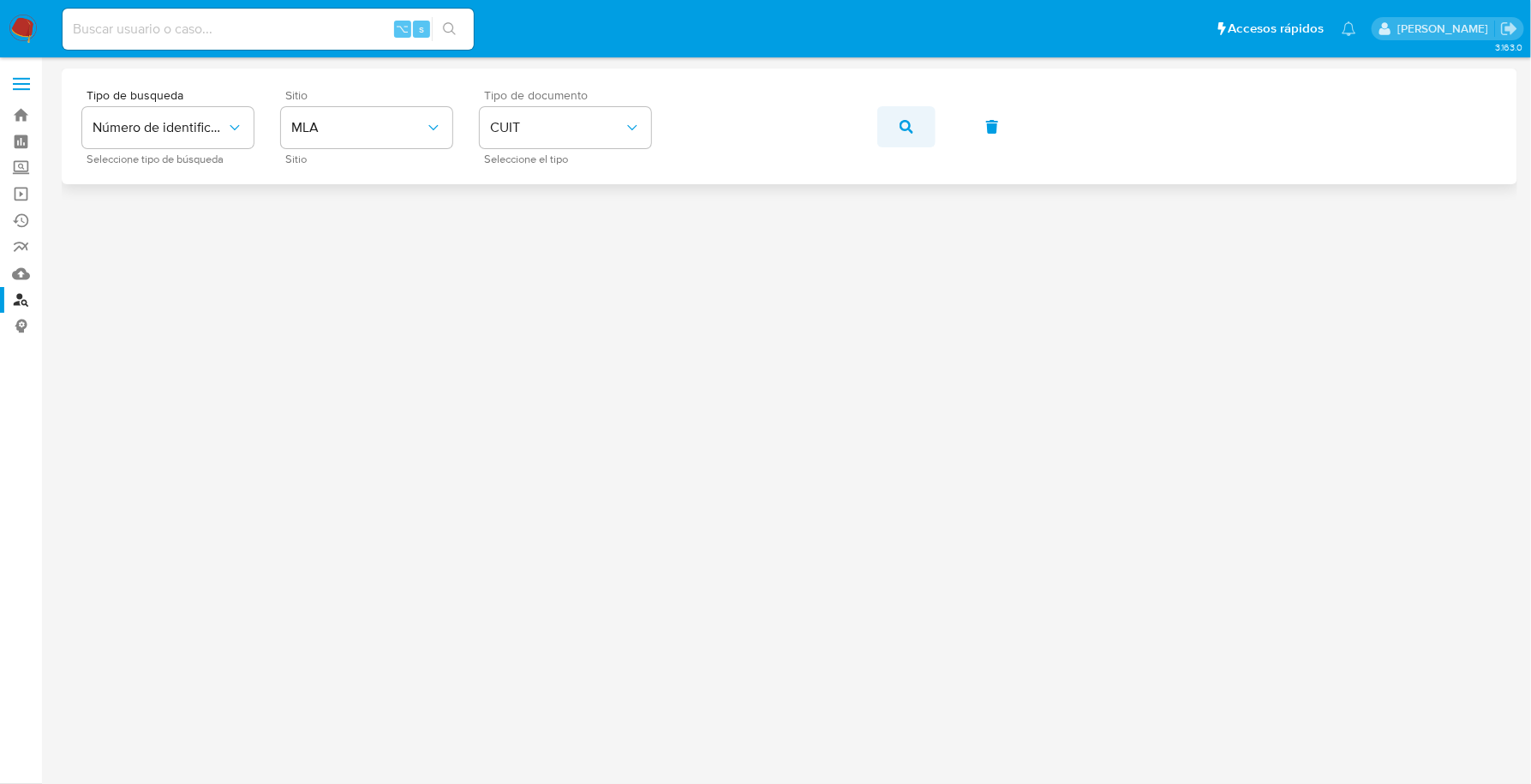
click at [901, 130] on icon "button" at bounding box center [907, 127] width 14 height 14
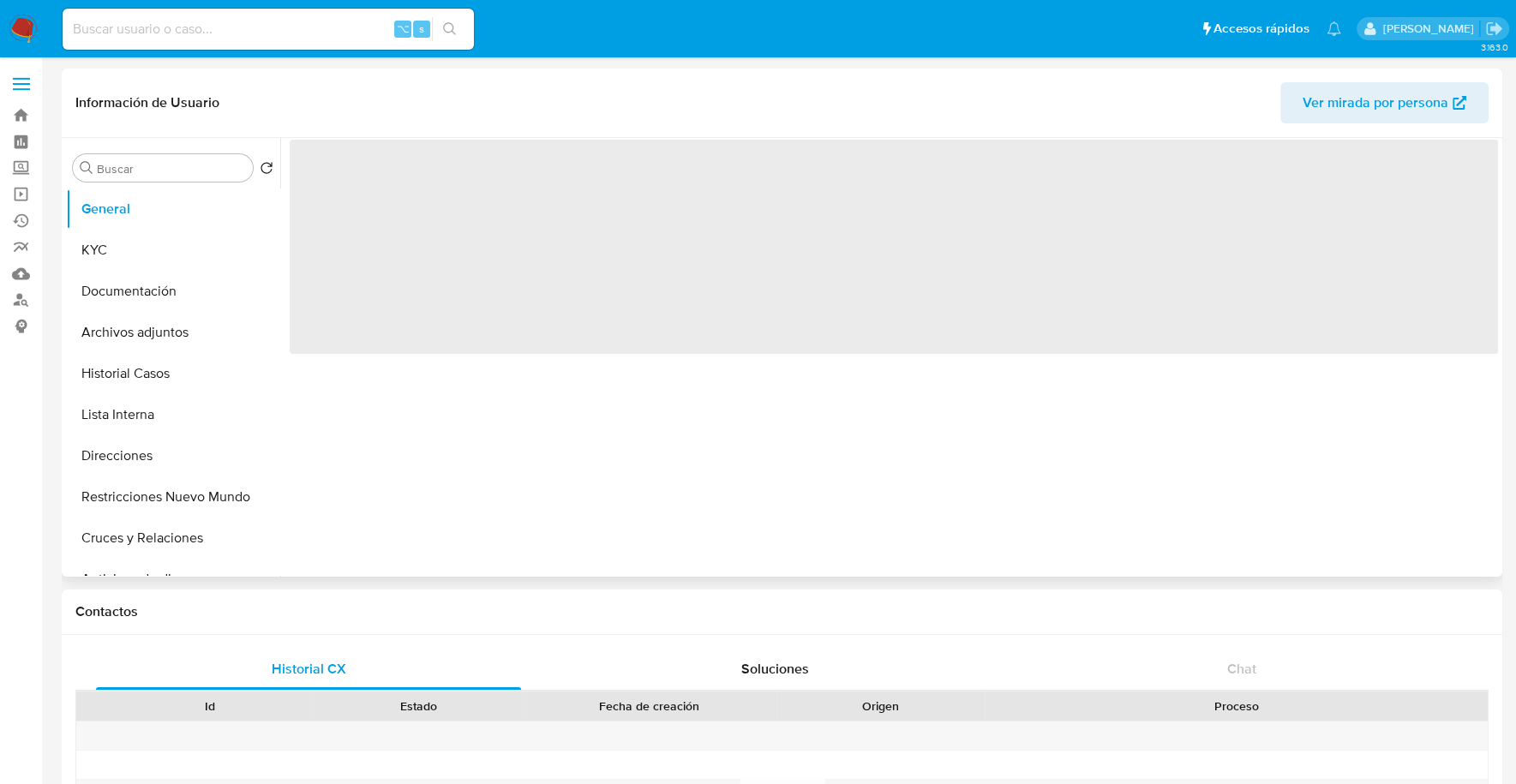
select select "10"
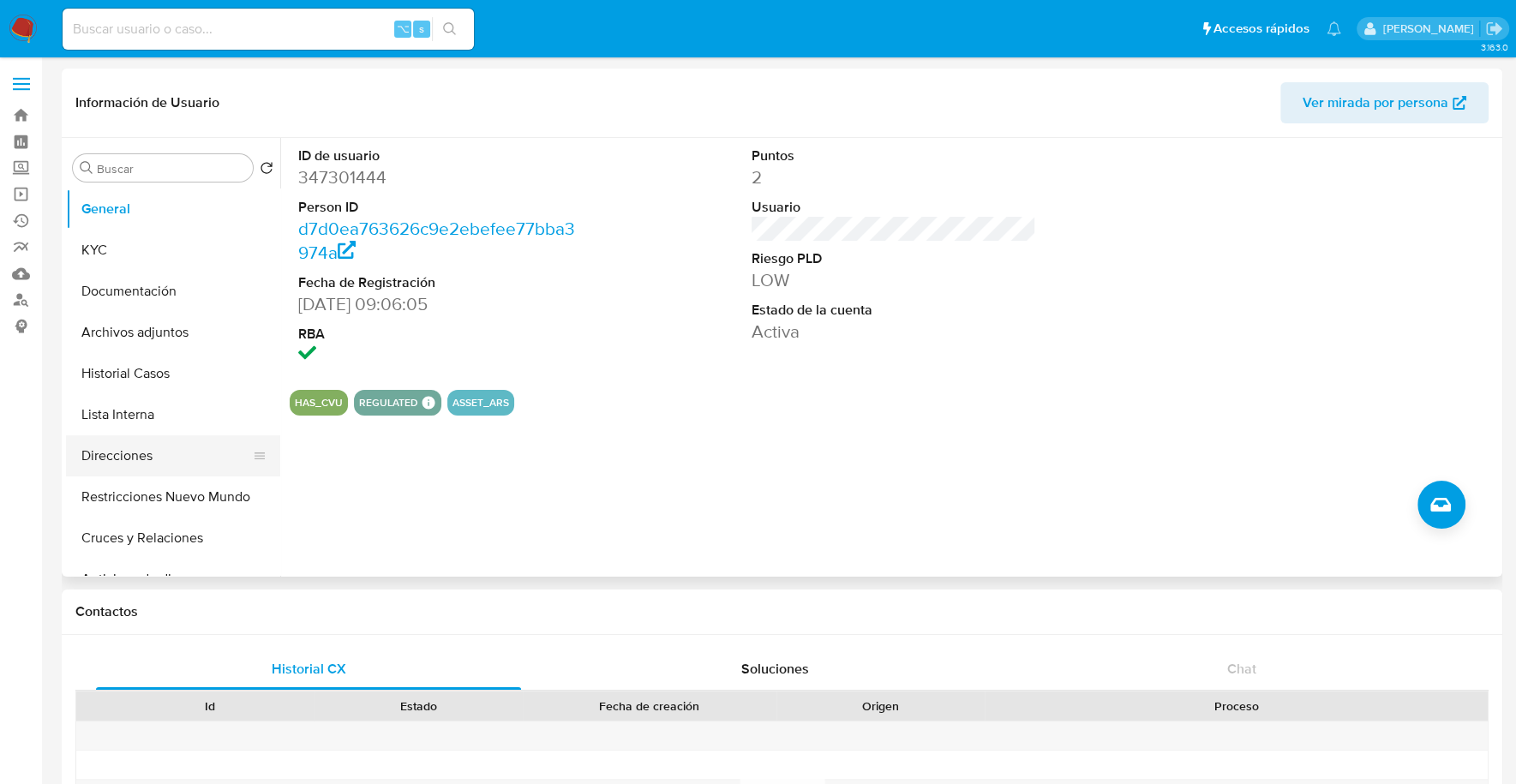
click at [183, 459] on button "Direcciones" at bounding box center [166, 456] width 200 height 41
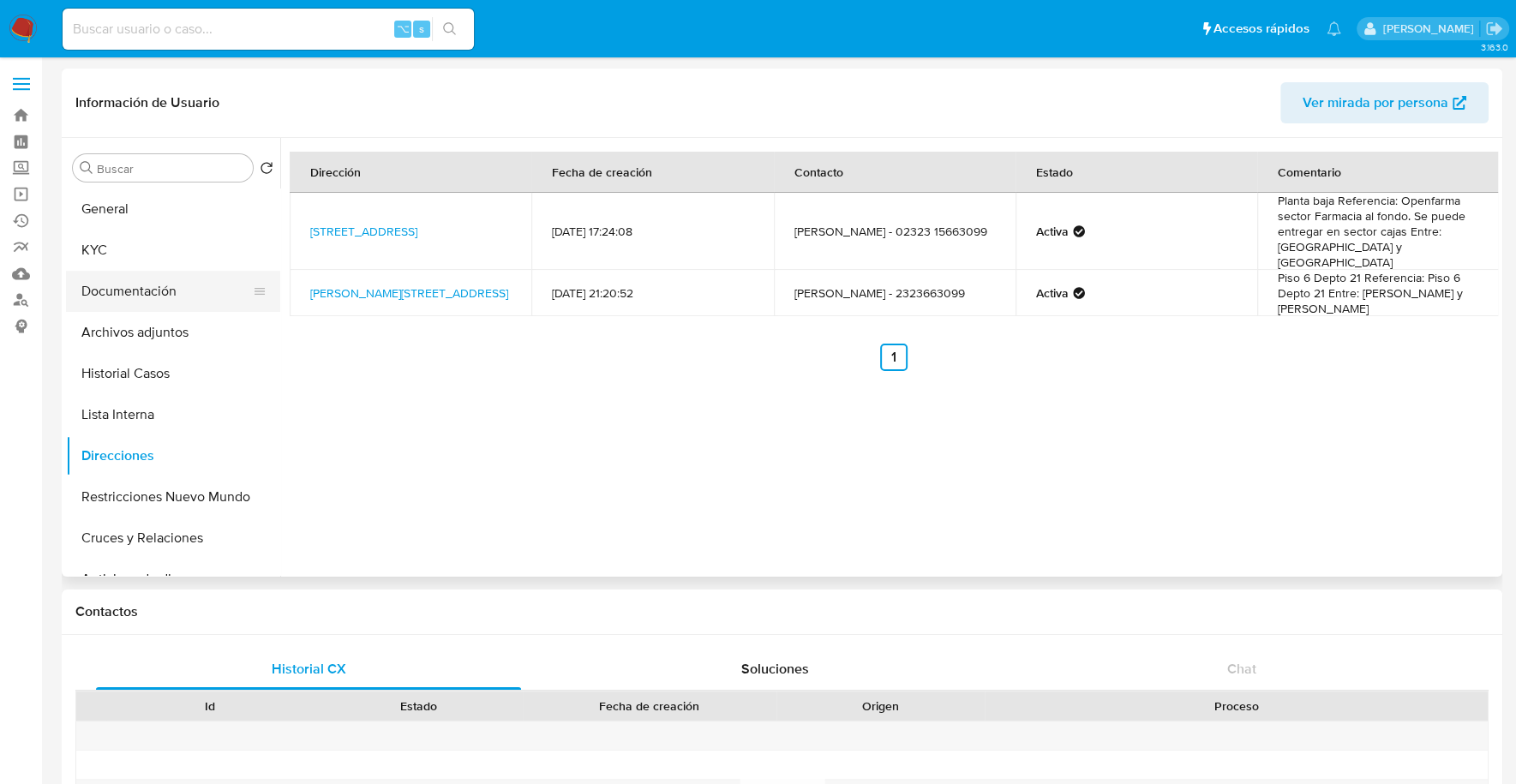
click at [125, 277] on button "Documentación" at bounding box center [166, 291] width 200 height 41
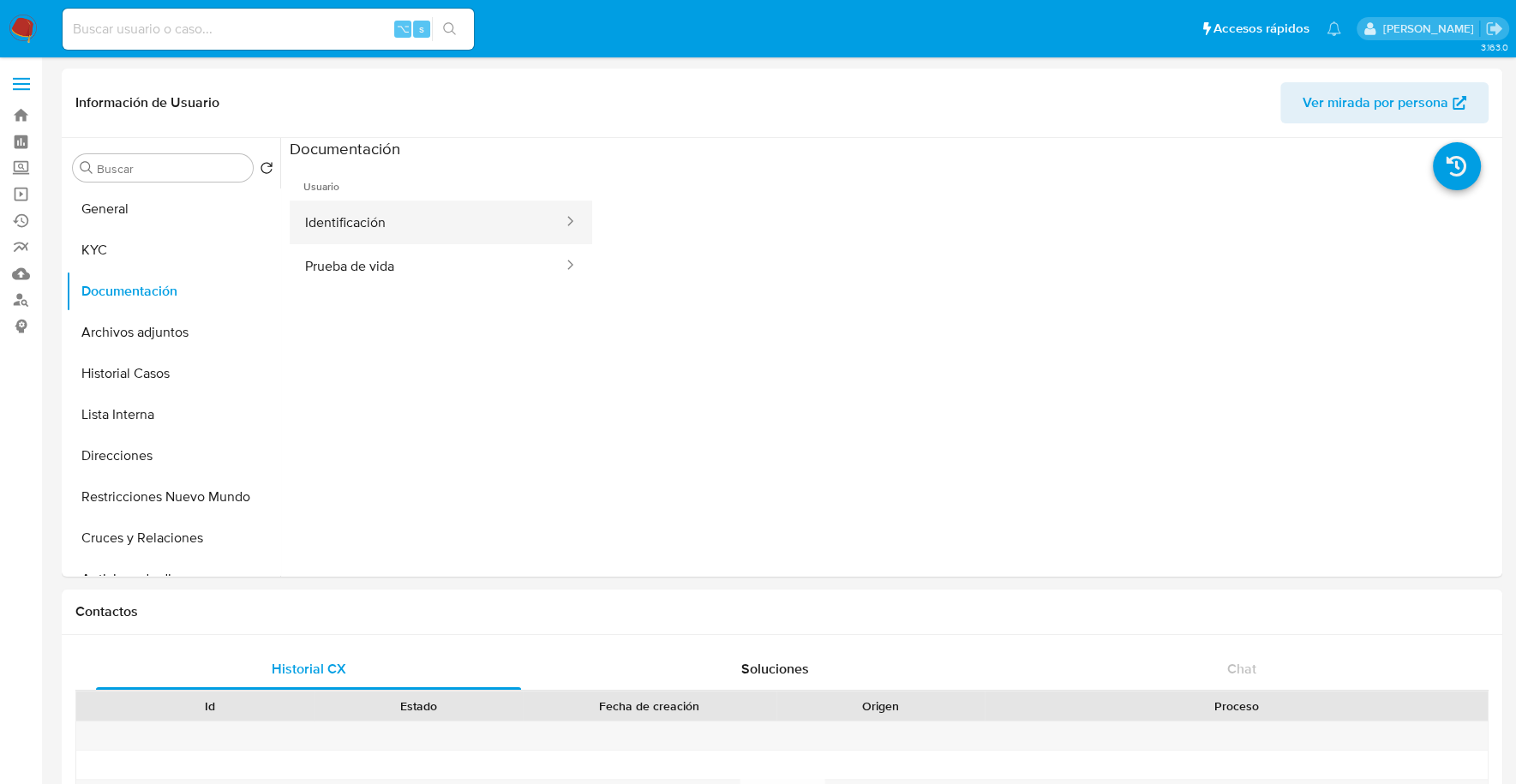
click at [518, 201] on button "Identificación" at bounding box center [427, 222] width 275 height 44
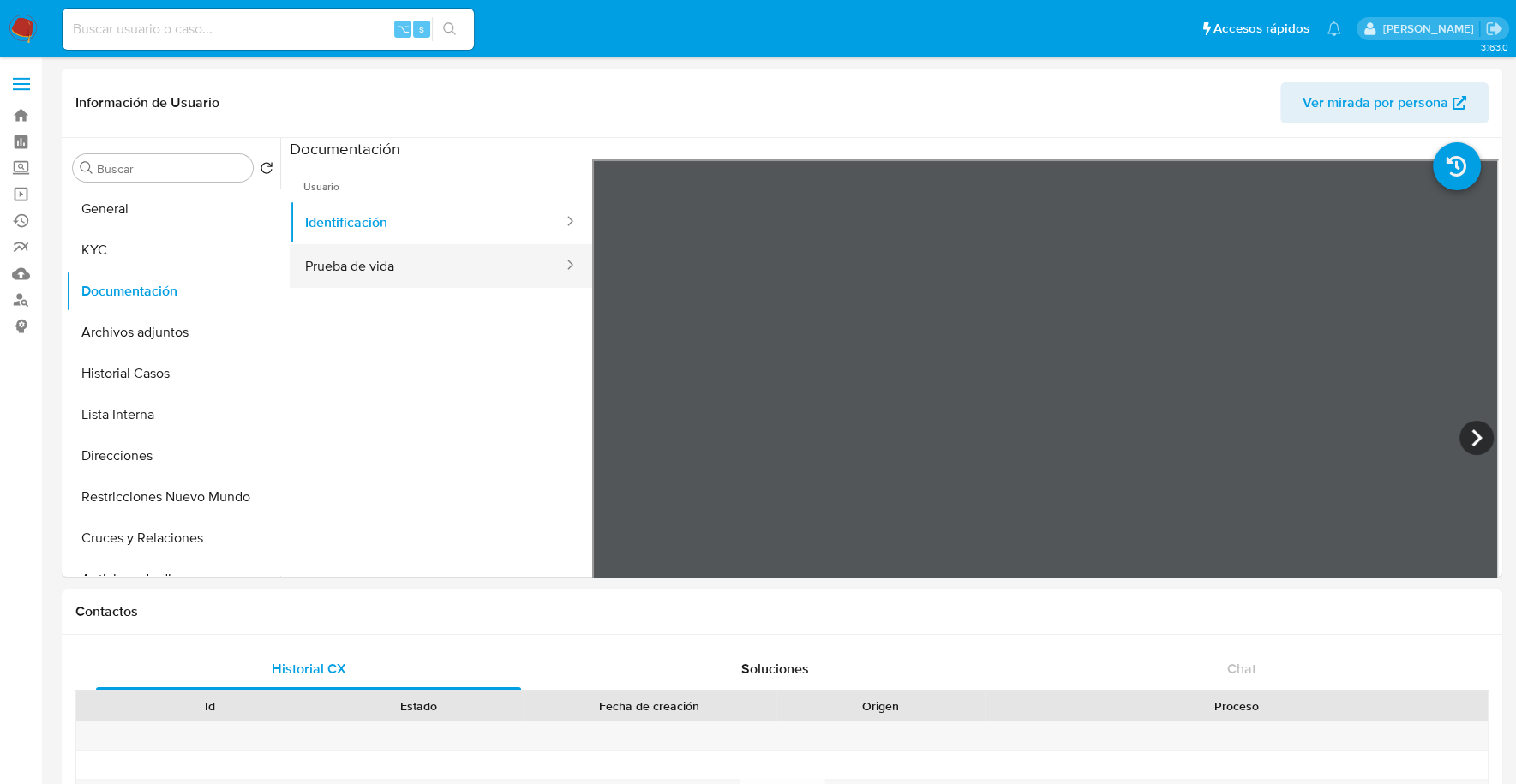
click at [502, 278] on button "Prueba de vida" at bounding box center [427, 266] width 275 height 44
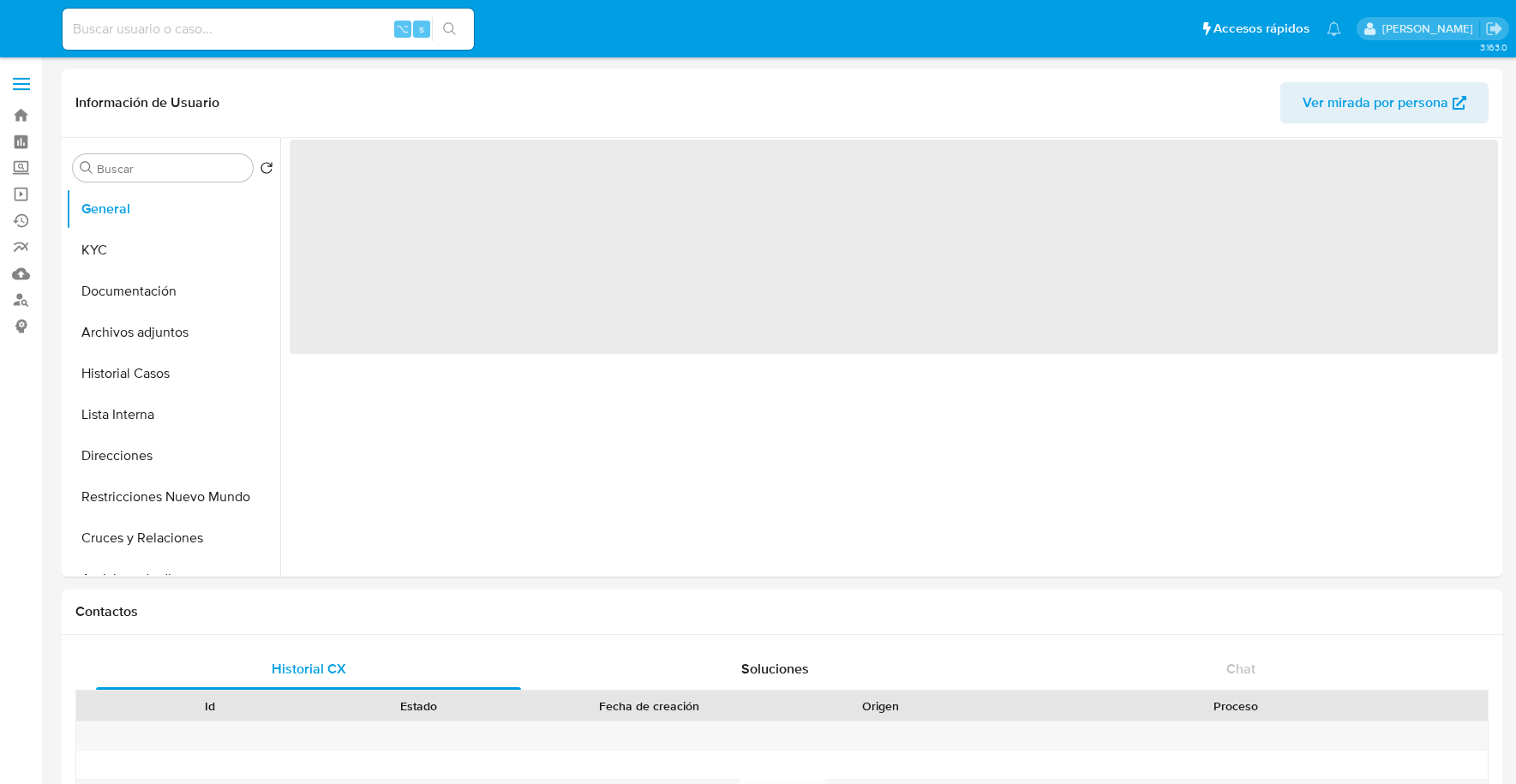
select select "10"
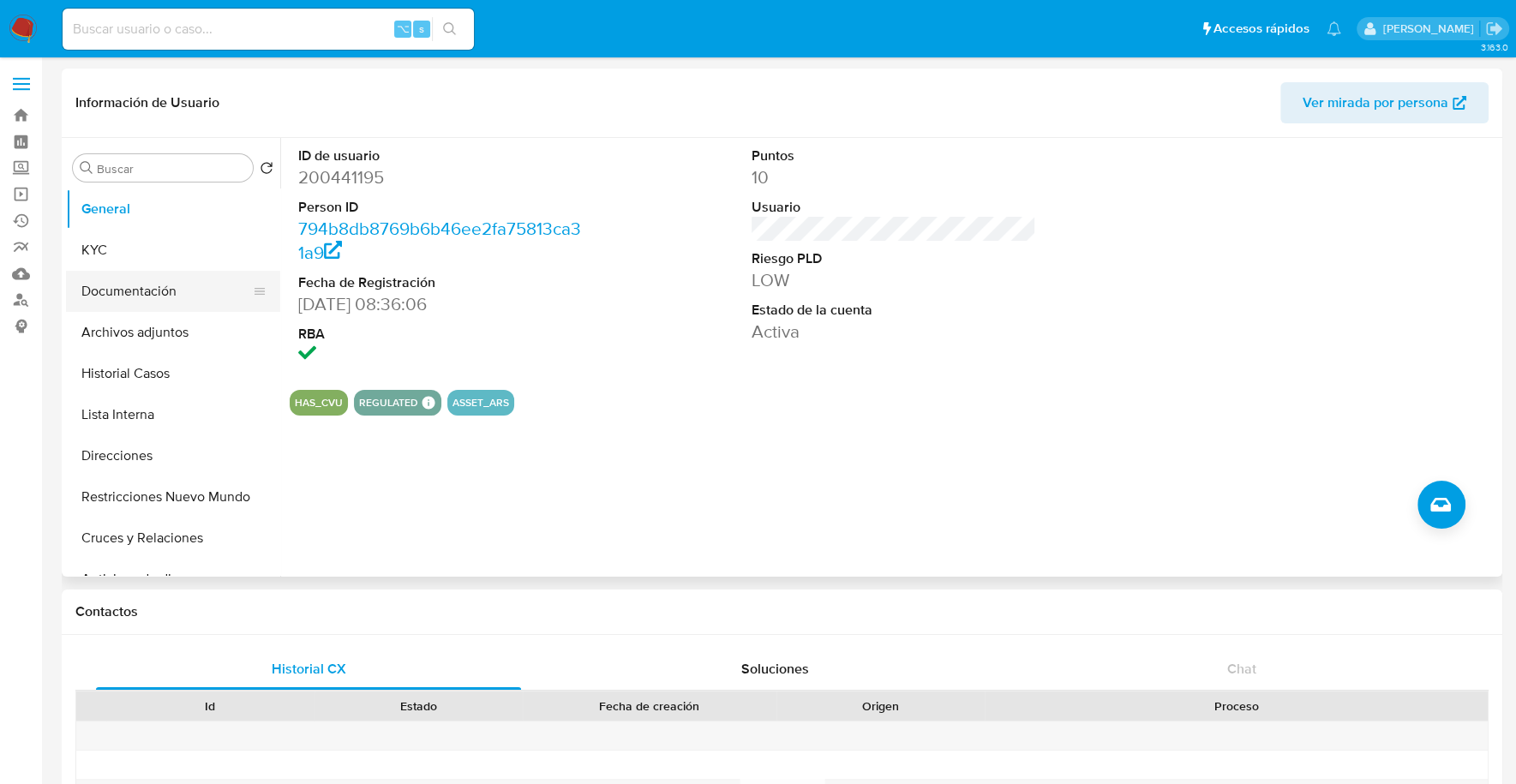
click at [116, 303] on button "Documentación" at bounding box center [166, 291] width 200 height 41
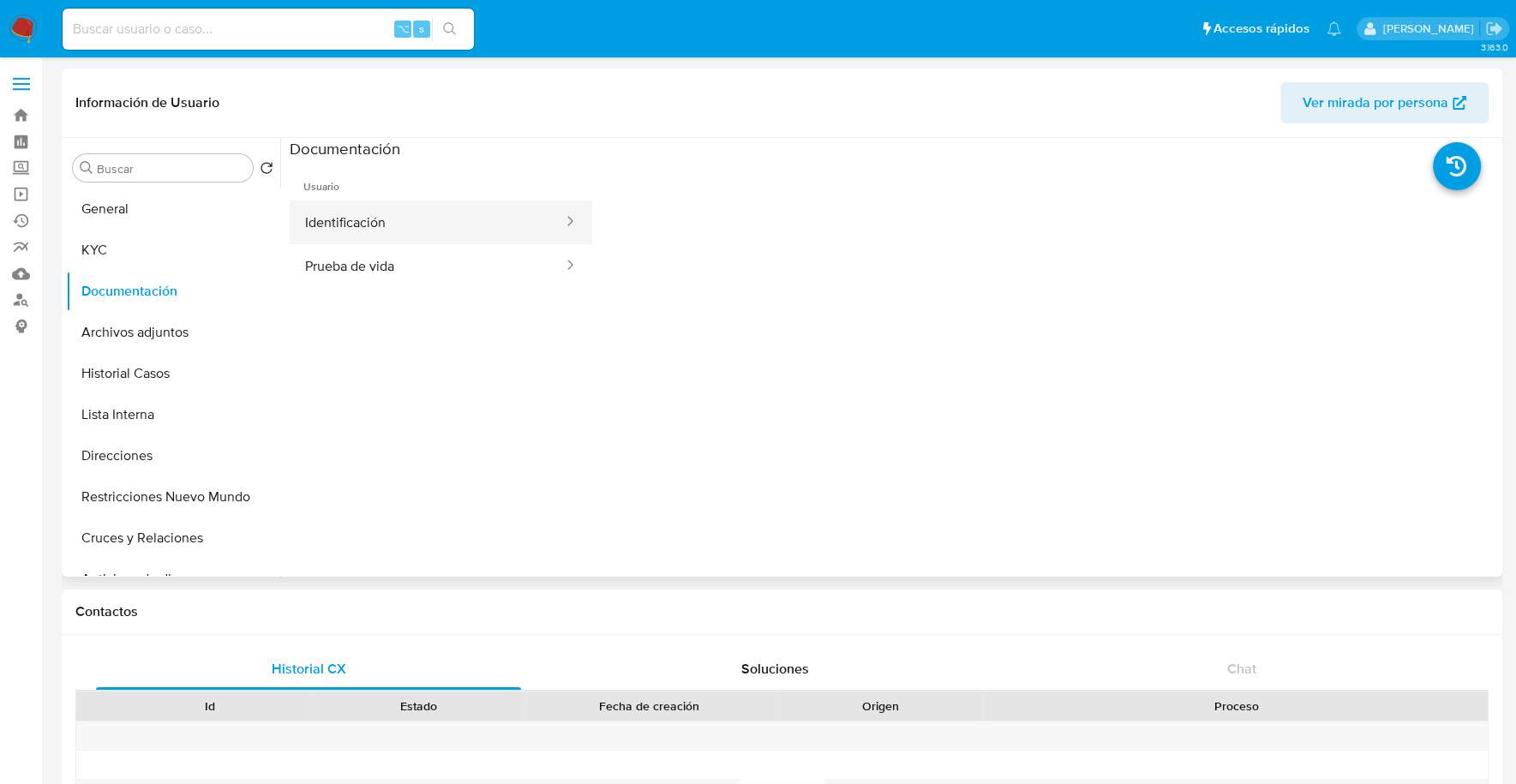
click at [414, 234] on button "Identificación" at bounding box center [427, 222] width 275 height 44
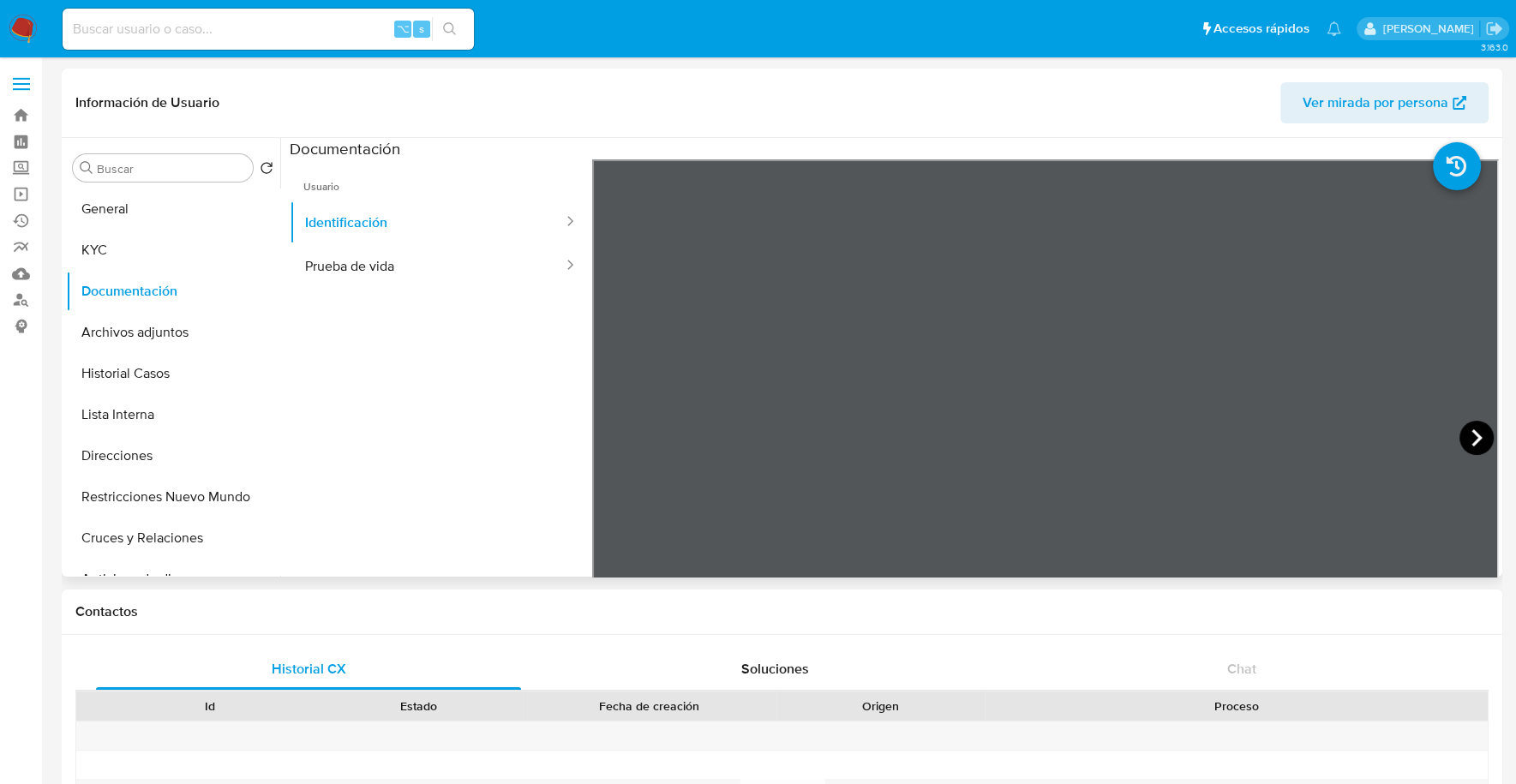
click at [1459, 445] on icon at bounding box center [1476, 437] width 34 height 34
click at [452, 269] on button "Prueba de vida" at bounding box center [427, 266] width 275 height 44
click at [155, 248] on button "KYC" at bounding box center [166, 250] width 200 height 41
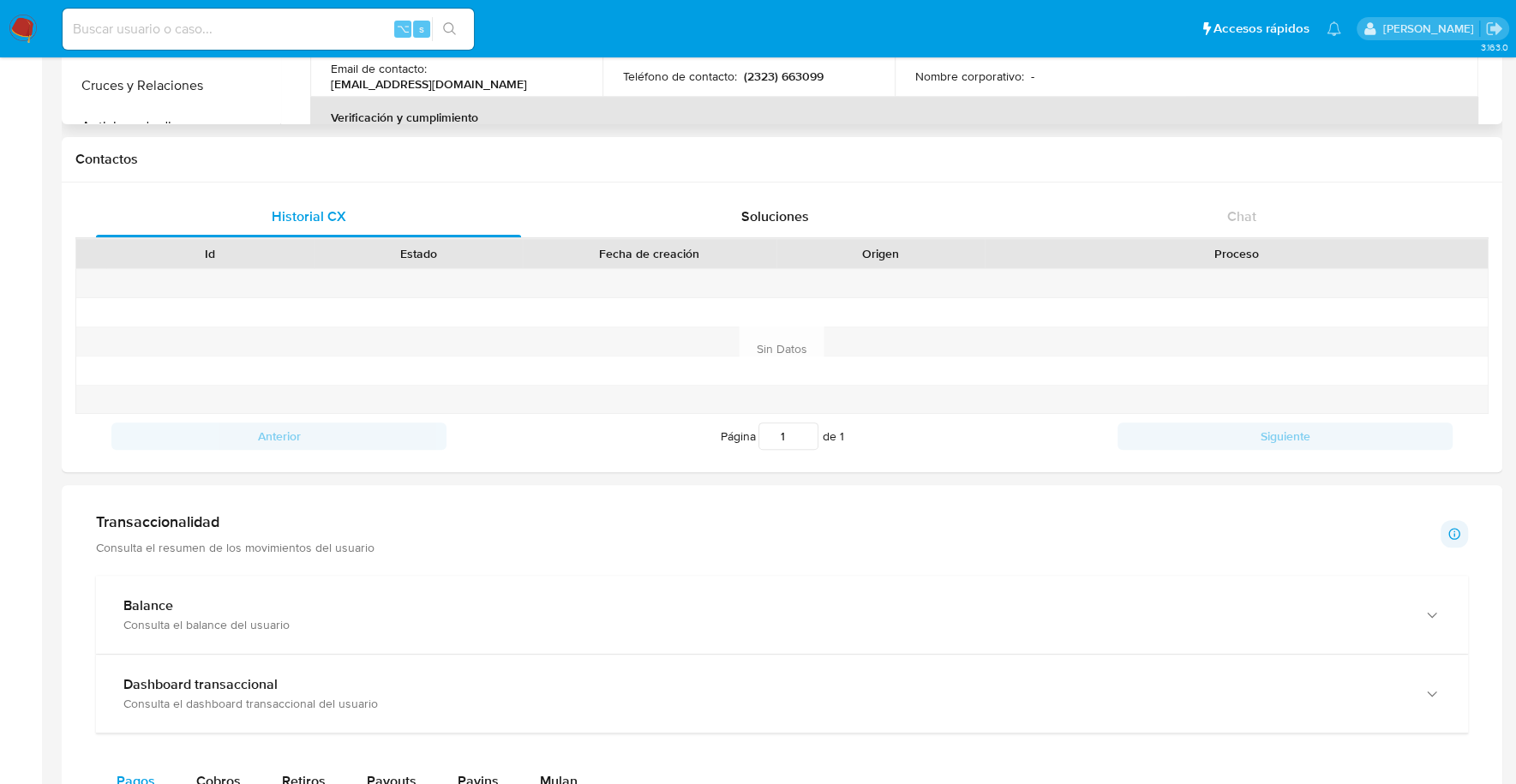
scroll to position [279, 0]
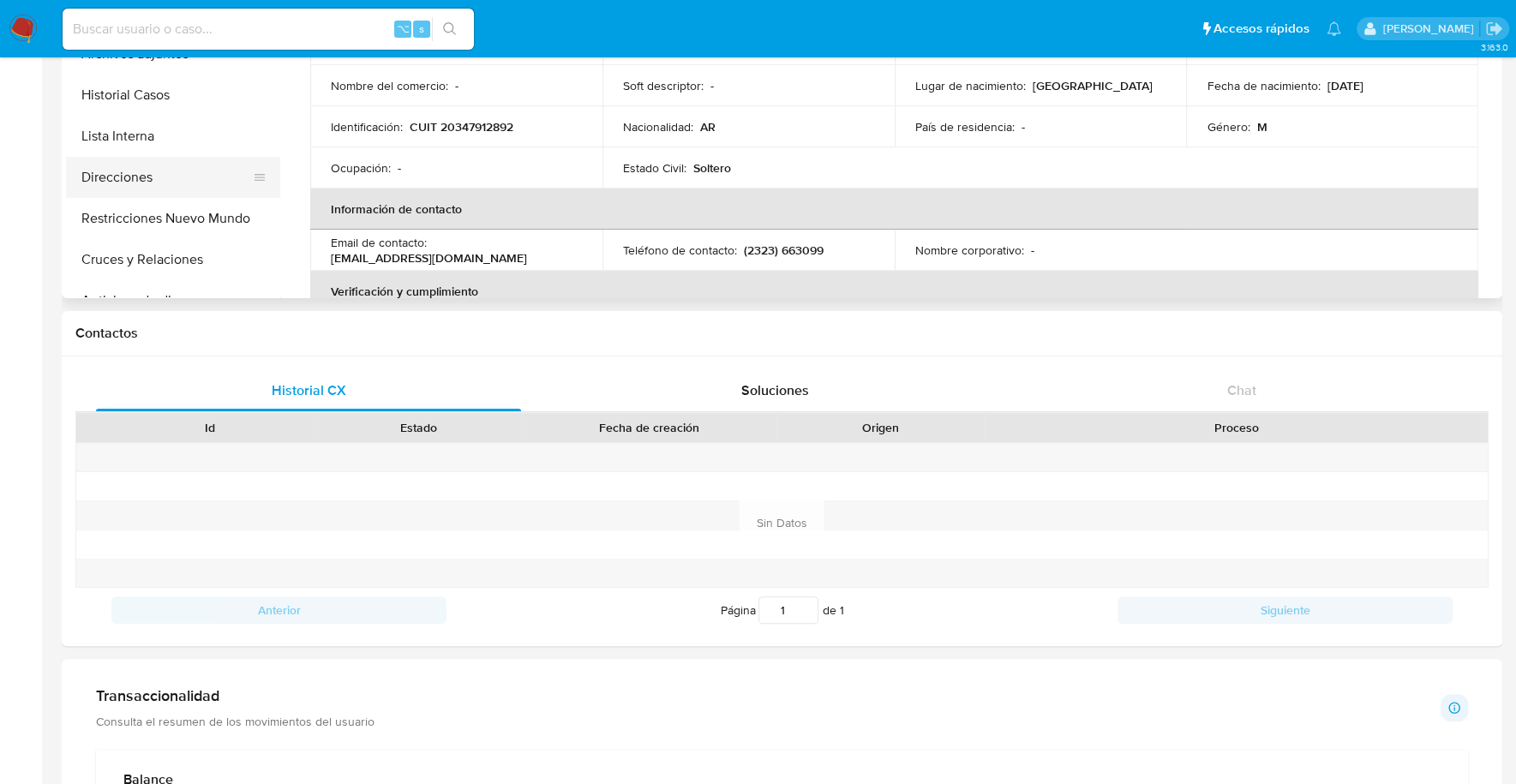
click at [103, 179] on button "Direcciones" at bounding box center [166, 177] width 200 height 41
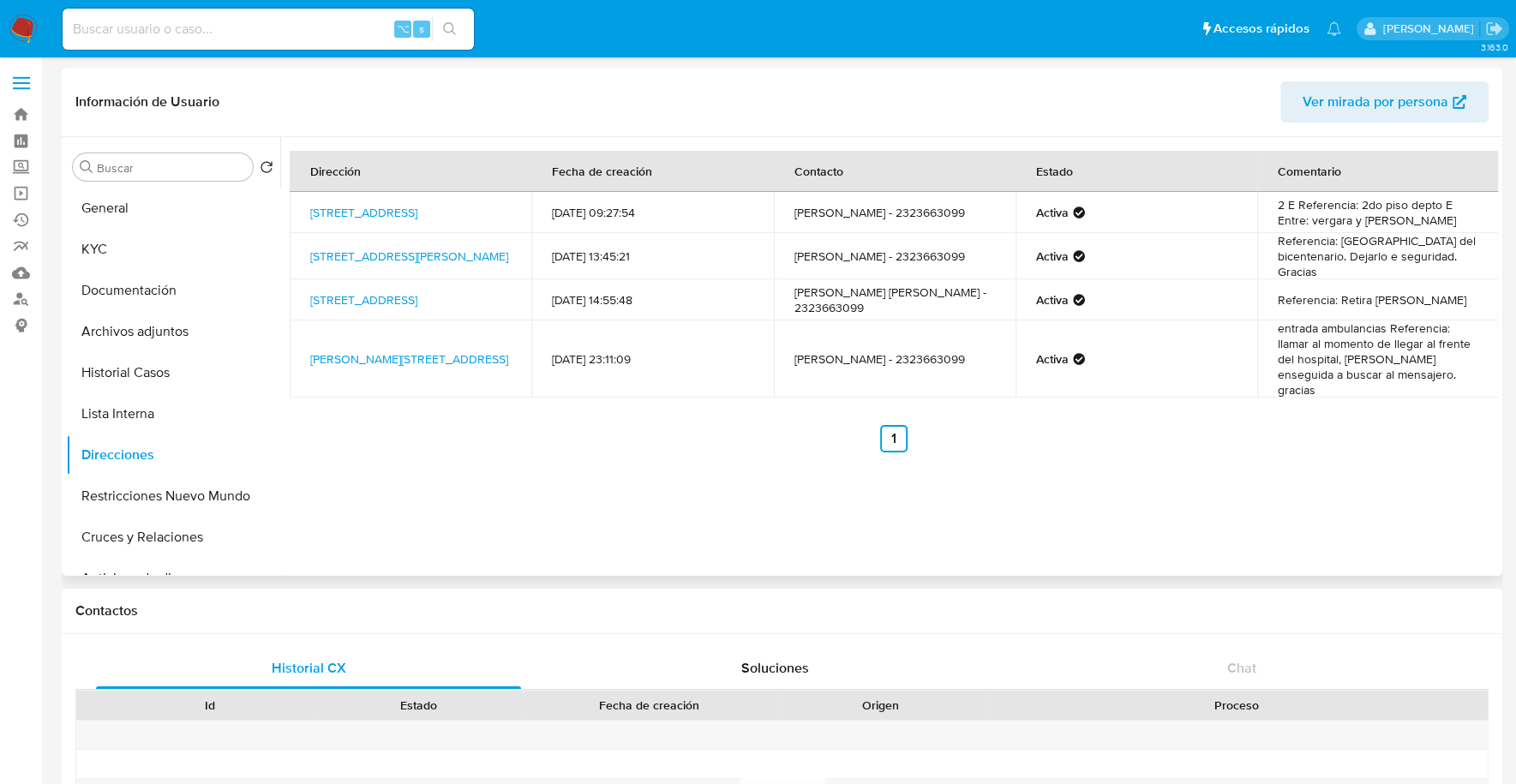
scroll to position [0, 0]
click at [363, 300] on link "Ituzaingó 987, Luján, Buenos Aires, 6700, Argentina 987" at bounding box center [363, 301] width 107 height 17
click at [408, 212] on link "Calle Ayacucho 217, Haedo, Buenos Aires, 1706, Argentina 217" at bounding box center [363, 213] width 107 height 17
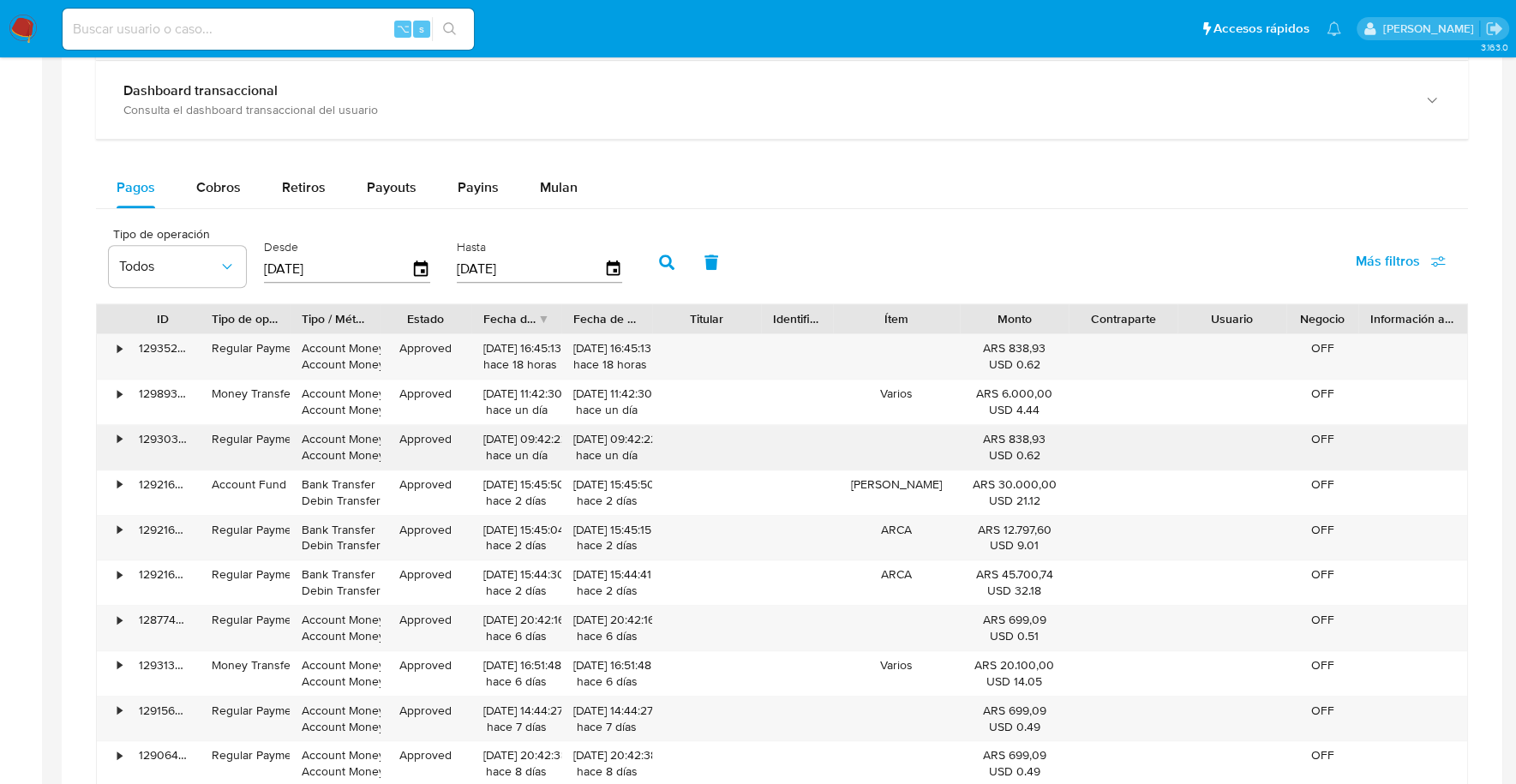
scroll to position [1050, 0]
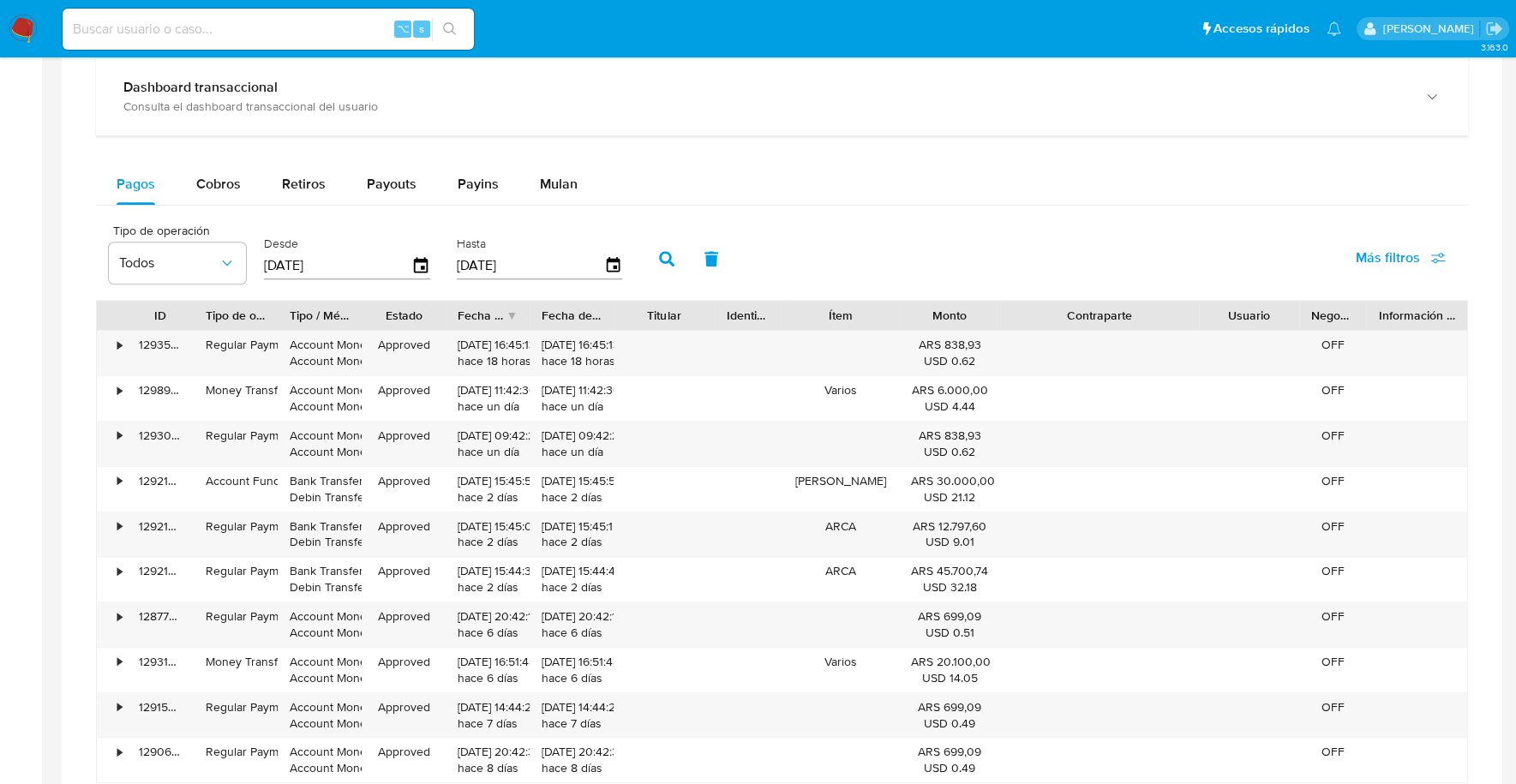
drag, startPoint x: 1178, startPoint y: 310, endPoint x: 1269, endPoint y: 310, distance: 91.0
click at [1269, 310] on div "ID Tipo de operación Tipo / Método Estado Fecha de creación Fecha de aprobación…" at bounding box center [782, 314] width 1370 height 29
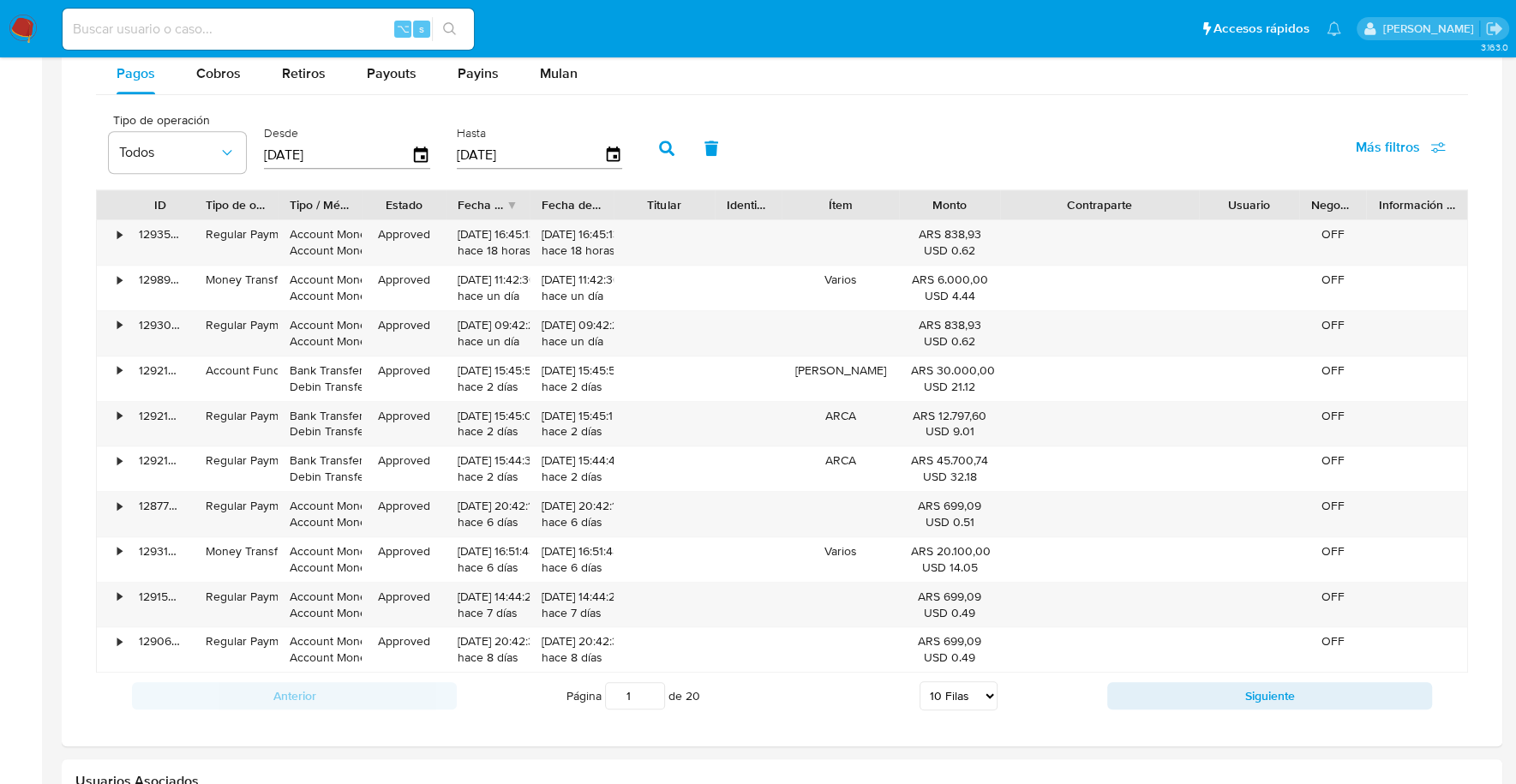
scroll to position [1168, 0]
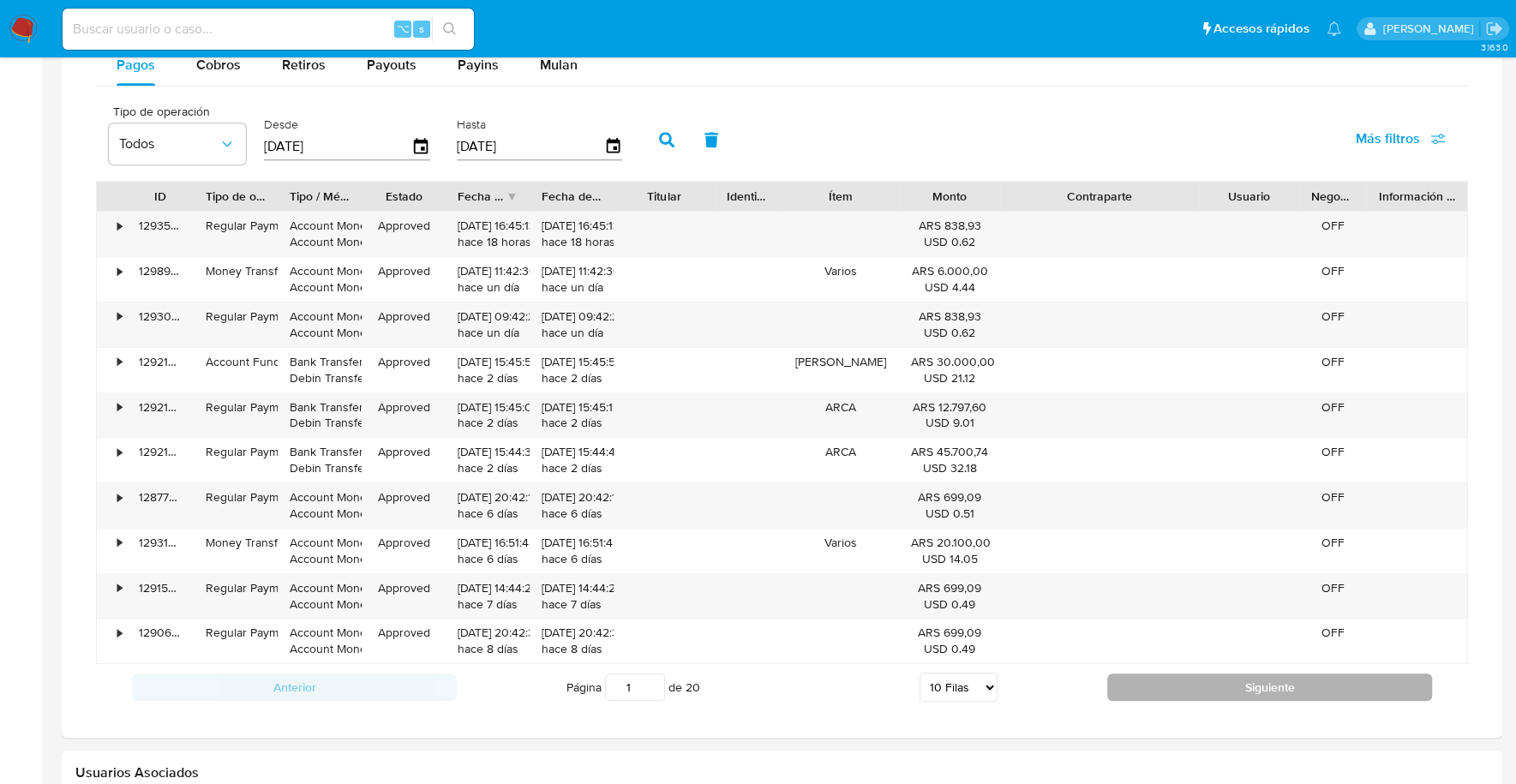
click at [1156, 673] on button "Siguiente" at bounding box center [1269, 686] width 325 height 27
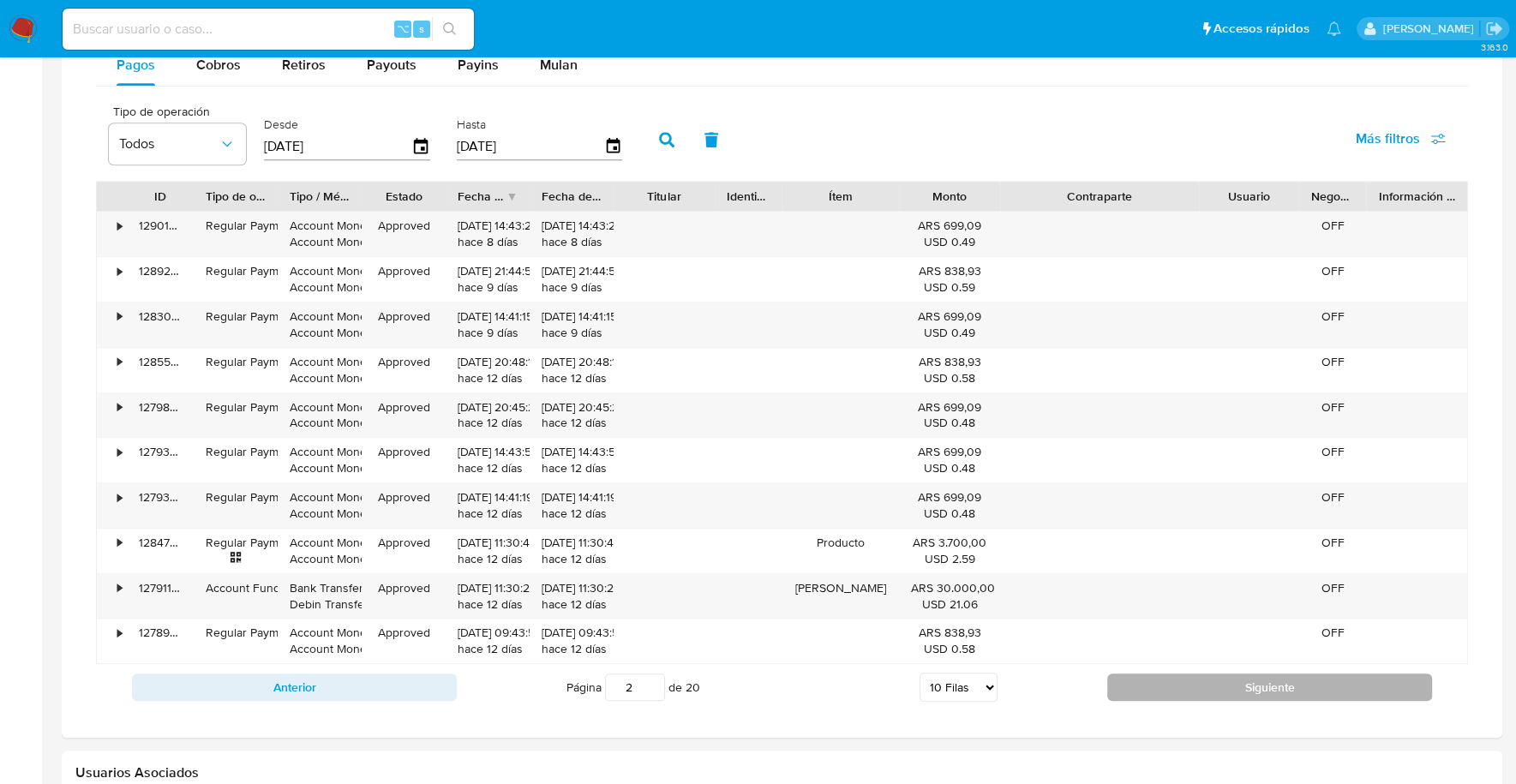
click at [1154, 673] on button "Siguiente" at bounding box center [1269, 686] width 325 height 27
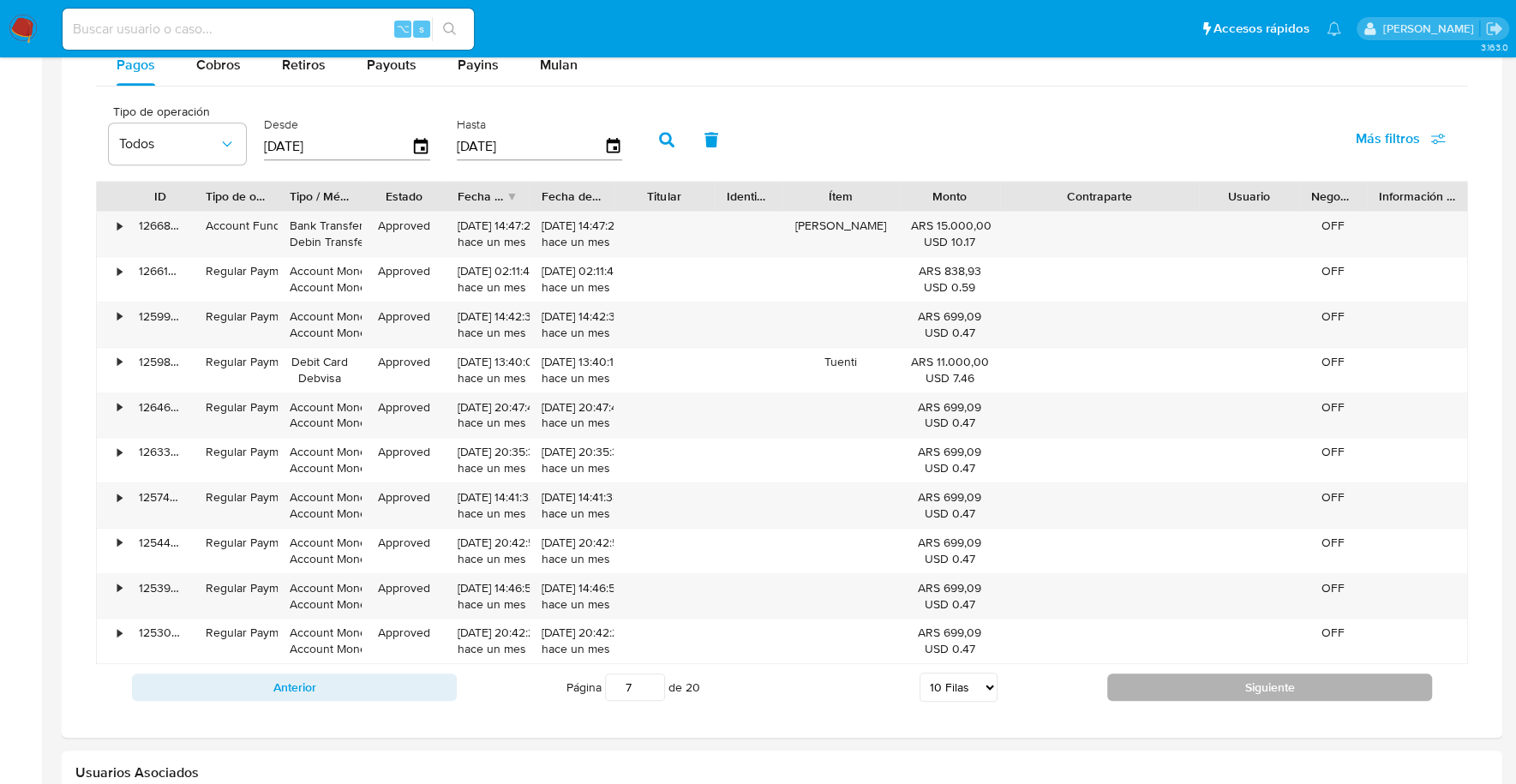
click at [1154, 673] on button "Siguiente" at bounding box center [1269, 686] width 325 height 27
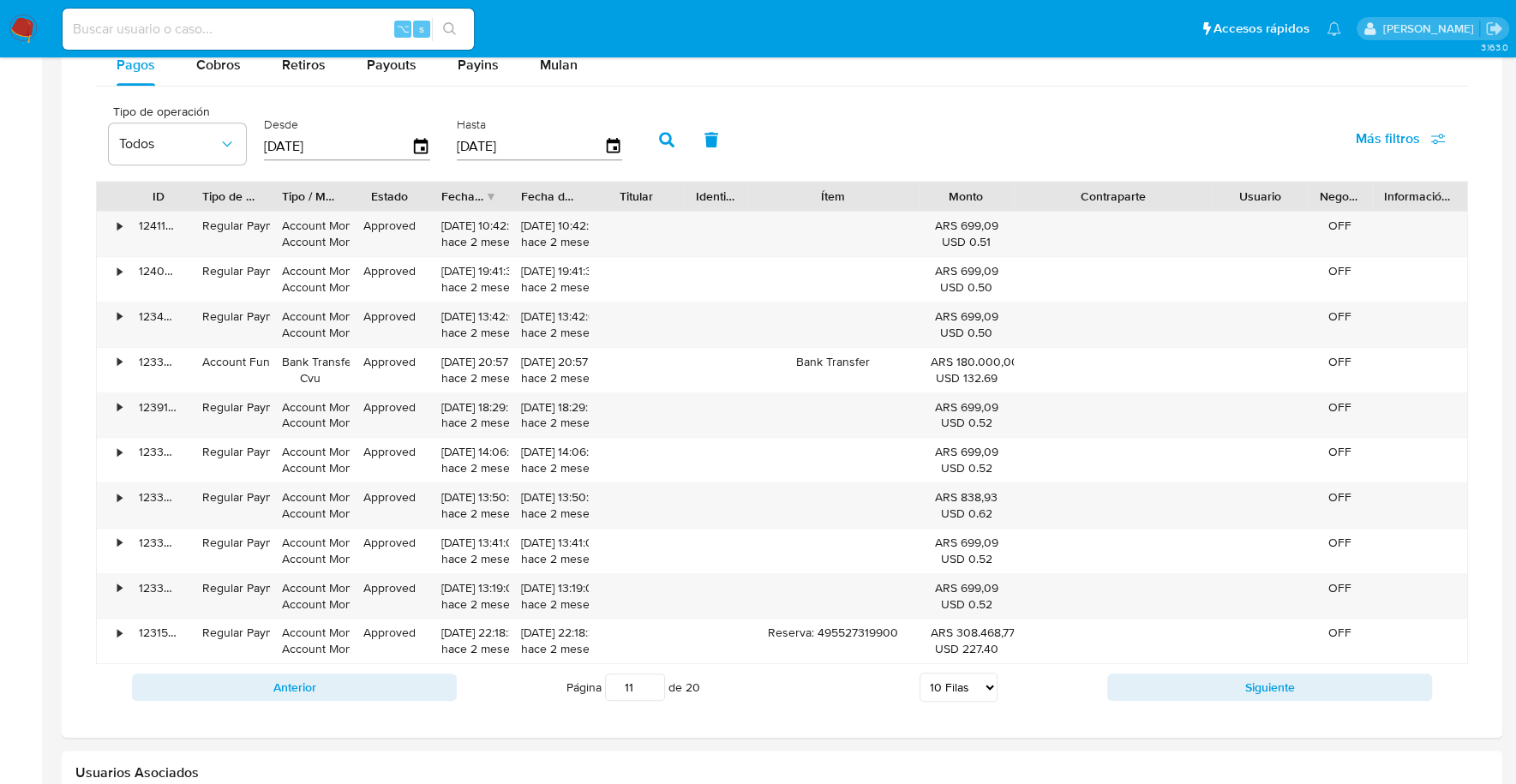
drag, startPoint x: 897, startPoint y: 190, endPoint x: 951, endPoint y: 191, distance: 54.0
click at [951, 191] on div "ID Tipo de operación Tipo / Método Estado Fecha de creación Fecha de aprobación…" at bounding box center [782, 195] width 1370 height 29
click at [1172, 673] on button "Siguiente" at bounding box center [1269, 686] width 325 height 27
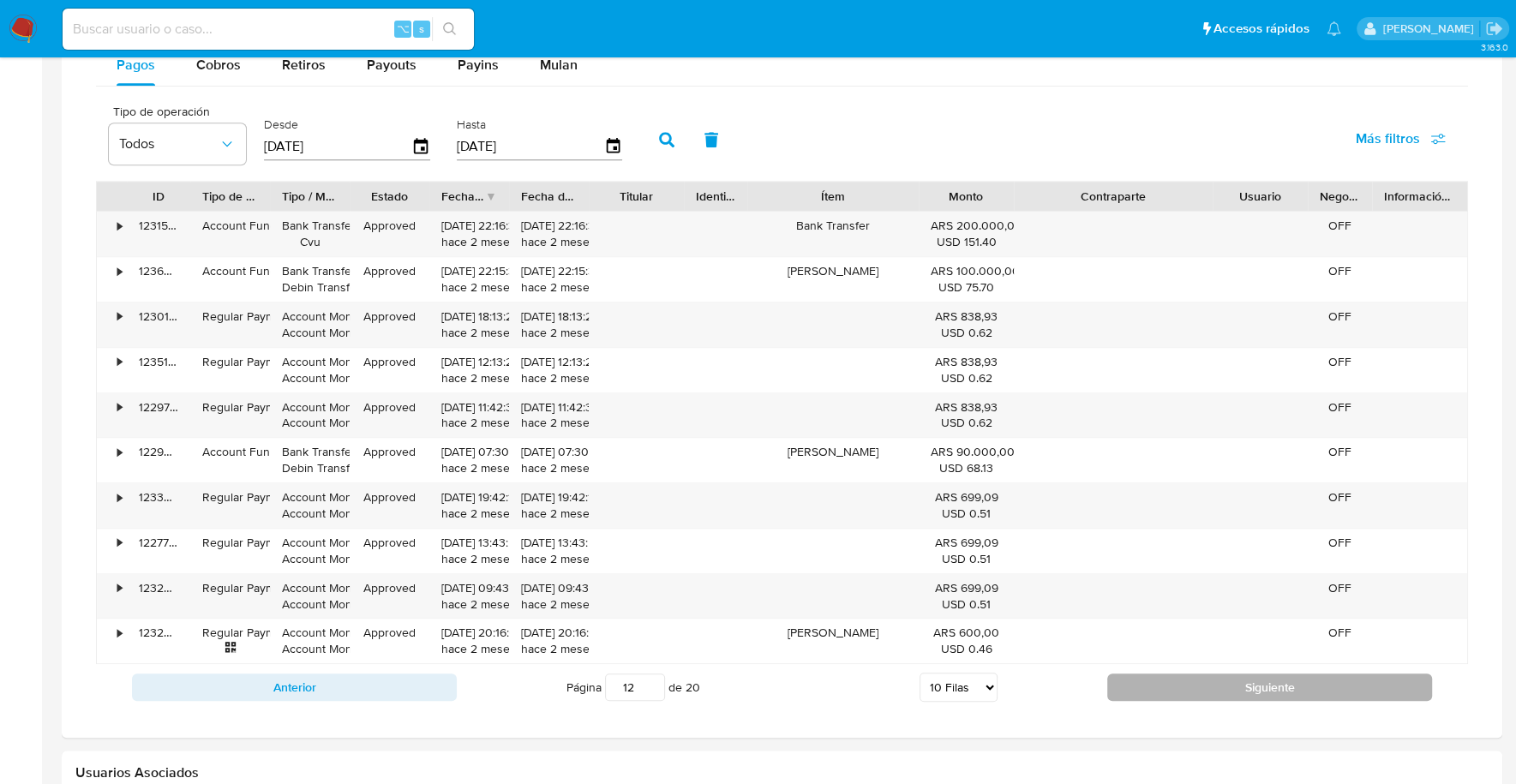
click at [1216, 681] on button "Siguiente" at bounding box center [1269, 686] width 325 height 27
type input "13"
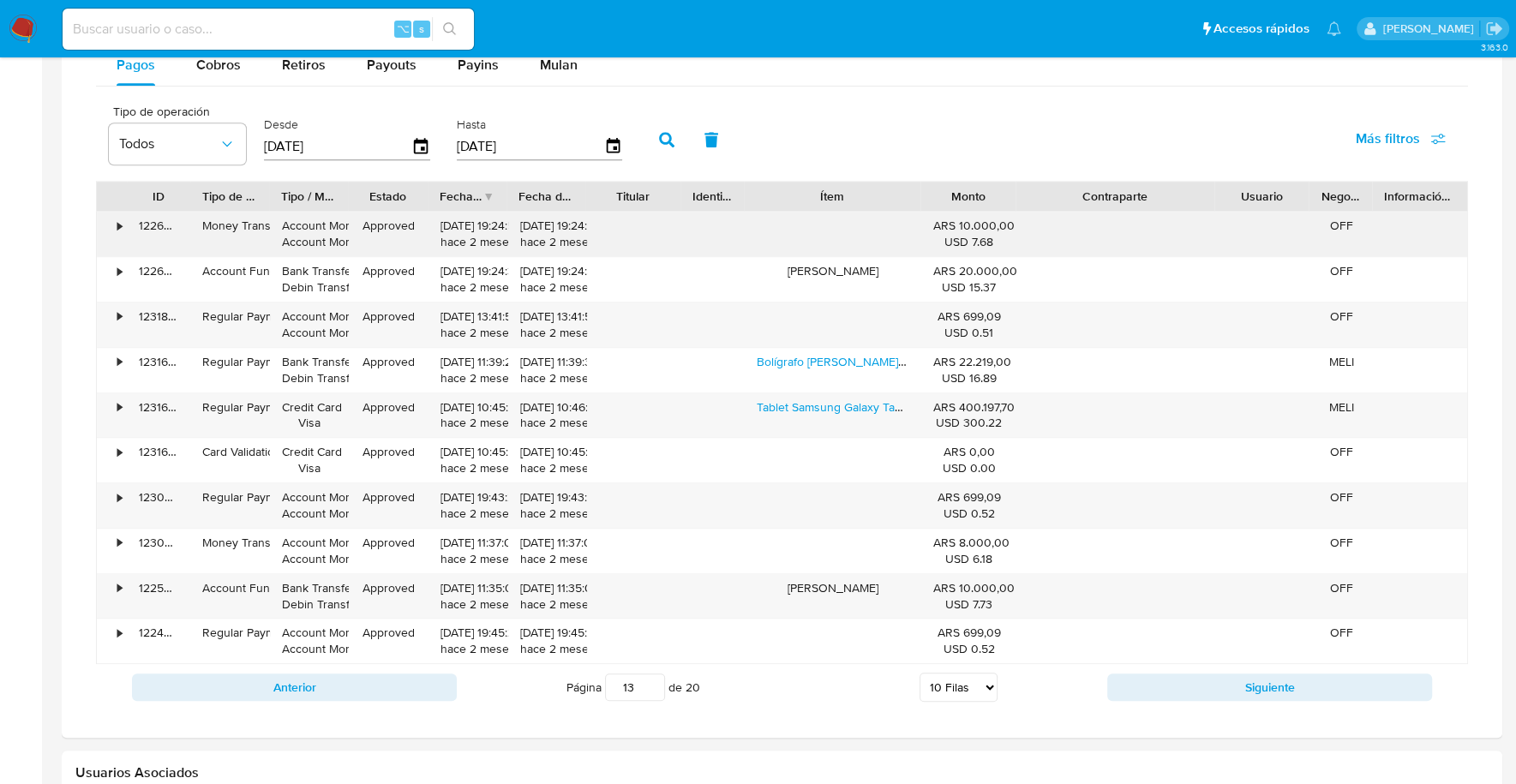
drag, startPoint x: 907, startPoint y: 186, endPoint x: 911, endPoint y: 211, distance: 25.3
click at [911, 211] on div "ID Tipo de operación Tipo / Método Estado Fecha de creación Fecha de aprobación…" at bounding box center [782, 422] width 1372 height 483
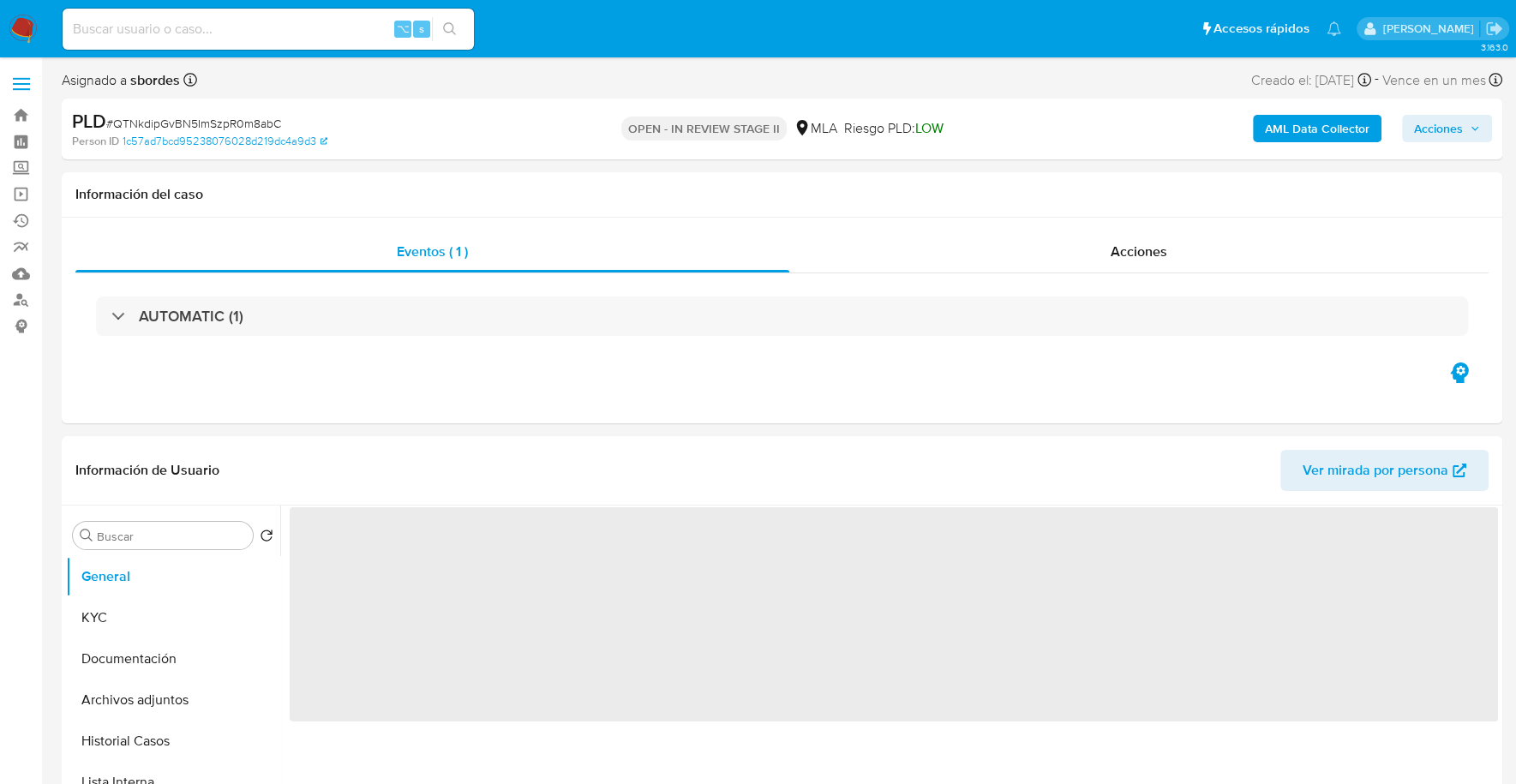
select select "10"
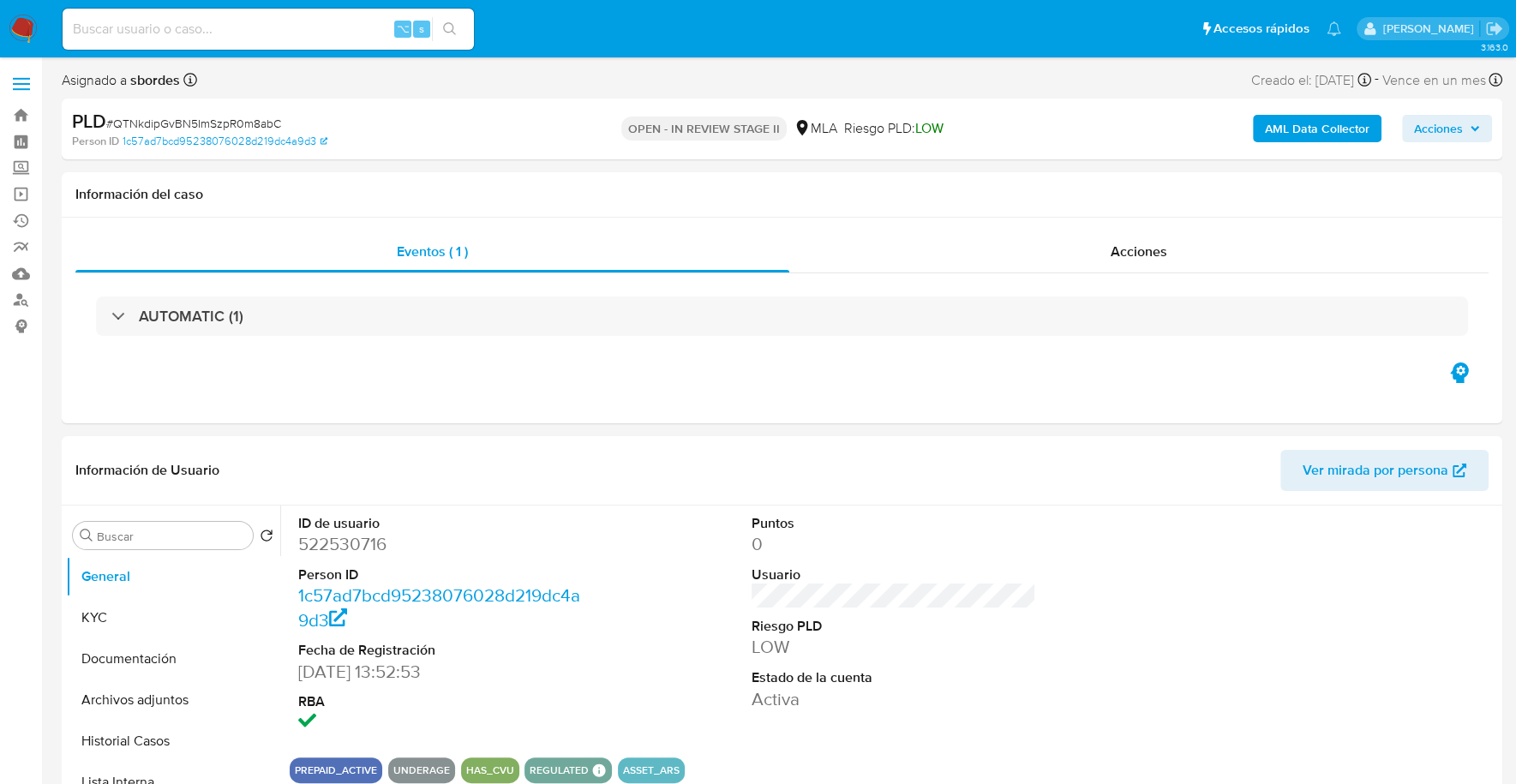
click at [249, 29] on input at bounding box center [268, 30] width 411 height 23
paste input "522530716"
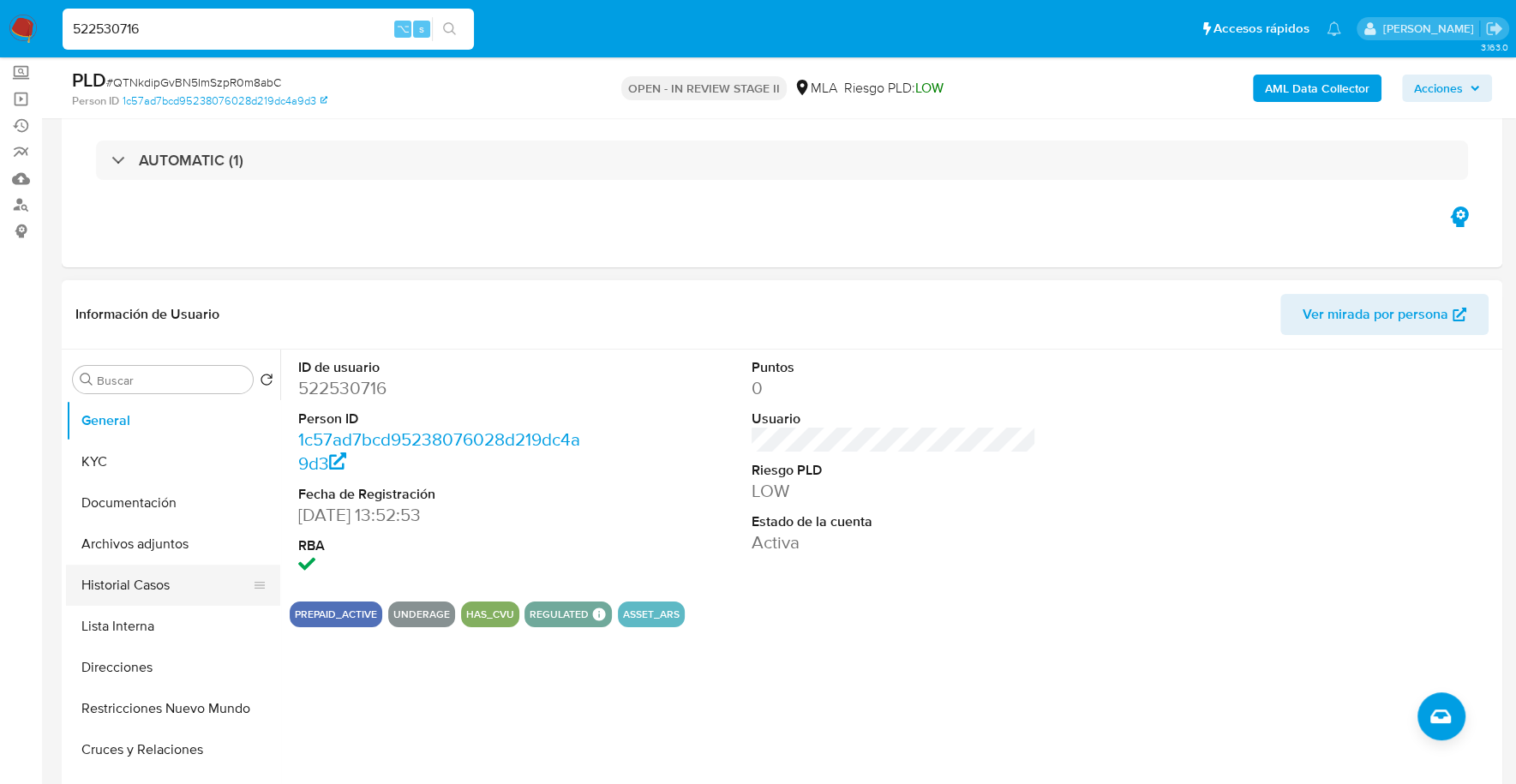
scroll to position [180, 0]
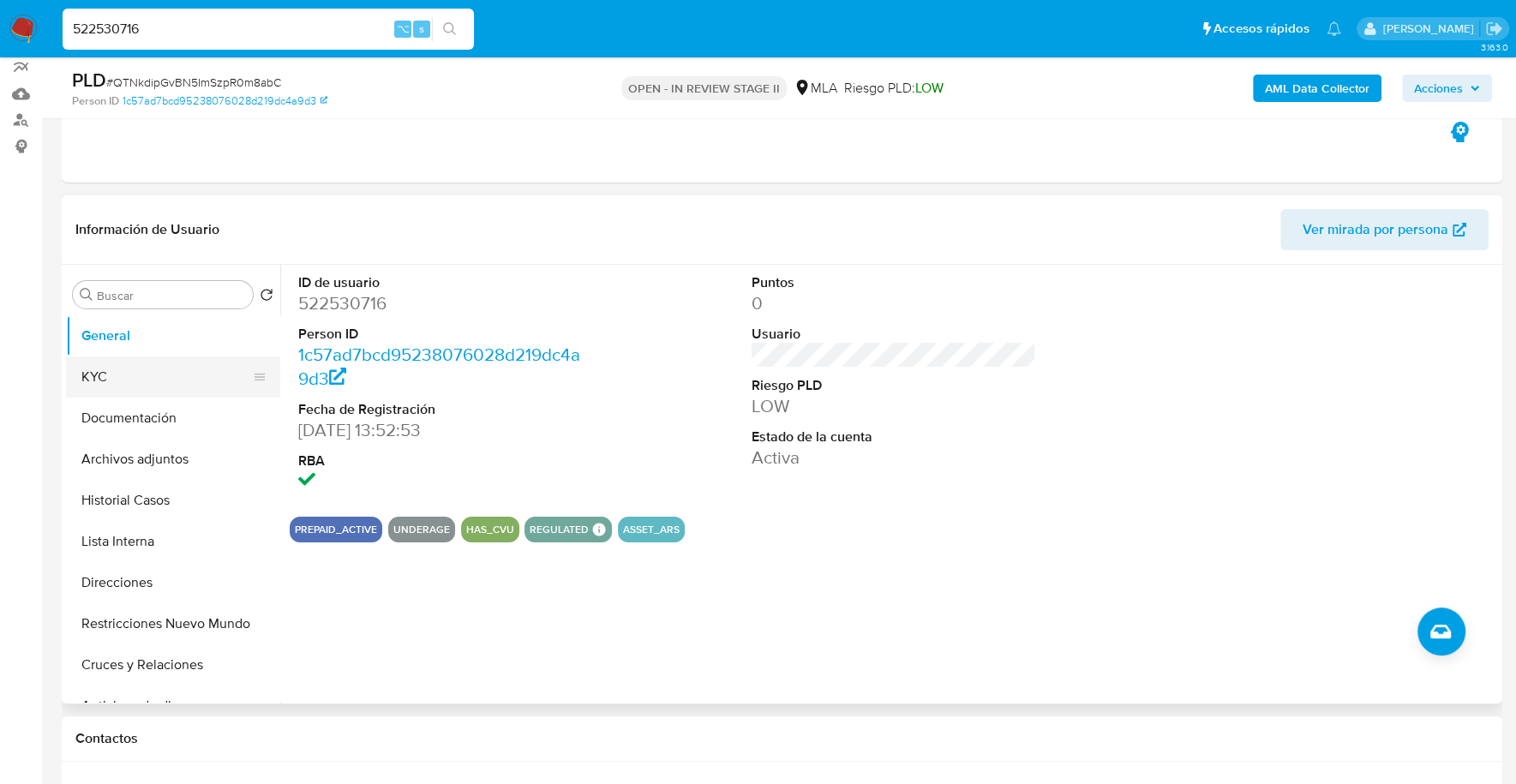
type input "522530716"
click at [89, 382] on button "KYC" at bounding box center [166, 376] width 200 height 41
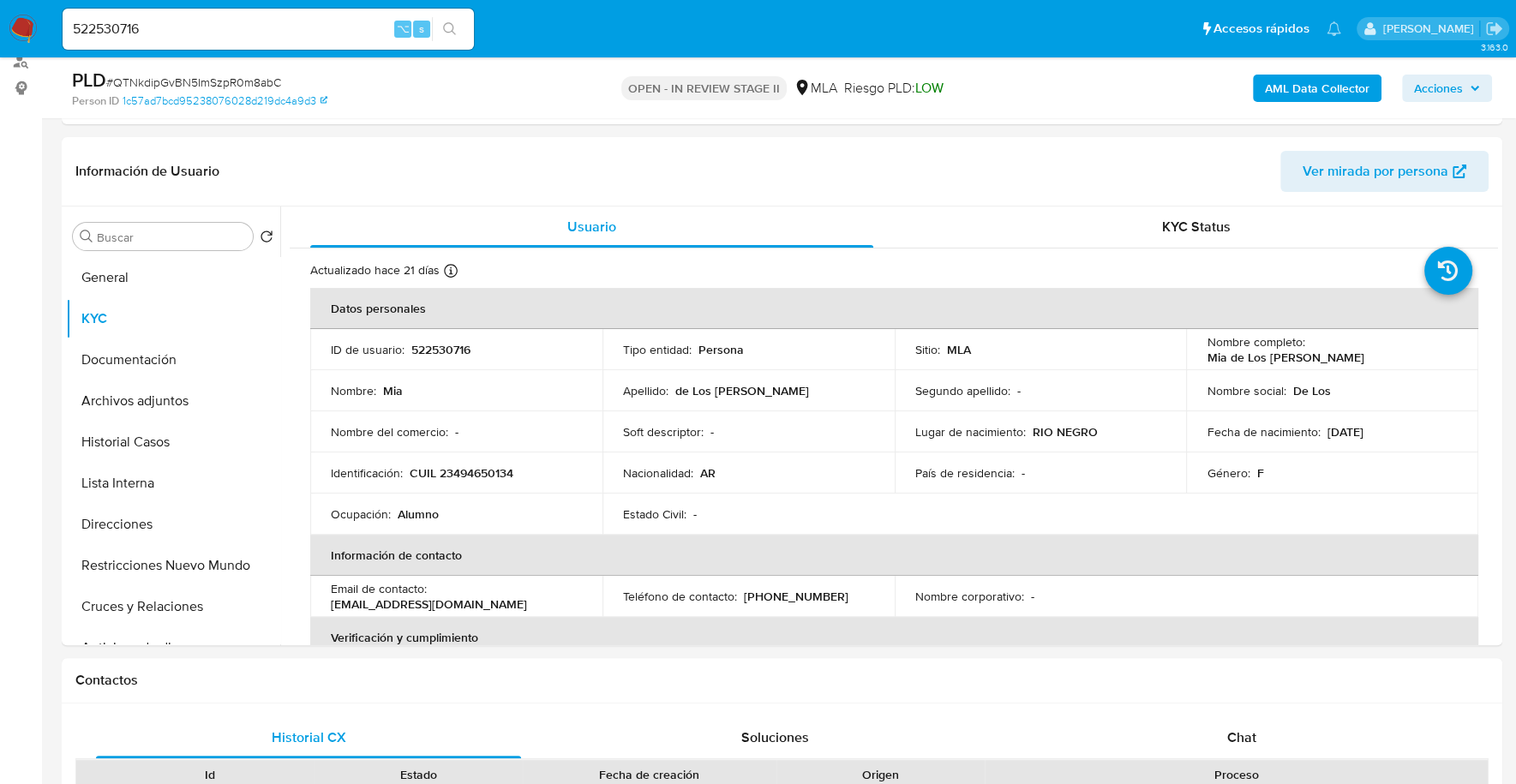
scroll to position [239, 0]
copy p "522530716"
click at [173, 366] on button "Documentación" at bounding box center [166, 358] width 200 height 41
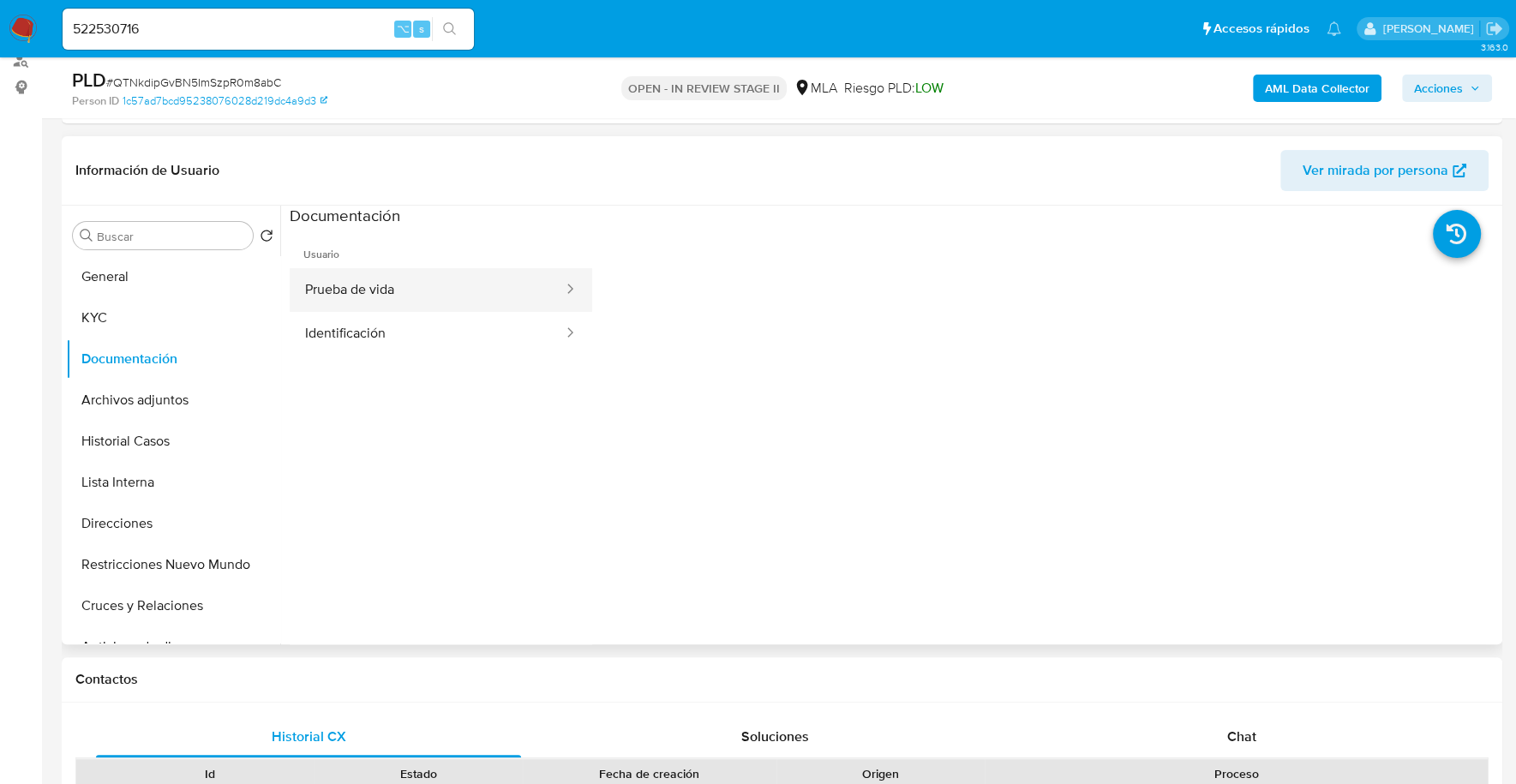
click at [445, 283] on button "Prueba de vida" at bounding box center [427, 290] width 275 height 44
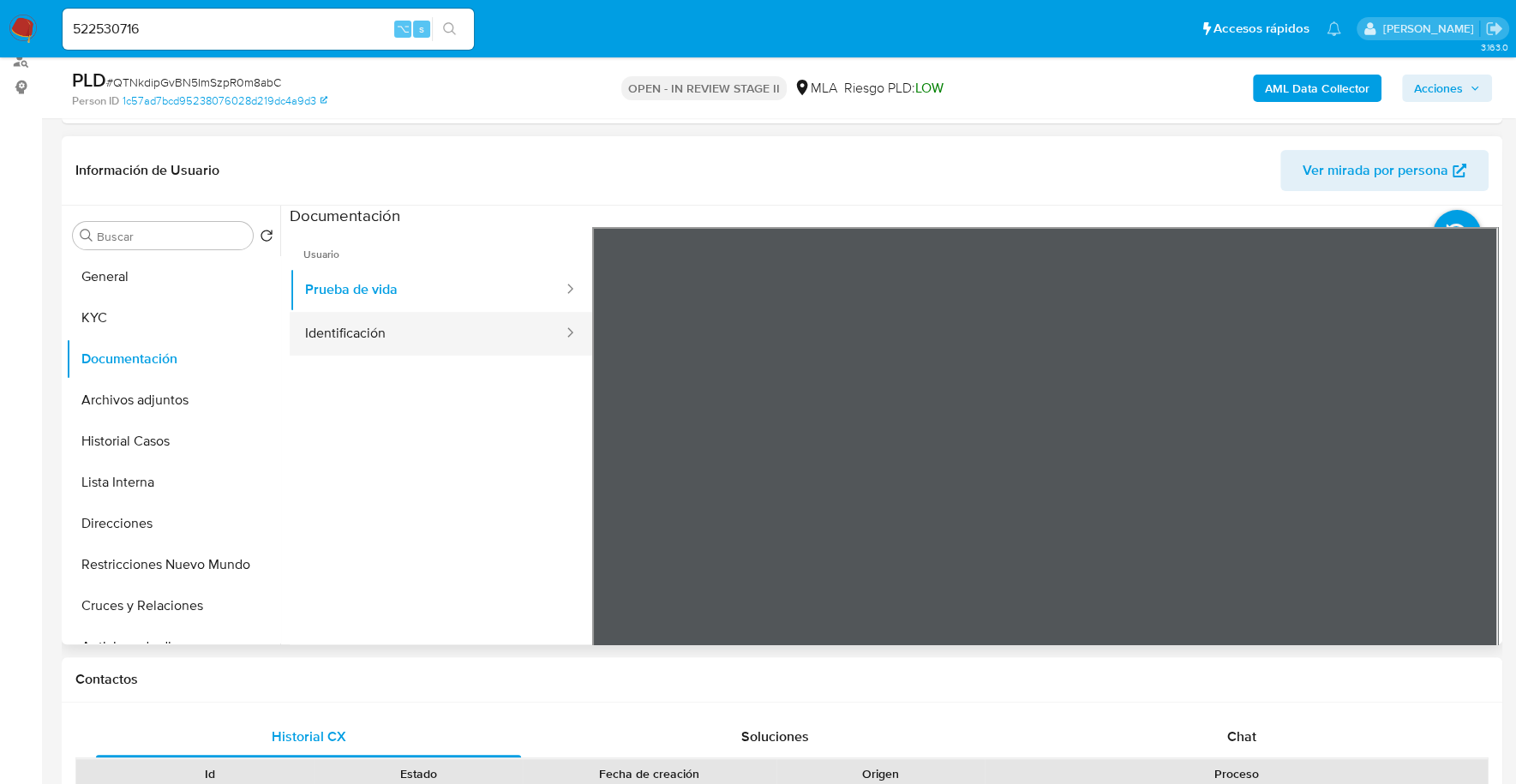
click at [438, 323] on button "Identificación" at bounding box center [427, 334] width 275 height 44
click at [1459, 511] on icon at bounding box center [1476, 505] width 34 height 34
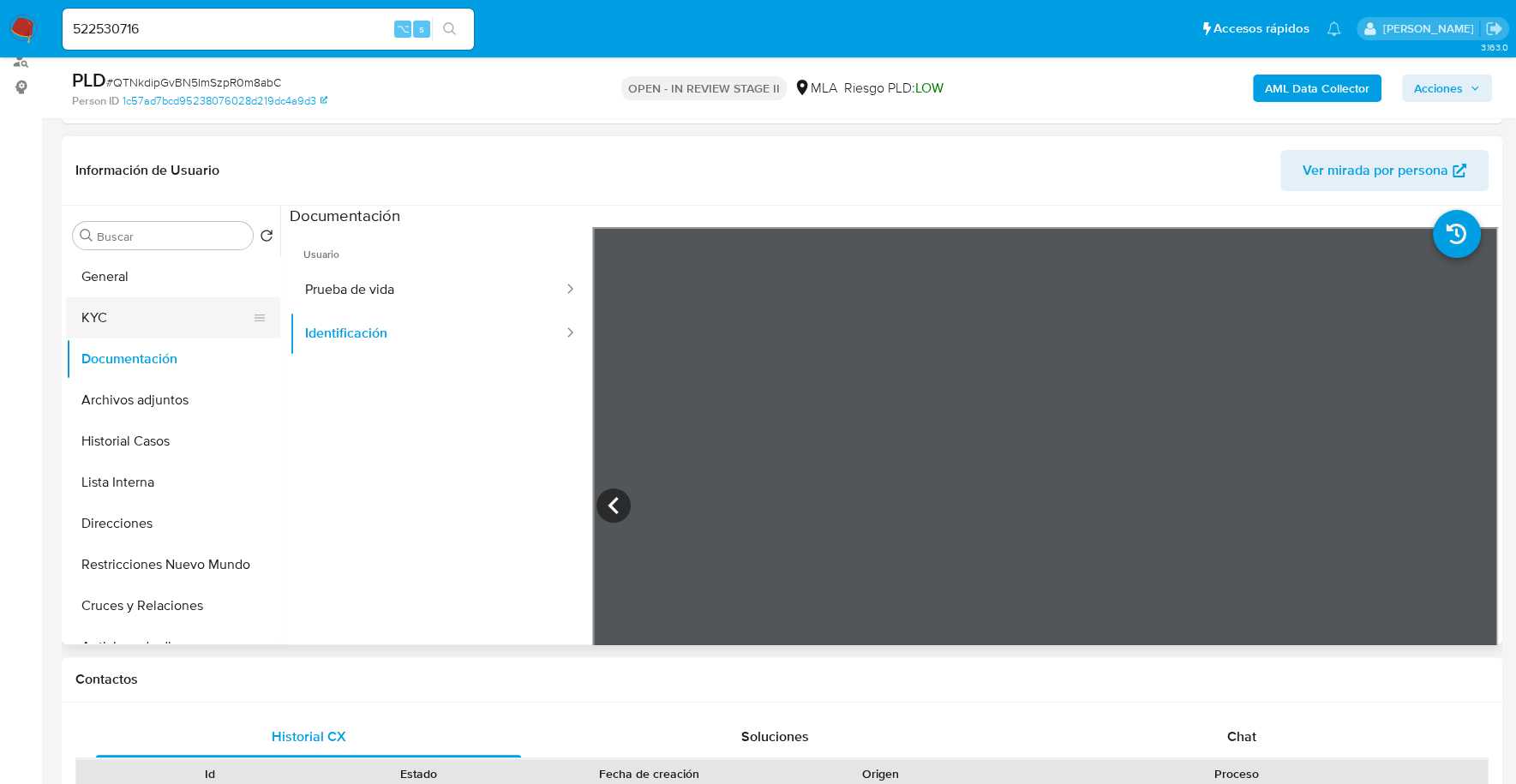
click at [122, 318] on button "KYC" at bounding box center [166, 317] width 200 height 41
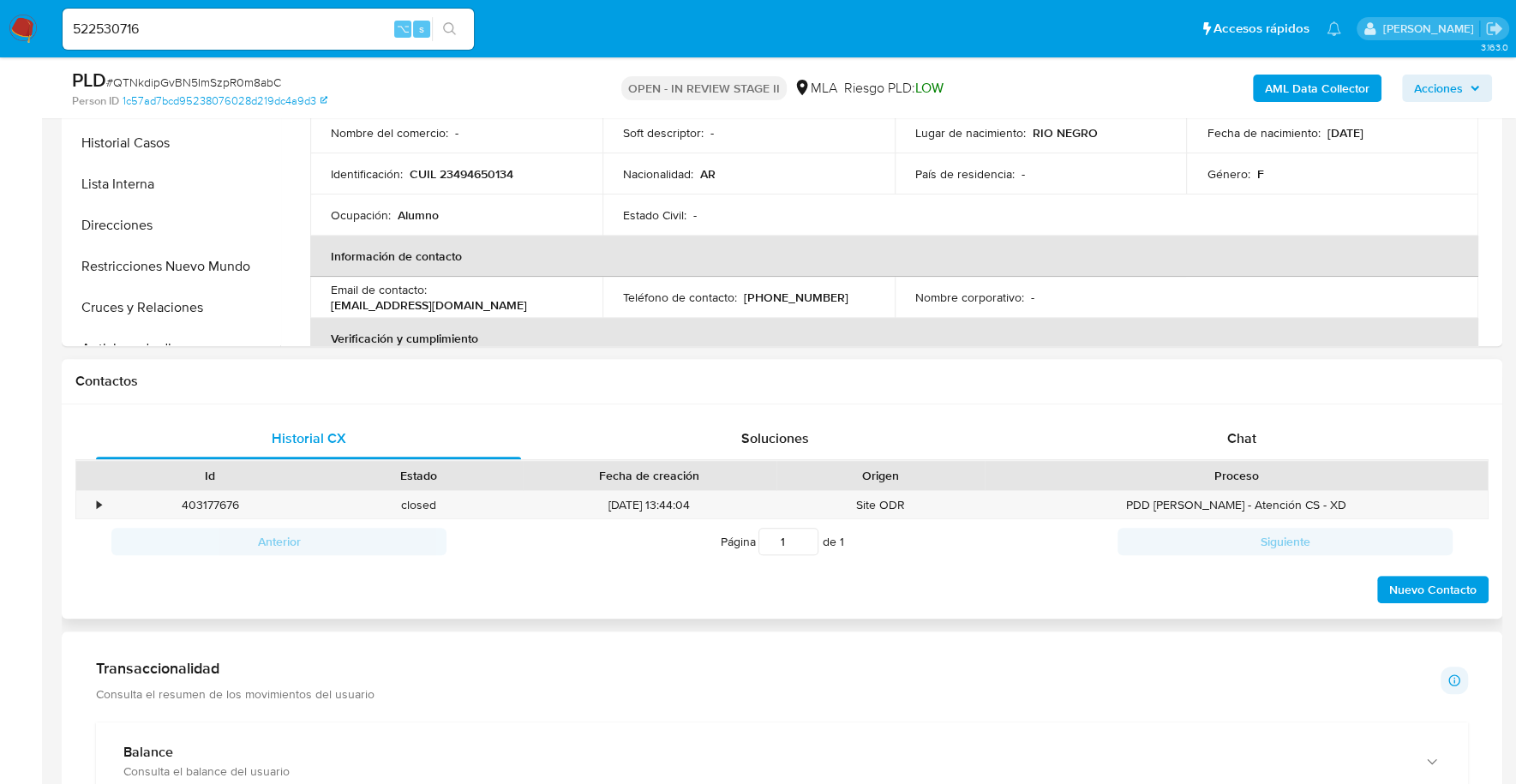
scroll to position [565, 0]
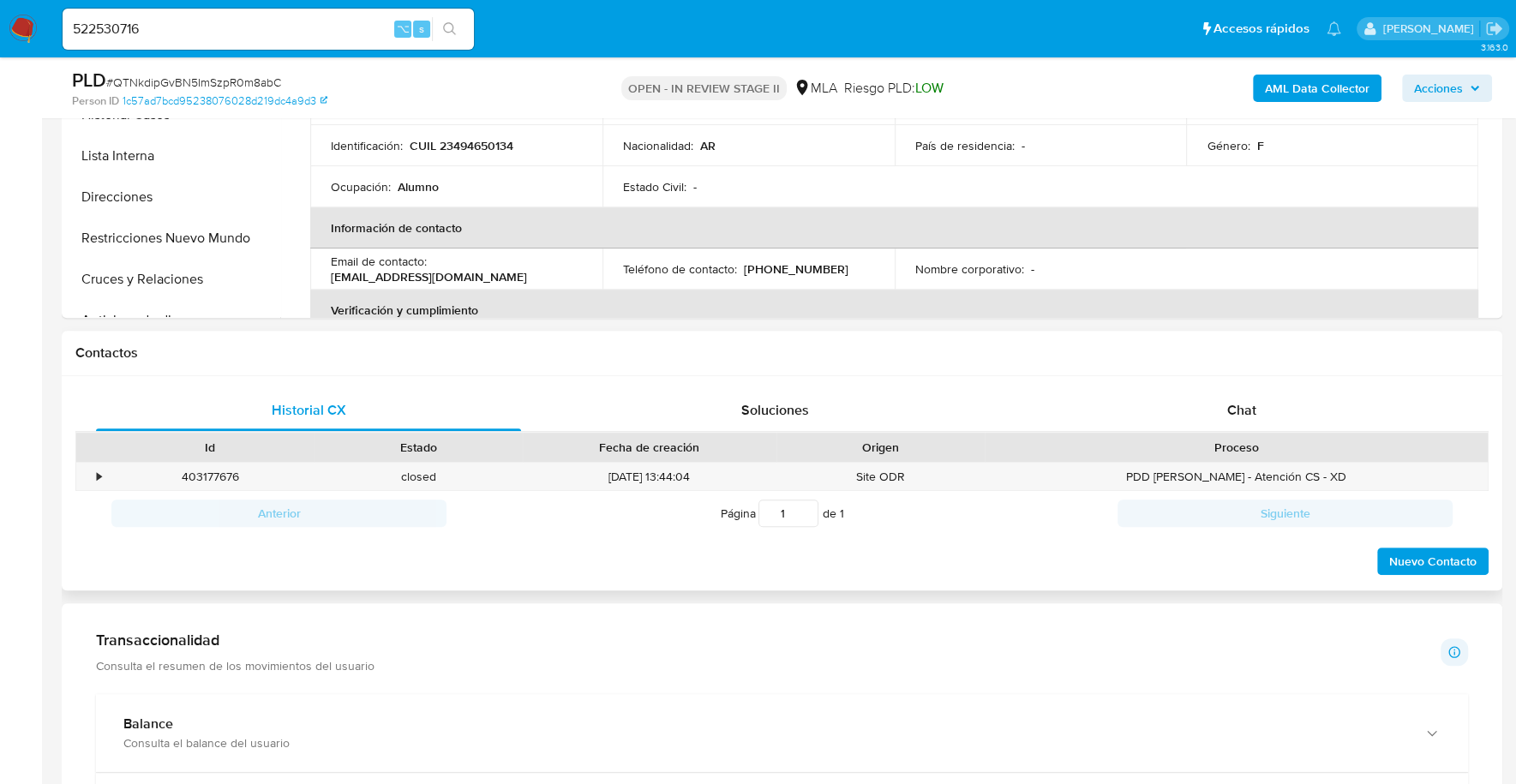
click at [1186, 384] on div "Historial CX Soluciones Chat Id Estado Fecha de creación Origen Proceso • 40317…" at bounding box center [782, 483] width 1440 height 215
click at [1196, 397] on div "Chat" at bounding box center [1241, 409] width 425 height 41
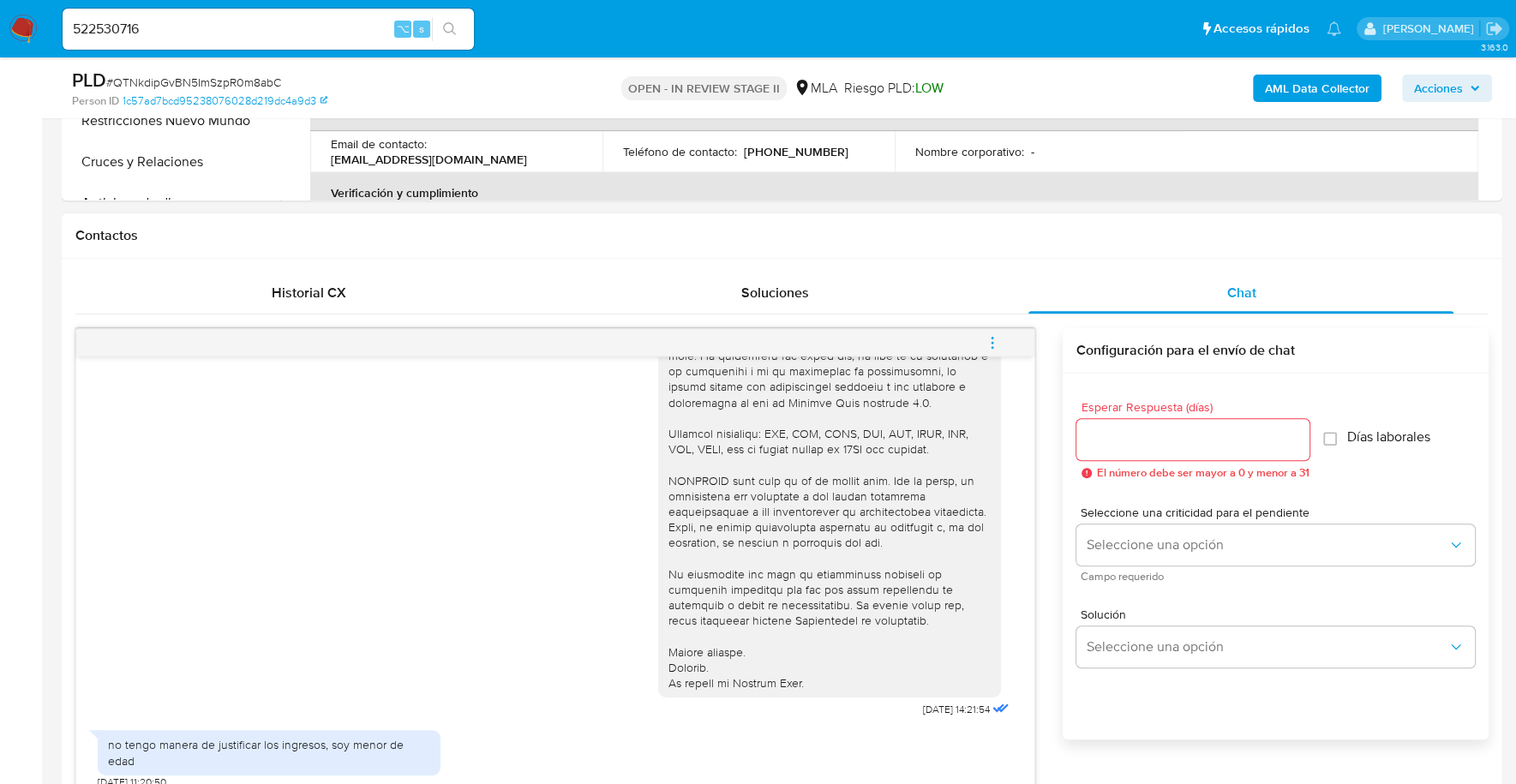
scroll to position [840, 0]
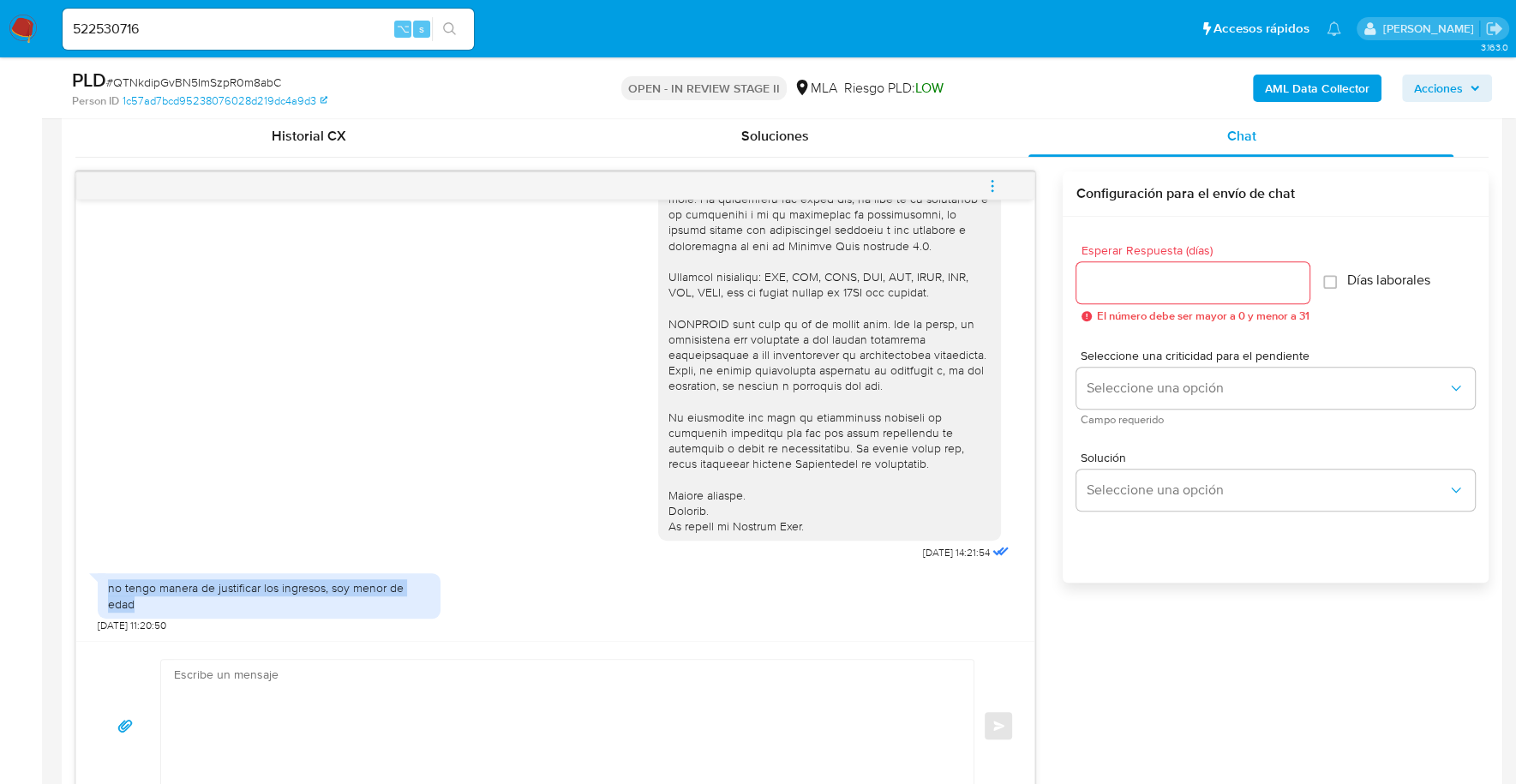
drag, startPoint x: 107, startPoint y: 584, endPoint x: 335, endPoint y: 615, distance: 230.1
click at [335, 615] on div "no tengo manera de justificar los ingresos, soy menor de edad 18/09/2025 11:20:…" at bounding box center [268, 598] width 342 height 68
copy div "no tengo manera de justificar los ingresos, soy menor de edad"
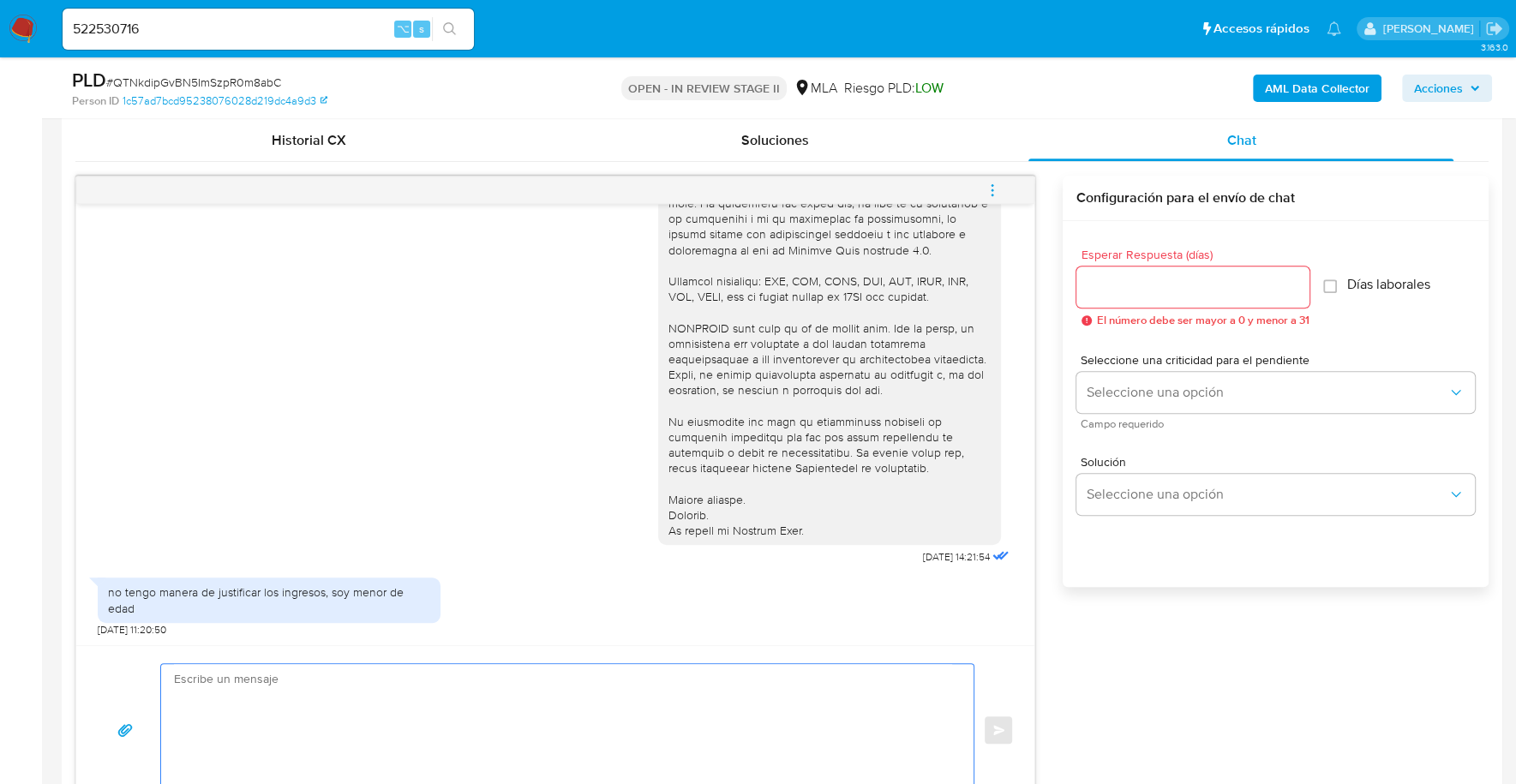
click at [398, 709] on textarea at bounding box center [563, 729] width 778 height 132
paste textarea "Hola, Muchas gracias por la respuesta. Analizamos tu caso y notamos que la info…"
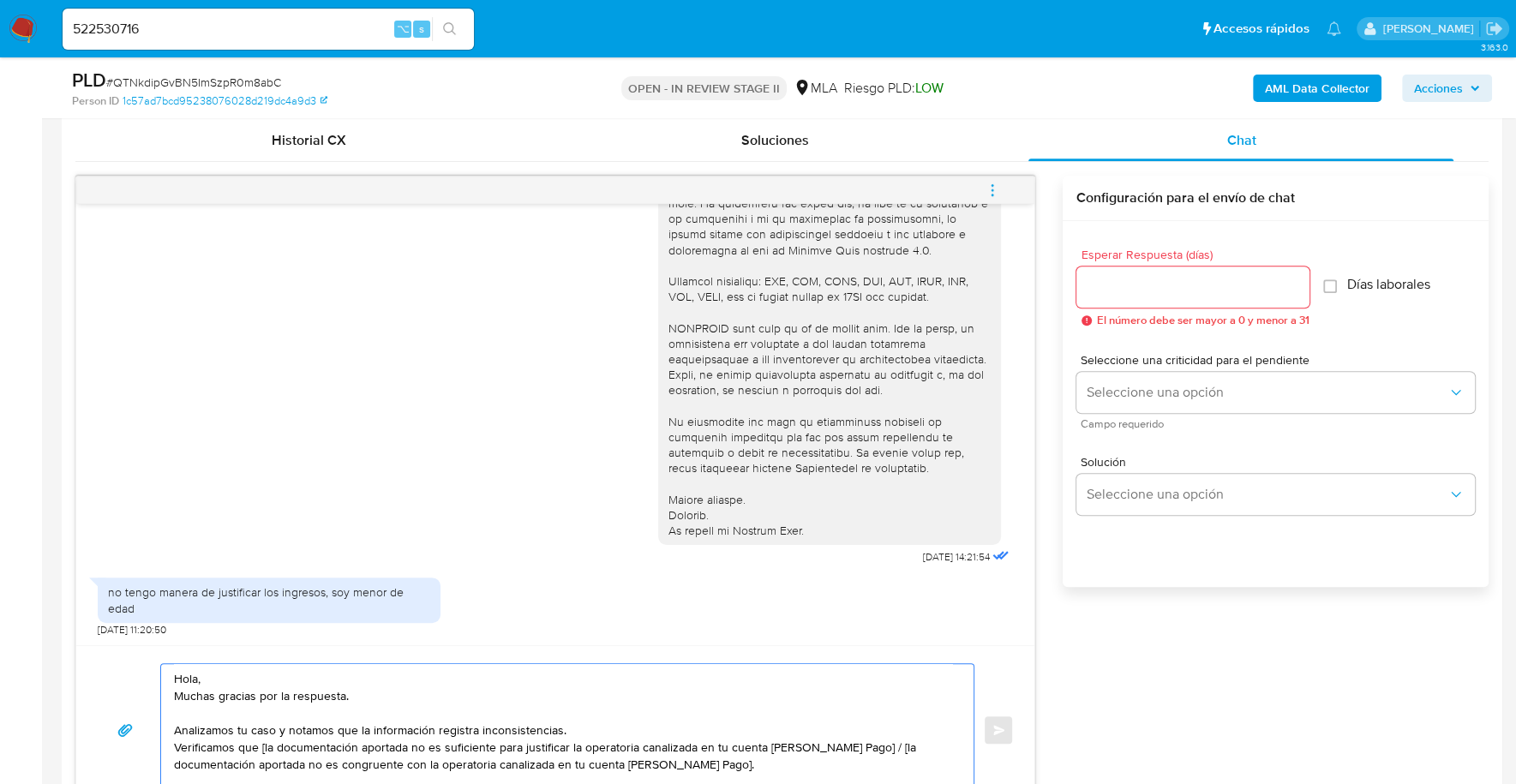
scroll to position [883, 0]
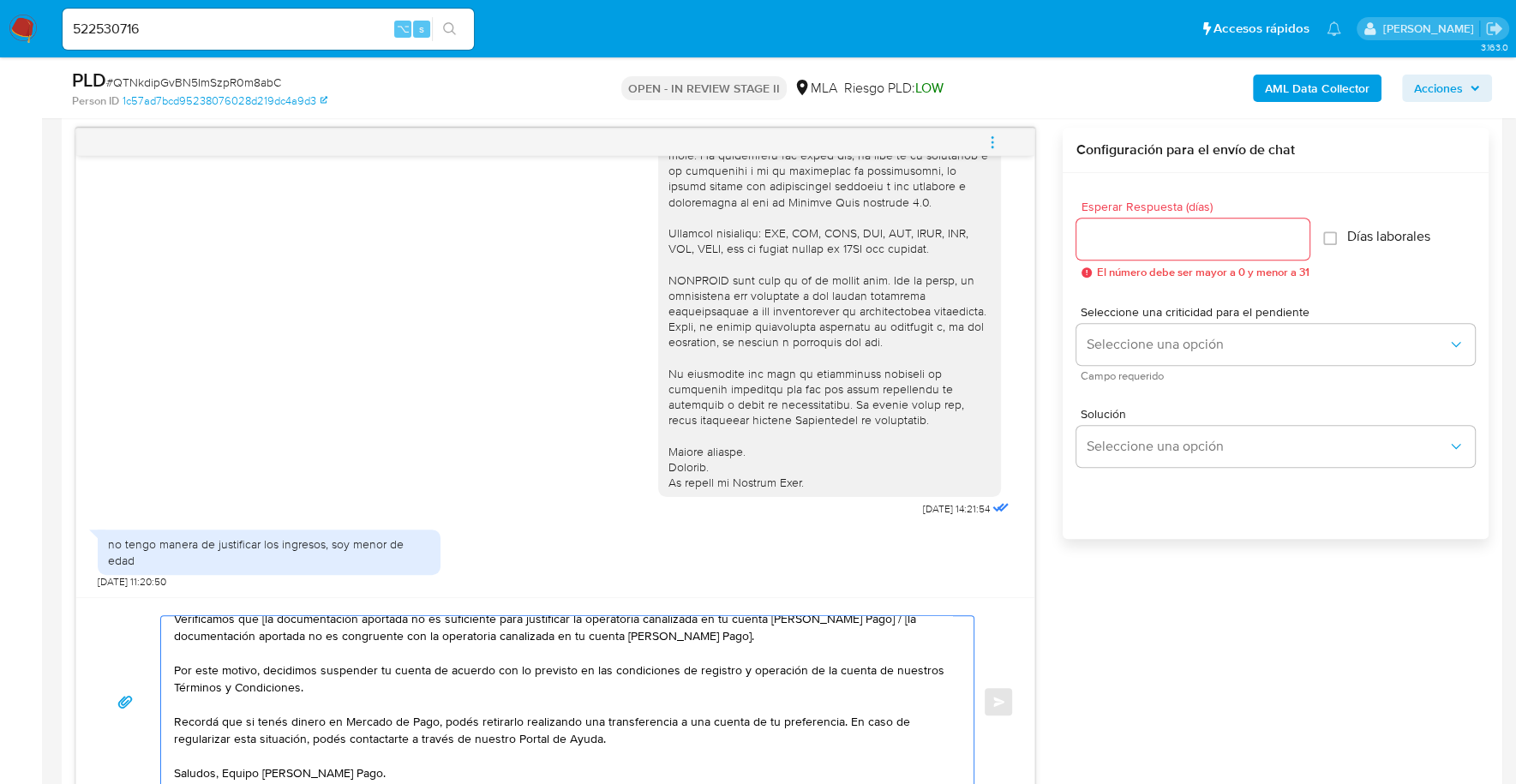
type textarea "Hola, Muchas gracias por la respuesta. Analizamos tu caso y notamos que la info…"
click at [1134, 246] on input "Esperar Respuesta (días)" at bounding box center [1193, 240] width 233 height 23
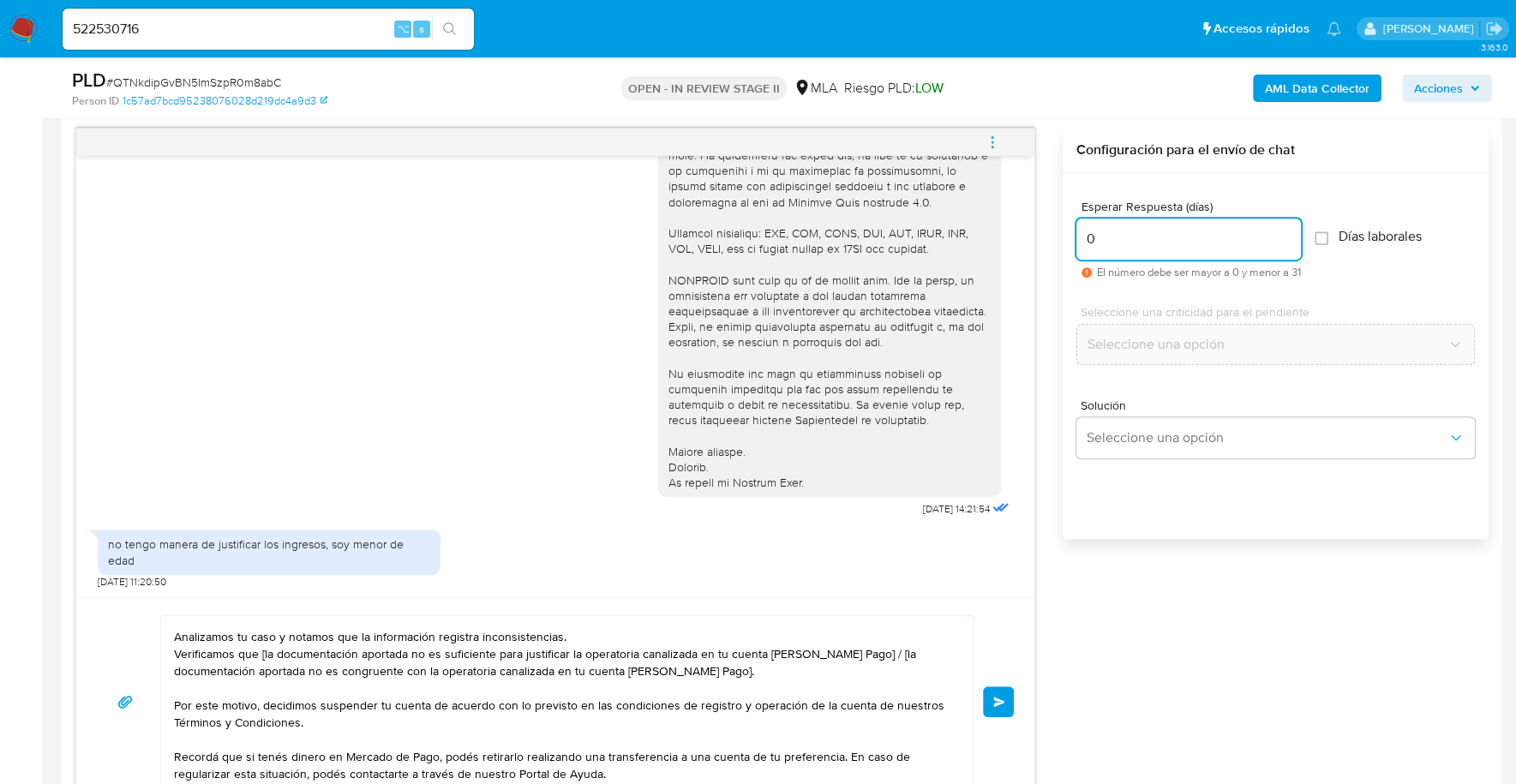
scroll to position [0, 0]
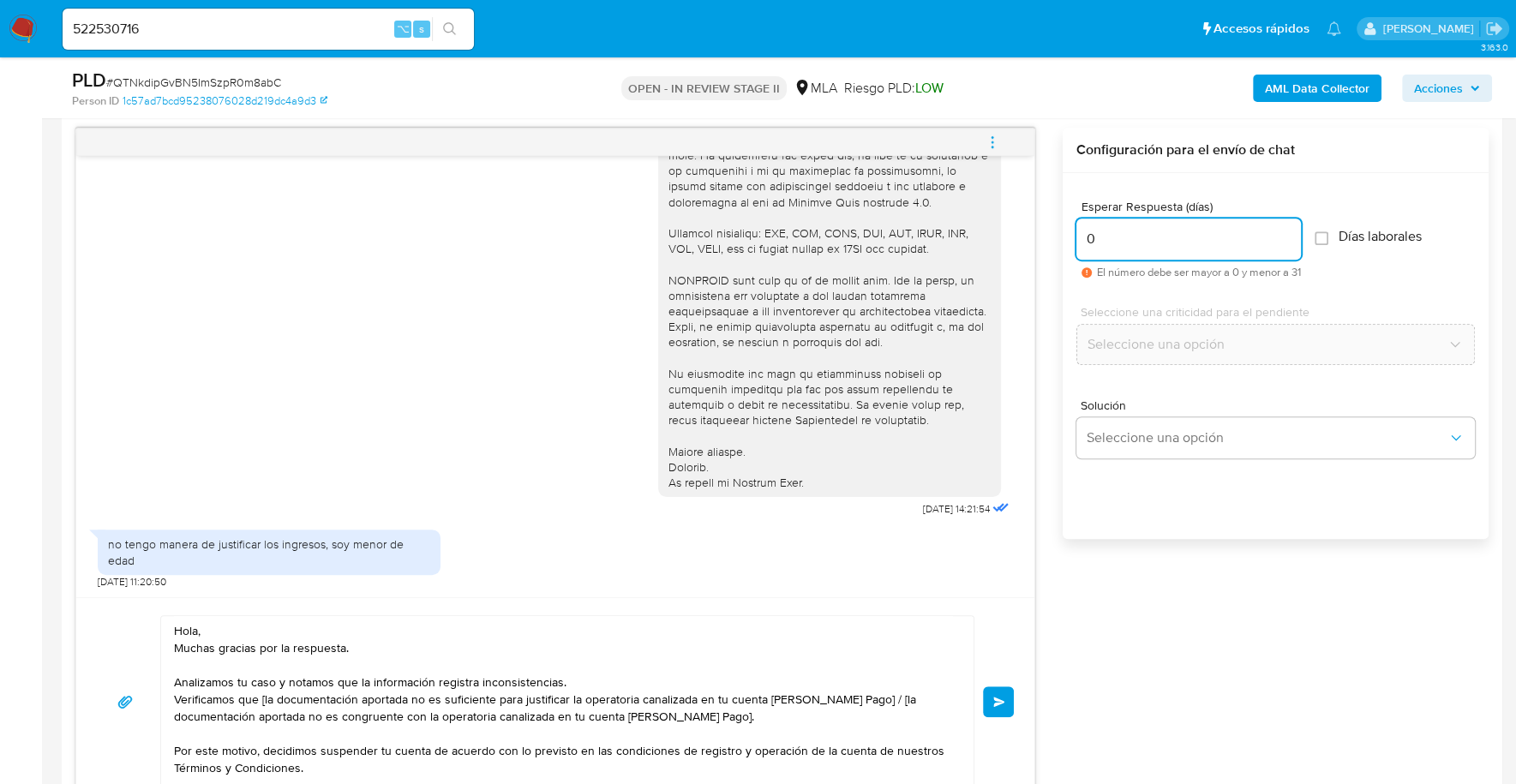
type input "0"
drag, startPoint x: 807, startPoint y: 719, endPoint x: 859, endPoint y: 692, distance: 58.6
click at [859, 692] on textarea "Hola, Muchas gracias por la respuesta. Analizamos tu caso y notamos que la info…" at bounding box center [563, 701] width 778 height 172
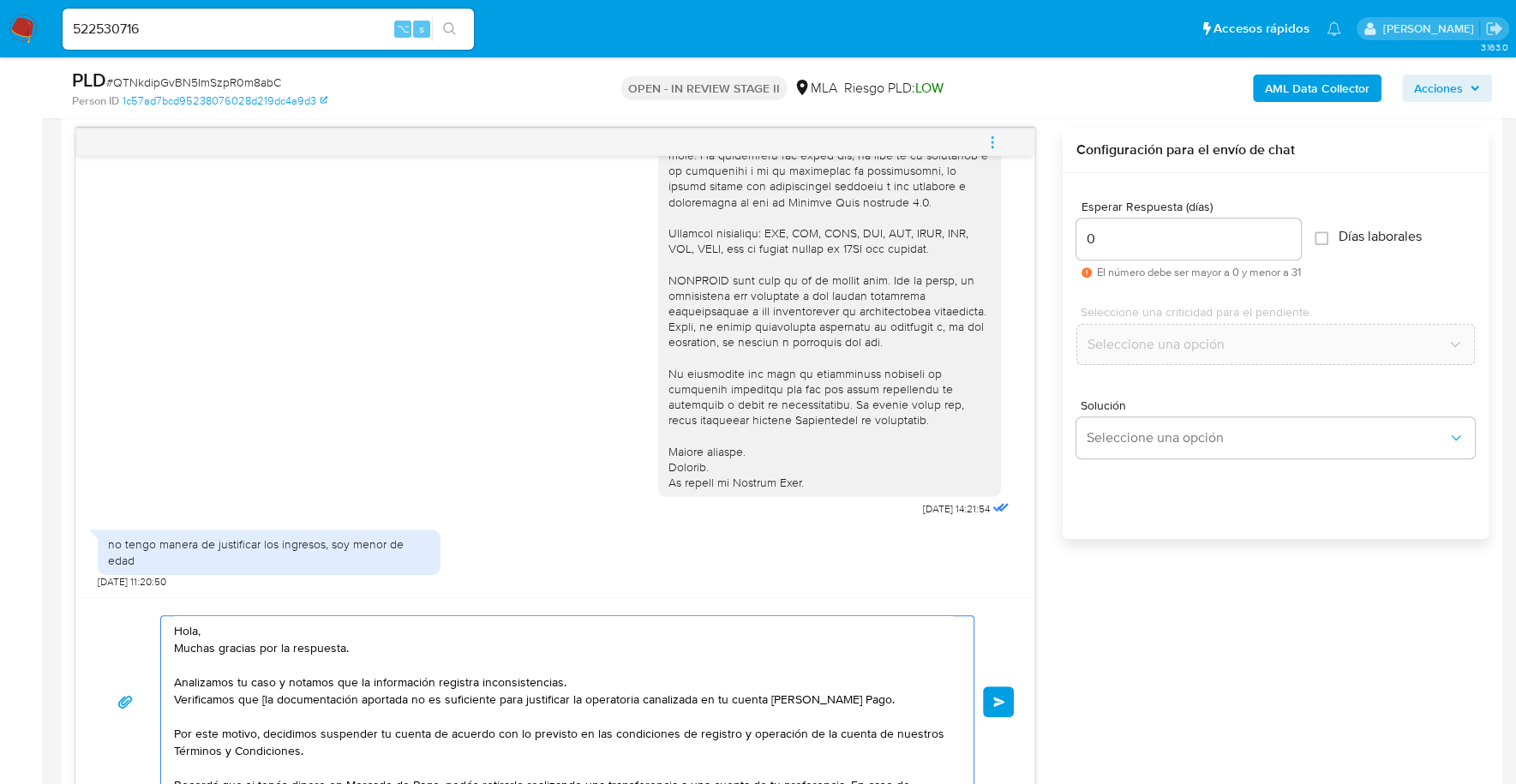
click at [355, 694] on textarea "Hola, Muchas gracias por la respuesta. Analizamos tu caso y notamos que la info…" at bounding box center [563, 701] width 778 height 172
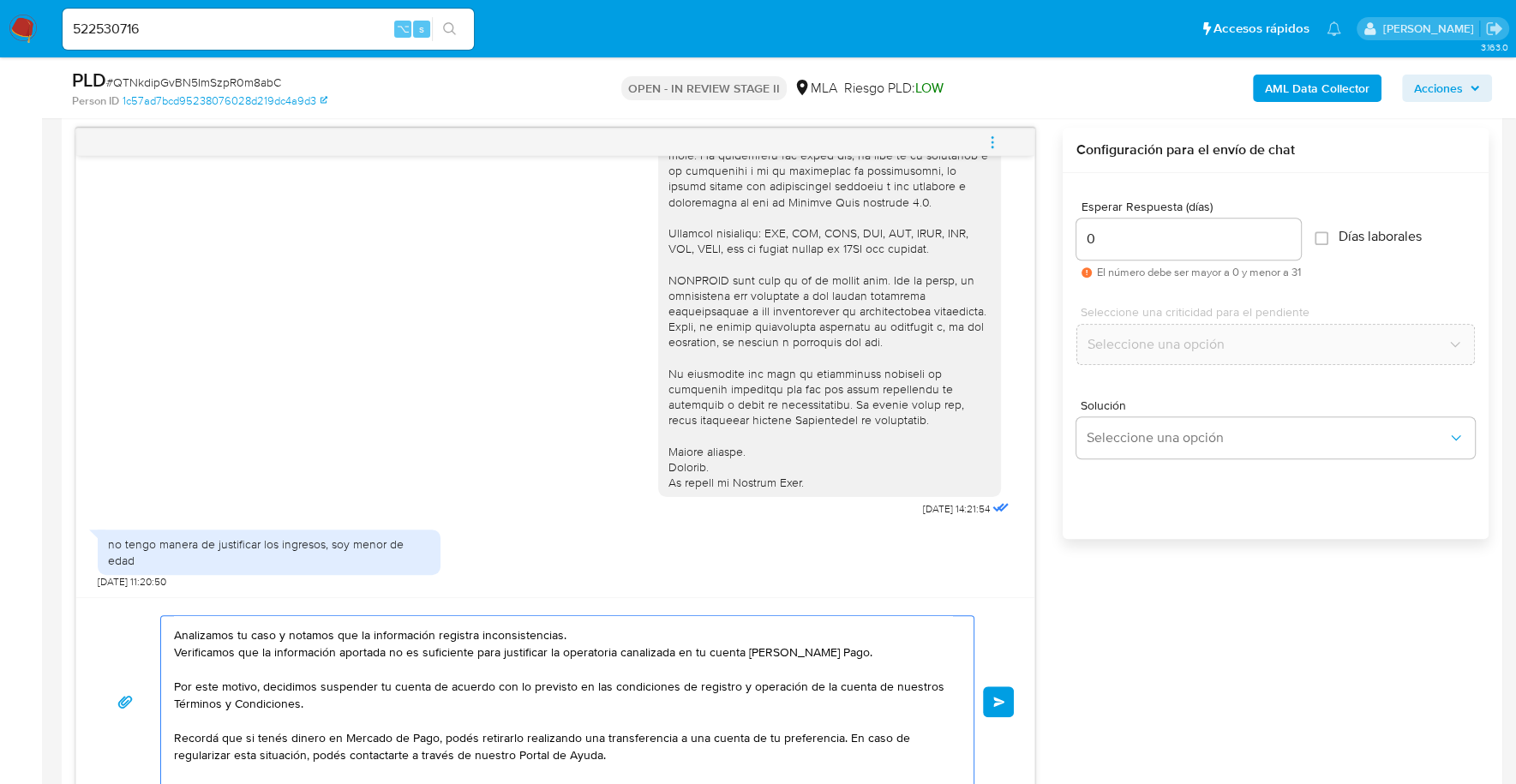
scroll to position [79, 0]
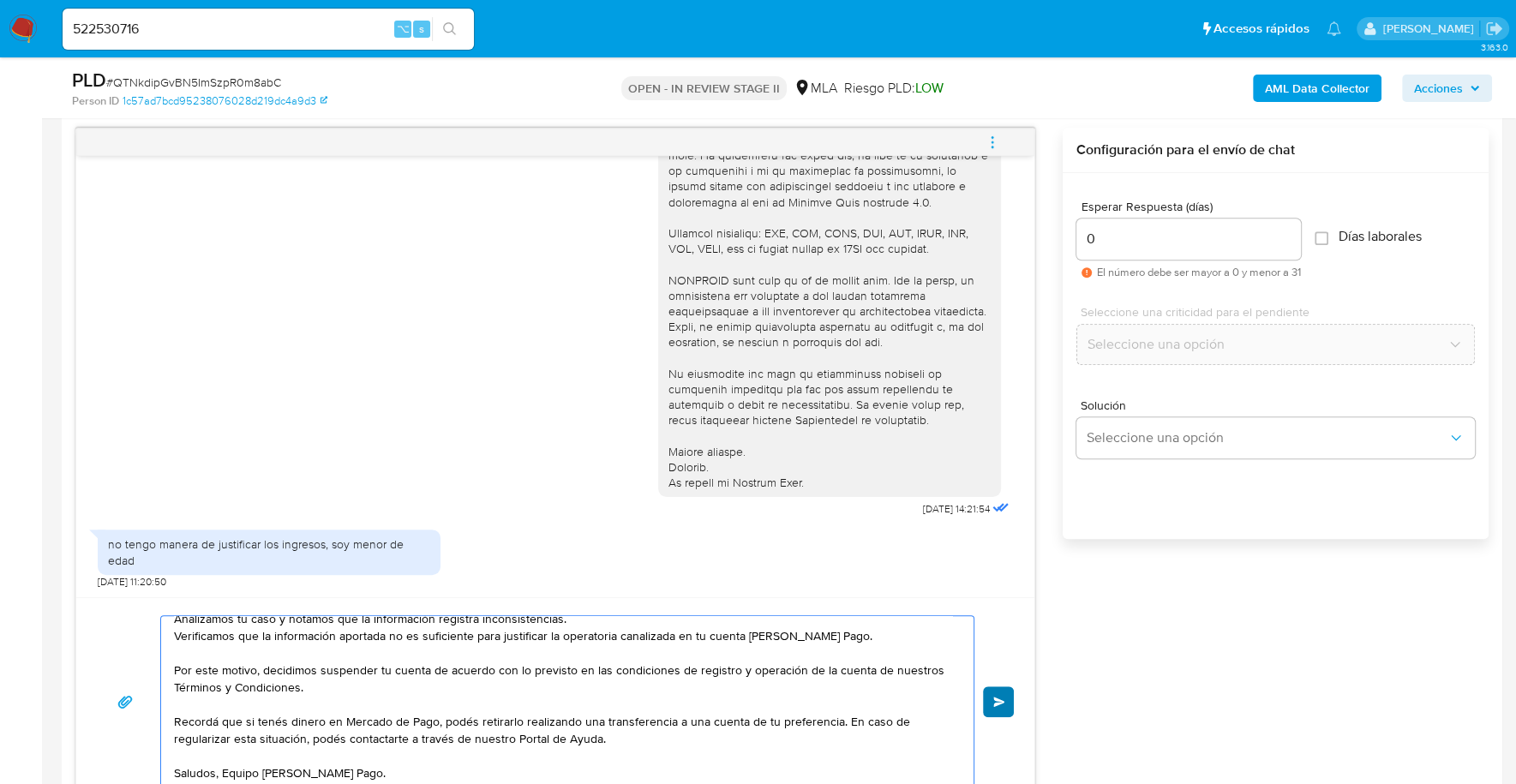
type textarea "Hola, Muchas gracias por la respuesta. Analizamos tu caso y notamos que la info…"
click at [1009, 690] on button "Enviar" at bounding box center [998, 701] width 30 height 30
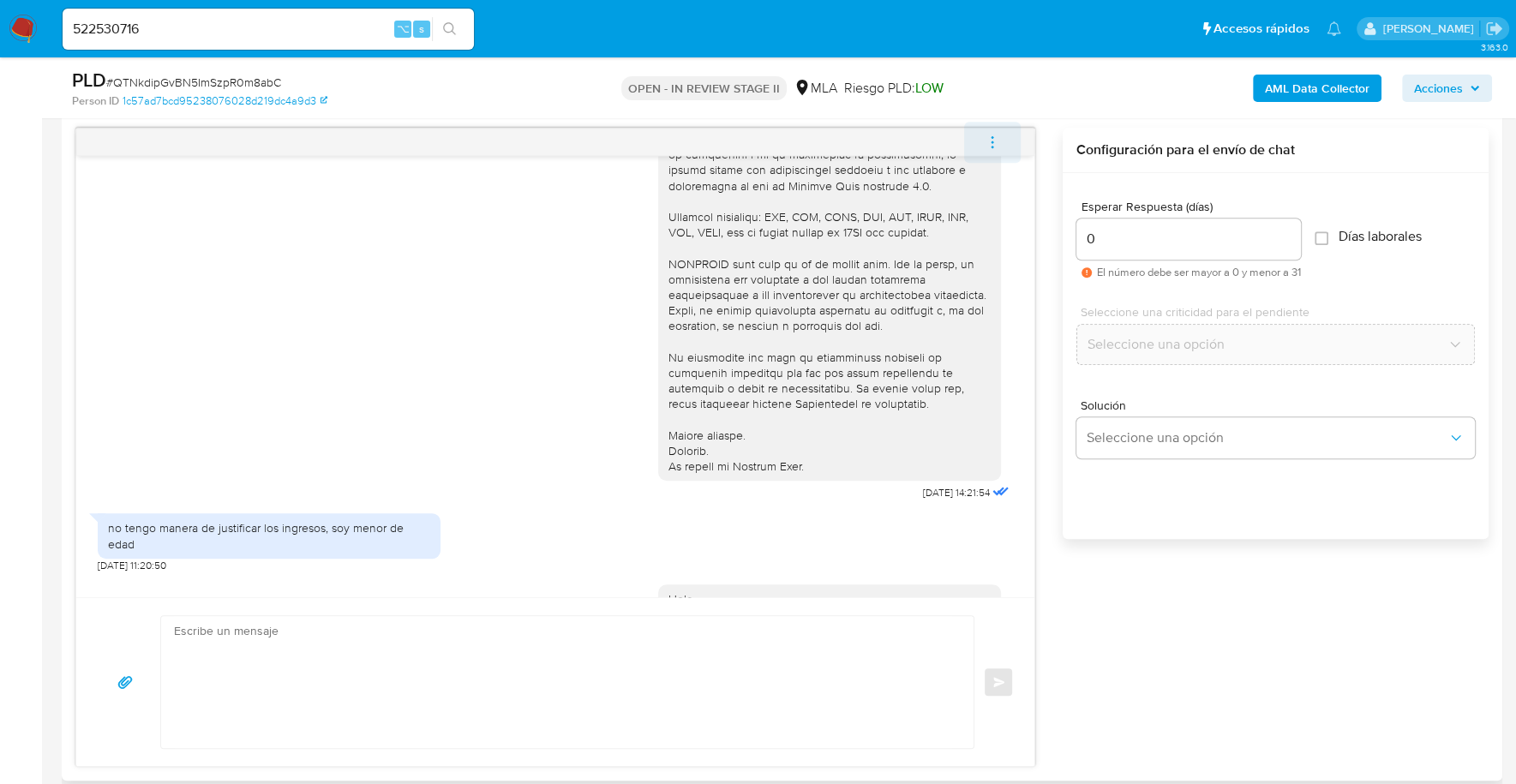
scroll to position [772, 0]
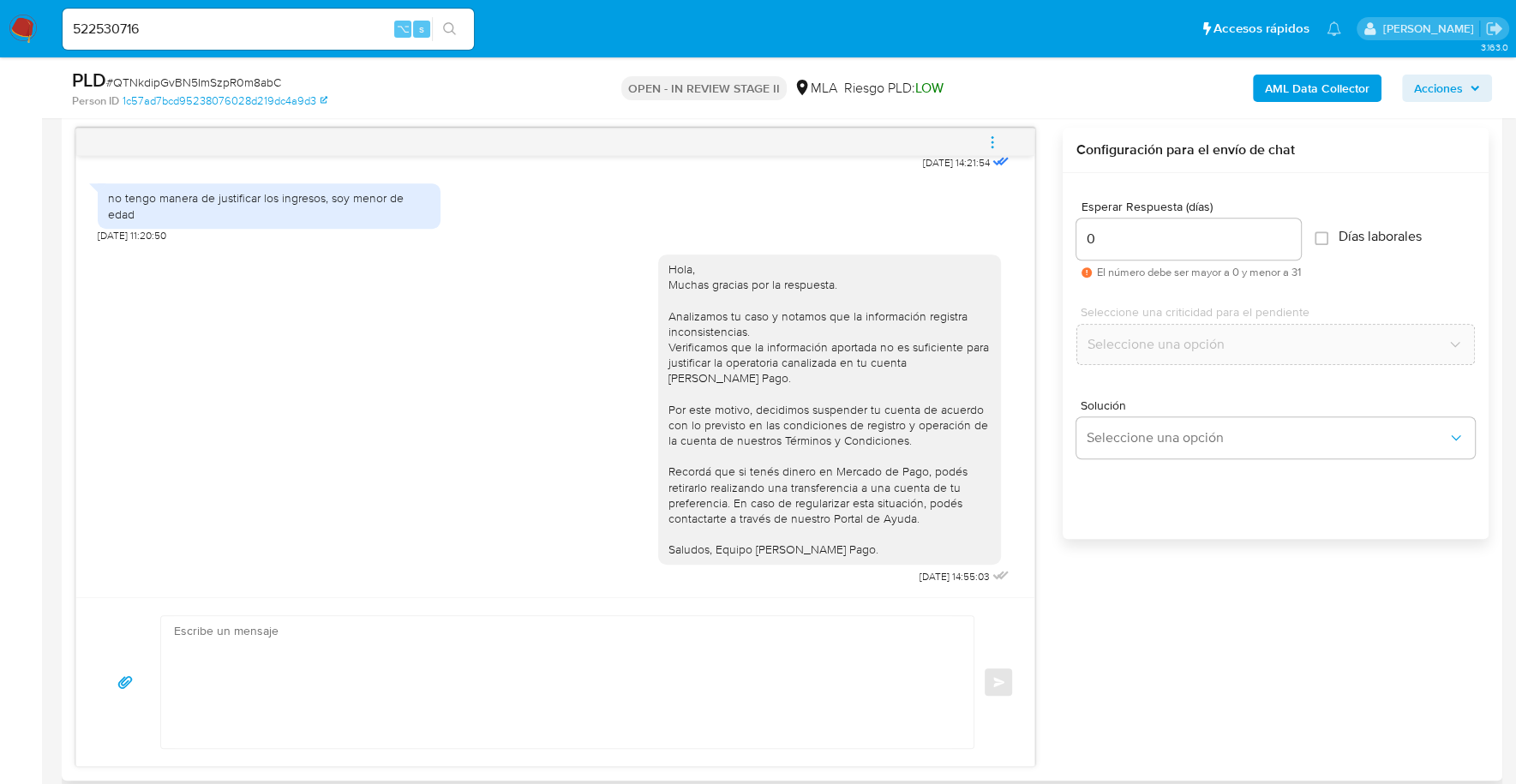
click at [996, 139] on icon "menu-action" at bounding box center [992, 142] width 16 height 16
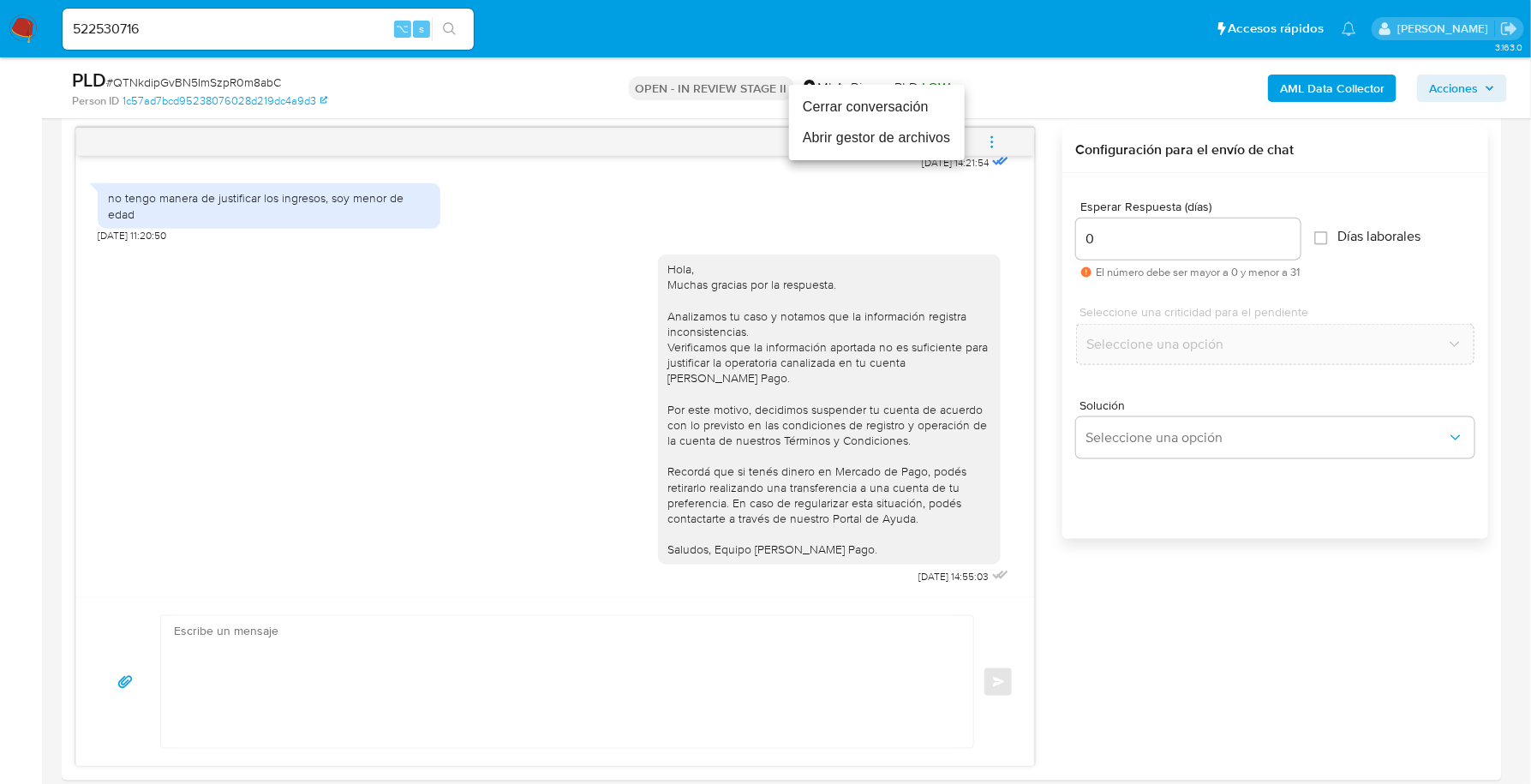
click at [881, 104] on li "Cerrar conversación" at bounding box center [877, 106] width 176 height 30
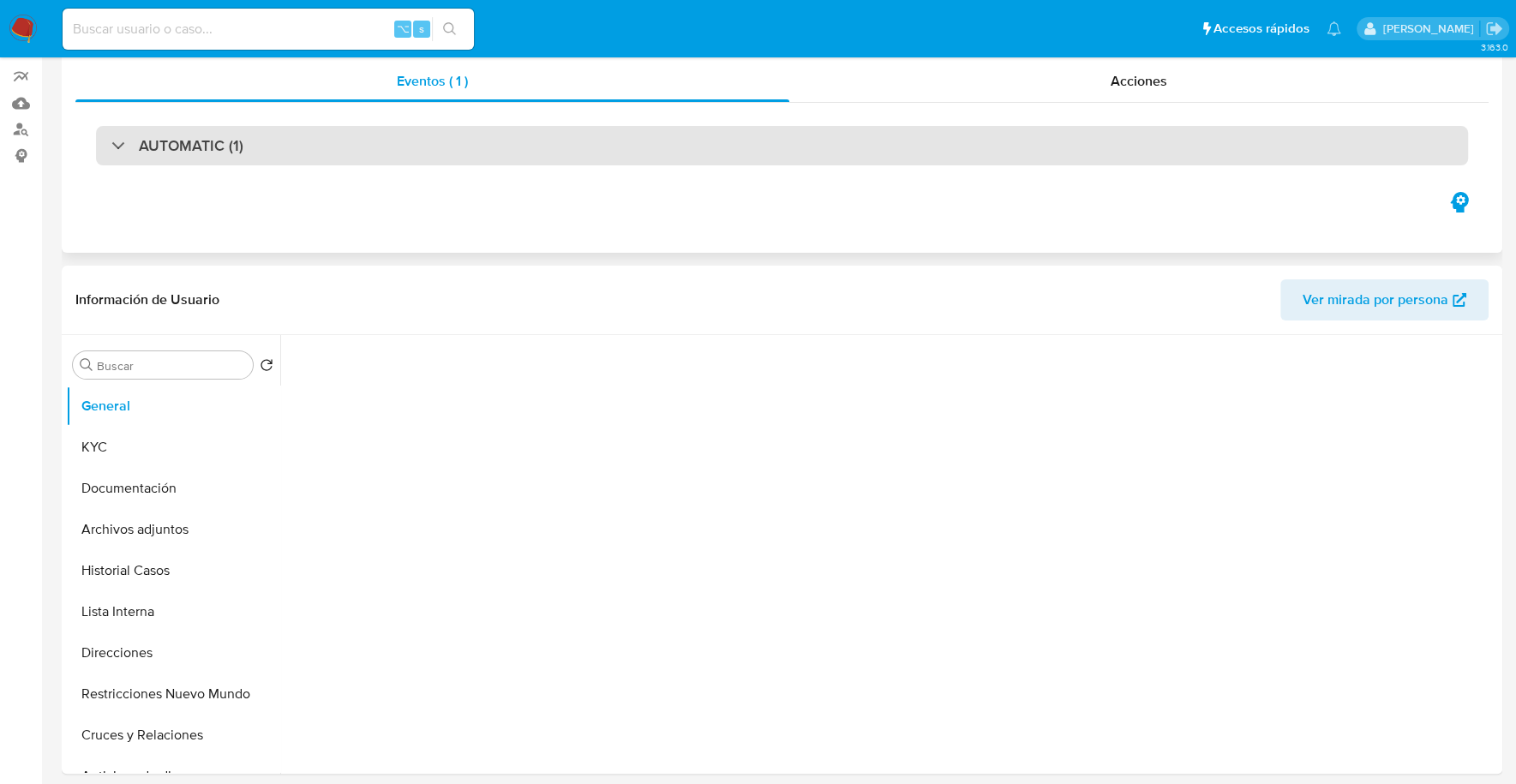
select select "10"
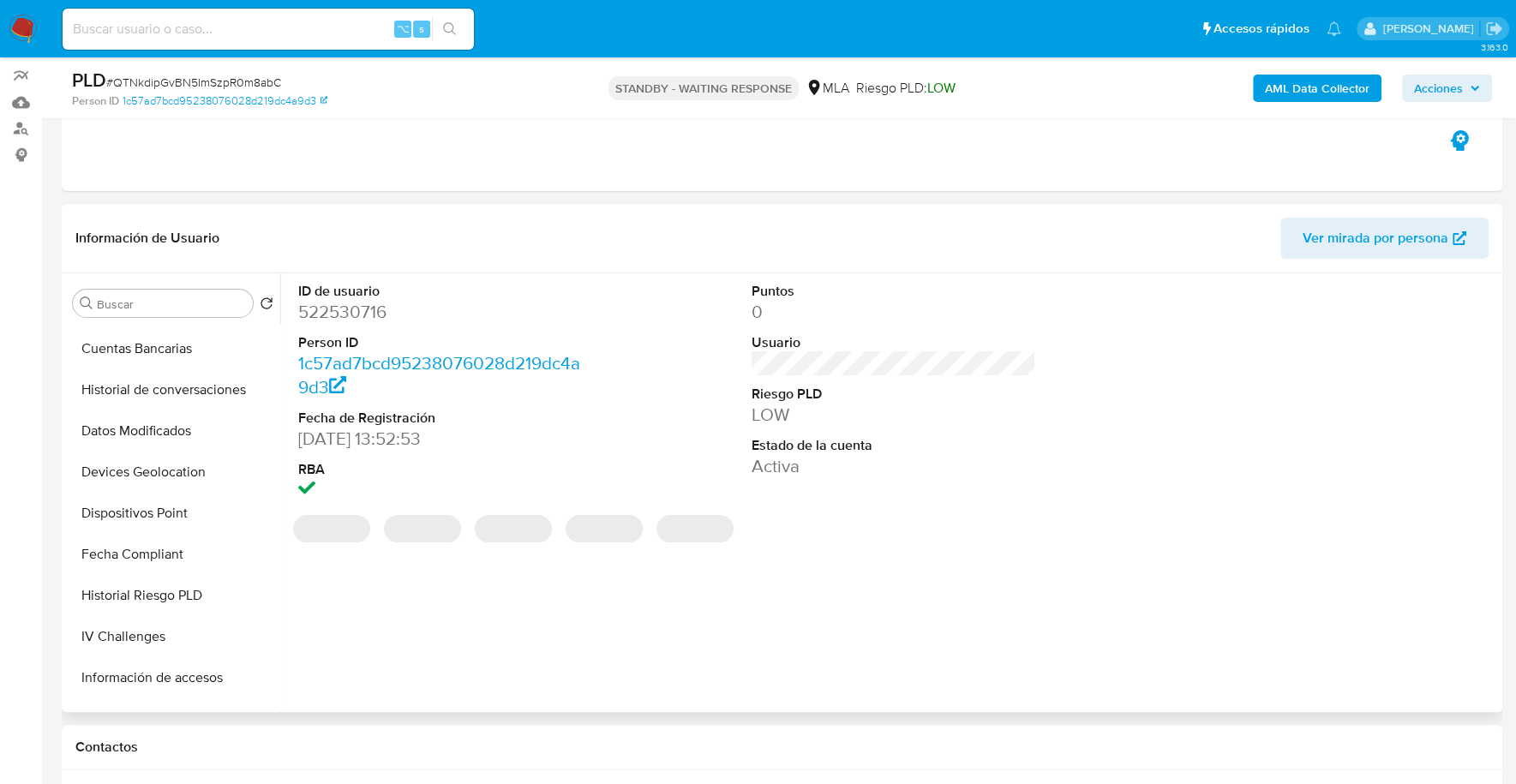
scroll to position [929, 0]
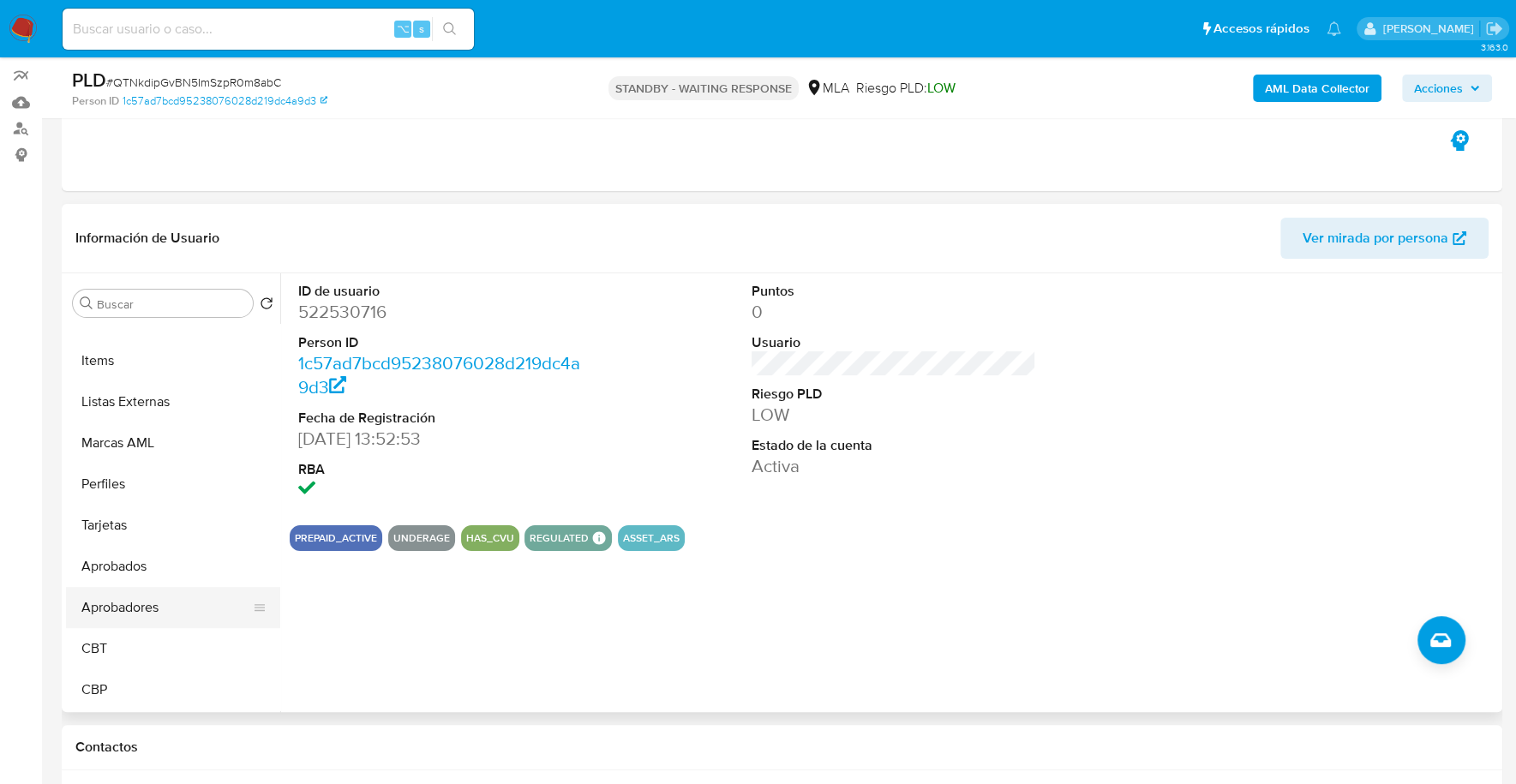
drag, startPoint x: 114, startPoint y: 569, endPoint x: 125, endPoint y: 587, distance: 21.1
click at [125, 587] on ul "General KYC Documentación Archivos adjuntos Historial Casos Lista Interna Direc…" at bounding box center [173, 517] width 214 height 387
click at [125, 597] on button "Aprobadores" at bounding box center [166, 607] width 200 height 41
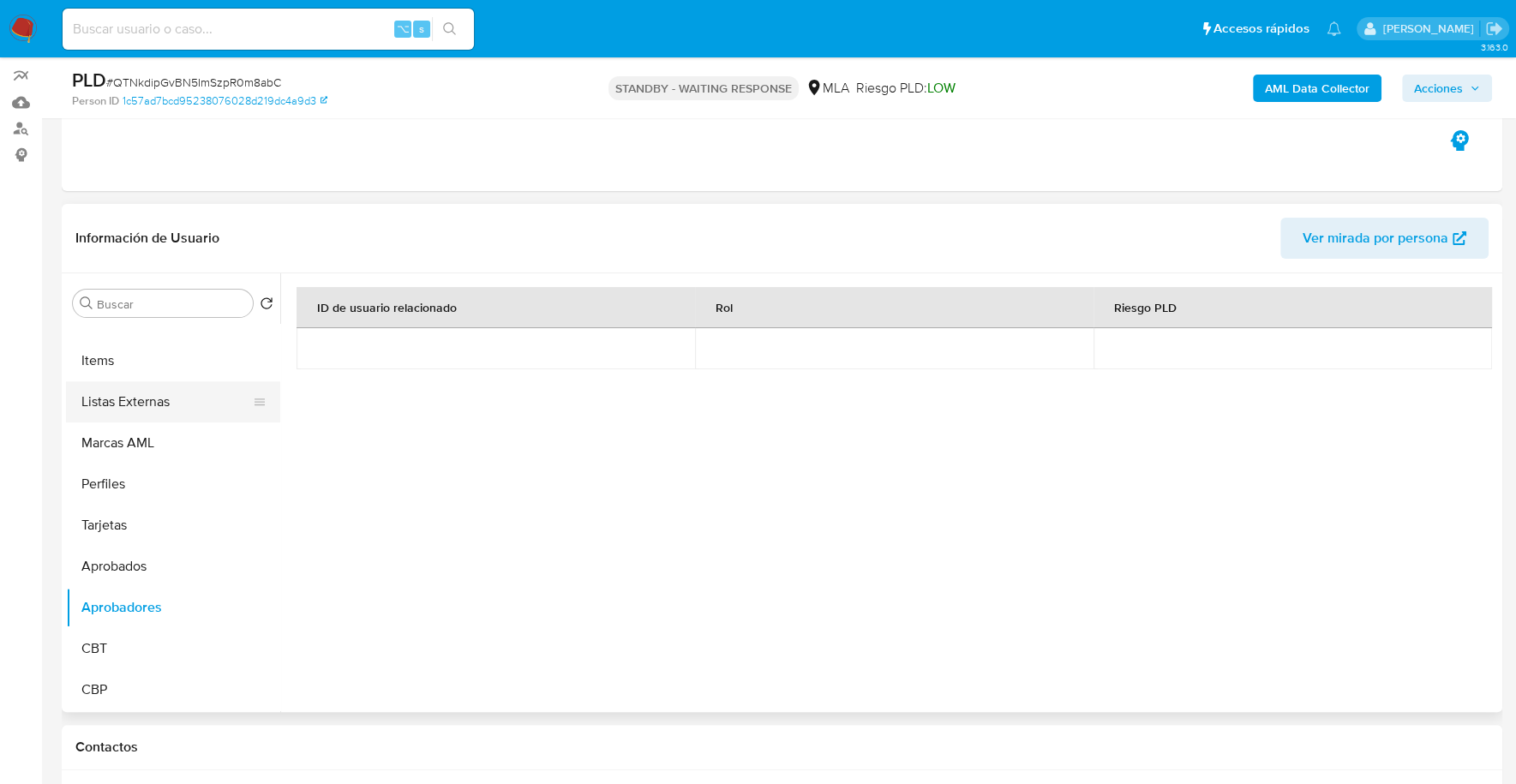
scroll to position [0, 0]
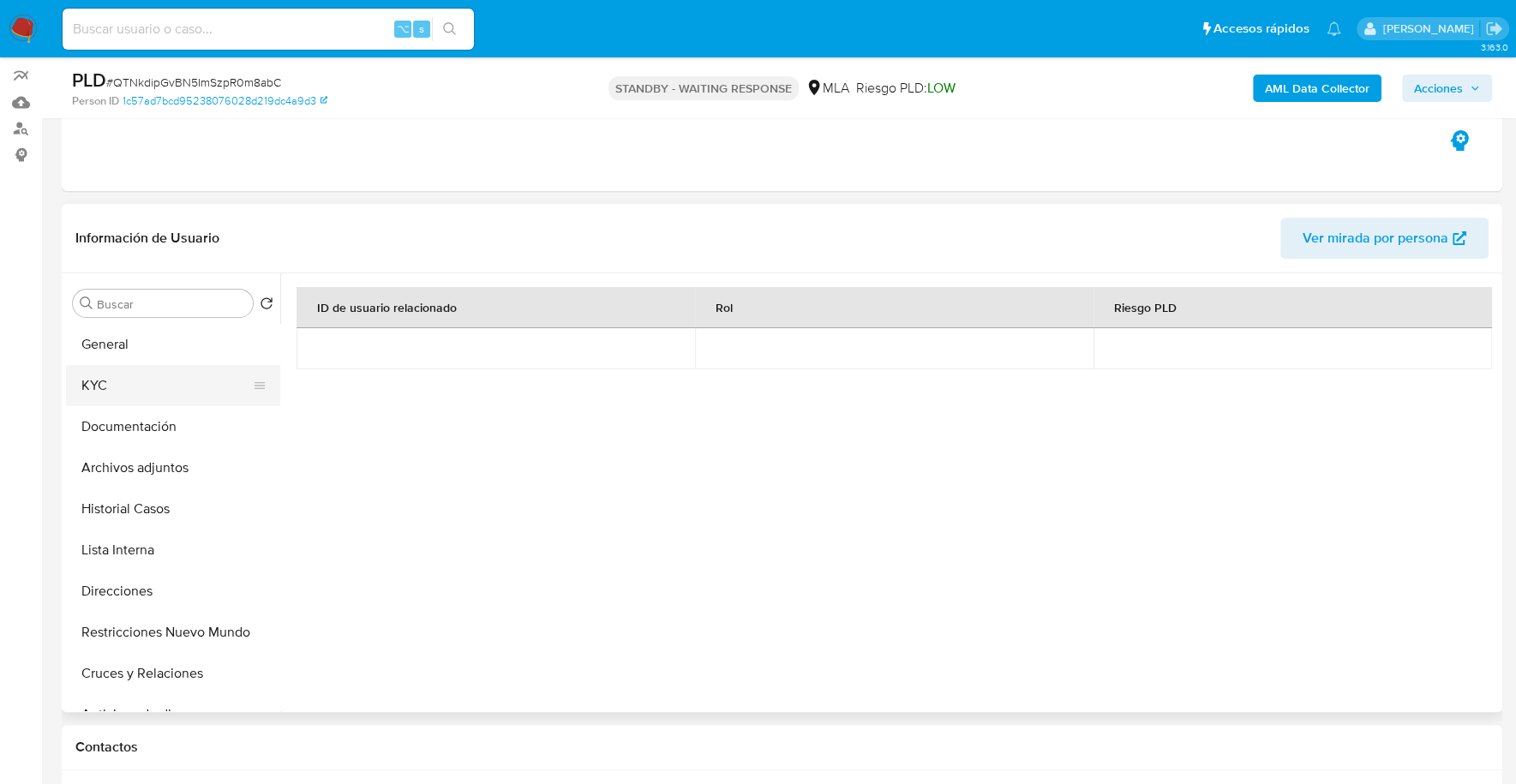
click at [108, 389] on button "KYC" at bounding box center [166, 385] width 200 height 41
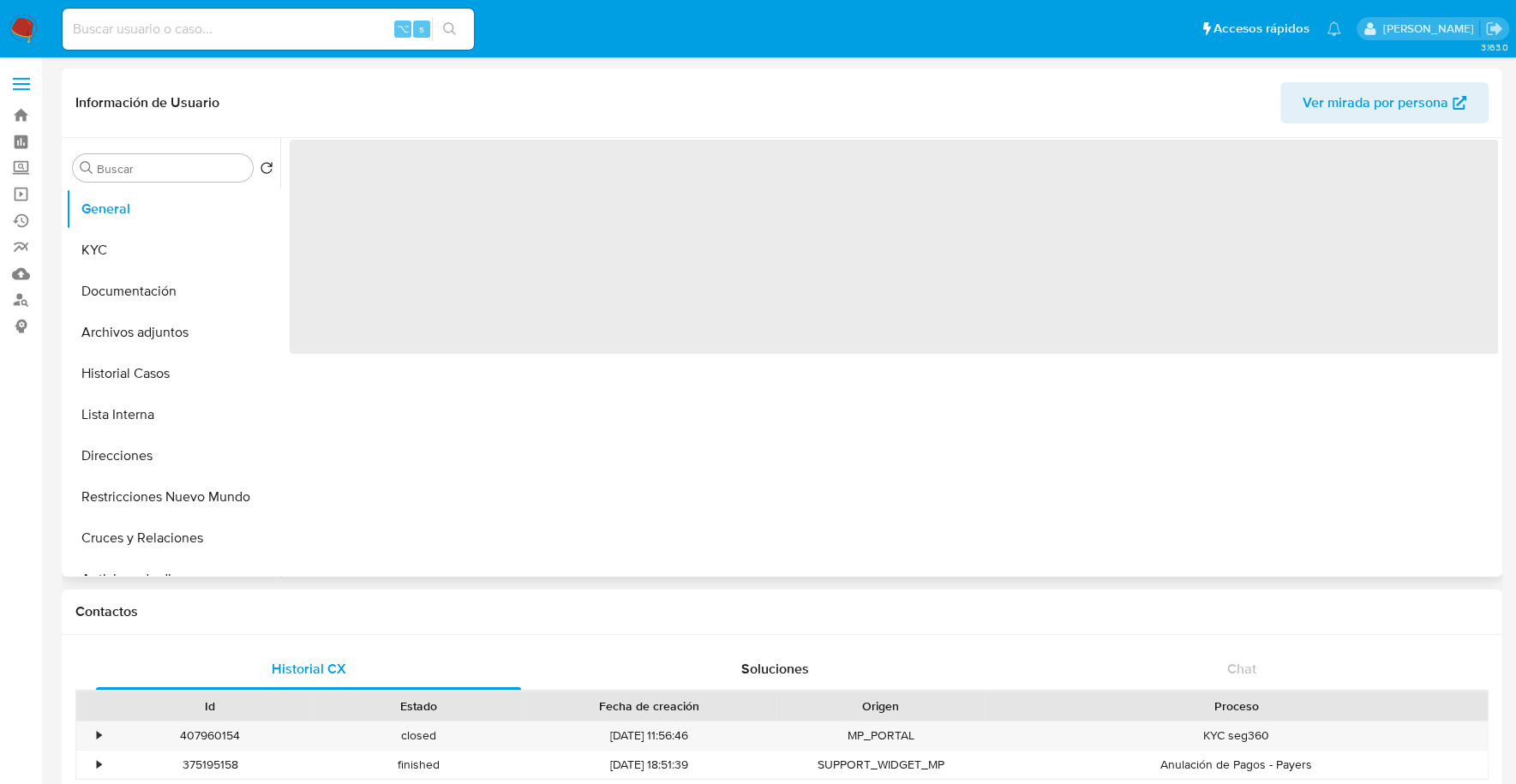
select select "10"
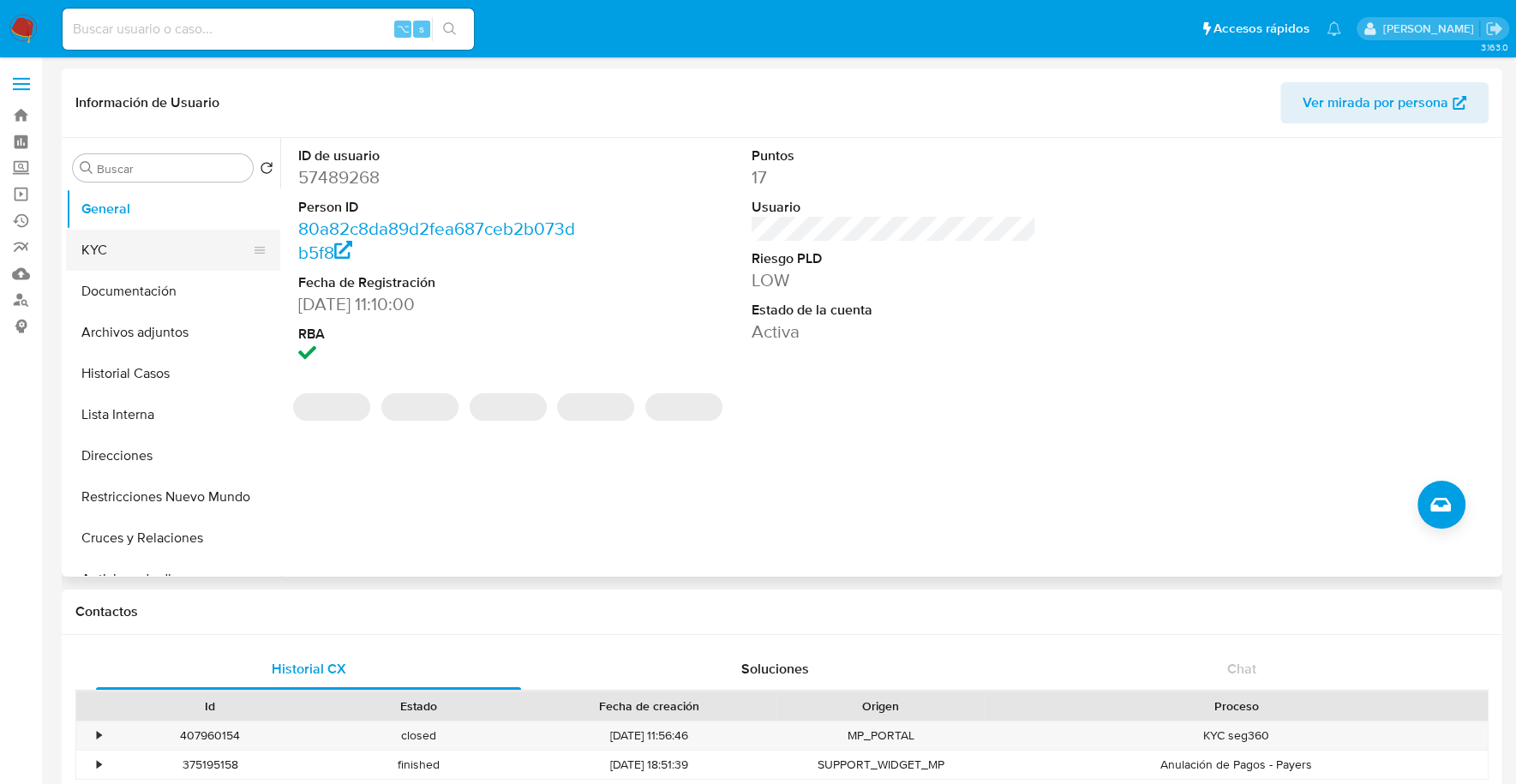
click at [116, 252] on button "KYC" at bounding box center [166, 250] width 200 height 41
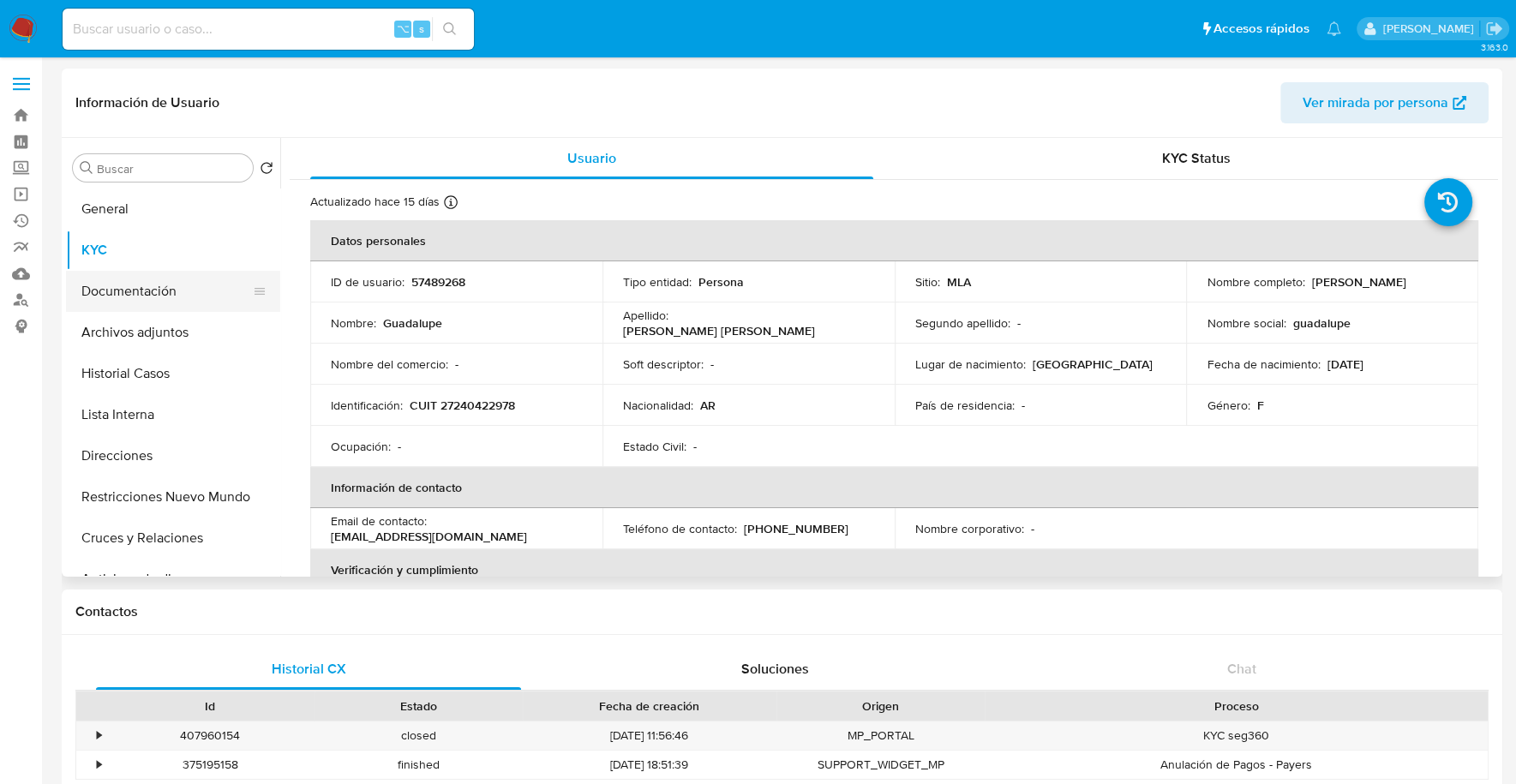
click at [118, 304] on button "Documentación" at bounding box center [166, 291] width 200 height 41
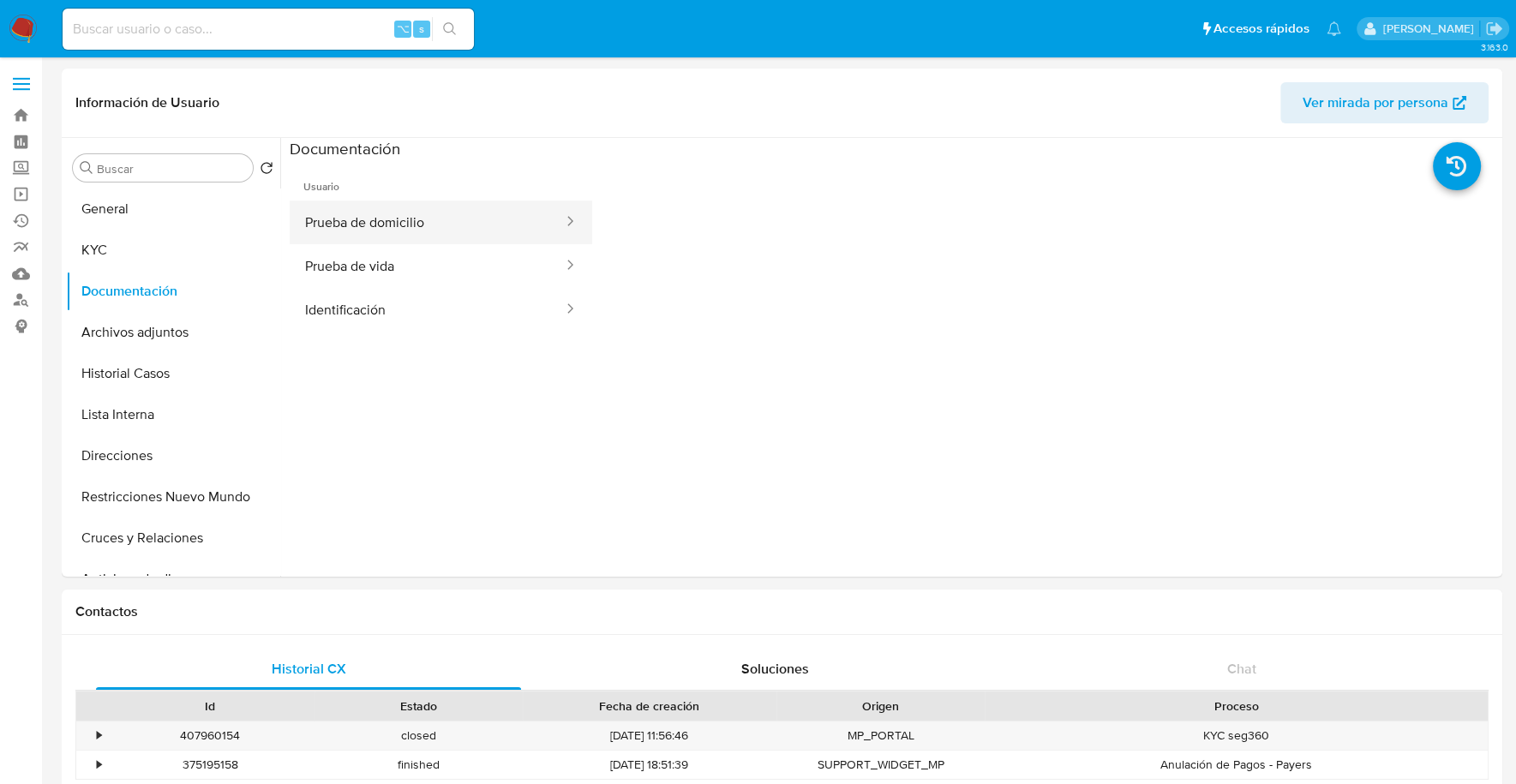
click at [396, 227] on button "Prueba de domicilio" at bounding box center [427, 222] width 275 height 44
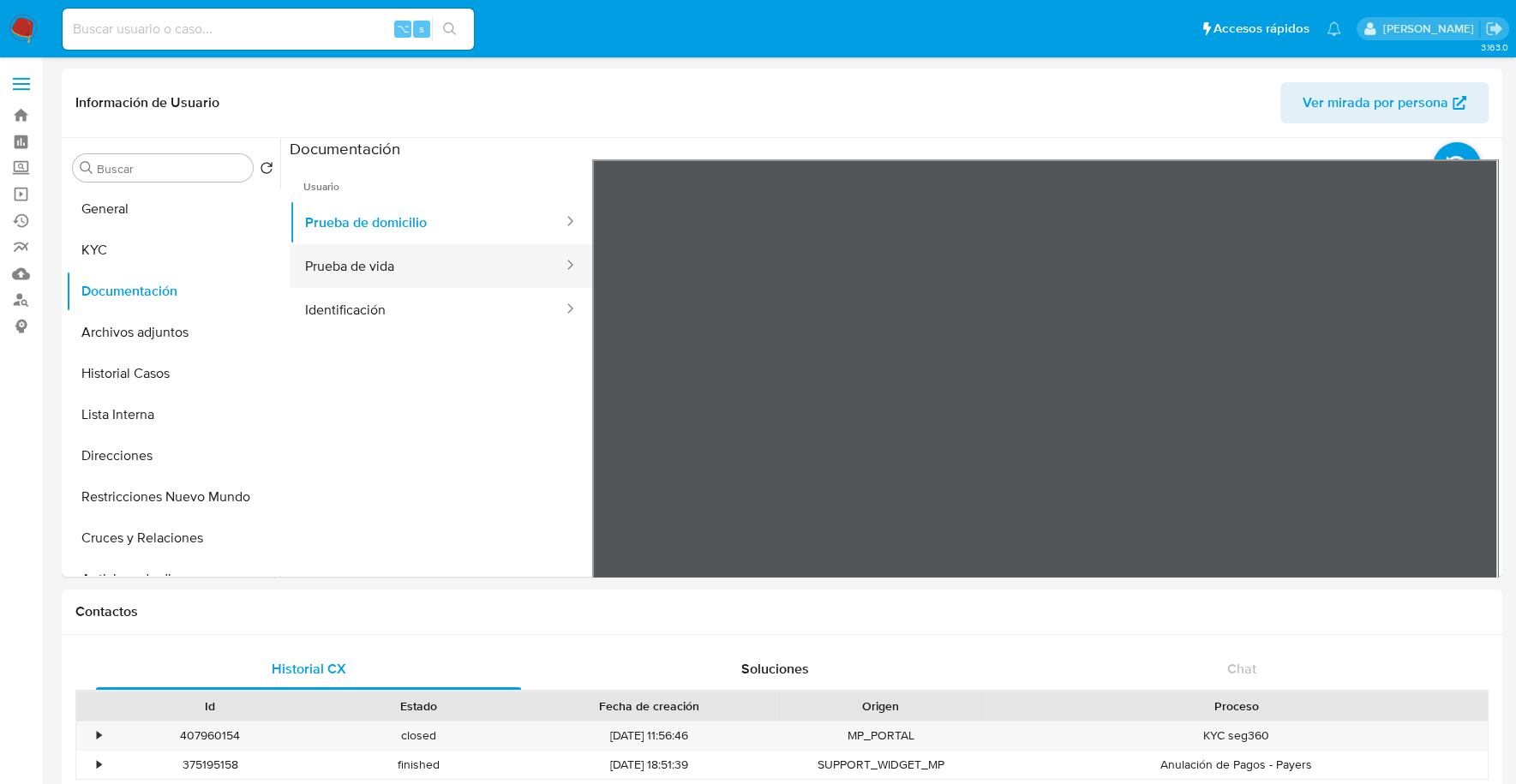
click at [389, 274] on button "Prueba de vida" at bounding box center [427, 266] width 275 height 44
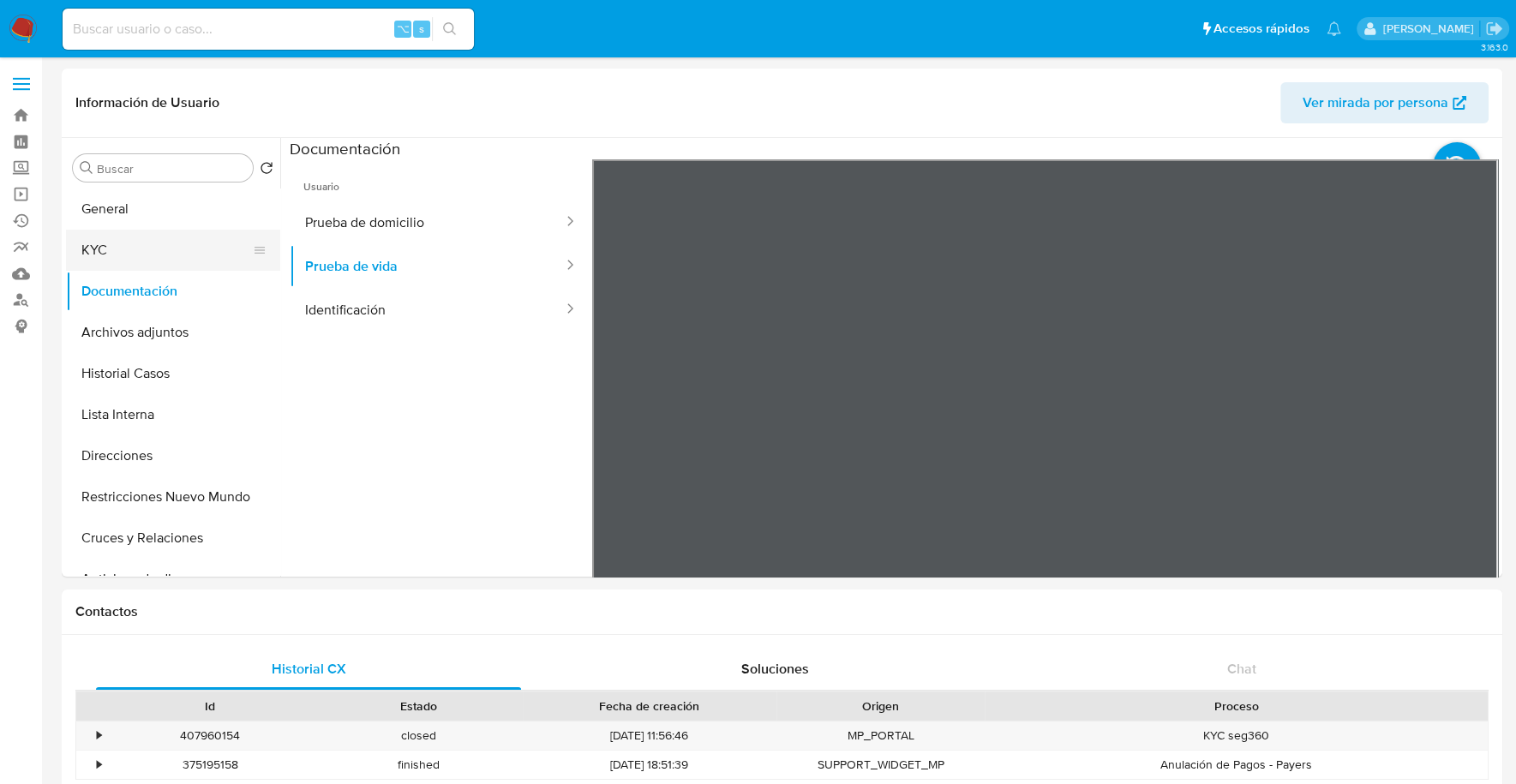
click at [130, 239] on button "KYC" at bounding box center [166, 250] width 200 height 41
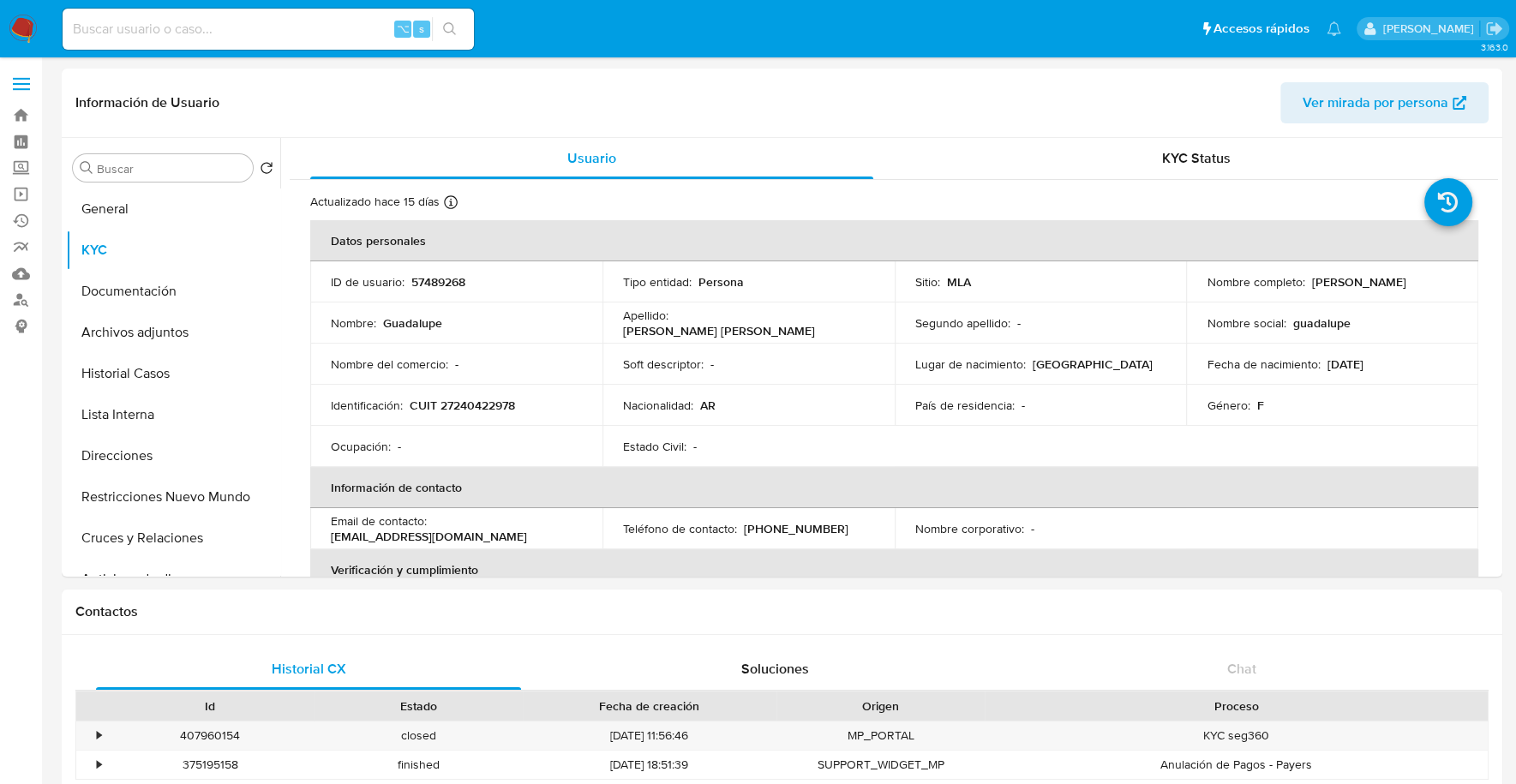
drag, startPoint x: 1199, startPoint y: 291, endPoint x: 1351, endPoint y: 292, distance: 152.0
click at [1362, 292] on td "Nombre completo : [PERSON_NAME]" at bounding box center [1331, 281] width 292 height 41
copy p "[PERSON_NAME]"
copy p "27240422978"
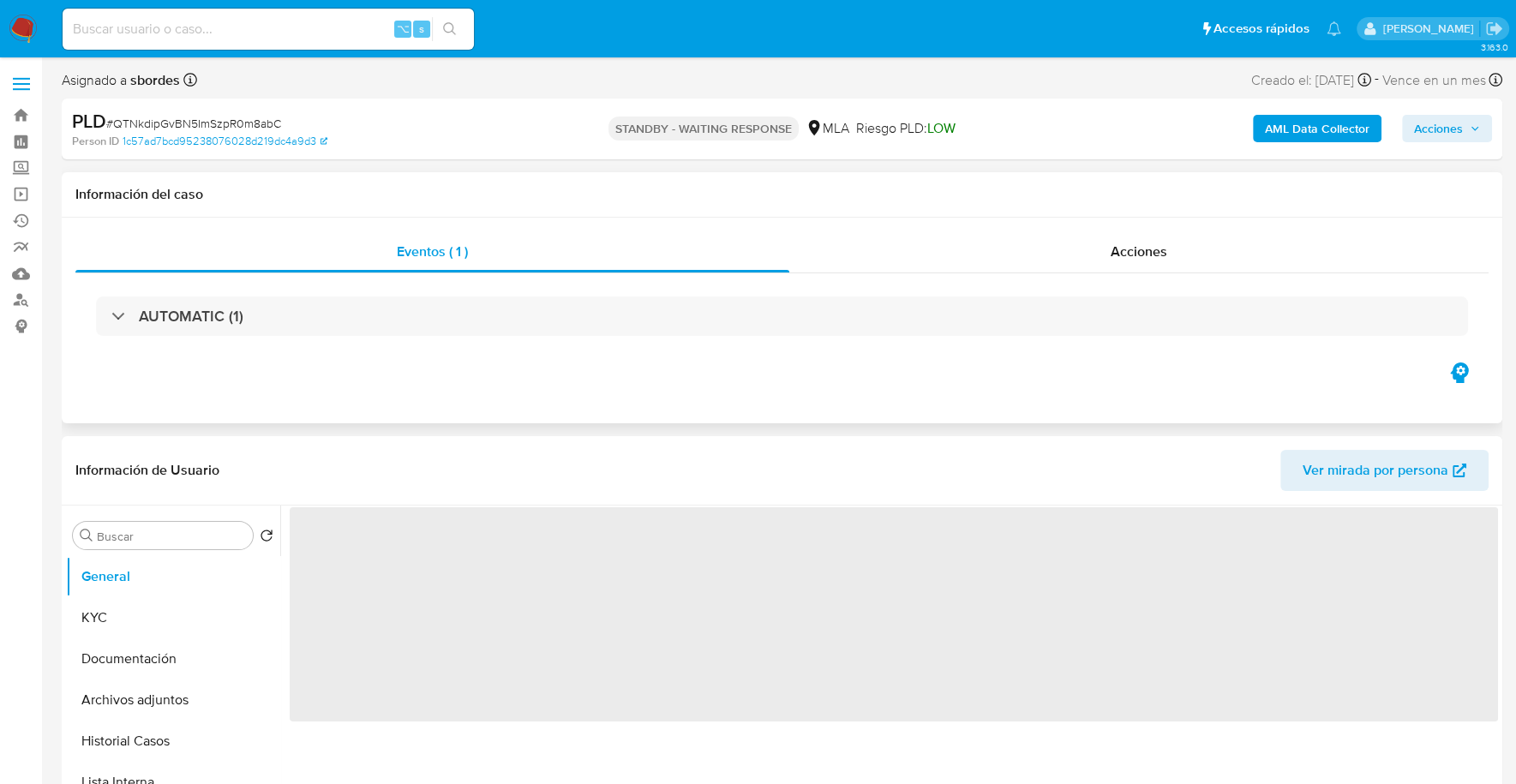
select select "10"
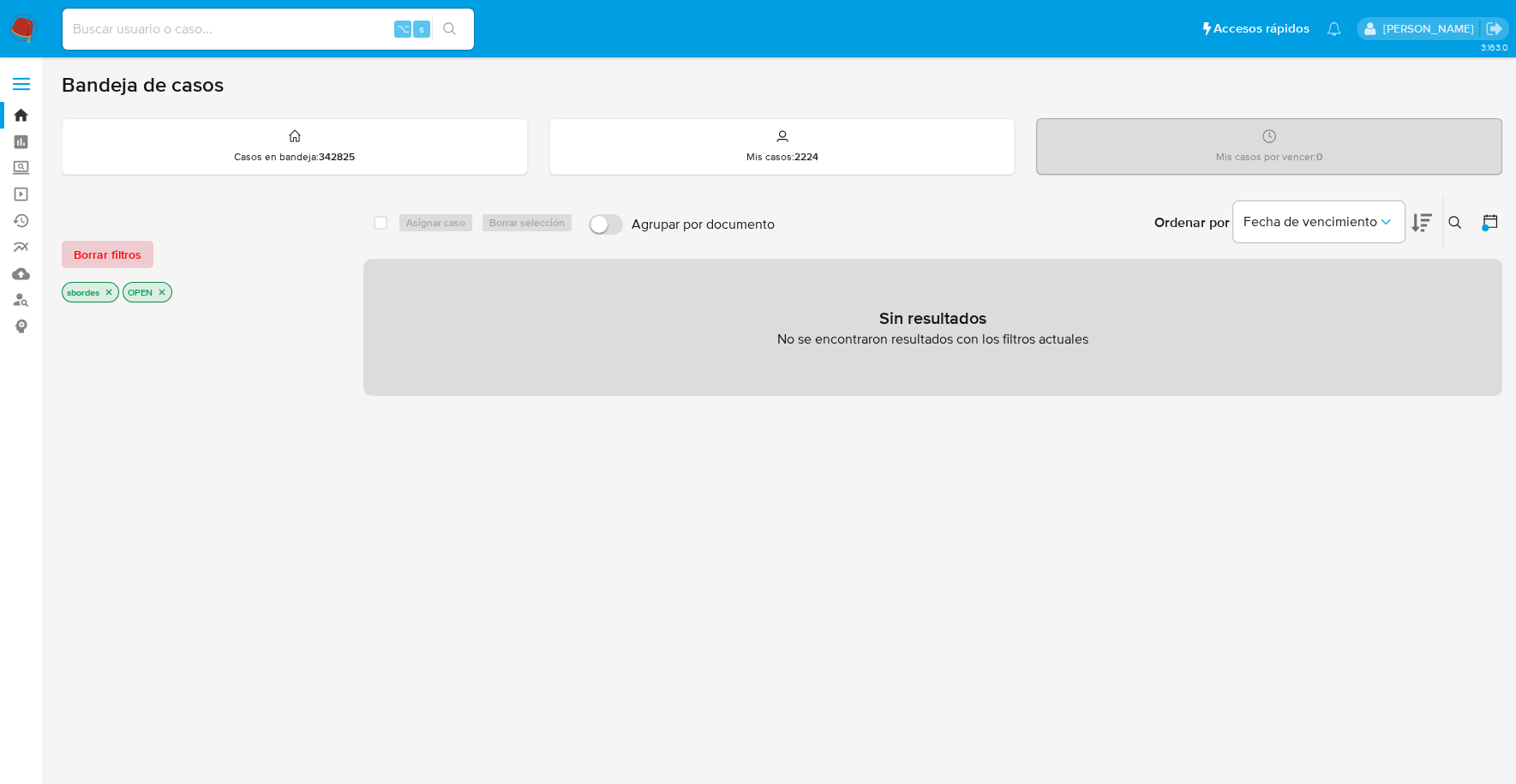
click at [101, 255] on span "Borrar filtros" at bounding box center [108, 254] width 68 height 24
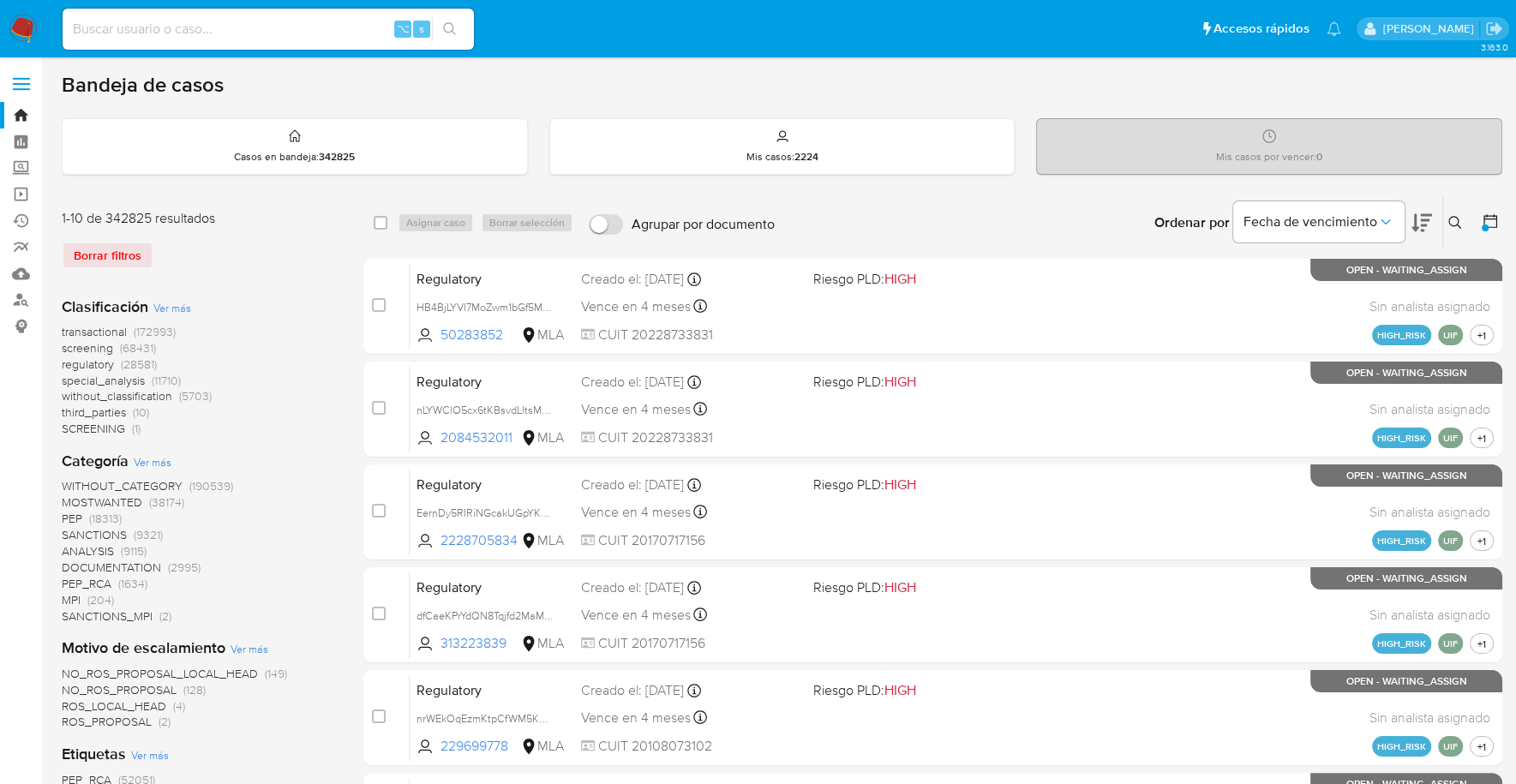
click at [1458, 216] on icon at bounding box center [1455, 223] width 14 height 14
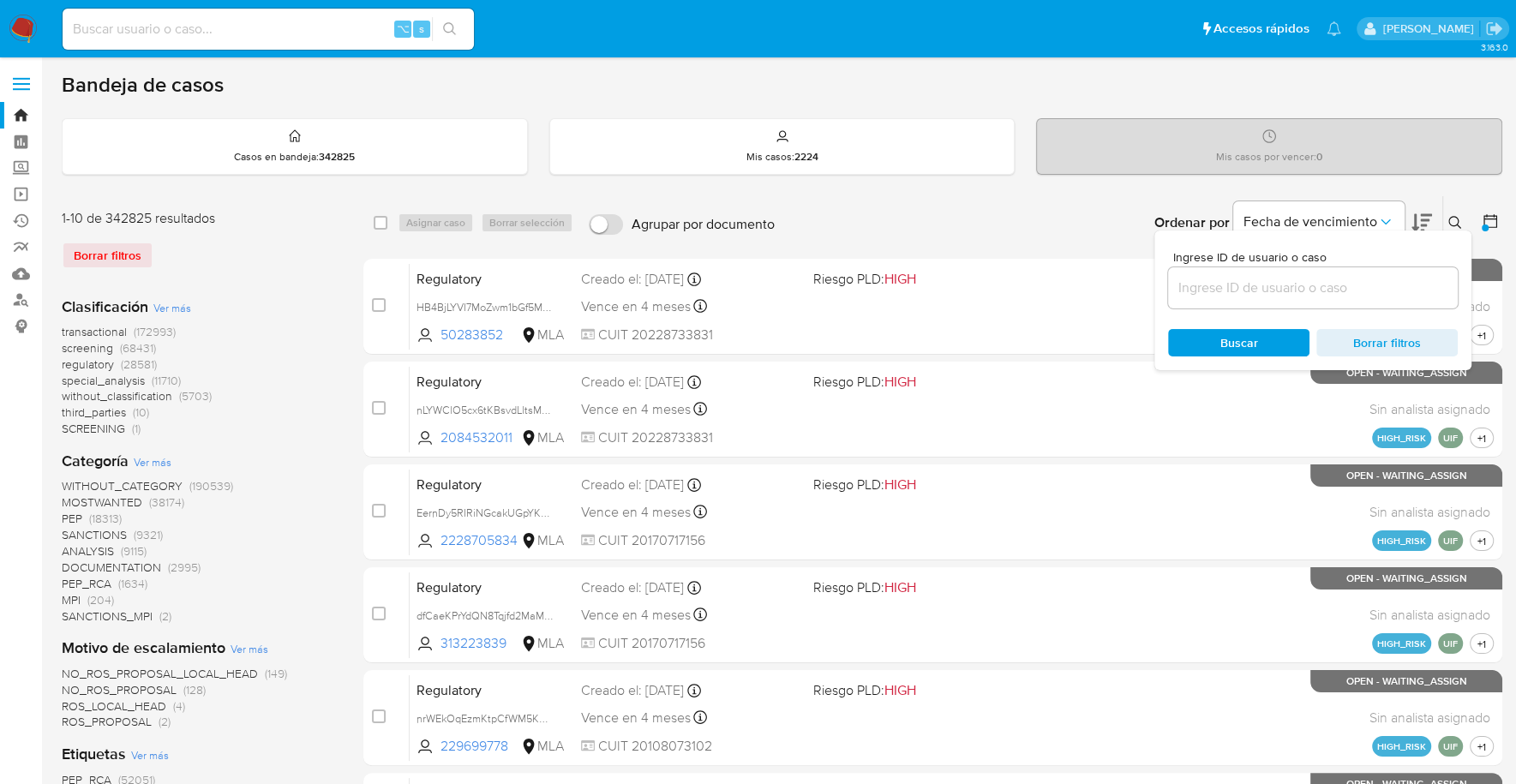
click at [1275, 289] on input at bounding box center [1312, 288] width 289 height 23
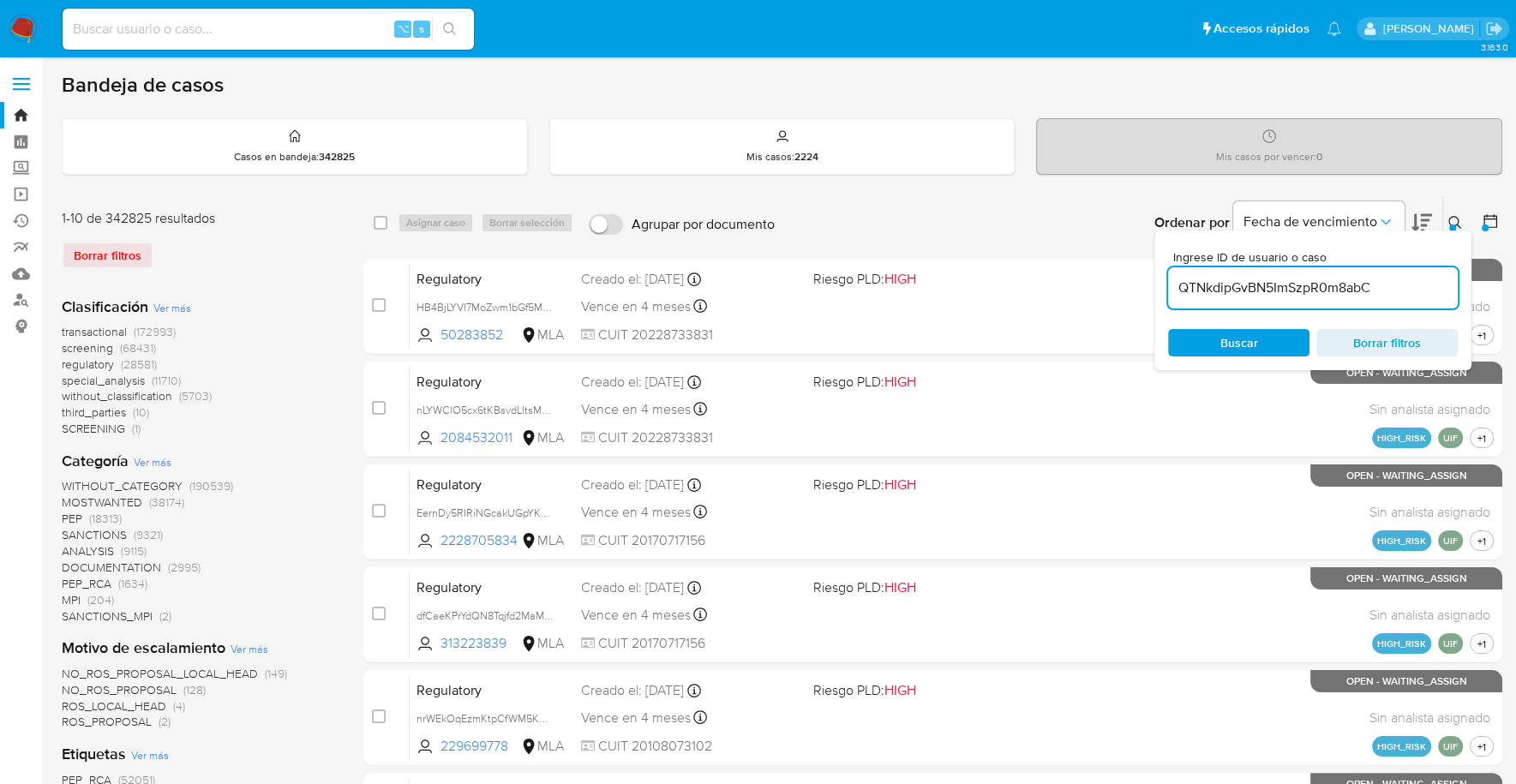
type input "QTNkdipGvBN5ImSzpR0m8abC"
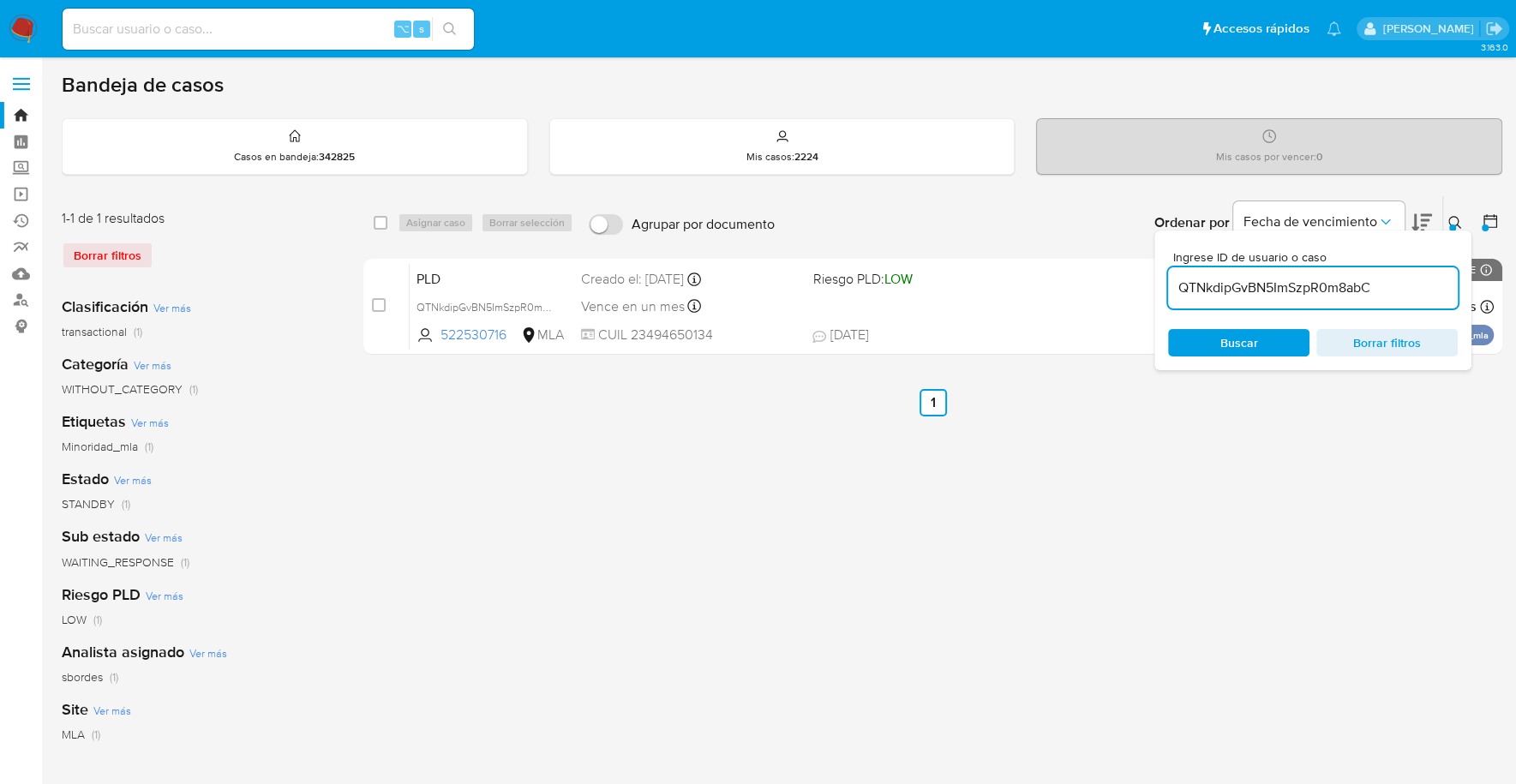
click at [1459, 213] on button at bounding box center [1457, 223] width 28 height 21
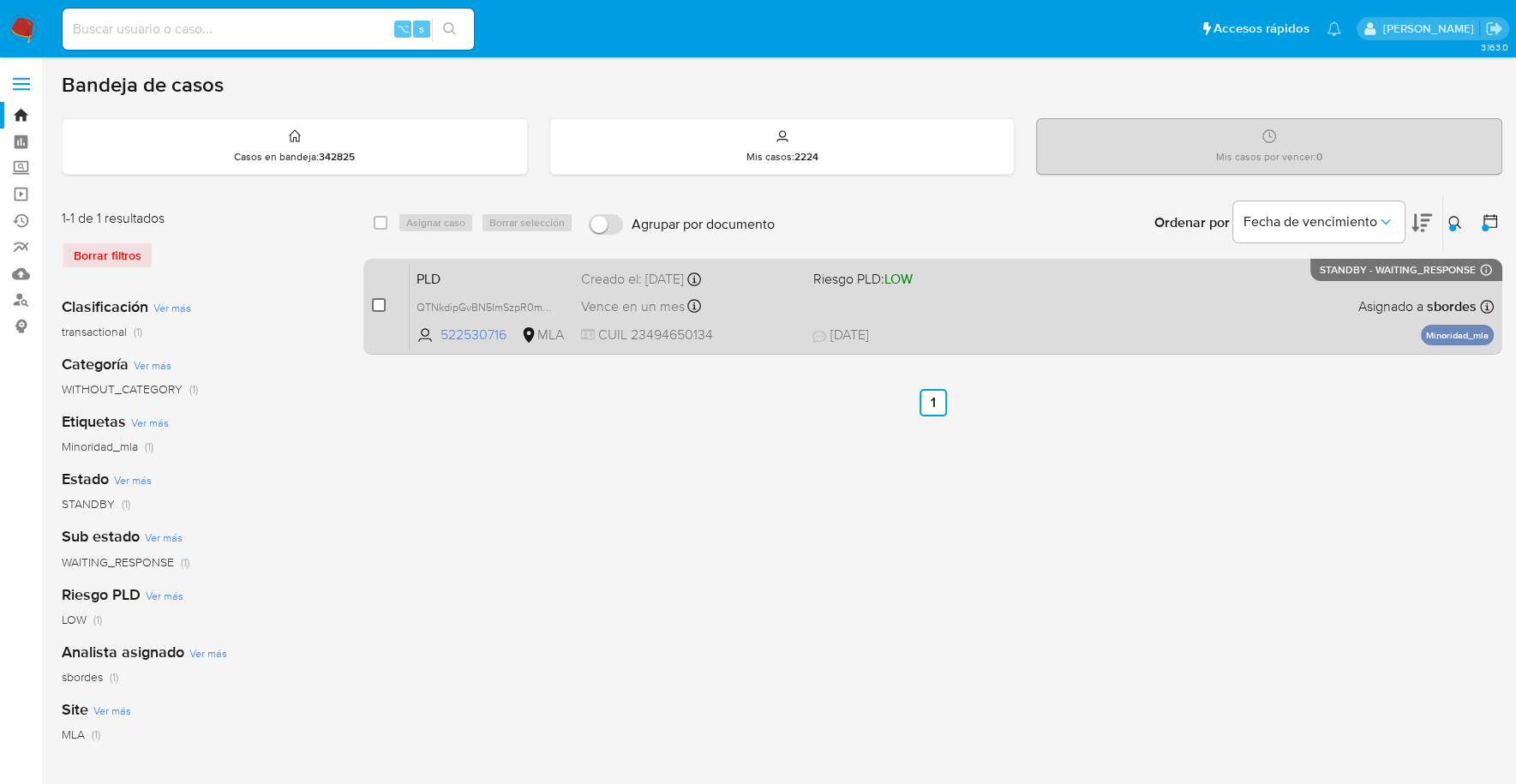
click at [382, 310] on input "checkbox" at bounding box center [379, 305] width 14 height 14
checkbox input "true"
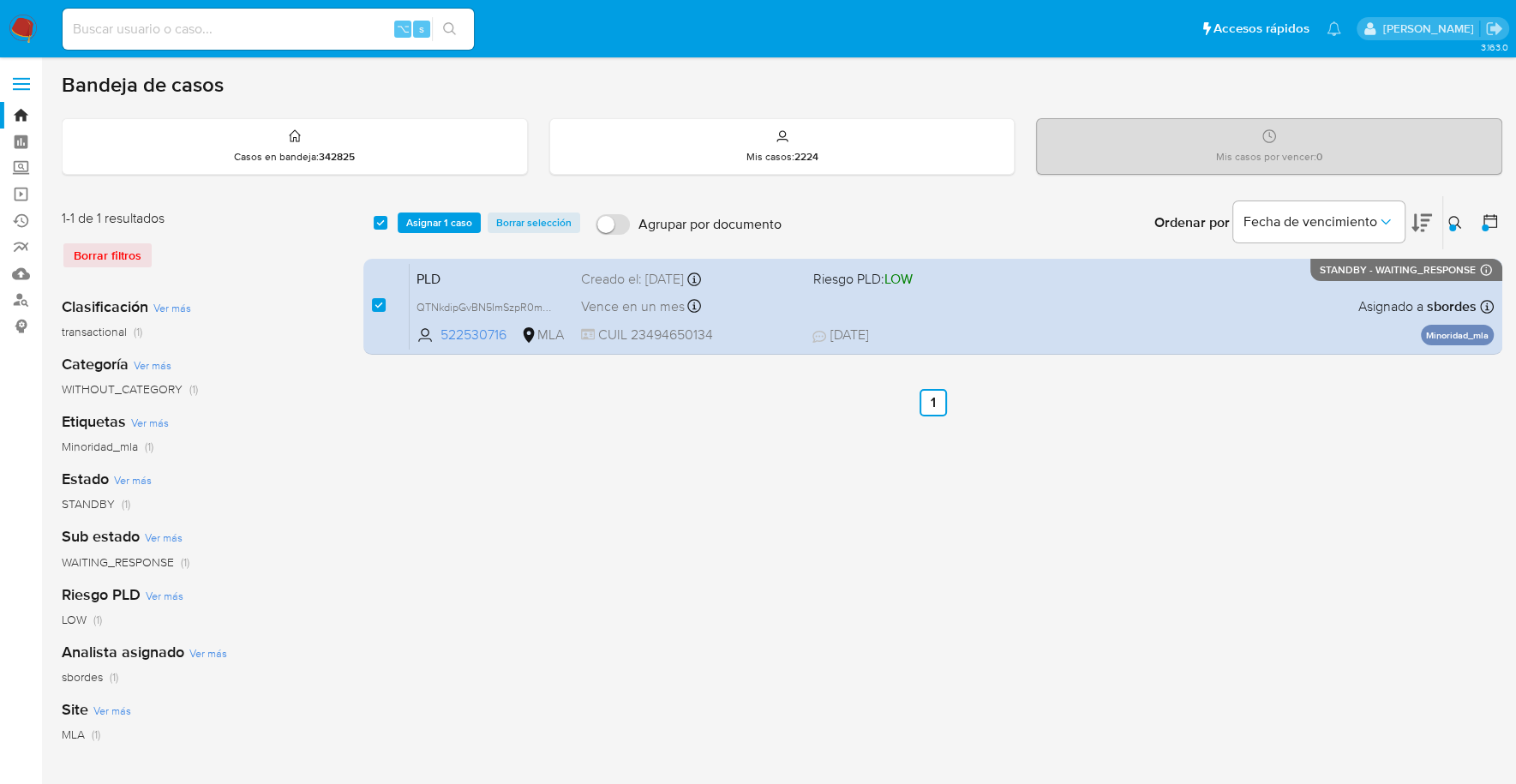
click at [427, 210] on div "select-all-cases-checkbox Asignar 1 caso Borrar selección Agrupar por documento…" at bounding box center [932, 222] width 1139 height 53
click at [439, 220] on span "Asignar 1 caso" at bounding box center [439, 223] width 66 height 17
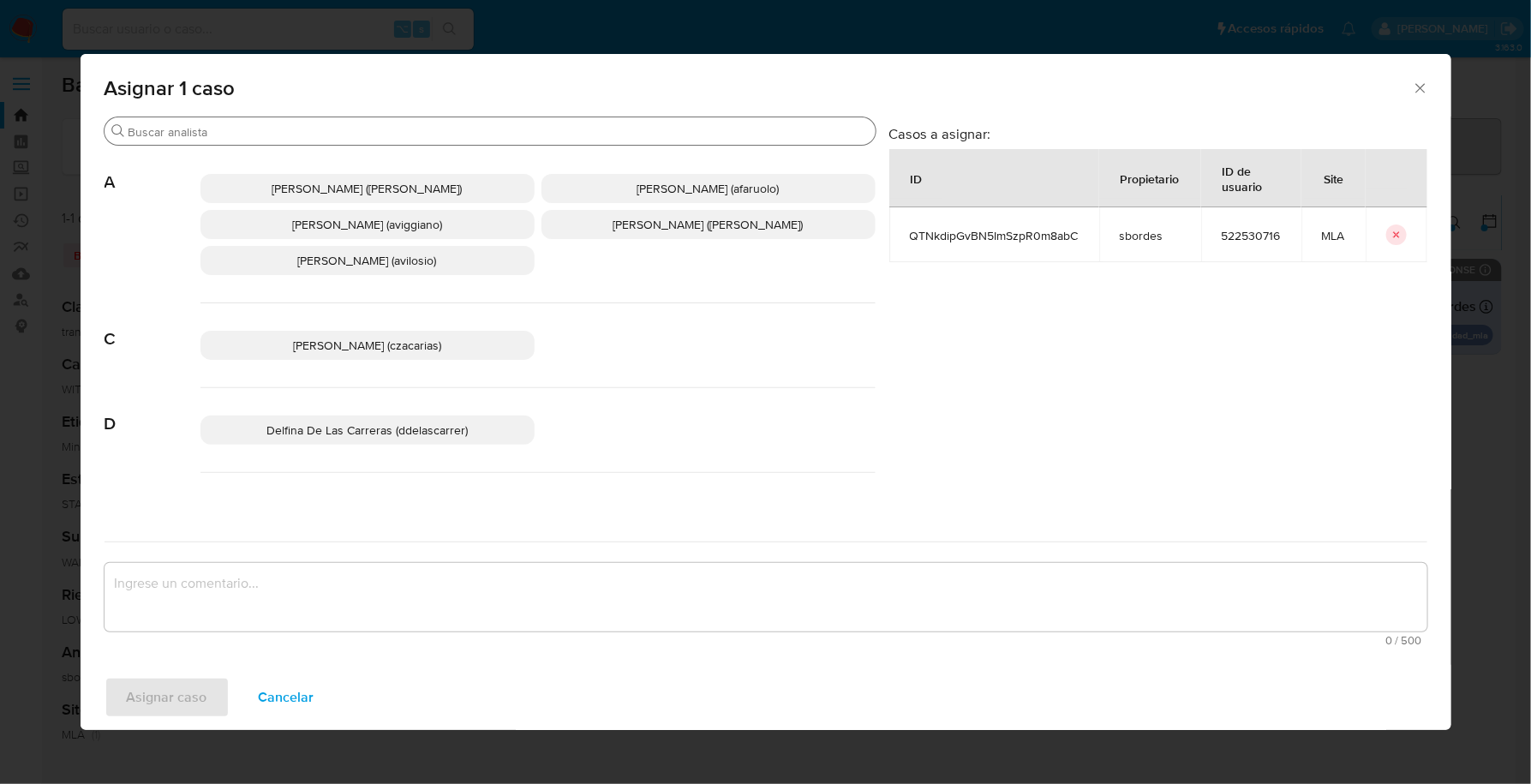
click at [342, 123] on div "Buscar" at bounding box center [490, 131] width 771 height 27
click at [353, 136] on input "Buscar" at bounding box center [499, 132] width 741 height 16
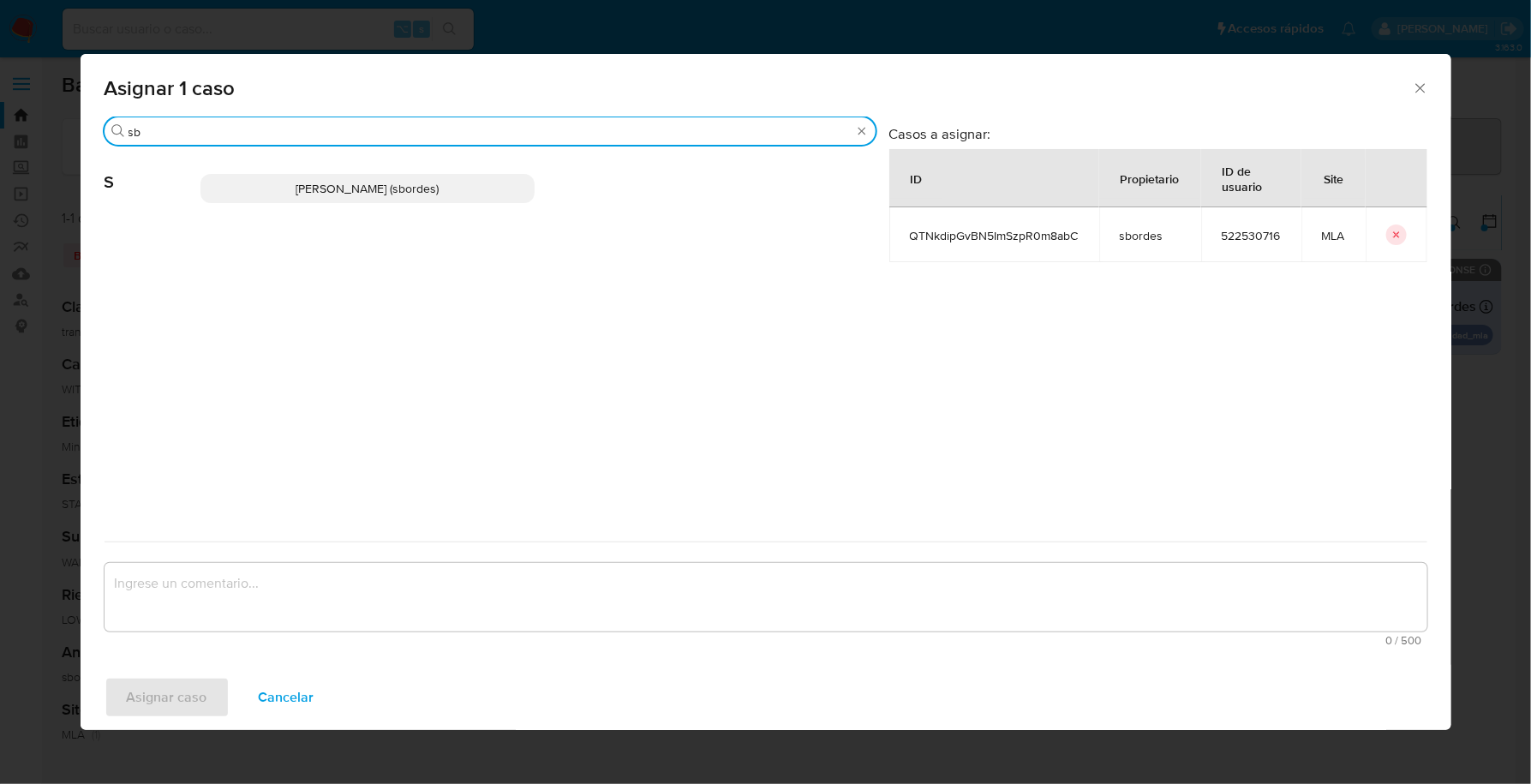
type input "sb"
click at [354, 197] on p "Stefania Bordes (sbordes)" at bounding box center [368, 188] width 335 height 29
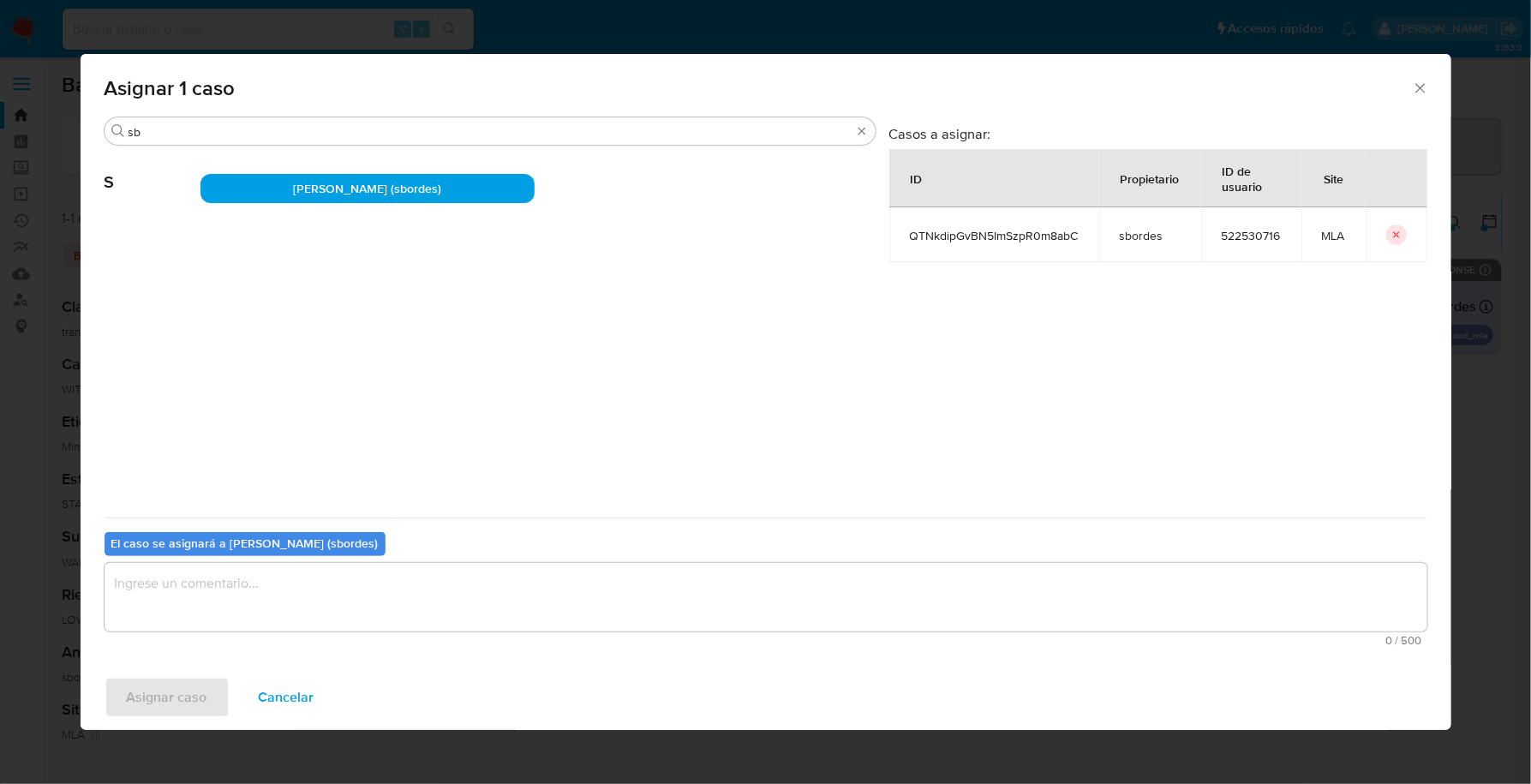
click at [231, 592] on textarea "assign-modal" at bounding box center [766, 597] width 1323 height 69
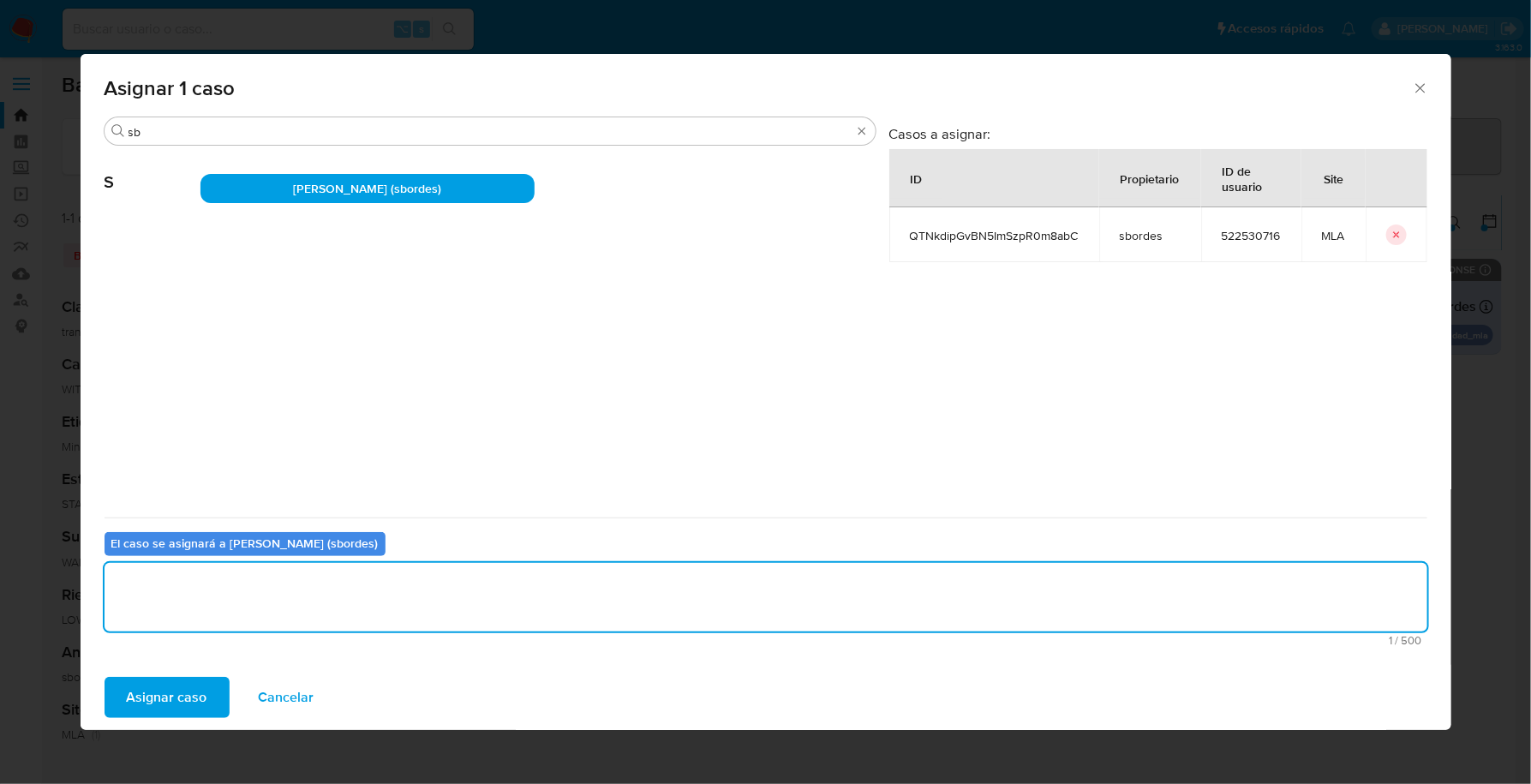
click at [193, 687] on span "Asignar caso" at bounding box center [167, 697] width 80 height 37
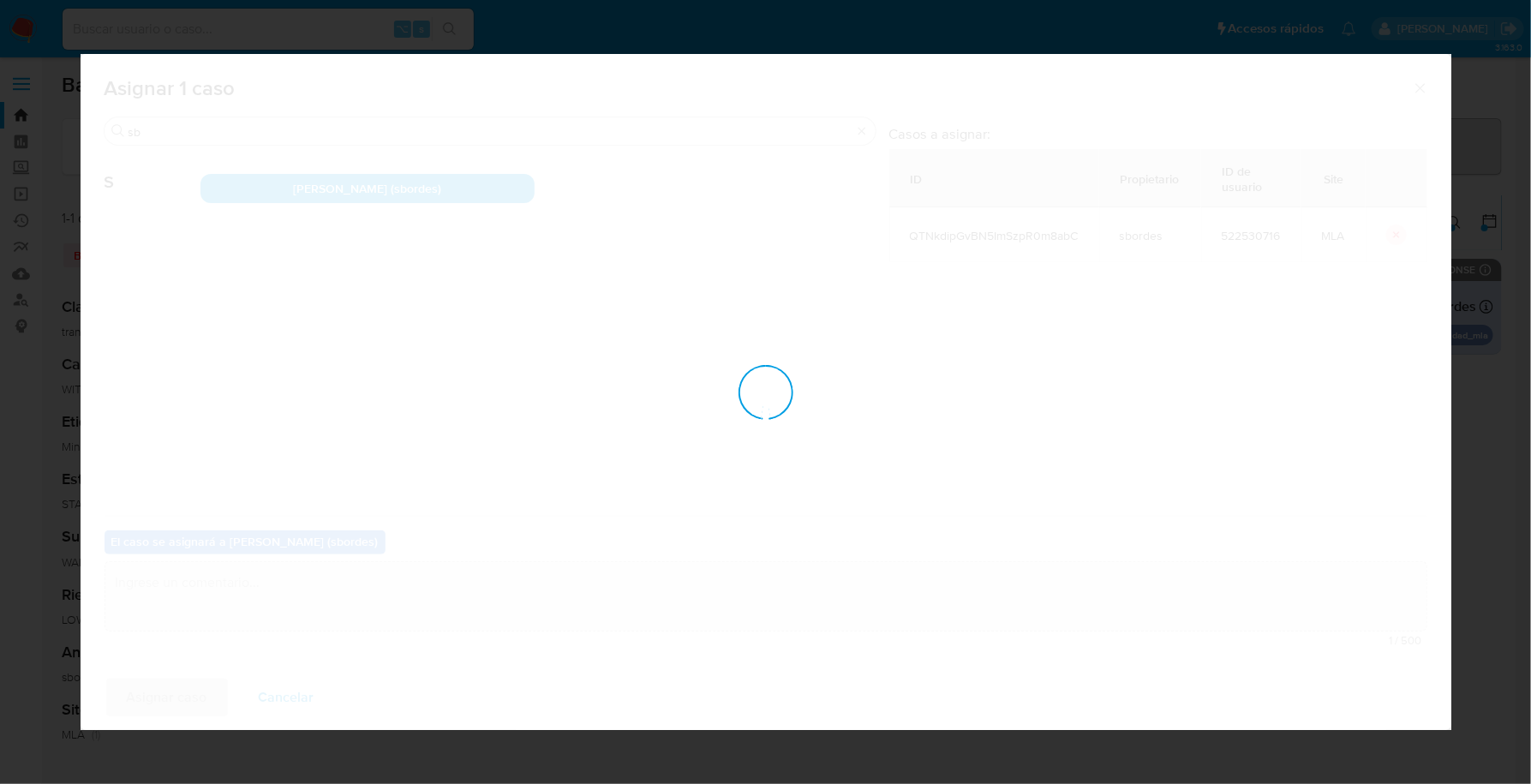
checkbox input "false"
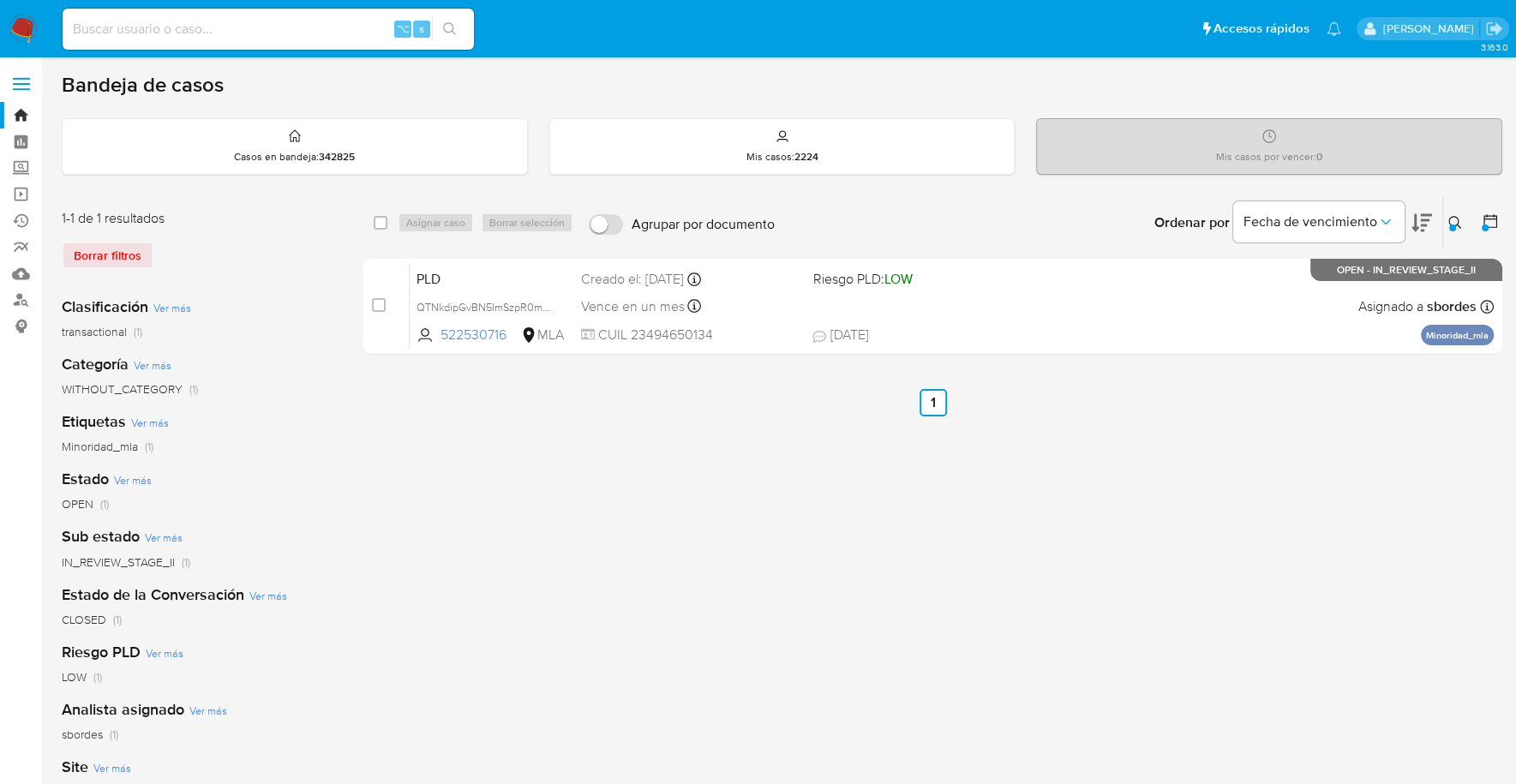
click at [28, 26] on img at bounding box center [23, 29] width 29 height 29
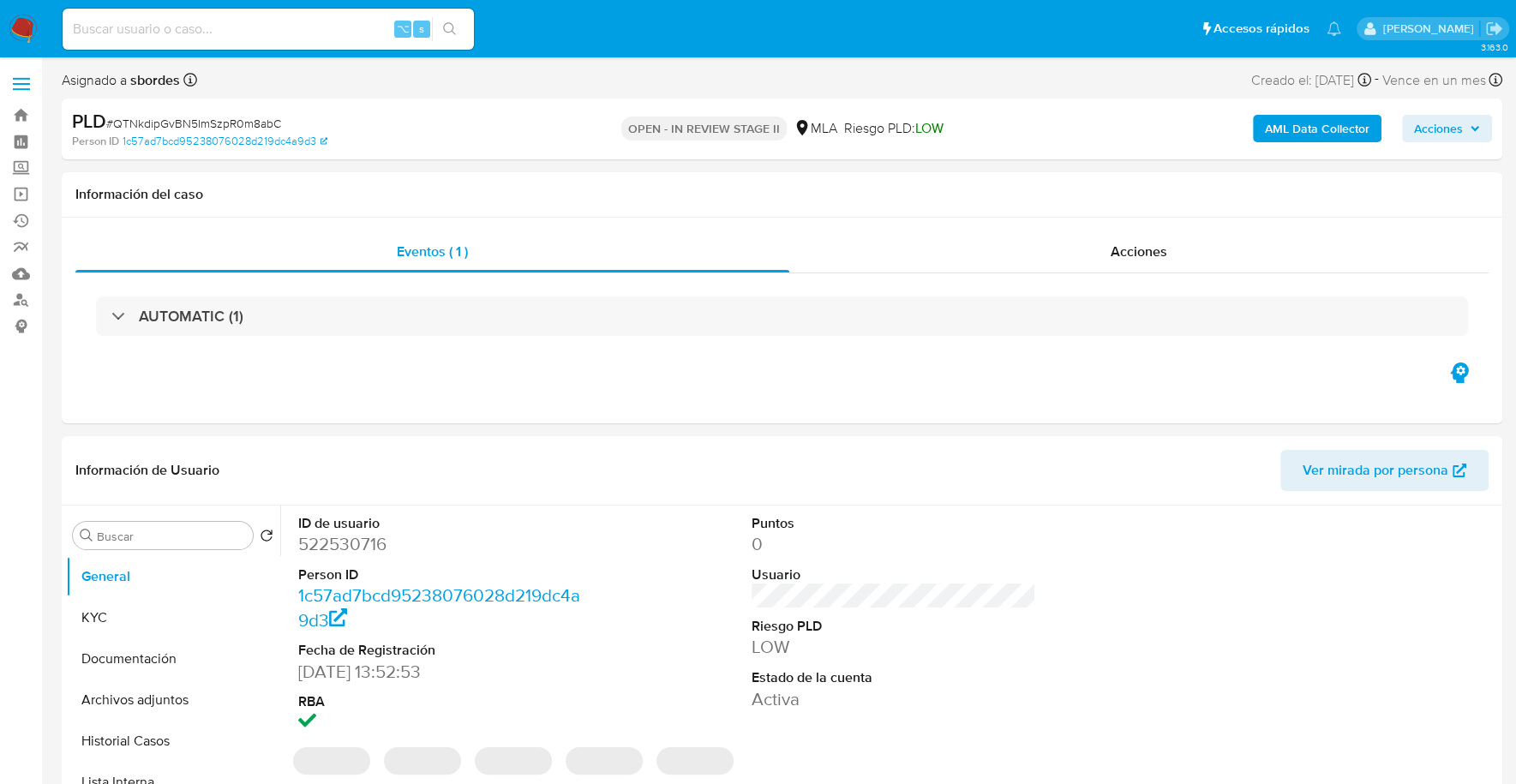
select select "10"
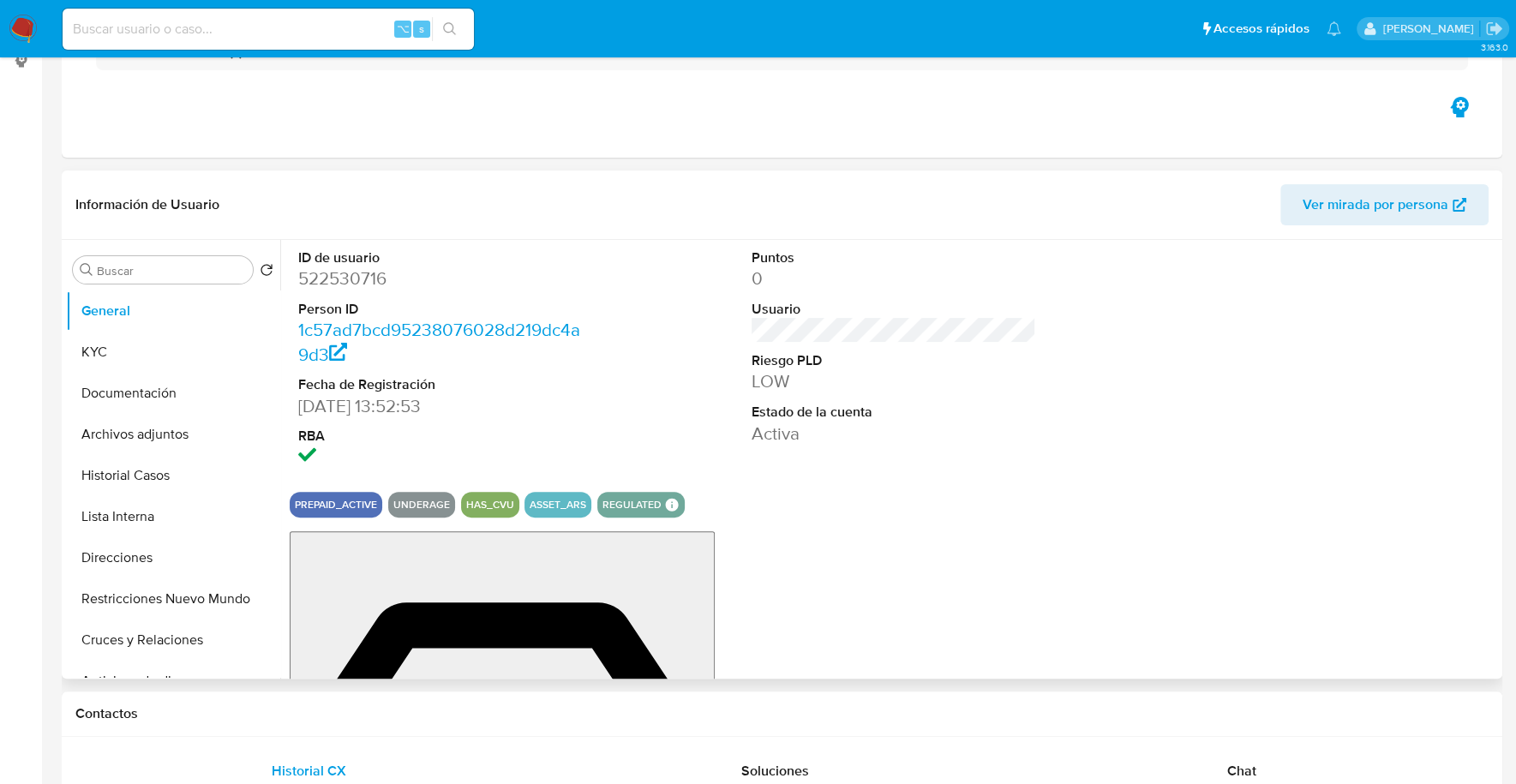
scroll to position [442, 0]
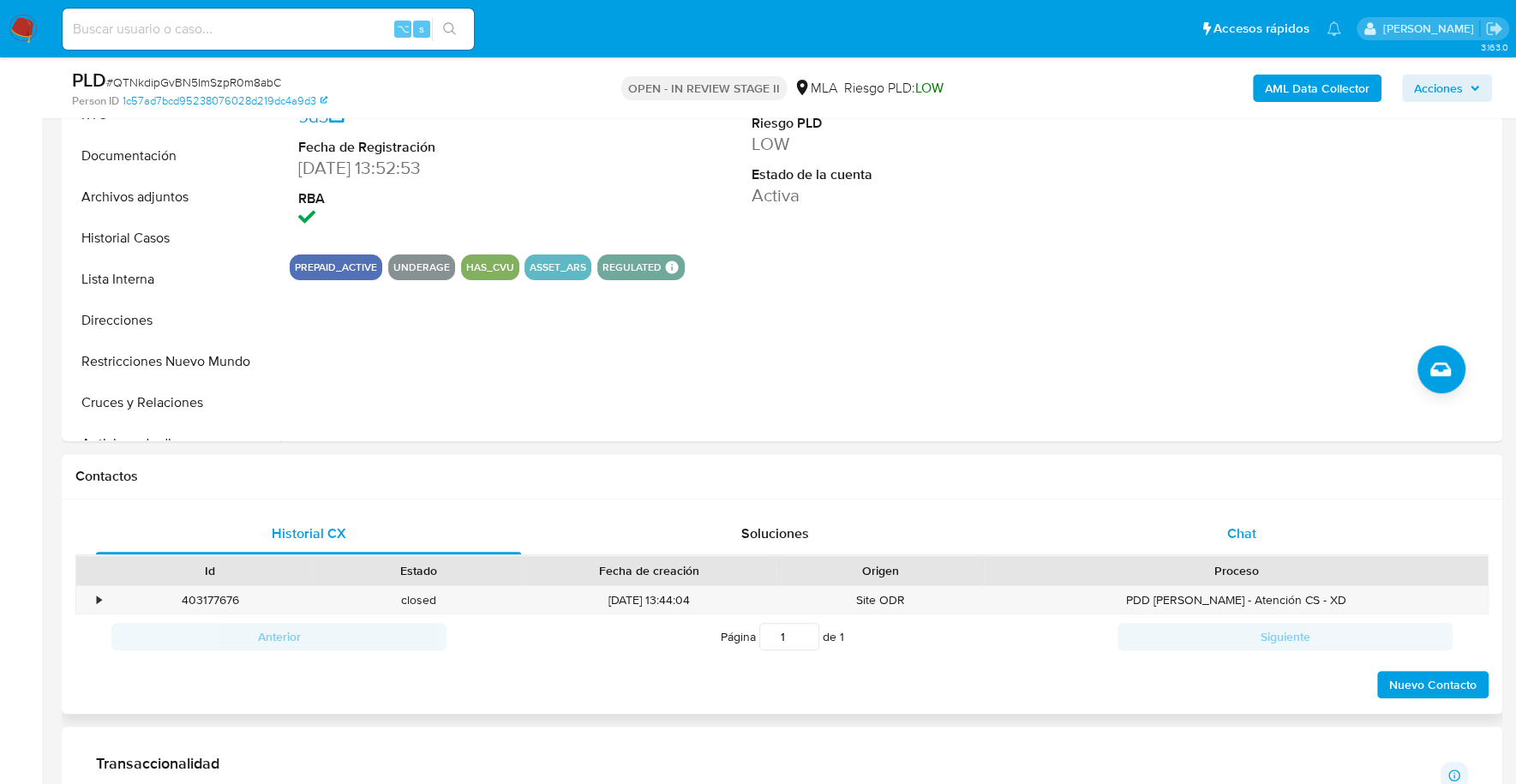
click at [1228, 545] on div "Chat" at bounding box center [1241, 533] width 425 height 41
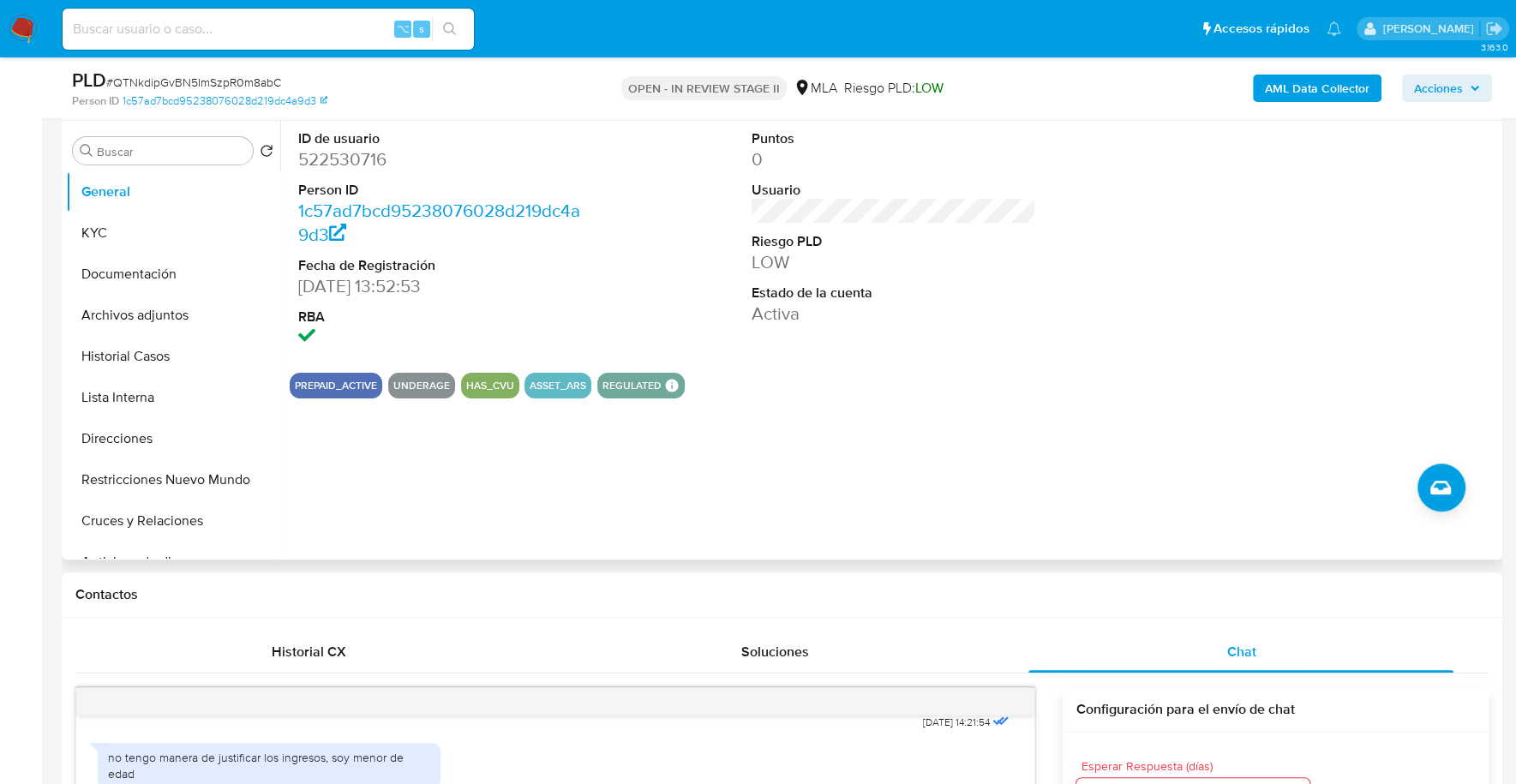
scroll to position [0, 0]
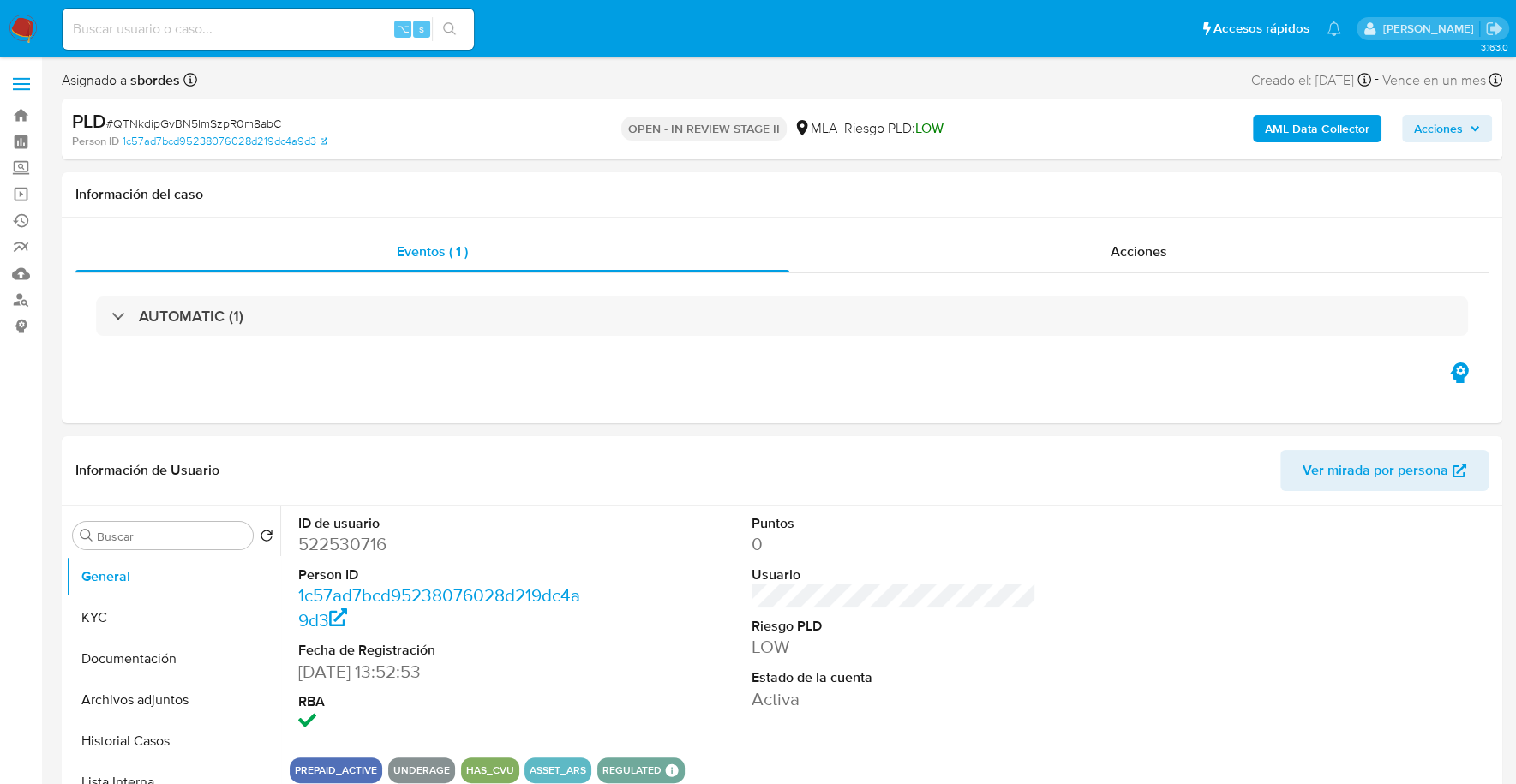
click at [1468, 133] on span "Acciones" at bounding box center [1447, 129] width 66 height 24
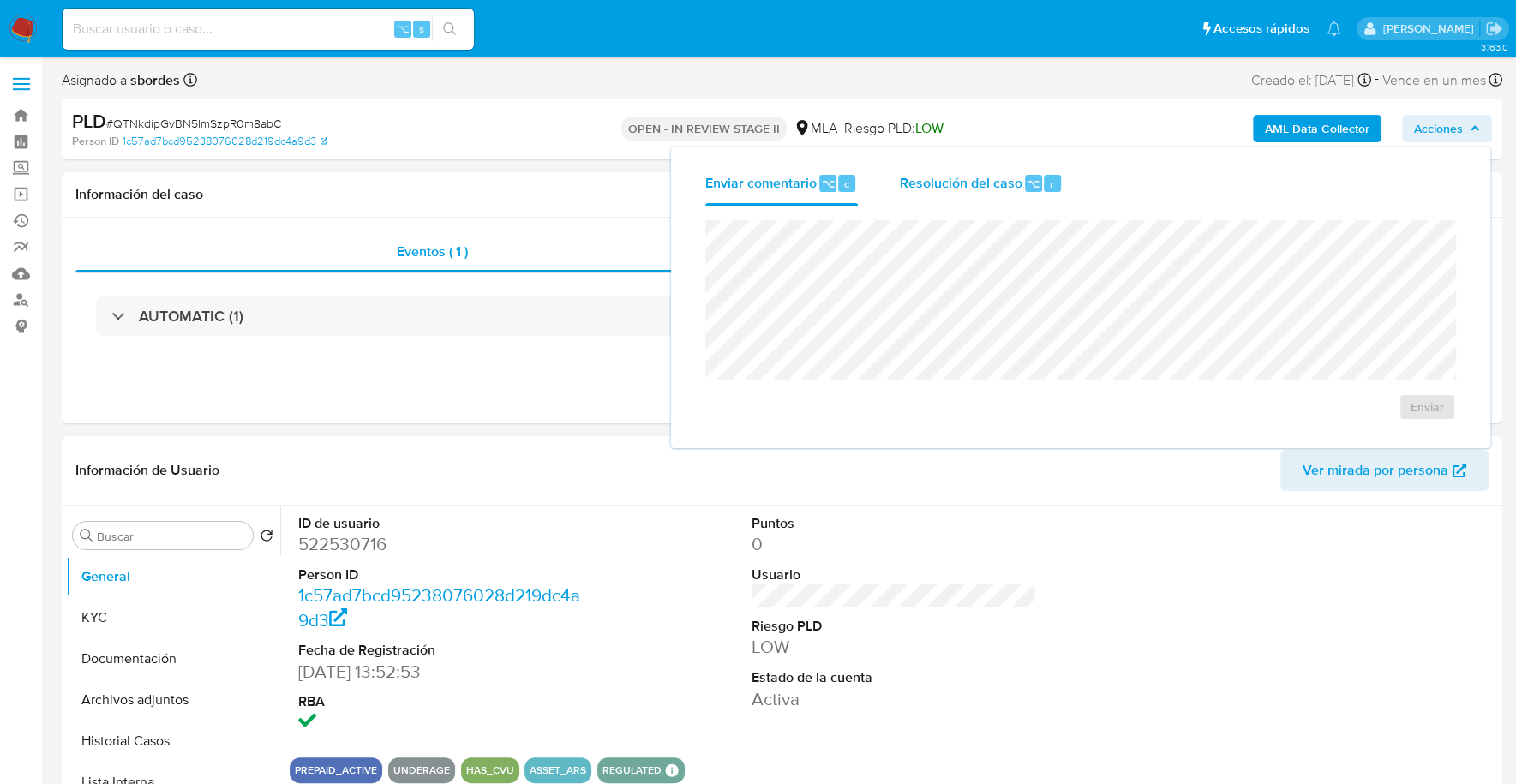
click at [952, 189] on span "Resolución del caso" at bounding box center [960, 183] width 123 height 20
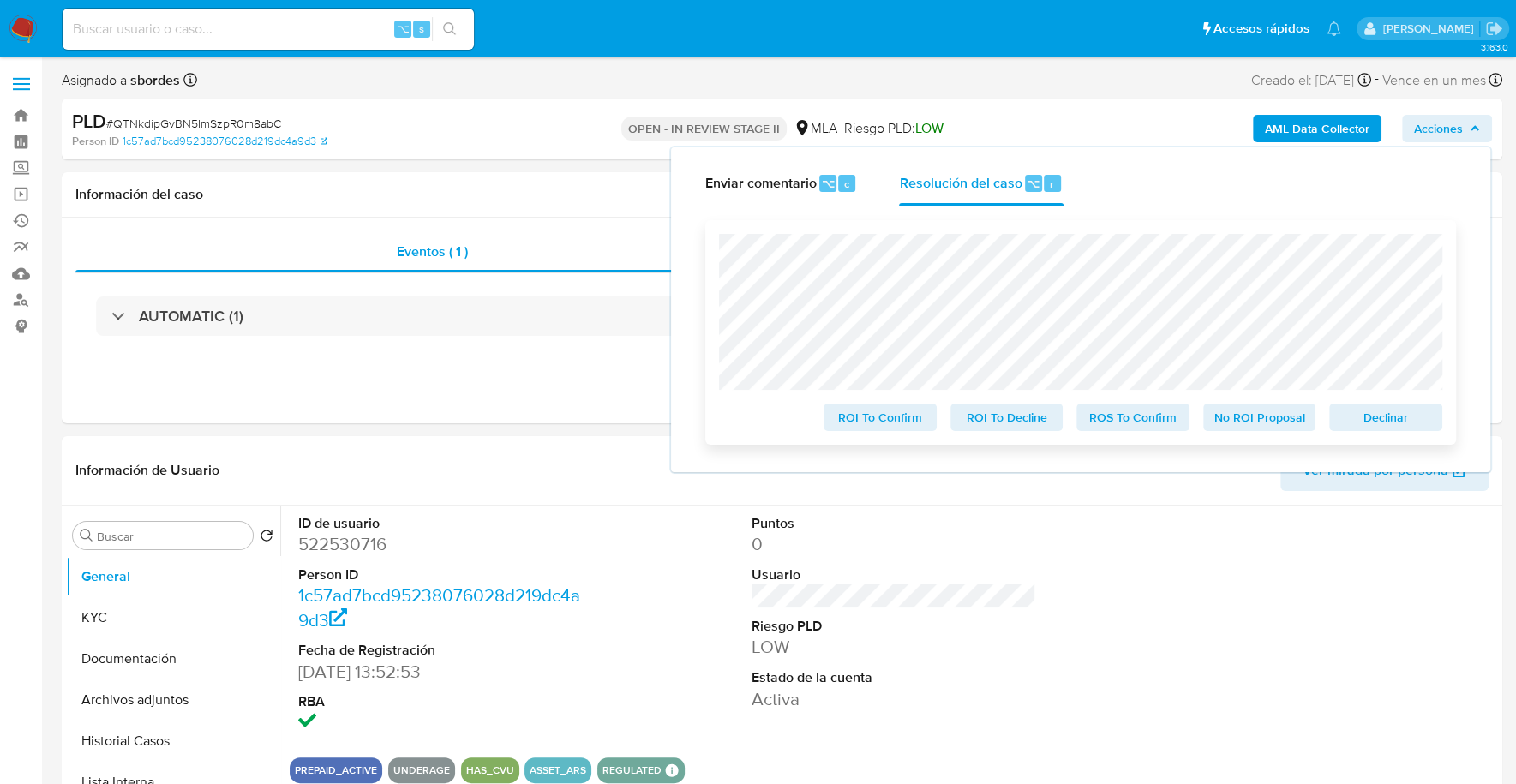
click at [1379, 421] on span "Declinar" at bounding box center [1385, 417] width 89 height 24
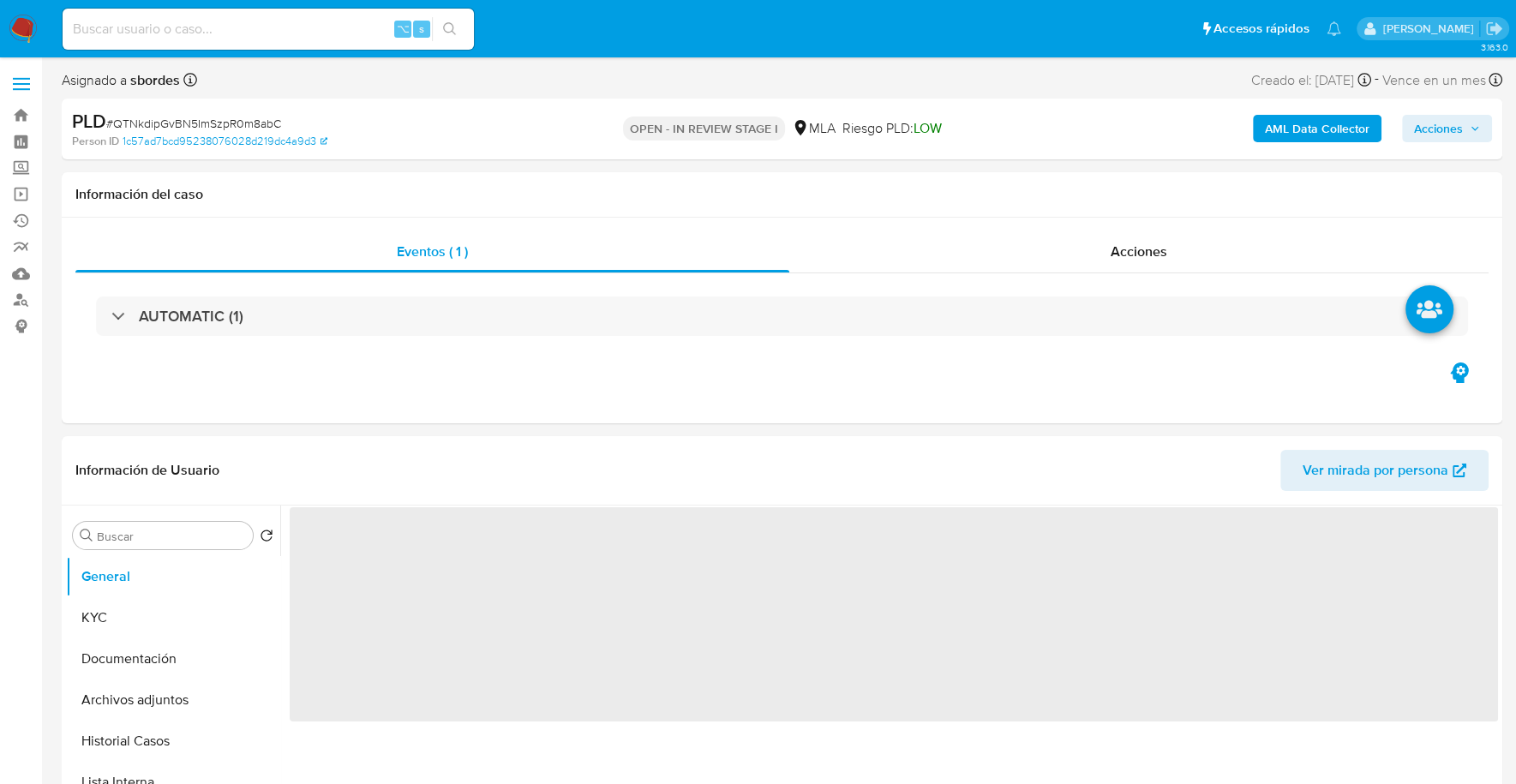
select select "10"
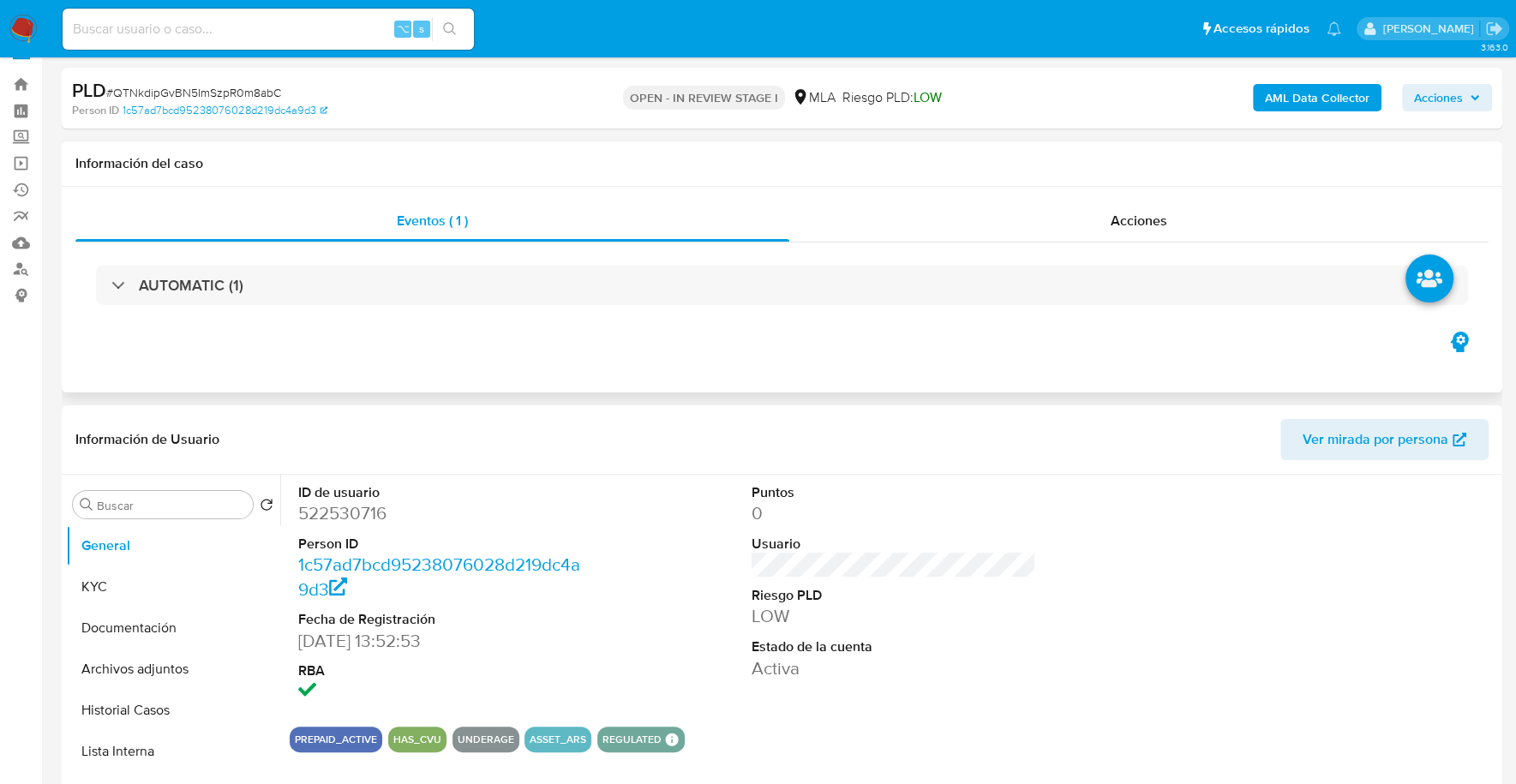
scroll to position [172, 0]
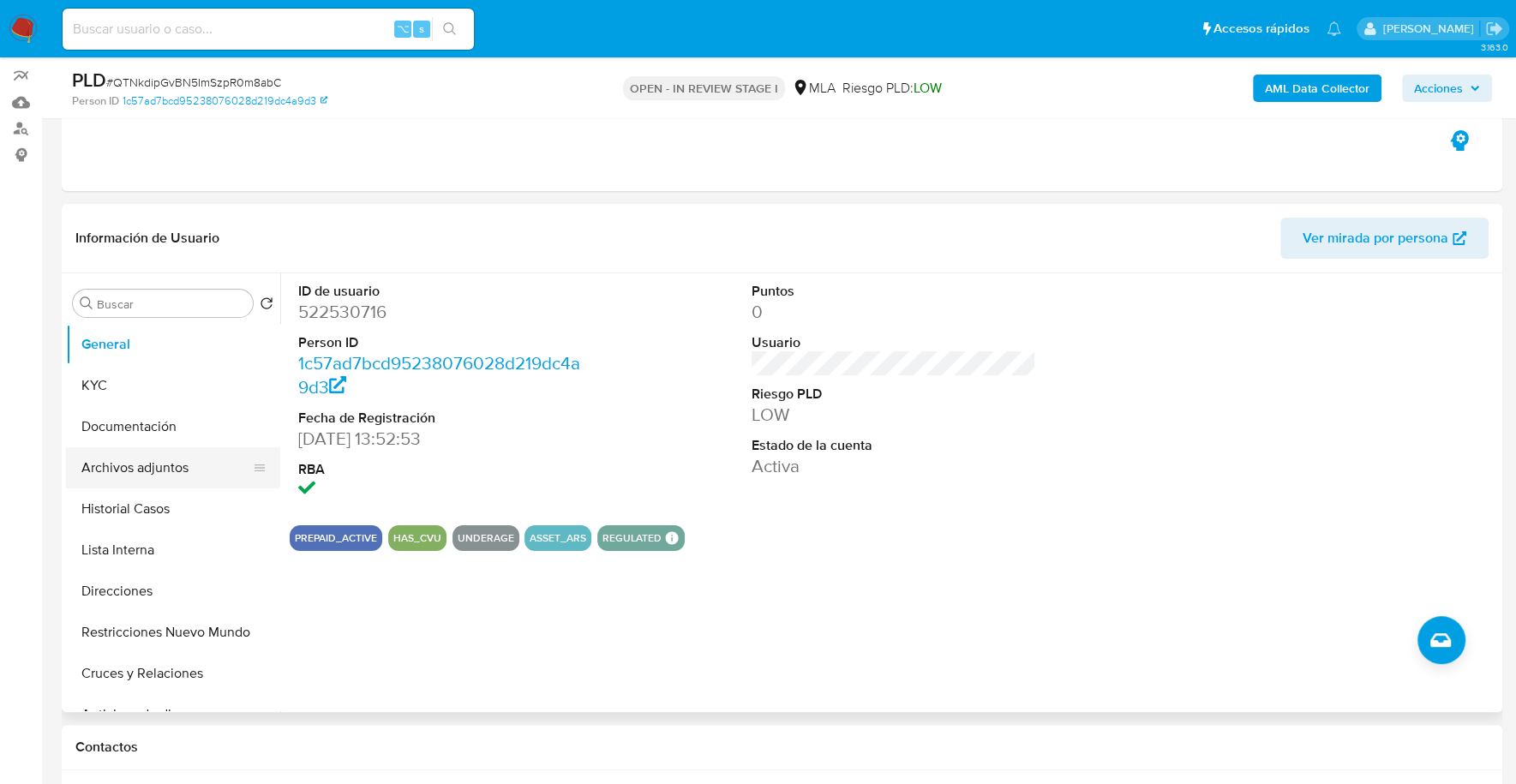
click at [166, 467] on button "Archivos adjuntos" at bounding box center [166, 467] width 200 height 41
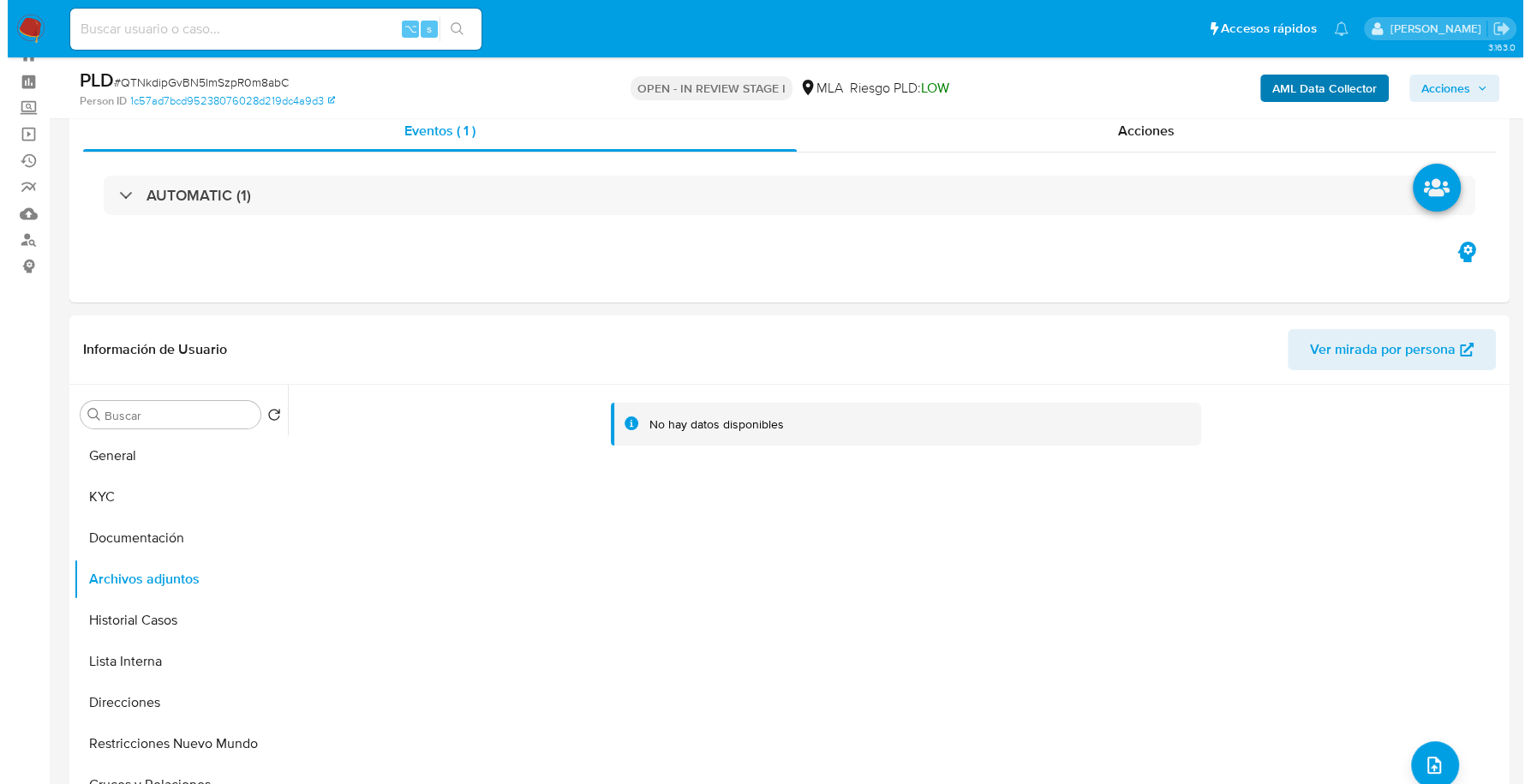
scroll to position [0, 0]
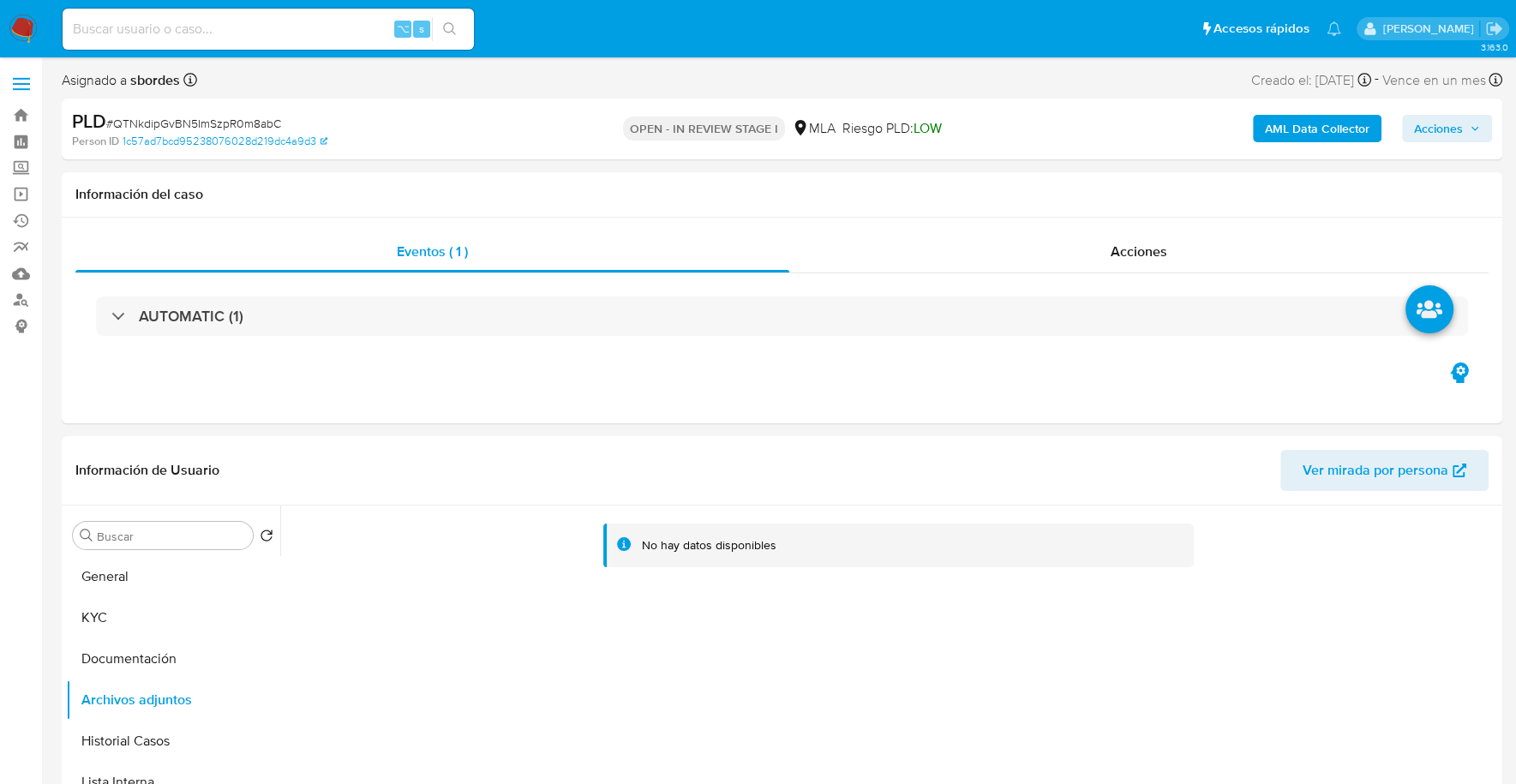
click at [1361, 124] on b "AML Data Collector" at bounding box center [1317, 128] width 105 height 27
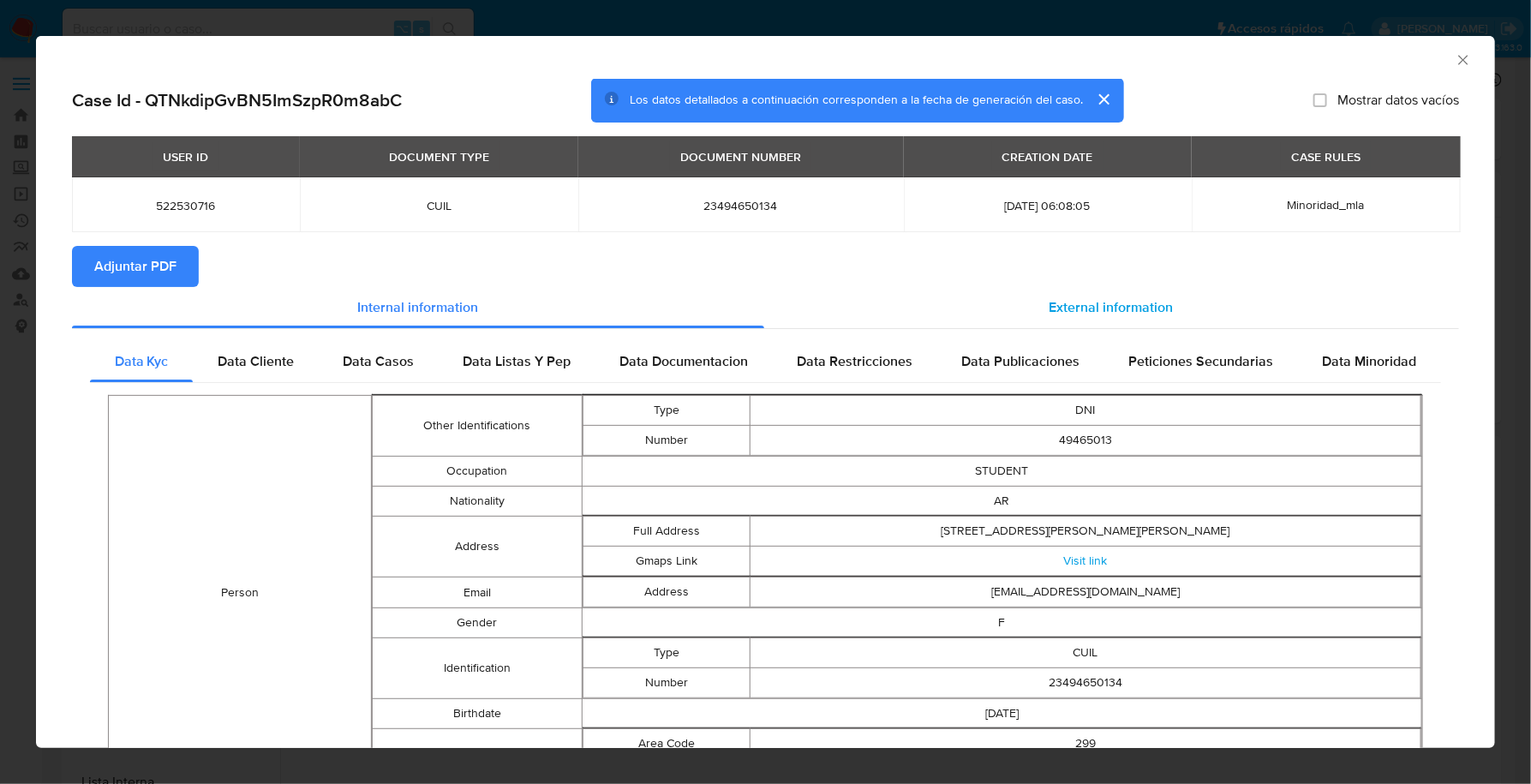
click at [1023, 298] on div "External information" at bounding box center [1112, 307] width 696 height 41
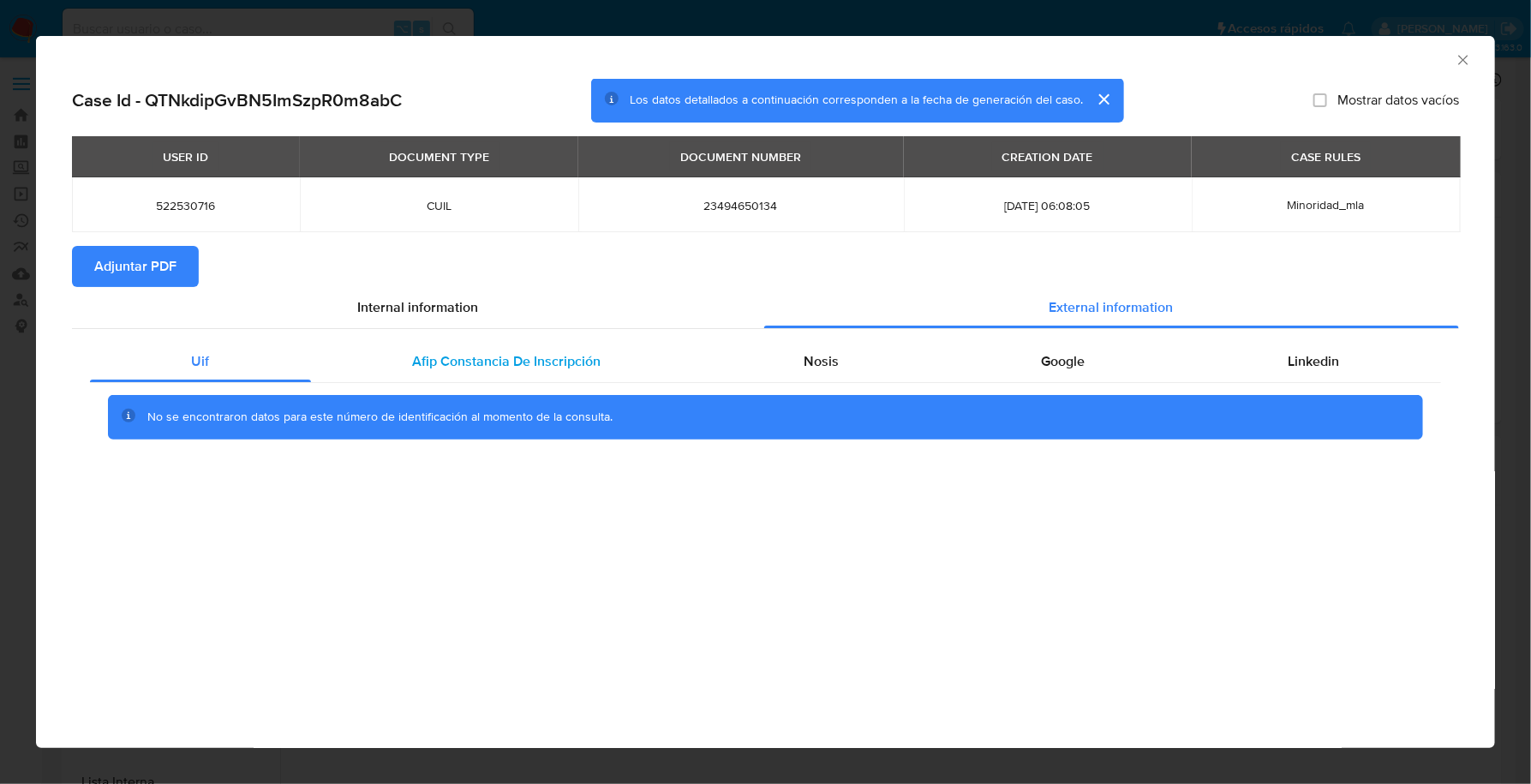
click at [434, 341] on div "Afip Constancia De Inscripción" at bounding box center [506, 361] width 391 height 41
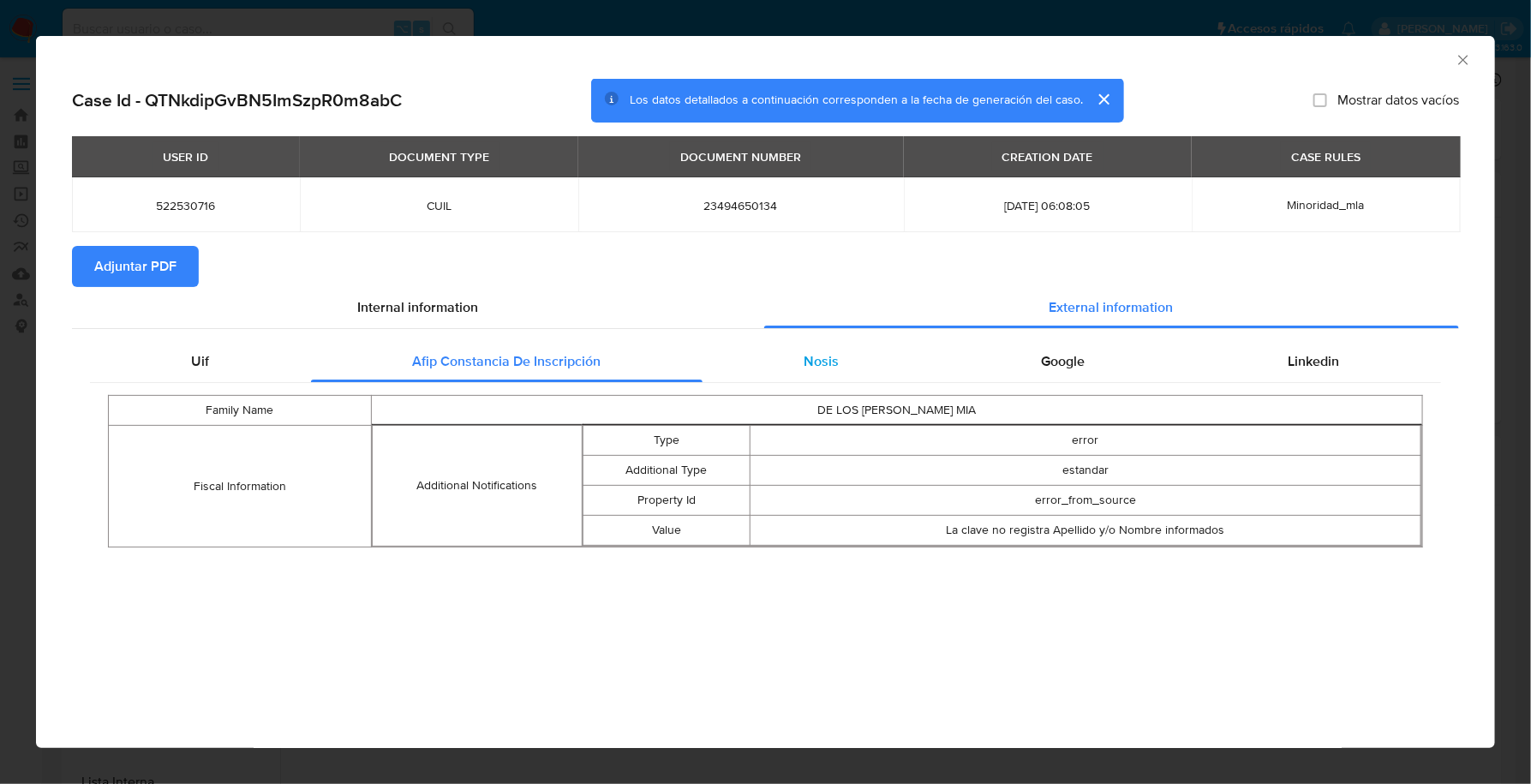
click at [827, 362] on span "Nosis" at bounding box center [821, 361] width 35 height 20
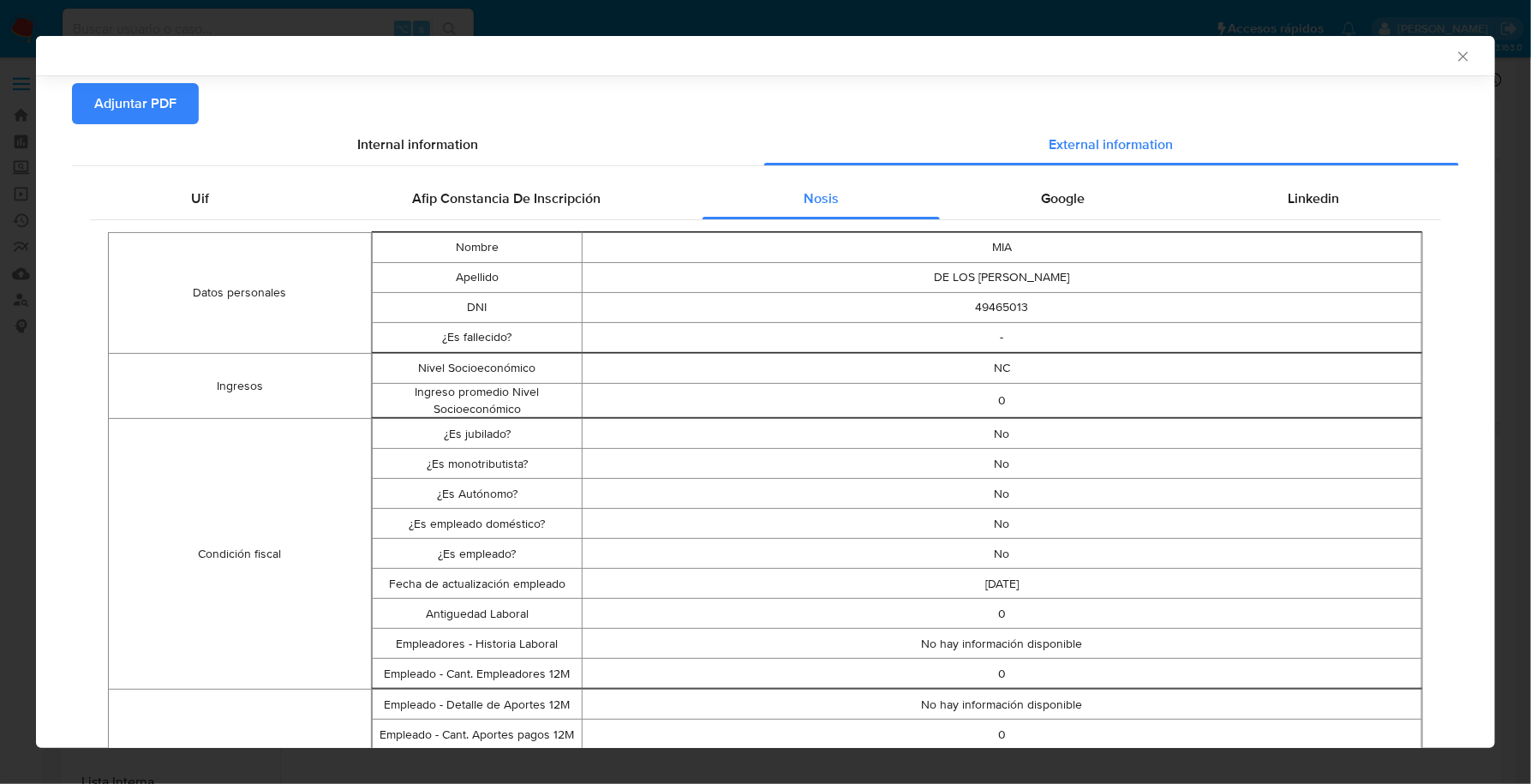
scroll to position [120, 0]
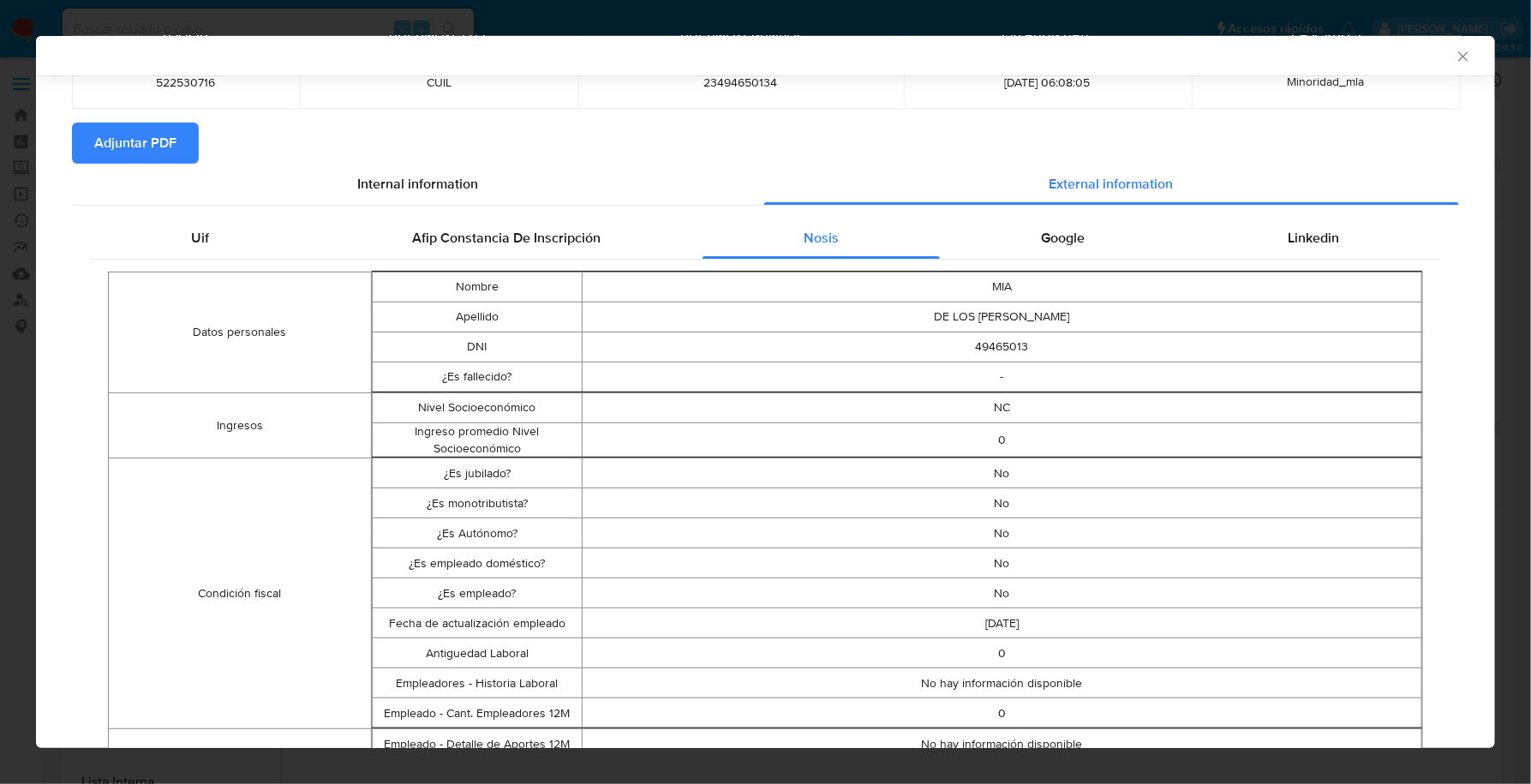
click at [1093, 230] on div "Google" at bounding box center [1063, 238] width 247 height 41
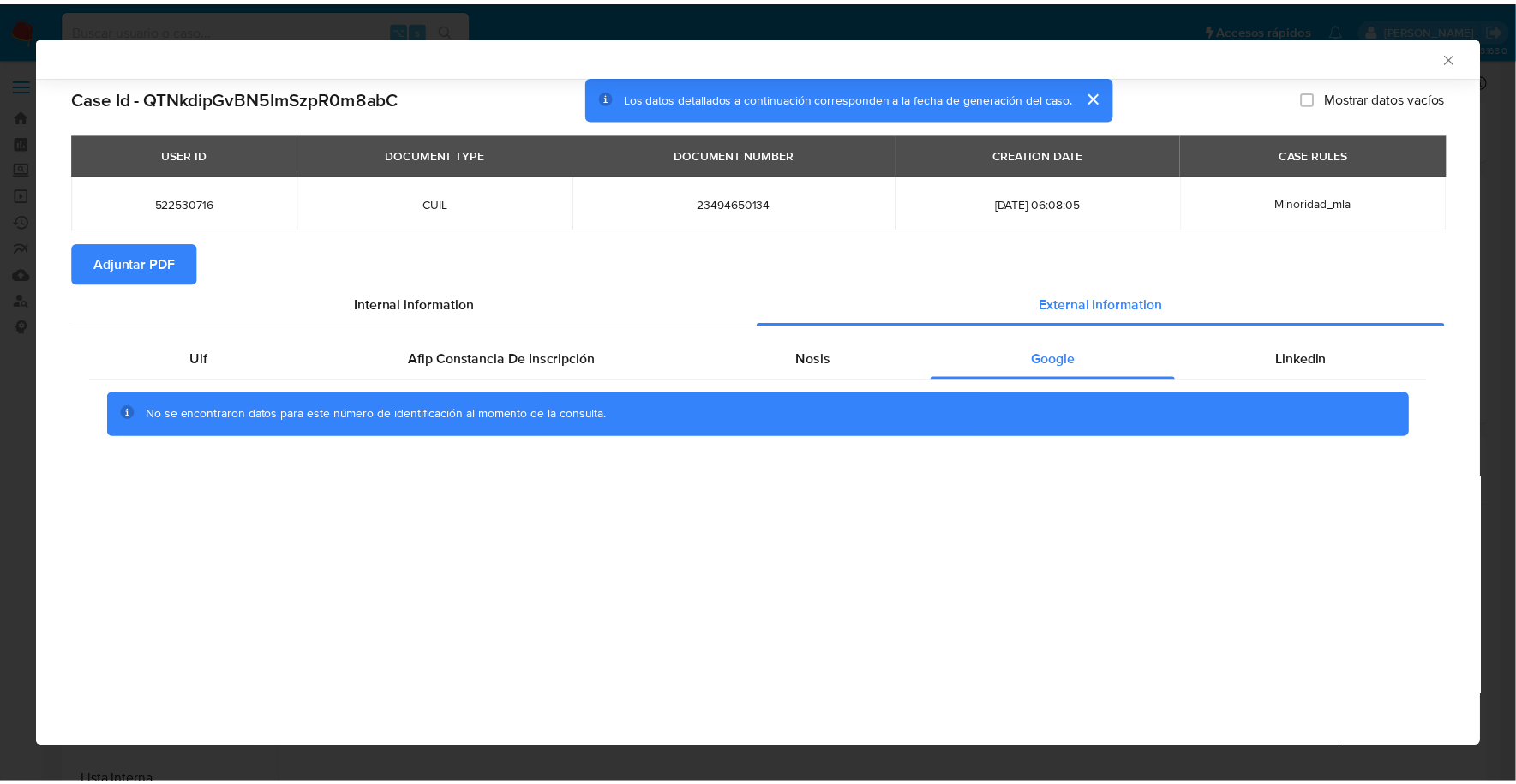
scroll to position [0, 0]
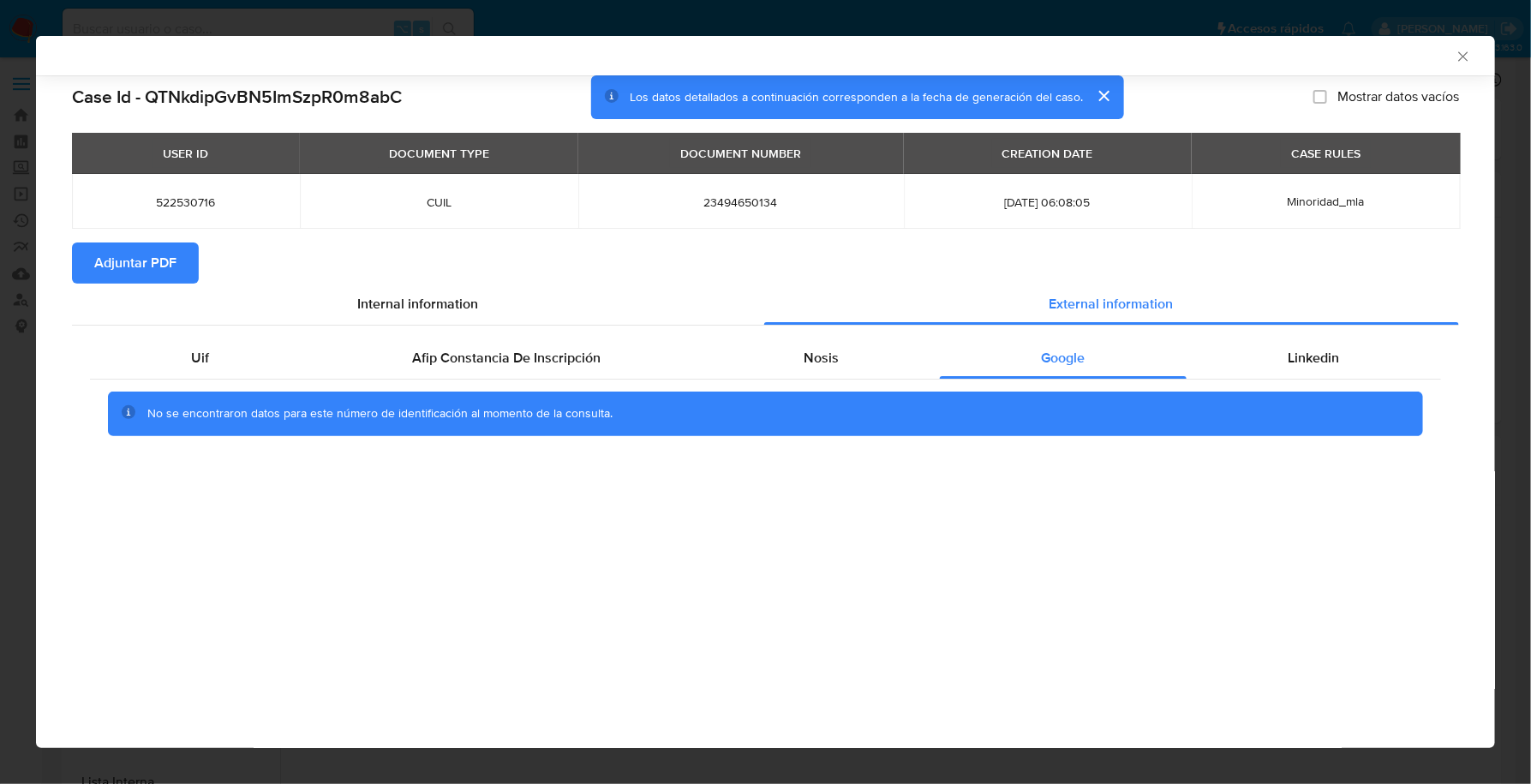
click at [107, 269] on span "Adjuntar PDF" at bounding box center [135, 262] width 82 height 37
click at [1460, 51] on icon "Cerrar ventana" at bounding box center [1464, 57] width 17 height 17
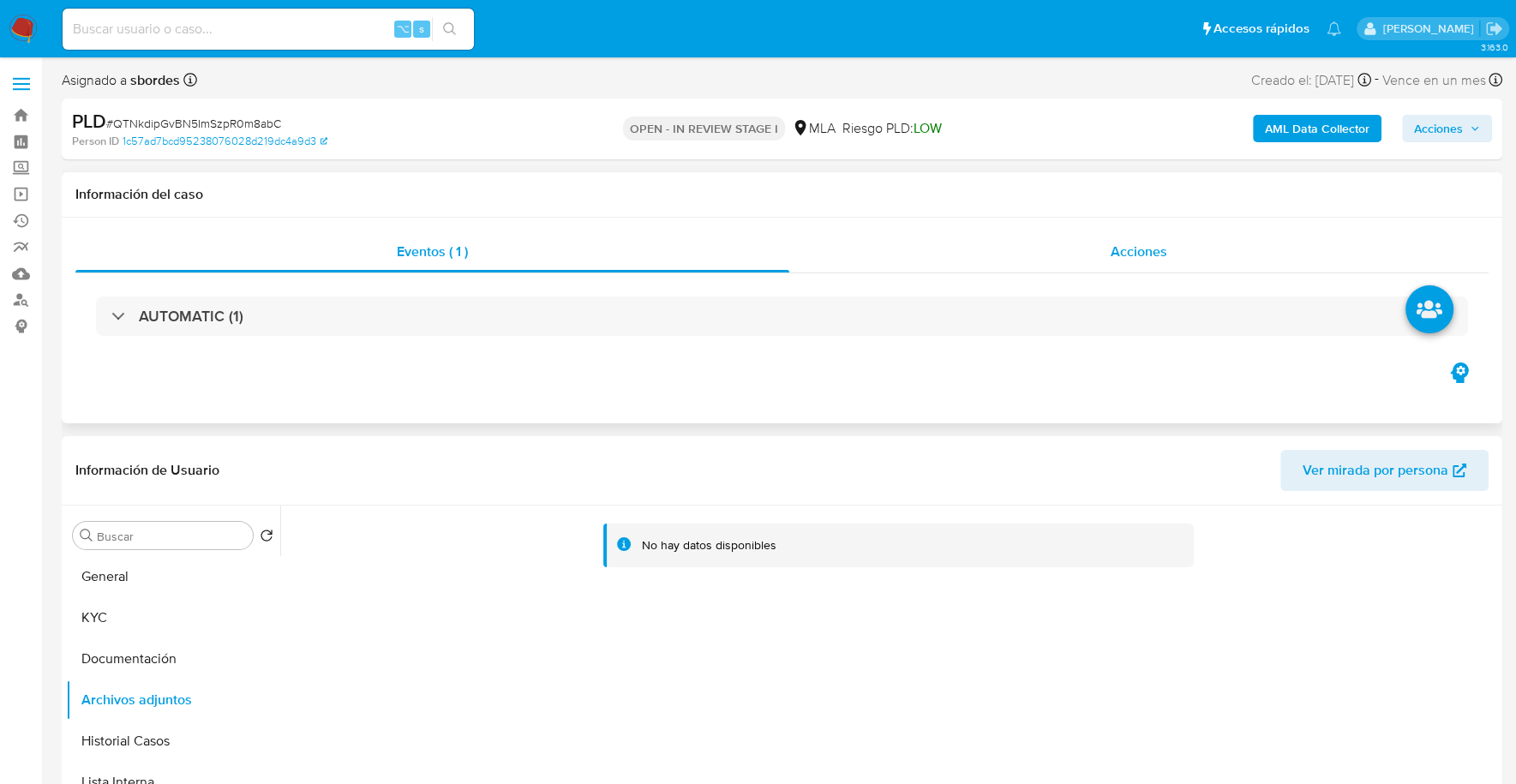
click at [1065, 247] on div "Acciones" at bounding box center [1139, 252] width 700 height 41
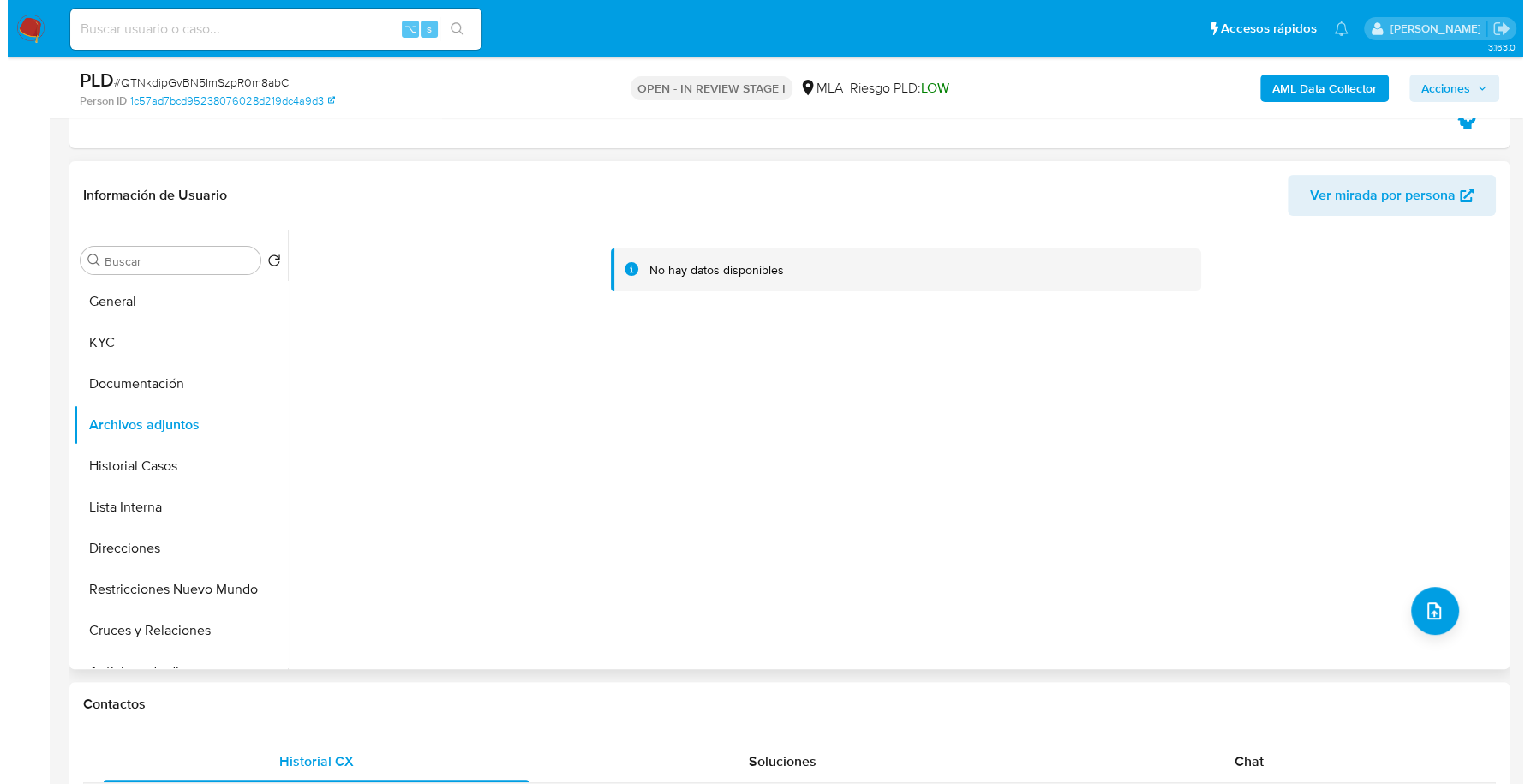
scroll to position [411, 0]
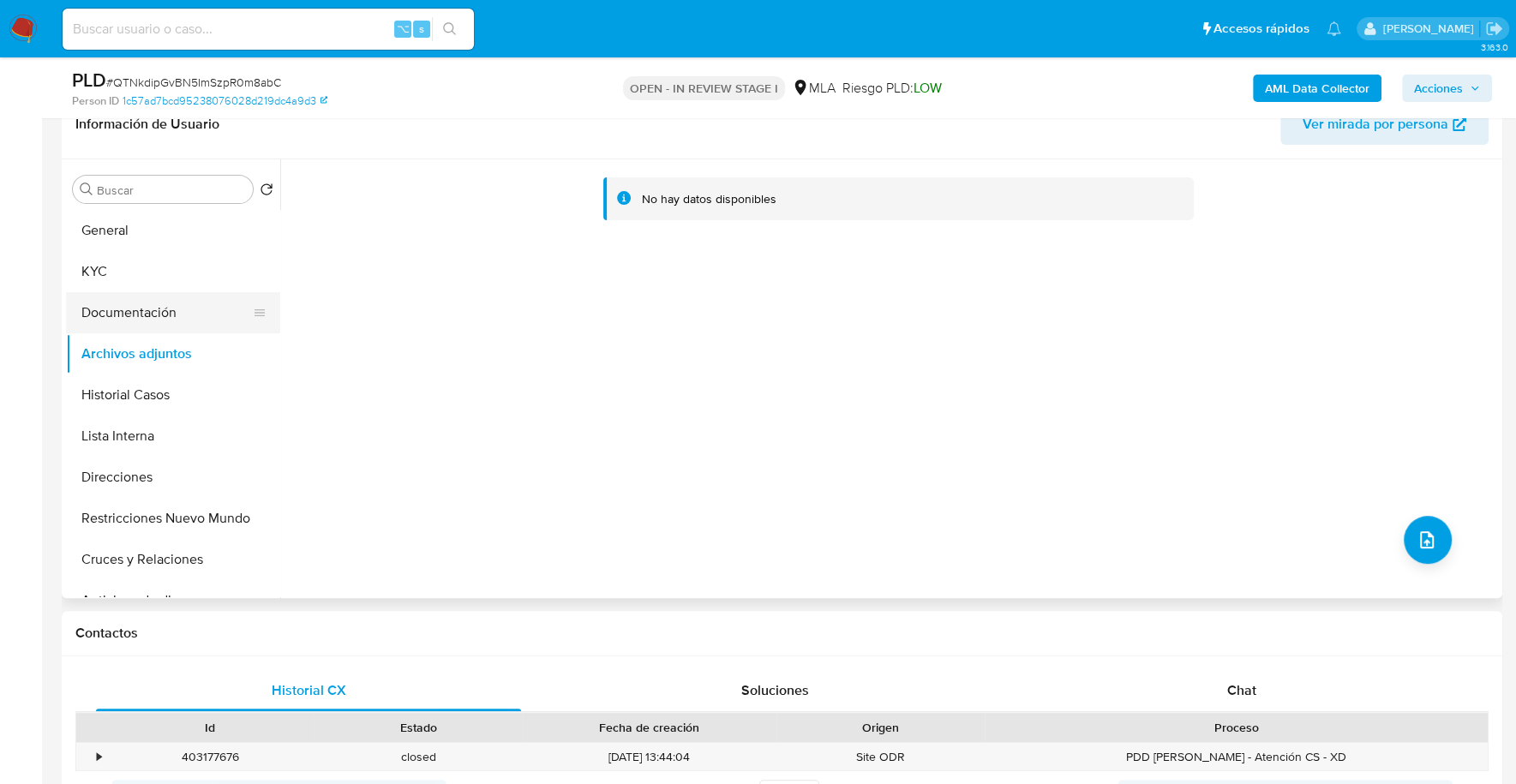
click at [166, 321] on button "Documentación" at bounding box center [166, 312] width 200 height 41
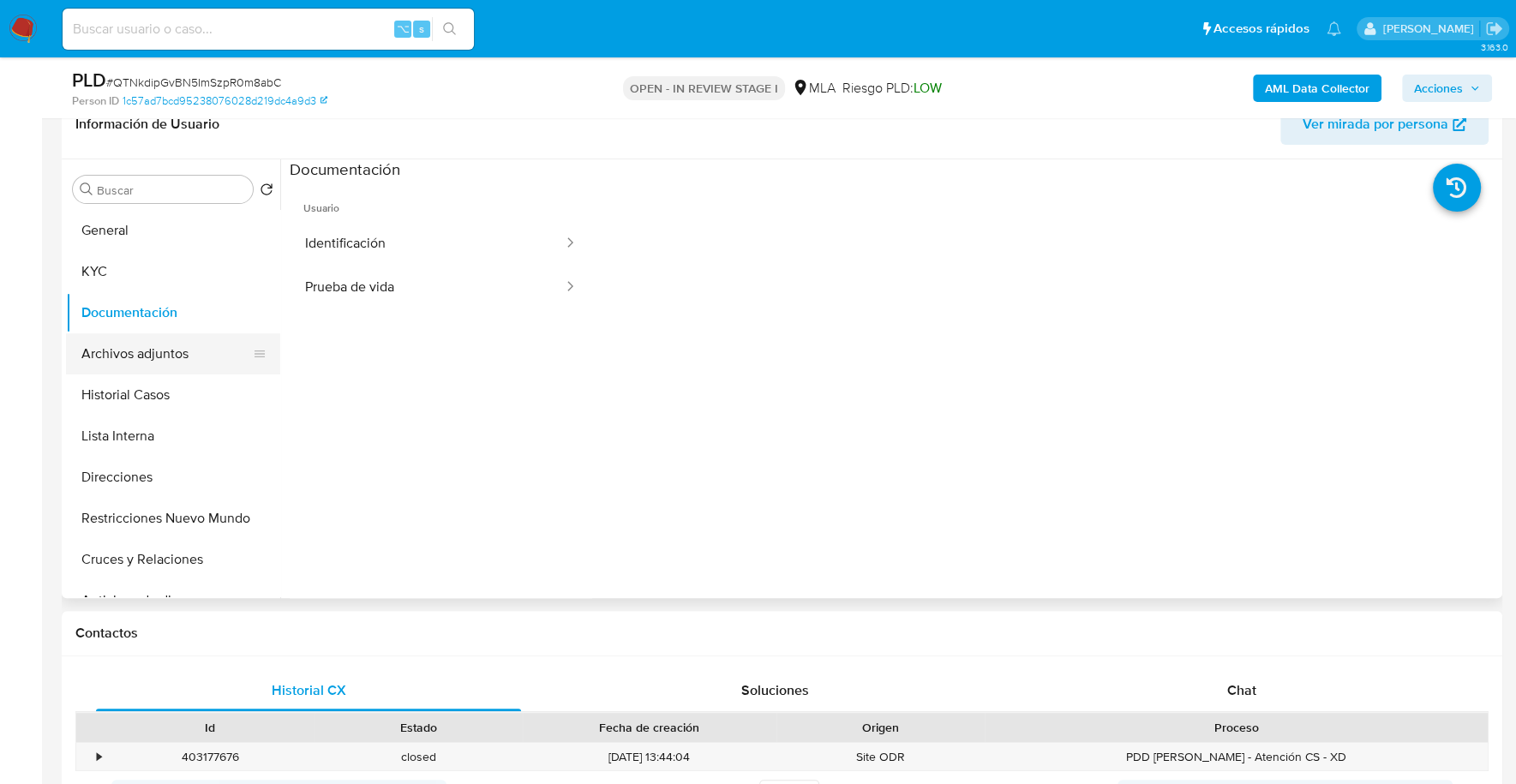
click at [155, 349] on button "Archivos adjuntos" at bounding box center [166, 354] width 200 height 41
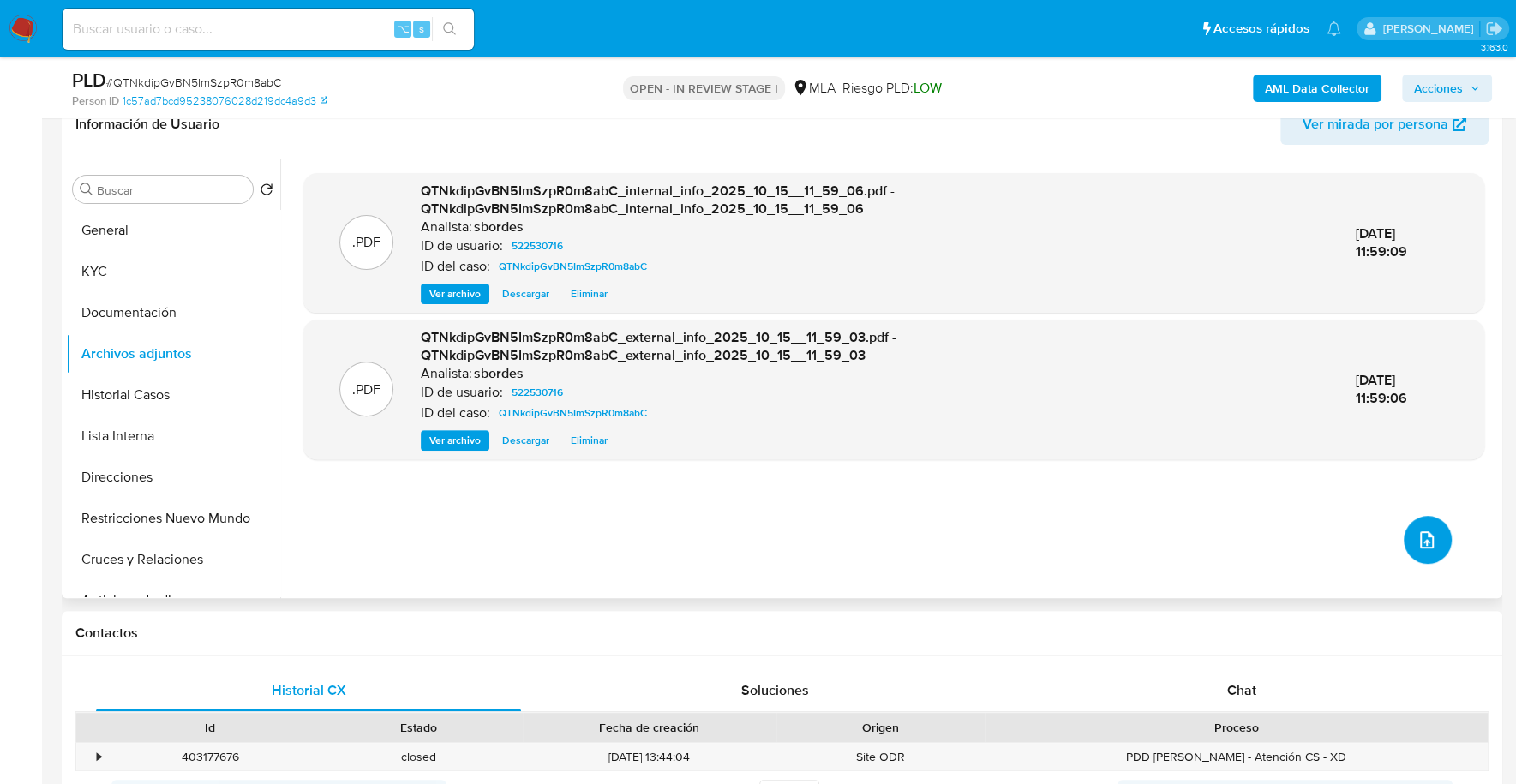
click at [1437, 535] on button "upload-file" at bounding box center [1427, 539] width 48 height 48
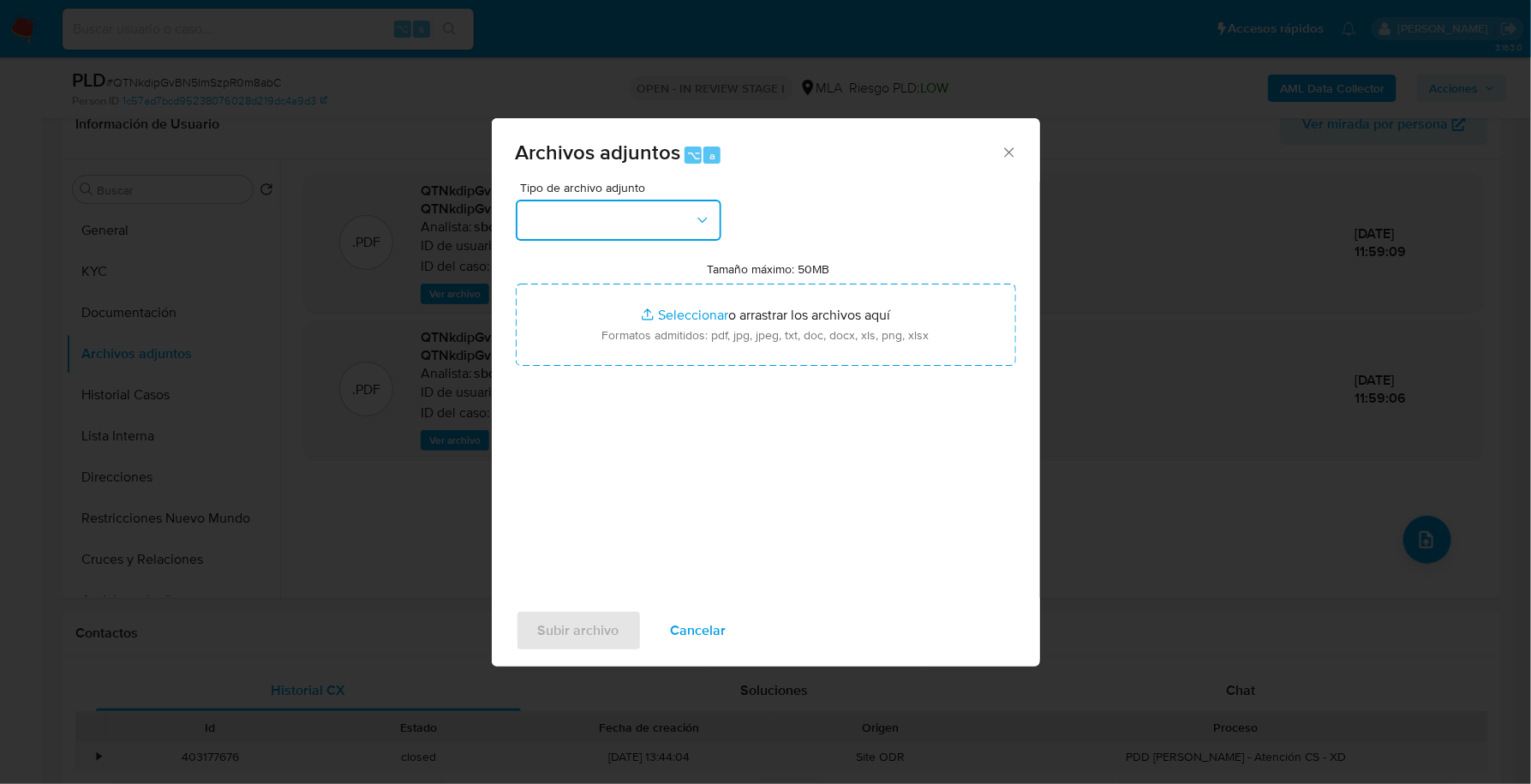
click at [665, 228] on button "button" at bounding box center [619, 220] width 206 height 41
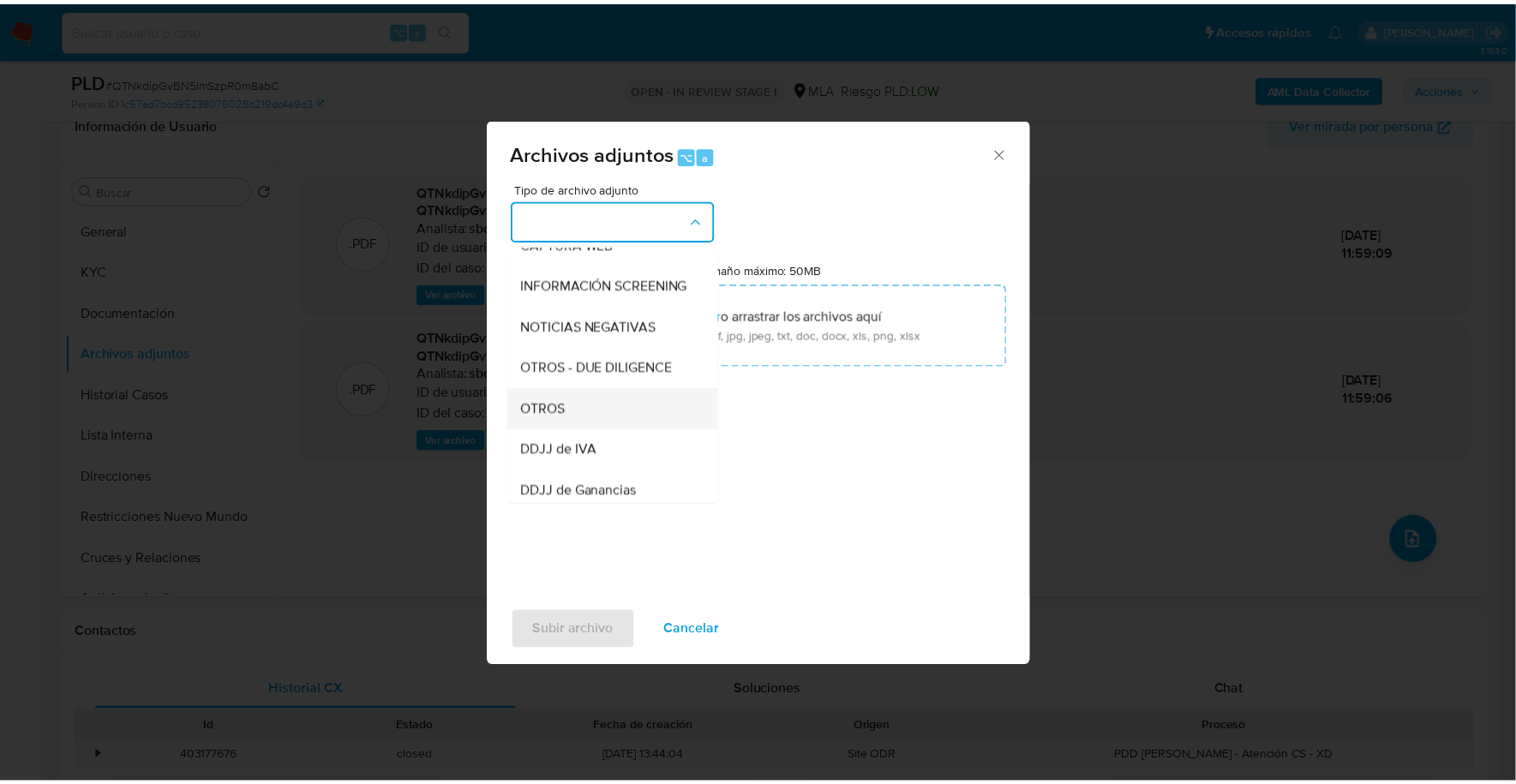
scroll to position [207, 0]
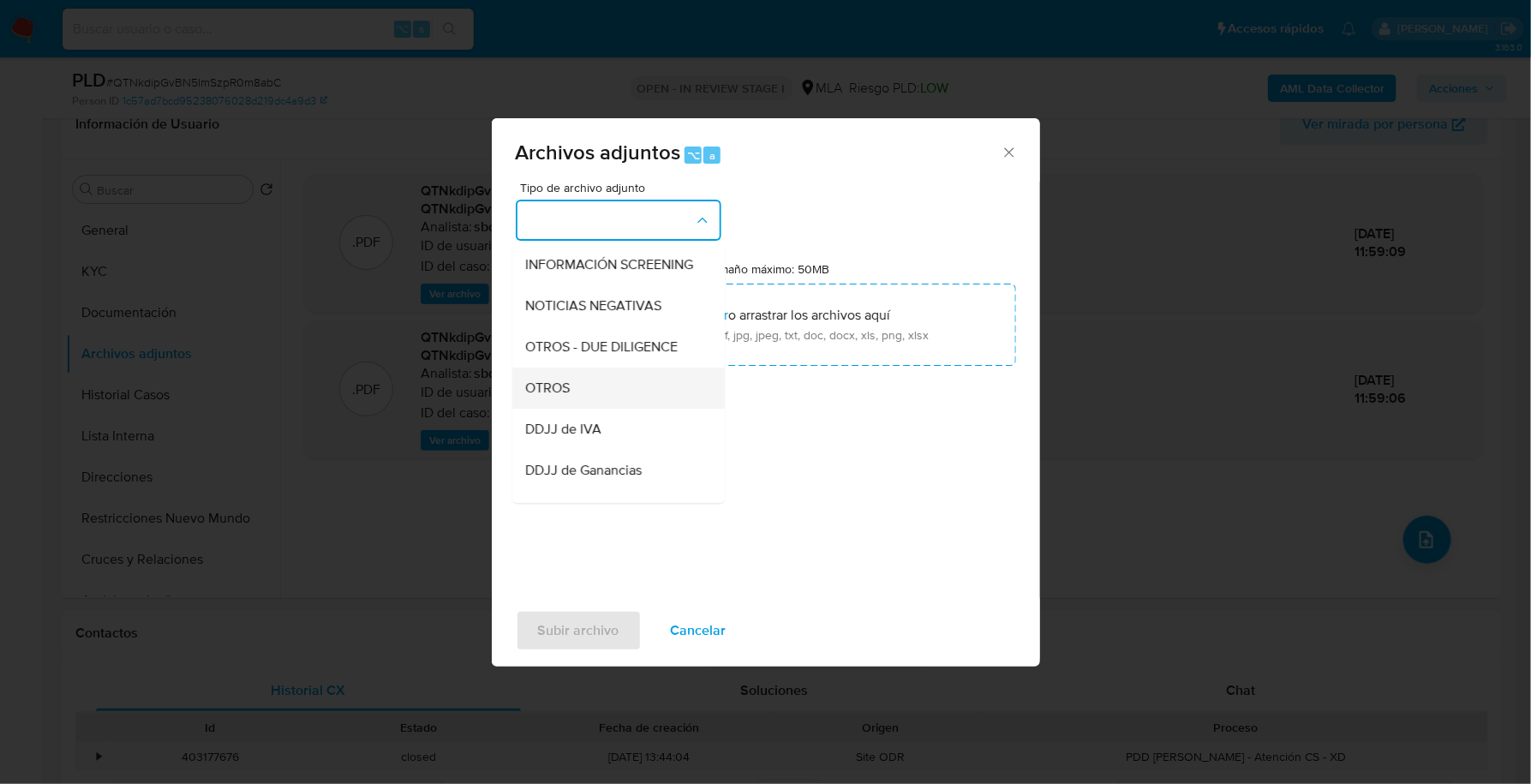
click at [615, 408] on div "OTROS" at bounding box center [613, 388] width 175 height 41
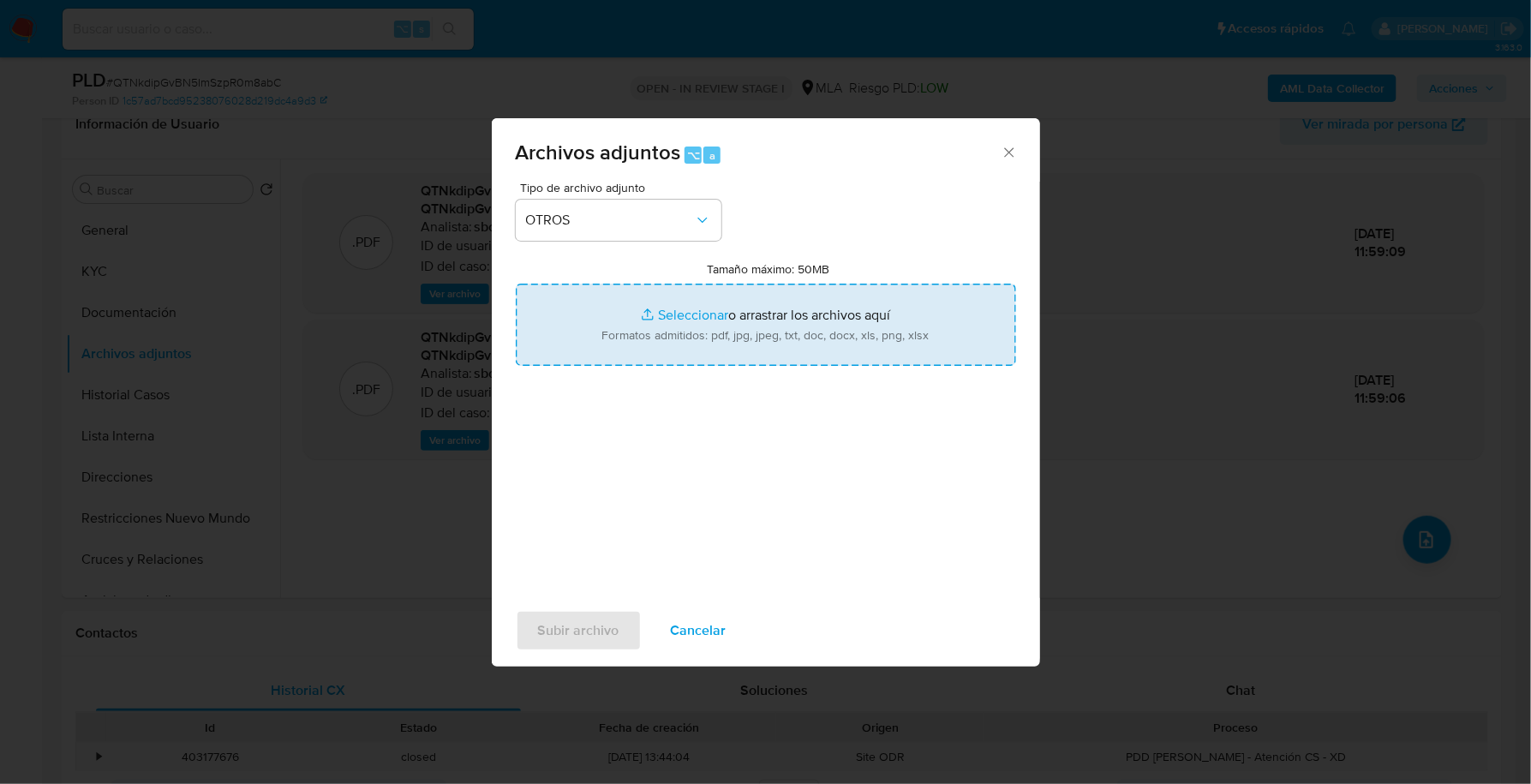
click at [691, 303] on input "Tamaño máximo: 50MB Seleccionar archivos" at bounding box center [766, 325] width 500 height 82
type input "C:\fakepath\Caselog QTNkdipGvBN5ImSzpR0m8abC_2025_09_18_00_16_47.docx"
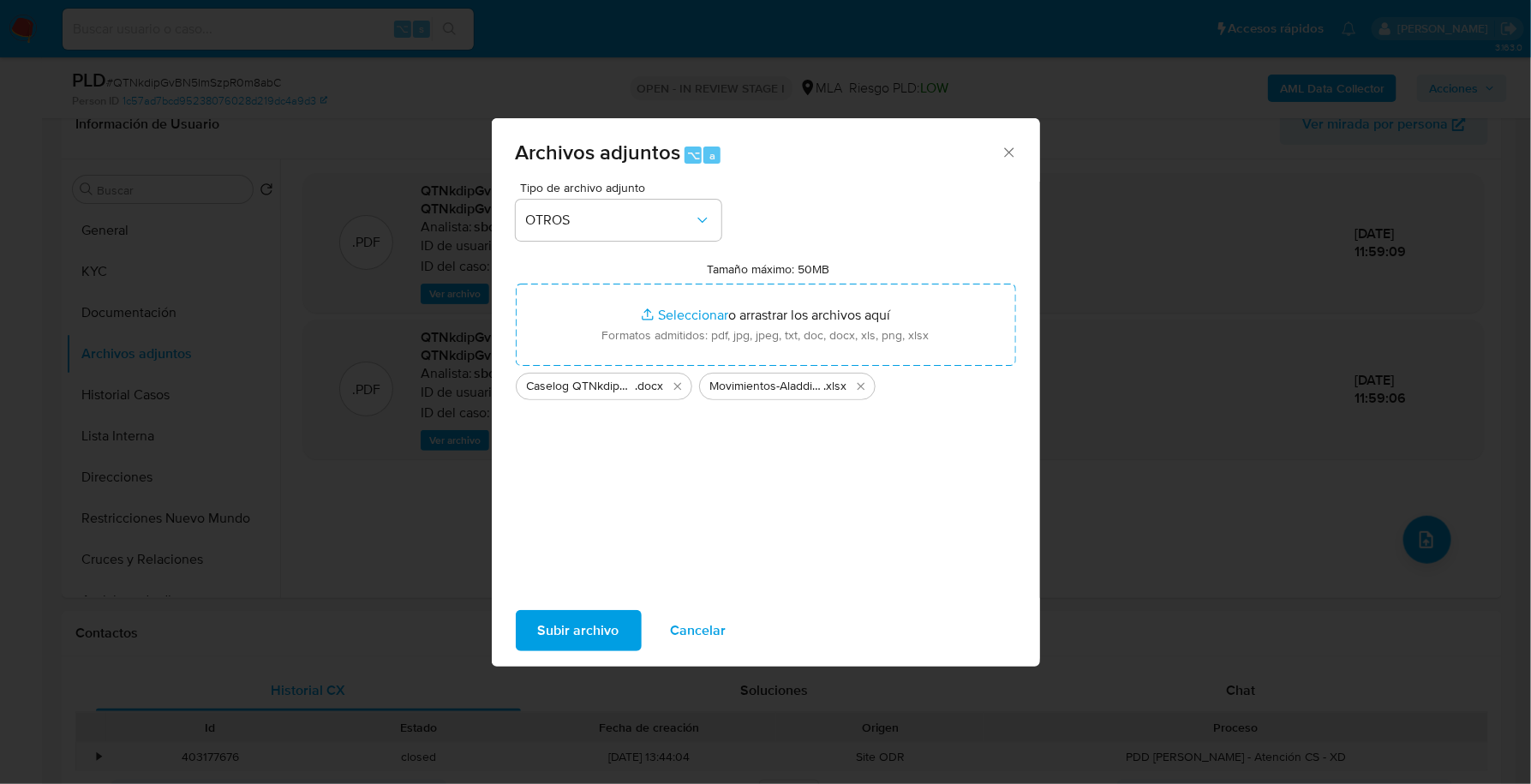
click at [592, 644] on span "Subir archivo" at bounding box center [579, 630] width 81 height 37
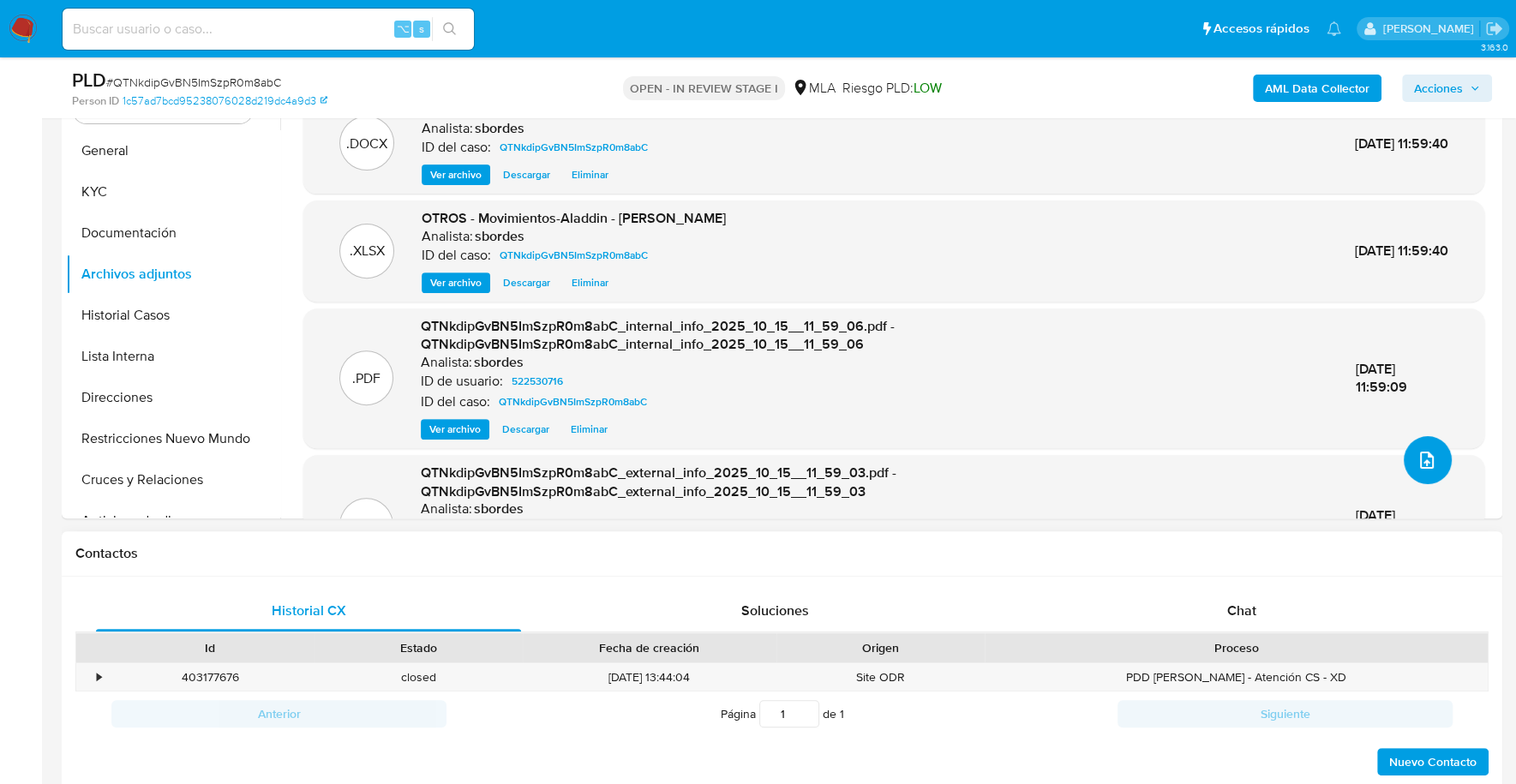
scroll to position [804, 0]
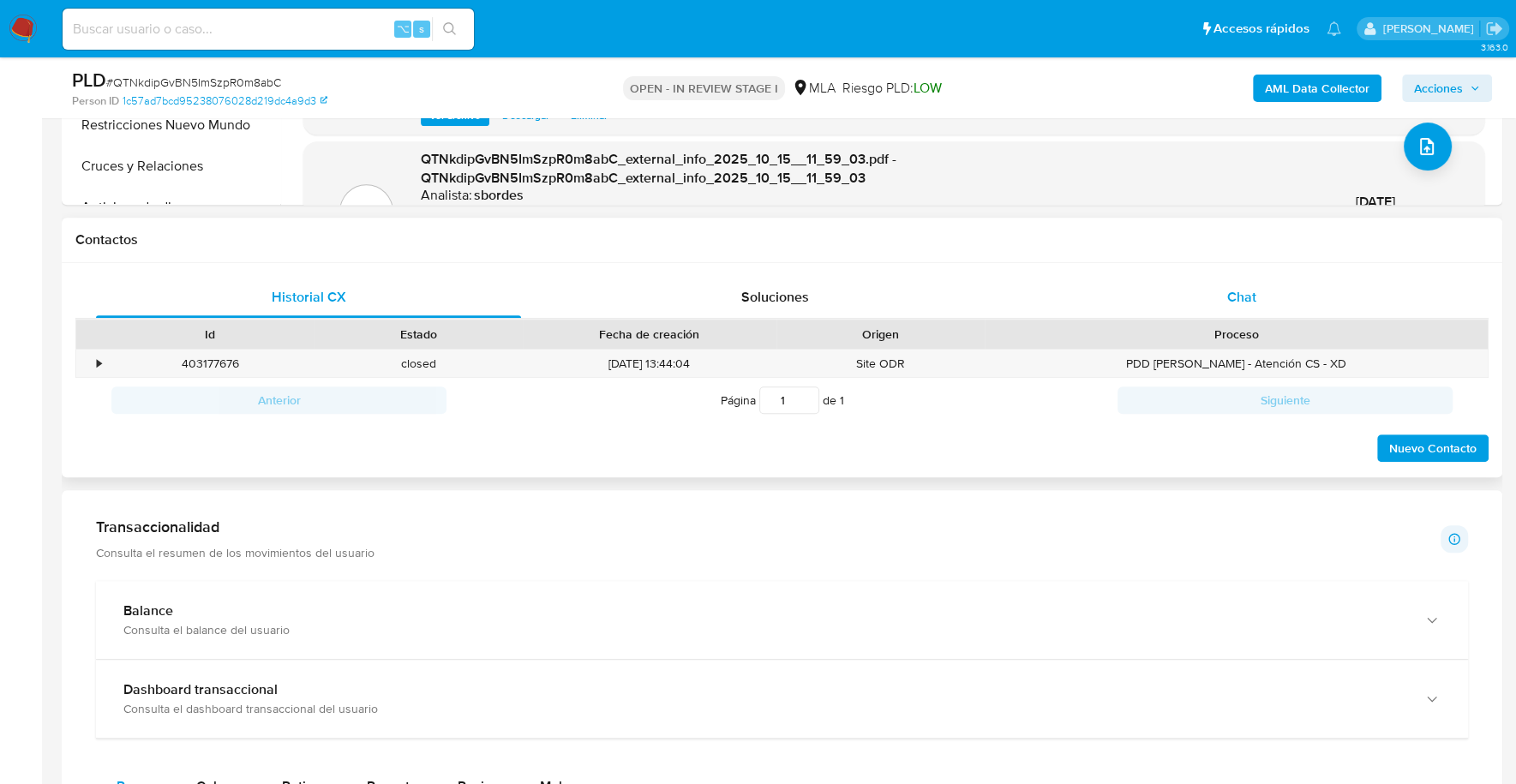
click at [1218, 295] on div "Chat" at bounding box center [1241, 297] width 425 height 41
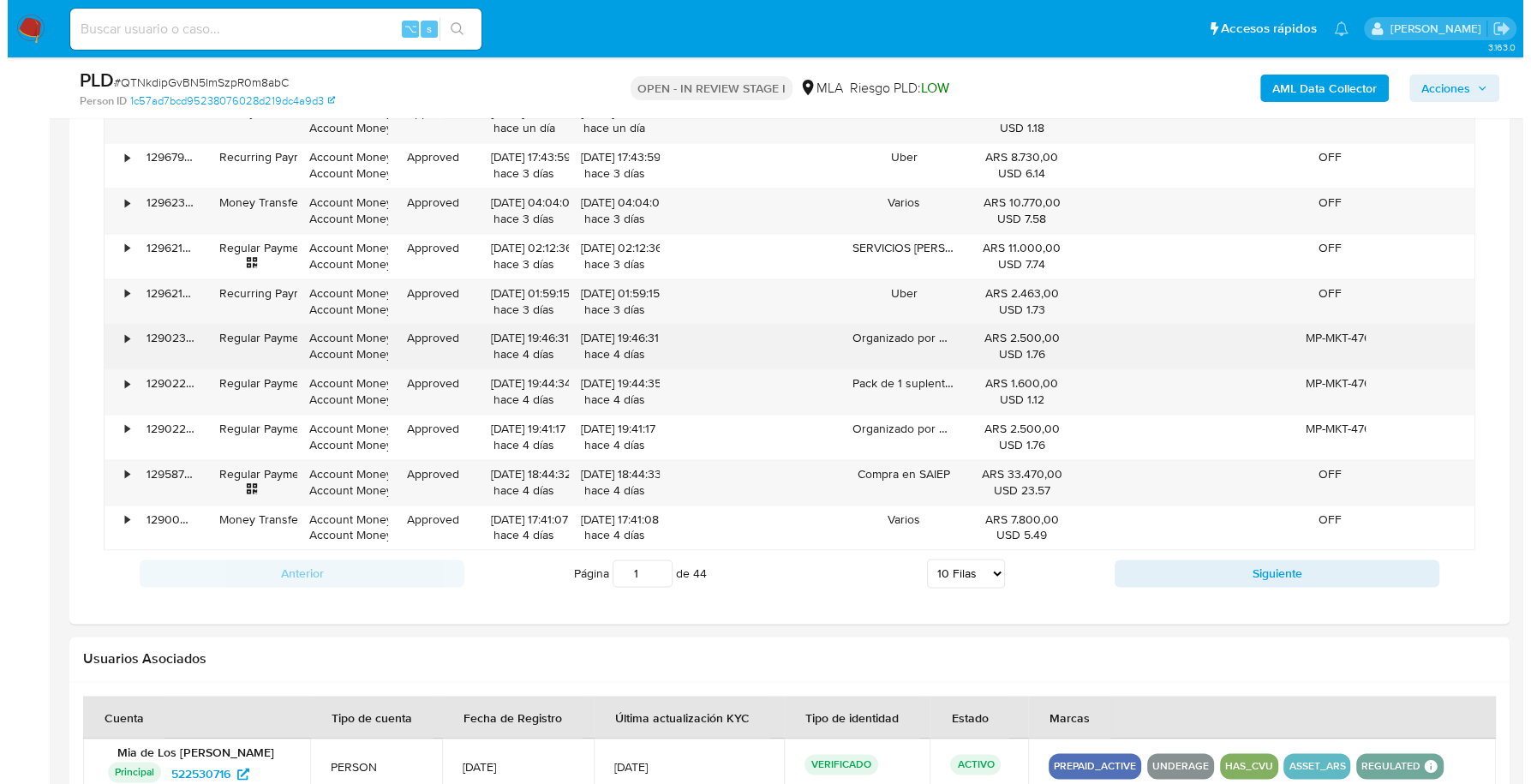
scroll to position [2737, 0]
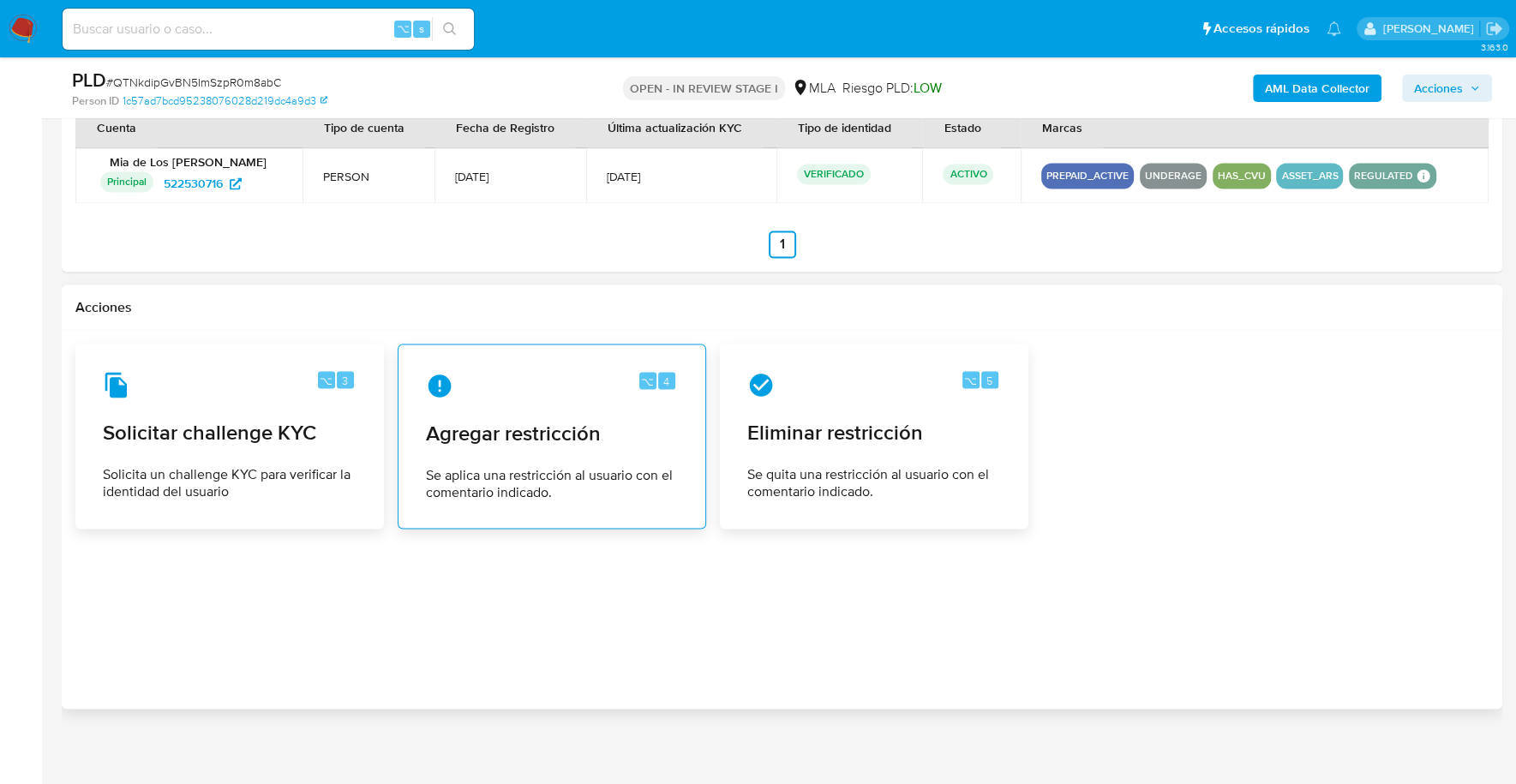
click at [538, 436] on span "Agregar restricción" at bounding box center [552, 433] width 252 height 26
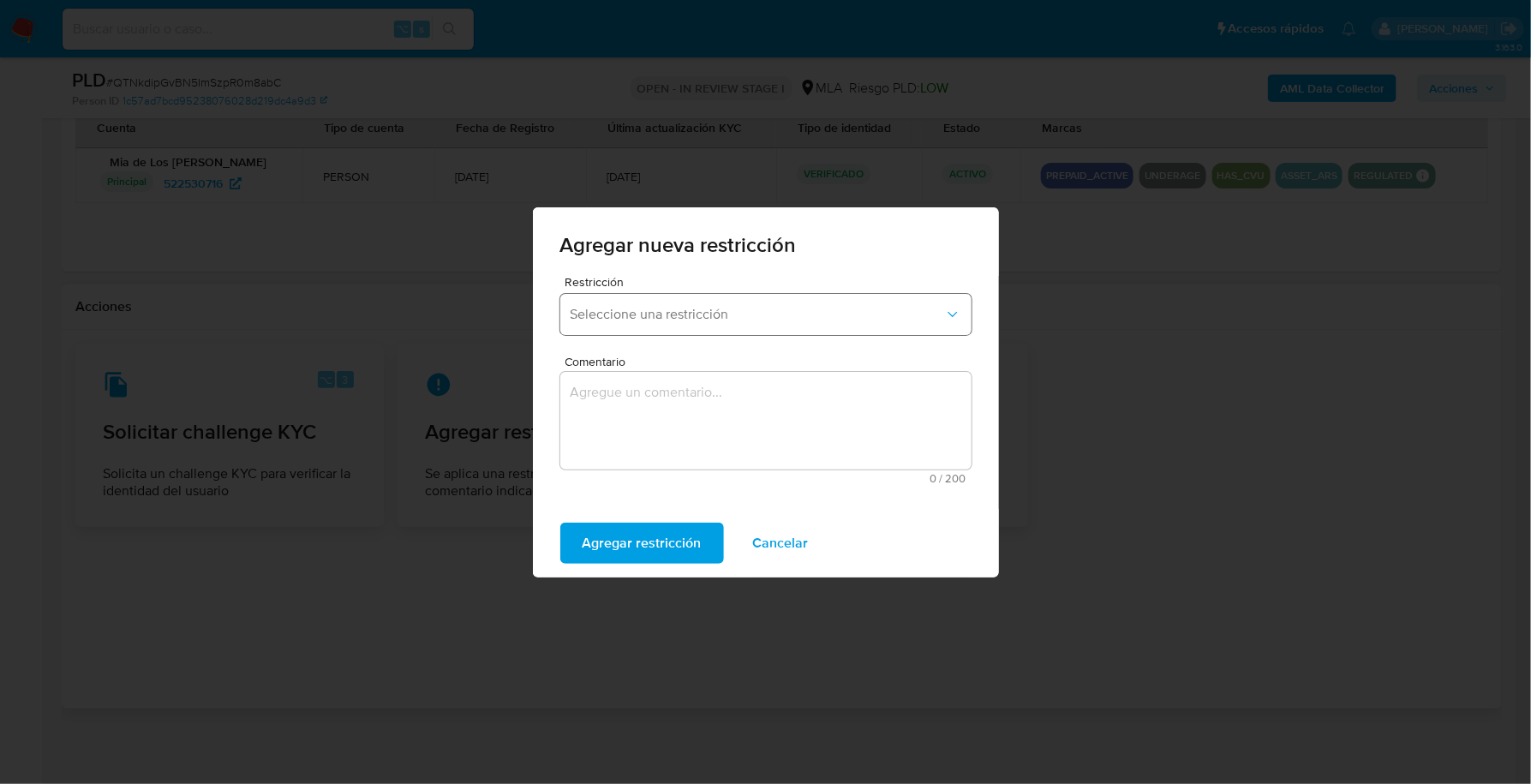
click at [682, 318] on span "Seleccione una restricción" at bounding box center [757, 314] width 374 height 17
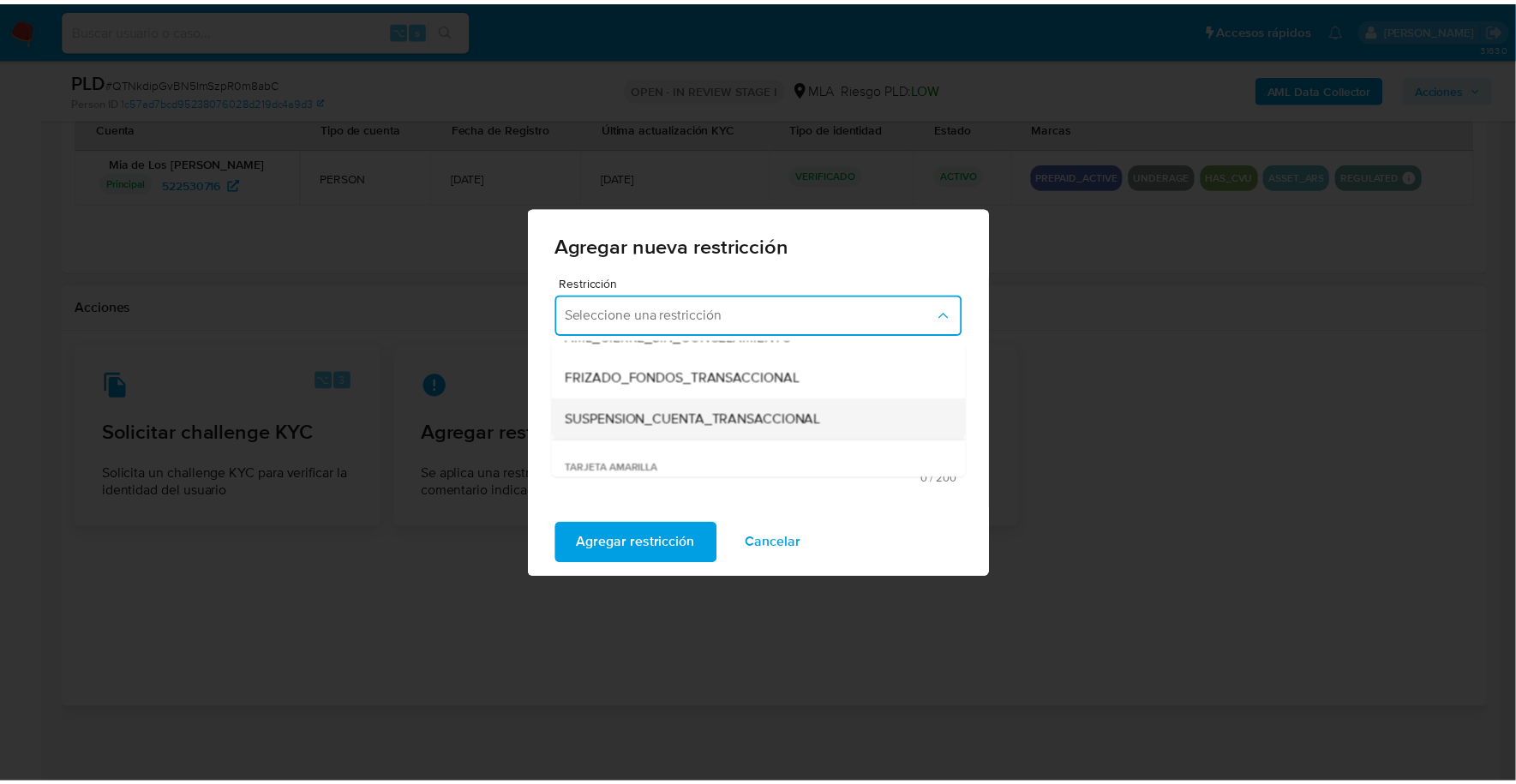
scroll to position [189, 0]
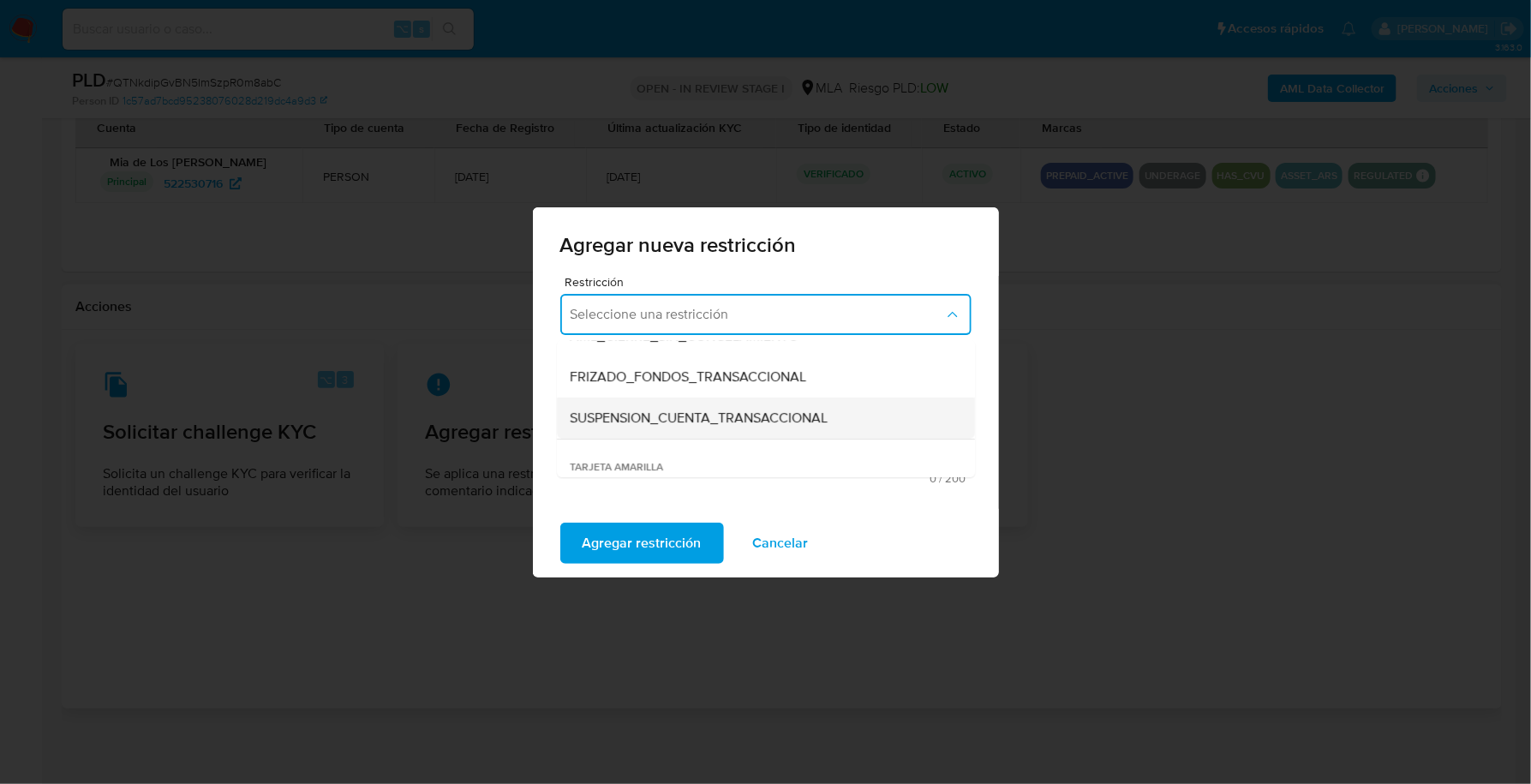
click at [703, 416] on span "SUSPENSION_CUENTA_TRANSACCIONAL" at bounding box center [700, 418] width 258 height 17
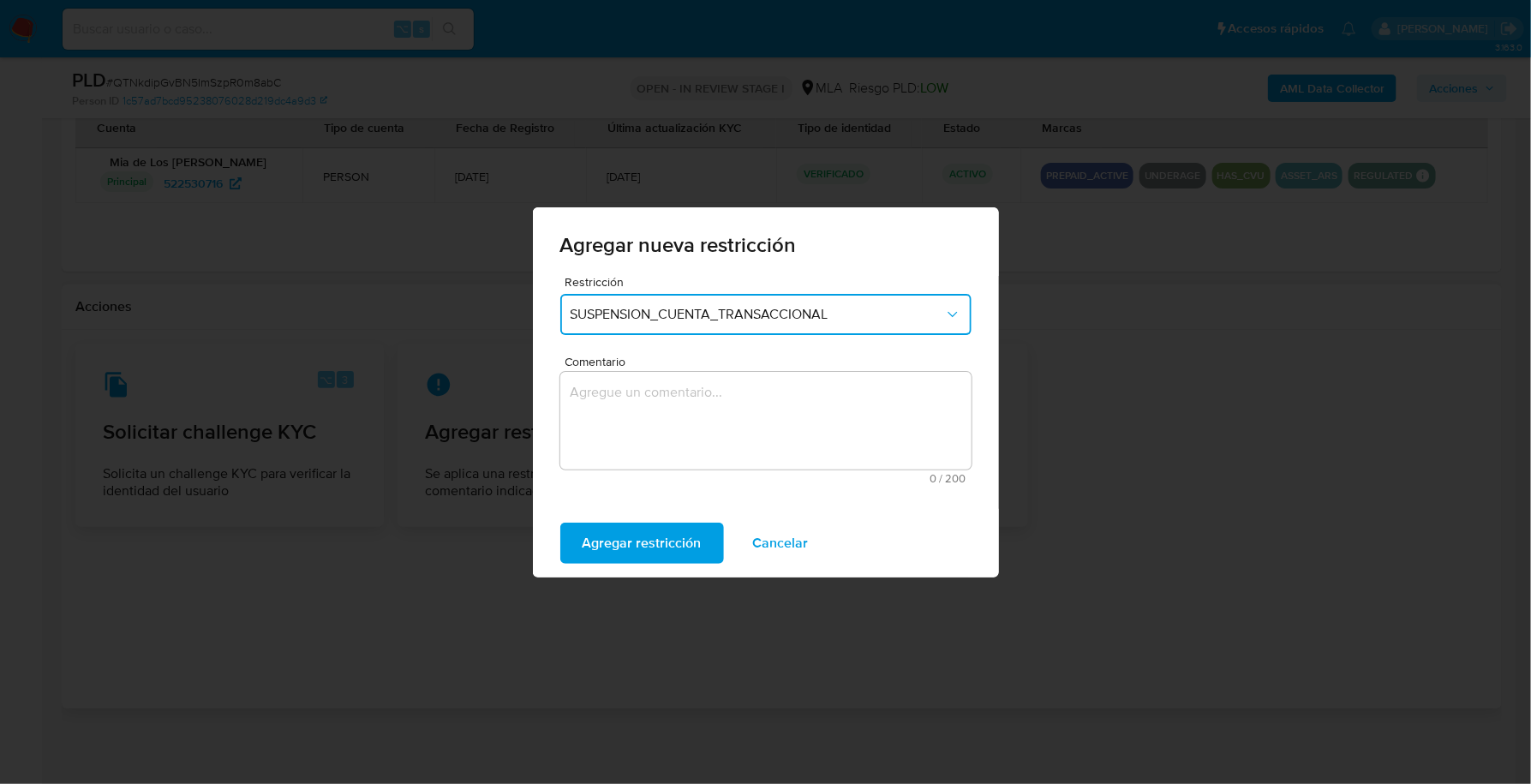
click at [748, 407] on textarea "Comentario" at bounding box center [766, 421] width 411 height 98
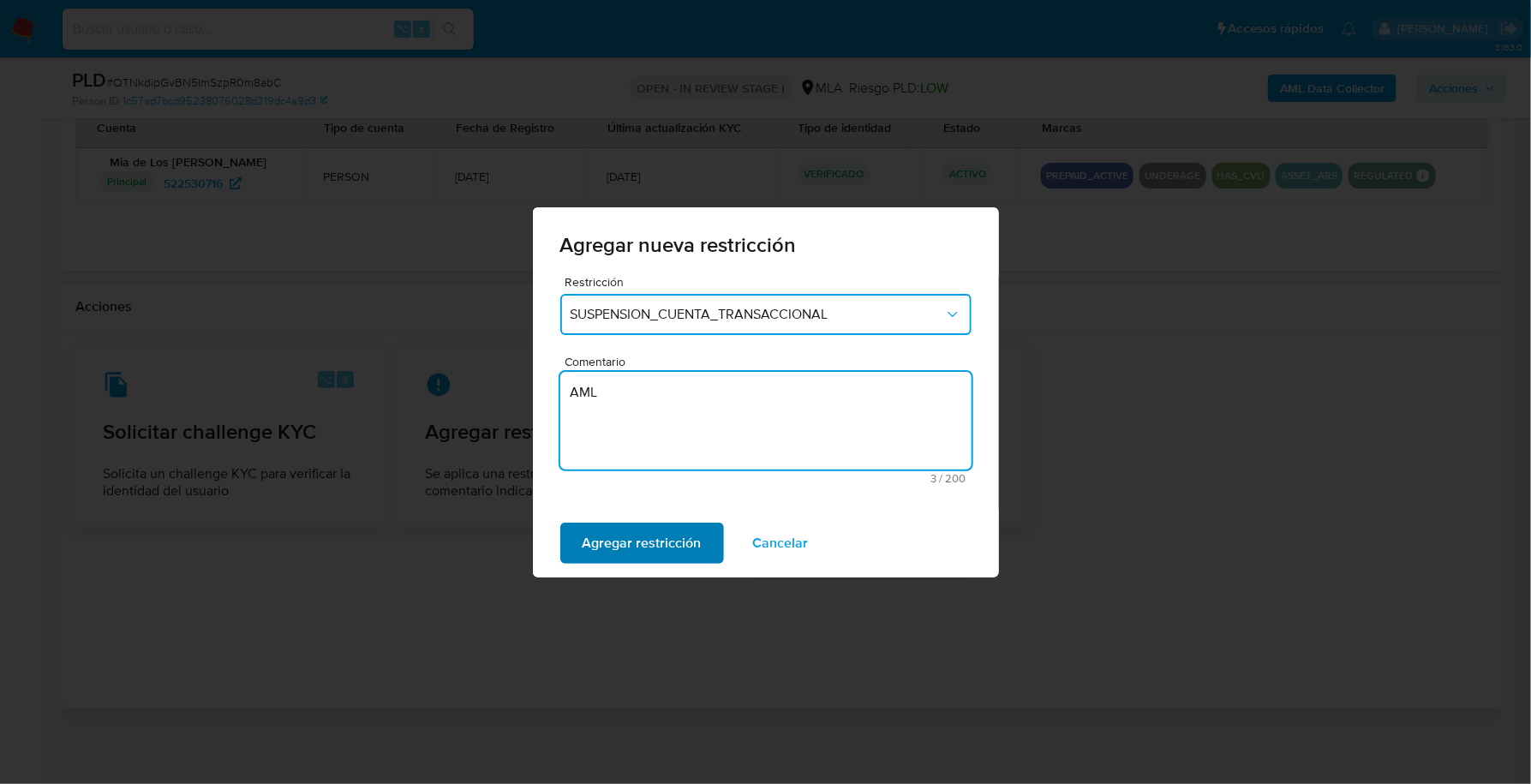
type textarea "AML"
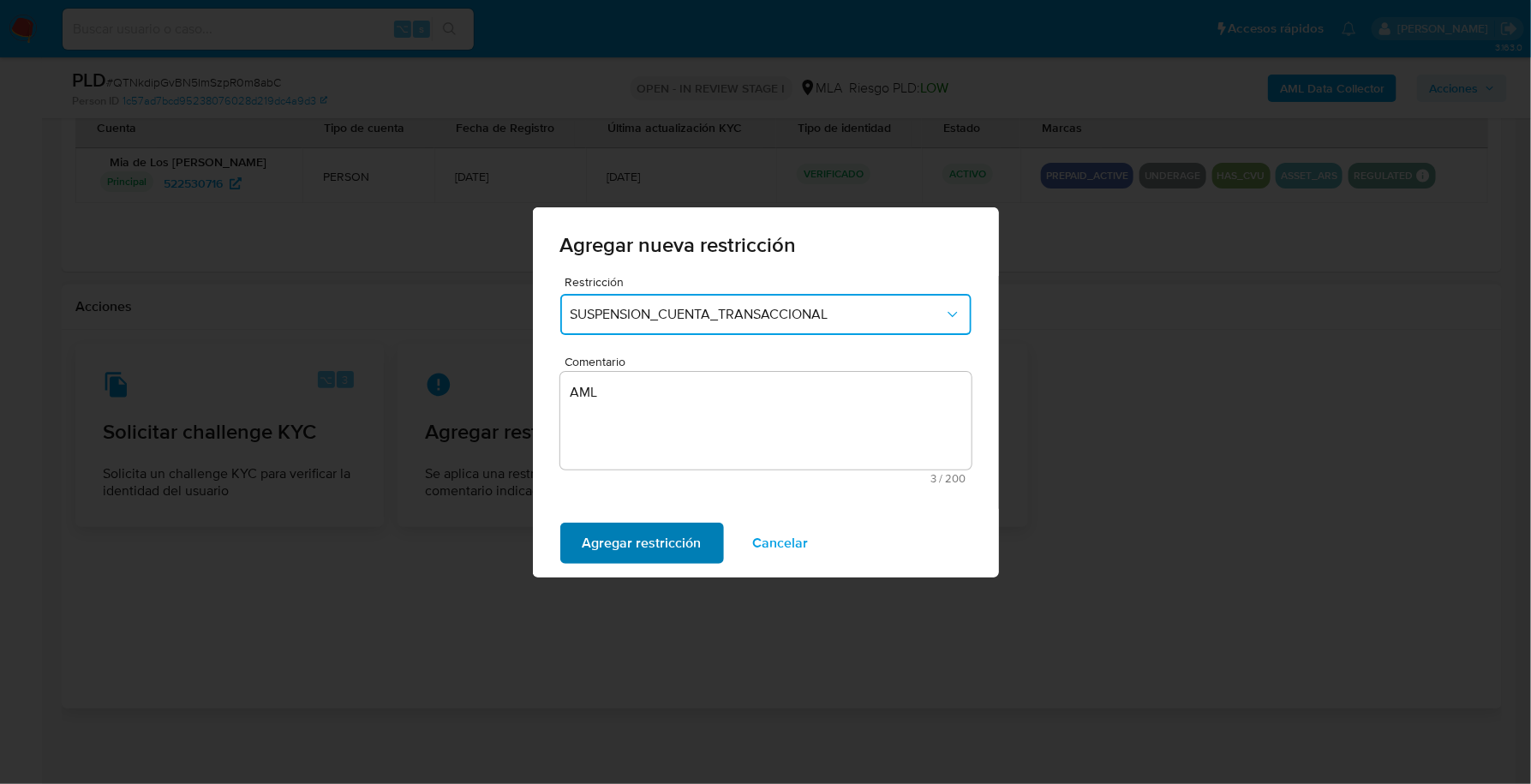
click at [654, 547] on span "Agregar restricción" at bounding box center [642, 543] width 119 height 37
click at [606, 544] on span "Confirmar" at bounding box center [613, 543] width 62 height 37
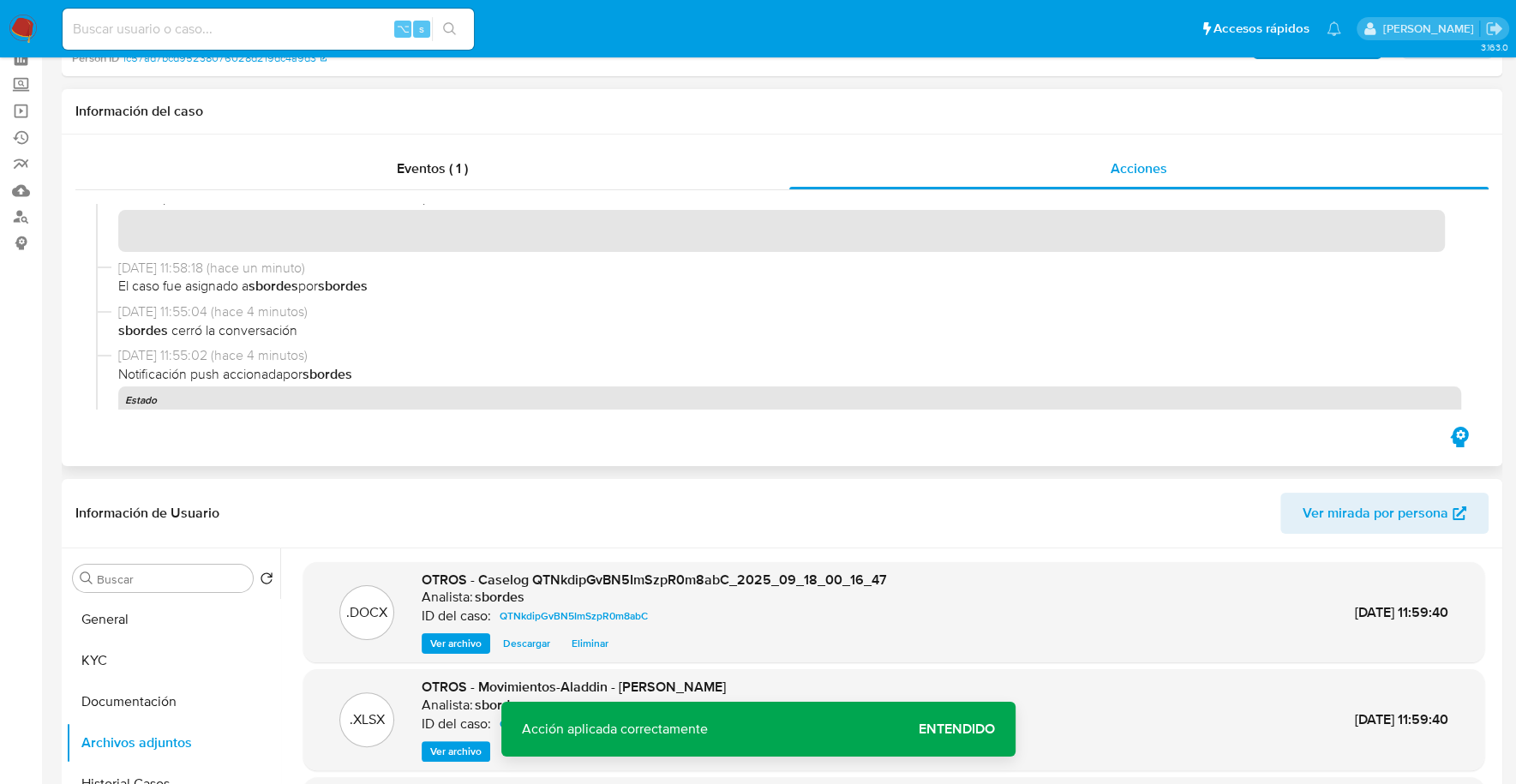
scroll to position [0, 0]
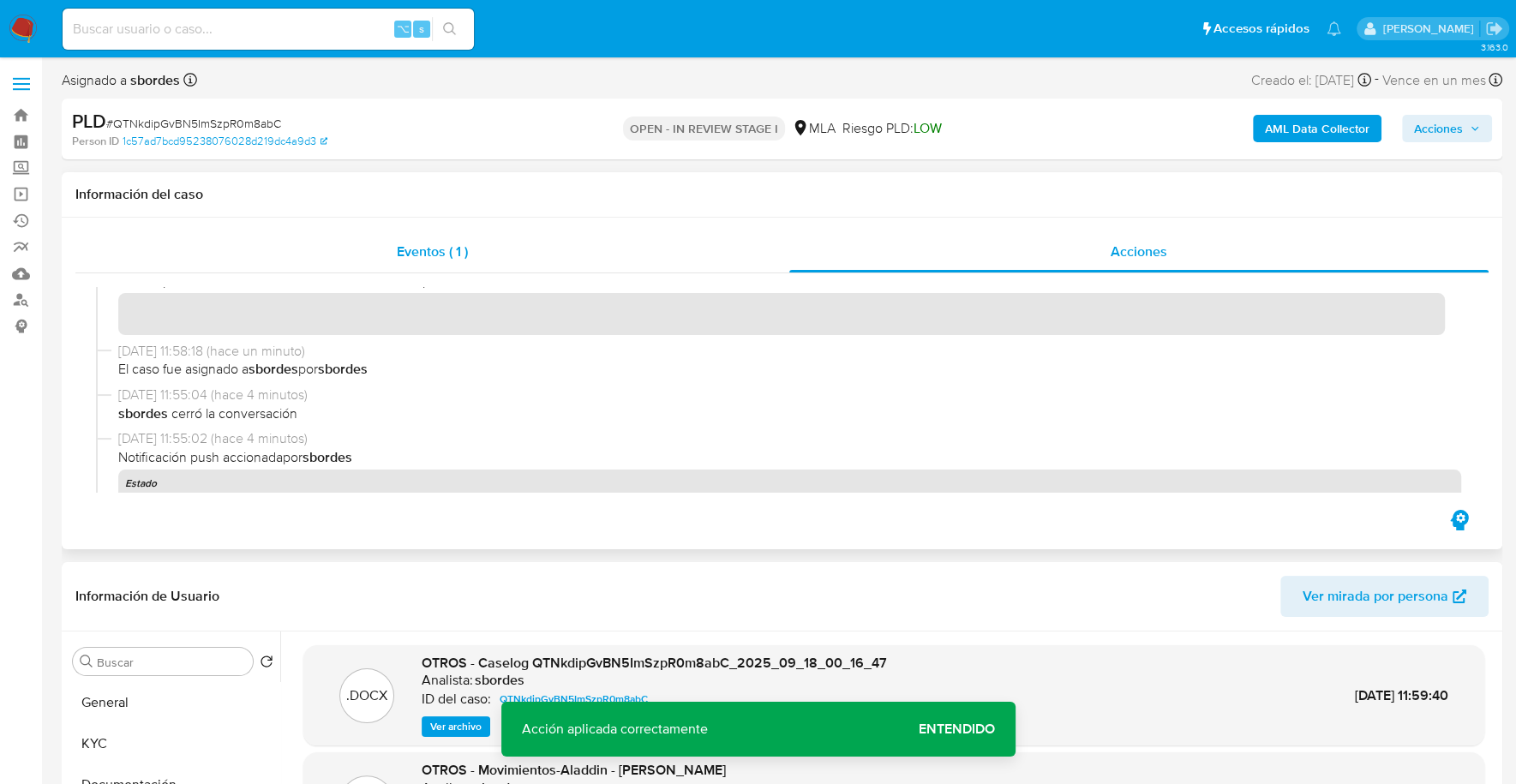
click at [453, 249] on span "Eventos ( 1 )" at bounding box center [432, 251] width 71 height 20
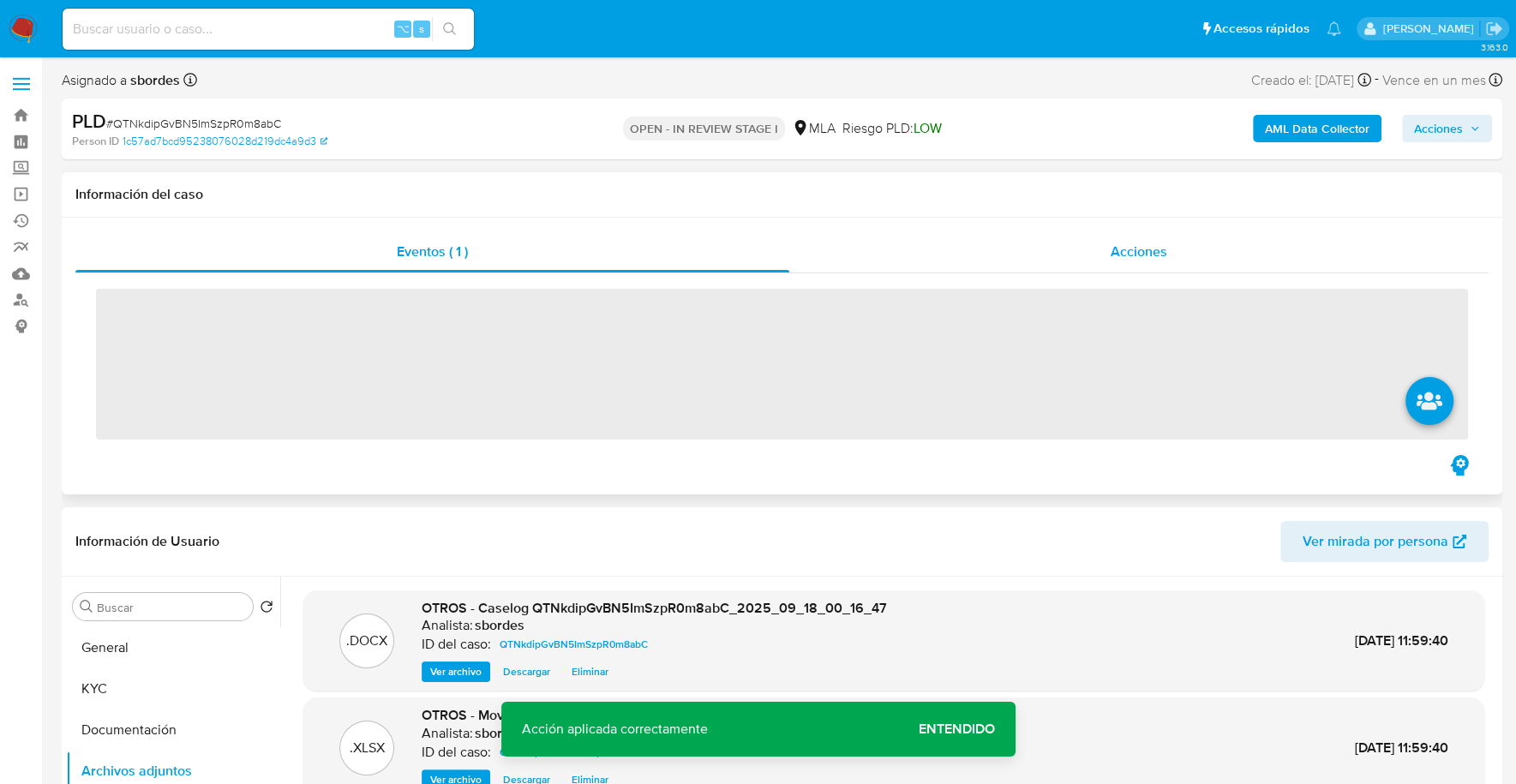
click at [1088, 247] on div "Acciones" at bounding box center [1139, 252] width 700 height 41
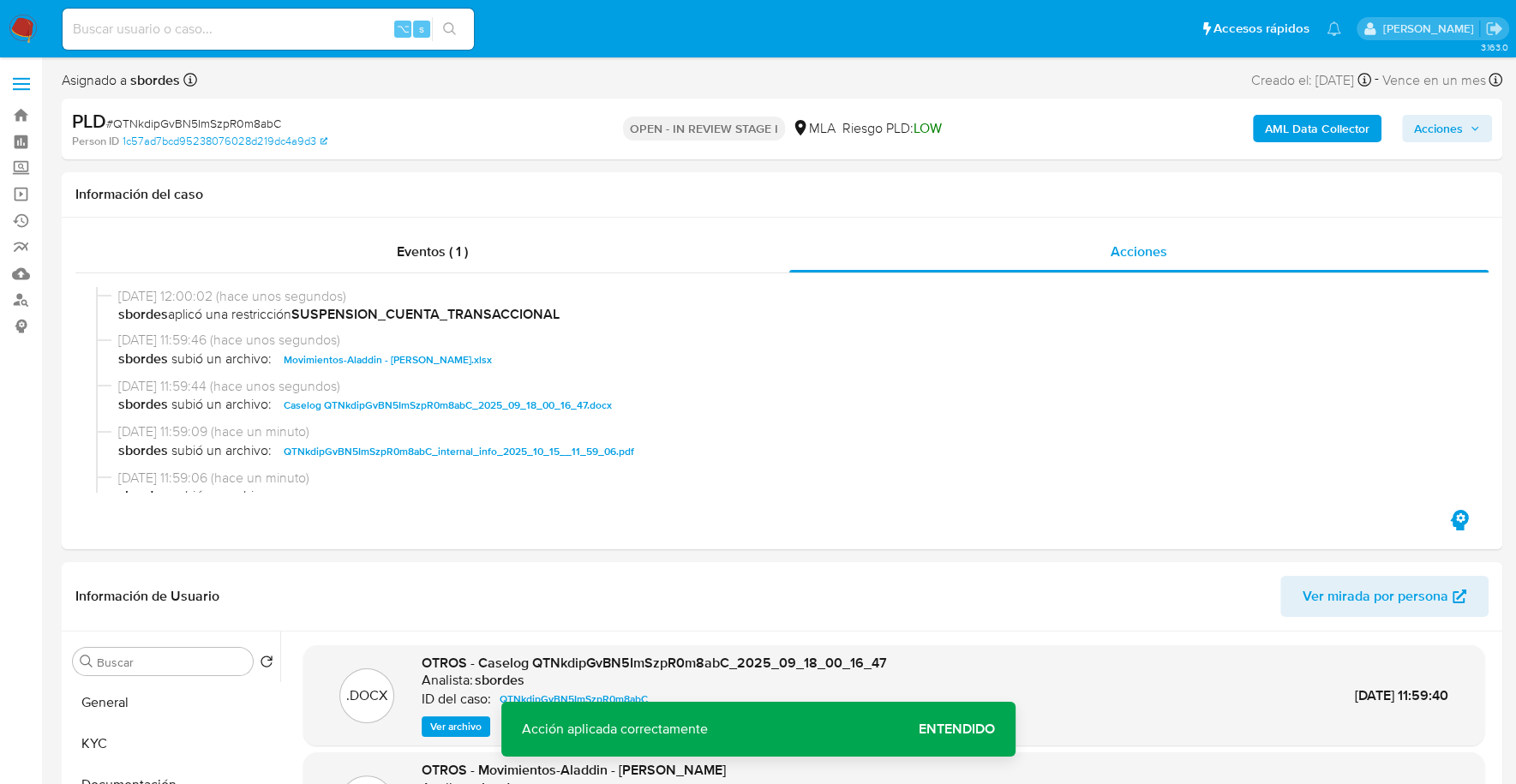
click at [1465, 122] on span "Acciones" at bounding box center [1447, 129] width 66 height 24
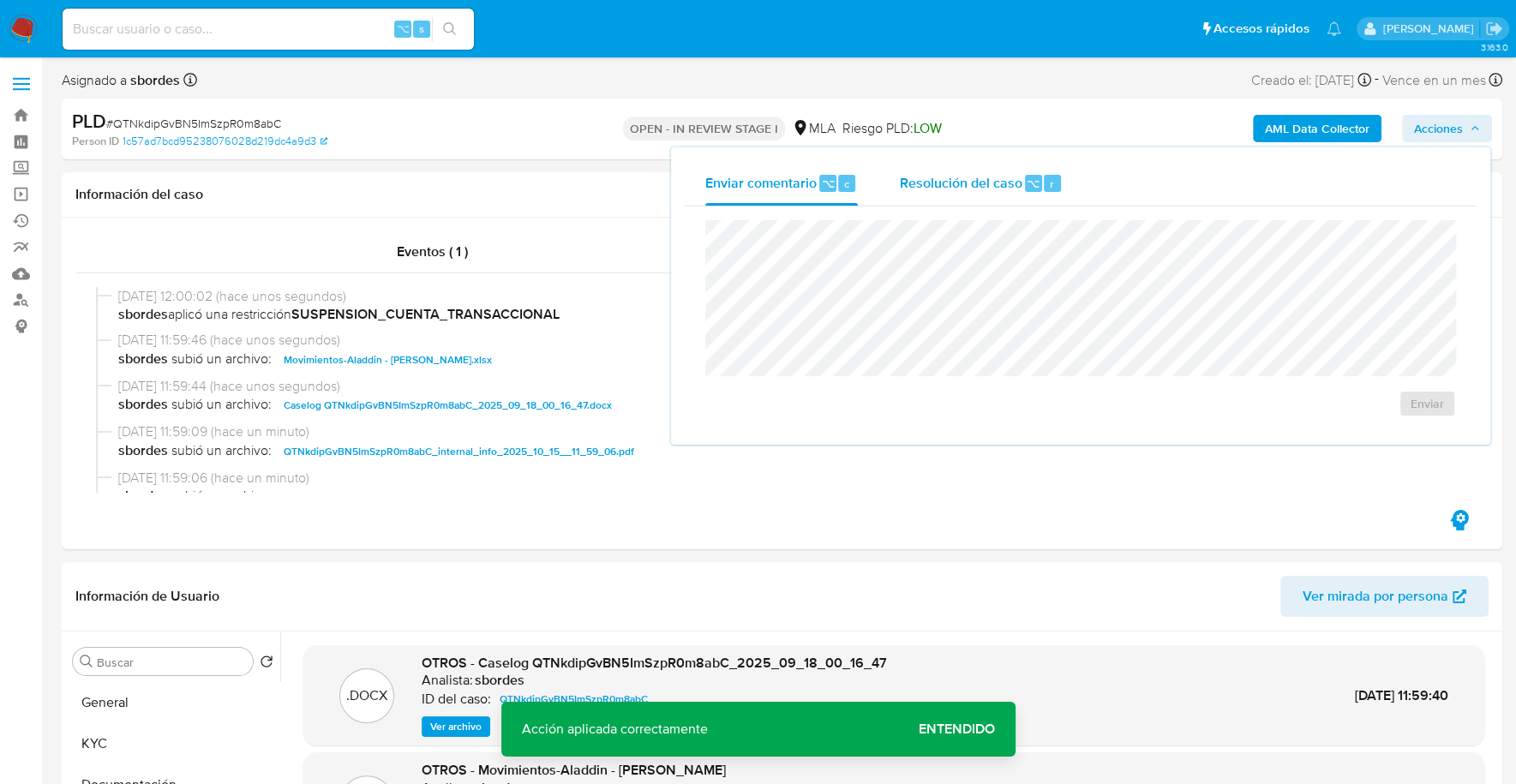
click at [973, 182] on span "Resolución del caso" at bounding box center [960, 183] width 123 height 20
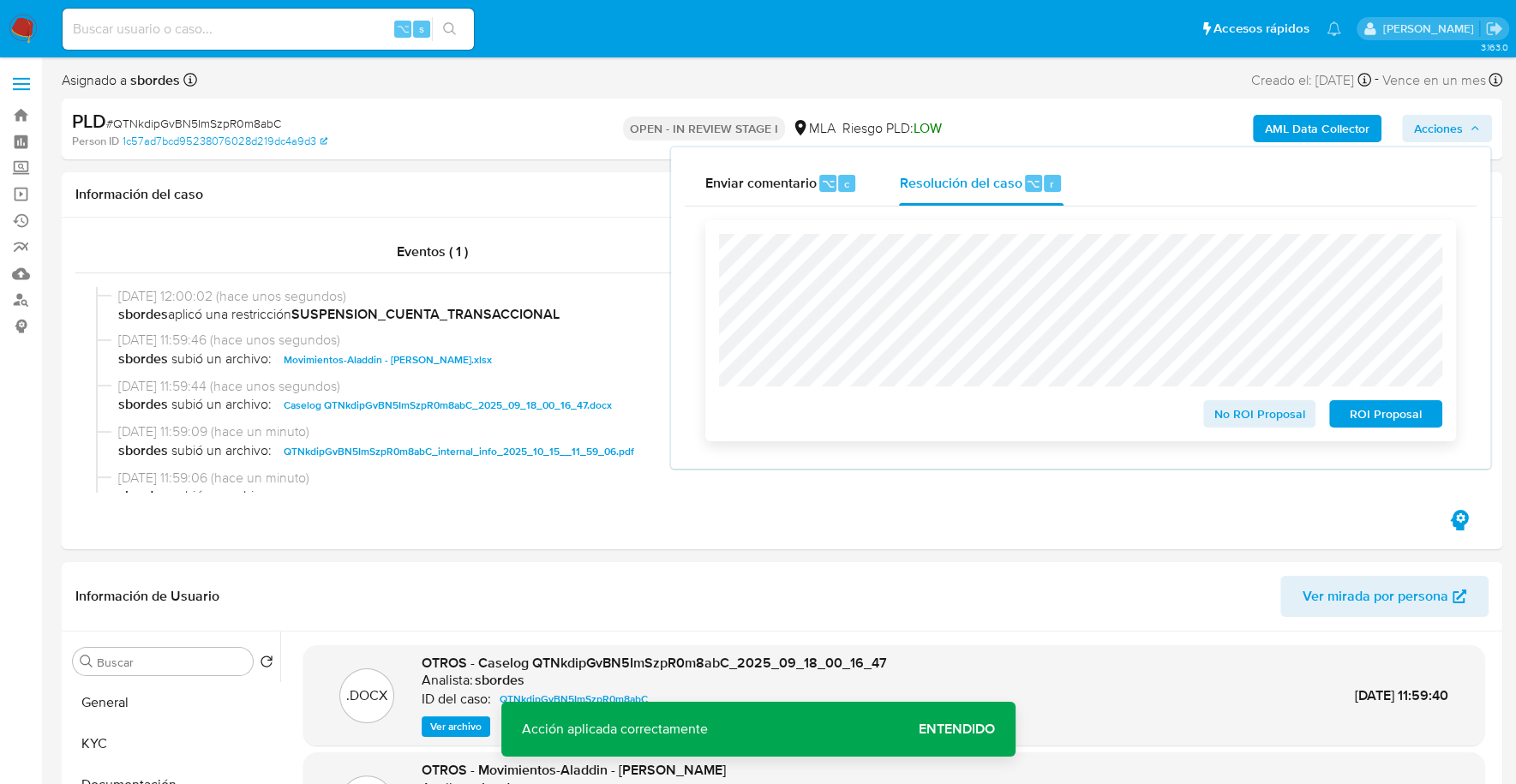
click at [1362, 416] on span "ROI Proposal" at bounding box center [1385, 414] width 89 height 24
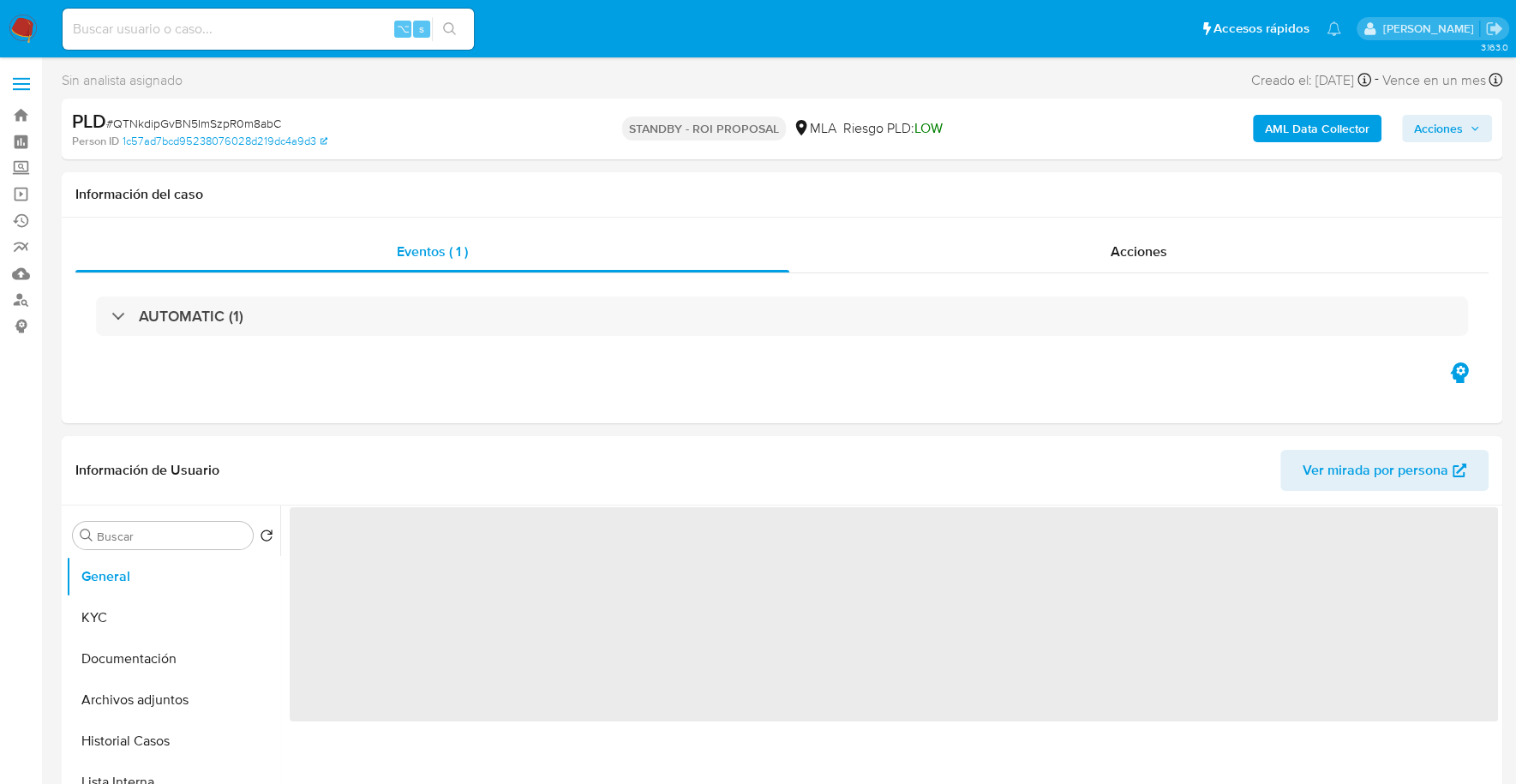
select select "10"
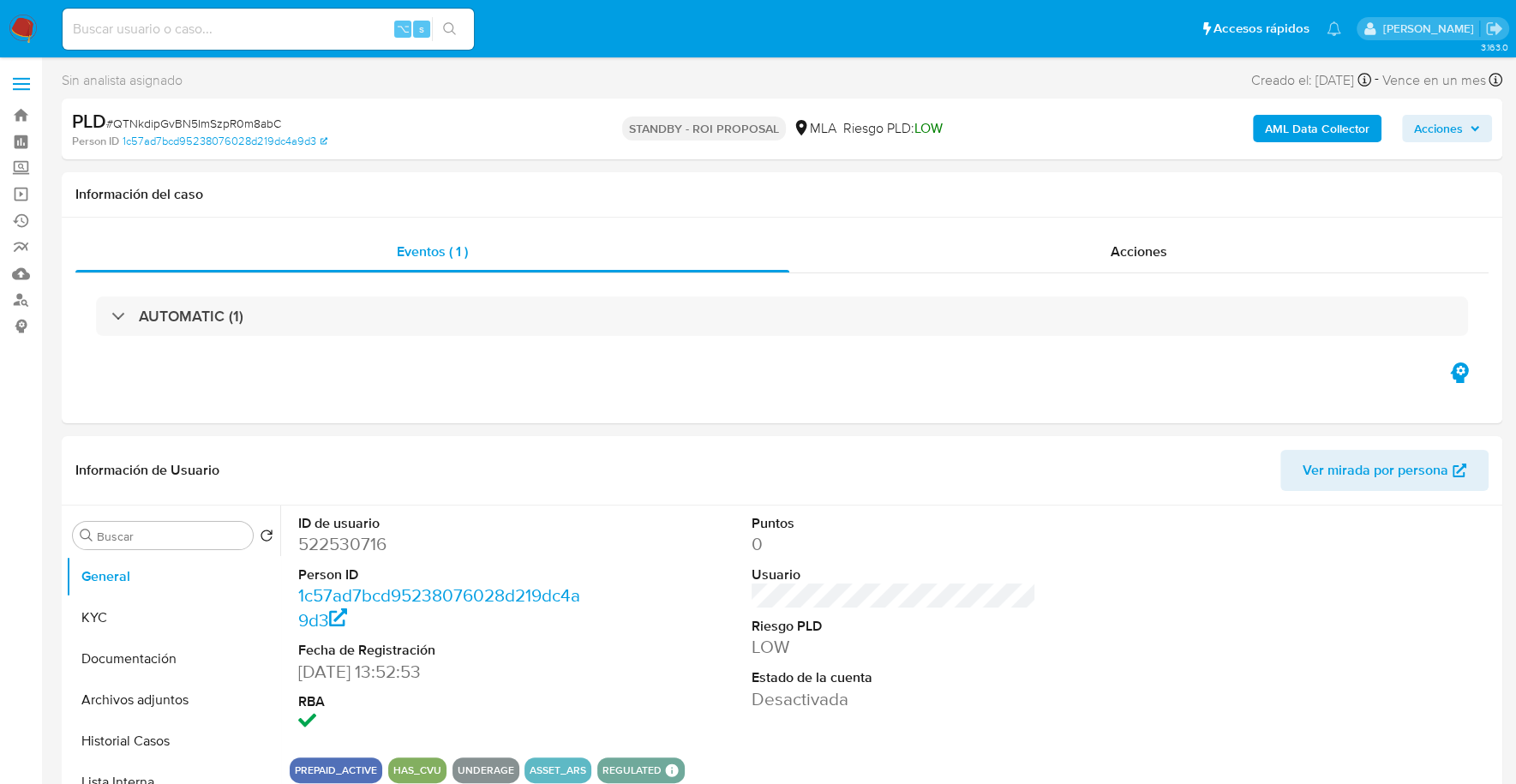
click at [245, 44] on div "⌥ s" at bounding box center [268, 29] width 411 height 41
click at [247, 37] on input at bounding box center [268, 30] width 411 height 23
paste input "2481062939"
type input "2481062939"
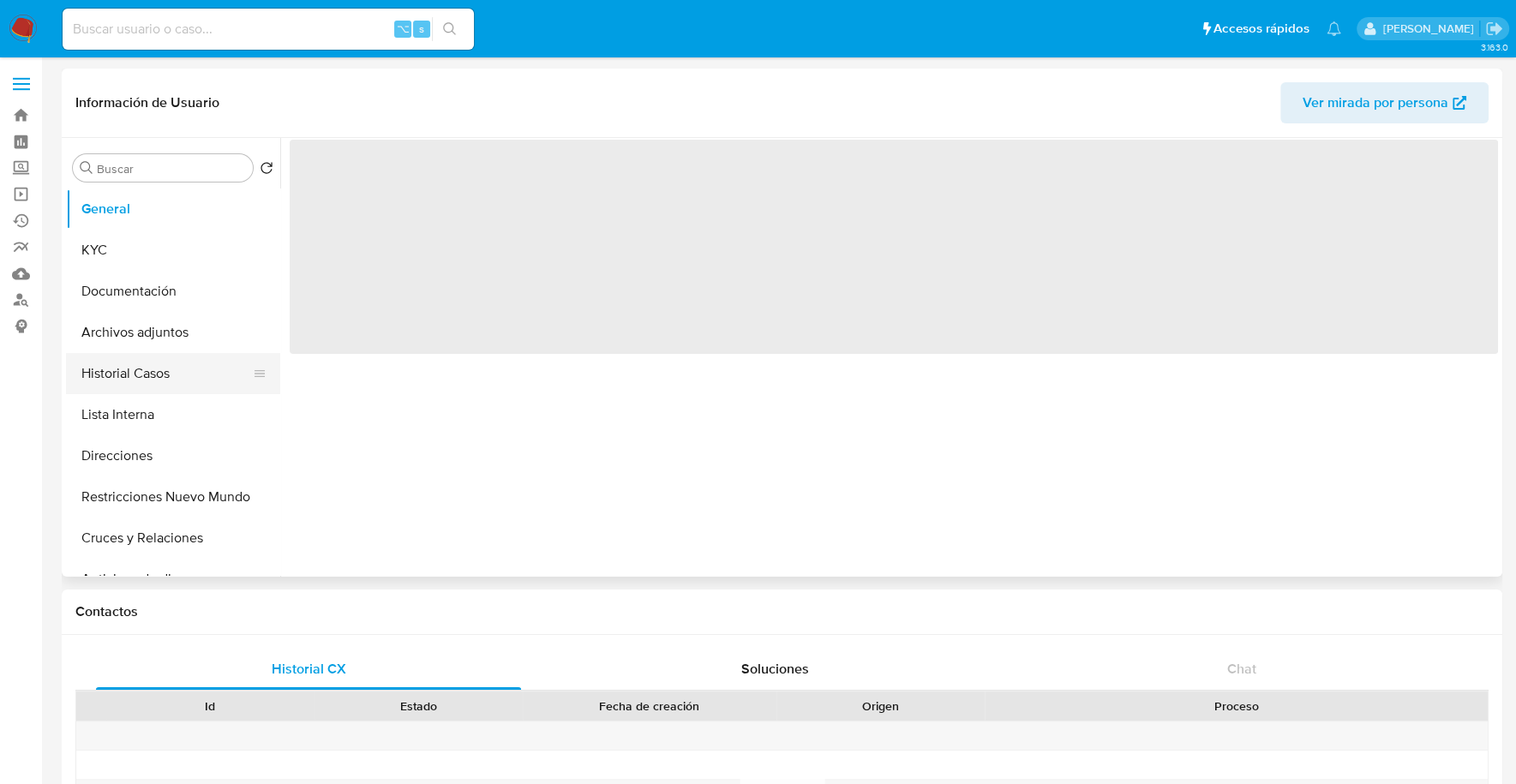
click at [147, 378] on button "Historial Casos" at bounding box center [166, 373] width 200 height 41
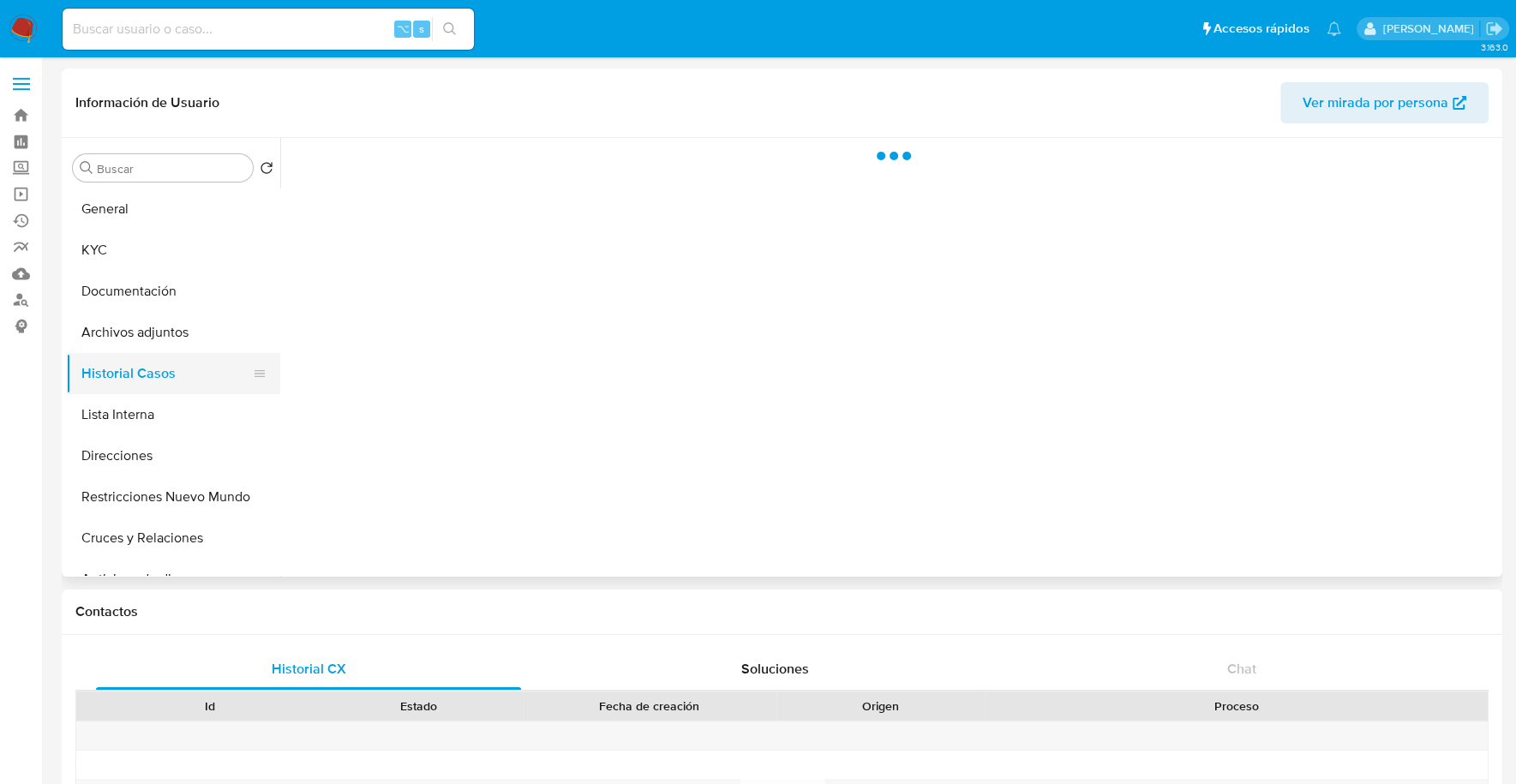
select select "10"
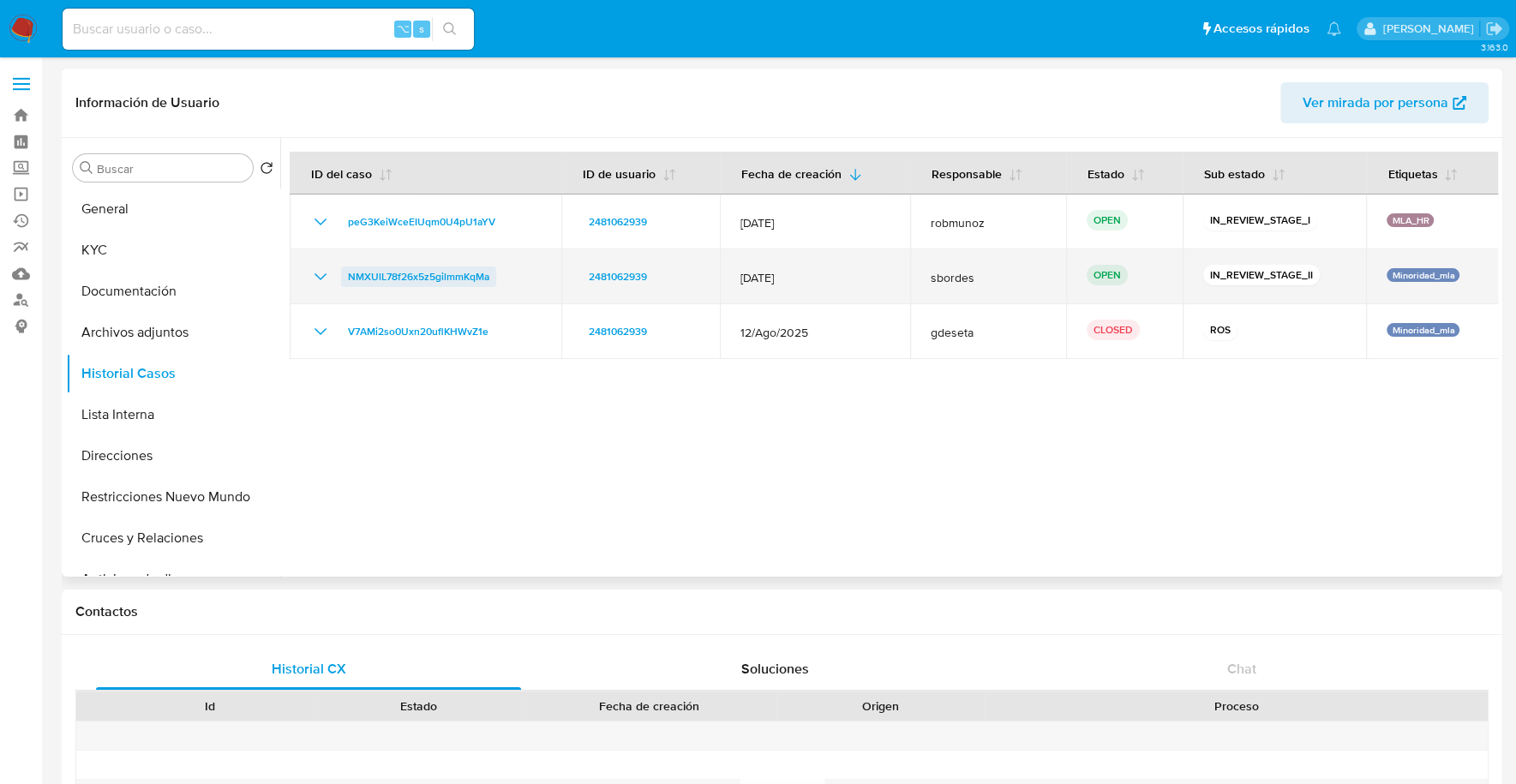
click at [373, 276] on span "NMXUlL78f26x5z5gilmmKqMa" at bounding box center [418, 277] width 141 height 21
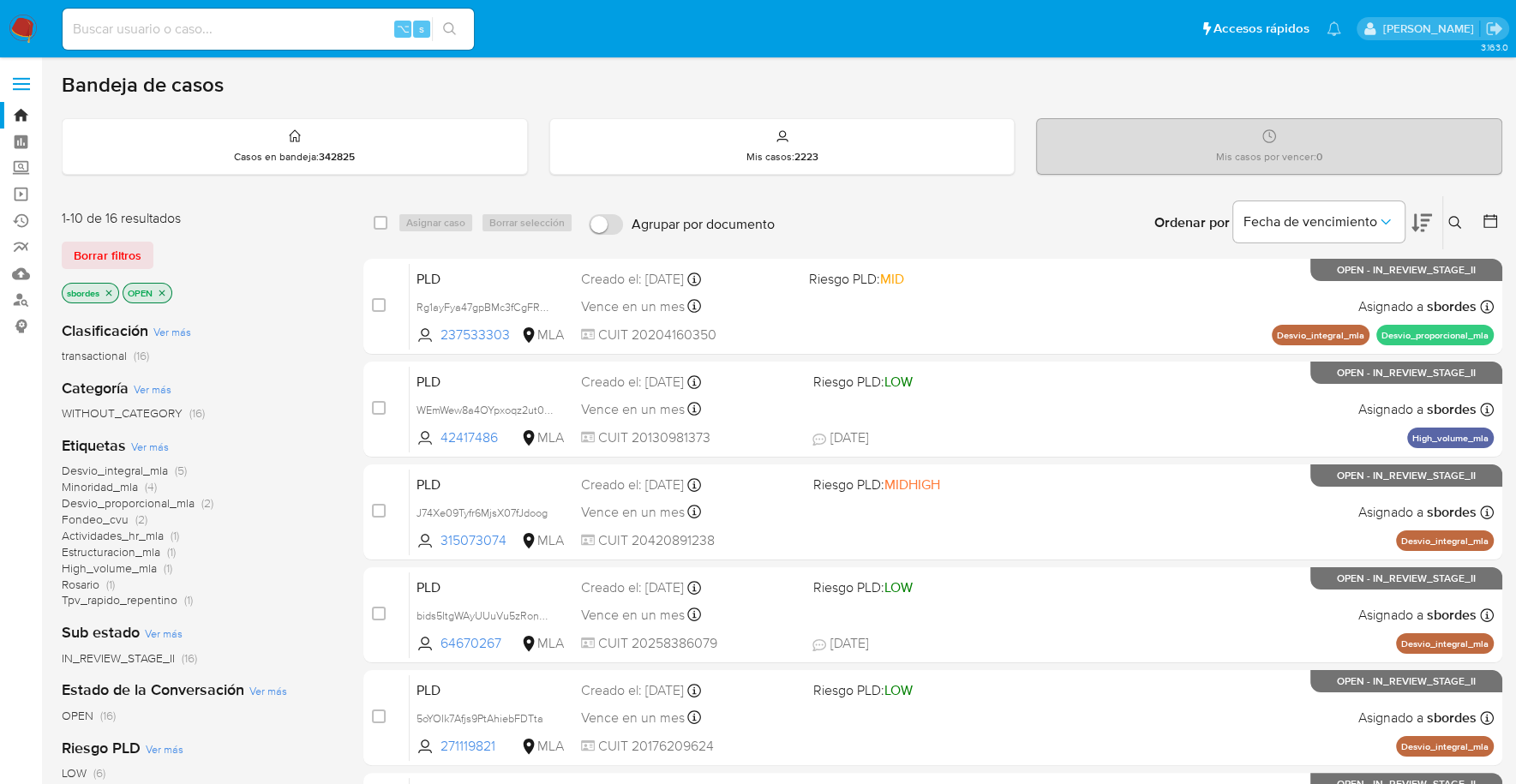
click at [108, 293] on icon "close-filter" at bounding box center [109, 293] width 10 height 10
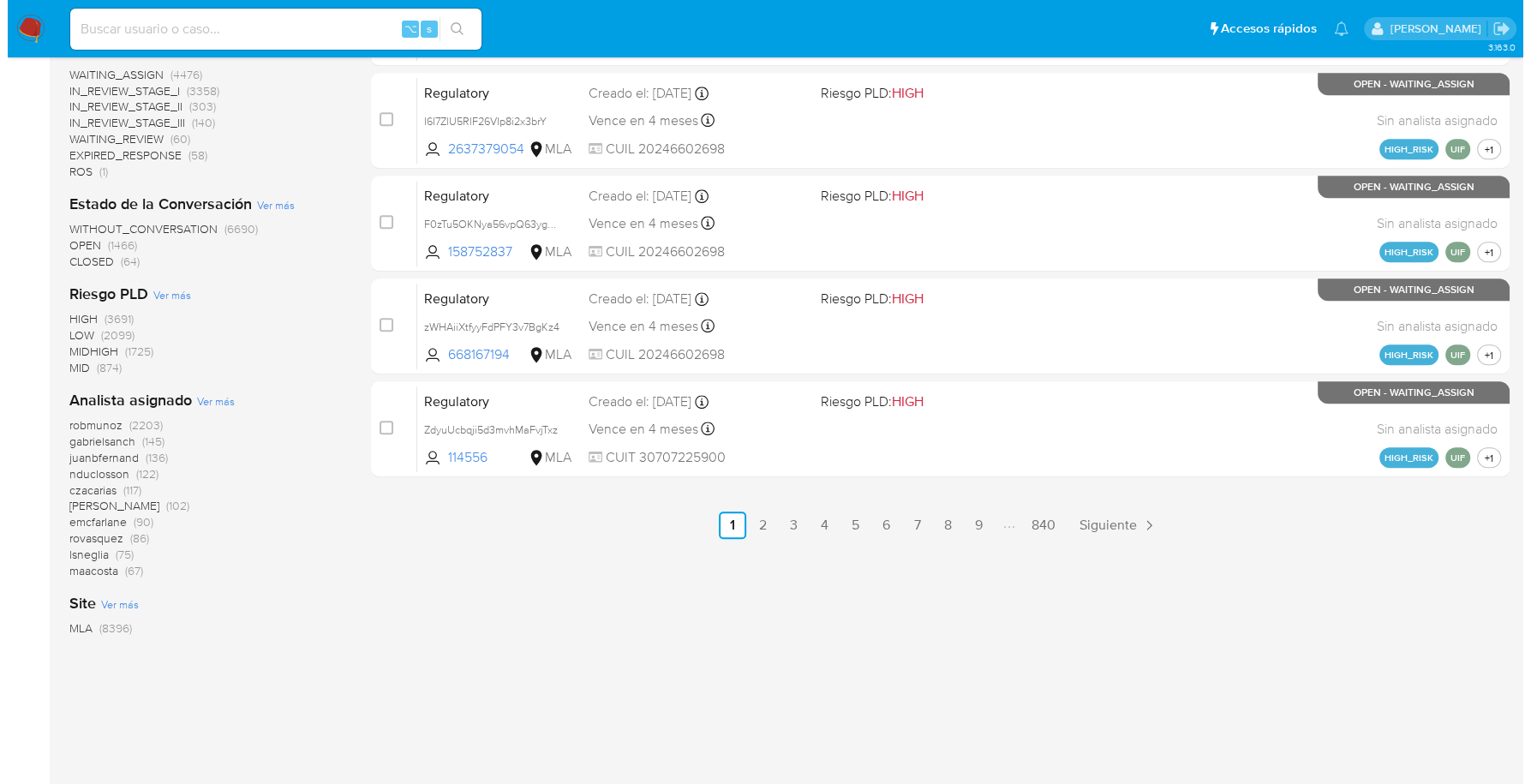
scroll to position [808, 0]
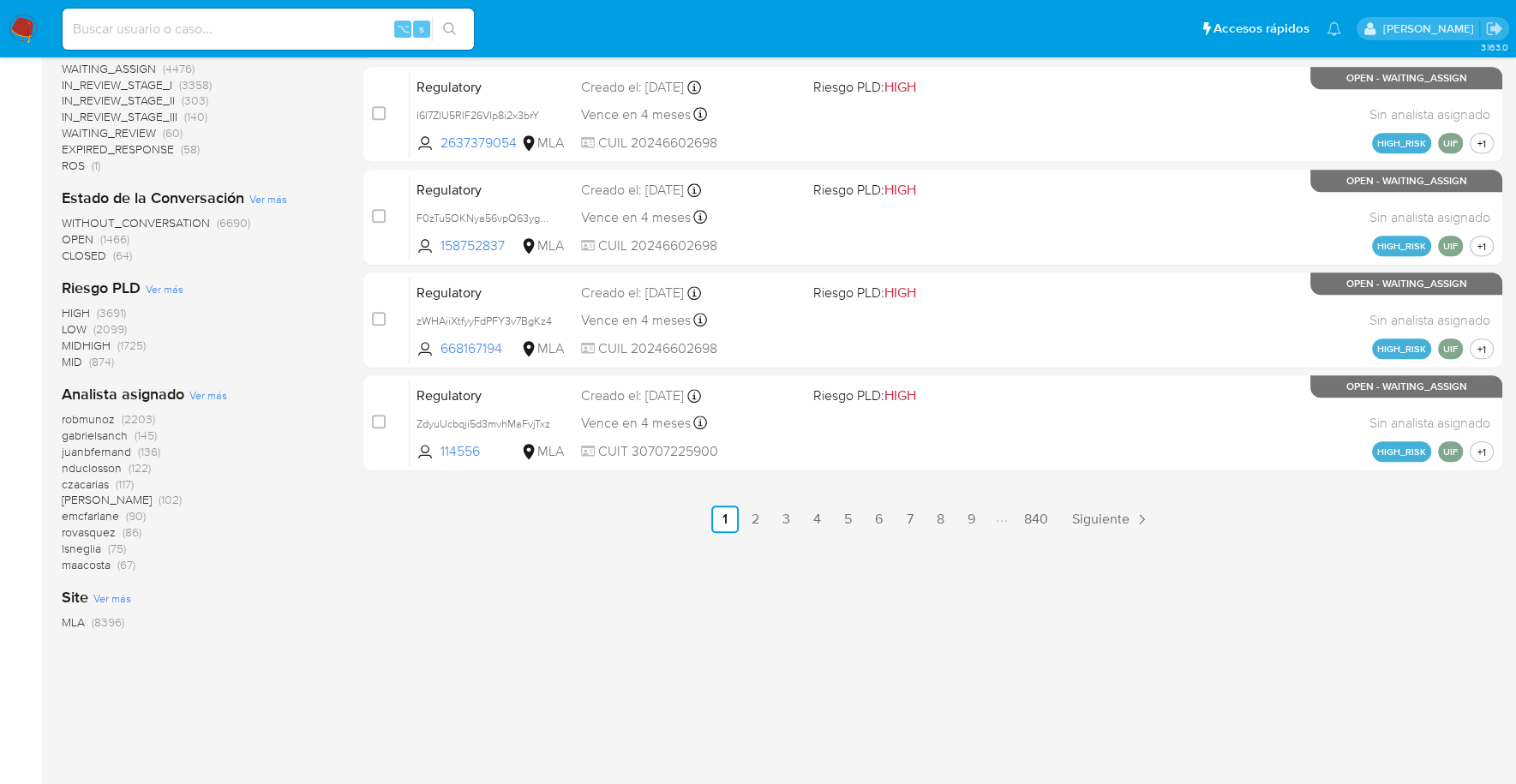
click at [214, 396] on span "Ver más" at bounding box center [207, 395] width 37 height 16
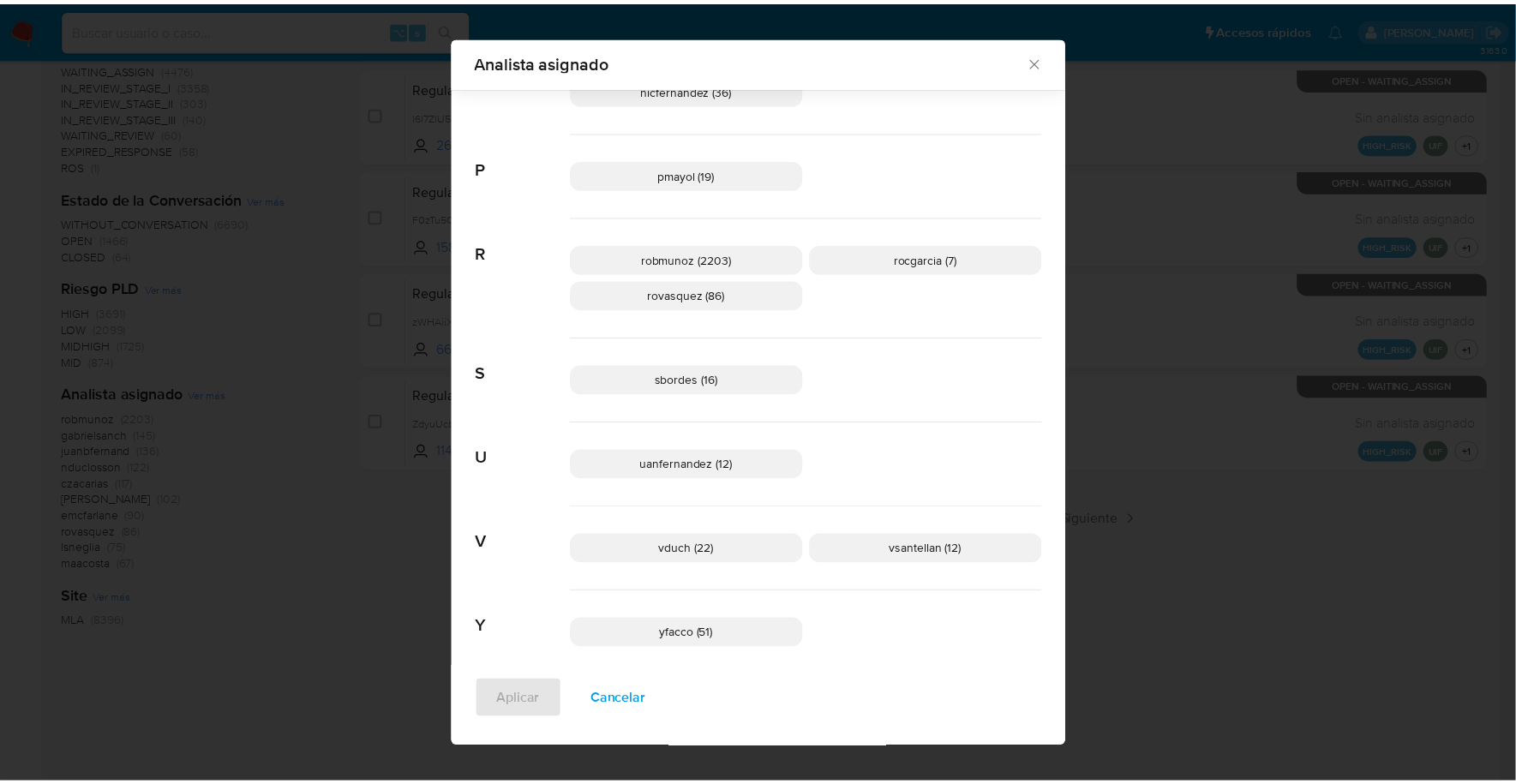
scroll to position [1291, 0]
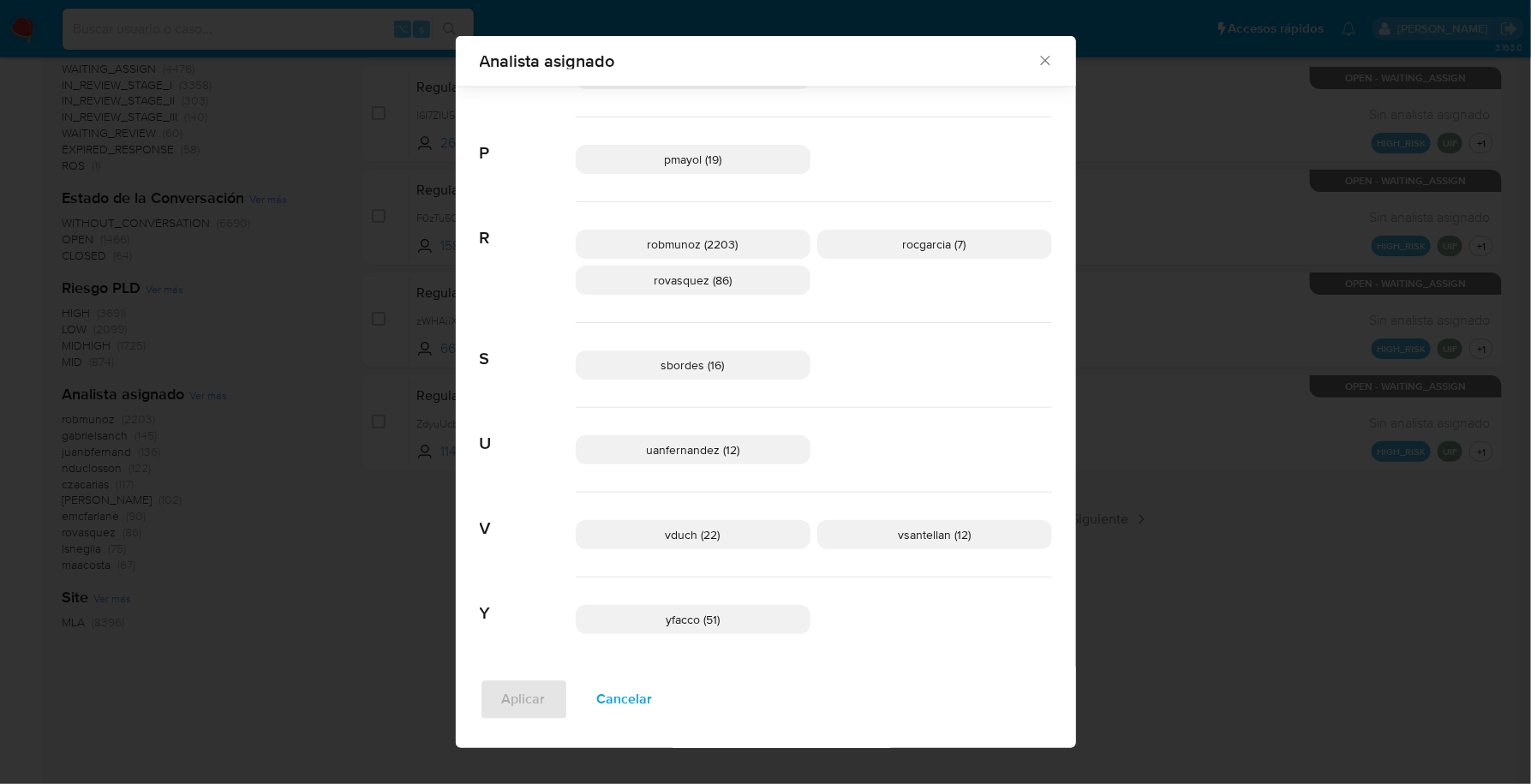
click at [1046, 57] on icon "Cerrar" at bounding box center [1046, 61] width 17 height 17
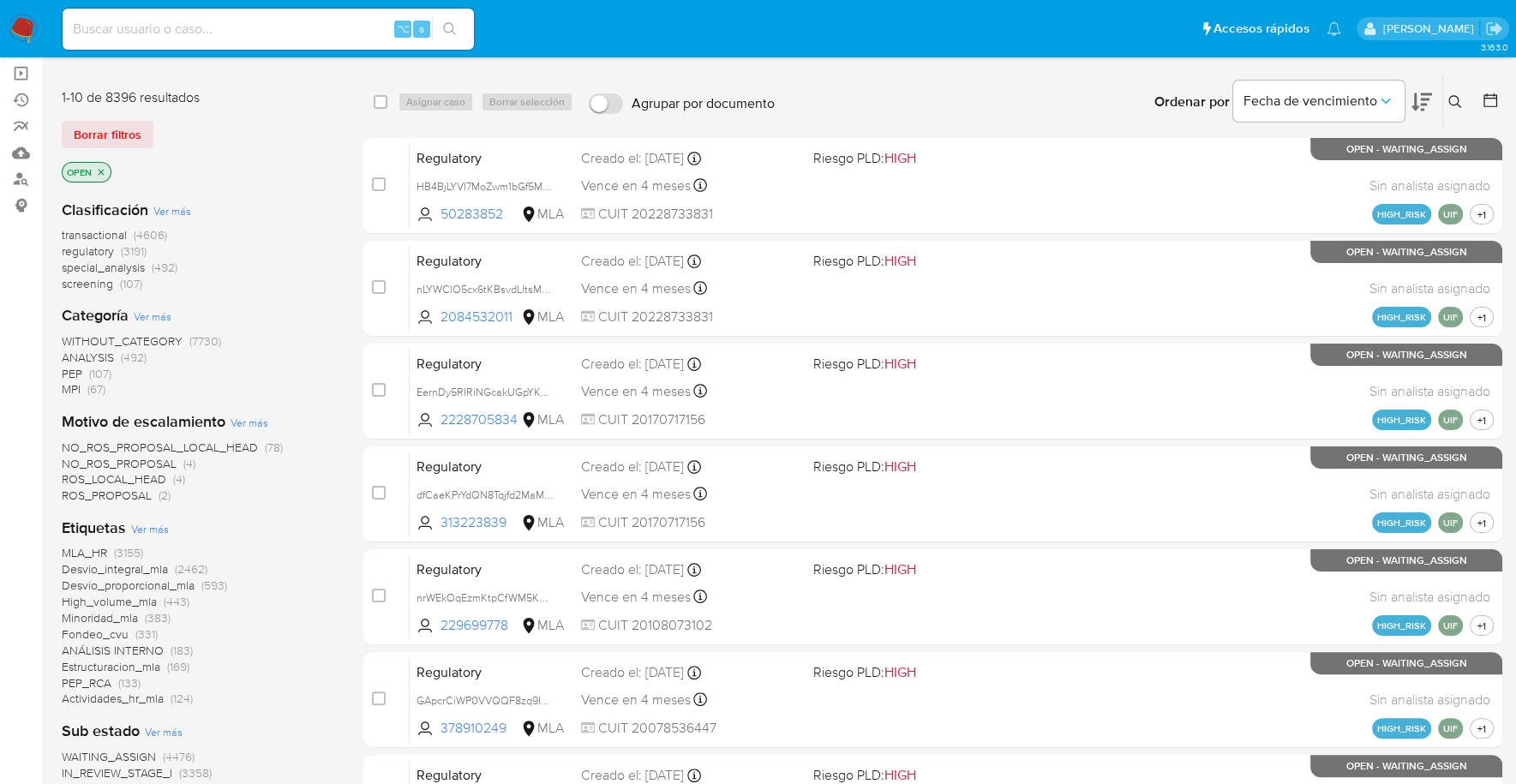
scroll to position [30, 0]
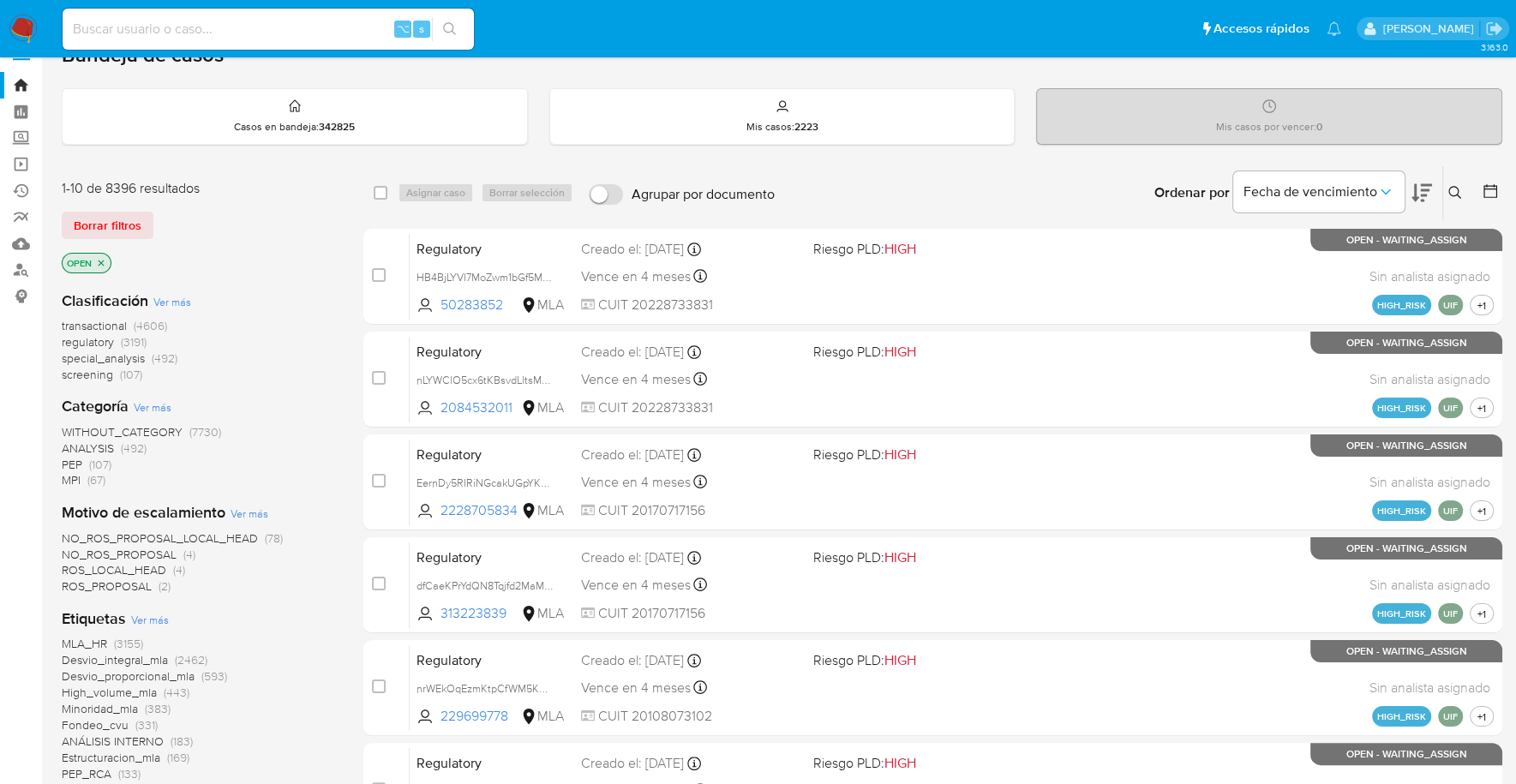
click at [99, 261] on icon "close-filter" at bounding box center [101, 263] width 10 height 10
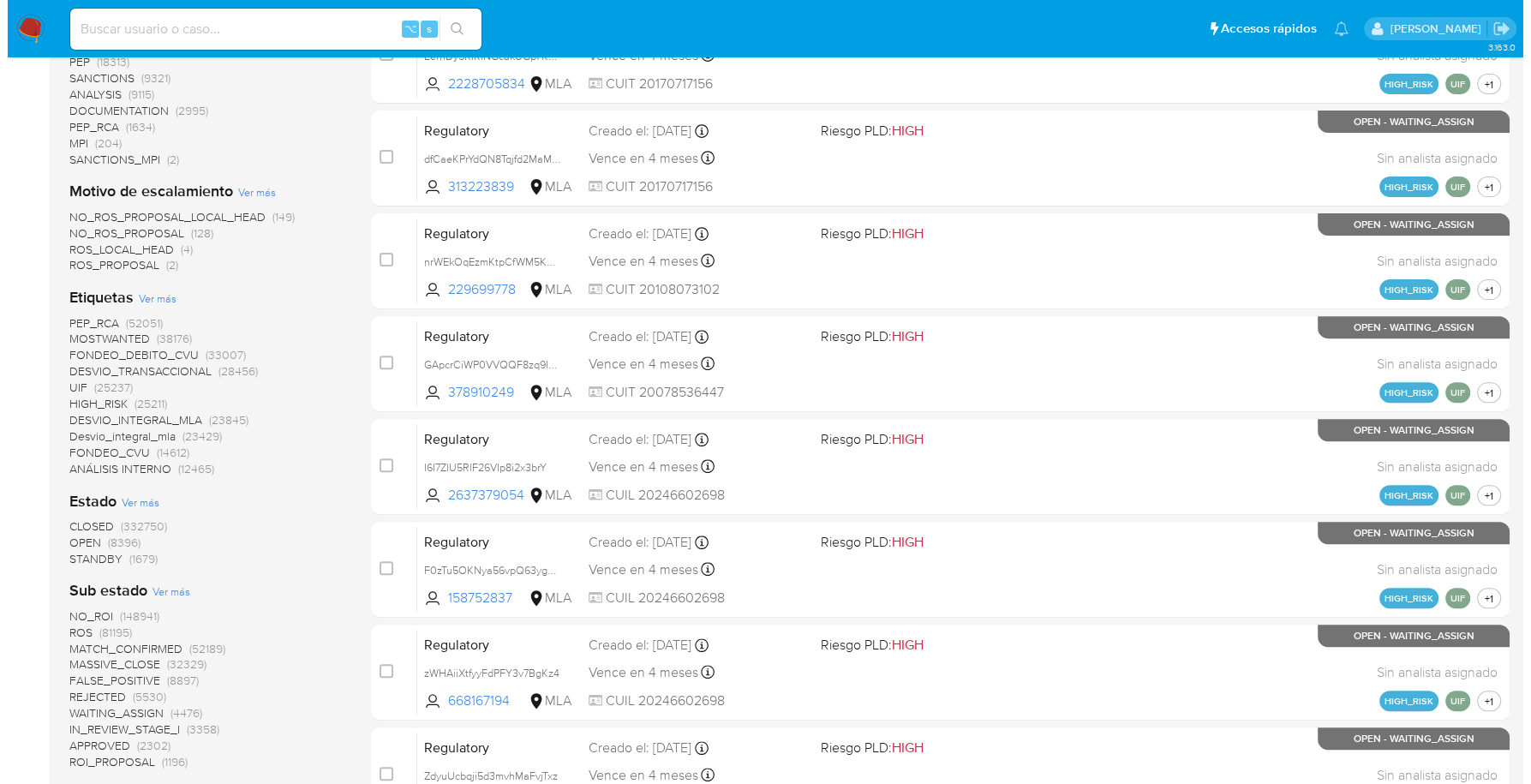
scroll to position [624, 0]
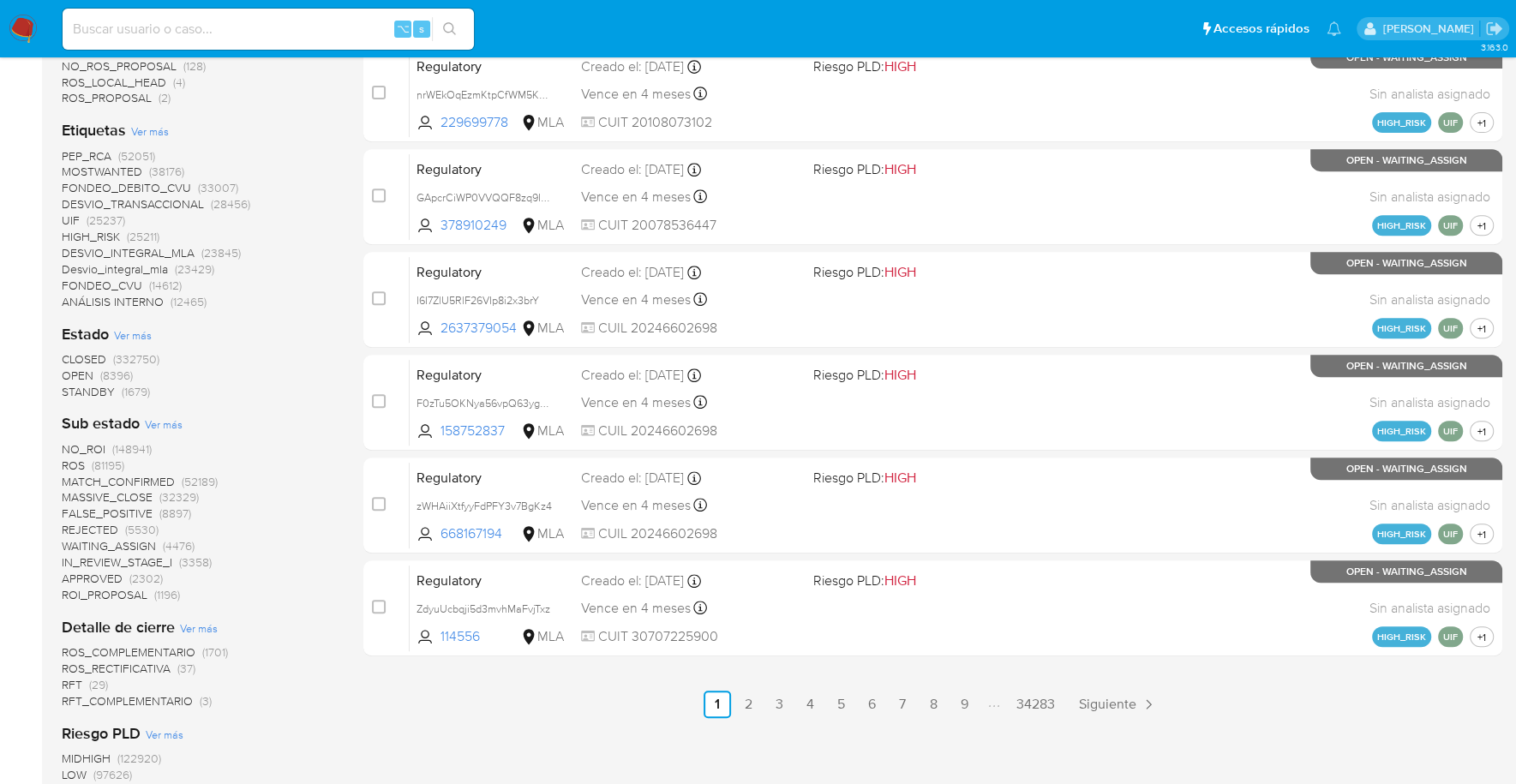
click at [122, 389] on span "(1679)" at bounding box center [136, 392] width 28 height 17
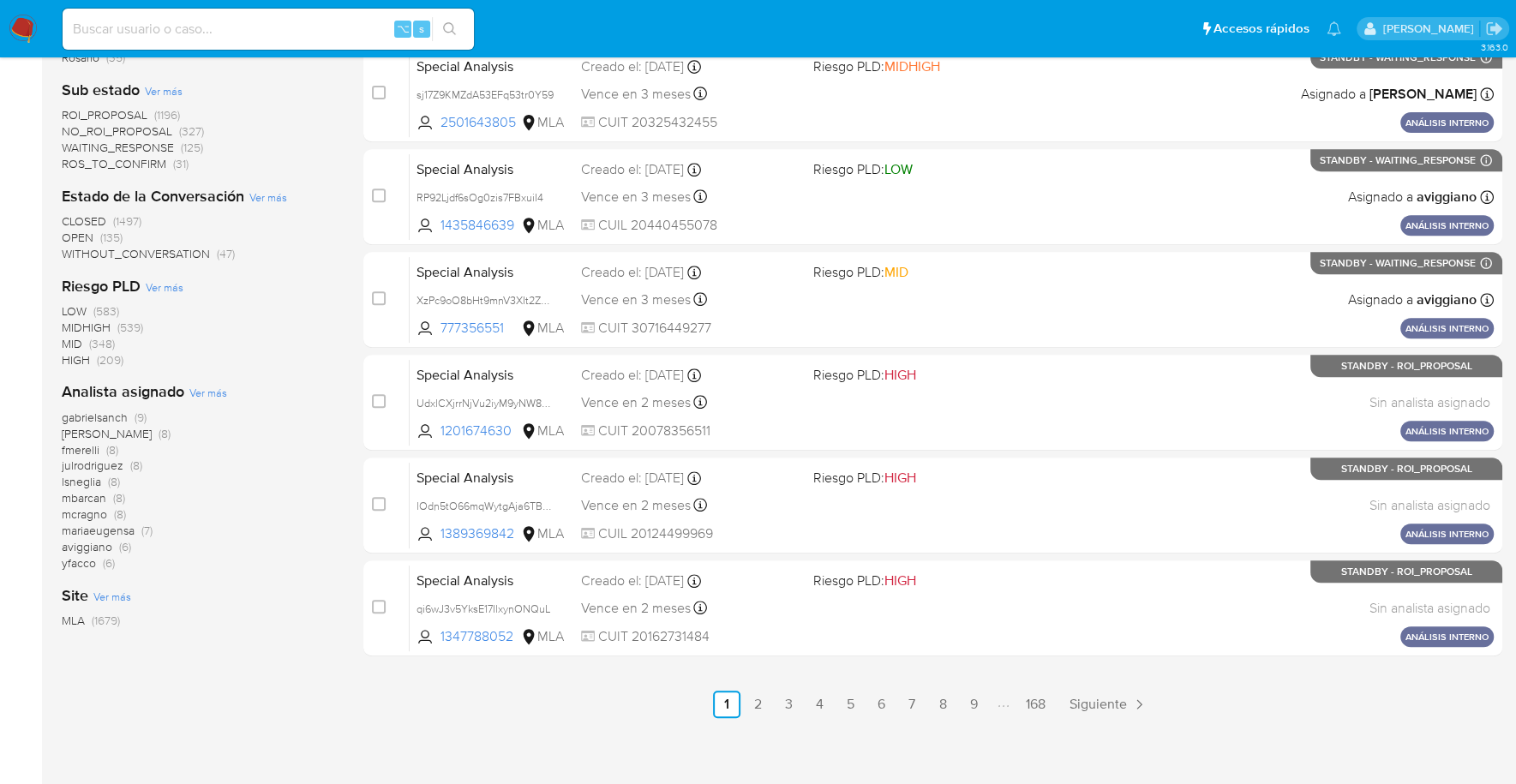
click at [212, 392] on span "Ver más" at bounding box center [207, 393] width 37 height 16
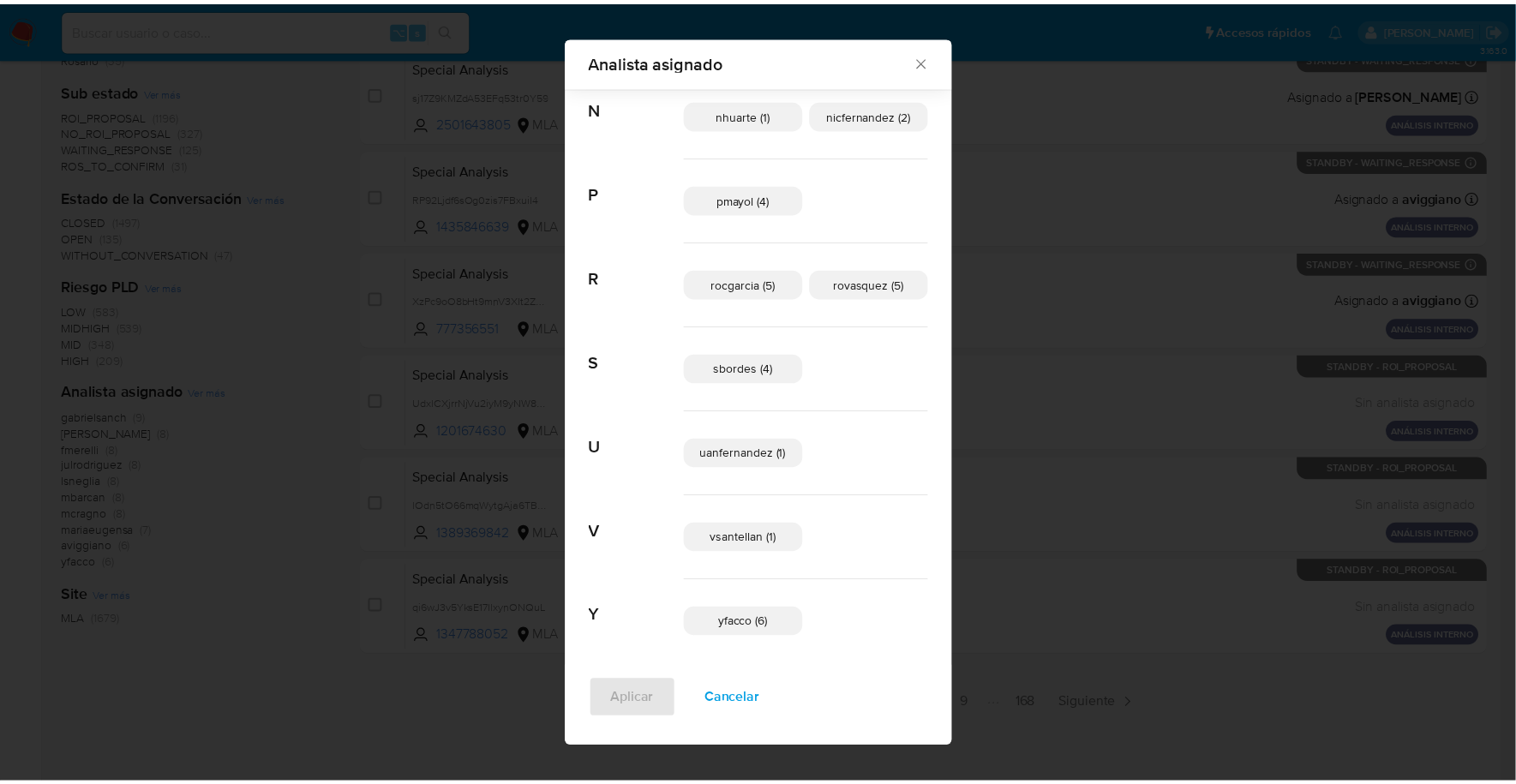
scroll to position [907, 0]
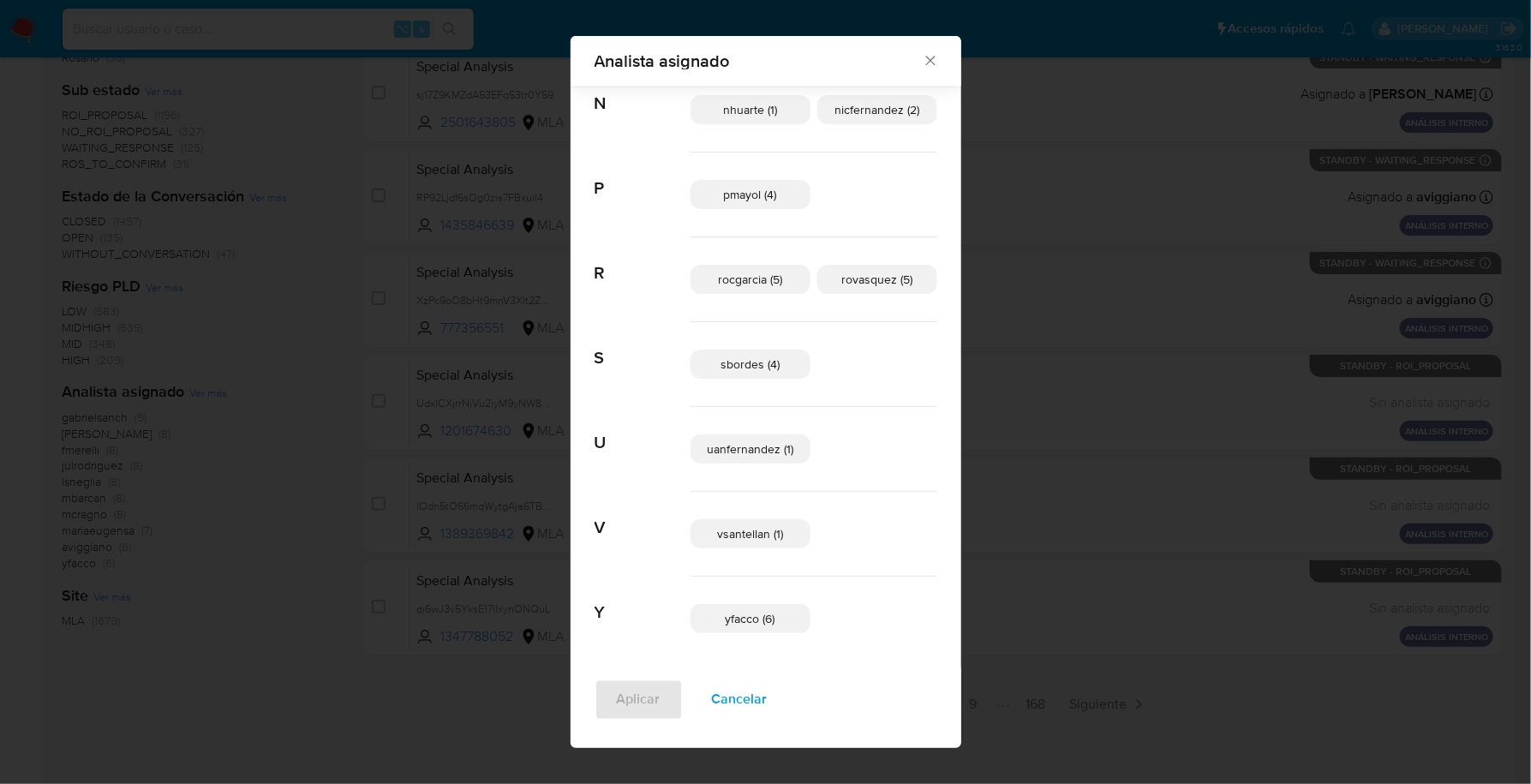
click at [922, 61] on icon "Cerrar" at bounding box center [931, 61] width 17 height 17
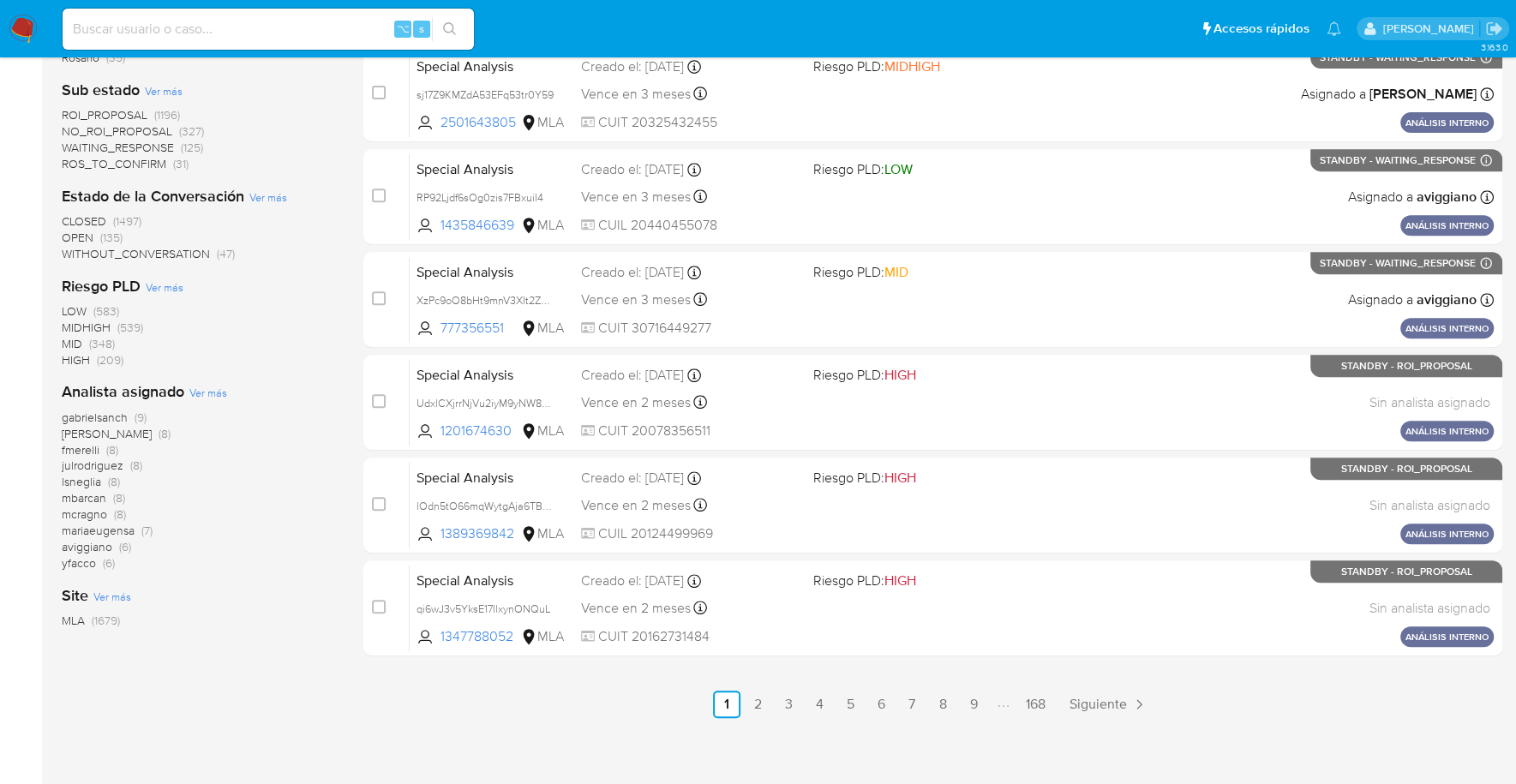
click at [29, 23] on img at bounding box center [23, 29] width 29 height 29
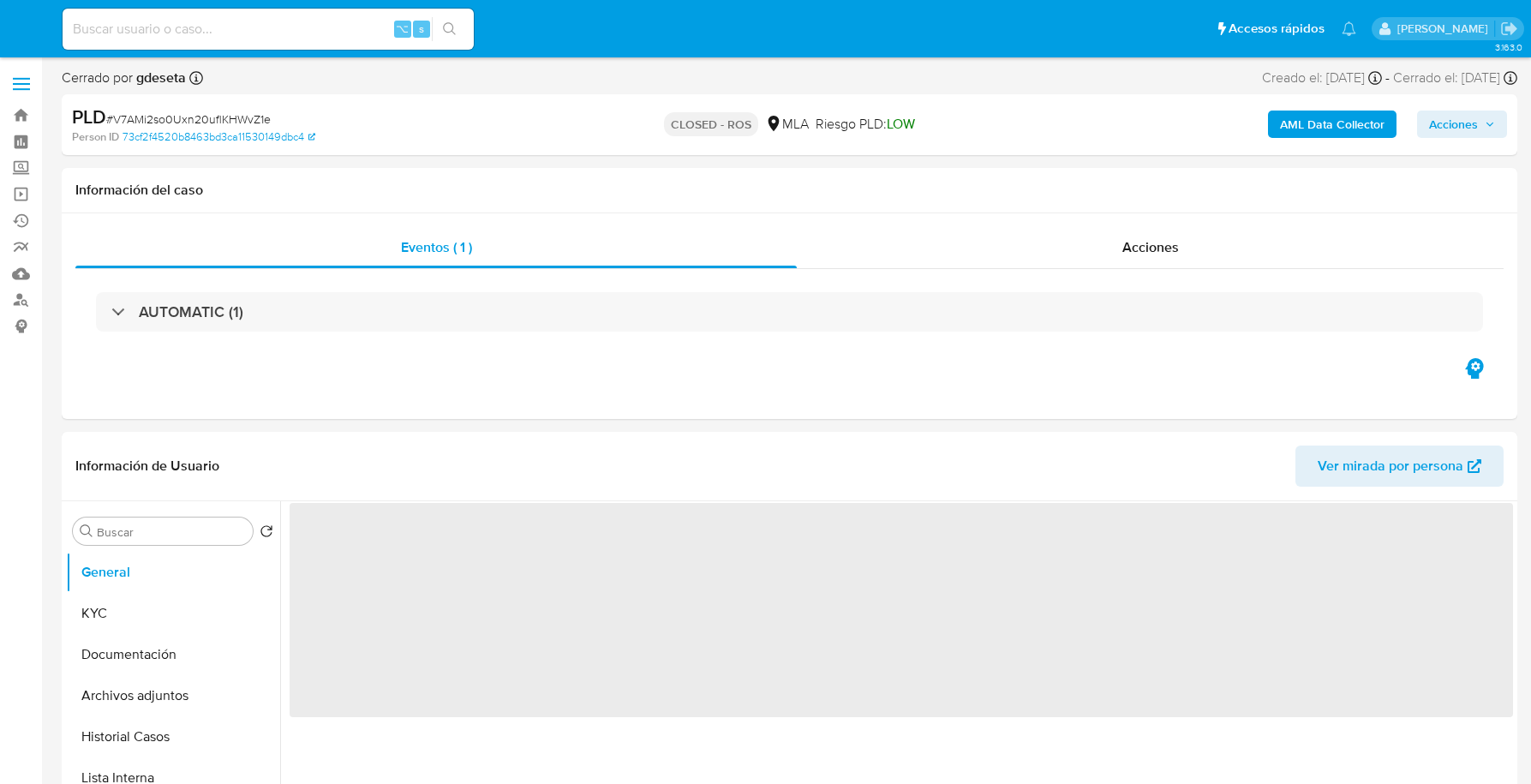
select select "10"
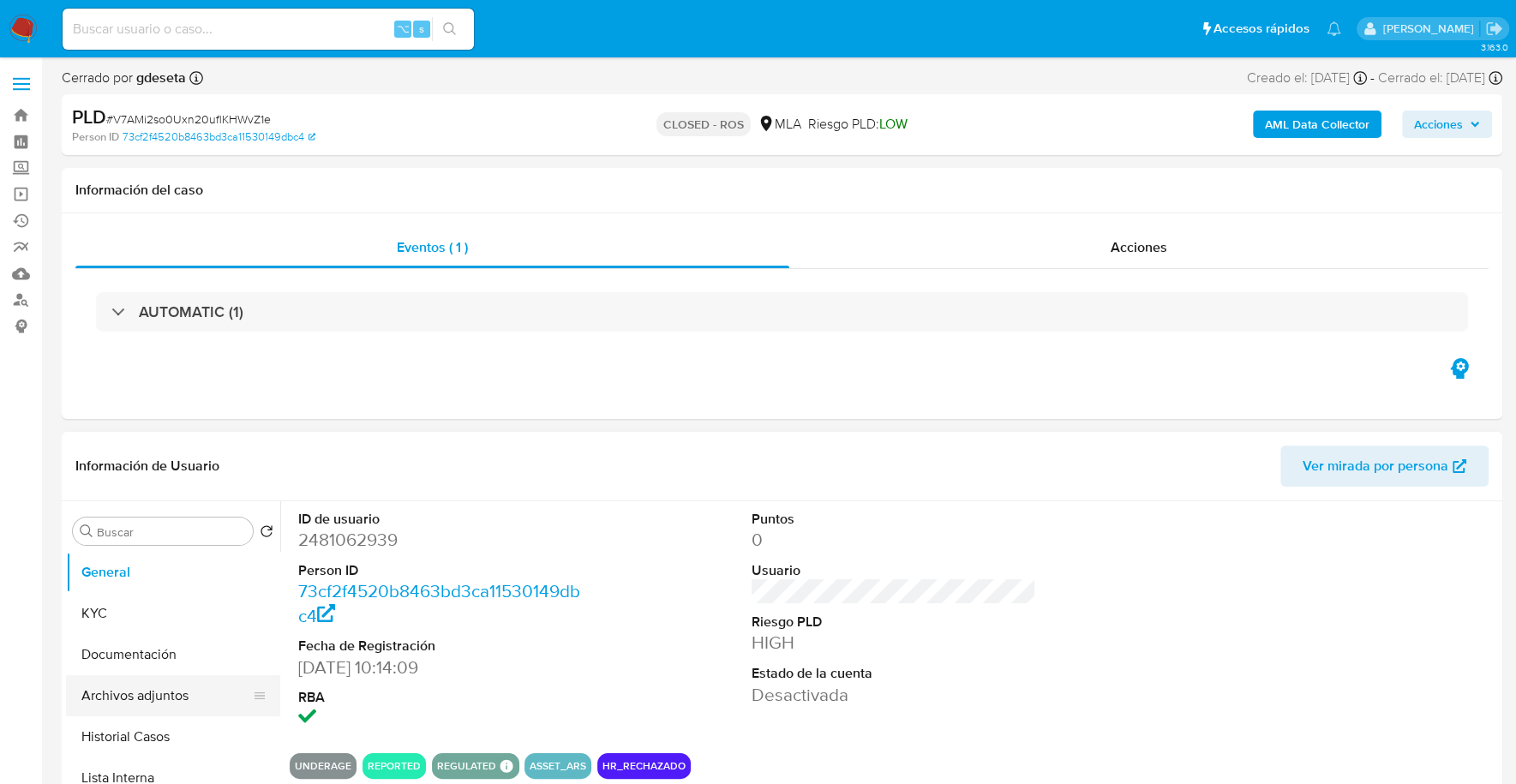
click at [132, 700] on button "Archivos adjuntos" at bounding box center [166, 695] width 200 height 41
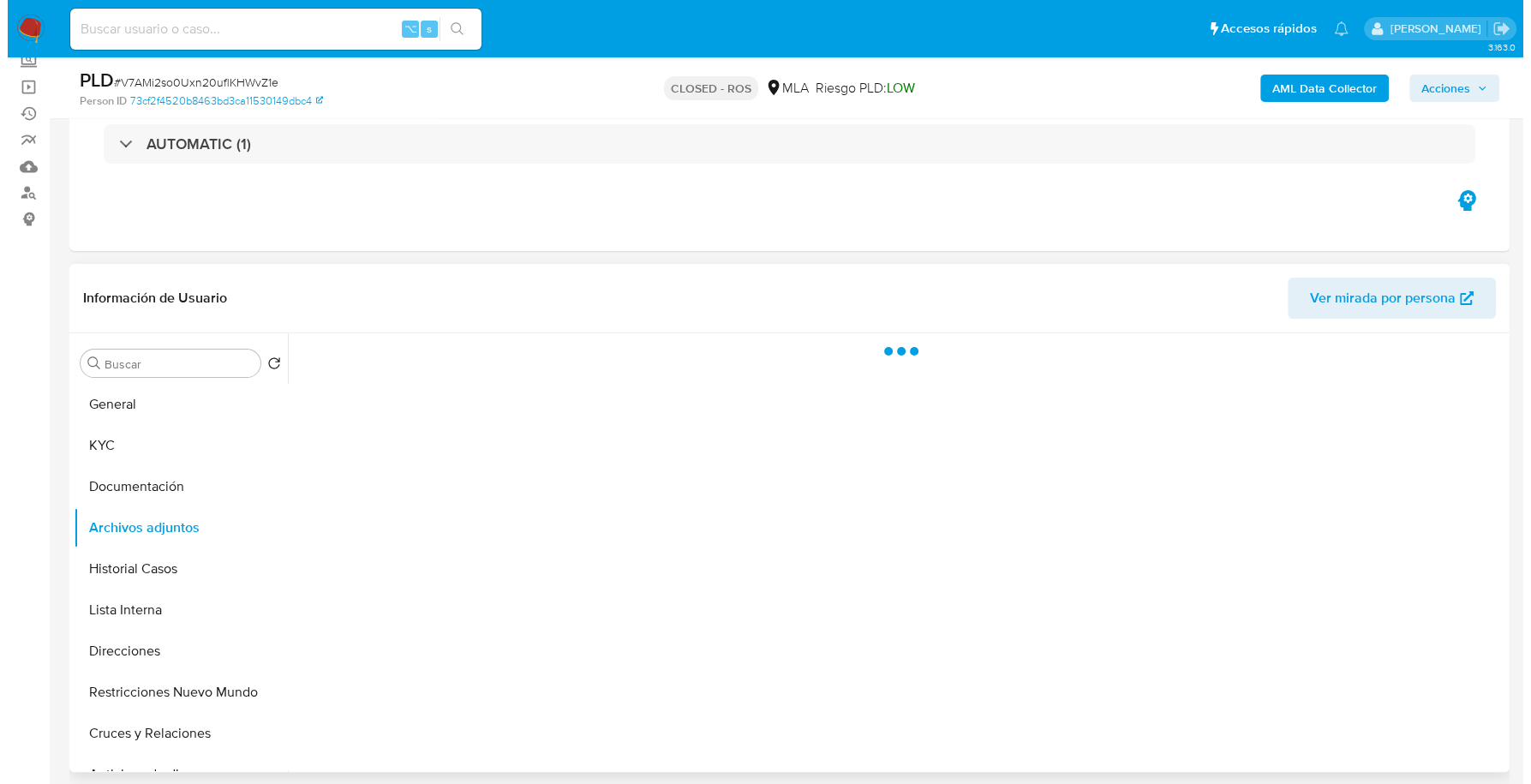
scroll to position [180, 0]
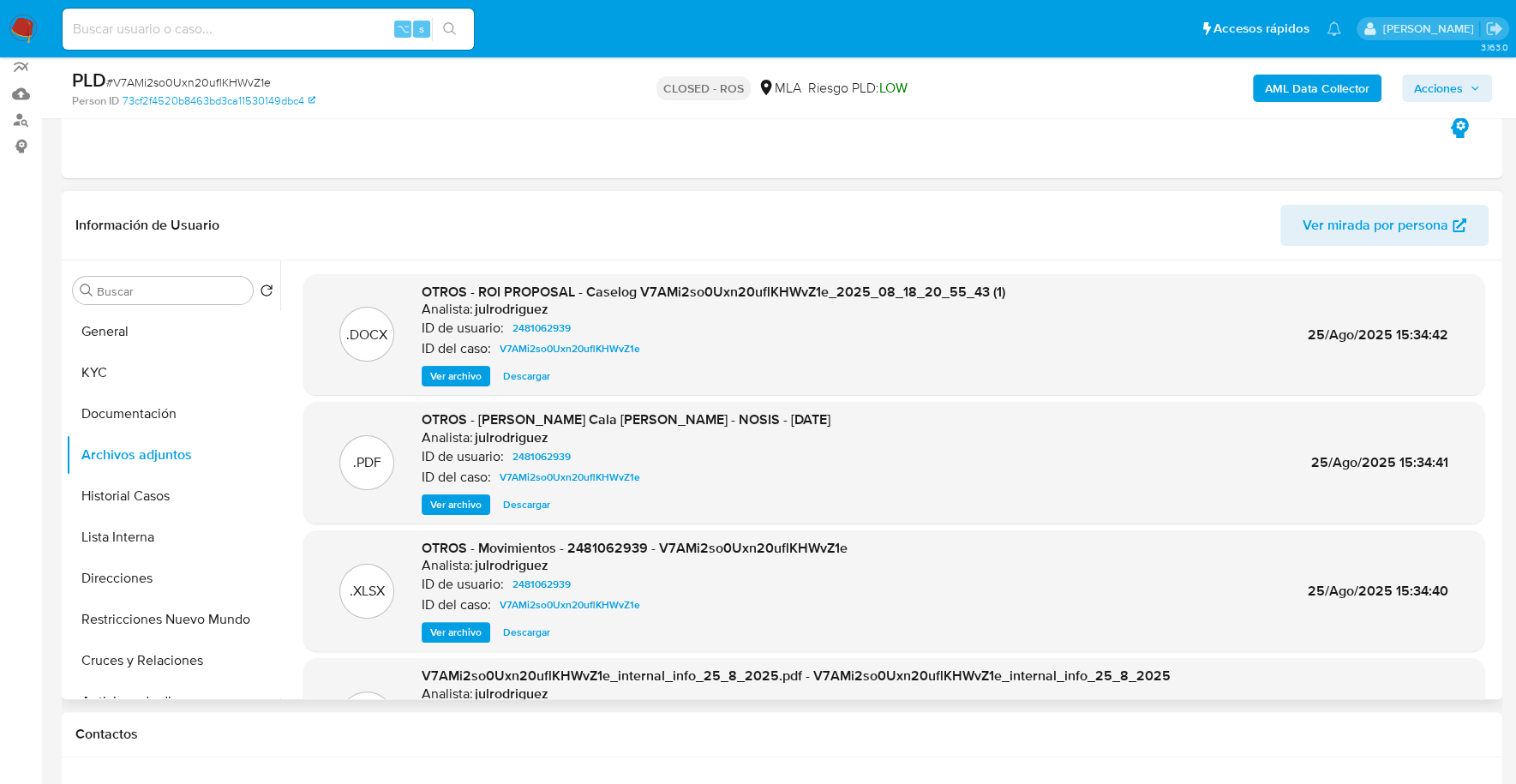
click at [443, 377] on span "Ver archivo" at bounding box center [456, 376] width 51 height 17
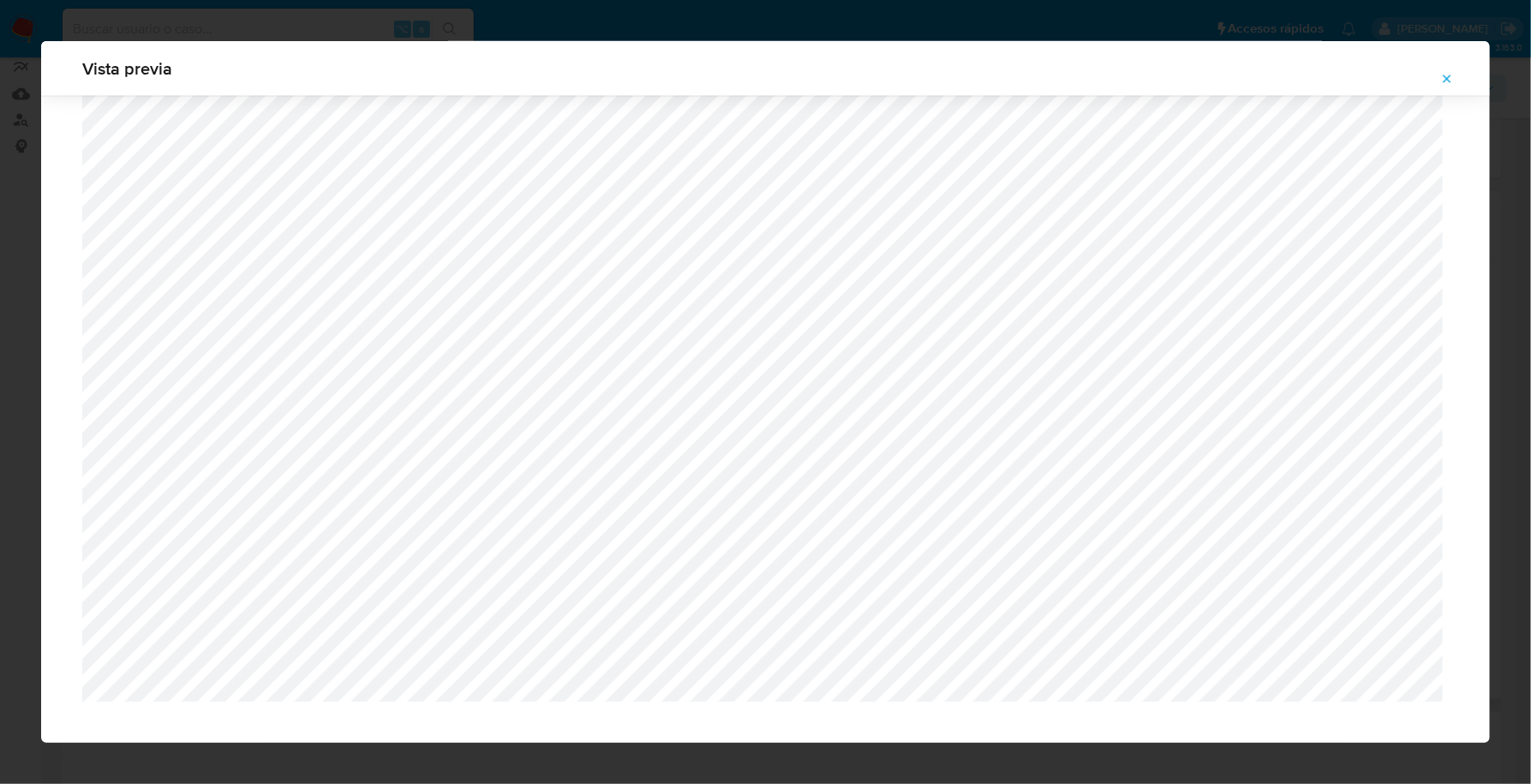
scroll to position [1105, 0]
click at [1453, 74] on icon "Attachment preview" at bounding box center [1447, 79] width 14 height 14
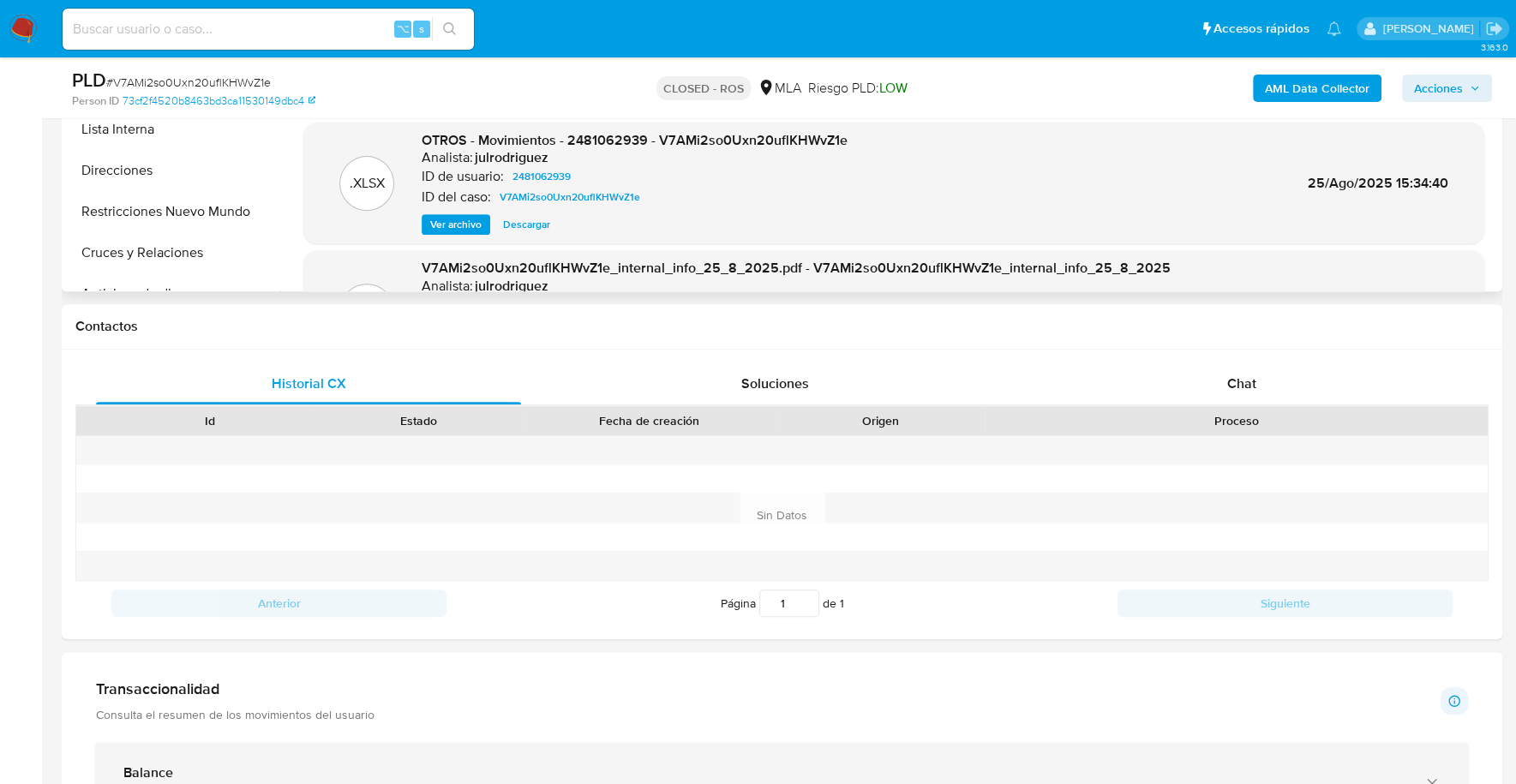
scroll to position [700, 0]
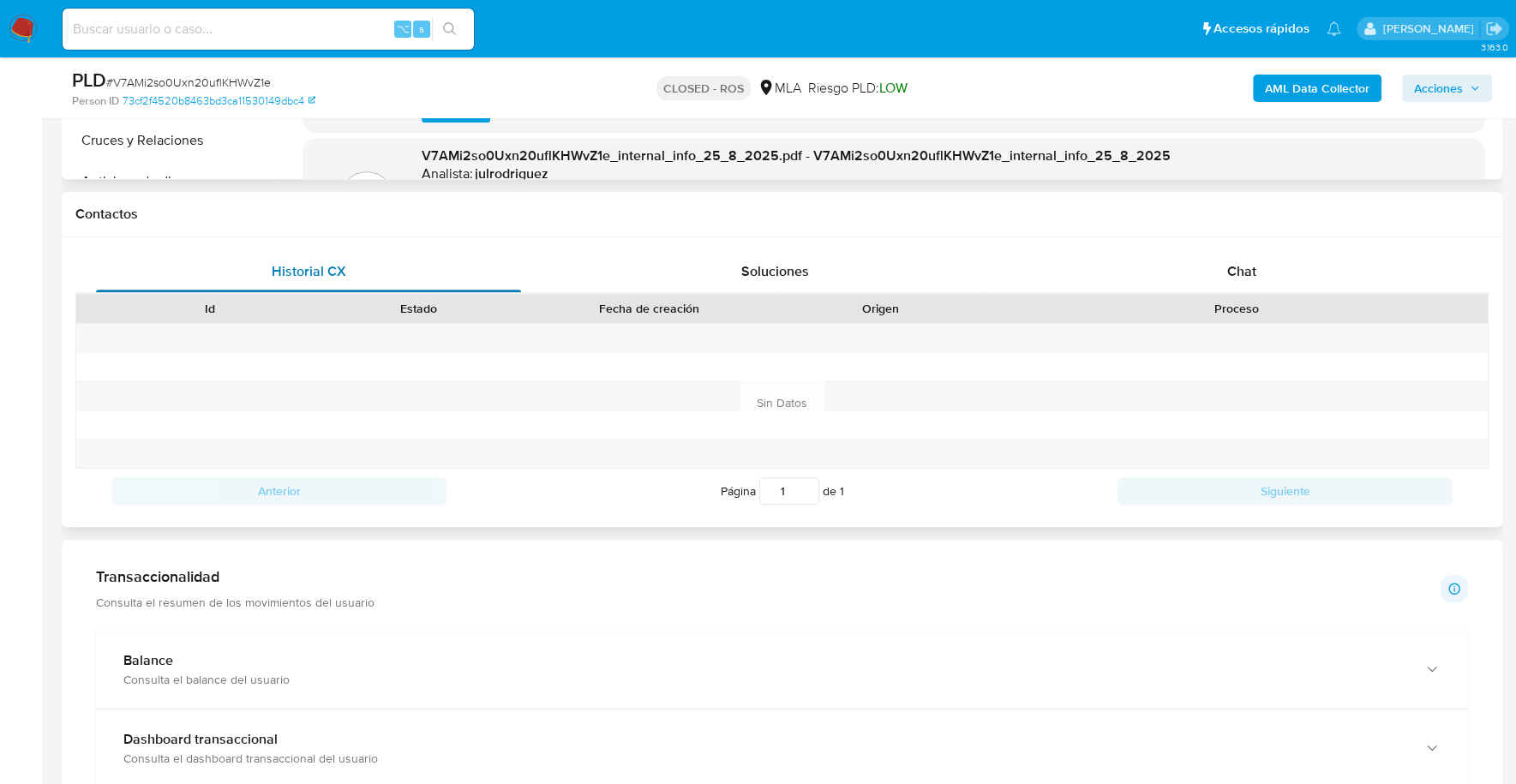
click at [369, 251] on div "Historial CX" at bounding box center [308, 271] width 425 height 41
click at [1281, 255] on div "Chat" at bounding box center [1241, 271] width 425 height 41
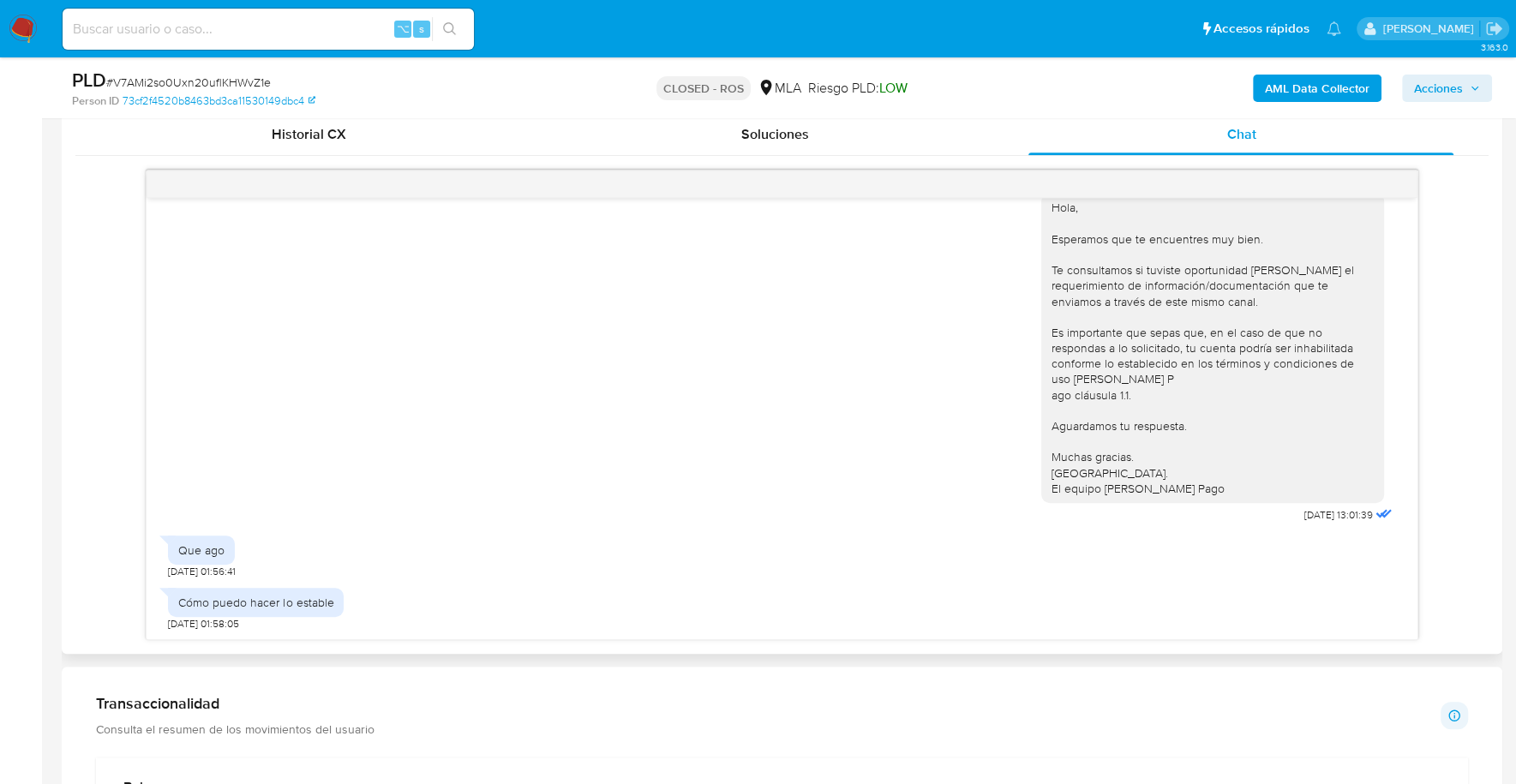
scroll to position [848, 0]
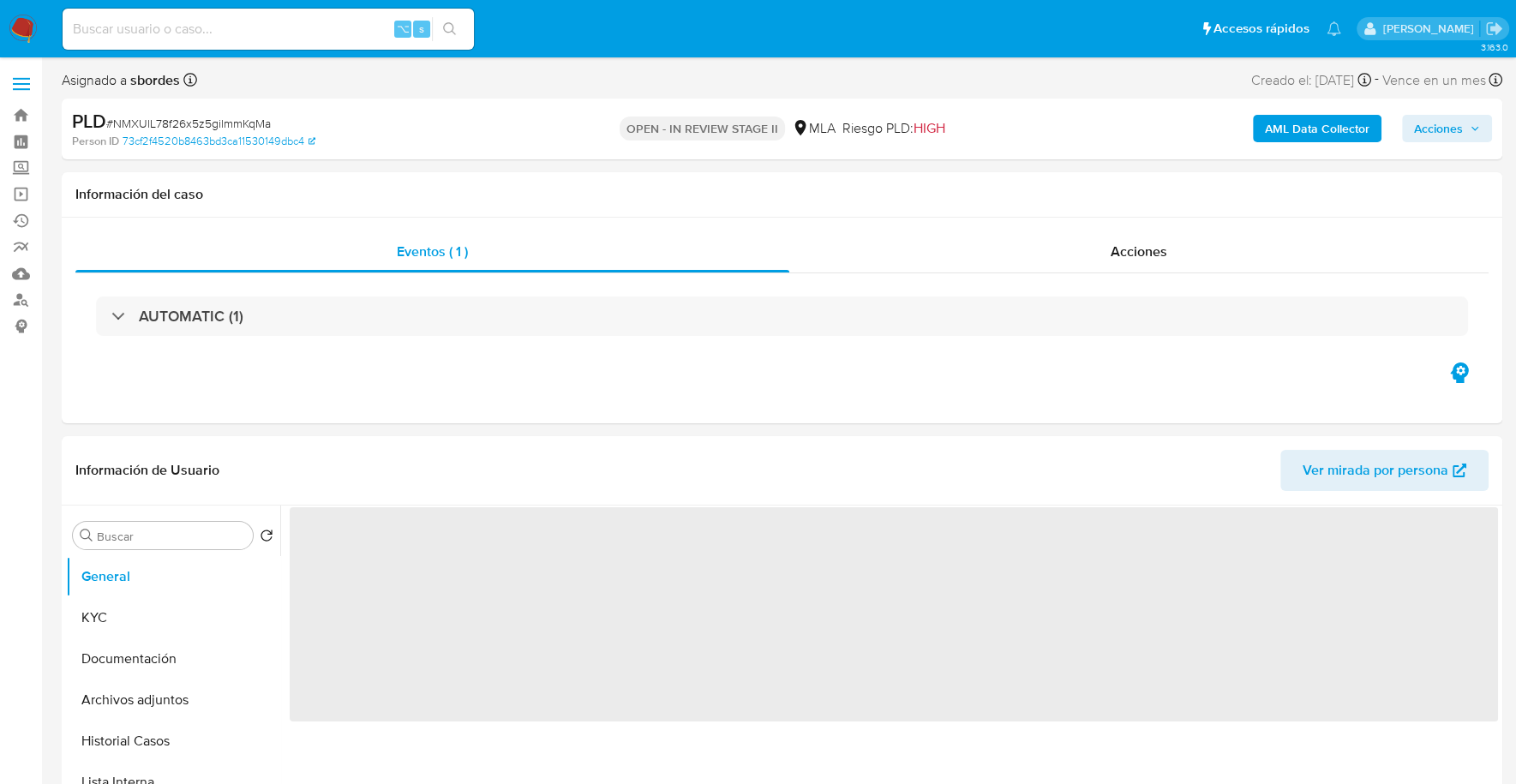
select select "10"
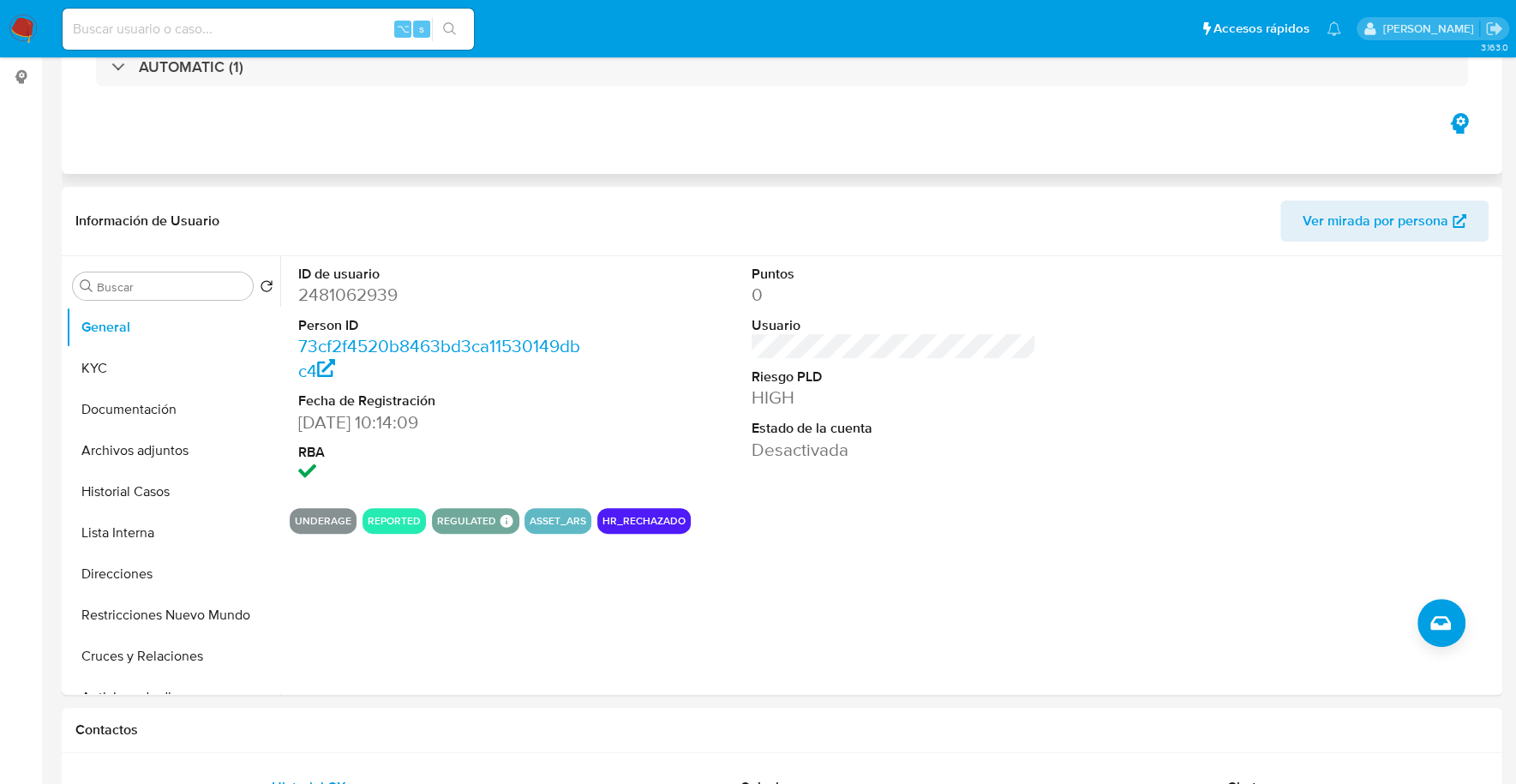
scroll to position [389, 0]
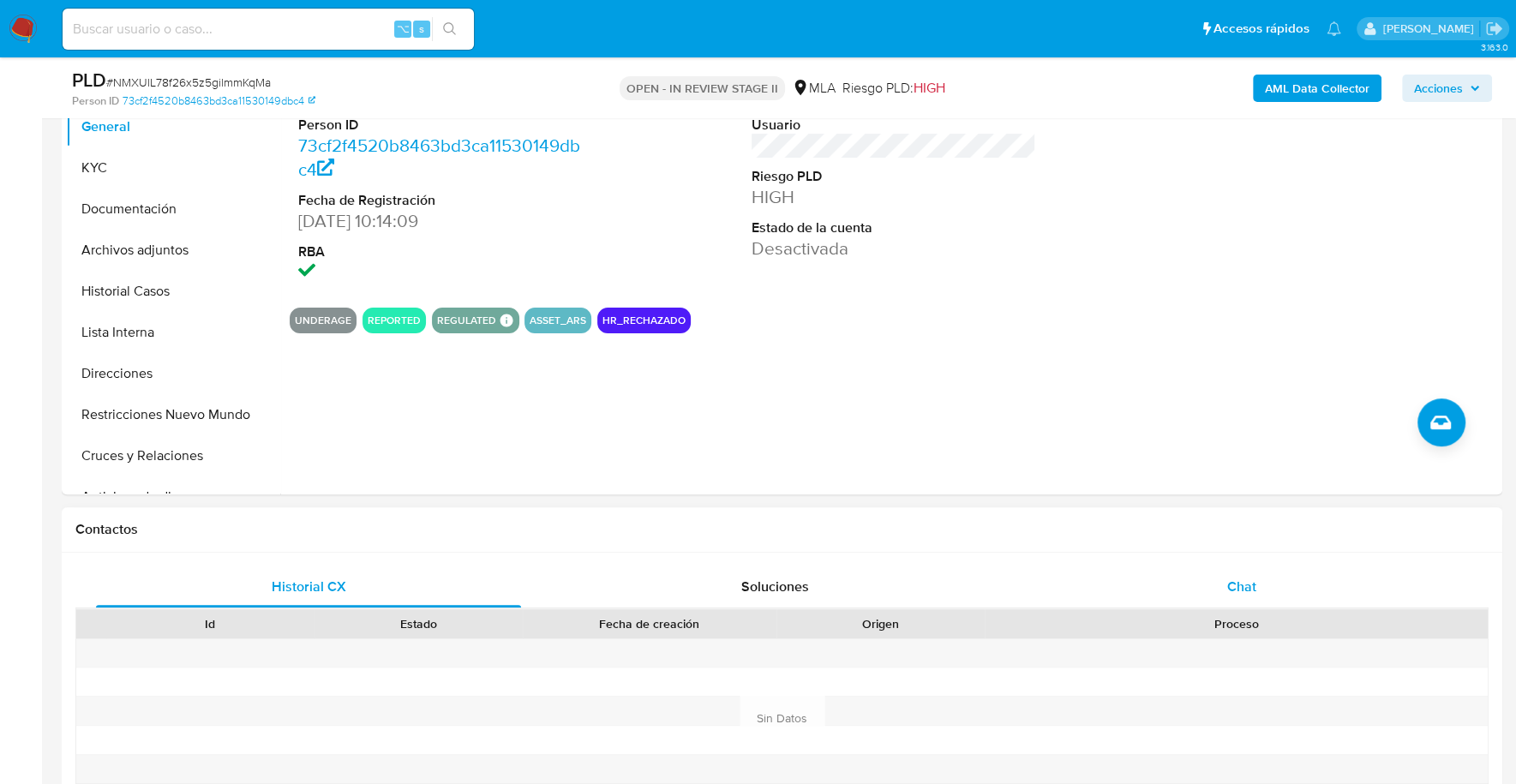
click at [1175, 566] on div "Chat" at bounding box center [1241, 586] width 425 height 41
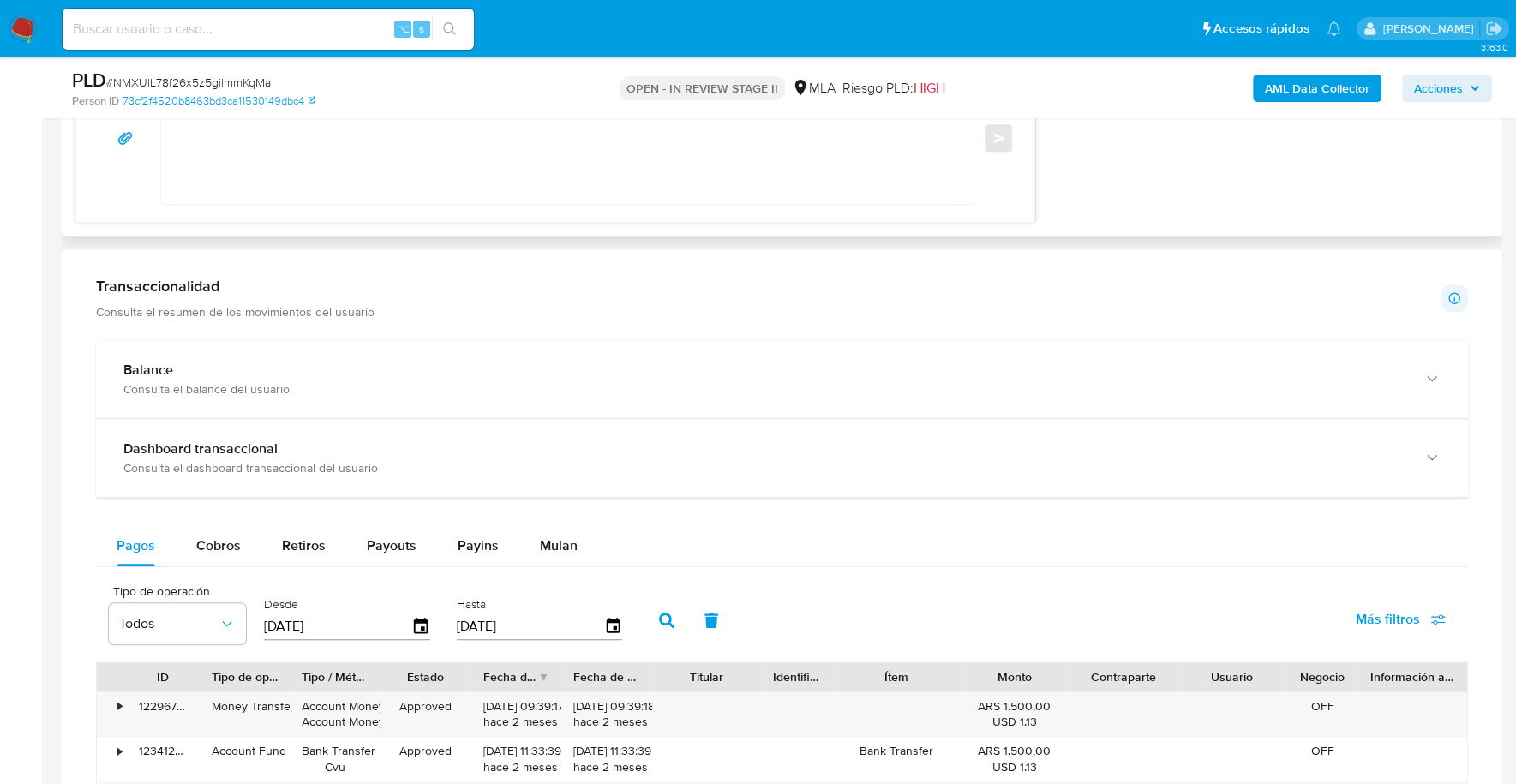
scroll to position [1654, 0]
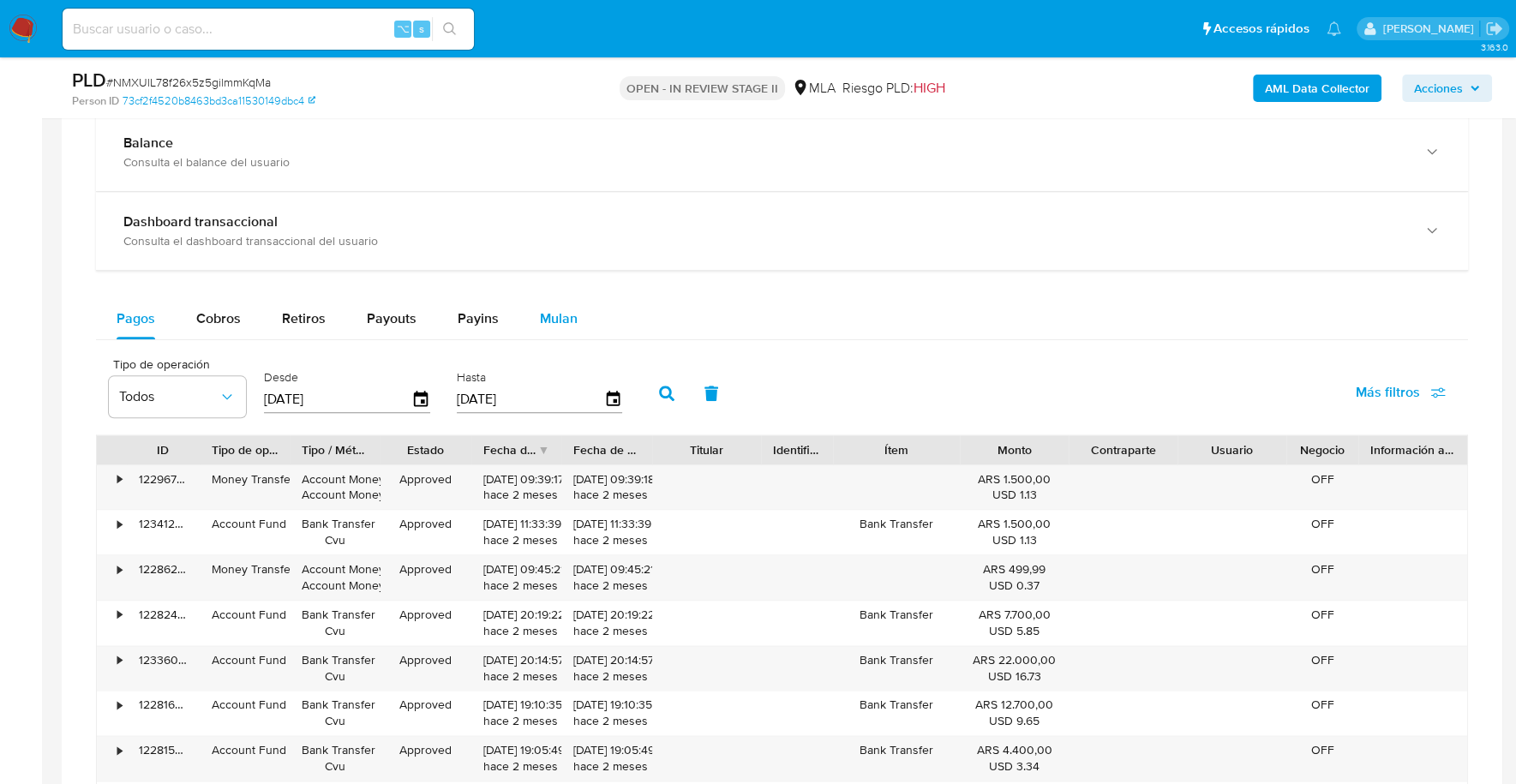
click at [546, 308] on span "Mulan" at bounding box center [558, 318] width 37 height 20
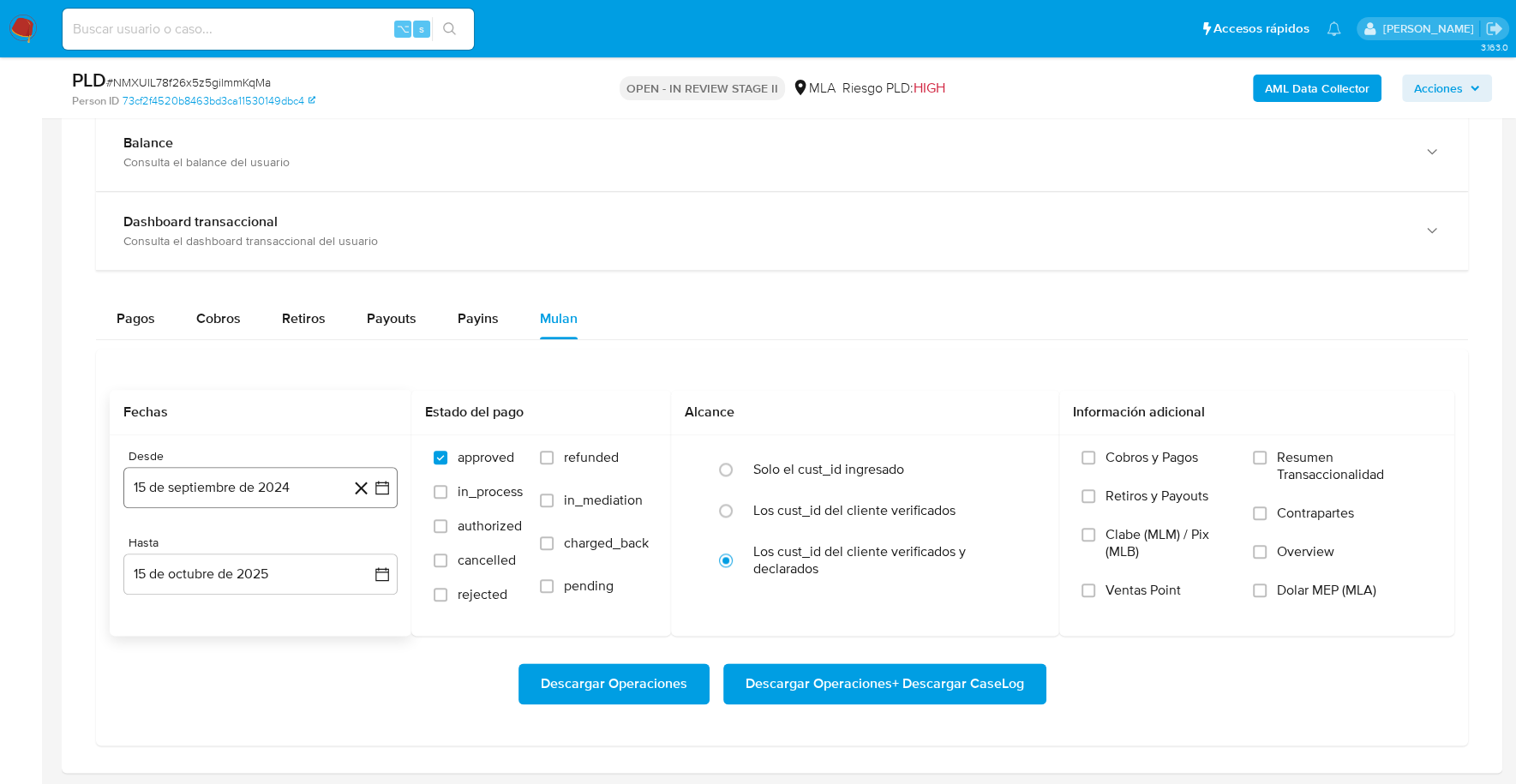
click at [234, 480] on button "15 de septiembre de 2024" at bounding box center [261, 487] width 274 height 41
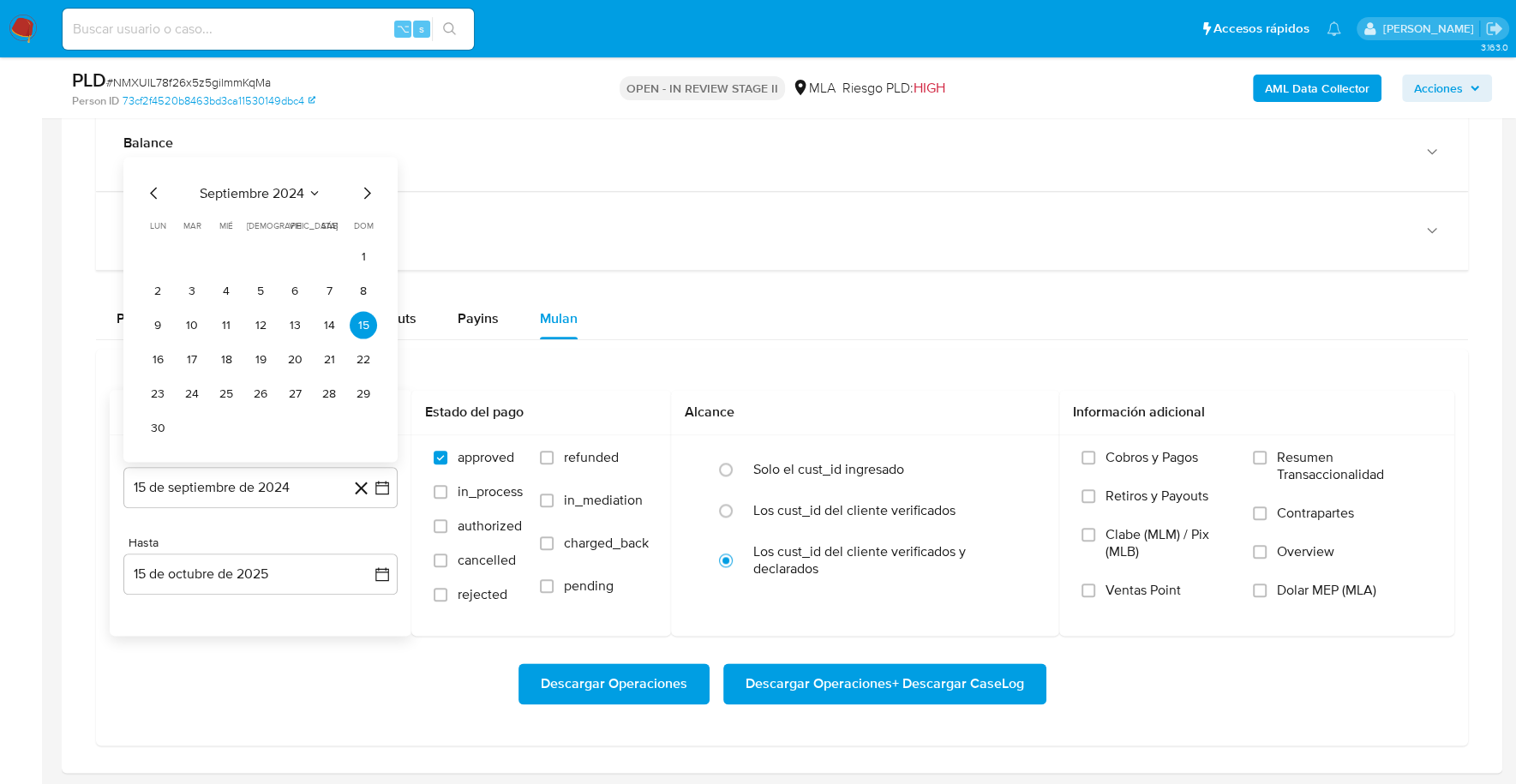
click at [259, 190] on span "septiembre 2024" at bounding box center [252, 193] width 105 height 17
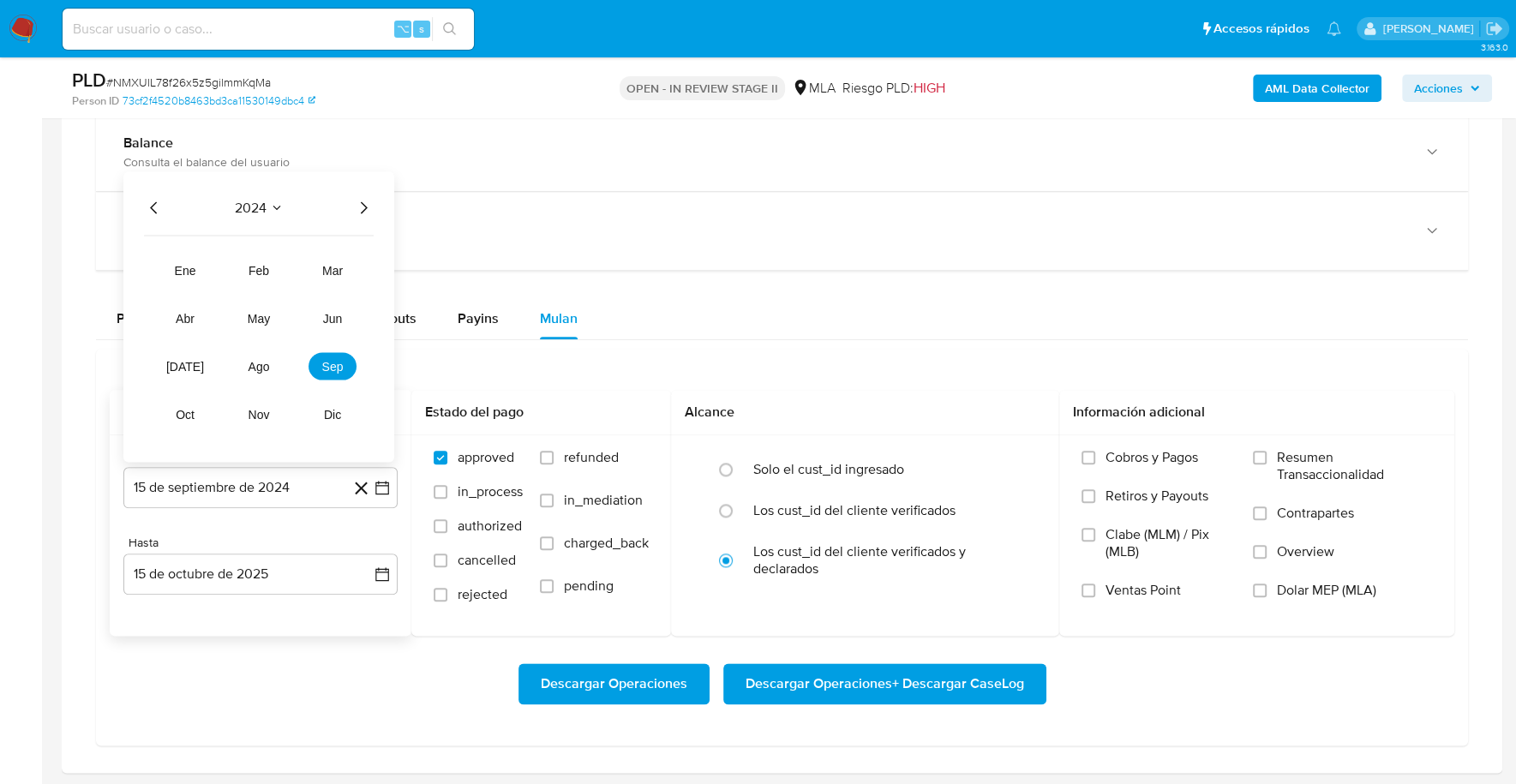
click at [365, 199] on icon "Año siguiente" at bounding box center [363, 207] width 21 height 21
click at [271, 365] on button "ago" at bounding box center [258, 365] width 48 height 27
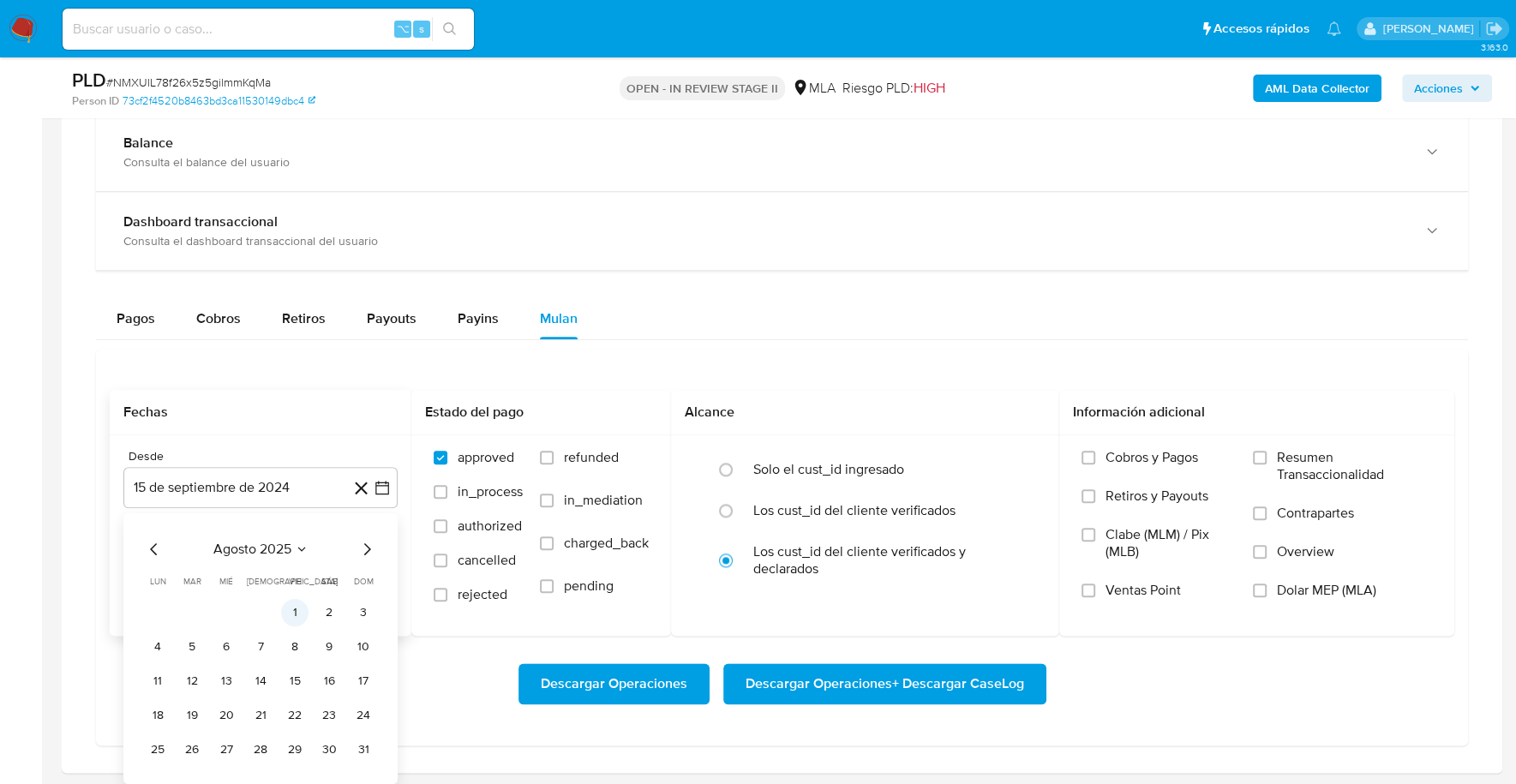
click at [294, 606] on button "1" at bounding box center [294, 611] width 27 height 27
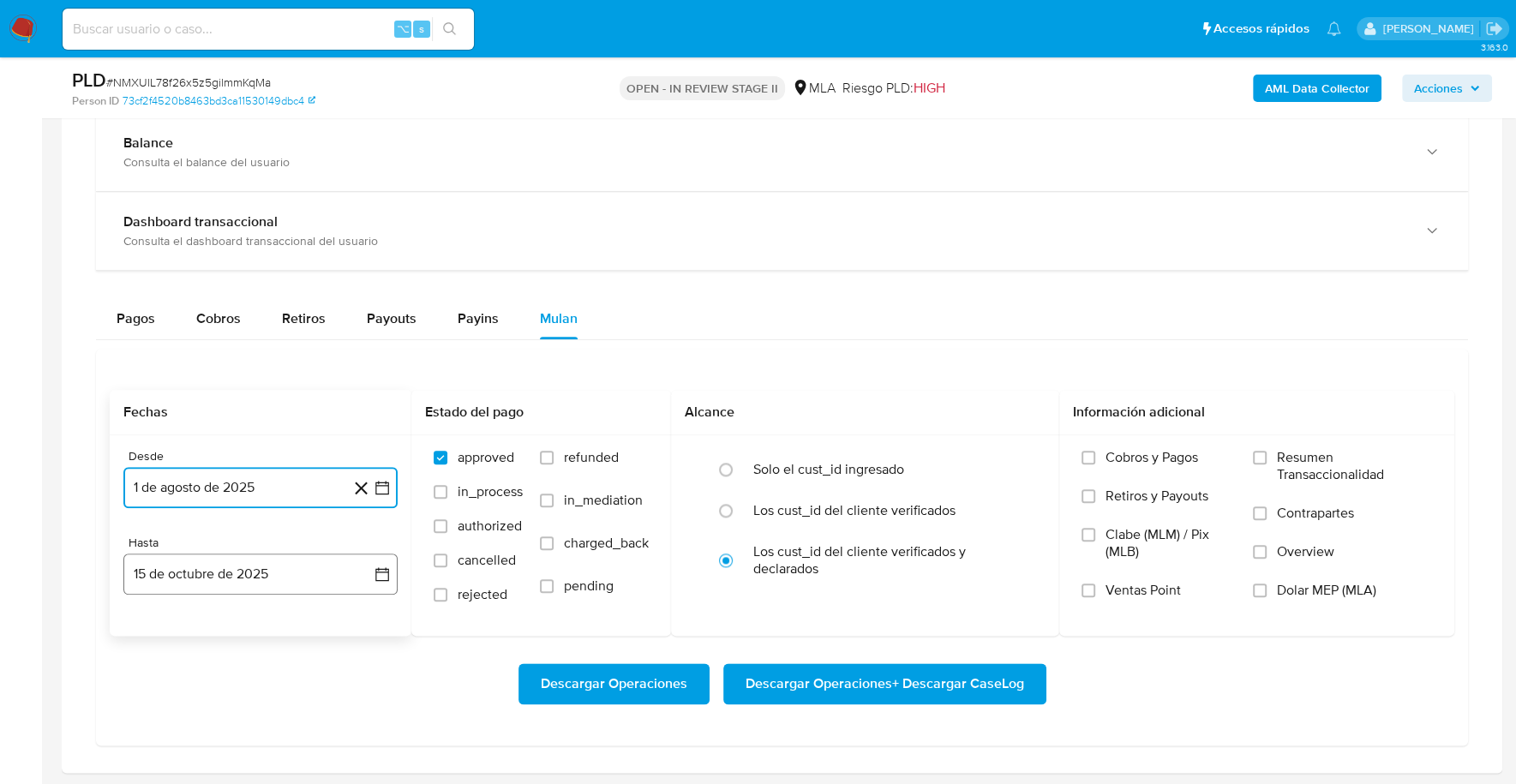
click at [215, 576] on button "15 de octubre de 2025" at bounding box center [261, 573] width 274 height 41
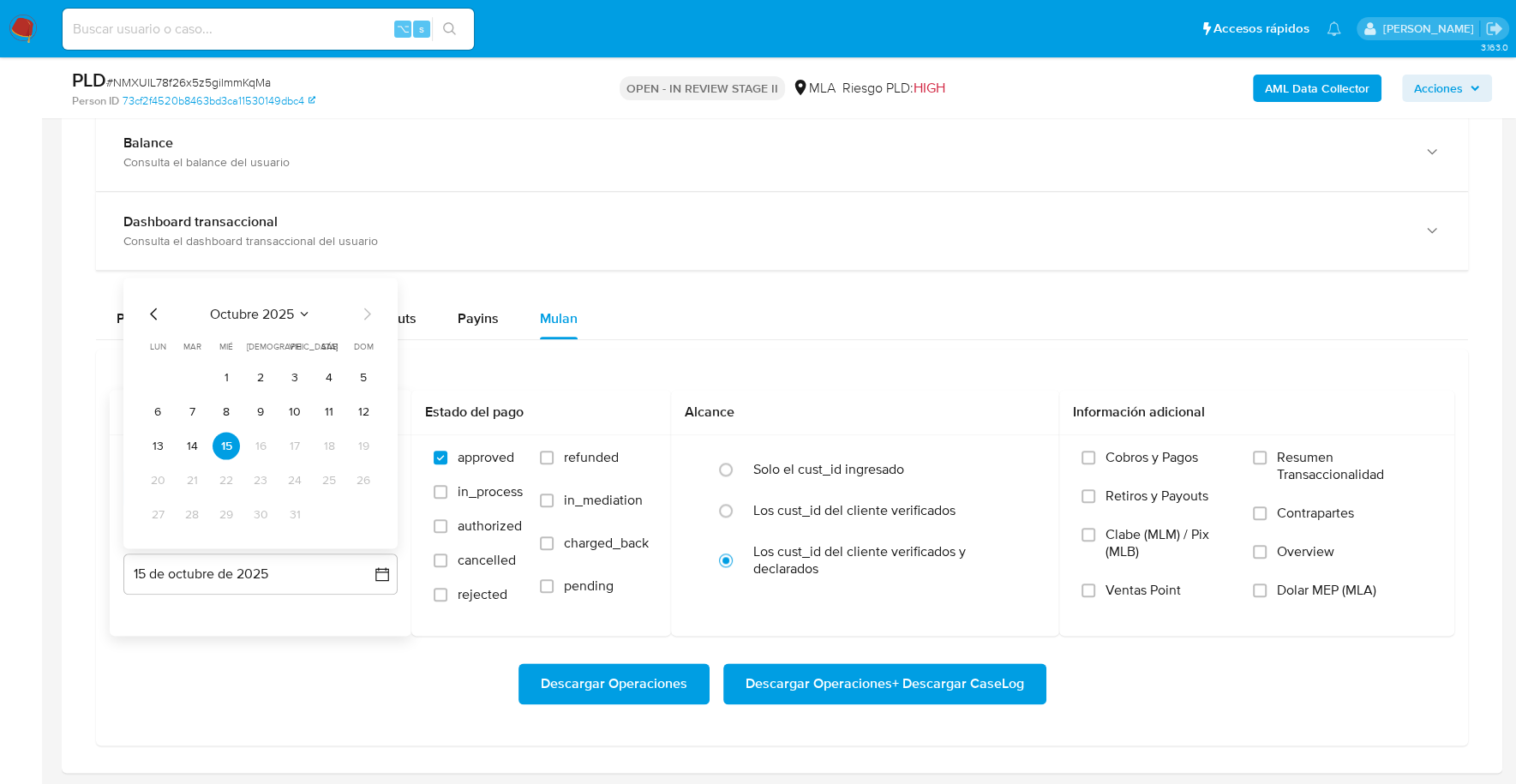
click at [146, 313] on icon "Mes anterior" at bounding box center [154, 314] width 21 height 21
click at [149, 309] on icon "Mes anterior" at bounding box center [154, 314] width 21 height 21
click at [354, 515] on button "31" at bounding box center [362, 513] width 27 height 27
click at [1310, 586] on span "Dolar MEP (MLA)" at bounding box center [1326, 591] width 99 height 17
click at [1267, 586] on input "Dolar MEP (MLA)" at bounding box center [1260, 591] width 14 height 14
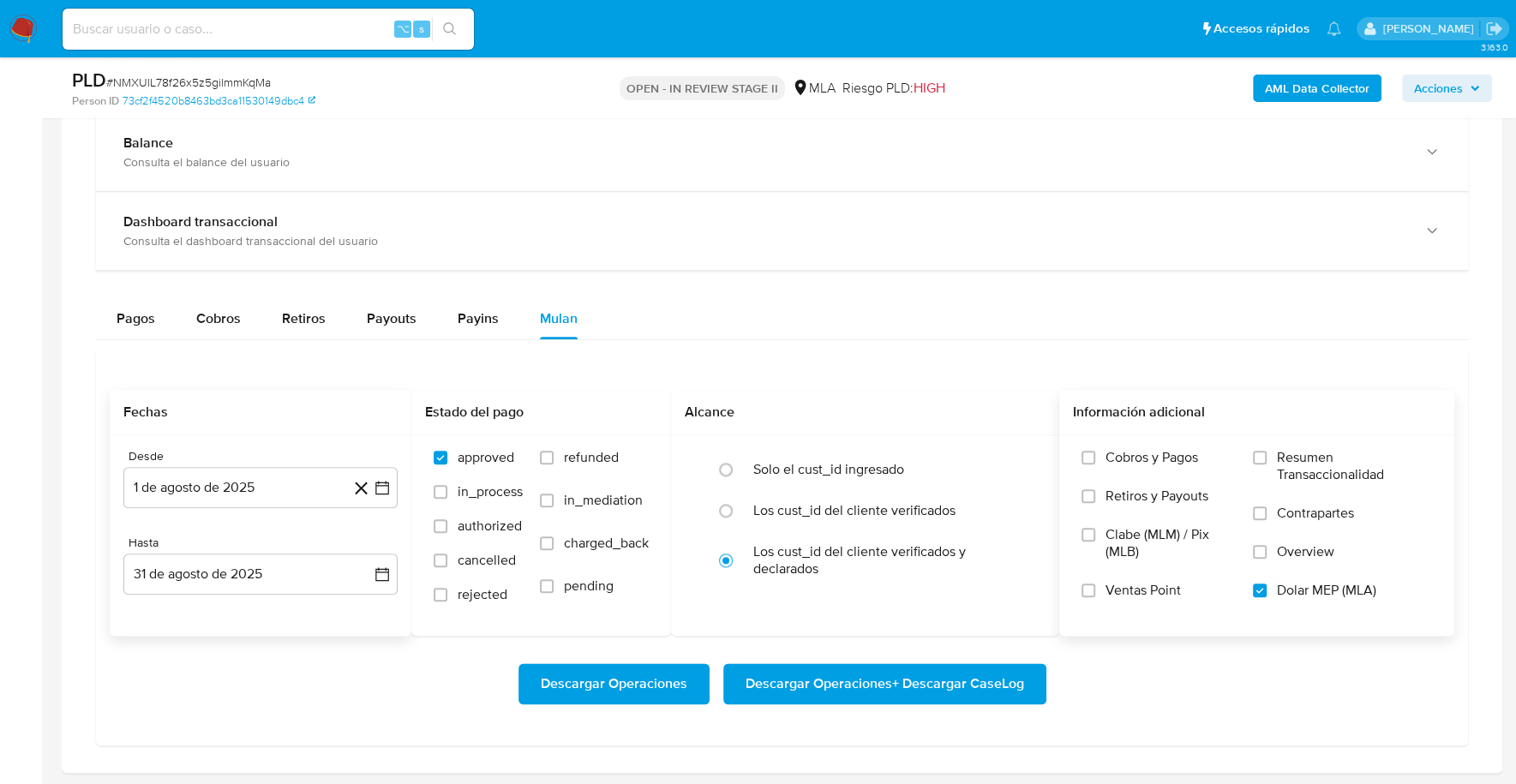
click at [949, 656] on div "Descargar Operaciones Descargar Operaciones + Descargar CaseLog" at bounding box center [782, 684] width 1344 height 96
click at [949, 665] on span "Descargar Operaciones + Descargar CaseLog" at bounding box center [885, 683] width 279 height 37
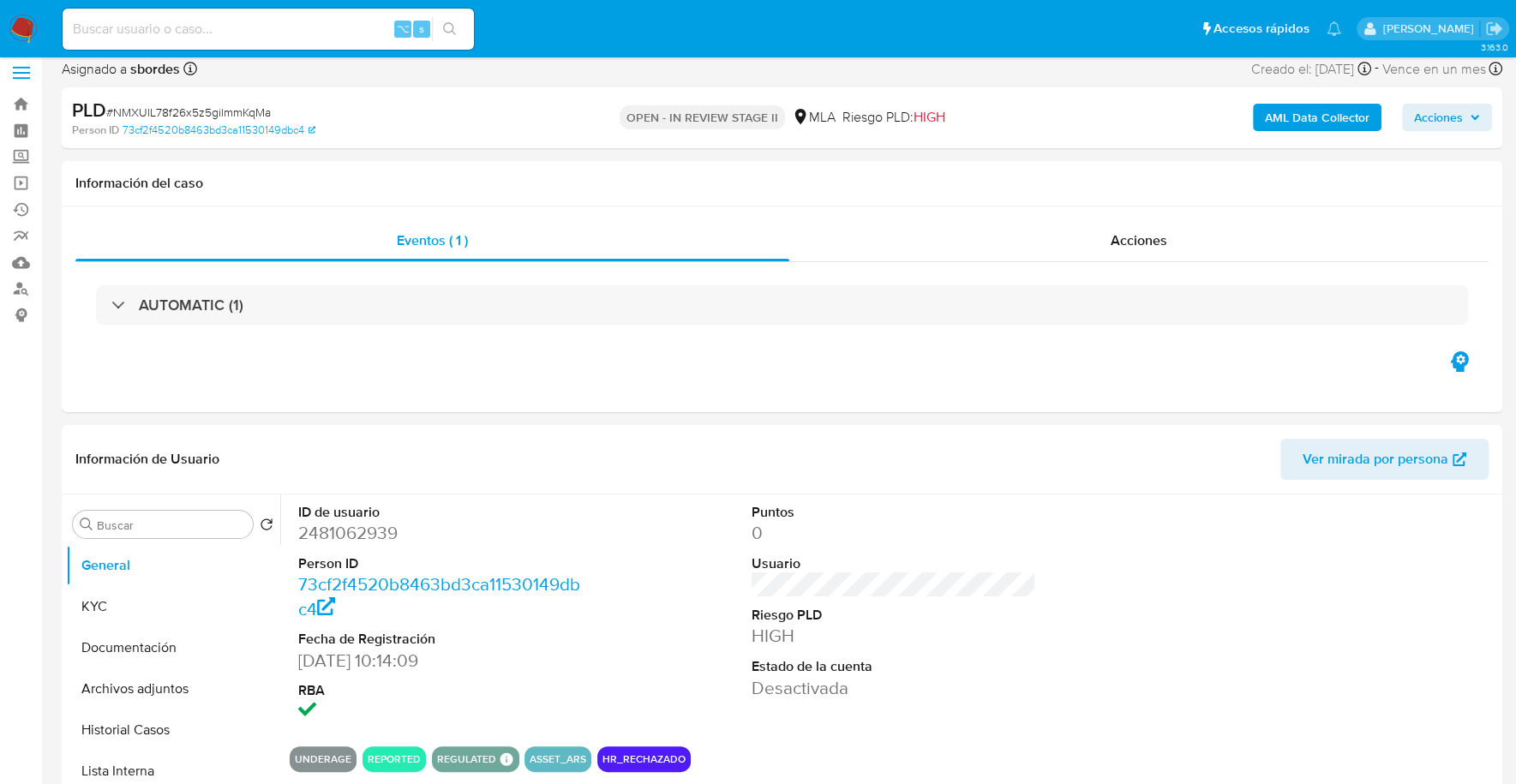
scroll to position [0, 0]
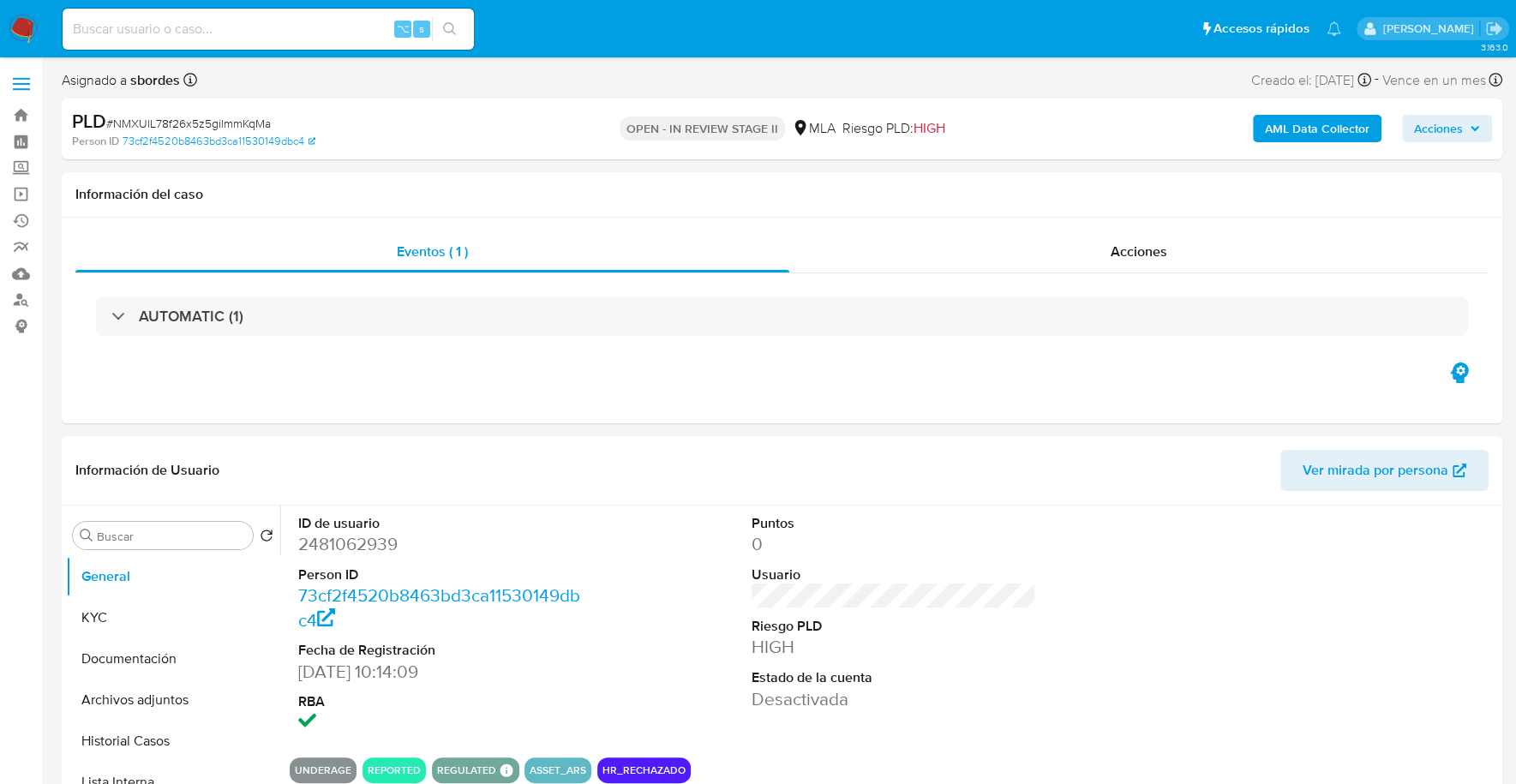
click at [255, 42] on div "⌥ s" at bounding box center [268, 29] width 411 height 41
click at [259, 30] on input at bounding box center [268, 30] width 411 height 23
paste input "2180422548"
type input "2180422548"
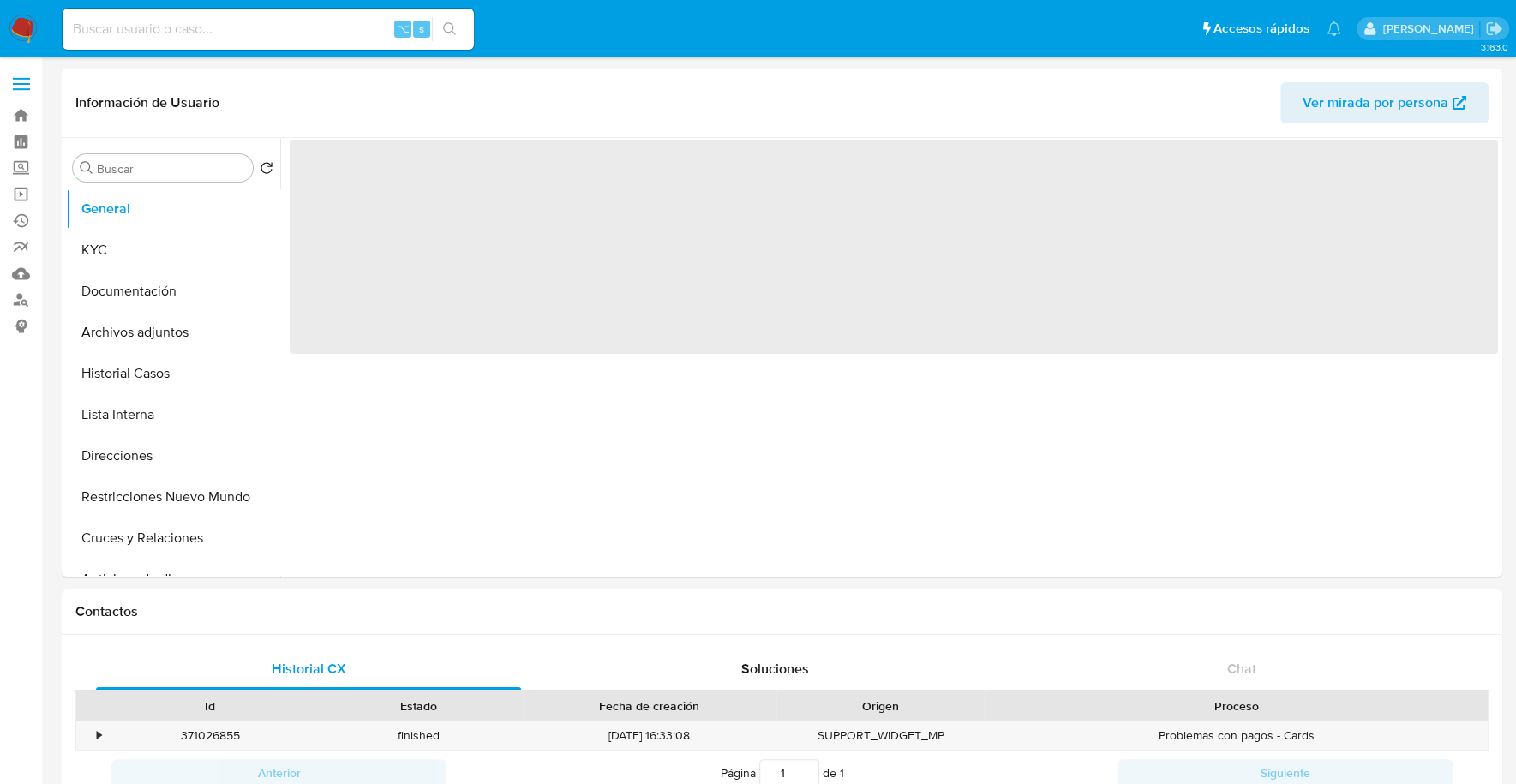
select select "10"
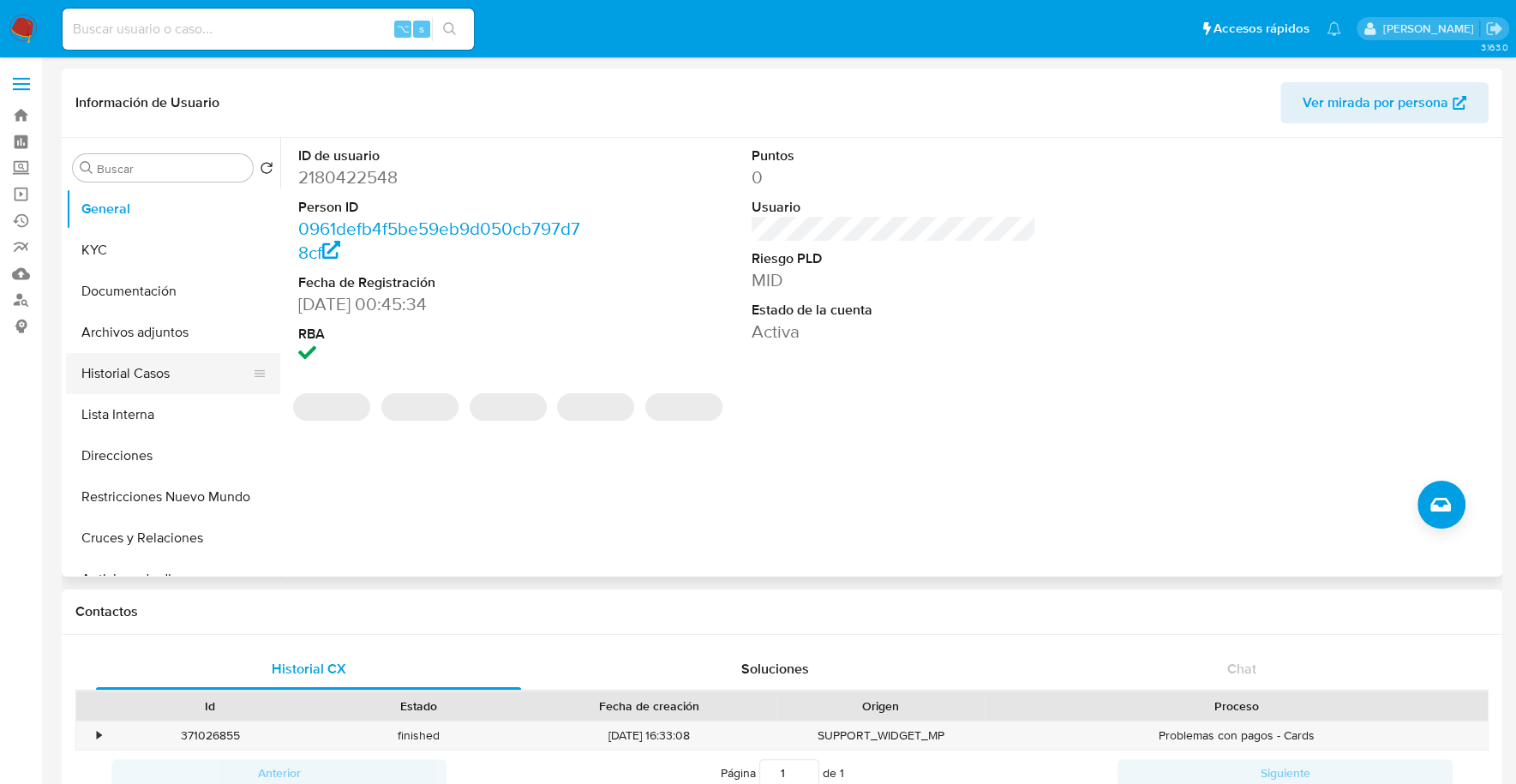
click at [138, 378] on button "Historial Casos" at bounding box center [166, 373] width 200 height 41
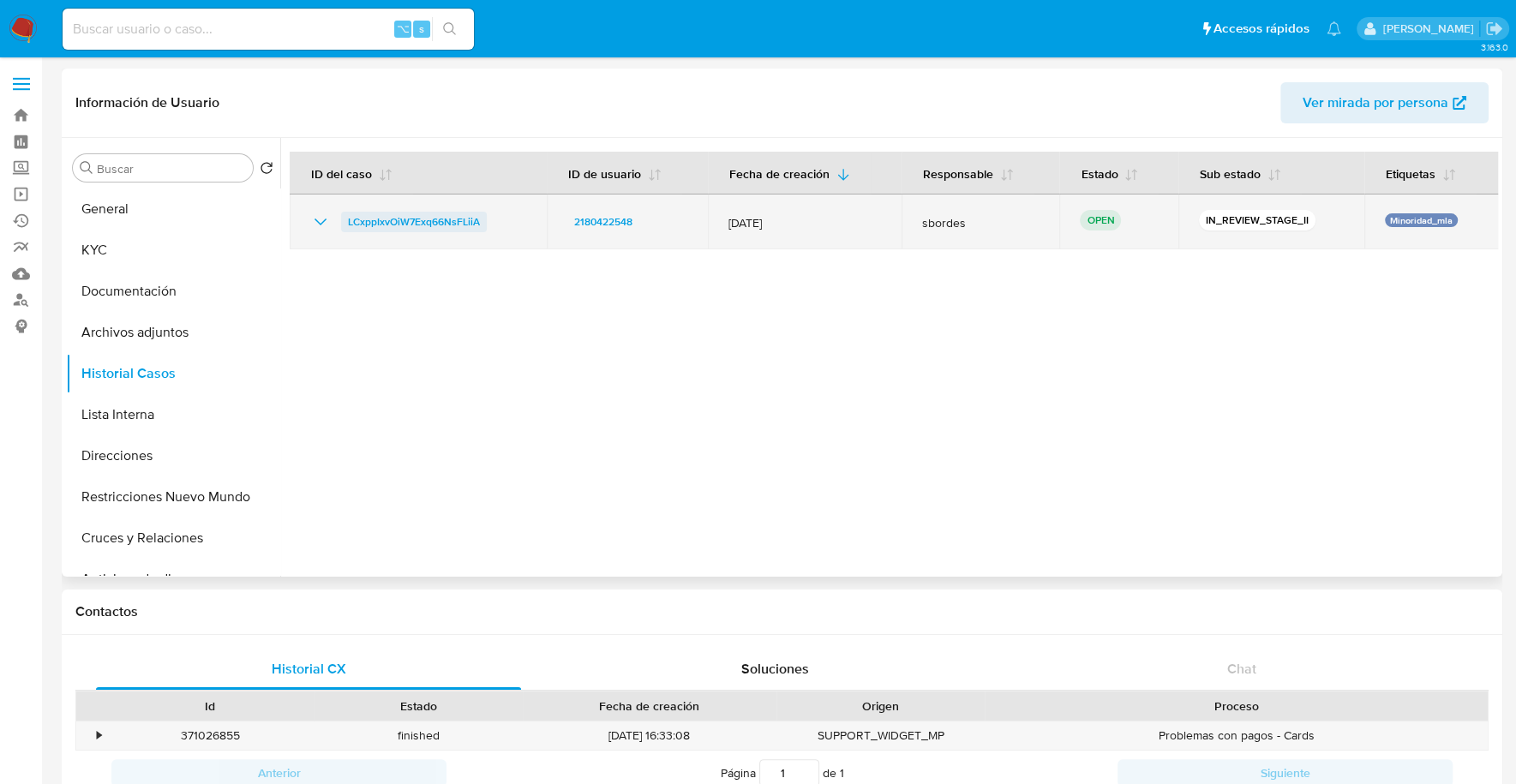
click at [393, 223] on span "LCxppIxvOiW7Exq66NsFLiiA" at bounding box center [413, 222] width 132 height 21
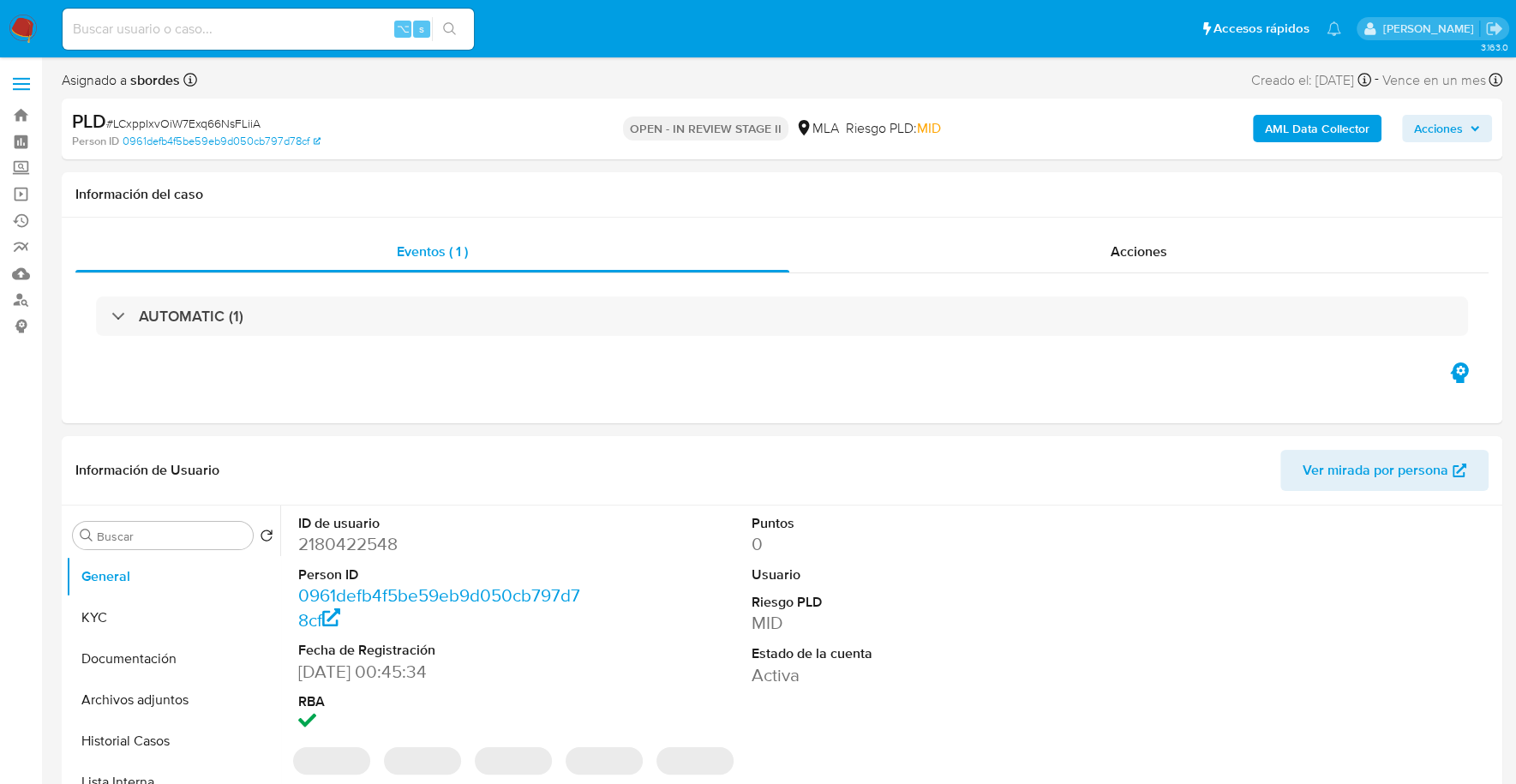
select select "10"
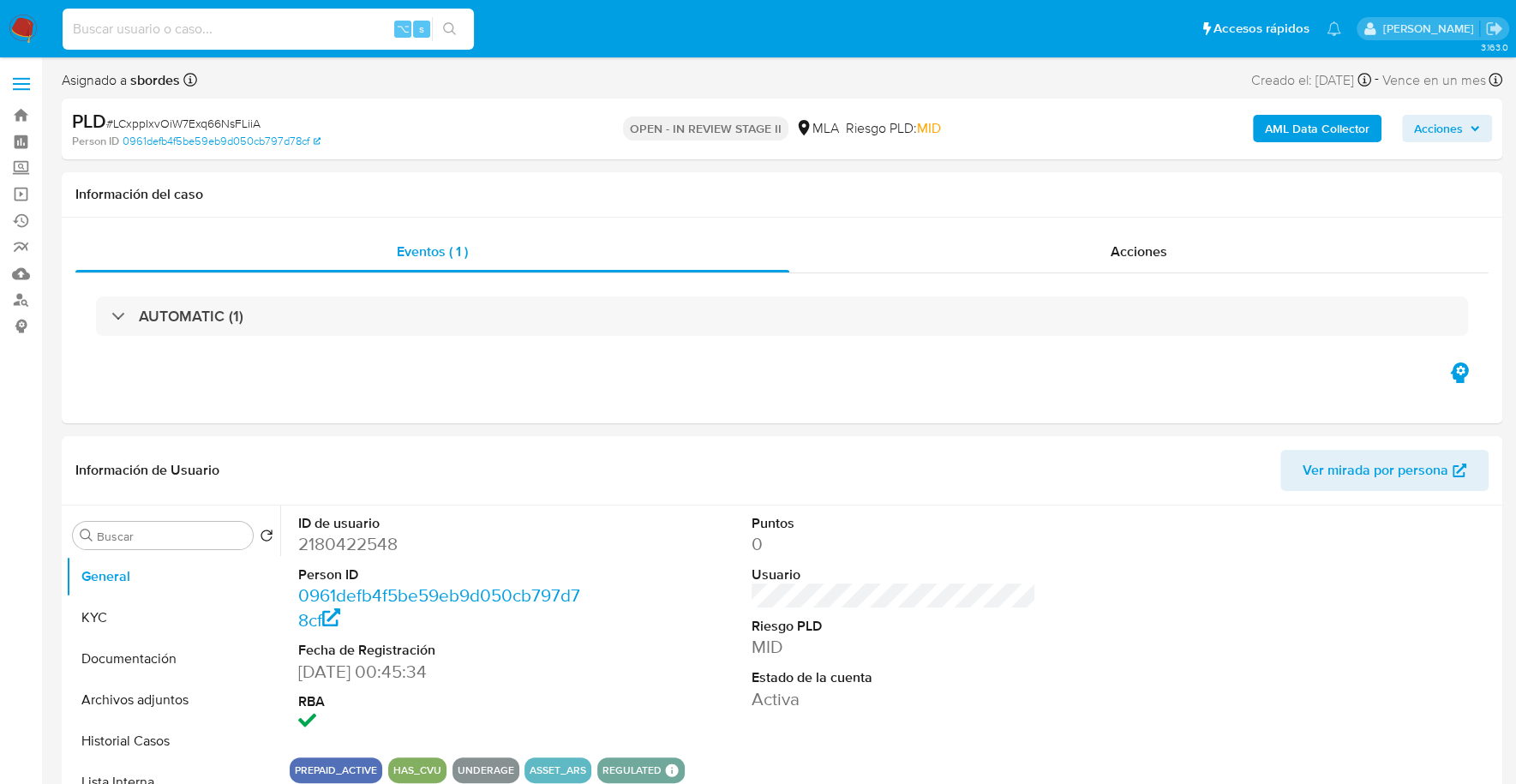
click at [194, 30] on input at bounding box center [268, 30] width 411 height 23
paste input "2180422548"
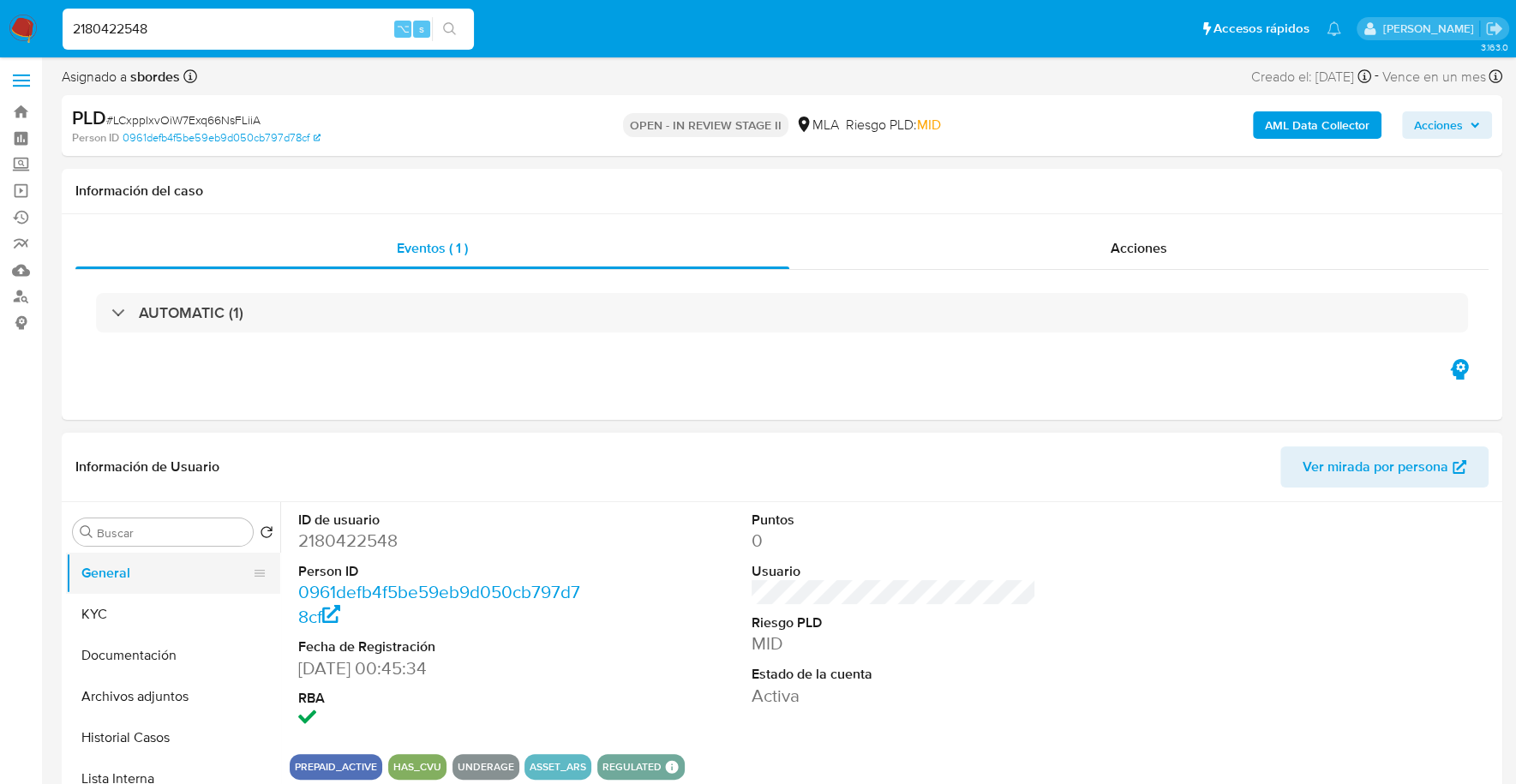
scroll to position [4, 0]
type input "2180422548"
click at [105, 609] on button "KYC" at bounding box center [166, 613] width 200 height 41
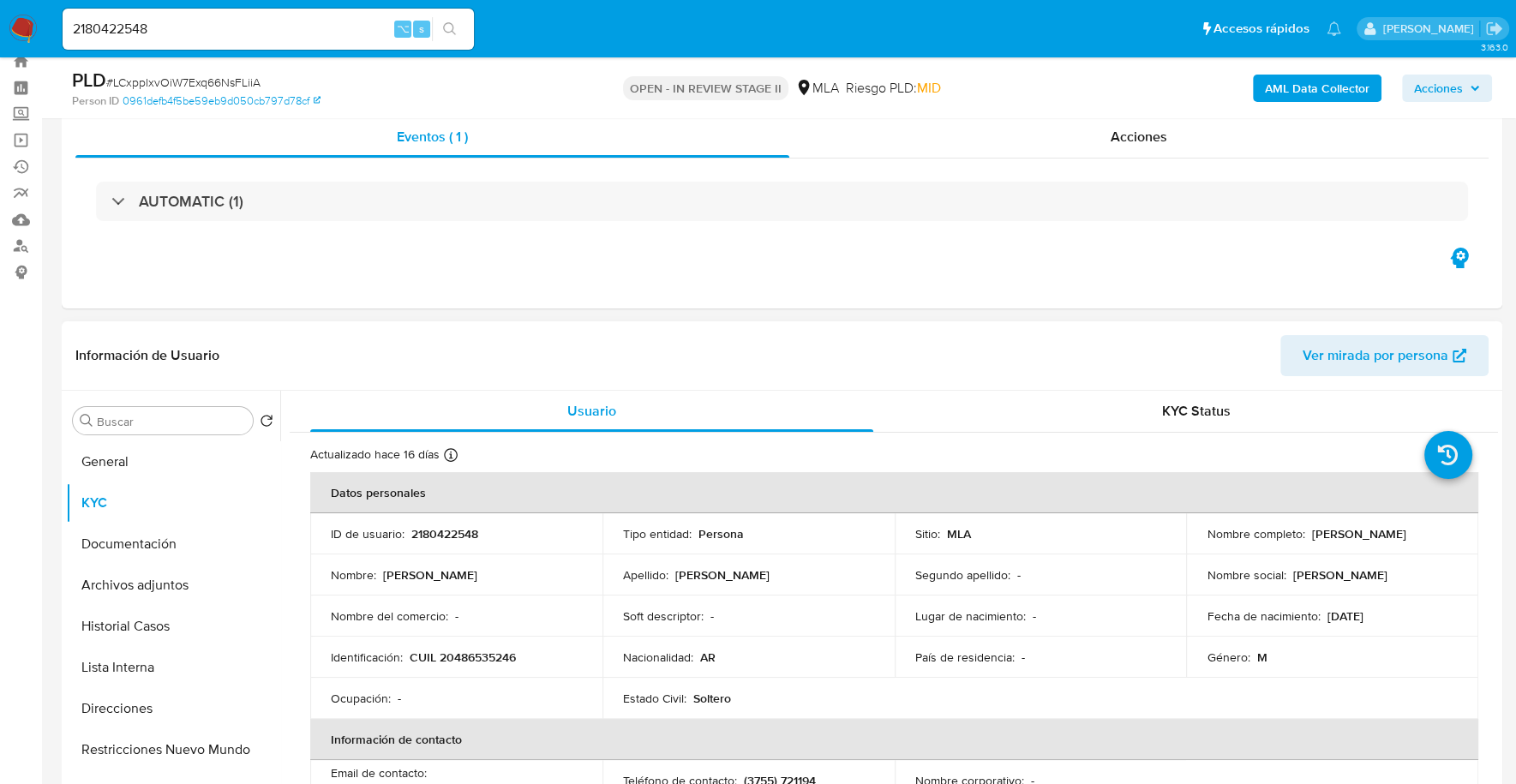
scroll to position [220, 0]
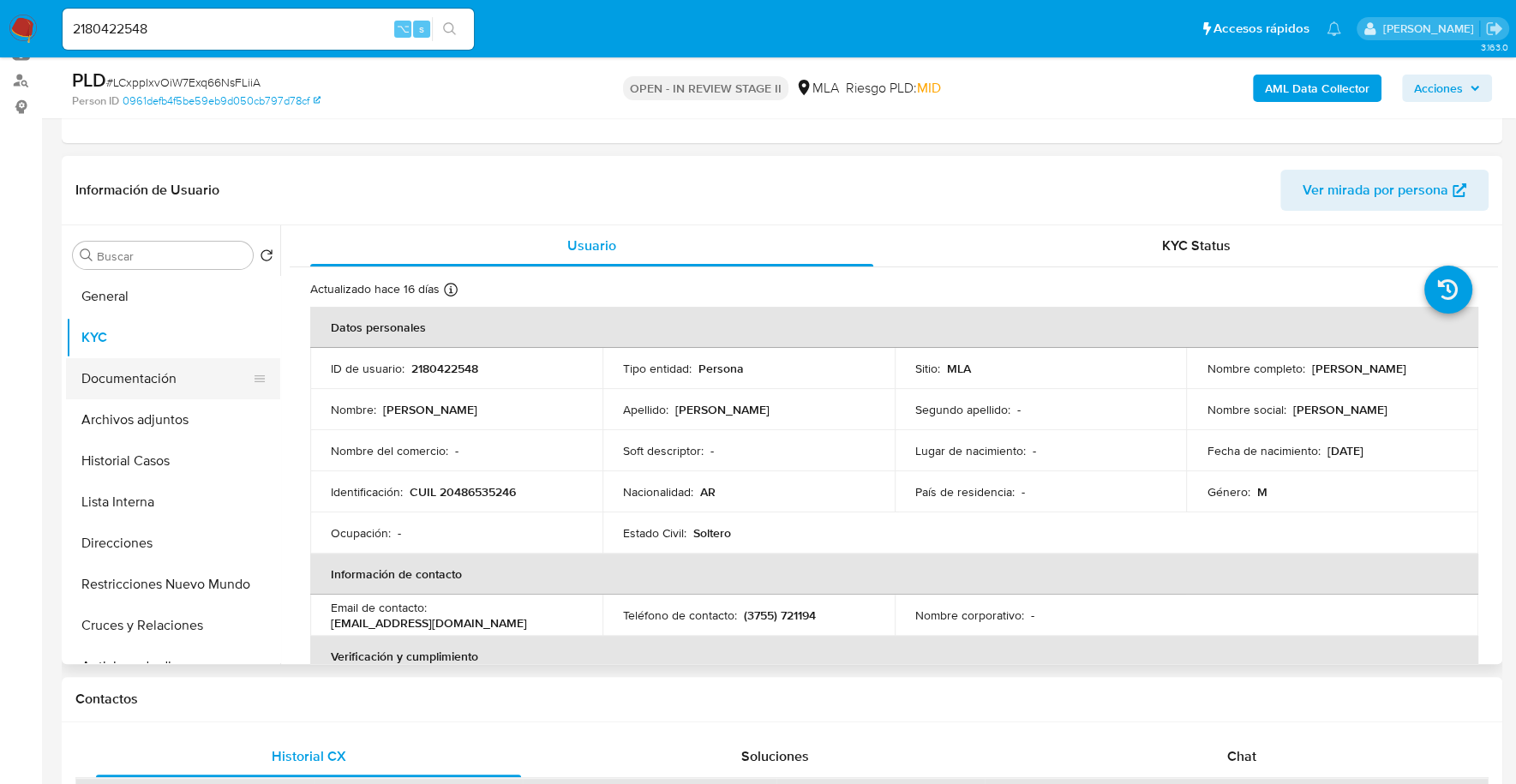
click at [164, 373] on button "Documentación" at bounding box center [166, 378] width 200 height 41
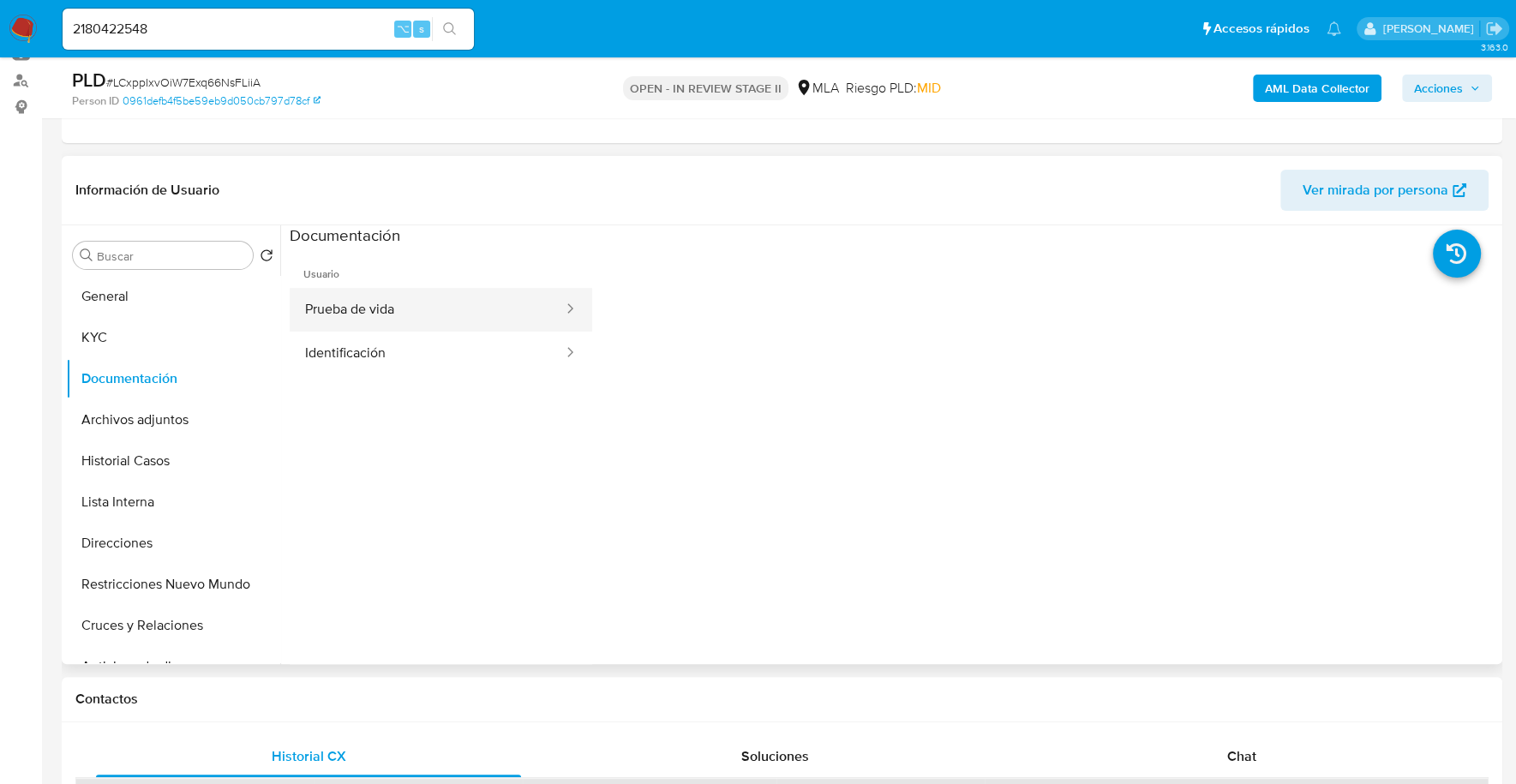
click at [452, 287] on button "Prueba de vida" at bounding box center [427, 309] width 275 height 44
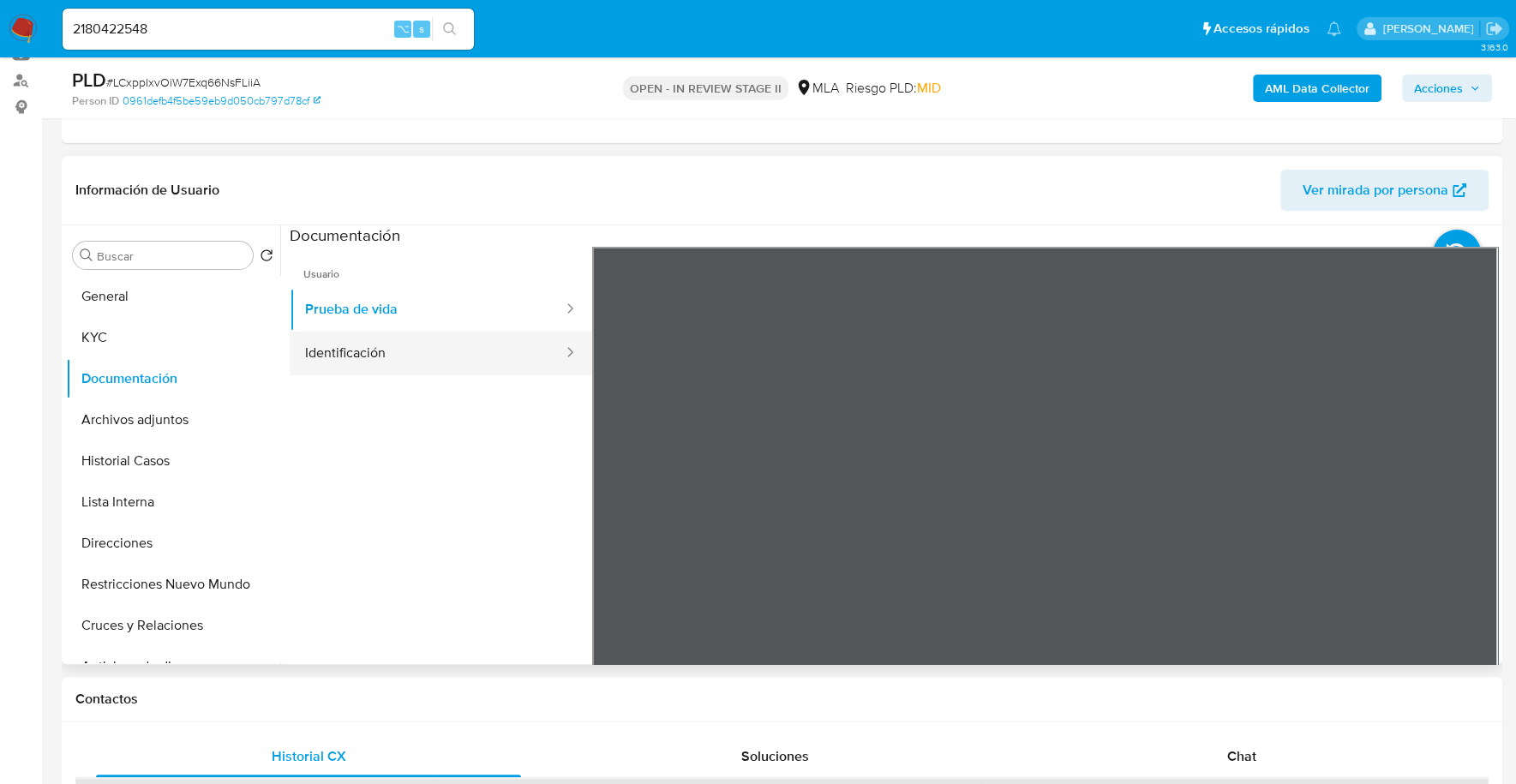
click at [332, 351] on button "Identificación" at bounding box center [427, 354] width 275 height 44
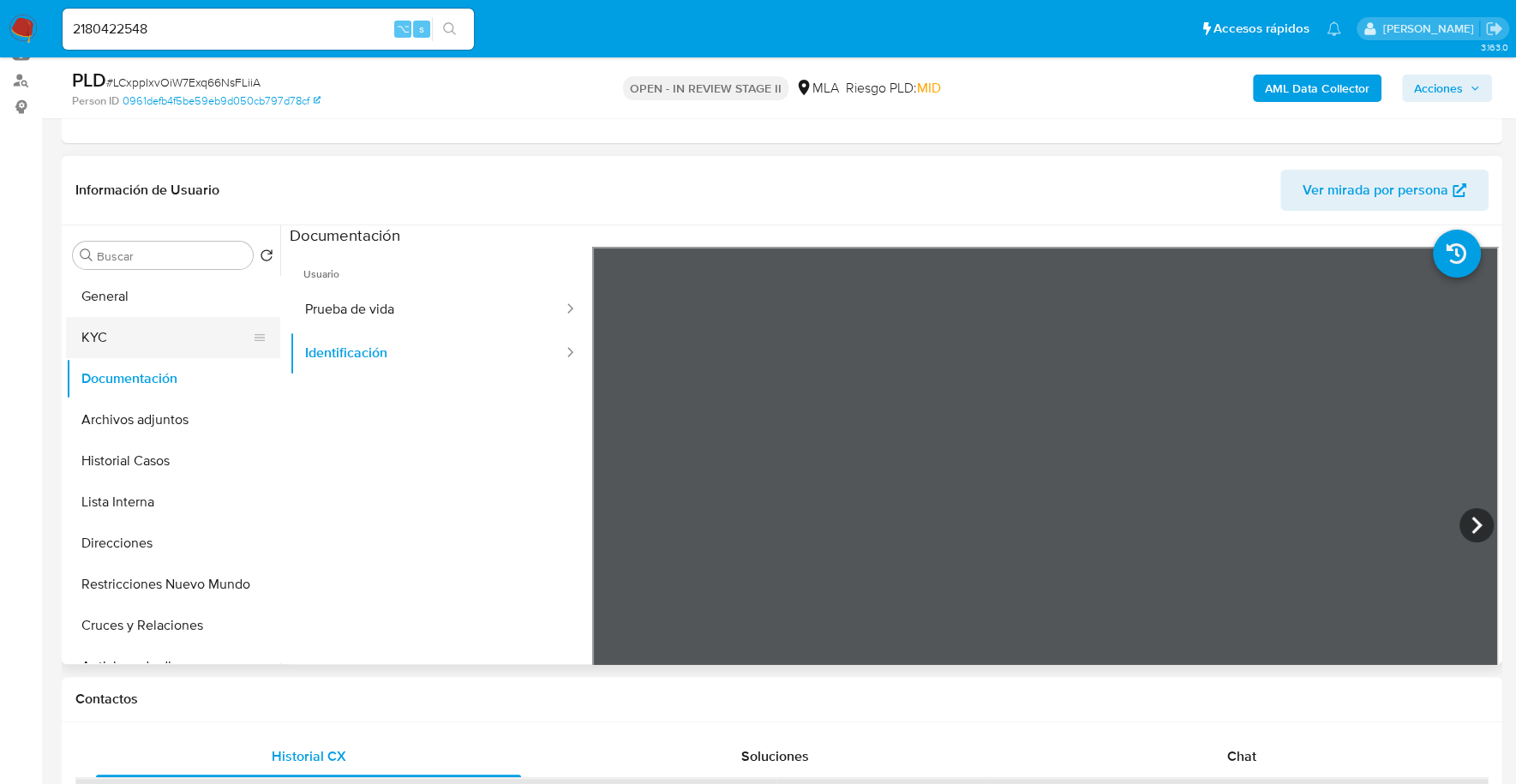
click at [111, 336] on button "KYC" at bounding box center [166, 337] width 200 height 41
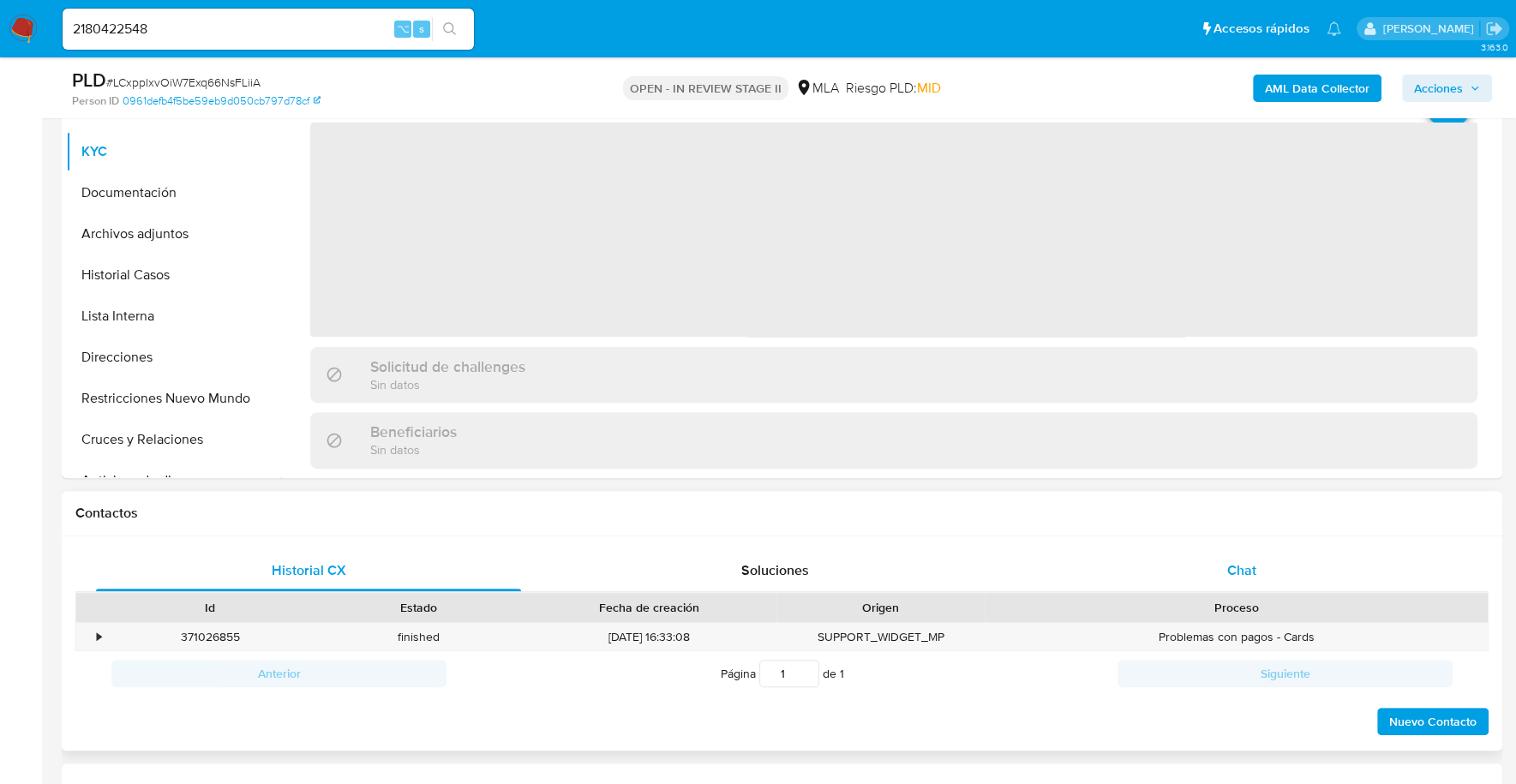
scroll to position [619, 0]
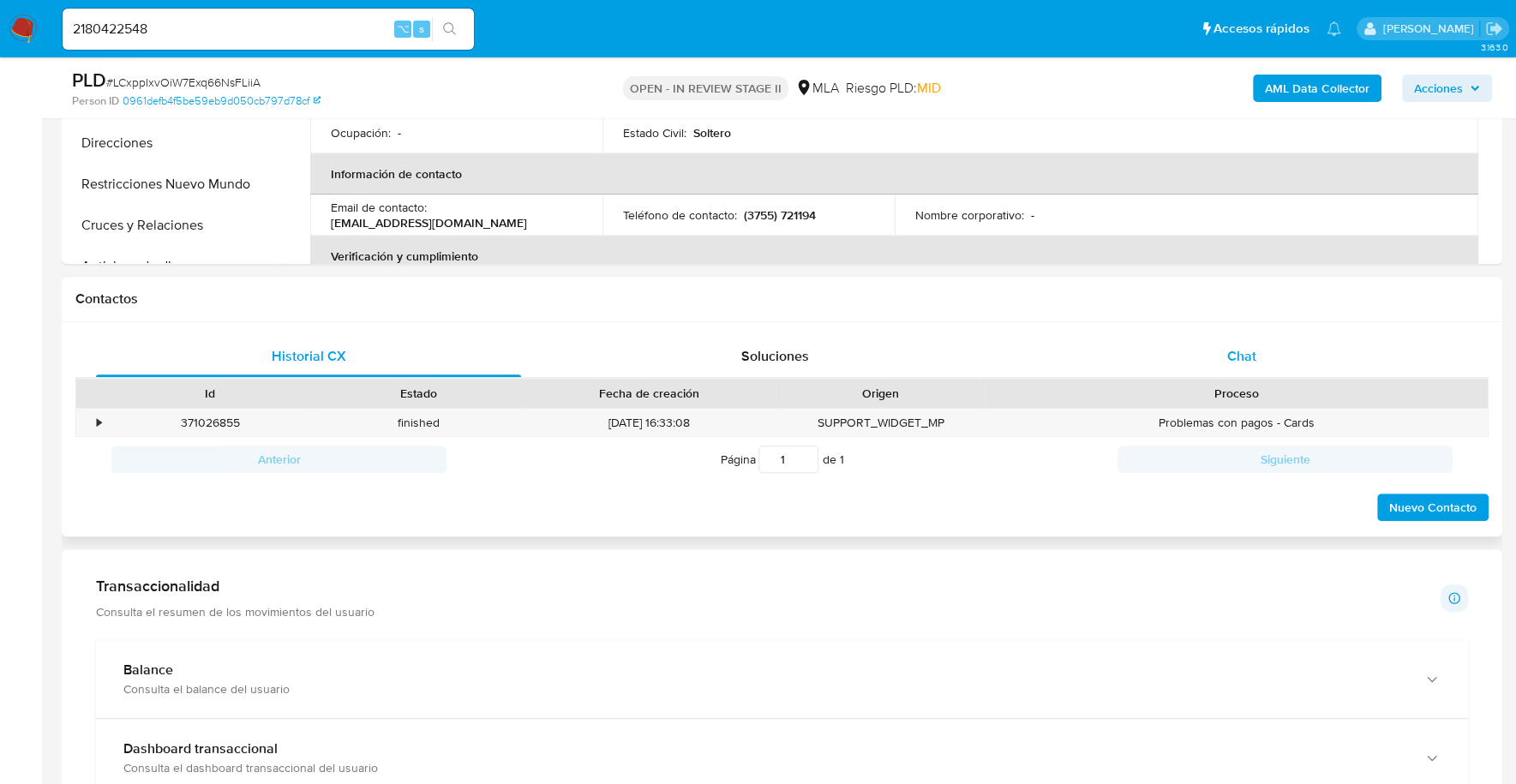
click at [1196, 342] on div "Chat" at bounding box center [1241, 356] width 425 height 41
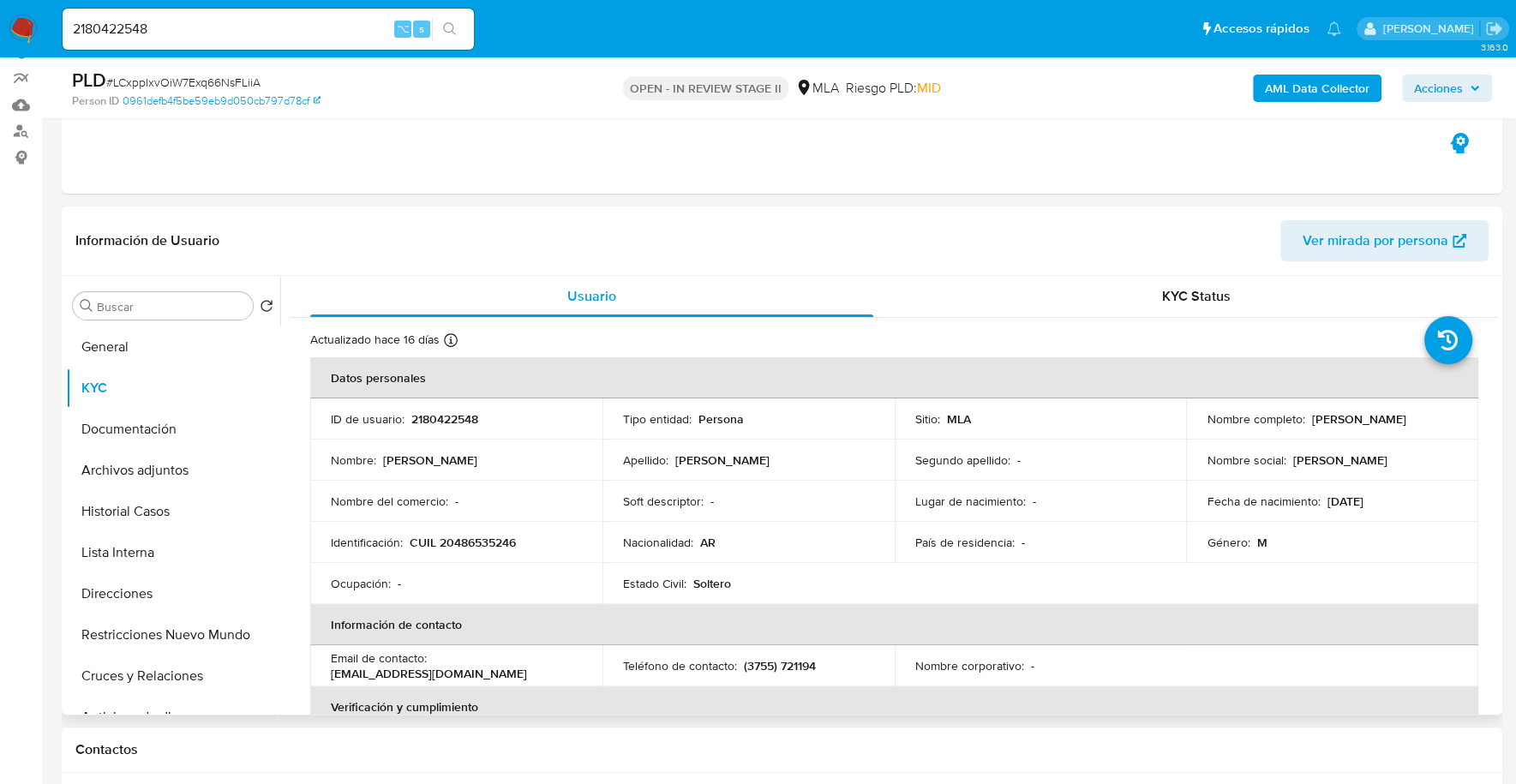
scroll to position [168, 0]
copy p "2180422548"
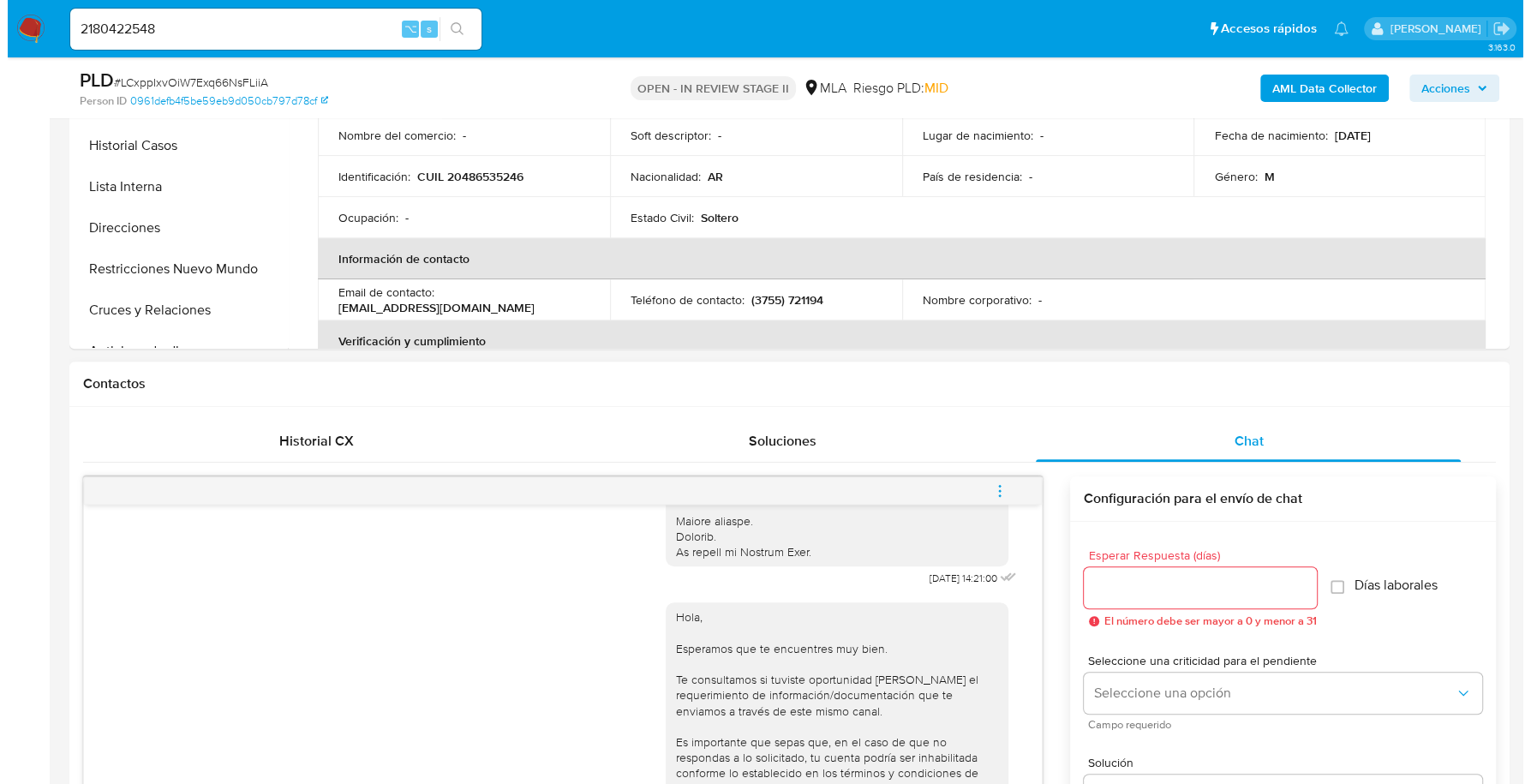
scroll to position [806, 0]
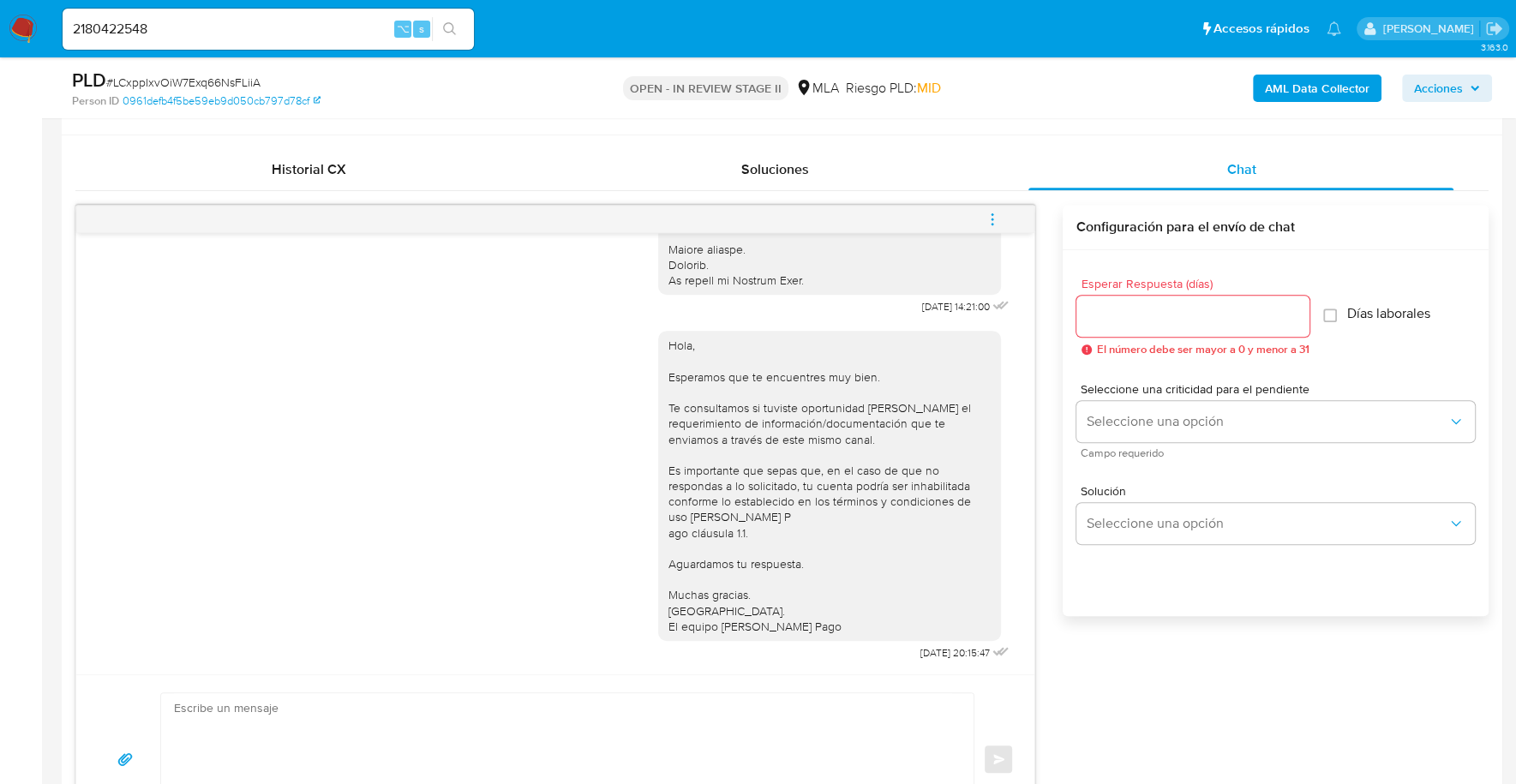
click at [1303, 88] on b "AML Data Collector" at bounding box center [1317, 88] width 105 height 27
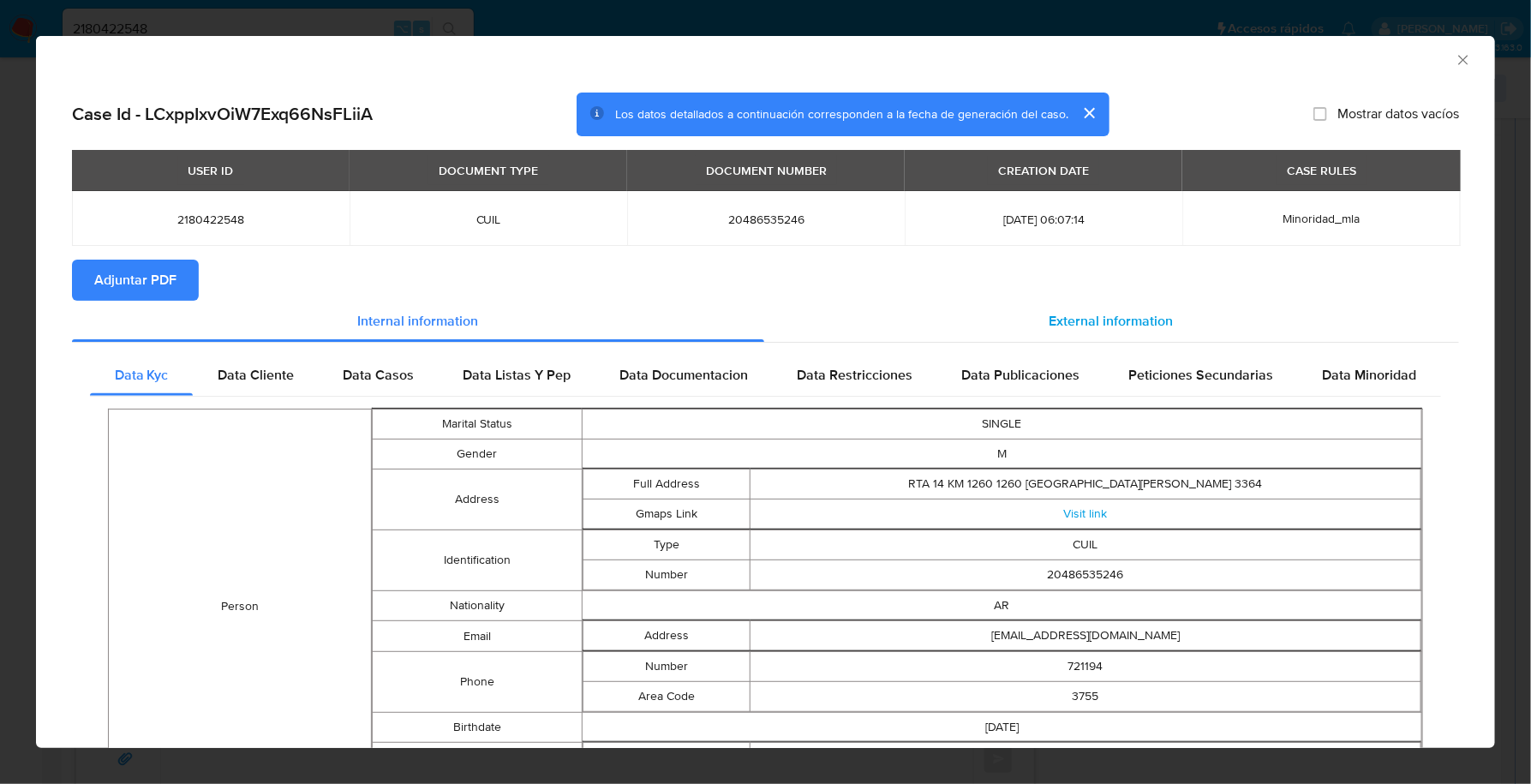
click at [1026, 335] on div "External information" at bounding box center [1112, 321] width 696 height 41
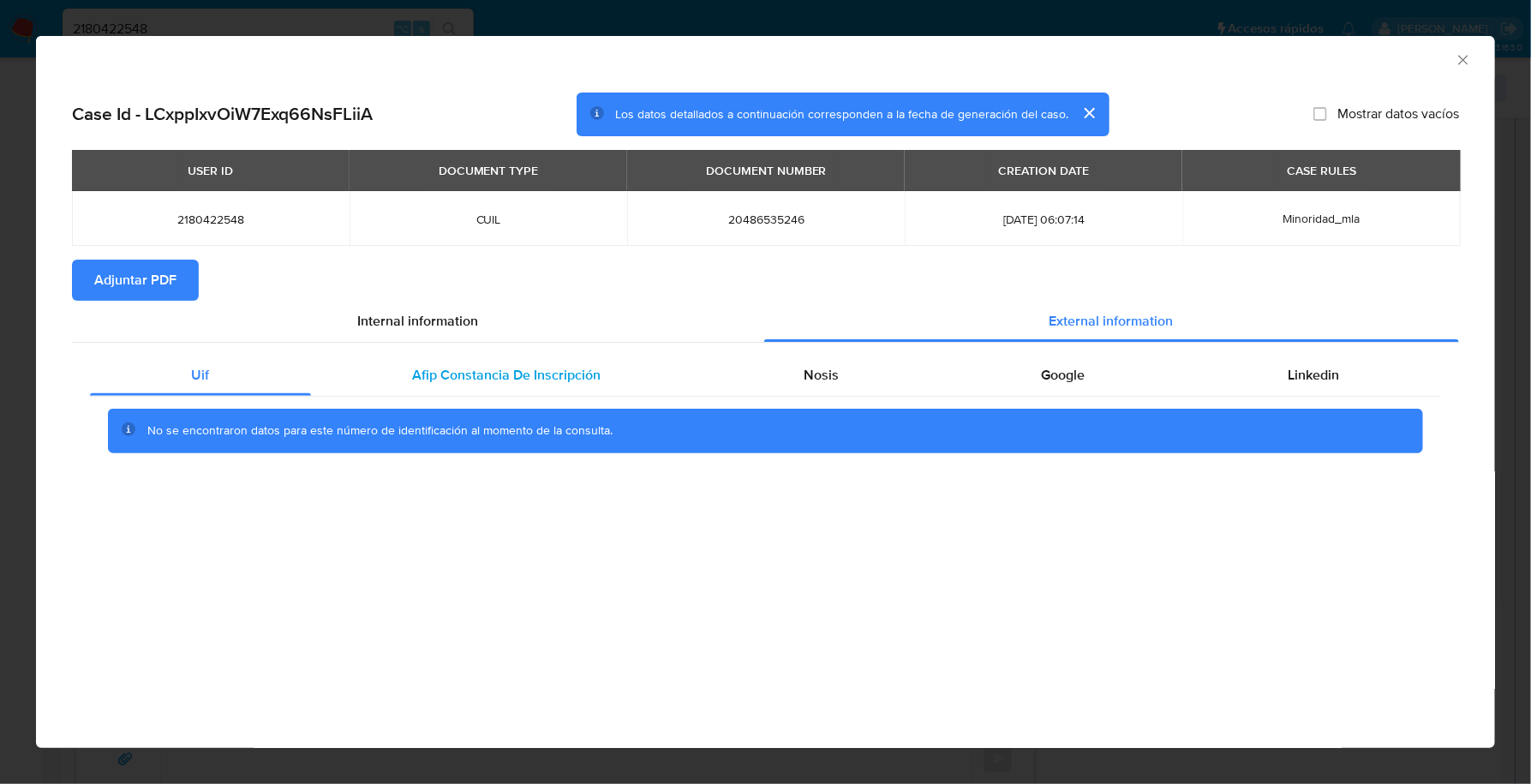
click at [563, 378] on span "Afip Constancia De Inscripción" at bounding box center [506, 375] width 188 height 20
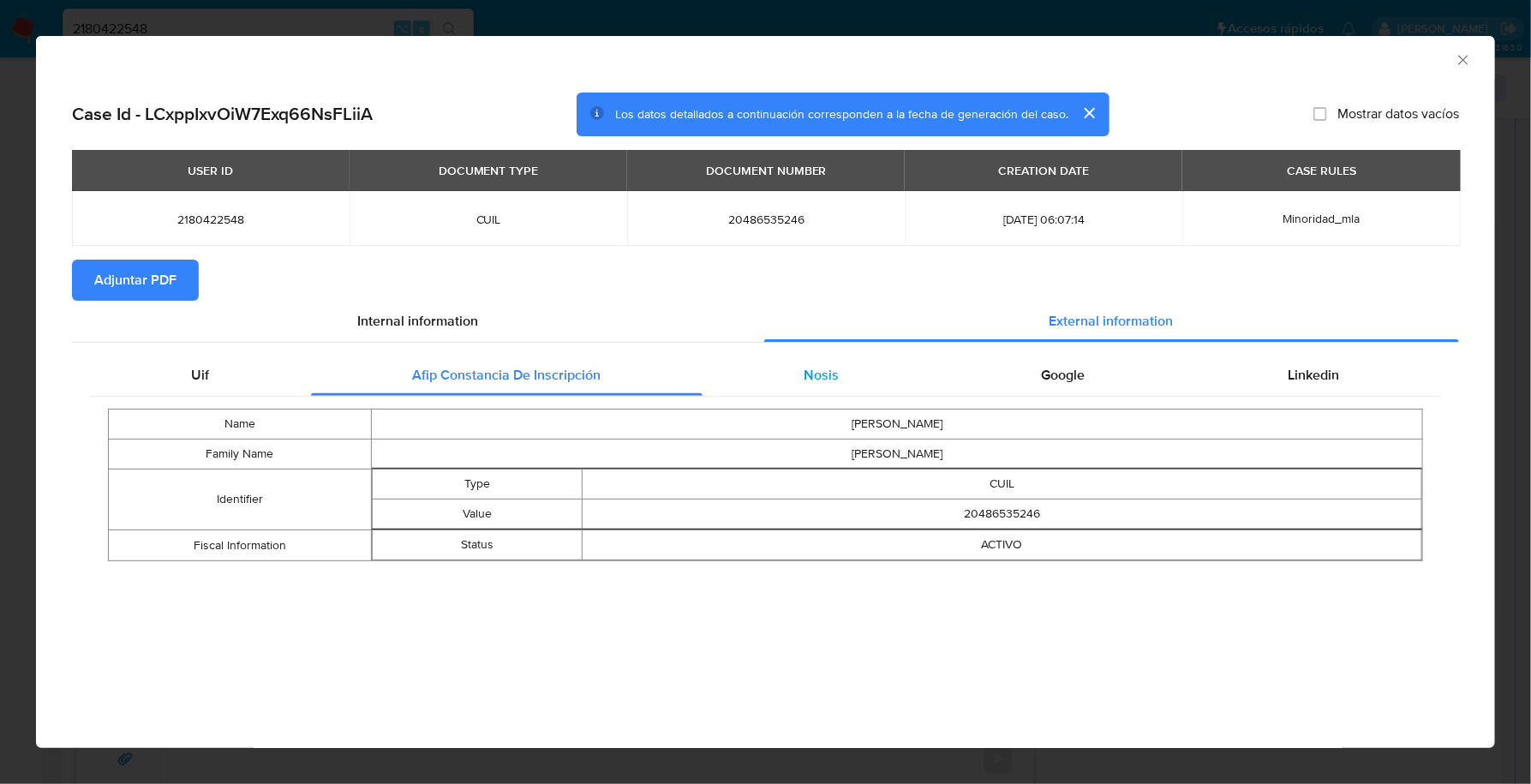
click at [791, 379] on div "Nosis" at bounding box center [821, 375] width 238 height 41
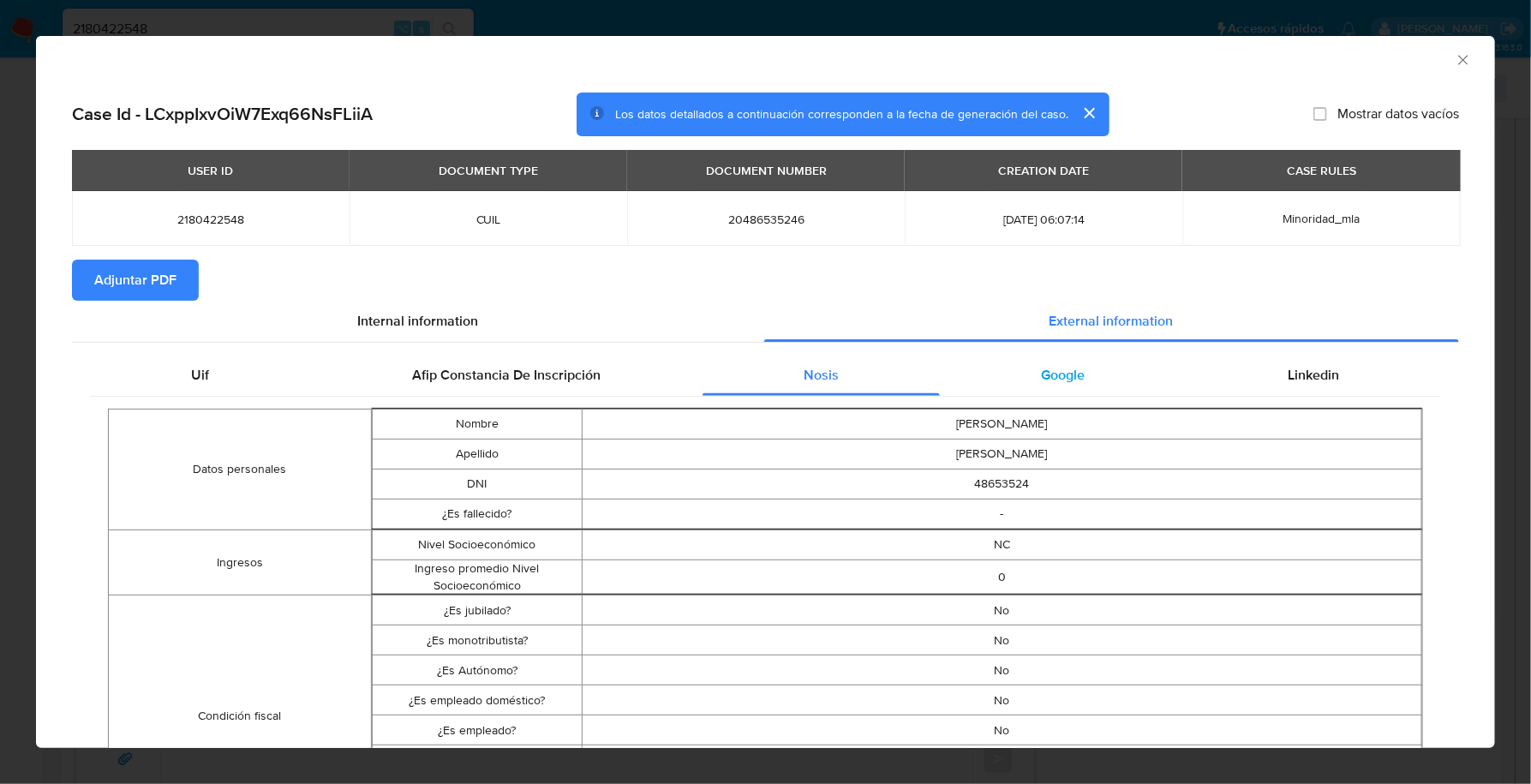
click at [1095, 376] on div "Google" at bounding box center [1063, 375] width 247 height 41
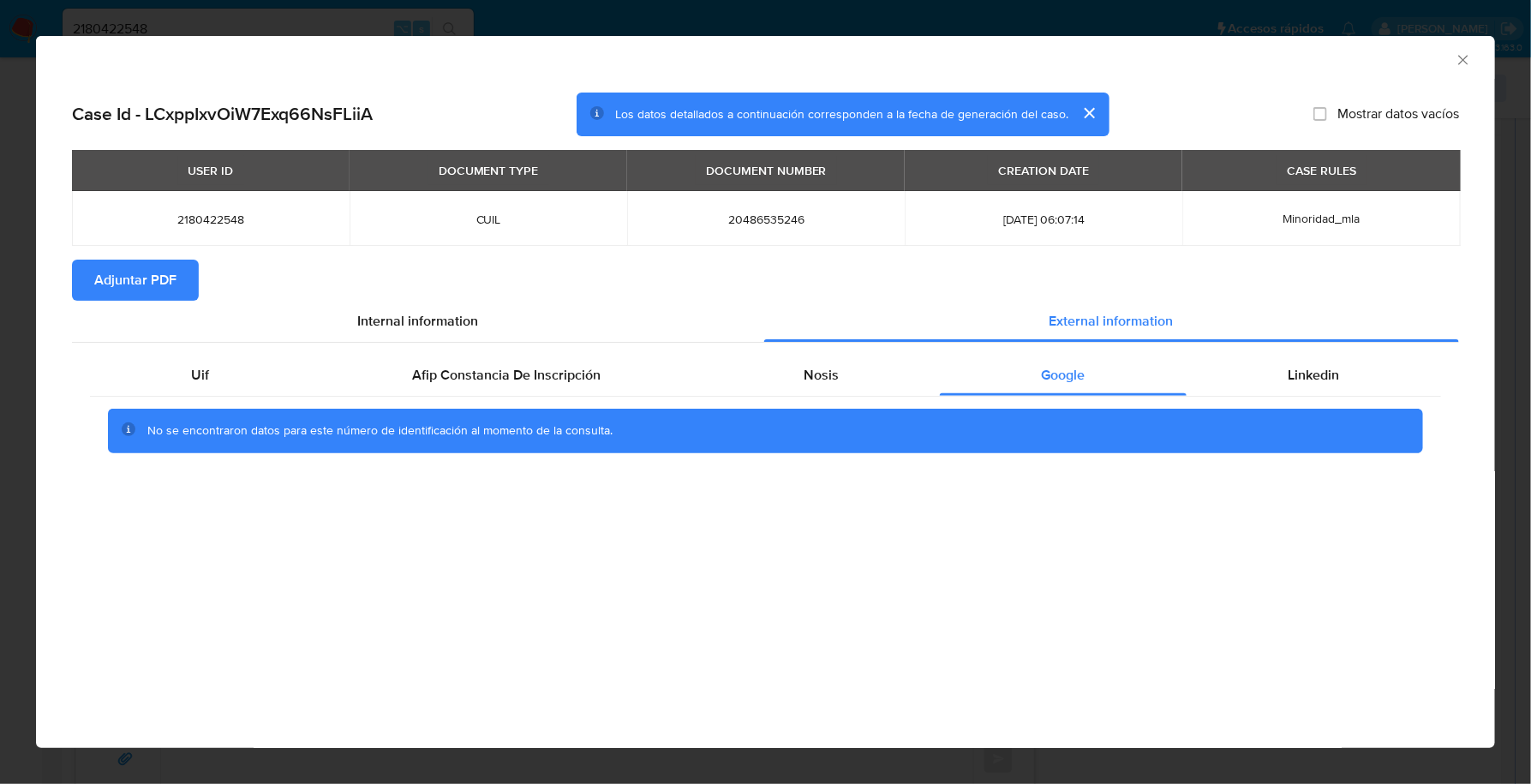
drag, startPoint x: 850, startPoint y: 380, endPoint x: 948, endPoint y: 395, distance: 99.1
click at [849, 380] on div "Nosis" at bounding box center [821, 375] width 238 height 41
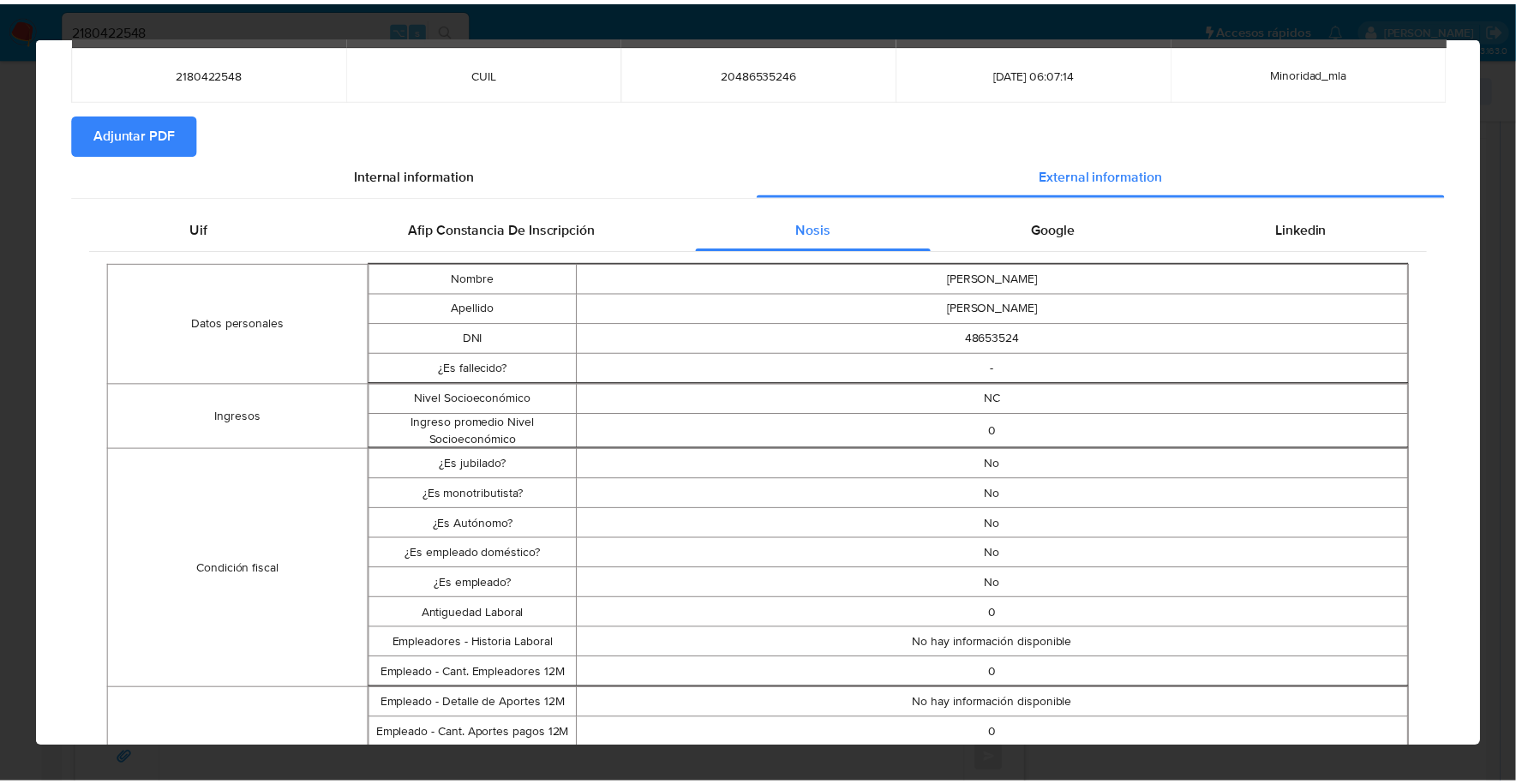
scroll to position [0, 0]
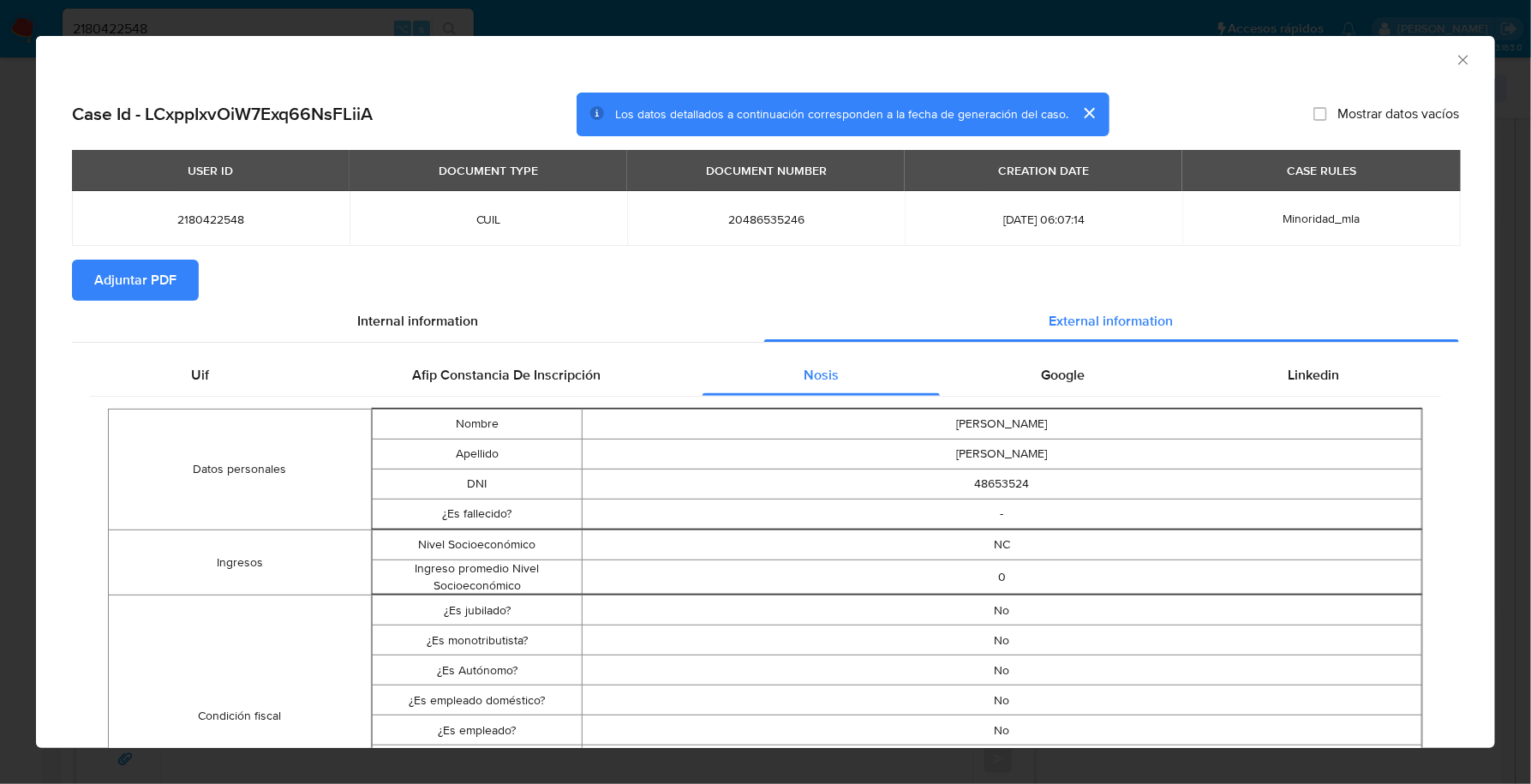
click at [182, 276] on button "Adjuntar PDF" at bounding box center [136, 280] width 127 height 41
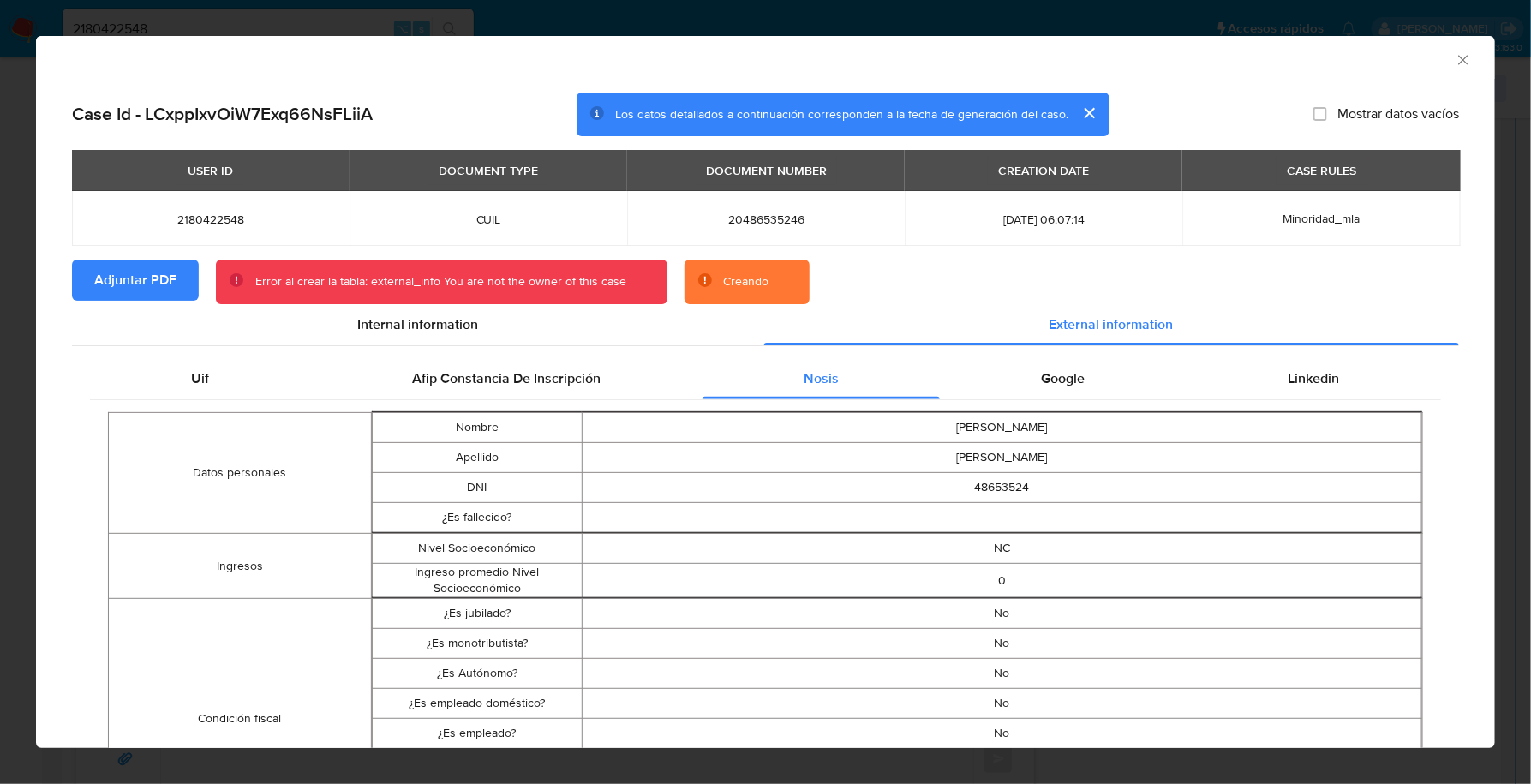
click at [125, 282] on span "Adjuntar PDF" at bounding box center [135, 280] width 82 height 37
click at [1459, 61] on icon "Cerrar ventana" at bounding box center [1463, 59] width 10 height 10
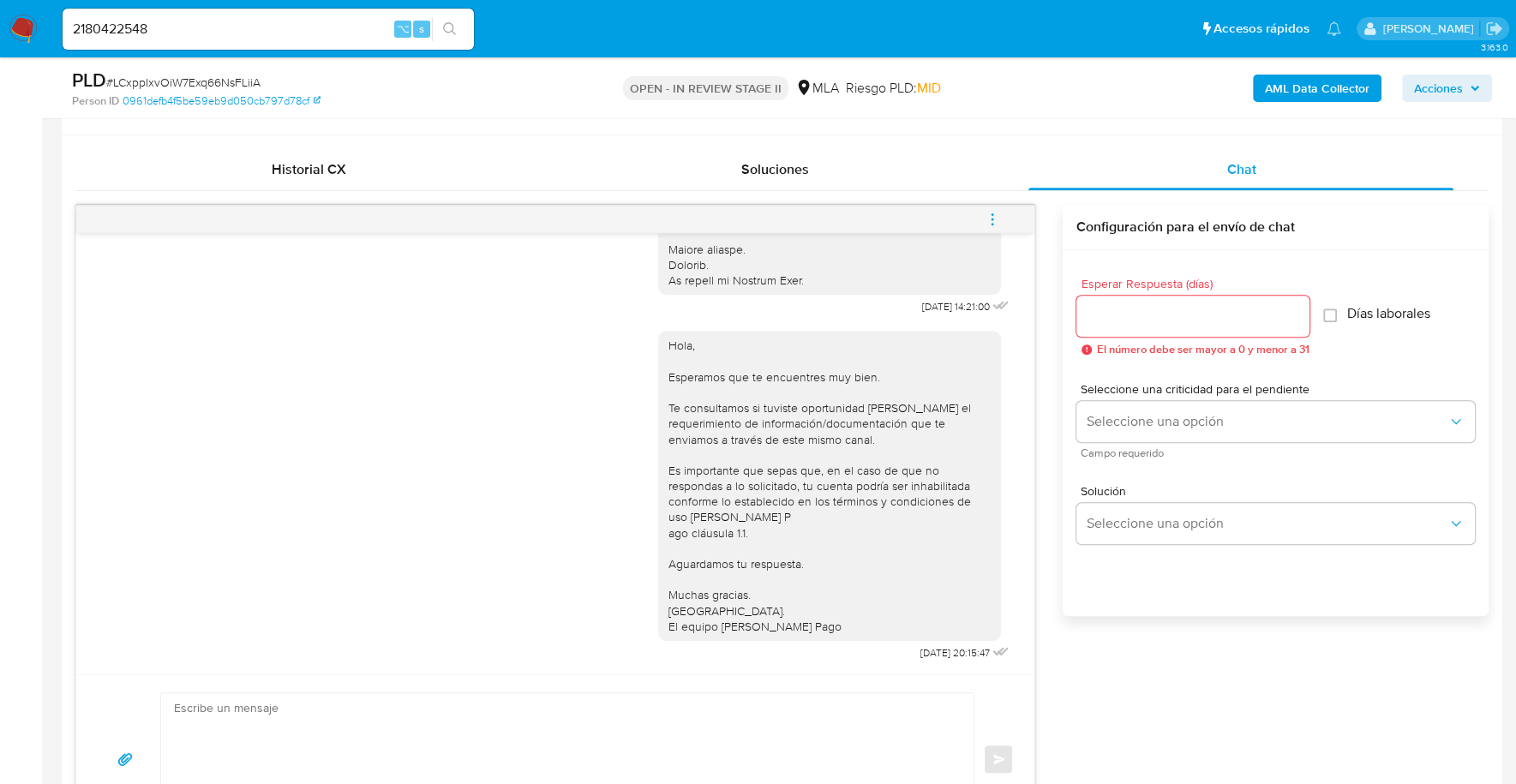
click at [991, 212] on icon "menu-action" at bounding box center [992, 220] width 16 height 16
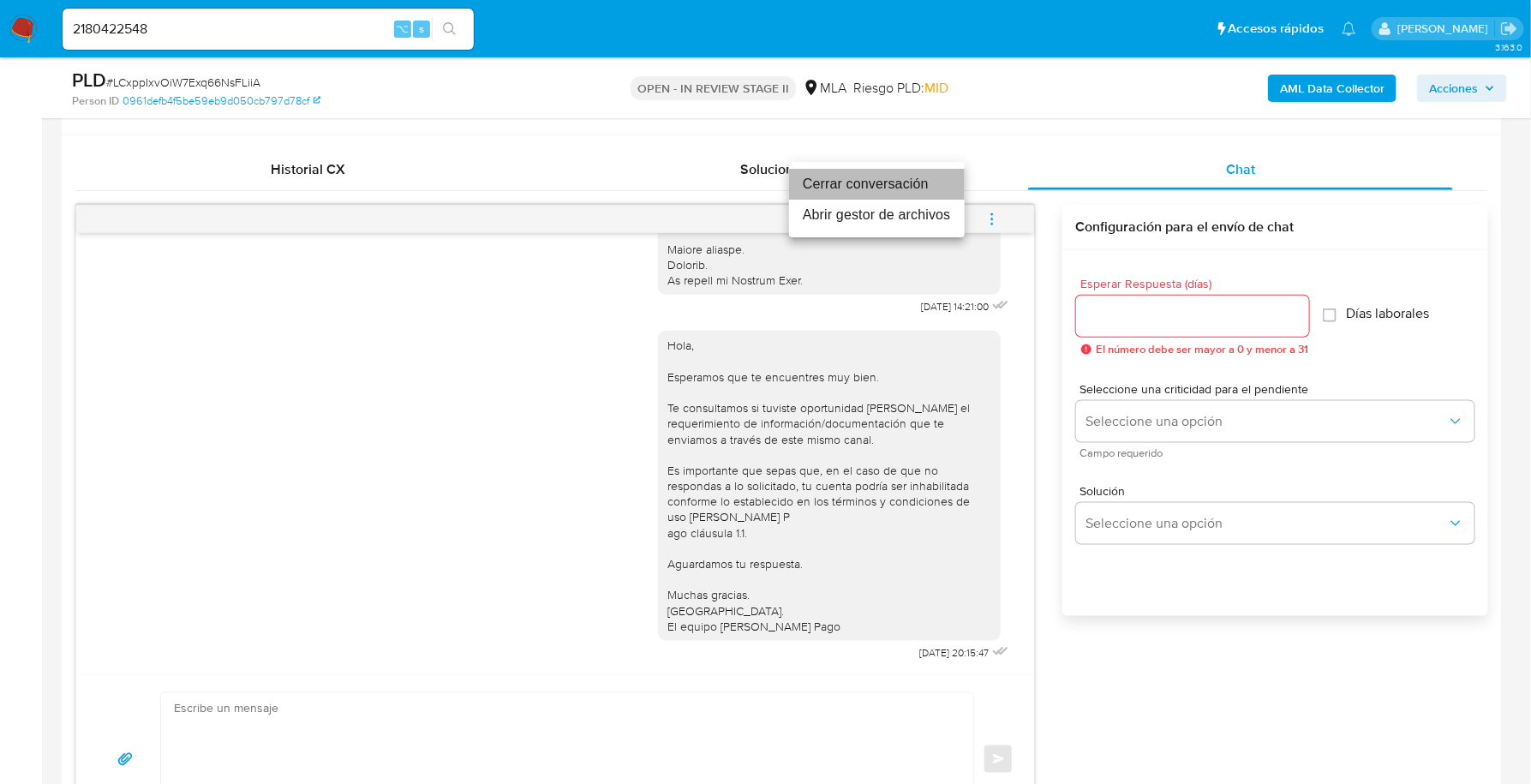
click at [915, 187] on li "Cerrar conversación" at bounding box center [877, 184] width 176 height 30
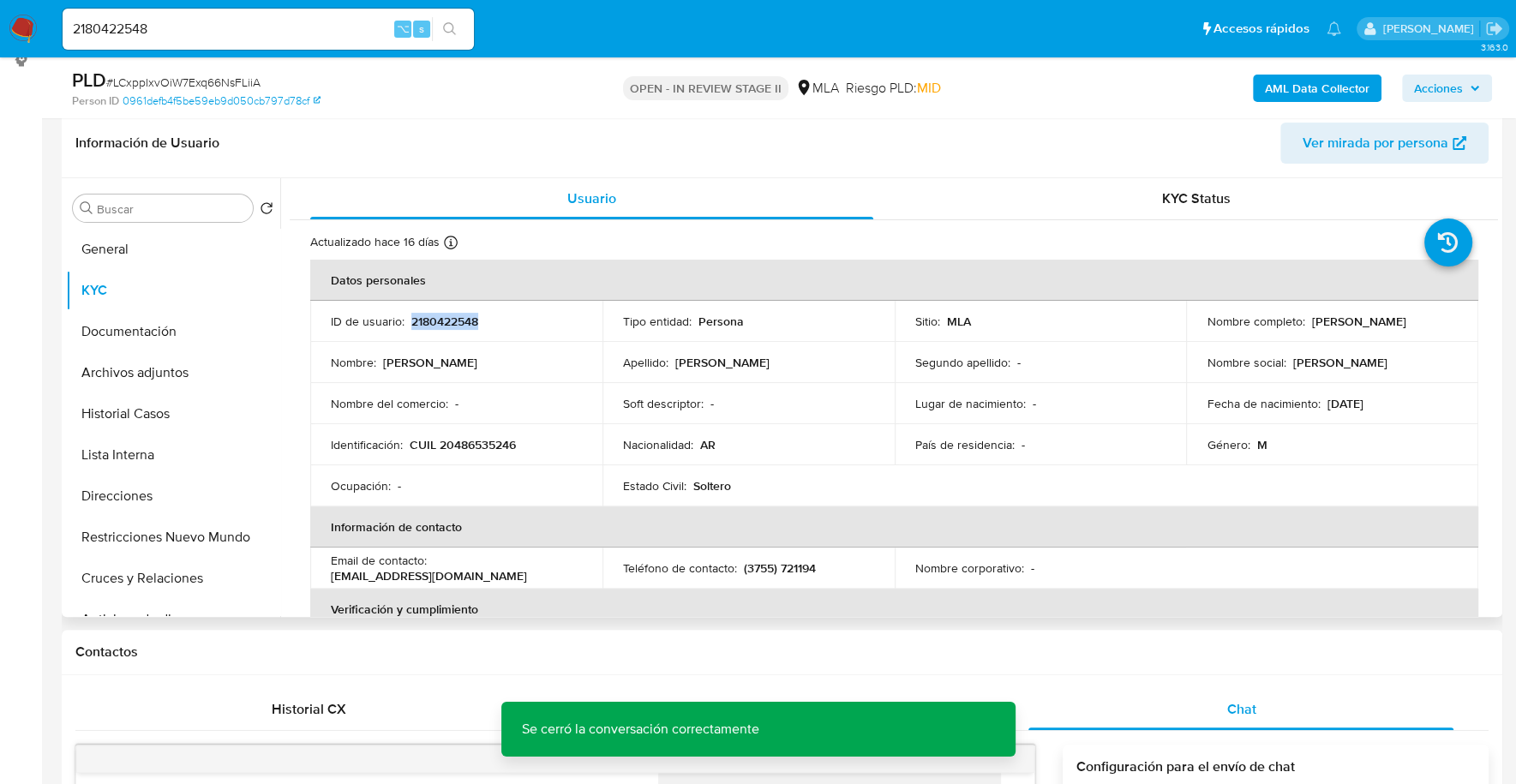
scroll to position [361, 0]
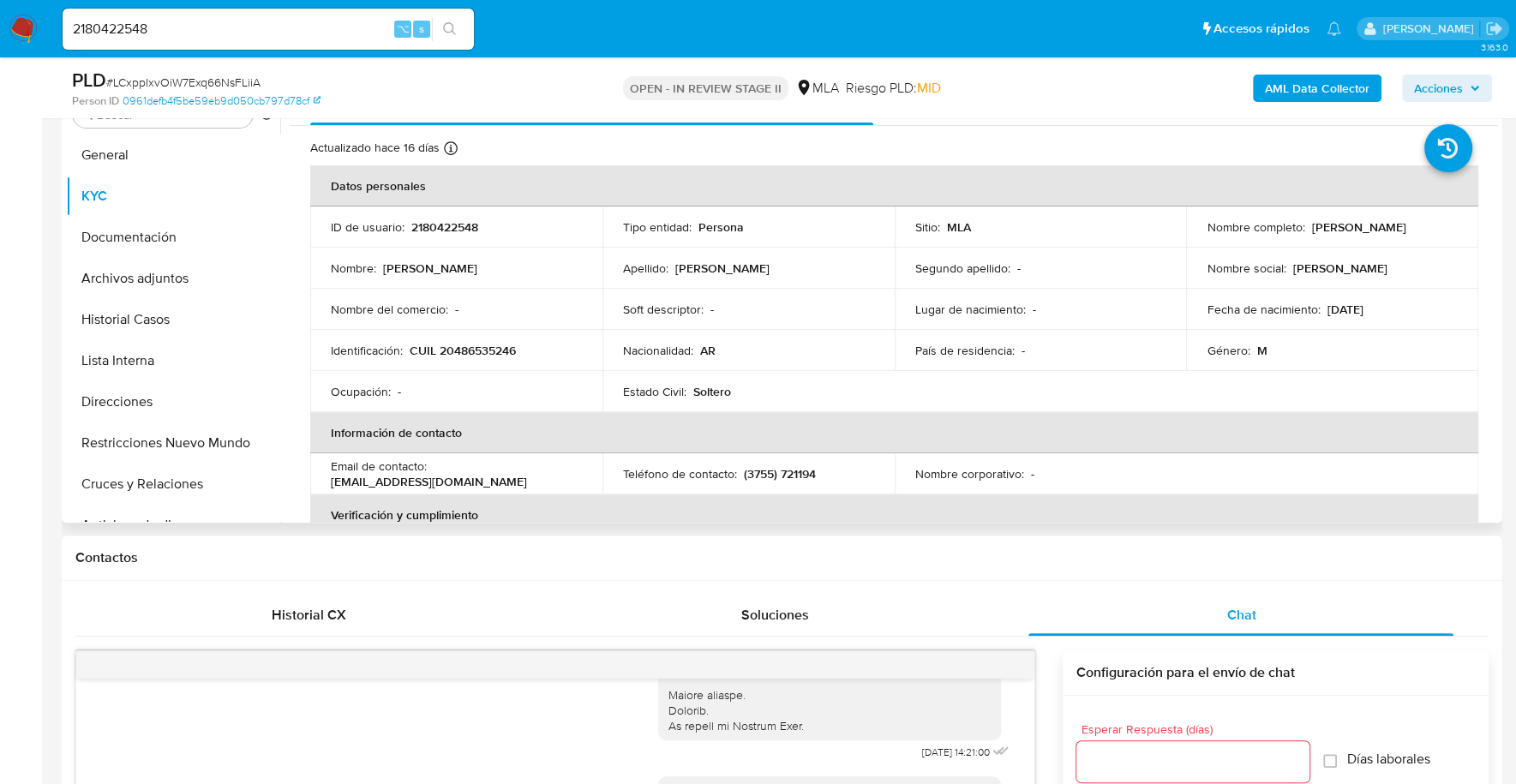
click at [1311, 224] on p "Lazaro Rodriguez Priebe" at bounding box center [1358, 227] width 94 height 16
drag, startPoint x: 1309, startPoint y: 226, endPoint x: 1438, endPoint y: 227, distance: 129.0
click at [1438, 227] on div "Nombre completo : Lazaro Rodriguez Priebe" at bounding box center [1332, 227] width 251 height 16
copy p "[PERSON_NAME]"
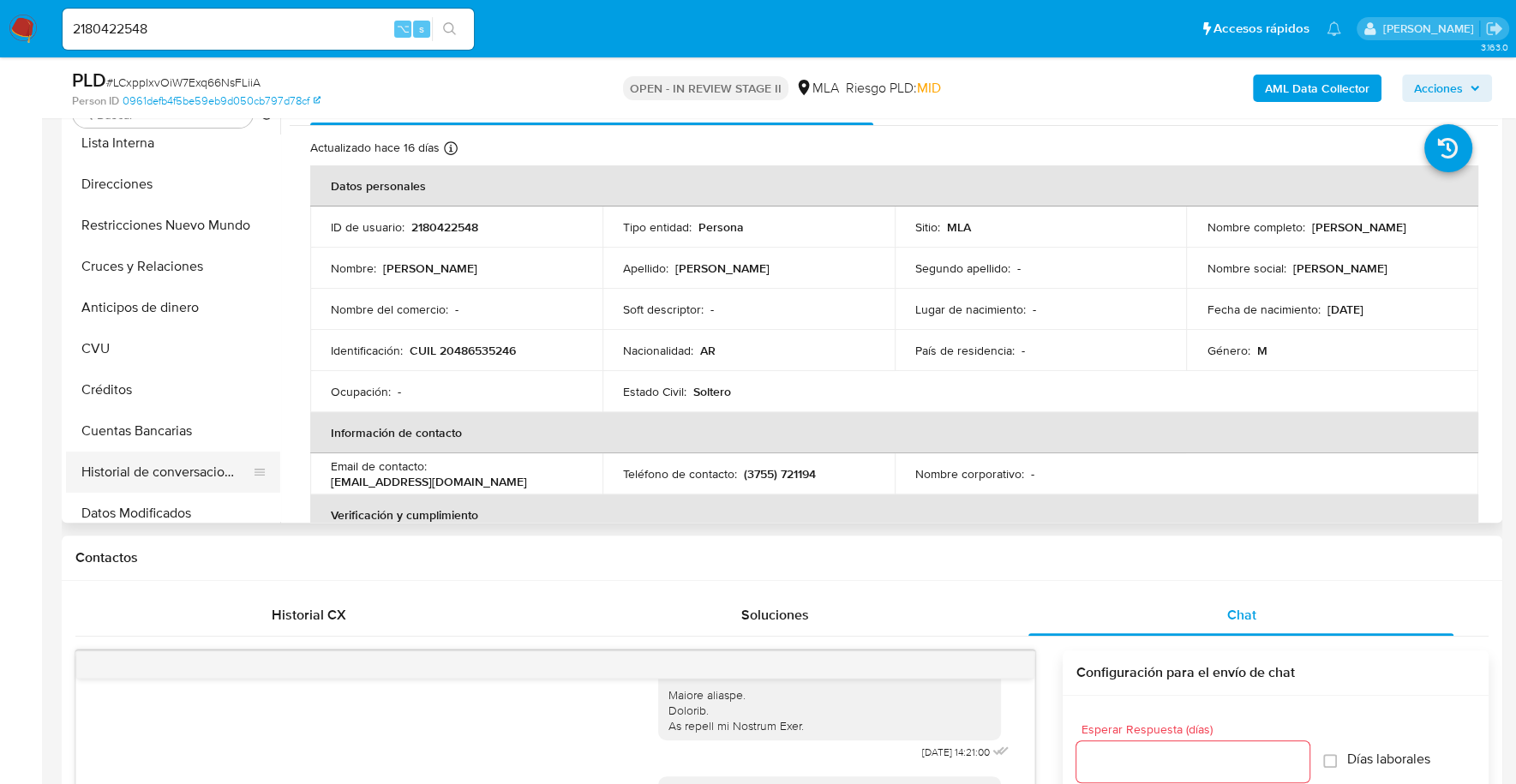
scroll to position [929, 0]
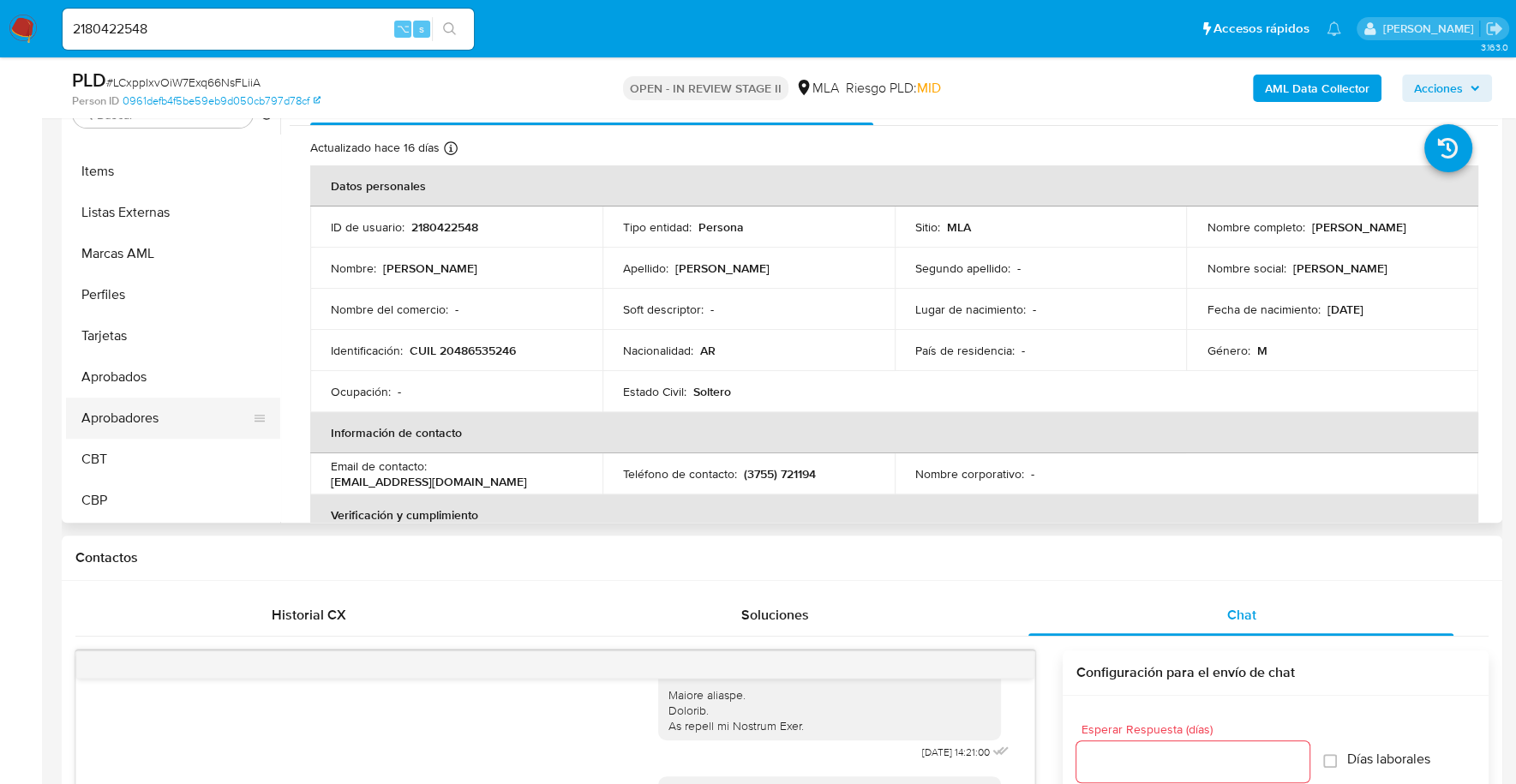
click at [168, 418] on button "Aprobadores" at bounding box center [166, 417] width 200 height 41
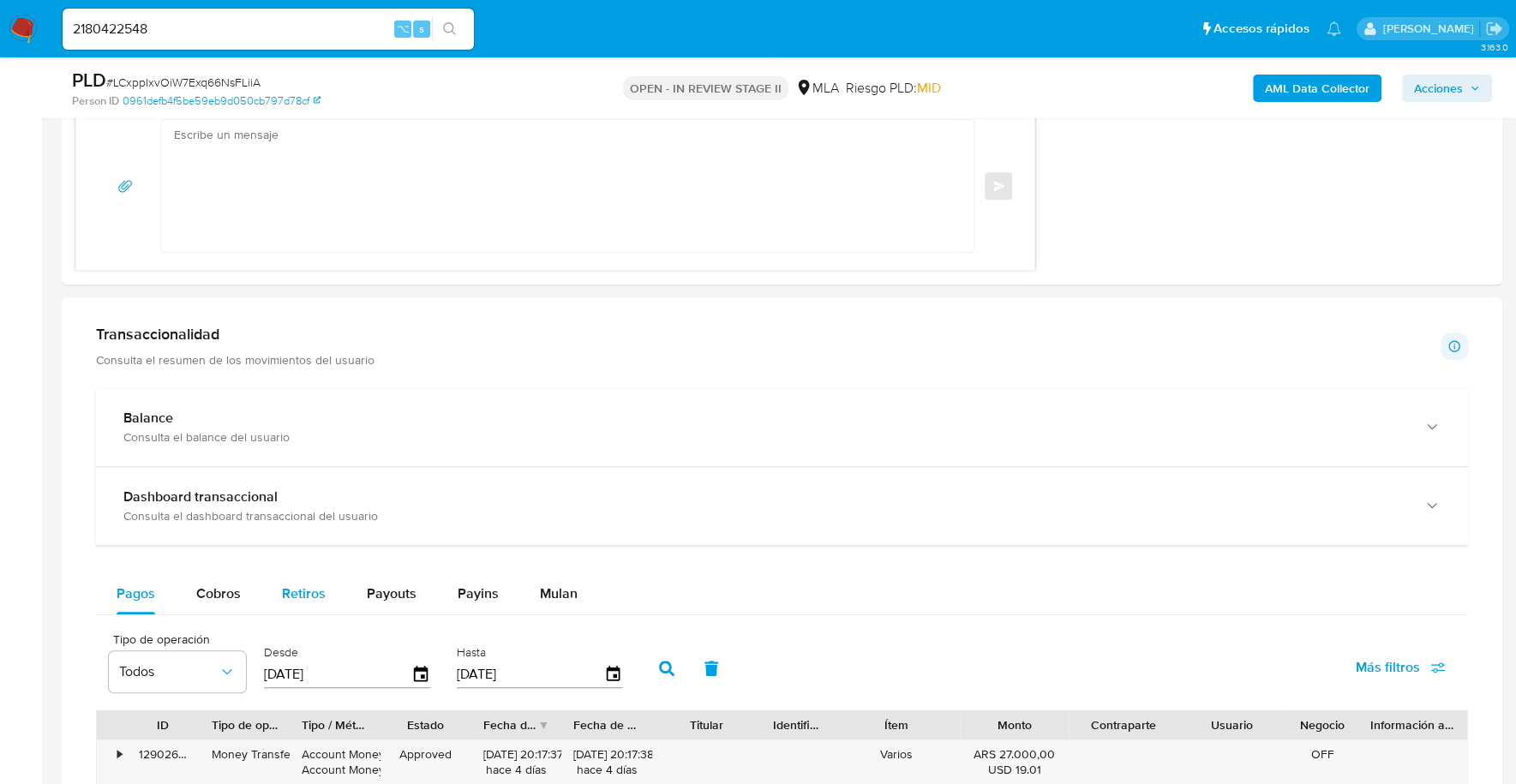
scroll to position [1383, 0]
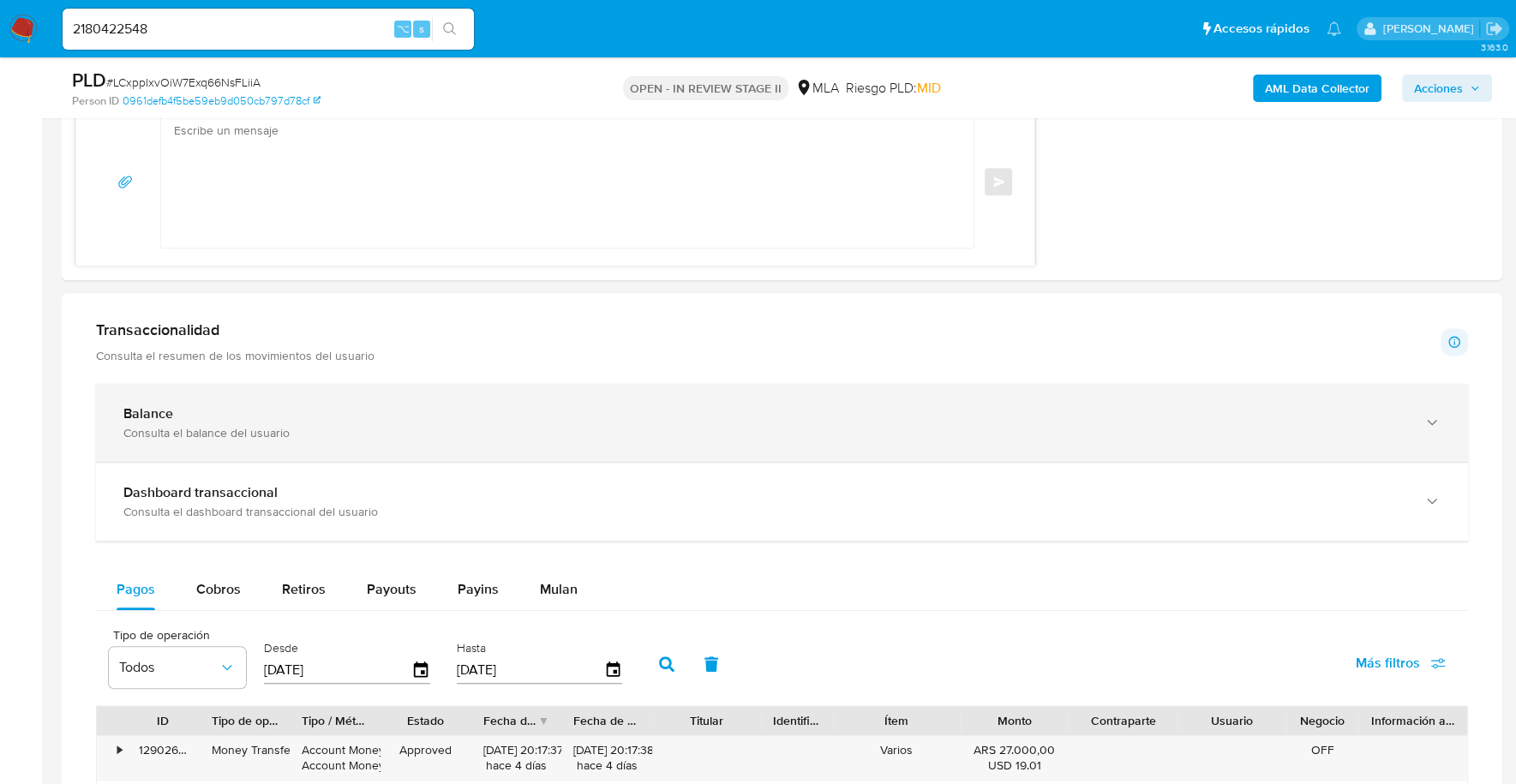
click at [155, 397] on div "Balance Consulta el balance del usuario" at bounding box center [782, 422] width 1372 height 78
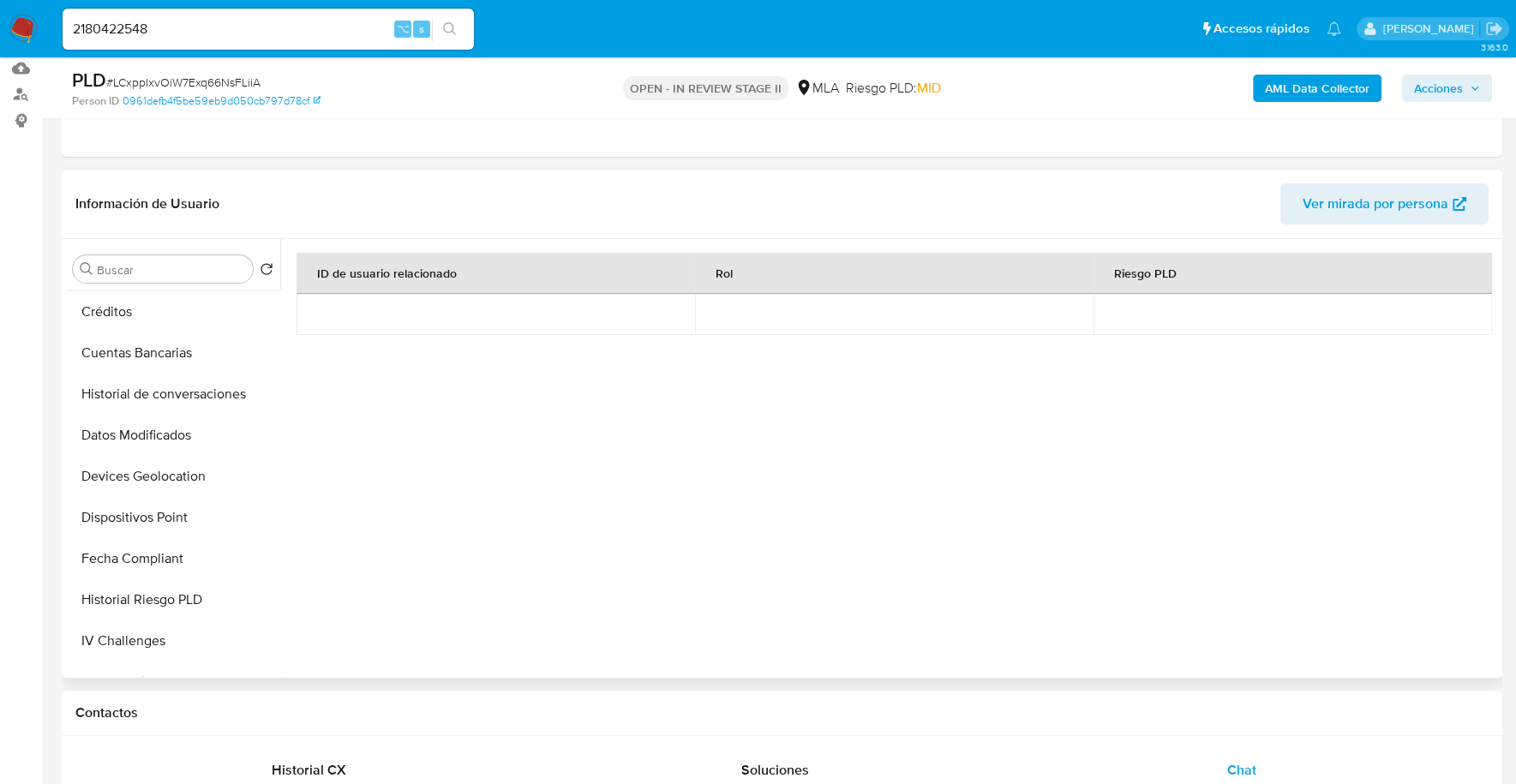
scroll to position [174, 0]
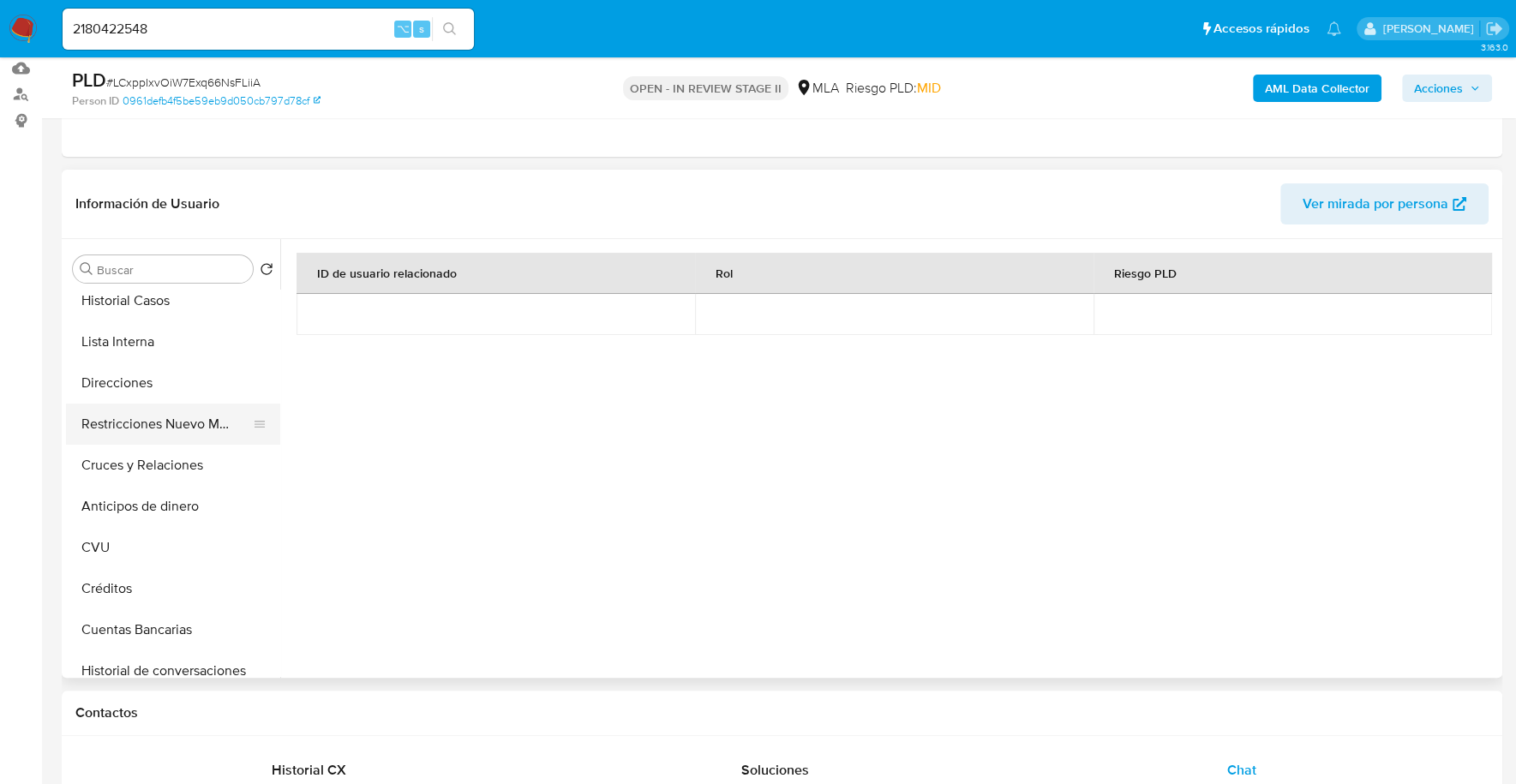
click at [168, 418] on button "Restricciones Nuevo Mundo" at bounding box center [166, 423] width 200 height 41
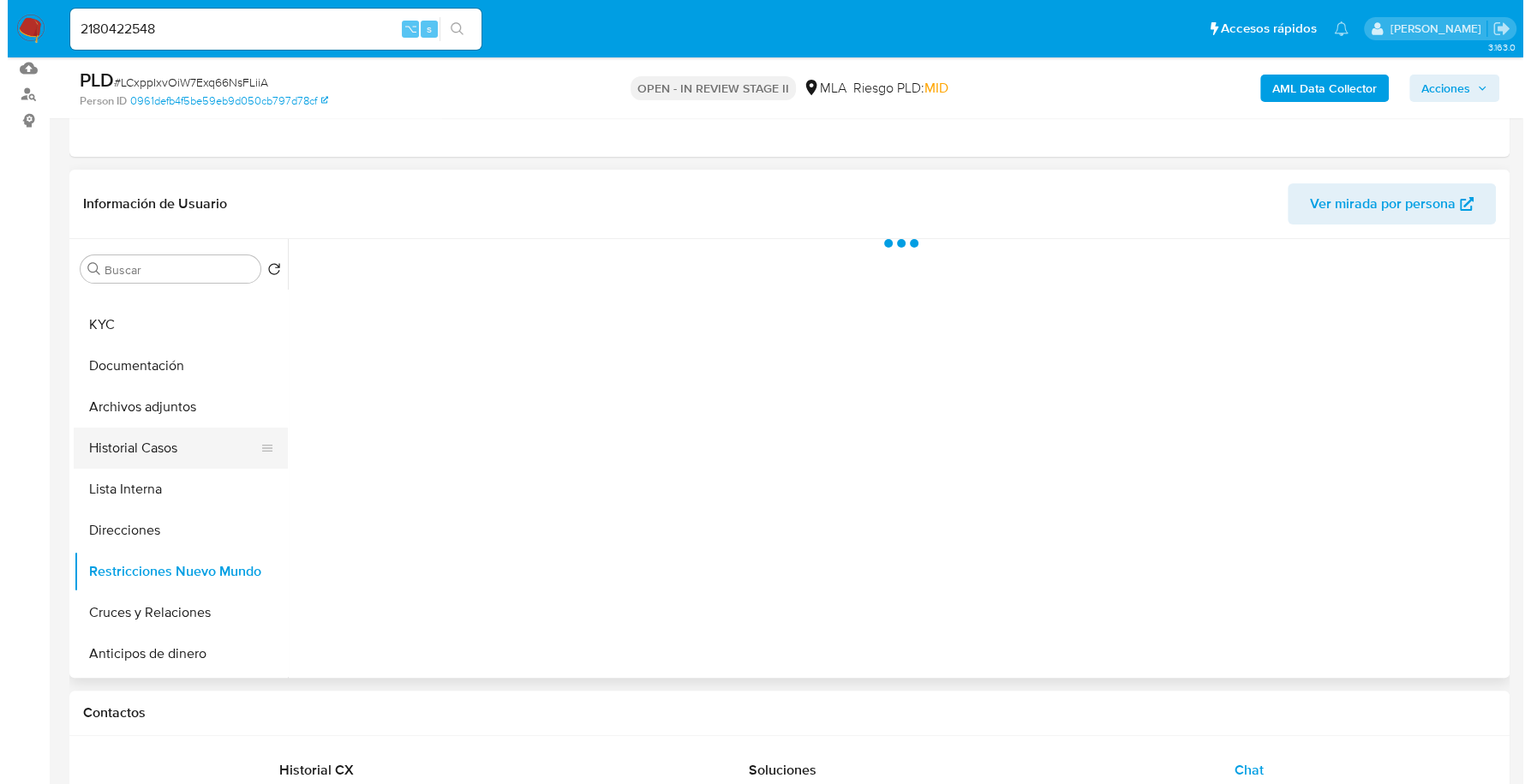
scroll to position [22, 0]
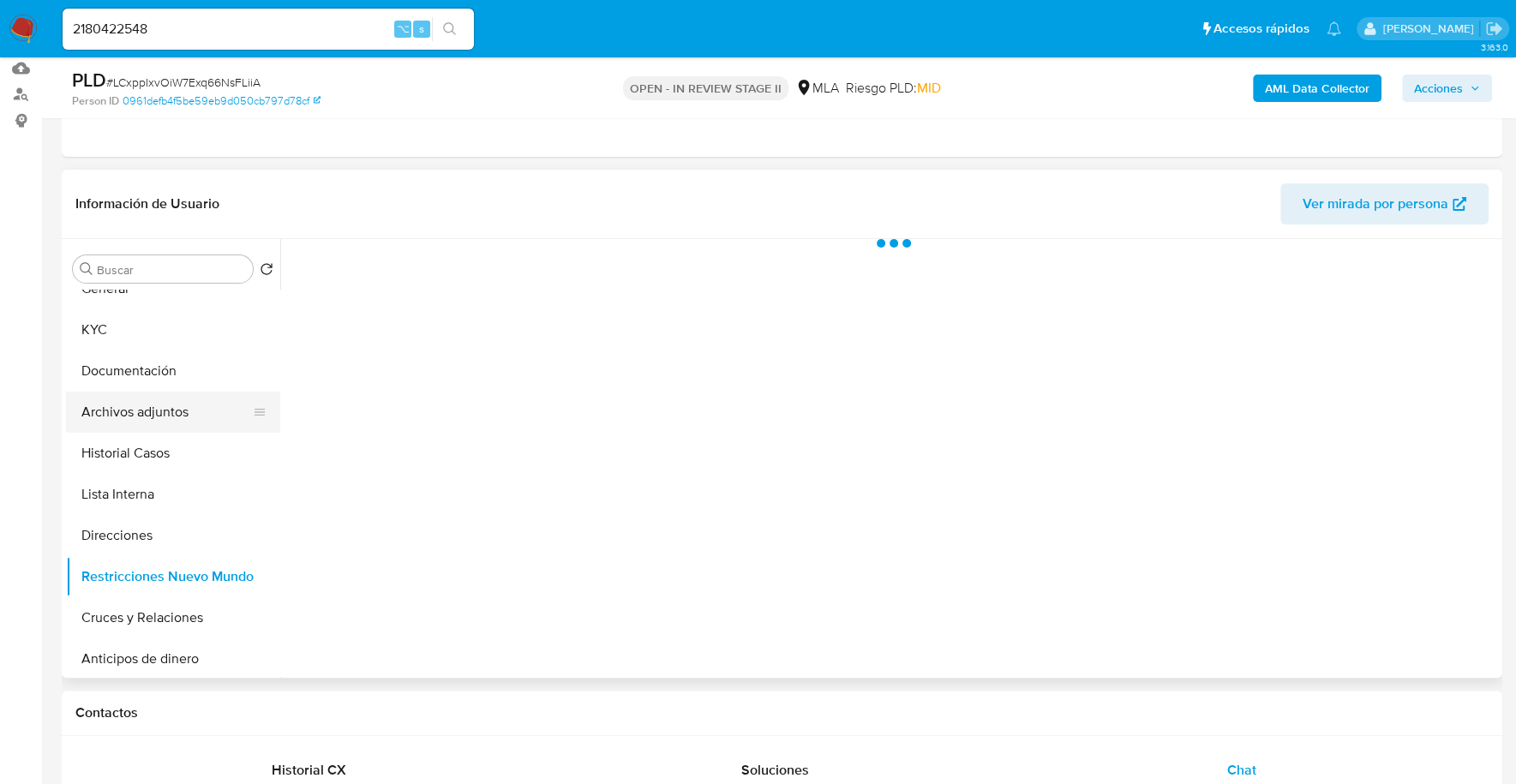
click at [153, 409] on button "Archivos adjuntos" at bounding box center [166, 411] width 200 height 41
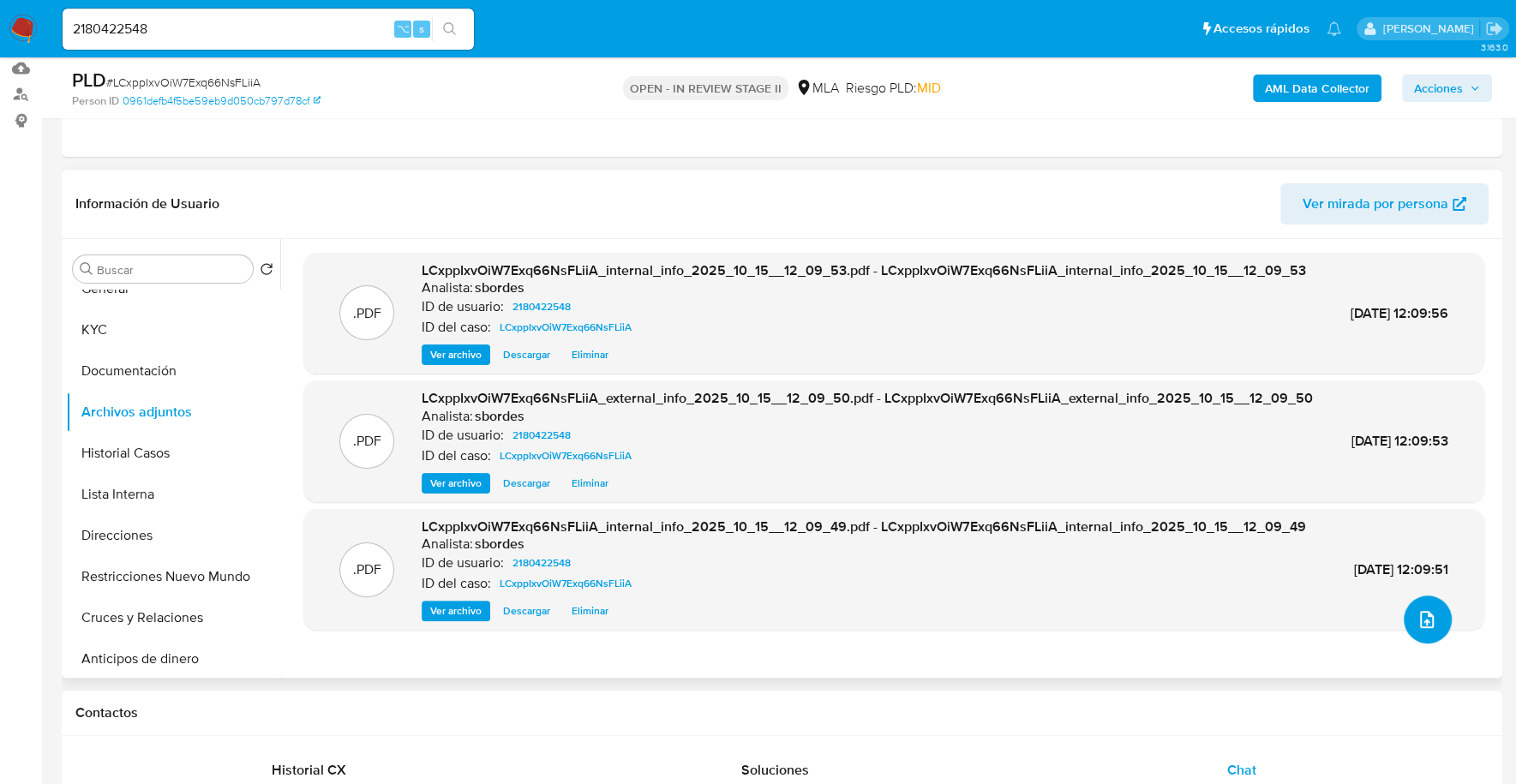
click at [1424, 610] on icon "upload-file" at bounding box center [1427, 619] width 21 height 21
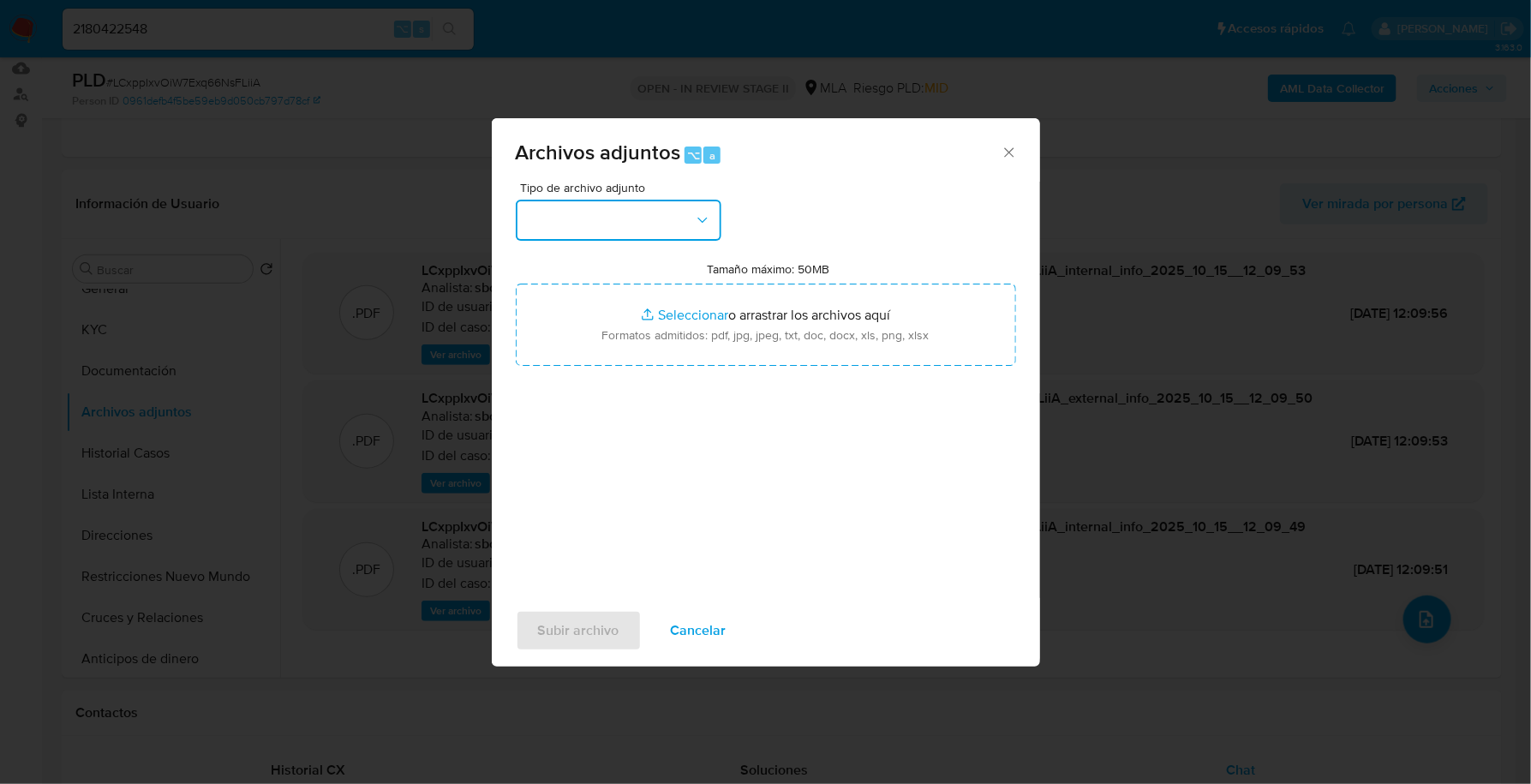
click at [647, 207] on button "button" at bounding box center [619, 220] width 206 height 41
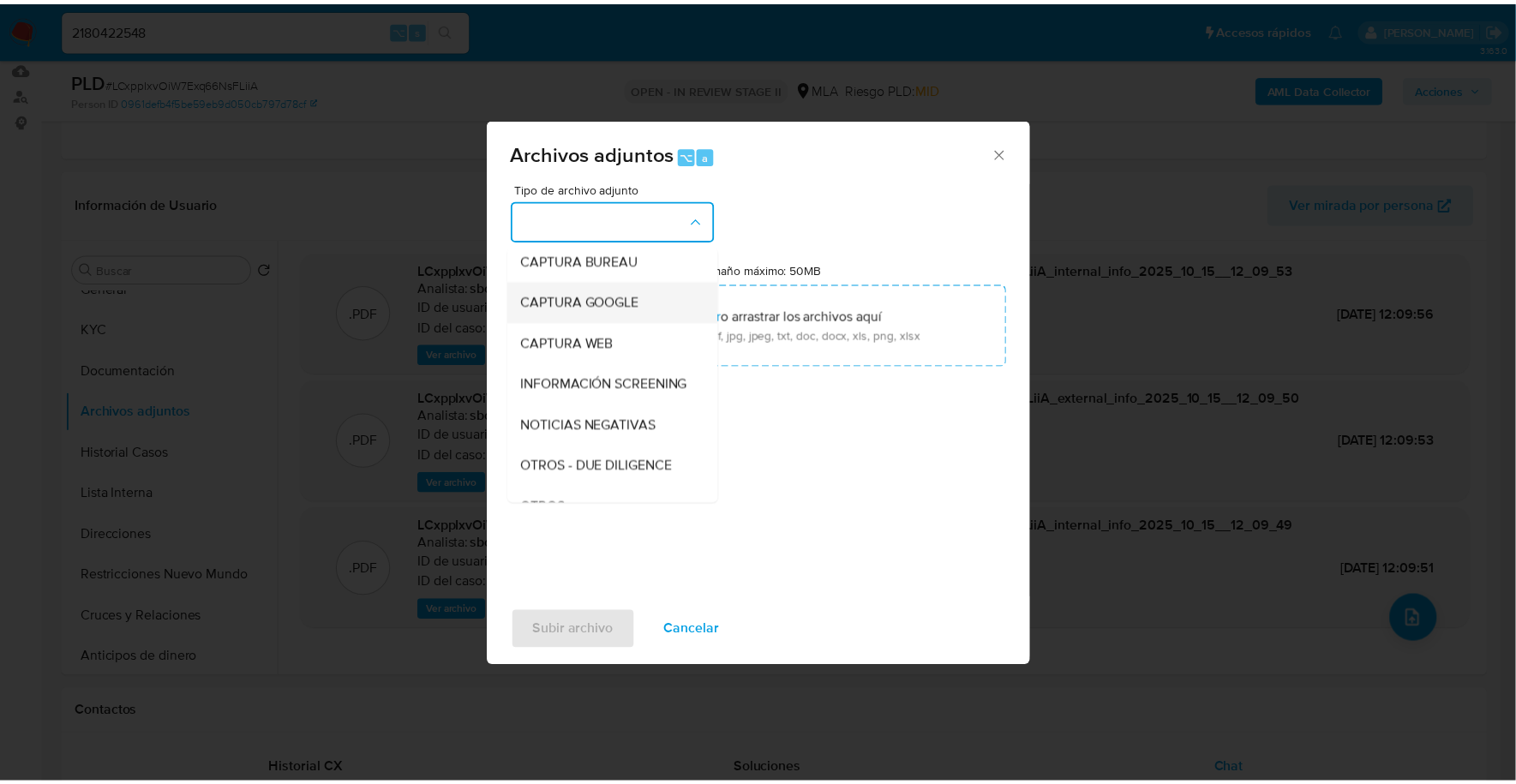
scroll to position [129, 0]
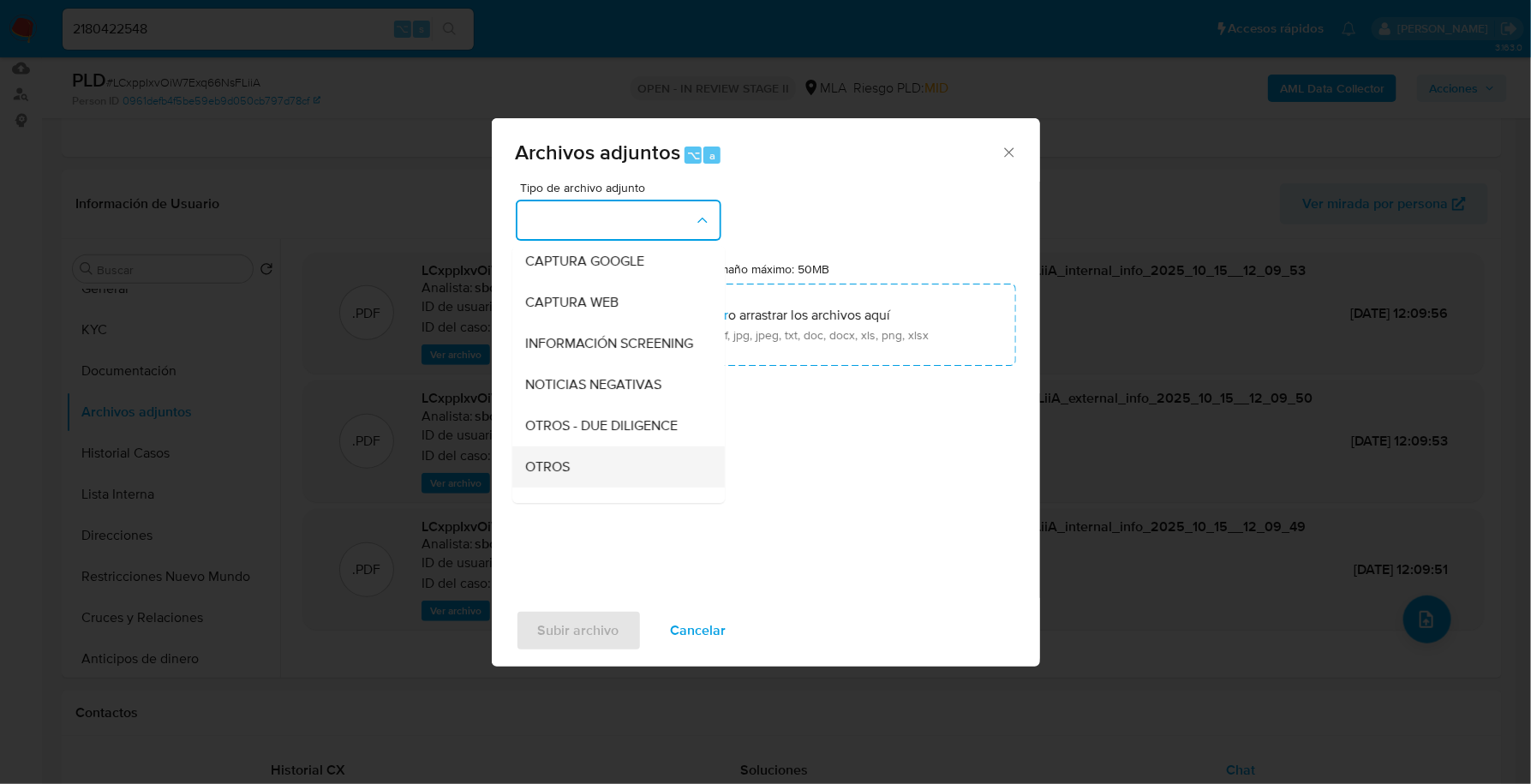
click at [578, 487] on div "OTROS" at bounding box center [613, 466] width 175 height 41
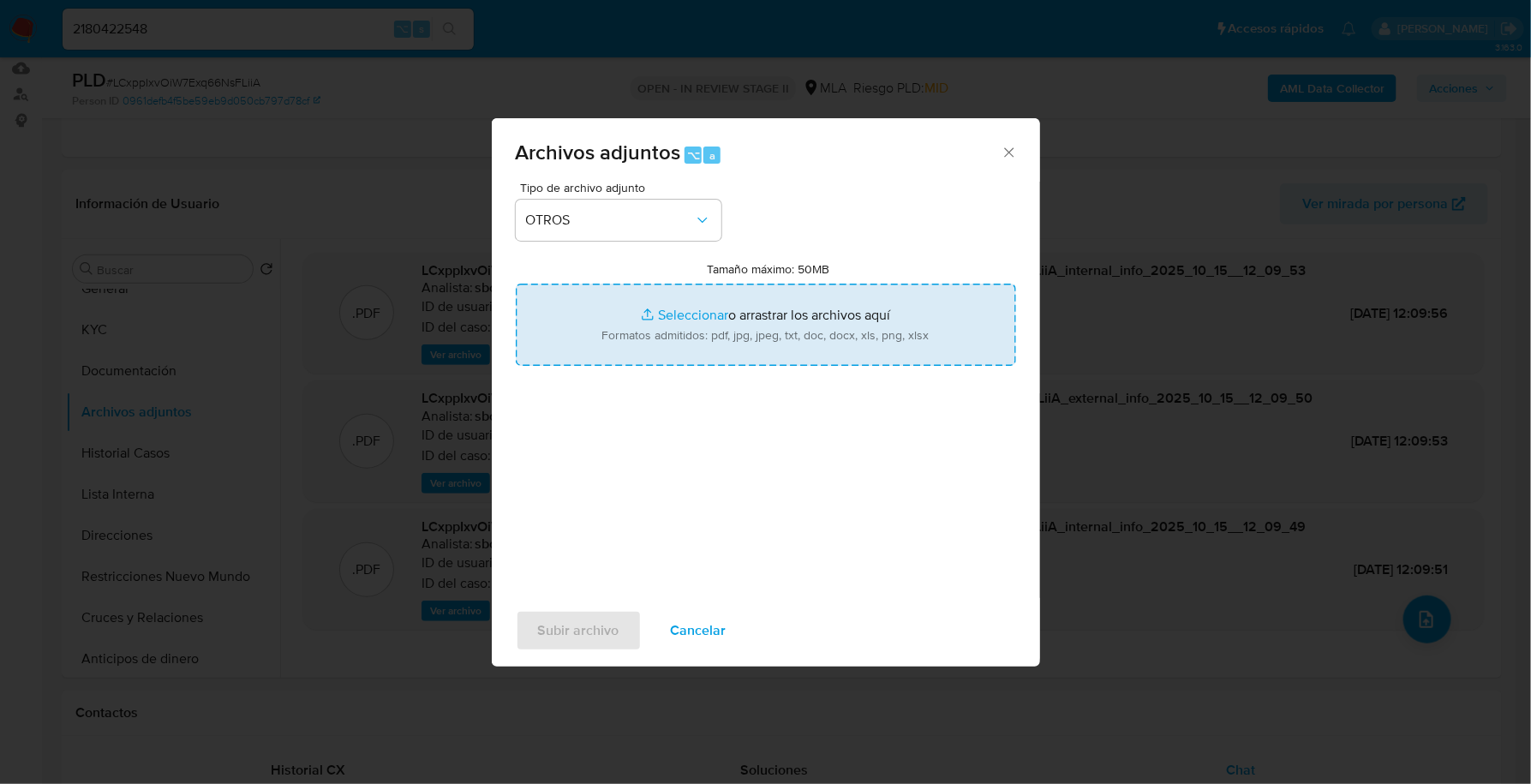
click at [680, 308] on input "Tamaño máximo: 50MB Seleccionar archivos" at bounding box center [766, 325] width 500 height 82
type input "C:\fakepath\Caselog LCxppIxvOiW7Exq66NsFLiiA_2025_09_18_00_53_32 (1).docx"
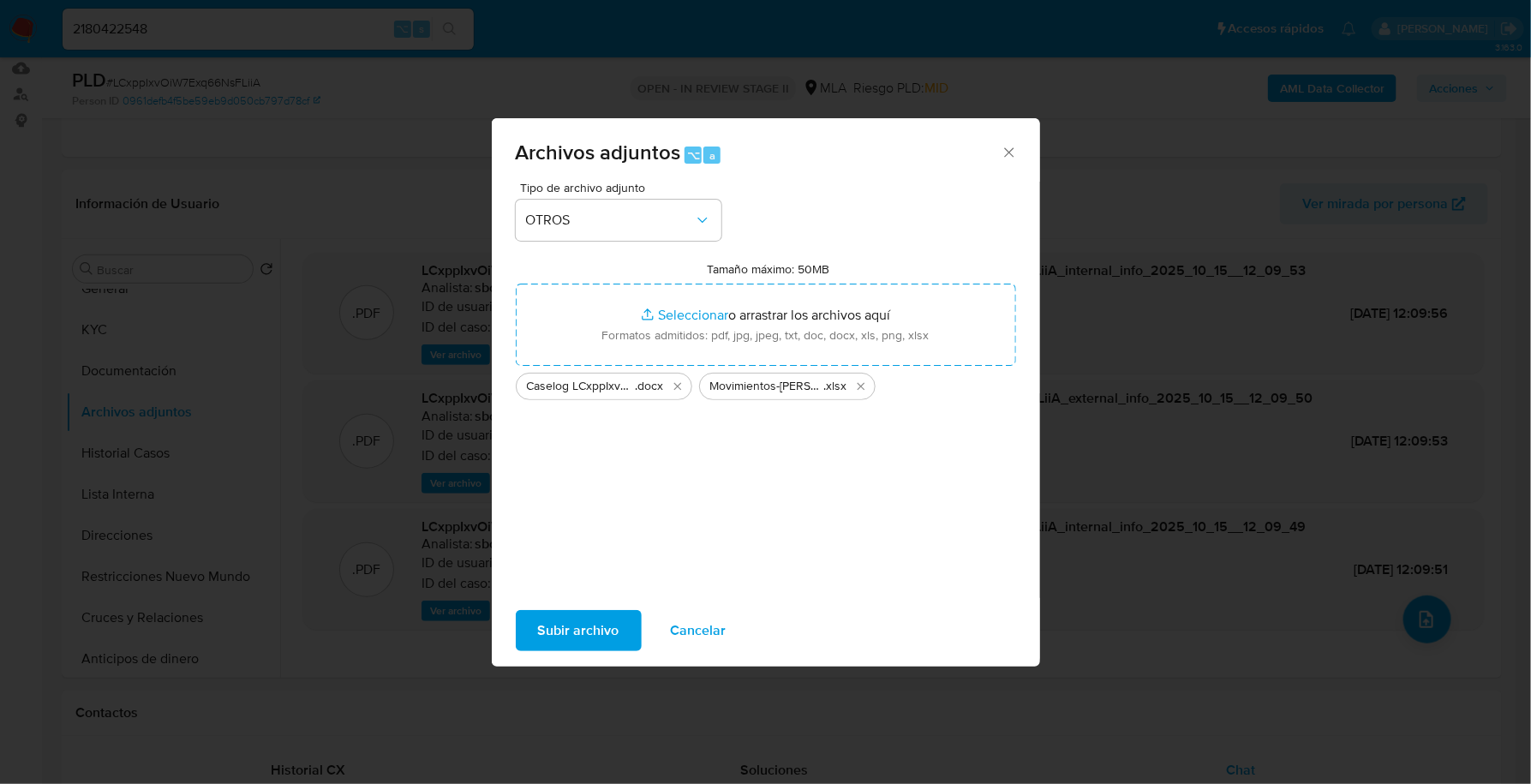
click at [564, 635] on span "Subir archivo" at bounding box center [579, 630] width 81 height 37
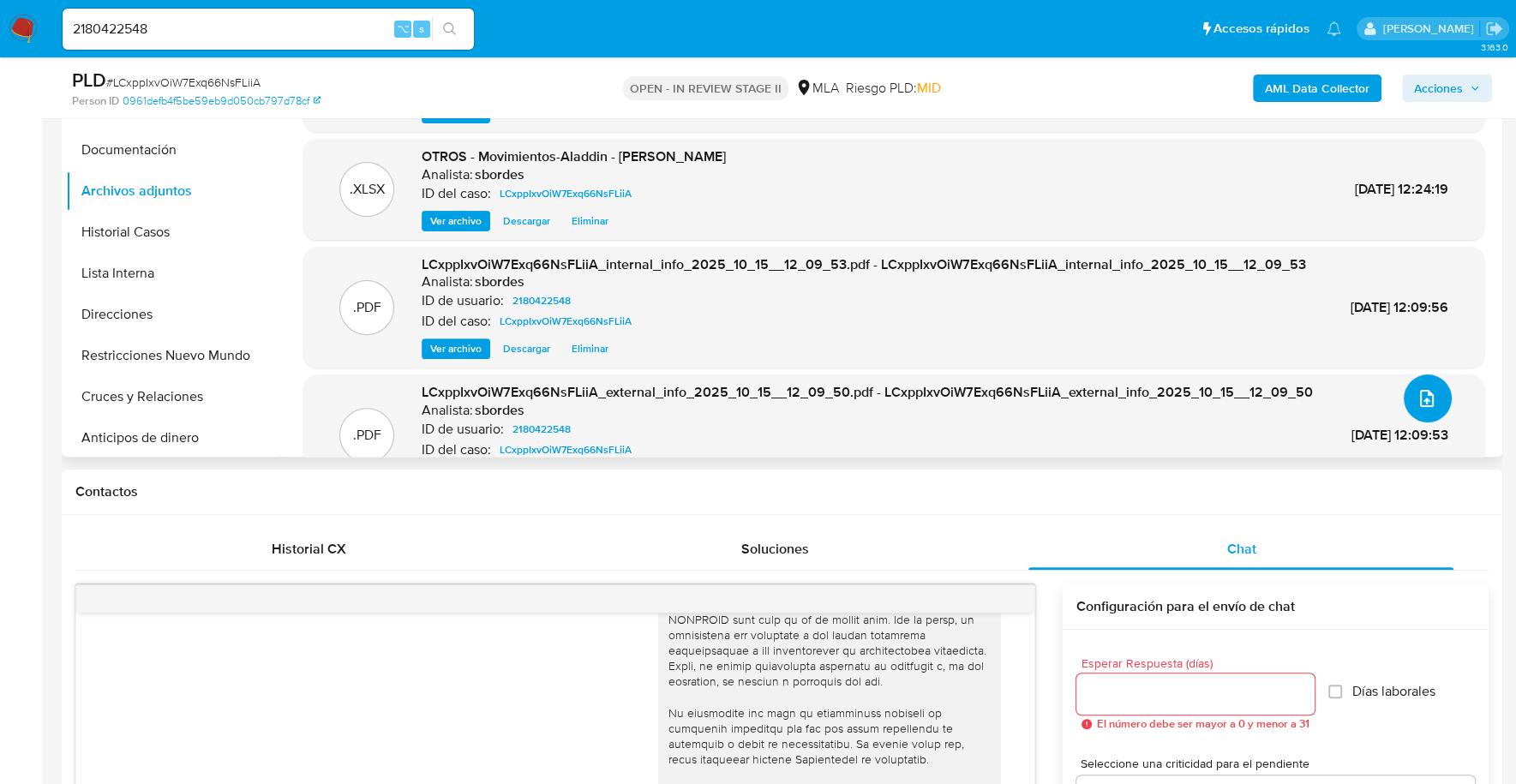
scroll to position [238, 0]
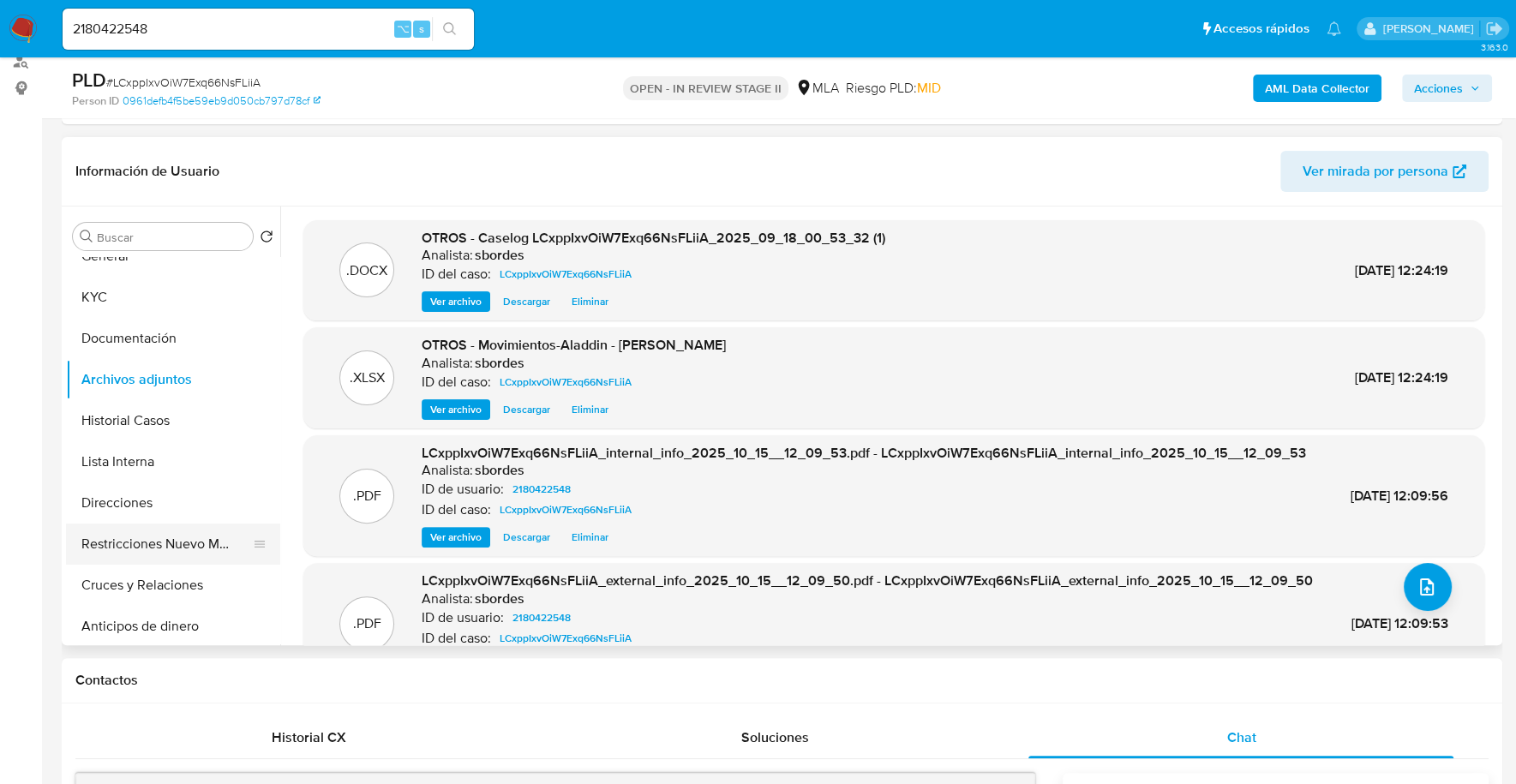
click at [184, 538] on button "Restricciones Nuevo Mundo" at bounding box center [166, 544] width 200 height 41
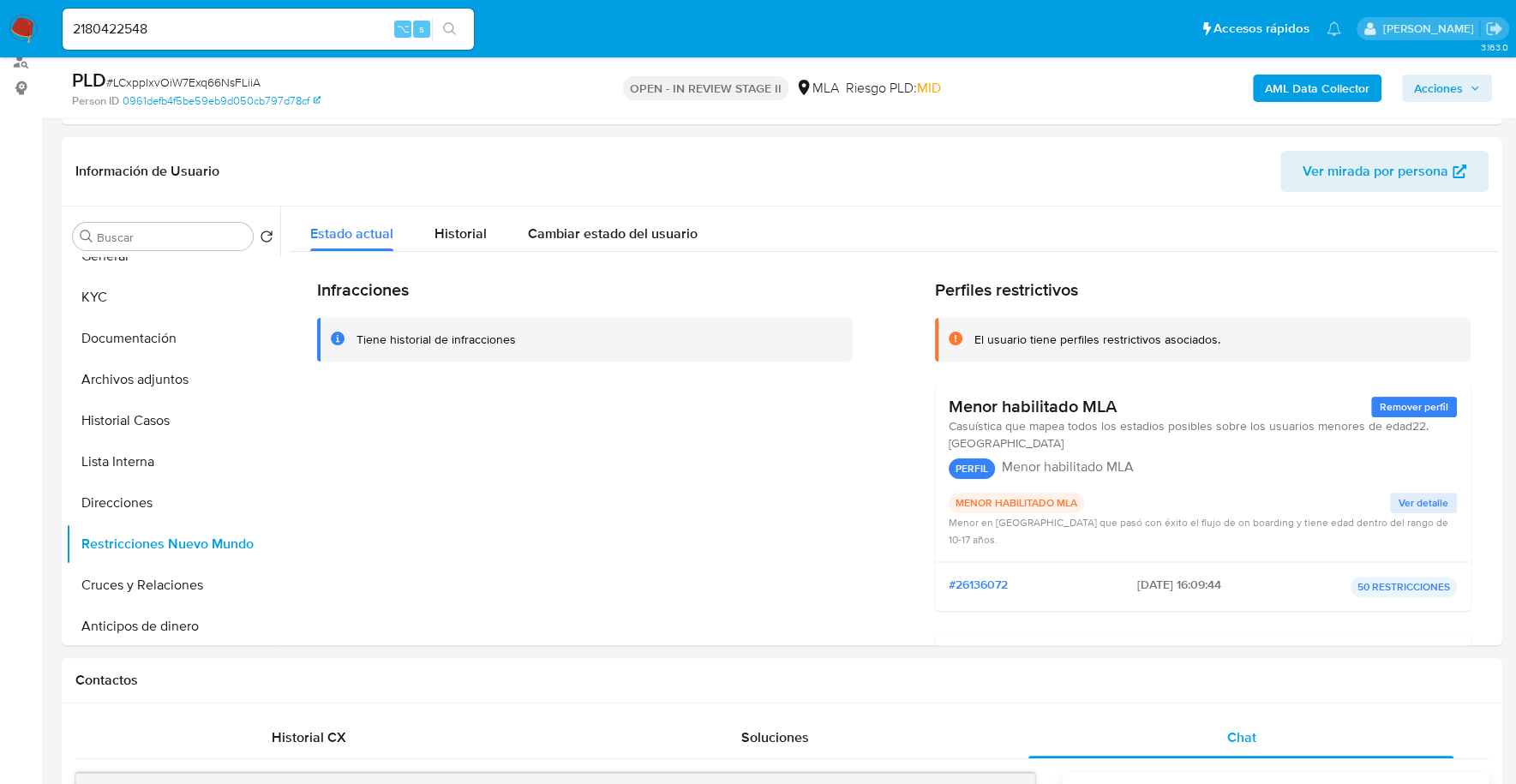
click at [1472, 91] on icon "button" at bounding box center [1475, 88] width 10 height 10
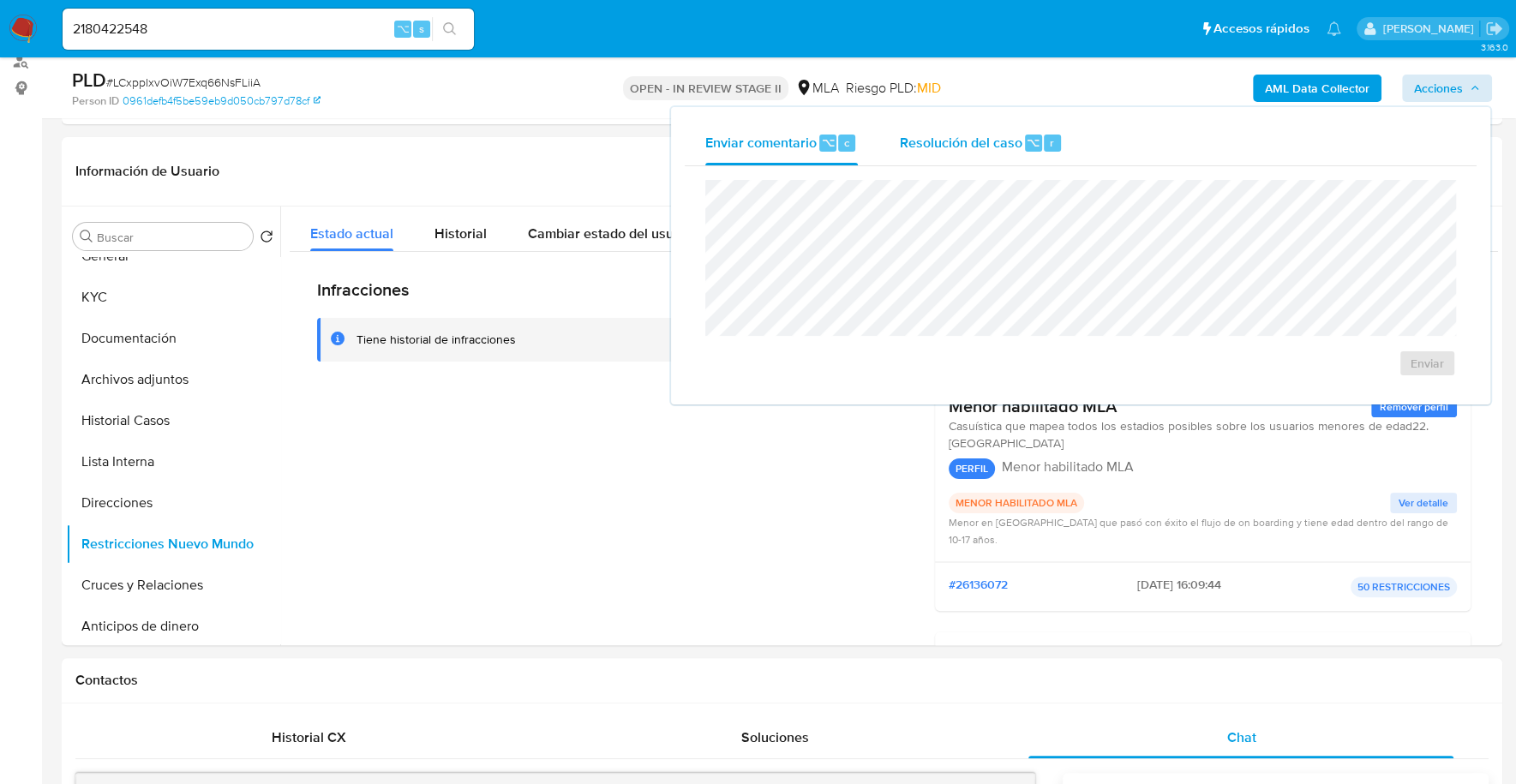
click at [978, 153] on div "Resolución del caso ⌥ r" at bounding box center [981, 143] width 164 height 44
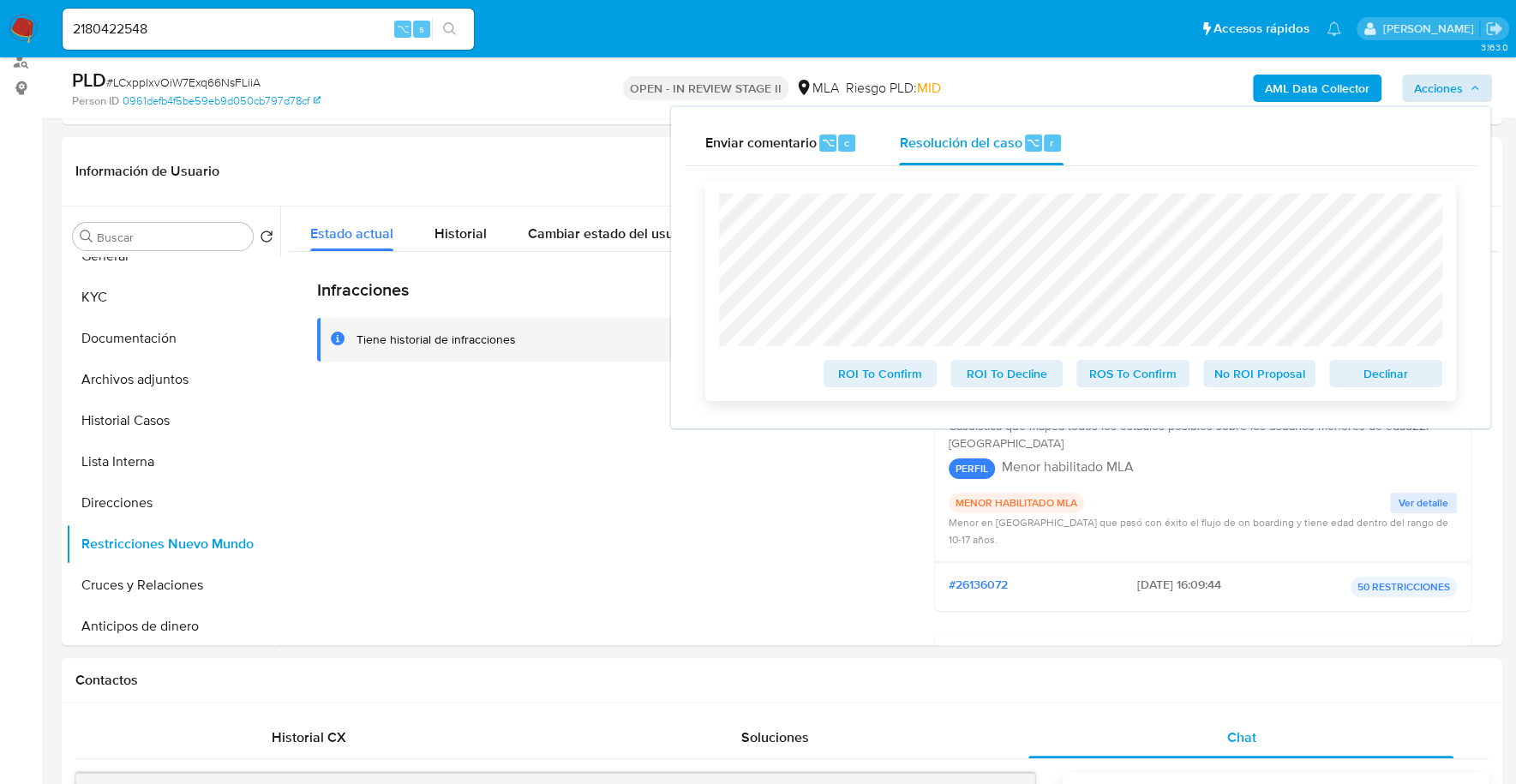
click at [1251, 373] on span "No ROI Proposal" at bounding box center [1260, 374] width 89 height 24
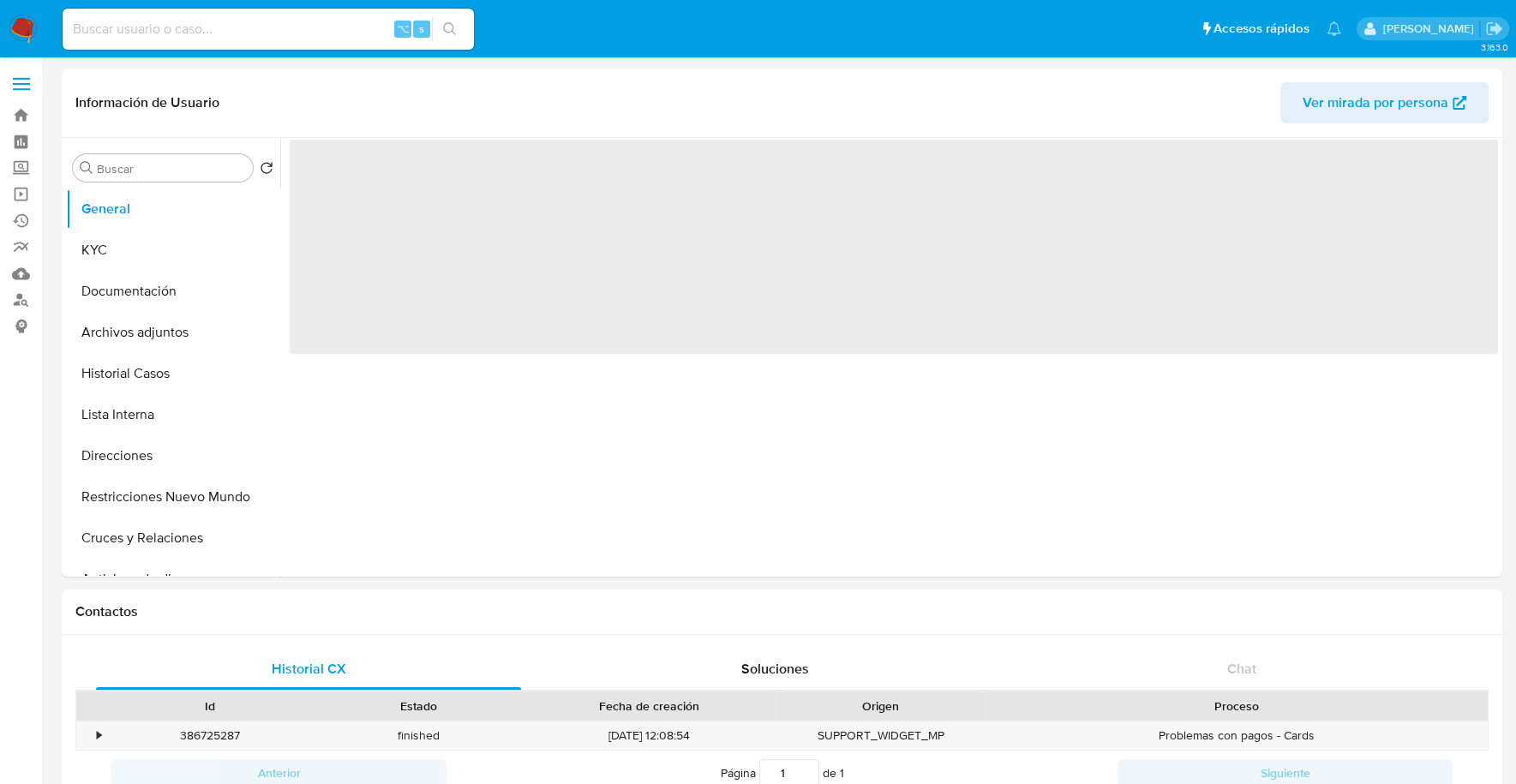
select select "10"
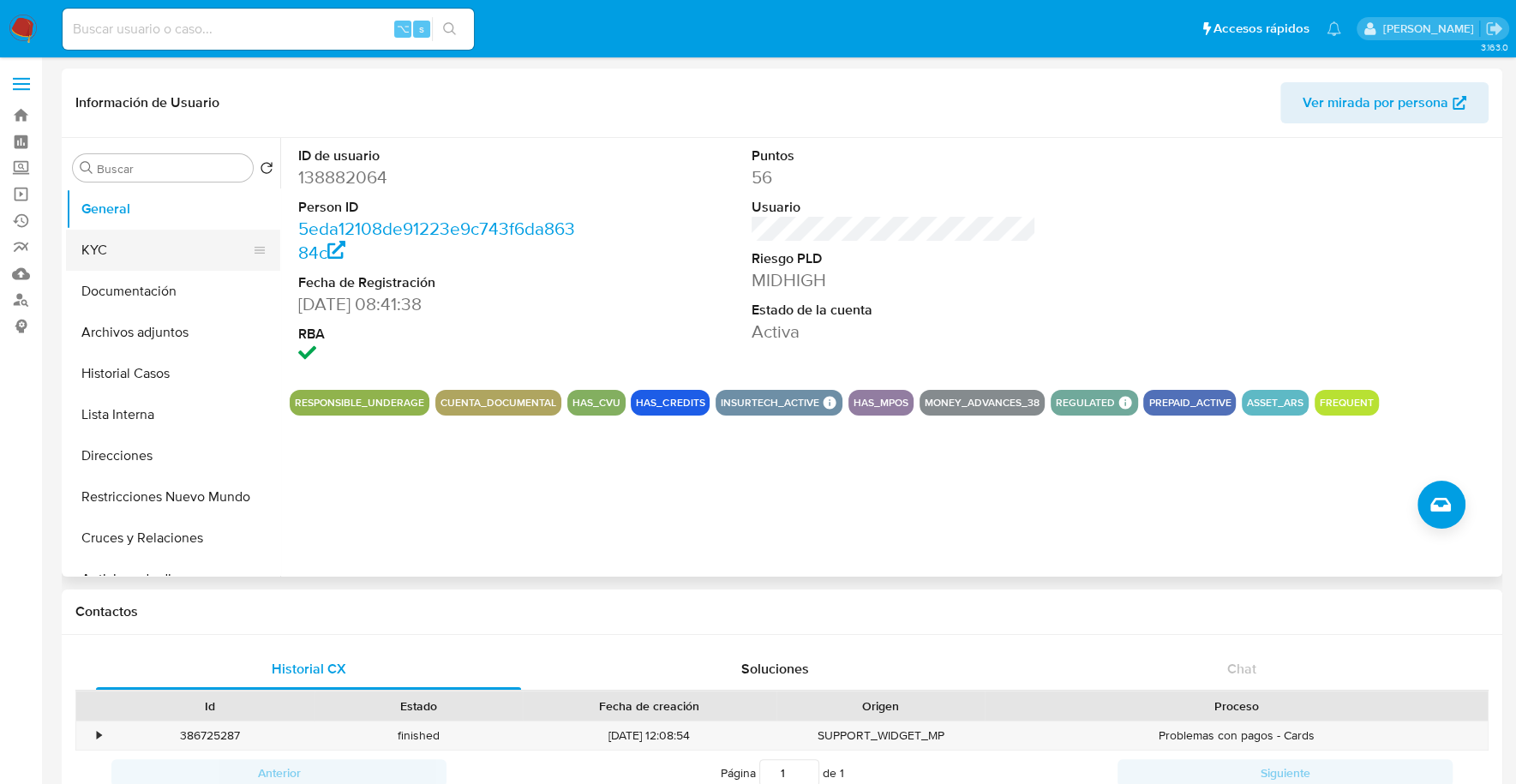
click at [121, 243] on button "KYC" at bounding box center [166, 250] width 200 height 41
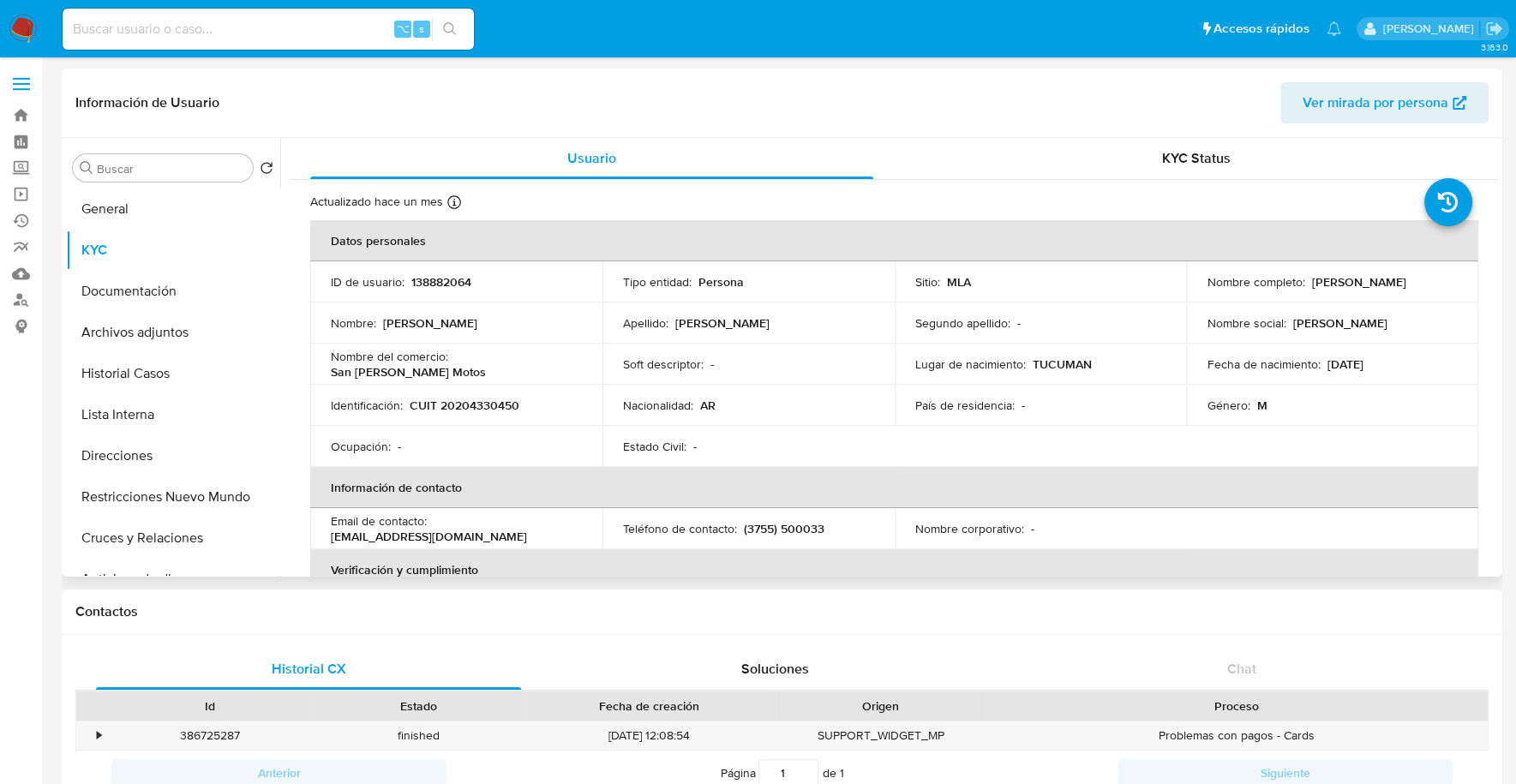
drag, startPoint x: 1202, startPoint y: 287, endPoint x: 1374, endPoint y: 288, distance: 172.0
click at [1386, 287] on div "Nombre completo : [PERSON_NAME]" at bounding box center [1332, 282] width 251 height 16
copy p "[PERSON_NAME]"
click at [94, 287] on button "Documentación" at bounding box center [166, 291] width 200 height 41
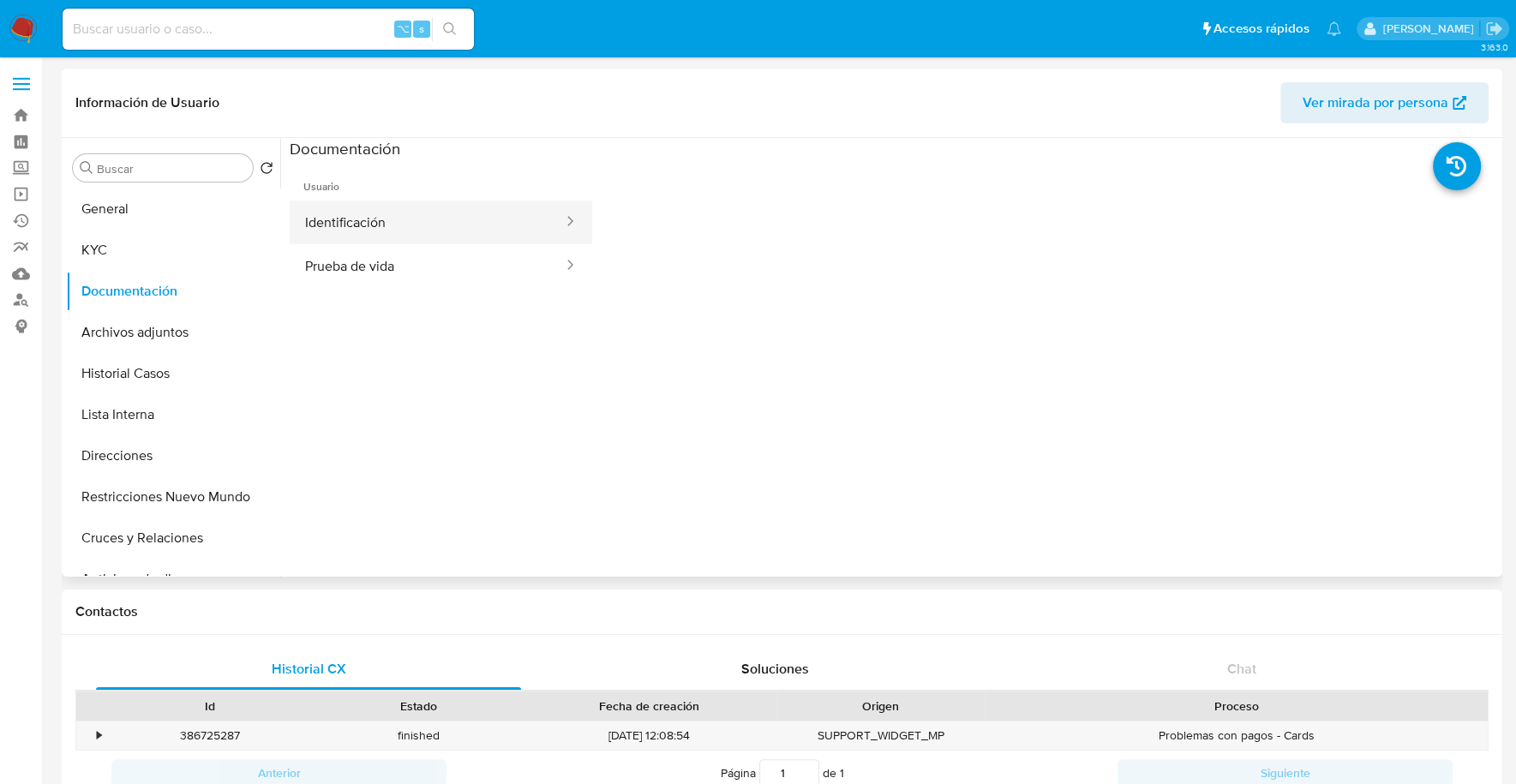
click at [467, 227] on button "Identificación" at bounding box center [427, 222] width 275 height 44
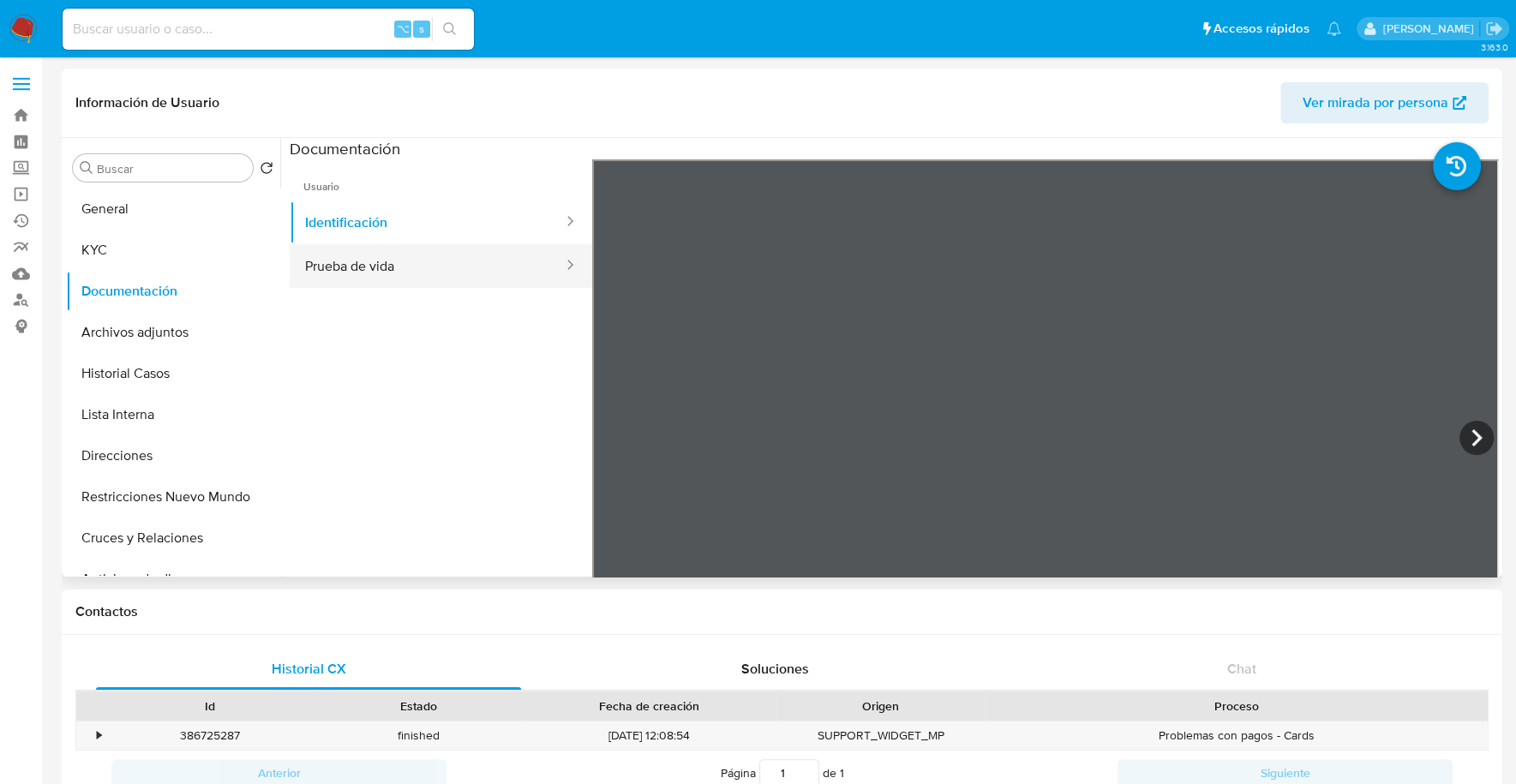
click at [409, 281] on button "Prueba de vida" at bounding box center [427, 266] width 275 height 44
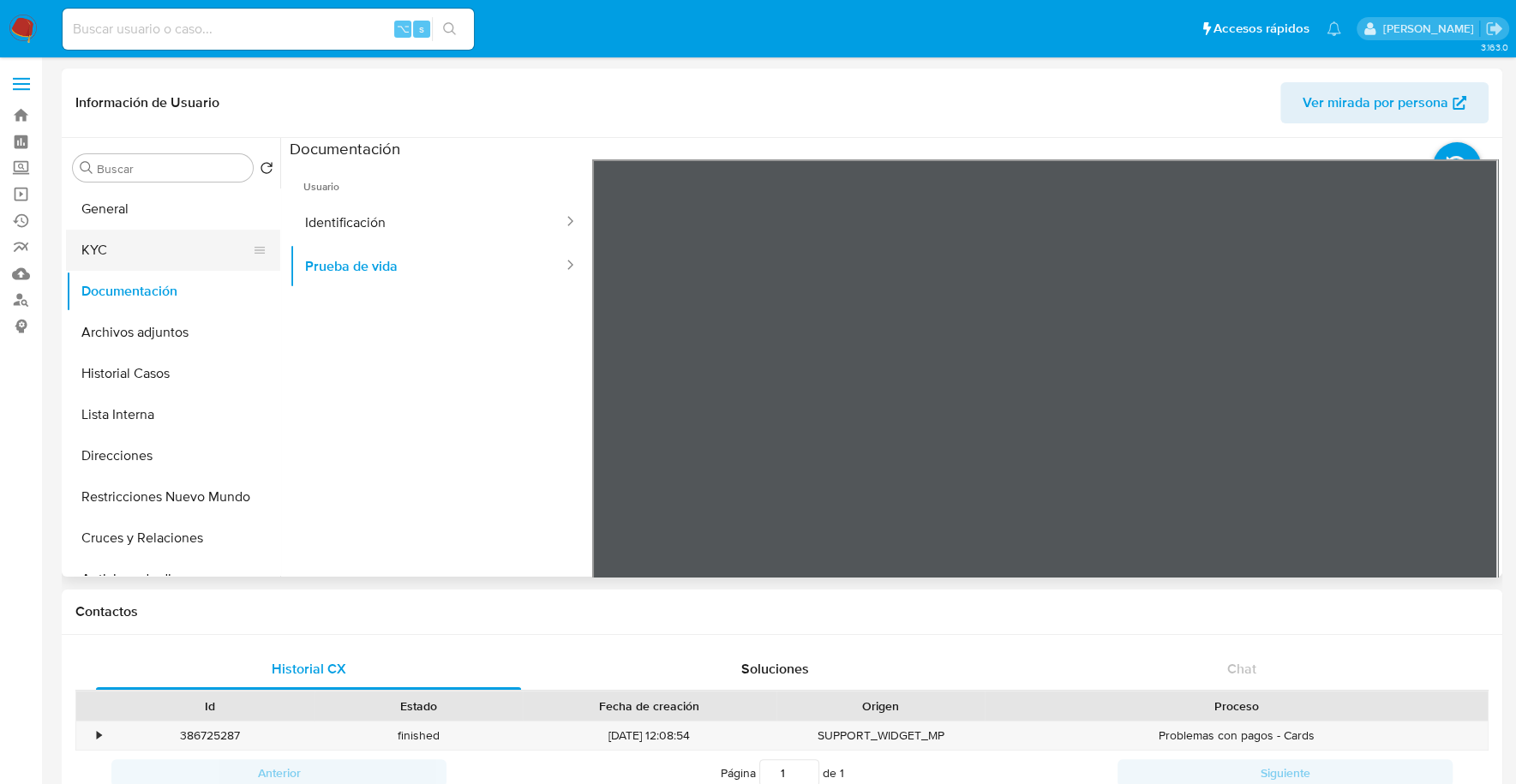
click at [110, 251] on button "KYC" at bounding box center [166, 250] width 200 height 41
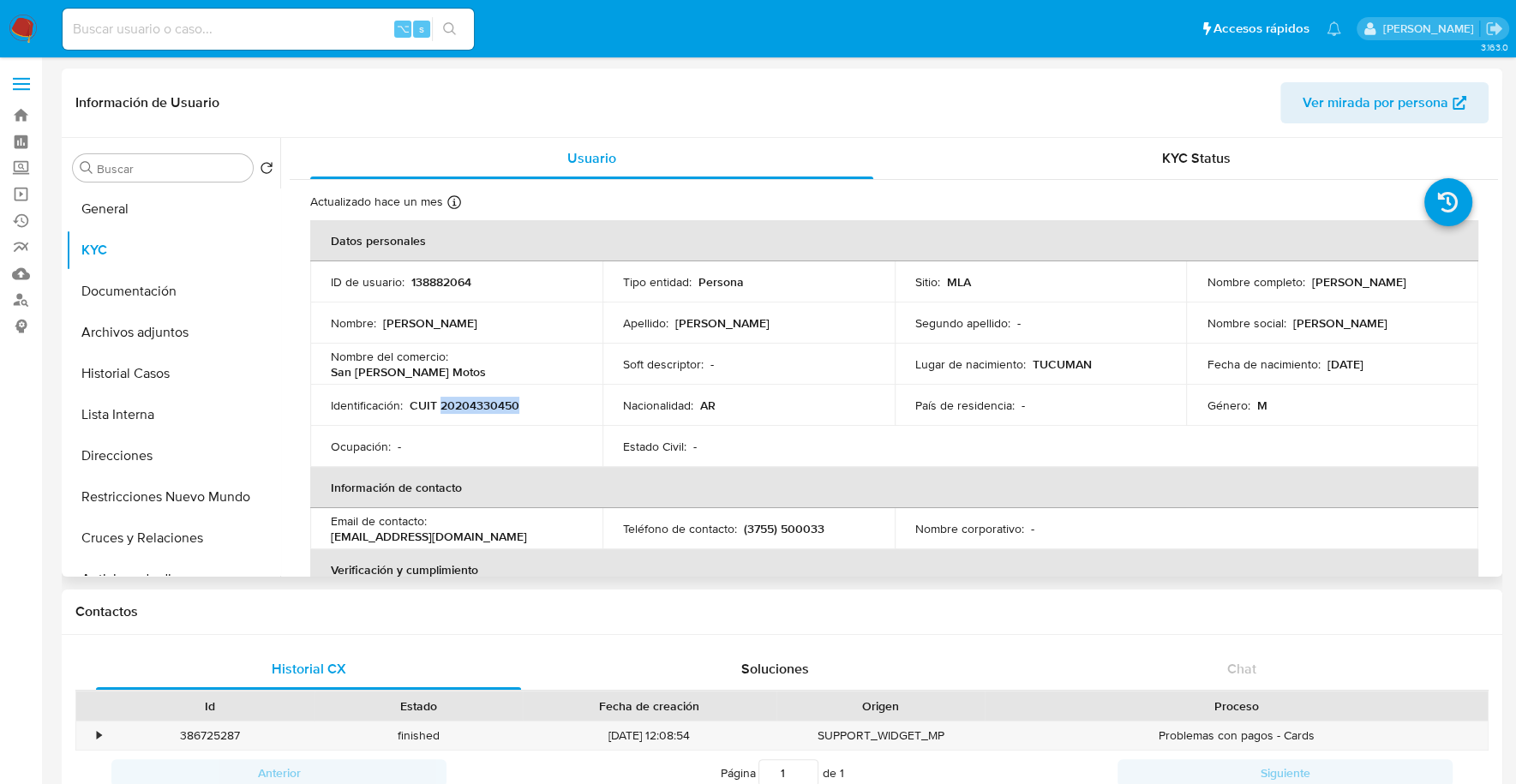
copy p "20204330450"
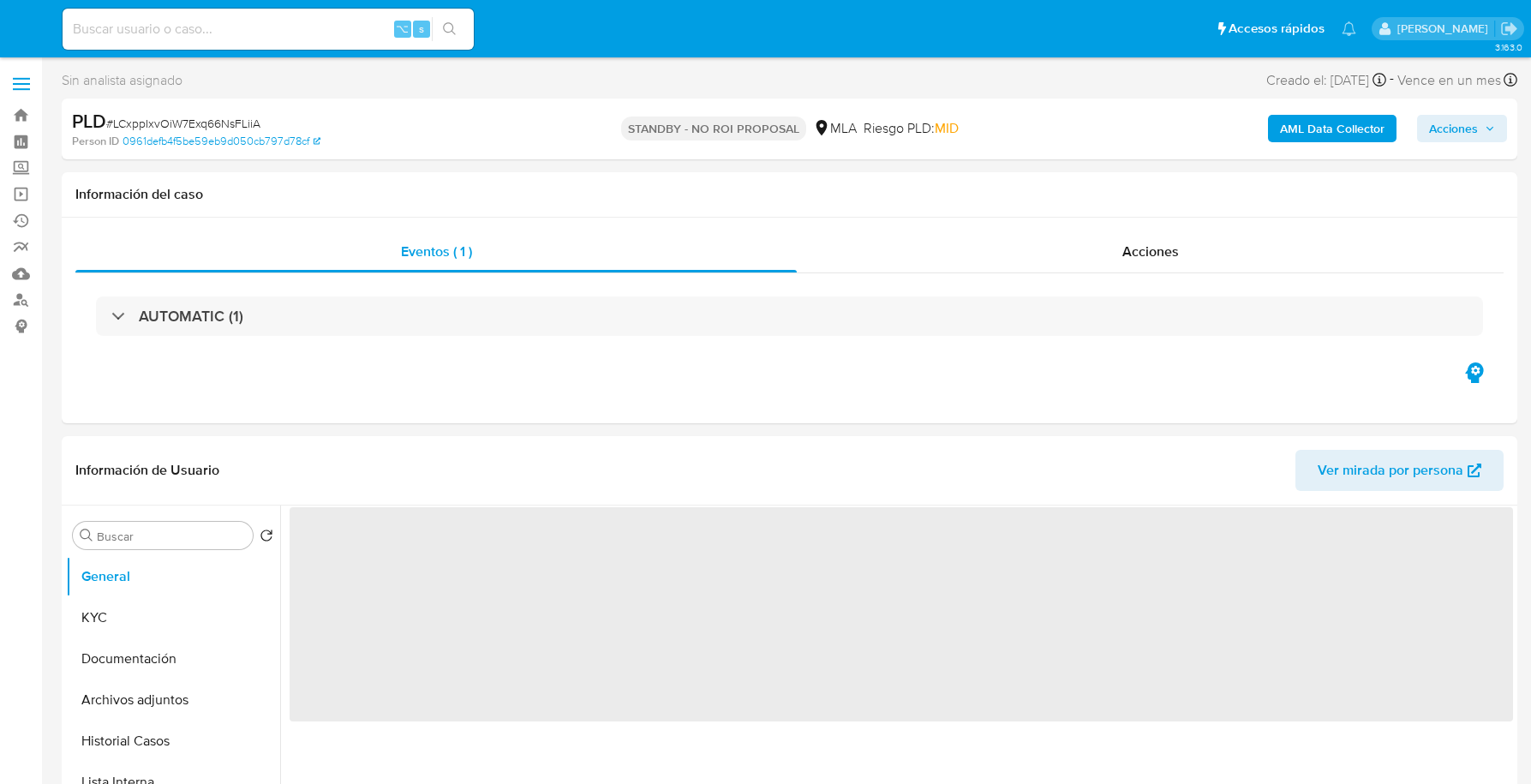
select select "10"
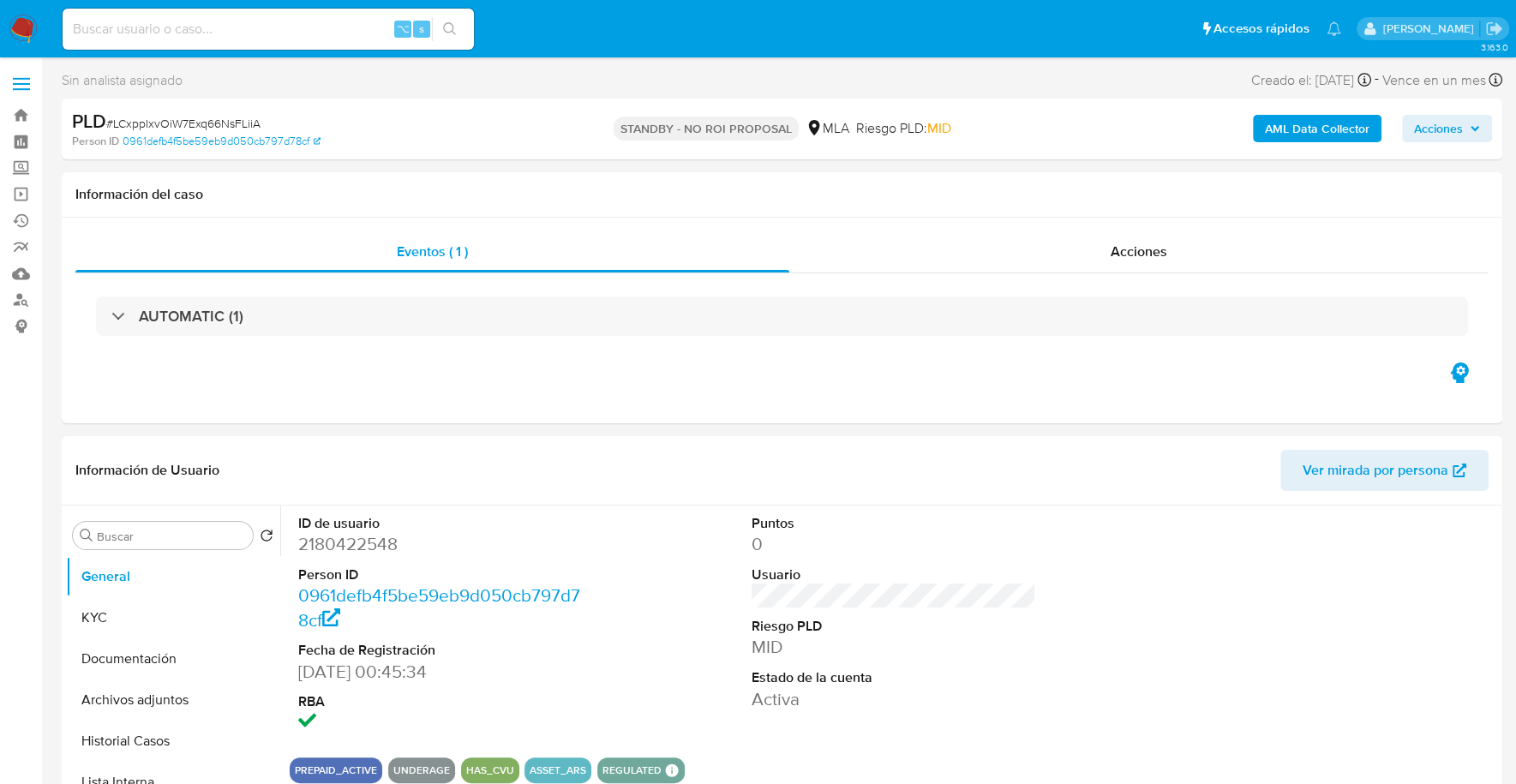
click at [226, 27] on input at bounding box center [268, 30] width 411 height 23
paste input "269290130"
type input "269290130"
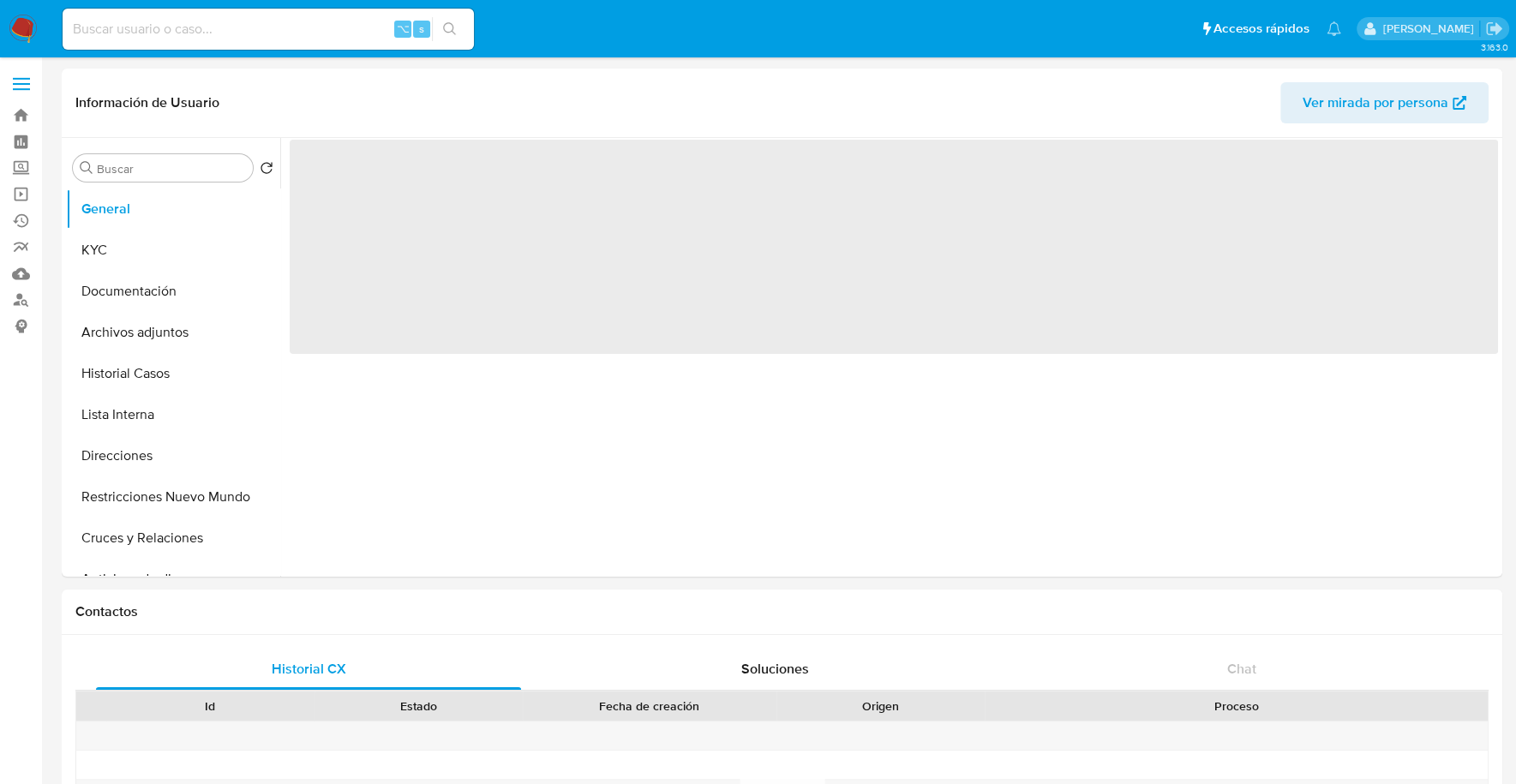
select select "10"
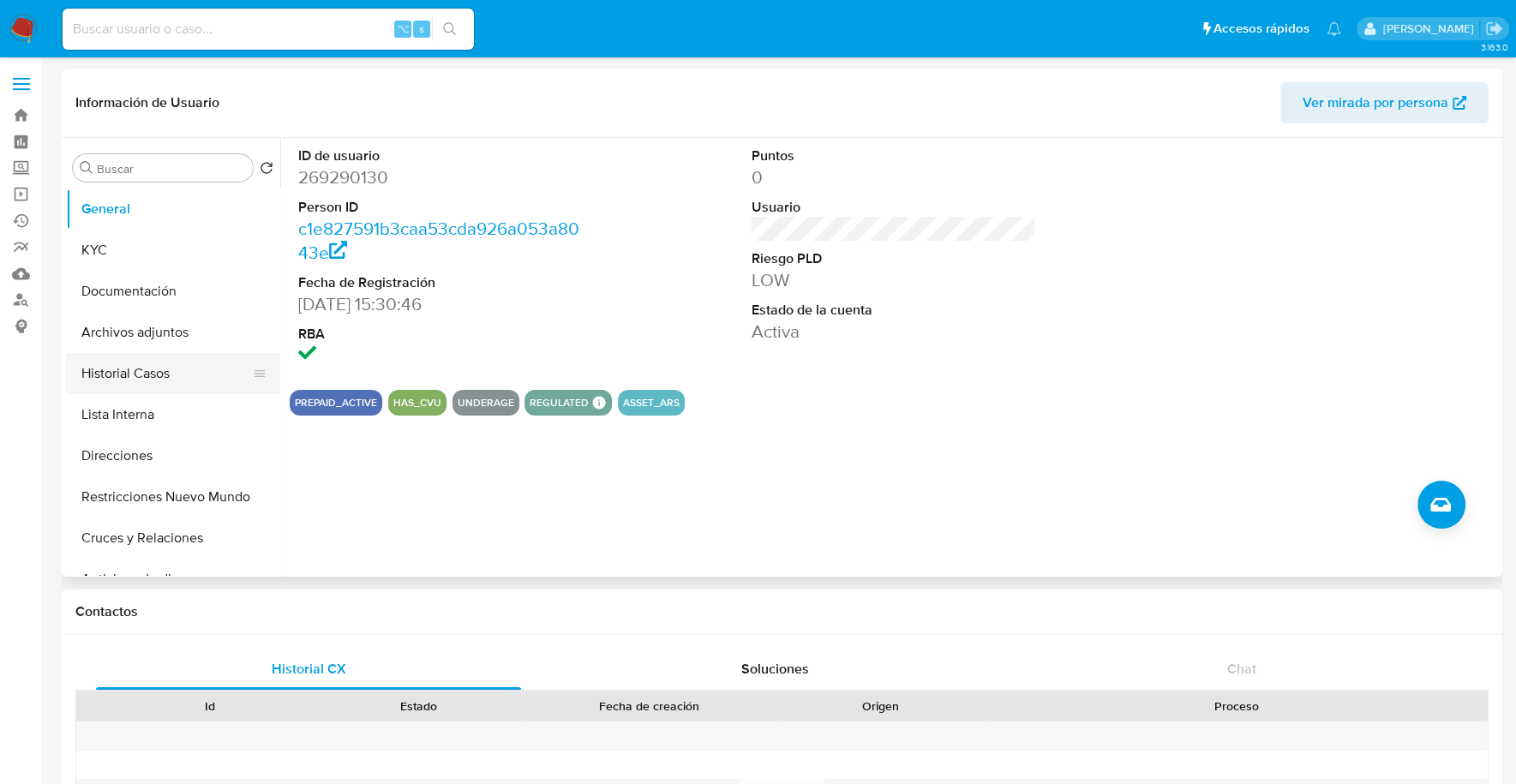
click at [164, 381] on button "Historial Casos" at bounding box center [166, 373] width 200 height 41
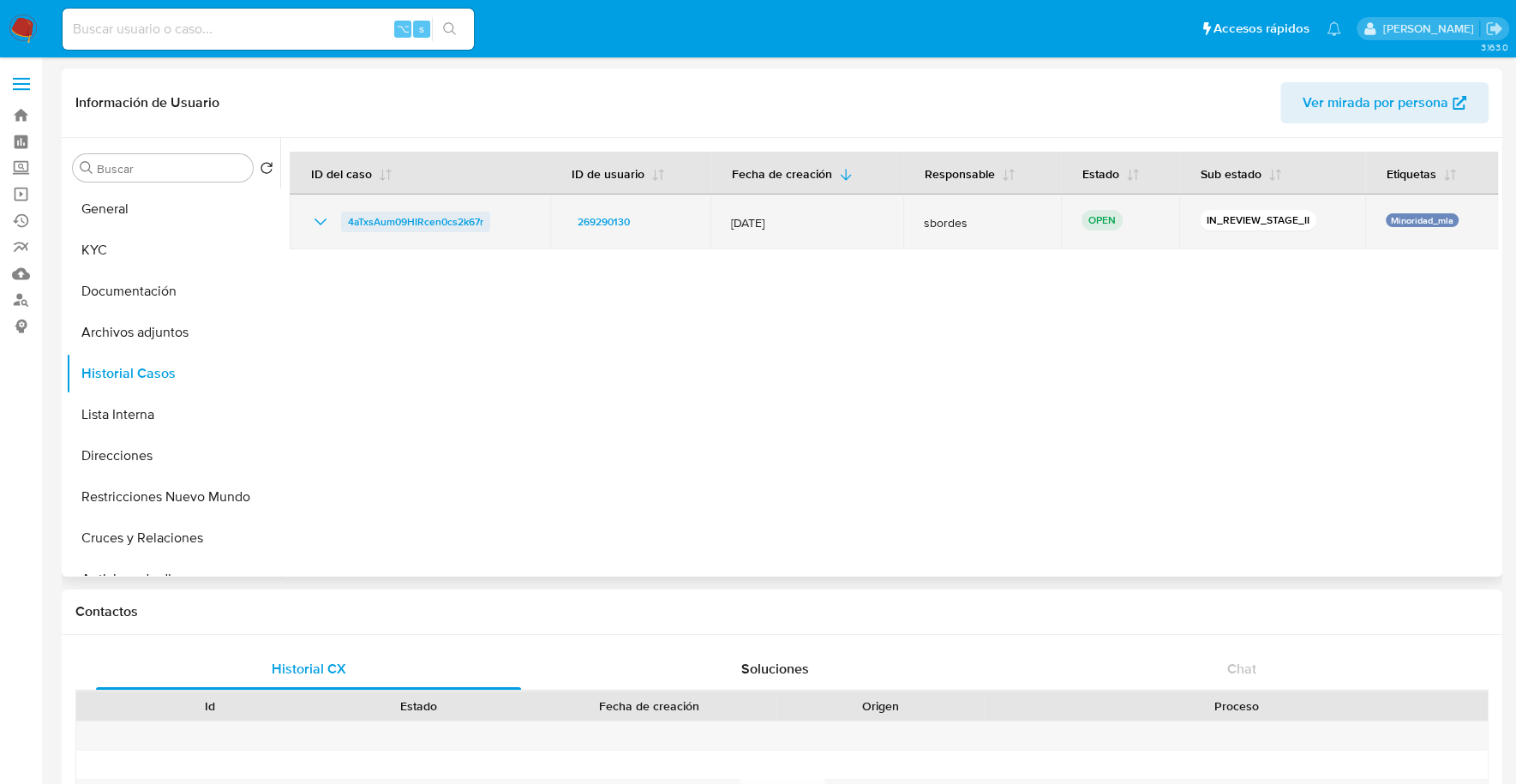
click at [409, 222] on span "4aTxsAum09HIRcen0cs2k67r" at bounding box center [415, 222] width 135 height 21
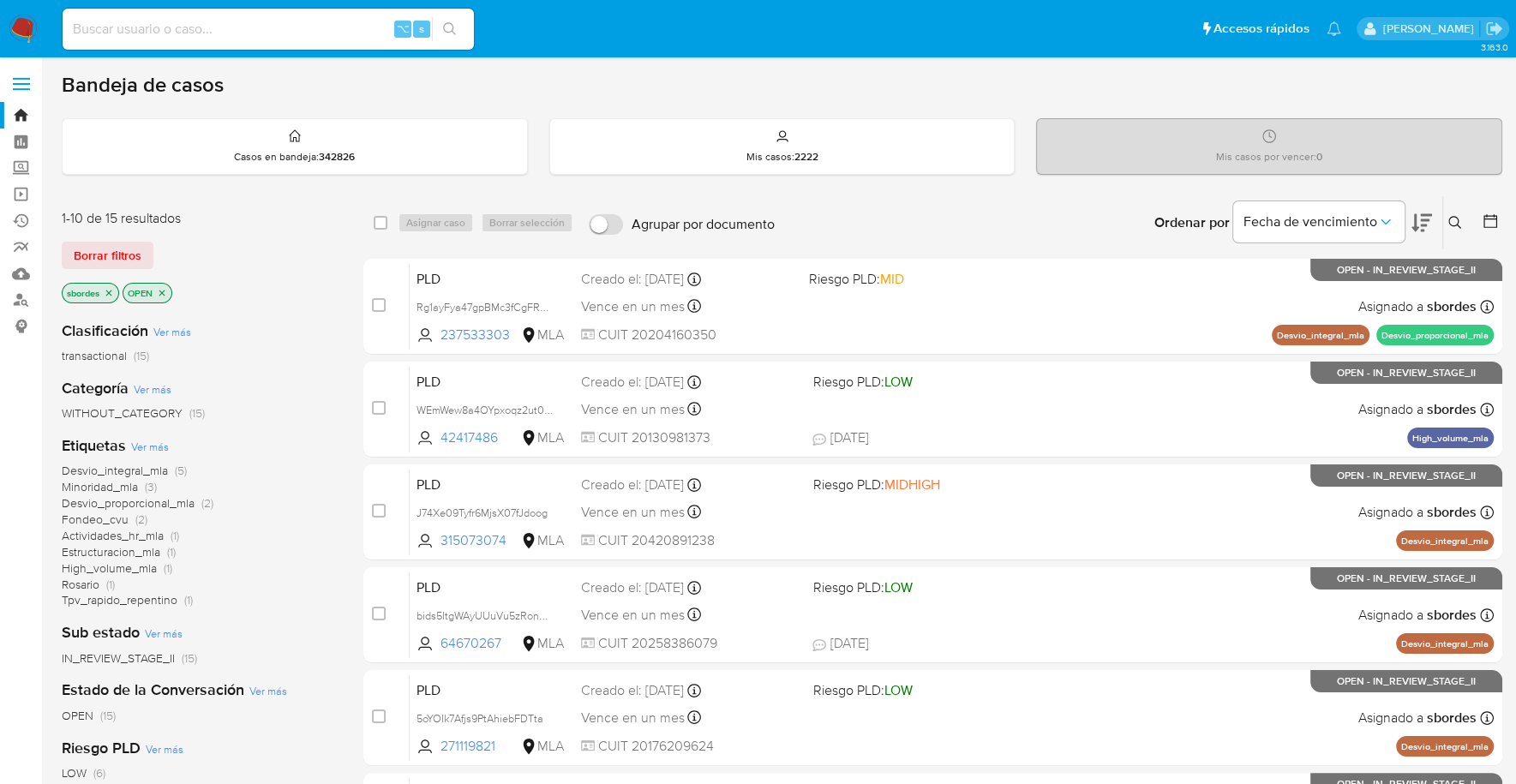
click at [112, 292] on icon "close-filter" at bounding box center [109, 293] width 10 height 10
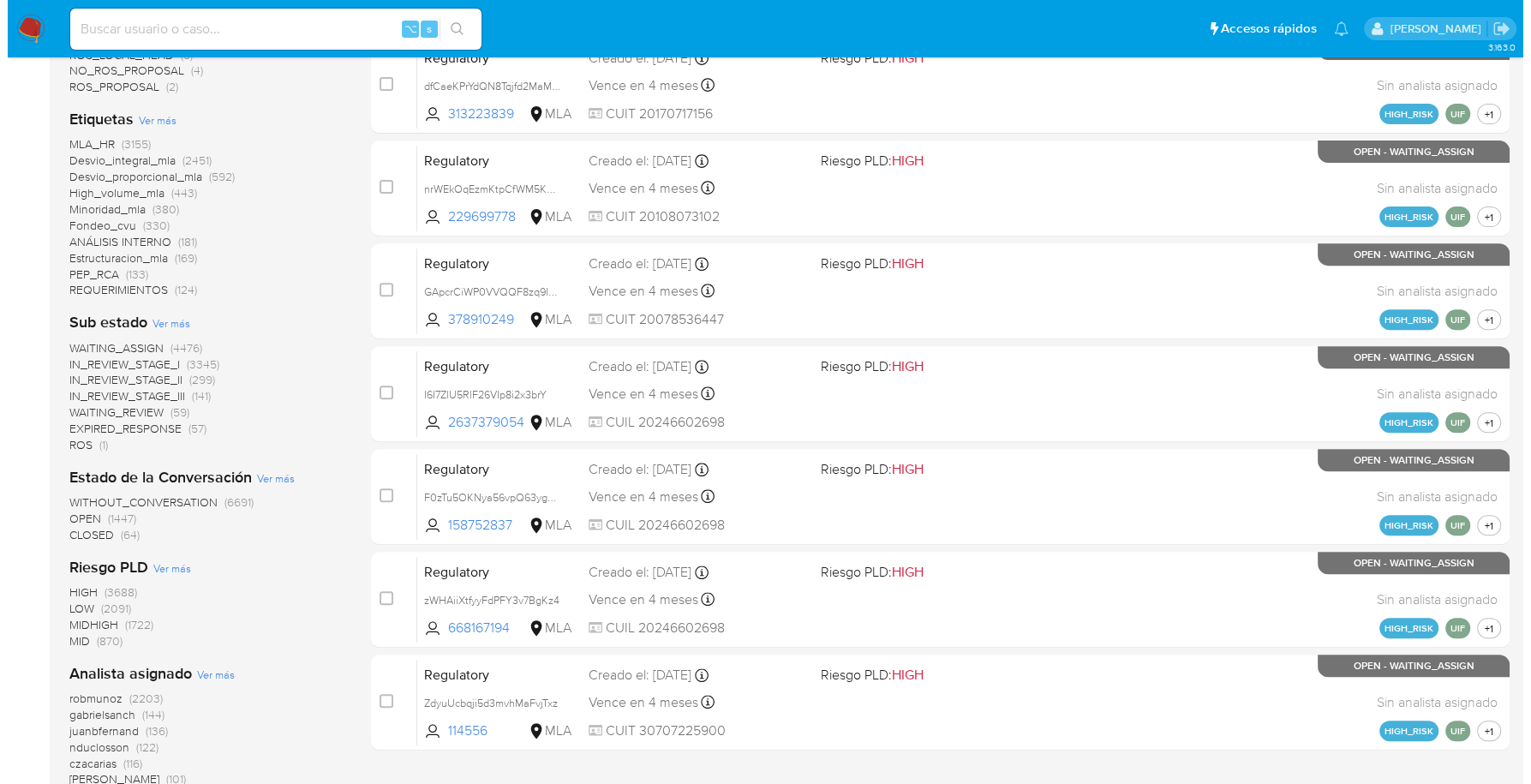
scroll to position [808, 0]
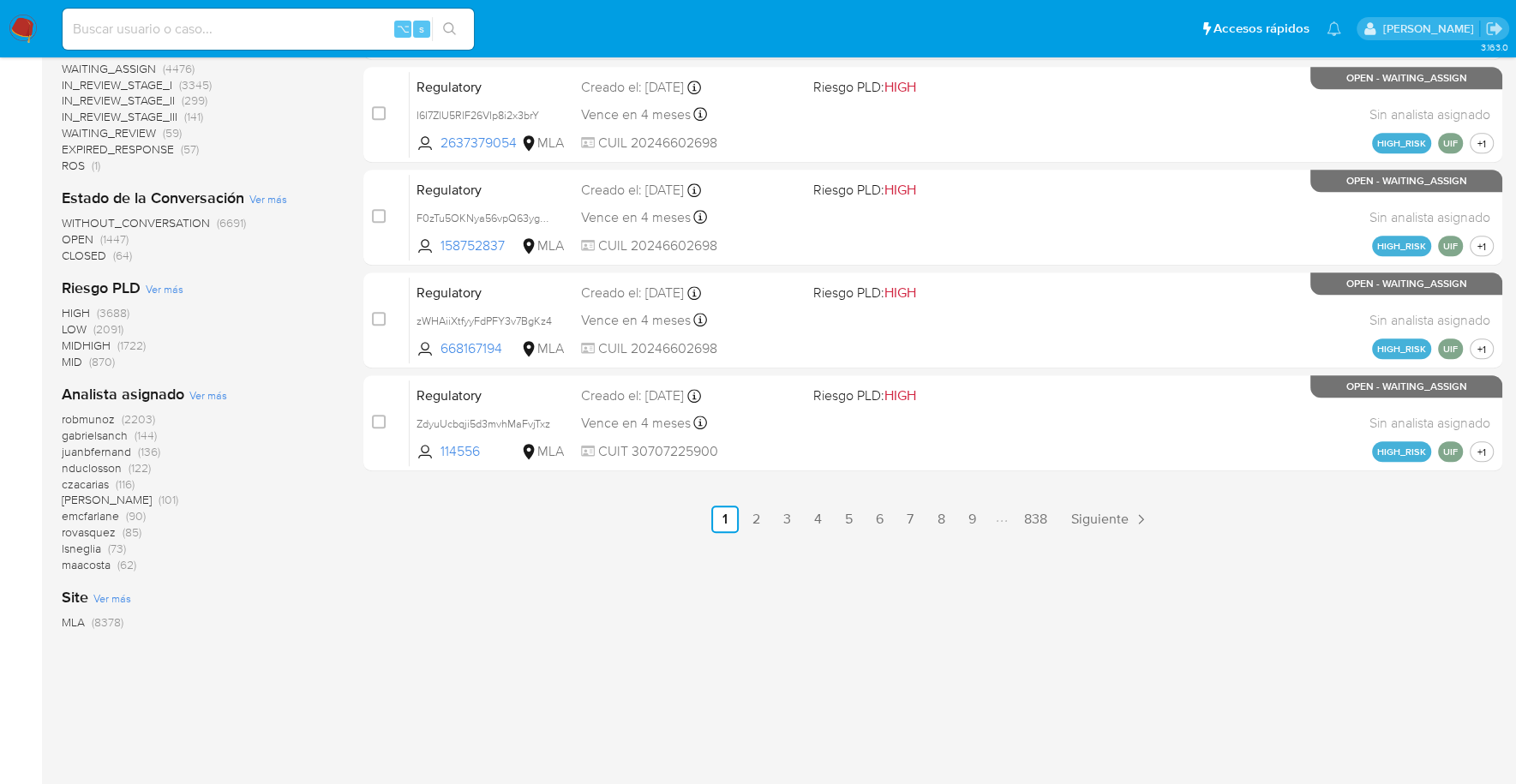
click at [211, 395] on span "Ver más" at bounding box center [207, 395] width 37 height 16
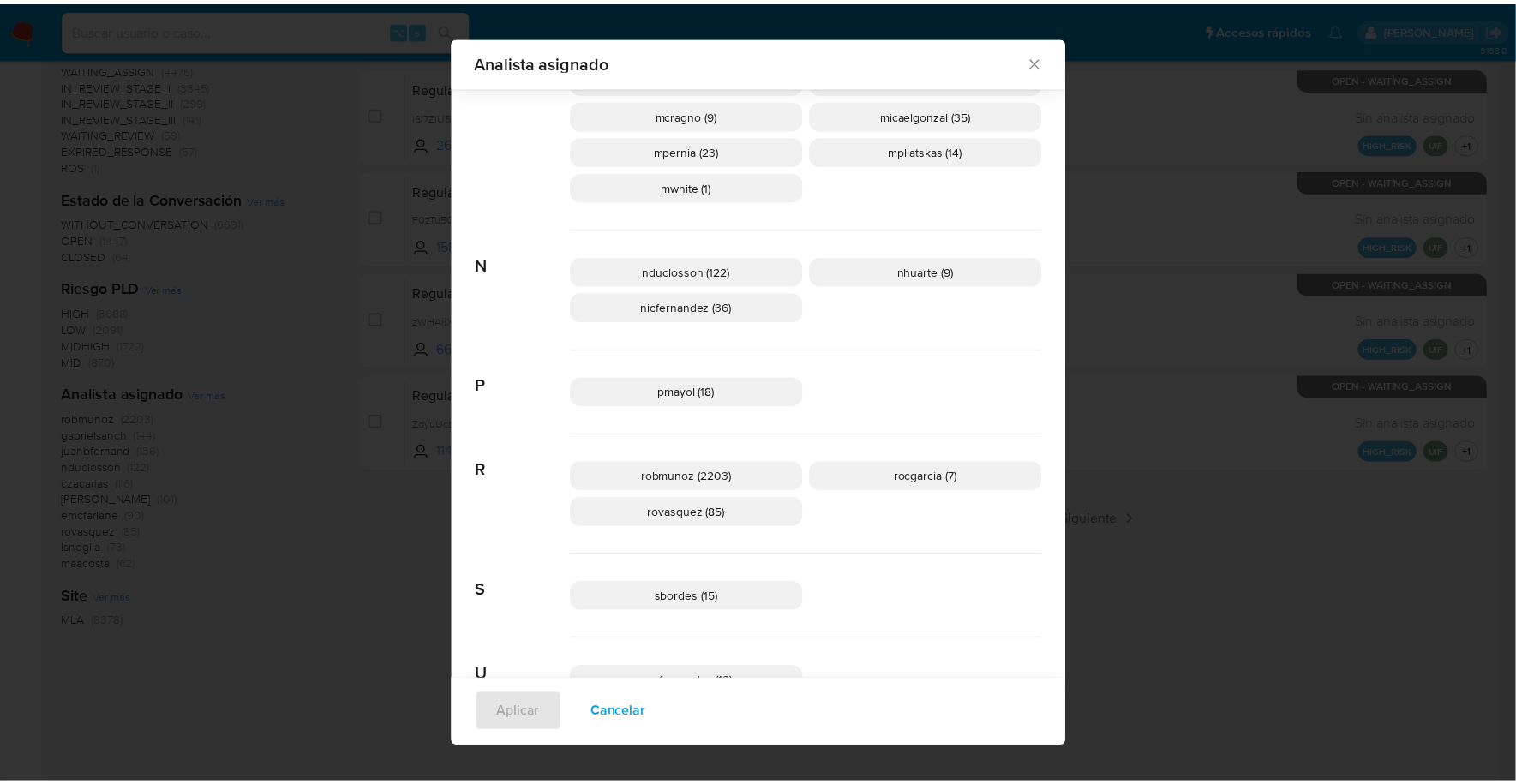
scroll to position [645, 0]
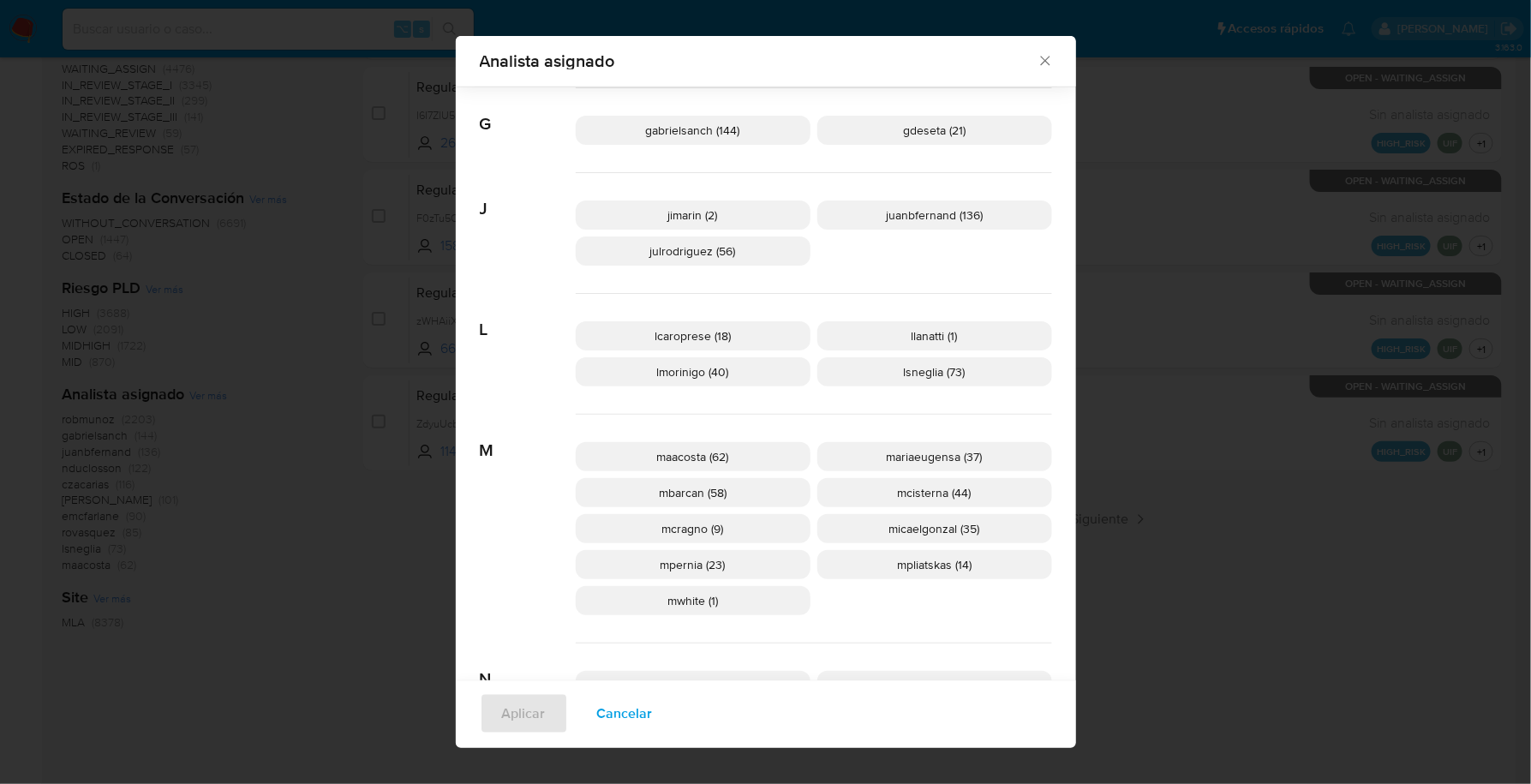
click at [1040, 61] on icon "Cerrar" at bounding box center [1046, 61] width 17 height 17
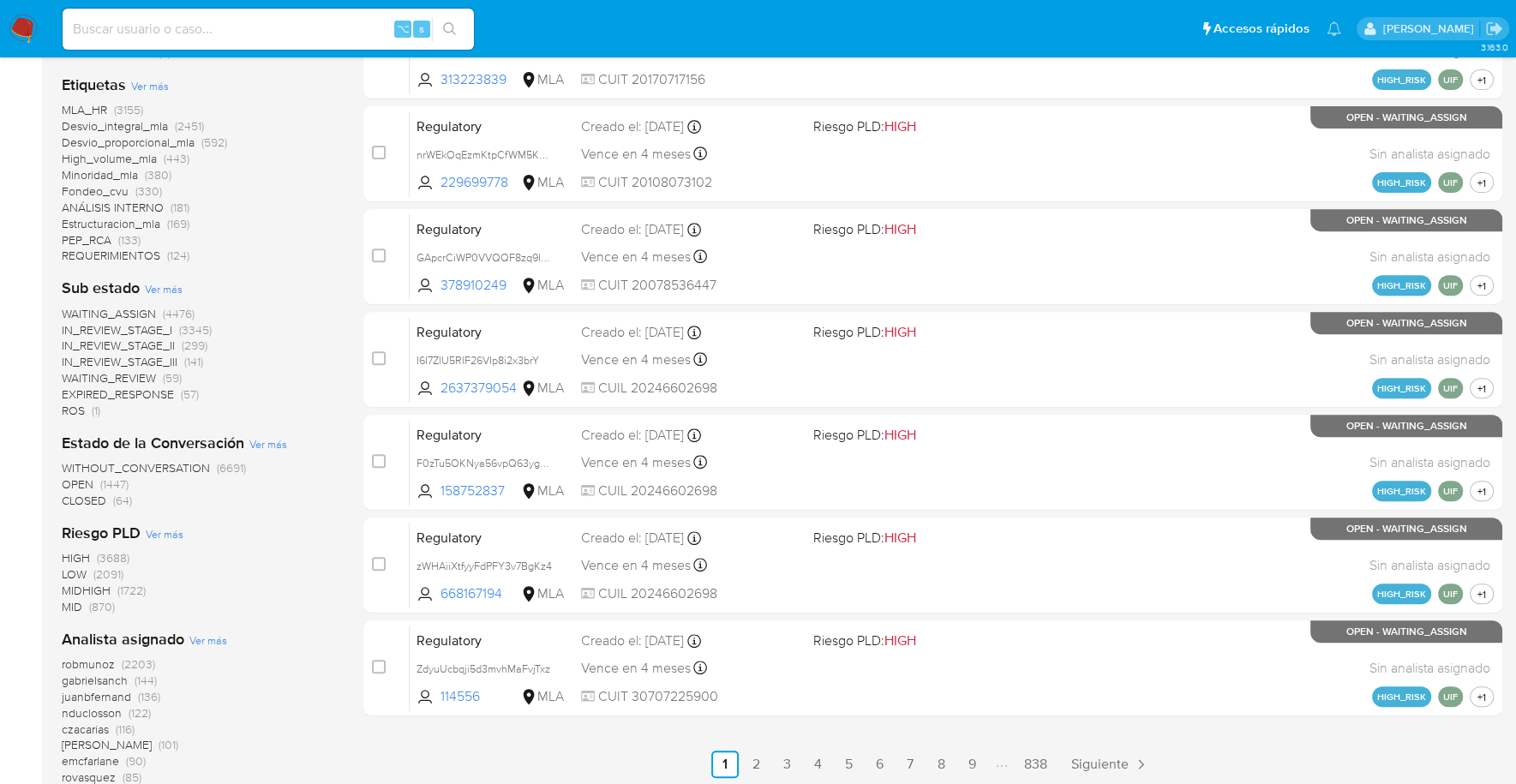
scroll to position [0, 0]
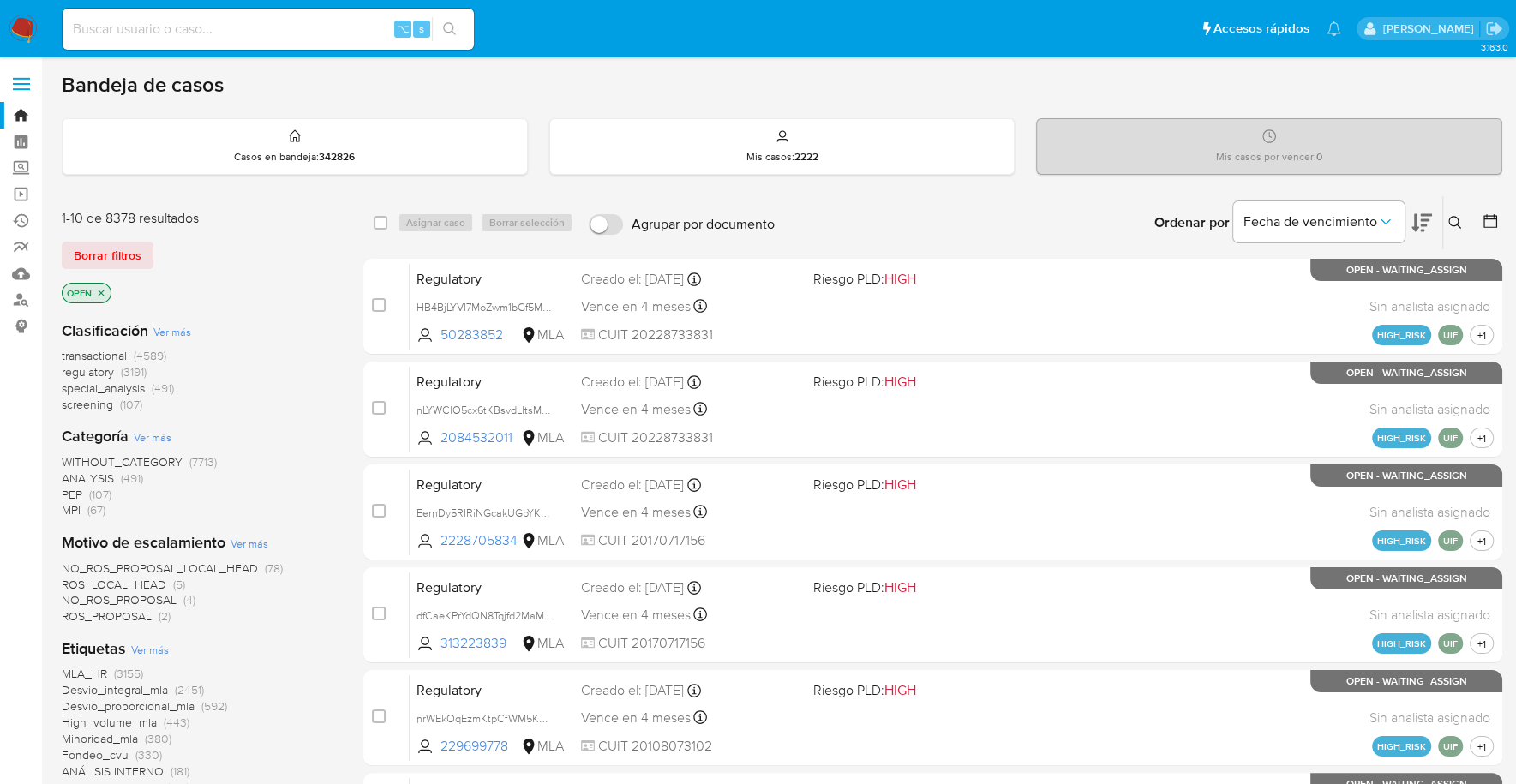
click at [96, 290] on icon "close-filter" at bounding box center [101, 293] width 10 height 10
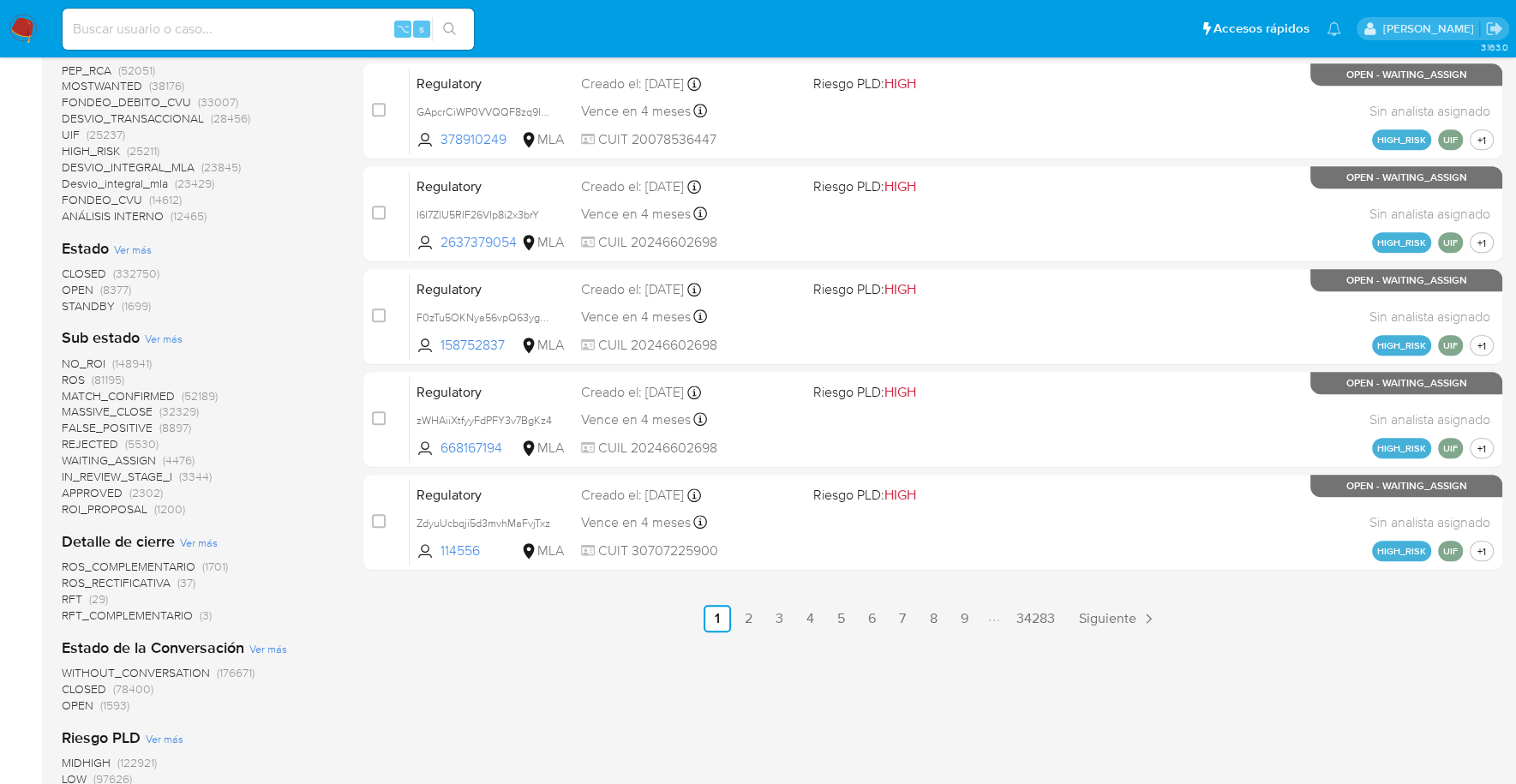
scroll to position [858, 0]
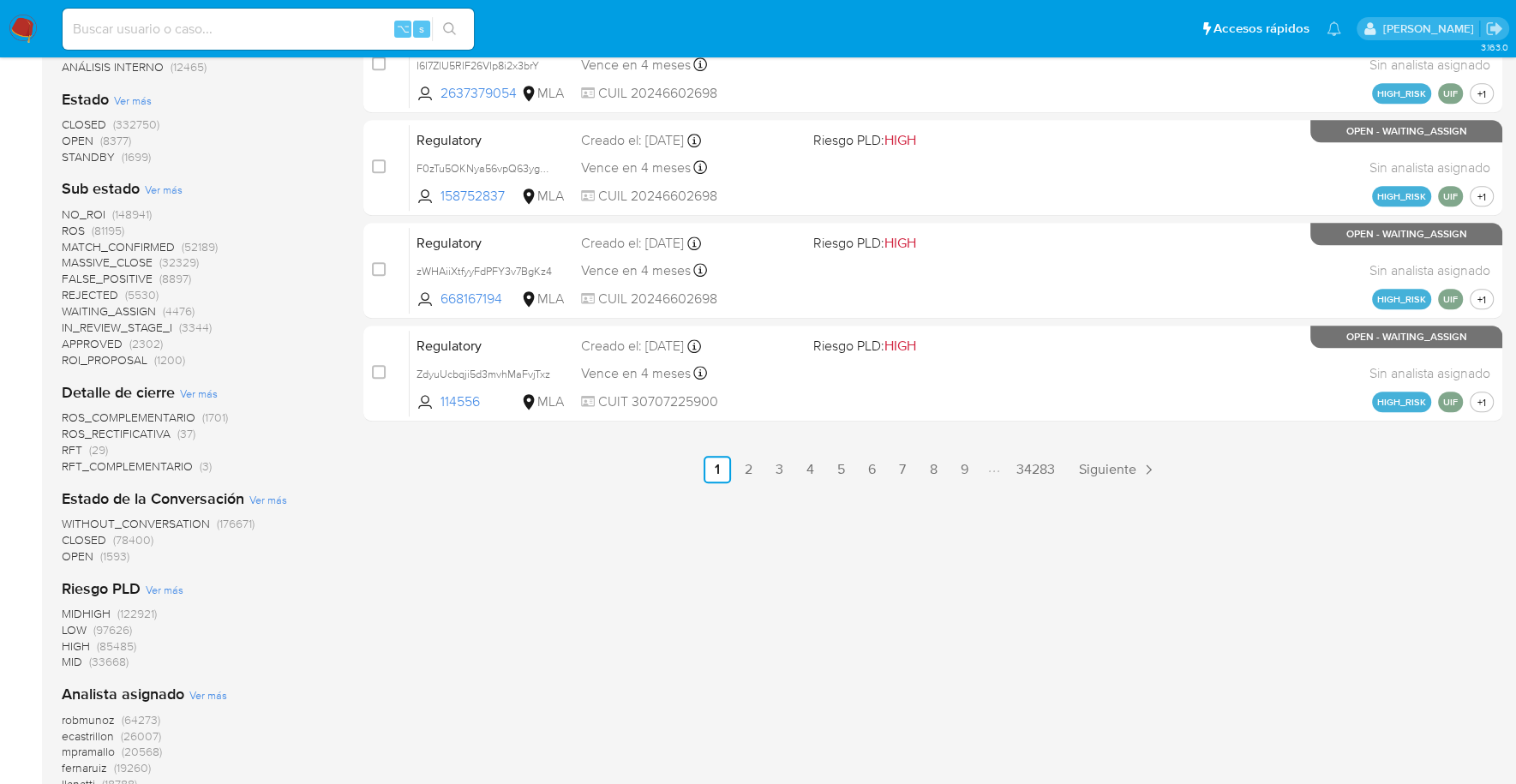
click at [93, 152] on span "STANDBY" at bounding box center [88, 157] width 53 height 17
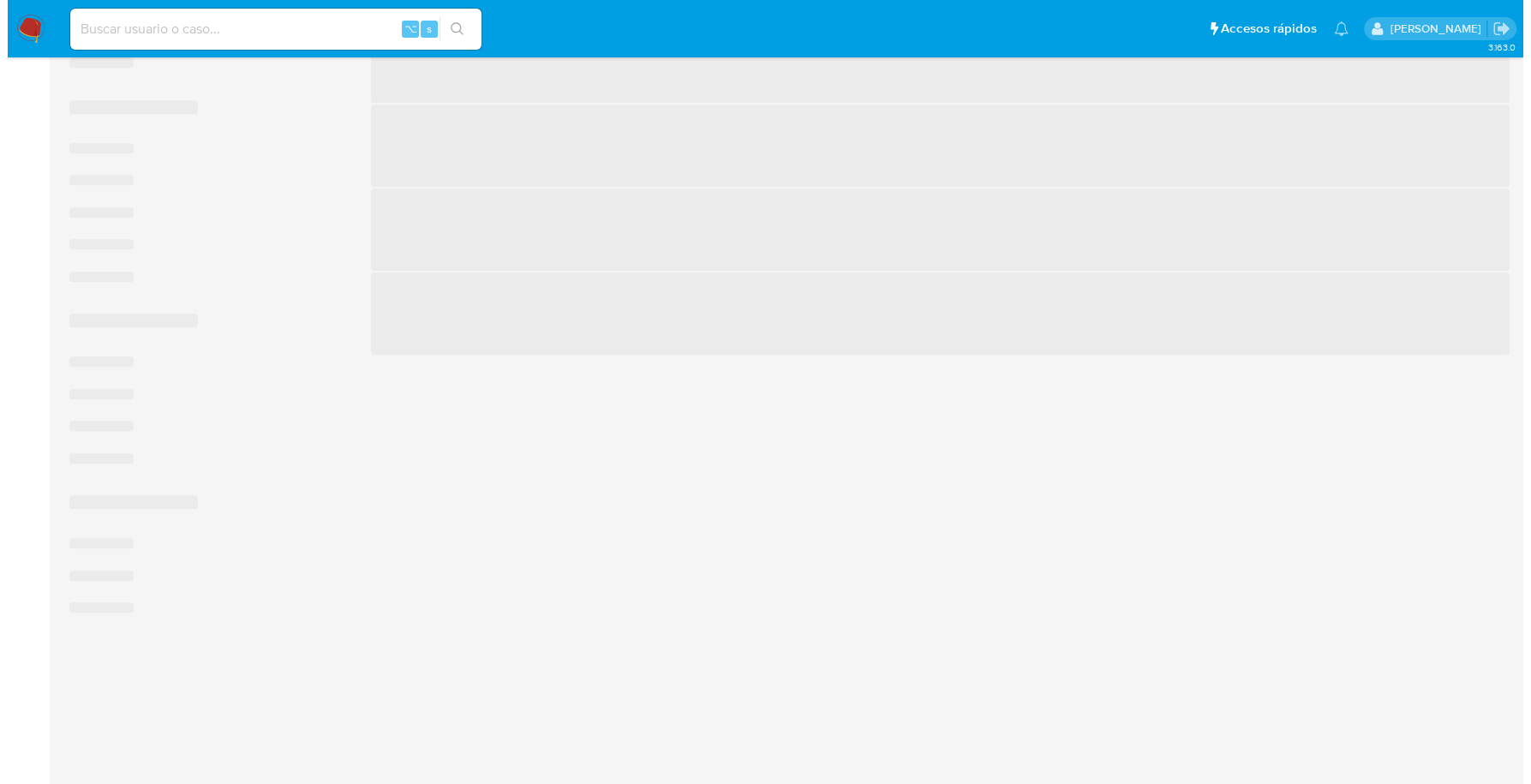
scroll to position [628, 0]
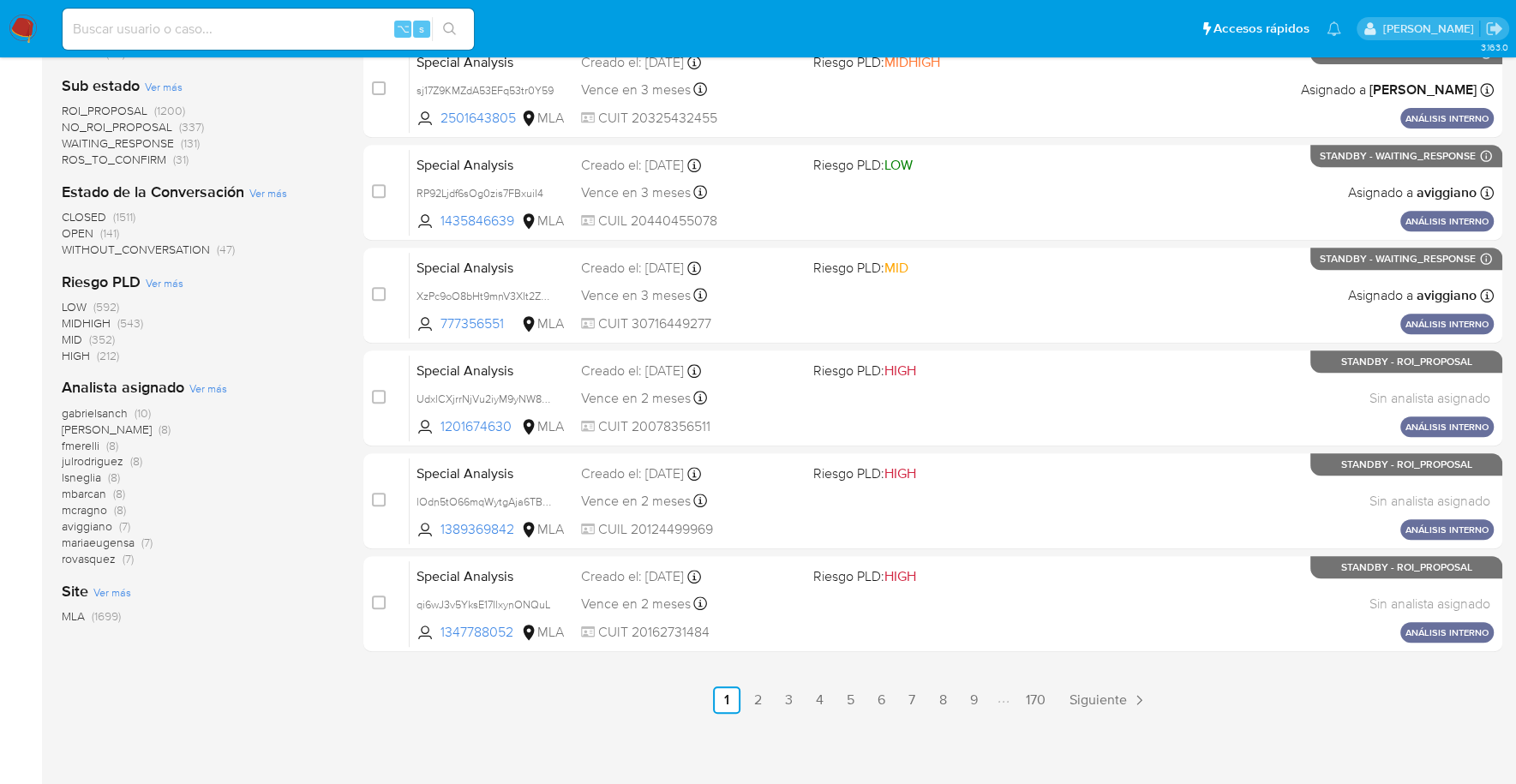
click at [184, 389] on div "Analista asignado Ver más gabrielsanch (10) amedzovich (8) fmerelli (8) julrodr…" at bounding box center [199, 471] width 274 height 189
click at [216, 387] on span "Ver más" at bounding box center [207, 389] width 37 height 16
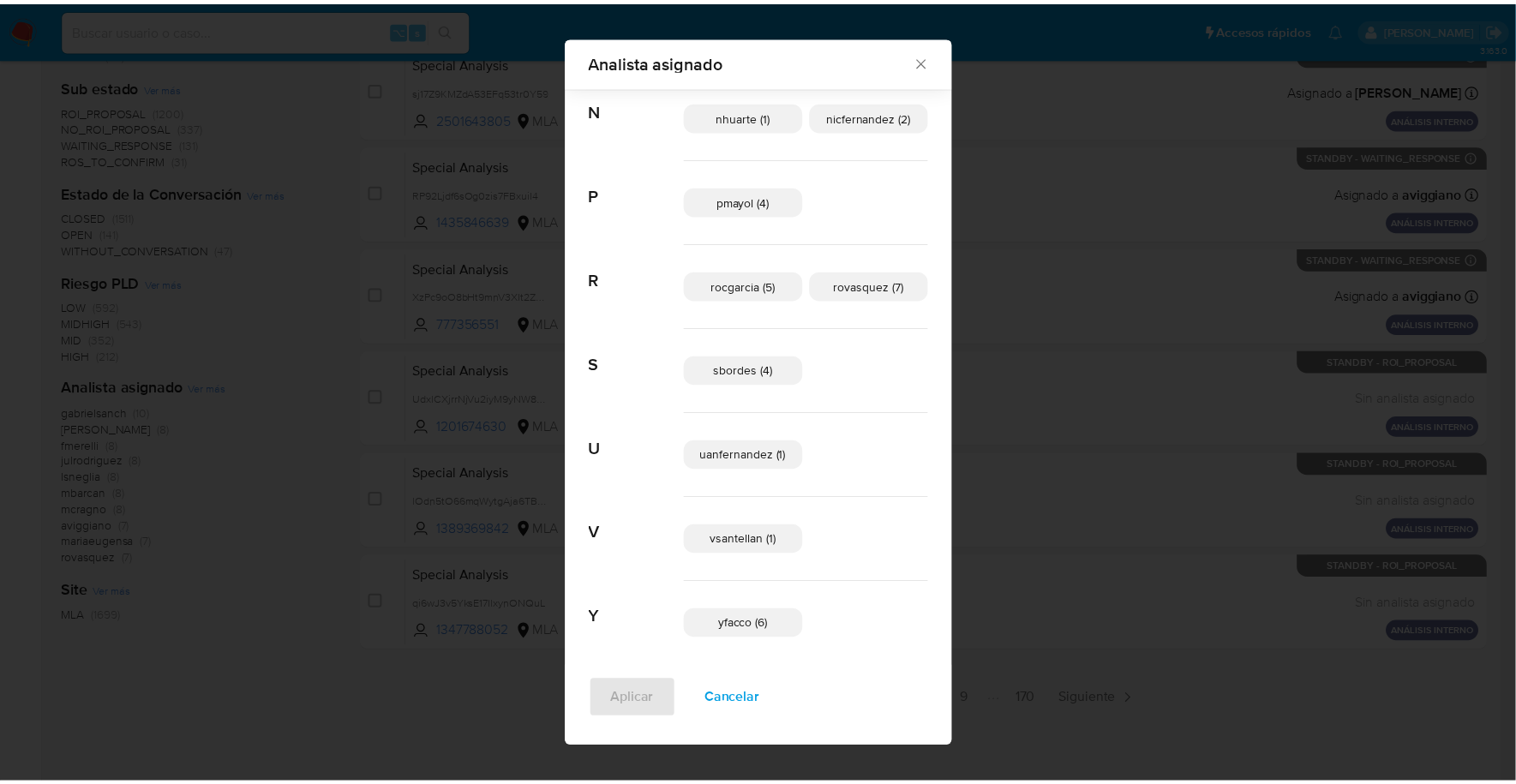
scroll to position [907, 0]
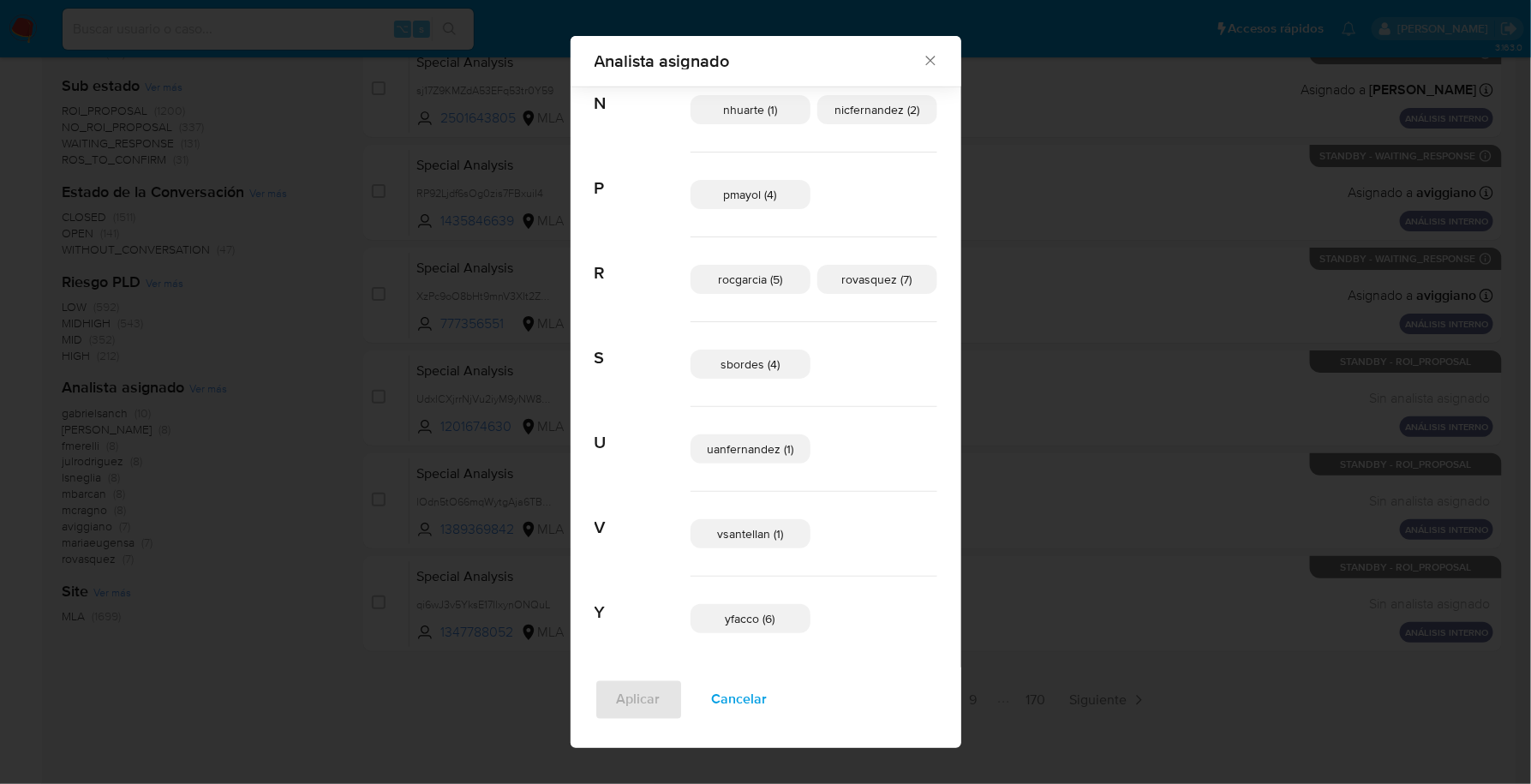
click at [922, 62] on icon "Cerrar" at bounding box center [931, 61] width 17 height 17
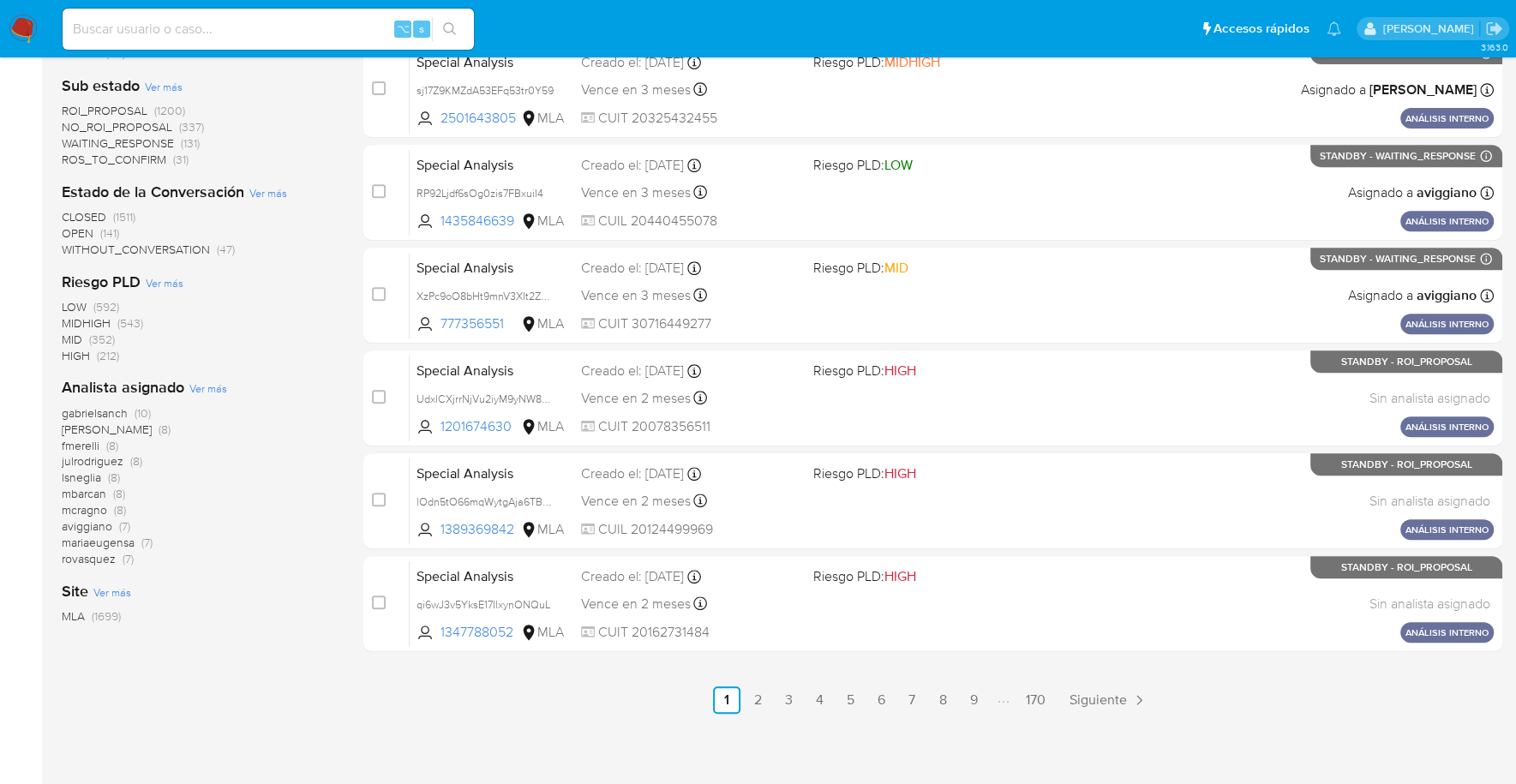
click at [41, 24] on nav "Pausado Ver notificaciones ⌥ s Accesos rápidos Presiona las siguientes teclas p…" at bounding box center [758, 29] width 1516 height 57
click at [30, 24] on img at bounding box center [23, 29] width 29 height 29
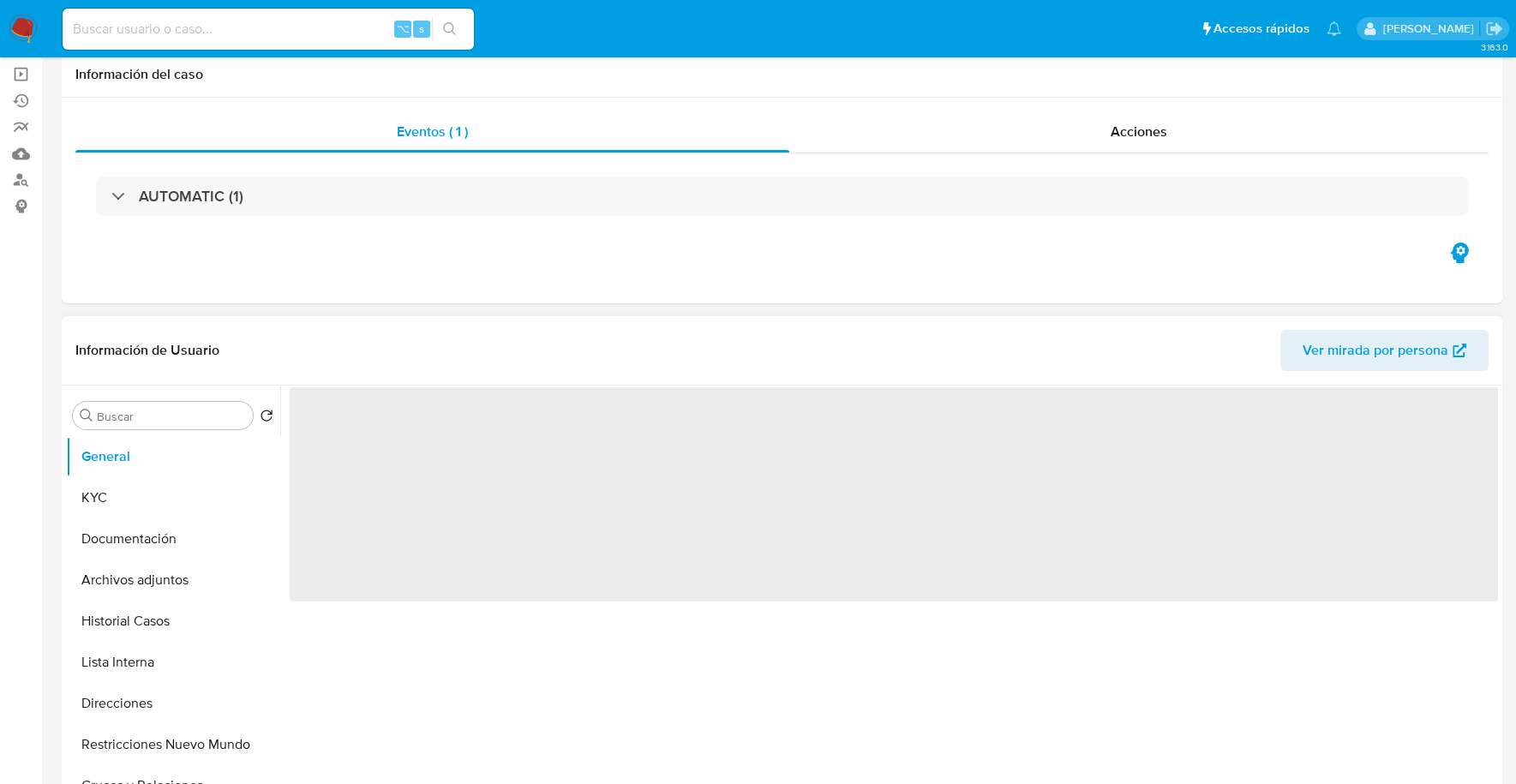
select select "10"
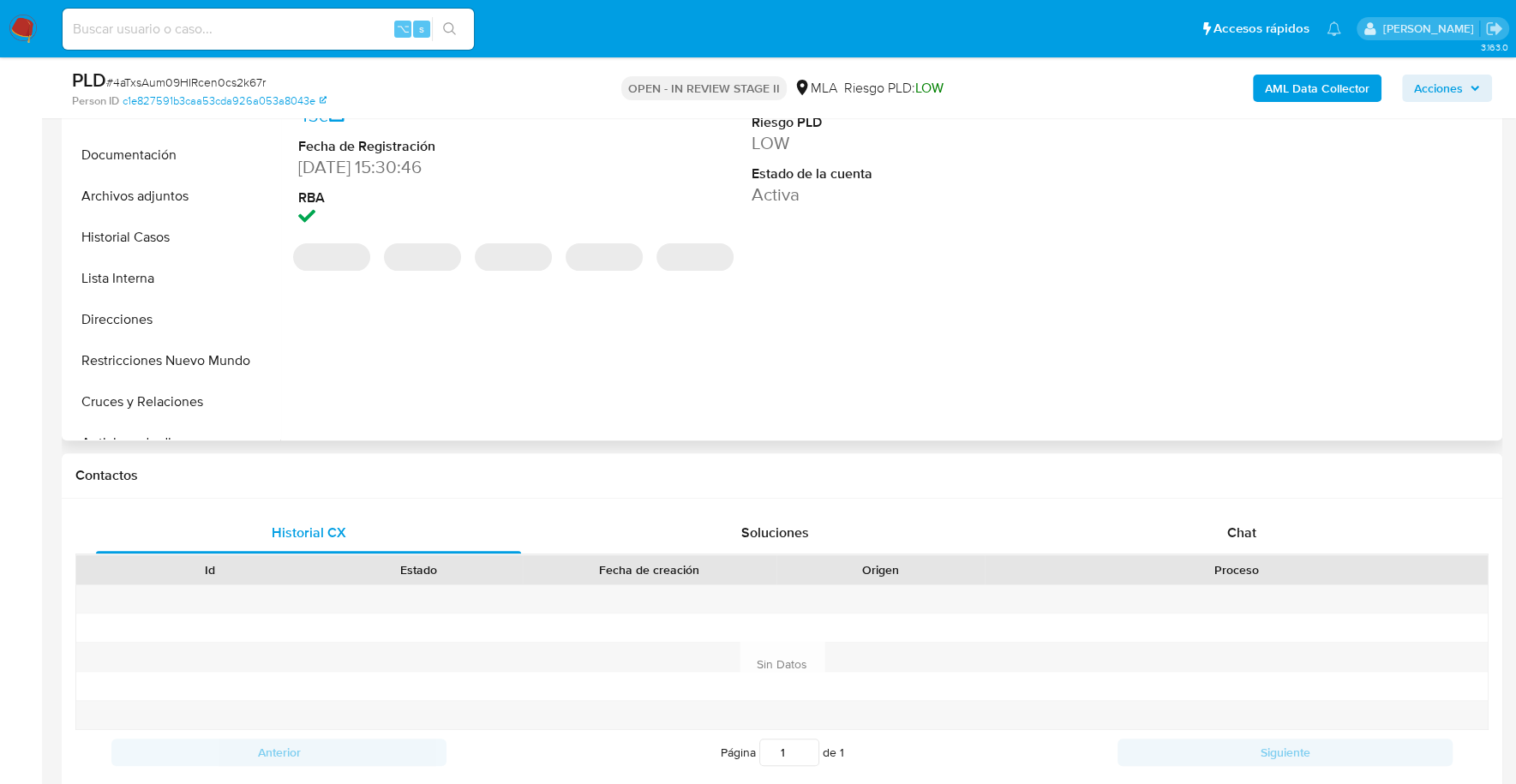
scroll to position [632, 0]
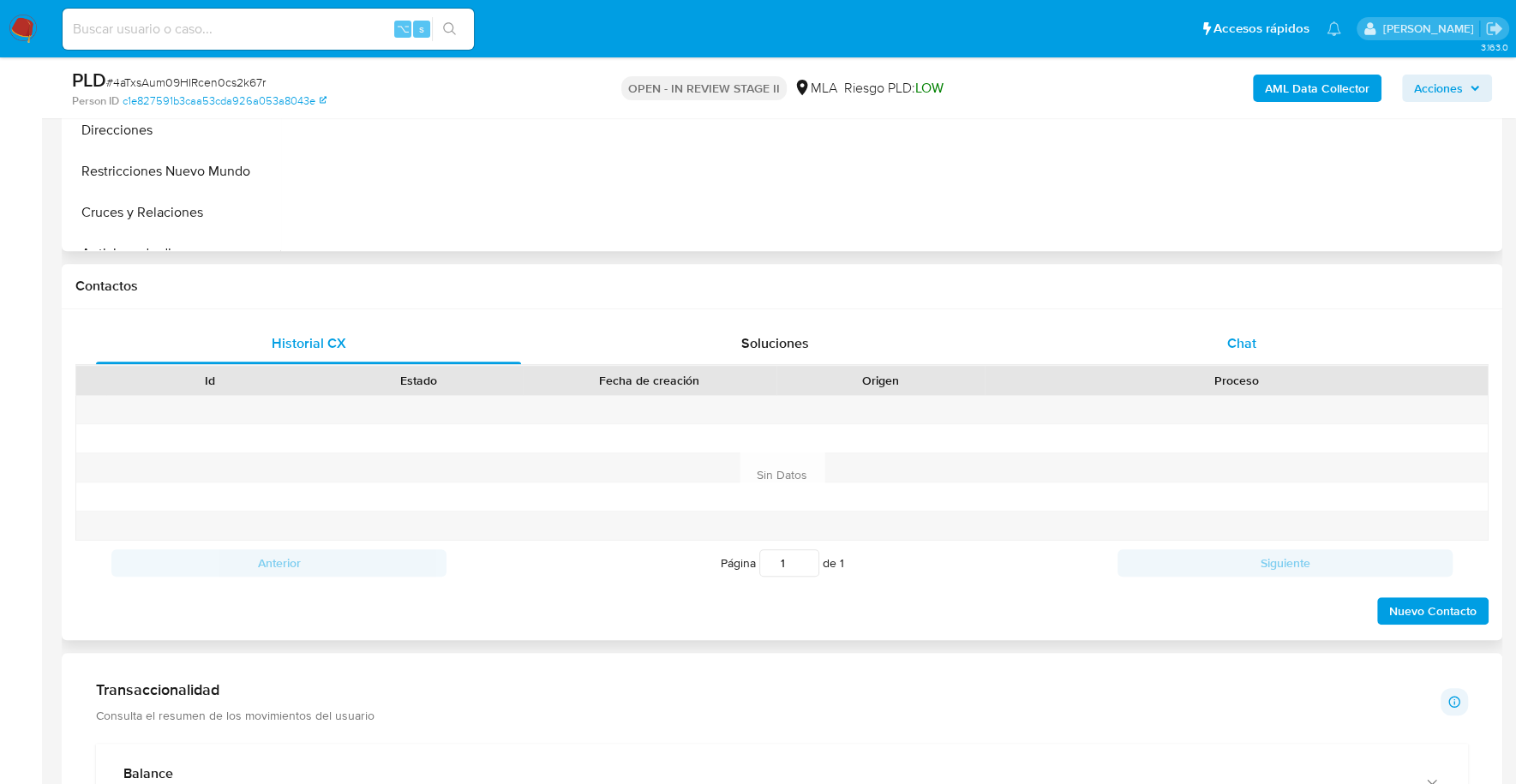
click at [1260, 336] on div "Chat" at bounding box center [1241, 343] width 425 height 41
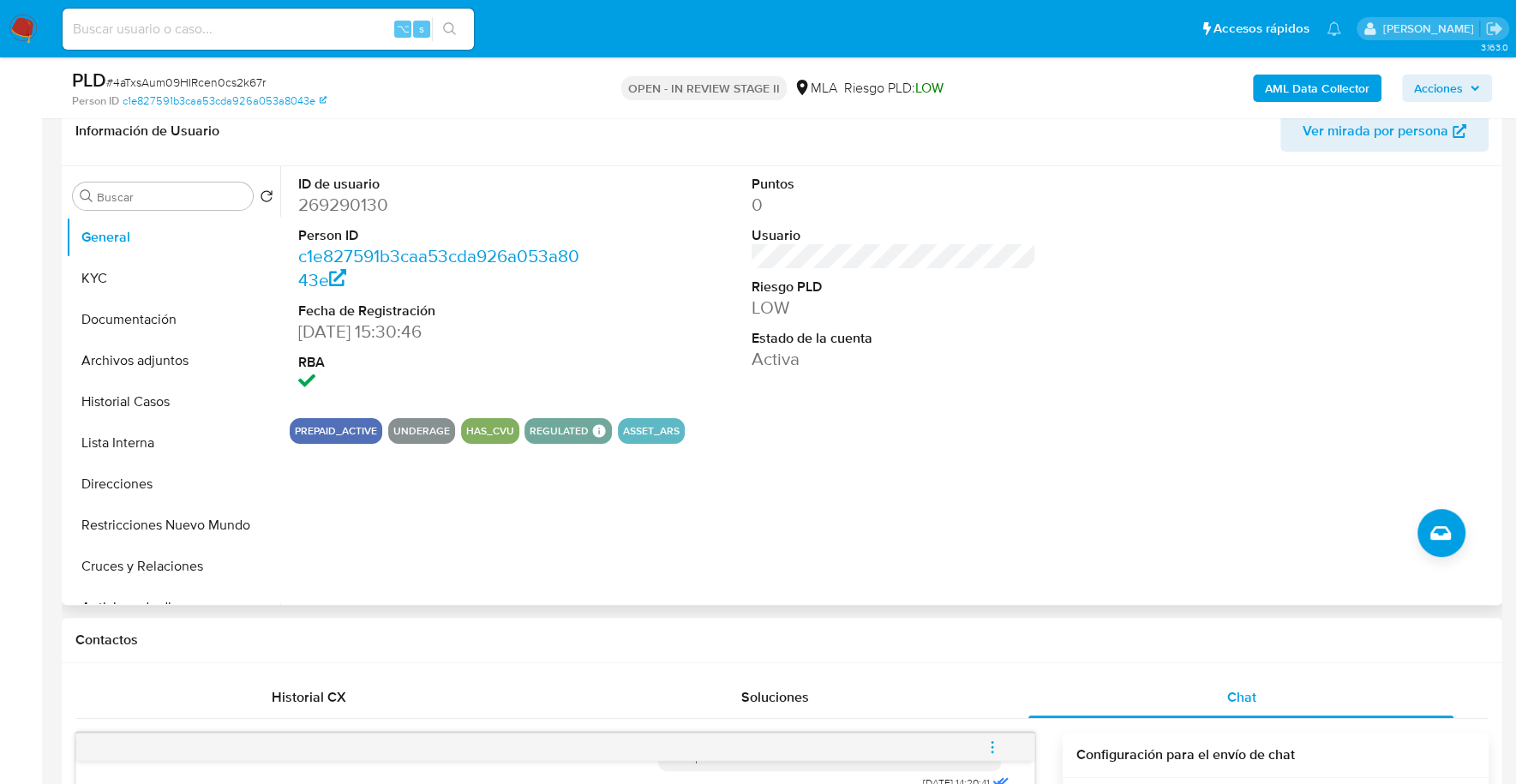
scroll to position [139, 0]
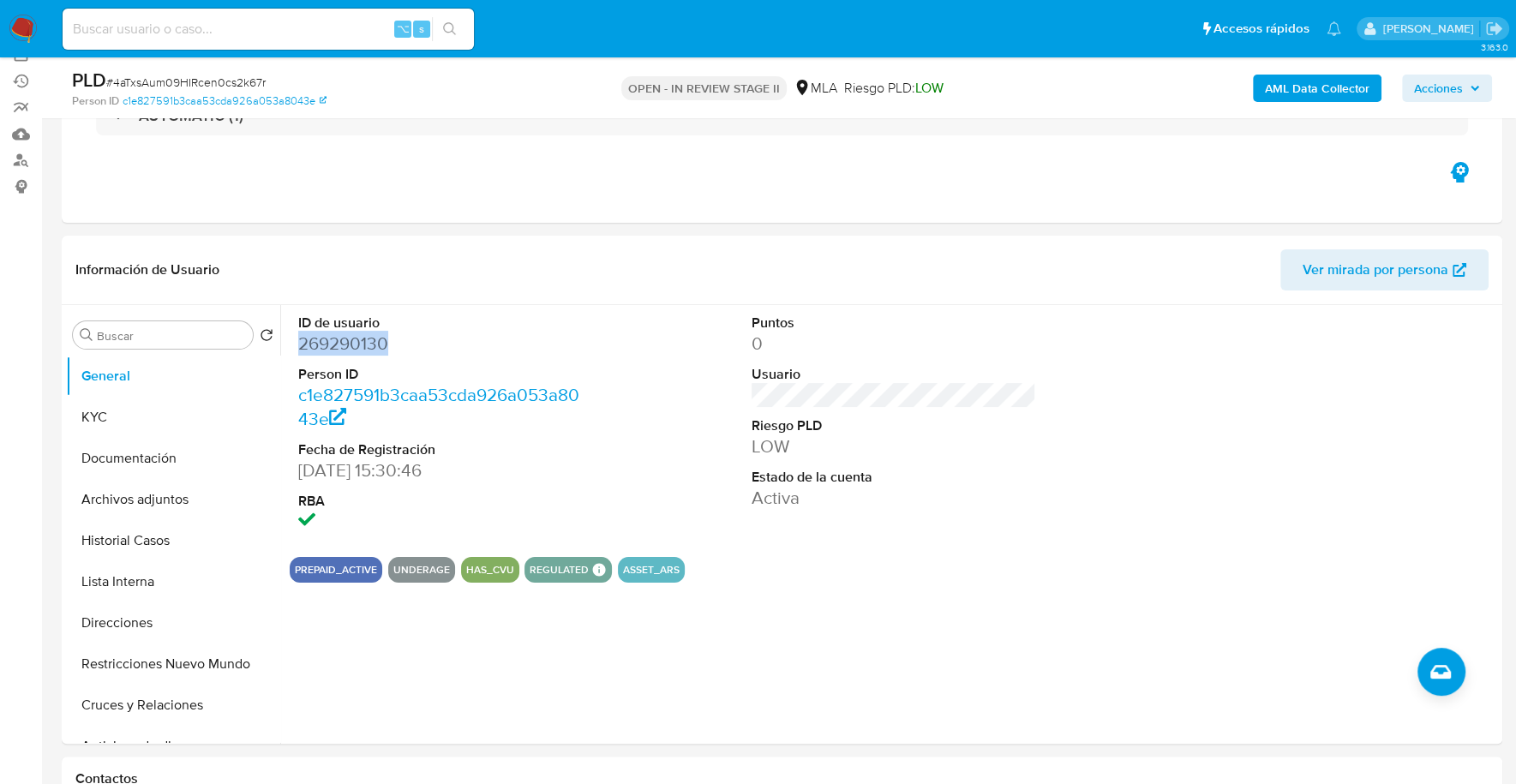
copy dd "269290130"
click at [263, 30] on input at bounding box center [268, 30] width 411 height 23
paste input "269290130"
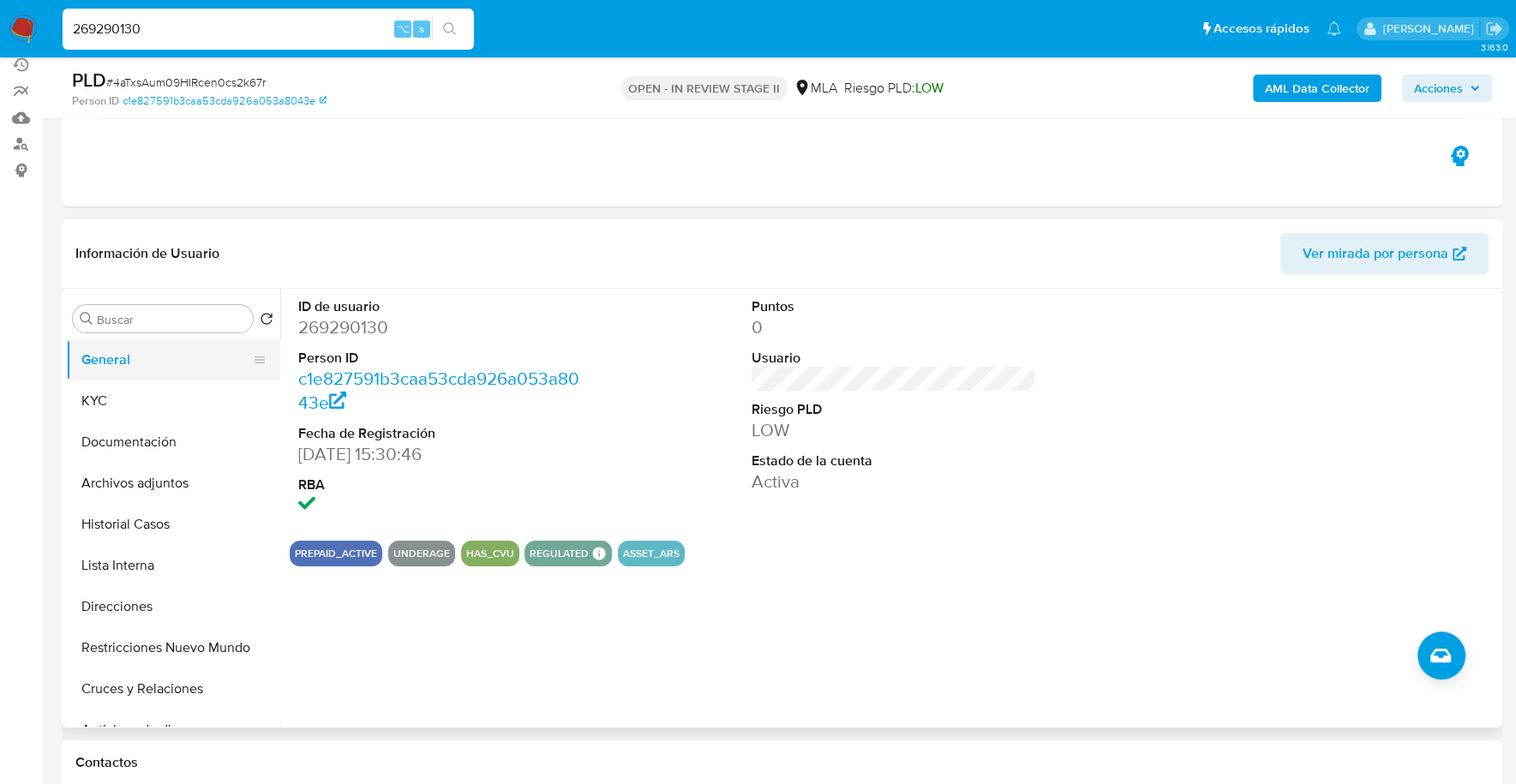
scroll to position [182, 0]
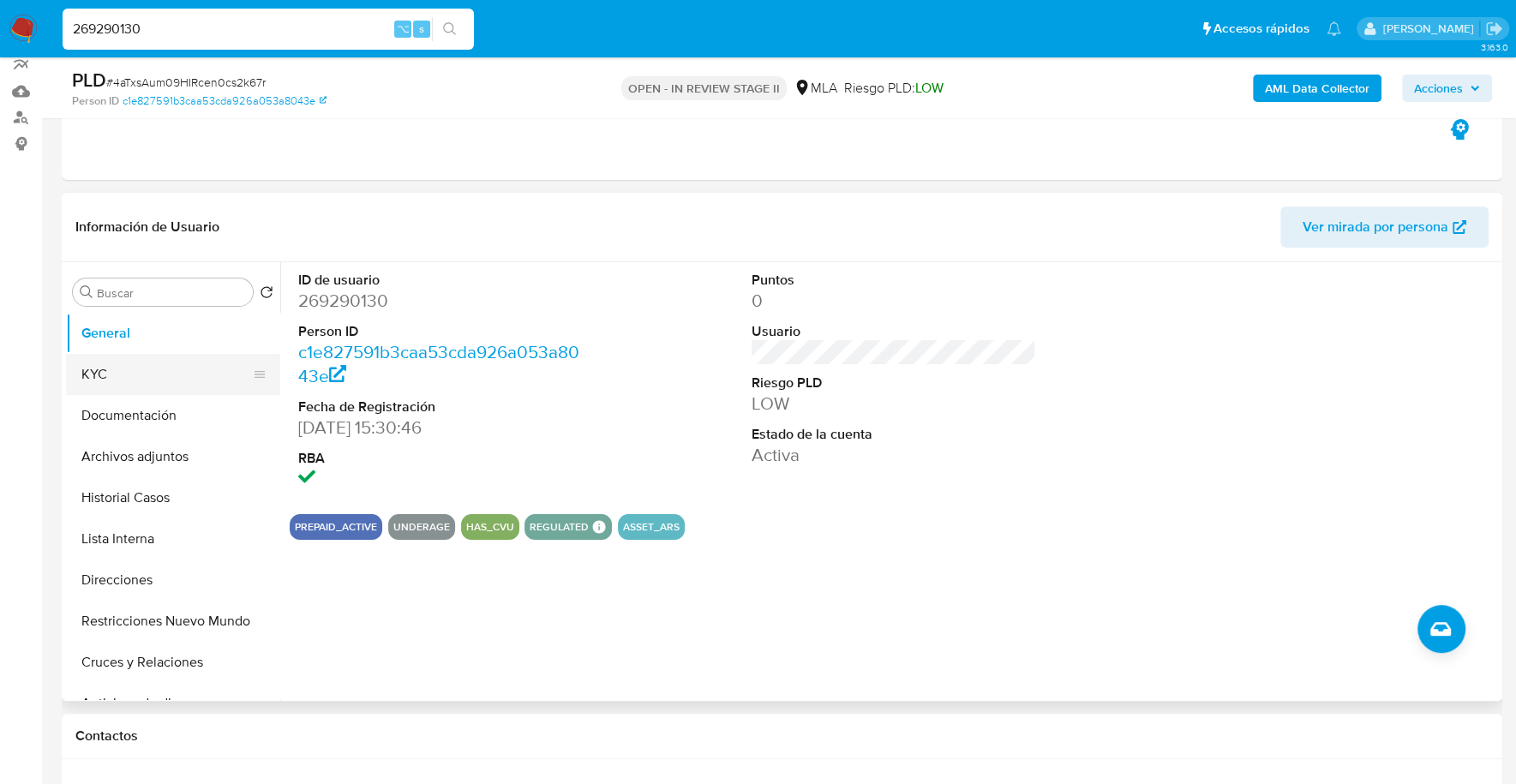
type input "269290130"
click at [114, 368] on button "KYC" at bounding box center [166, 374] width 200 height 41
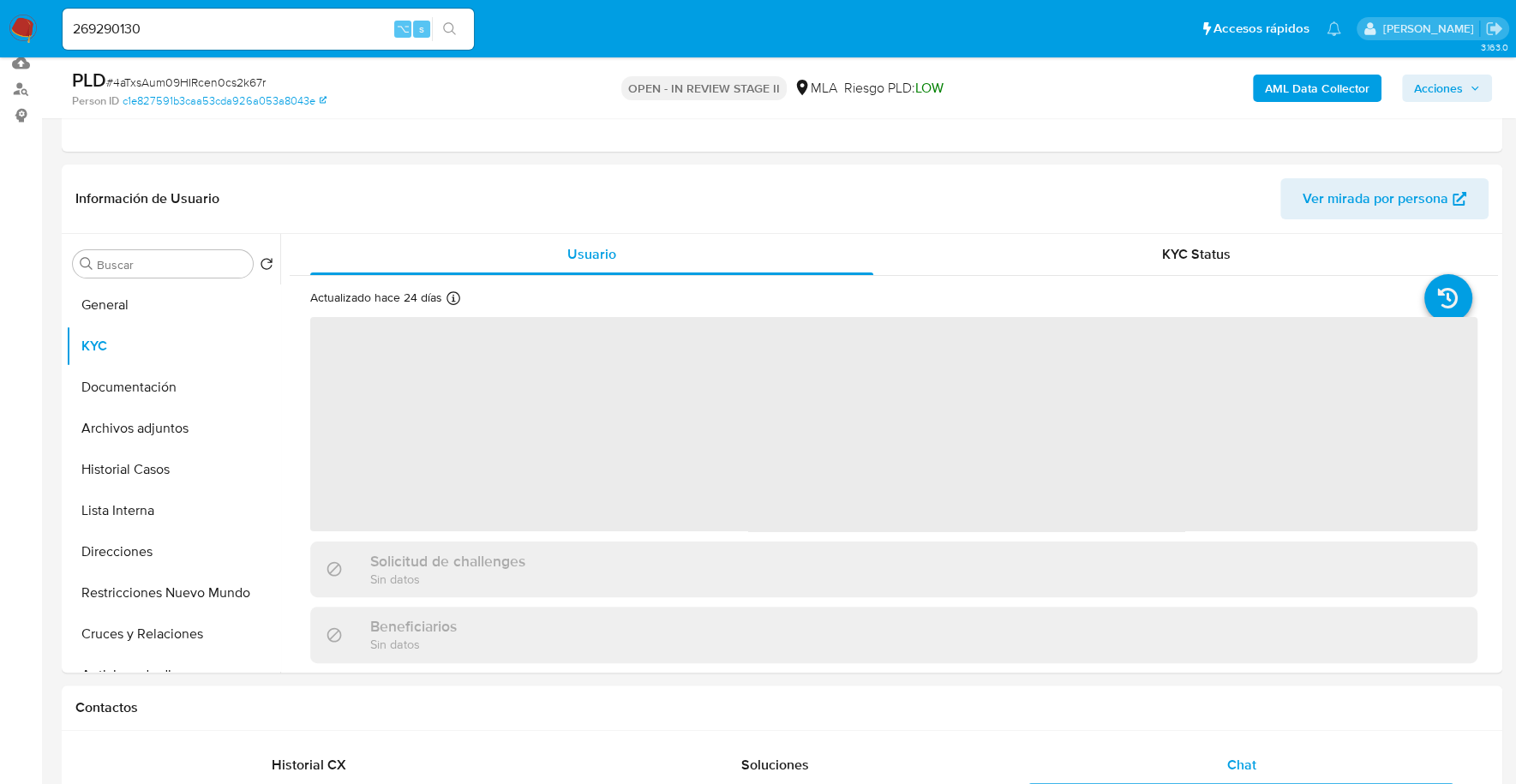
scroll to position [226, 0]
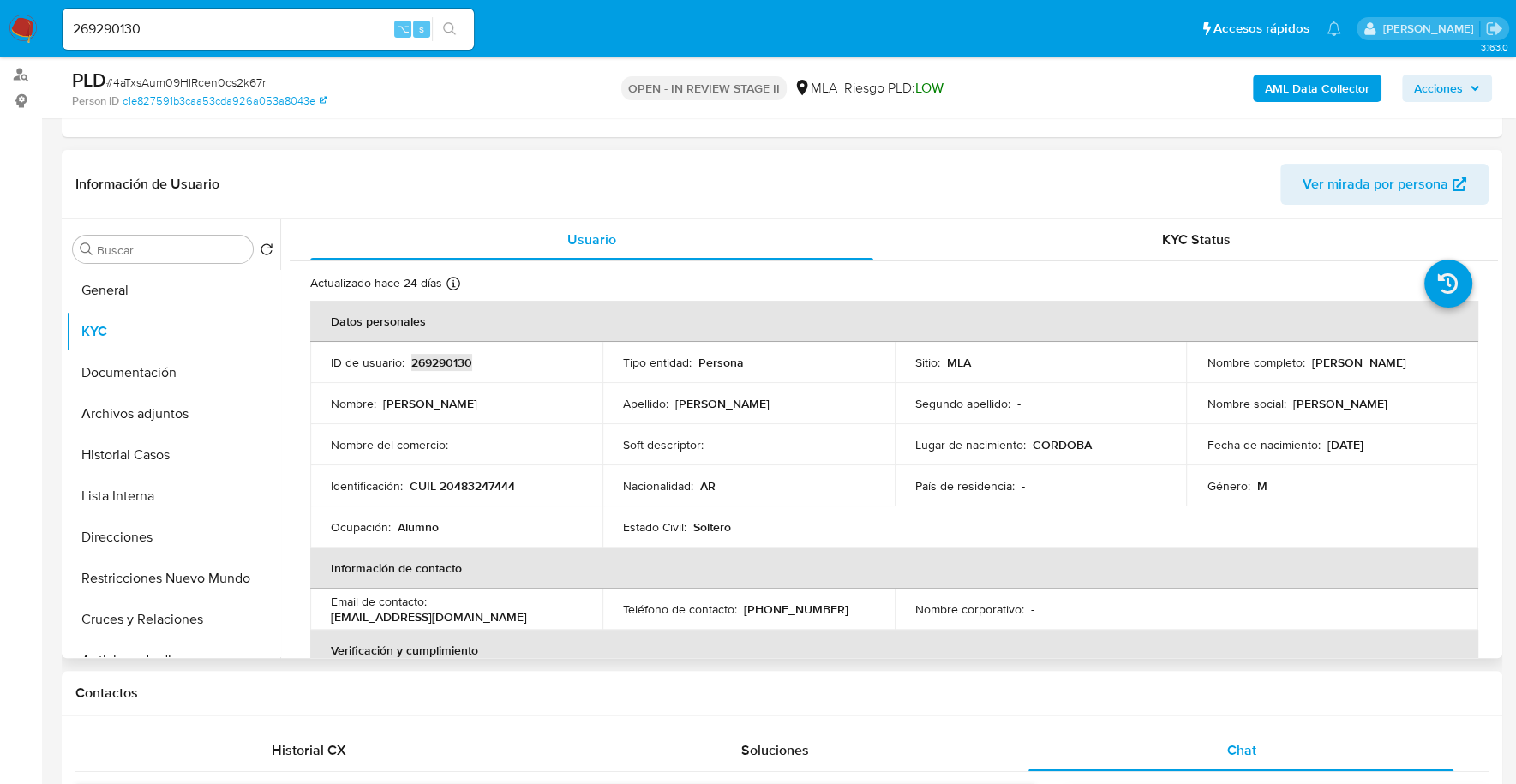
copy p "269290130"
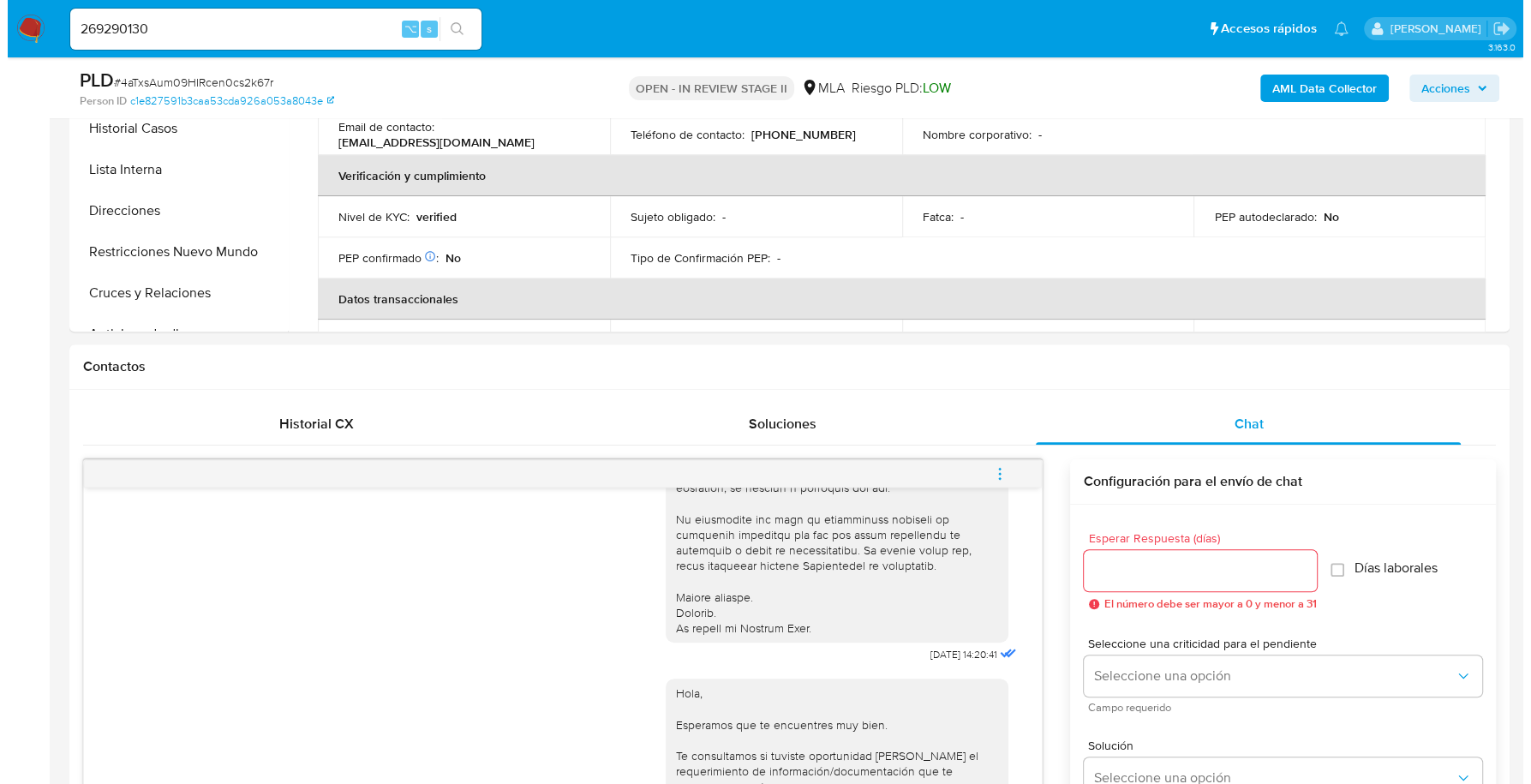
scroll to position [23, 0]
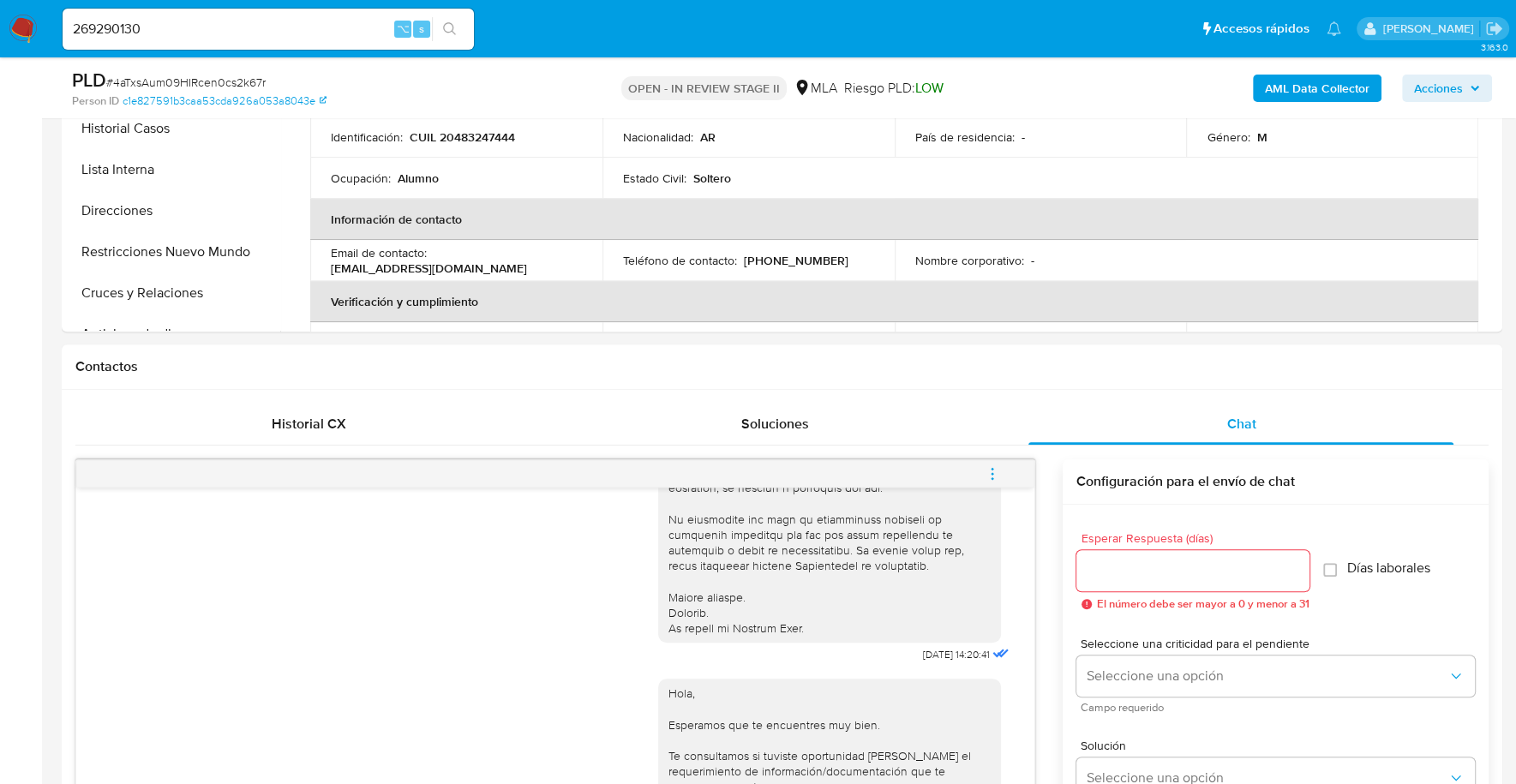
click at [1283, 89] on b "AML Data Collector" at bounding box center [1317, 88] width 105 height 27
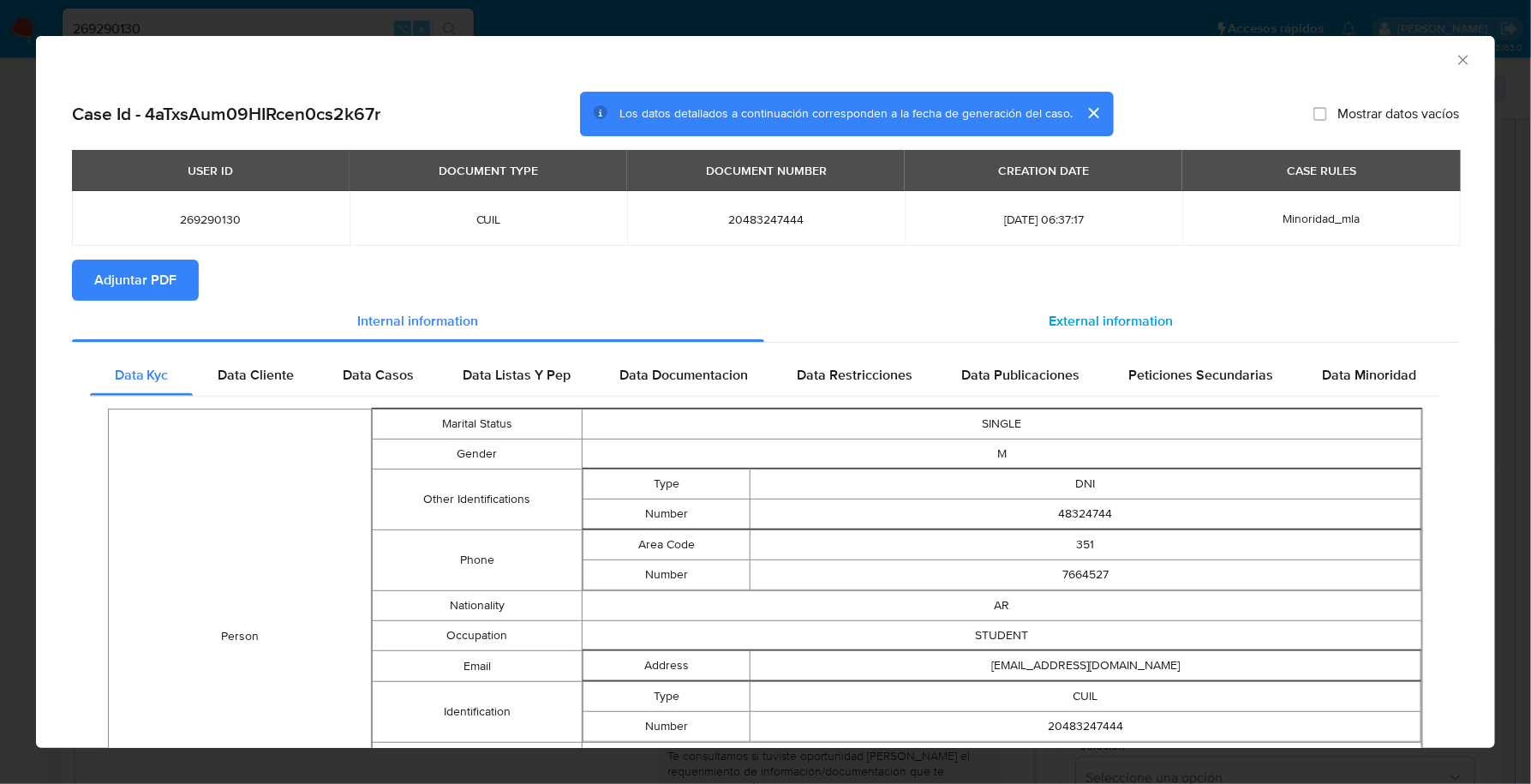
click at [1053, 321] on span "External information" at bounding box center [1112, 321] width 125 height 20
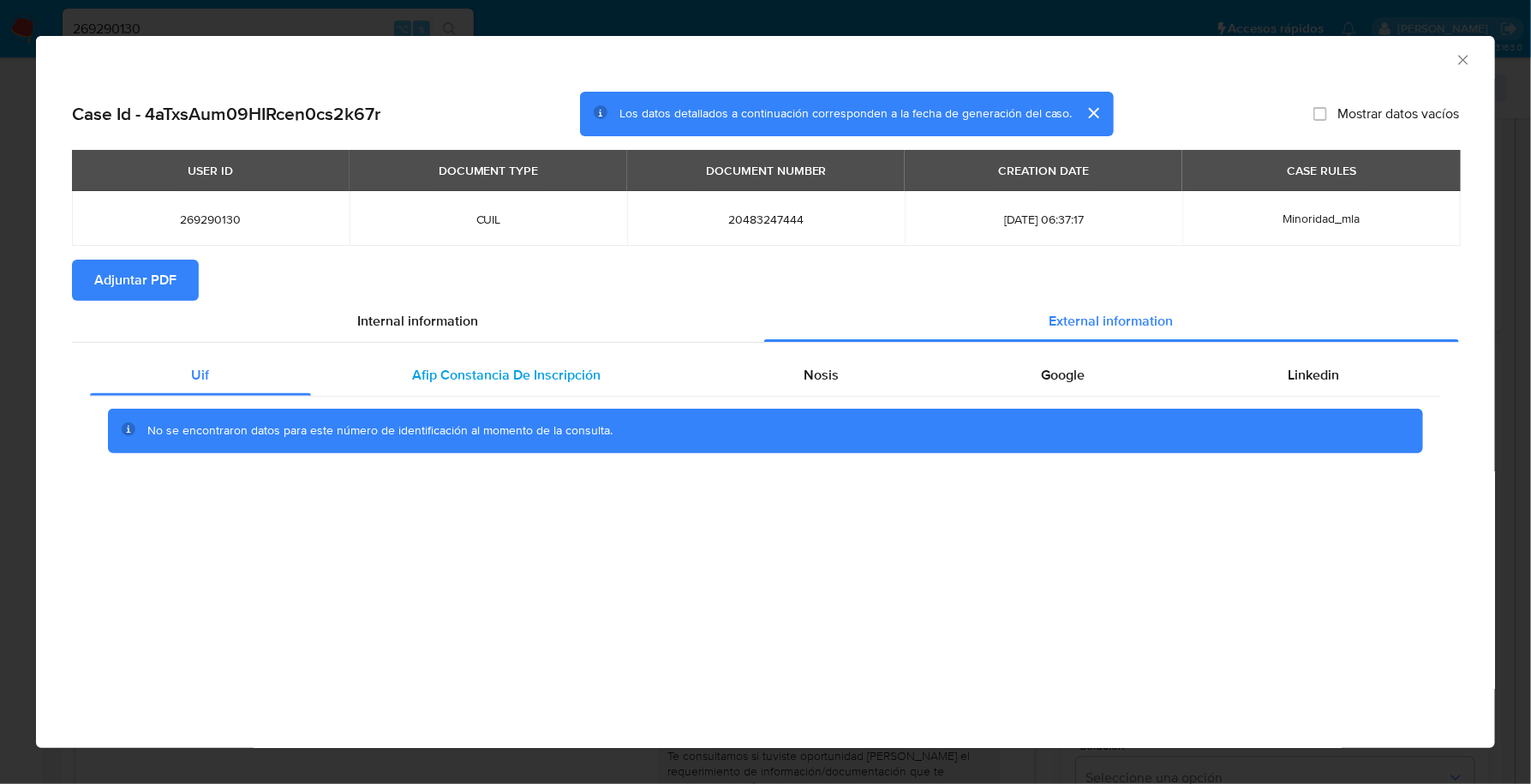
click at [531, 373] on span "Afip Constancia De Inscripción" at bounding box center [506, 375] width 188 height 20
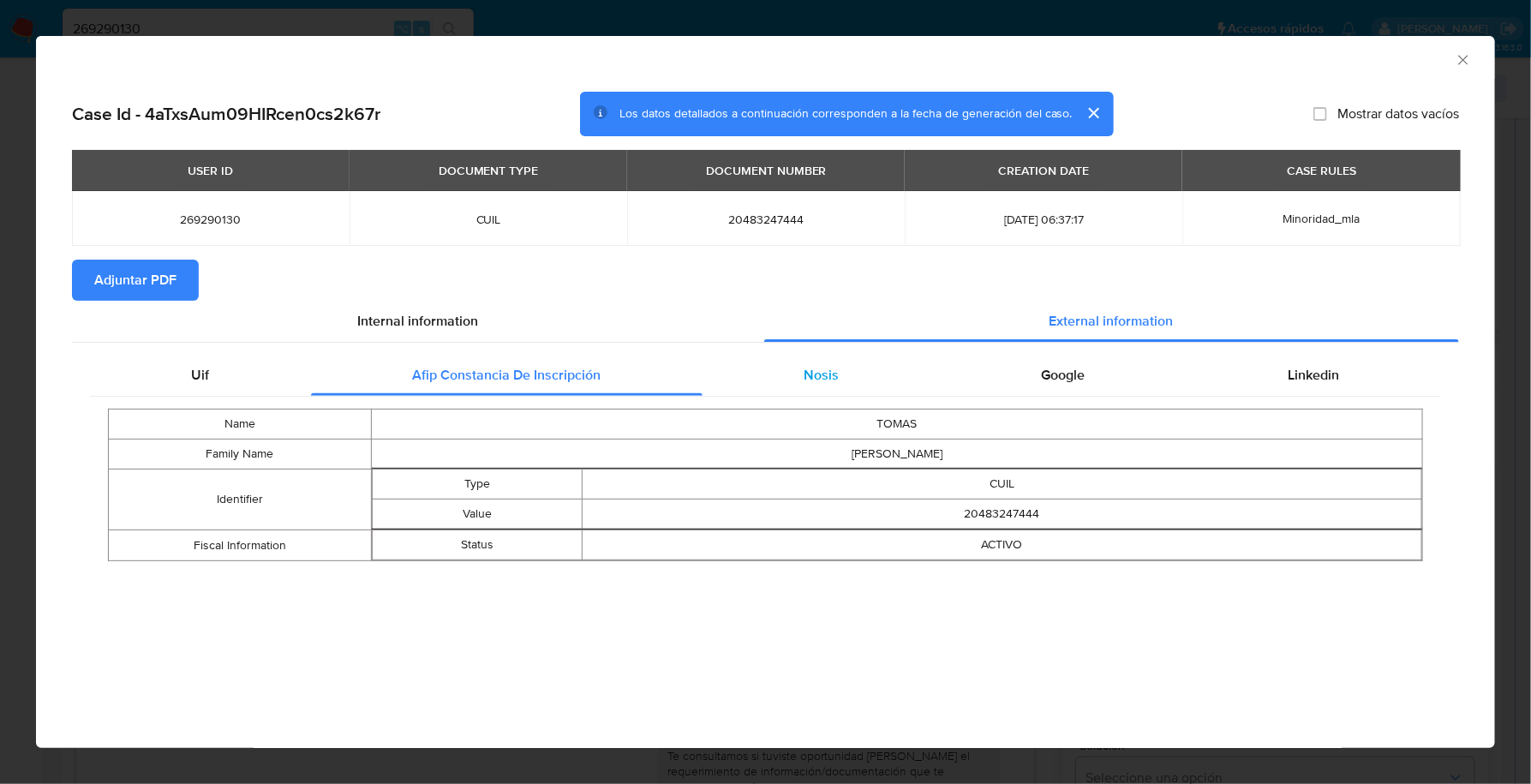
click at [845, 392] on div "Nosis" at bounding box center [821, 375] width 238 height 41
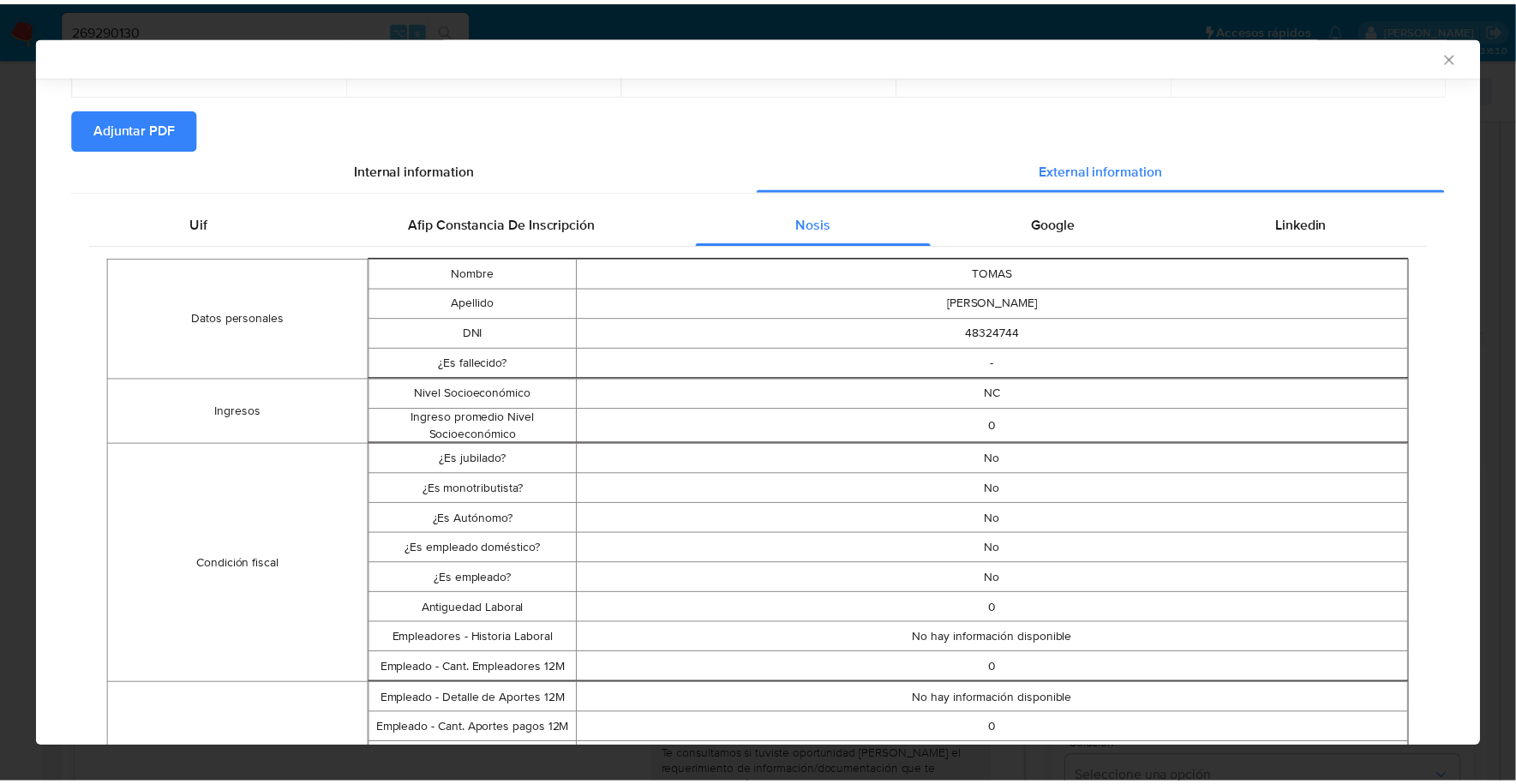
scroll to position [0, 0]
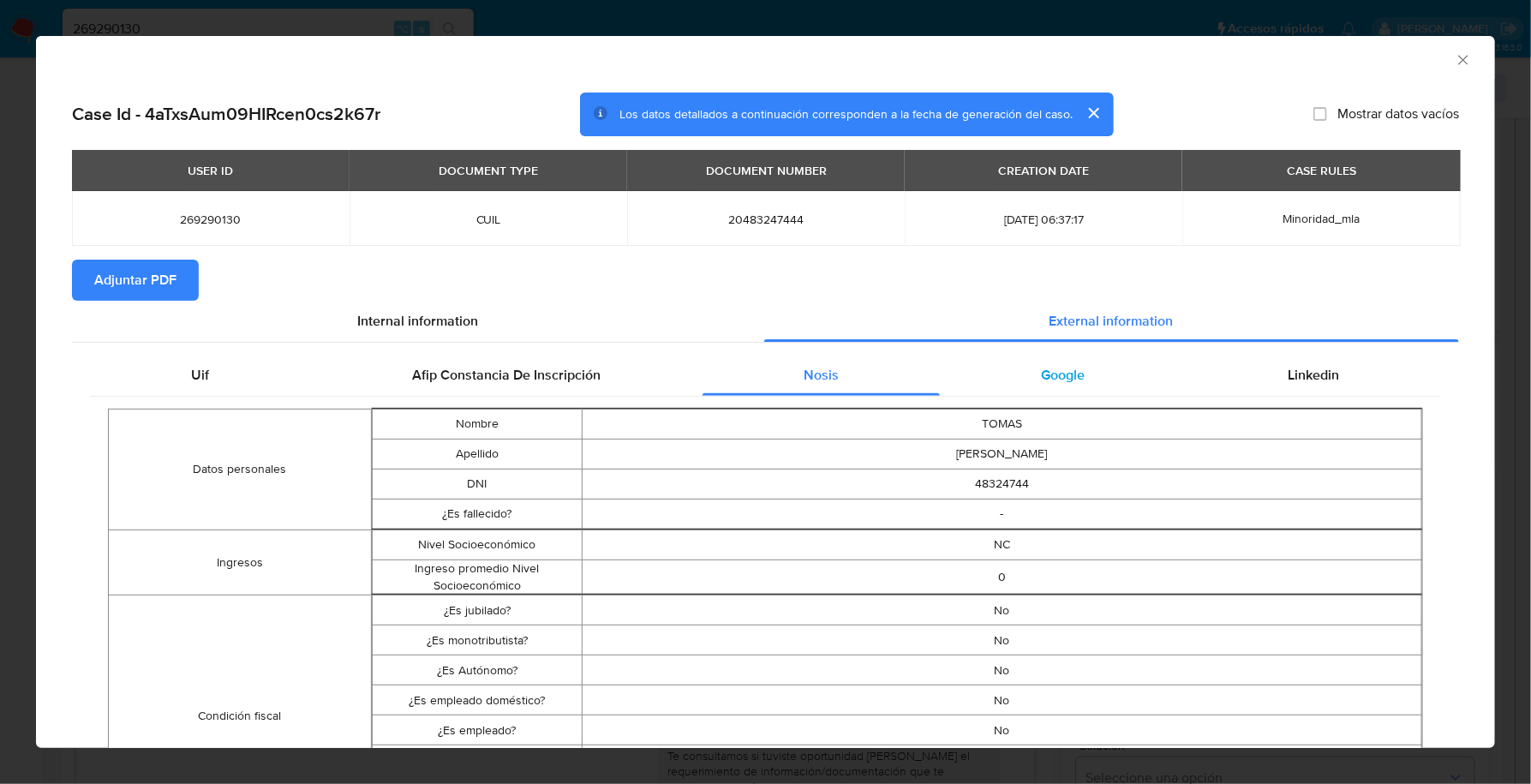
click at [1004, 389] on div "Google" at bounding box center [1063, 375] width 247 height 41
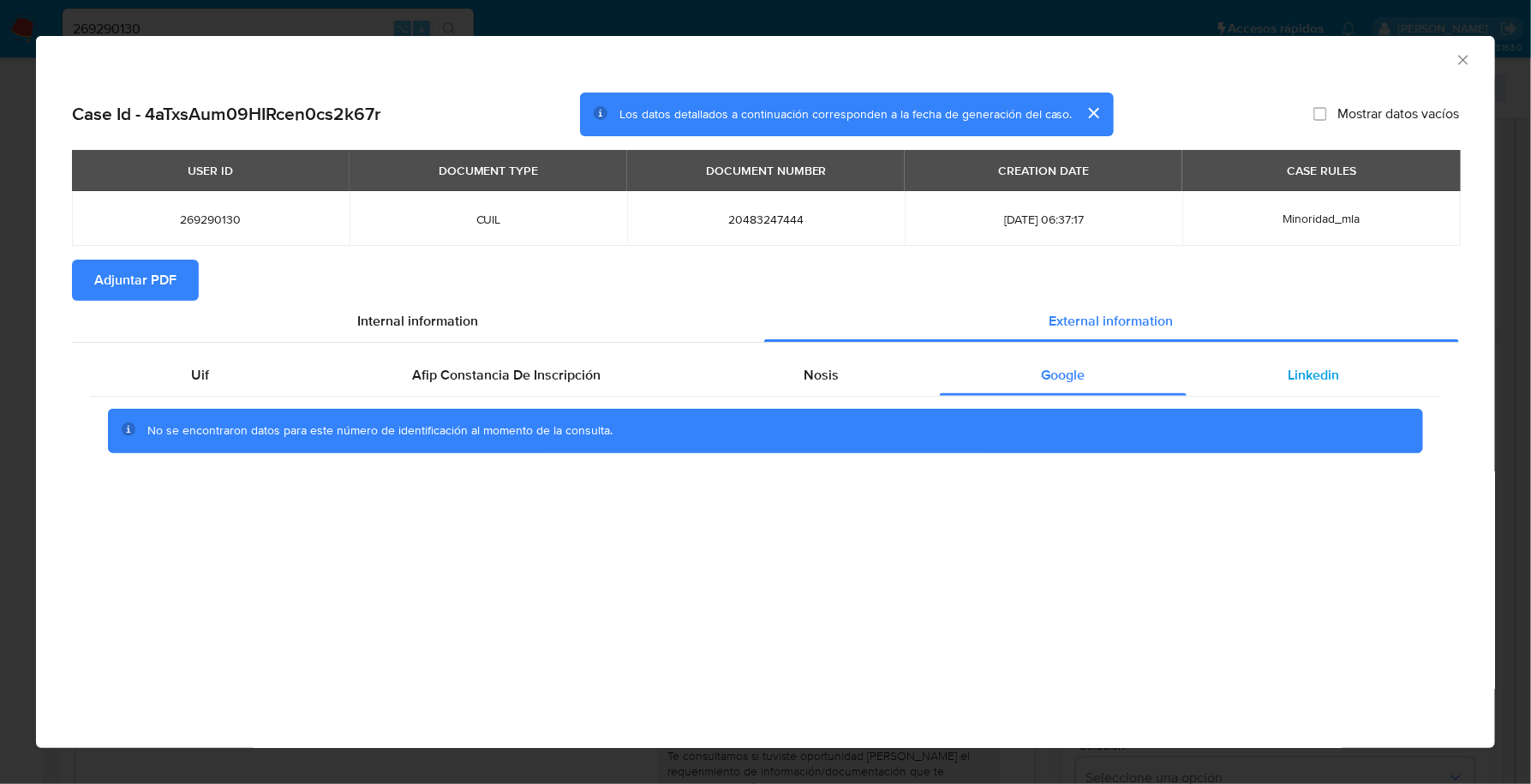
click at [1313, 381] on span "Linkedin" at bounding box center [1314, 375] width 51 height 20
click at [177, 276] on button "Adjuntar PDF" at bounding box center [136, 280] width 127 height 41
click at [1465, 53] on icon "Cerrar ventana" at bounding box center [1464, 60] width 17 height 17
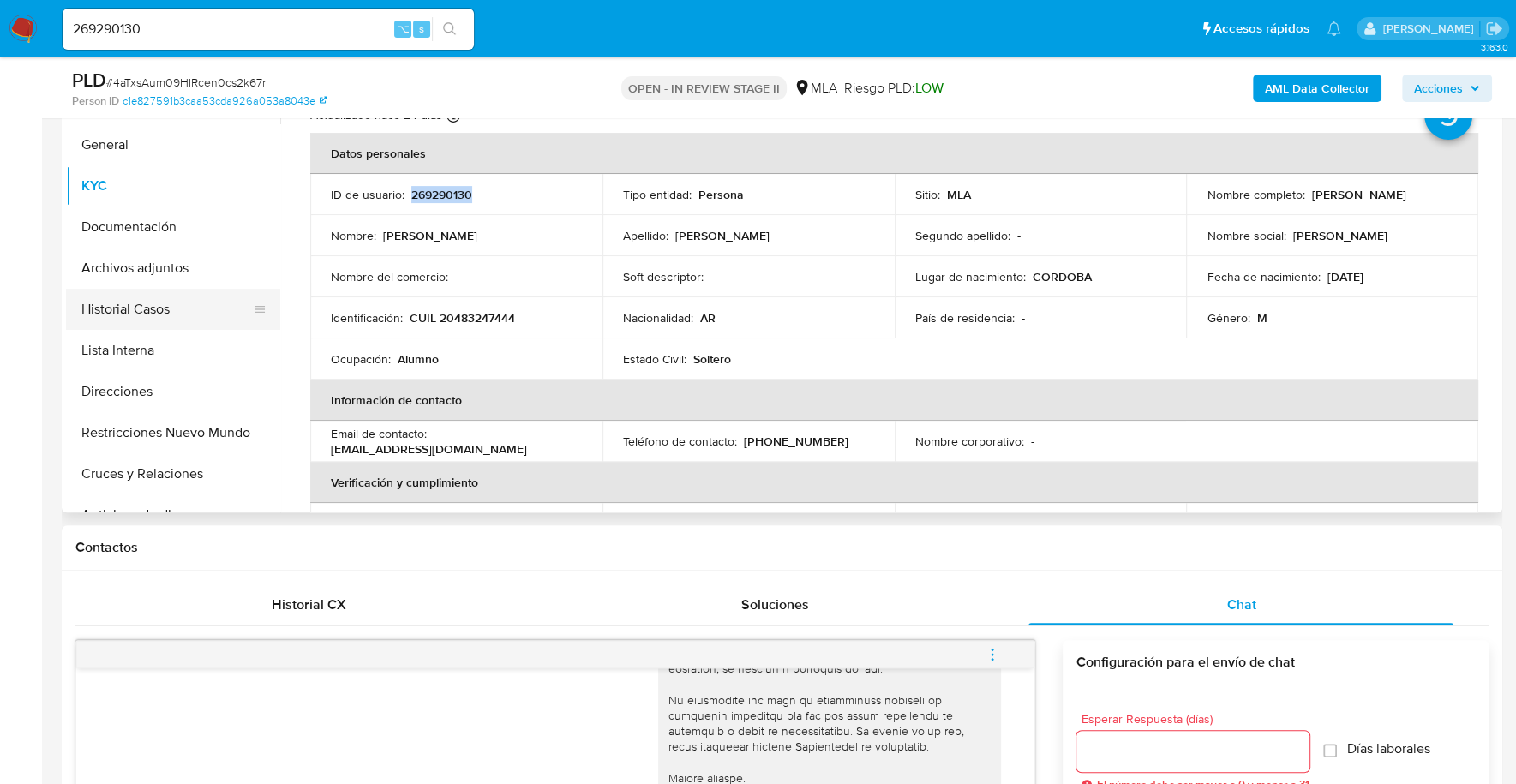
scroll to position [929, 0]
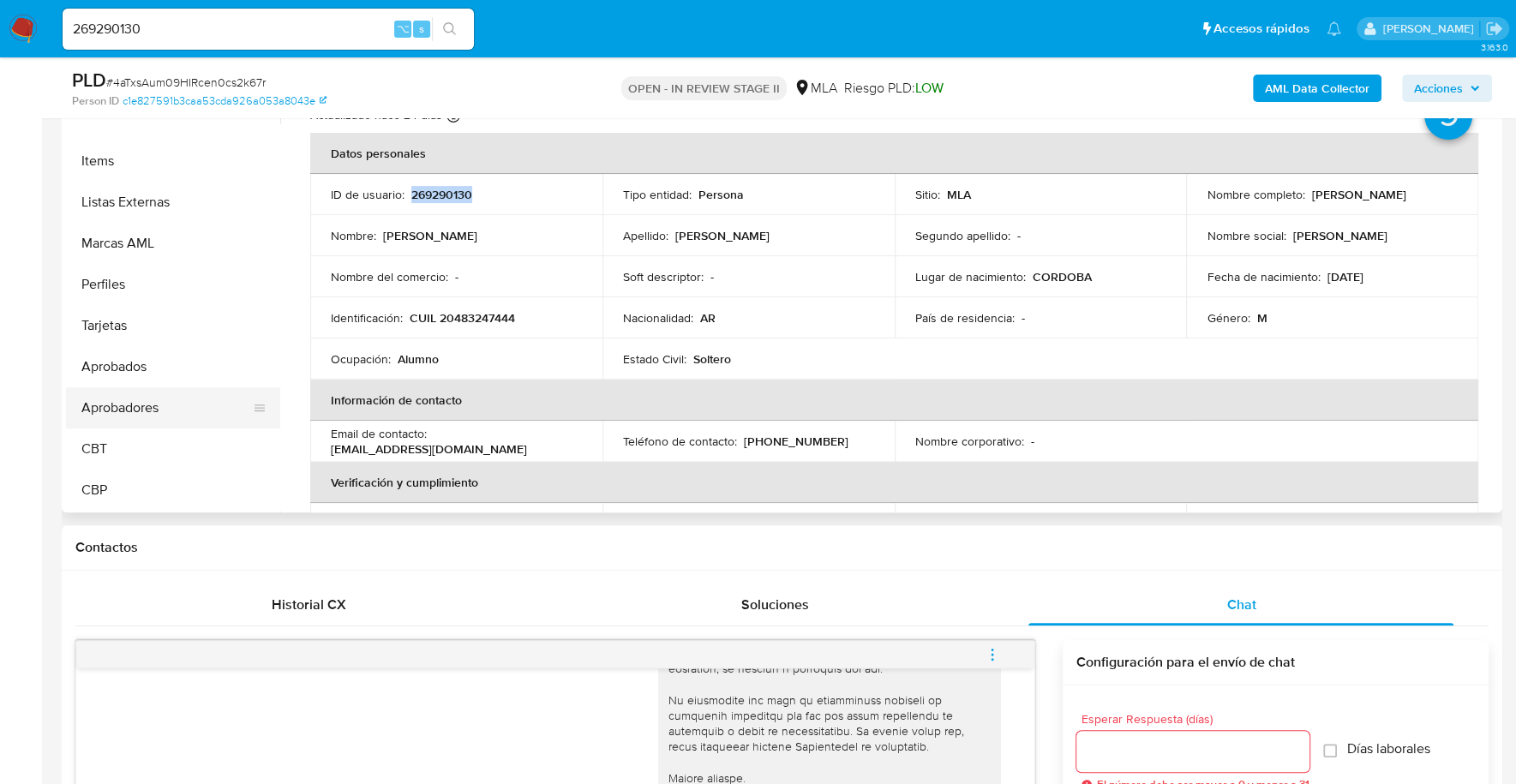
click at [138, 394] on button "Aprobadores" at bounding box center [166, 408] width 200 height 41
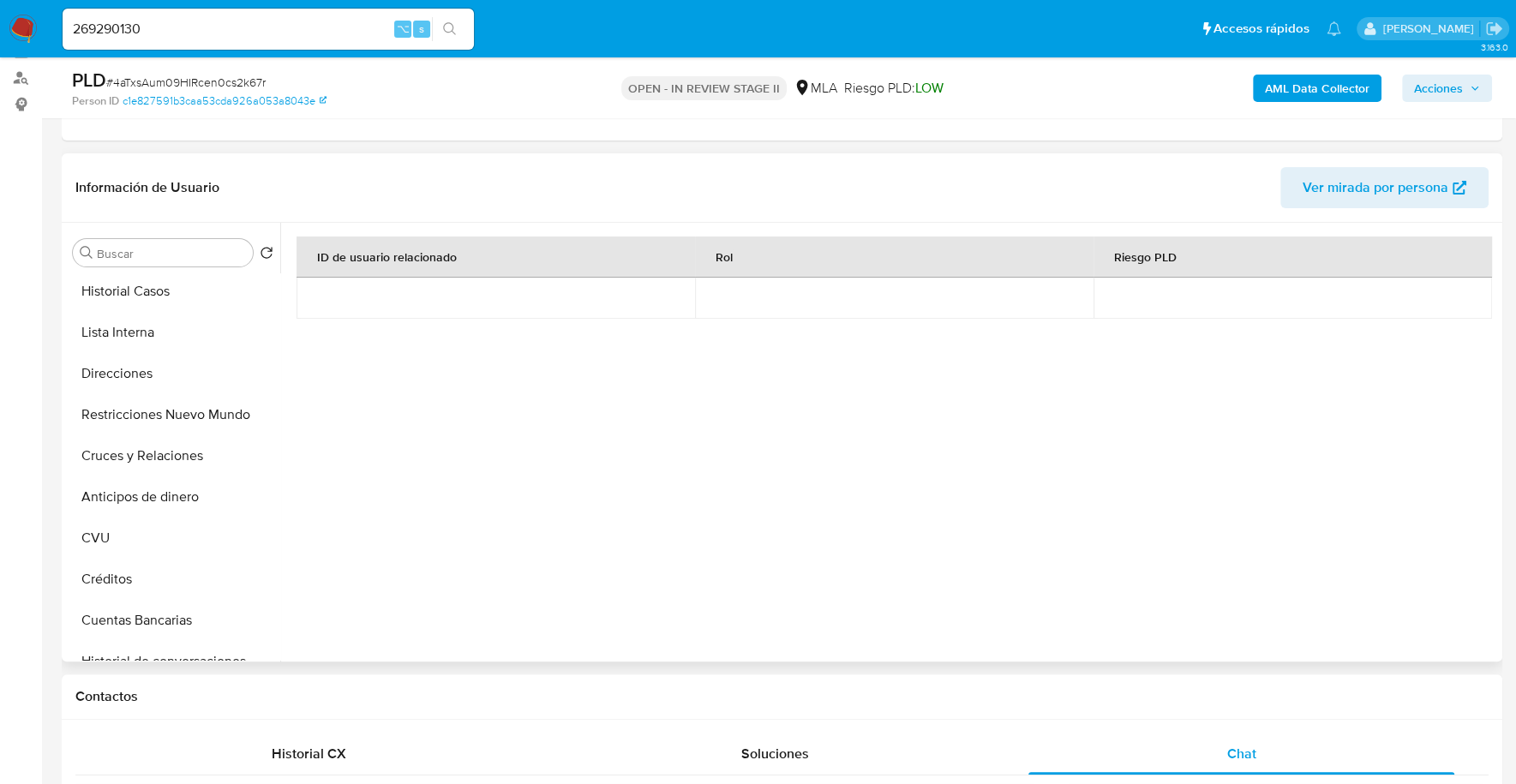
scroll to position [0, 0]
click at [141, 368] on button "Documentación" at bounding box center [166, 375] width 200 height 41
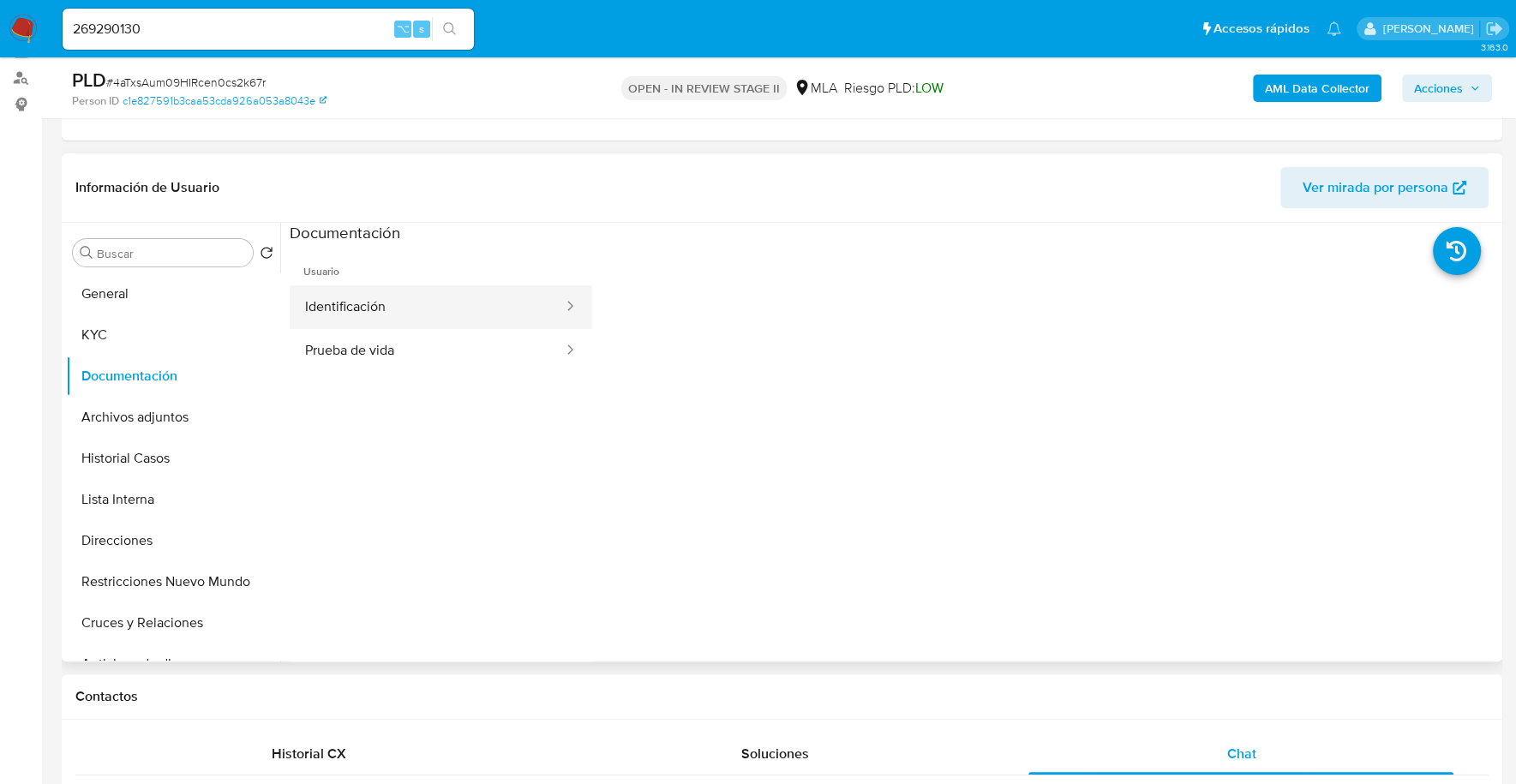
click at [418, 303] on button "Identificación" at bounding box center [427, 307] width 275 height 44
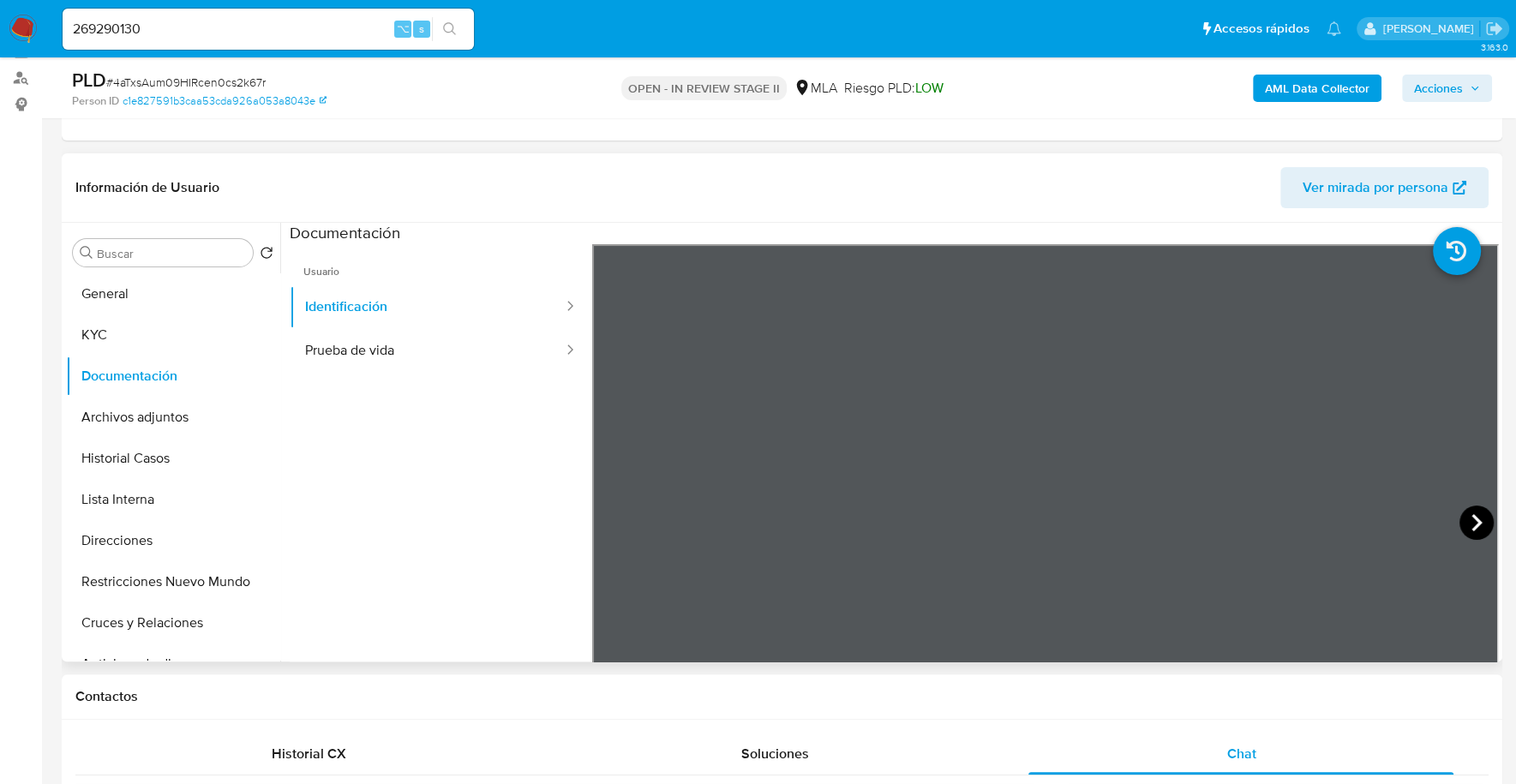
click at [1479, 518] on icon at bounding box center [1476, 522] width 34 height 34
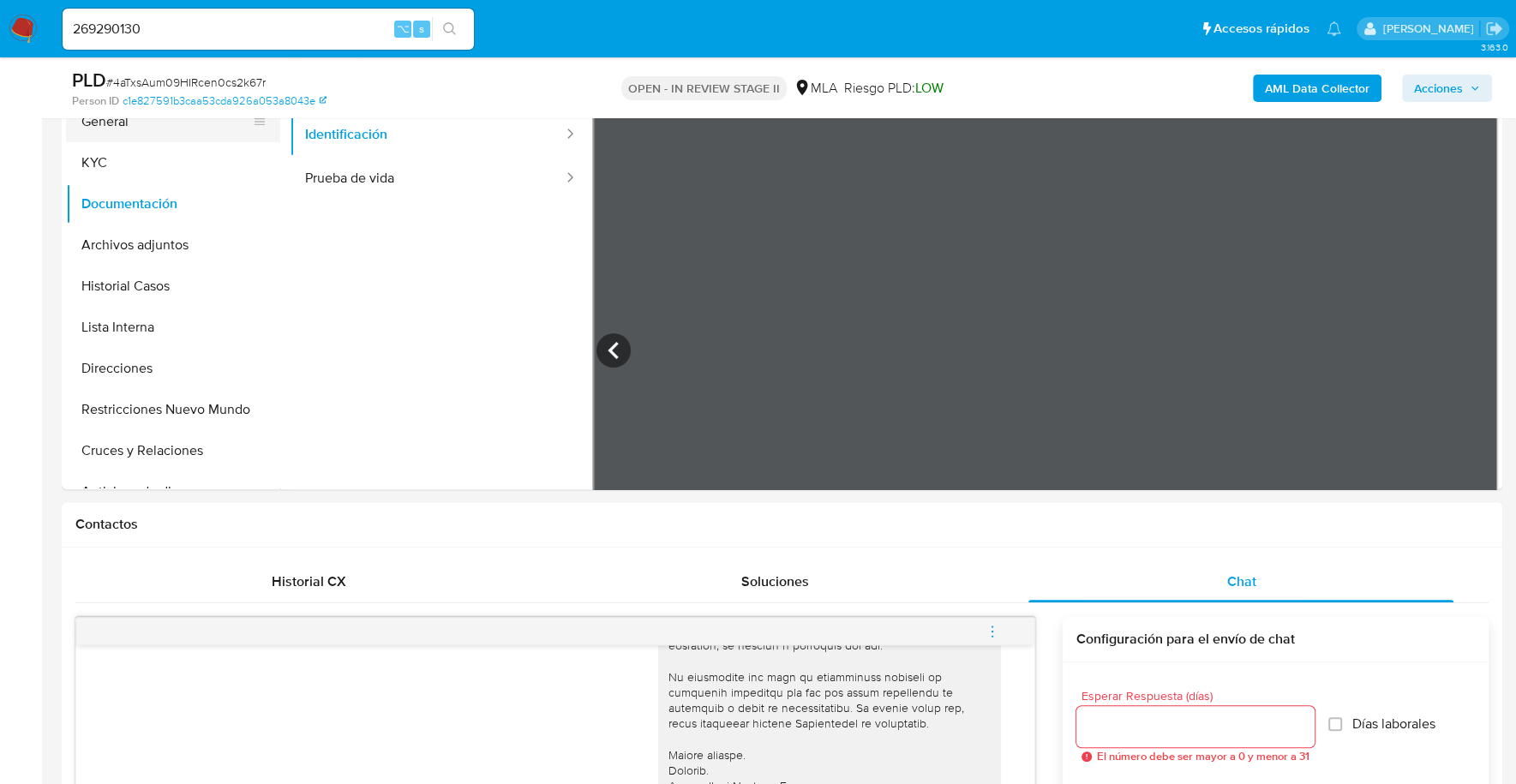
click at [137, 139] on button "General" at bounding box center [166, 121] width 200 height 41
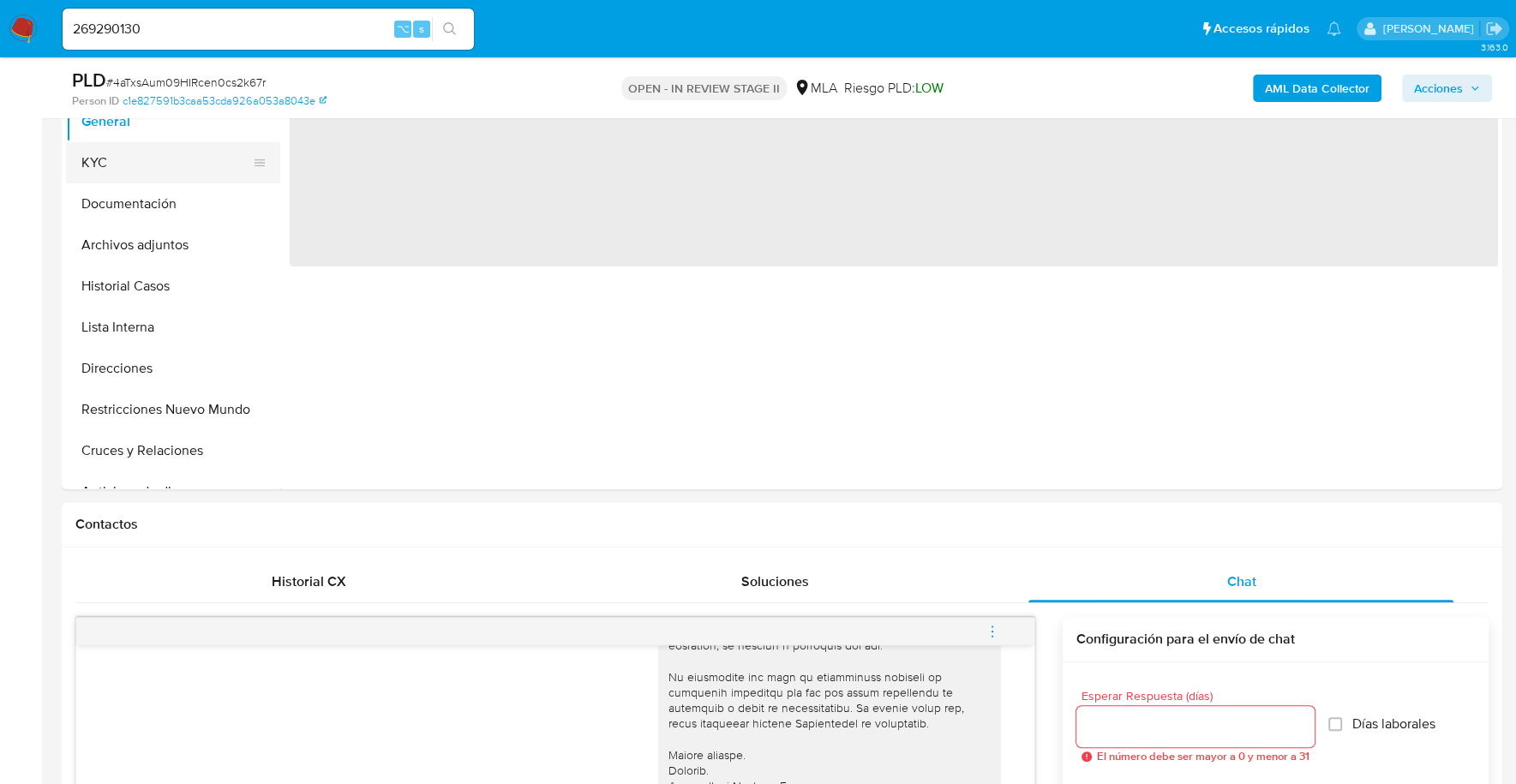
click at [141, 168] on button "KYC" at bounding box center [166, 162] width 200 height 41
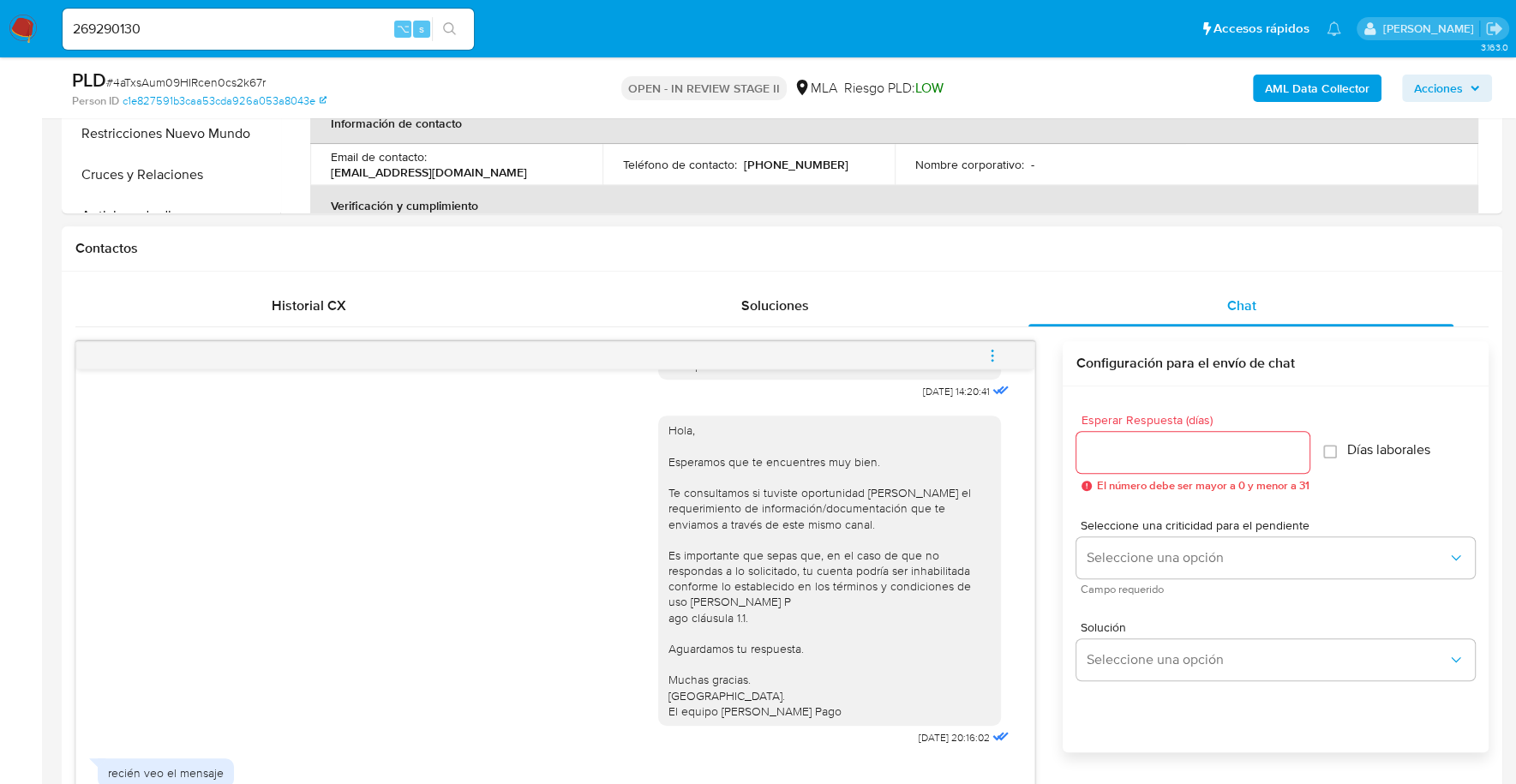
scroll to position [772, 0]
click at [994, 348] on icon "menu-action" at bounding box center [992, 355] width 16 height 16
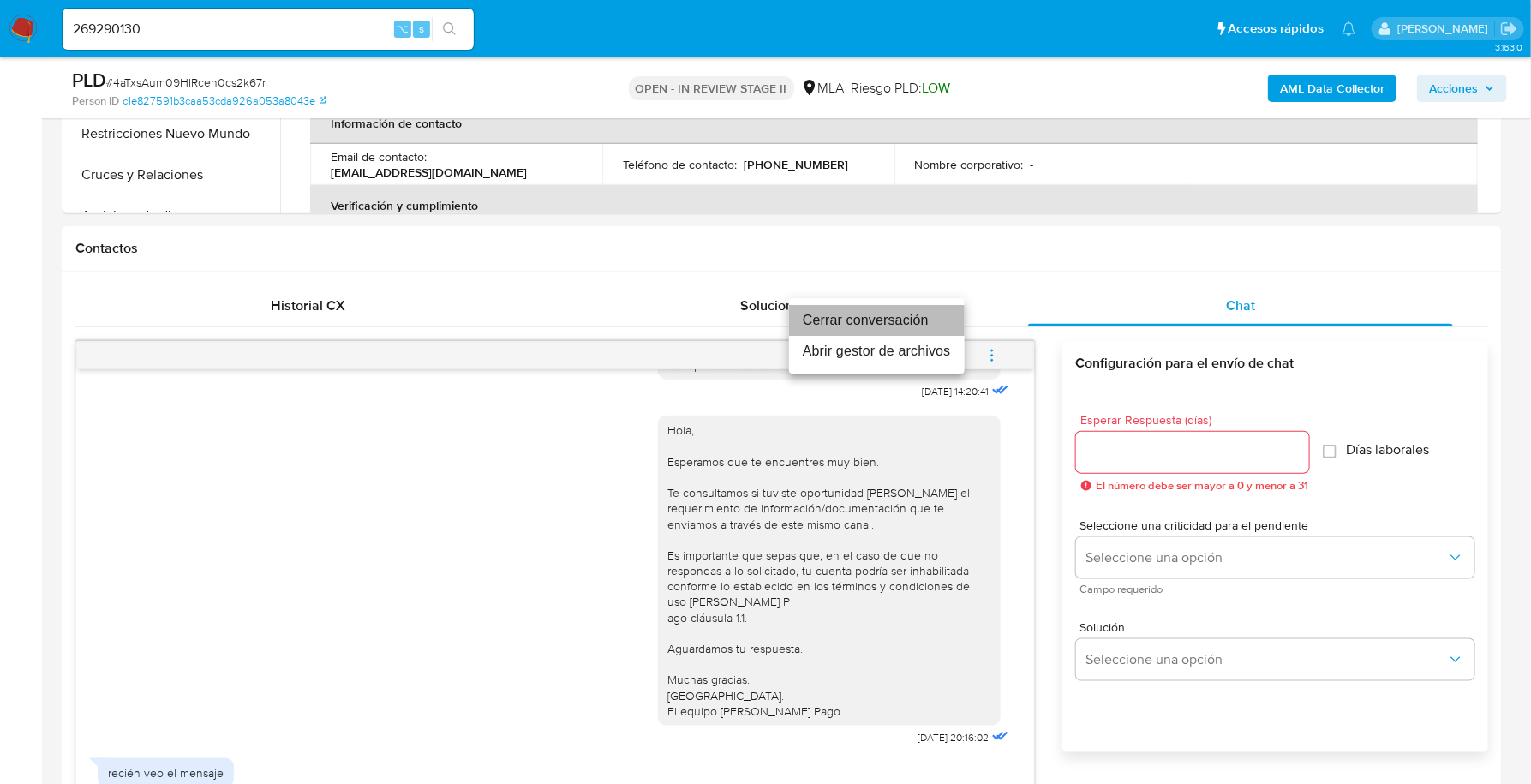
click at [918, 314] on li "Cerrar conversación" at bounding box center [877, 320] width 176 height 30
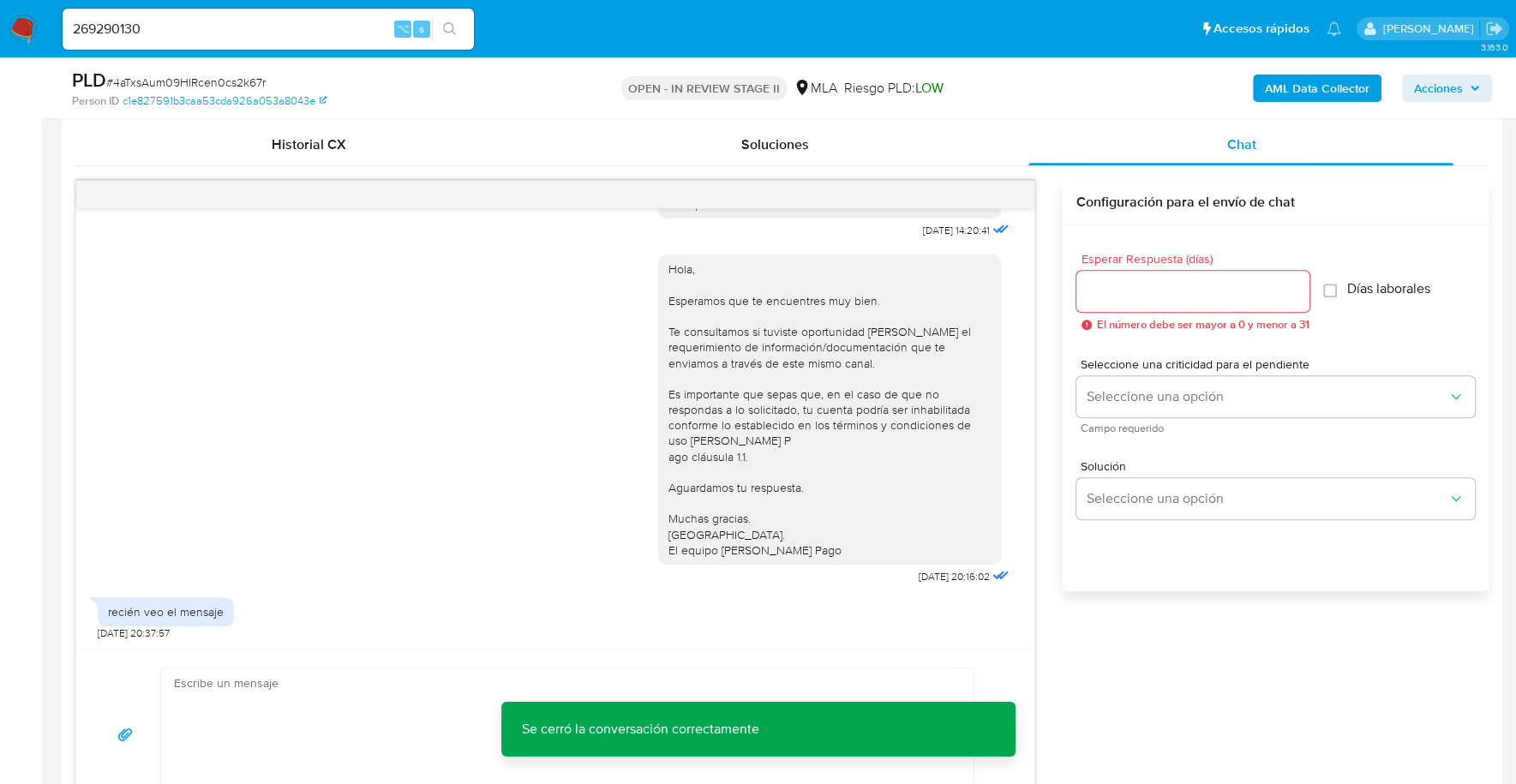
scroll to position [419, 0]
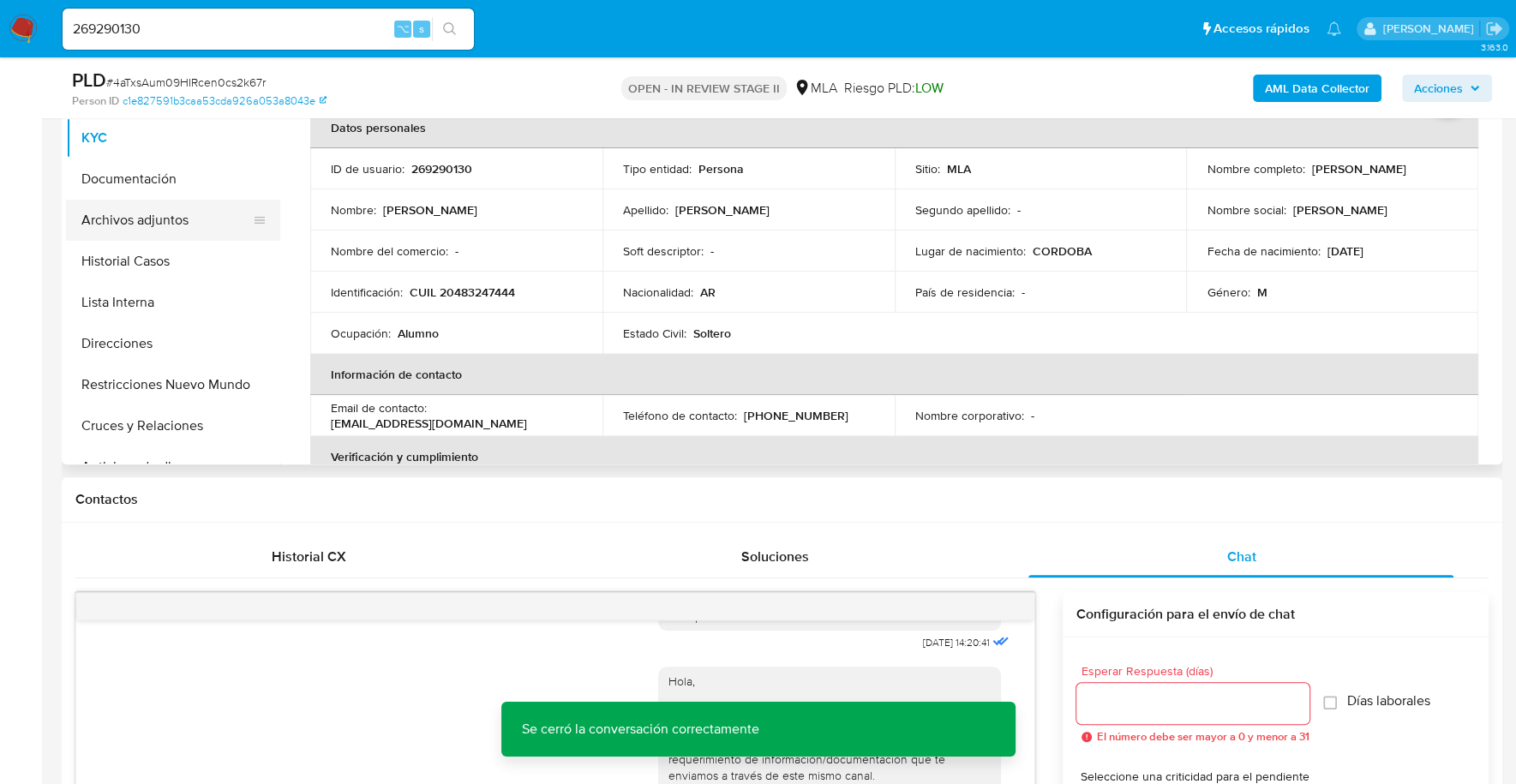
click at [153, 230] on button "Archivos adjuntos" at bounding box center [166, 220] width 200 height 41
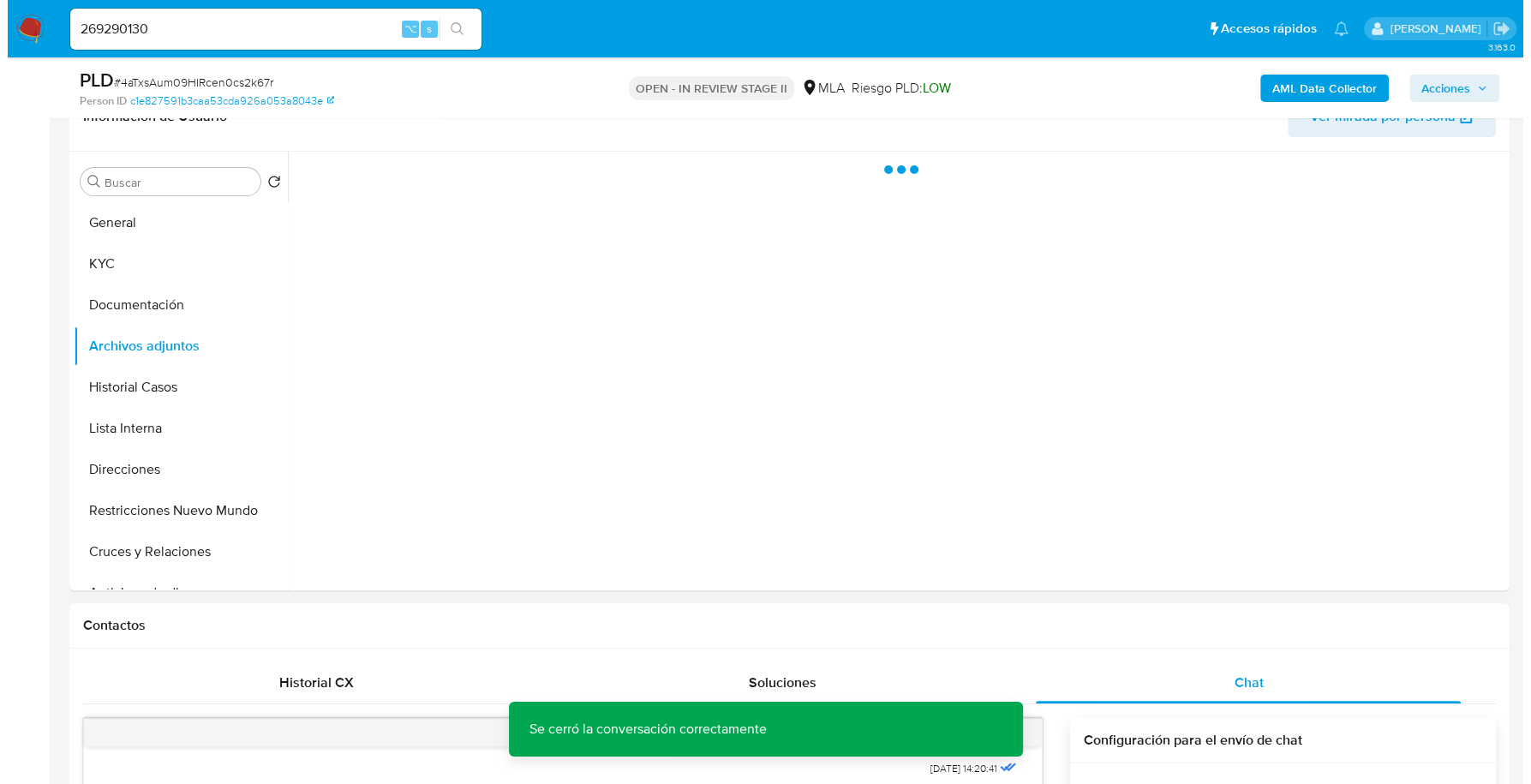
scroll to position [292, 0]
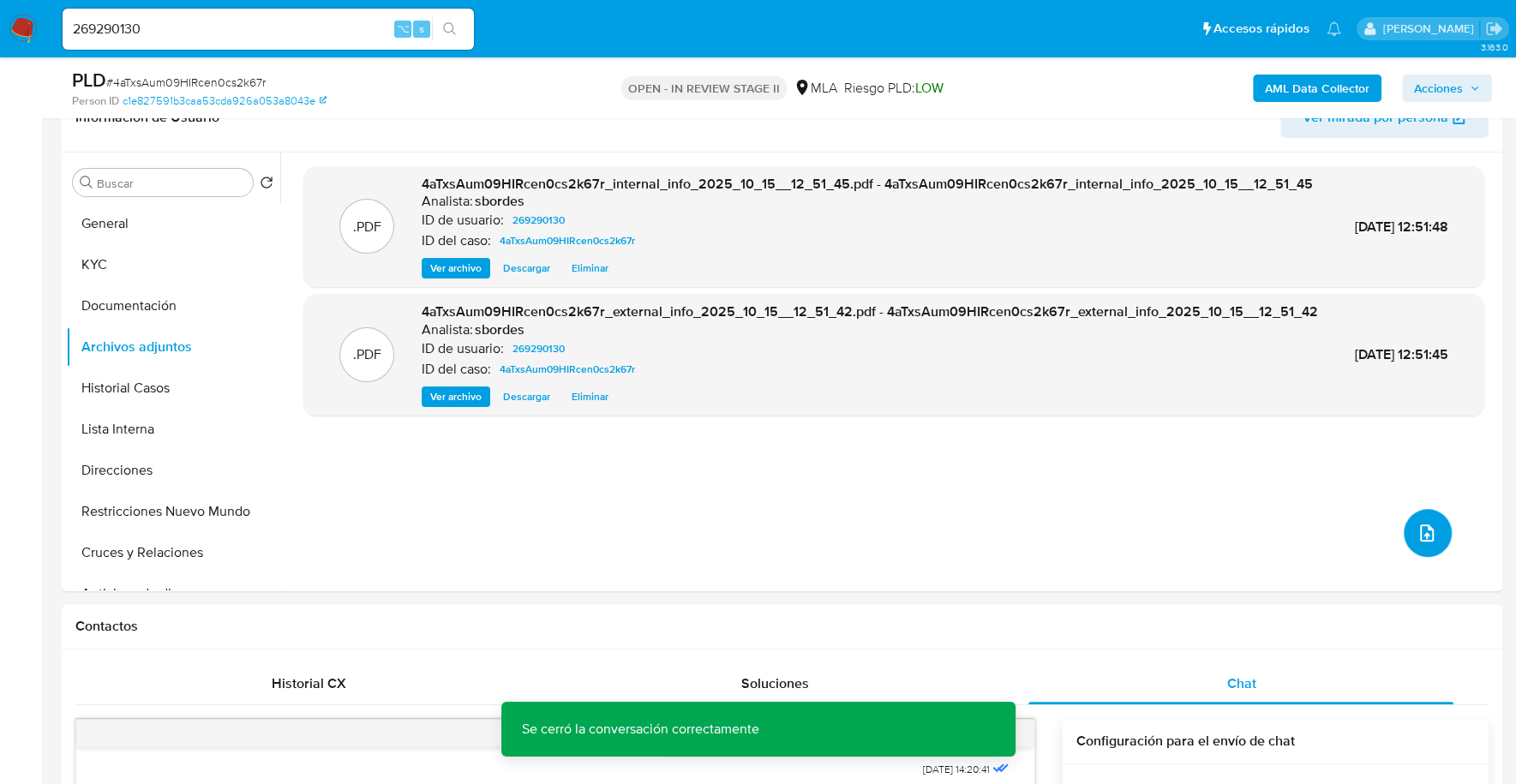
click at [1424, 531] on icon "upload-file" at bounding box center [1427, 533] width 21 height 21
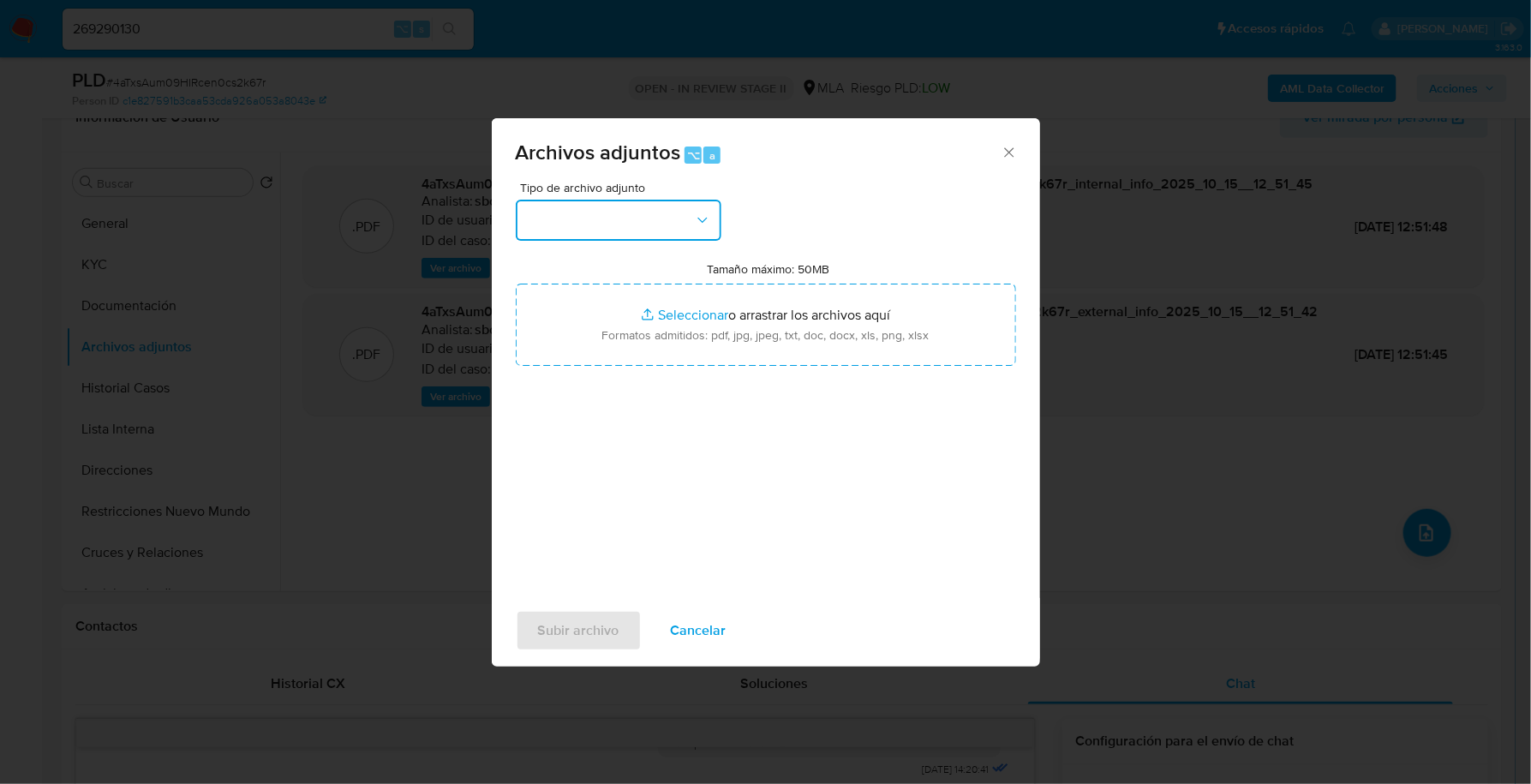
click at [654, 219] on button "button" at bounding box center [619, 220] width 206 height 41
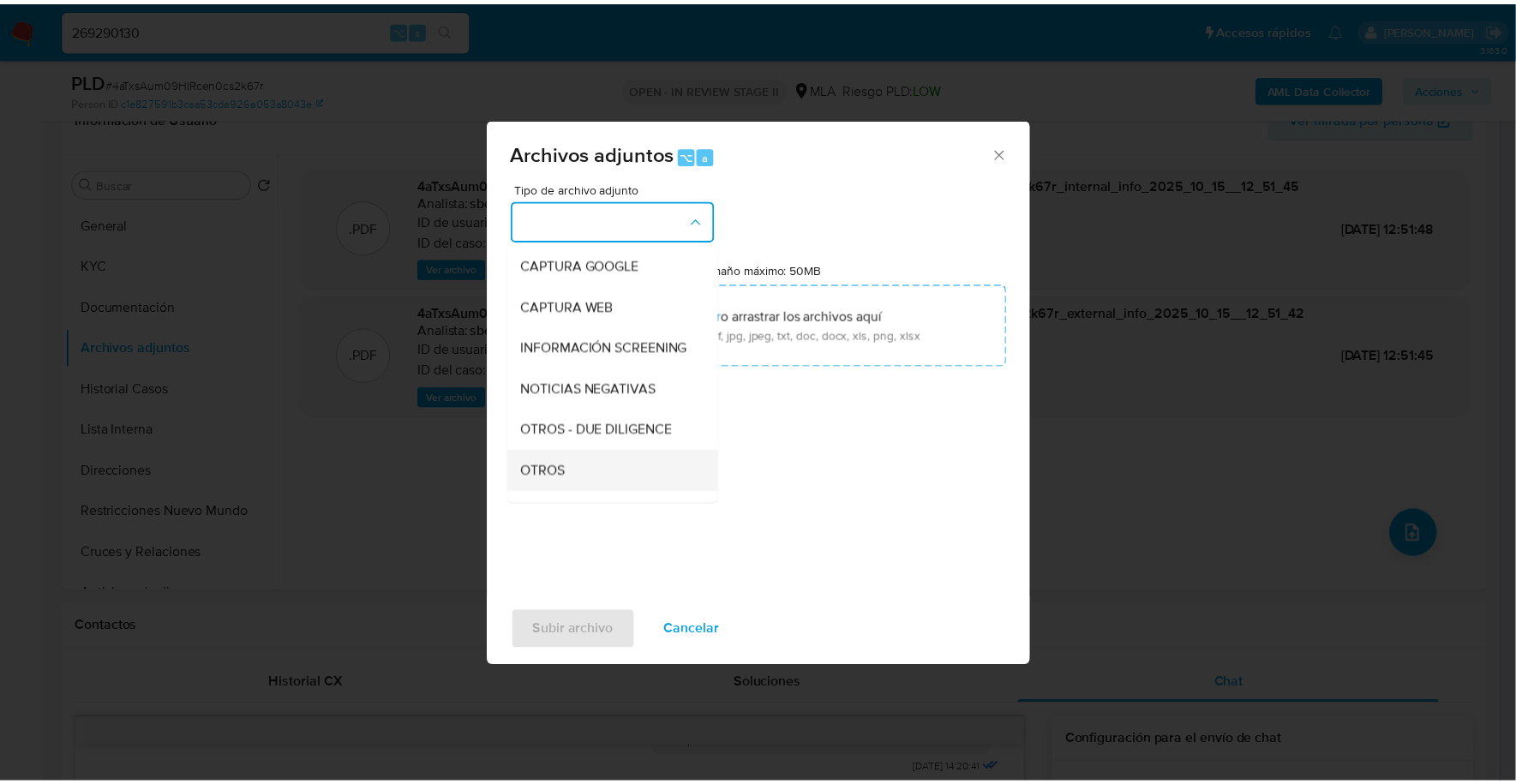
scroll to position [127, 0]
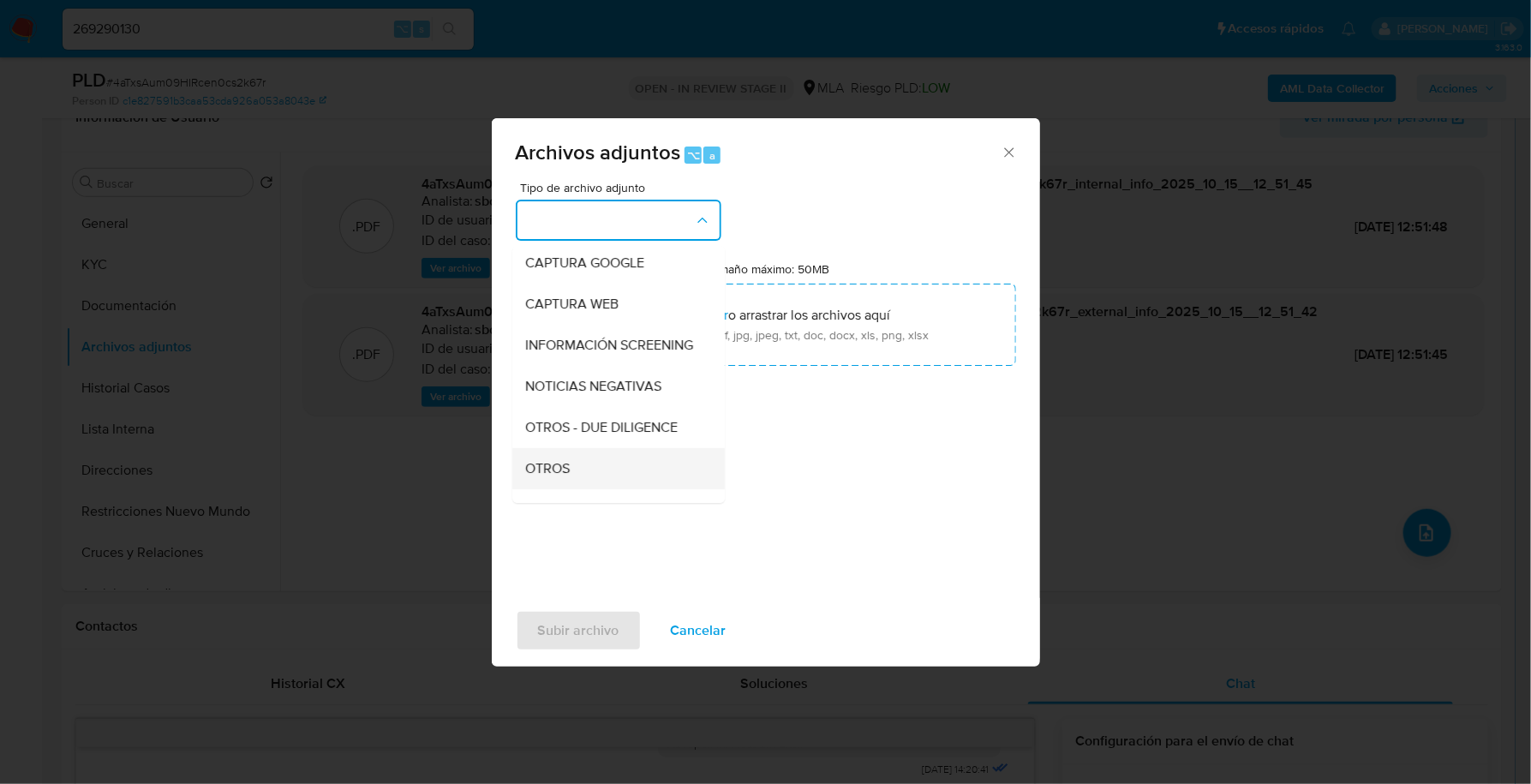
click at [570, 490] on div "OTROS" at bounding box center [613, 468] width 175 height 41
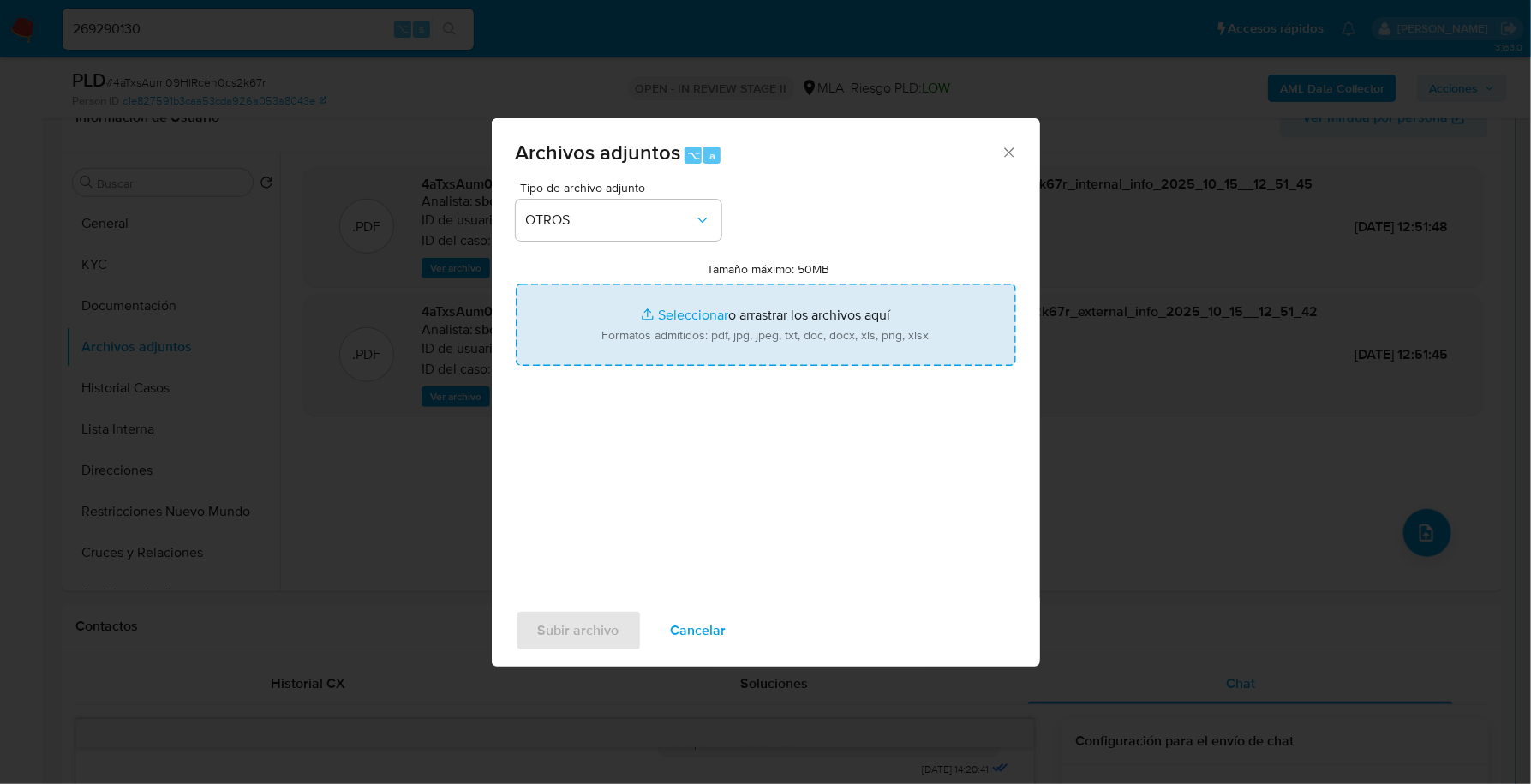
click at [667, 317] on input "Tamaño máximo: 50MB Seleccionar archivos" at bounding box center [766, 325] width 500 height 82
type input "C:\fakepath\Caselog 4aTxsAum09HIRcen0cs2k67r_2025_09_17_22_11_19.docx"
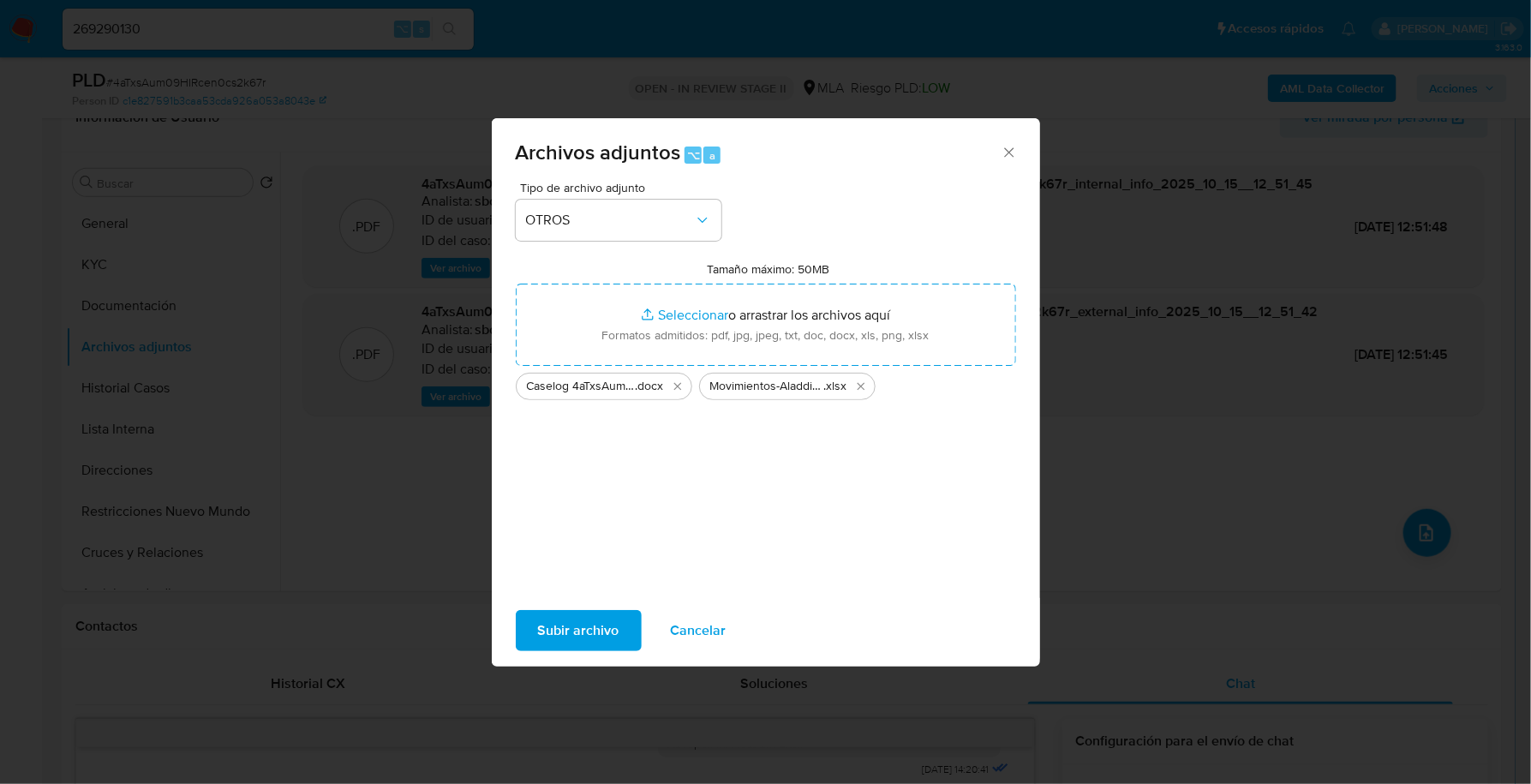
click at [570, 632] on span "Subir archivo" at bounding box center [579, 630] width 81 height 37
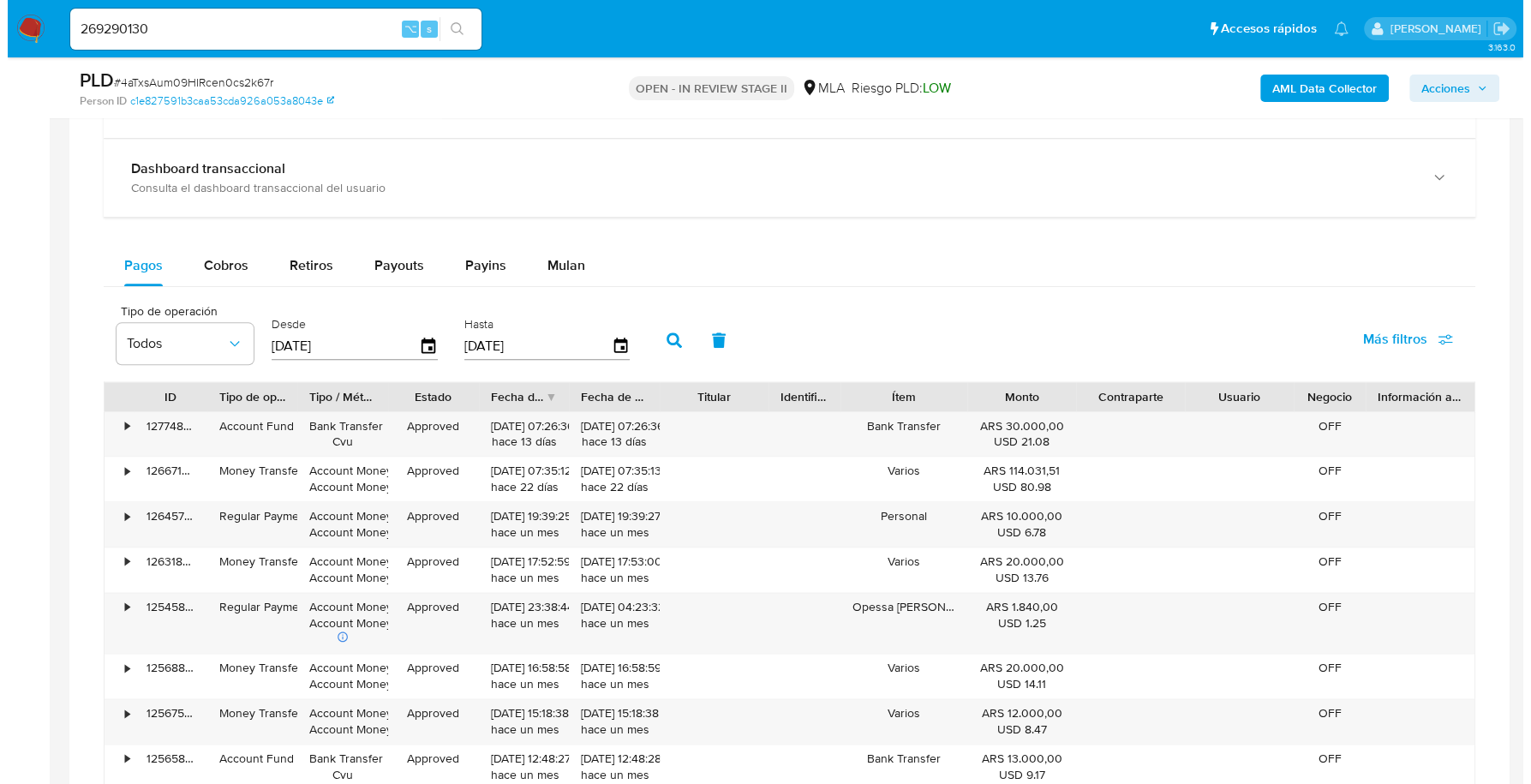
scroll to position [2627, 0]
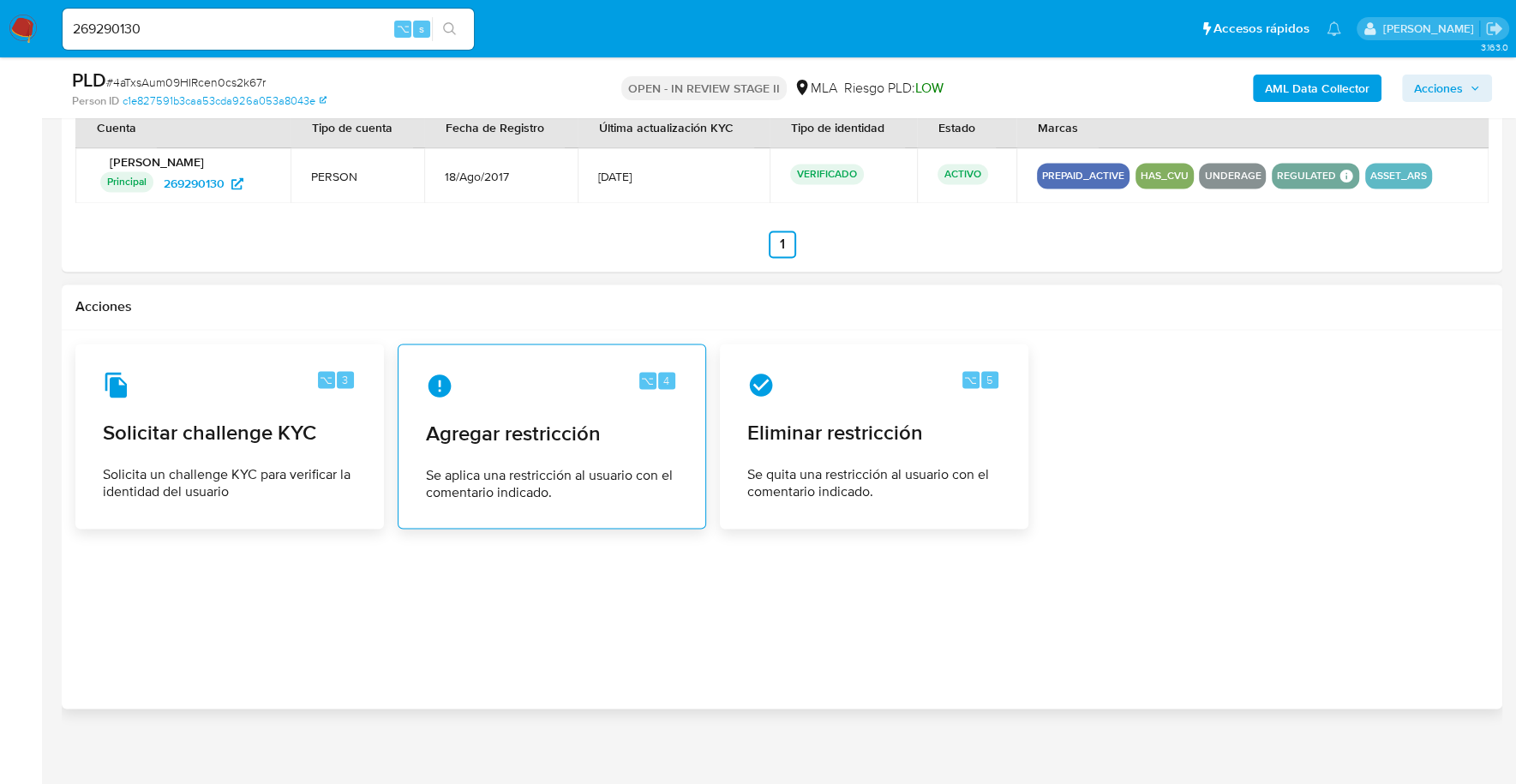
click at [429, 380] on icon at bounding box center [439, 385] width 27 height 27
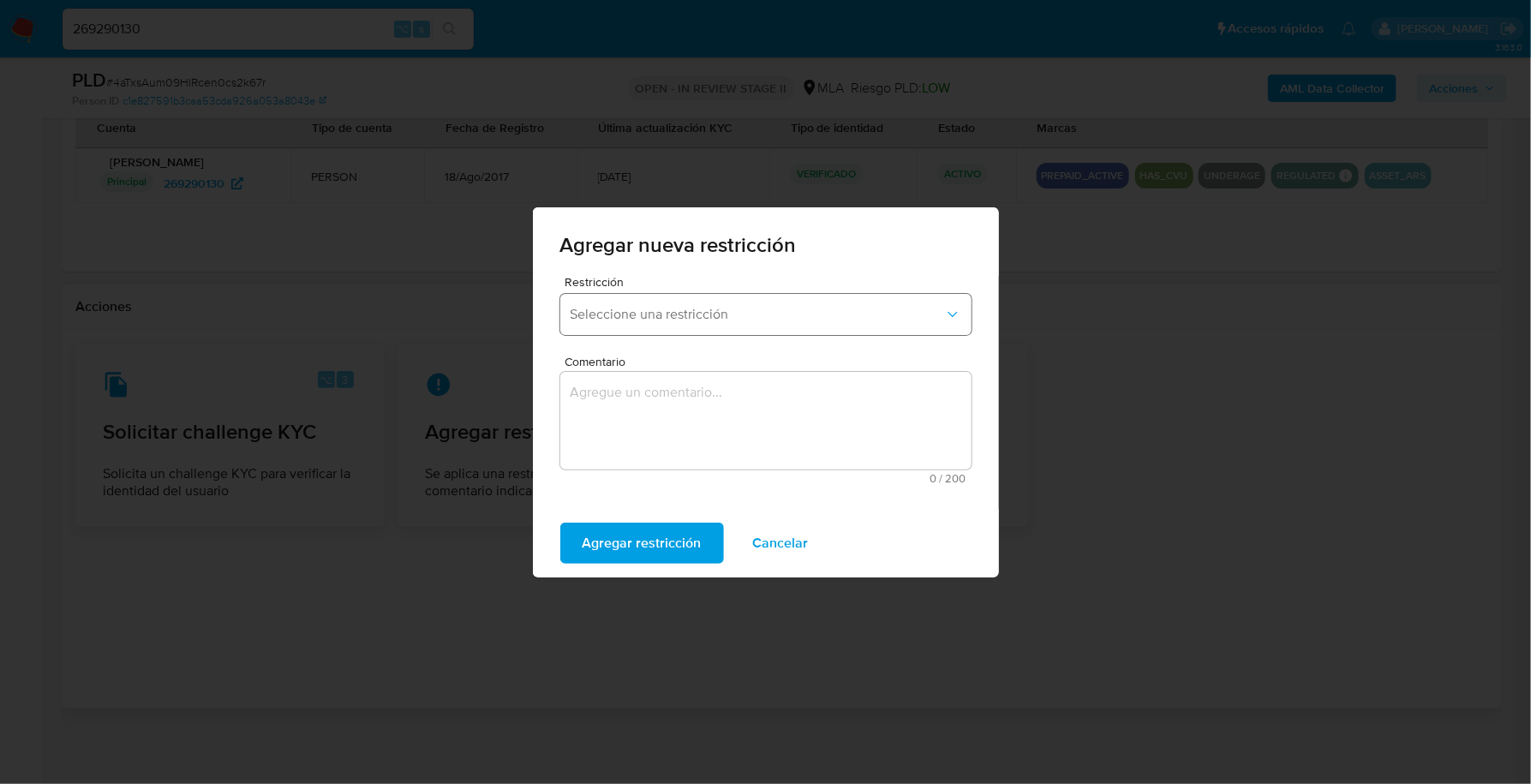
click at [667, 316] on span "Seleccione una restricción" at bounding box center [757, 314] width 374 height 17
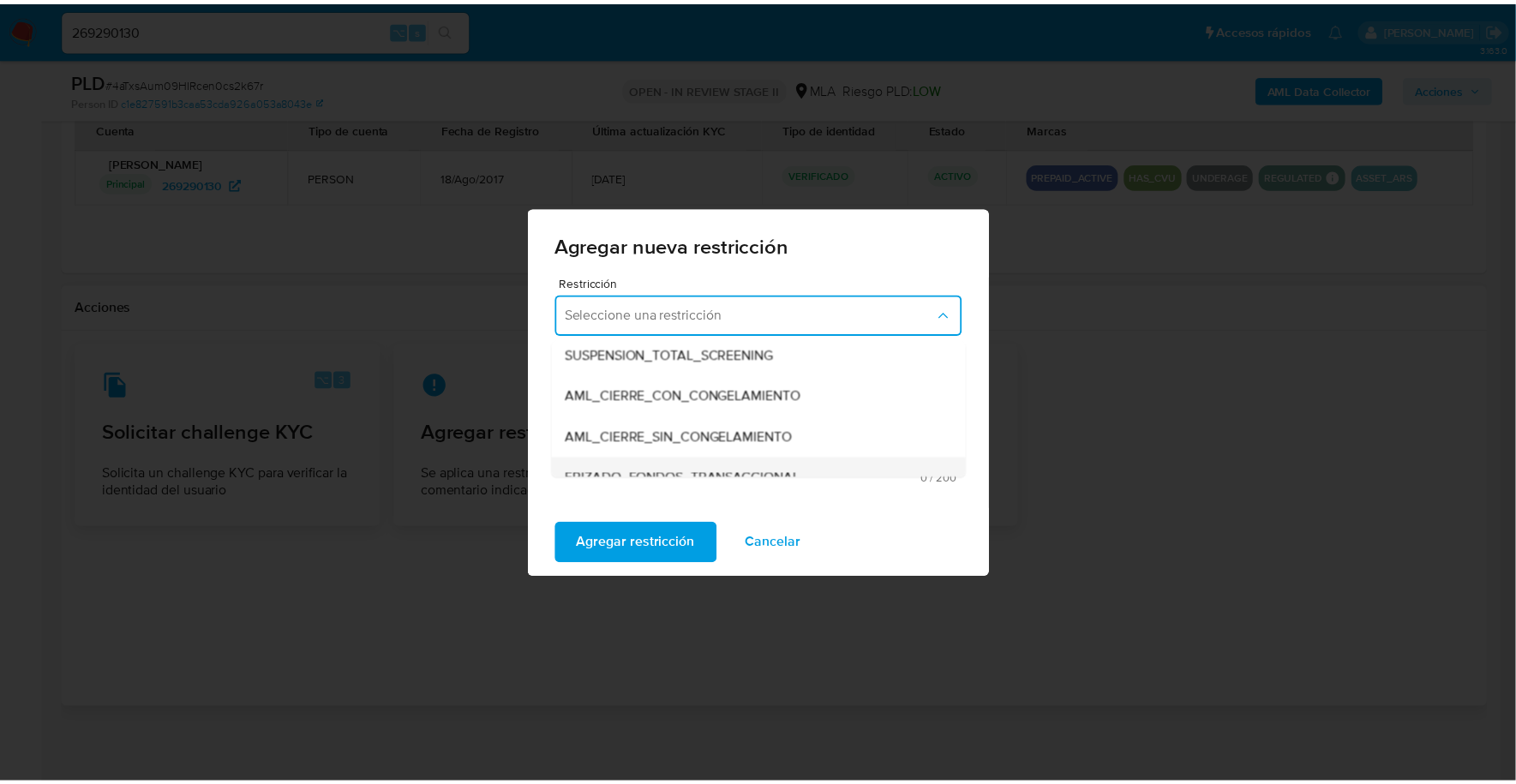
scroll to position [177, 0]
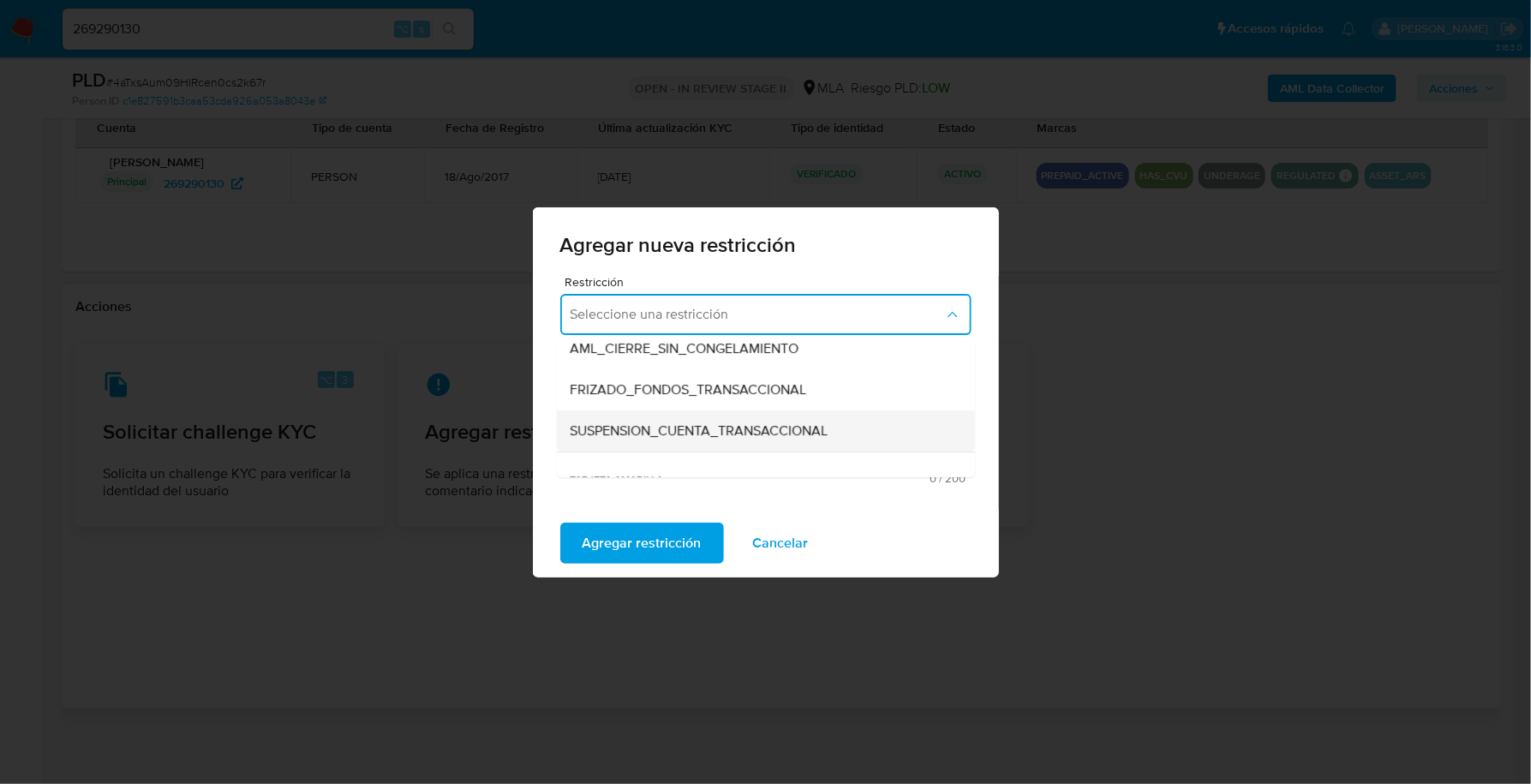
click at [688, 430] on span "SUSPENSION_CUENTA_TRANSACCIONAL" at bounding box center [700, 431] width 258 height 17
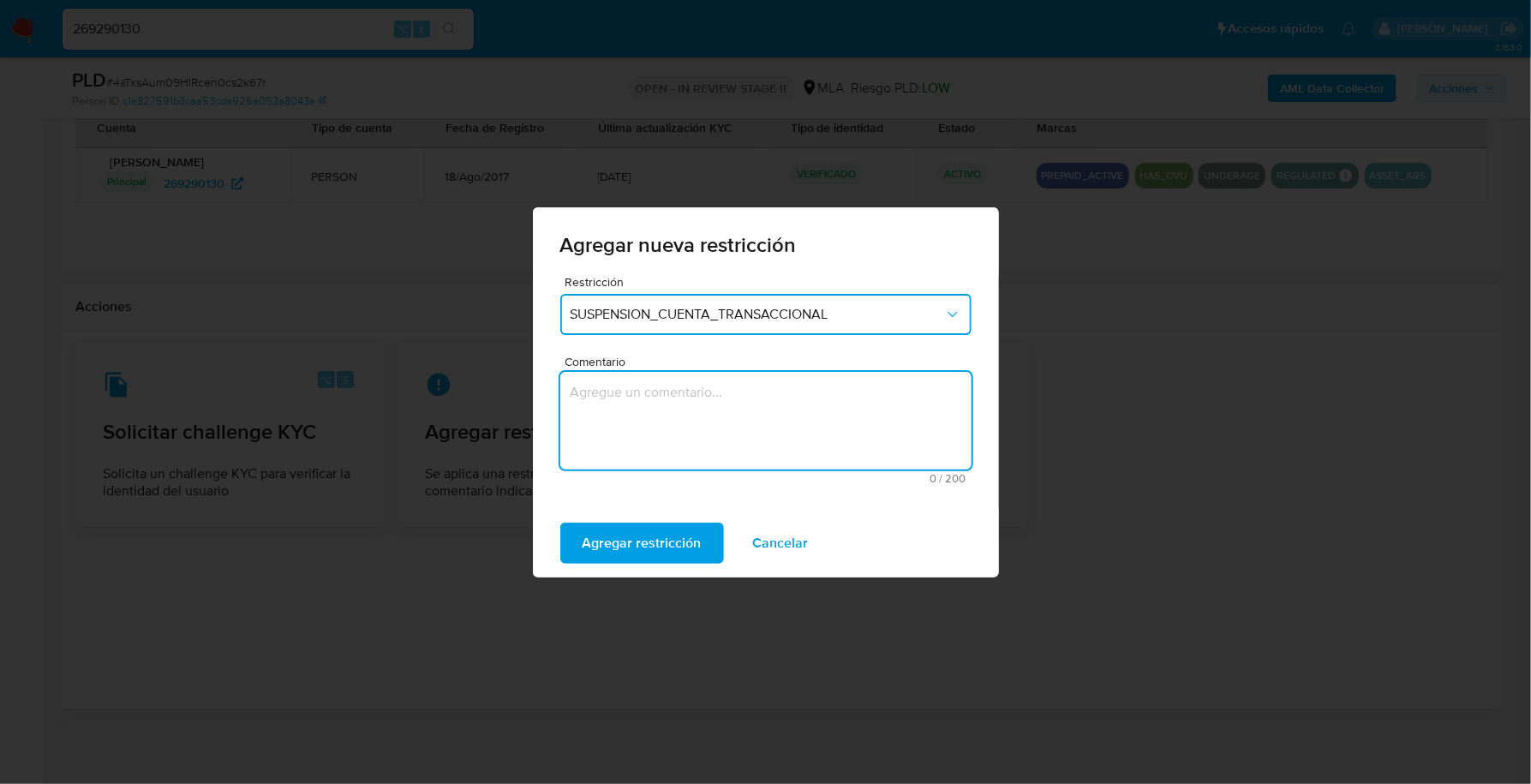
click at [687, 416] on textarea "Comentario" at bounding box center [766, 421] width 411 height 98
type textarea "AML"
click at [647, 562] on span "Agregar restricción" at bounding box center [642, 543] width 119 height 37
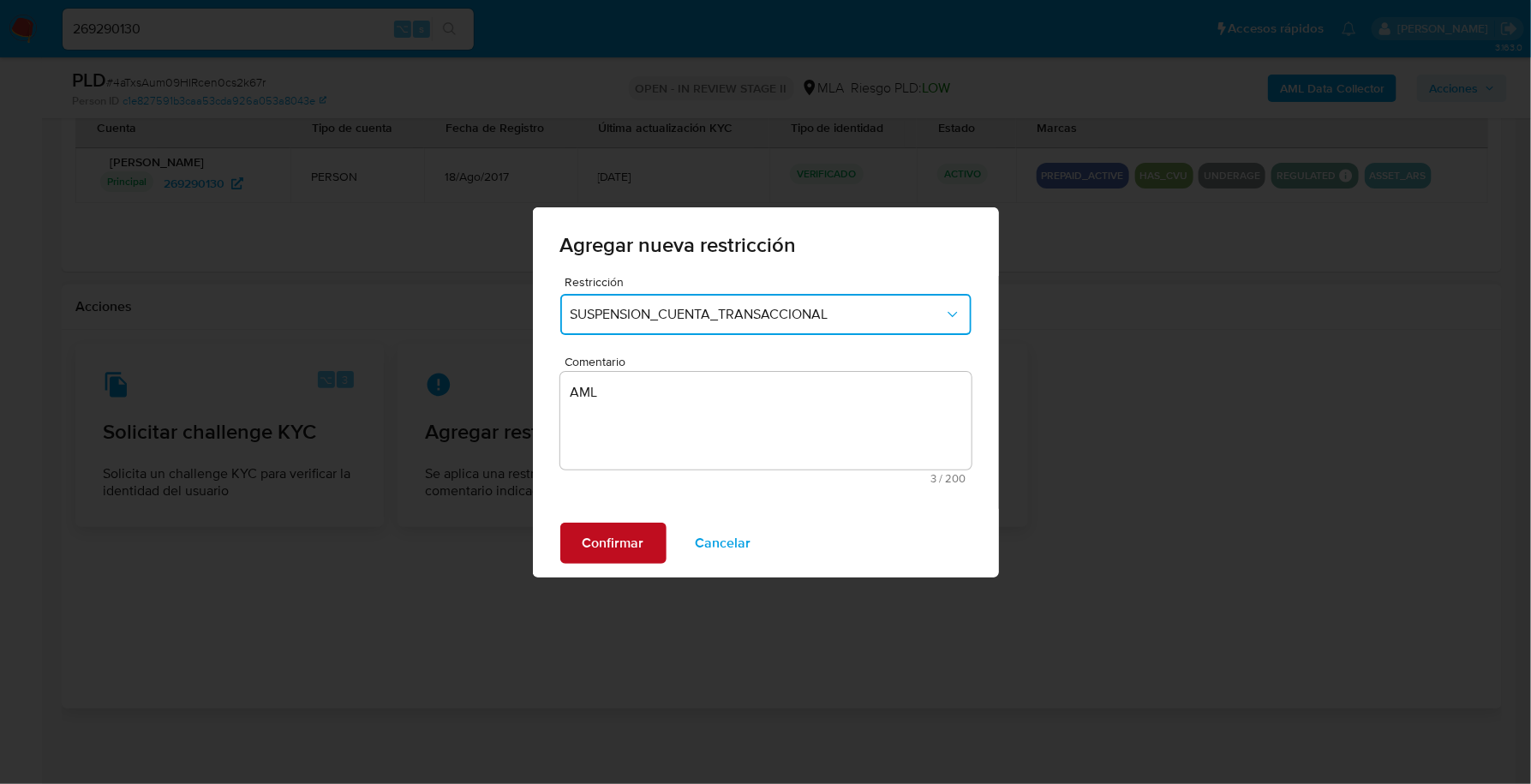
click at [646, 544] on button "Confirmar" at bounding box center [613, 543] width 106 height 41
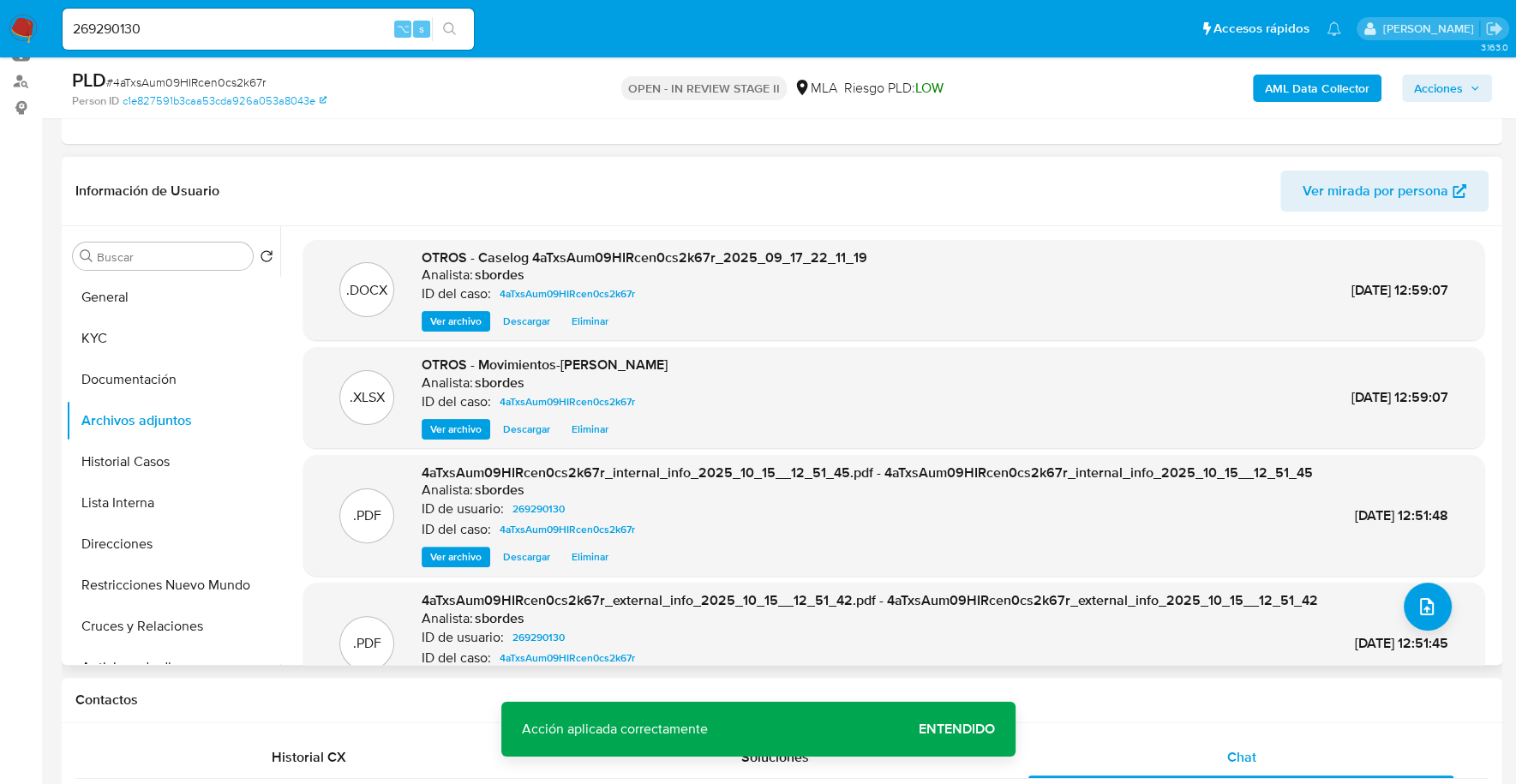
scroll to position [192, 0]
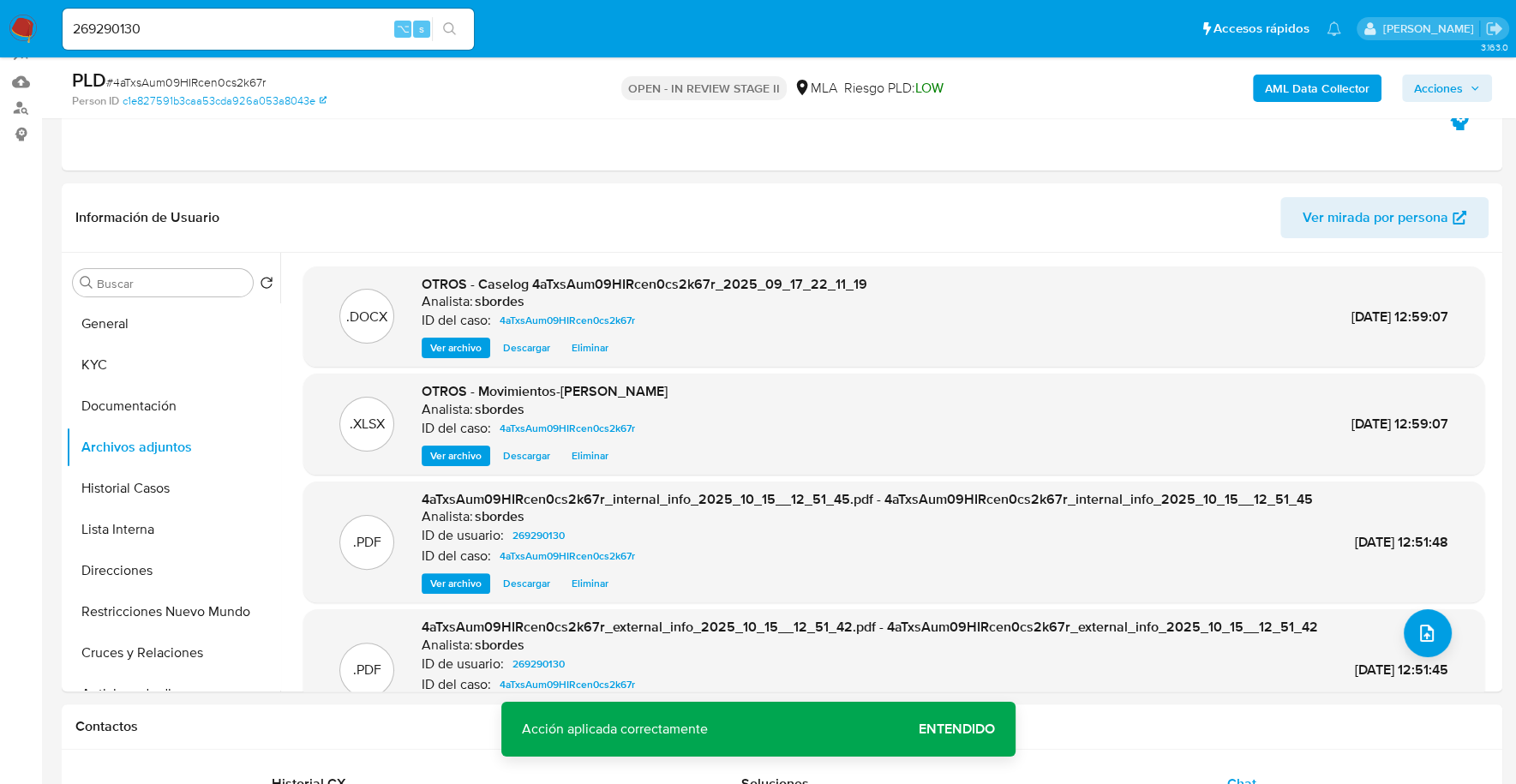
click at [1454, 90] on span "Acciones" at bounding box center [1438, 88] width 49 height 27
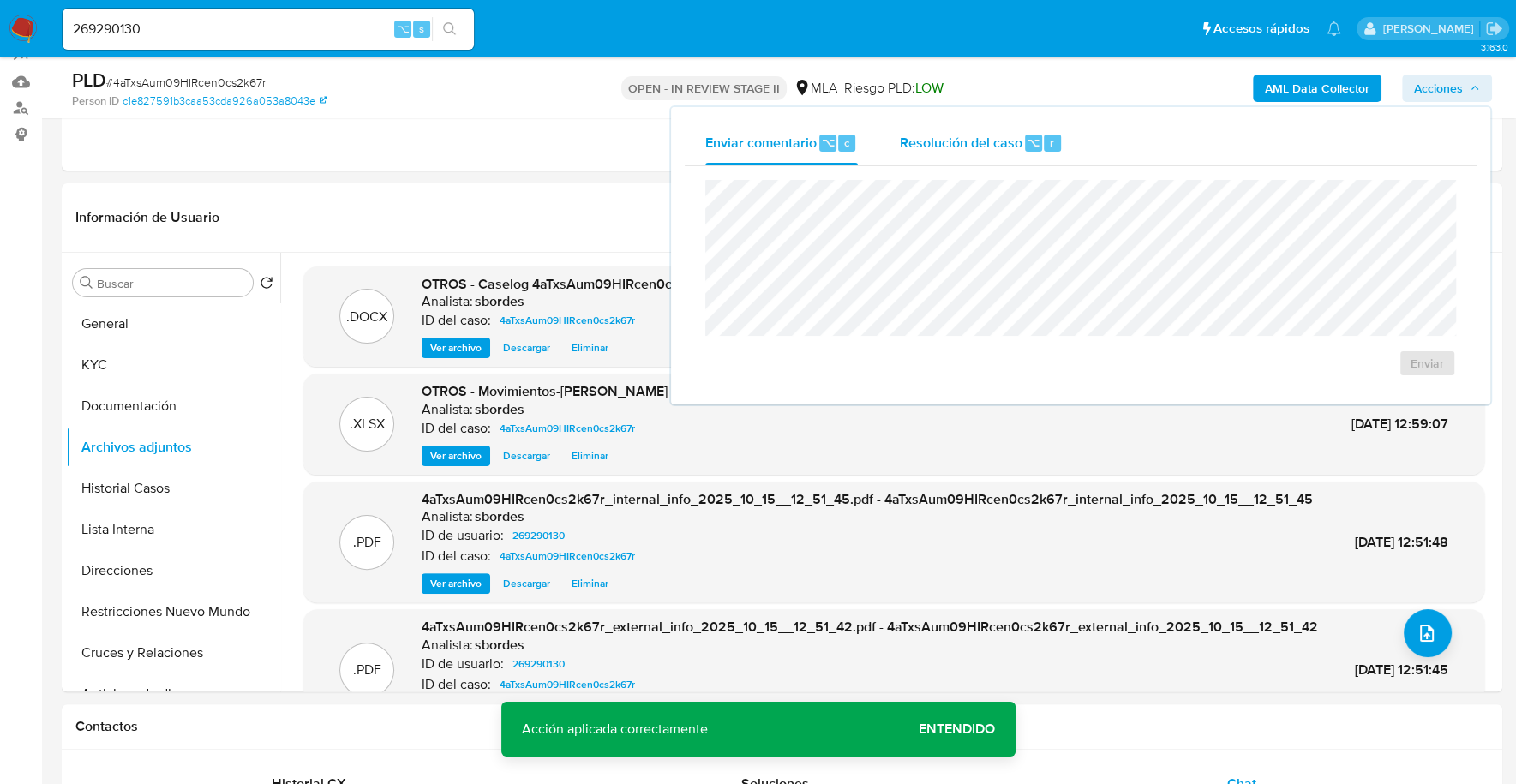
click at [974, 145] on span "Resolución del caso" at bounding box center [960, 141] width 123 height 20
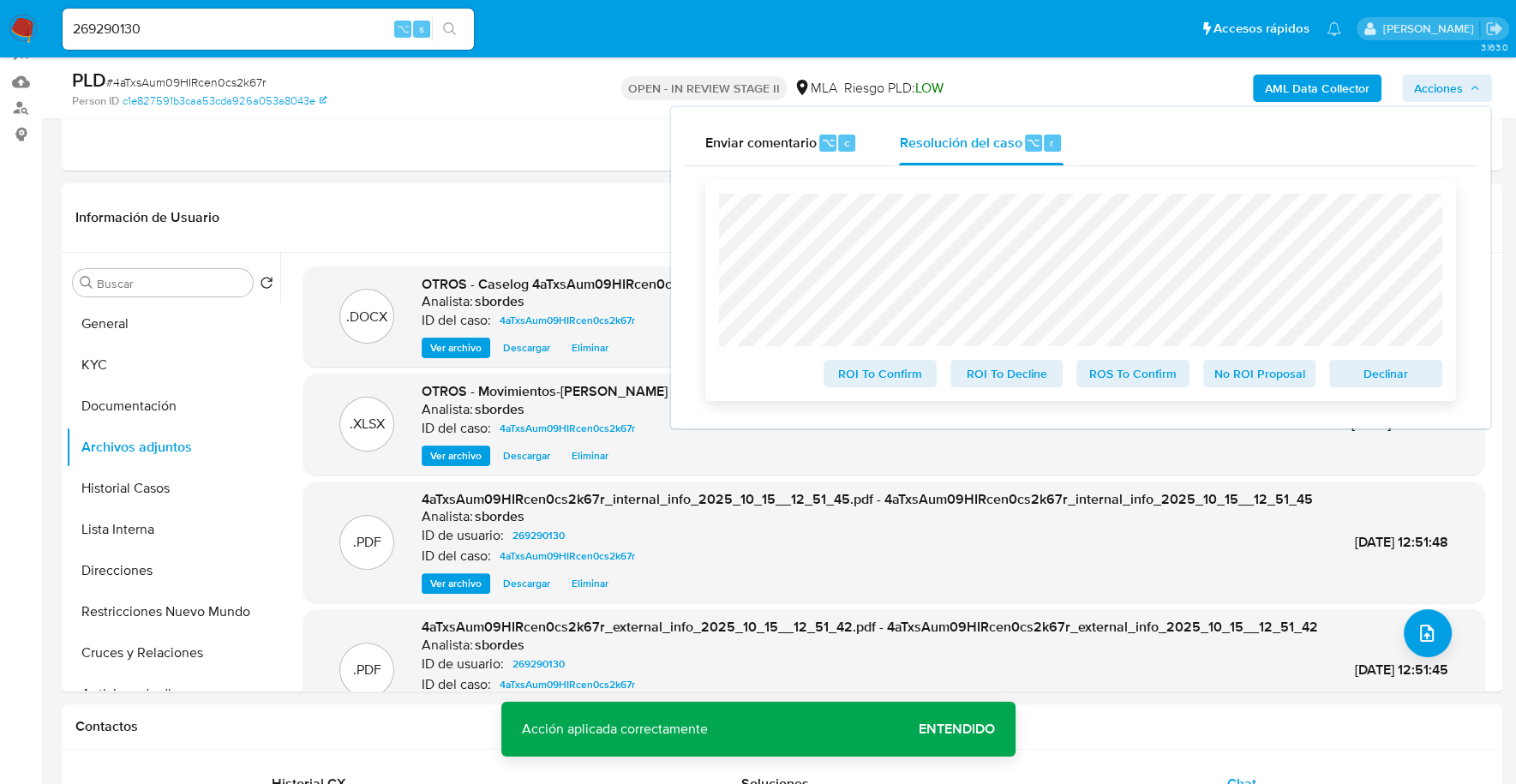
click at [1434, 388] on button "Declinar" at bounding box center [1385, 373] width 113 height 27
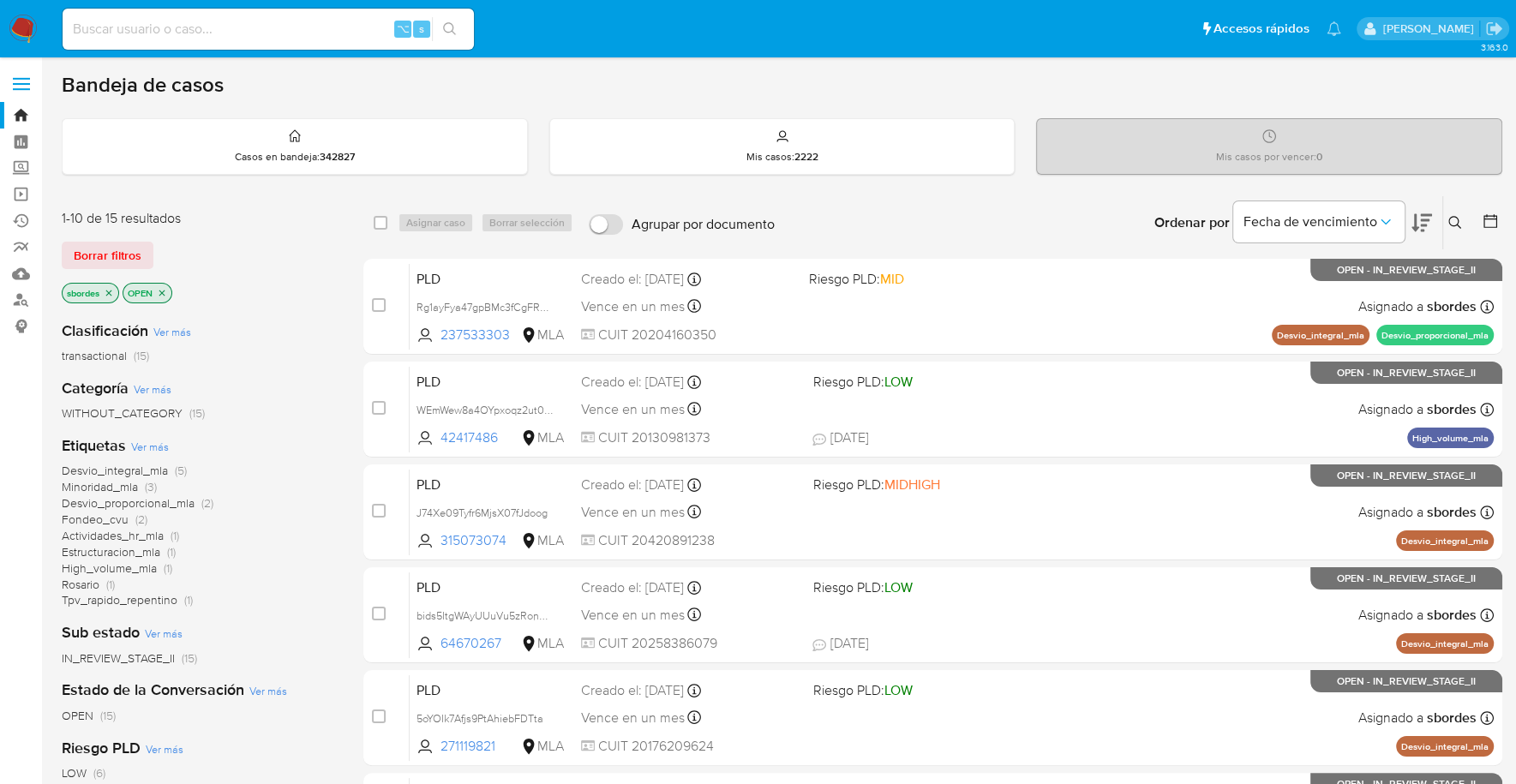
click at [112, 290] on icon "close-filter" at bounding box center [109, 293] width 10 height 10
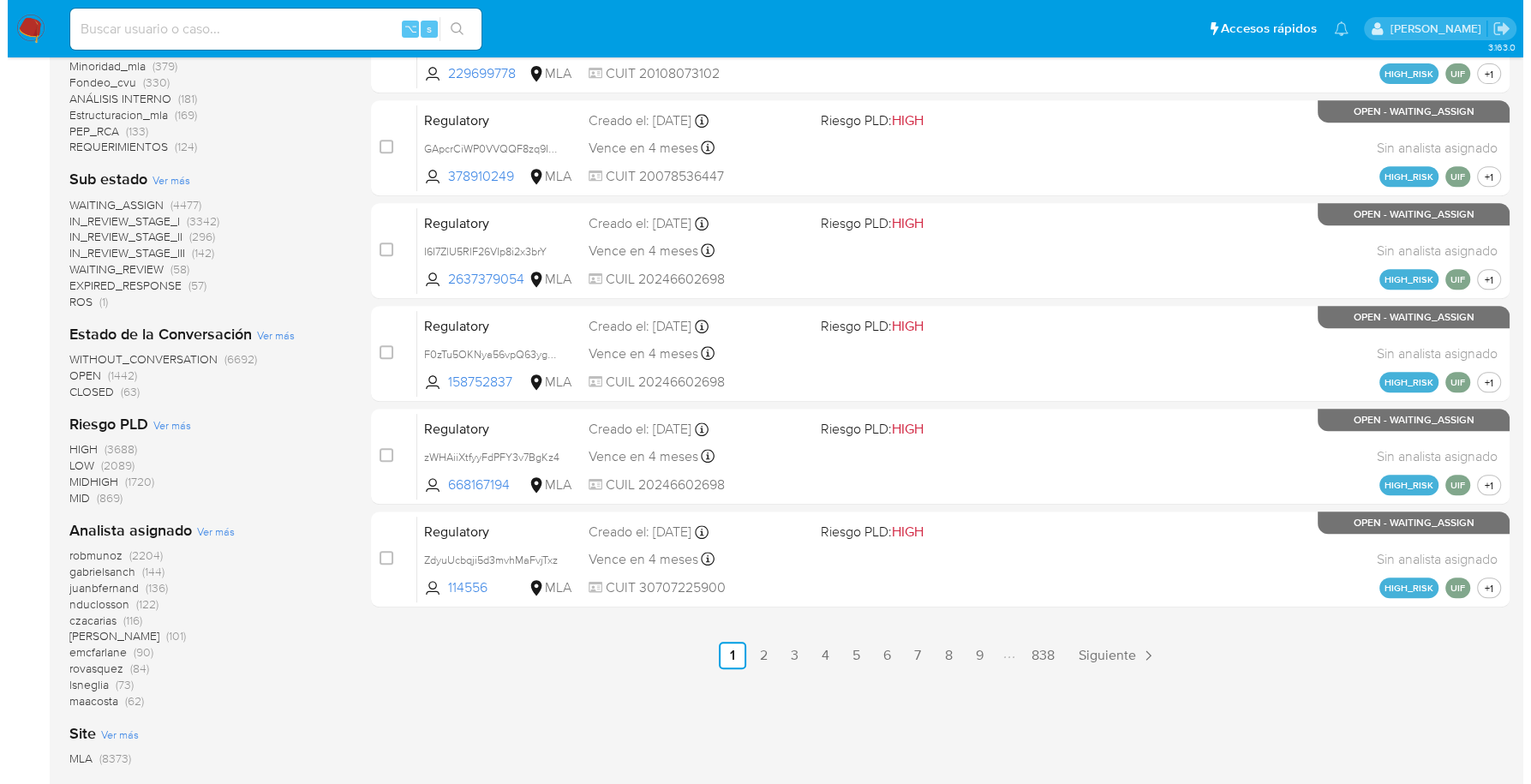
scroll to position [808, 0]
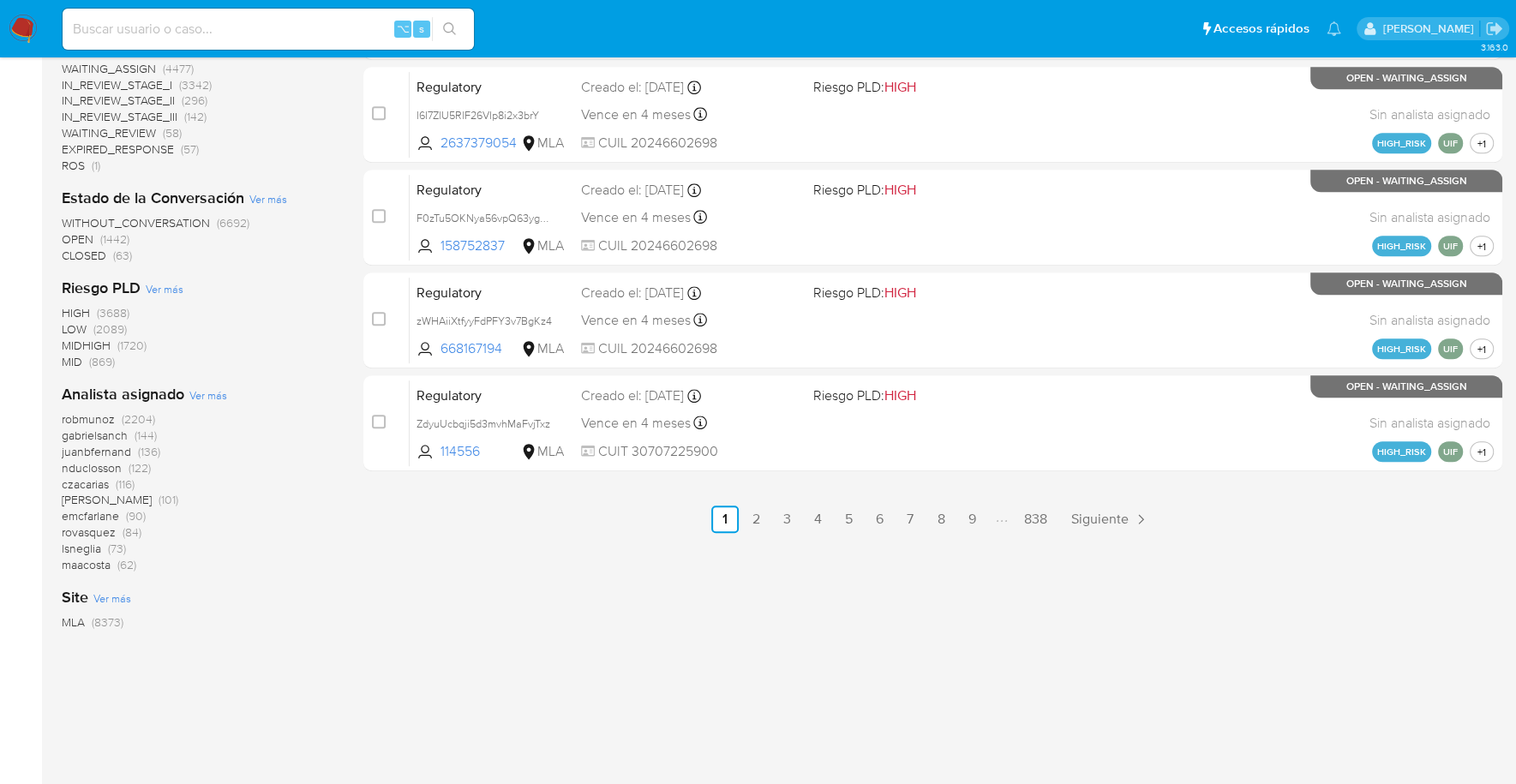
click at [217, 393] on span "Ver más" at bounding box center [207, 395] width 37 height 16
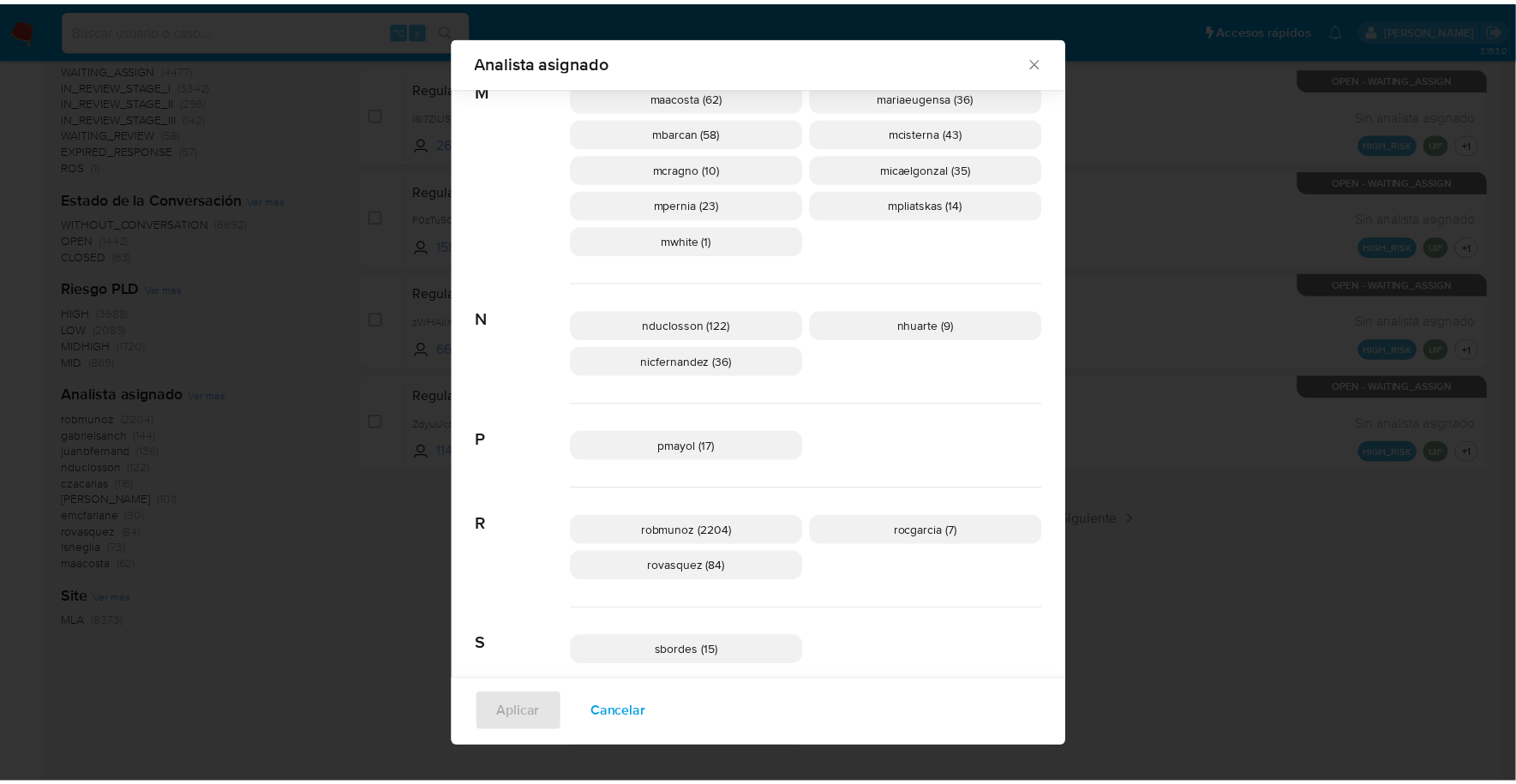
scroll to position [1006, 0]
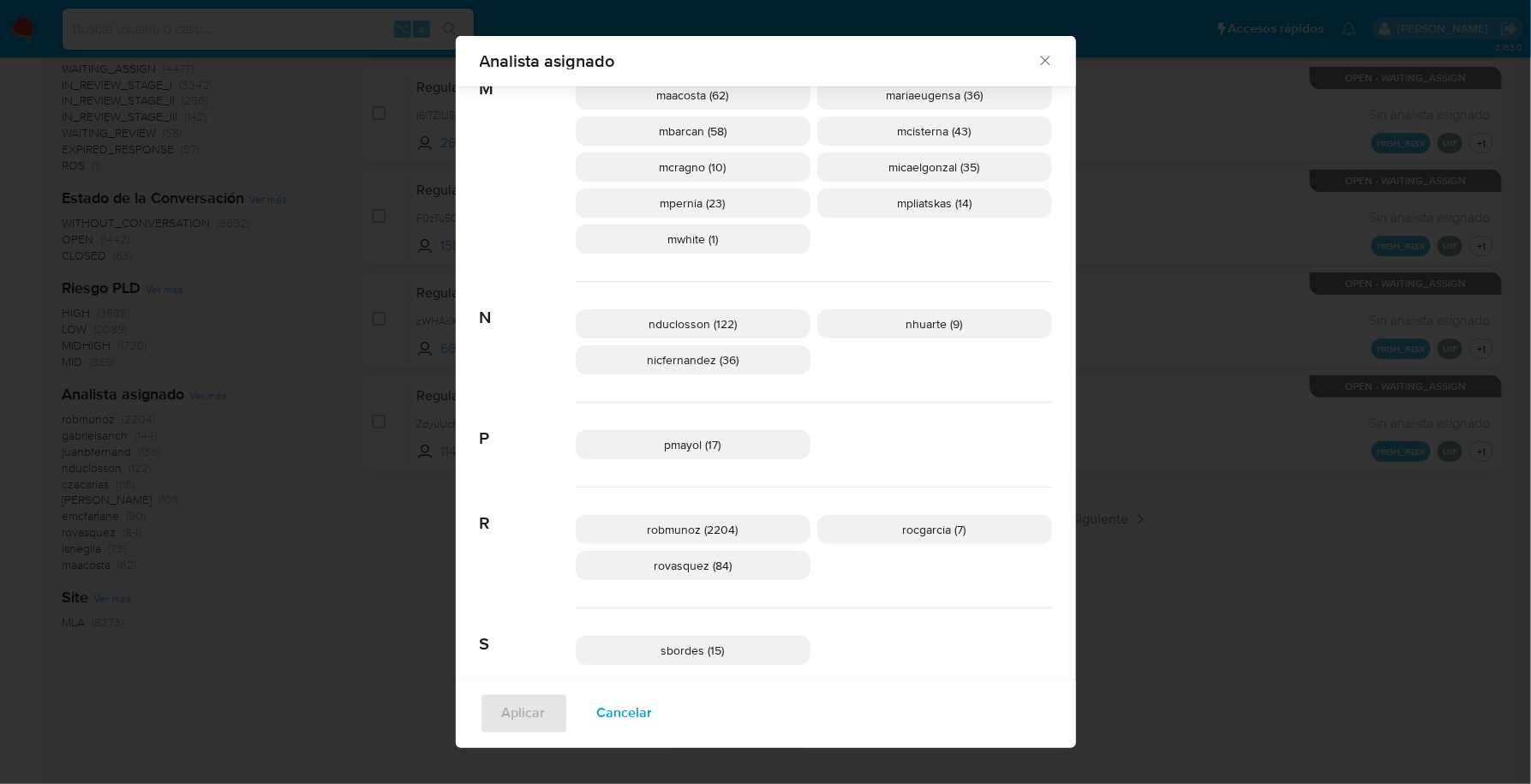
click at [1037, 57] on icon "Cerrar" at bounding box center [1046, 61] width 17 height 17
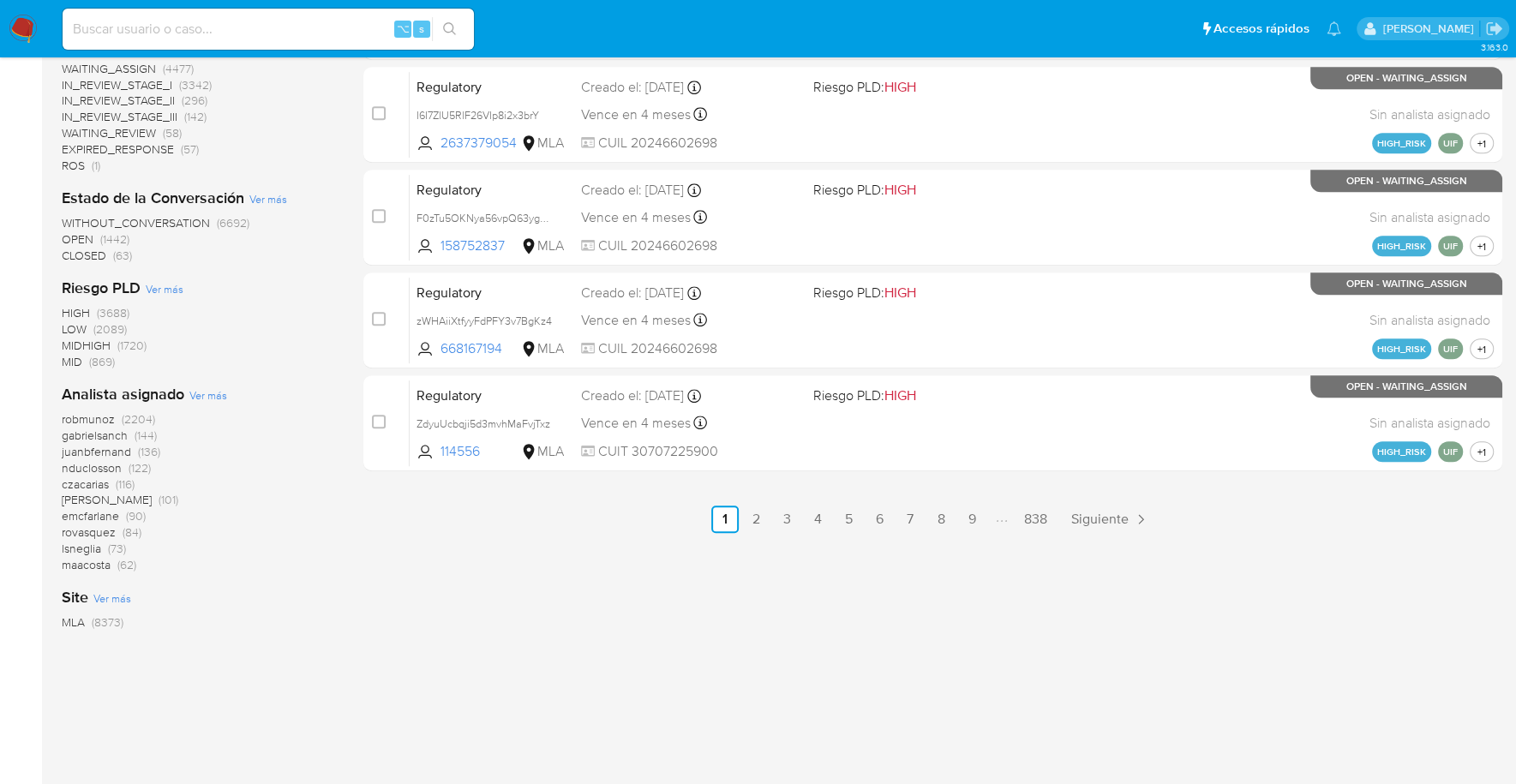
click at [585, 668] on div "select-all-cases-checkbox Asignar caso Borrar selección Agrupar por documento O…" at bounding box center [932, 50] width 1139 height 1326
click at [35, 34] on img at bounding box center [23, 29] width 29 height 29
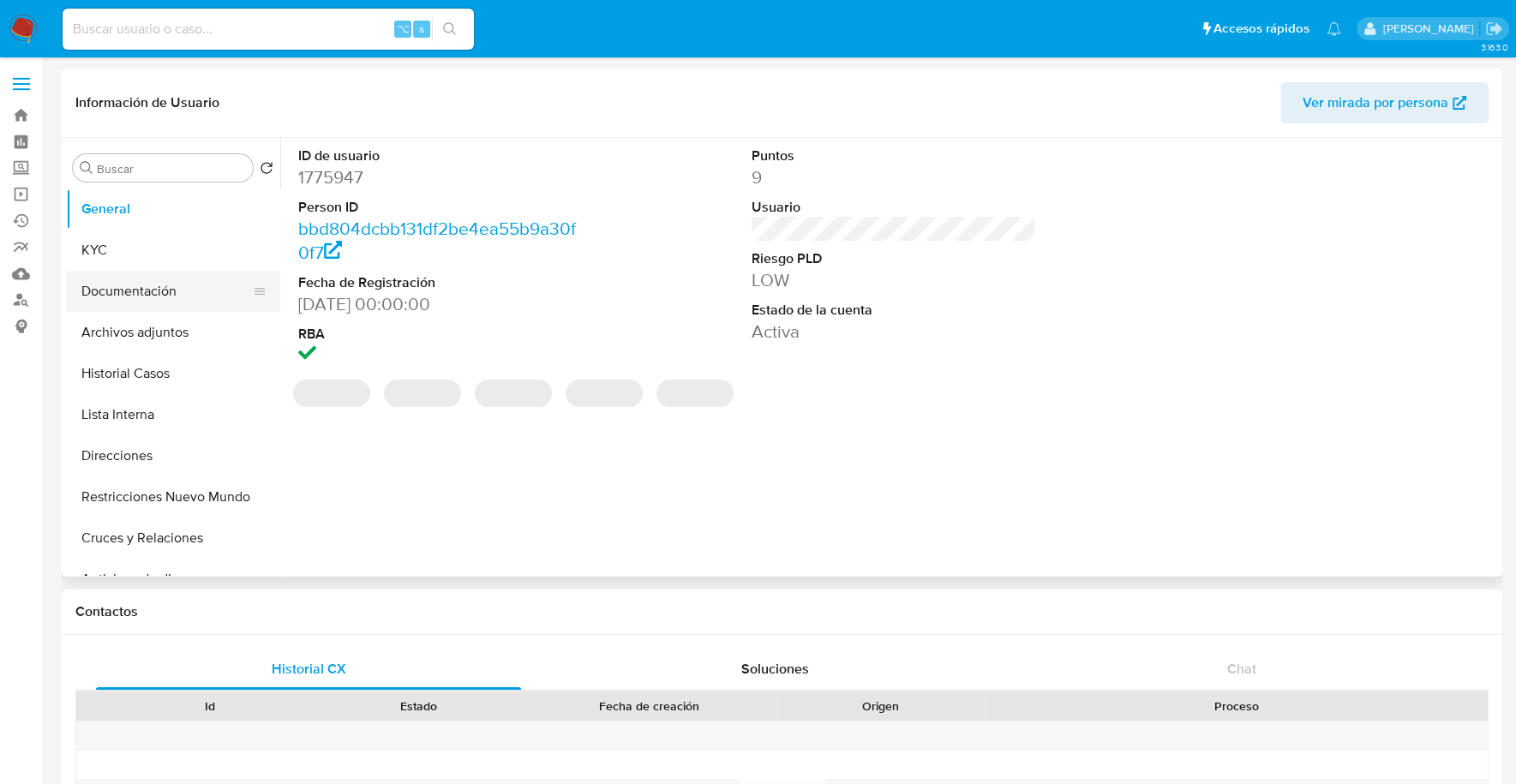
select select "10"
click at [84, 253] on button "KYC" at bounding box center [166, 250] width 200 height 41
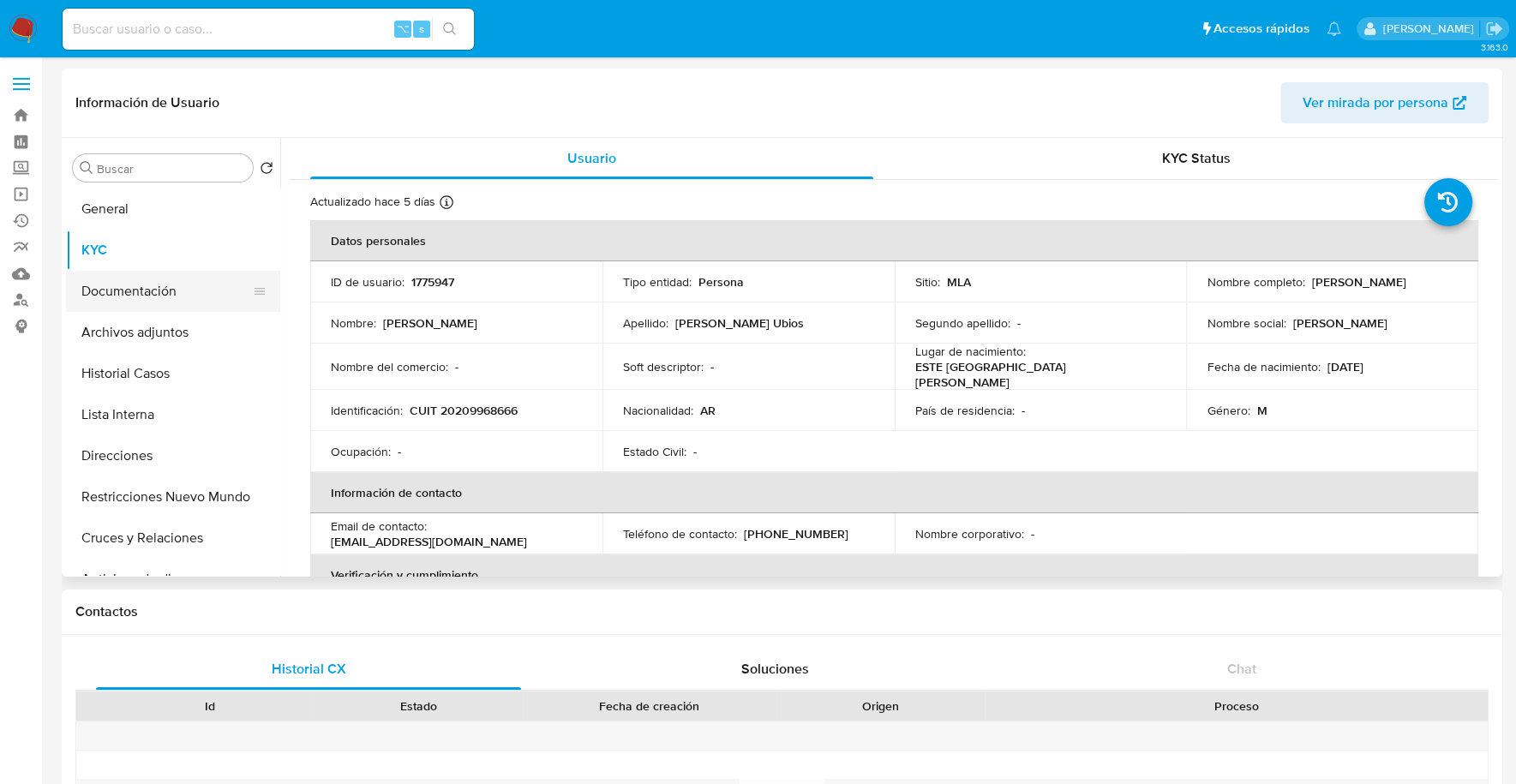
click at [118, 287] on button "Documentación" at bounding box center [166, 291] width 200 height 41
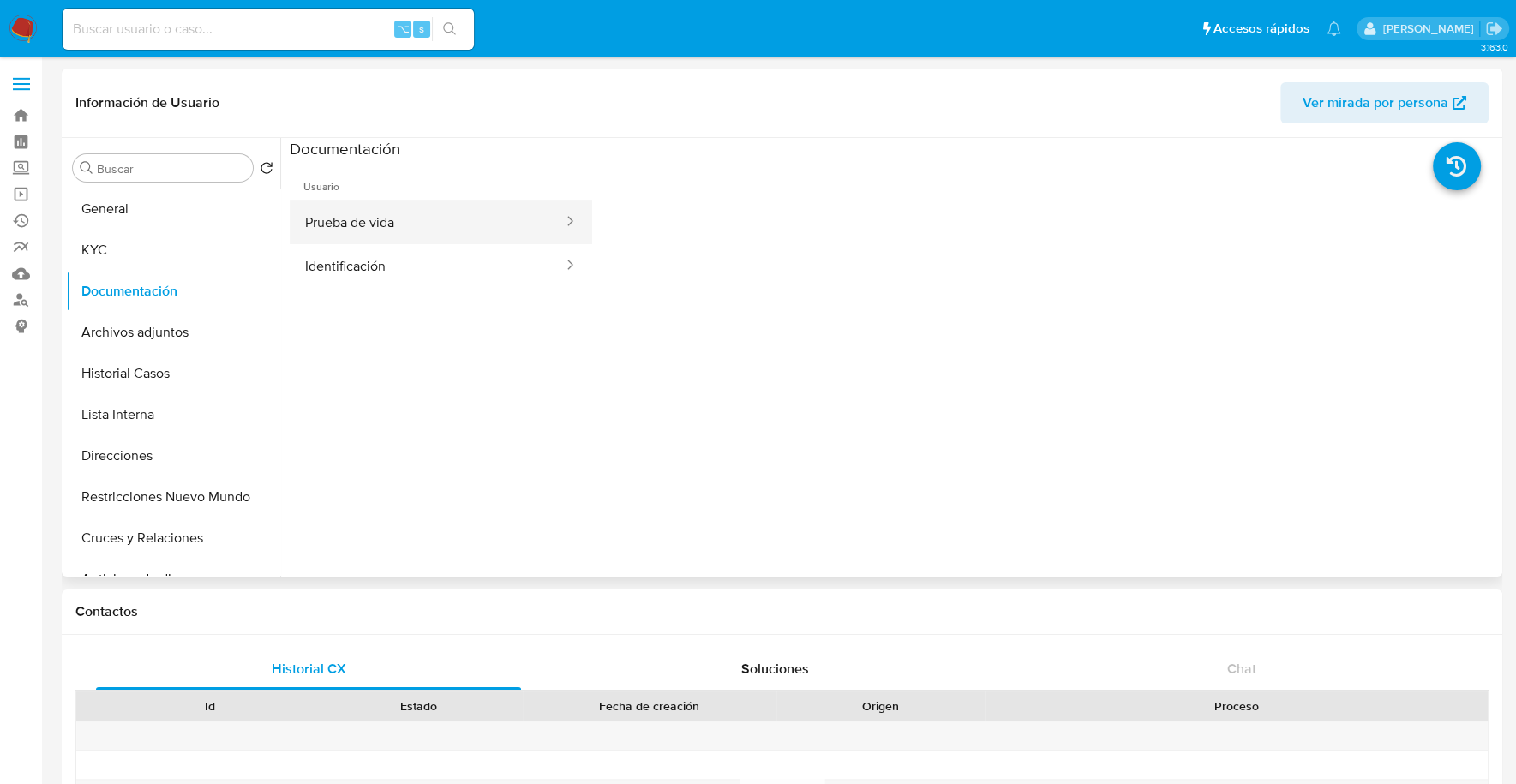
click at [484, 218] on button "Prueba de vida" at bounding box center [427, 222] width 275 height 44
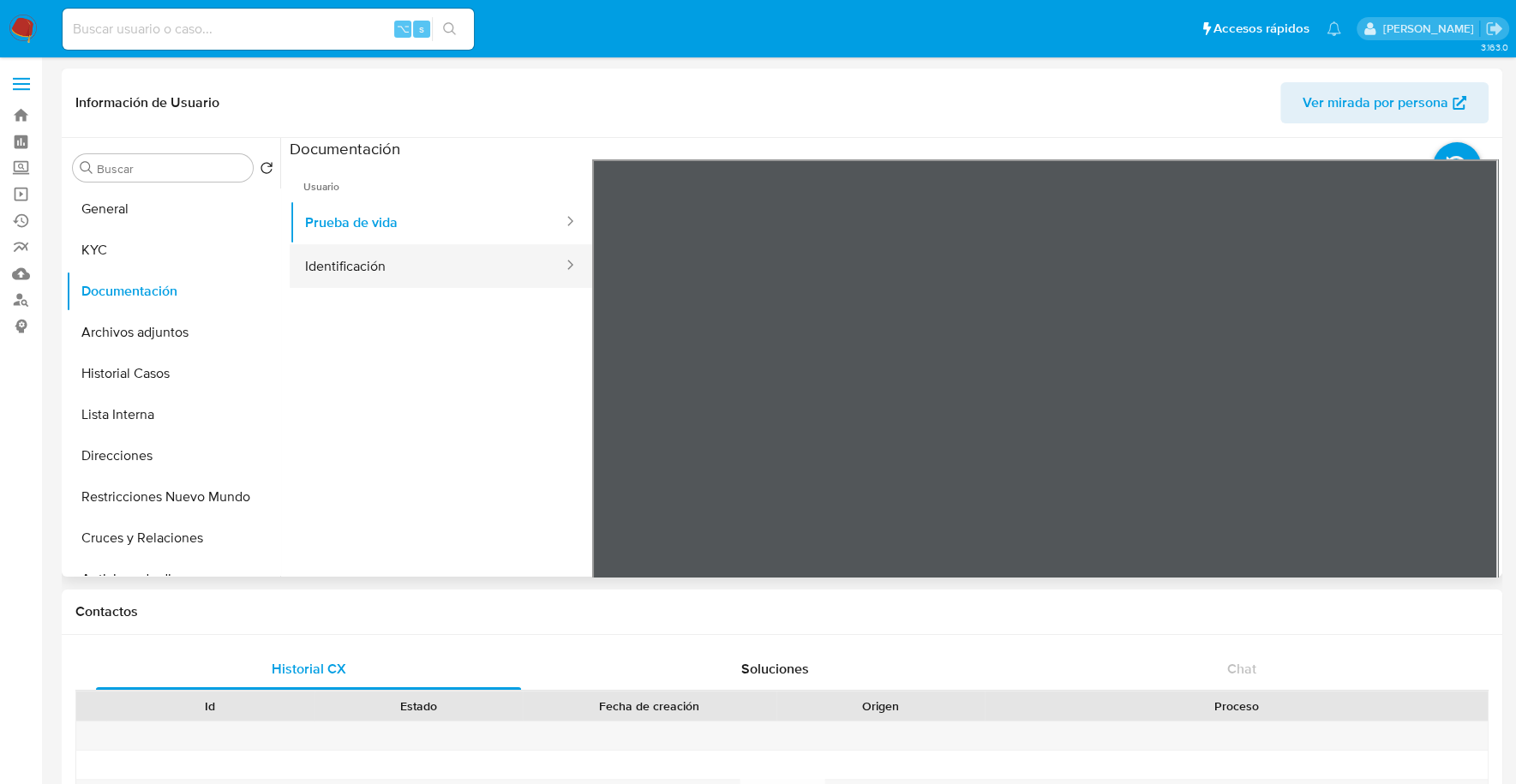
click at [487, 265] on button "Identificación" at bounding box center [427, 266] width 275 height 44
click at [1462, 439] on icon at bounding box center [1476, 437] width 34 height 34
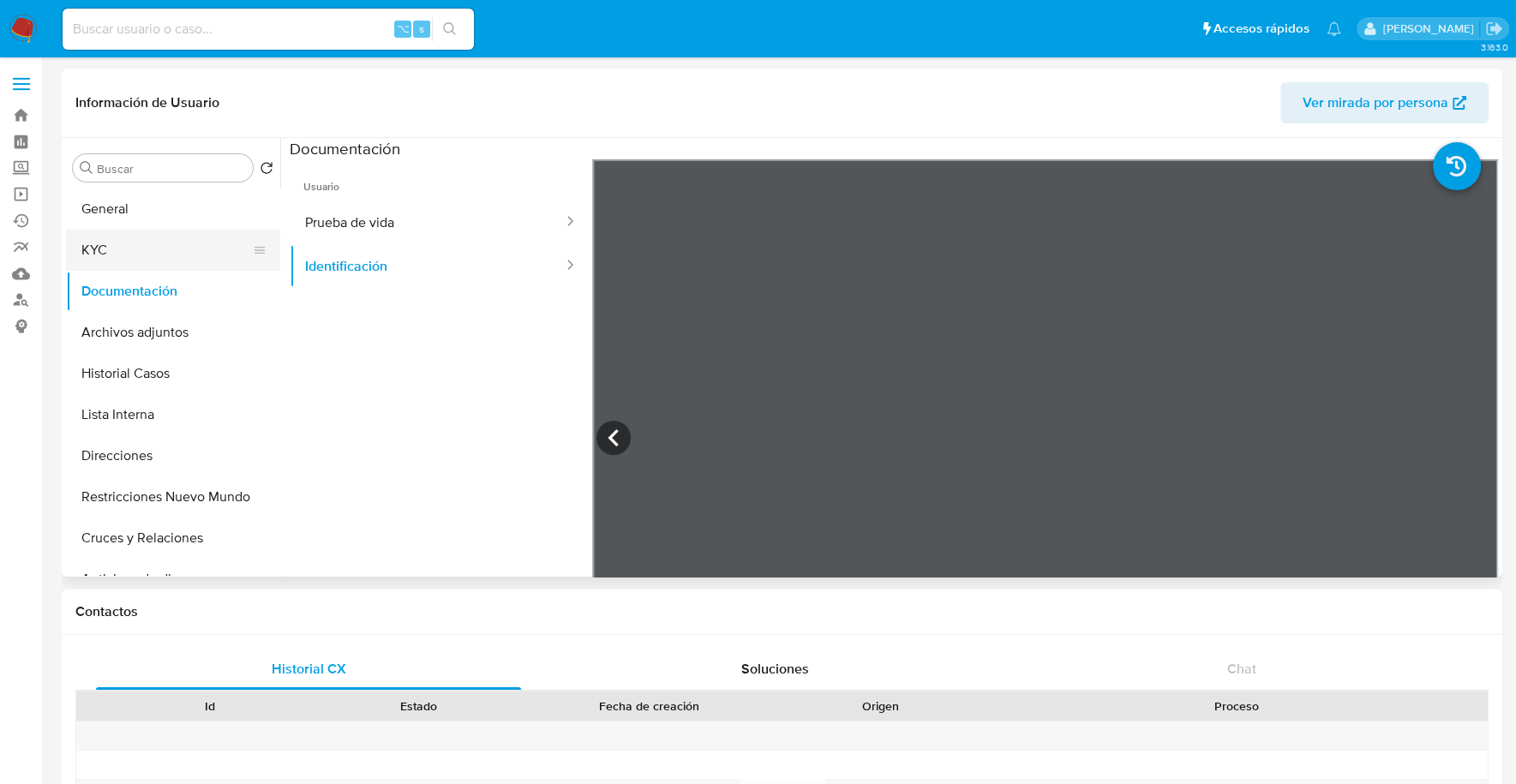
click at [154, 246] on button "KYC" at bounding box center [166, 250] width 200 height 41
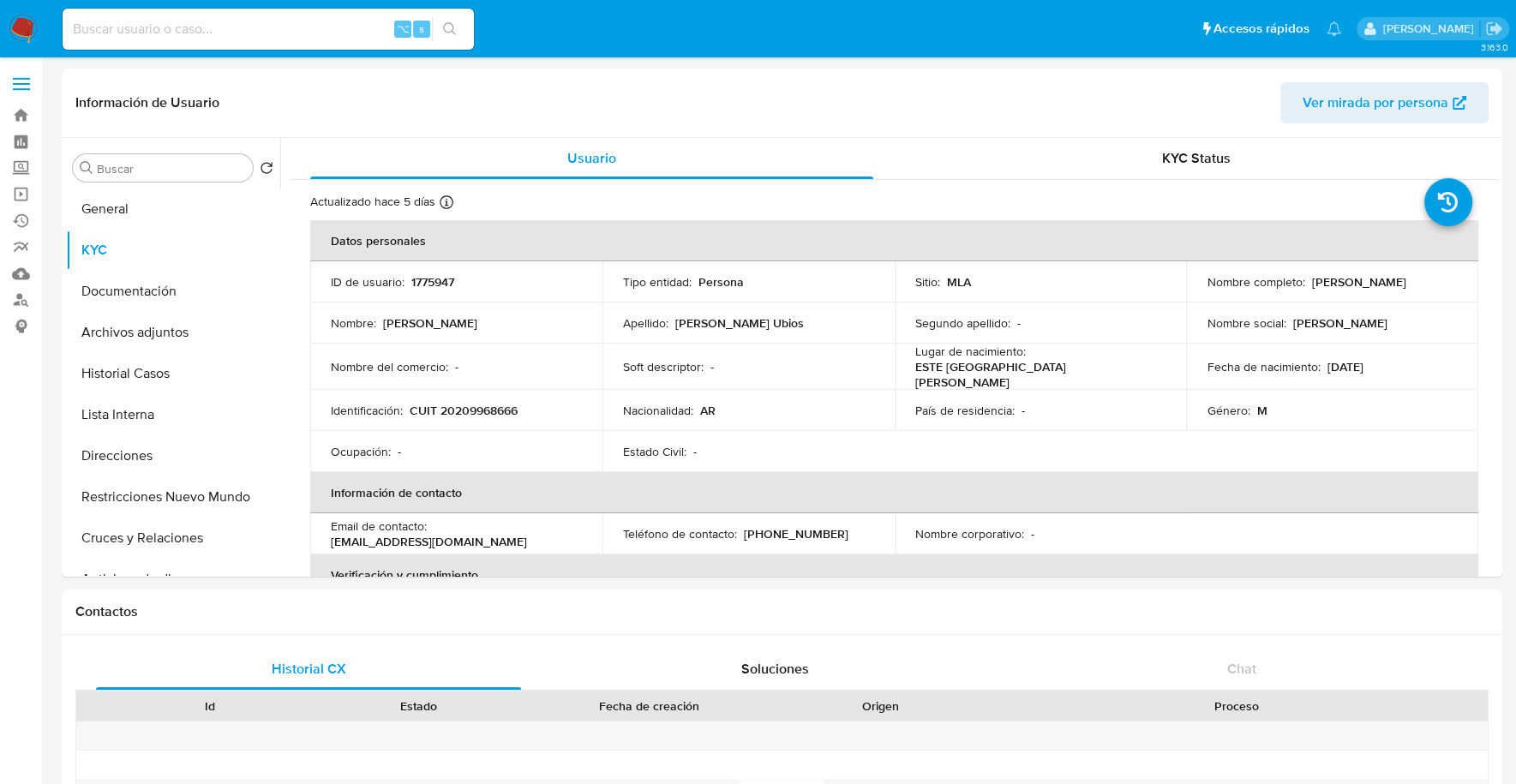
drag, startPoint x: 1203, startPoint y: 290, endPoint x: 1383, endPoint y: 290, distance: 180.0
click at [1383, 289] on div "Nombre completo : [PERSON_NAME]" at bounding box center [1332, 282] width 251 height 16
copy p "[PERSON_NAME]"
copy p "20209968666"
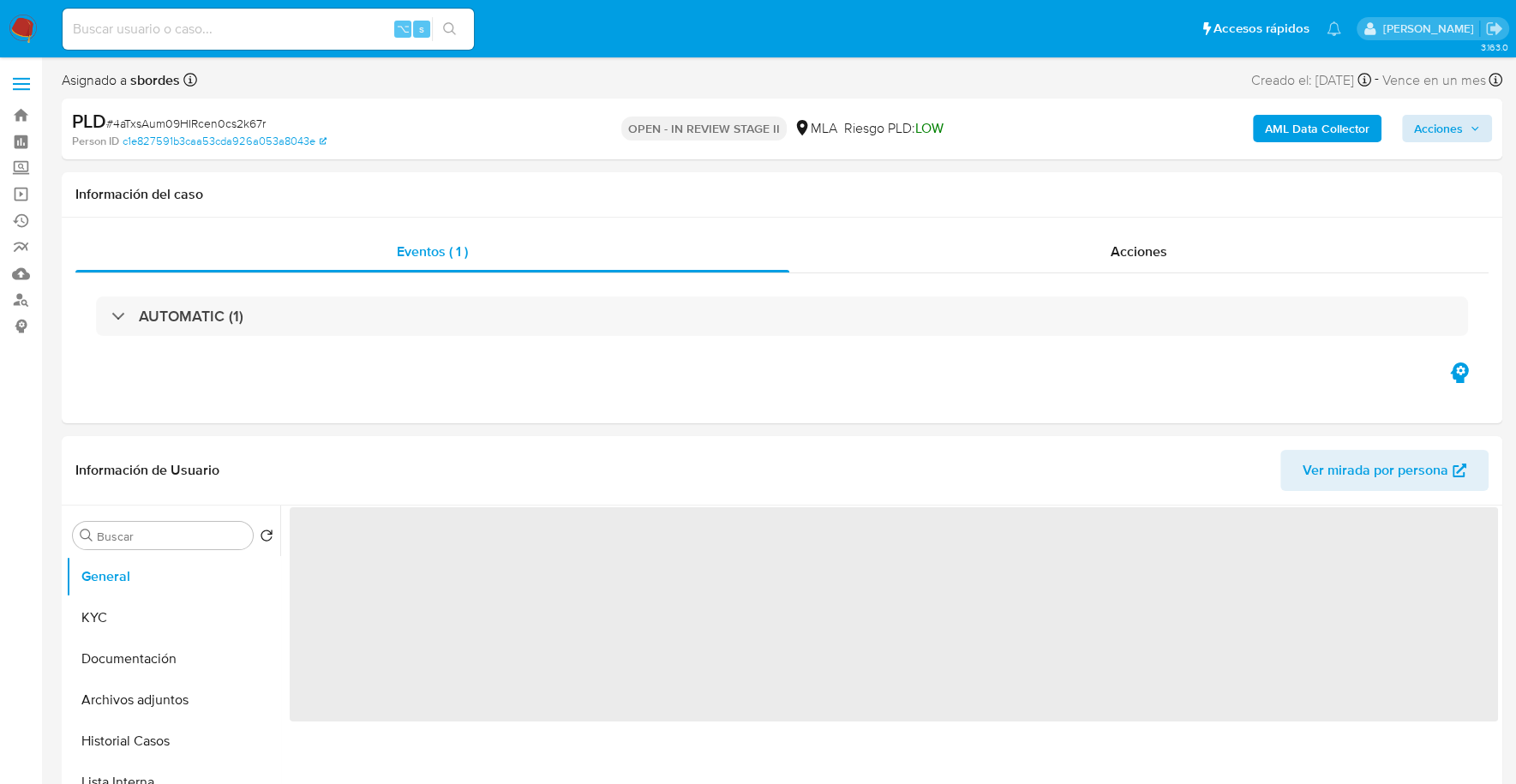
select select "10"
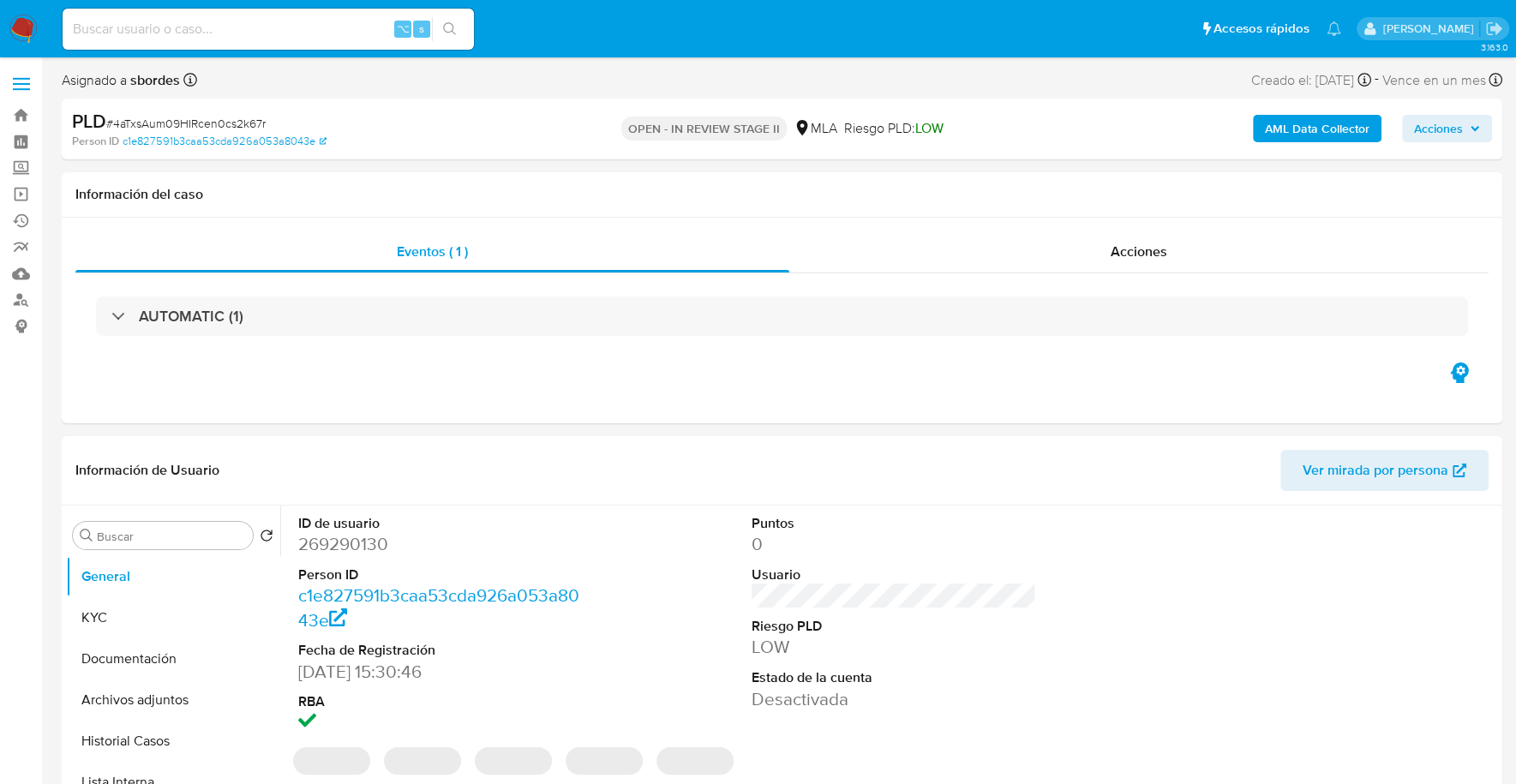
click at [1464, 132] on span "Acciones" at bounding box center [1447, 129] width 66 height 24
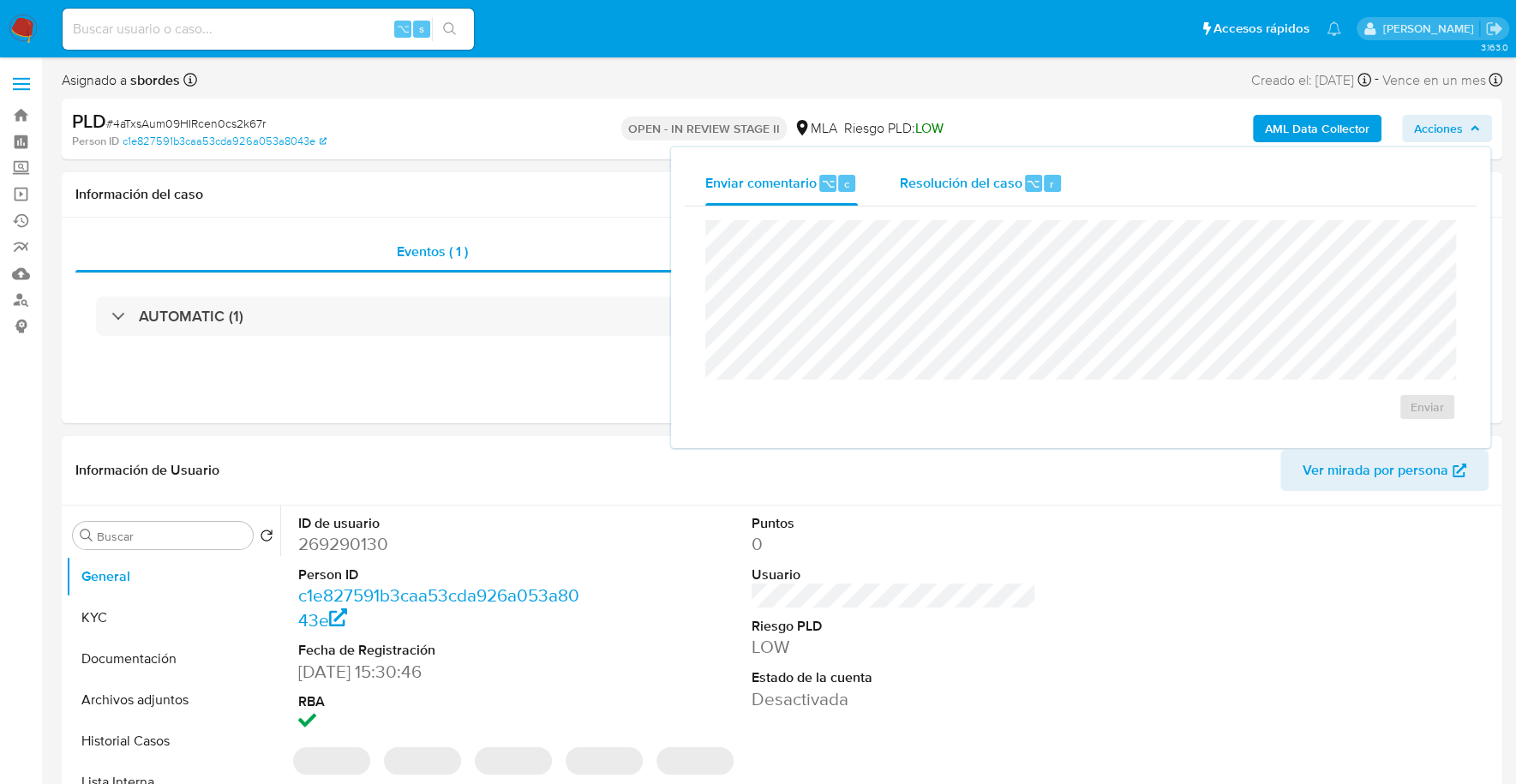
click at [913, 186] on span "Resolución del caso" at bounding box center [960, 183] width 123 height 20
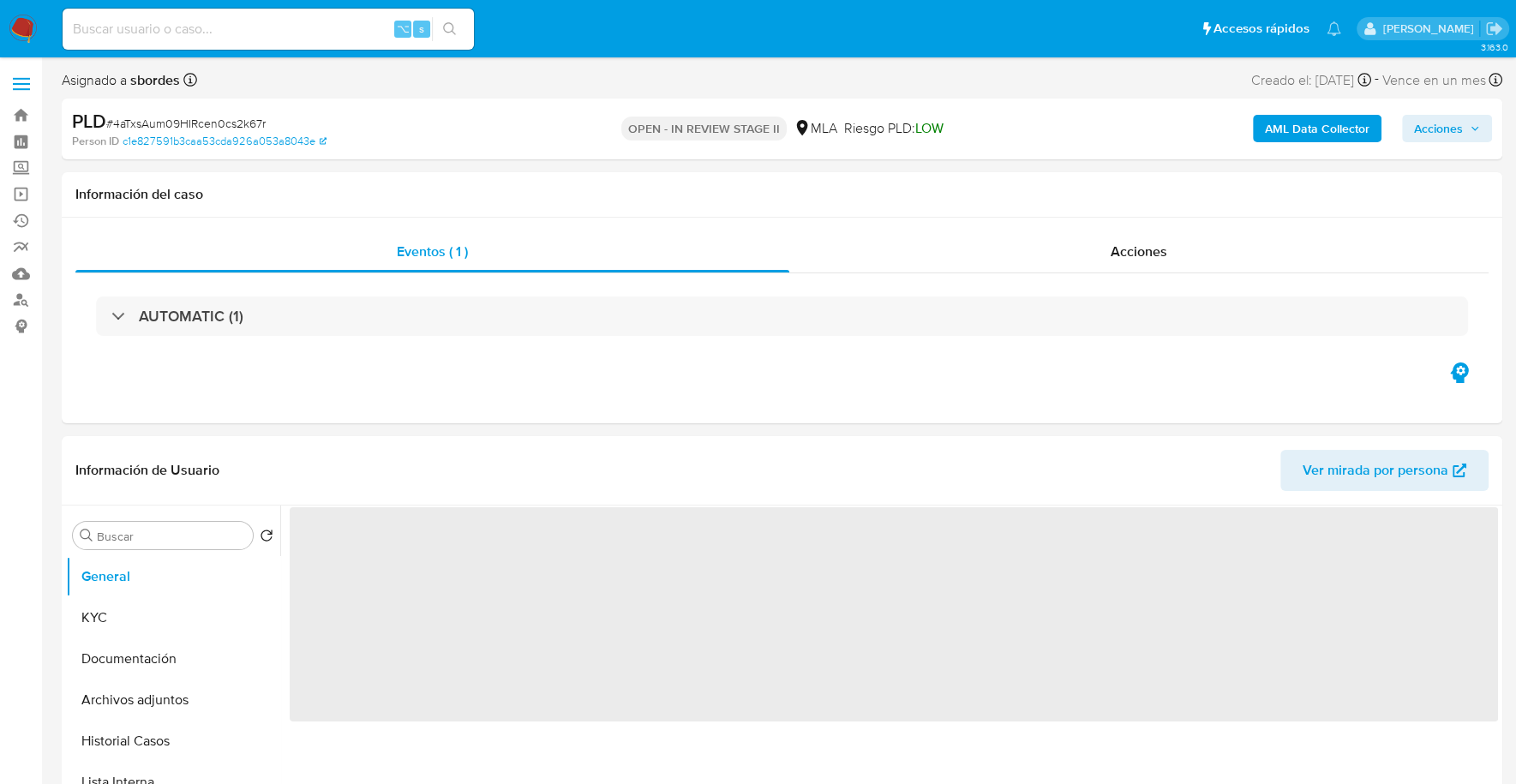
click at [1470, 132] on icon "button" at bounding box center [1475, 129] width 10 height 10
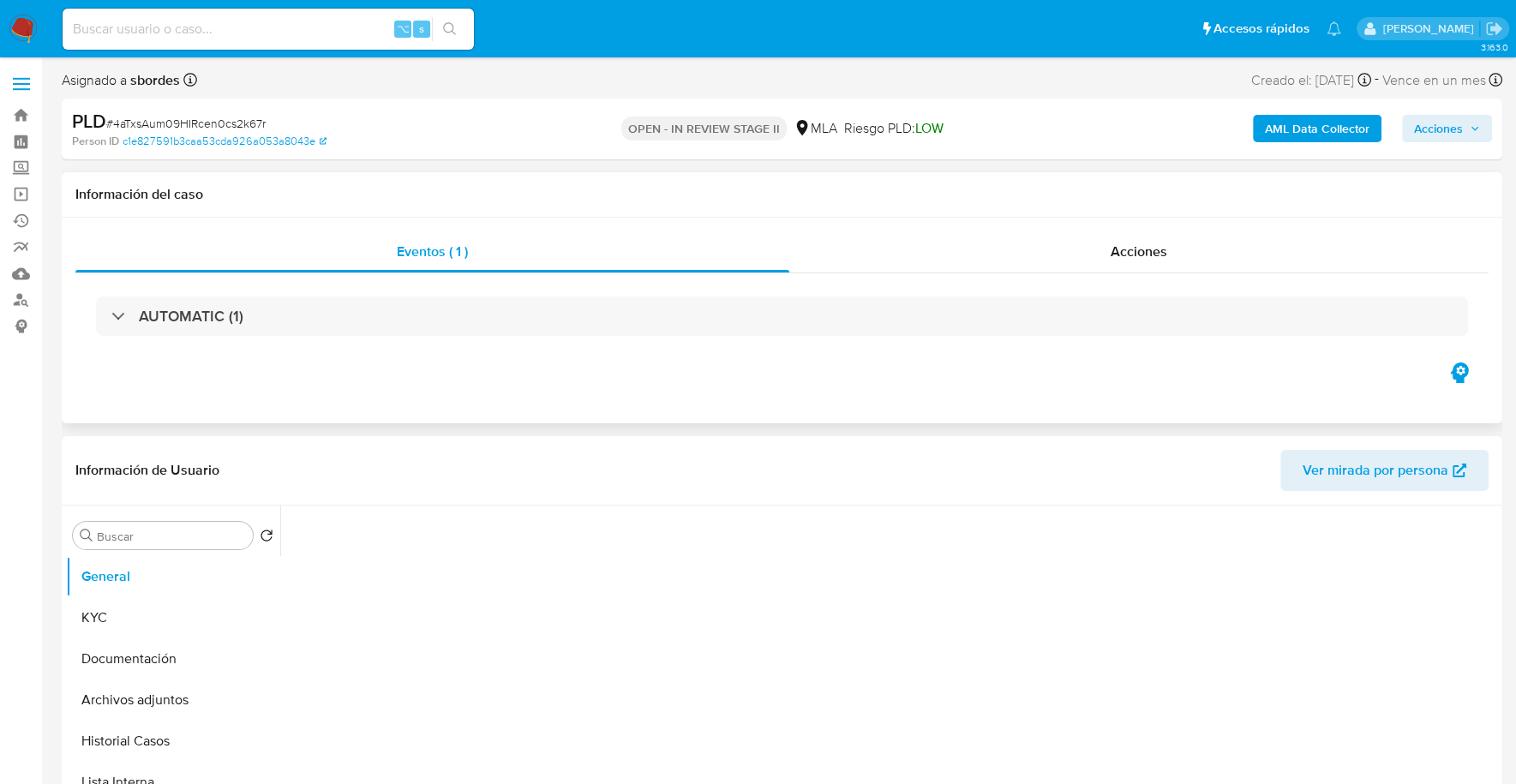
select select "10"
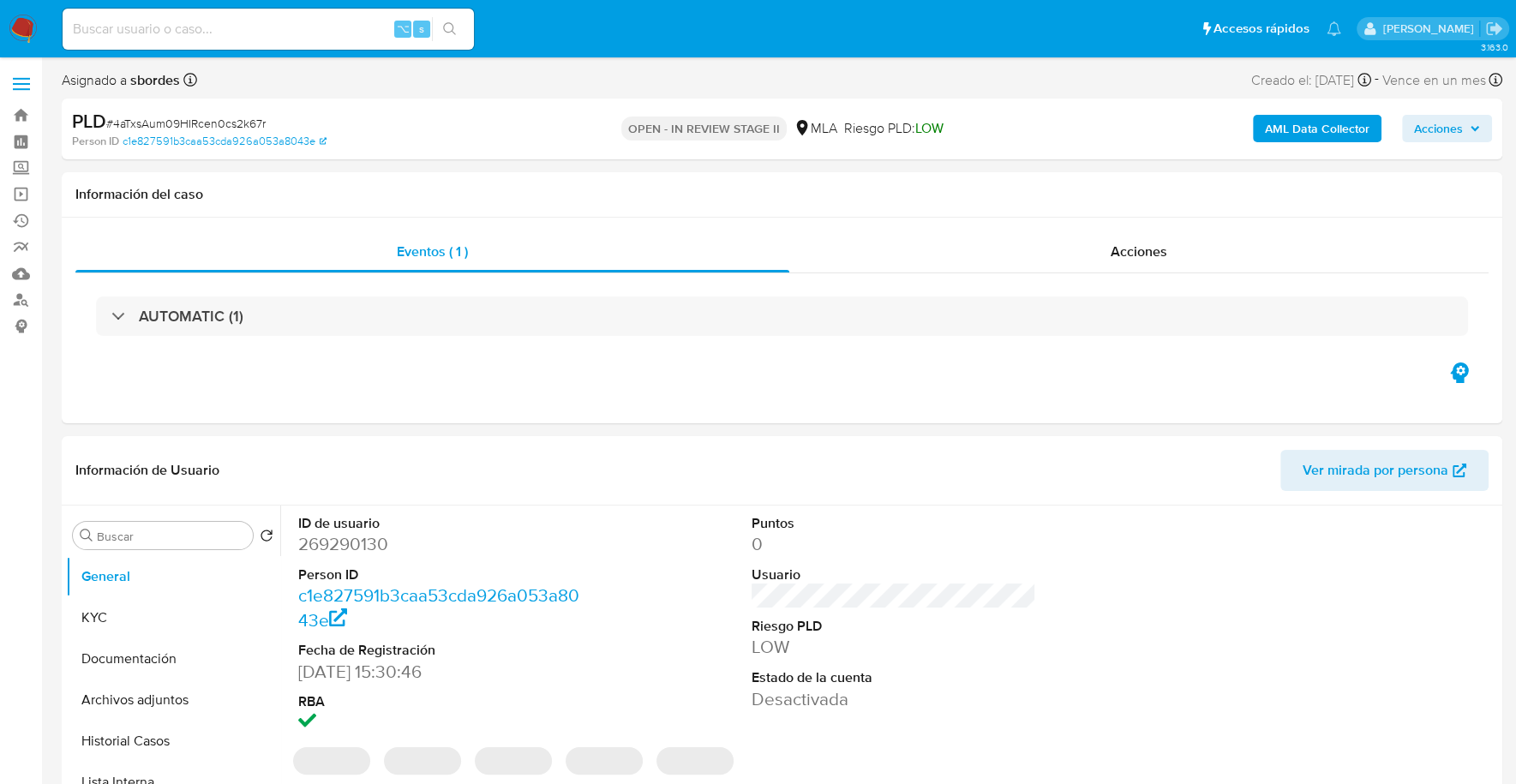
click at [1464, 123] on span "Acciones" at bounding box center [1447, 129] width 66 height 24
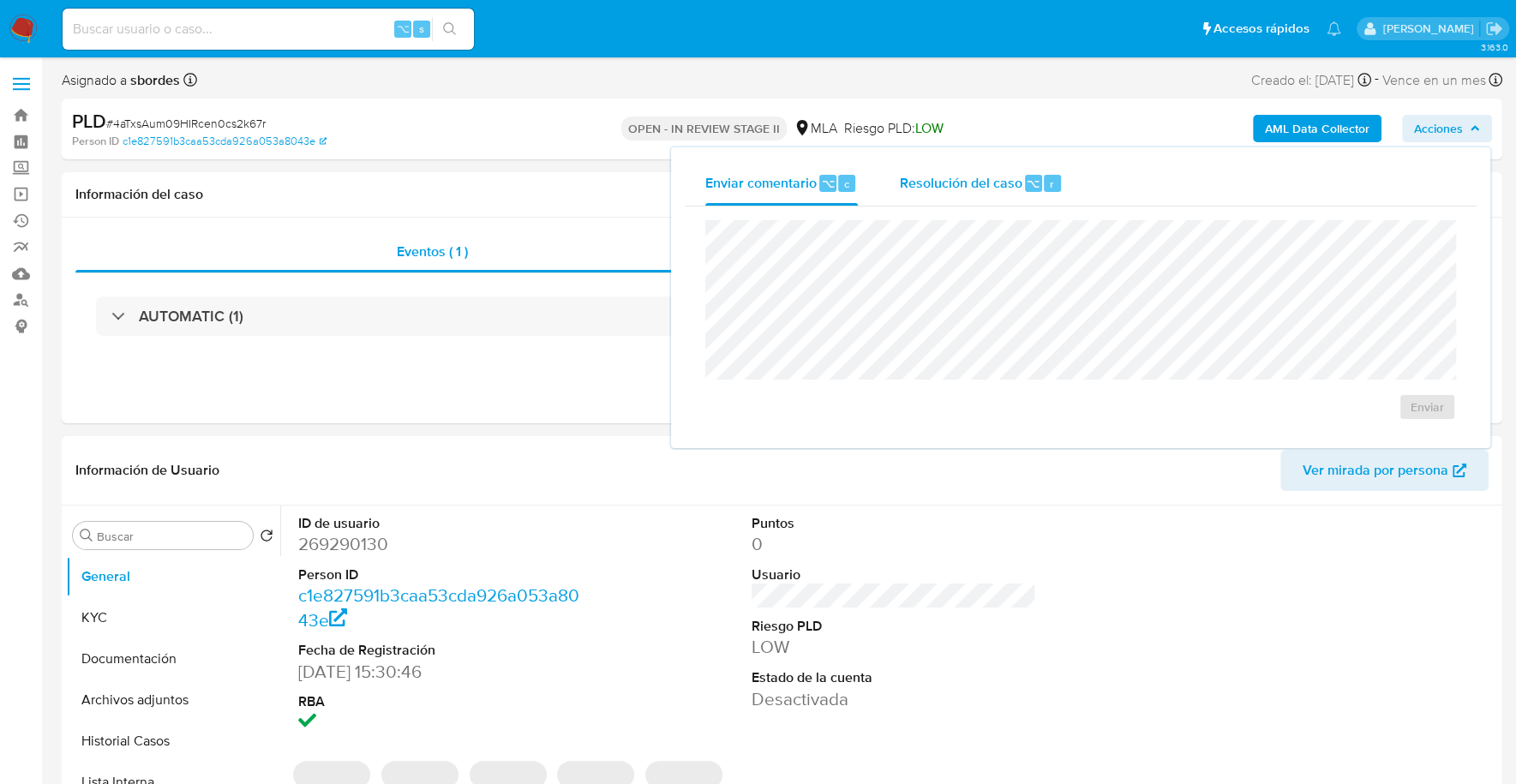
click at [961, 181] on span "Resolución del caso" at bounding box center [960, 183] width 123 height 20
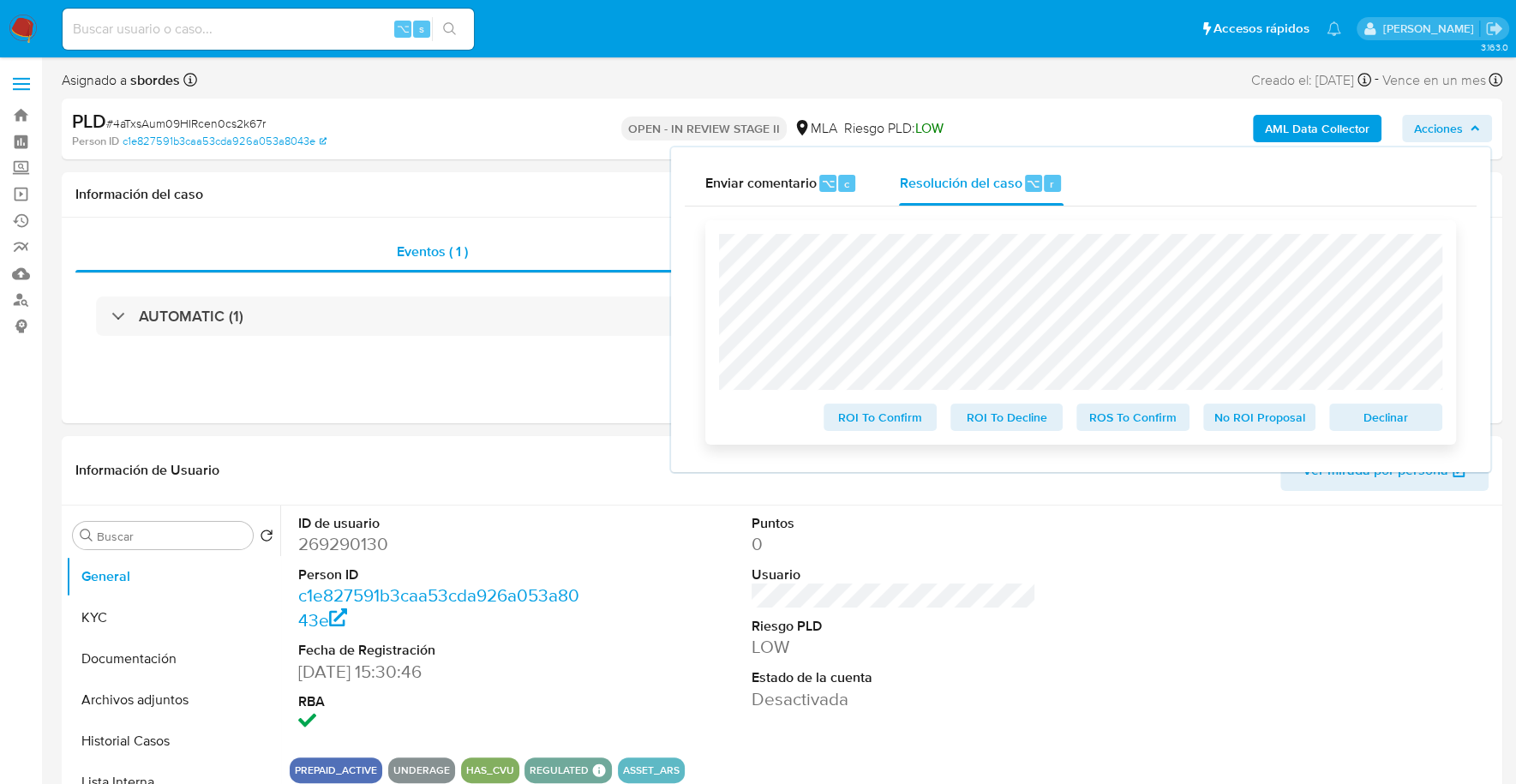
click at [1361, 431] on button "Declinar" at bounding box center [1385, 416] width 113 height 27
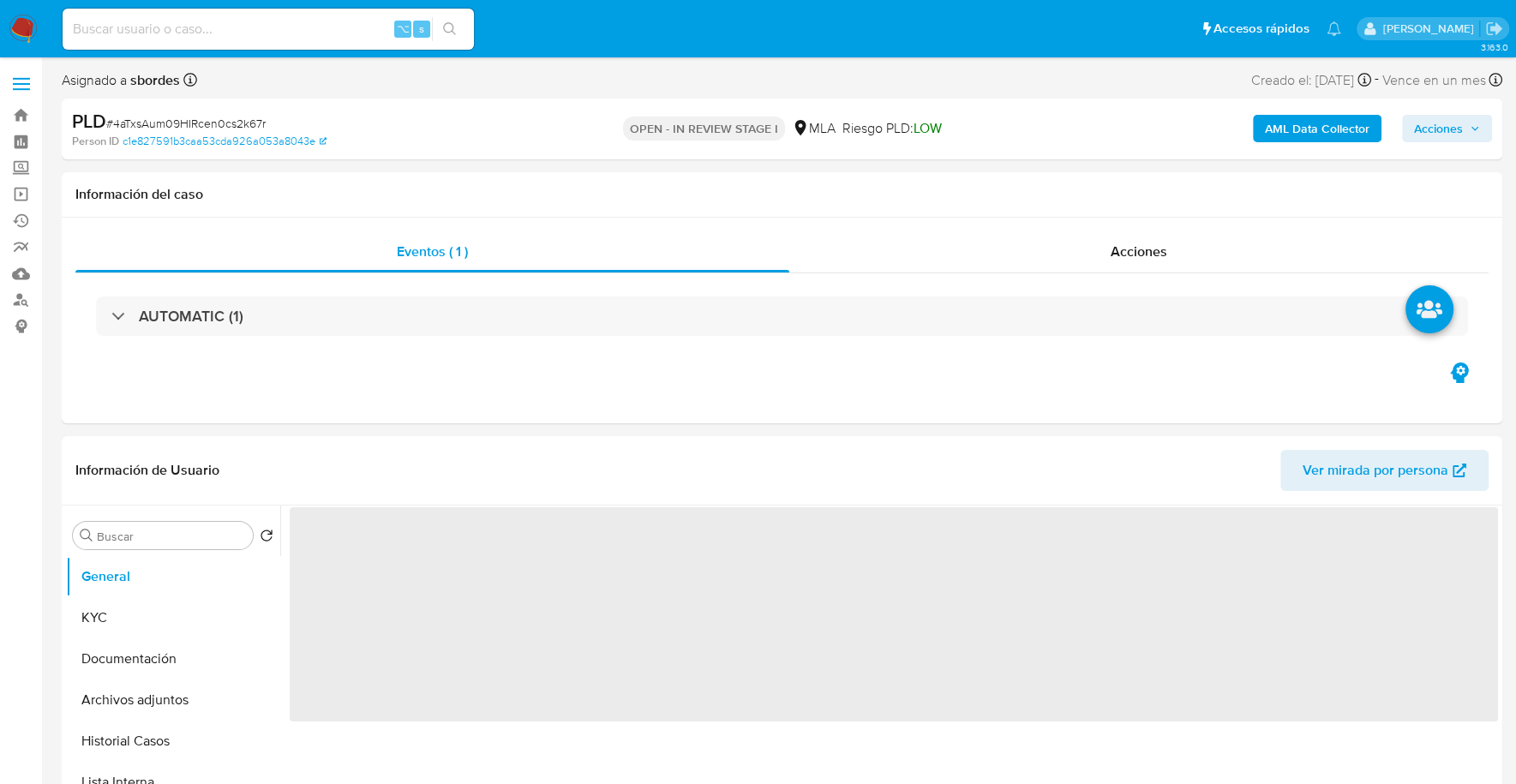
click at [1432, 131] on span "Acciones" at bounding box center [1438, 128] width 49 height 27
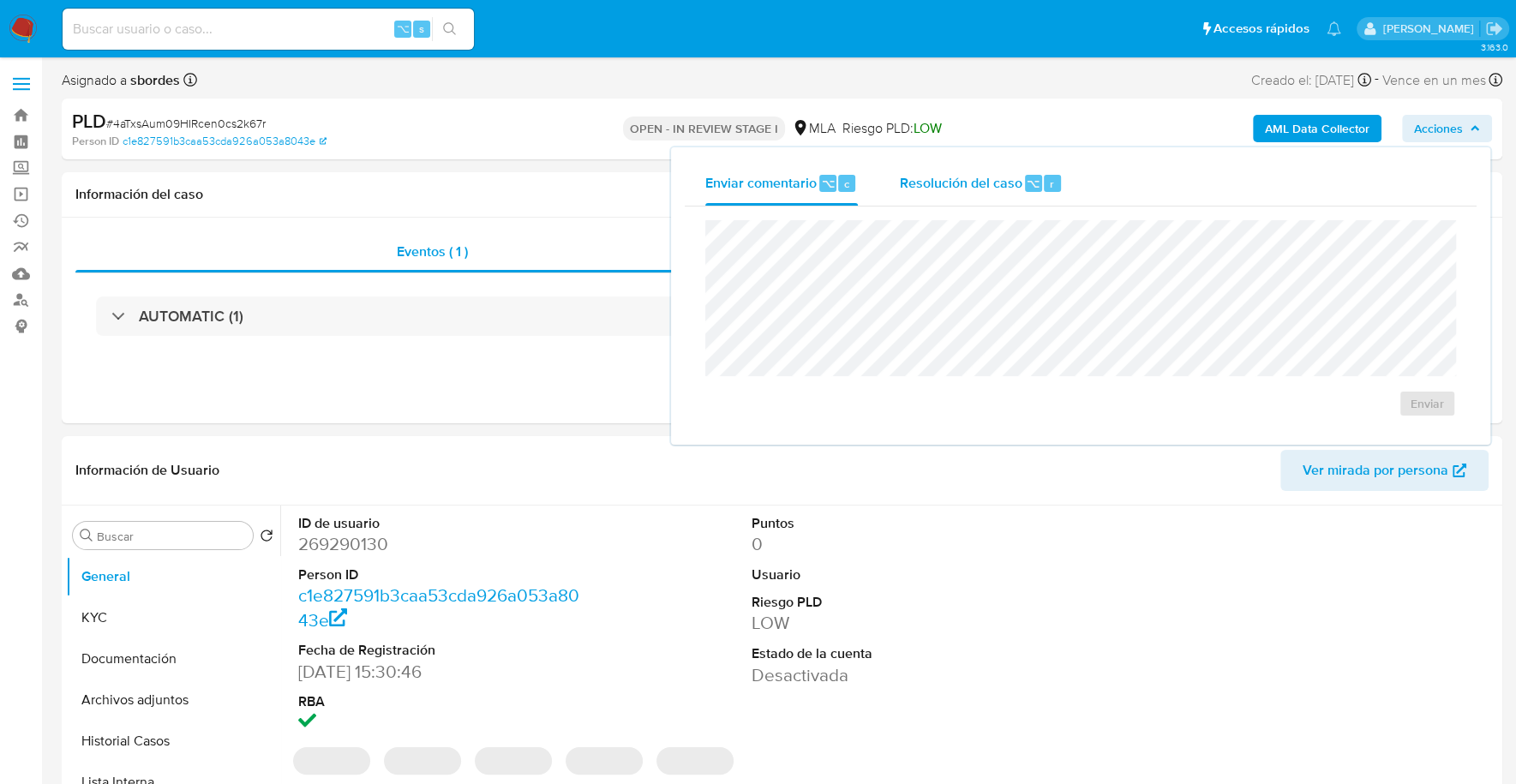
click at [983, 190] on span "Resolución del caso" at bounding box center [960, 183] width 123 height 20
select select "10"
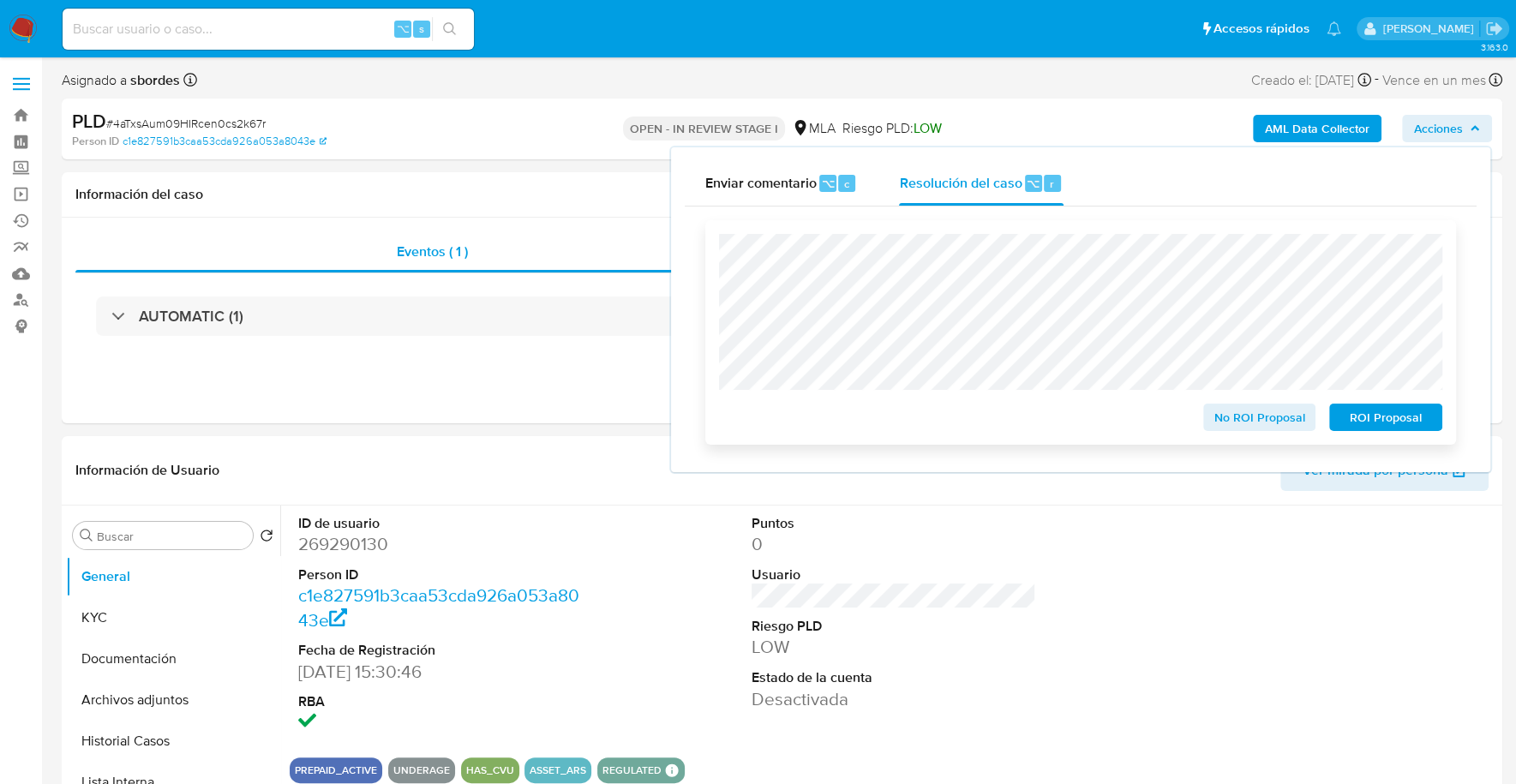
click at [1426, 425] on span "ROI Proposal" at bounding box center [1385, 417] width 89 height 24
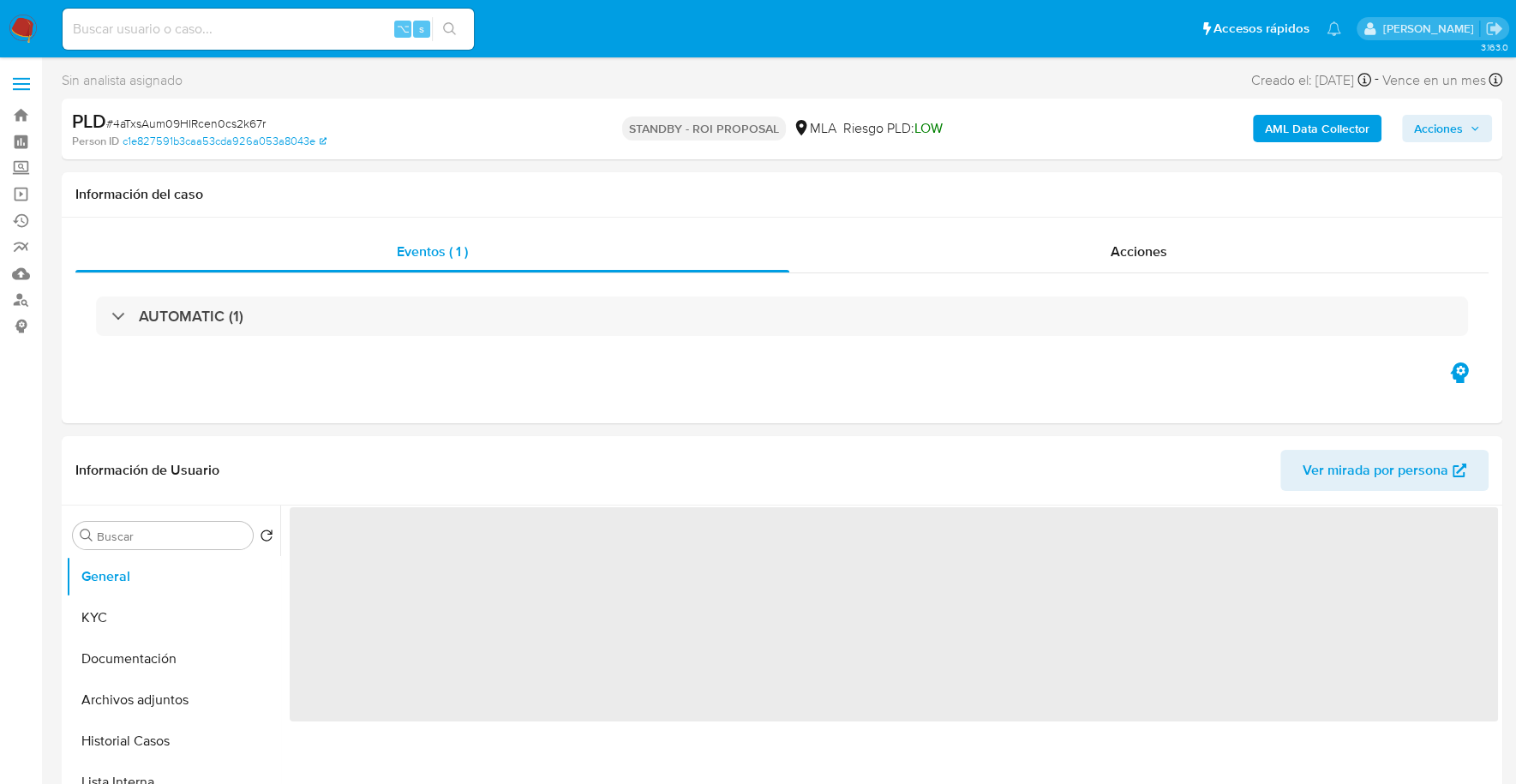
select select "10"
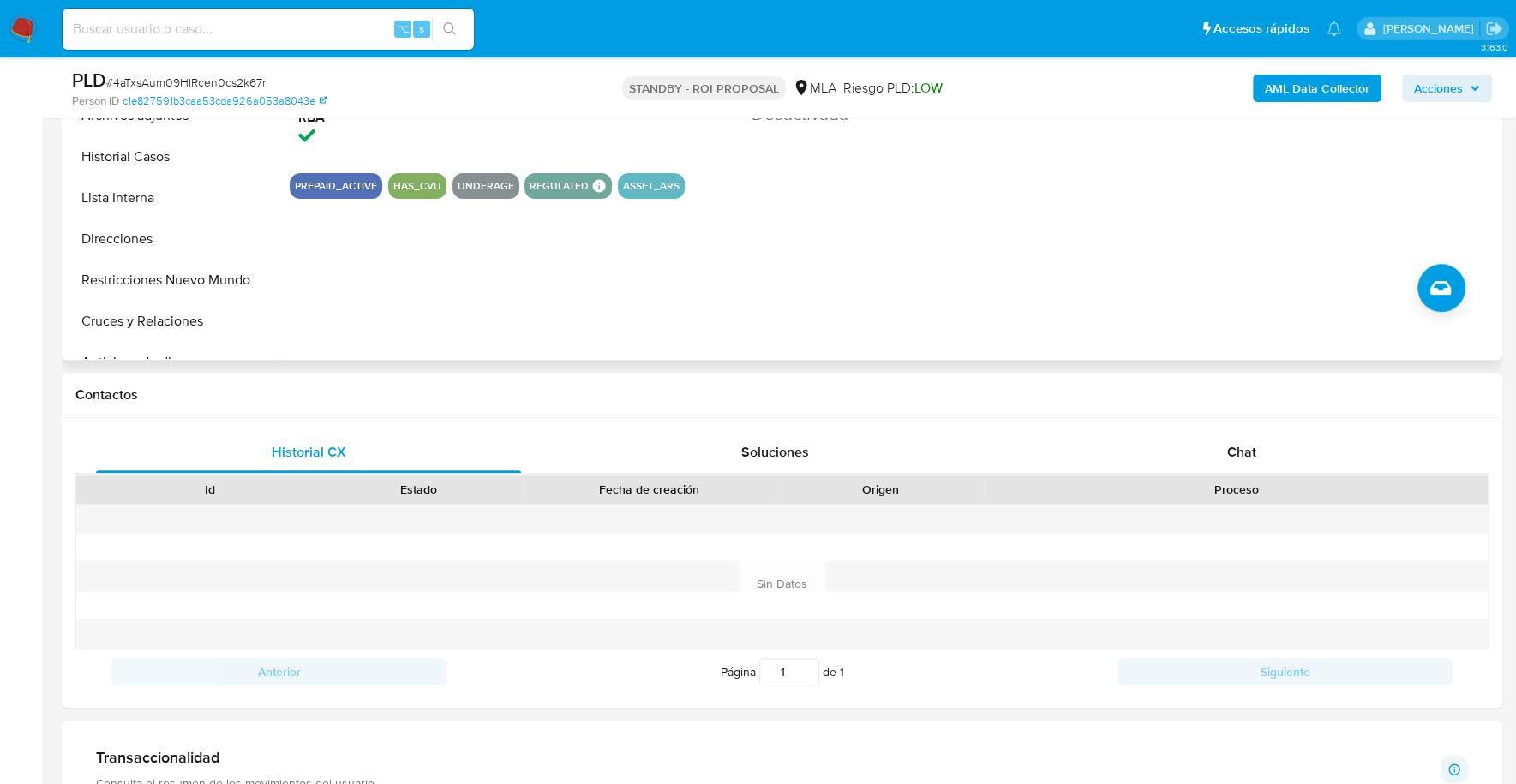
scroll to position [463, 0]
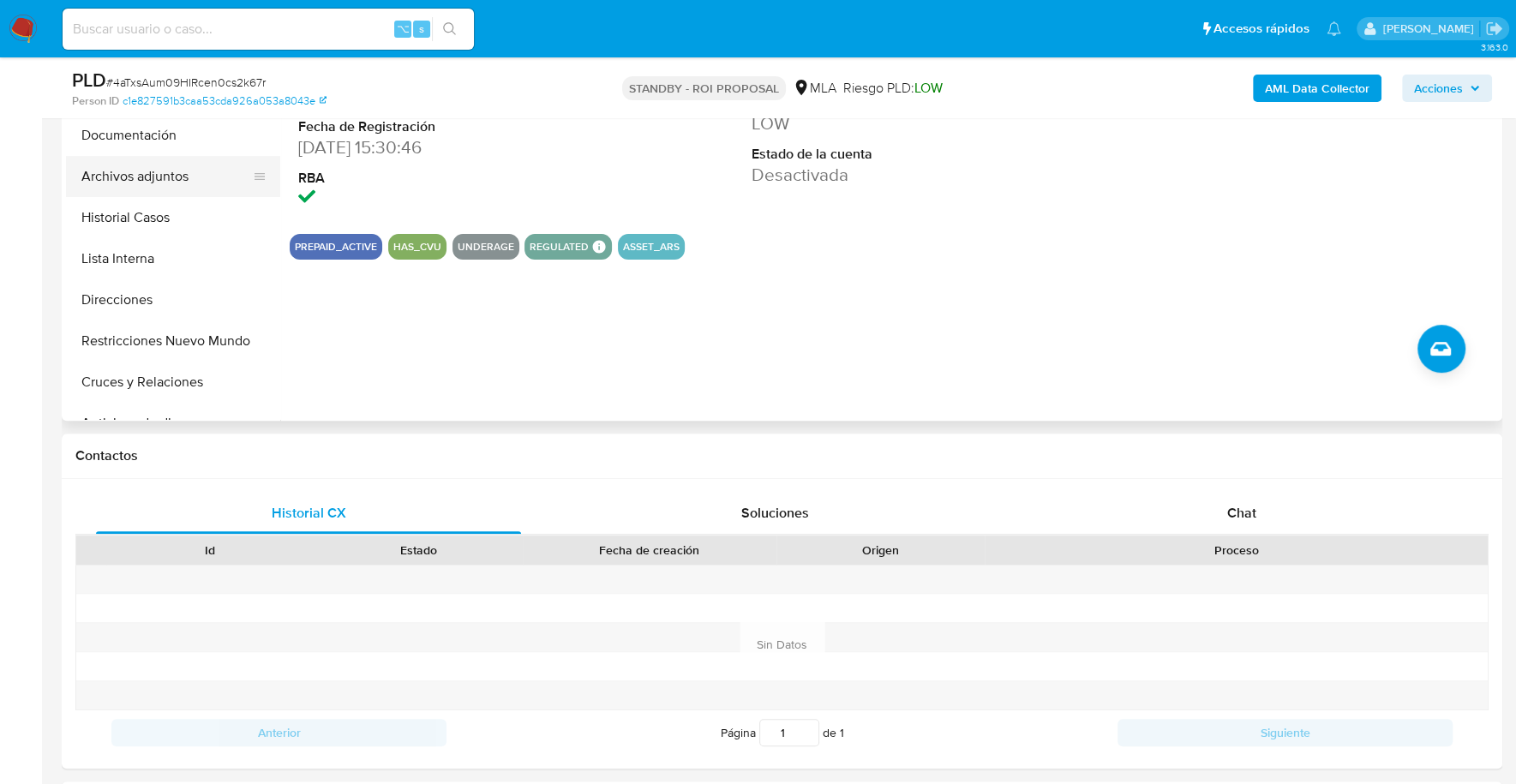
click at [139, 187] on button "Archivos adjuntos" at bounding box center [166, 176] width 200 height 41
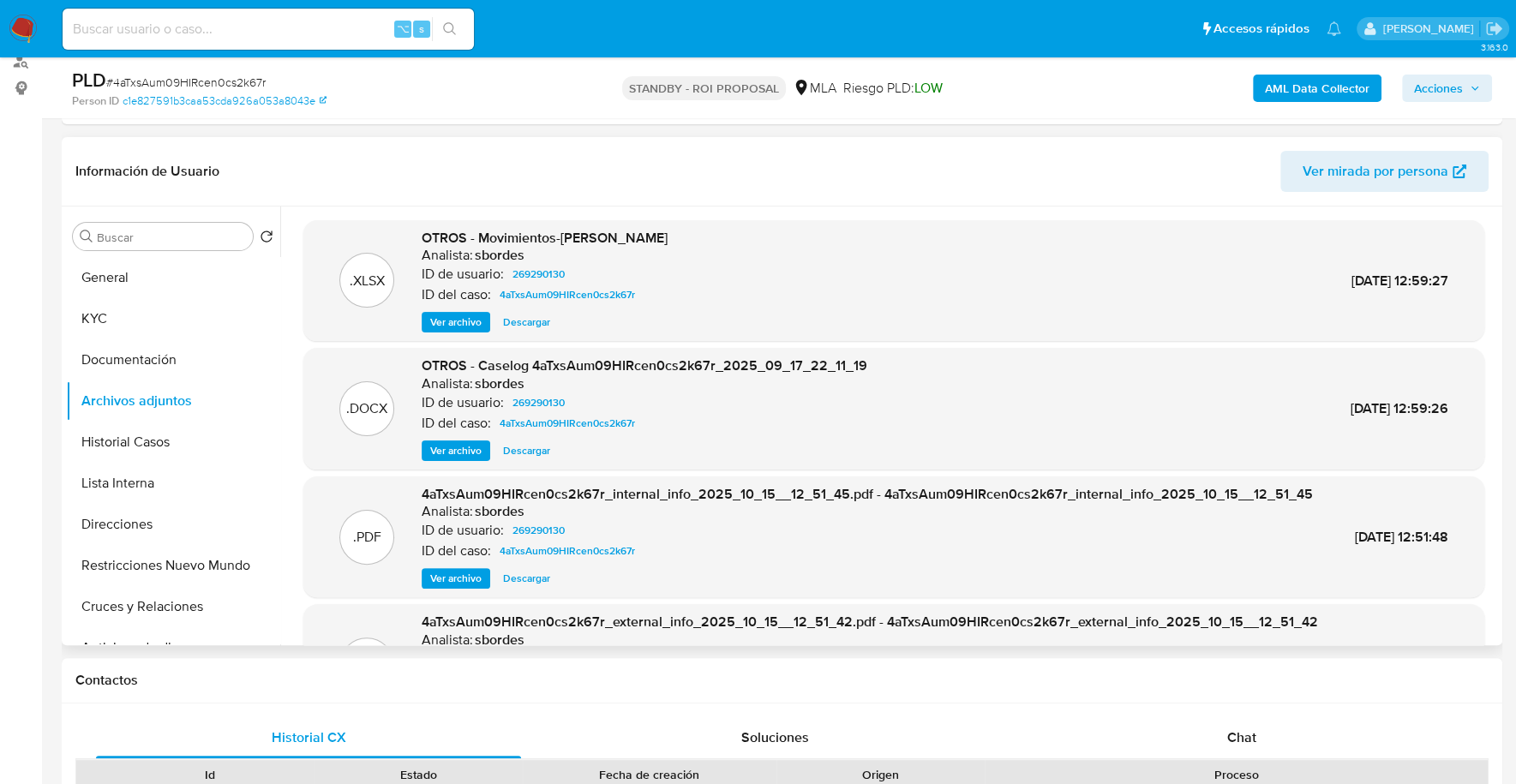
scroll to position [237, 0]
click at [185, 25] on input at bounding box center [268, 30] width 411 height 23
paste input "2481062939"
type input "2481062939"
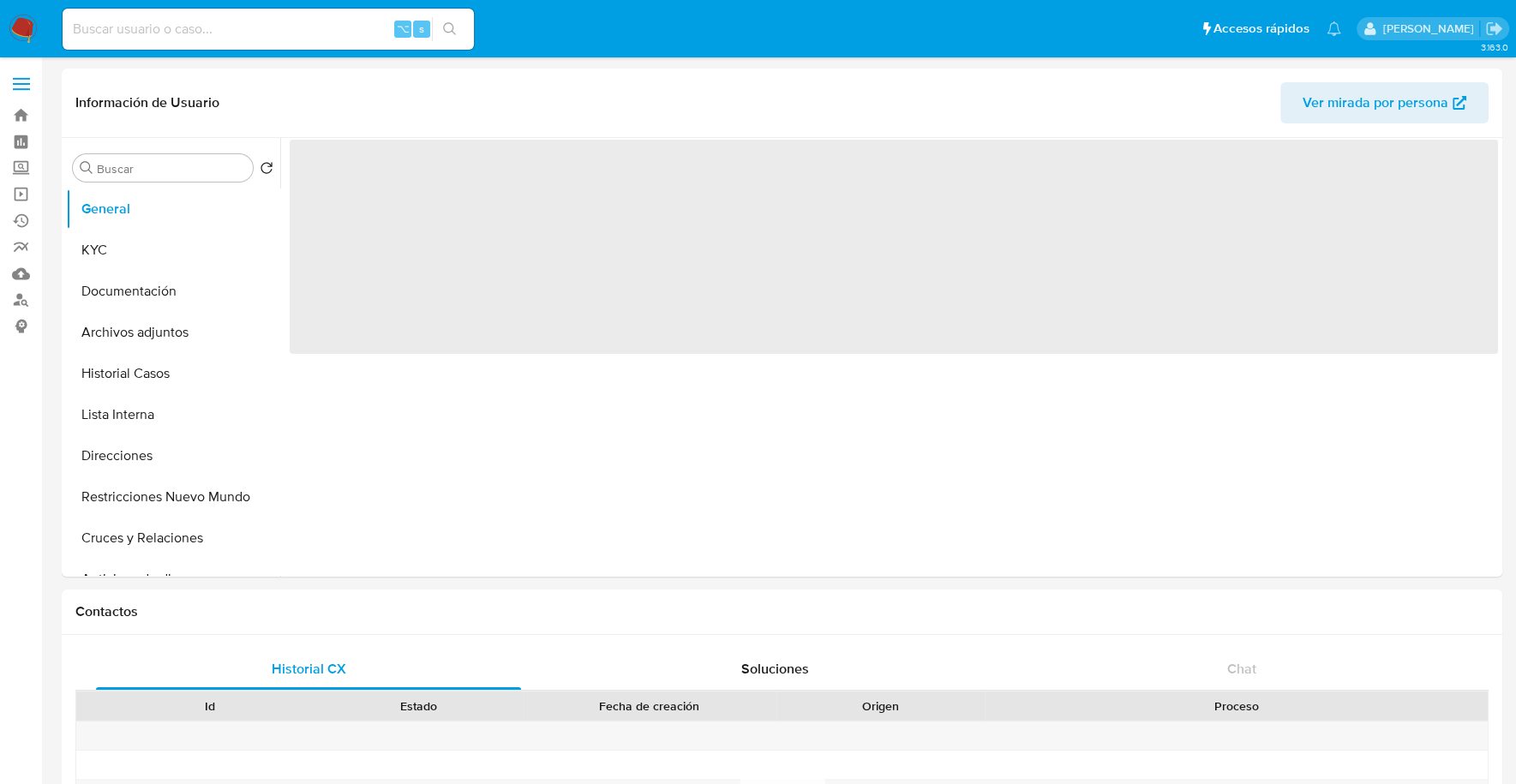
select select "10"
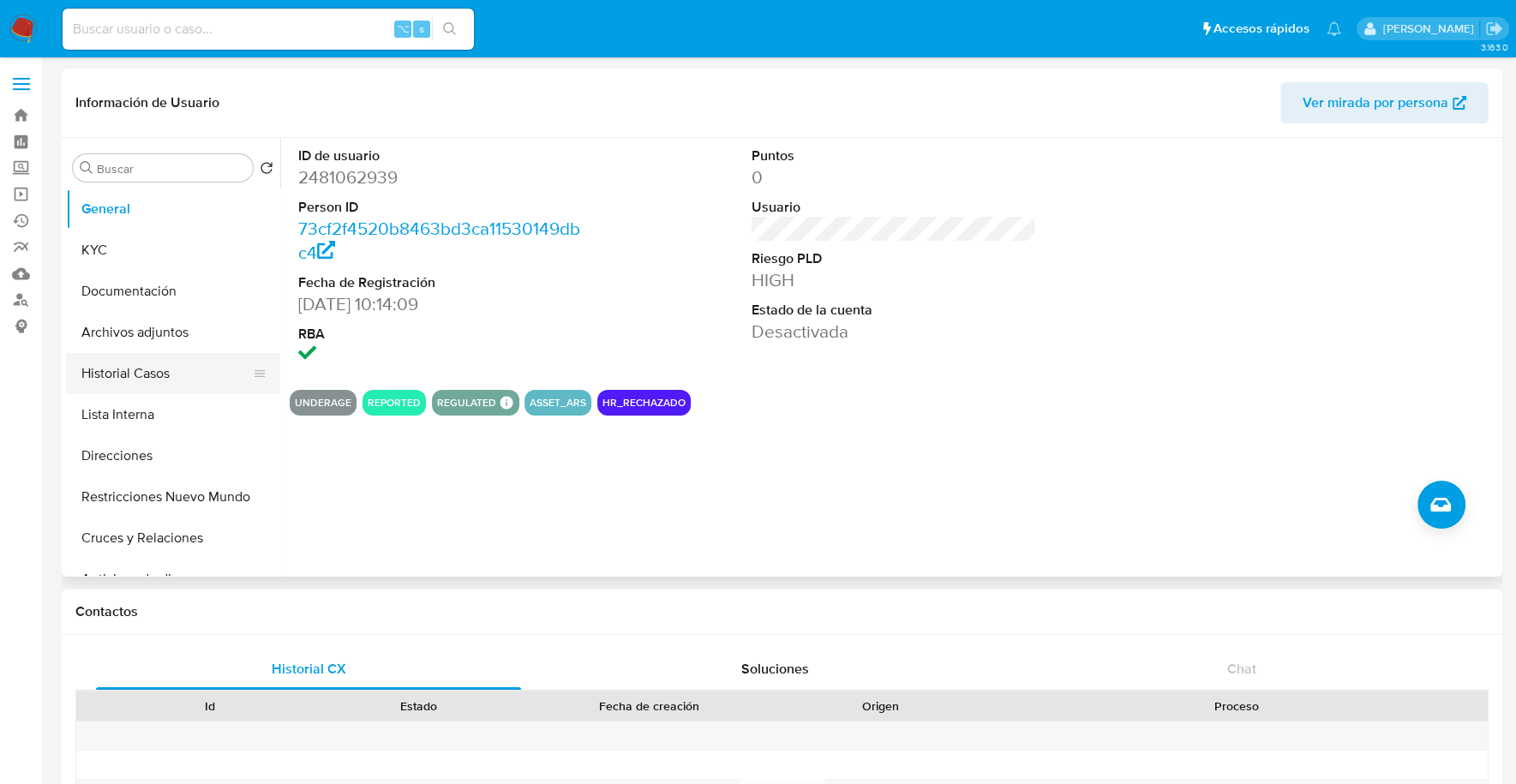
click at [103, 379] on button "Historial Casos" at bounding box center [166, 373] width 200 height 41
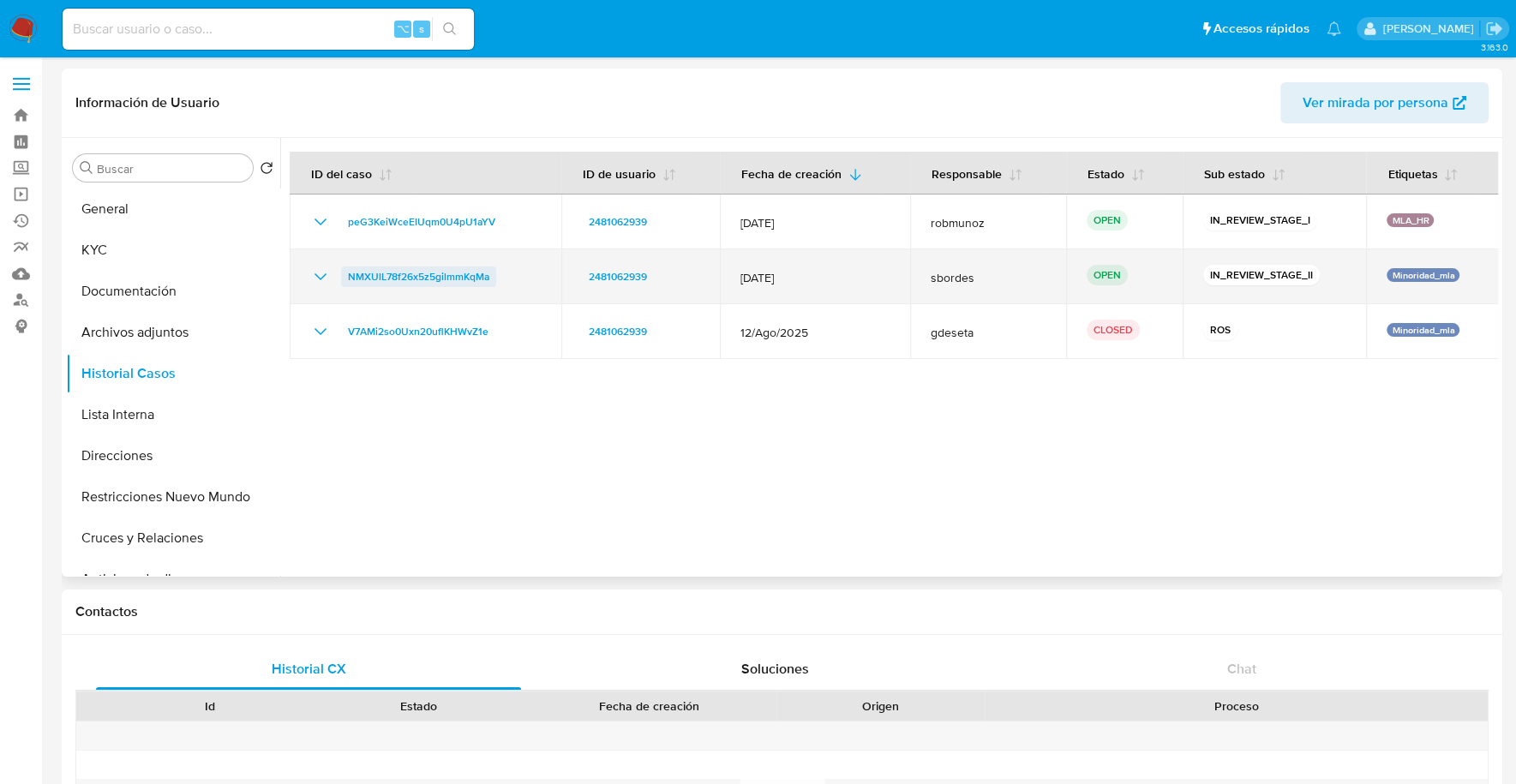
click at [423, 275] on span "NMXUlL78f26x5z5gilmmKqMa" at bounding box center [418, 277] width 141 height 21
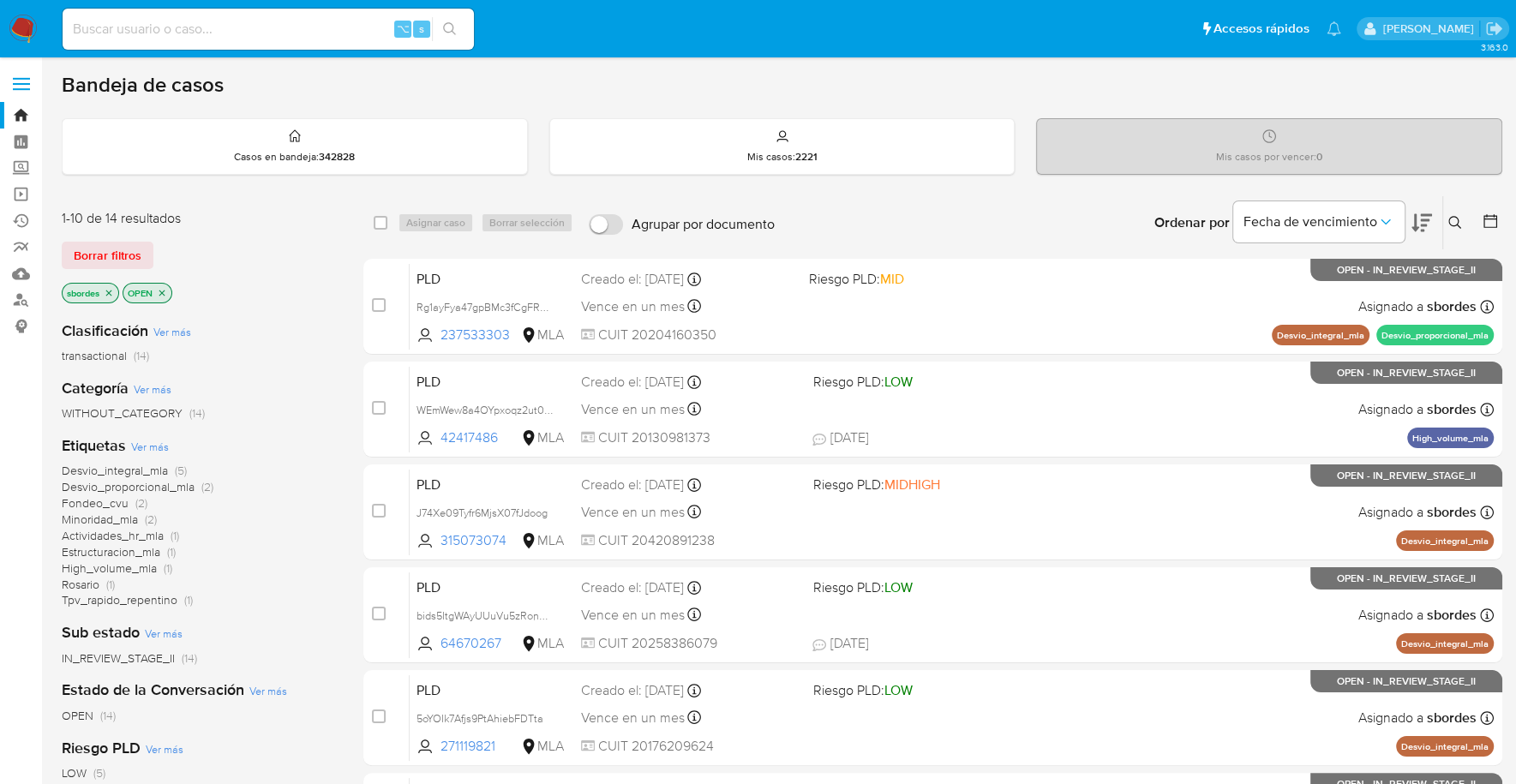
click at [112, 289] on icon "close-filter" at bounding box center [109, 292] width 6 height 6
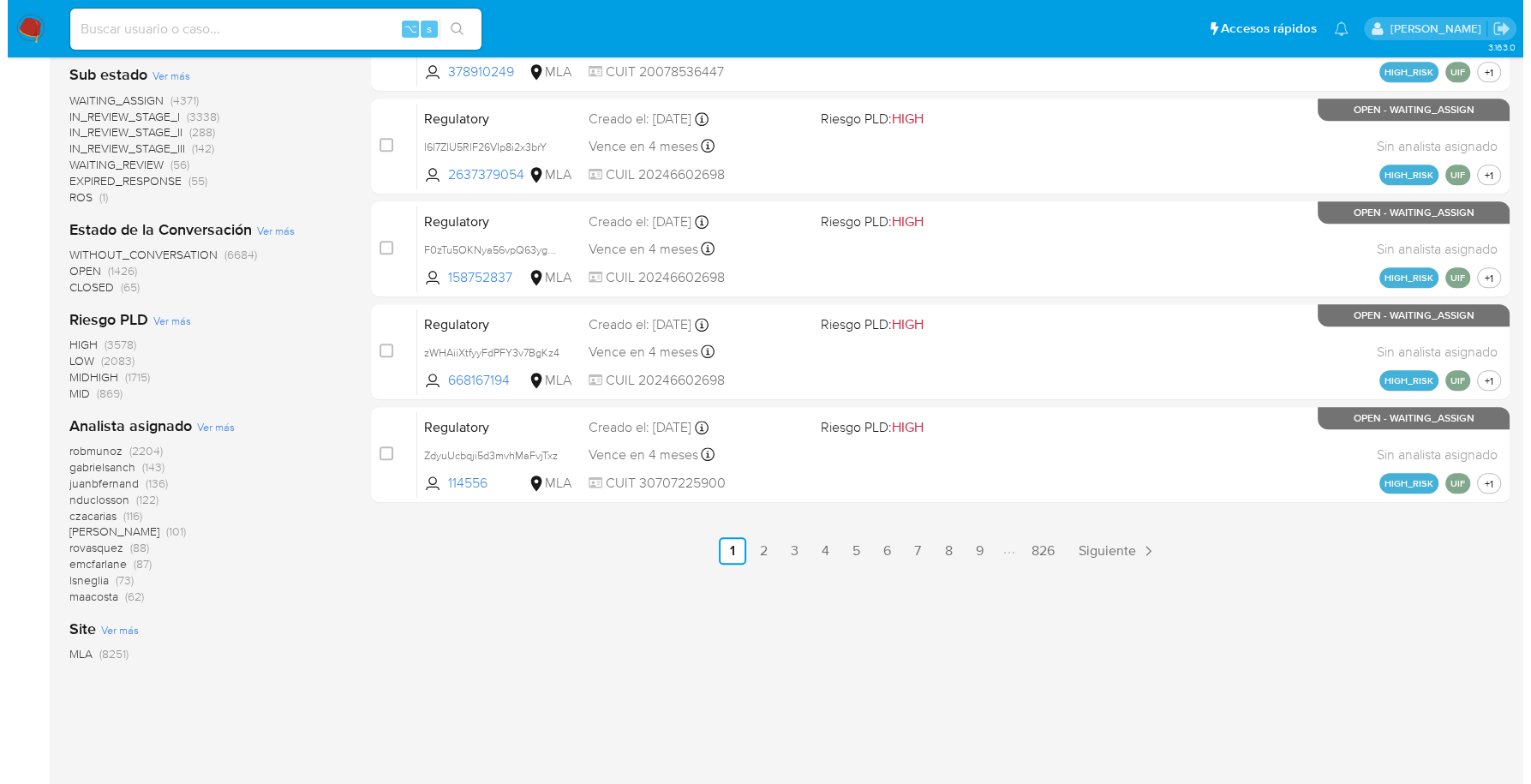
scroll to position [808, 0]
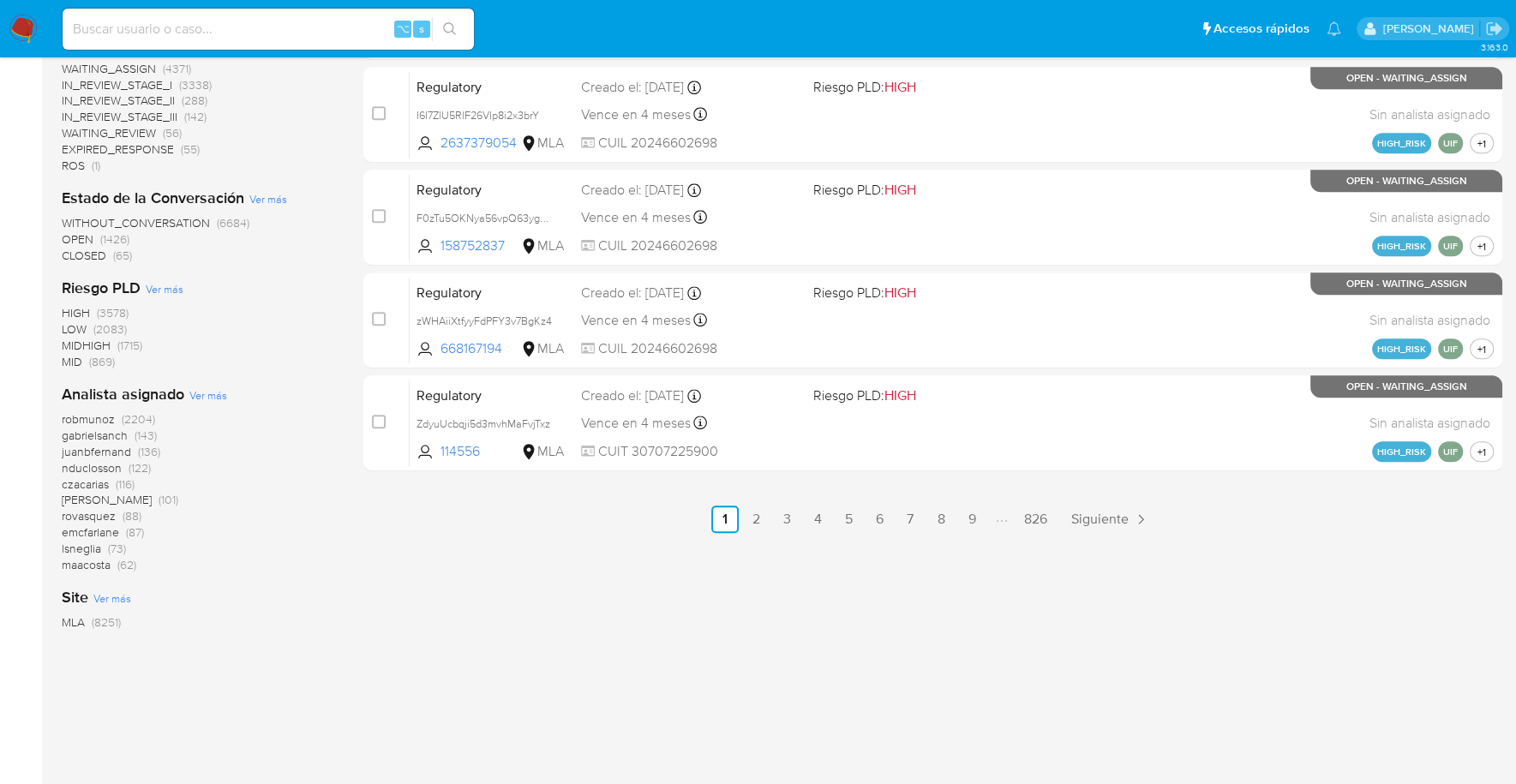
click at [217, 395] on span "Ver más" at bounding box center [207, 395] width 37 height 16
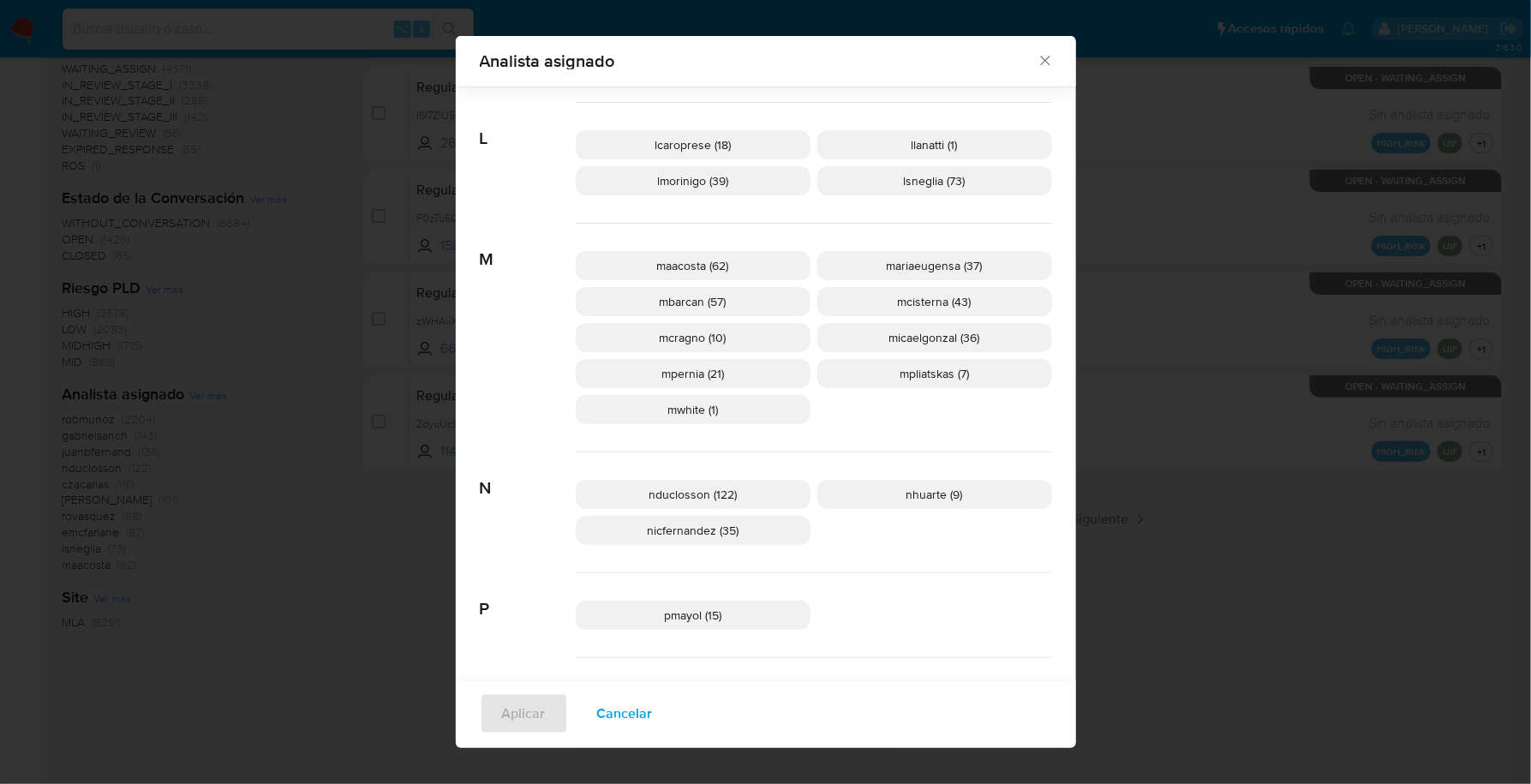
scroll to position [625, 0]
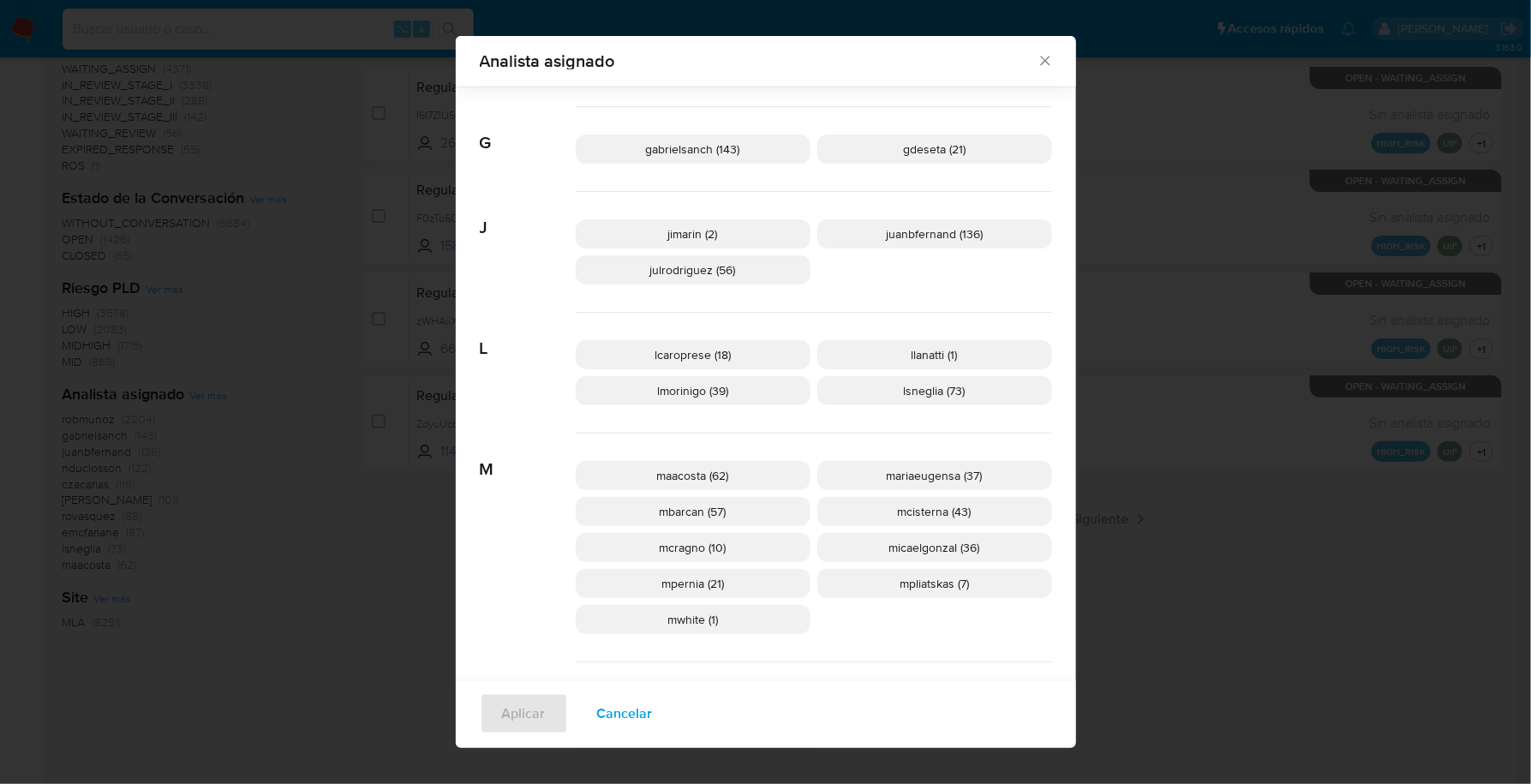
click at [597, 703] on span "Cancelar" at bounding box center [625, 713] width 56 height 37
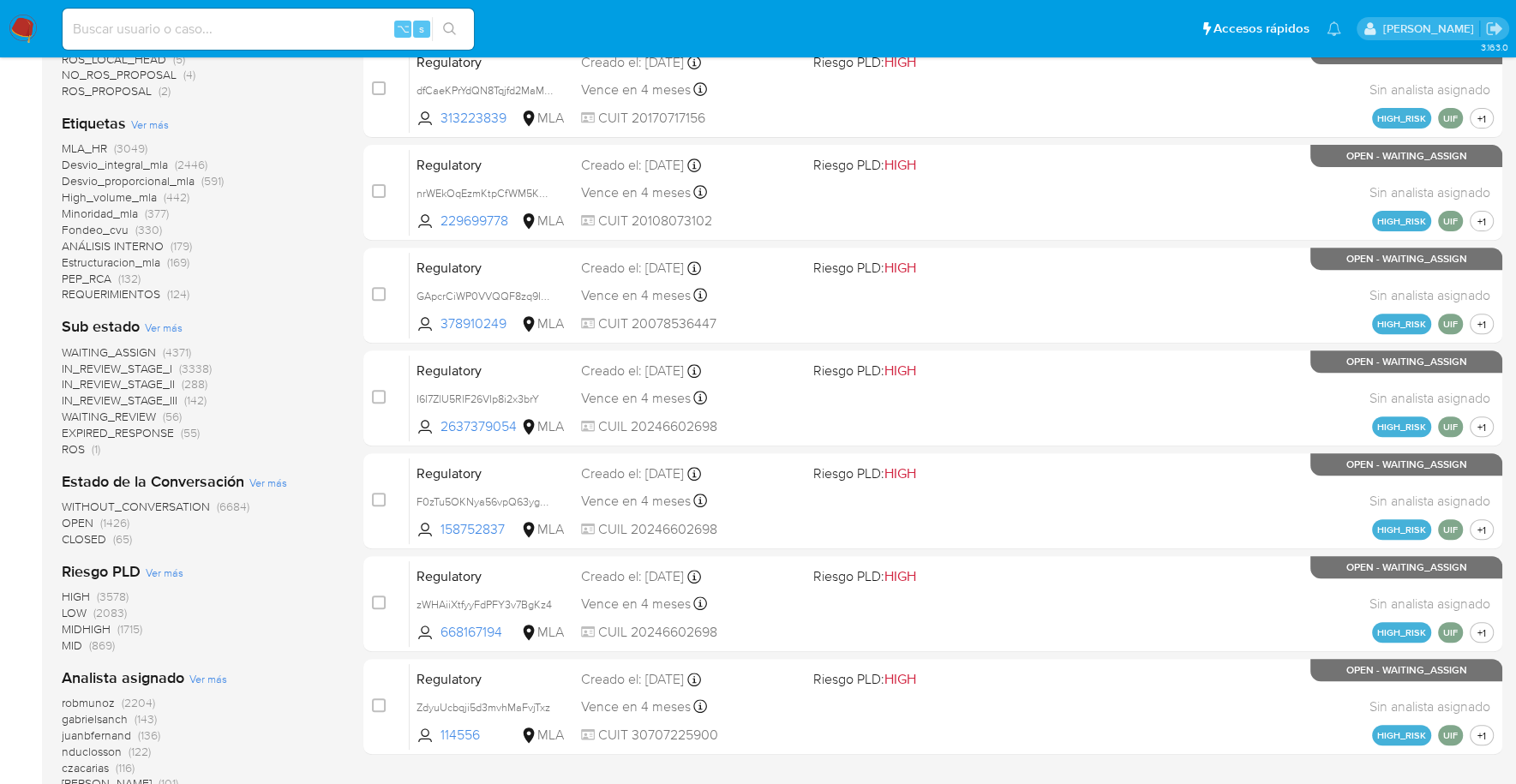
scroll to position [85, 0]
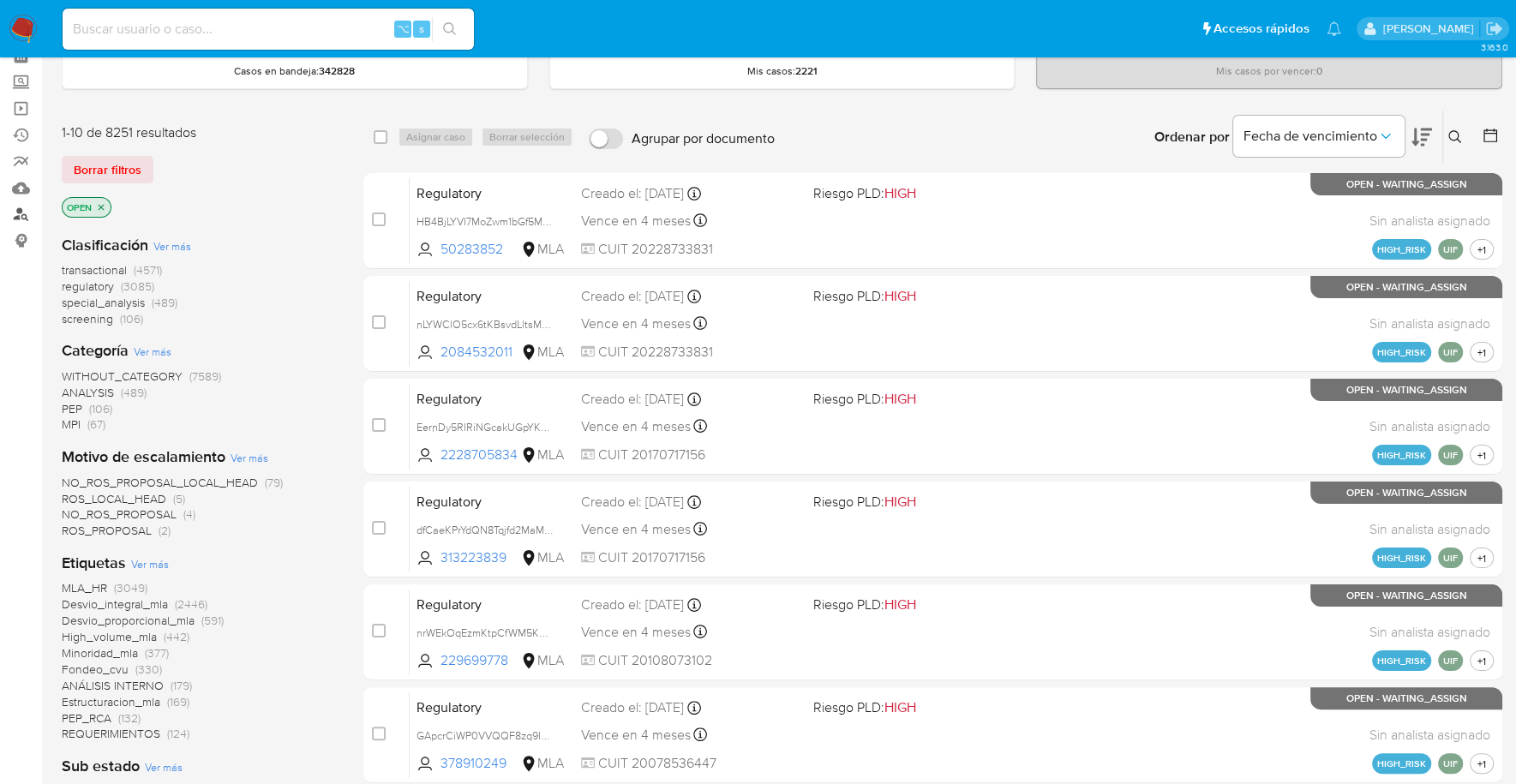
click at [17, 215] on link "Buscador de personas" at bounding box center [102, 214] width 204 height 26
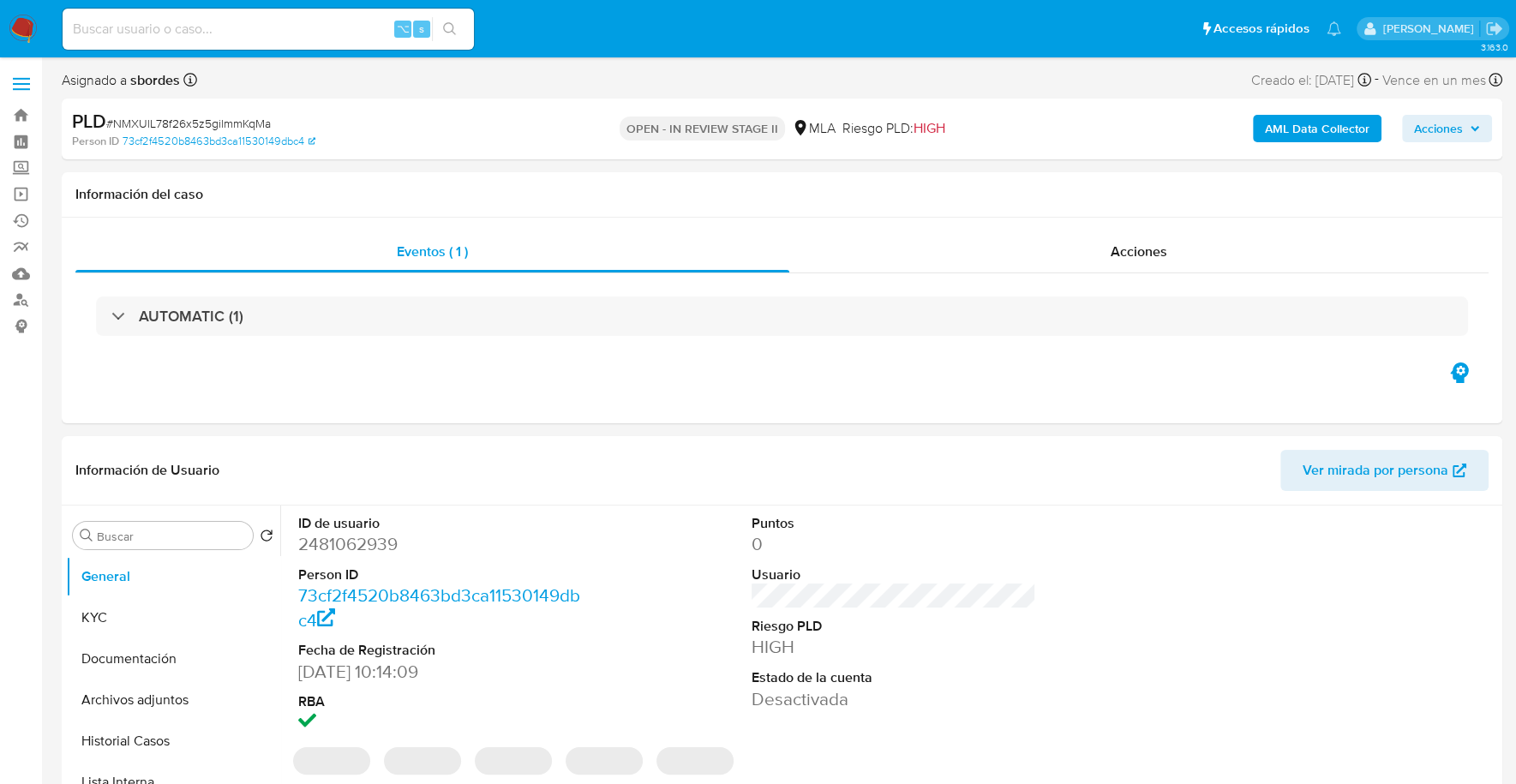
select select "10"
click at [360, 530] on dt "ID de usuario" at bounding box center [440, 524] width 285 height 19
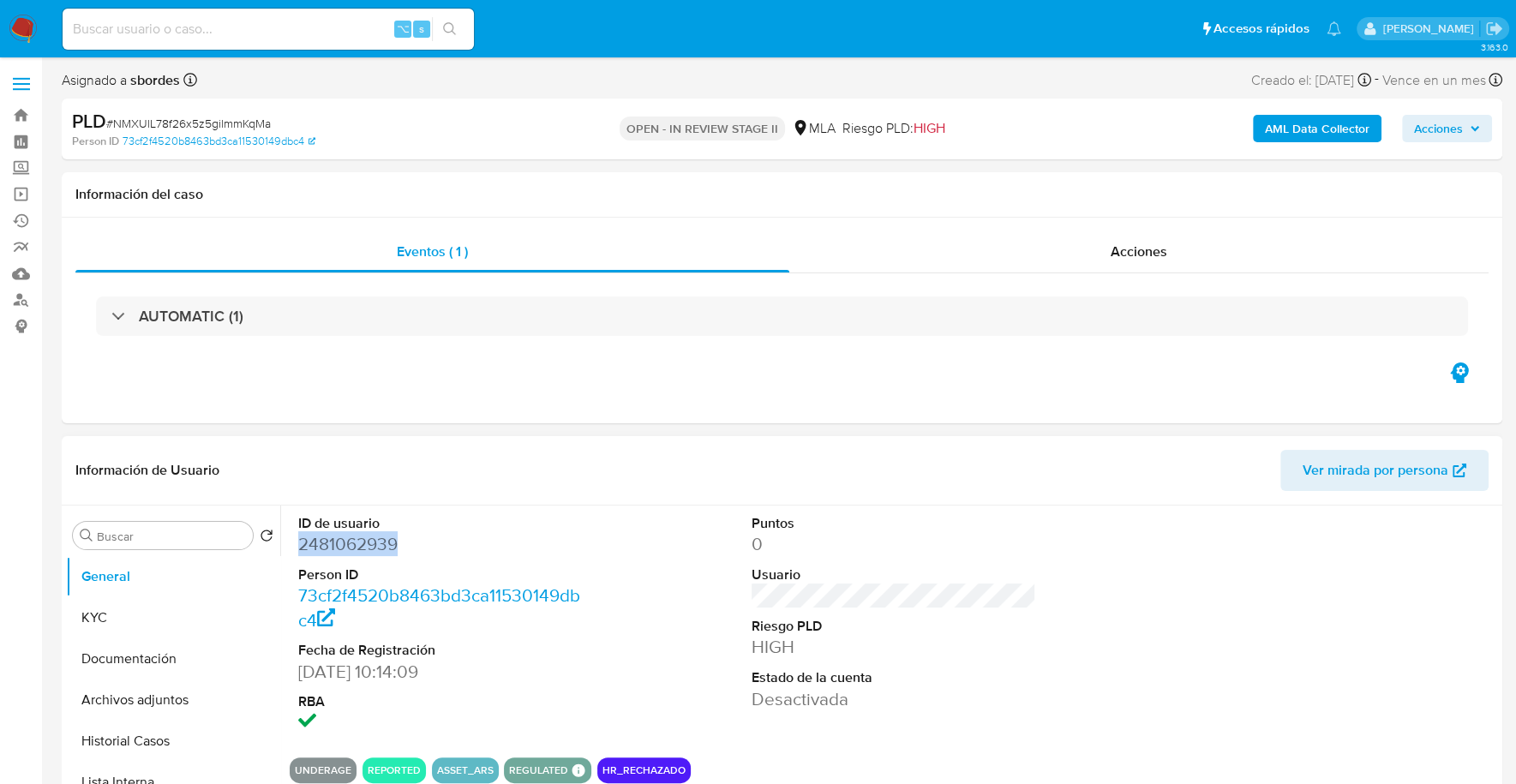
copy dd "2481062939"
click at [188, 33] on input at bounding box center [268, 30] width 411 height 23
paste input "2481062939"
click at [144, 625] on button "KYC" at bounding box center [166, 617] width 200 height 41
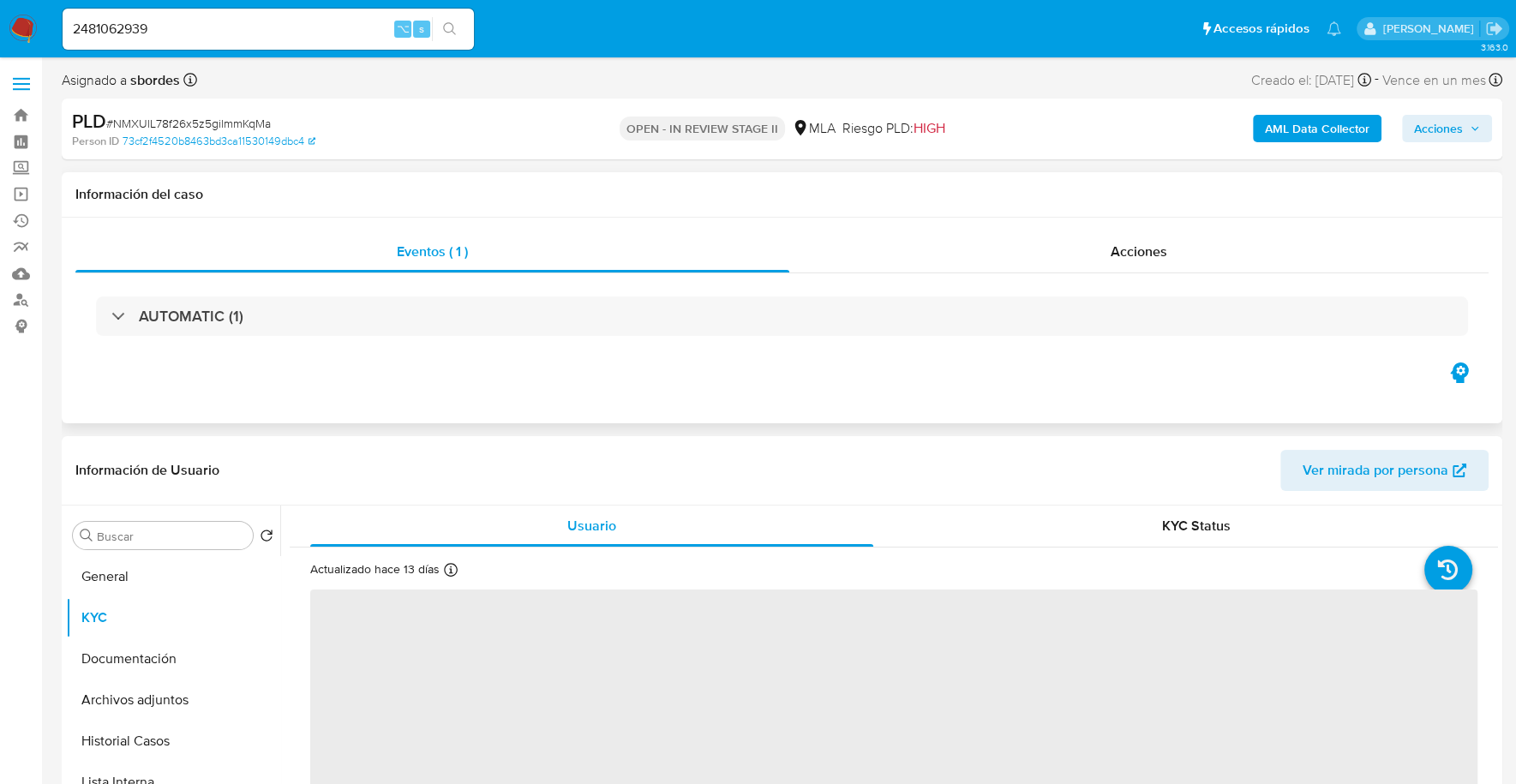
scroll to position [213, 0]
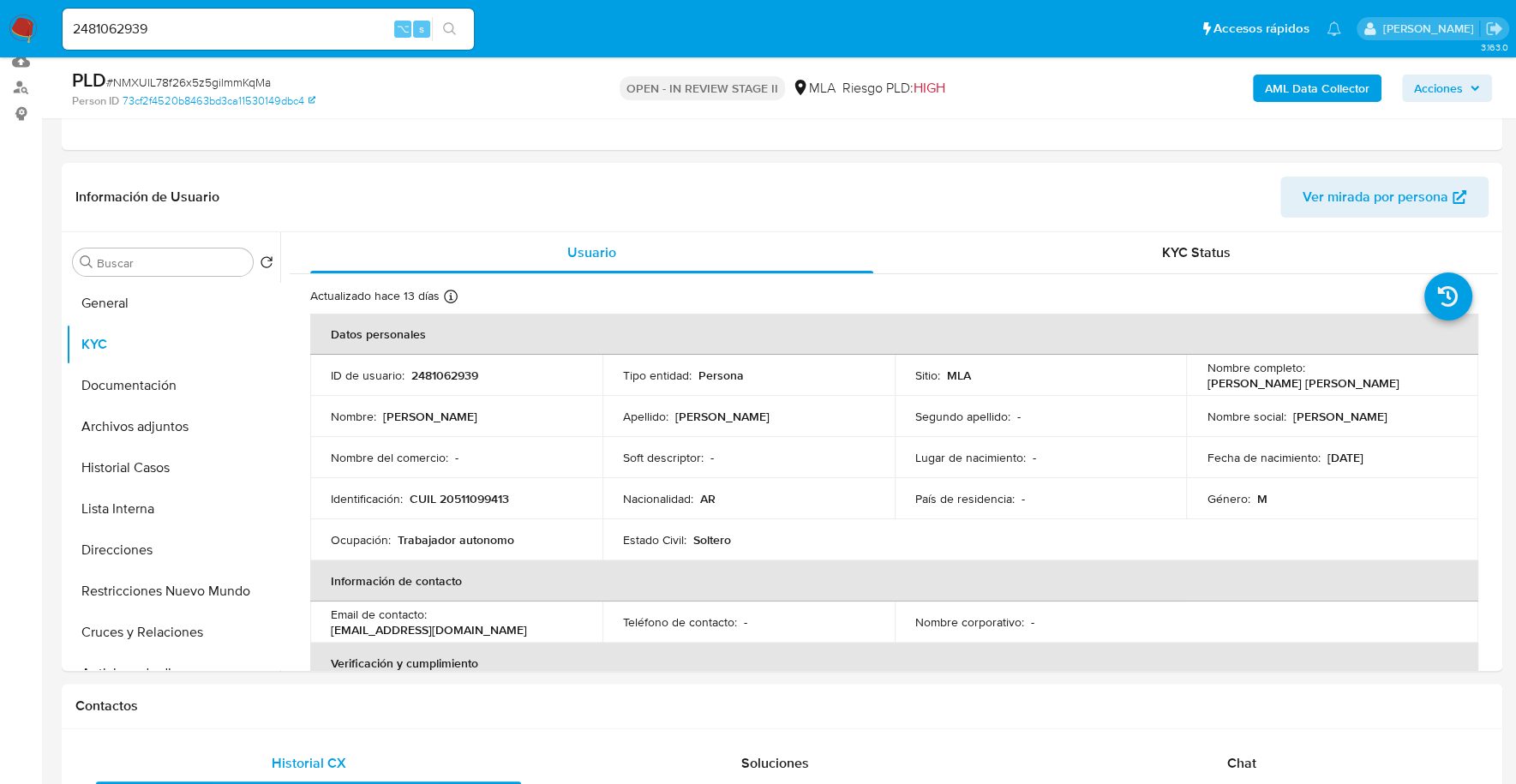
click at [308, 37] on input "2481062939" at bounding box center [268, 30] width 411 height 23
paste input "5GUDJIME4mHkk55PqmSrZg4p"
drag, startPoint x: 376, startPoint y: 33, endPoint x: -33, endPoint y: 14, distance: 409.4
paste input
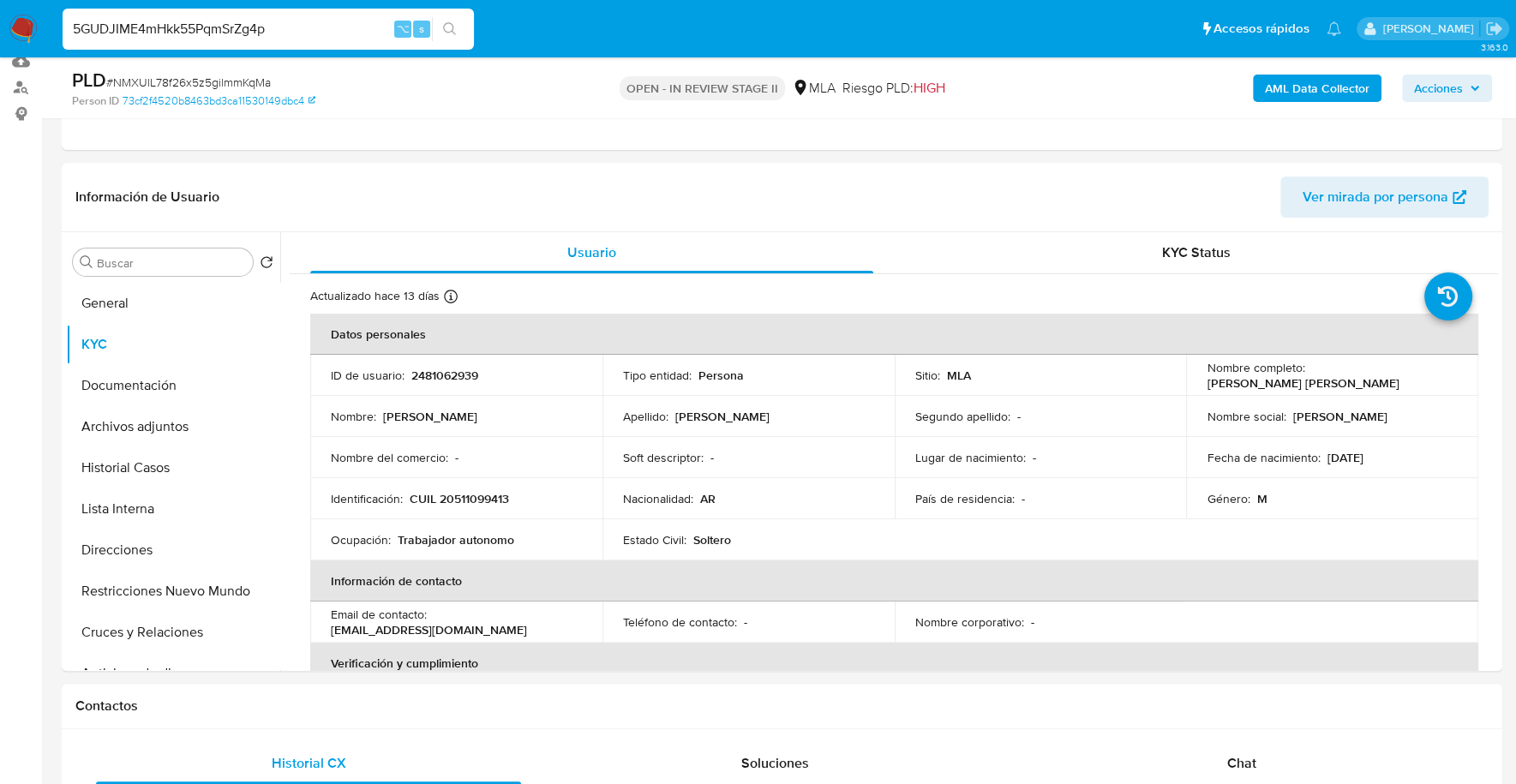
type input "5GUDJIME4mHkk55PqmSrZg4p"
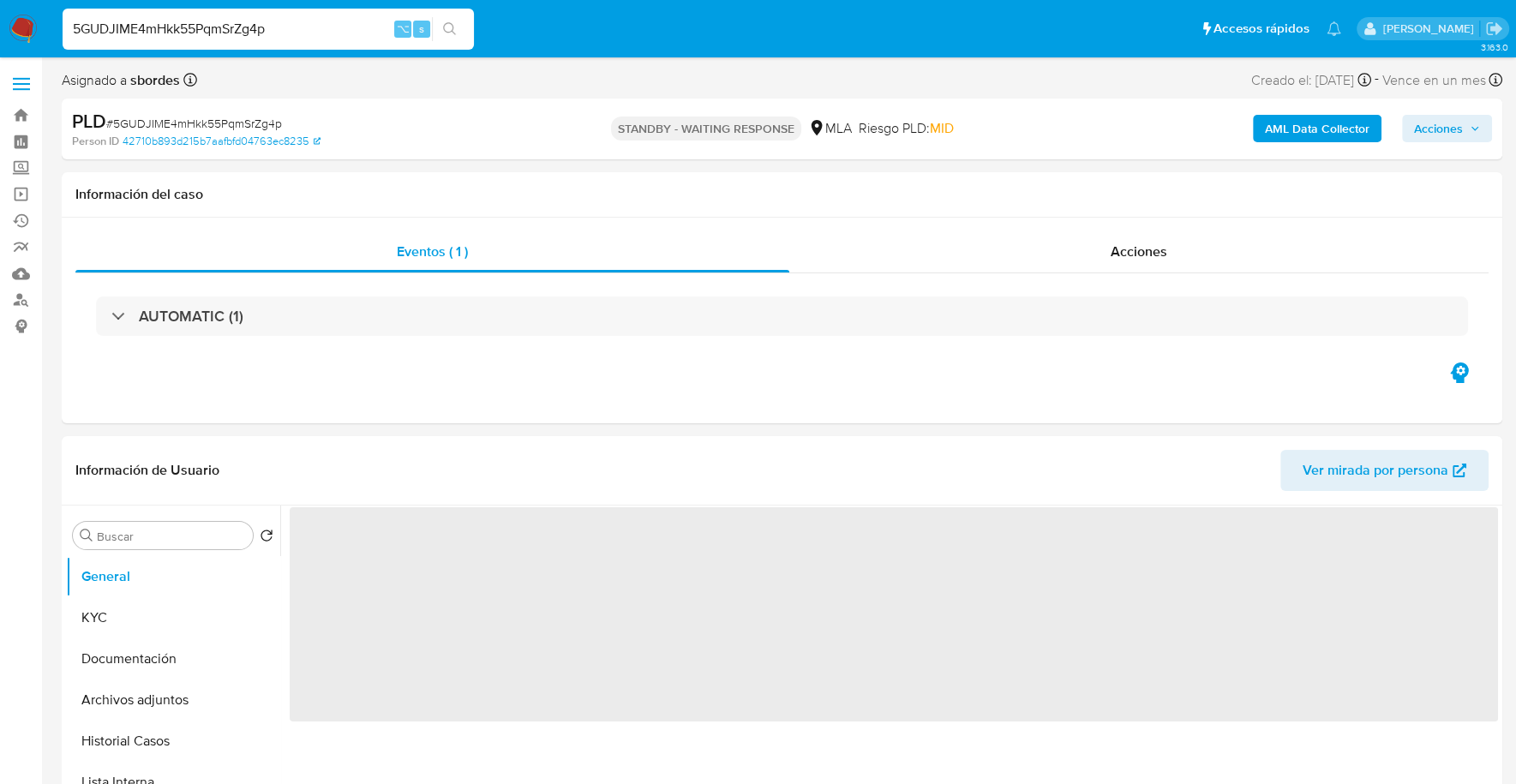
select select "10"
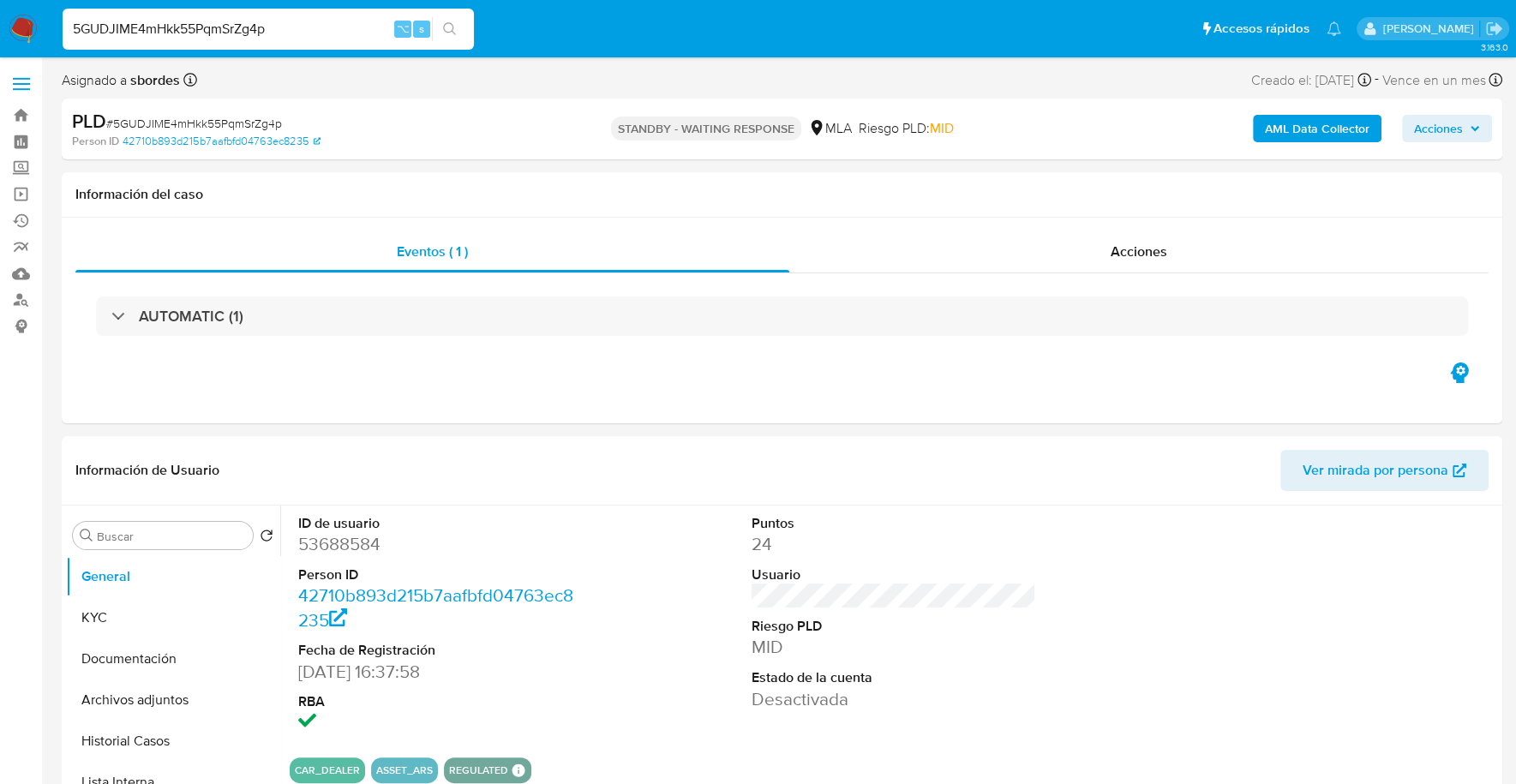
drag, startPoint x: 306, startPoint y: 29, endPoint x: -19, endPoint y: 10, distance: 325.6
paste input "VdK4hBLtKv52NNoyM9yLXPt0"
type input "VdK4hBLtKv52NNoyM9yLXPt0"
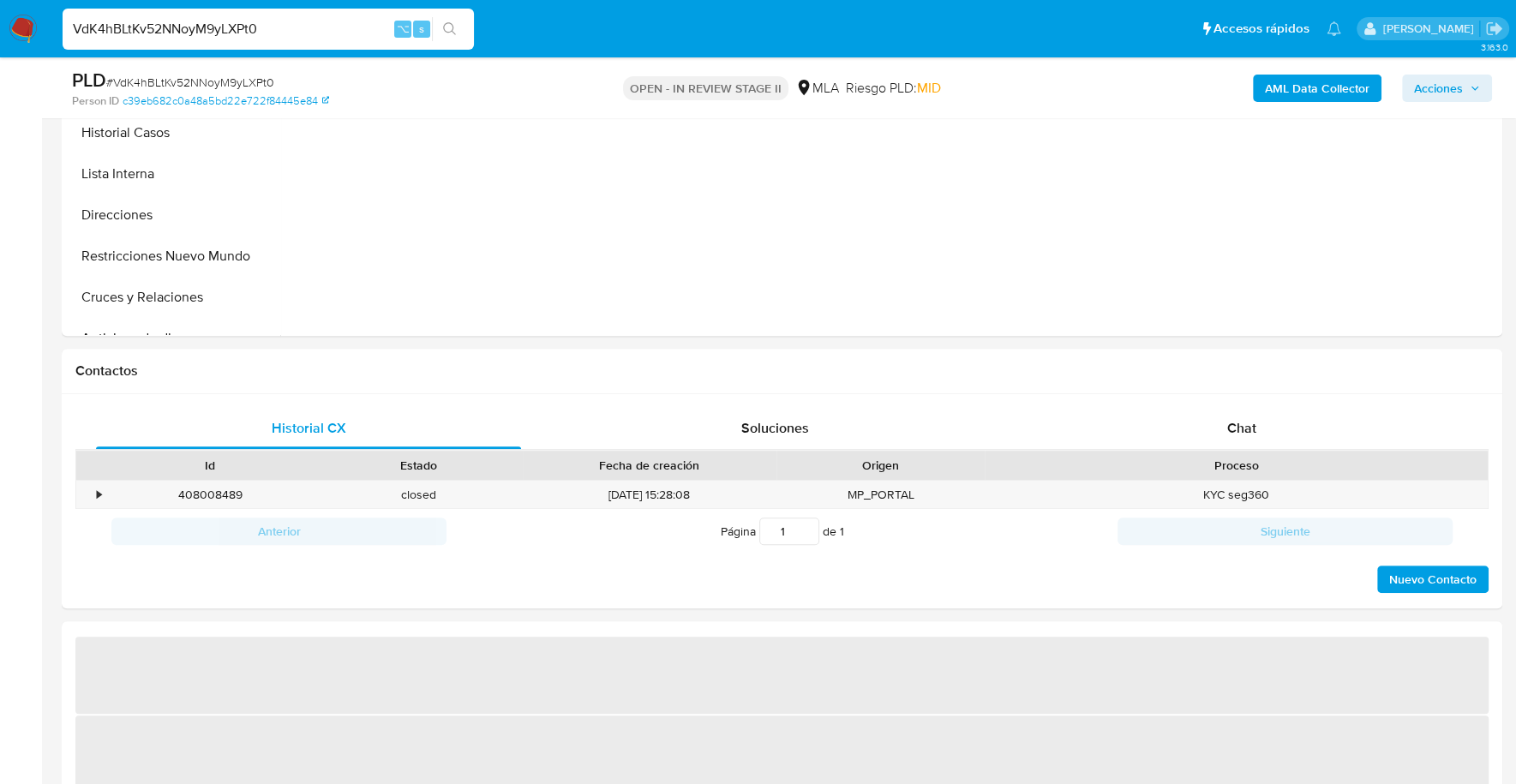
scroll to position [719, 0]
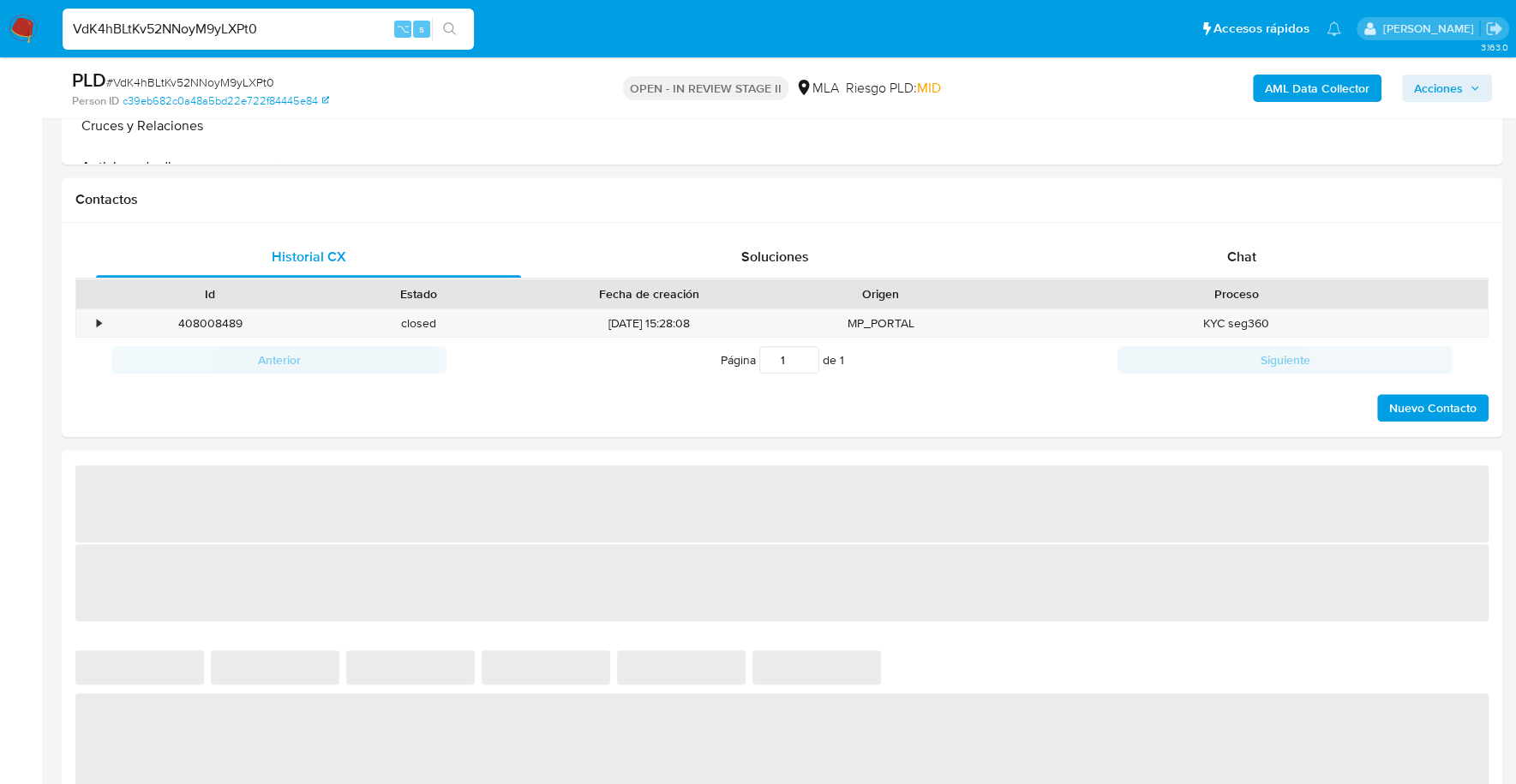
select select "10"
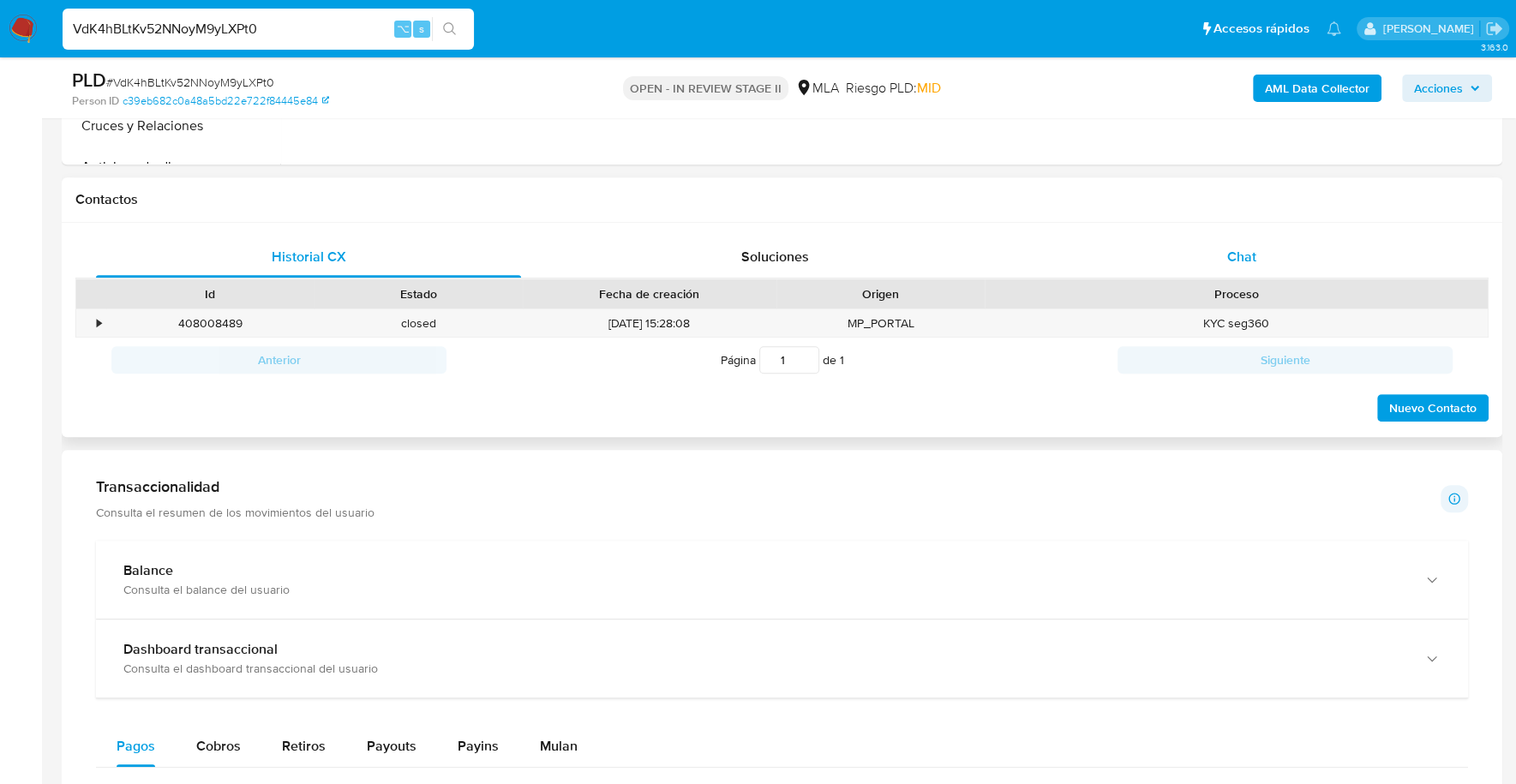
click at [1270, 273] on div "Chat" at bounding box center [1241, 256] width 425 height 41
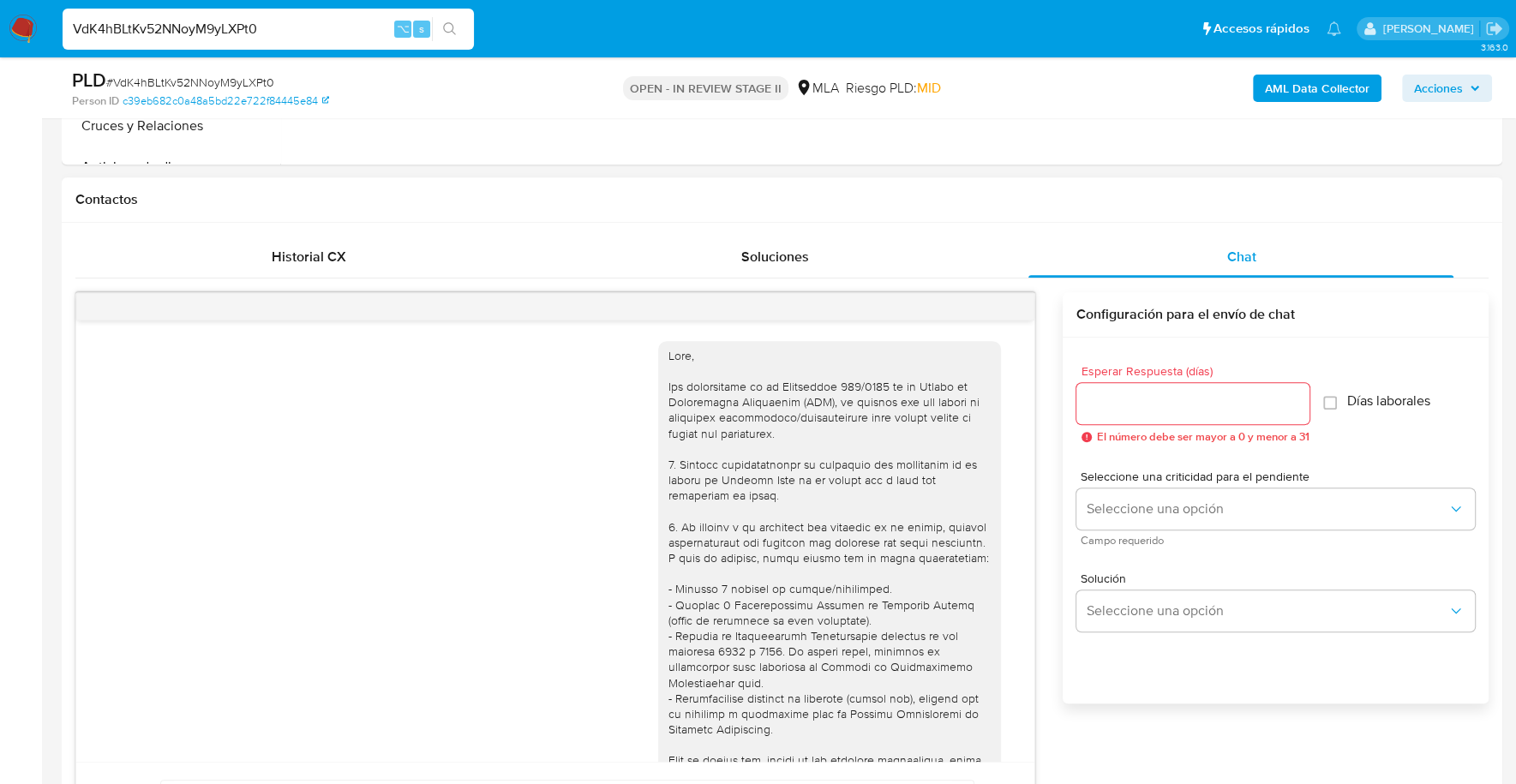
scroll to position [1306, 0]
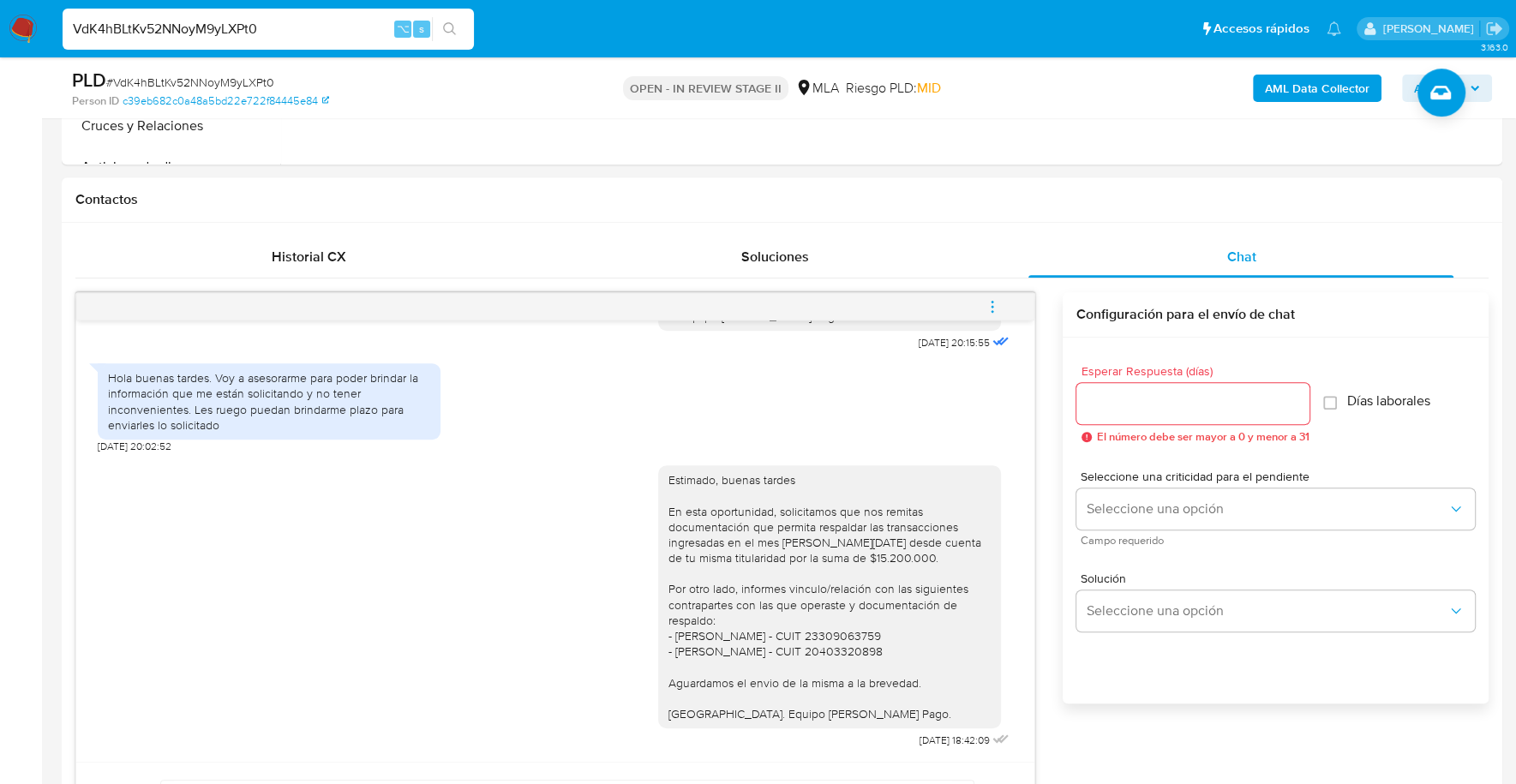
drag, startPoint x: 305, startPoint y: 25, endPoint x: -12, endPoint y: 18, distance: 317.1
paste input "Rg1ayFya47gpBMc3fCgFR9J6"
type input "Rg1ayFya47gpBMc3fCgFR9J6"
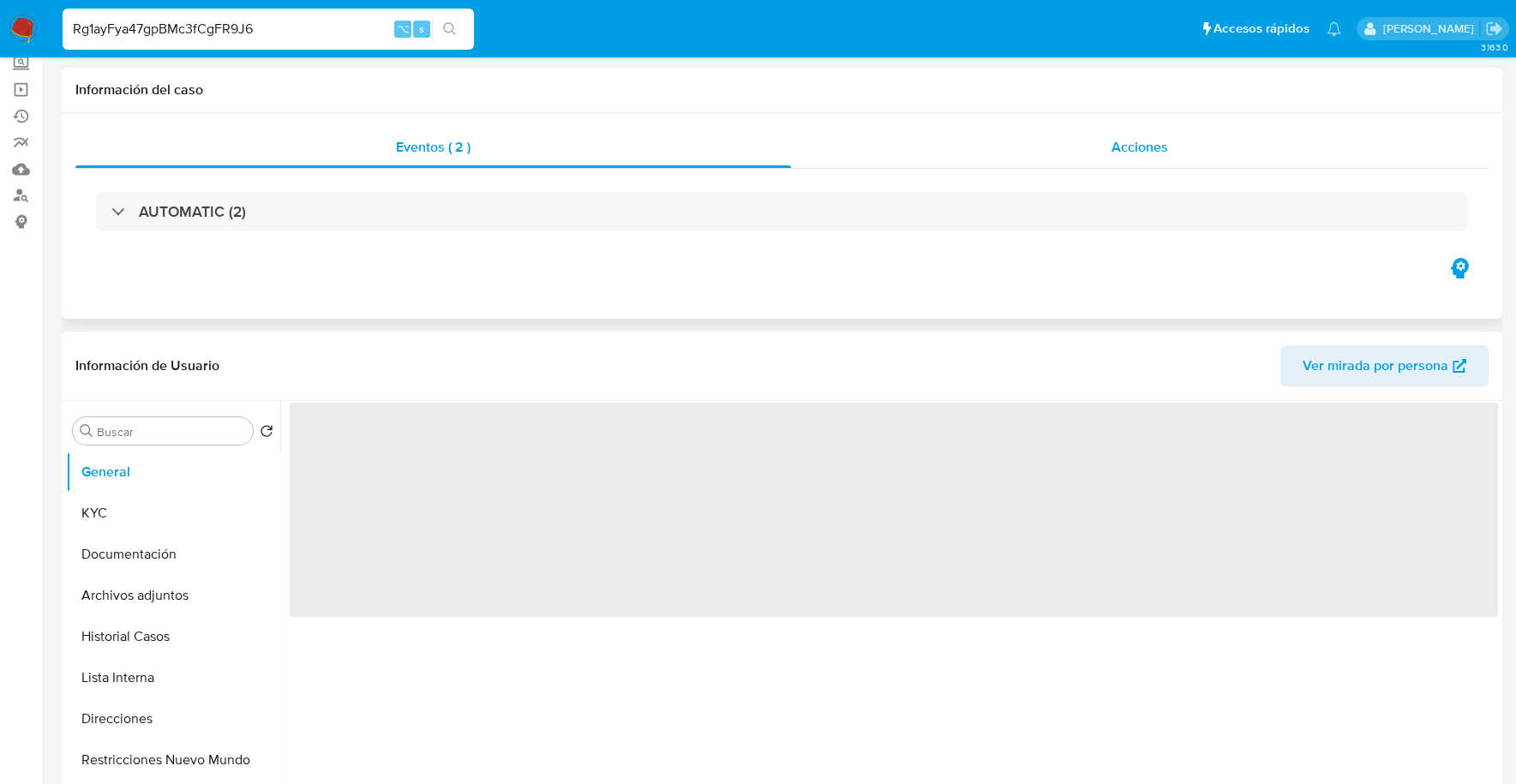
scroll to position [402, 0]
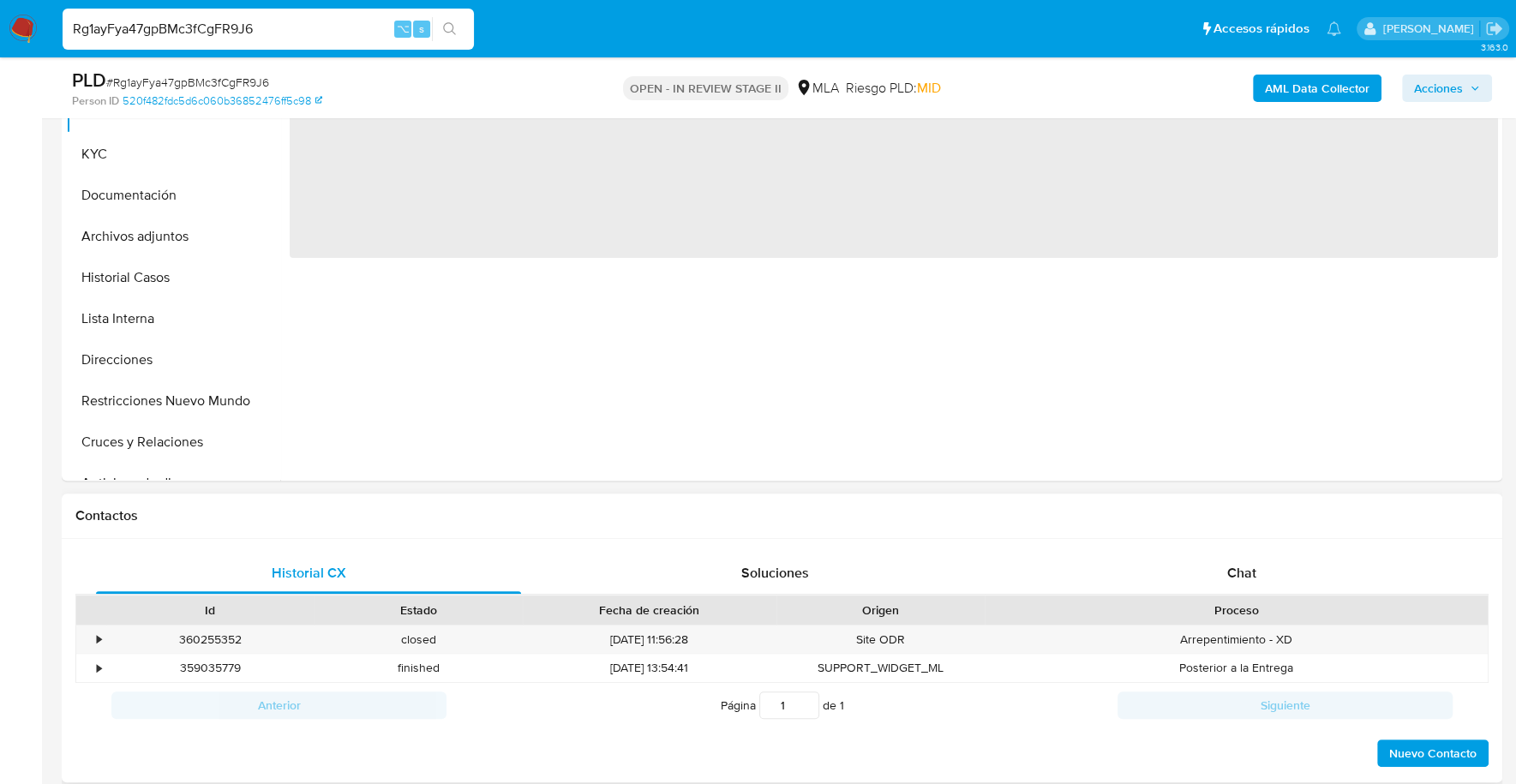
select select "10"
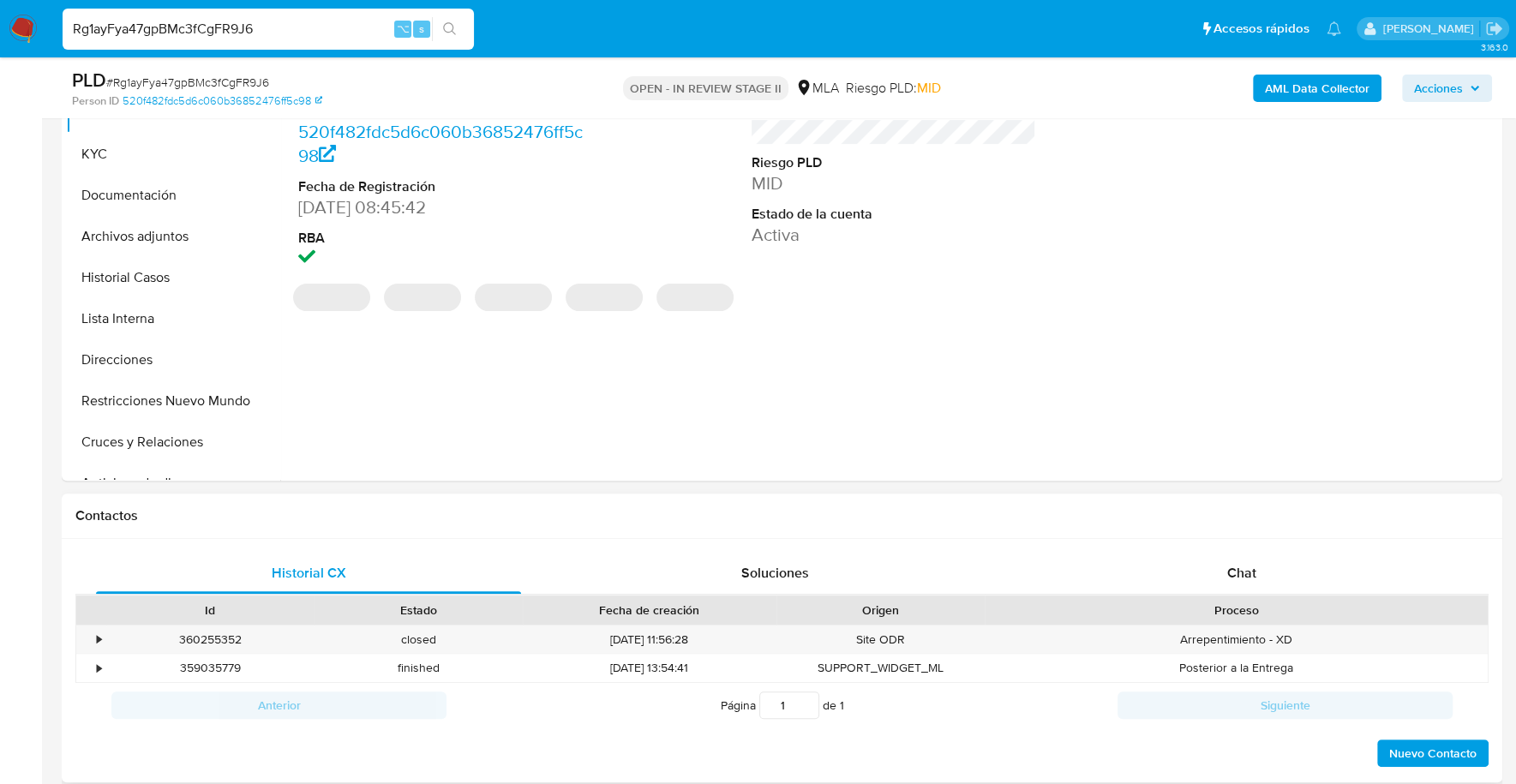
click at [1184, 596] on div "Proceso" at bounding box center [1235, 610] width 503 height 29
click at [1191, 579] on div "Chat" at bounding box center [1241, 572] width 425 height 41
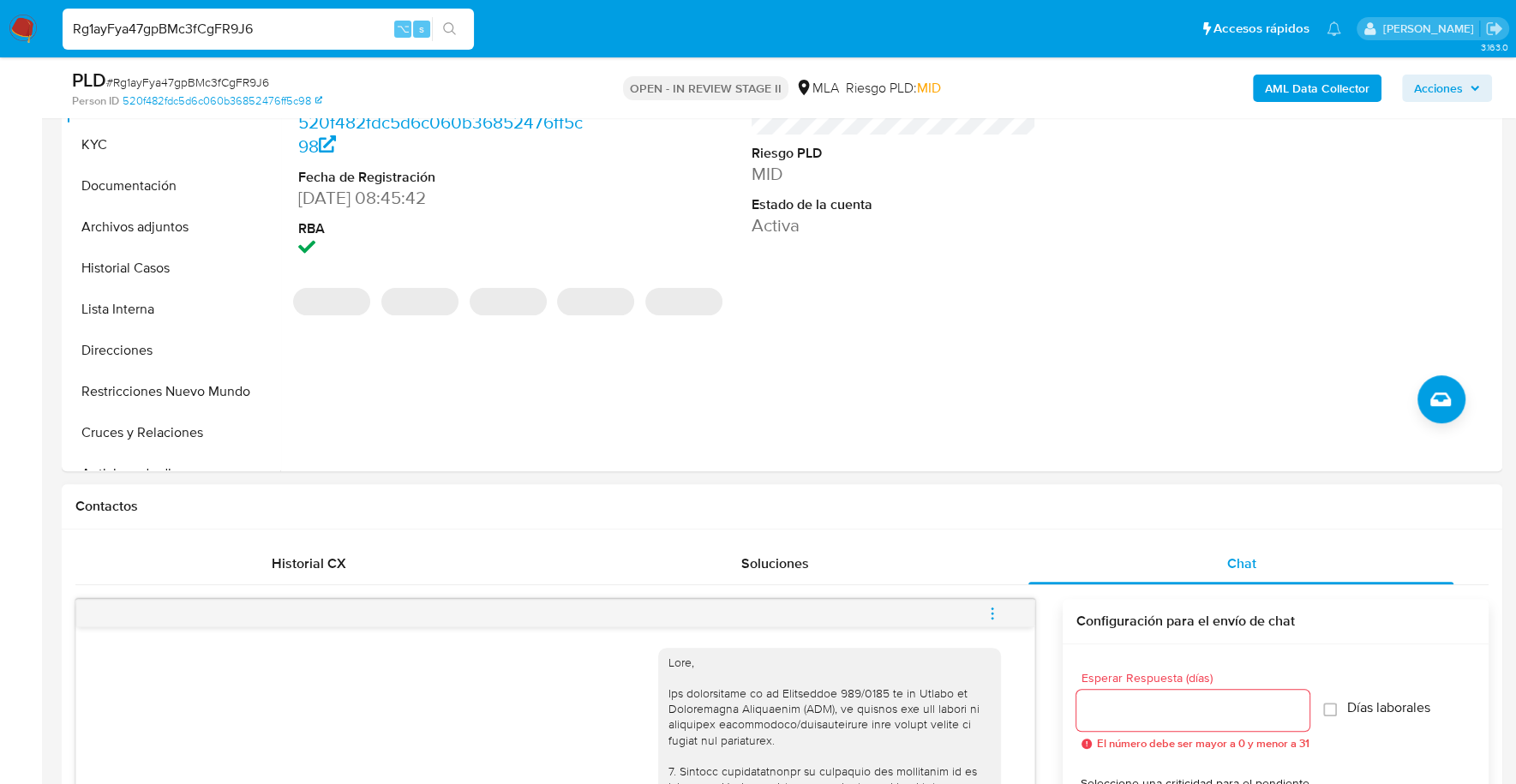
scroll to position [1401, 0]
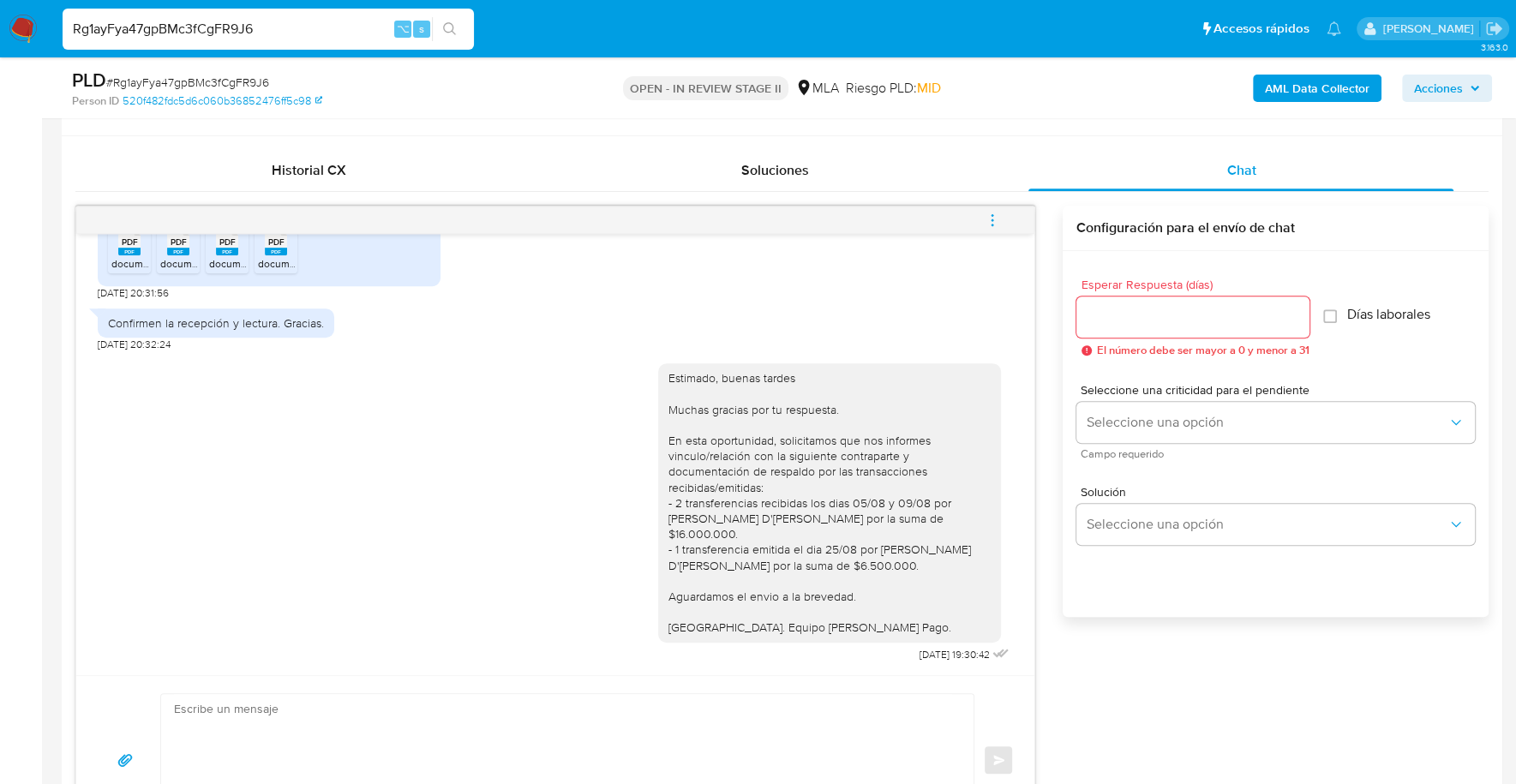
drag, startPoint x: 236, startPoint y: 29, endPoint x: 30, endPoint y: 24, distance: 206.1
click at [30, 24] on nav "Pausado Ver notificaciones Rg1ayFya47gpBMc3fCgFR9J6 ⌥ s Accesos rápidos Presion…" at bounding box center [758, 29] width 1516 height 57
paste input "XMrtNyB3c7f6AQbPDYmFsZC3"
type input "XMrtNyB3c7f6AQbPDYmFsZC3"
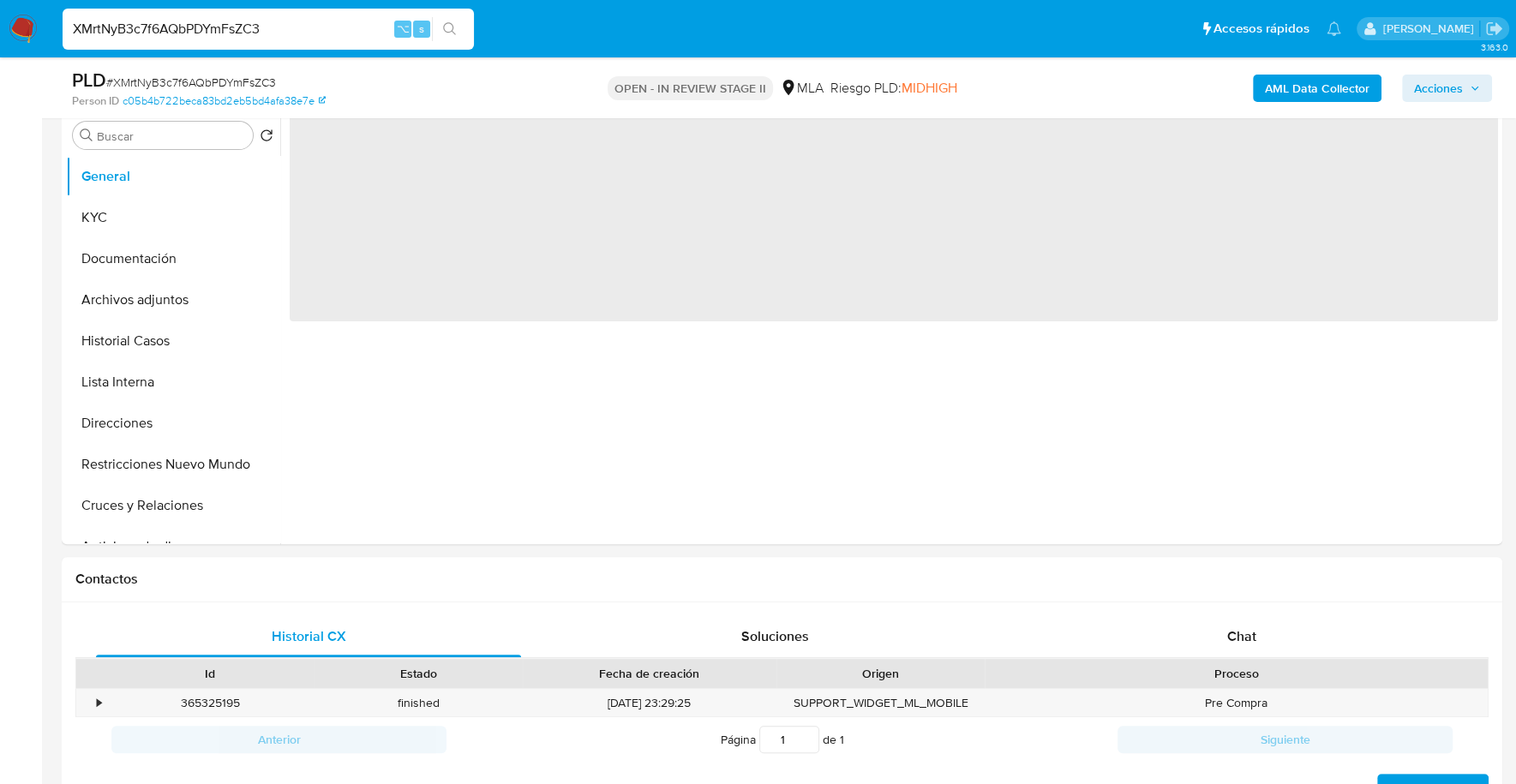
scroll to position [416, 0]
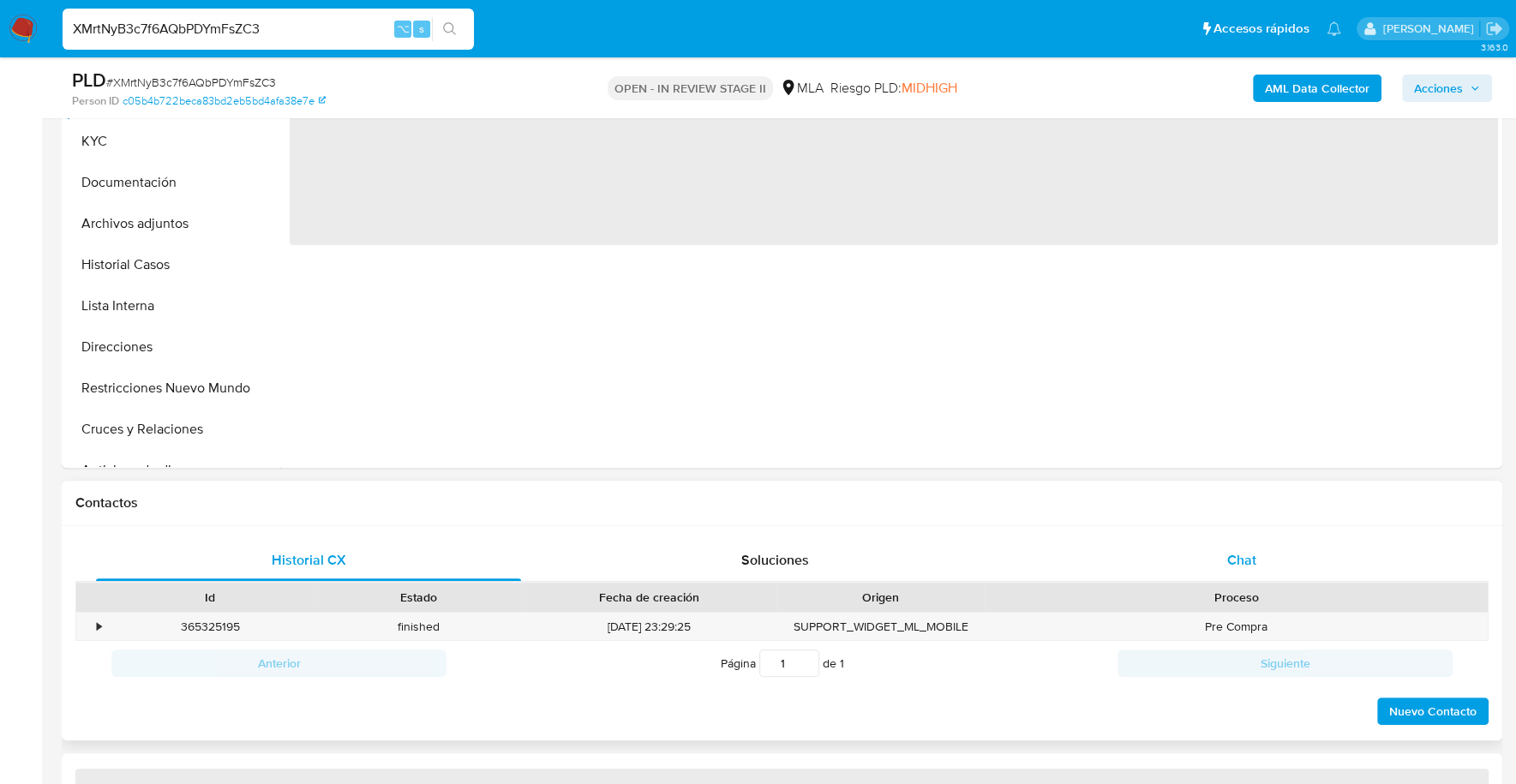
select select "10"
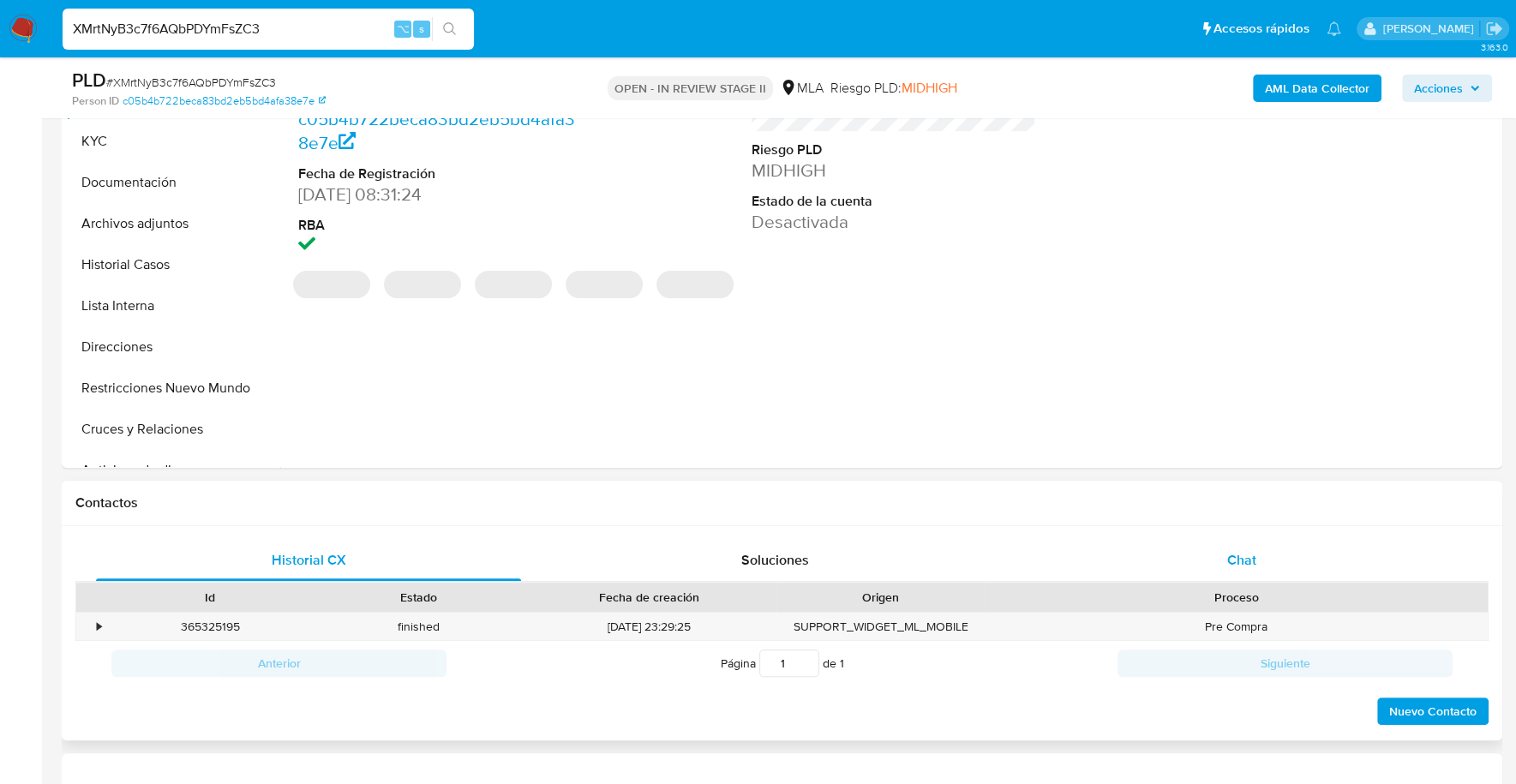
click at [1267, 559] on div "Chat" at bounding box center [1241, 560] width 425 height 41
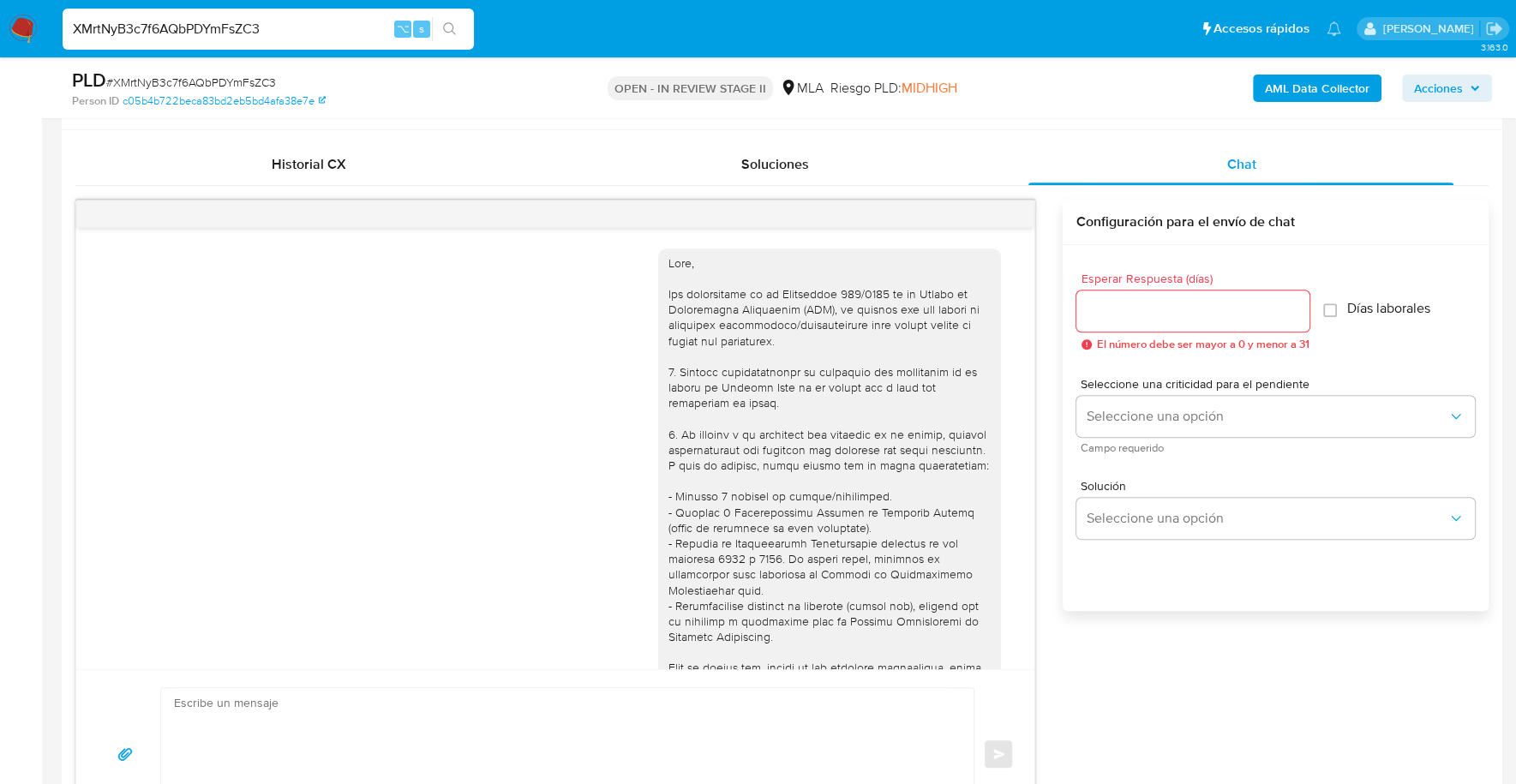
scroll to position [1631, 0]
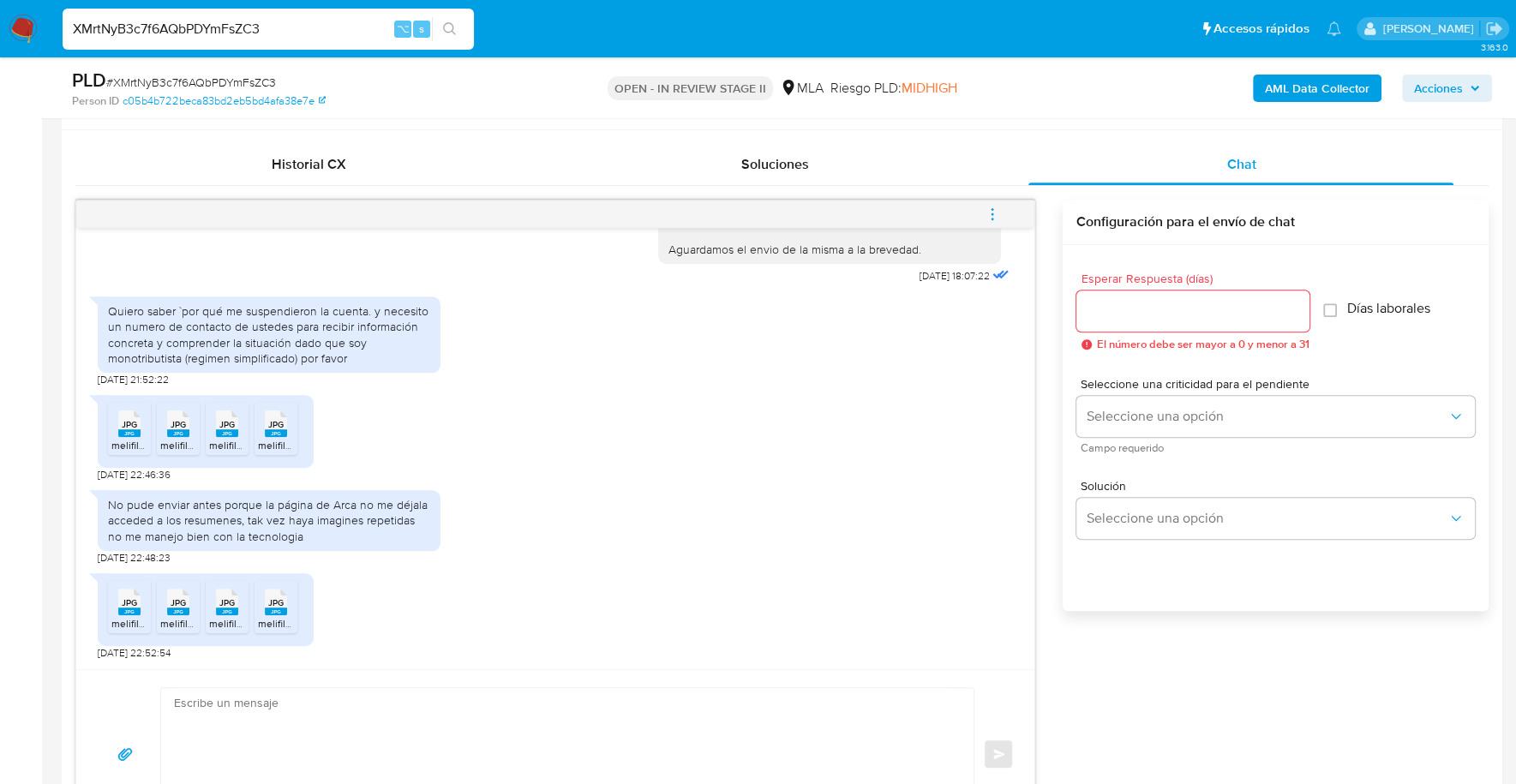
drag, startPoint x: 319, startPoint y: 34, endPoint x: -11, endPoint y: 13, distance: 330.7
paste input "iX2JthiJcOsLjqv5xVBsnNZb"
type input "iX2JthiJcOsLjqv5xVBsnNZb"
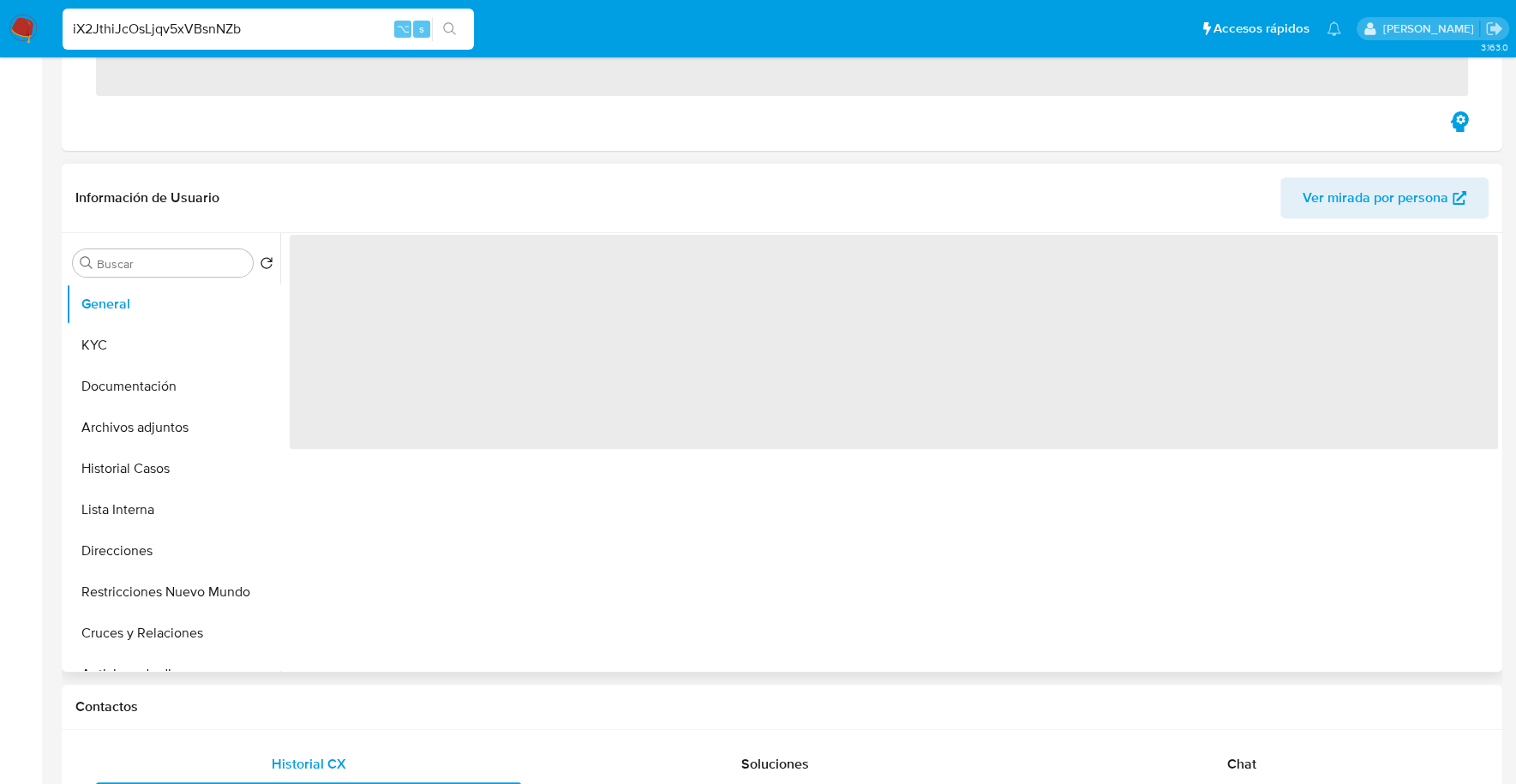
scroll to position [416, 0]
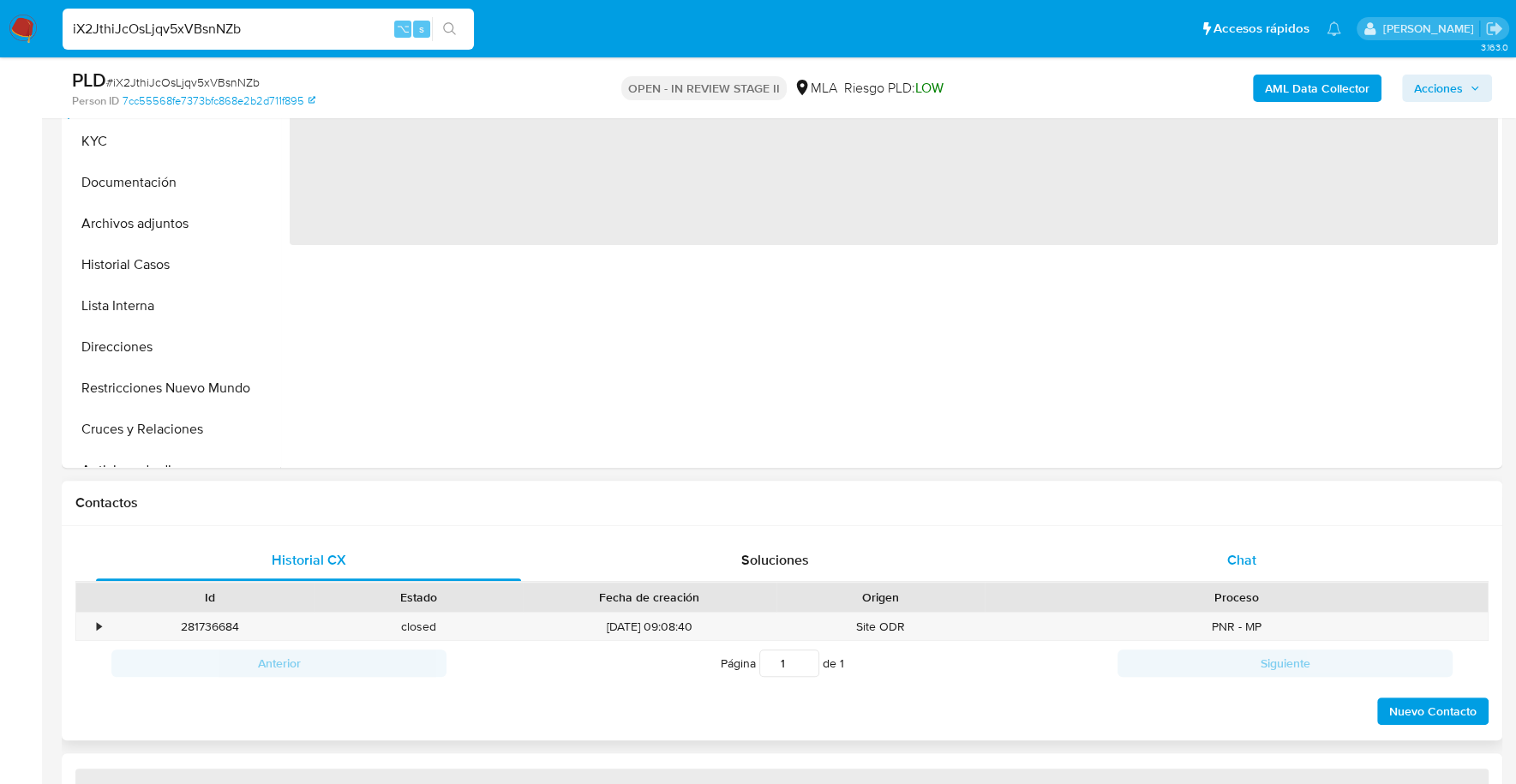
select select "10"
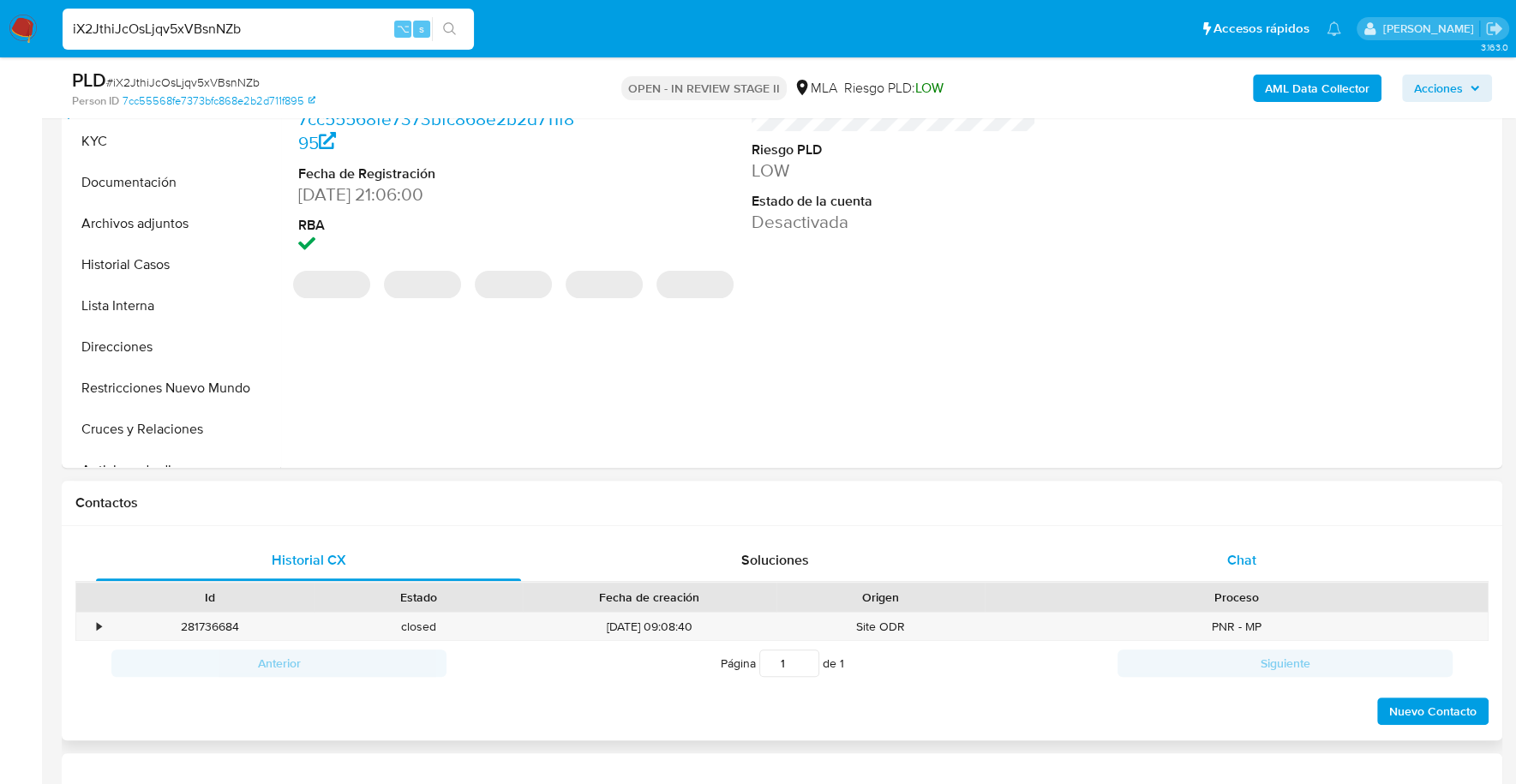
click at [1249, 561] on span "Chat" at bounding box center [1240, 559] width 29 height 20
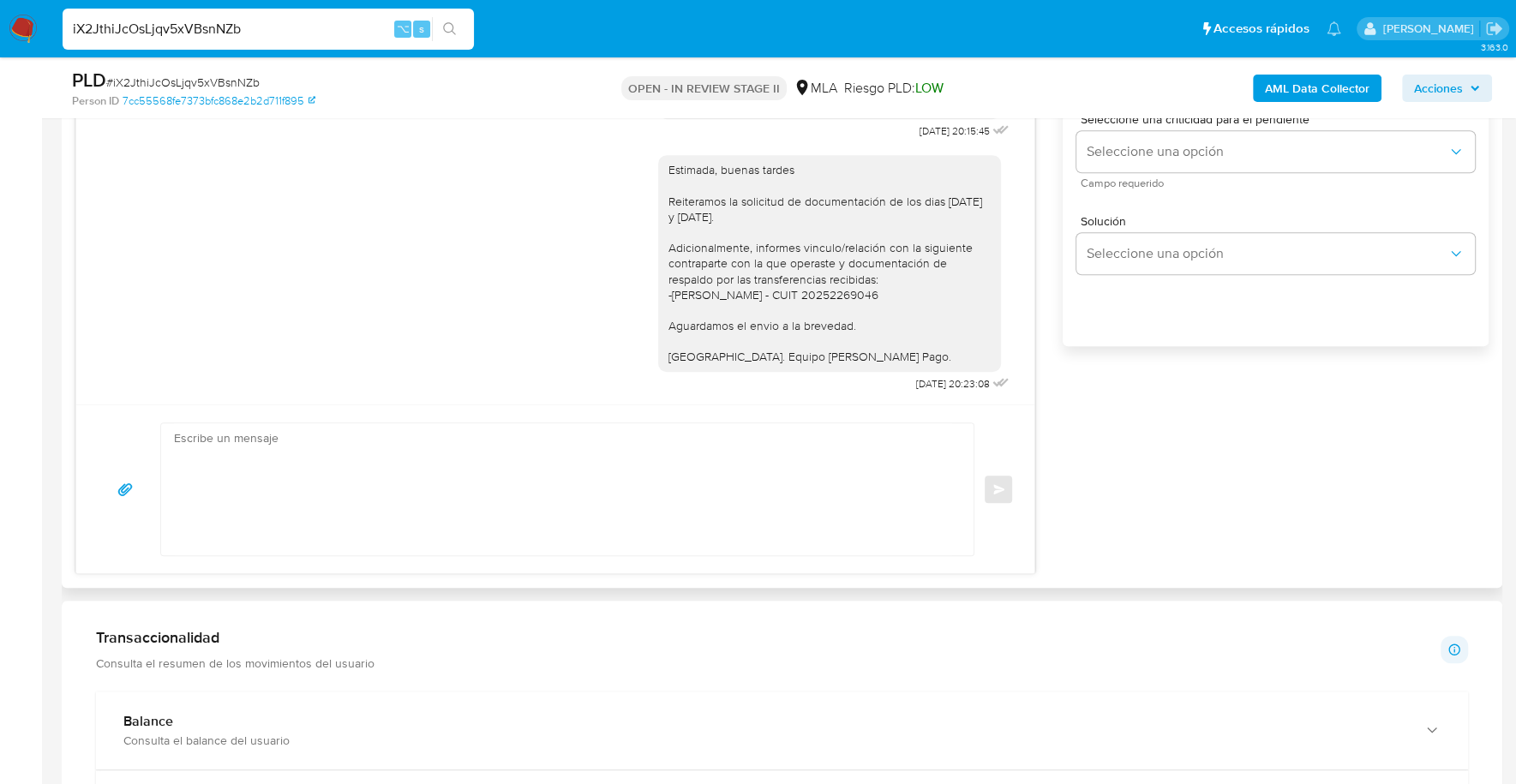
scroll to position [875, 0]
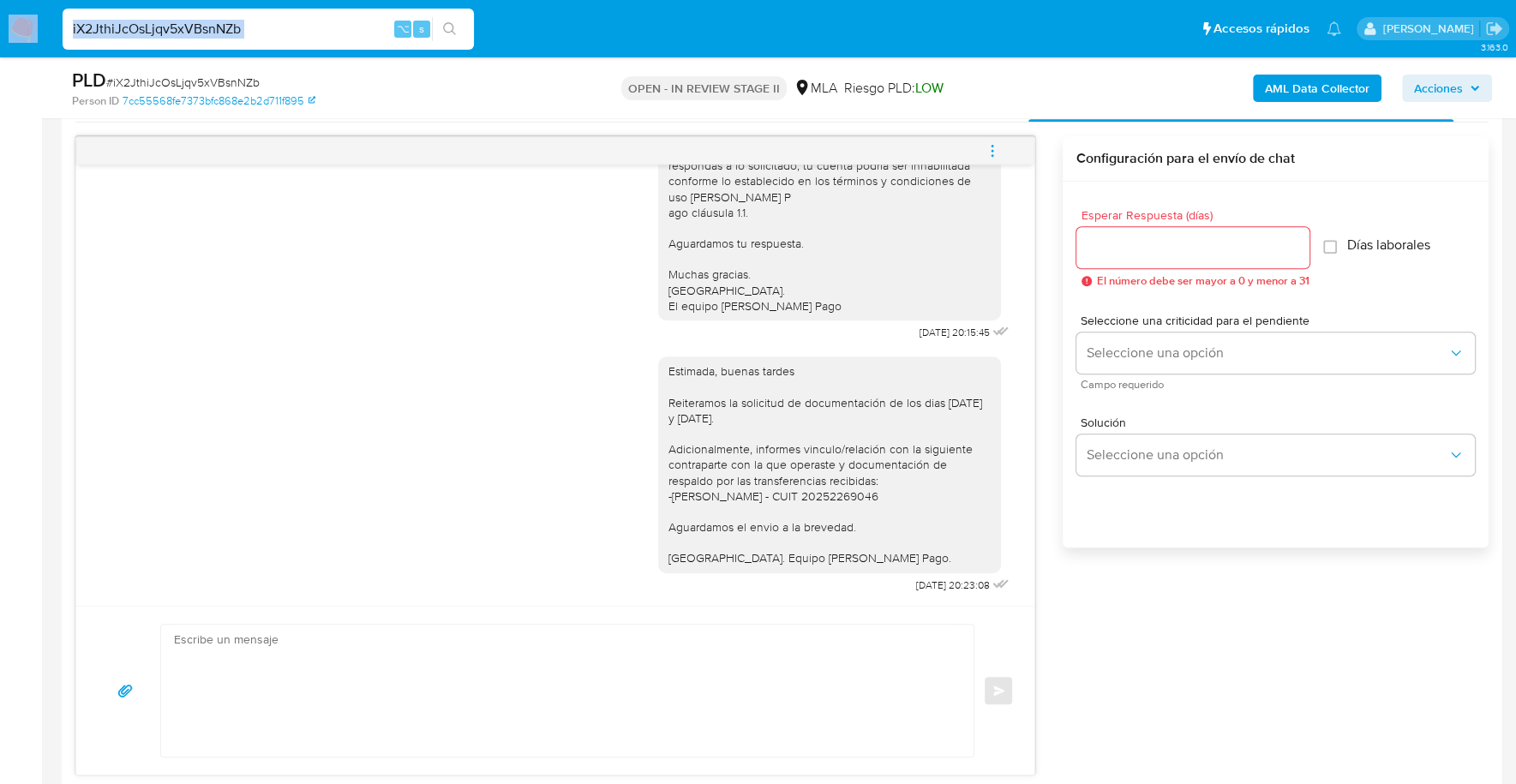
drag, startPoint x: 301, startPoint y: 39, endPoint x: -1, endPoint y: 32, distance: 302.1
click at [0, 32] on nav "Pausado Ver notificaciones iX2JthiJcOsLjqv5xVBsnNZb ⌥ s Accesos rápidos Presion…" at bounding box center [758, 29] width 1516 height 57
click at [272, 27] on input "iX2JthiJcOsLjqv5xVBsnNZb" at bounding box center [268, 30] width 411 height 23
drag, startPoint x: 285, startPoint y: 28, endPoint x: -180, endPoint y: -13, distance: 466.8
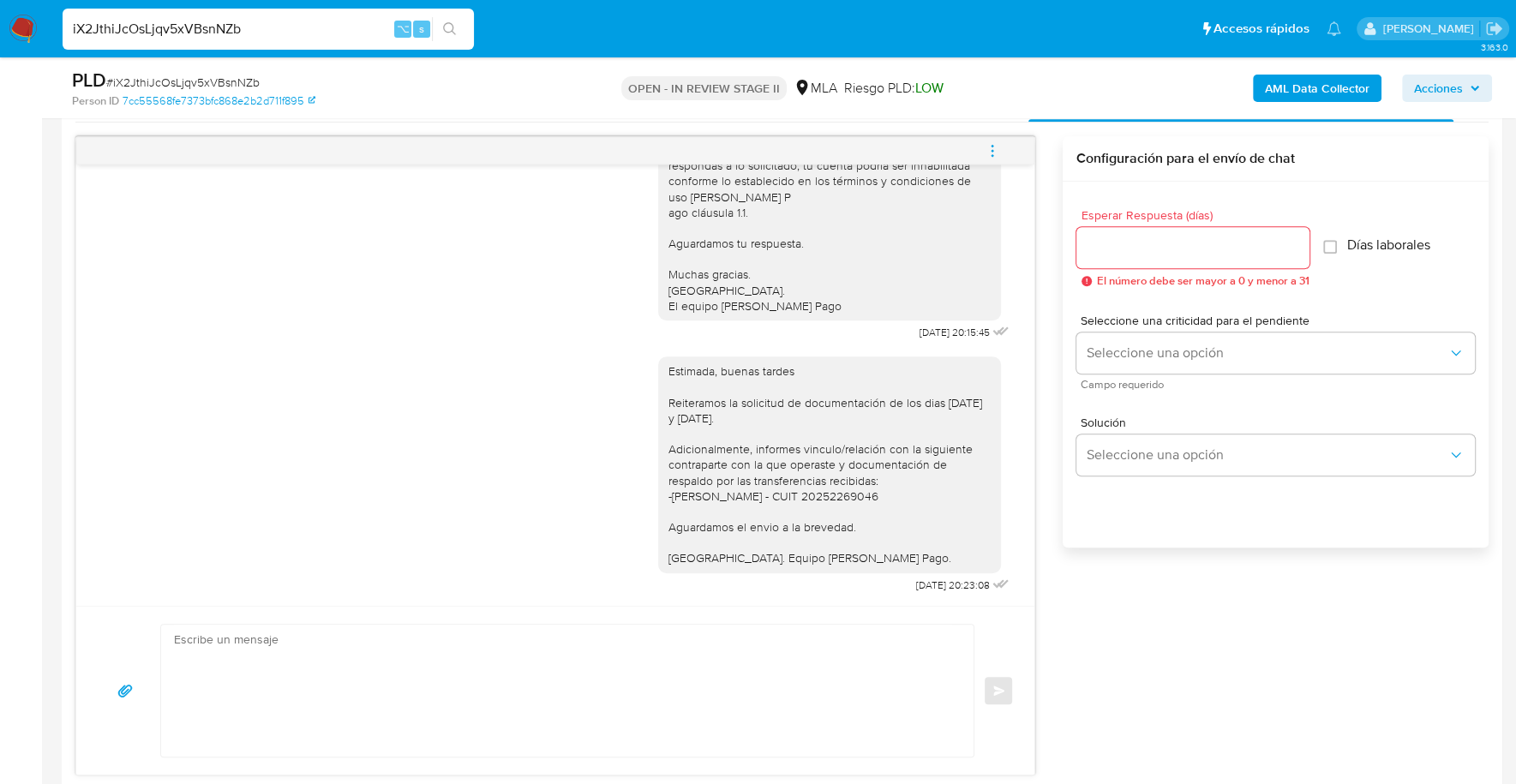
paste input "LldN1rNUaPqjmQGZf6L2FGxE"
type input "LldN1rNUaPqjmQGZf6L2FGxE"
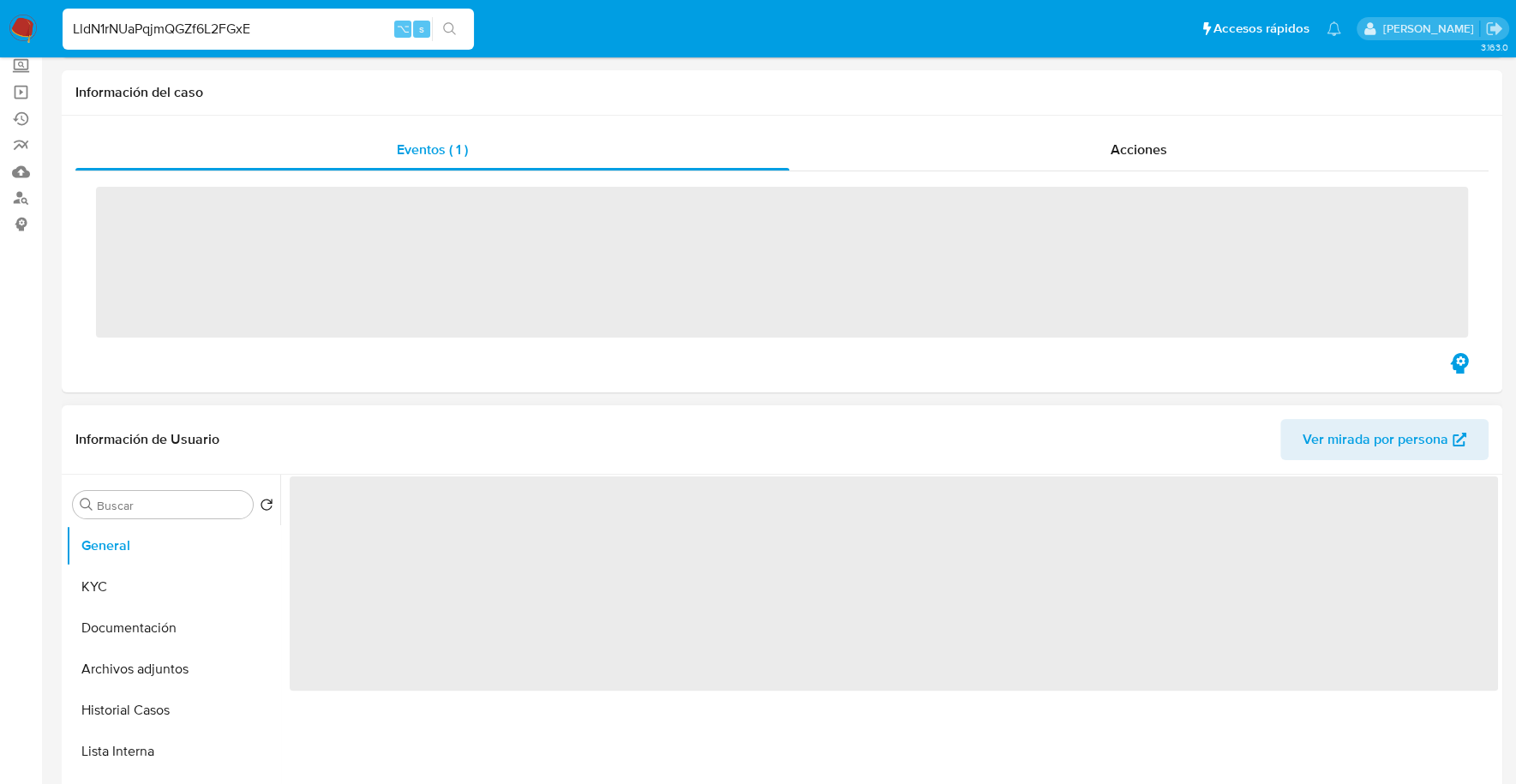
scroll to position [368, 0]
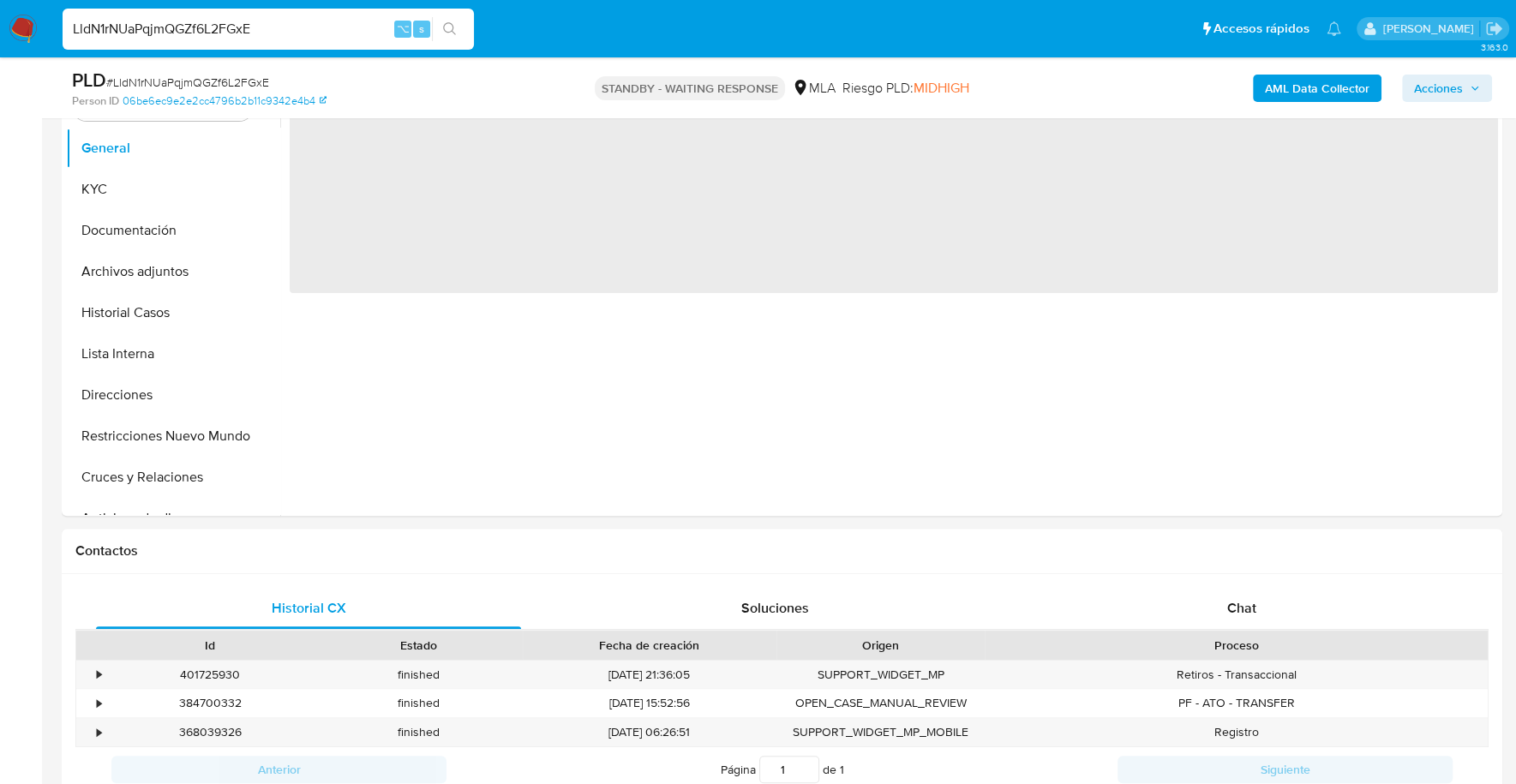
select select "10"
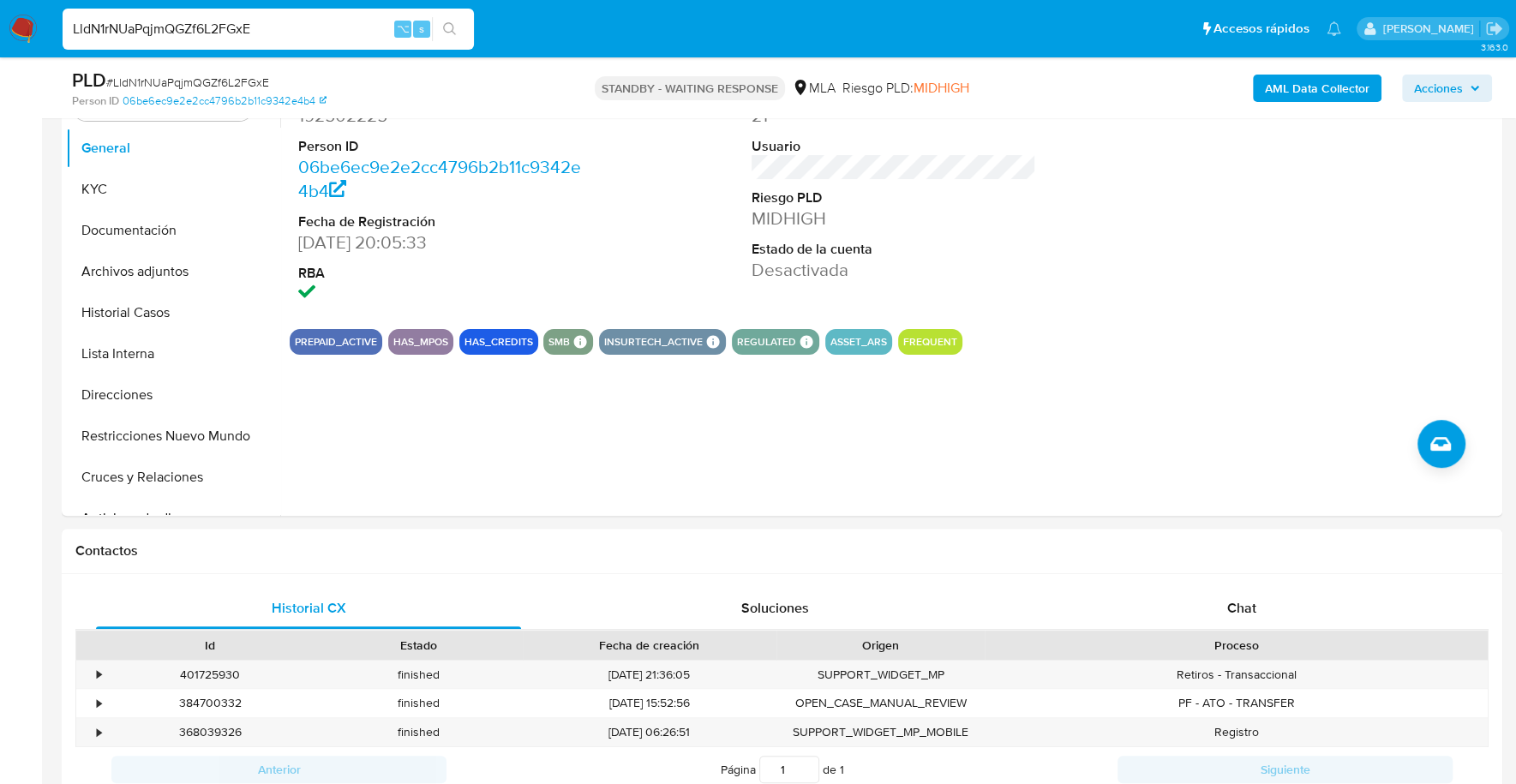
drag, startPoint x: 321, startPoint y: 26, endPoint x: 53, endPoint y: 18, distance: 268.1
click at [54, 18] on ul "Pausado Ver notificaciones LldN1rNUaPqjmQGZf6L2FGxE ⌥ s Accesos rápidos Presion…" at bounding box center [701, 28] width 1296 height 43
paste input "7lwUrkYOUB9ZDscql6oIDOT7"
type input "7lwUrkYOUB9ZDscql6oIDOT7"
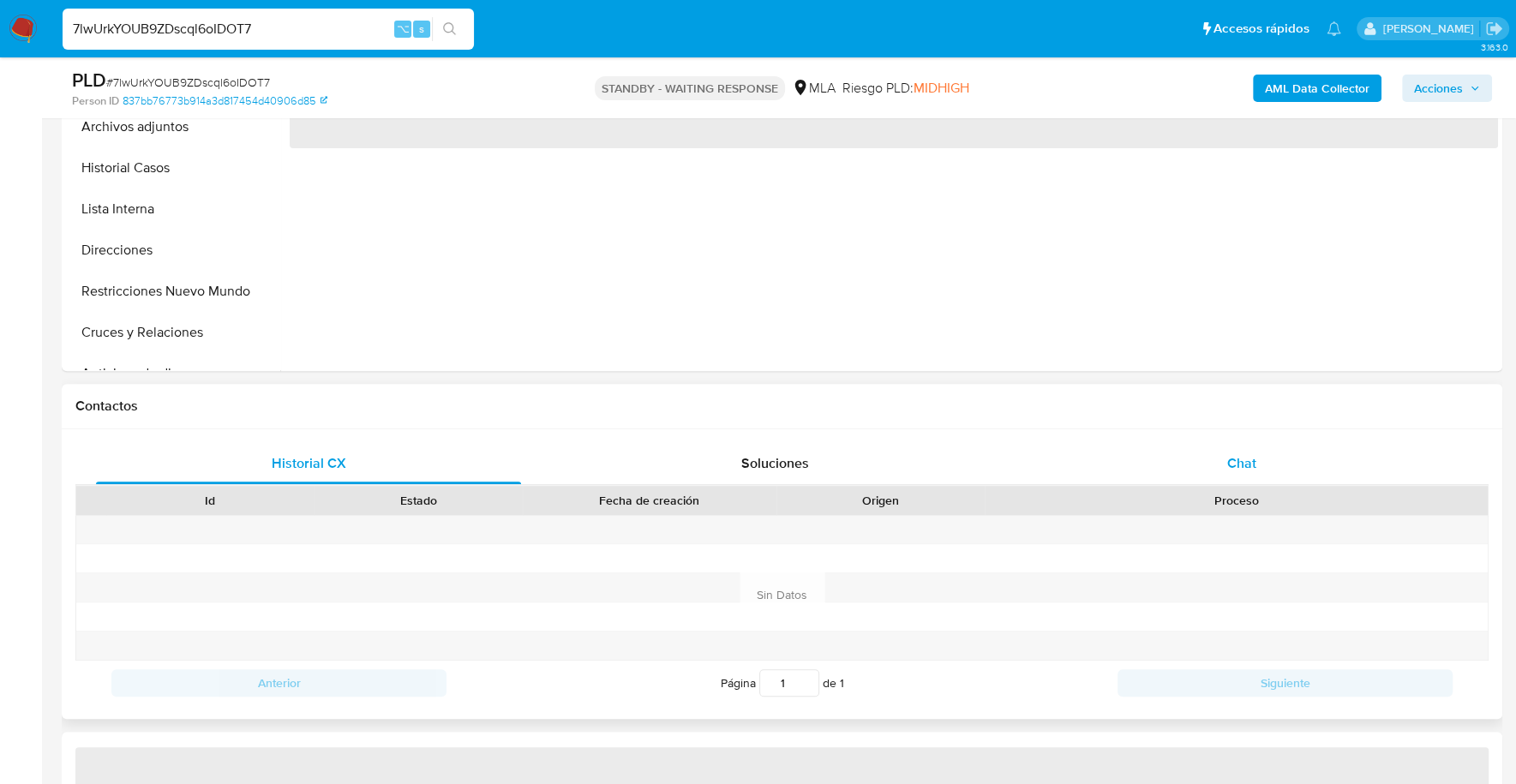
click at [1244, 477] on div "Chat" at bounding box center [1241, 463] width 425 height 41
select select "10"
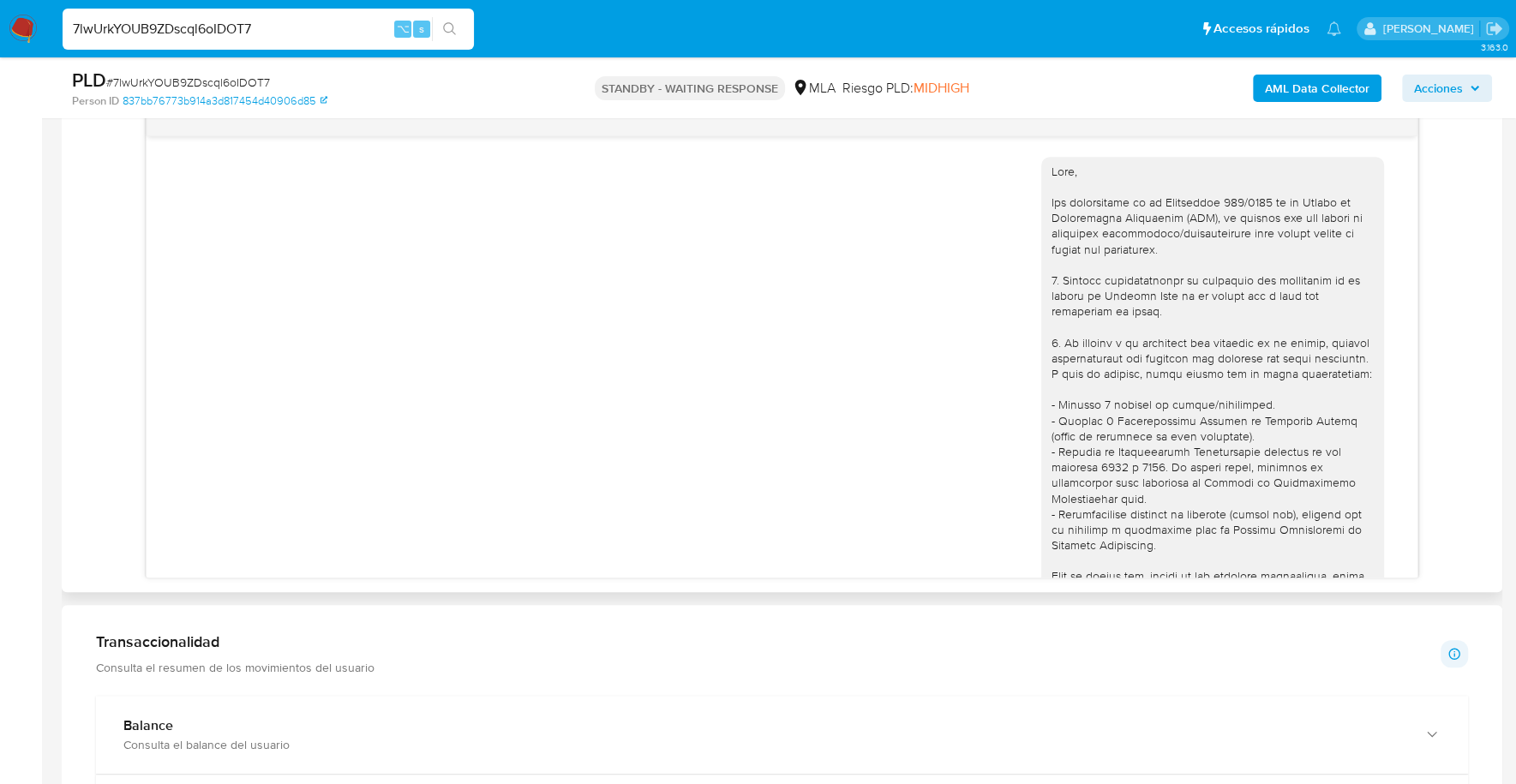
scroll to position [1254, 0]
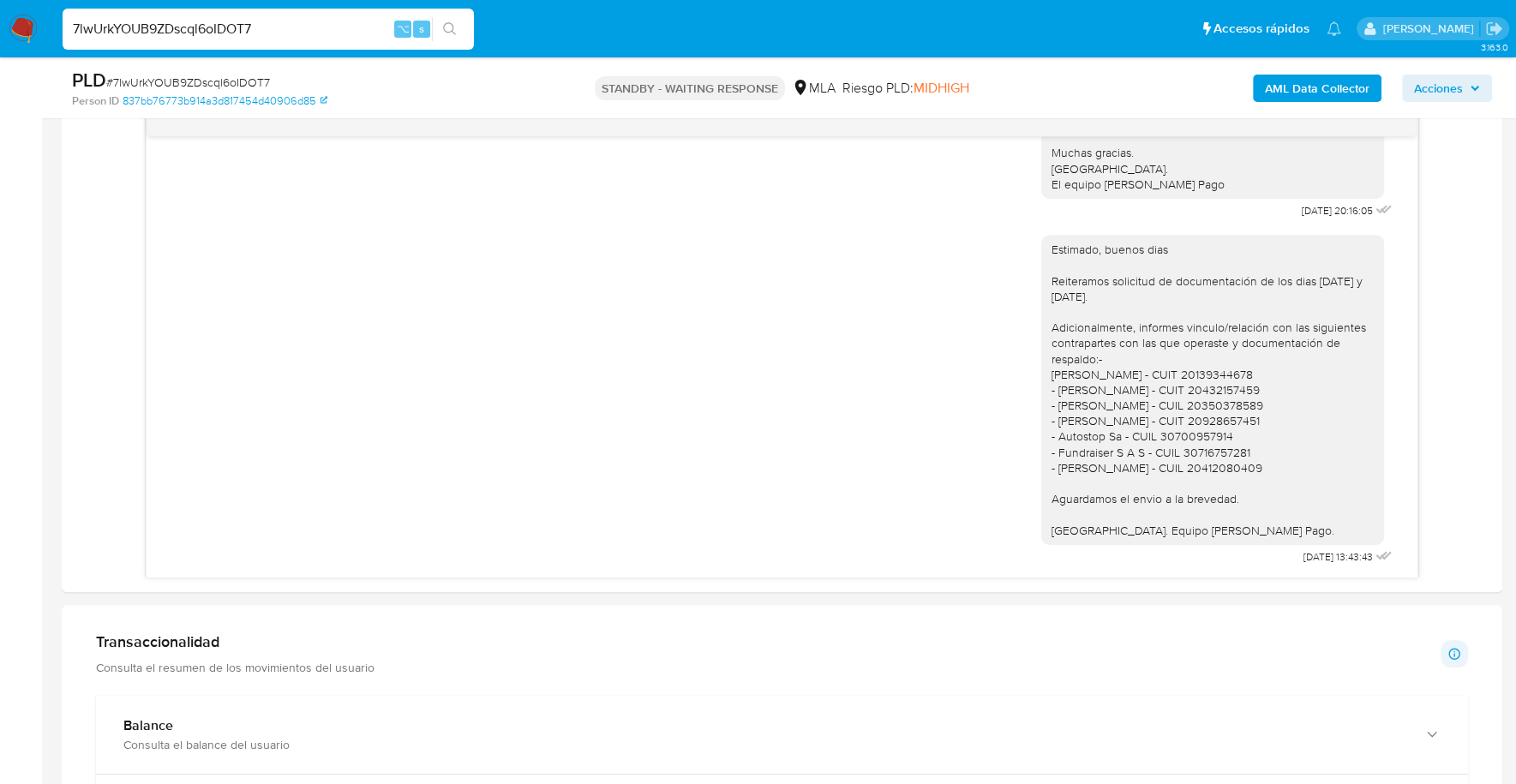
click at [257, 40] on div "7lwUrkYOUB9ZDscql6oIDOT7 ⌥ s" at bounding box center [268, 29] width 411 height 41
drag, startPoint x: 315, startPoint y: 37, endPoint x: 61, endPoint y: 25, distance: 254.3
click at [63, 25] on input "7lwUrkYOUB9ZDscql6oIDOT7" at bounding box center [268, 30] width 411 height 23
paste input "b7UIFhQNeeaebmvjZGZH6C1C"
type input "b7UIFhQNeeaebmvjZGZH6C1C"
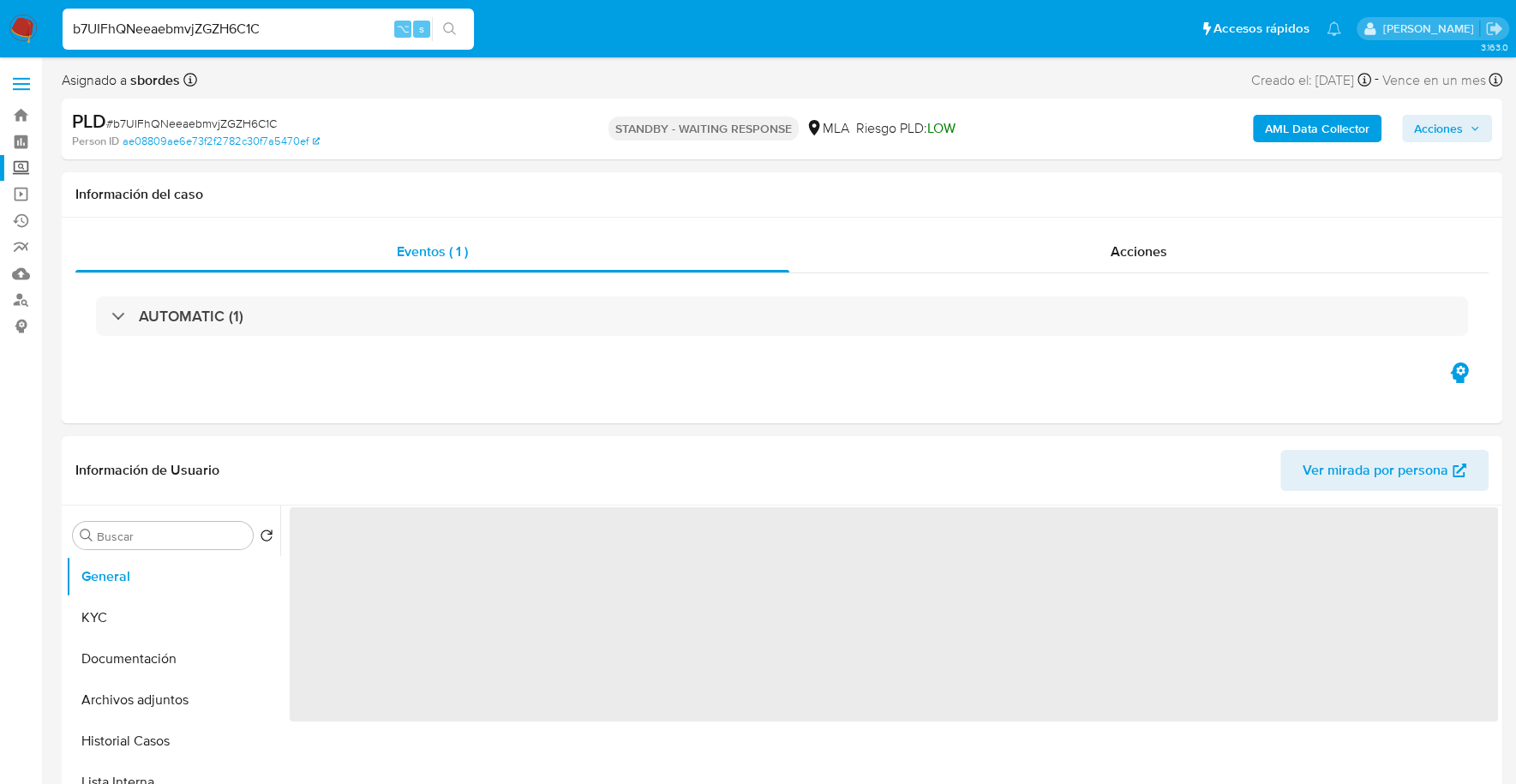
select select "10"
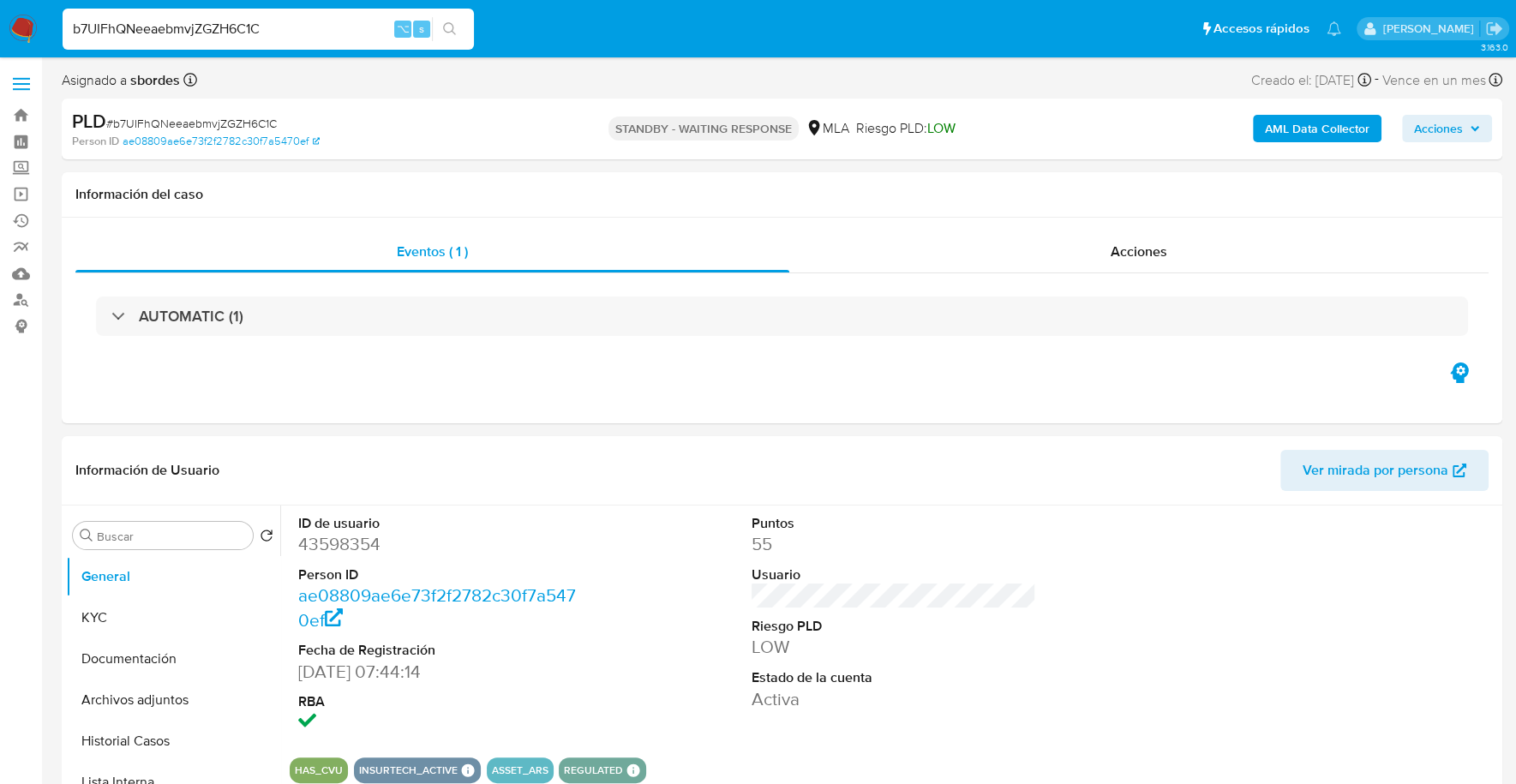
drag, startPoint x: 306, startPoint y: 28, endPoint x: 1, endPoint y: 20, distance: 305.1
click at [1, 20] on nav "Pausado Ver notificaciones b7UIFhQNeeaebmvjZGZH6C1C ⌥ s Accesos rápidos Presion…" at bounding box center [758, 29] width 1516 height 57
paste input "ids5ItgWAyUUuVu5zRonuUK"
type input "bids5ItgWAyUUuVu5zRonuUK"
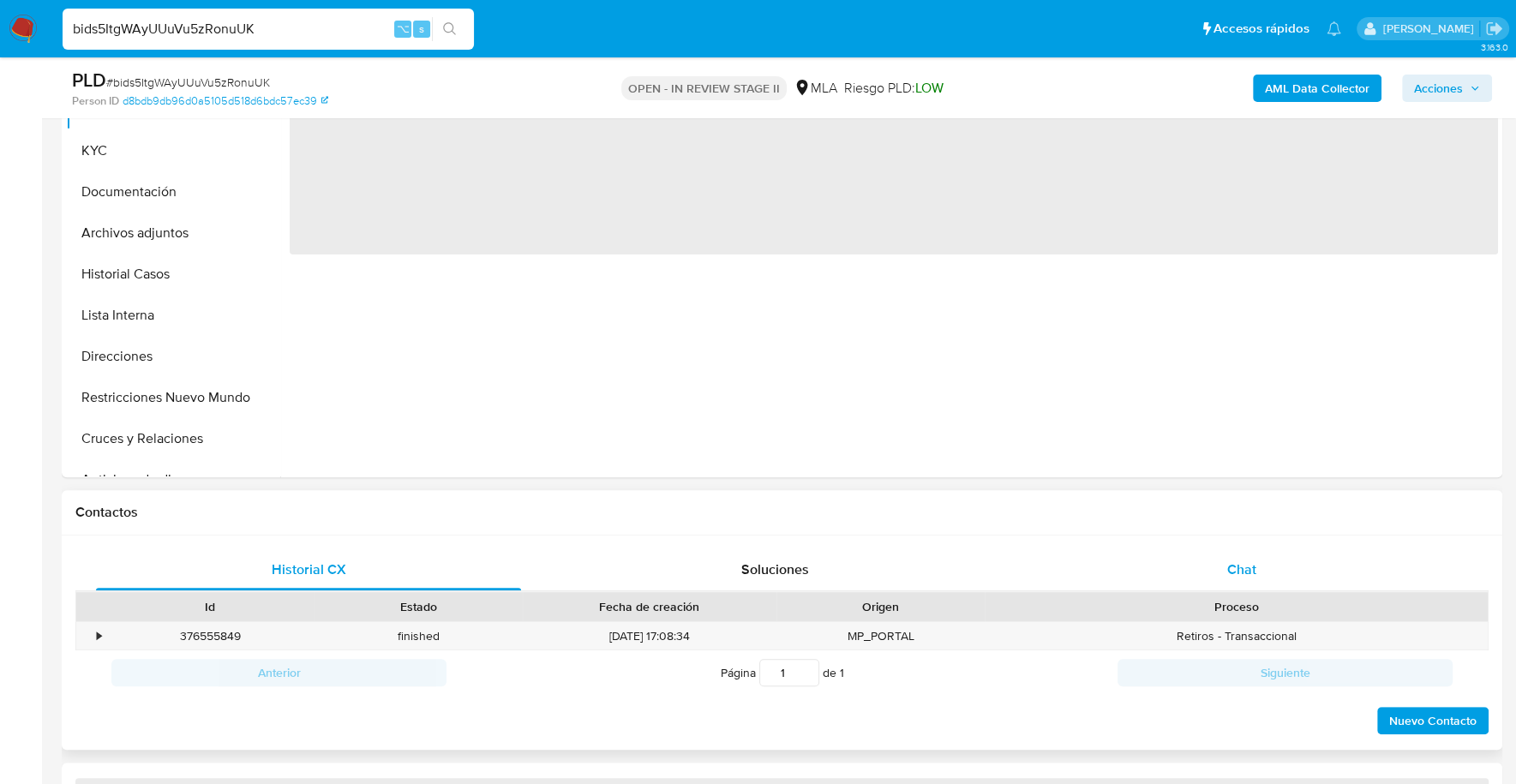
click at [1278, 585] on div "Chat" at bounding box center [1241, 569] width 425 height 41
select select "10"
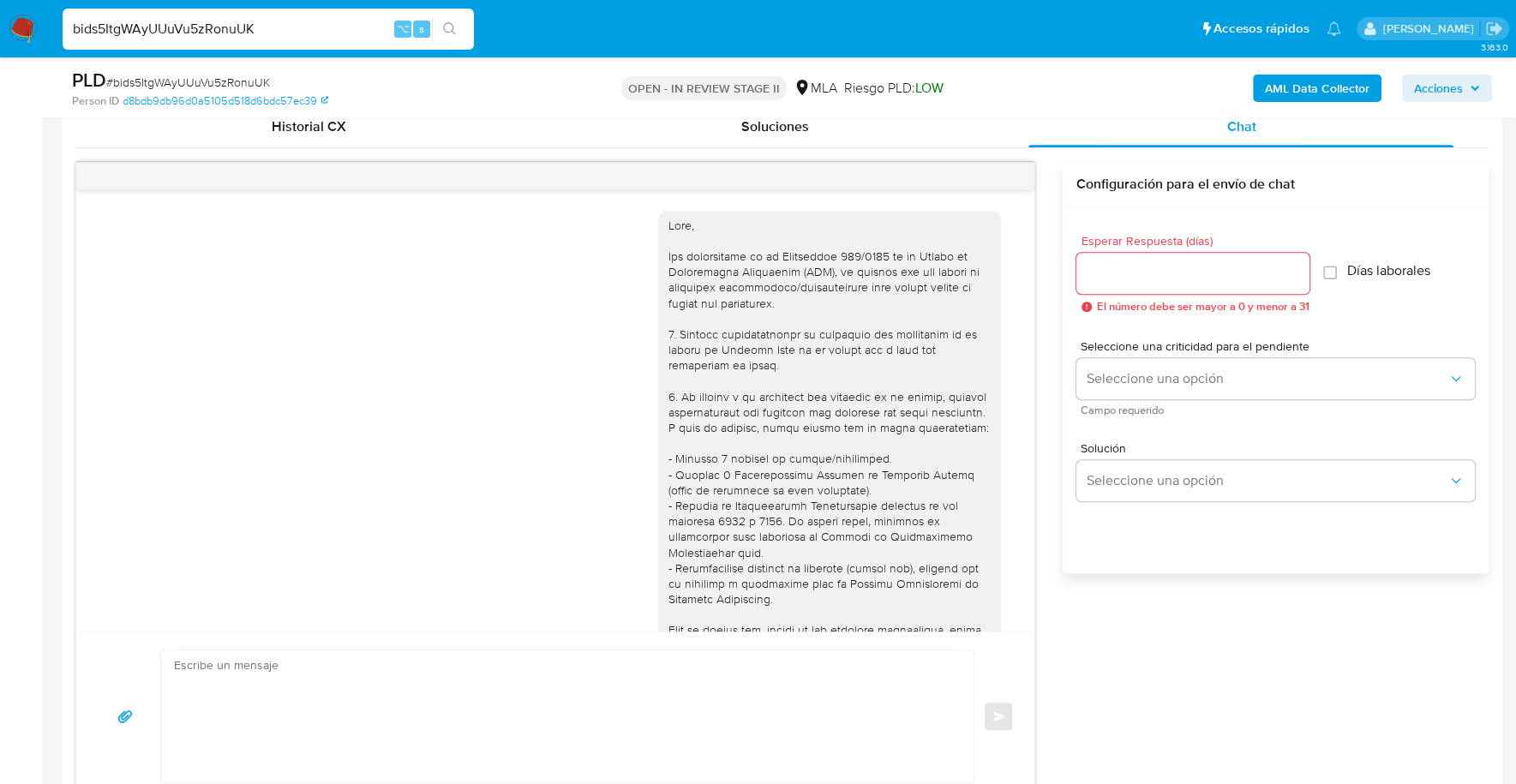
scroll to position [1238, 0]
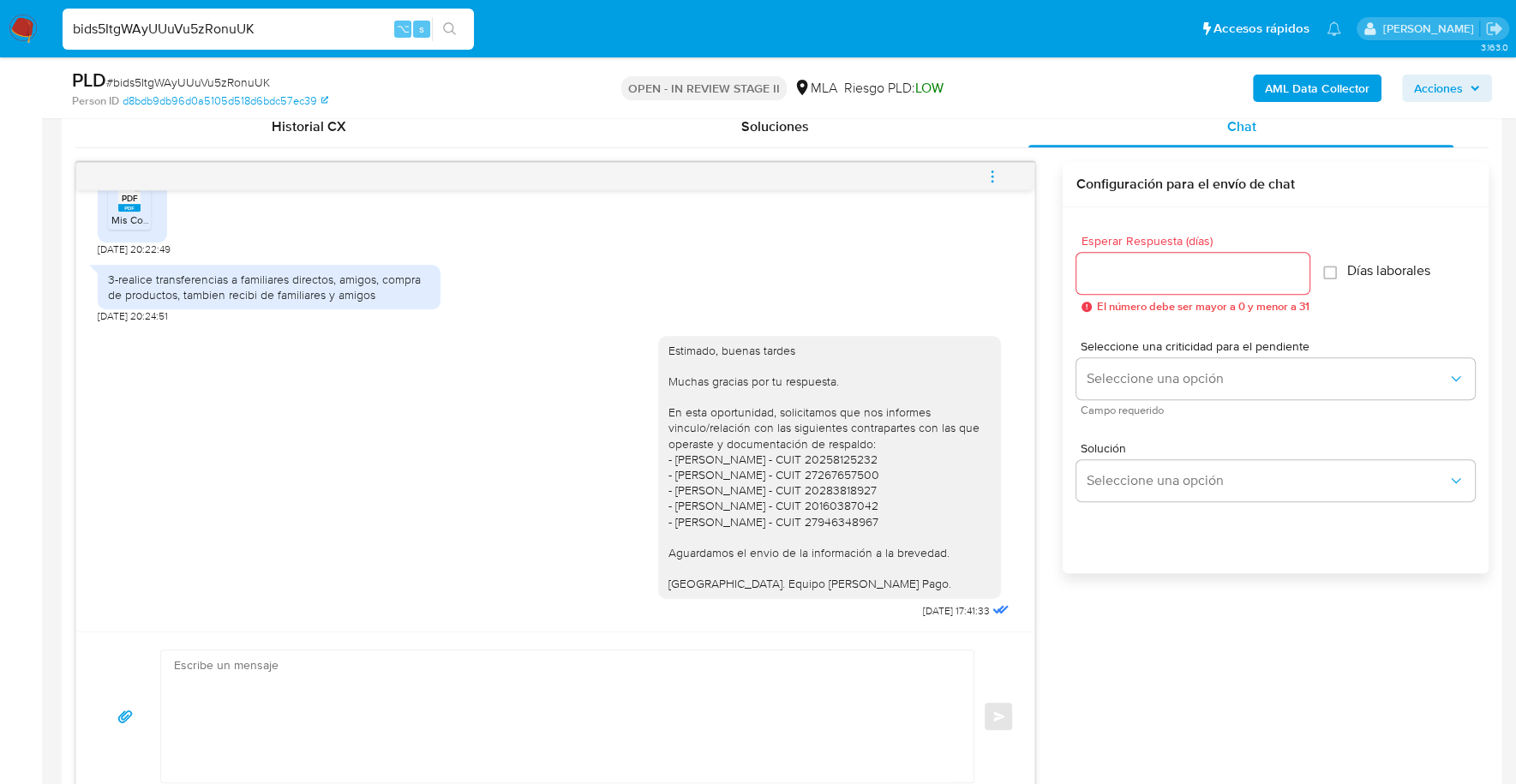
drag, startPoint x: 301, startPoint y: 24, endPoint x: 43, endPoint y: 23, distance: 258.0
click at [43, 23] on nav "Pausado Ver notificaciones bids5ItgWAyUUuVu5zRonuUK ⌥ s Accesos rápidos Presion…" at bounding box center [758, 29] width 1516 height 57
paste input "5oYOIk7Afjs9PtAhiebFDTta"
type input "5oYOIk7Afjs9PtAhiebFDTta"
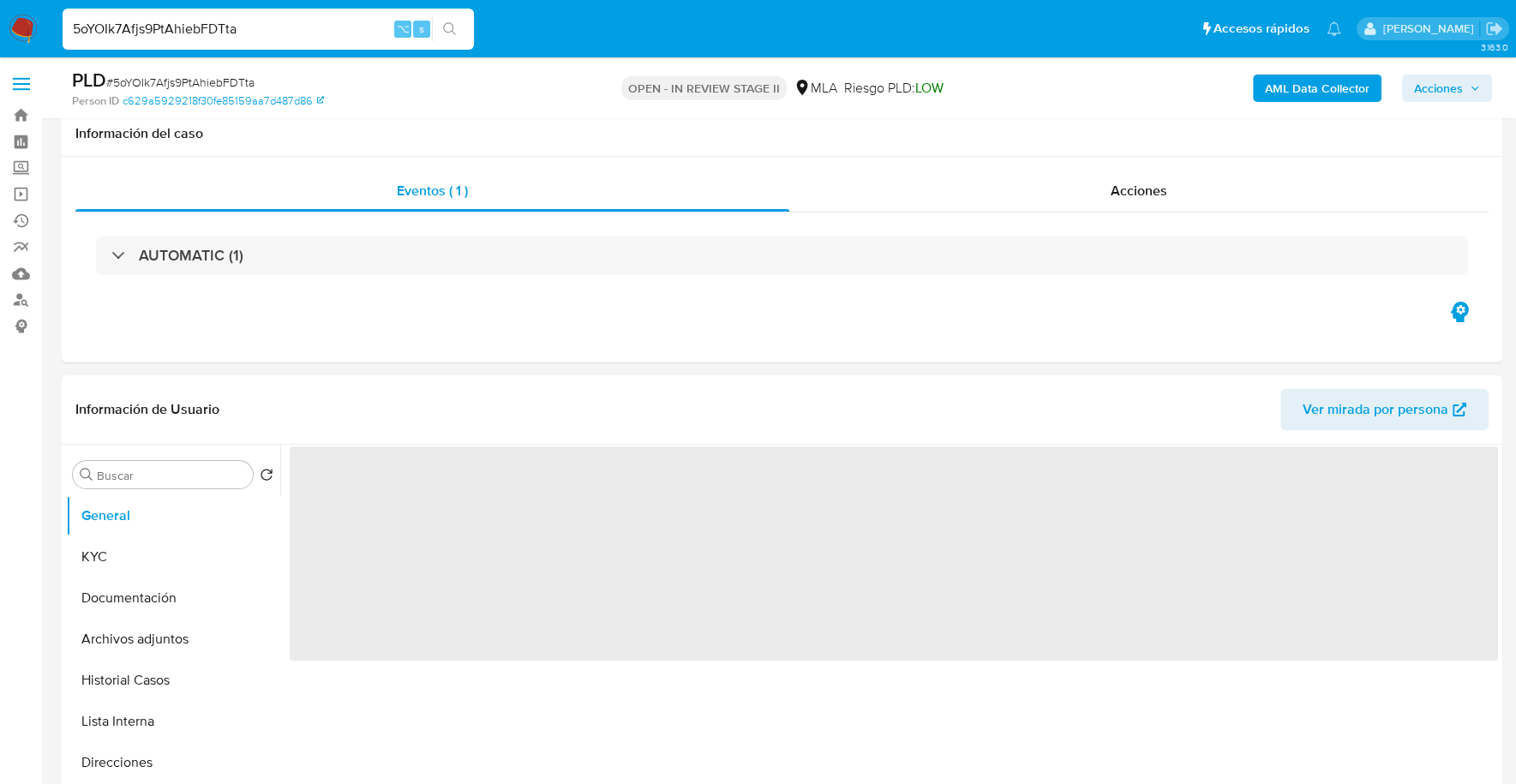
scroll to position [403, 0]
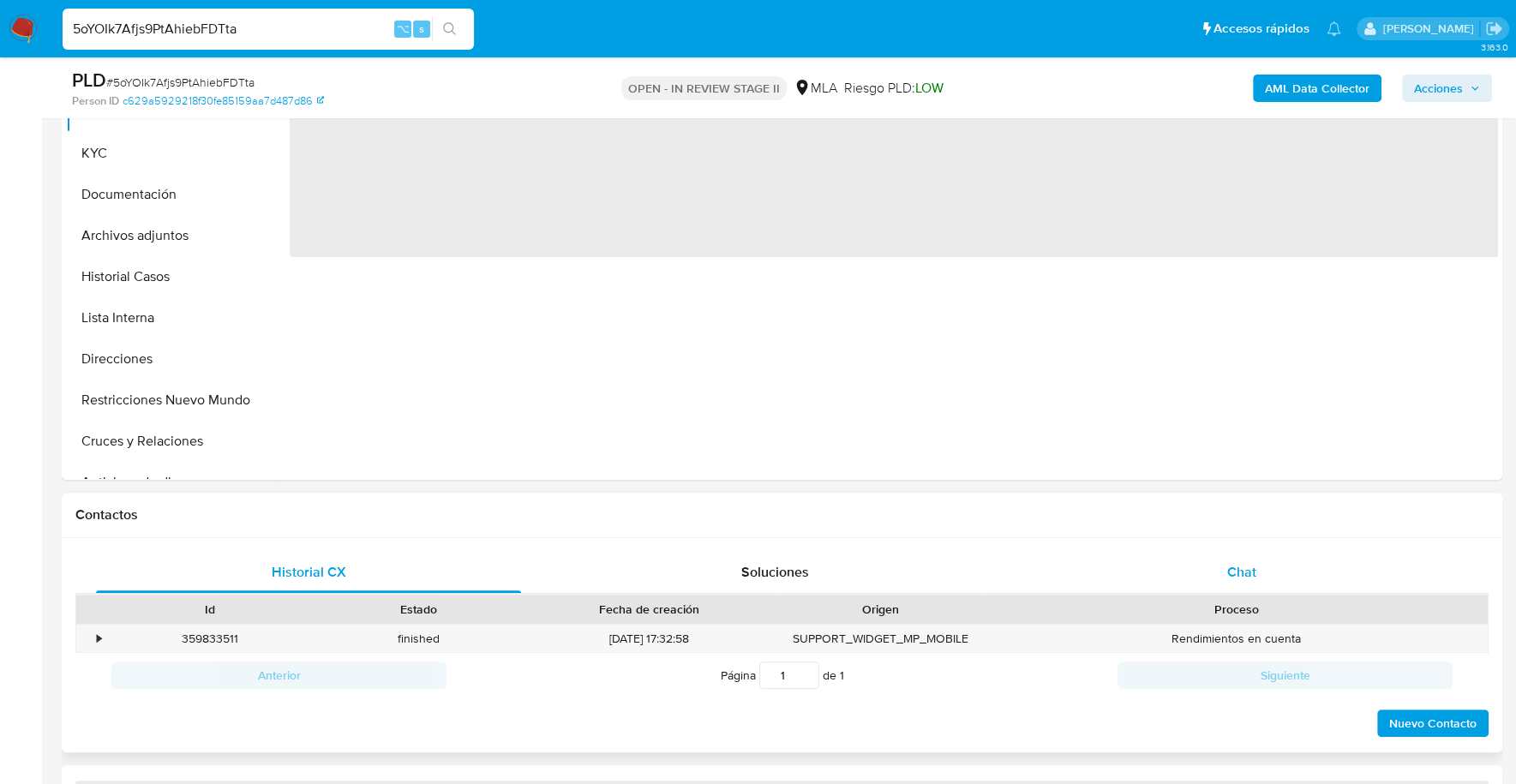
select select "10"
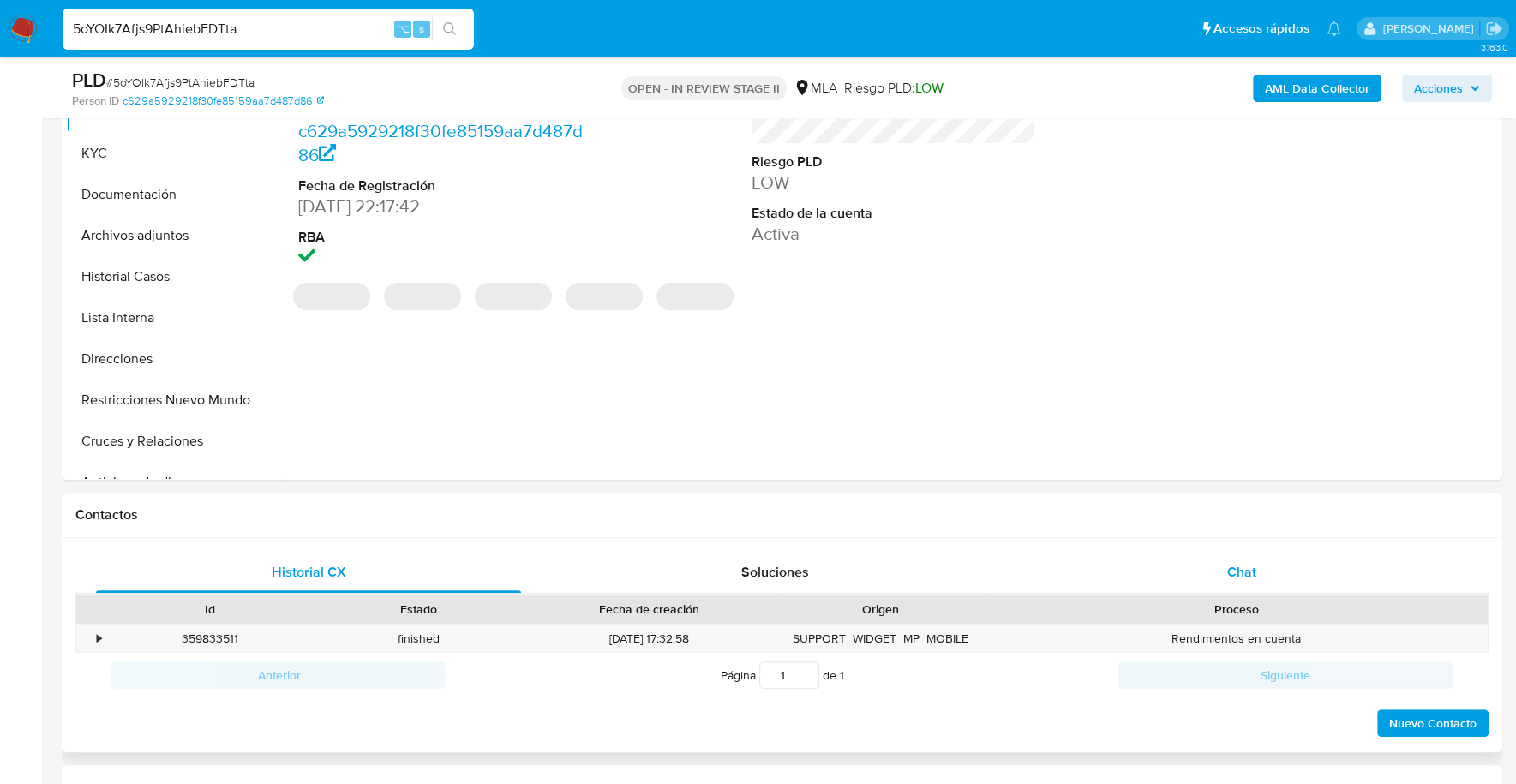
click at [1286, 558] on div "Chat" at bounding box center [1241, 571] width 425 height 41
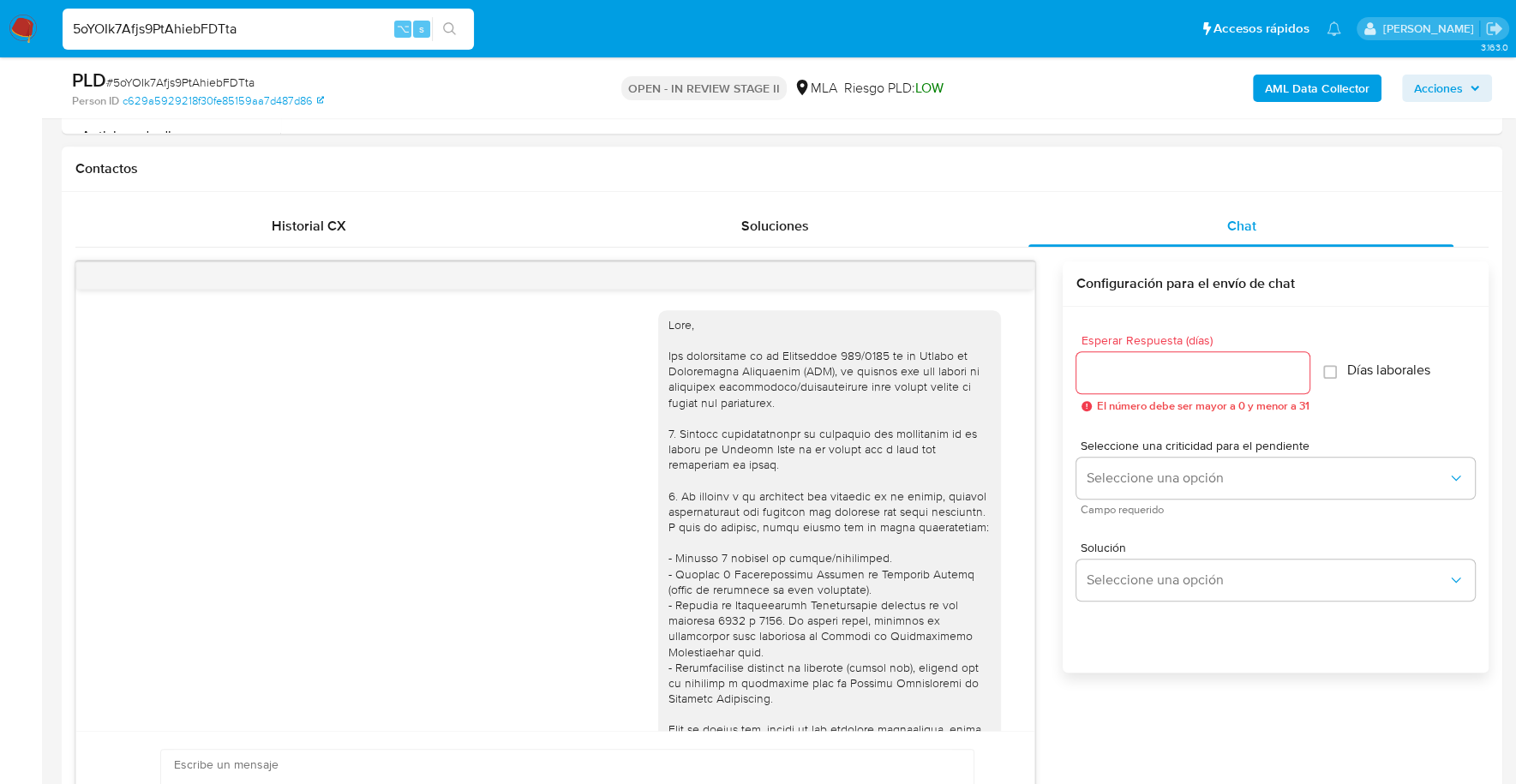
scroll to position [1207, 0]
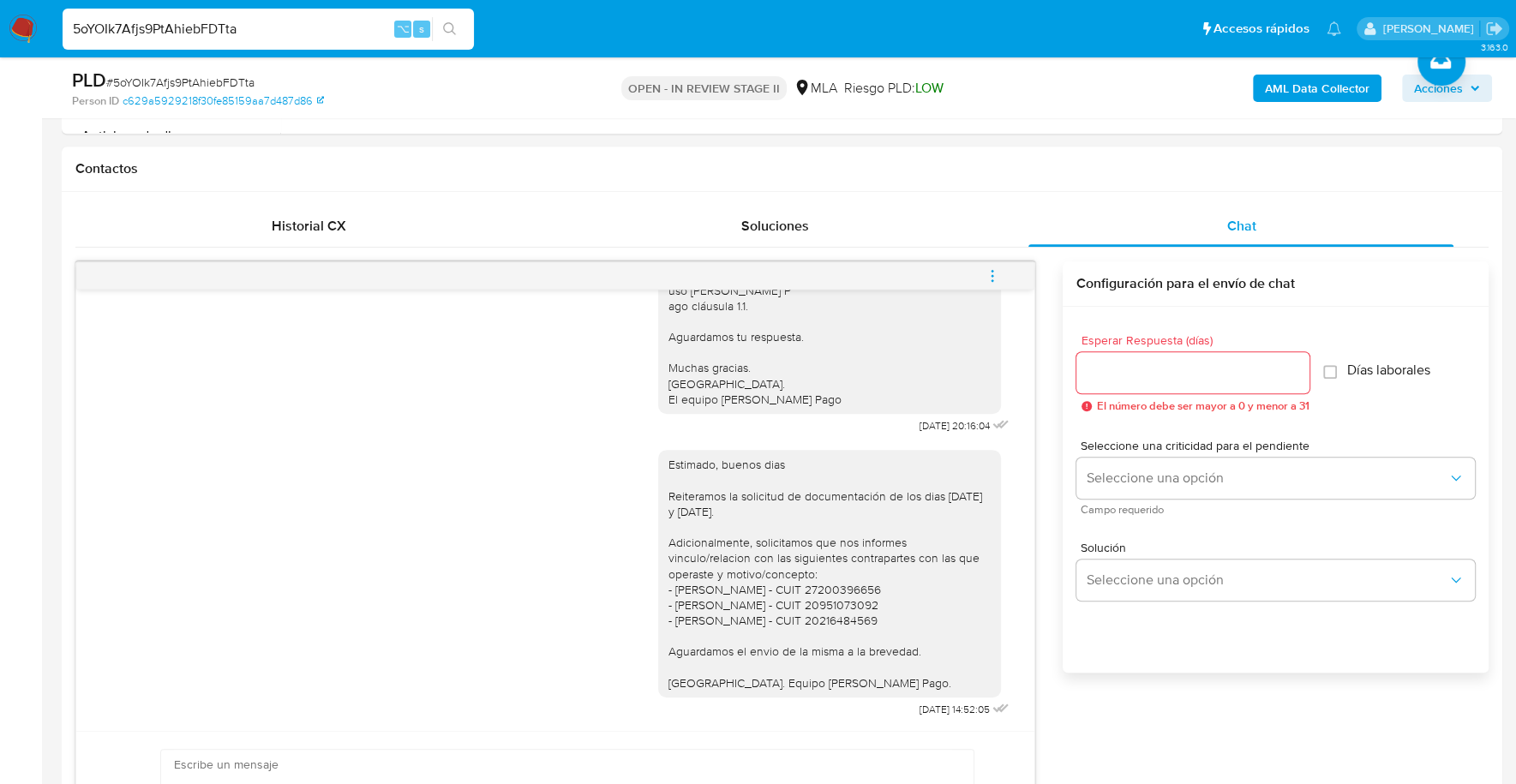
drag, startPoint x: 261, startPoint y: 26, endPoint x: -2, endPoint y: 21, distance: 263.0
paste input "WEmWew8a4OYpxoqz2ut0kXvI"
type input "WEmWew8a4OYpxoqz2ut0kXvI"
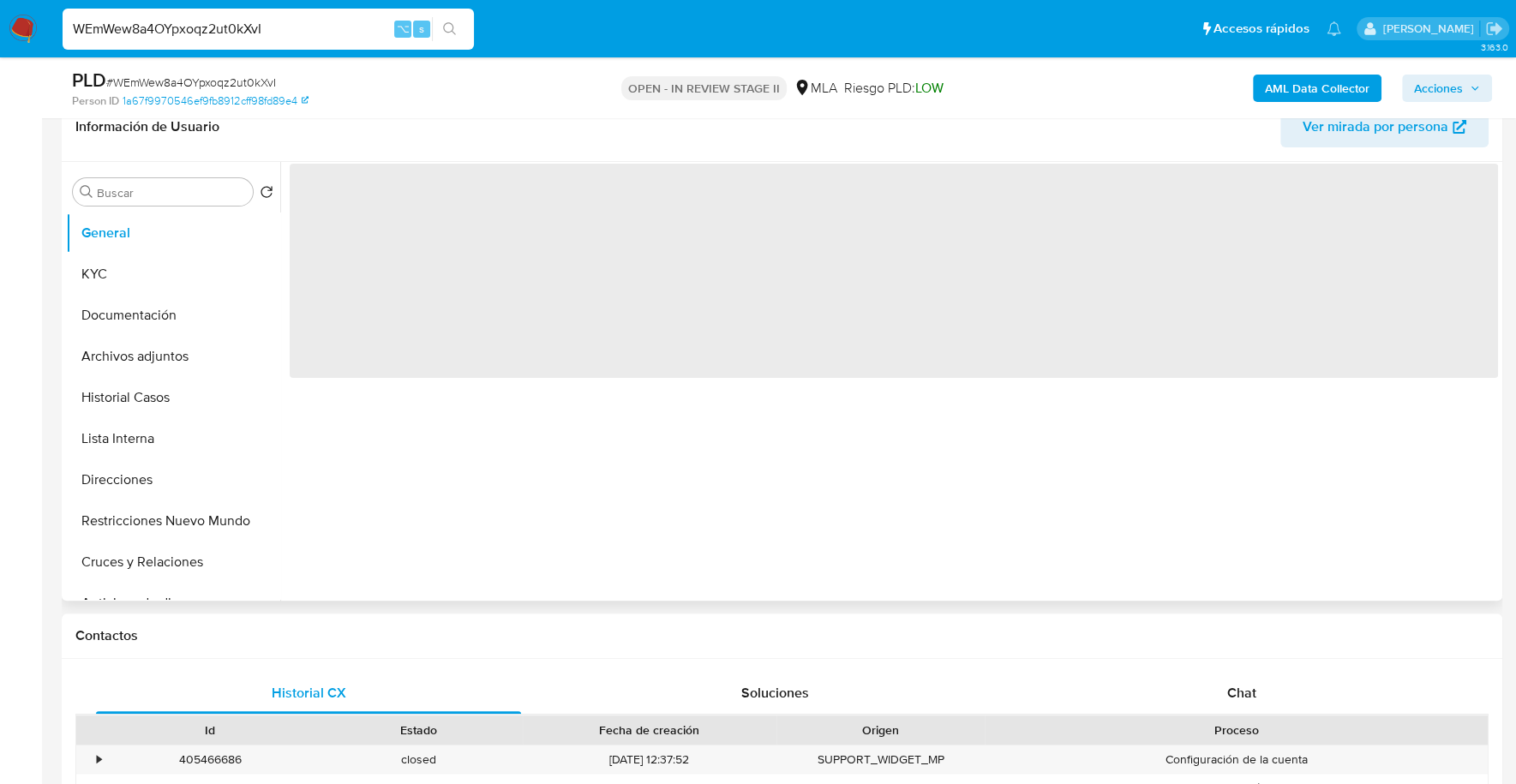
scroll to position [395, 0]
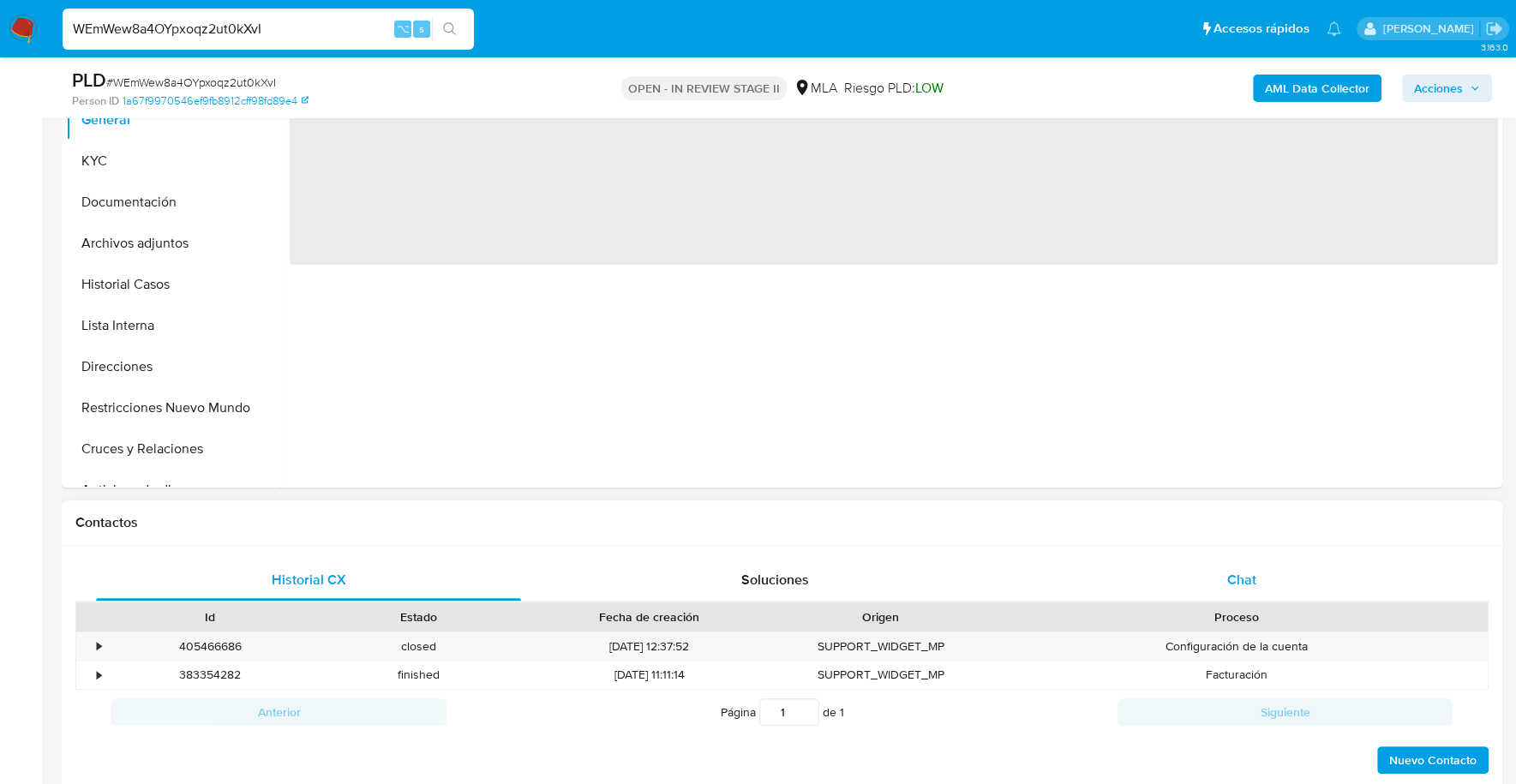
select select "10"
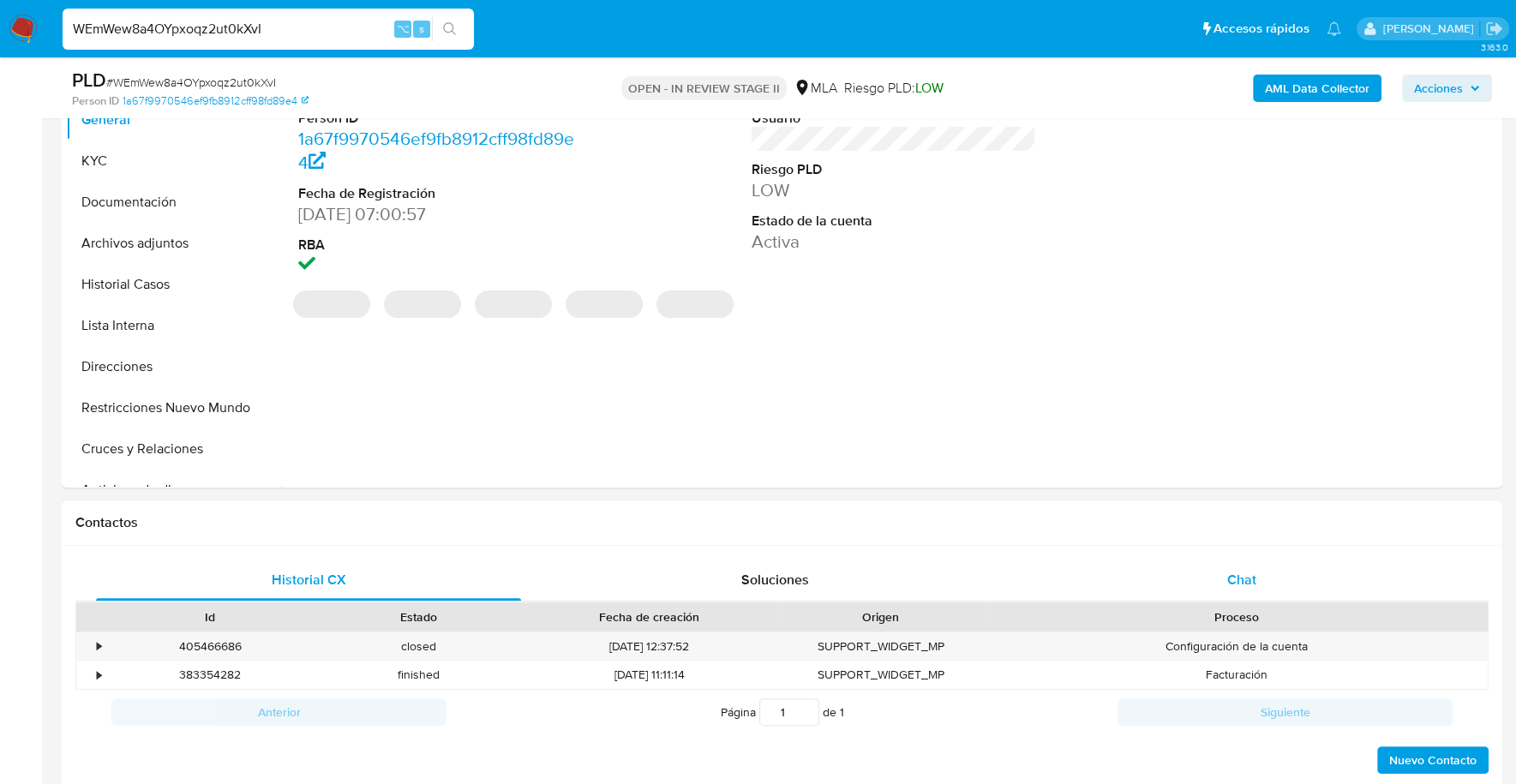
click at [1226, 562] on div "Chat" at bounding box center [1241, 579] width 425 height 41
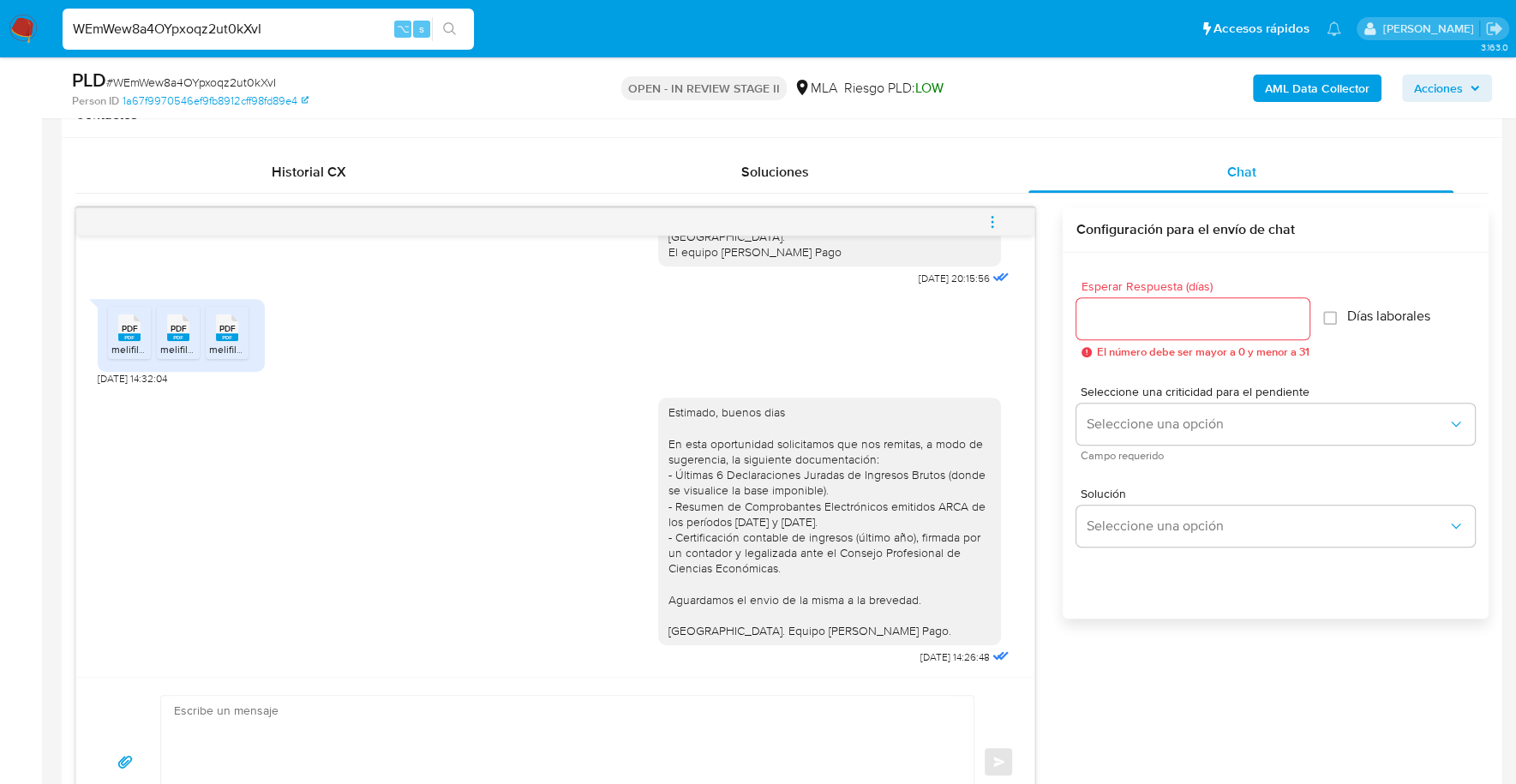
scroll to position [1441, 0]
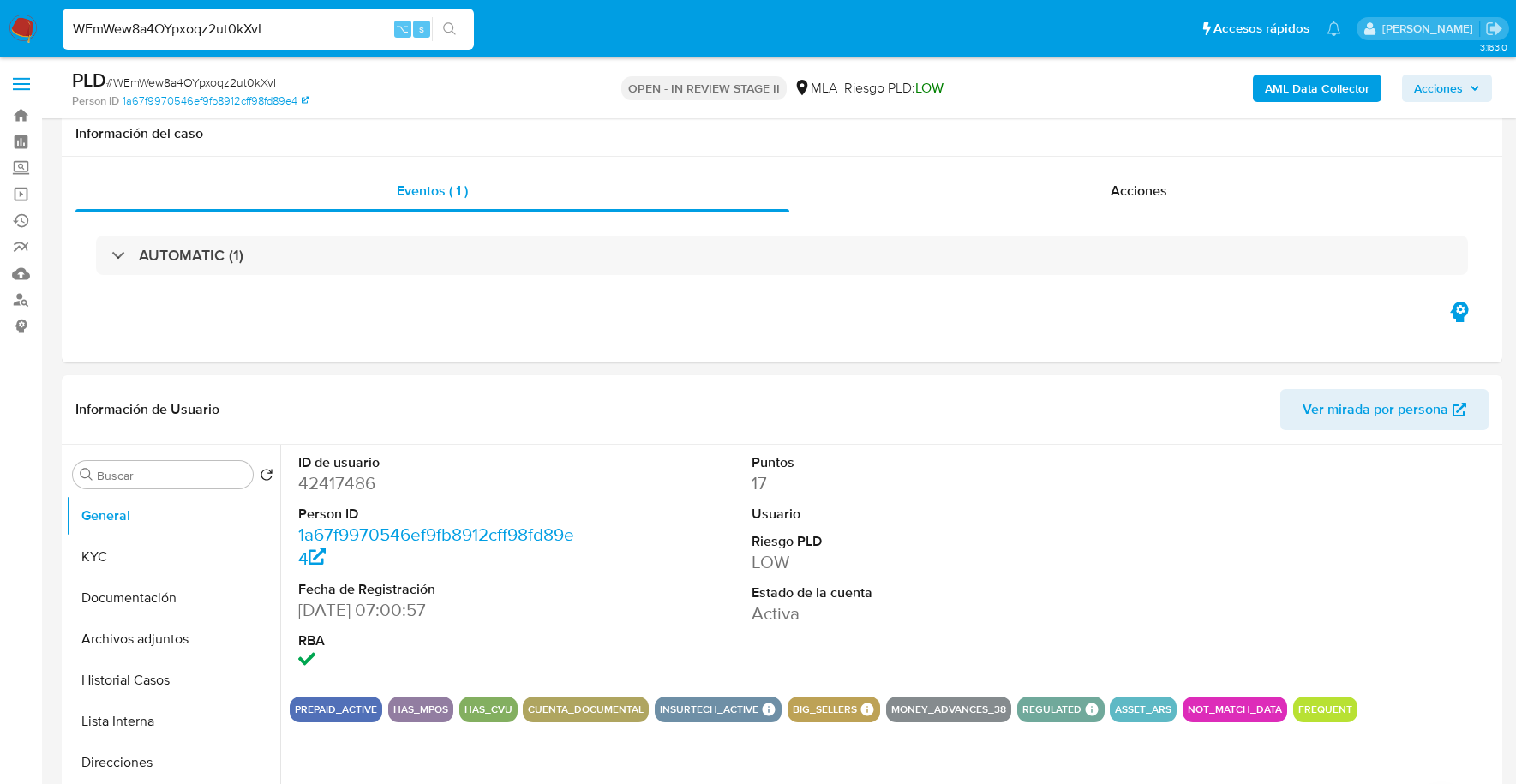
select select "10"
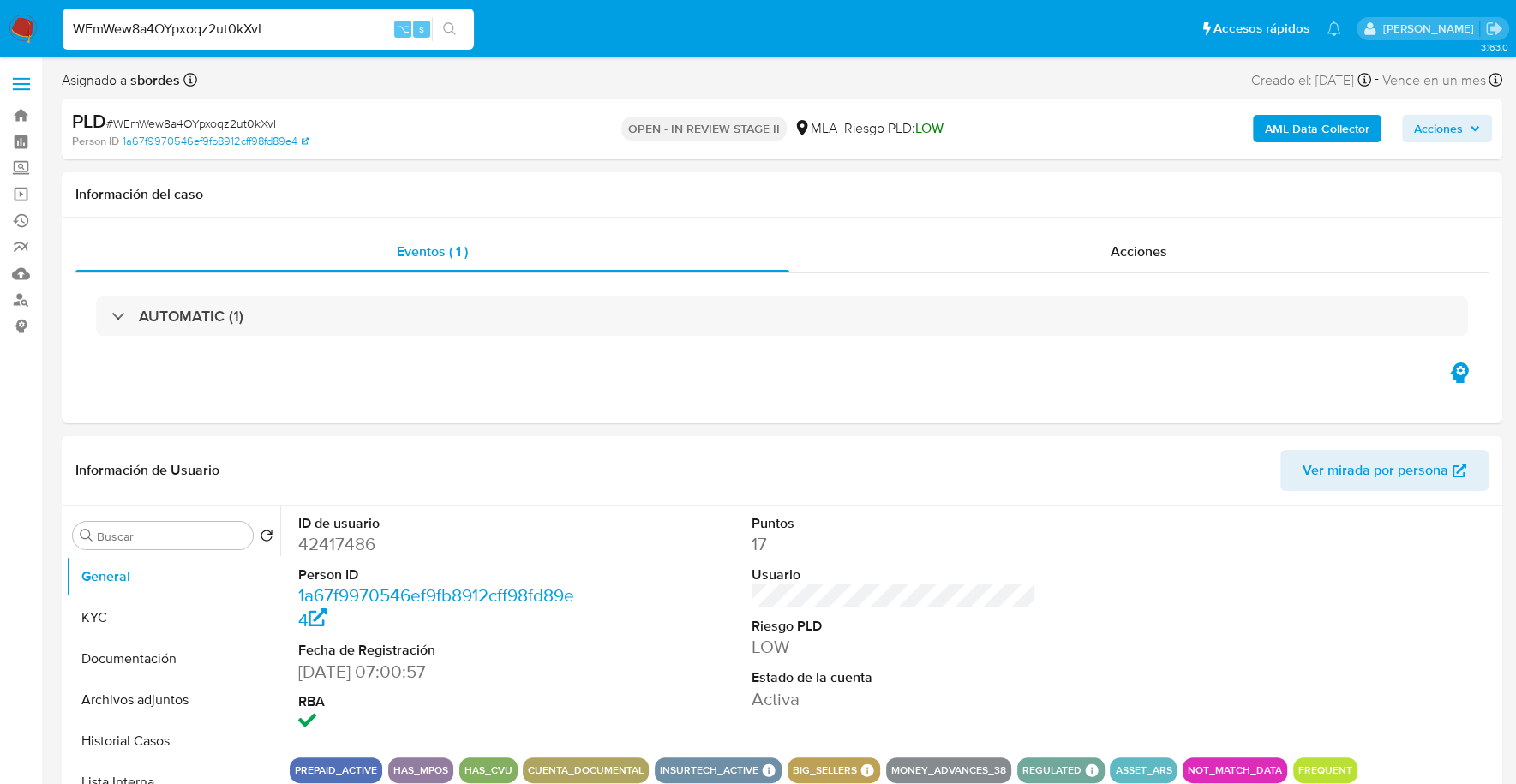
drag, startPoint x: 321, startPoint y: 27, endPoint x: 23, endPoint y: 7, distance: 298.7
click at [23, 7] on nav "Pausado Ver notificaciones WEmWew8a4OYpxoqz2ut0kXvI ⌥ s Accesos rápidos Presion…" at bounding box center [758, 29] width 1516 height 57
paste input "5oYOIk7Afjs9PtAhiebFDTta"
type input "5oYOIk7Afjs9PtAhiebFDTta"
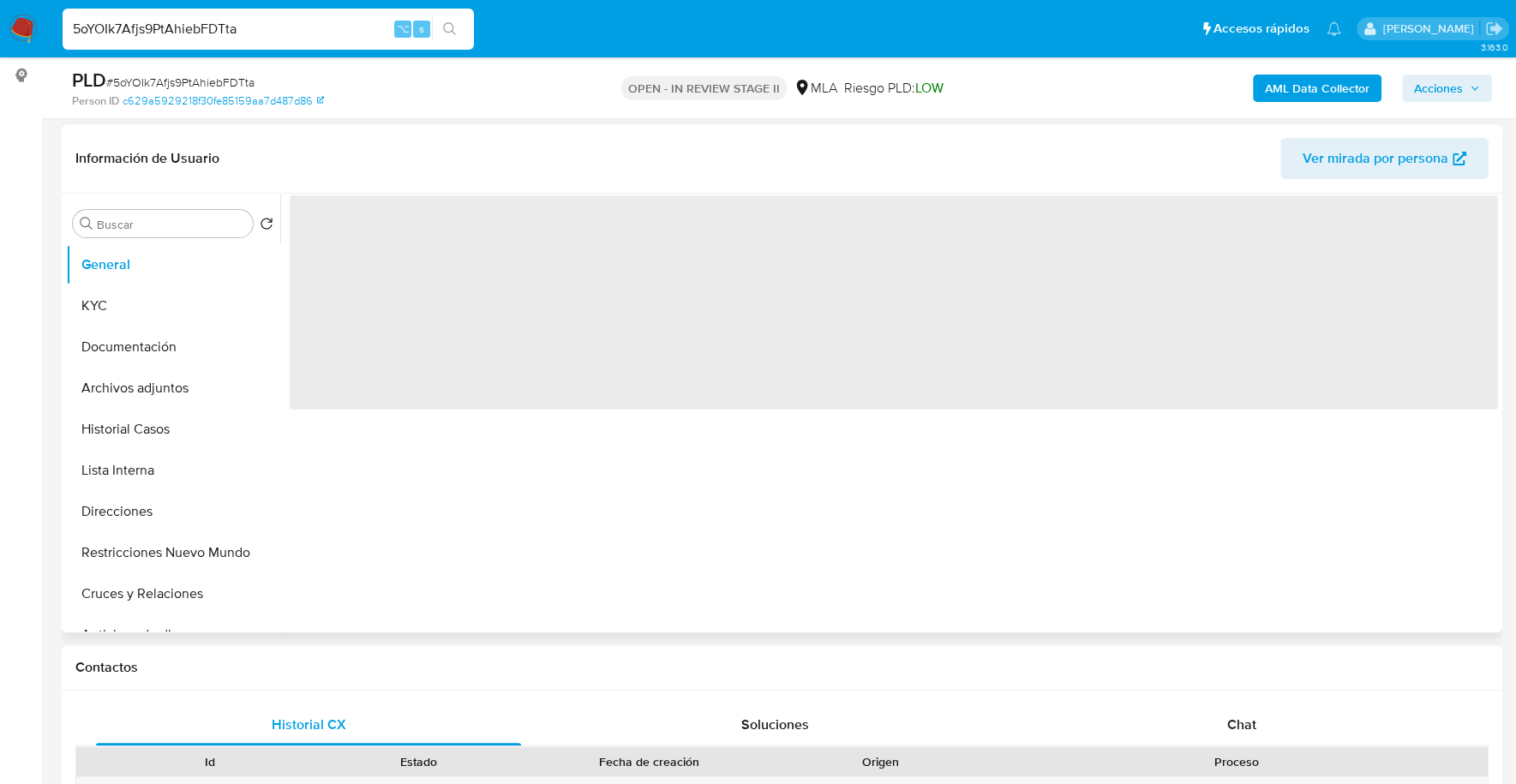
scroll to position [388, 0]
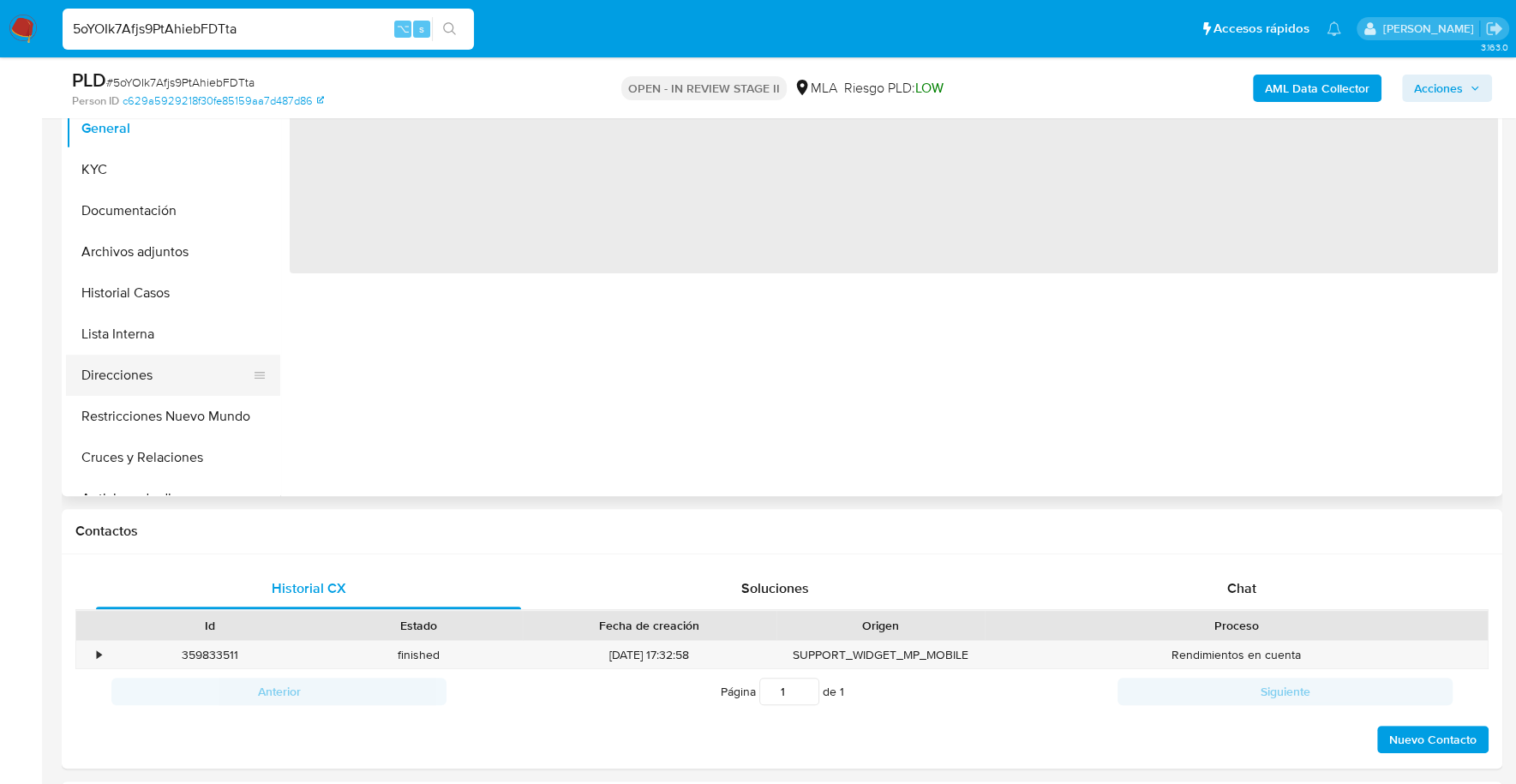
select select "10"
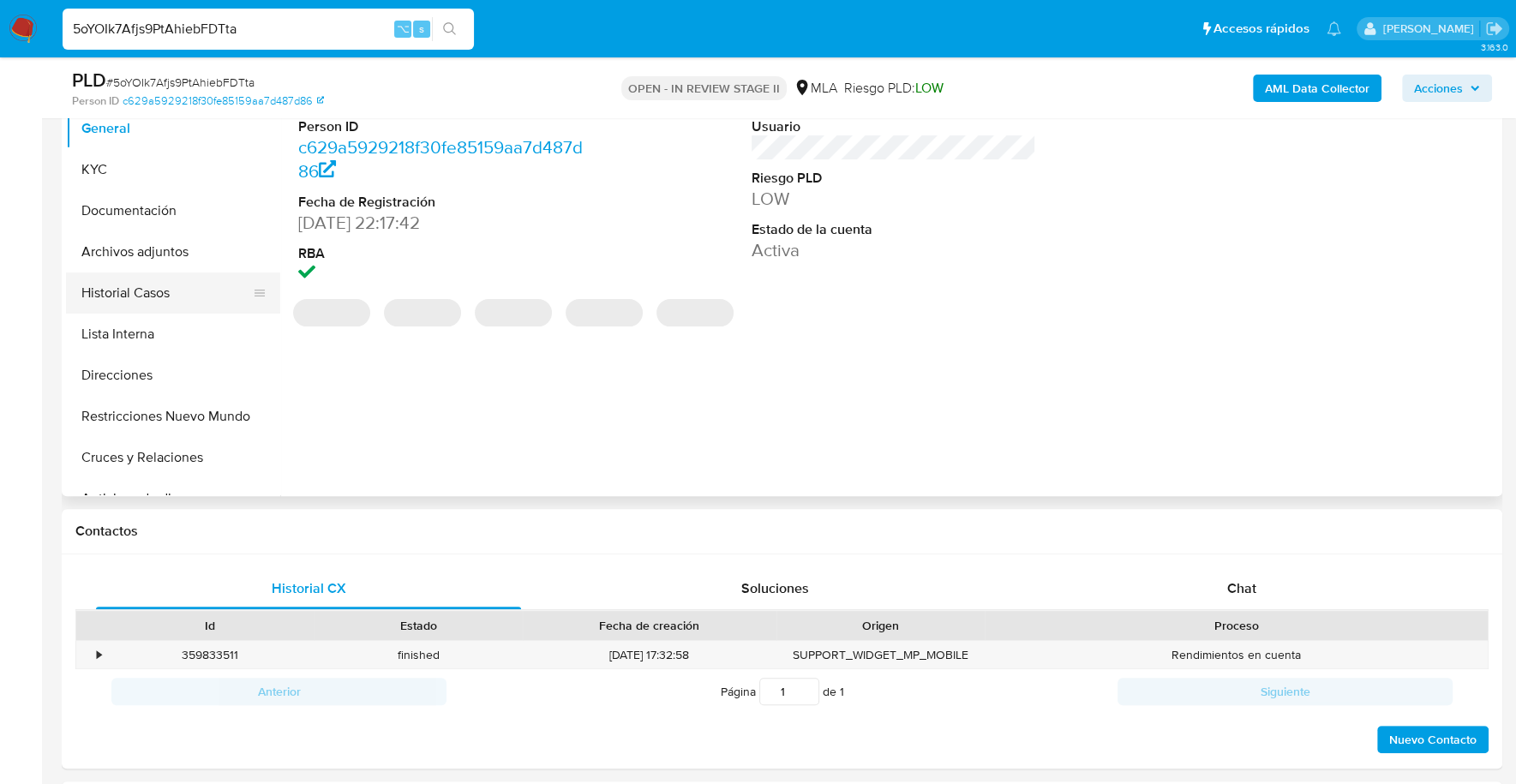
click at [152, 294] on button "Historial Casos" at bounding box center [166, 293] width 200 height 41
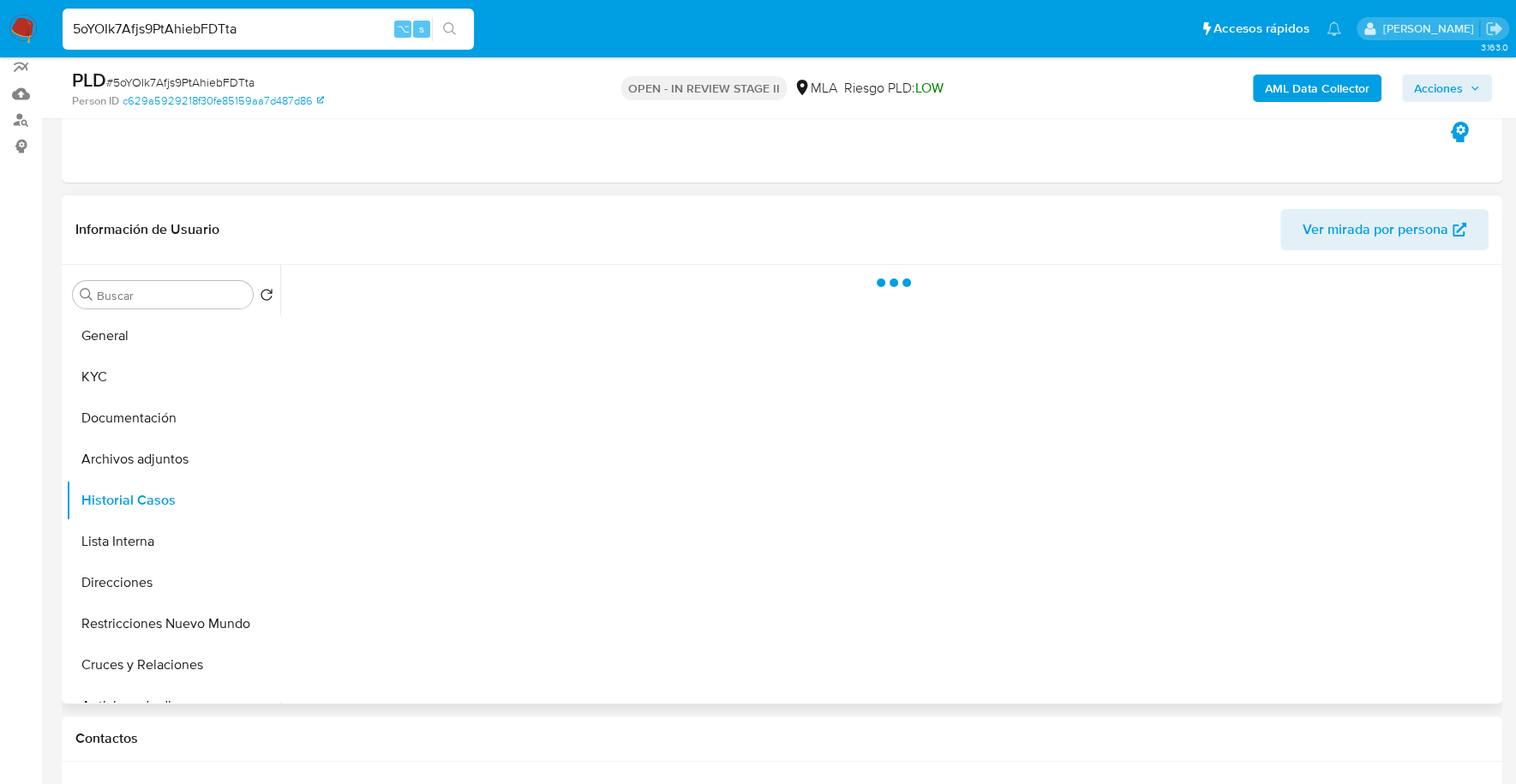
scroll to position [170, 0]
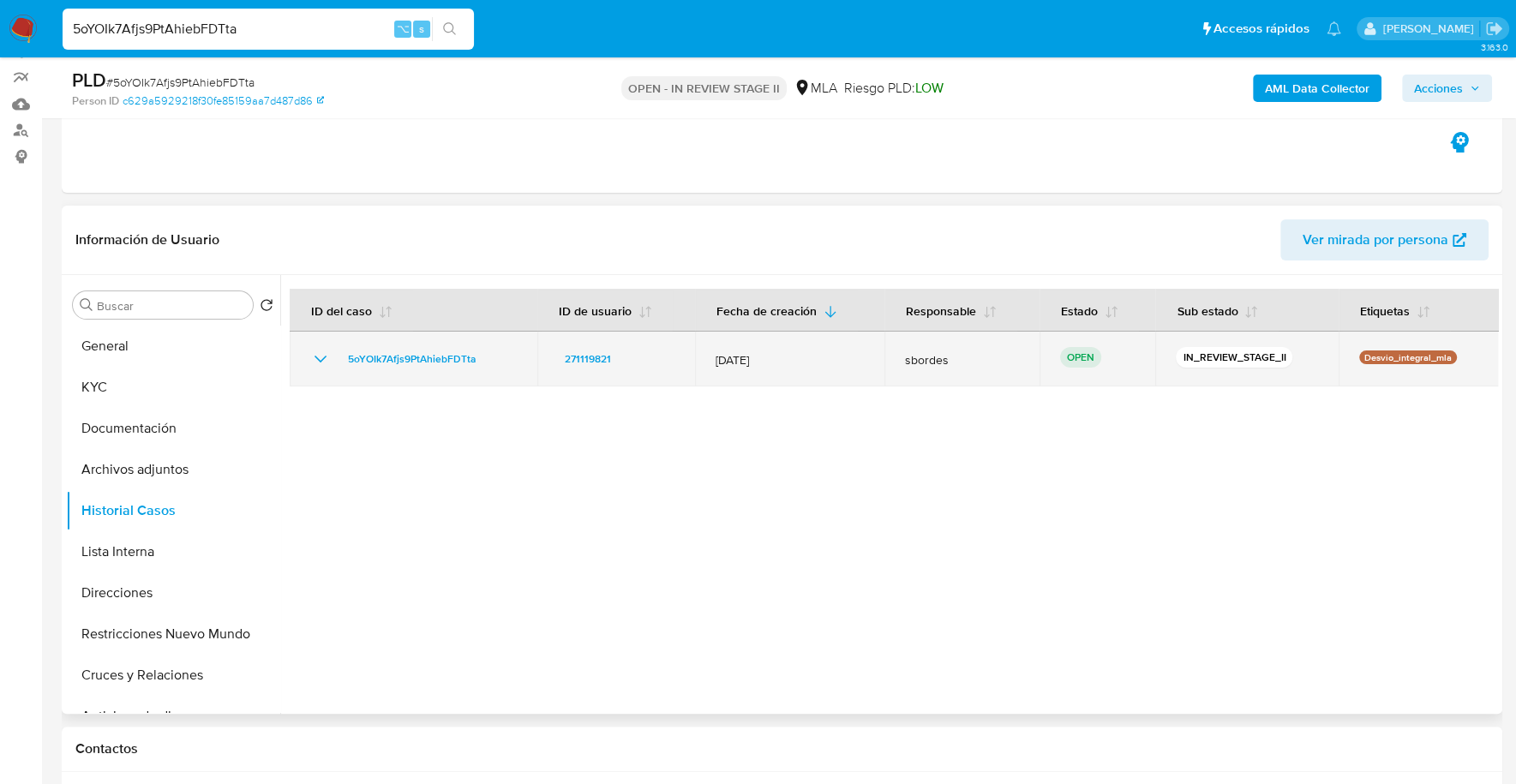
click at [429, 342] on td "5oYOIk7Afjs9PtAhiebFDTta" at bounding box center [413, 359] width 247 height 55
click at [431, 351] on span "5oYOIk7Afjs9PtAhiebFDTta" at bounding box center [411, 359] width 128 height 21
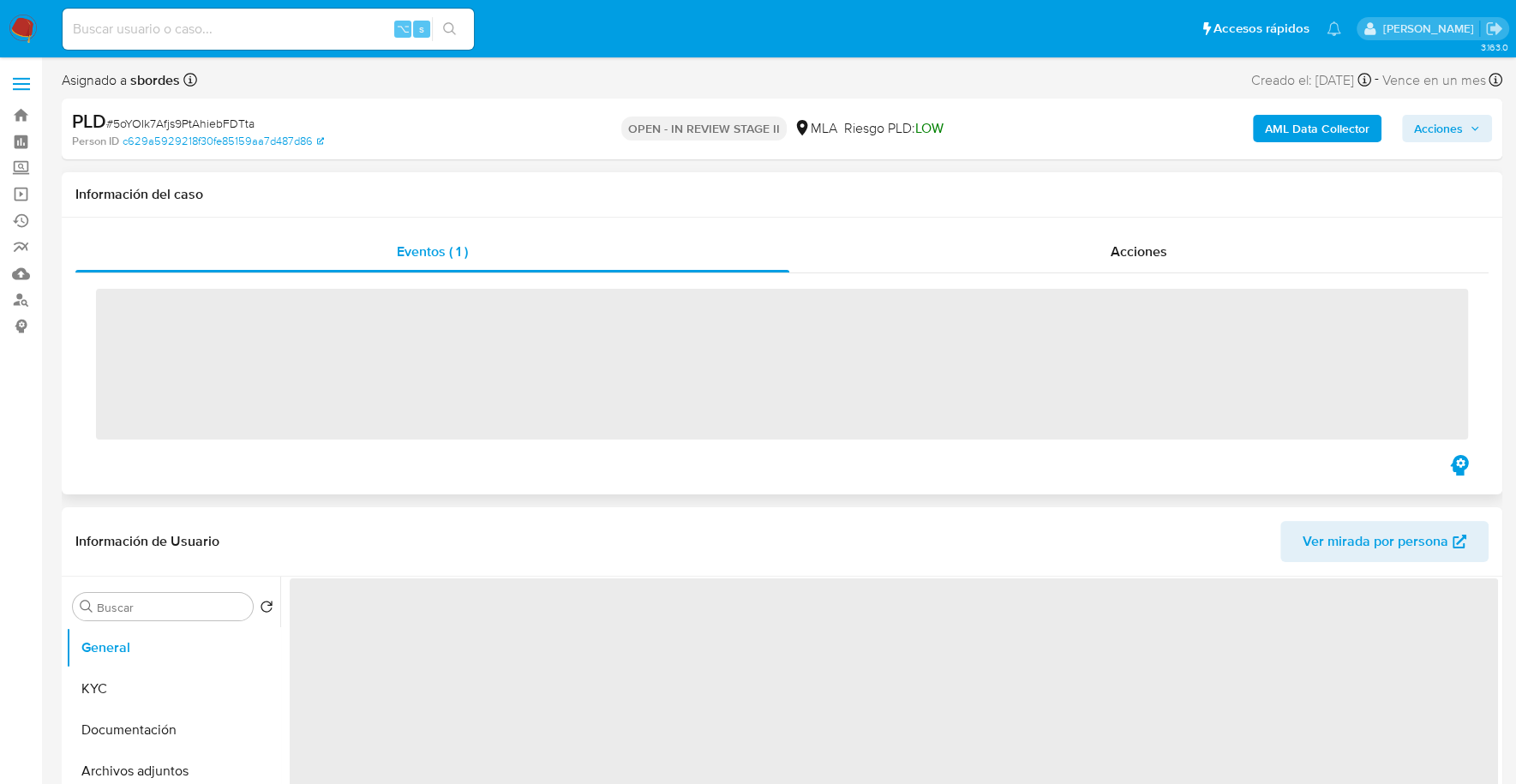
scroll to position [476, 0]
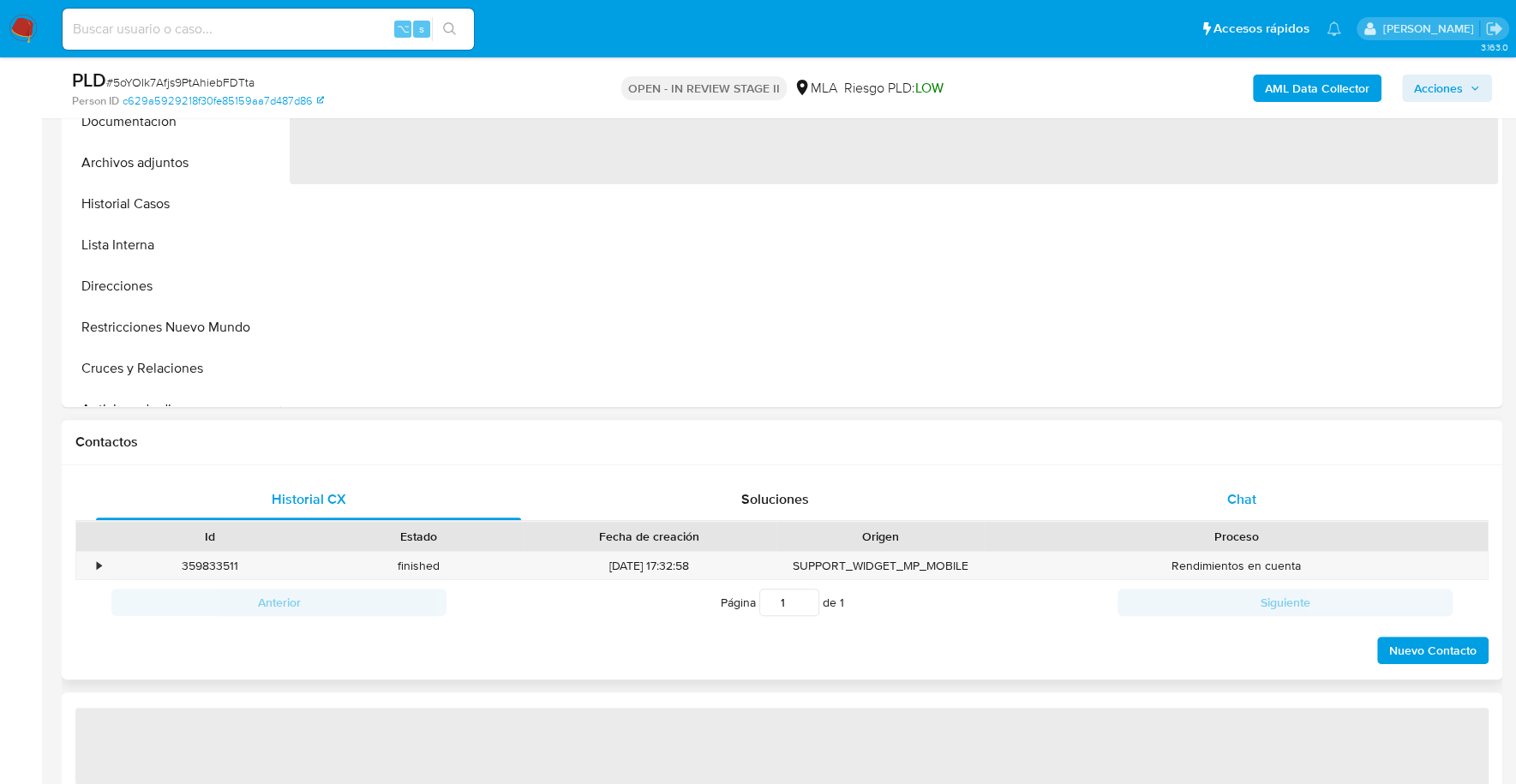
click at [1225, 495] on div "Chat" at bounding box center [1241, 499] width 425 height 41
select select "10"
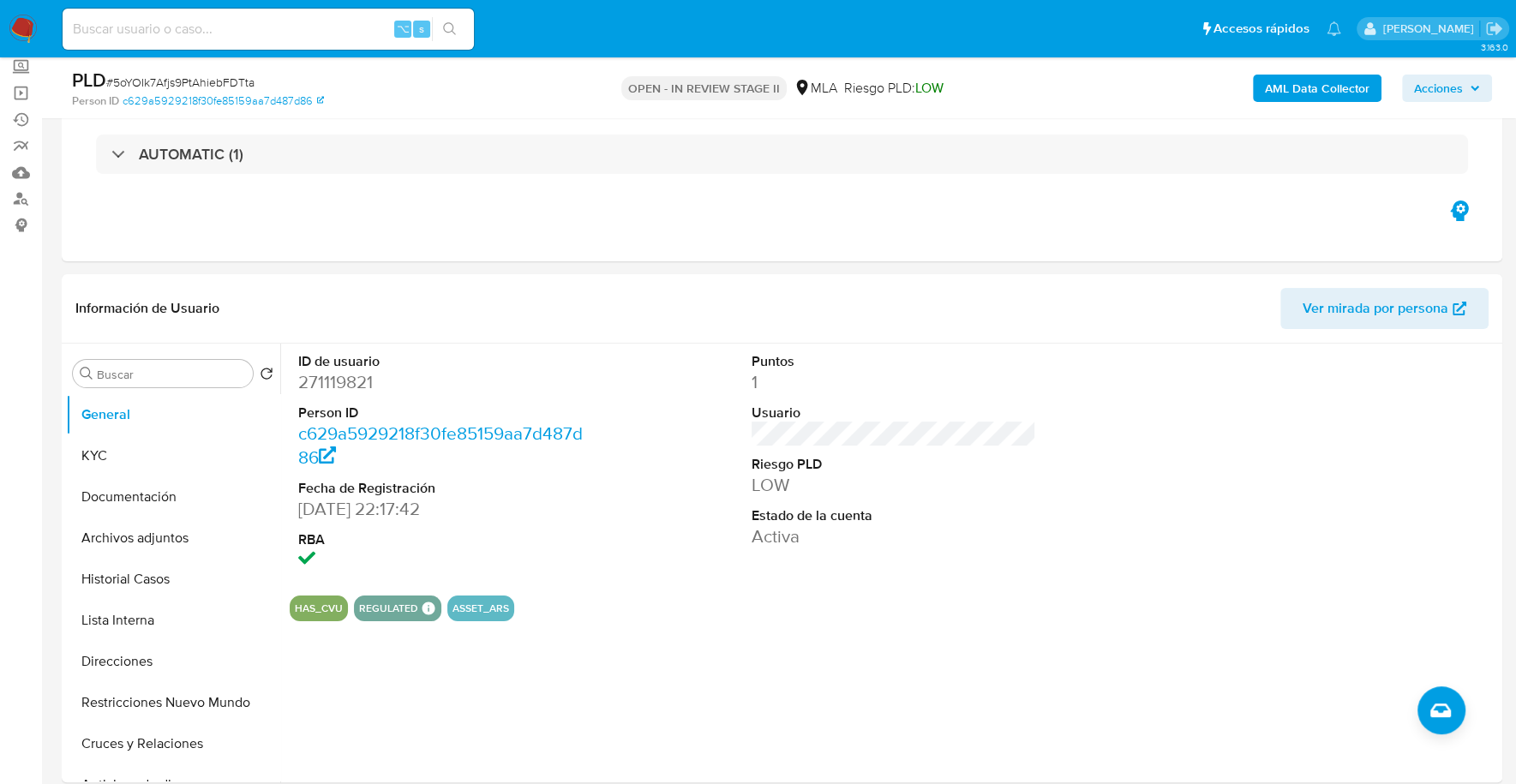
scroll to position [95, 0]
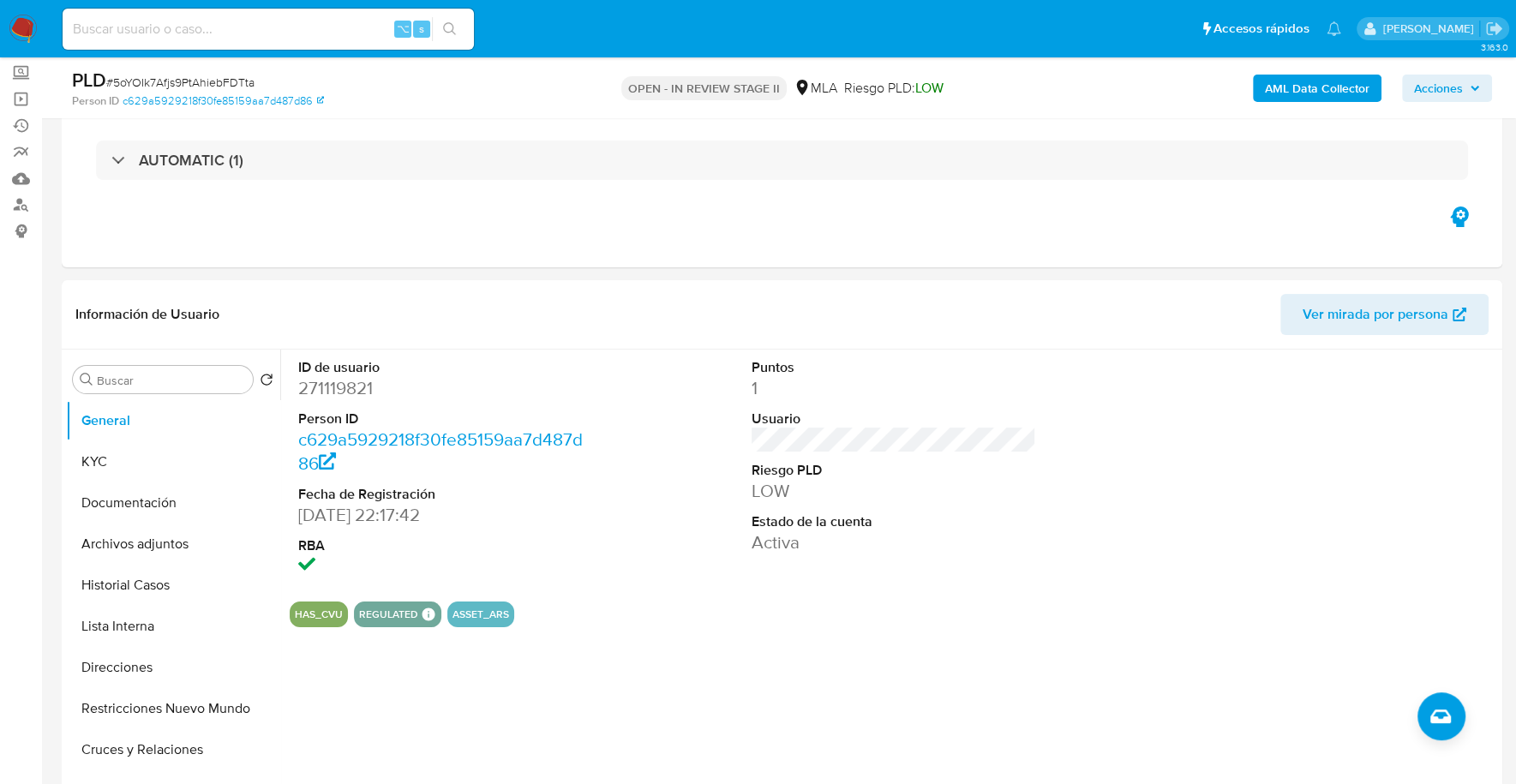
click at [221, 27] on input at bounding box center [268, 30] width 411 height 23
paste input "271119821"
type input "271119821"
click at [117, 473] on button "KYC" at bounding box center [166, 461] width 200 height 41
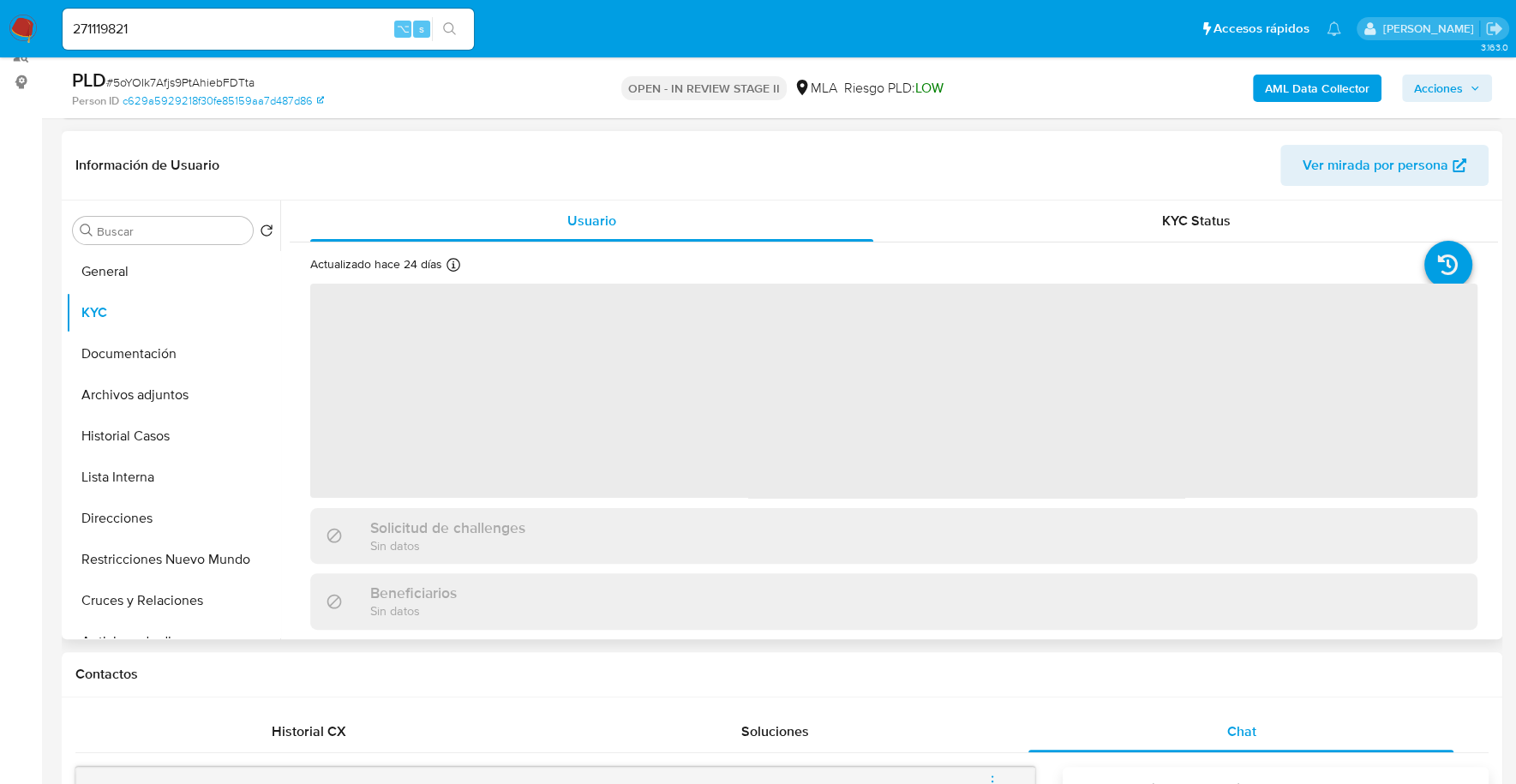
scroll to position [256, 0]
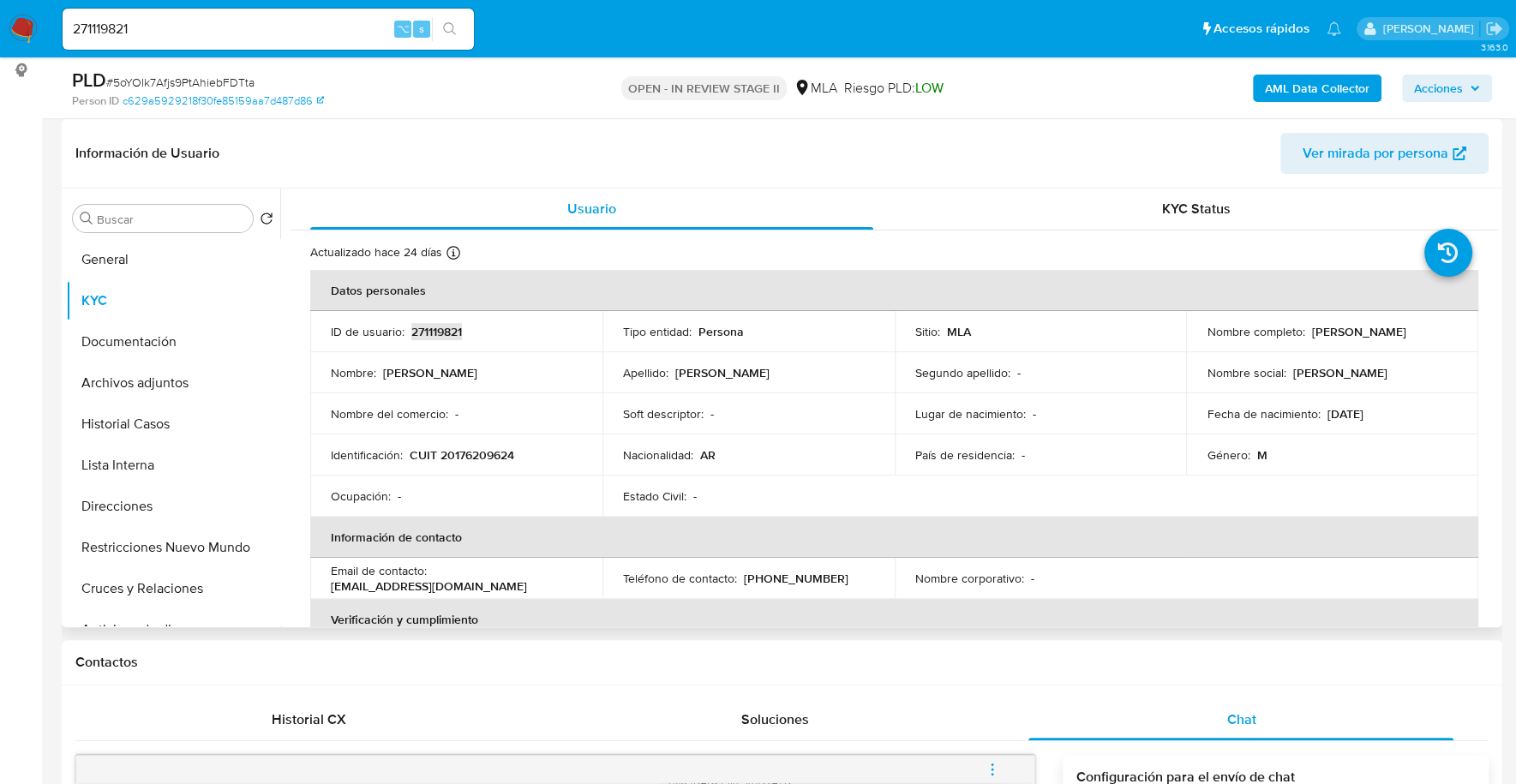
copy p "271119821"
copy p "20176209624"
click at [156, 341] on button "Documentación" at bounding box center [166, 341] width 200 height 41
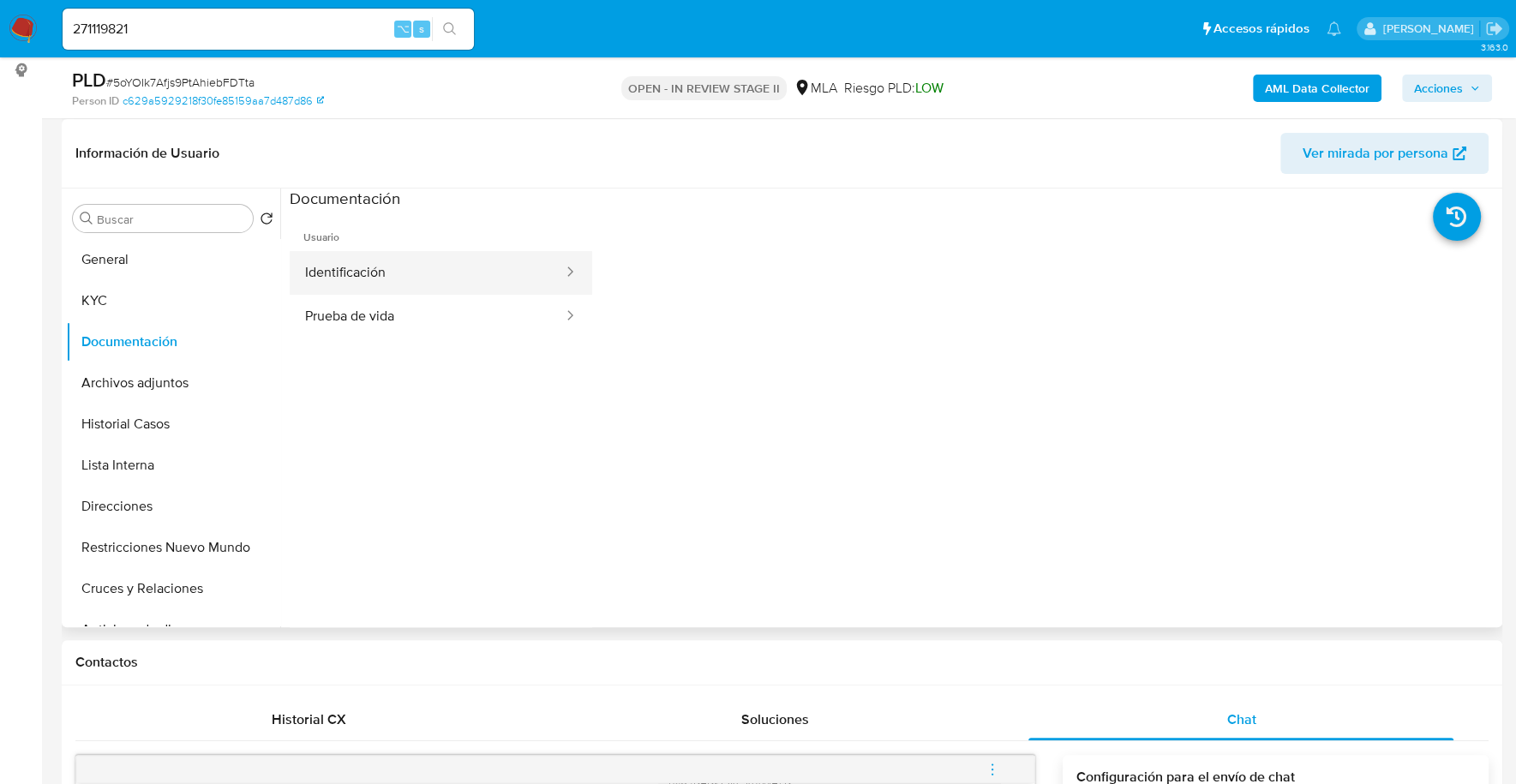
click at [381, 274] on button "Identificación" at bounding box center [427, 273] width 275 height 44
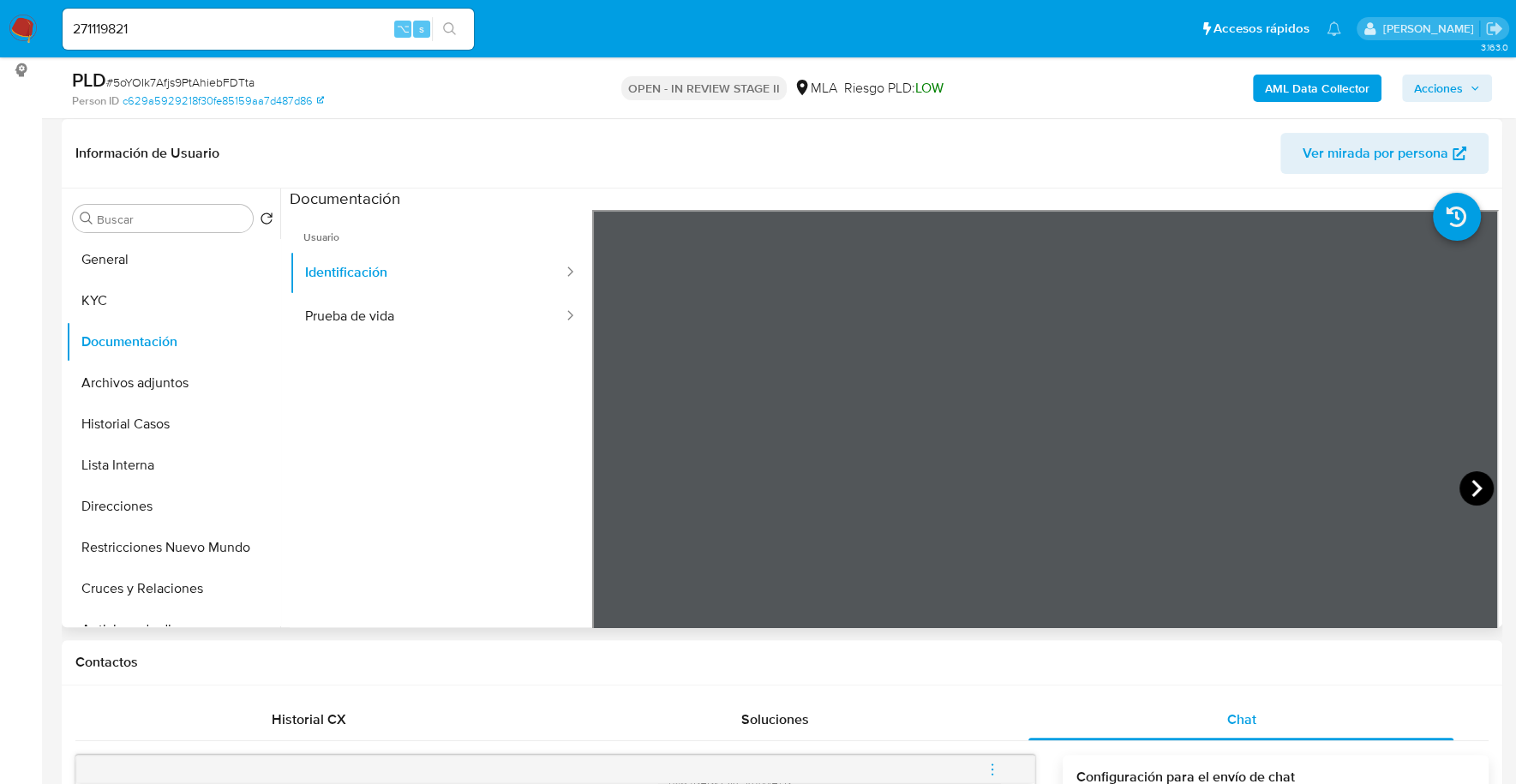
click at [1459, 494] on icon at bounding box center [1476, 488] width 34 height 34
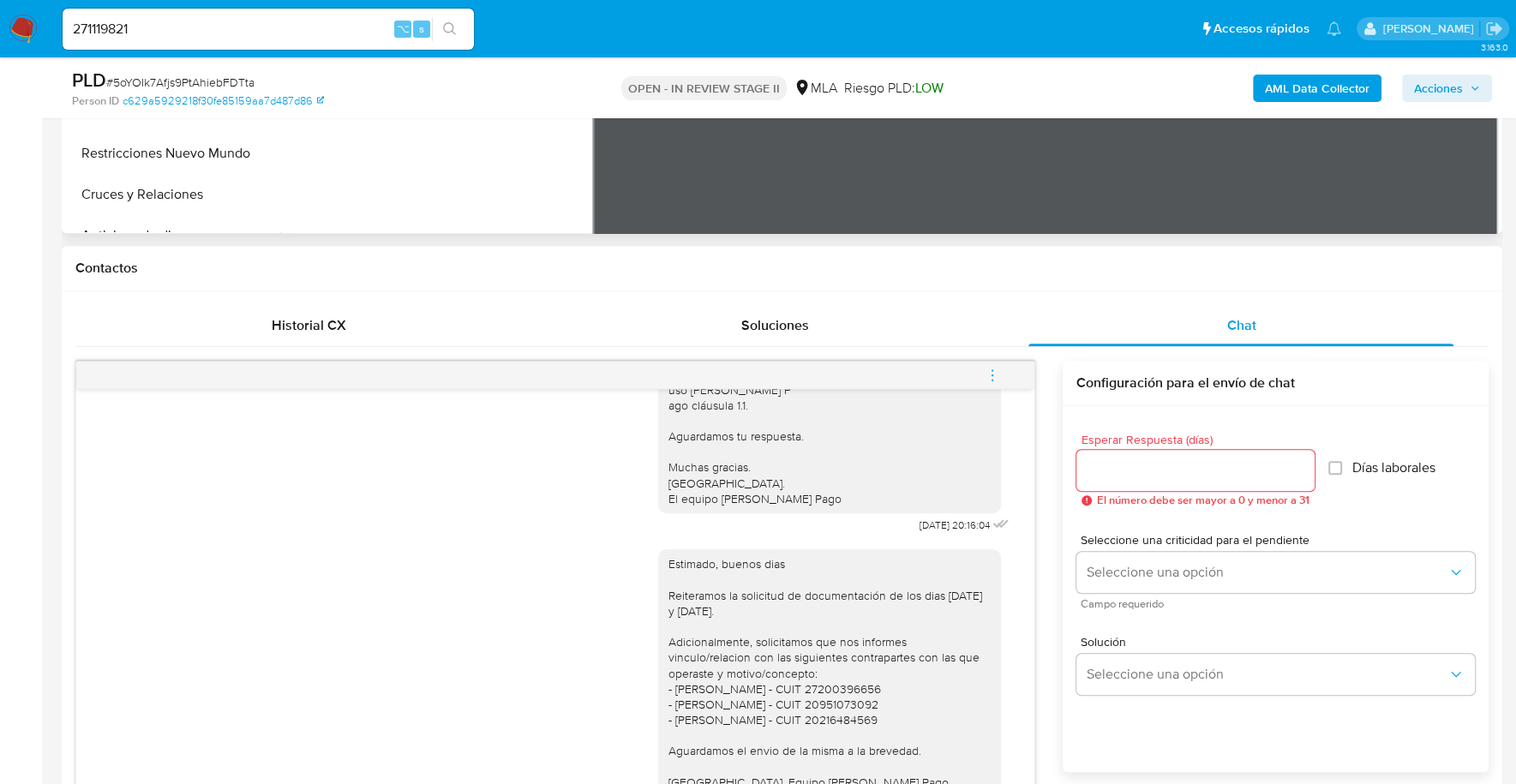
scroll to position [345, 0]
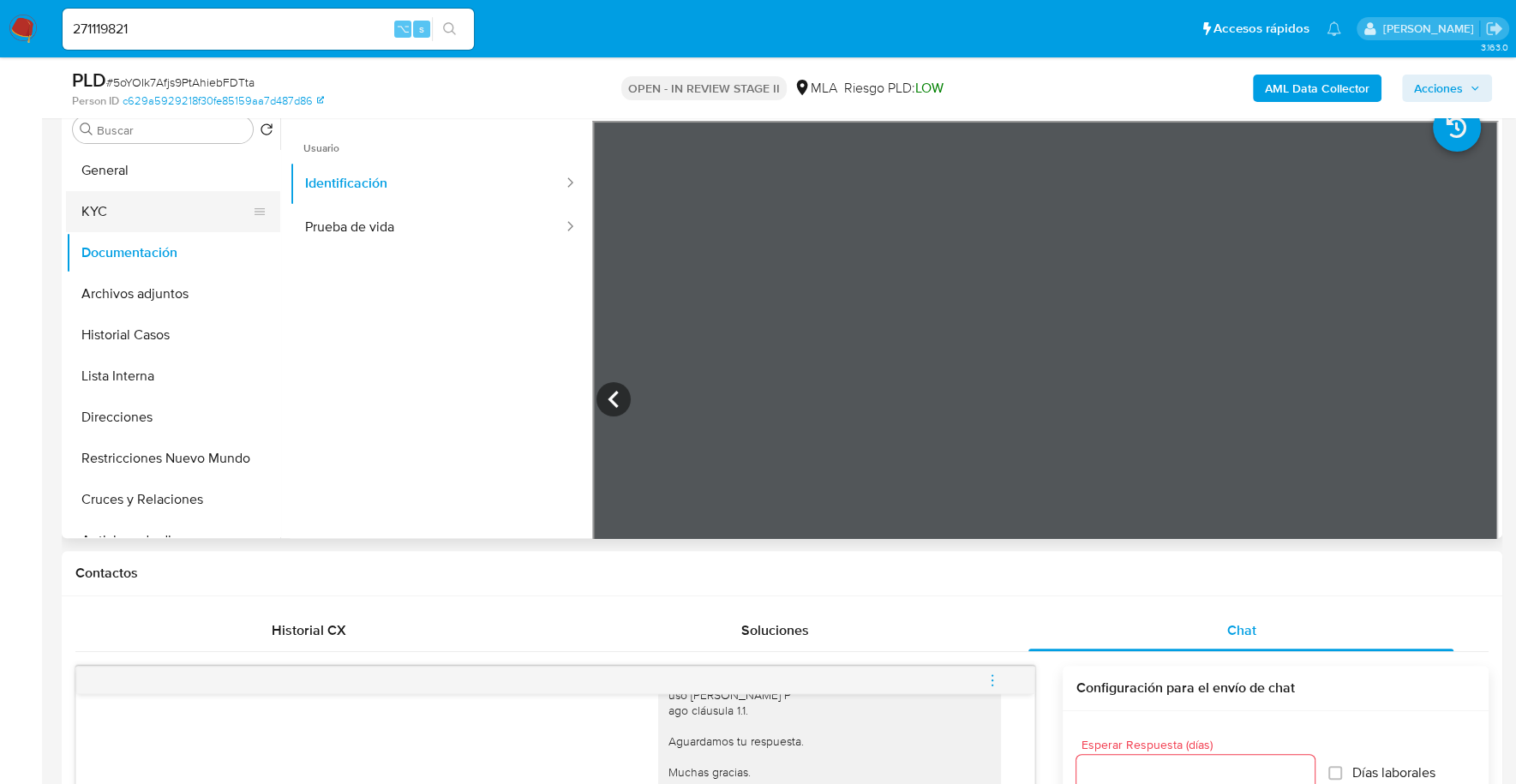
click at [78, 206] on button "KYC" at bounding box center [166, 211] width 200 height 41
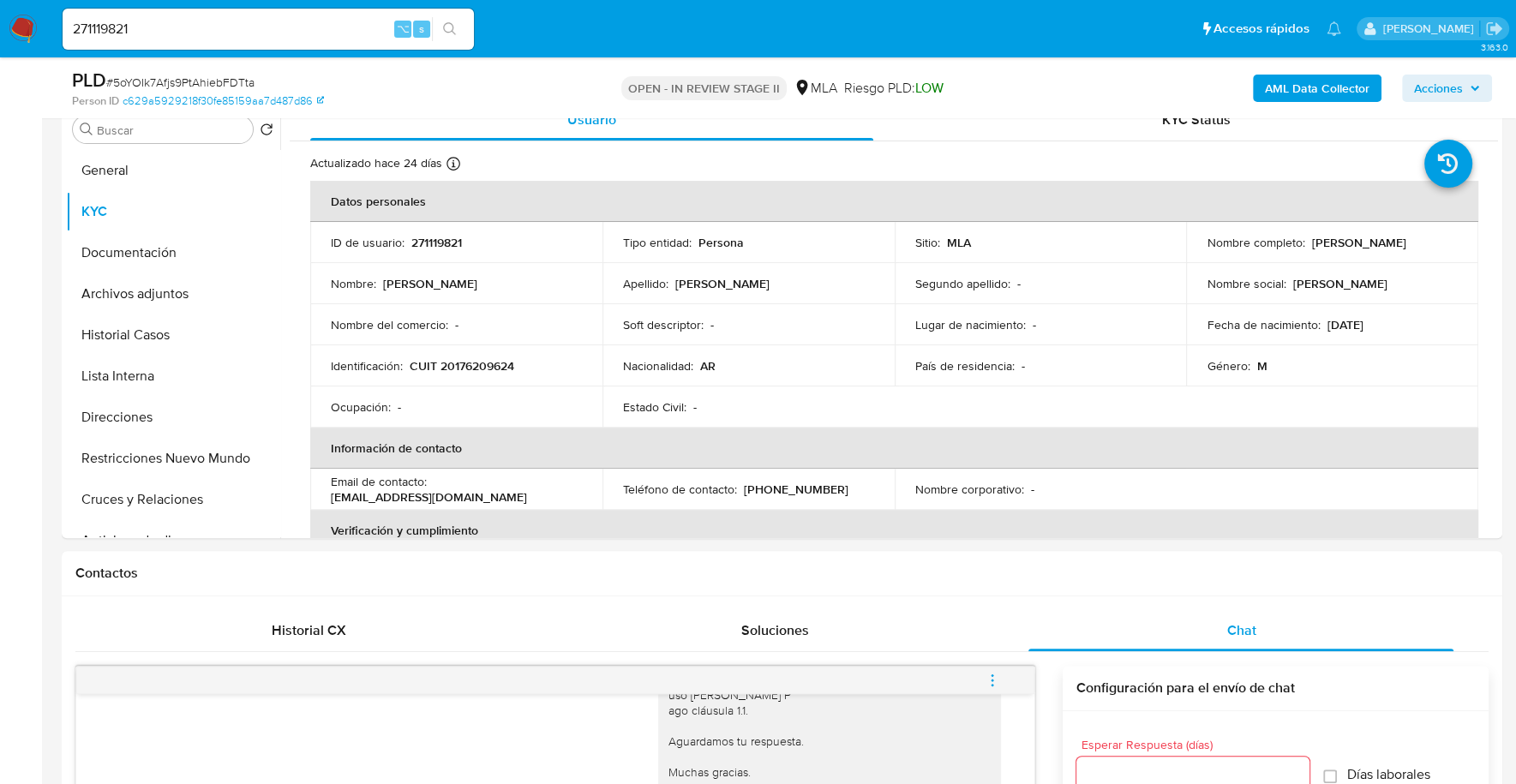
drag, startPoint x: 1308, startPoint y: 244, endPoint x: 1420, endPoint y: 251, distance: 112.2
click at [1420, 251] on td "Nombre completo : Kenneth Francis Moore" at bounding box center [1331, 242] width 292 height 41
copy p "Kenneth Francis Moore"
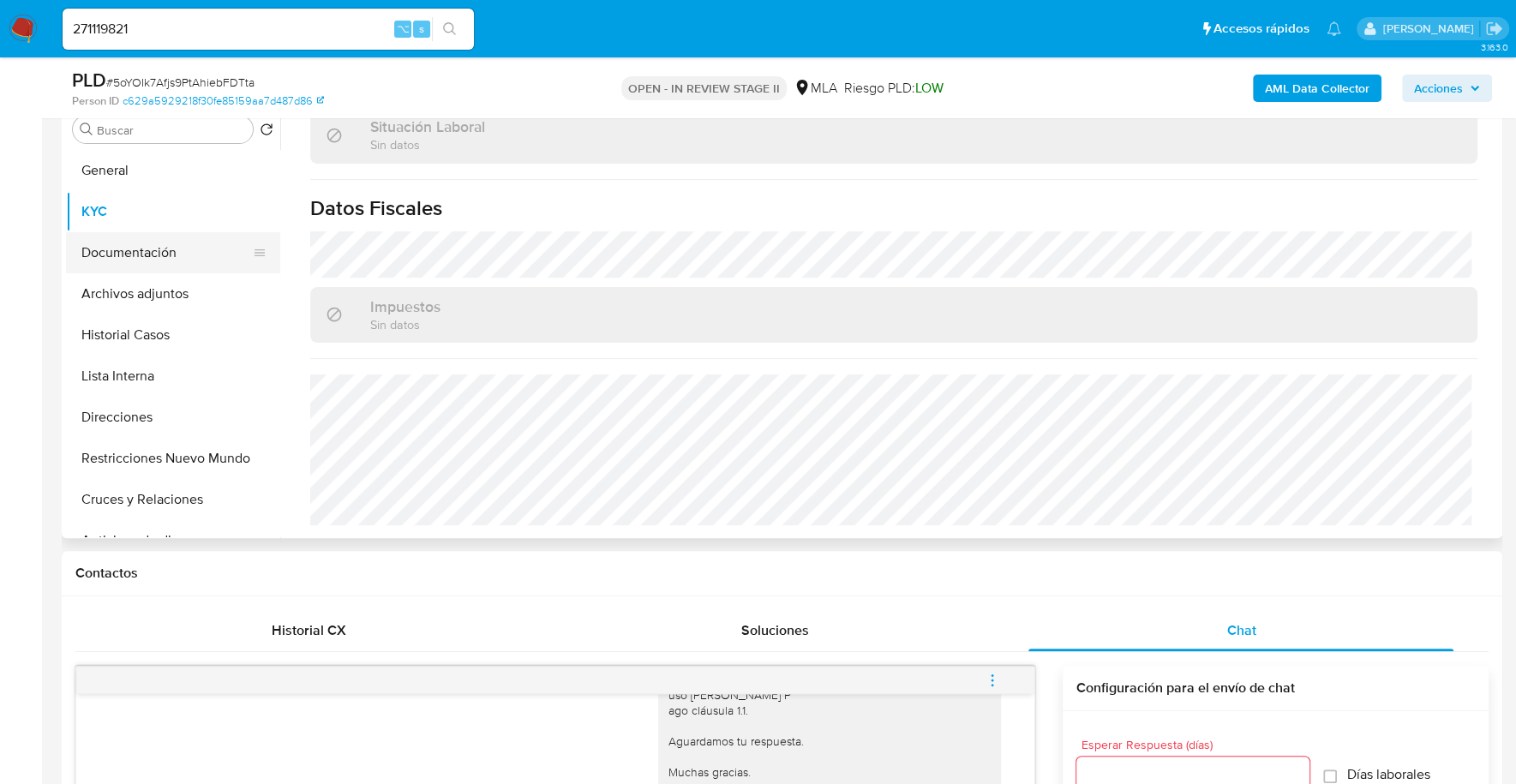
click at [128, 250] on button "Documentación" at bounding box center [166, 253] width 200 height 41
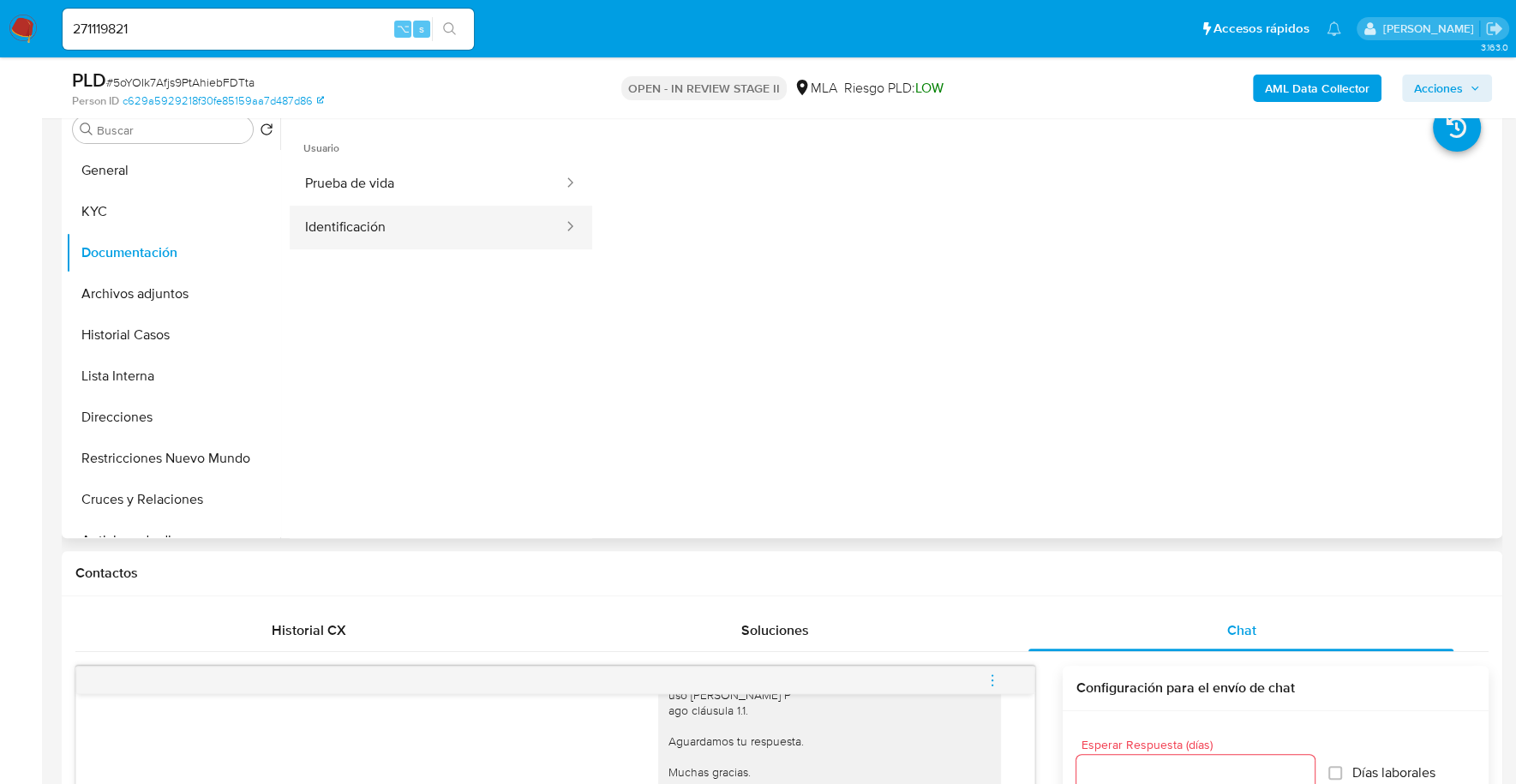
click at [372, 233] on button "Identificación" at bounding box center [427, 227] width 275 height 44
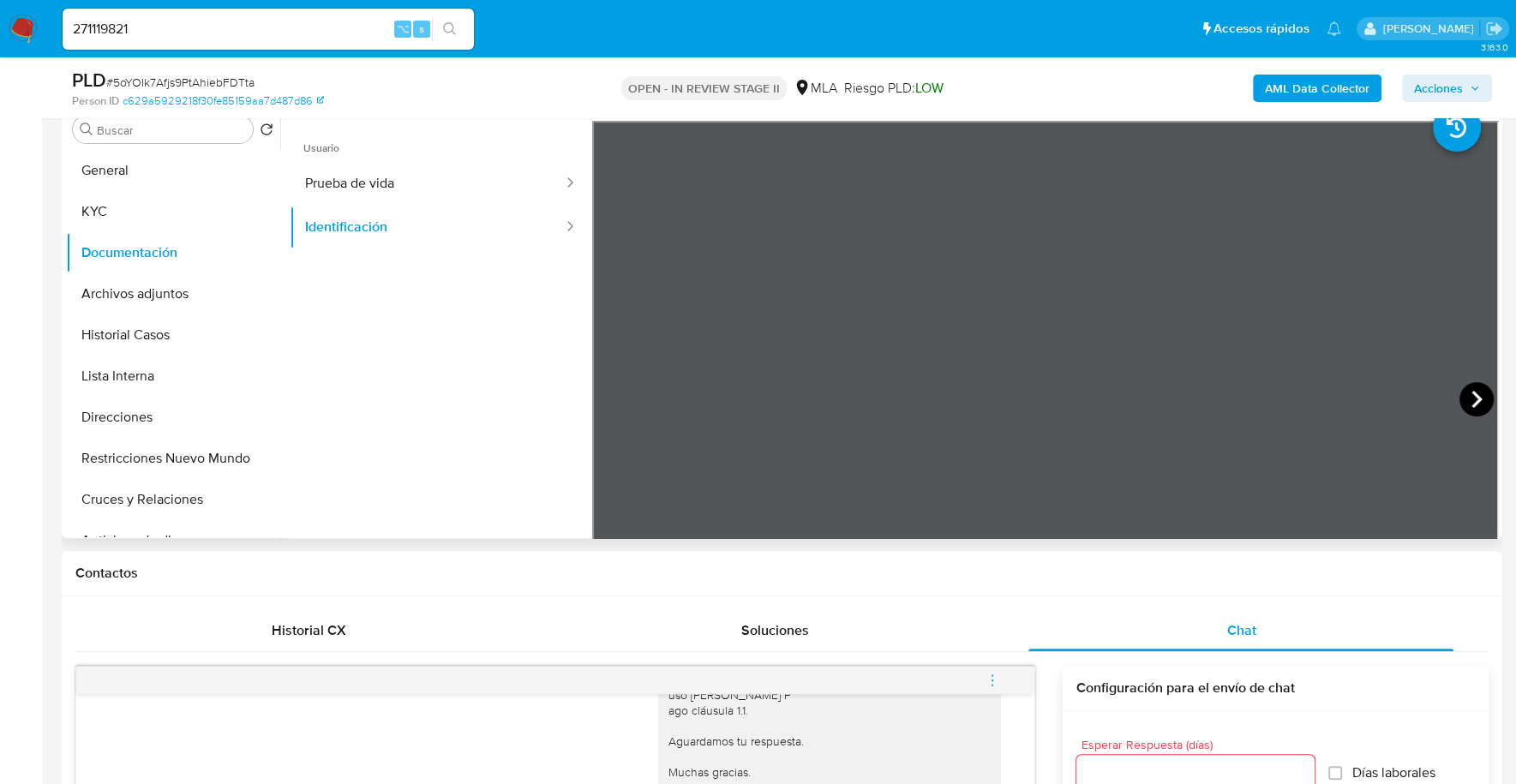
click at [1465, 393] on icon at bounding box center [1476, 399] width 34 height 34
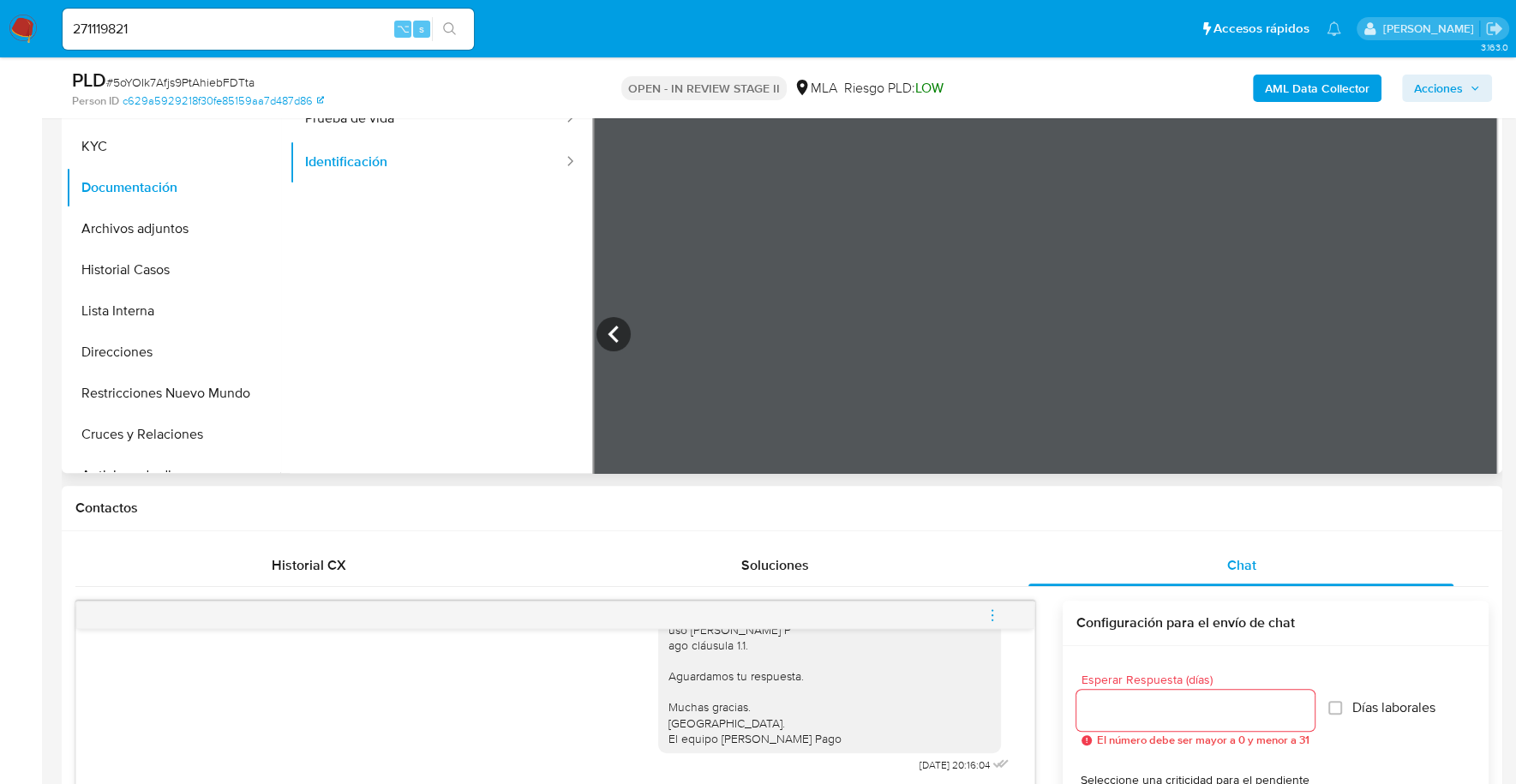
scroll to position [705, 0]
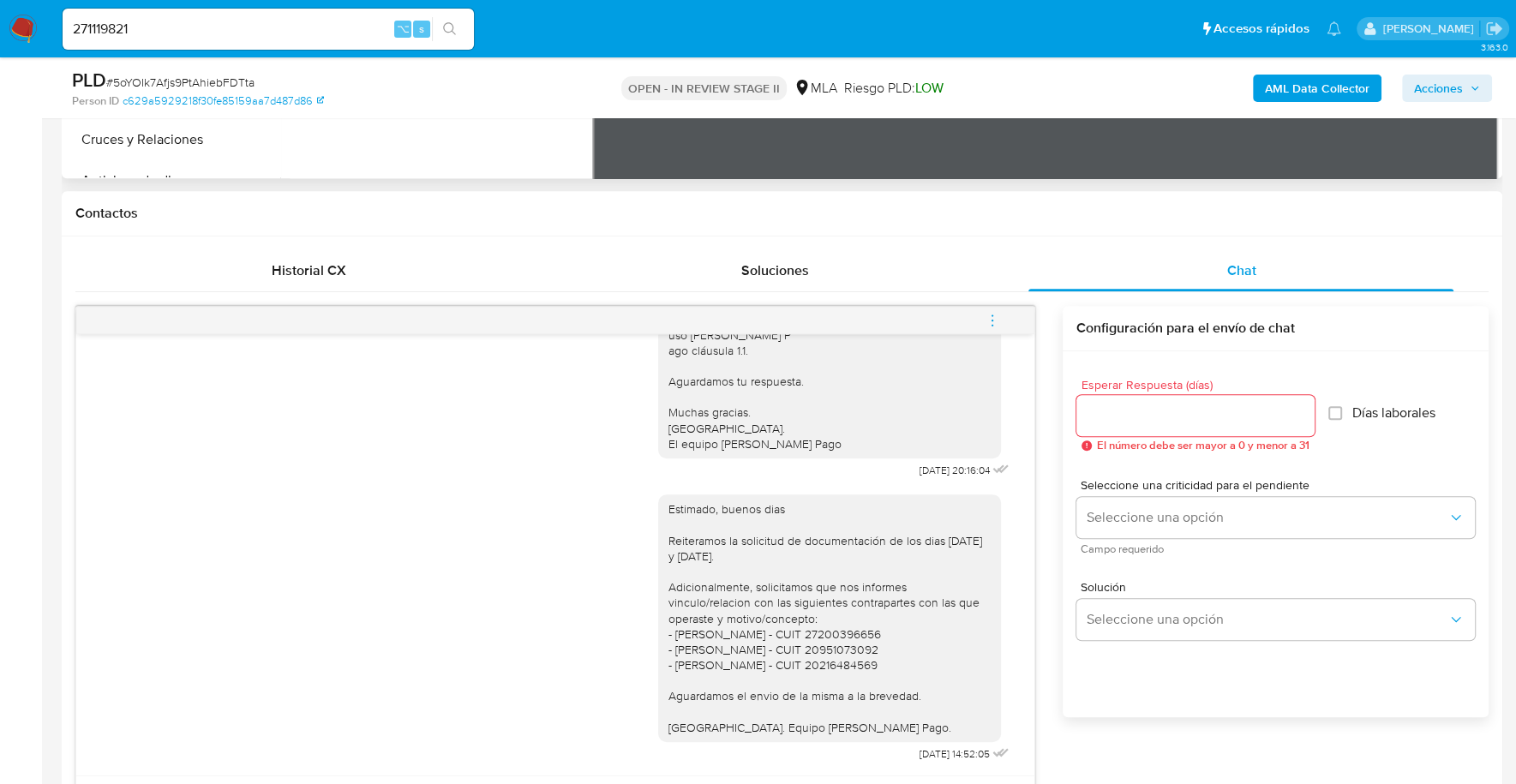
click at [993, 315] on icon "menu-action" at bounding box center [992, 321] width 16 height 16
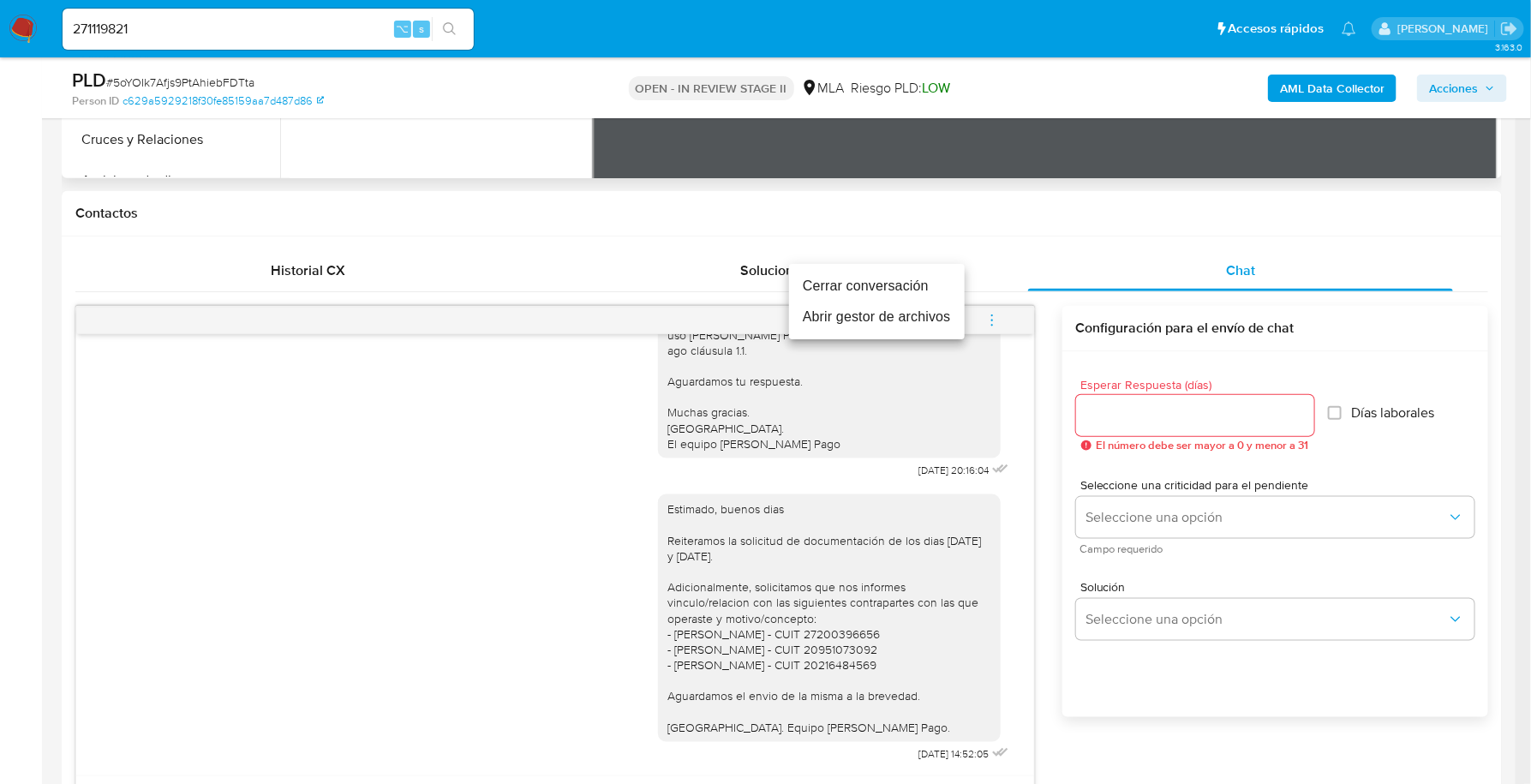
click at [900, 286] on li "Cerrar conversación" at bounding box center [877, 286] width 176 height 30
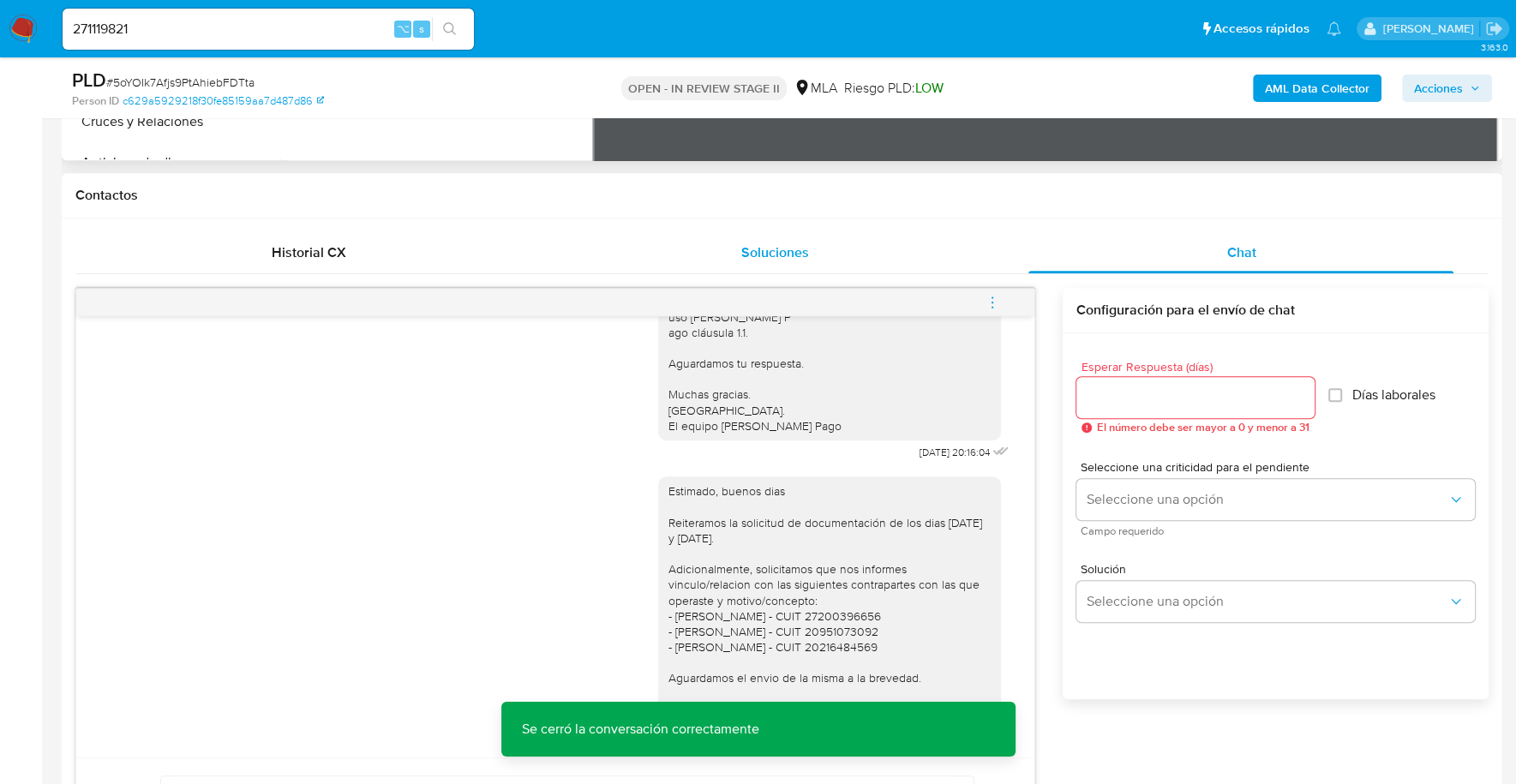
scroll to position [749, 0]
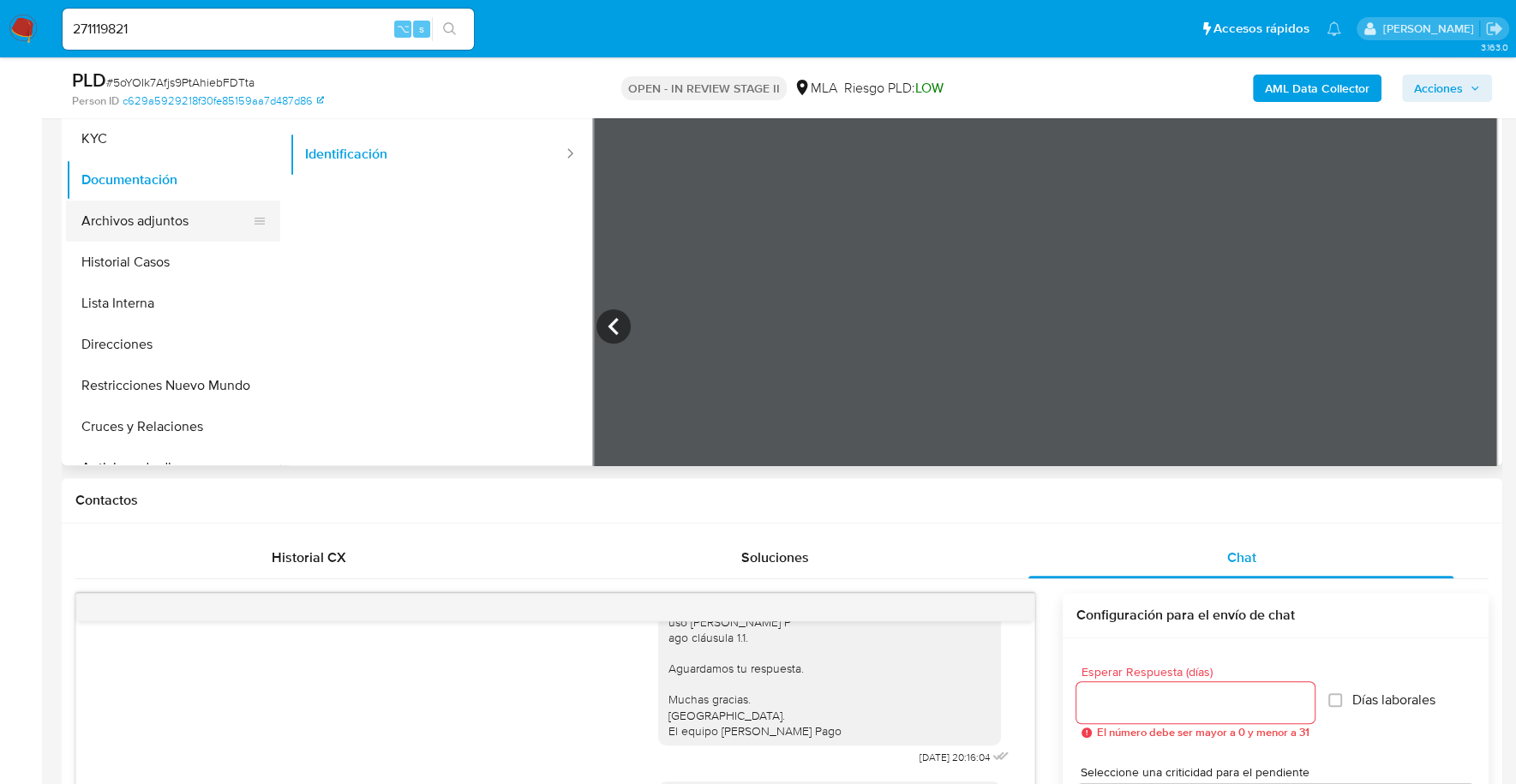
click at [113, 228] on button "Archivos adjuntos" at bounding box center [166, 220] width 200 height 41
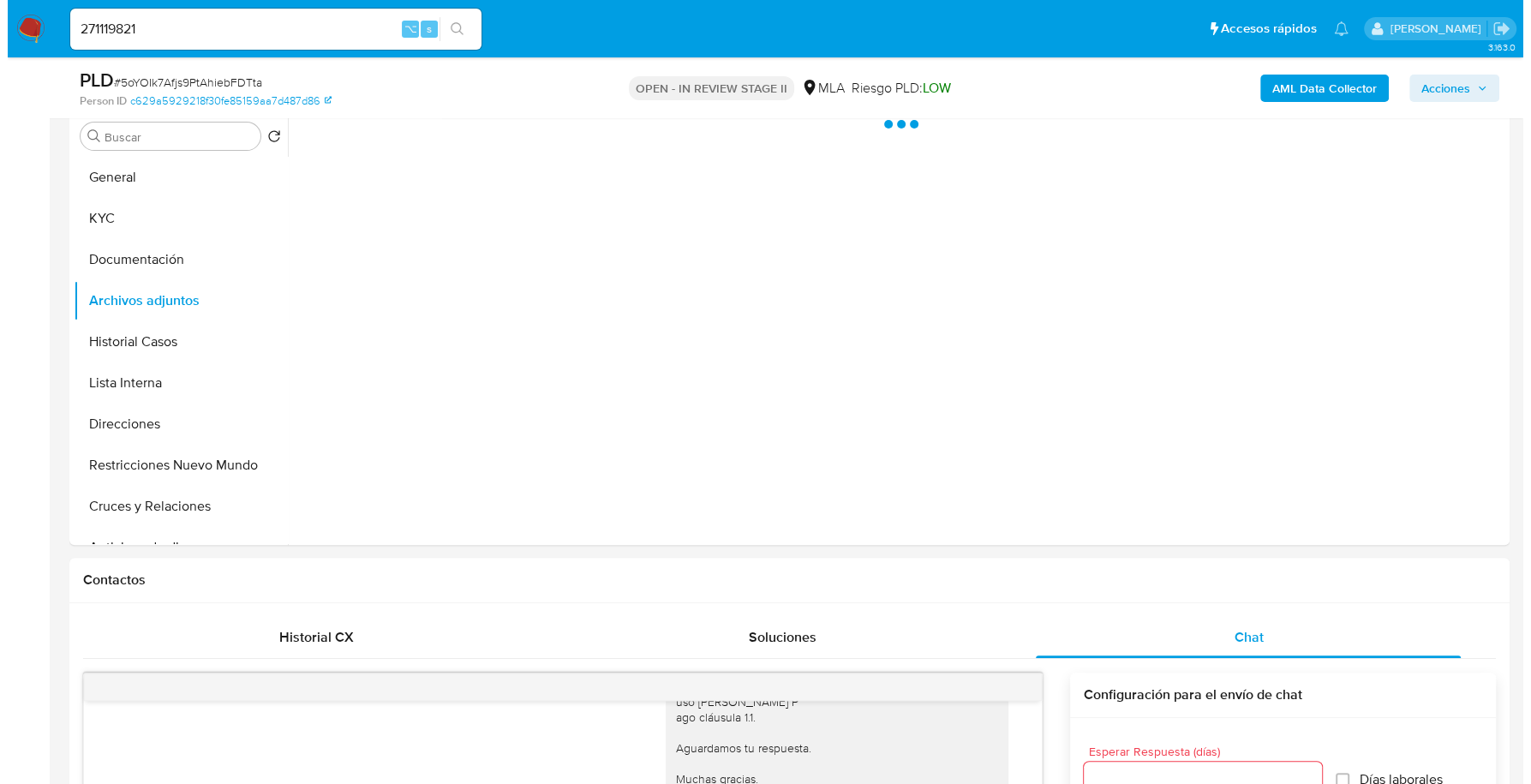
scroll to position [315, 0]
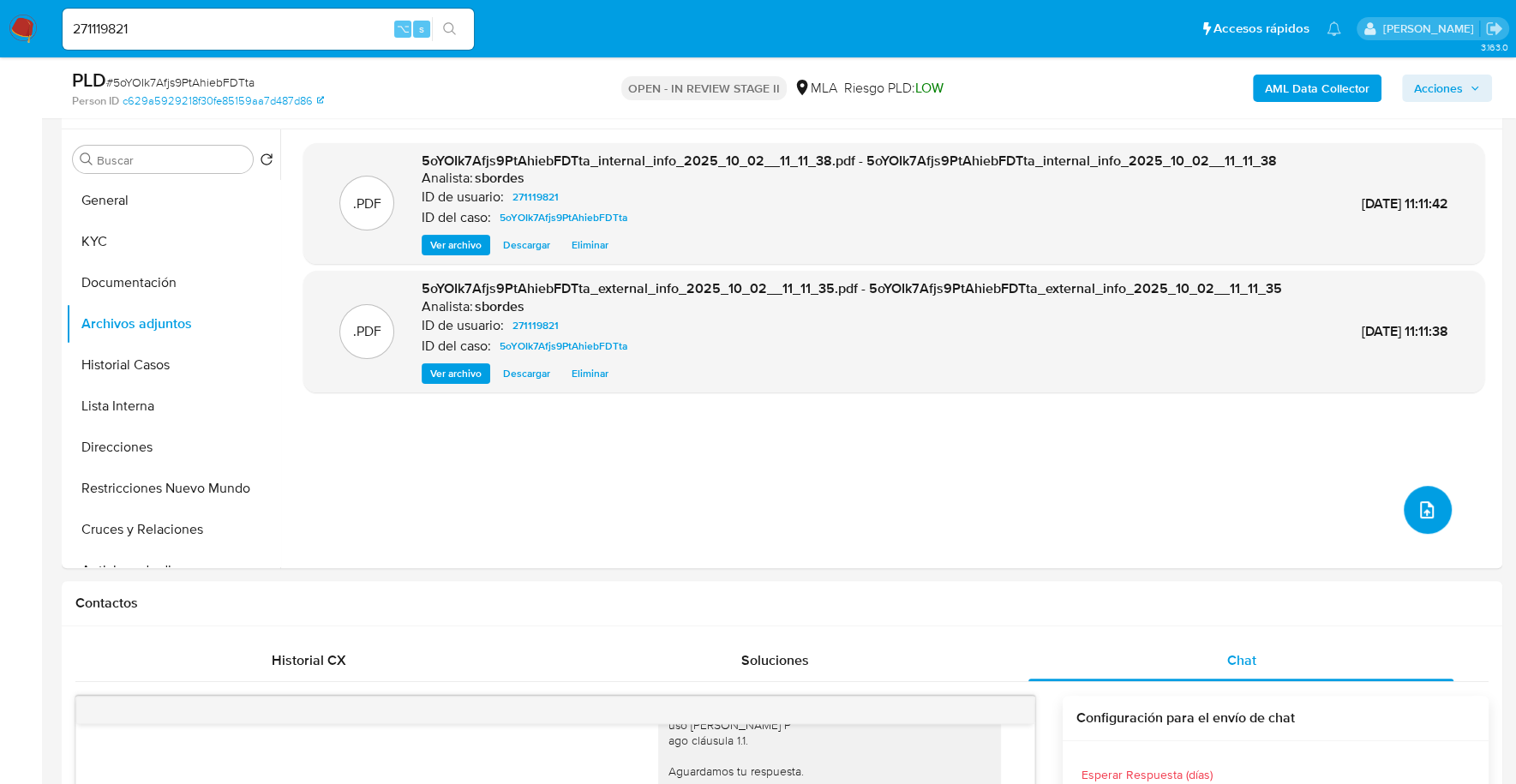
click at [1436, 492] on button "upload-file" at bounding box center [1427, 510] width 48 height 48
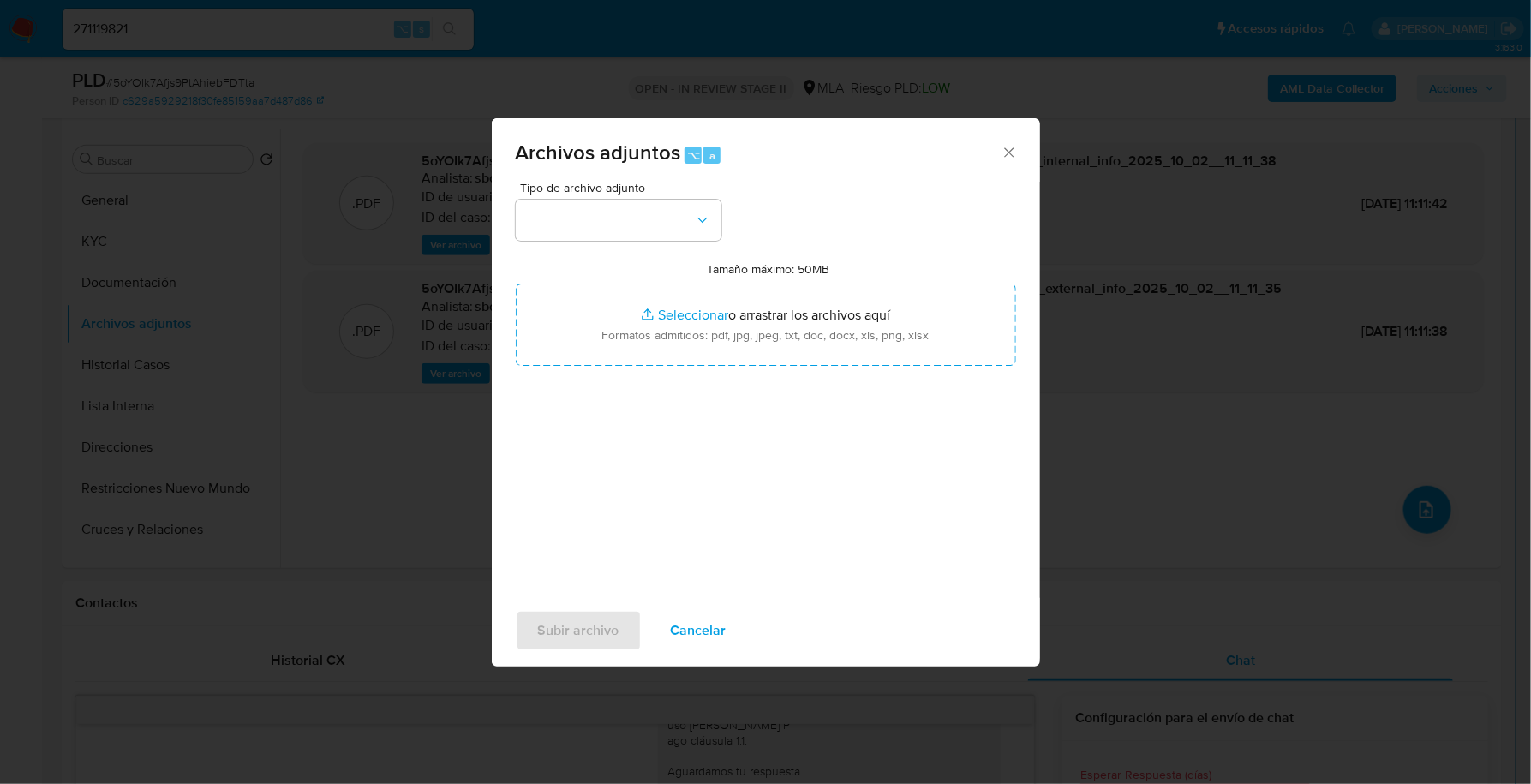
click at [572, 193] on span "Tipo de archivo adjunto" at bounding box center [623, 187] width 206 height 12
click at [581, 227] on button "button" at bounding box center [619, 220] width 206 height 41
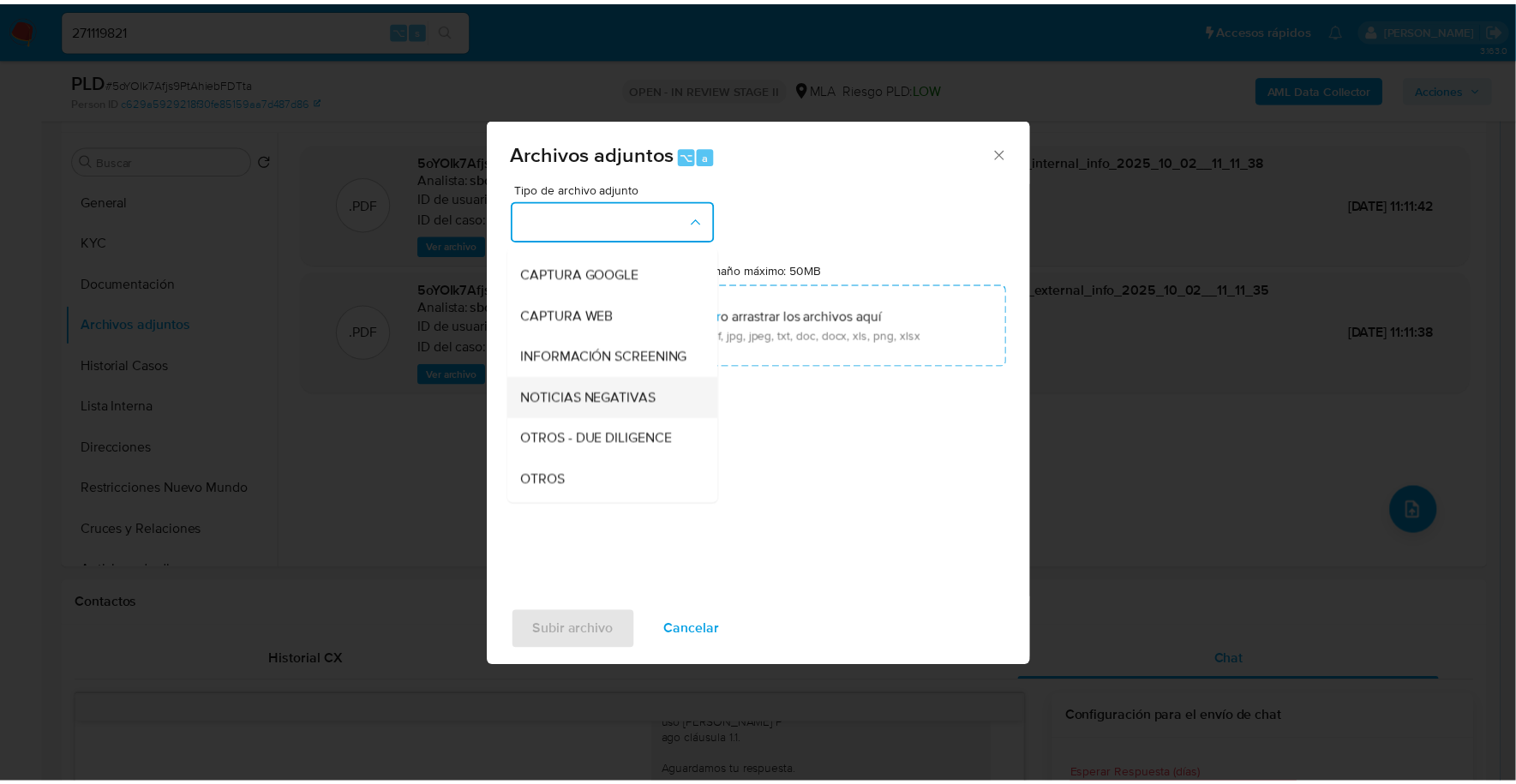
scroll to position [131, 0]
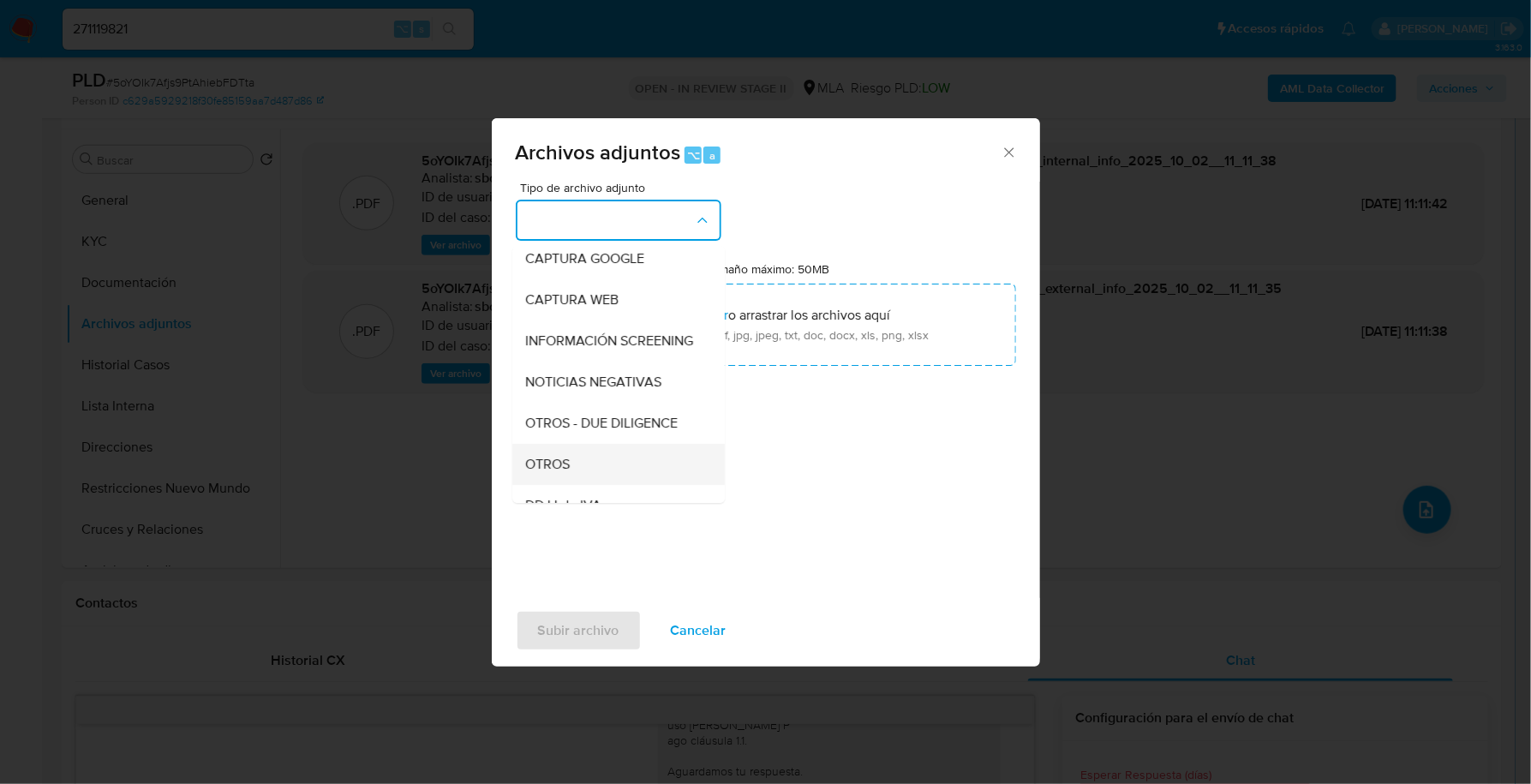
click at [563, 473] on span "OTROS" at bounding box center [548, 464] width 44 height 17
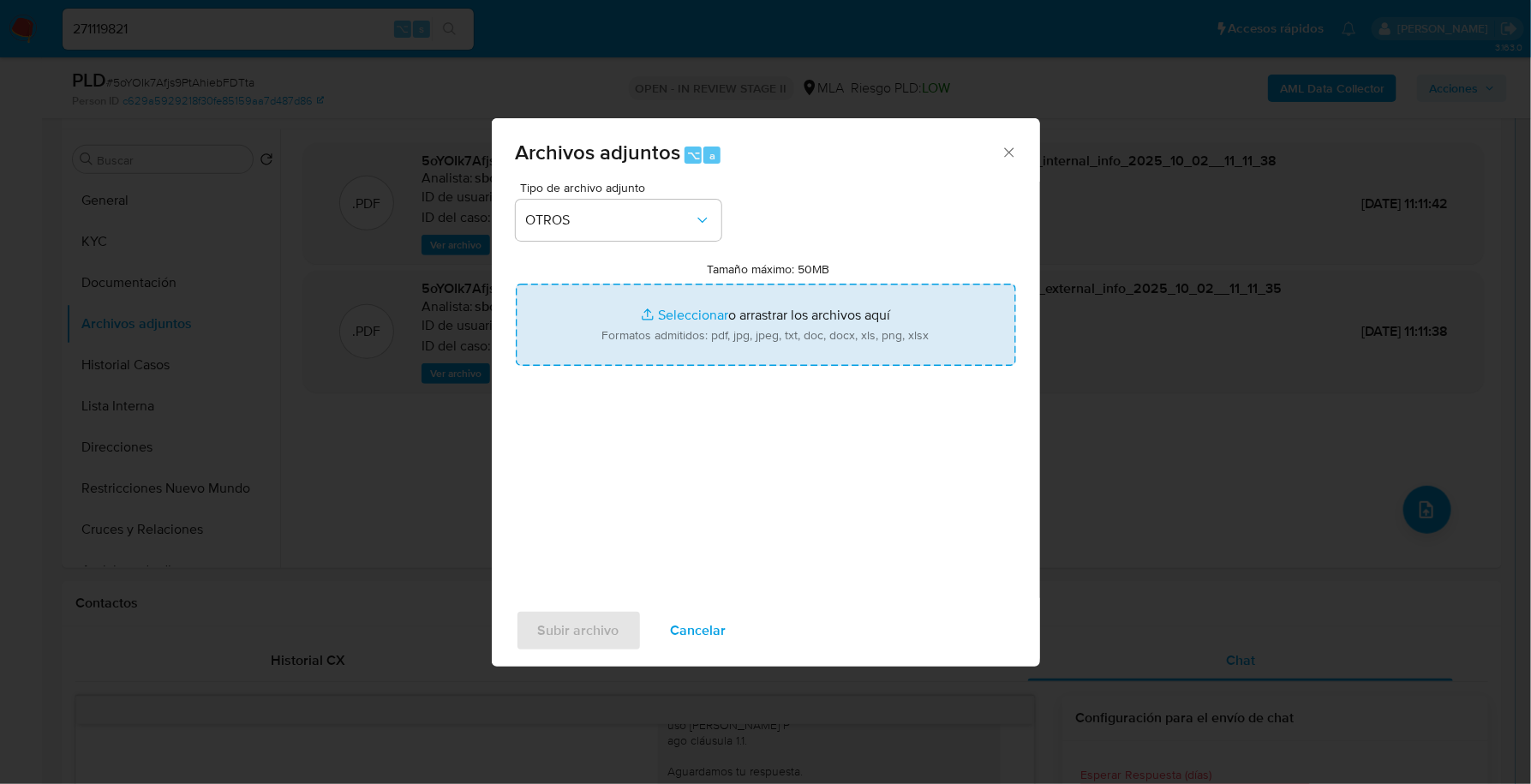
click at [704, 300] on input "Tamaño máximo: 50MB Seleccionar archivos" at bounding box center [766, 325] width 500 height 82
type input "C:\fakepath\Caselog 5oYOIk7Afjs9PtAhiebFDTta_2025_09_17_11_54_46.docx"
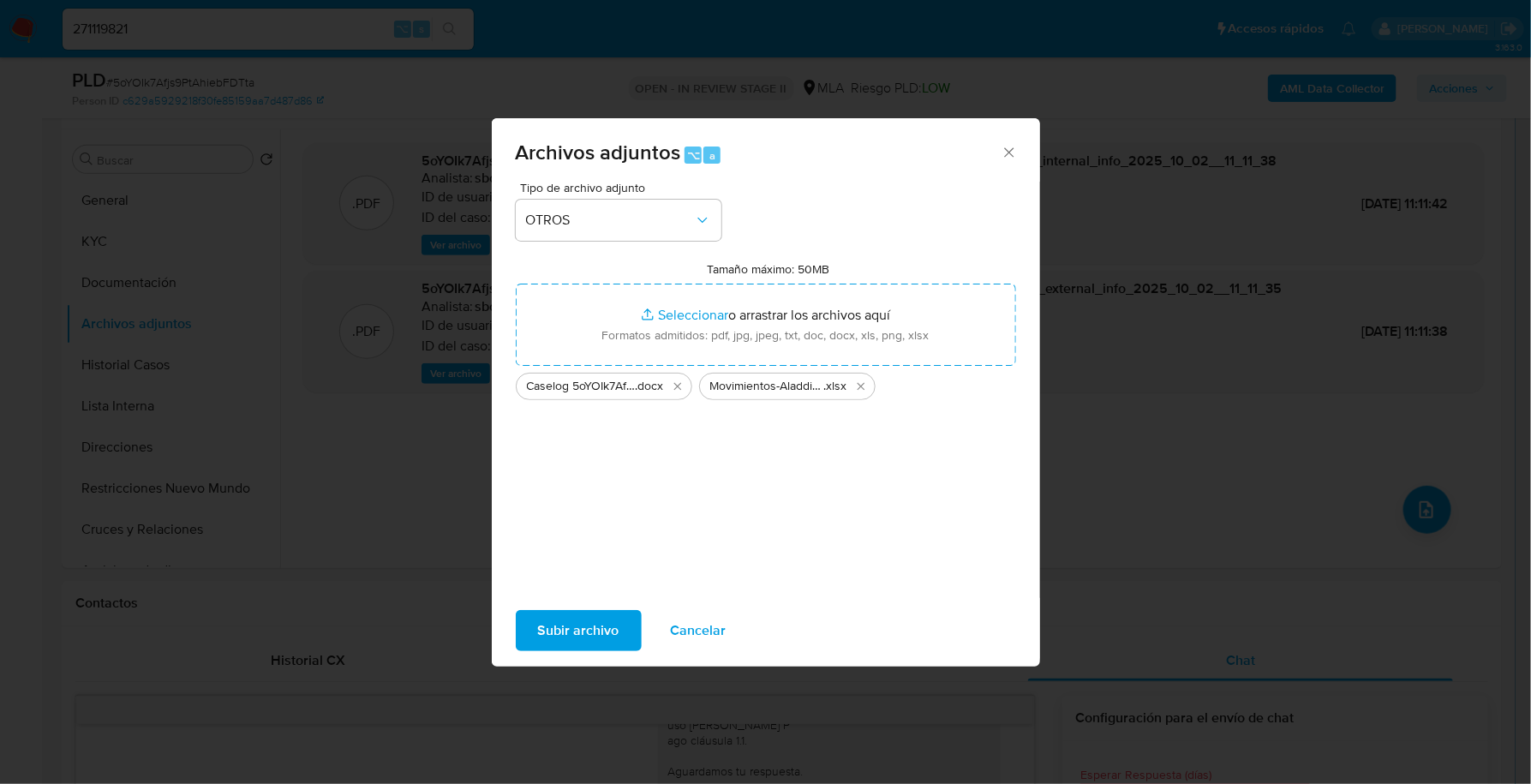
click at [569, 628] on span "Subir archivo" at bounding box center [579, 630] width 81 height 37
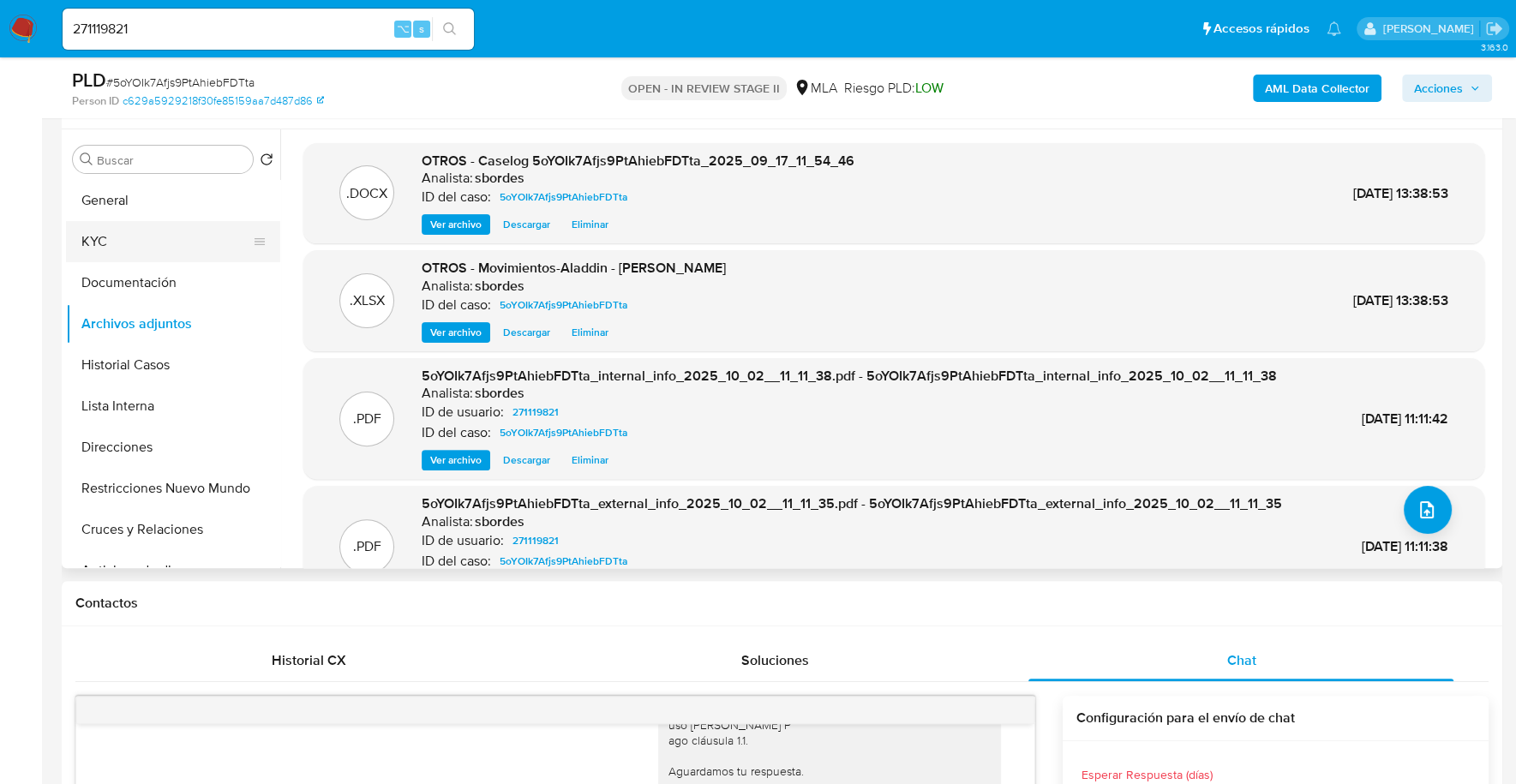
click at [122, 221] on button "KYC" at bounding box center [166, 241] width 200 height 41
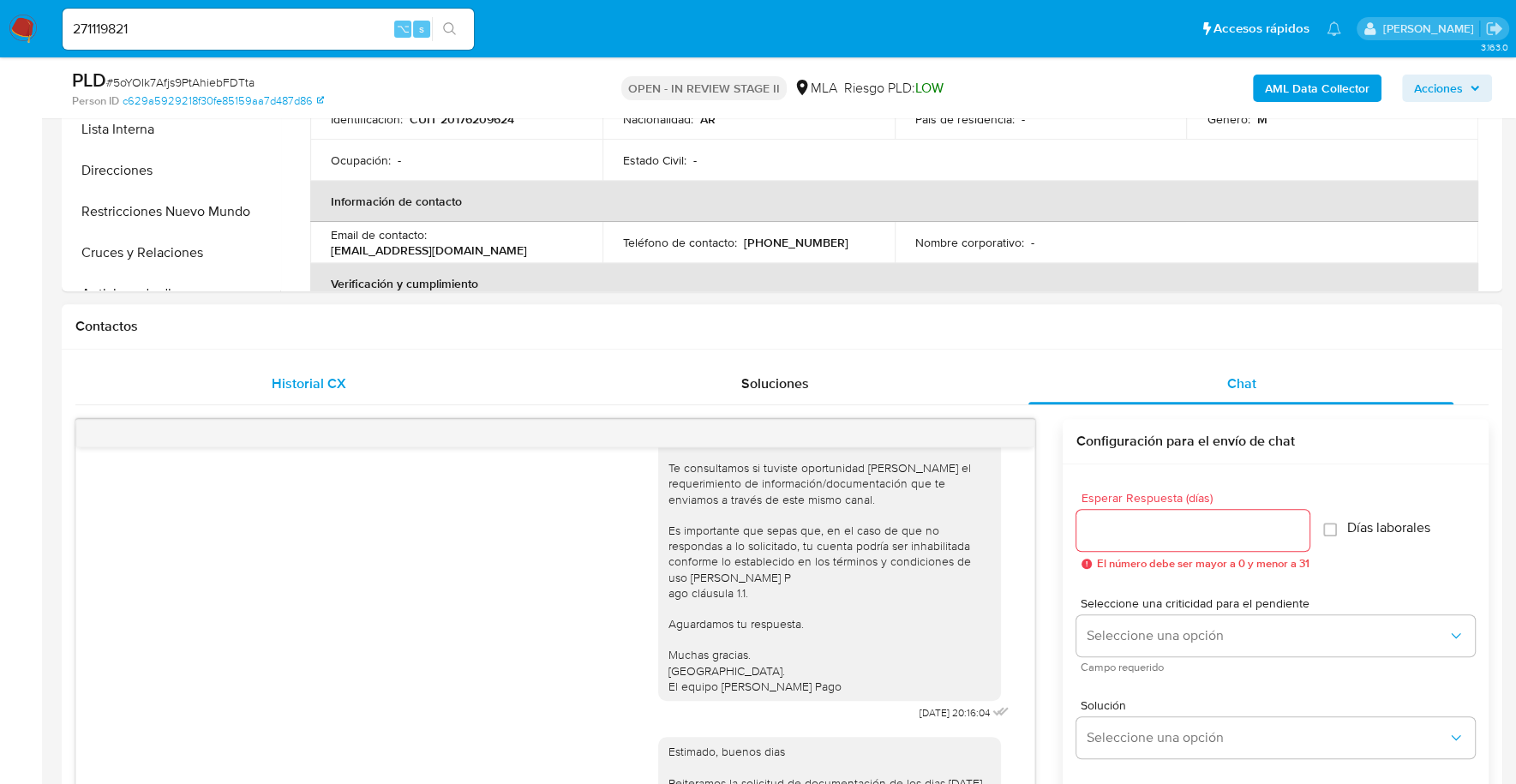
scroll to position [506, 0]
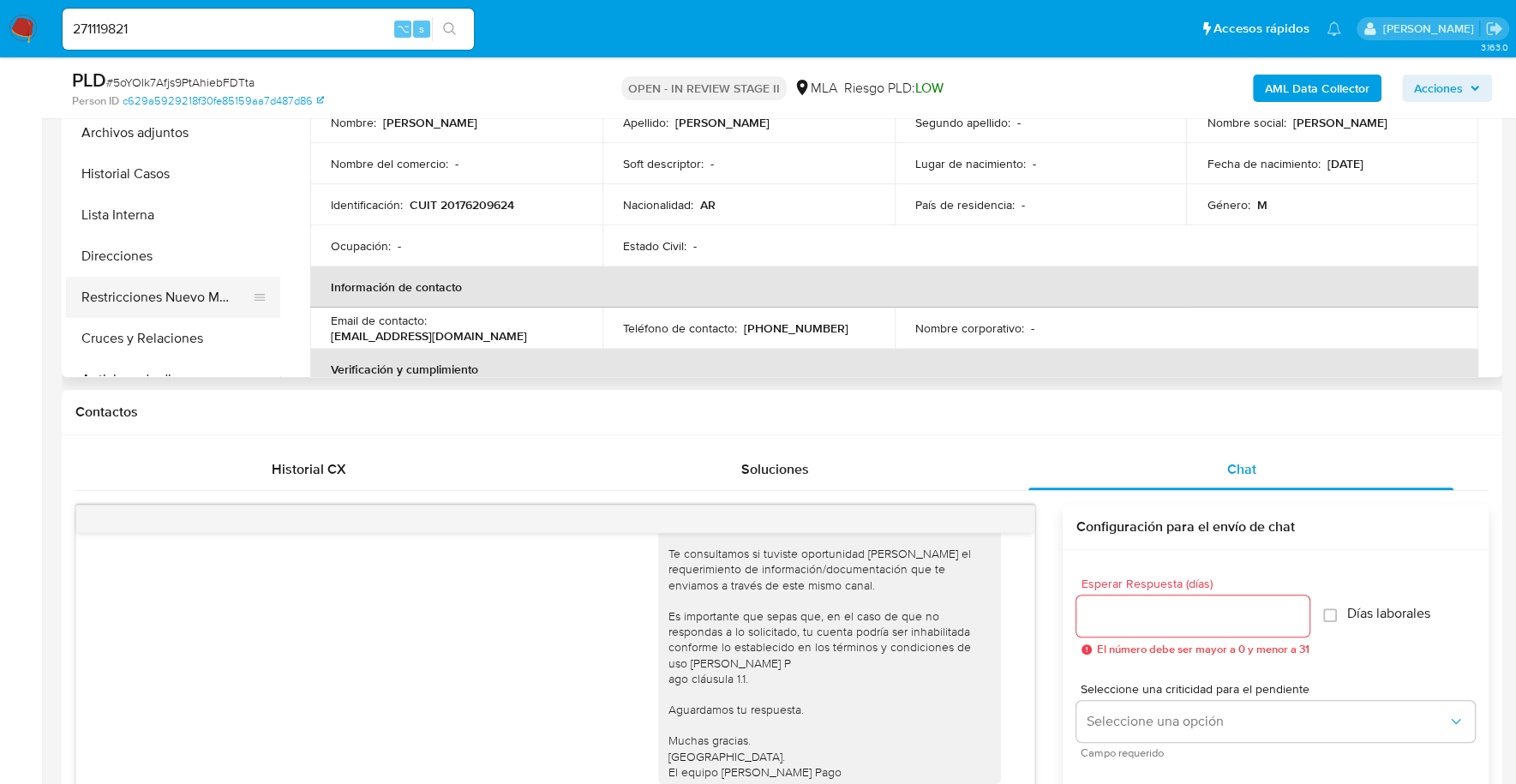
click at [200, 300] on button "Restricciones Nuevo Mundo" at bounding box center [166, 297] width 200 height 41
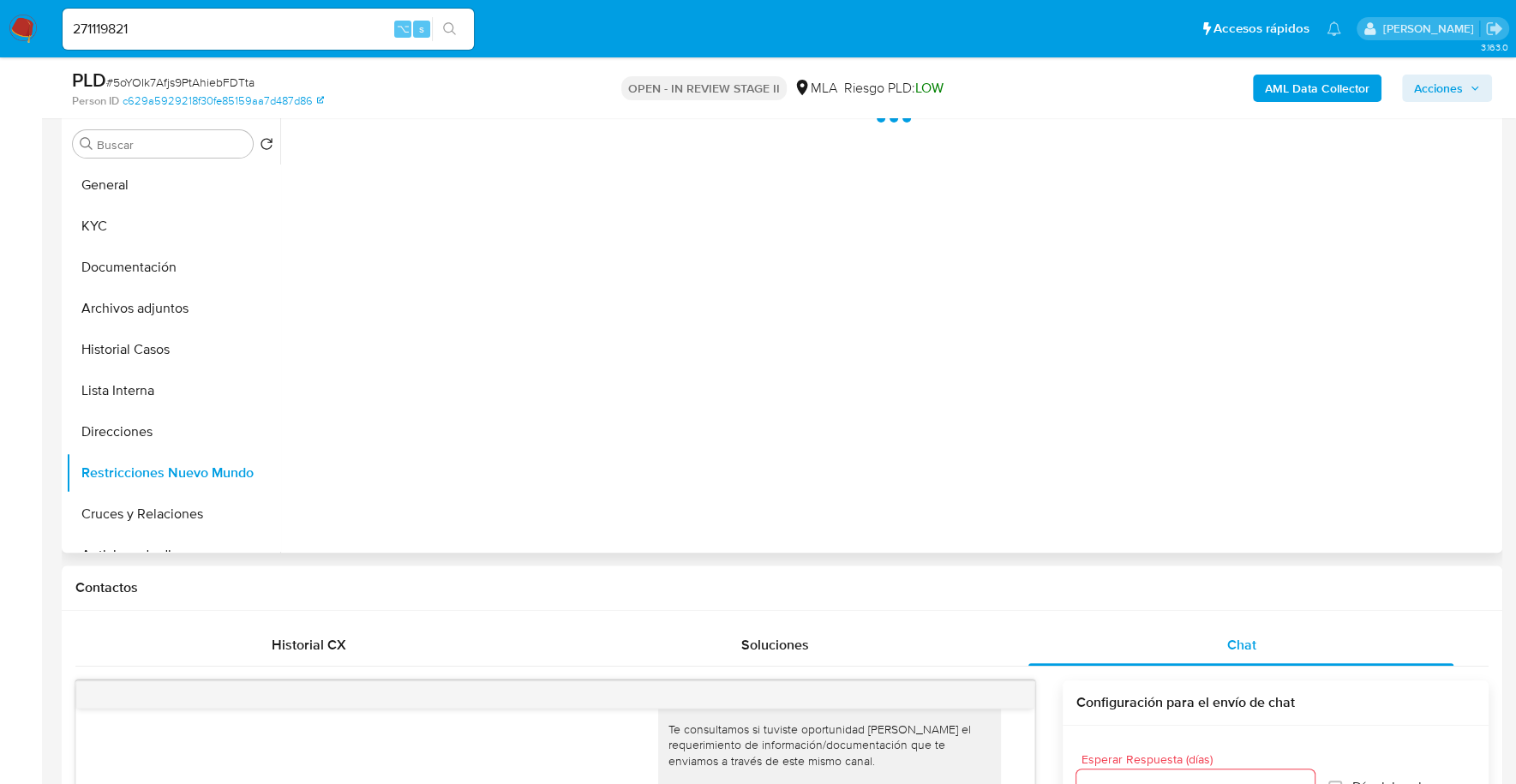
scroll to position [308, 0]
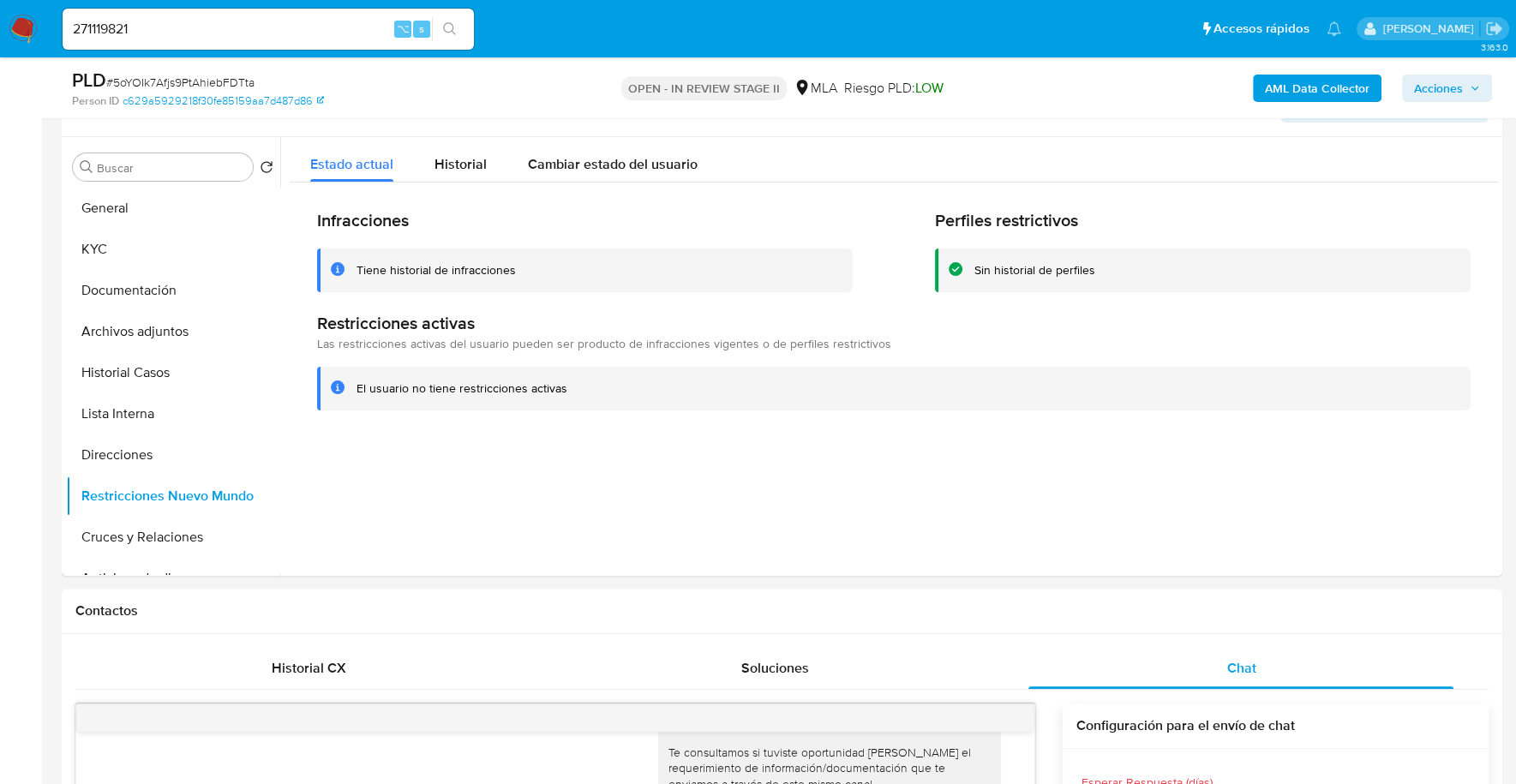
click at [1452, 98] on span "Acciones" at bounding box center [1438, 88] width 49 height 27
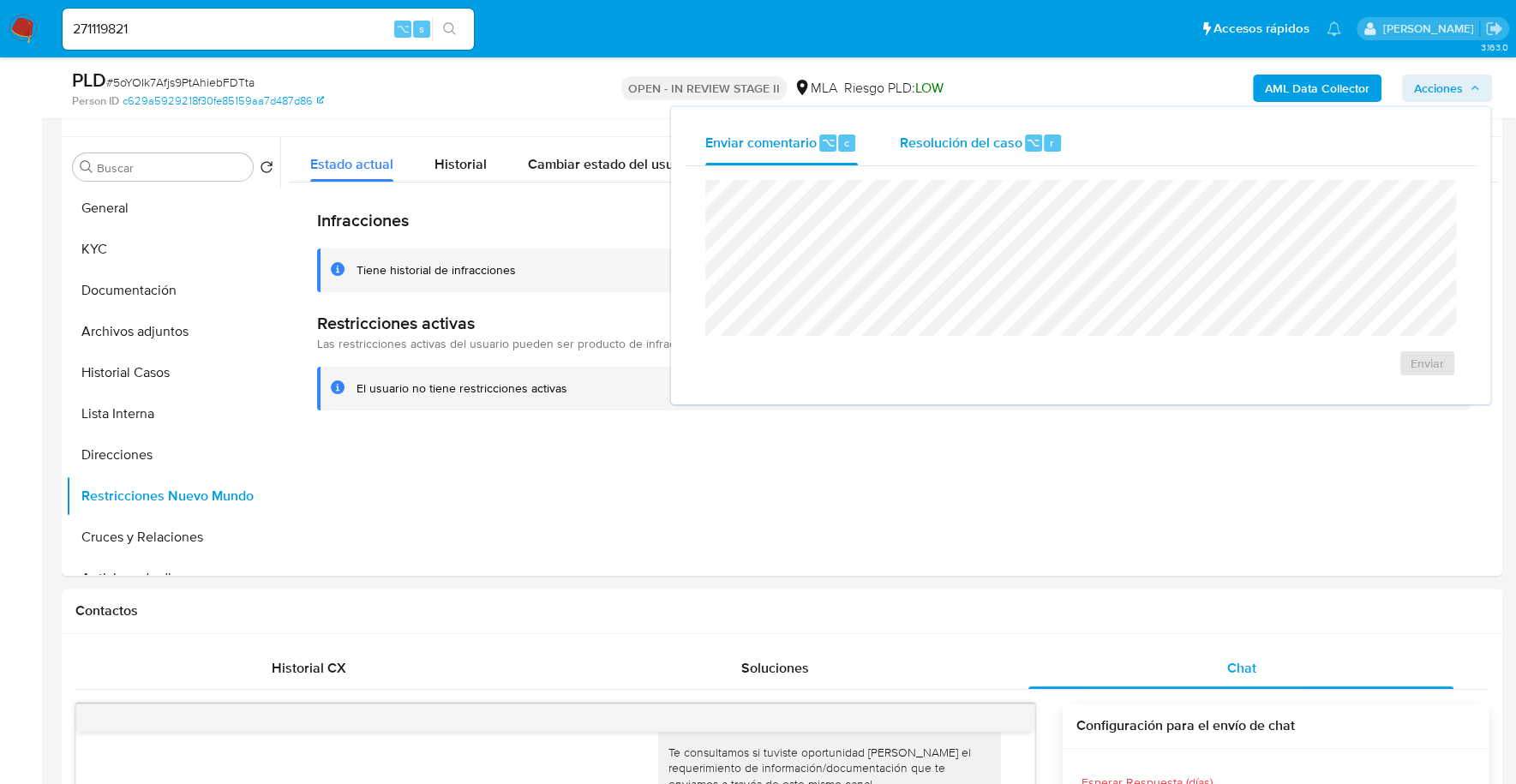
click at [1034, 132] on div "Resolución del caso ⌥ r" at bounding box center [981, 143] width 164 height 44
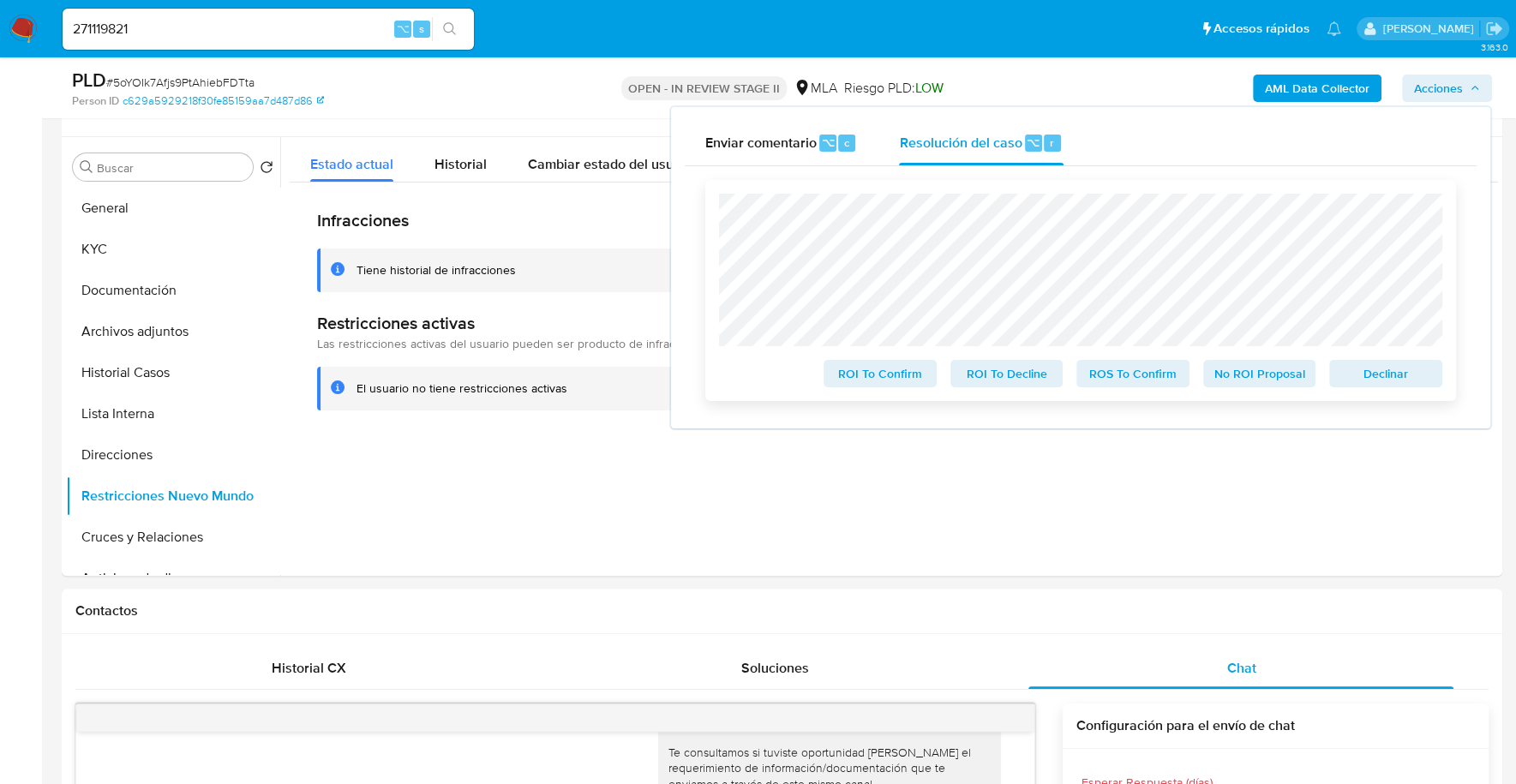
click at [1294, 379] on span "No ROI Proposal" at bounding box center [1260, 374] width 89 height 24
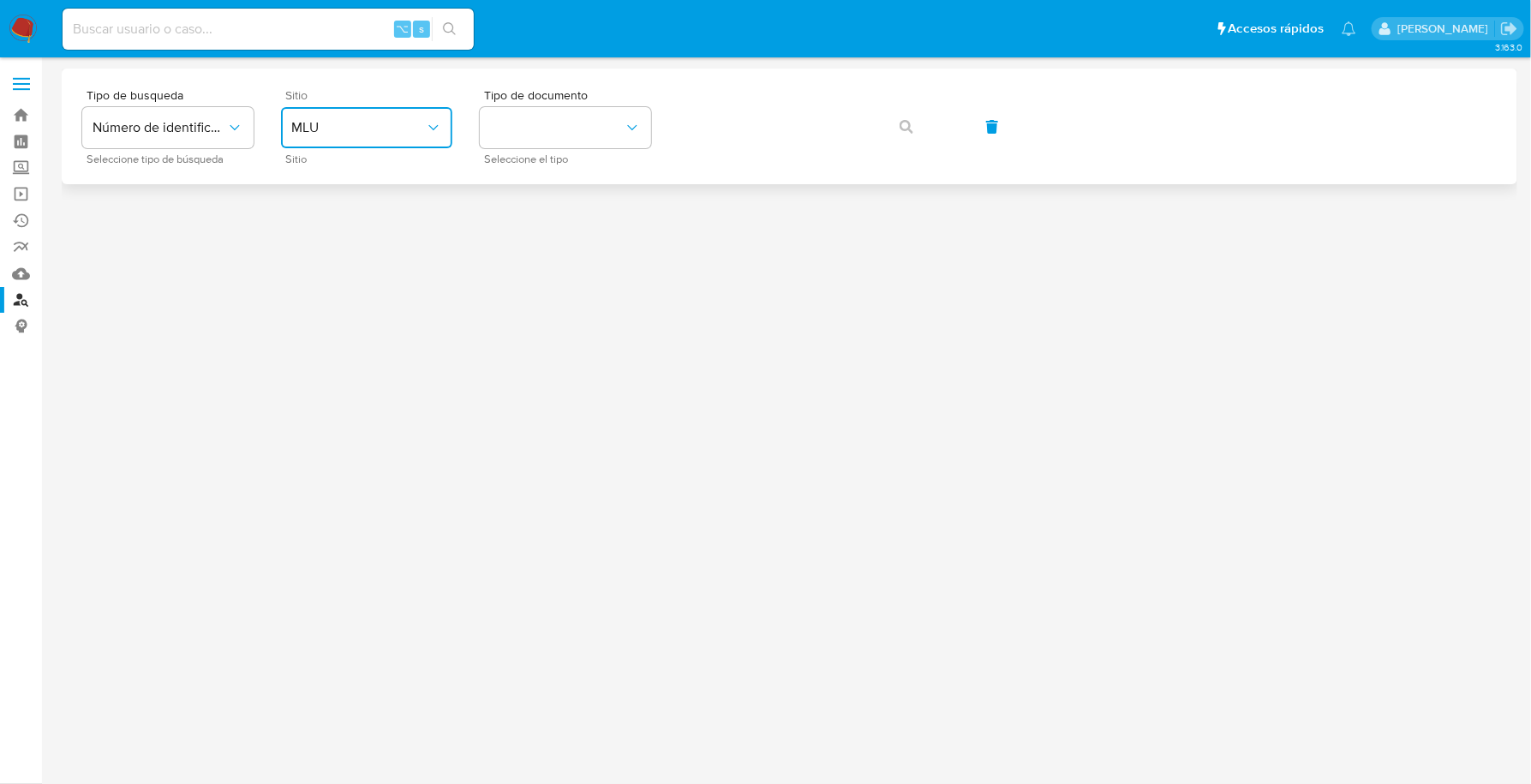
click at [336, 125] on span "MLU" at bounding box center [357, 128] width 133 height 17
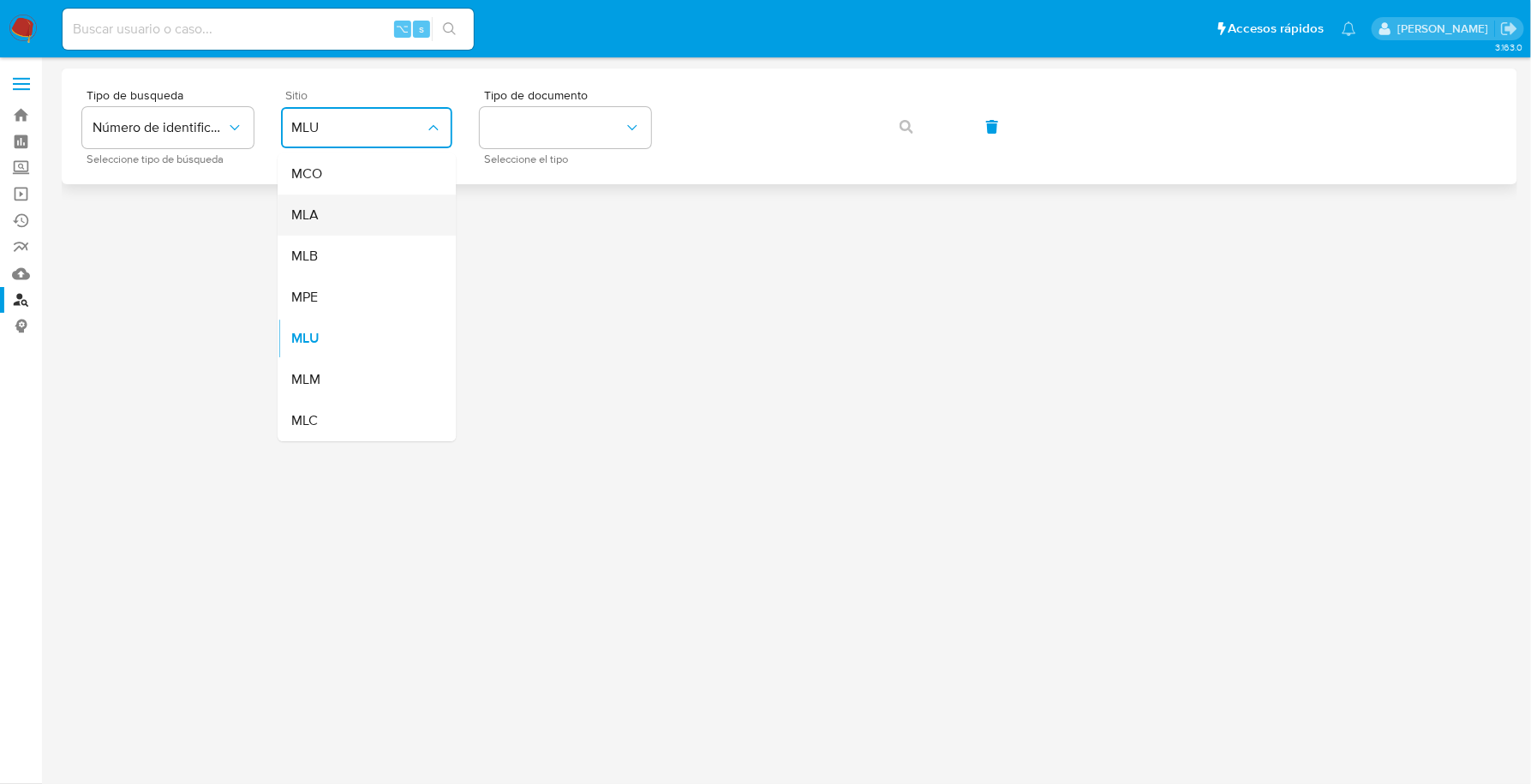
click at [329, 218] on div "MLA" at bounding box center [361, 214] width 140 height 41
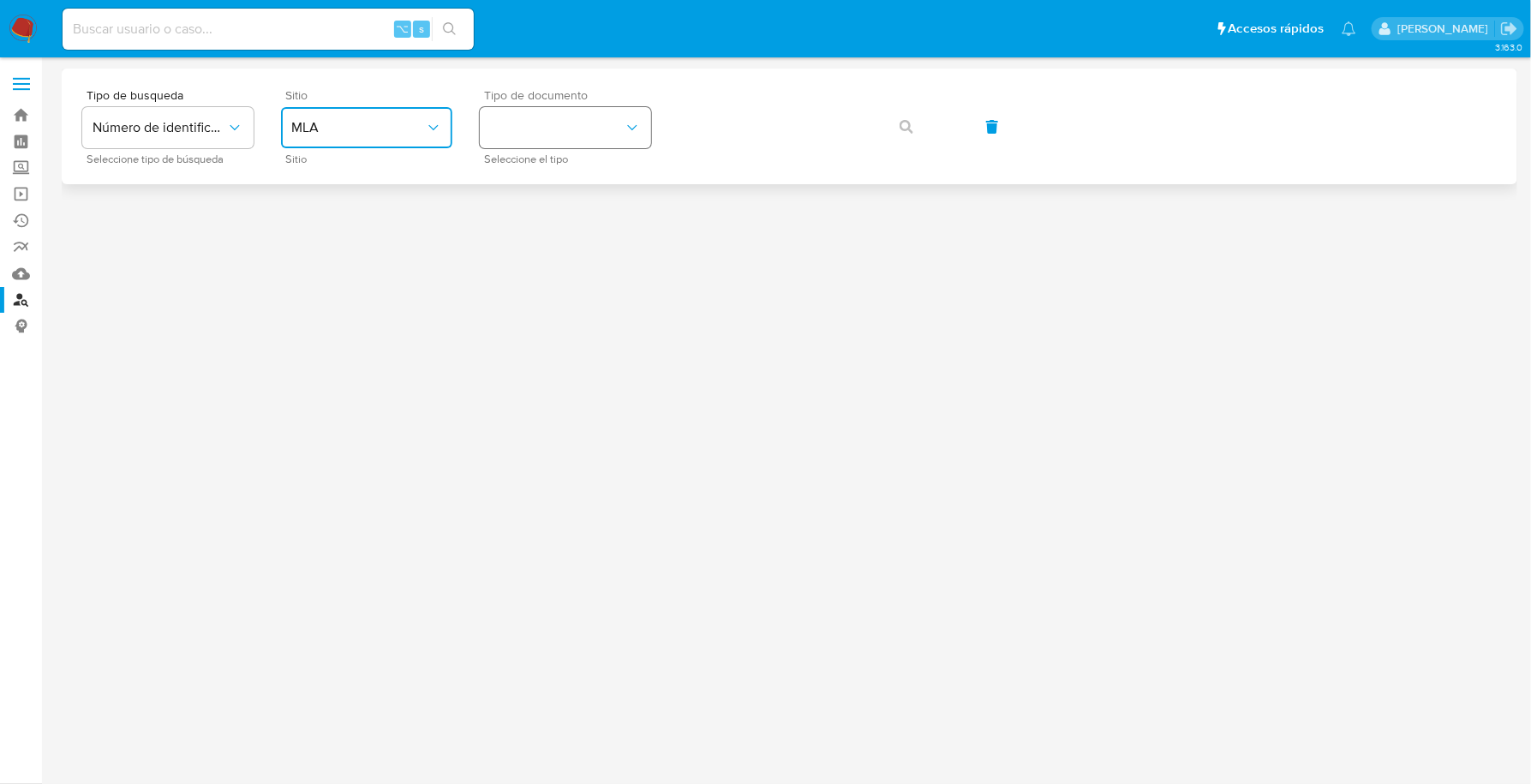
click at [531, 114] on button "identificationType" at bounding box center [566, 127] width 172 height 41
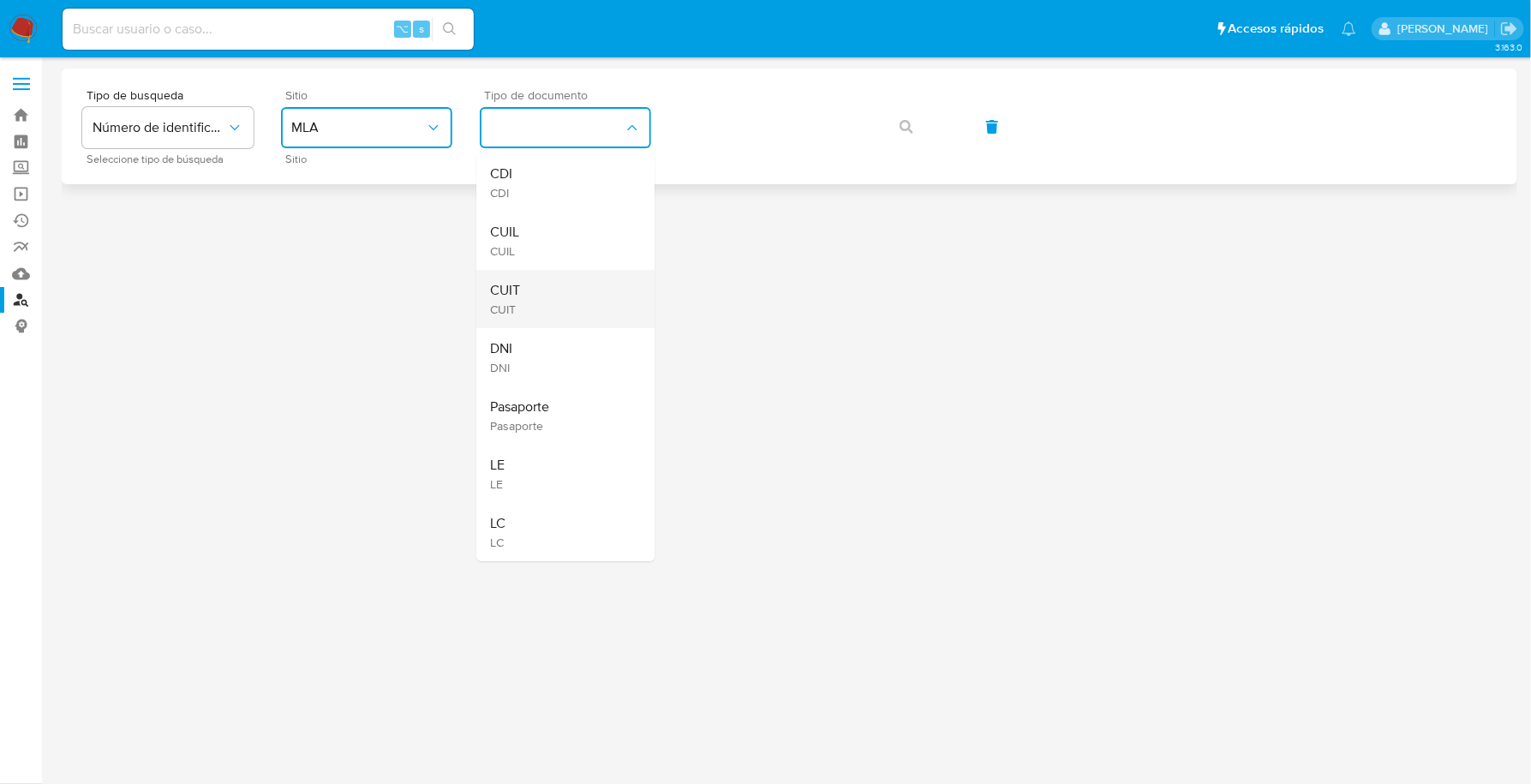
click at [537, 298] on div "CUIT CUIT" at bounding box center [560, 299] width 140 height 58
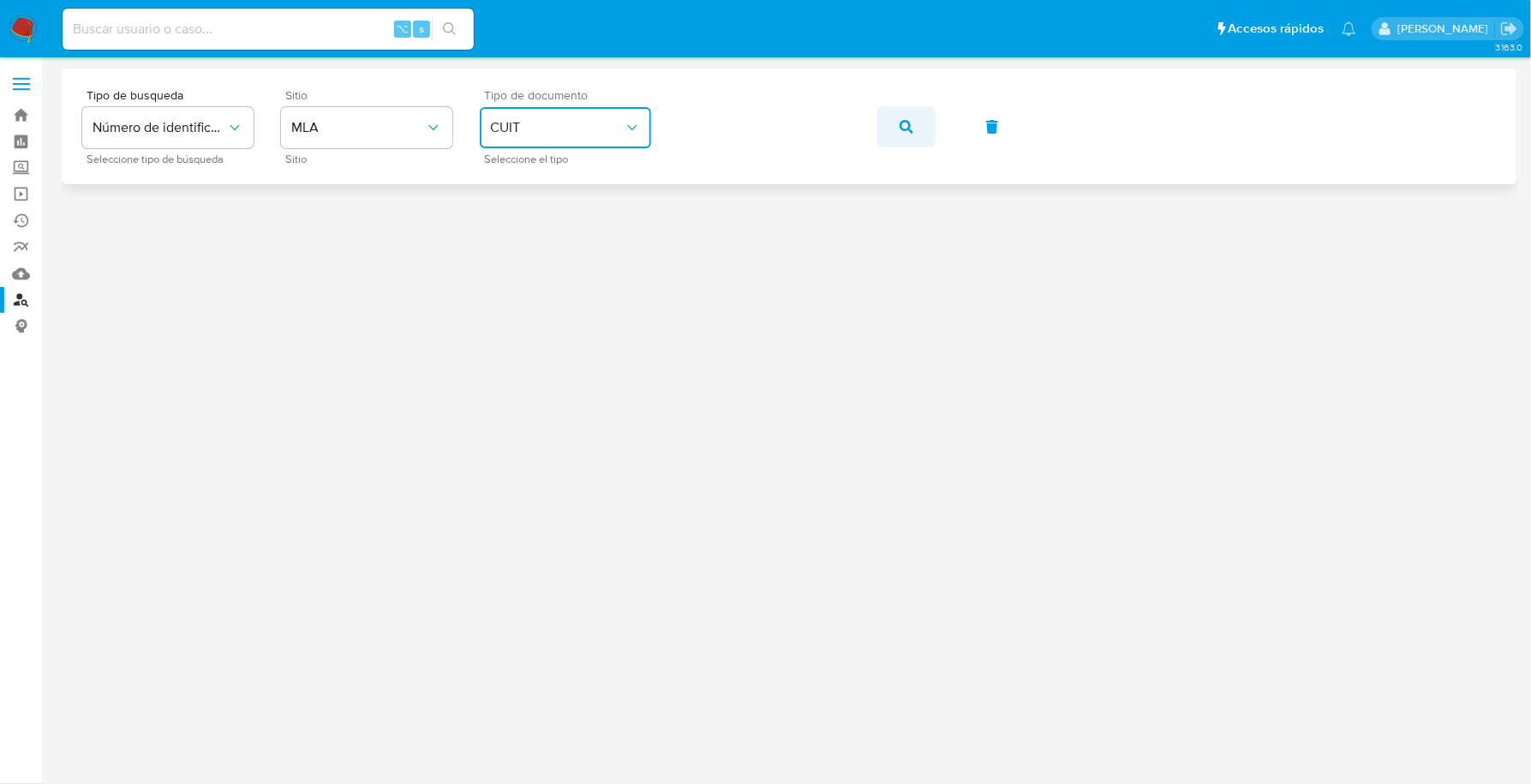
click at [885, 130] on button "button" at bounding box center [906, 126] width 58 height 41
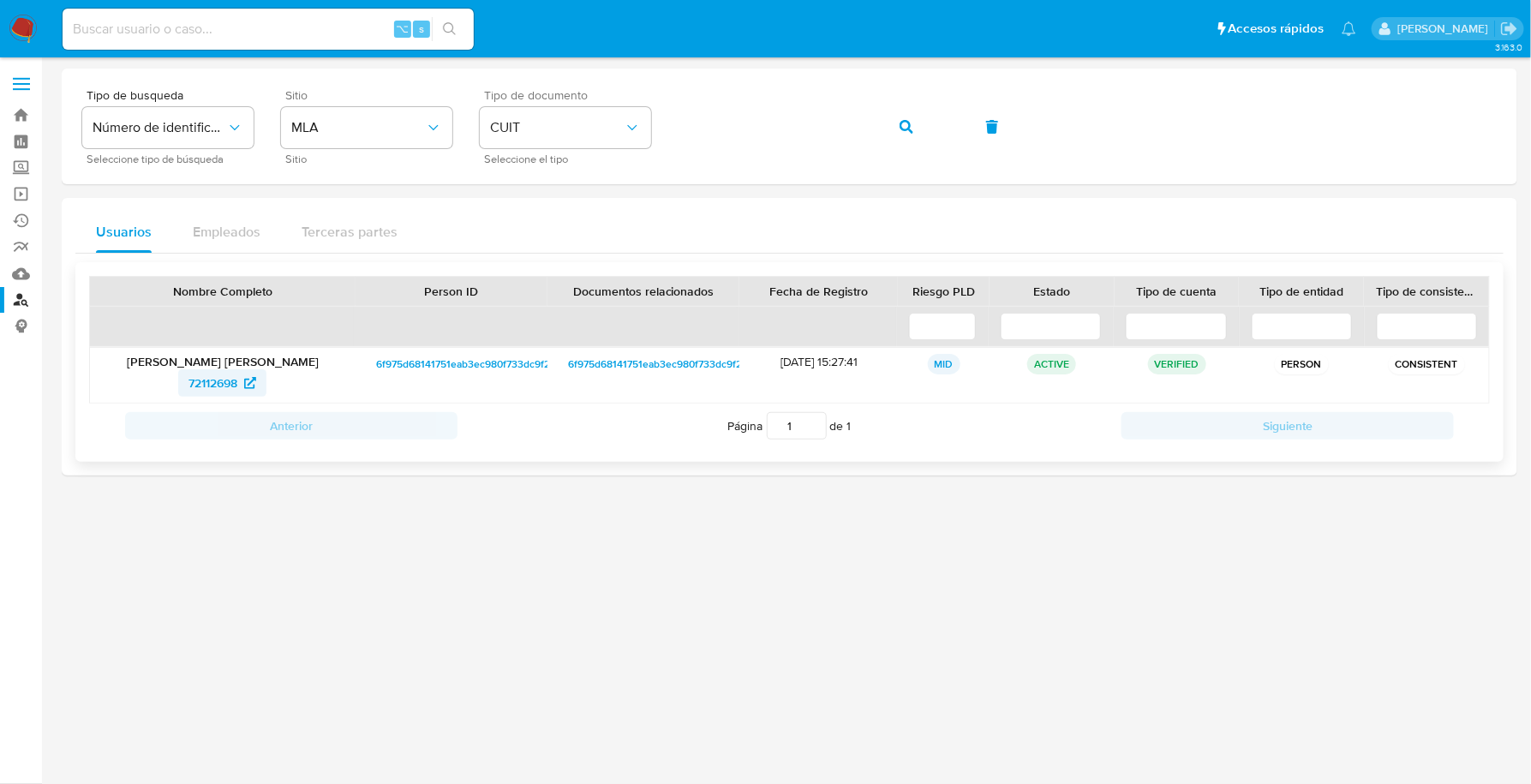
click at [206, 373] on span "72112698" at bounding box center [213, 382] width 49 height 27
click at [26, 17] on img at bounding box center [23, 29] width 29 height 29
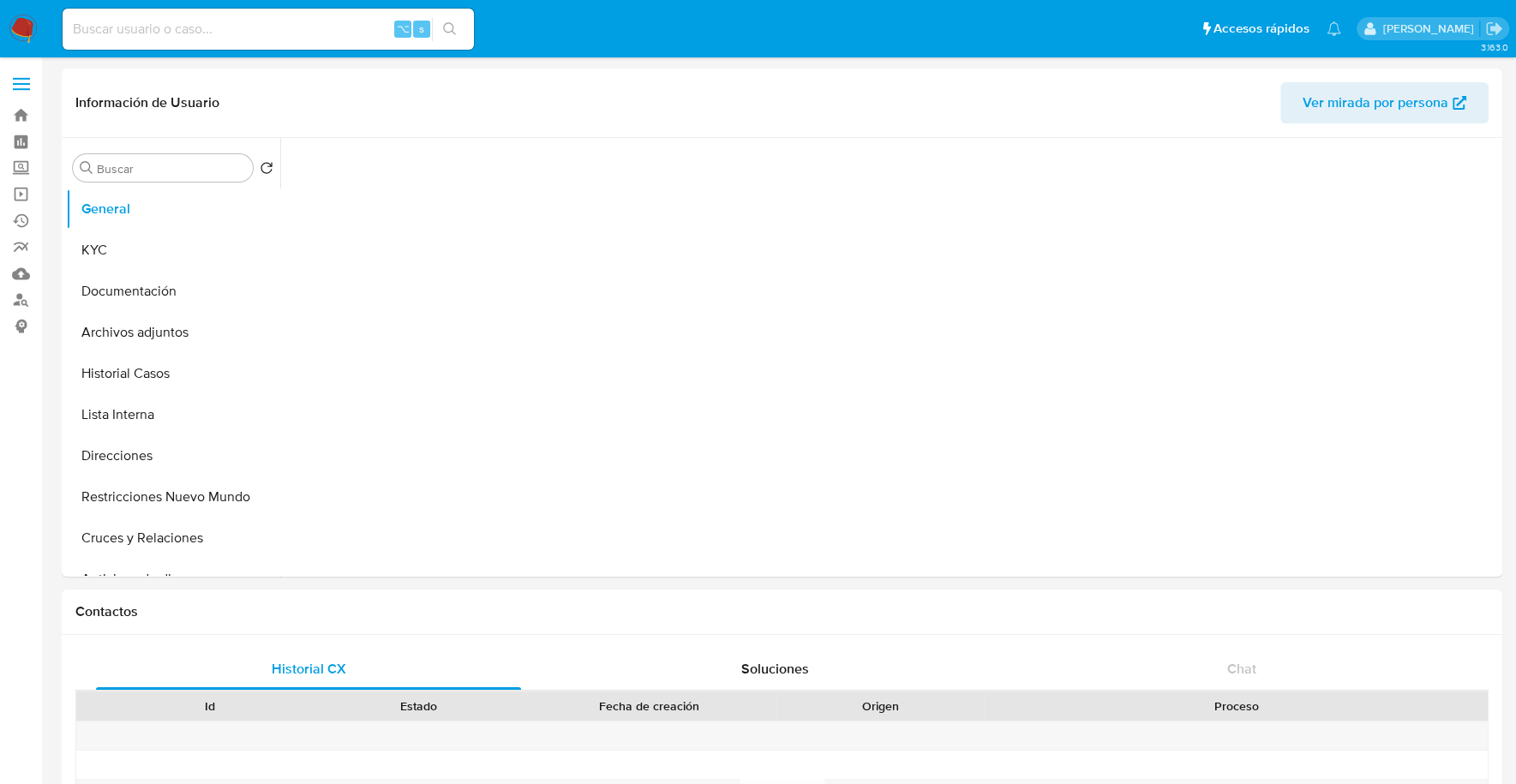
select select "10"
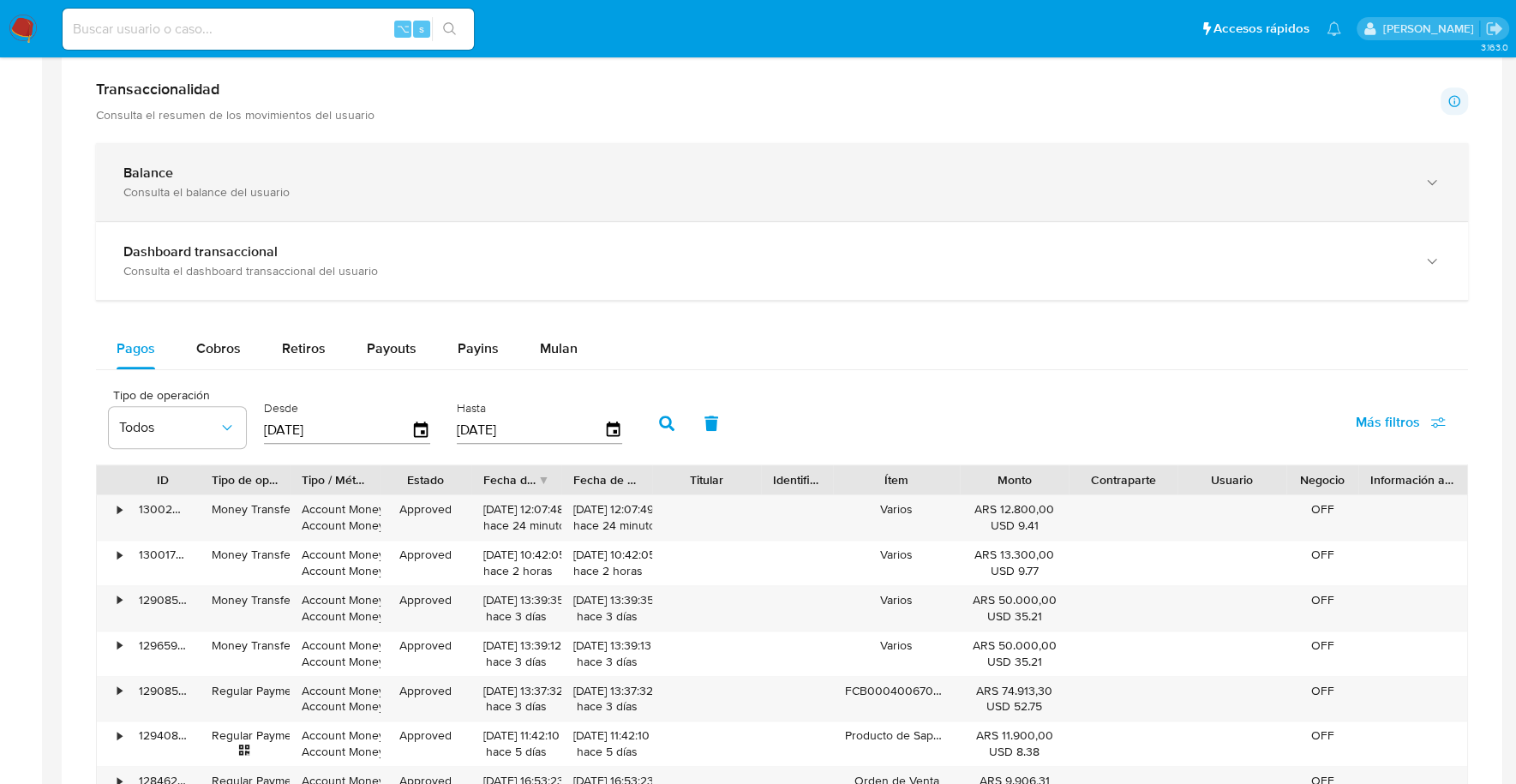
scroll to position [752, 0]
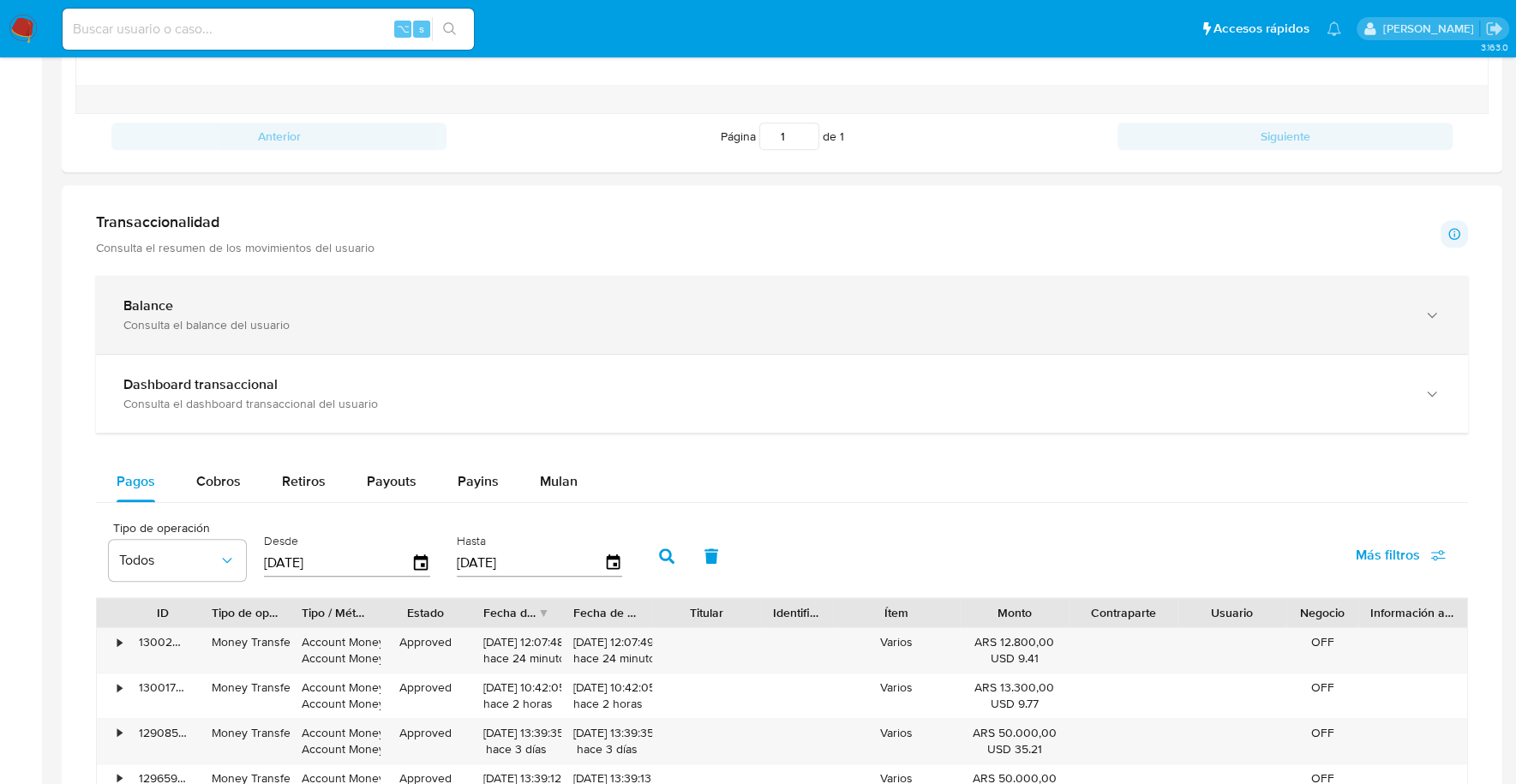
click at [218, 300] on div "Balance" at bounding box center [765, 306] width 1283 height 17
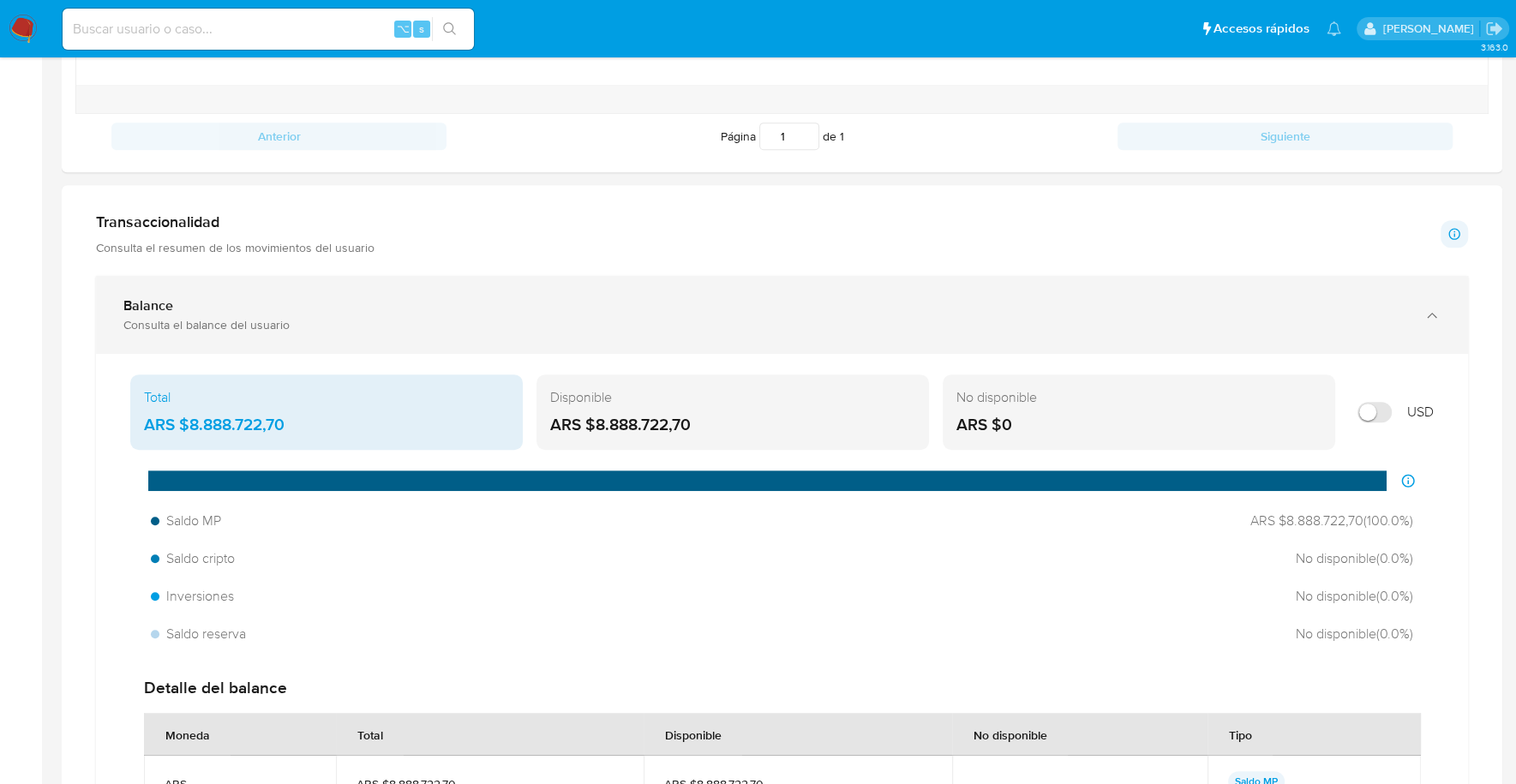
click at [218, 300] on div "Balance" at bounding box center [765, 306] width 1283 height 17
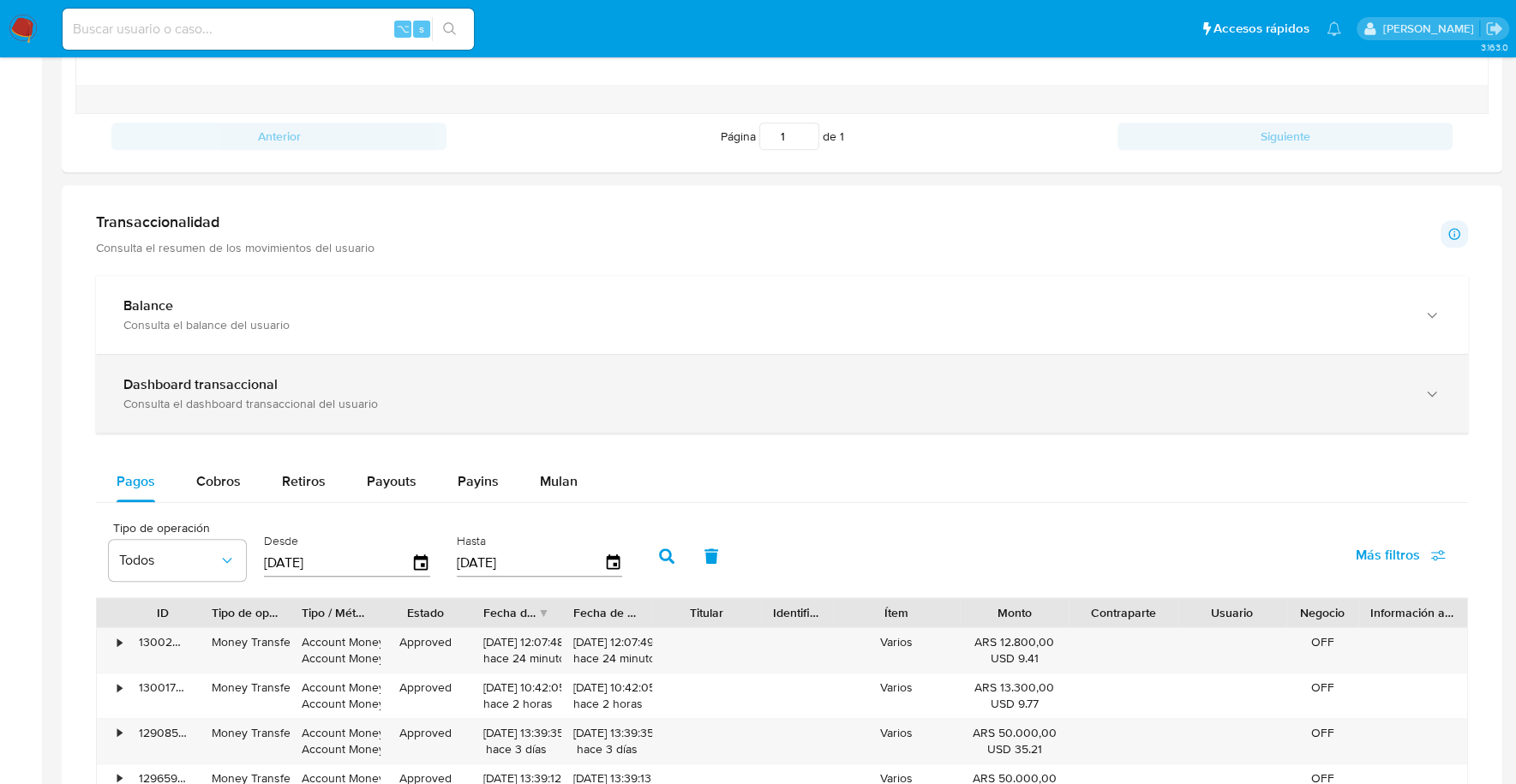
click at [236, 395] on div "Consulta el dashboard transaccional del usuario" at bounding box center [765, 403] width 1283 height 16
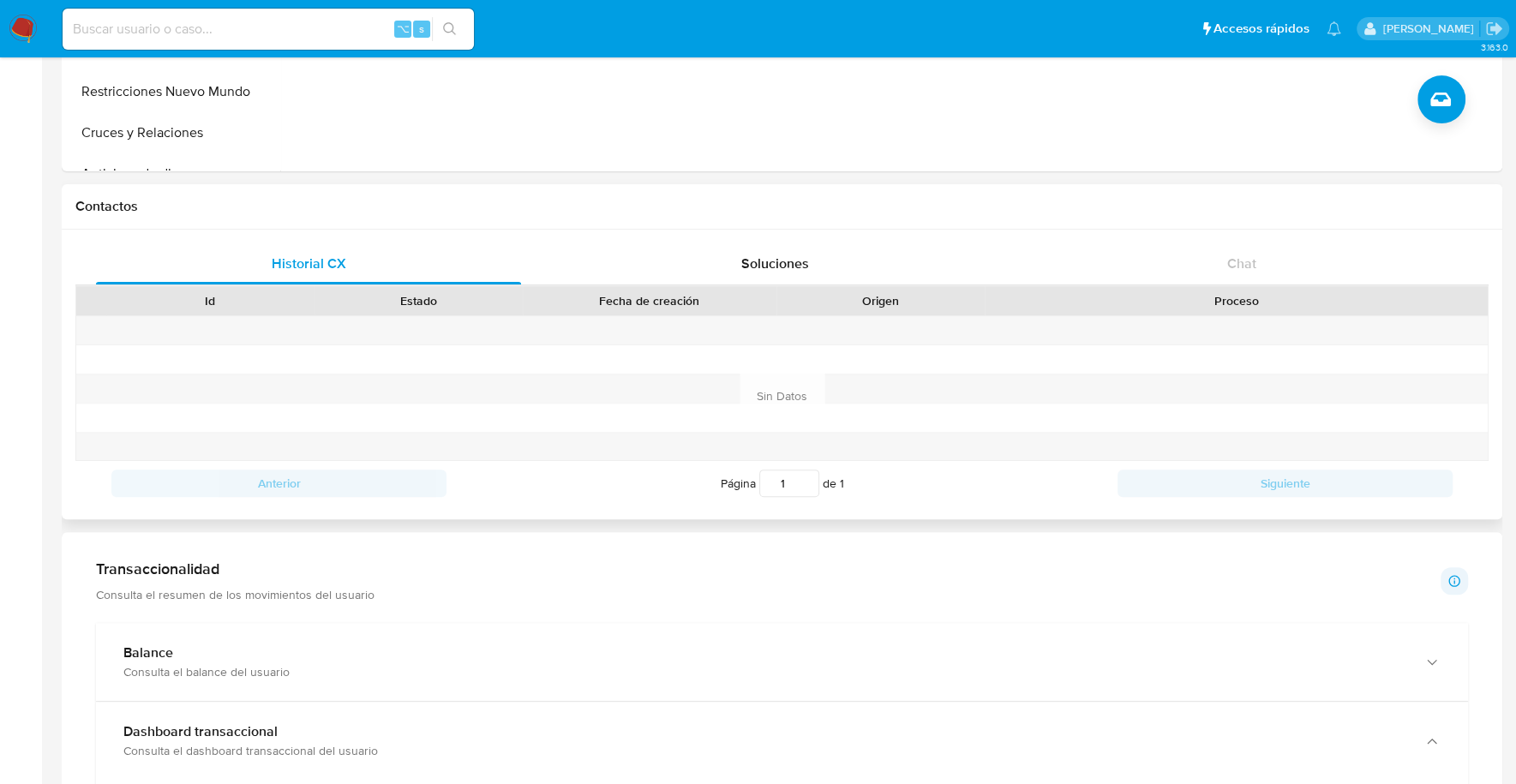
scroll to position [273, 0]
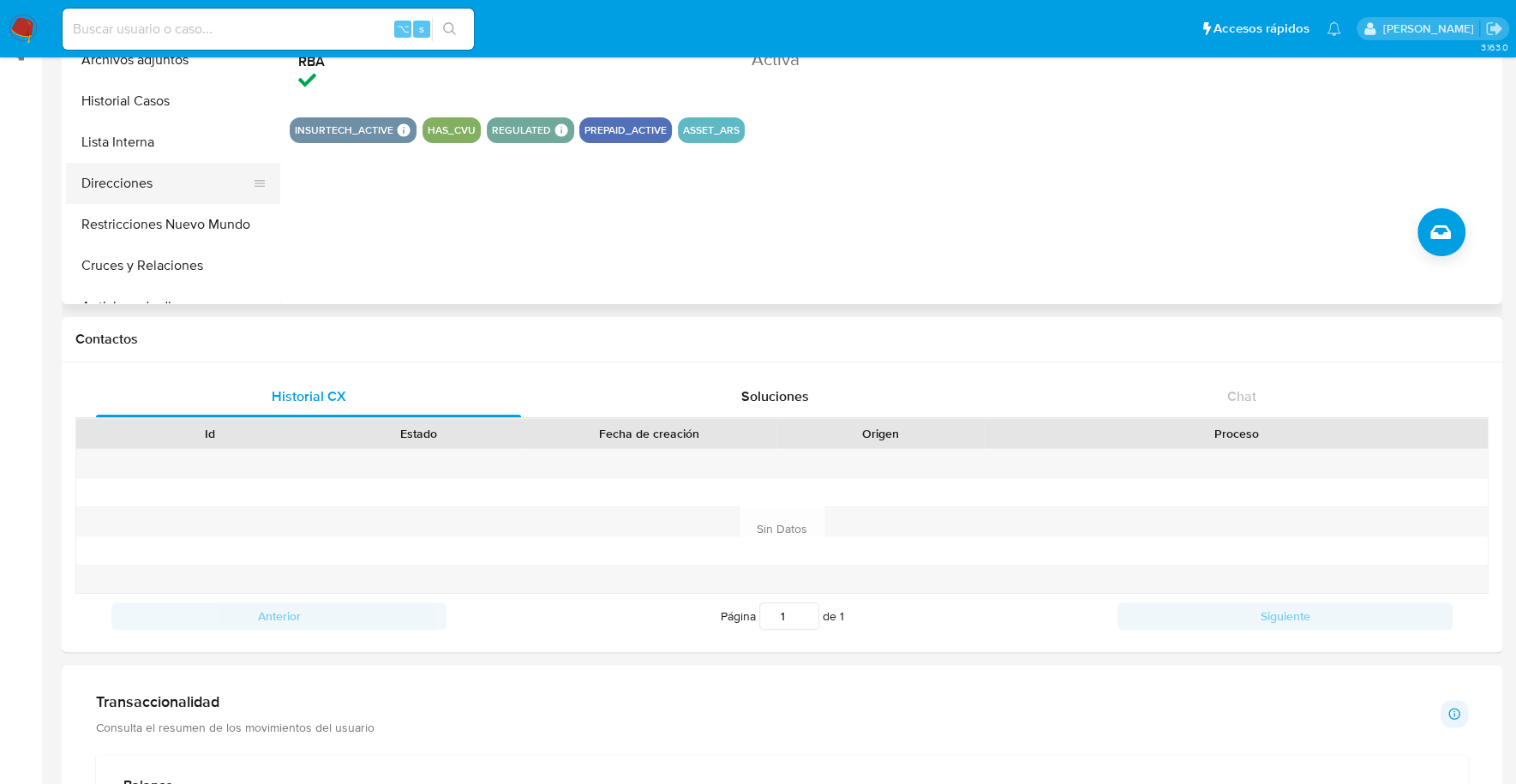
click at [131, 181] on button "Direcciones" at bounding box center [166, 183] width 200 height 41
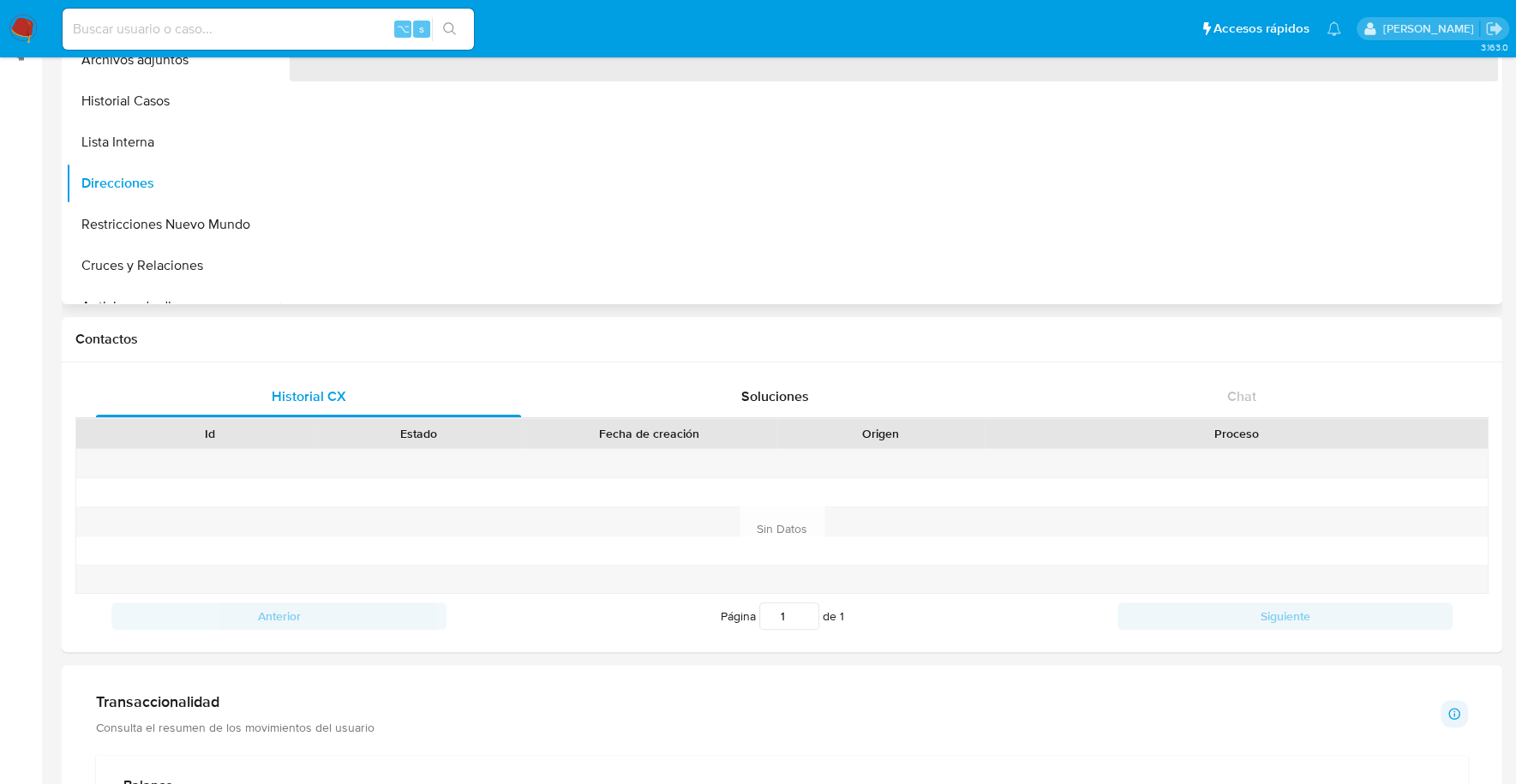
scroll to position [0, 0]
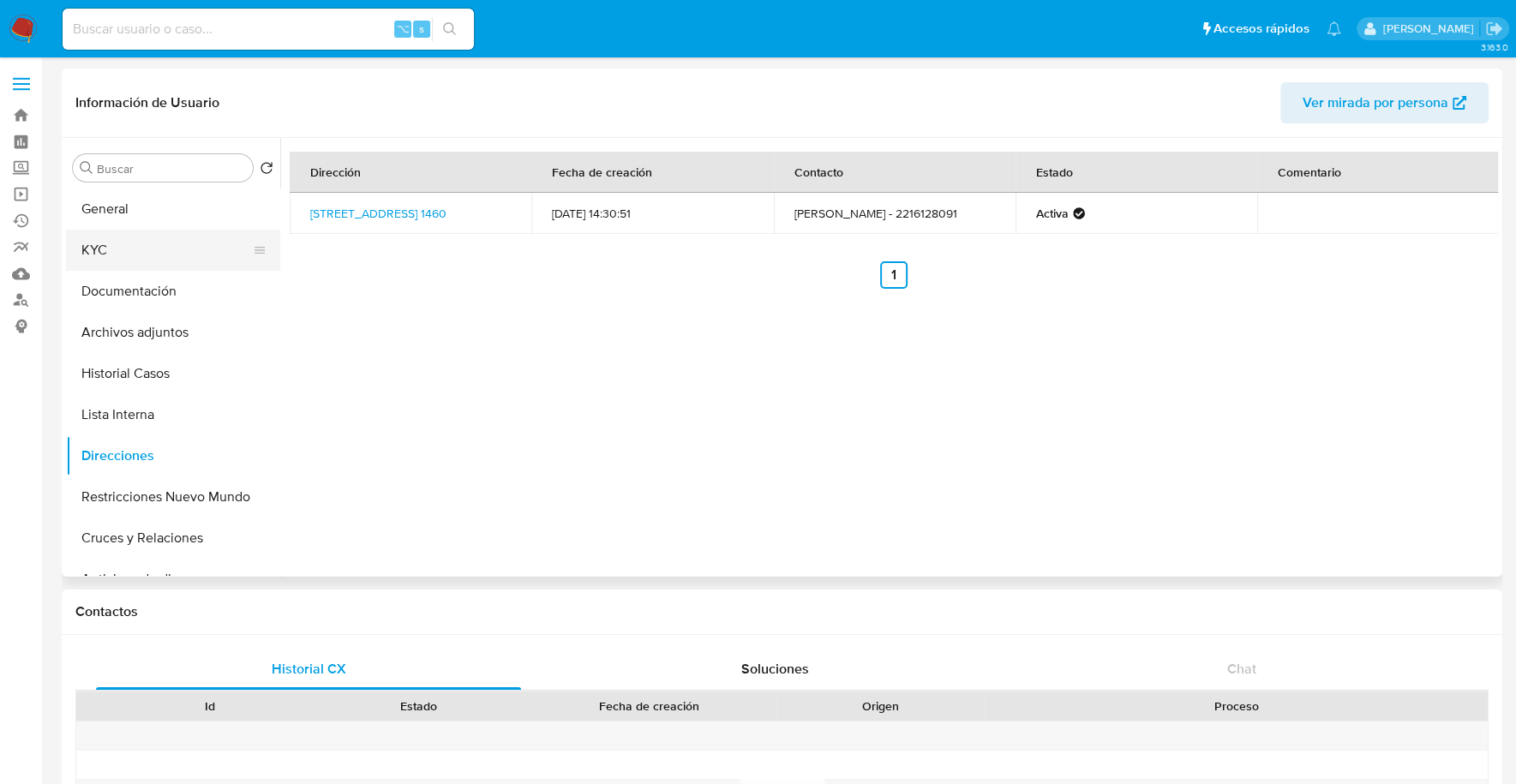
click at [163, 267] on button "KYC" at bounding box center [166, 250] width 200 height 41
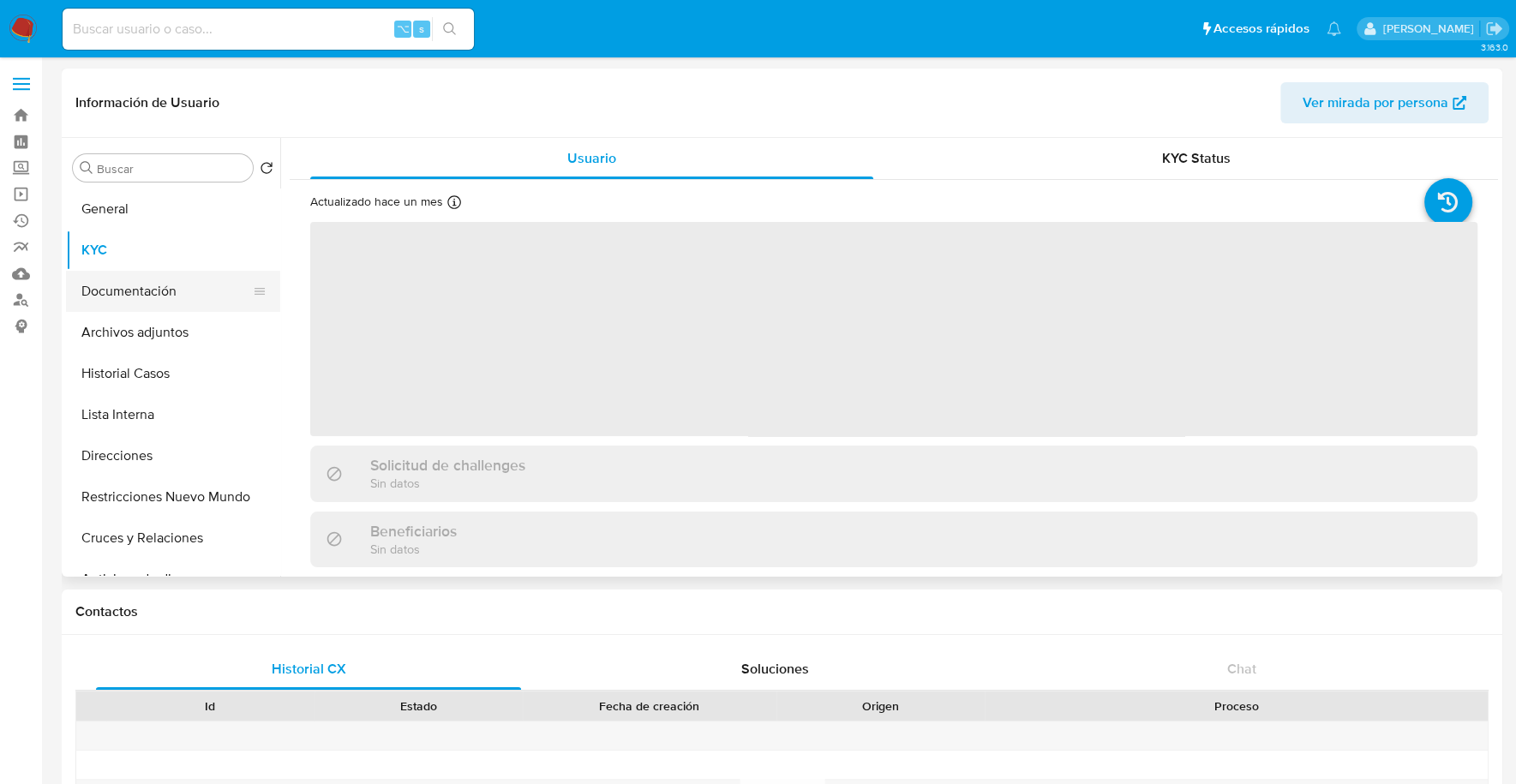
click at [164, 275] on button "Documentación" at bounding box center [166, 291] width 200 height 41
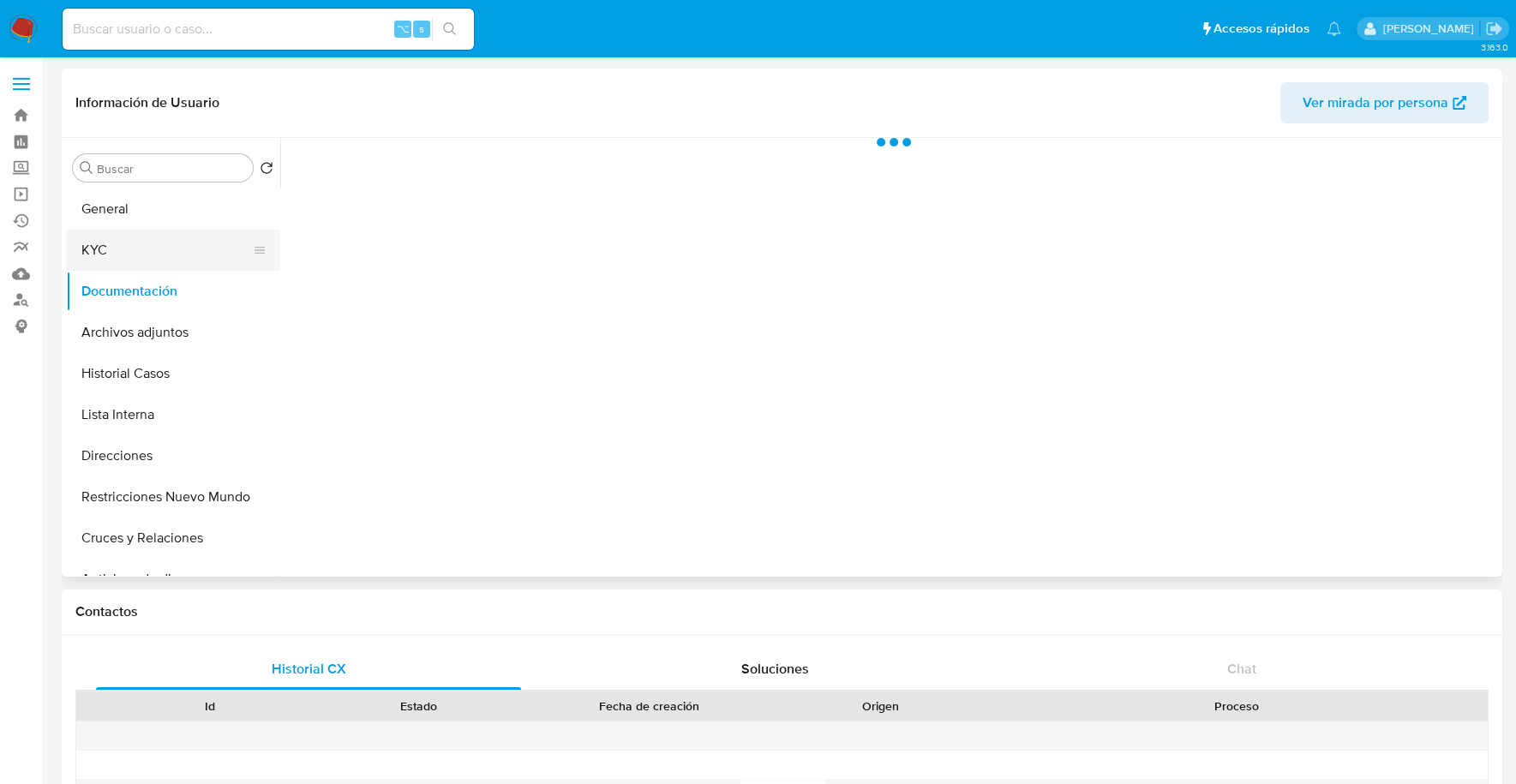
click at [156, 262] on button "KYC" at bounding box center [166, 250] width 200 height 41
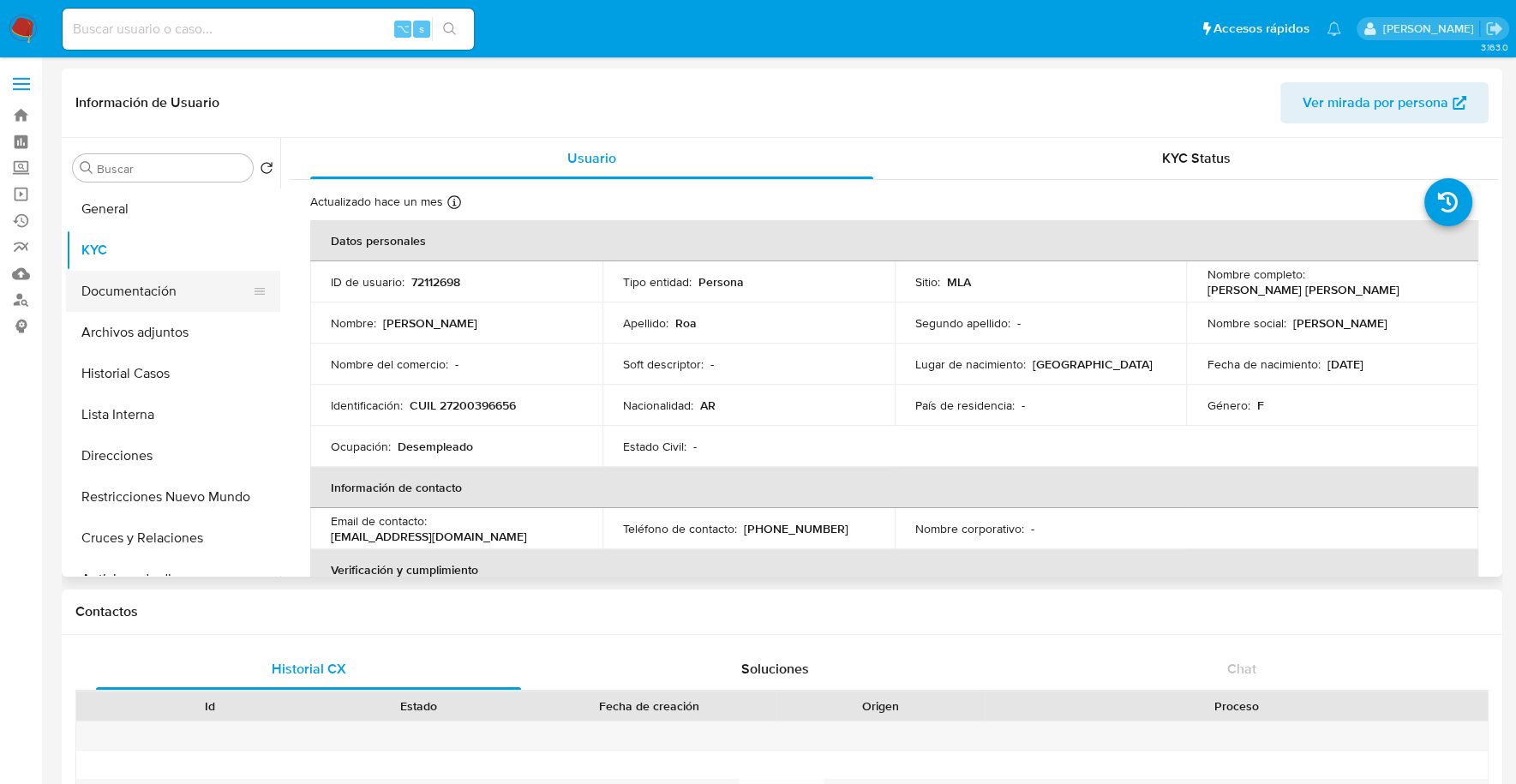
click at [147, 290] on button "Documentación" at bounding box center [166, 291] width 200 height 41
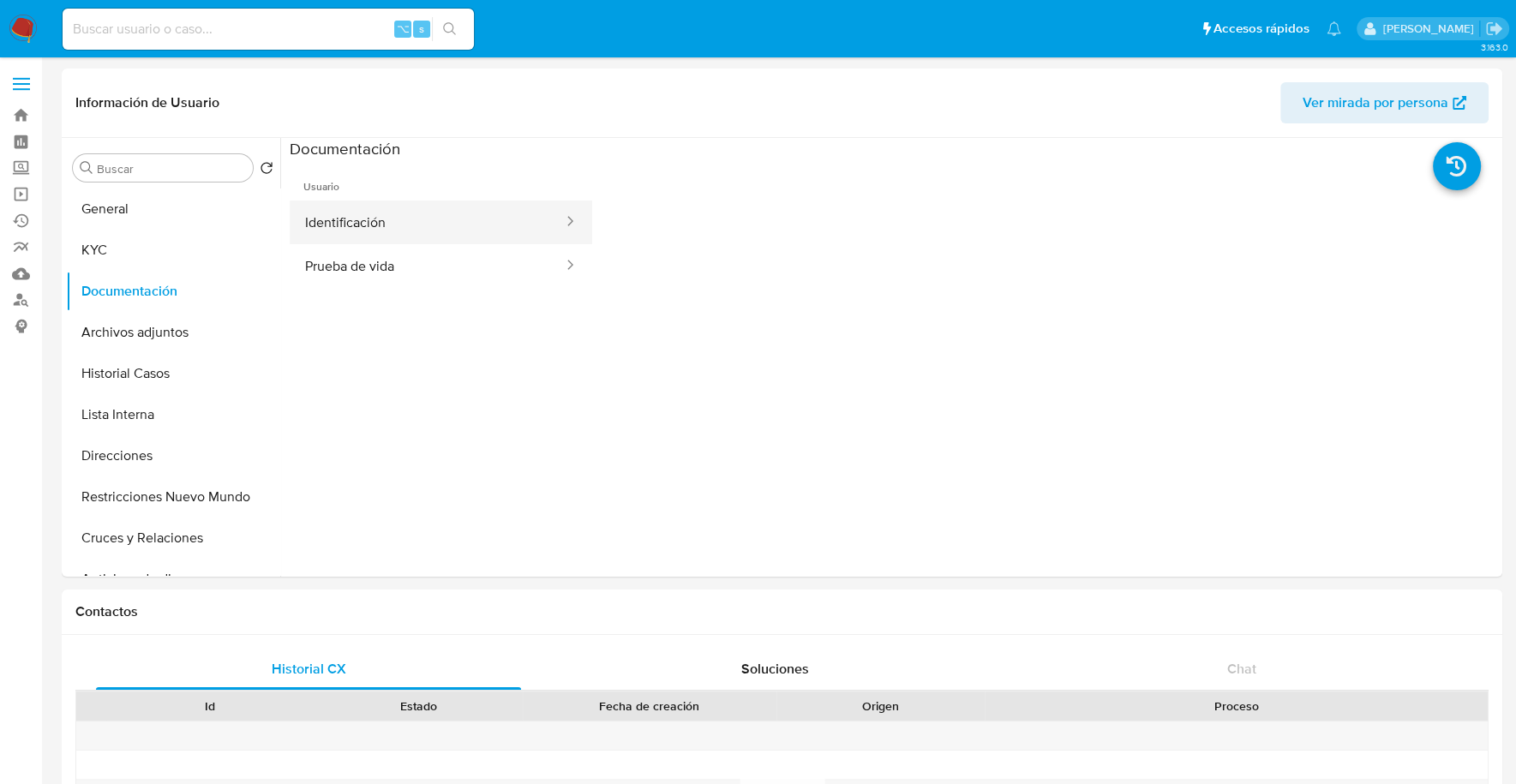
click at [368, 221] on button "Identificación" at bounding box center [427, 222] width 275 height 44
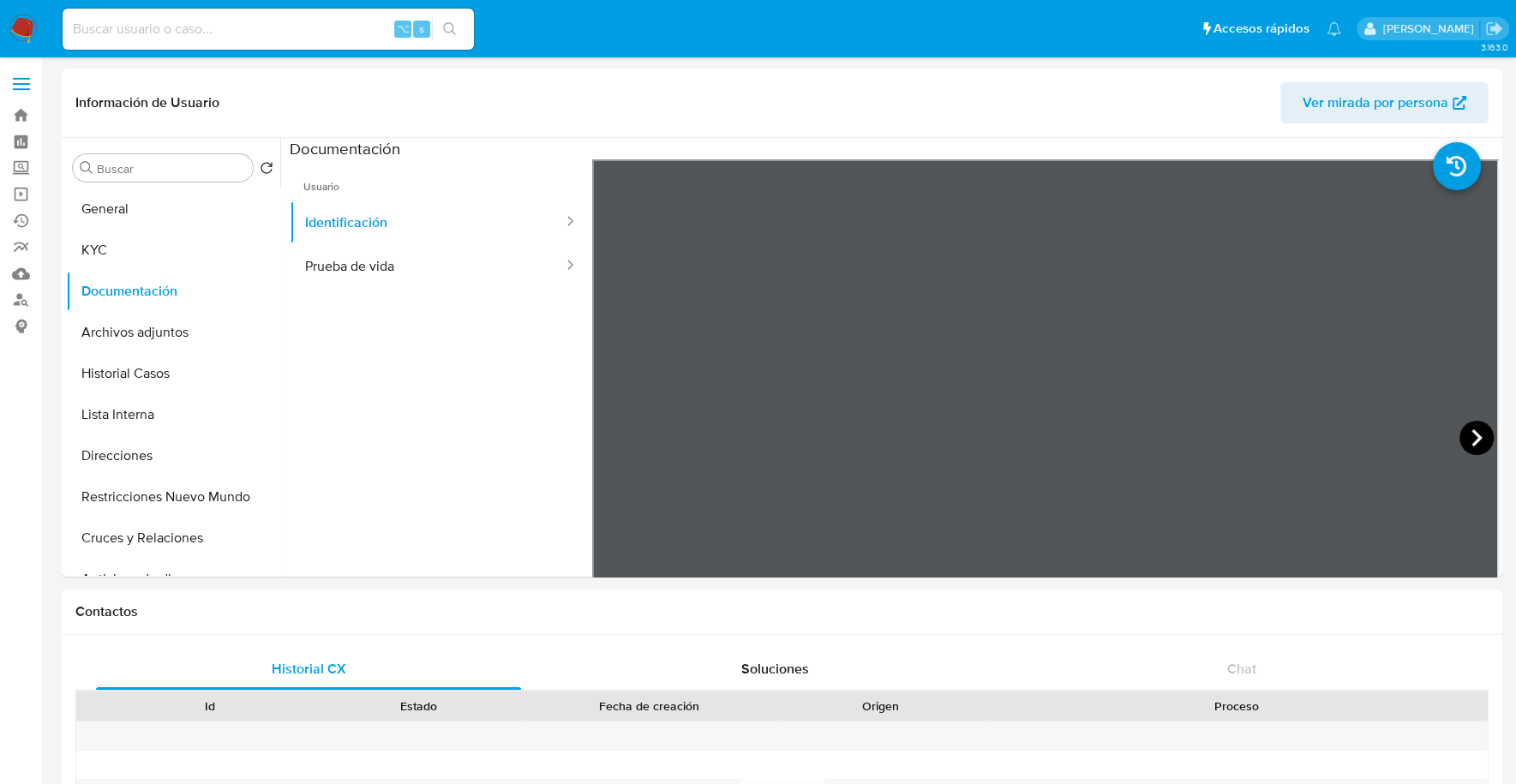
click at [1472, 442] on icon at bounding box center [1477, 438] width 10 height 17
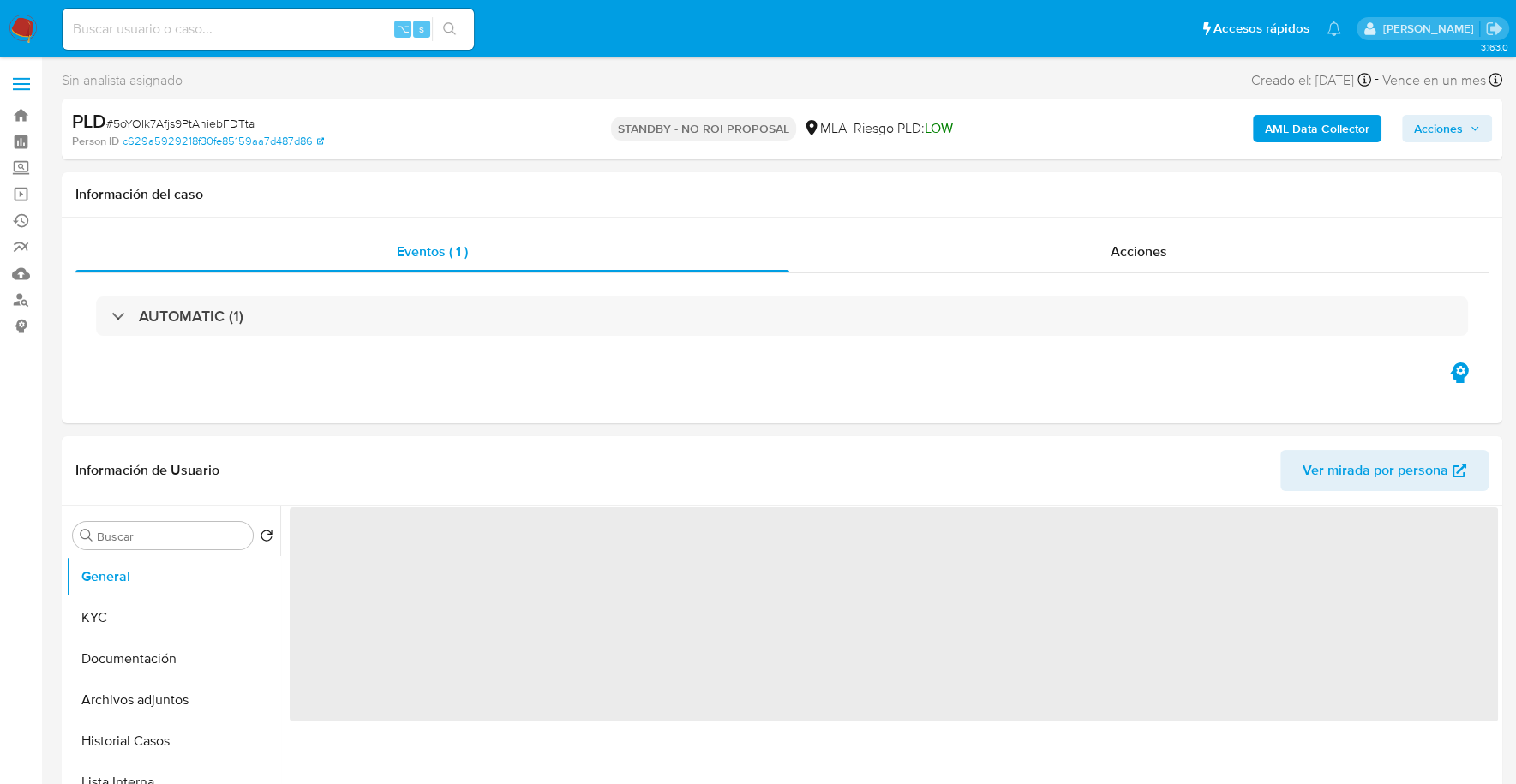
select select "10"
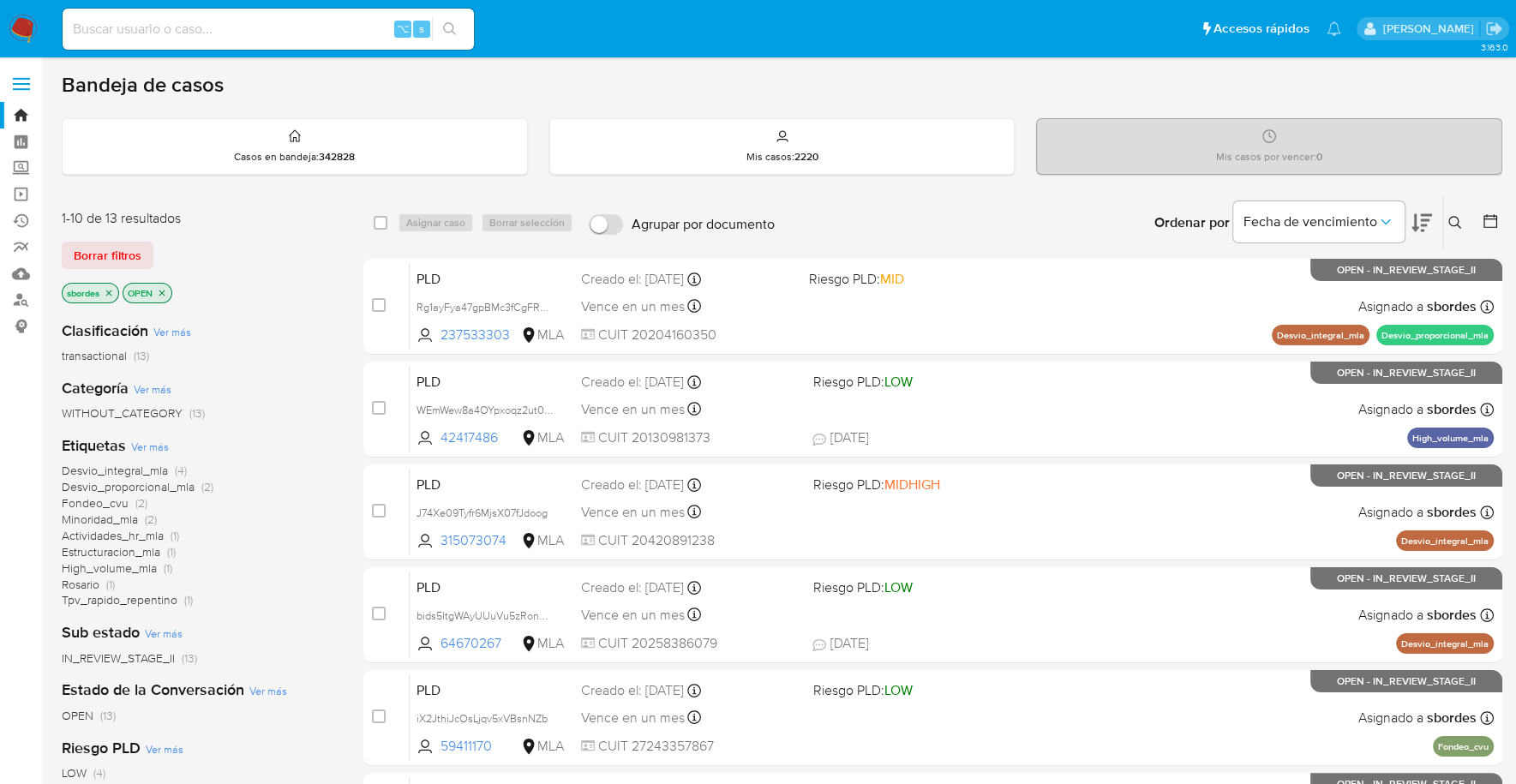
click at [111, 294] on icon "close-filter" at bounding box center [109, 293] width 10 height 10
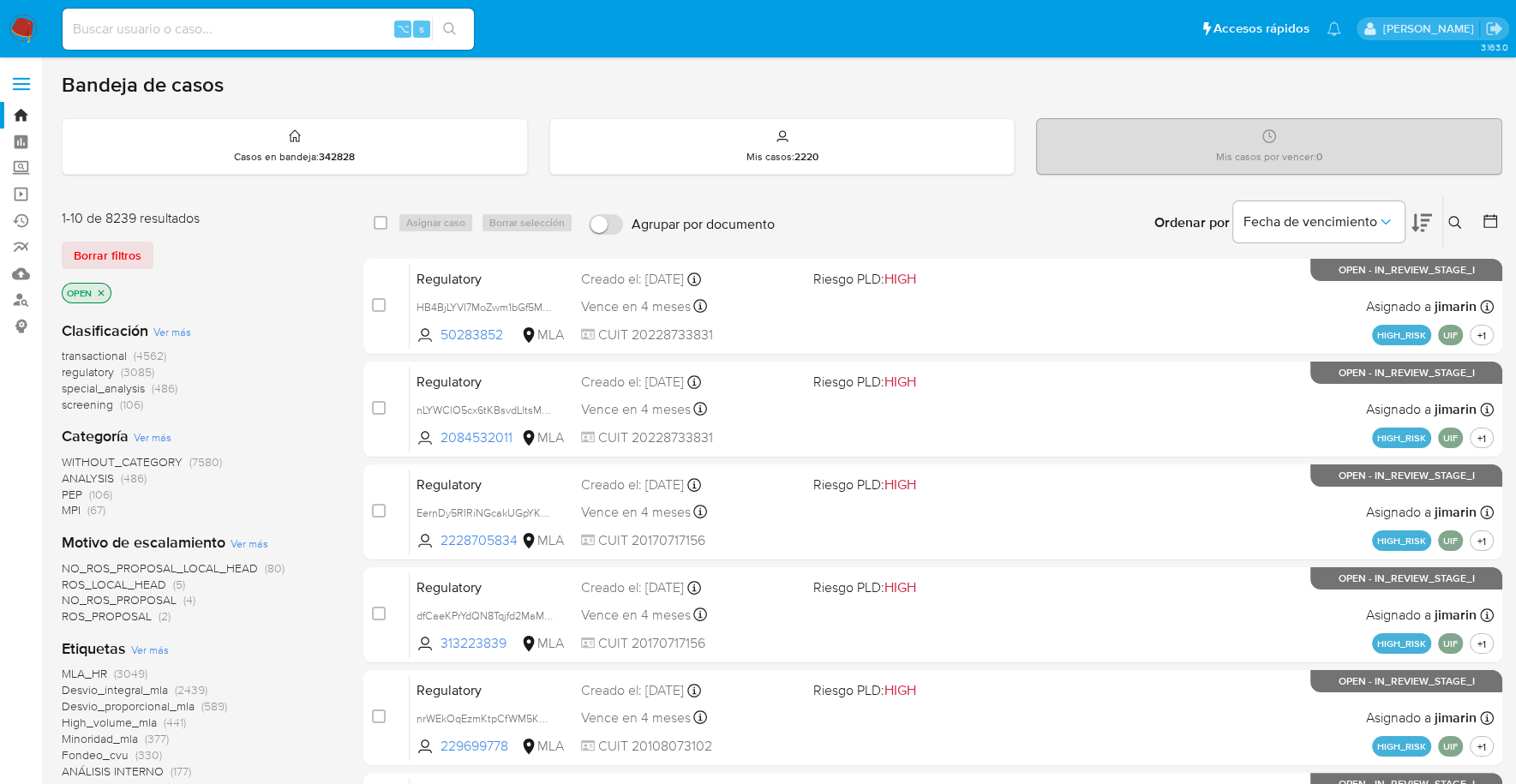
click at [98, 289] on icon "close-filter" at bounding box center [101, 292] width 6 height 6
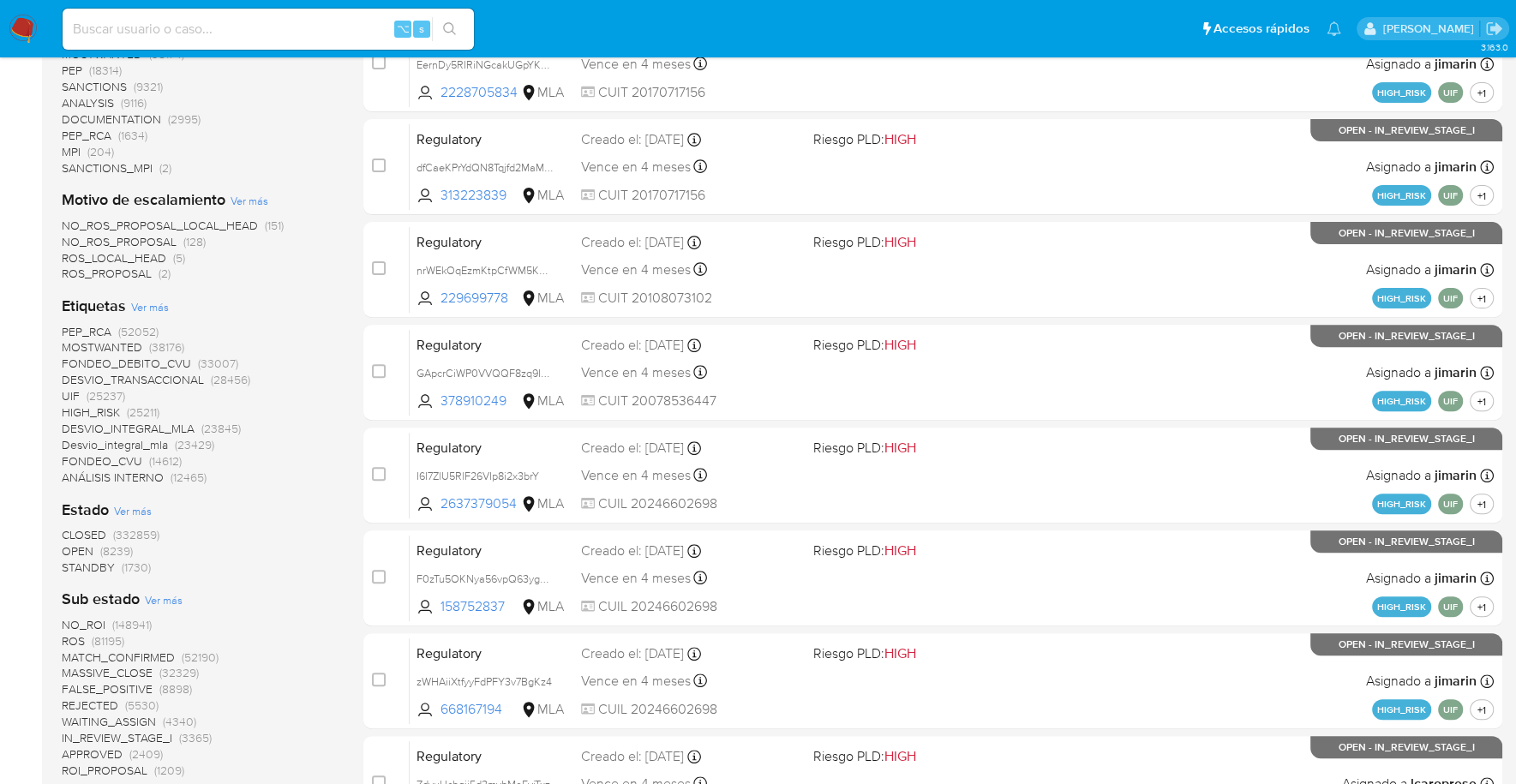
scroll to position [498, 0]
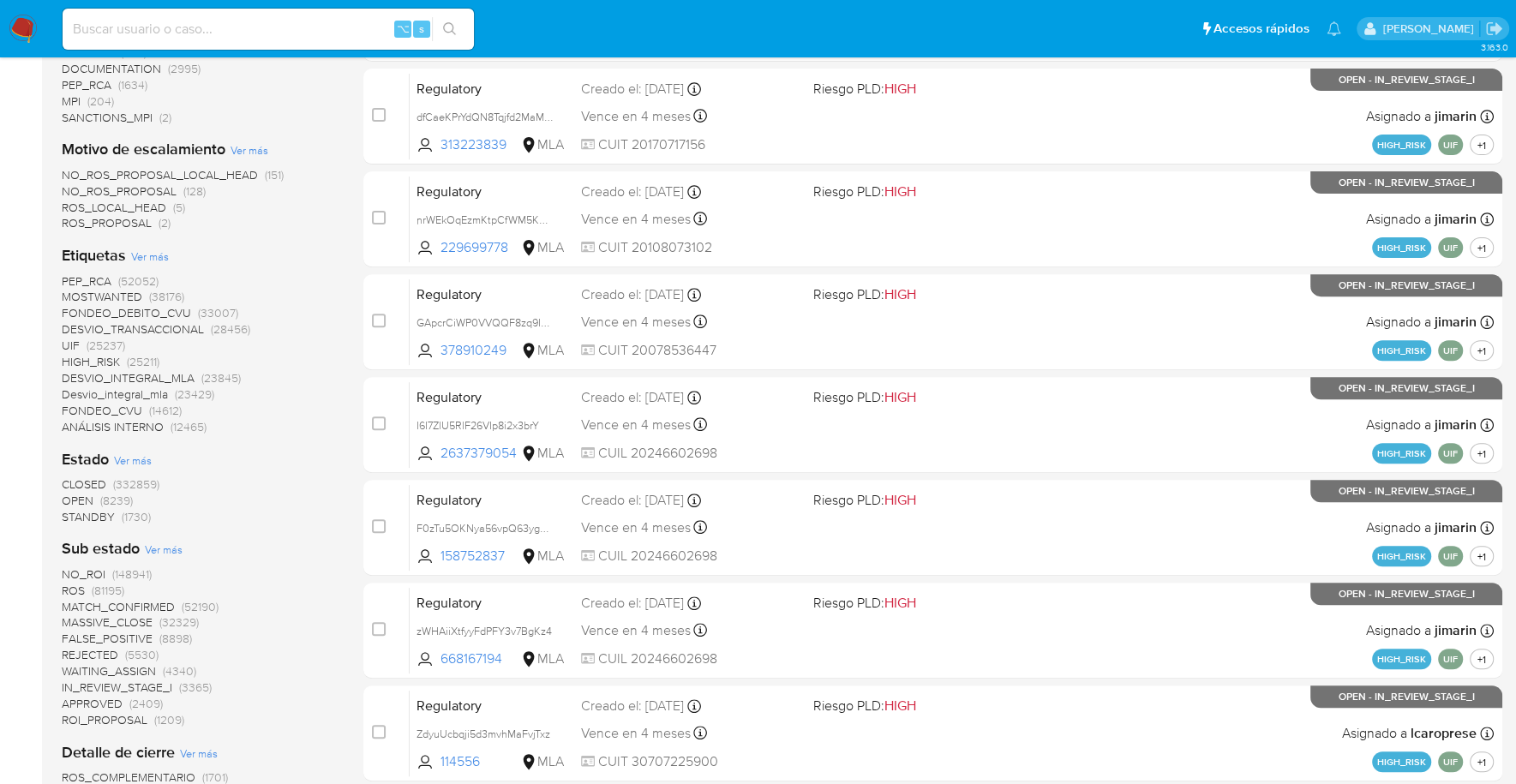
click at [85, 519] on span "STANDBY" at bounding box center [88, 517] width 53 height 17
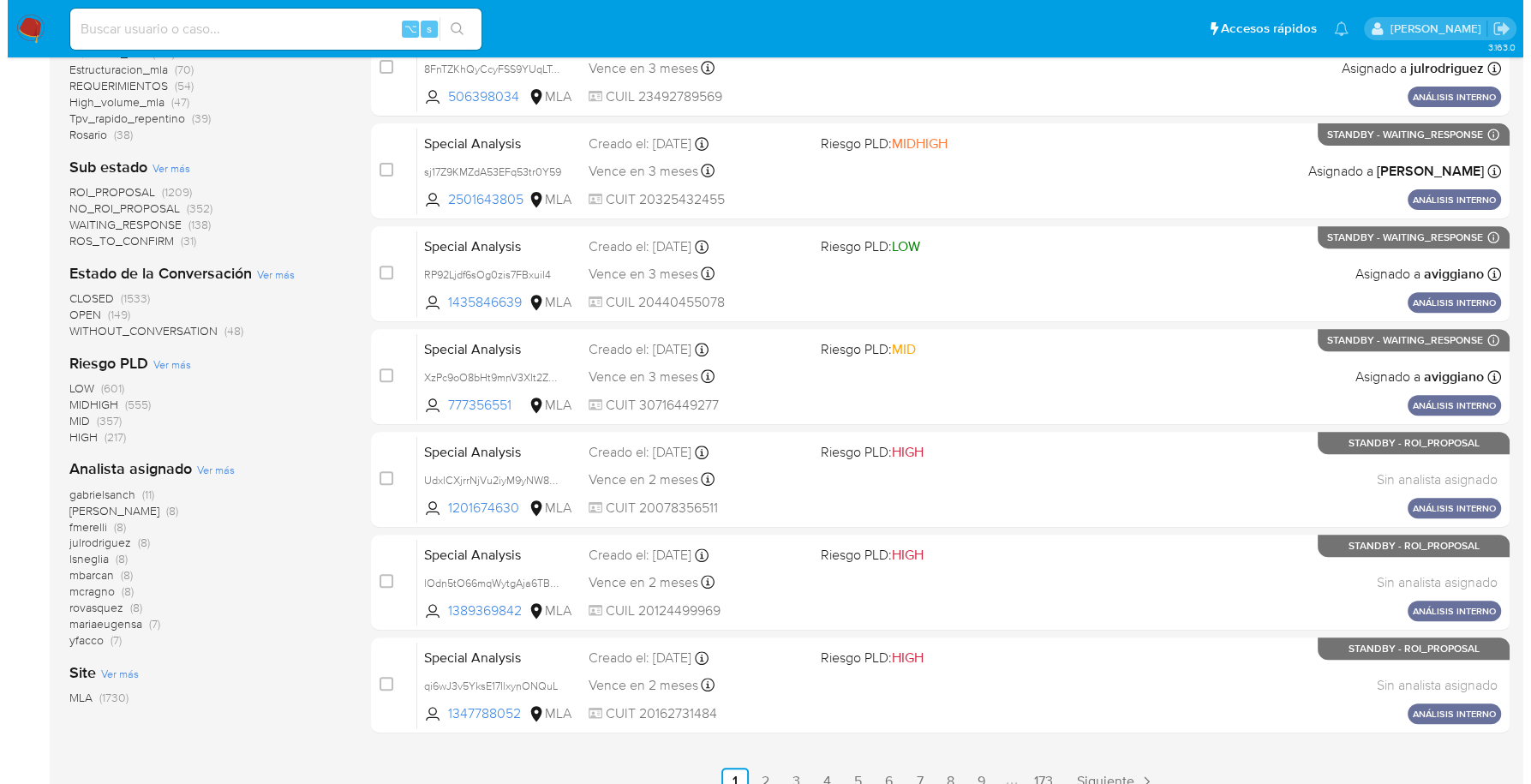
scroll to position [628, 0]
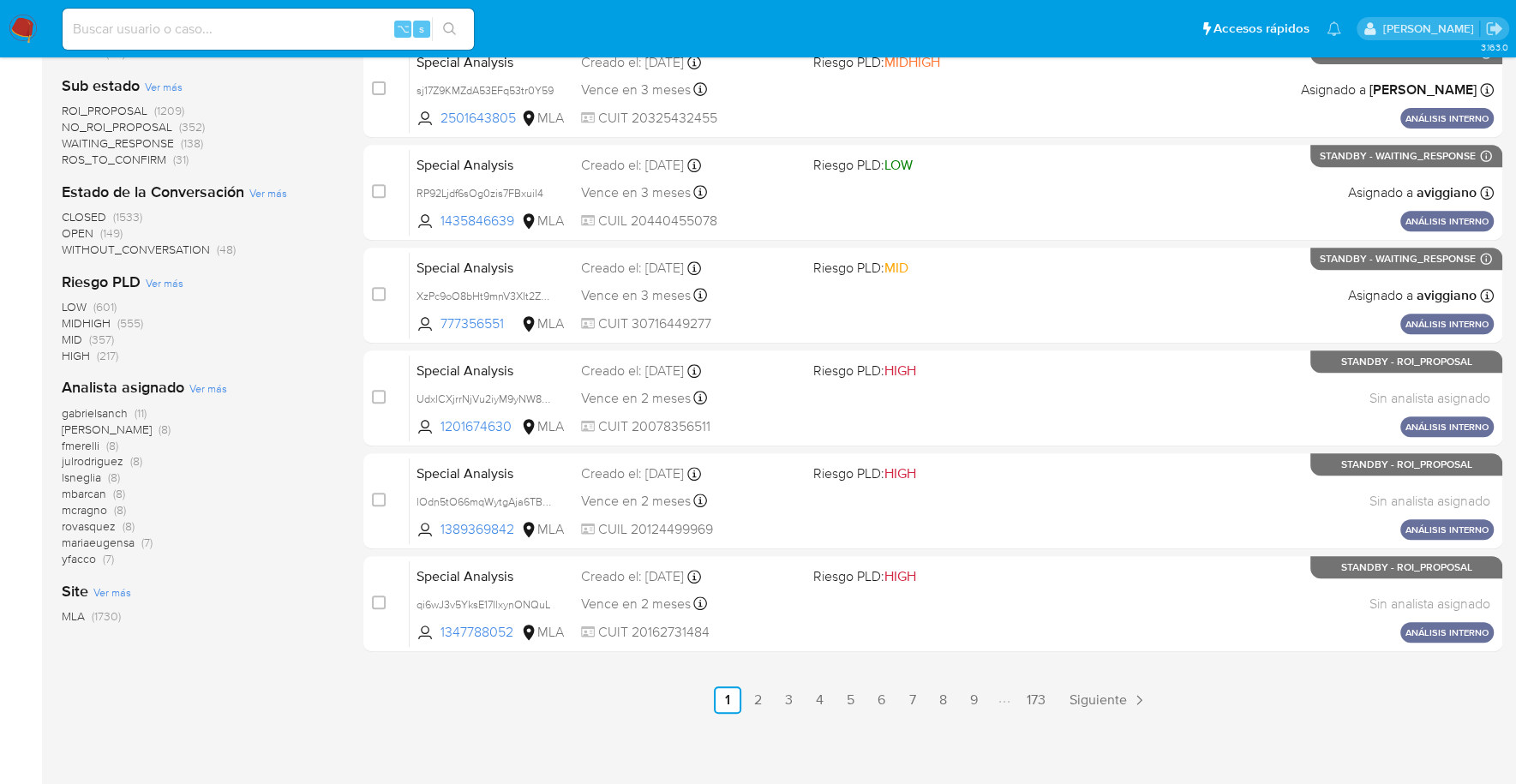
click at [218, 389] on span "Ver más" at bounding box center [207, 389] width 37 height 16
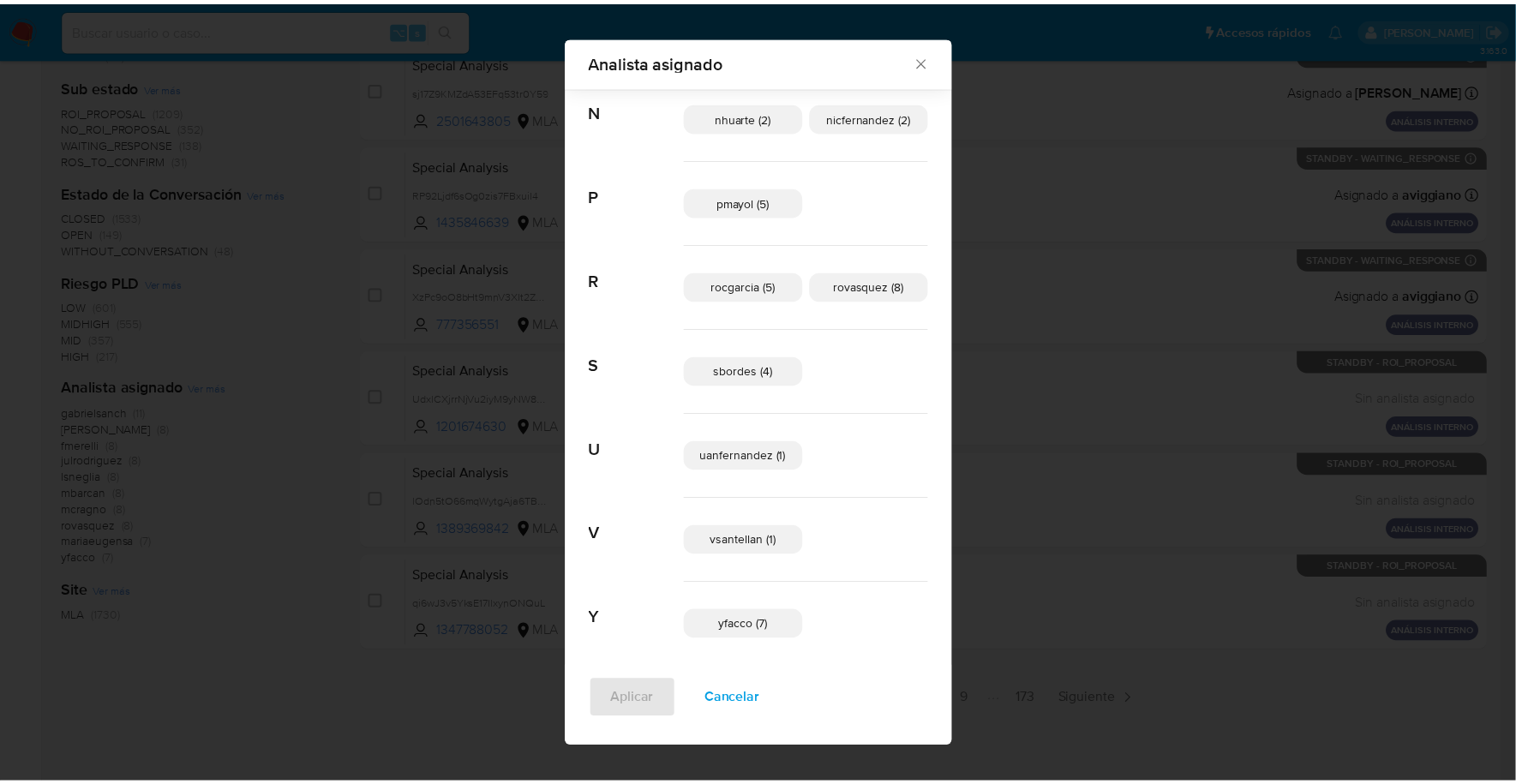
scroll to position [907, 0]
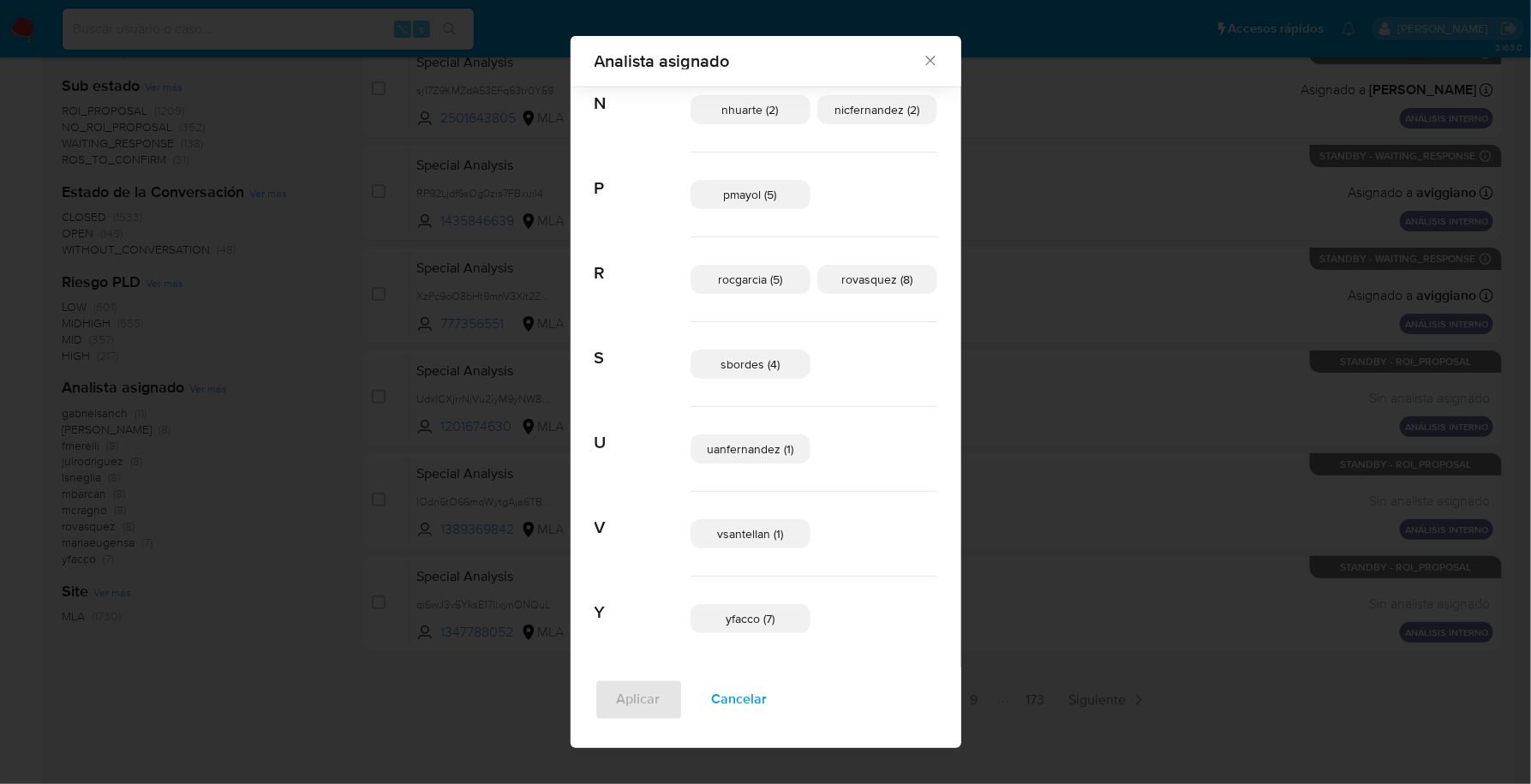
click at [922, 57] on icon "Cerrar" at bounding box center [931, 61] width 17 height 17
